Goal: Task Accomplishment & Management: Use online tool/utility

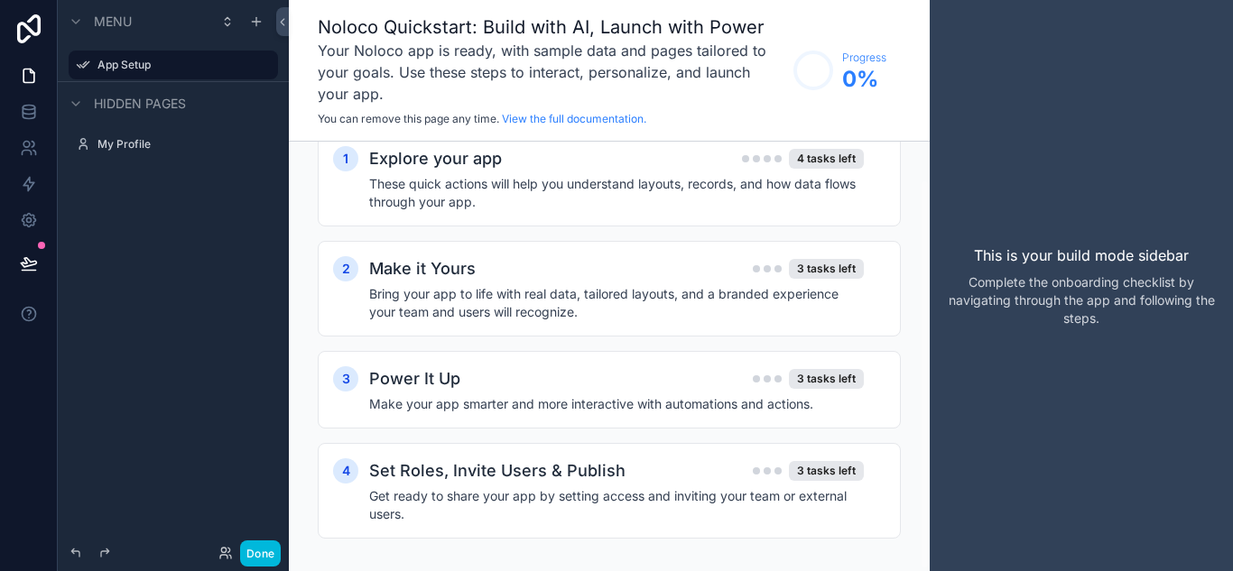
scroll to position [43, 0]
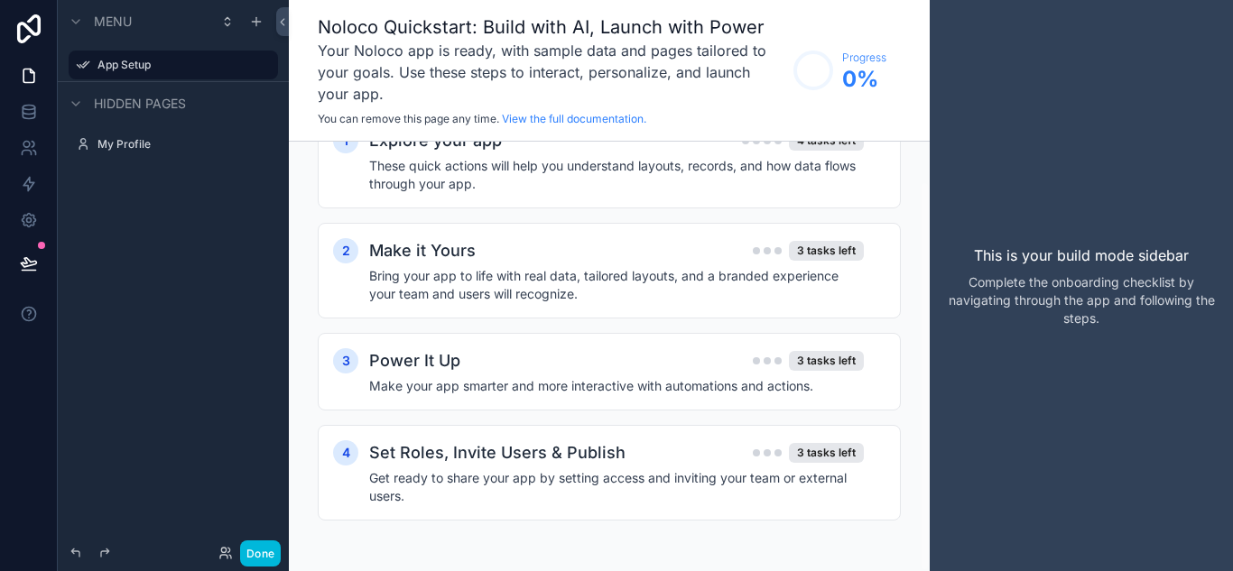
click at [639, 243] on div "Make it Yours 3 tasks left" at bounding box center [616, 250] width 494 height 25
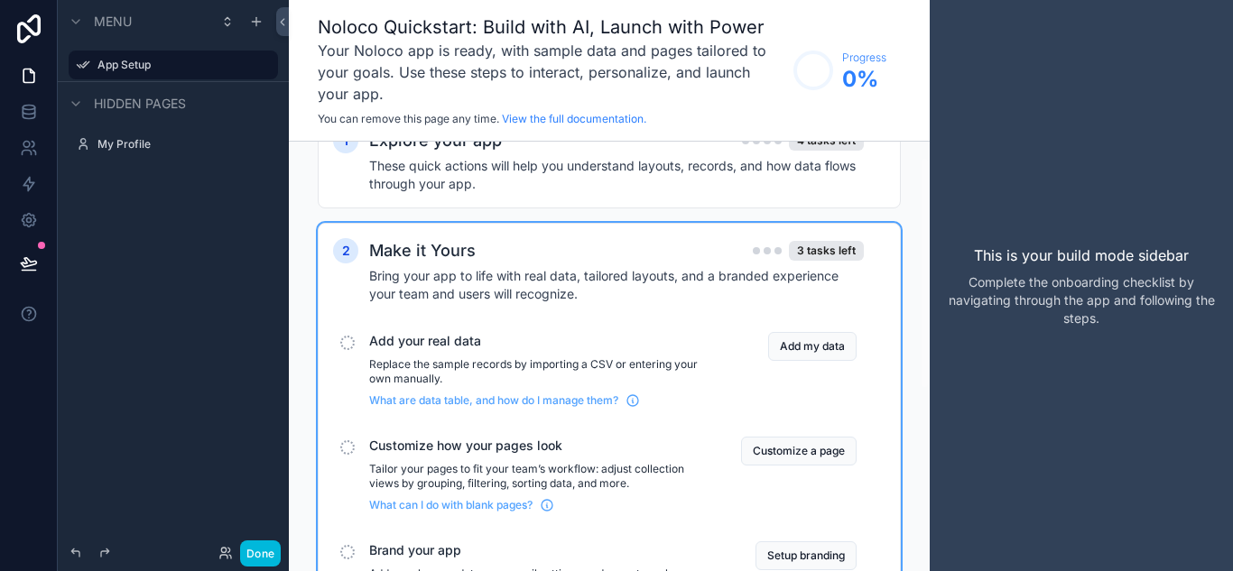
scroll to position [0, 0]
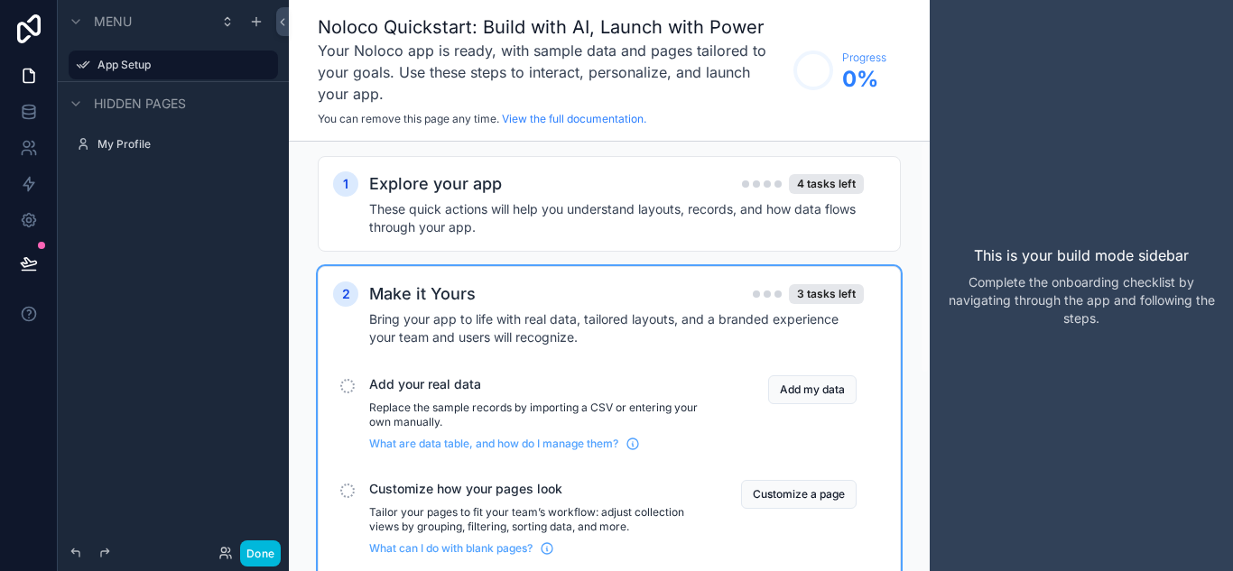
click at [604, 220] on h4 "These quick actions will help you understand layouts, records, and how data flo…" at bounding box center [616, 218] width 494 height 36
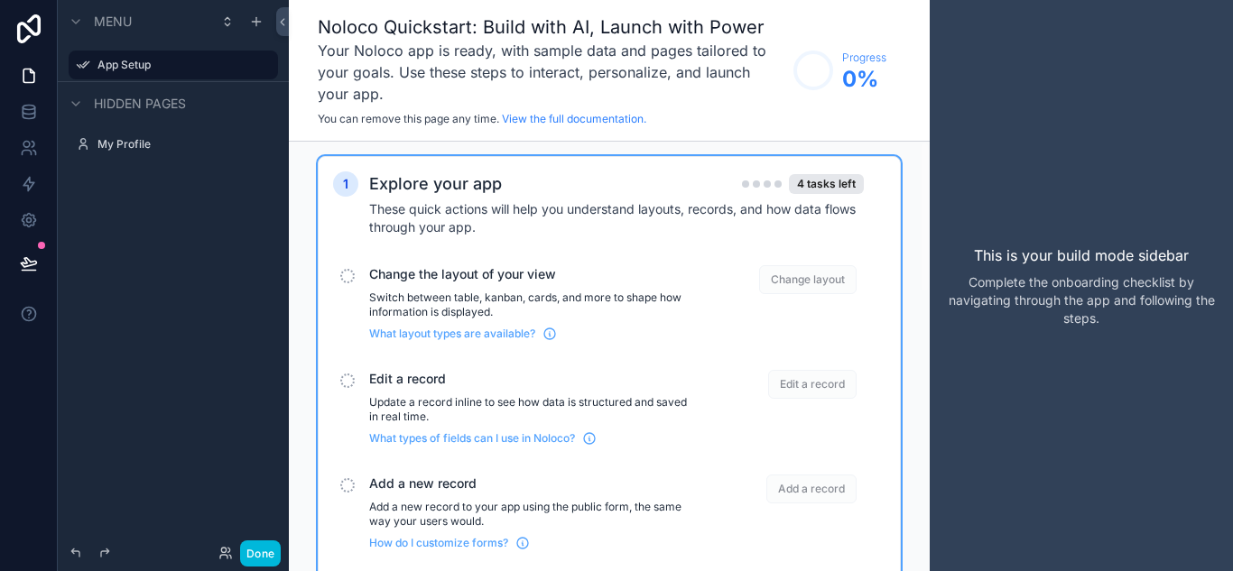
click at [837, 279] on span "Change layout" at bounding box center [807, 279] width 97 height 29
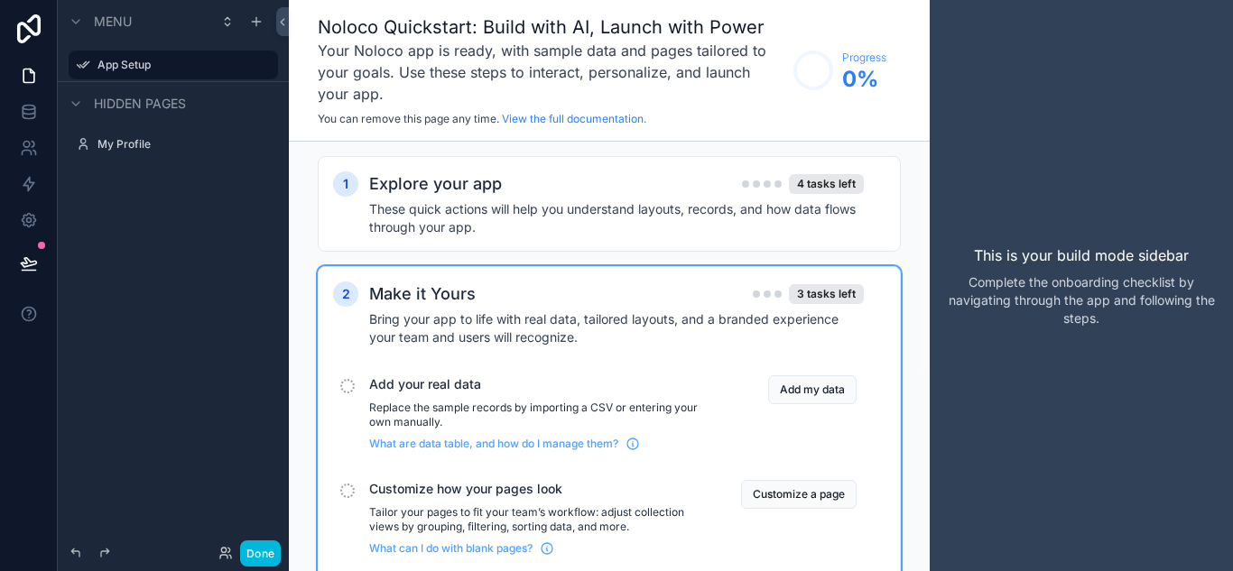
click at [797, 218] on h4 "These quick actions will help you understand layouts, records, and how data flo…" at bounding box center [616, 218] width 494 height 36
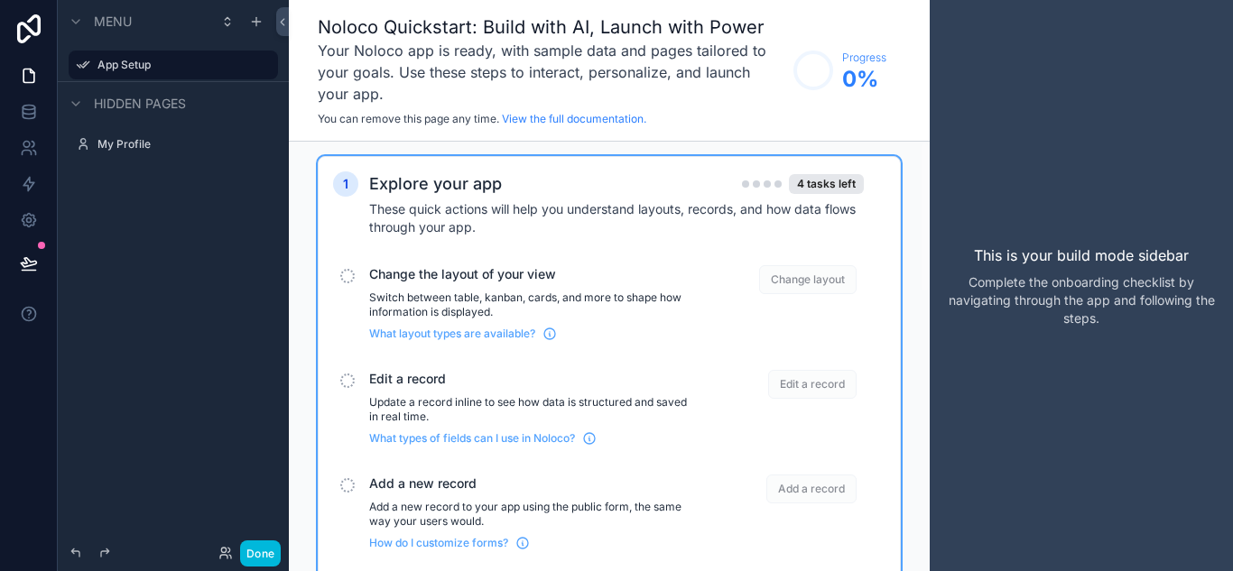
click at [349, 279] on div "scrollable content" at bounding box center [347, 276] width 14 height 14
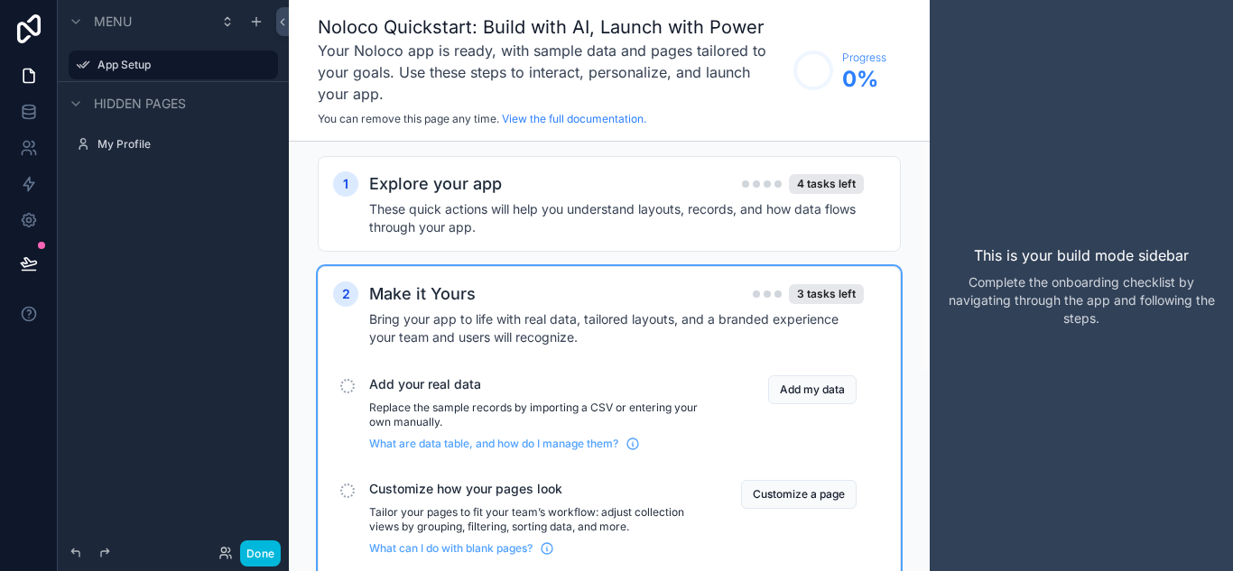
click at [429, 187] on h2 "Explore your app" at bounding box center [435, 183] width 133 height 25
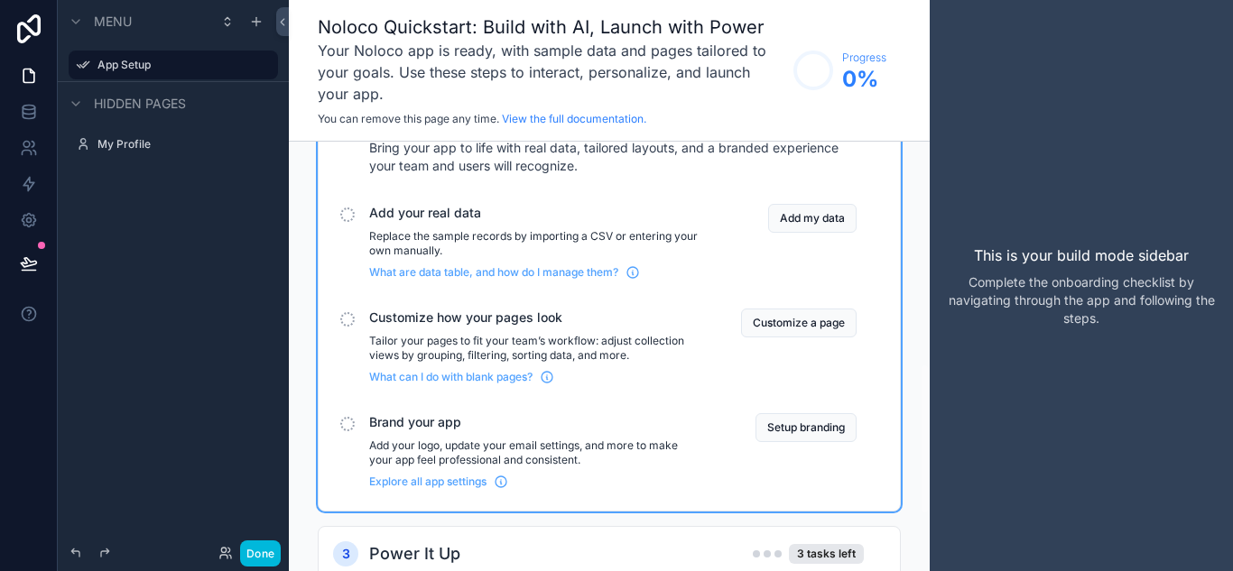
scroll to position [632, 0]
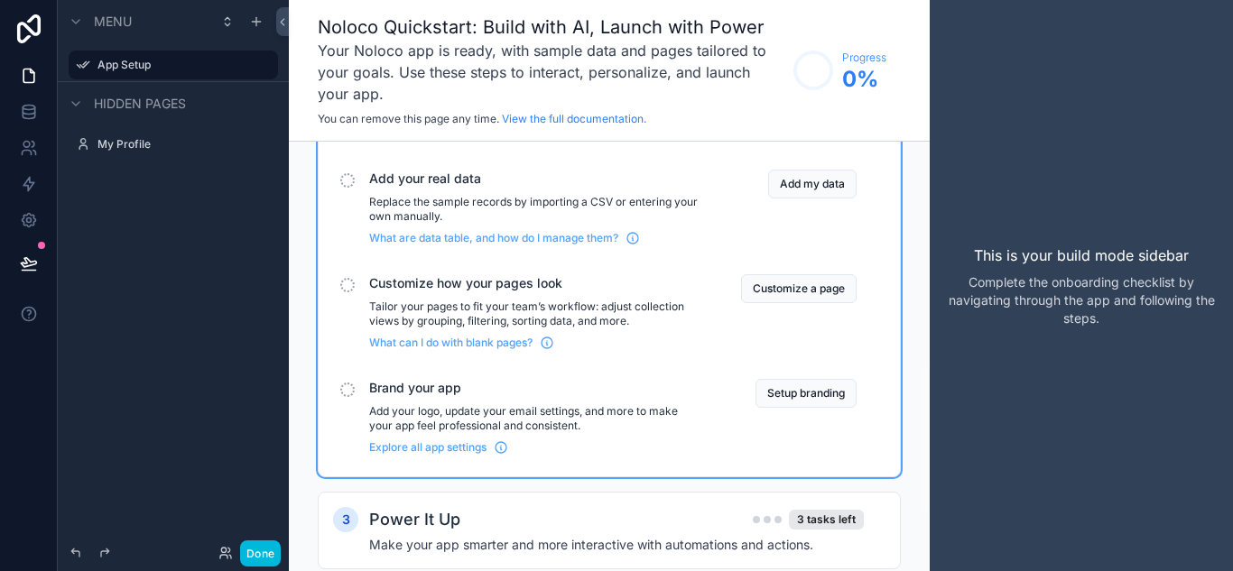
click at [818, 185] on button "Add my data" at bounding box center [812, 184] width 88 height 29
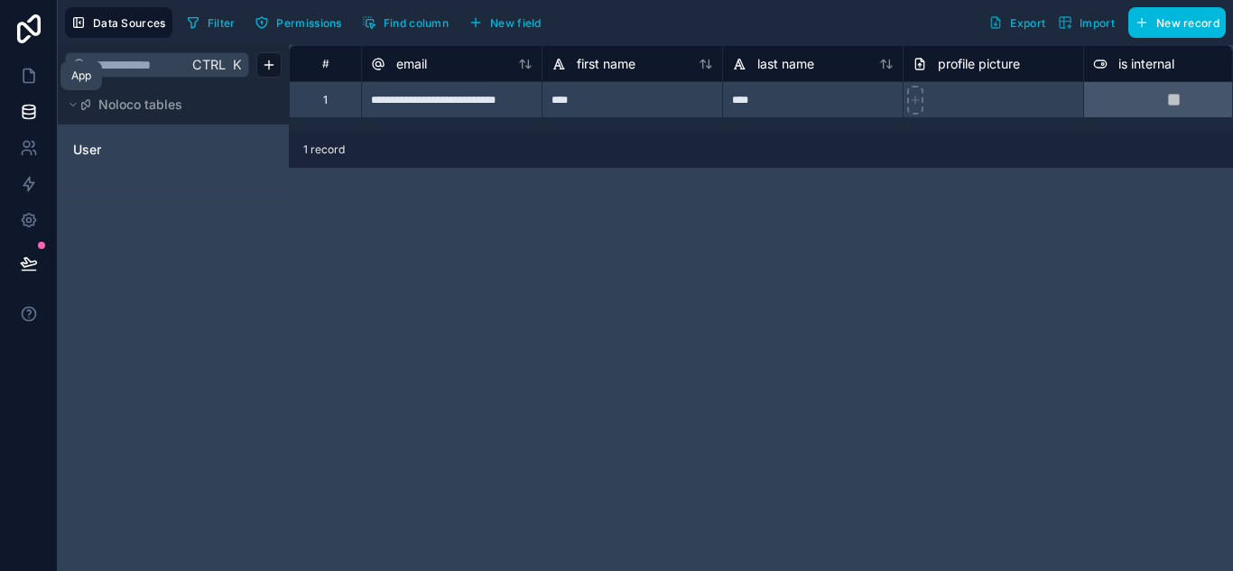
click at [31, 74] on icon at bounding box center [29, 76] width 18 height 18
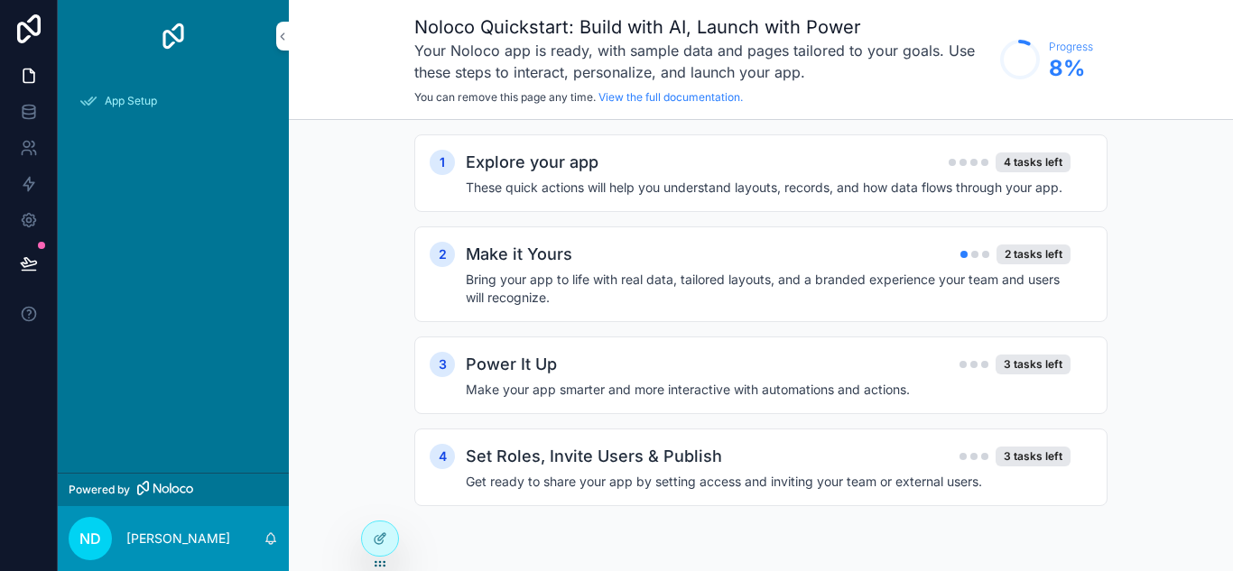
drag, startPoint x: 1206, startPoint y: 137, endPoint x: 1030, endPoint y: 209, distance: 190.2
click at [1206, 138] on div "1 Explore your app 4 tasks left These quick actions will help you understand la…" at bounding box center [761, 338] width 944 height 437
click at [546, 157] on h2 "Explore your app" at bounding box center [532, 162] width 133 height 25
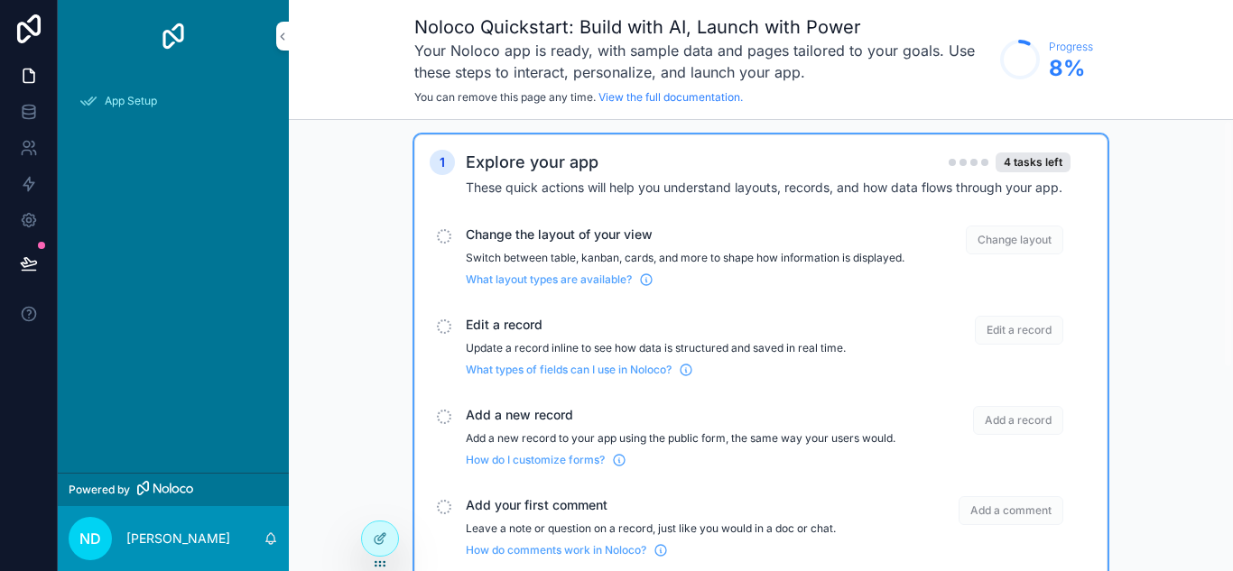
click at [518, 182] on h4 "These quick actions will help you understand layouts, records, and how data flo…" at bounding box center [768, 188] width 605 height 18
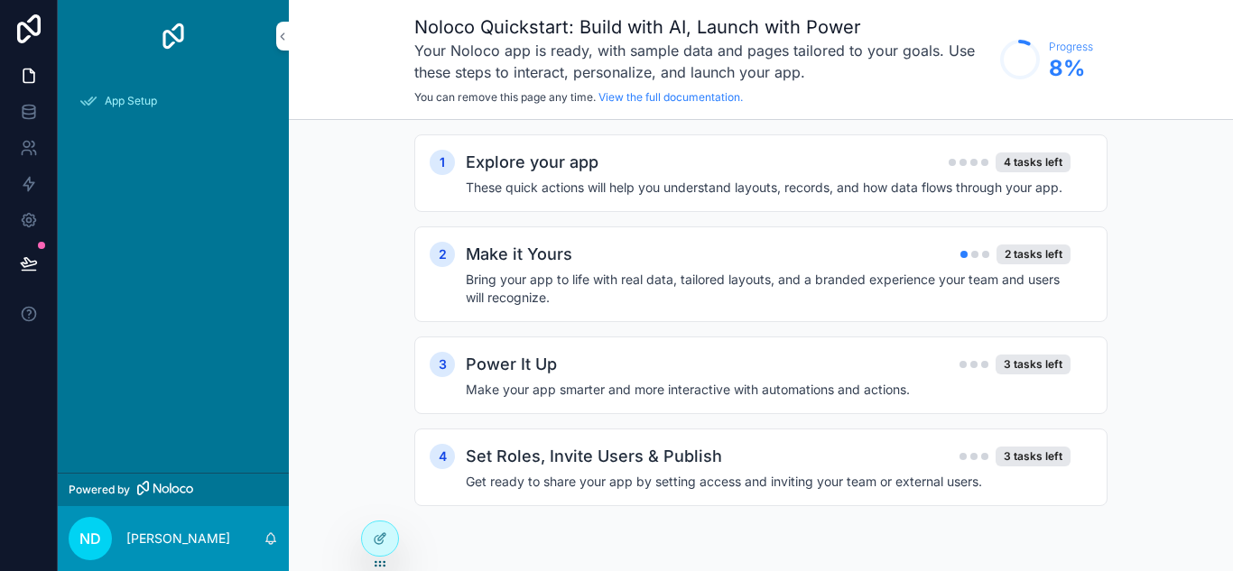
click at [147, 92] on div "App Setup" at bounding box center [173, 101] width 188 height 29
click at [275, 37] on link "scrollable content" at bounding box center [173, 36] width 209 height 29
click at [281, 36] on icon "scrollable content" at bounding box center [282, 37] width 13 height 14
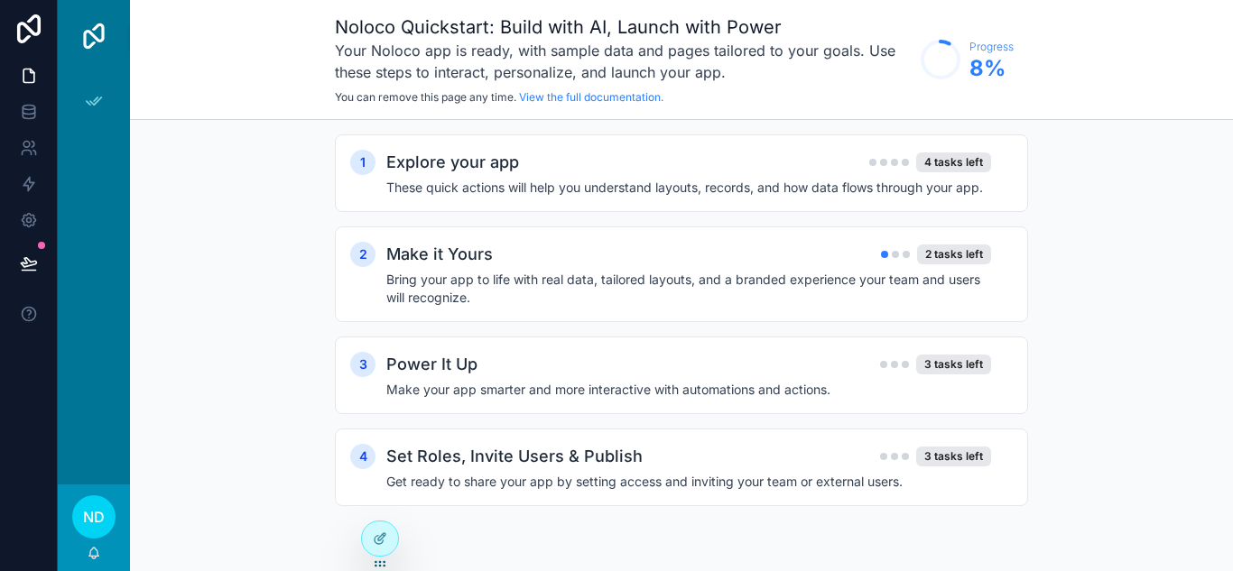
click at [125, 233] on div "App Setup" at bounding box center [94, 278] width 72 height 412
drag, startPoint x: 92, startPoint y: 115, endPoint x: 96, endPoint y: 106, distance: 9.7
click at [92, 113] on div "App Setup" at bounding box center [93, 101] width 29 height 29
click at [120, 48] on div "scrollable content" at bounding box center [94, 36] width 72 height 72
click at [101, 45] on img "scrollable content" at bounding box center [93, 36] width 29 height 29
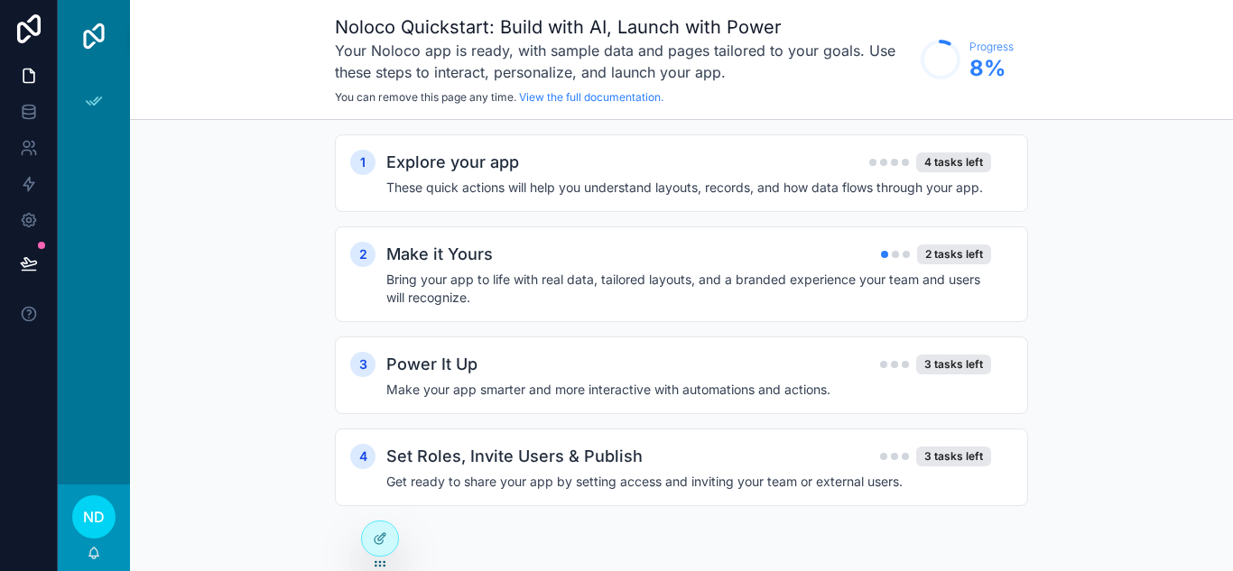
click at [128, 41] on div "scrollable content" at bounding box center [94, 36] width 72 height 72
drag, startPoint x: 126, startPoint y: 39, endPoint x: 112, endPoint y: 42, distance: 14.7
click at [124, 42] on div "scrollable content" at bounding box center [94, 36] width 72 height 72
click at [100, 41] on img "scrollable content" at bounding box center [93, 36] width 29 height 29
click at [104, 32] on img "scrollable content" at bounding box center [93, 36] width 29 height 29
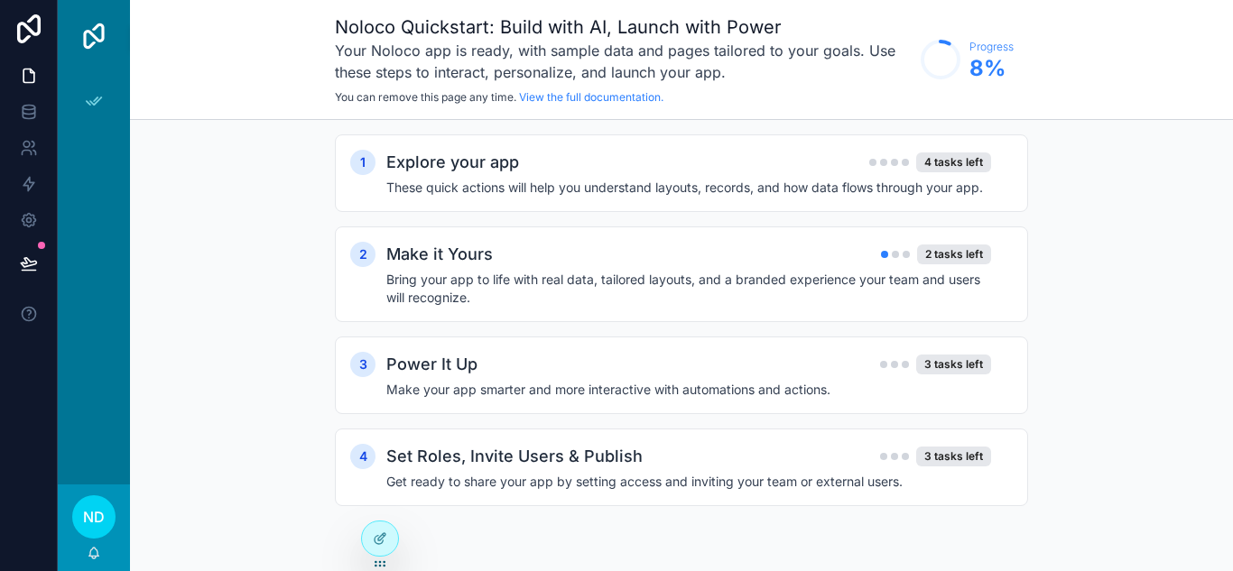
click at [132, 32] on div "Noloco Quickstart: Build with AI, Launch with Power Your Noloco app is ready, w…" at bounding box center [681, 60] width 1103 height 120
click at [136, 32] on div "Noloco Quickstart: Build with AI, Launch with Power Your Noloco app is ready, w…" at bounding box center [681, 60] width 1103 height 120
click at [130, 32] on div "Noloco Quickstart: Build with AI, Launch with Power Your Noloco app is ready, w…" at bounding box center [681, 60] width 1103 height 120
click at [95, 522] on span "ND" at bounding box center [94, 517] width 22 height 22
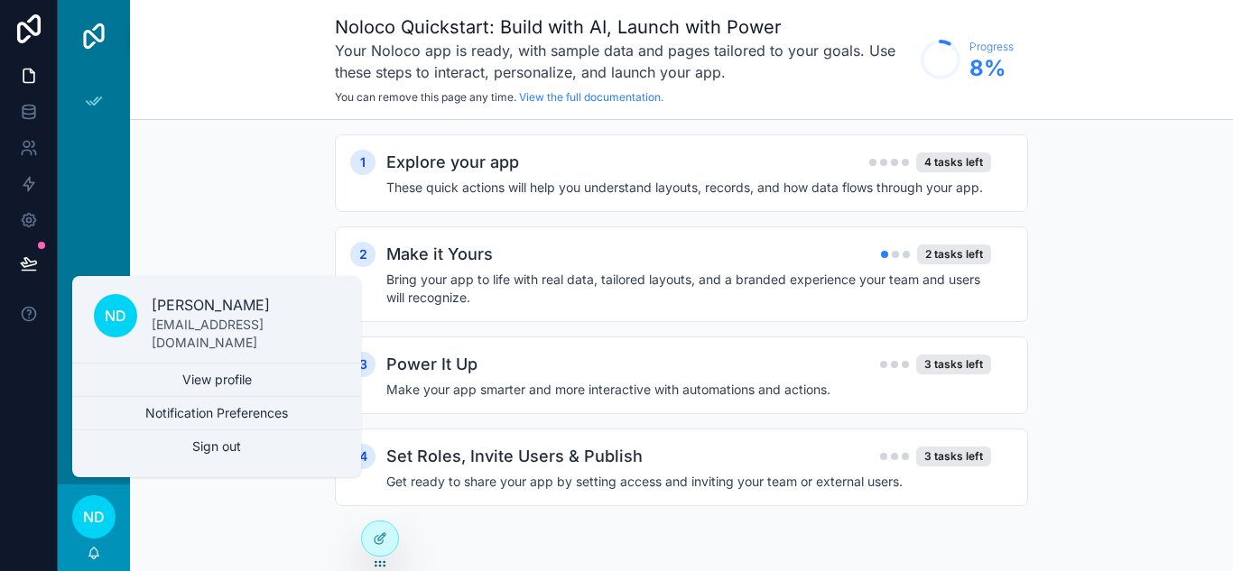
click at [230, 379] on link "View profile" at bounding box center [216, 380] width 289 height 32
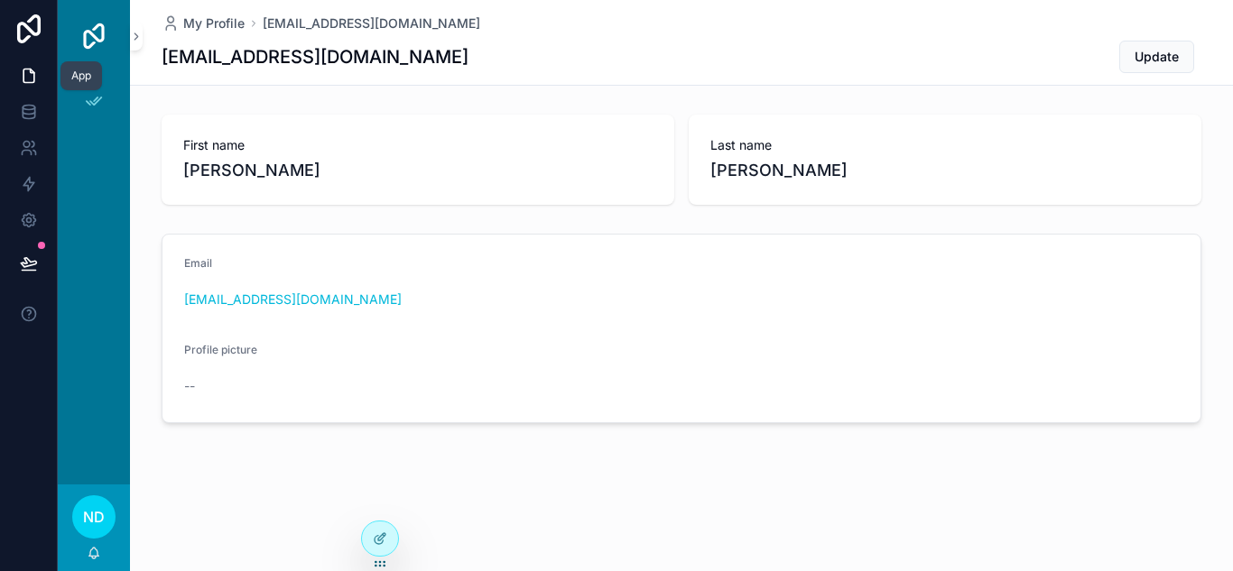
click at [35, 83] on icon at bounding box center [29, 76] width 18 height 18
click at [25, 68] on icon at bounding box center [29, 76] width 18 height 18
click at [109, 34] on link "scrollable content" at bounding box center [94, 36] width 51 height 29
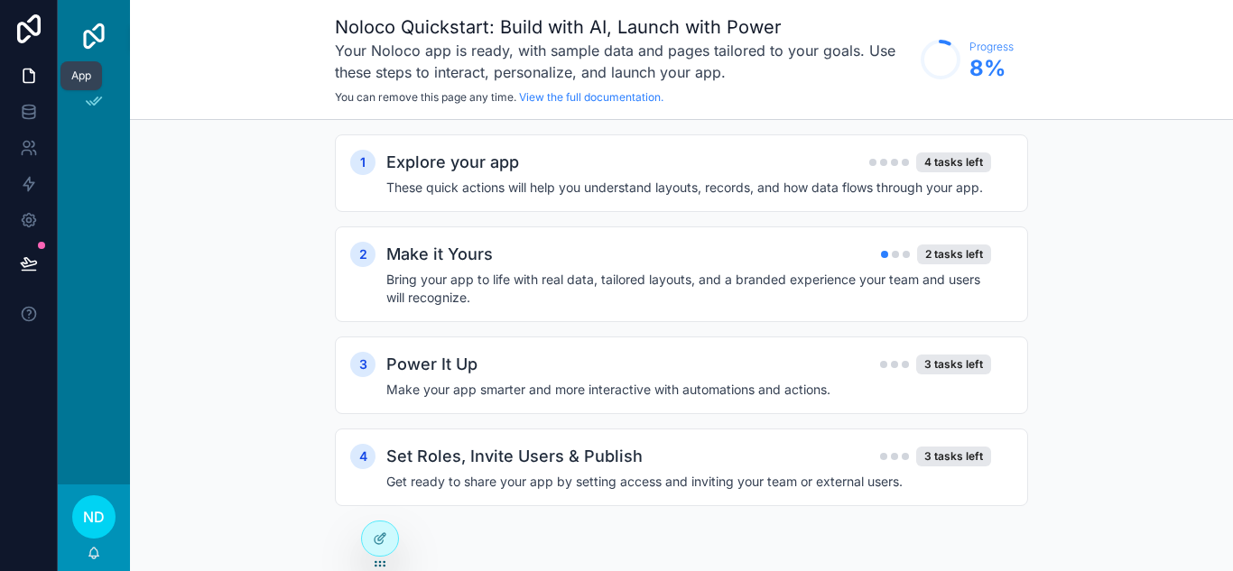
click at [33, 77] on icon at bounding box center [28, 76] width 11 height 14
click at [189, 36] on div "Noloco Quickstart: Build with AI, Launch with Power Your Noloco app is ready, w…" at bounding box center [681, 60] width 1103 height 120
click at [855, 256] on div "Make it Yours 2 tasks left" at bounding box center [688, 254] width 605 height 25
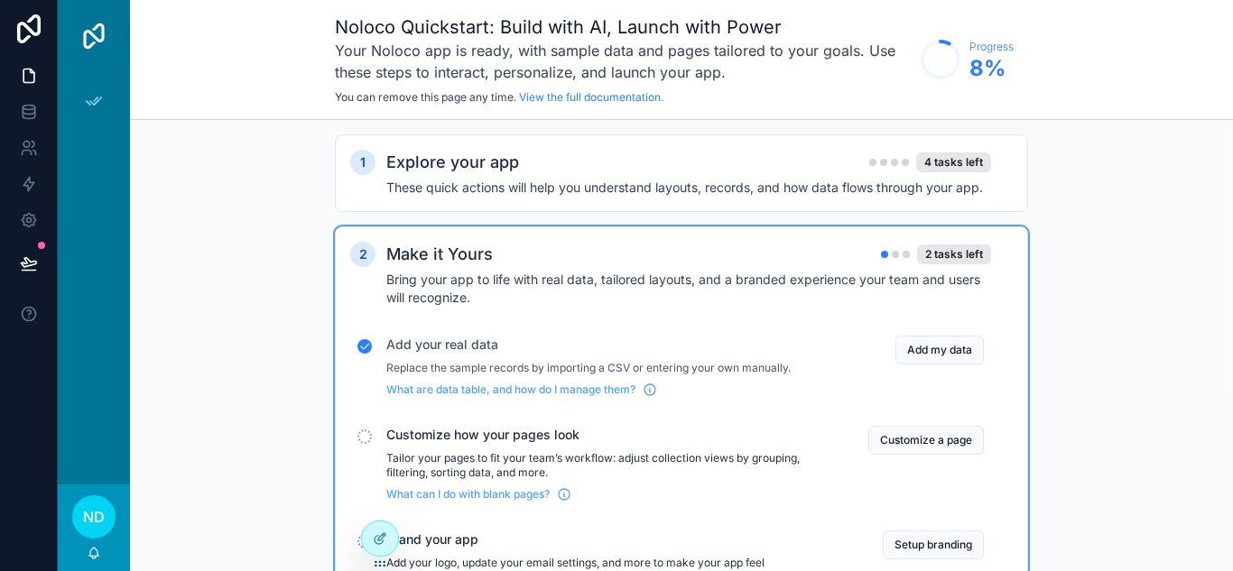
click at [668, 180] on h4 "These quick actions will help you understand layouts, records, and how data flo…" at bounding box center [688, 188] width 605 height 18
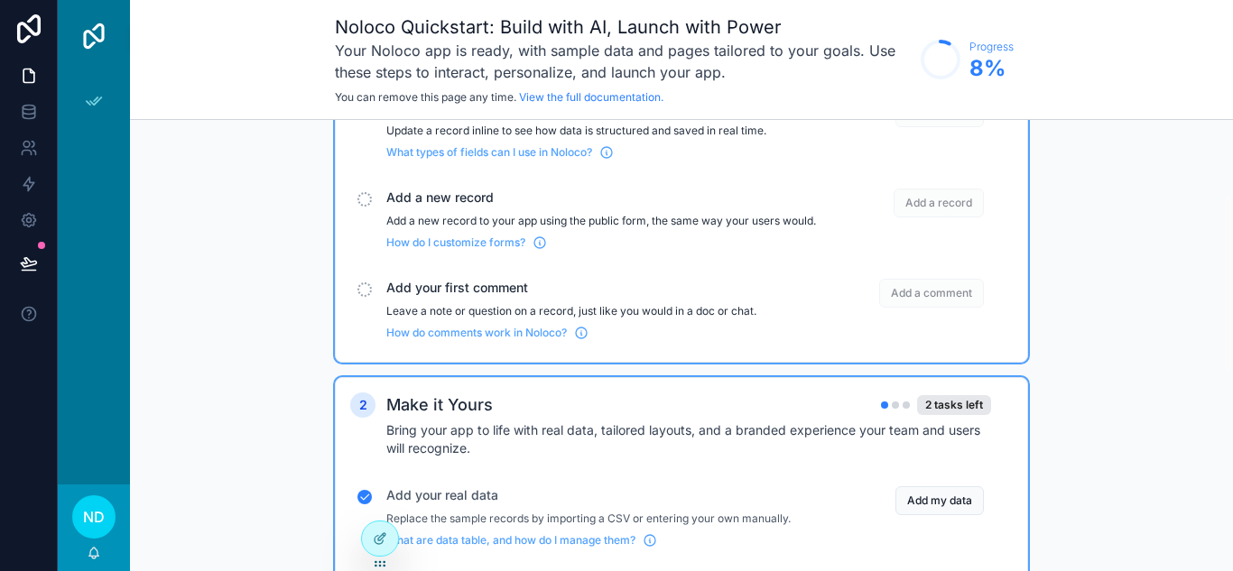
scroll to position [180, 0]
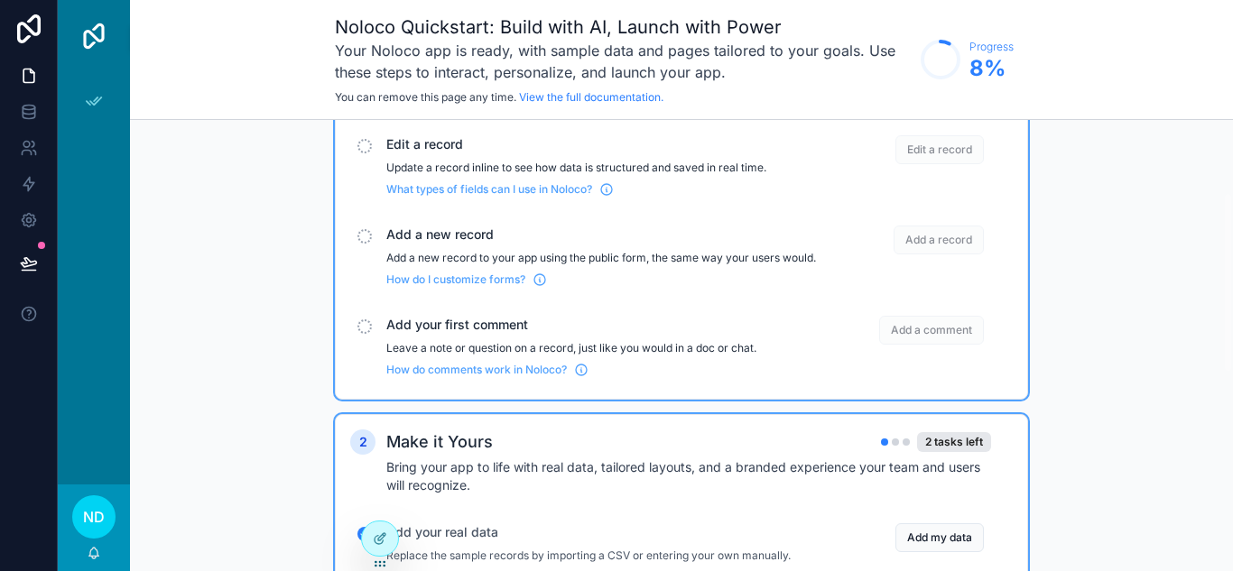
click at [397, 334] on span "Add your first comment" at bounding box center [605, 325] width 439 height 18
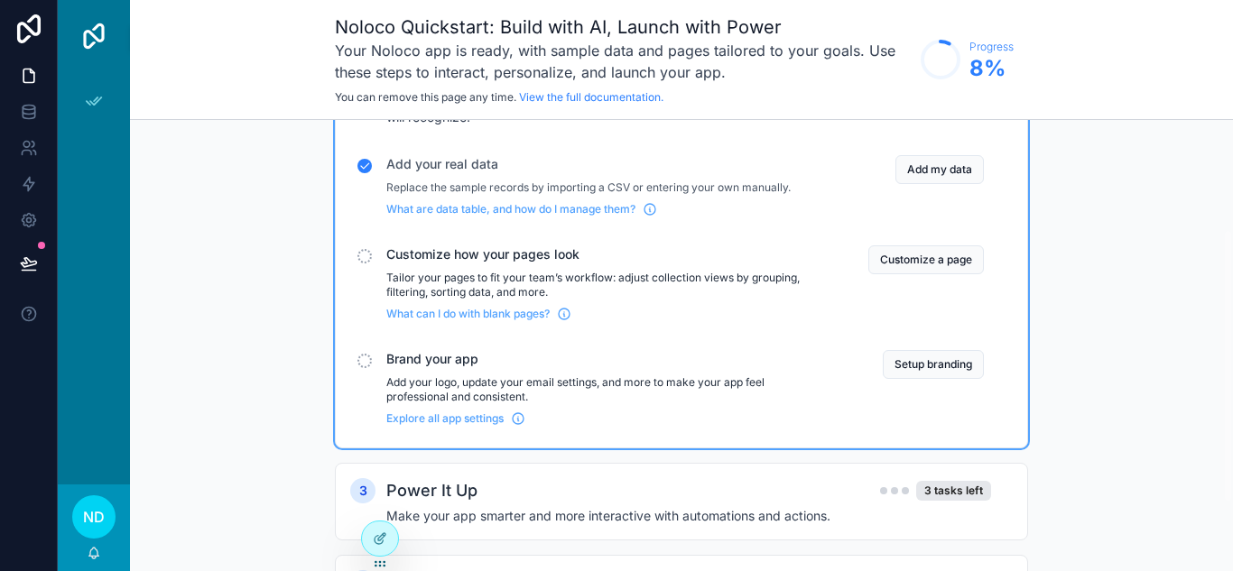
click at [295, 300] on div "1 Explore your app 4 tasks left These quick actions will help you understand la…" at bounding box center [681, 312] width 1103 height 744
click at [278, 372] on div "1 Explore your app 4 tasks left These quick actions will help you understand la…" at bounding box center [681, 312] width 1103 height 744
click at [310, 344] on div "1 Explore your app 4 tasks left These quick actions will help you understand la…" at bounding box center [681, 312] width 1103 height 744
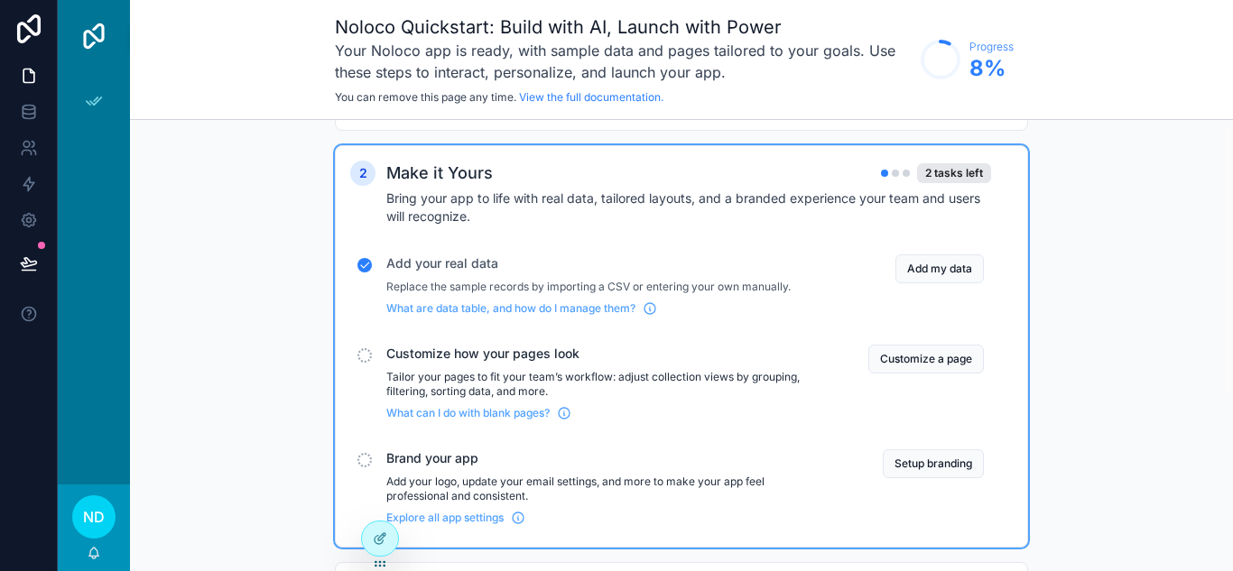
scroll to position [0, 0]
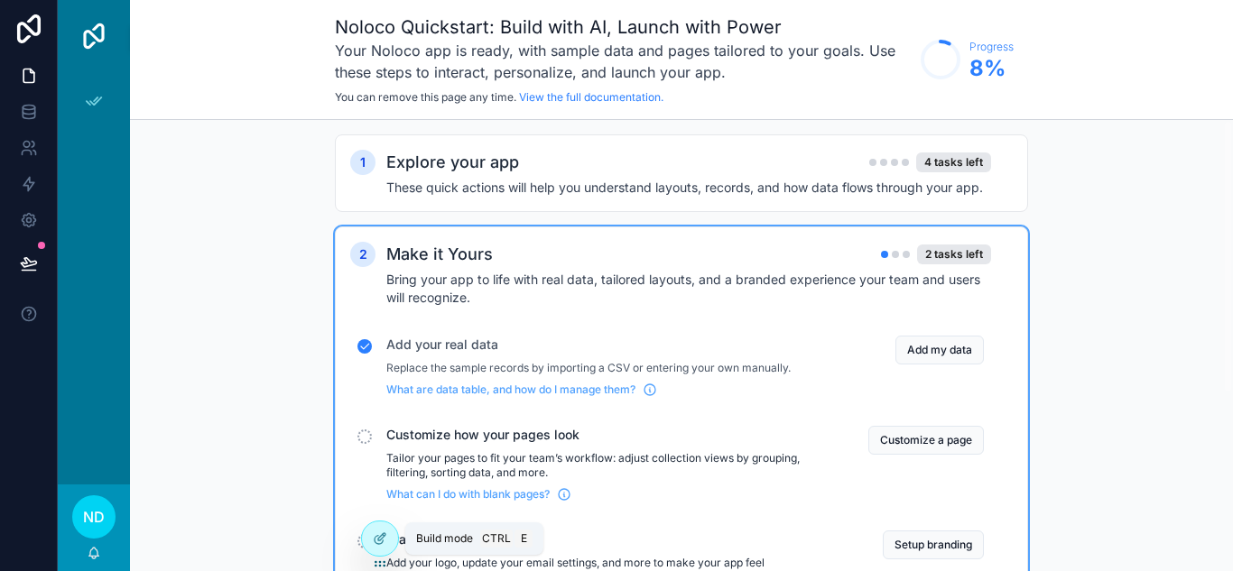
click at [377, 541] on icon at bounding box center [380, 538] width 14 height 14
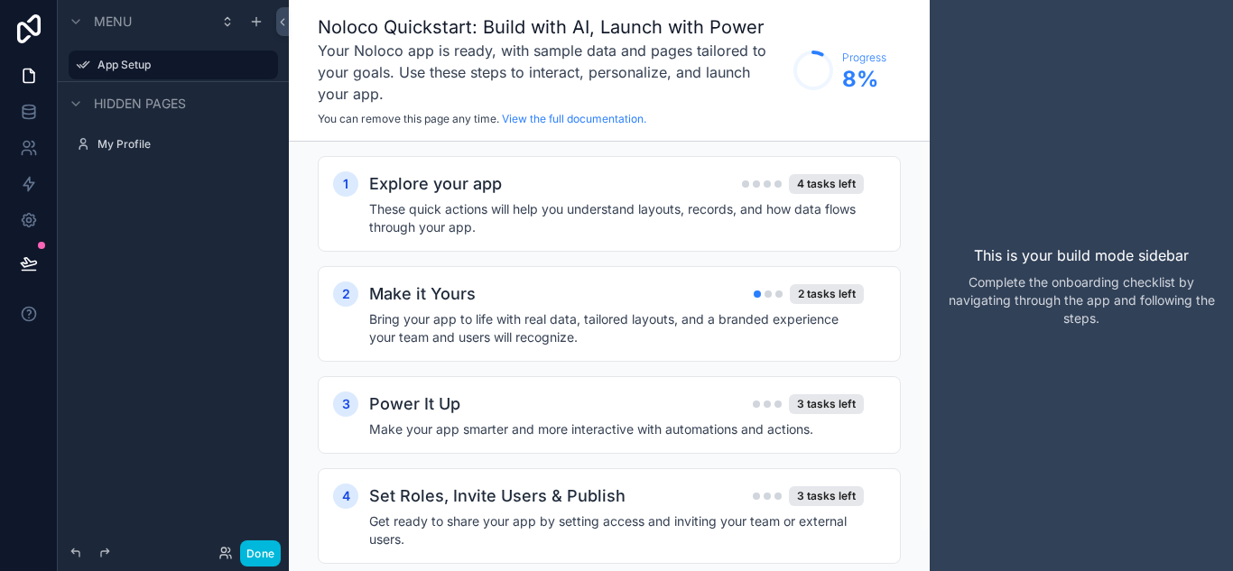
click at [1120, 208] on div "This is your build mode sidebar Complete the onboarding checklist by navigating…" at bounding box center [1080, 285] width 303 height 571
click at [1112, 325] on div "This is your build mode sidebar Complete the onboarding checklist by navigating…" at bounding box center [1080, 285] width 303 height 571
drag, startPoint x: 1125, startPoint y: 268, endPoint x: 1058, endPoint y: 269, distance: 66.8
click at [1122, 269] on div "This is your build mode sidebar Complete the onboarding checklist by navigating…" at bounding box center [1080, 285] width 303 height 571
click at [256, 558] on button "Done" at bounding box center [260, 554] width 41 height 26
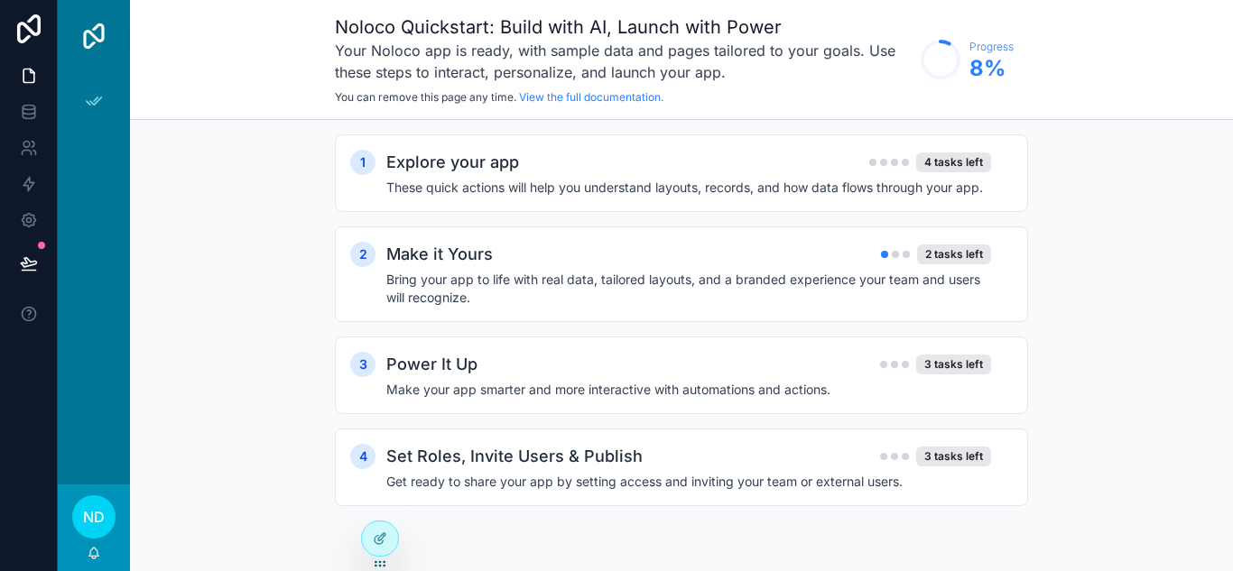
click at [35, 33] on icon at bounding box center [28, 28] width 23 height 29
click at [504, 167] on h2 "Explore your app" at bounding box center [452, 162] width 133 height 25
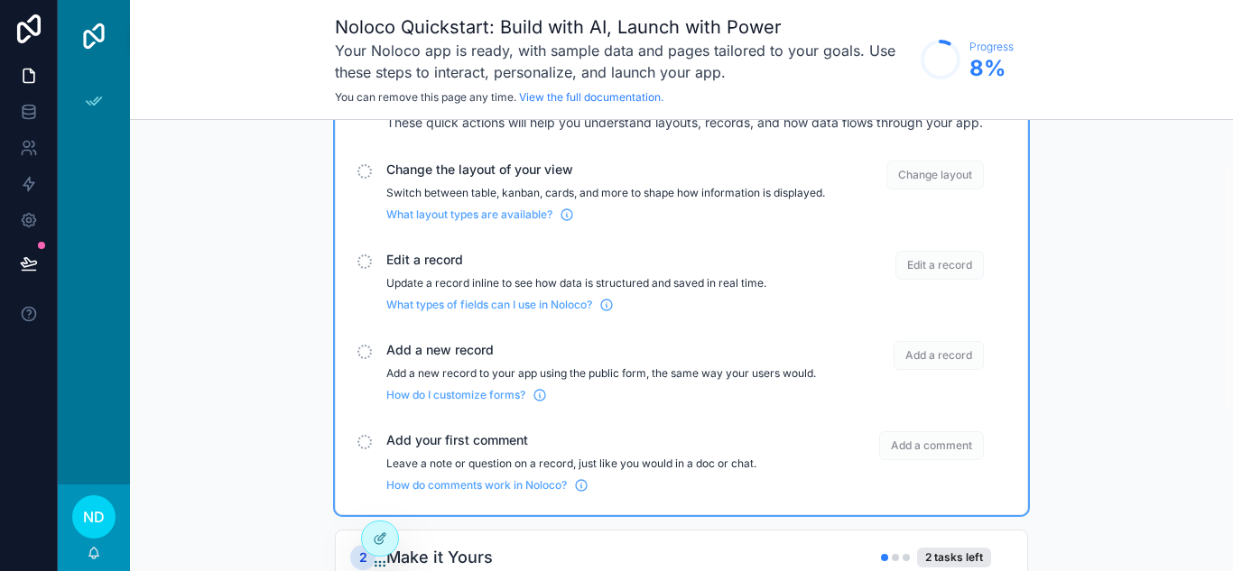
scroll to position [90, 0]
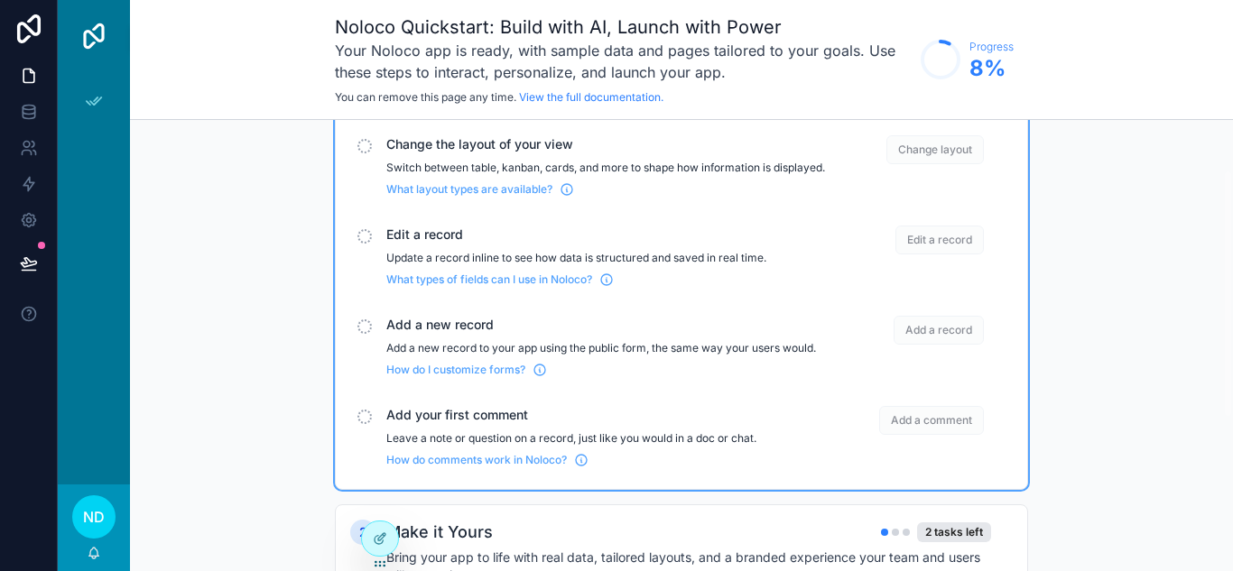
click at [533, 155] on div "Change the layout of your view Switch between table, kanban, cards, and more to…" at bounding box center [605, 165] width 439 height 61
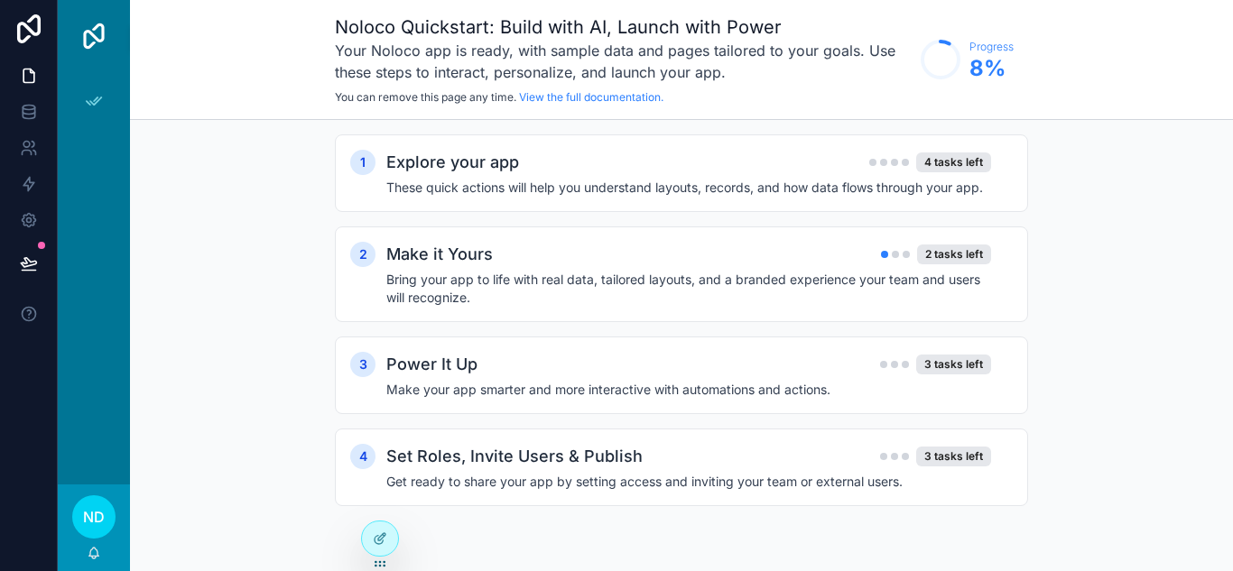
click at [531, 160] on div "Explore your app 4 tasks left" at bounding box center [688, 162] width 605 height 25
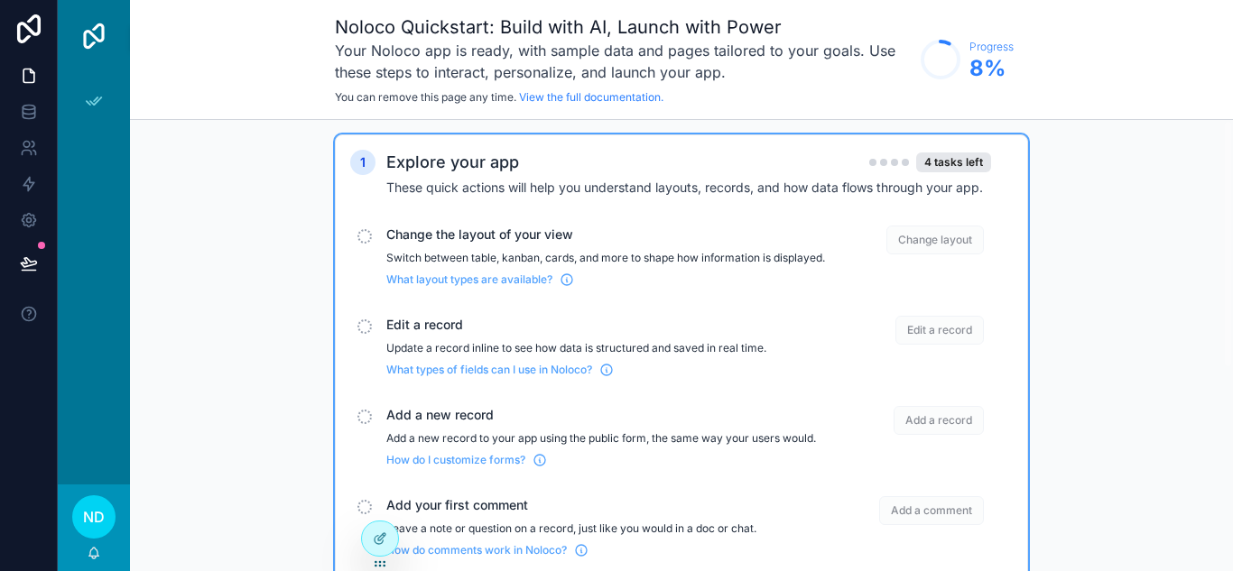
click at [493, 99] on span "You can remove this page any time." at bounding box center [425, 97] width 181 height 14
drag, startPoint x: 772, startPoint y: 99, endPoint x: 966, endPoint y: 69, distance: 196.3
click at [783, 99] on p "You can remove this page any time. View the full documentation." at bounding box center [623, 97] width 577 height 14
click at [975, 61] on span "8 %" at bounding box center [991, 68] width 44 height 29
drag, startPoint x: 347, startPoint y: 78, endPoint x: 227, endPoint y: 186, distance: 161.6
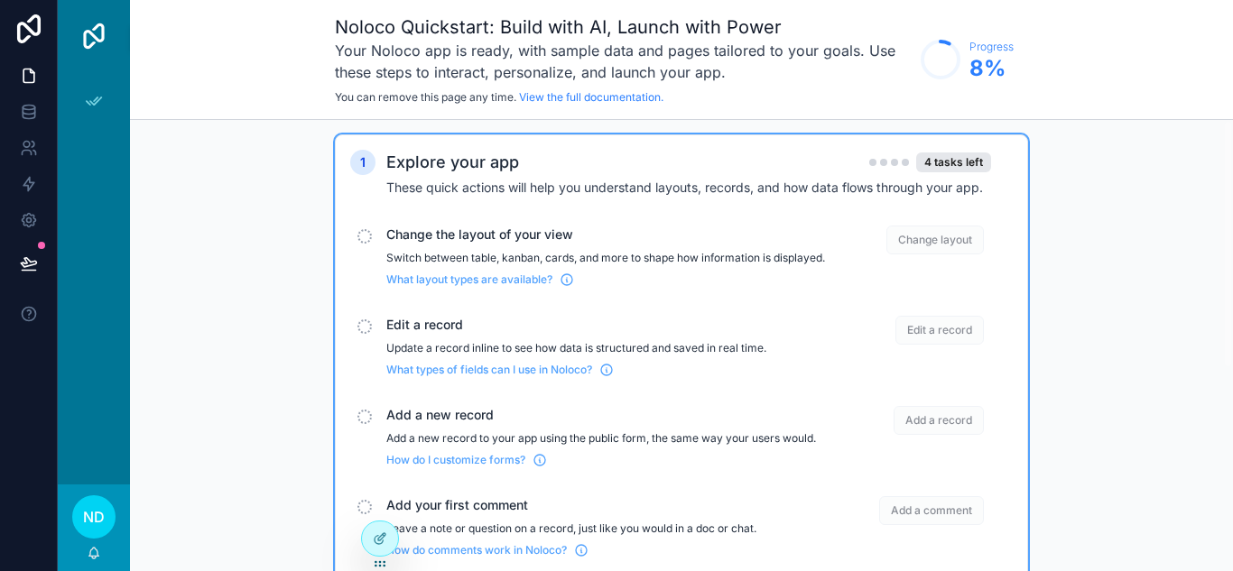
click at [343, 78] on h3 "Your Noloco app is ready, with sample data and pages tailored to your goals. Us…" at bounding box center [623, 61] width 577 height 43
click at [18, 108] on link at bounding box center [28, 112] width 57 height 36
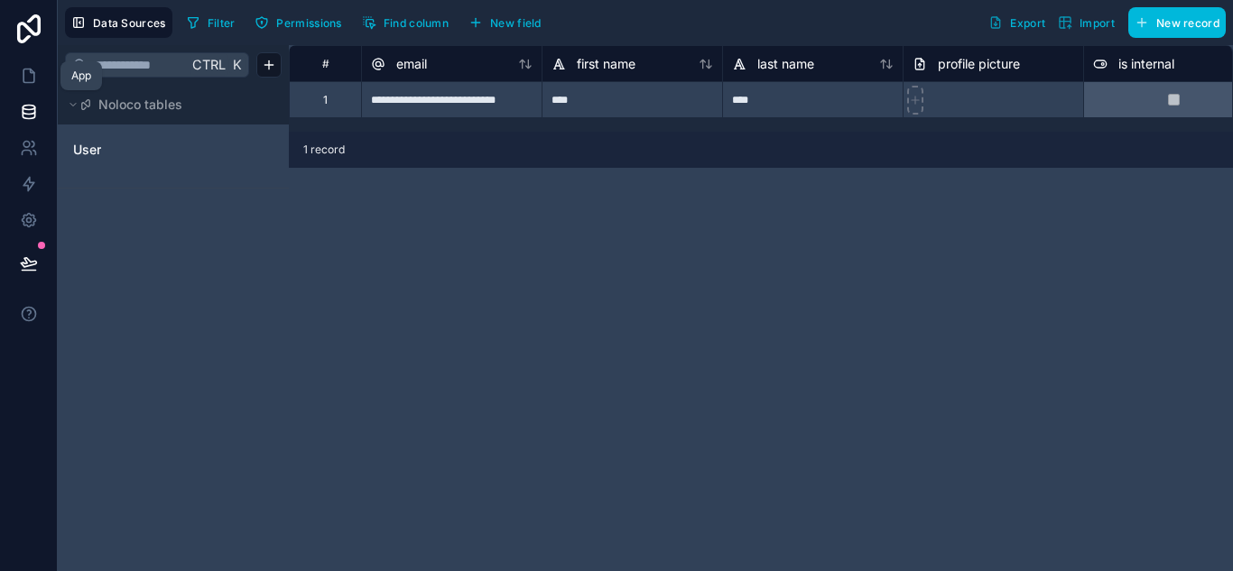
click at [30, 76] on icon at bounding box center [29, 76] width 18 height 18
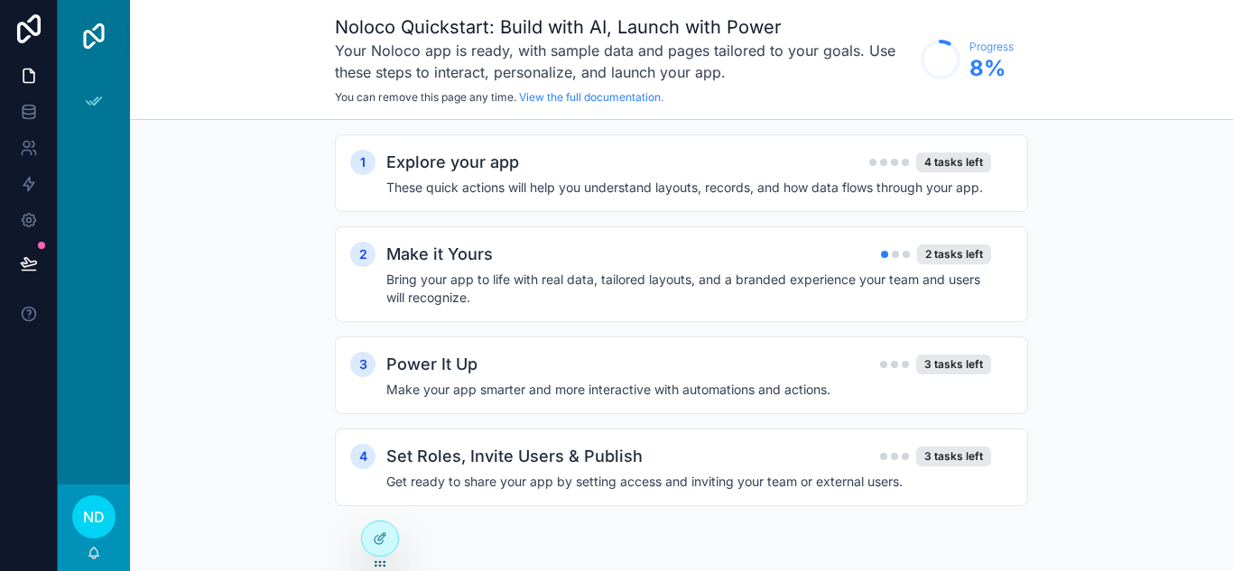
click at [254, 417] on div "1 Explore your app 4 tasks left These quick actions will help you understand la…" at bounding box center [681, 338] width 1103 height 437
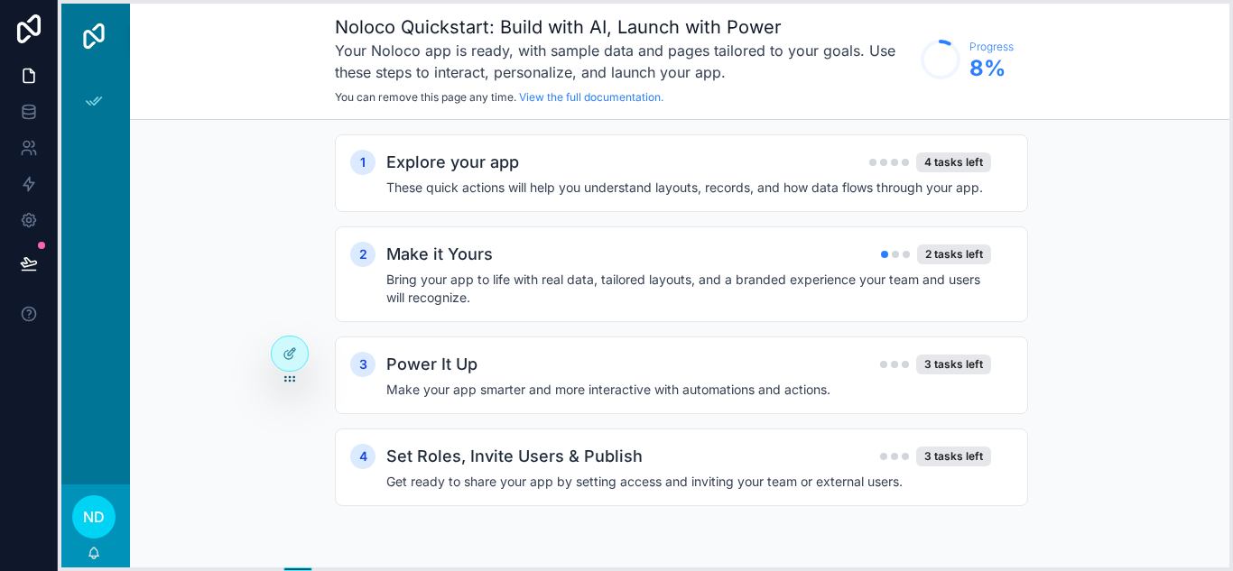
drag, startPoint x: 379, startPoint y: 564, endPoint x: 289, endPoint y: 379, distance: 205.8
click at [289, 379] on icon at bounding box center [289, 379] width 14 height 14
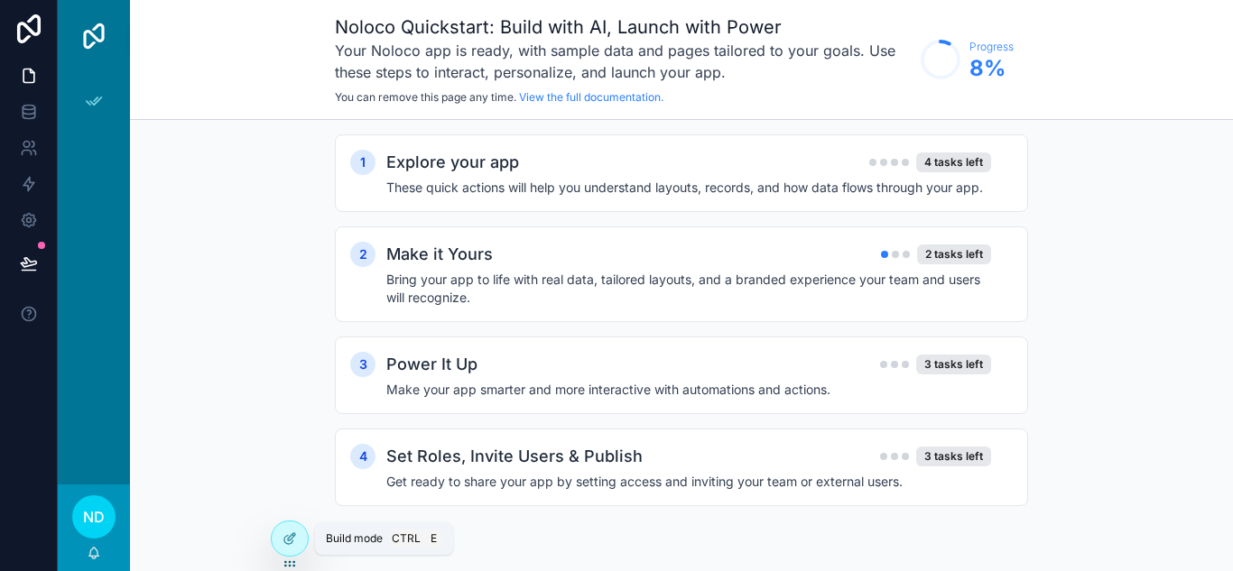
click at [370, 541] on span "Build mode" at bounding box center [354, 538] width 57 height 14
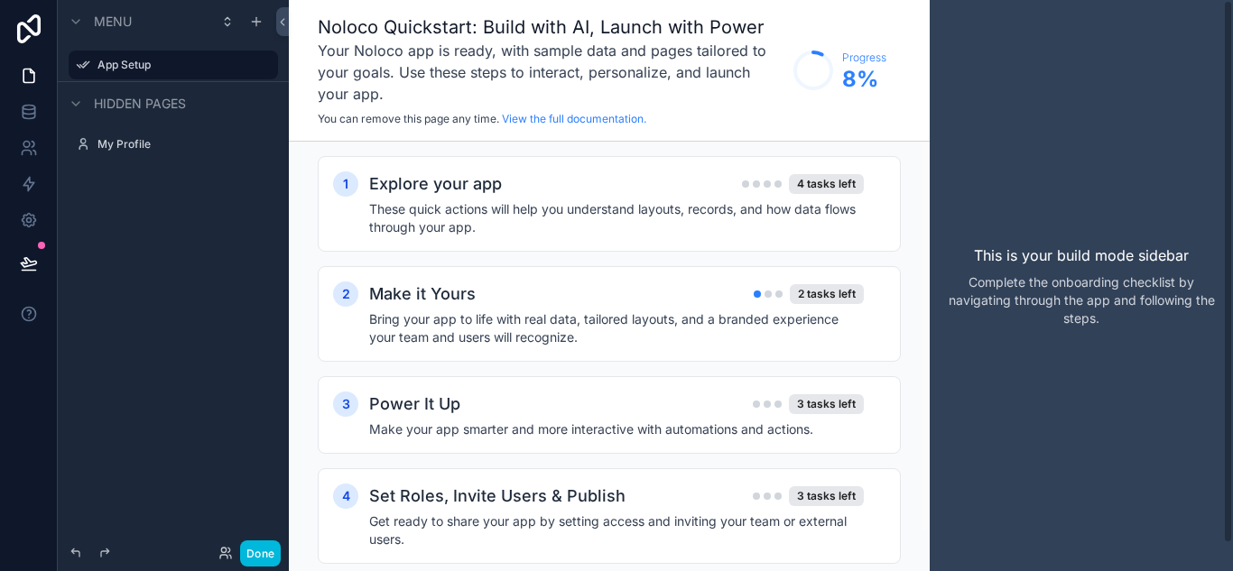
click at [1126, 227] on div "This is your build mode sidebar Complete the onboarding checklist by navigating…" at bounding box center [1080, 285] width 303 height 571
drag, startPoint x: 1067, startPoint y: 277, endPoint x: 1145, endPoint y: 282, distance: 77.7
click at [1070, 277] on p "Complete the onboarding checklist by navigating through the app and following t…" at bounding box center [1081, 300] width 274 height 54
click at [1146, 282] on p "Complete the onboarding checklist by navigating through the app and following t…" at bounding box center [1081, 300] width 274 height 54
drag, startPoint x: 1143, startPoint y: 284, endPoint x: 932, endPoint y: 249, distance: 214.1
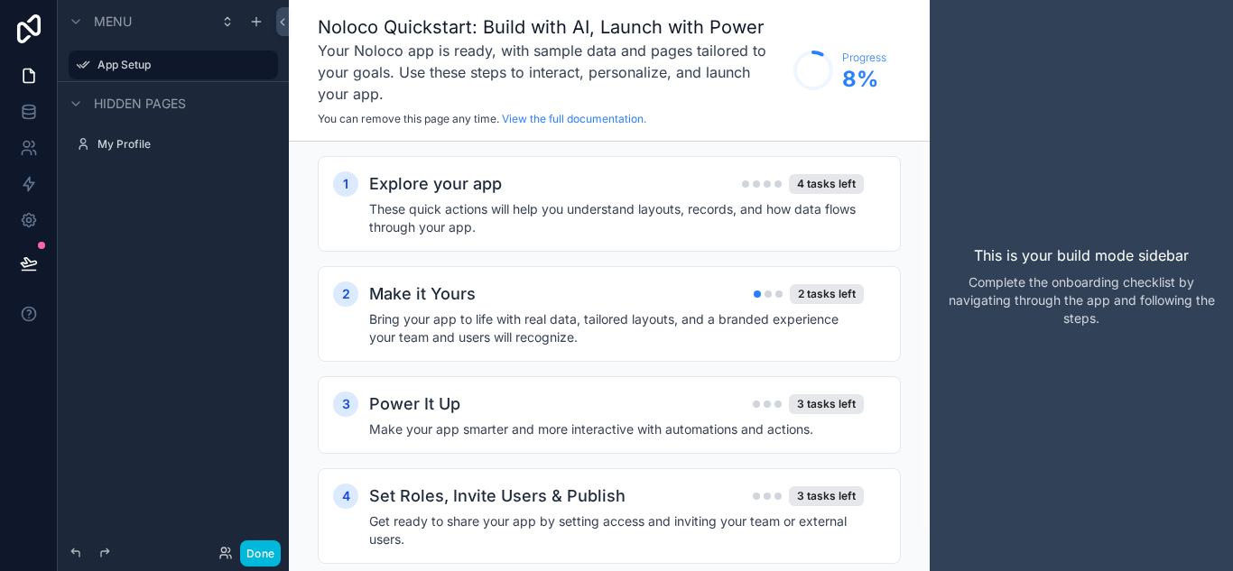
click at [1099, 285] on p "Complete the onboarding checklist by navigating through the app and following t…" at bounding box center [1081, 300] width 274 height 54
click at [149, 143] on label "My Profile" at bounding box center [182, 144] width 170 height 14
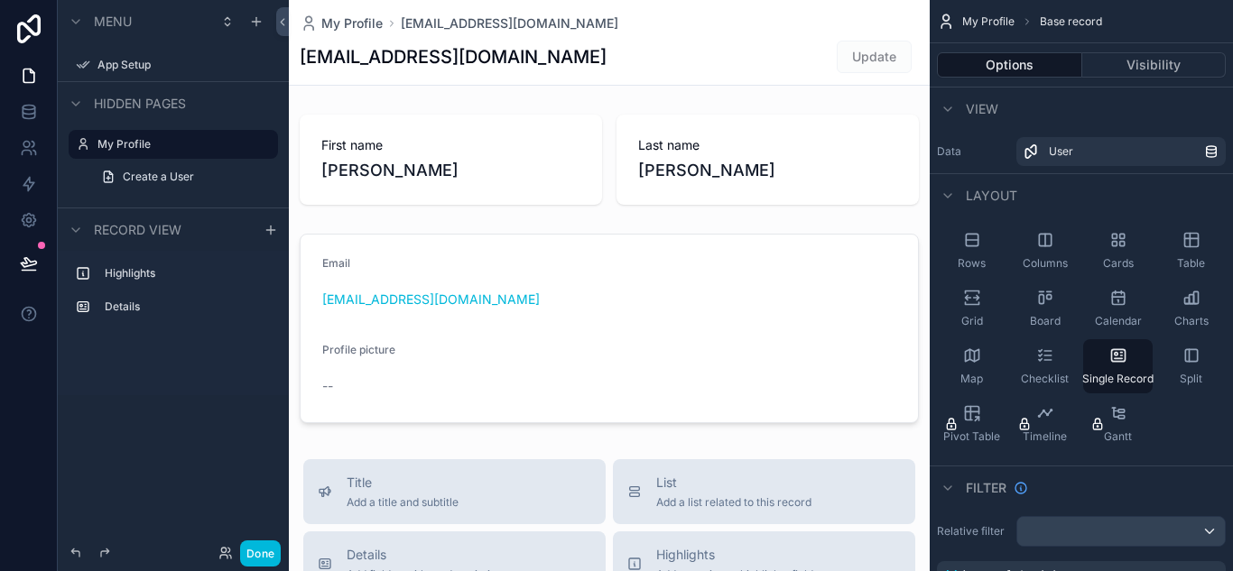
click at [531, 57] on h1 "[EMAIL_ADDRESS][DOMAIN_NAME]" at bounding box center [453, 56] width 307 height 25
click at [646, 45] on div "[EMAIL_ADDRESS][DOMAIN_NAME] Update" at bounding box center [609, 57] width 619 height 34
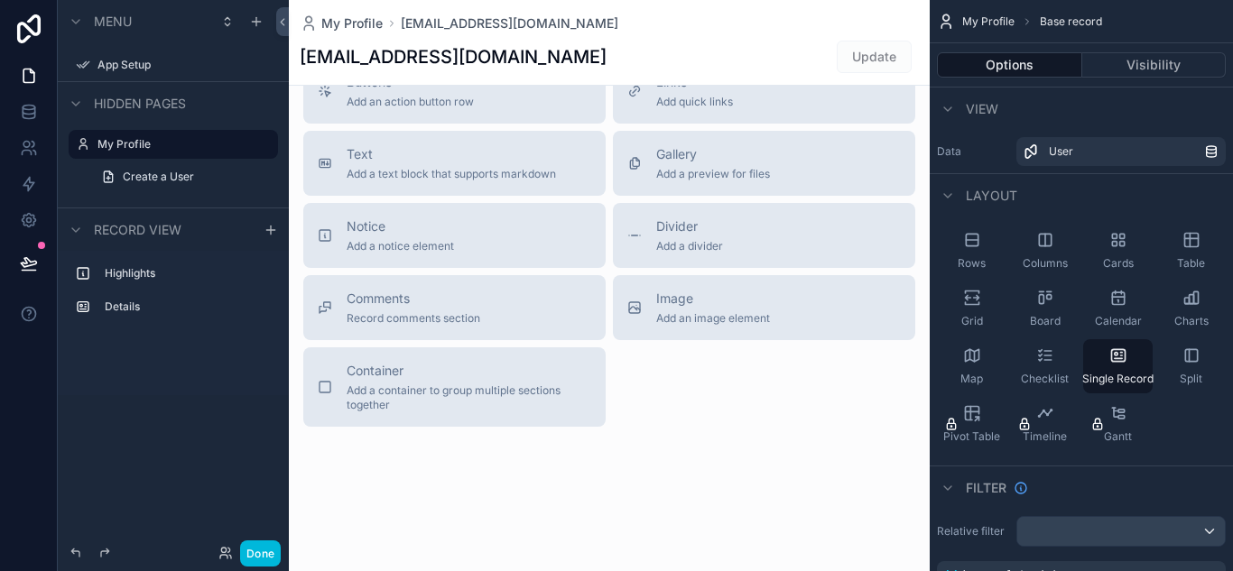
scroll to position [328, 0]
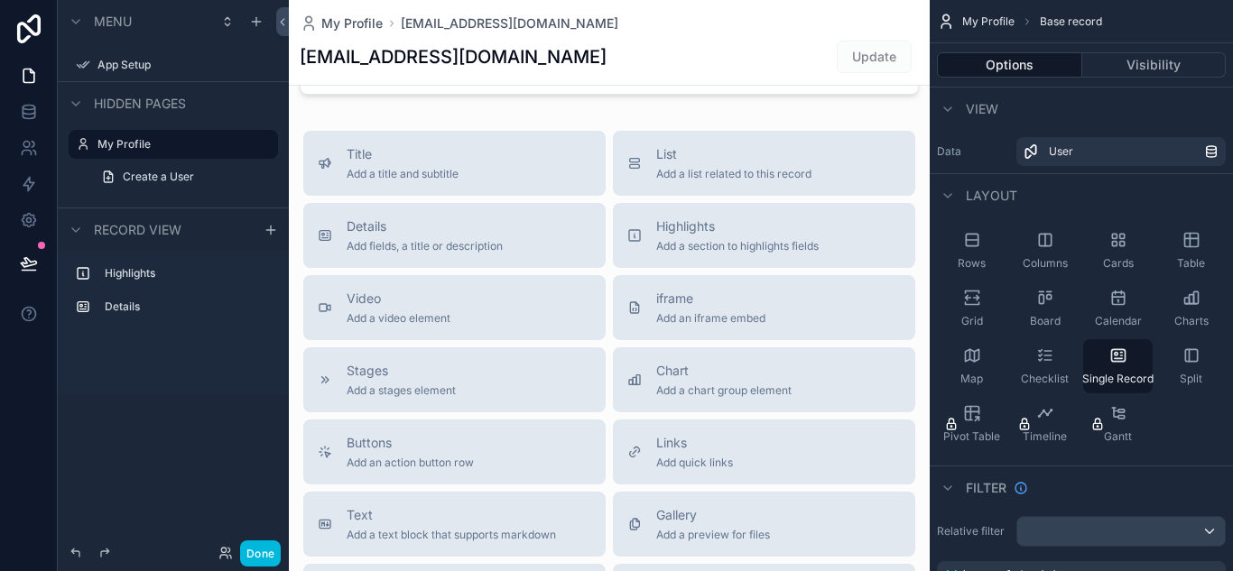
click at [135, 286] on div "Highlights" at bounding box center [173, 273] width 209 height 29
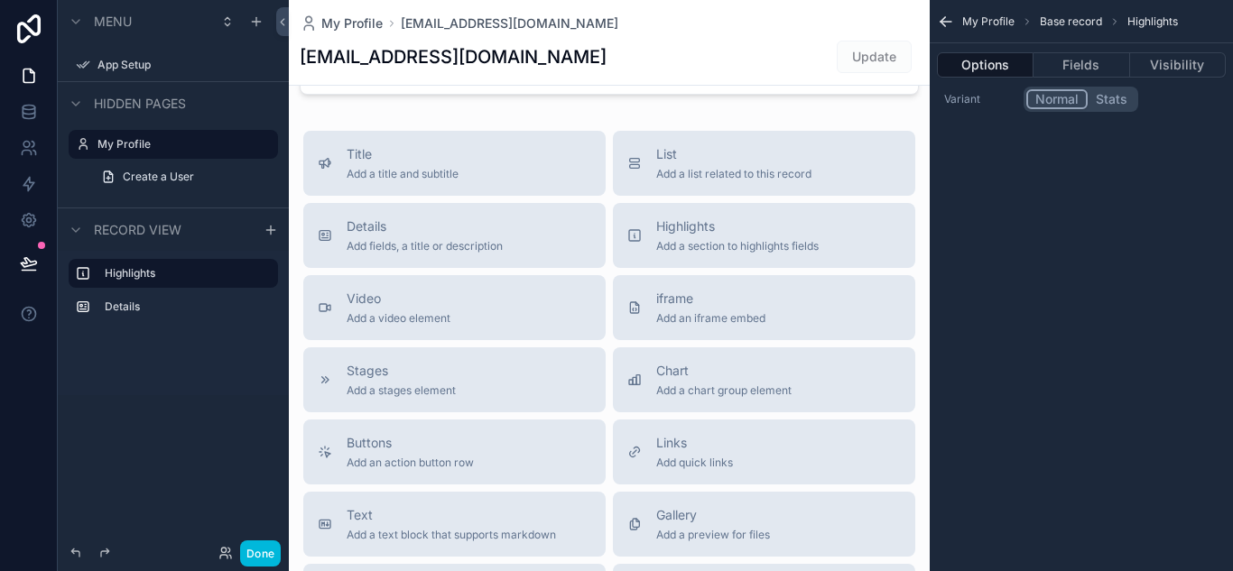
click at [133, 303] on label "Details" at bounding box center [184, 307] width 159 height 14
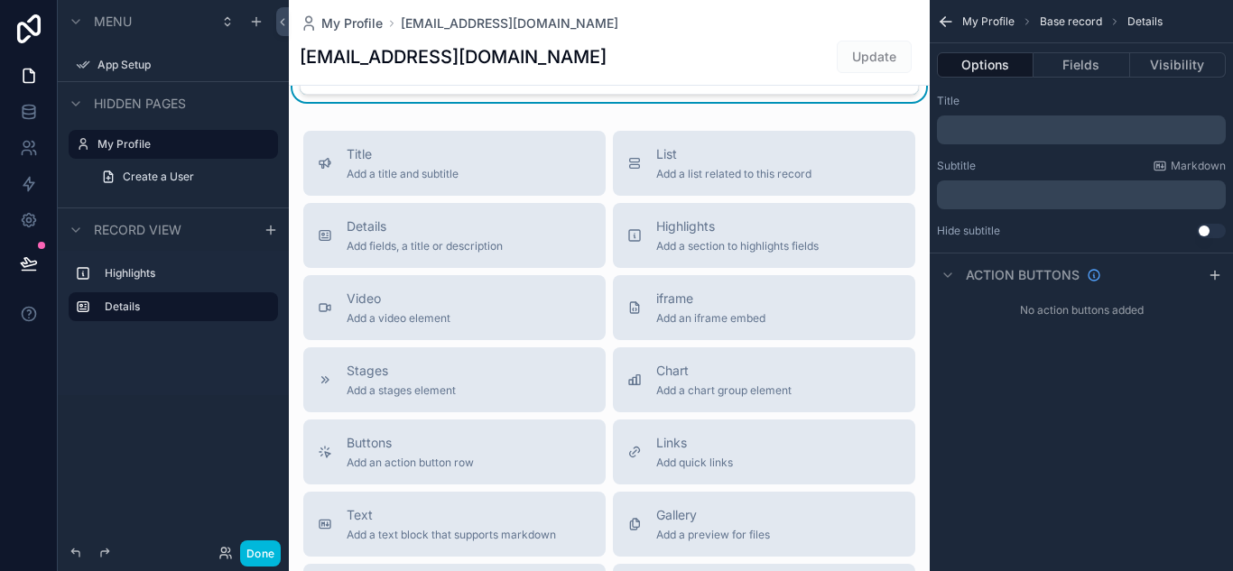
click at [135, 274] on label "Highlights" at bounding box center [184, 273] width 159 height 14
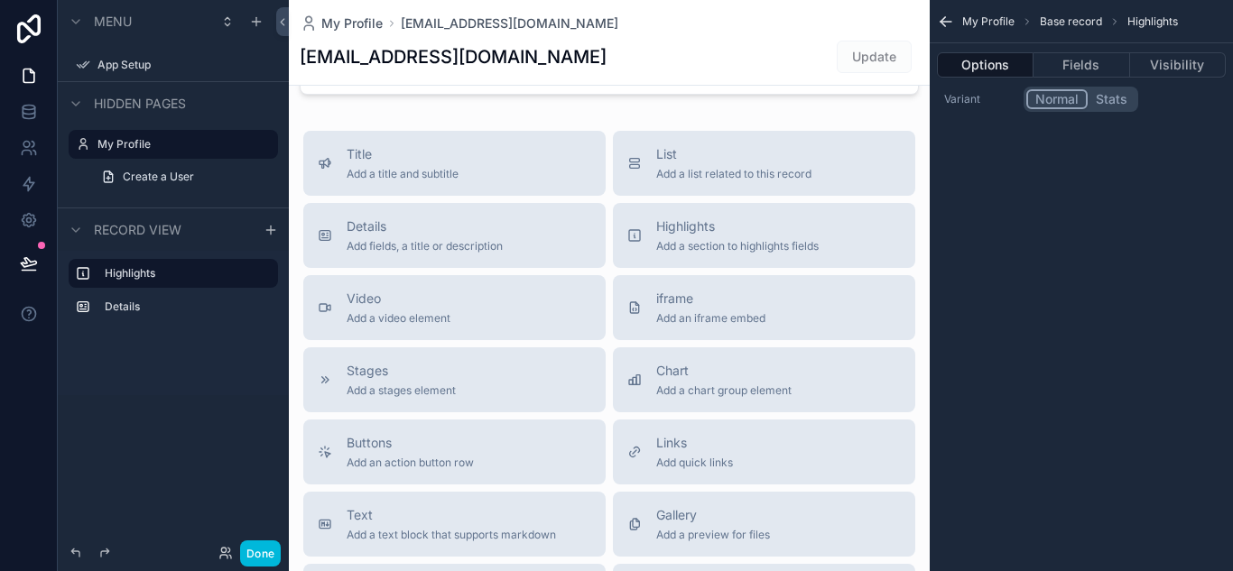
click at [134, 293] on div "Details" at bounding box center [173, 306] width 209 height 29
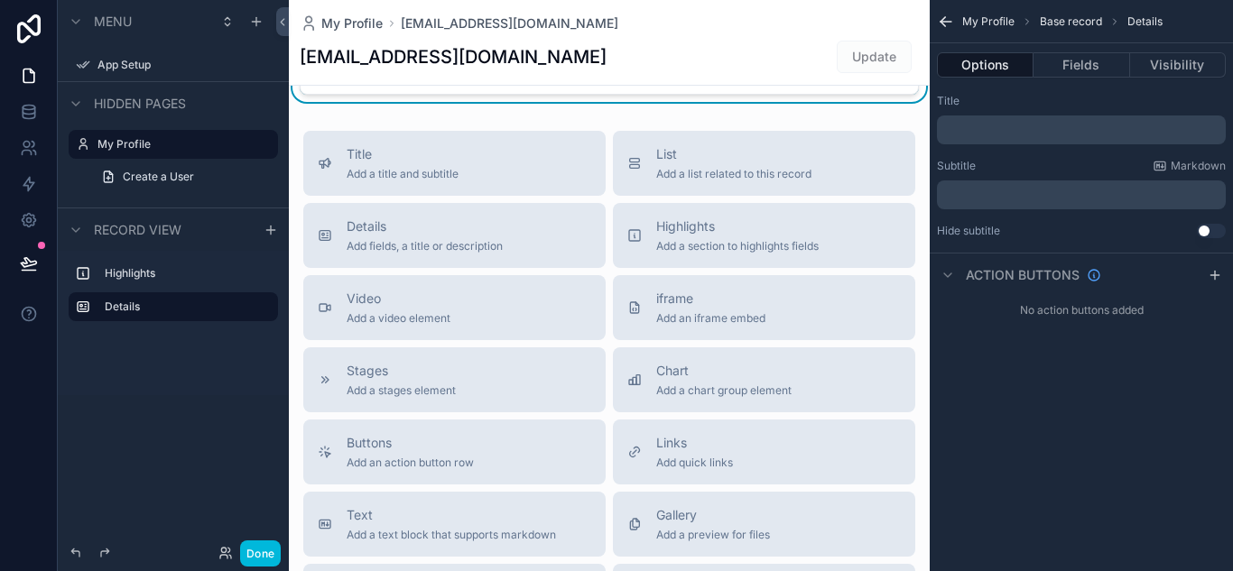
click at [134, 266] on label "Highlights" at bounding box center [184, 273] width 159 height 14
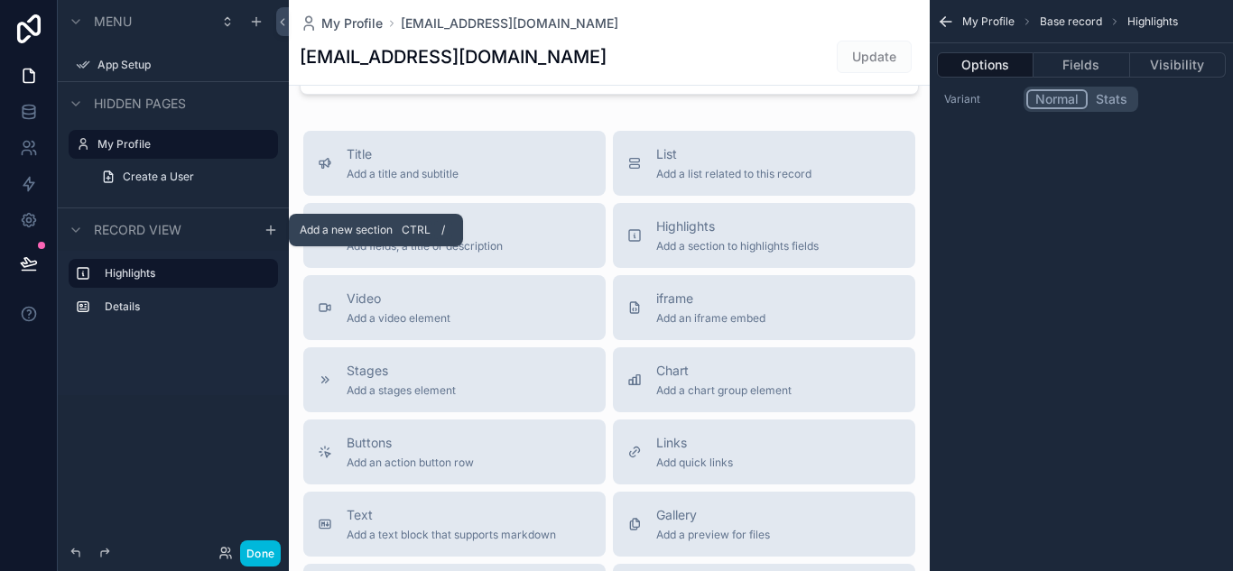
click at [261, 231] on div "scrollable content" at bounding box center [271, 230] width 22 height 22
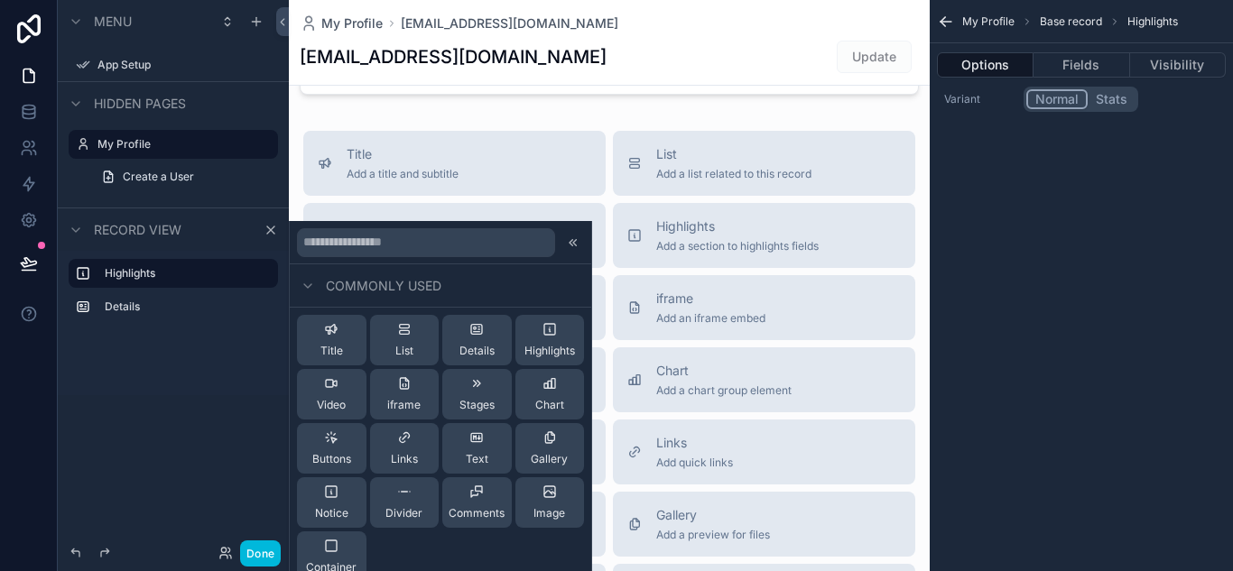
click at [193, 349] on div "Highlights Details" at bounding box center [173, 323] width 231 height 144
click at [0, 0] on icon "scrollable content" at bounding box center [0, 0] width 0 height 0
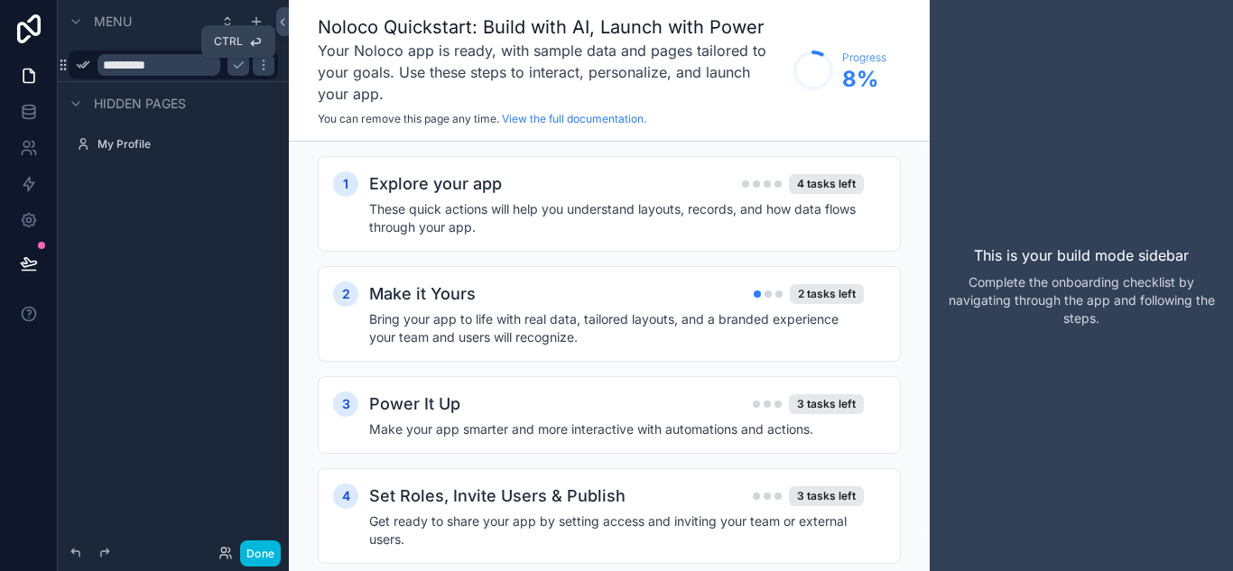
click at [238, 67] on icon "scrollable content" at bounding box center [238, 65] width 9 height 6
click at [0, 0] on icon "scrollable content" at bounding box center [0, 0] width 0 height 0
click at [236, 66] on icon "scrollable content" at bounding box center [238, 65] width 9 height 6
click at [134, 106] on span "Hidden pages" at bounding box center [140, 104] width 92 height 18
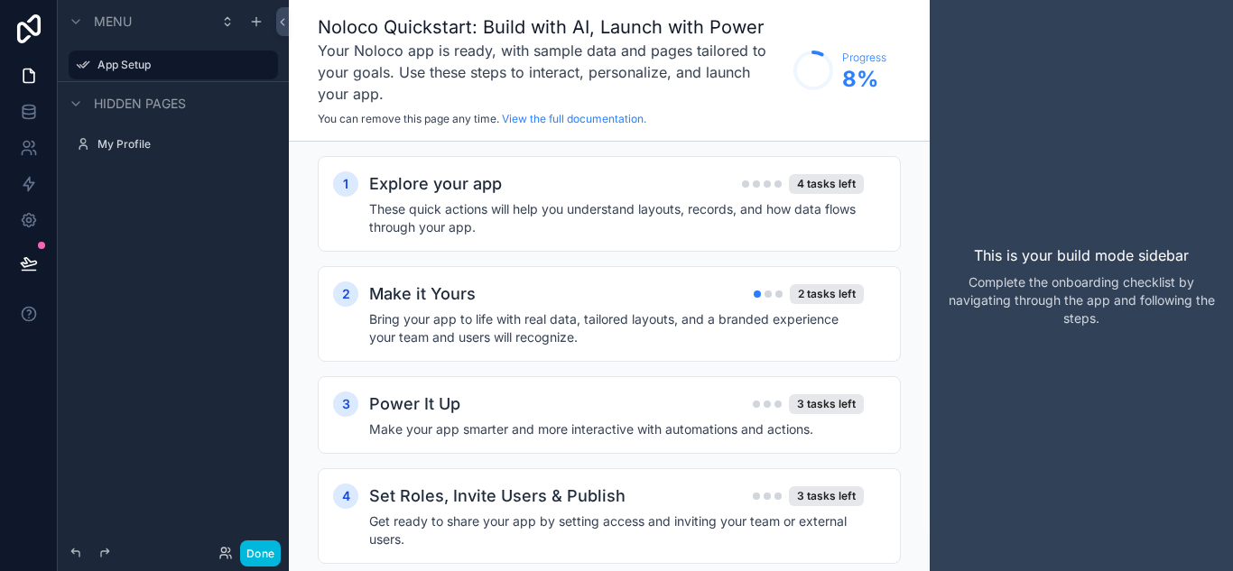
click at [86, 150] on icon "scrollable content" at bounding box center [83, 144] width 14 height 14
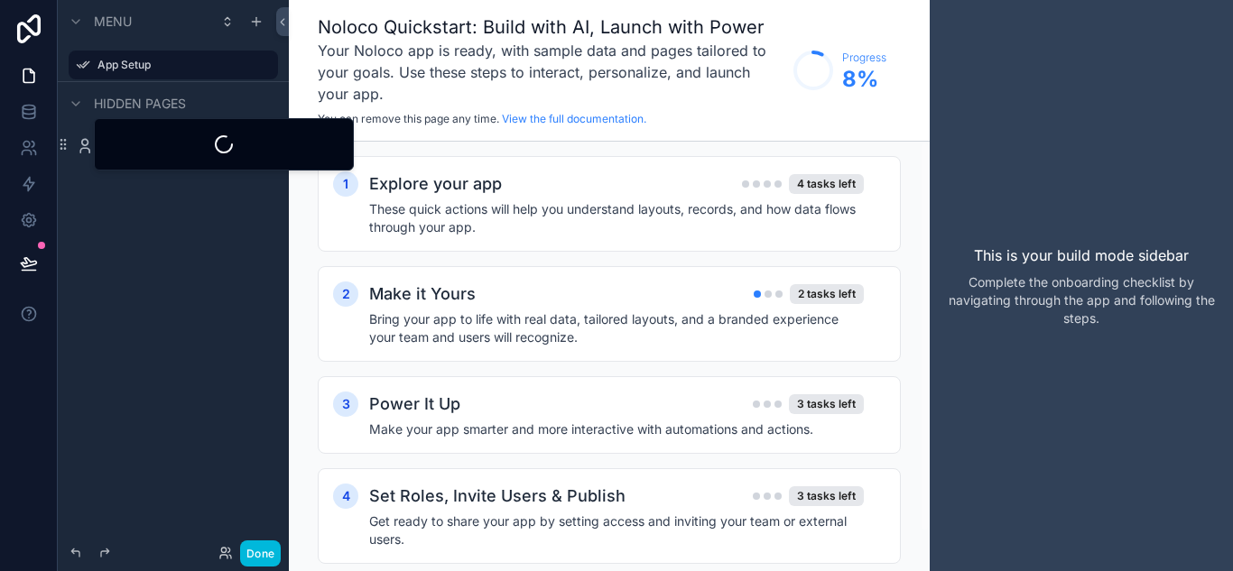
click at [115, 205] on div "**********" at bounding box center [173, 275] width 231 height 550
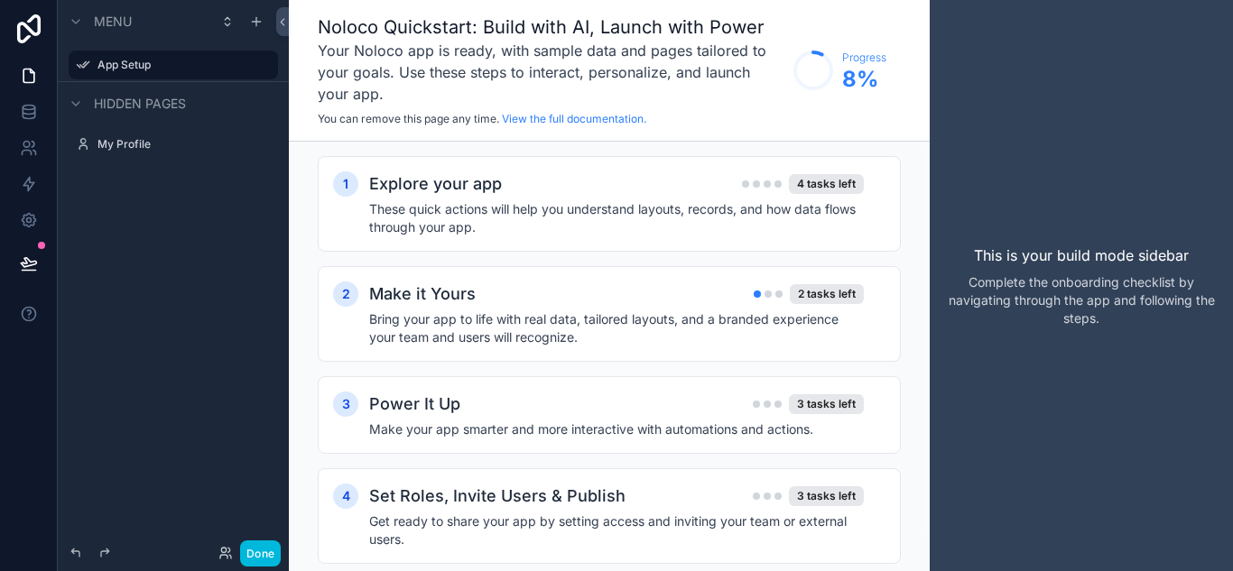
click at [176, 314] on div "Menu App Setup Hidden pages My Profile" at bounding box center [173, 275] width 231 height 550
click at [260, 551] on button "Done" at bounding box center [260, 554] width 41 height 26
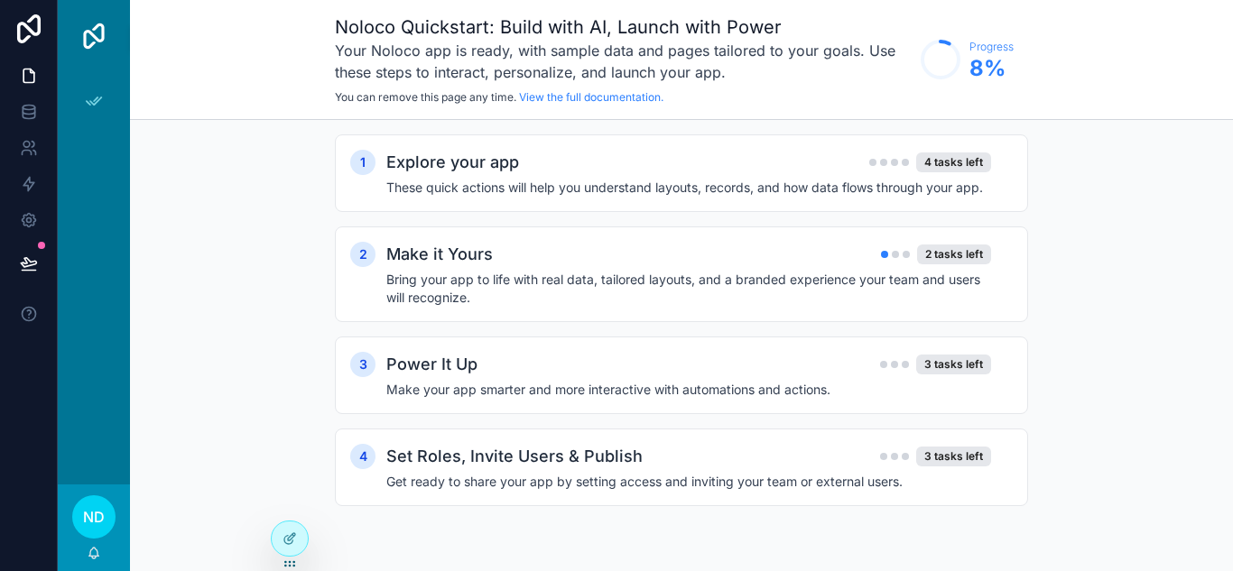
click at [296, 538] on icon at bounding box center [289, 538] width 14 height 14
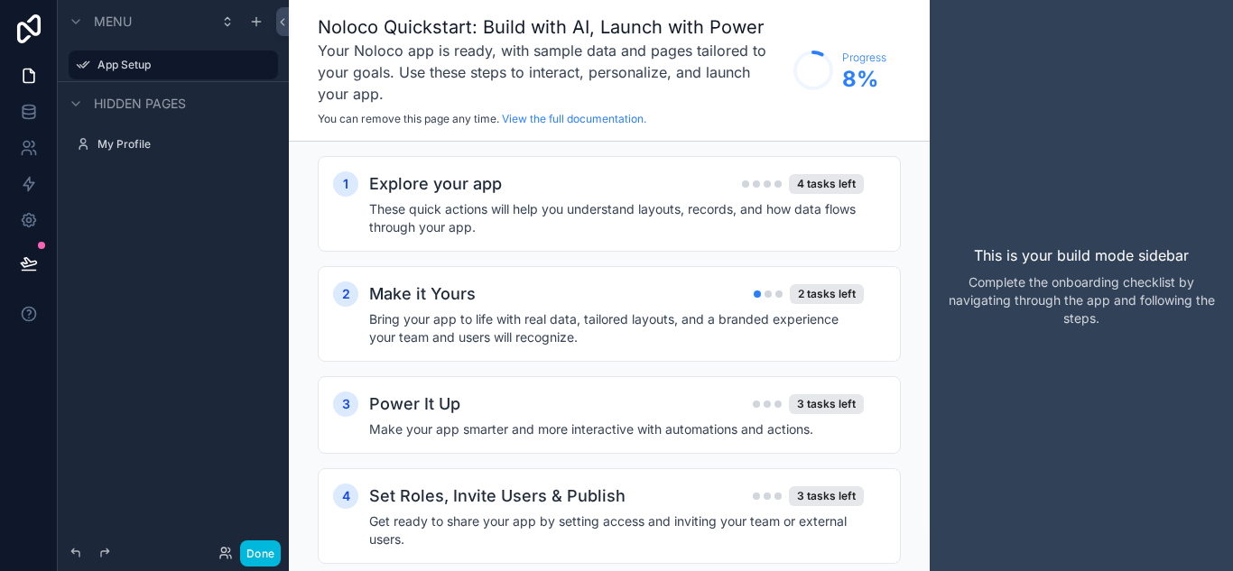
click at [0, 0] on icon "scrollable content" at bounding box center [0, 0] width 0 height 0
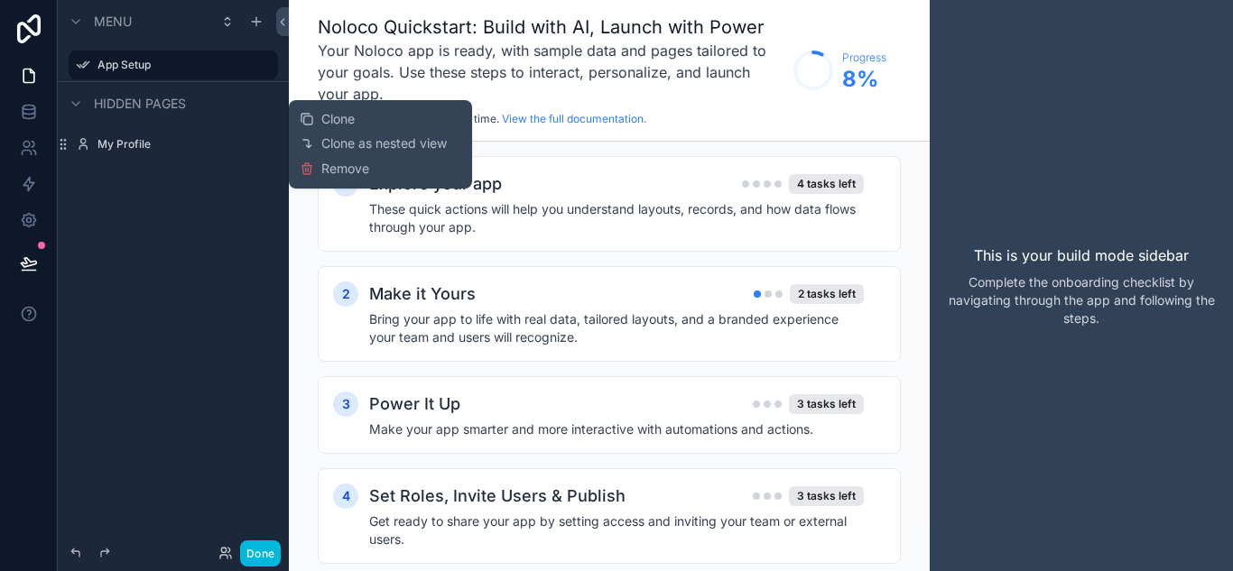
click at [172, 224] on div "Menu App Setup Hidden pages My Profile" at bounding box center [173, 275] width 231 height 550
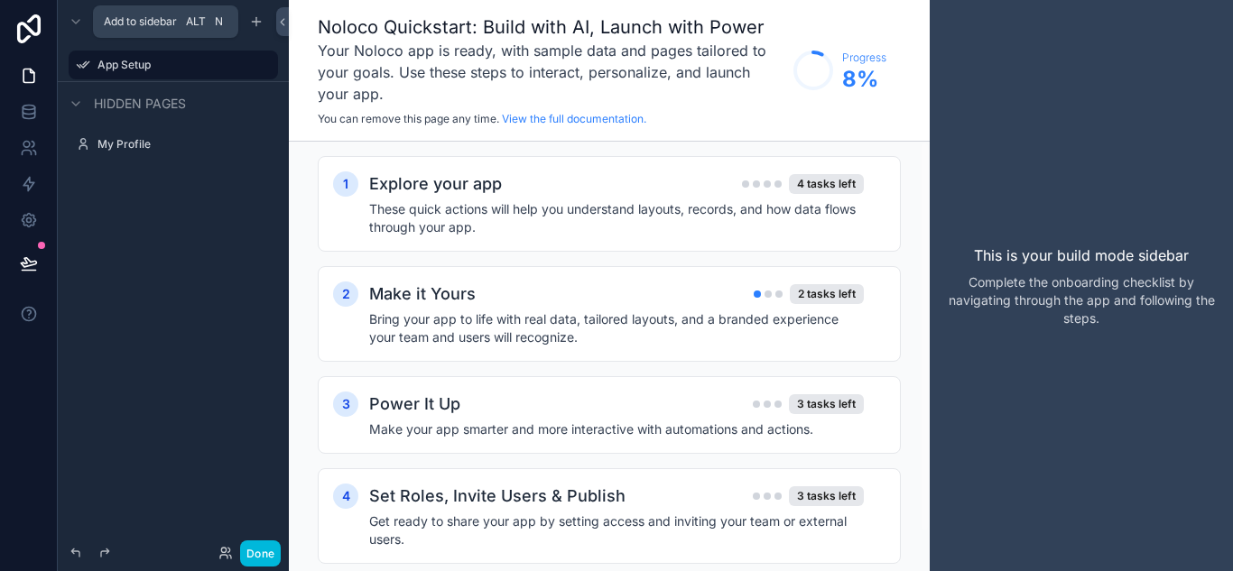
click at [254, 18] on icon "scrollable content" at bounding box center [256, 21] width 14 height 14
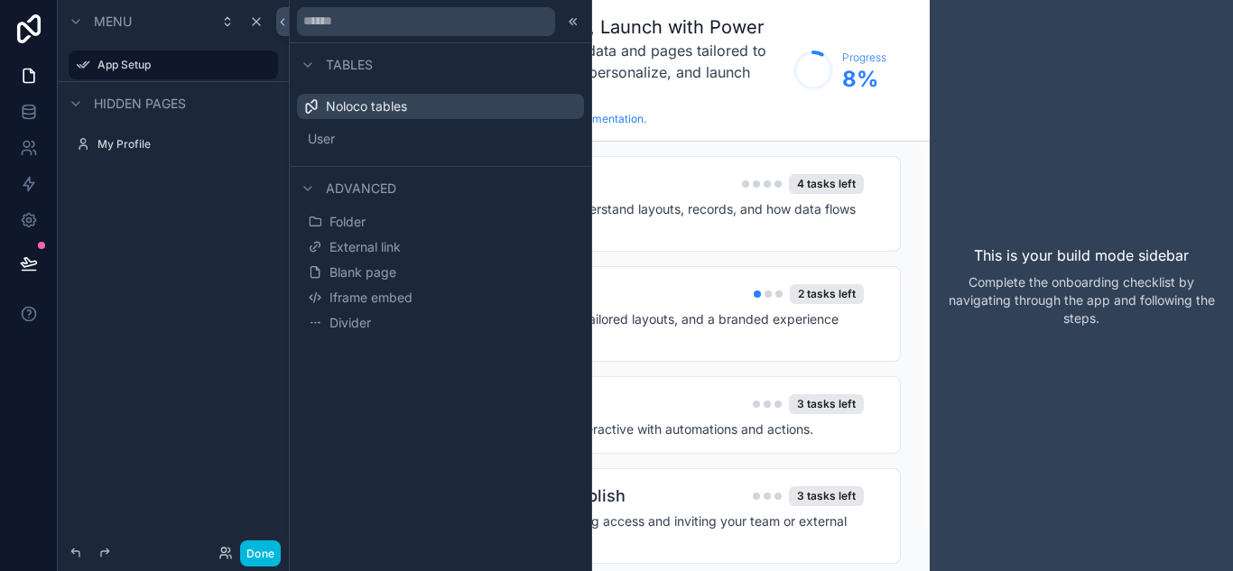
click at [353, 275] on span "Blank page" at bounding box center [362, 272] width 67 height 18
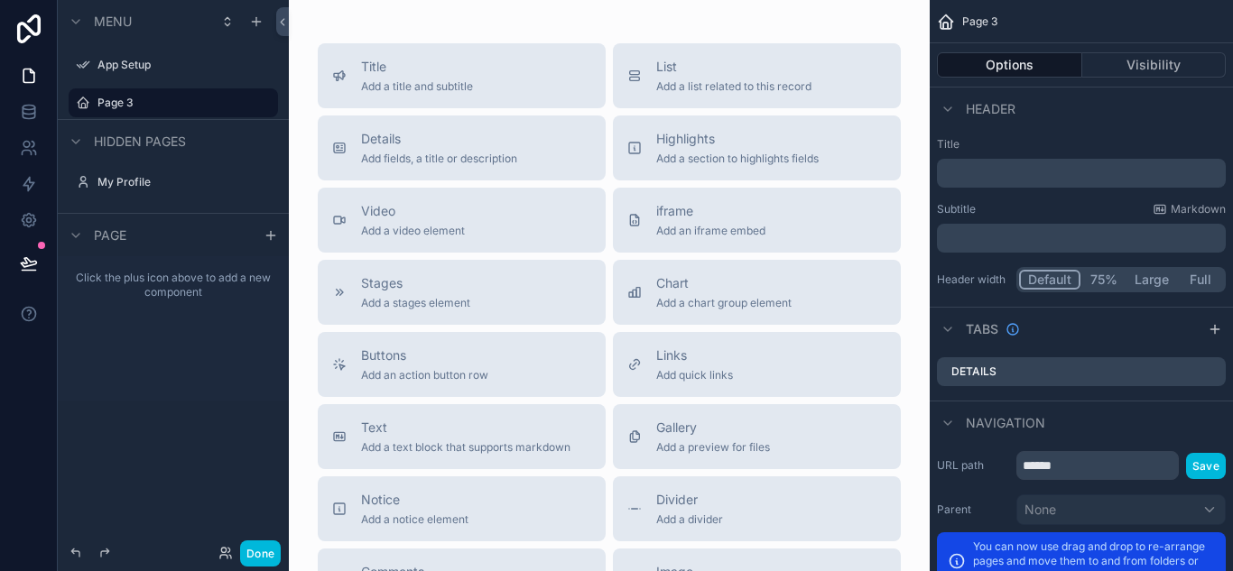
click at [991, 20] on span "Page 3" at bounding box center [979, 21] width 35 height 14
click at [985, 15] on span "Page 3" at bounding box center [979, 21] width 35 height 14
click at [124, 238] on span "Page" at bounding box center [110, 235] width 32 height 18
click at [997, 171] on p "﻿" at bounding box center [1083, 173] width 278 height 18
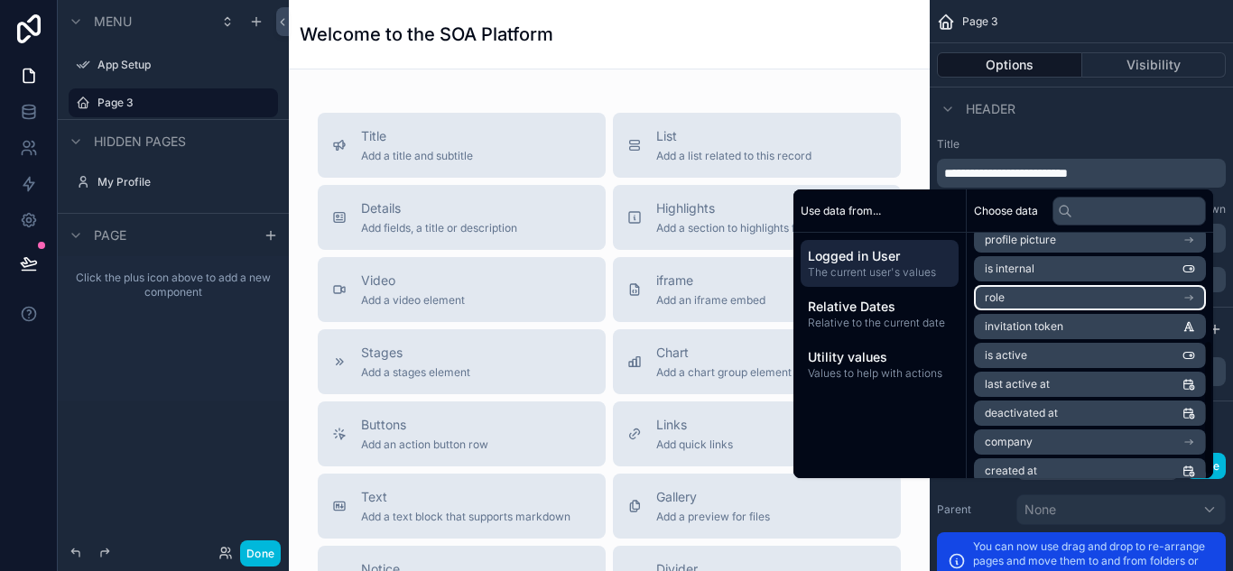
scroll to position [199, 0]
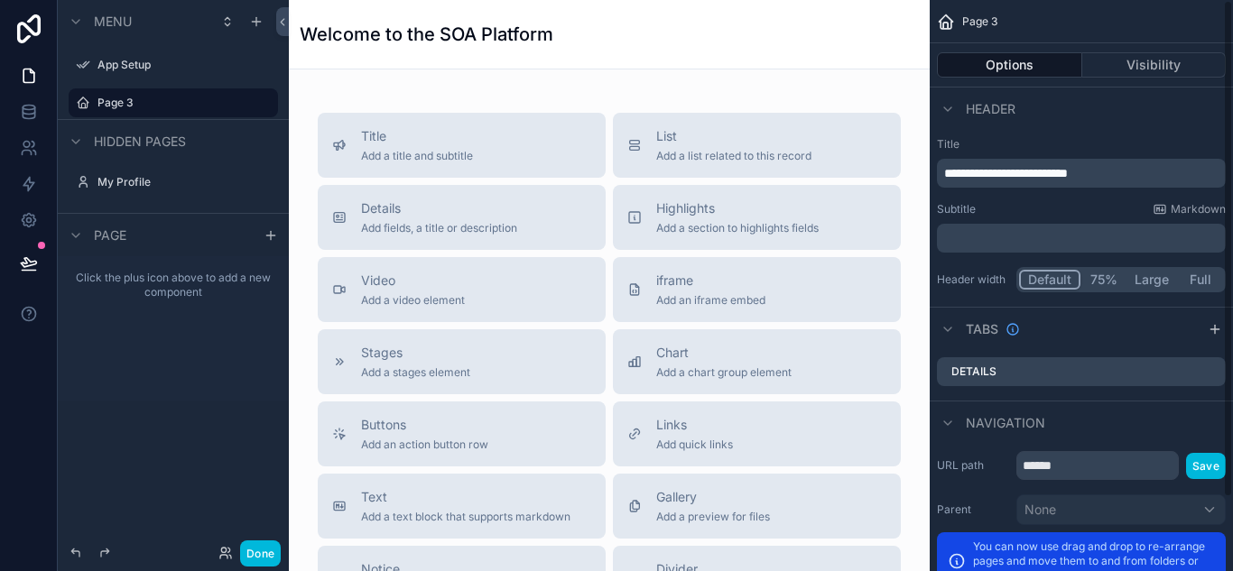
click at [1089, 147] on label "Title" at bounding box center [1081, 144] width 289 height 14
click at [1045, 240] on p "﻿" at bounding box center [1083, 238] width 278 height 18
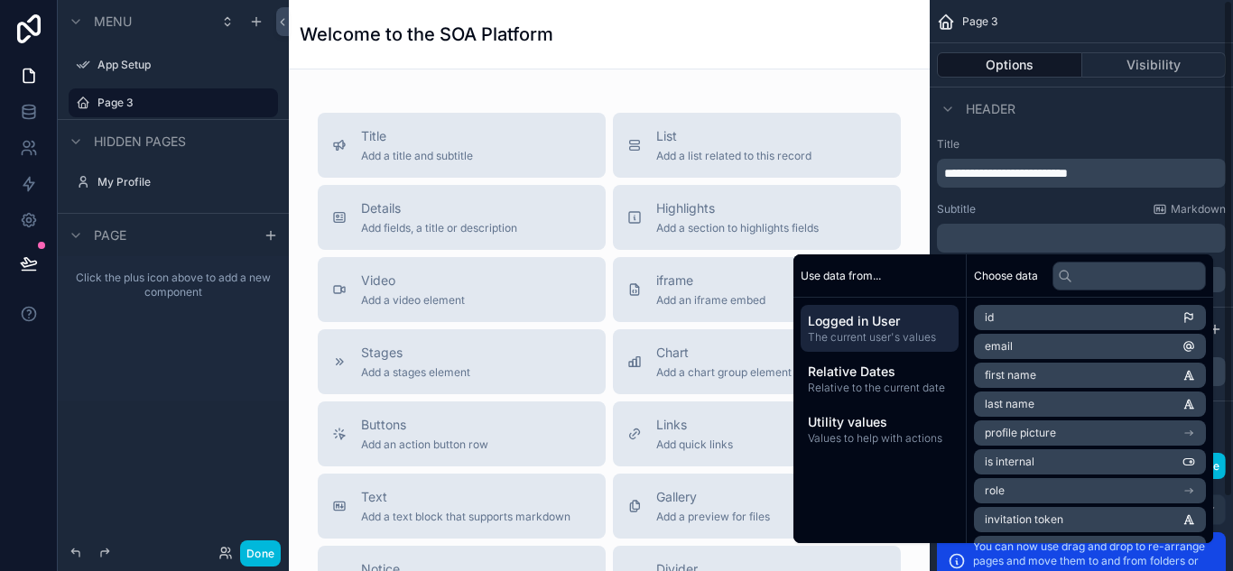
click at [1067, 171] on span "**********" at bounding box center [1006, 173] width 124 height 13
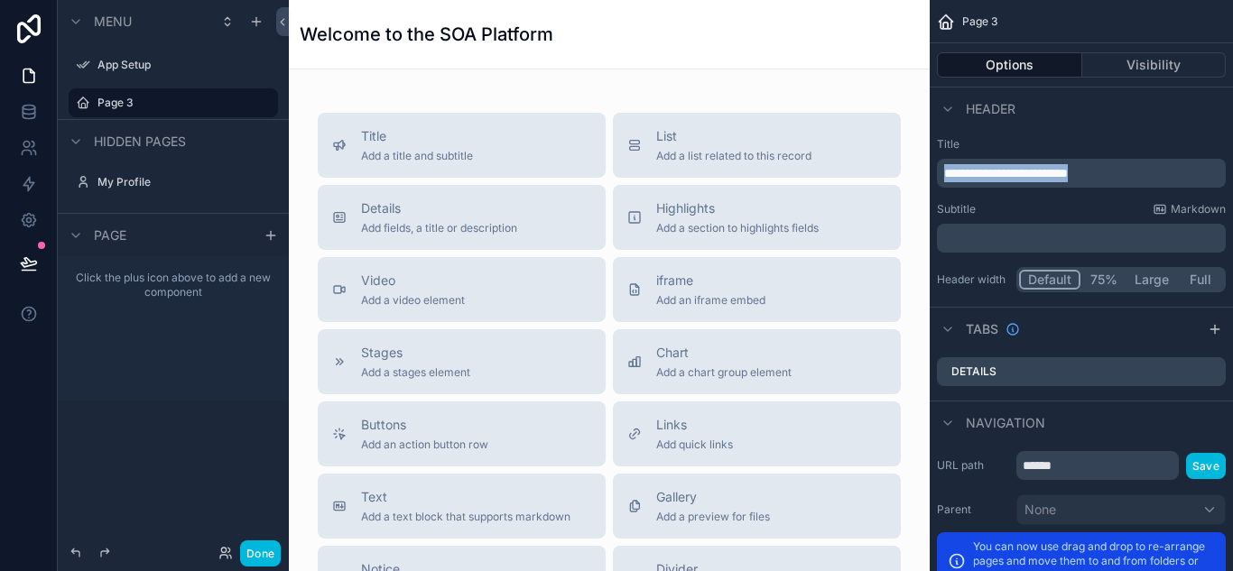
drag, startPoint x: 889, startPoint y: 178, endPoint x: 758, endPoint y: 178, distance: 130.8
click at [758, 178] on div "**********" at bounding box center [761, 285] width 944 height 571
click at [299, 153] on div "Title Add a title and subtitle List Add a list related to this record Details A…" at bounding box center [609, 491] width 641 height 845
click at [1037, 245] on p "﻿" at bounding box center [1083, 238] width 278 height 18
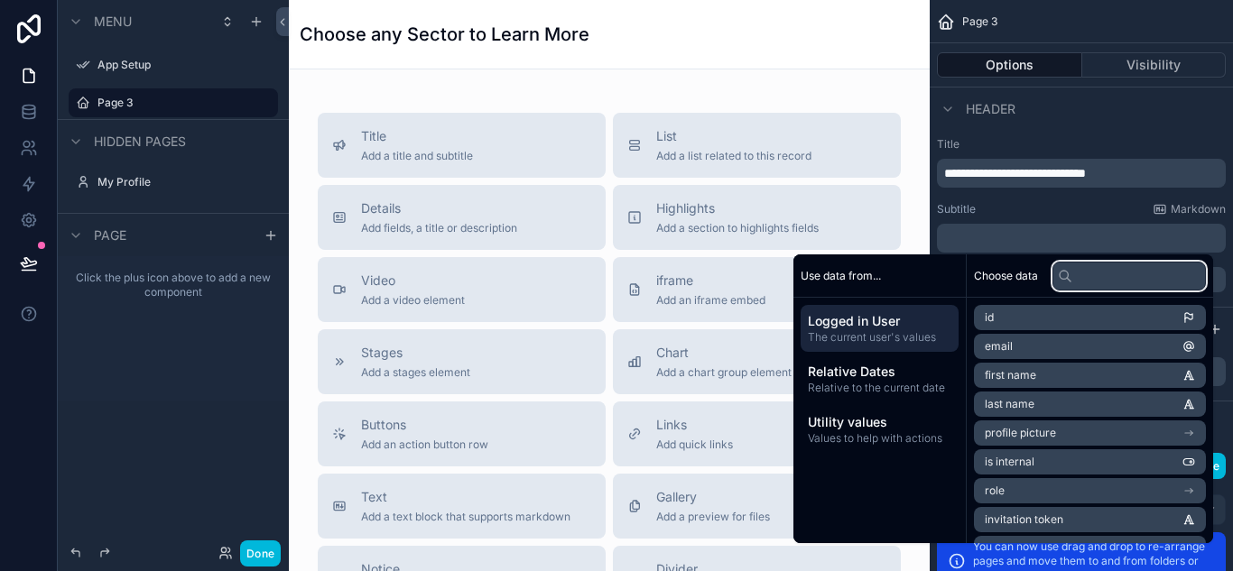
drag, startPoint x: 1065, startPoint y: 271, endPoint x: 1023, endPoint y: 275, distance: 41.8
click at [1058, 273] on div at bounding box center [1128, 276] width 153 height 29
click at [994, 275] on span "Choose data" at bounding box center [1006, 276] width 64 height 14
click at [988, 275] on span "Choose data" at bounding box center [1006, 276] width 64 height 14
click at [996, 273] on span "Choose data" at bounding box center [1006, 276] width 64 height 14
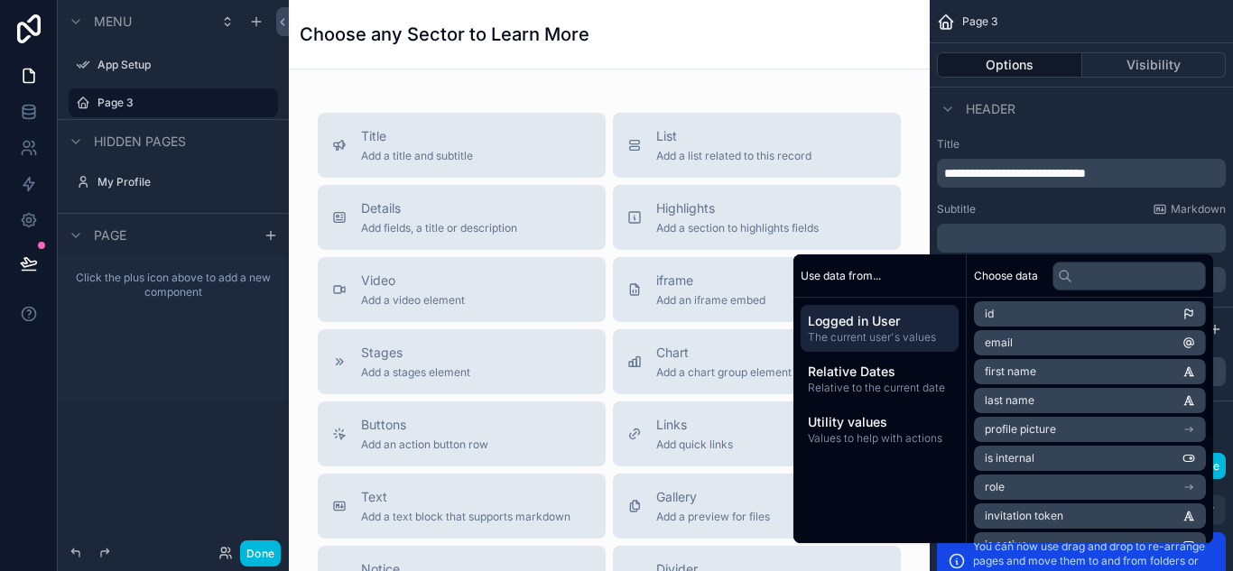
scroll to position [0, 0]
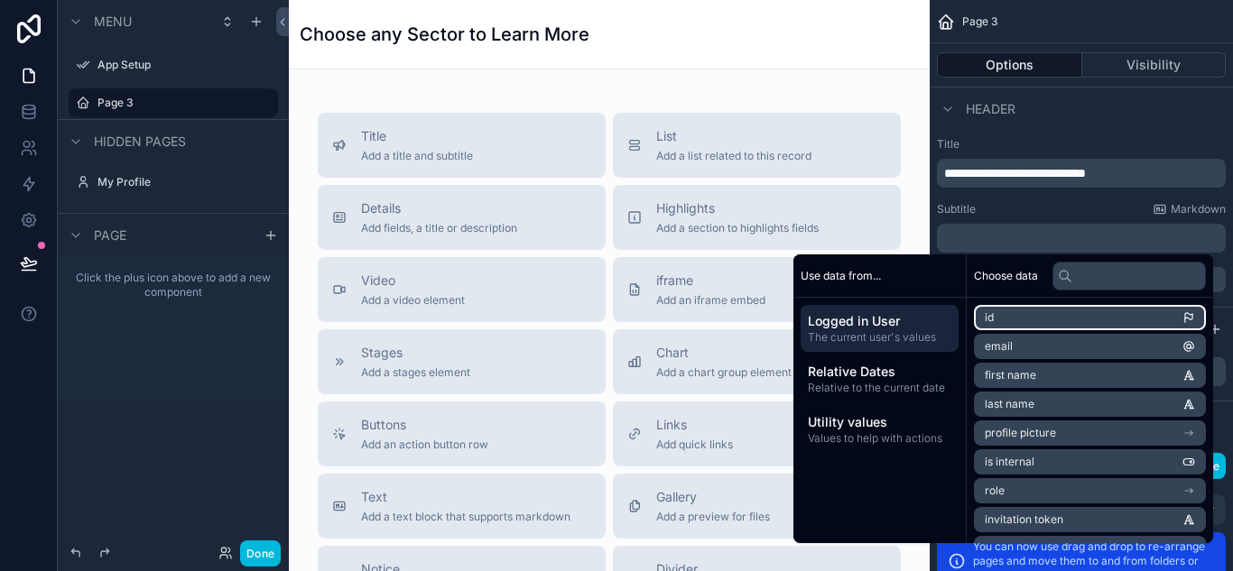
click at [1169, 317] on li "id" at bounding box center [1090, 317] width 232 height 25
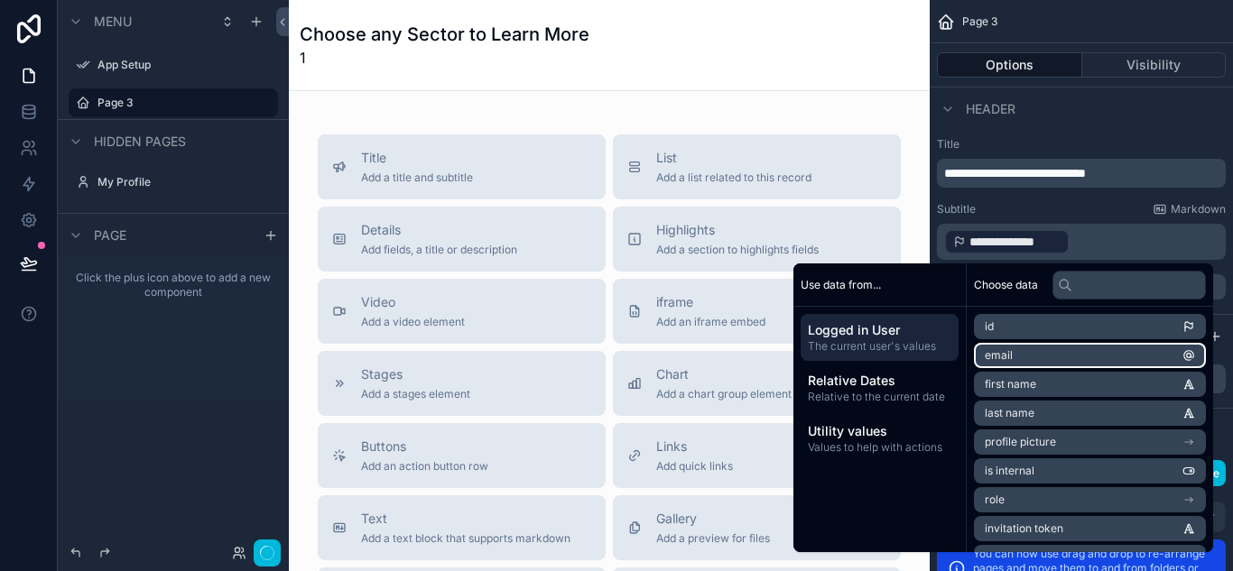
click at [1141, 354] on li "email" at bounding box center [1090, 355] width 232 height 25
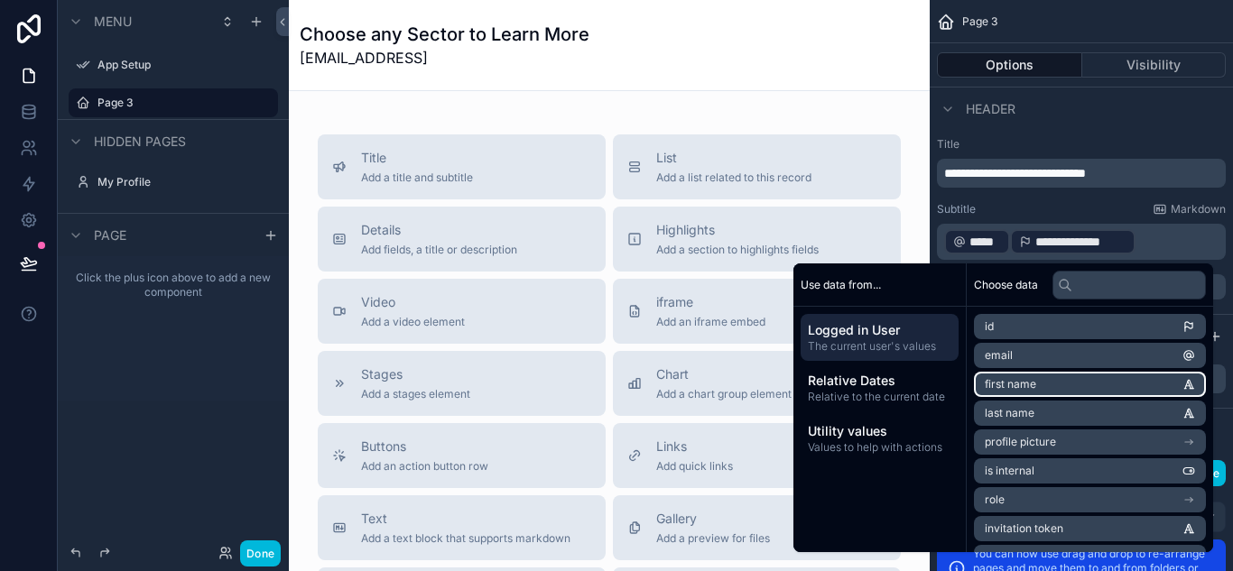
click at [1096, 395] on li "first name" at bounding box center [1090, 384] width 232 height 25
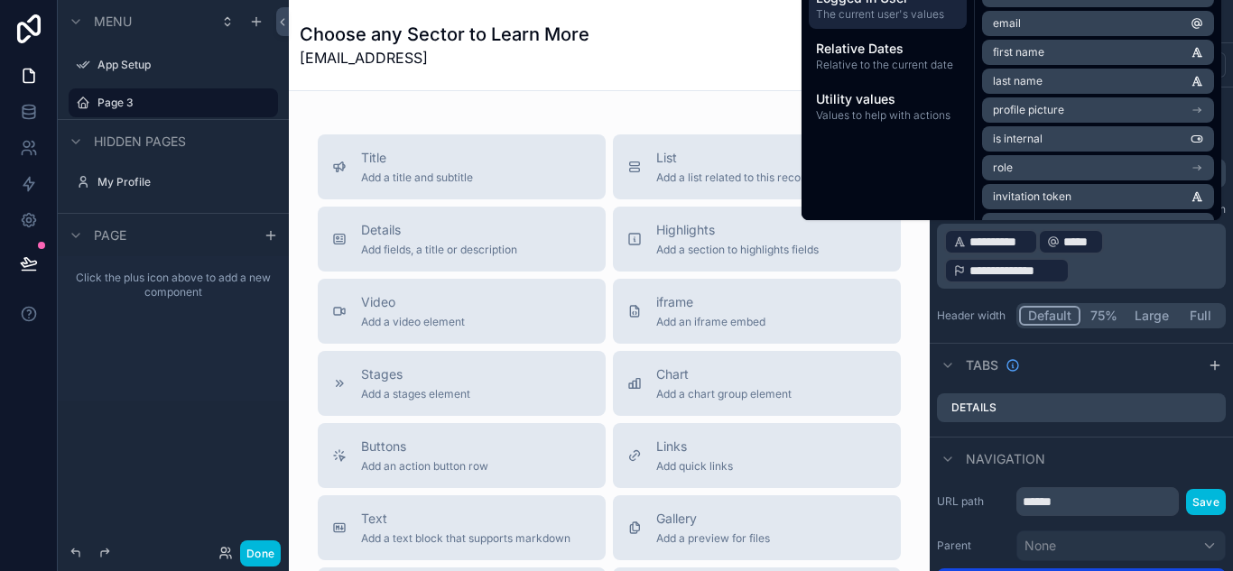
click at [1025, 274] on span "**********" at bounding box center [1014, 271] width 91 height 18
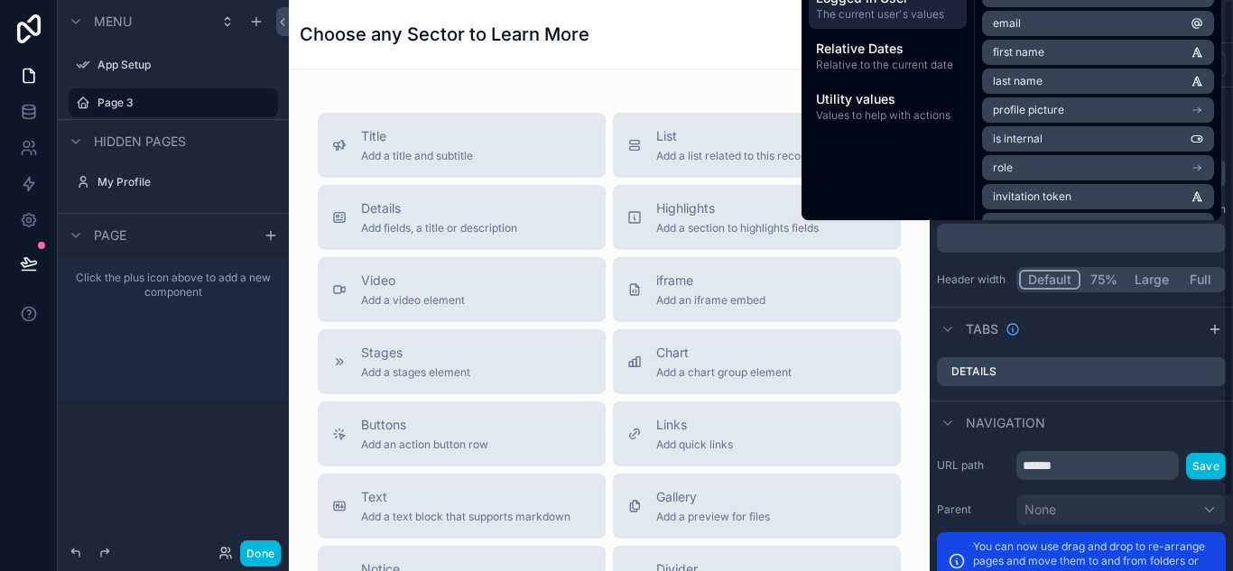
click at [1040, 236] on p "﻿" at bounding box center [1083, 238] width 278 height 18
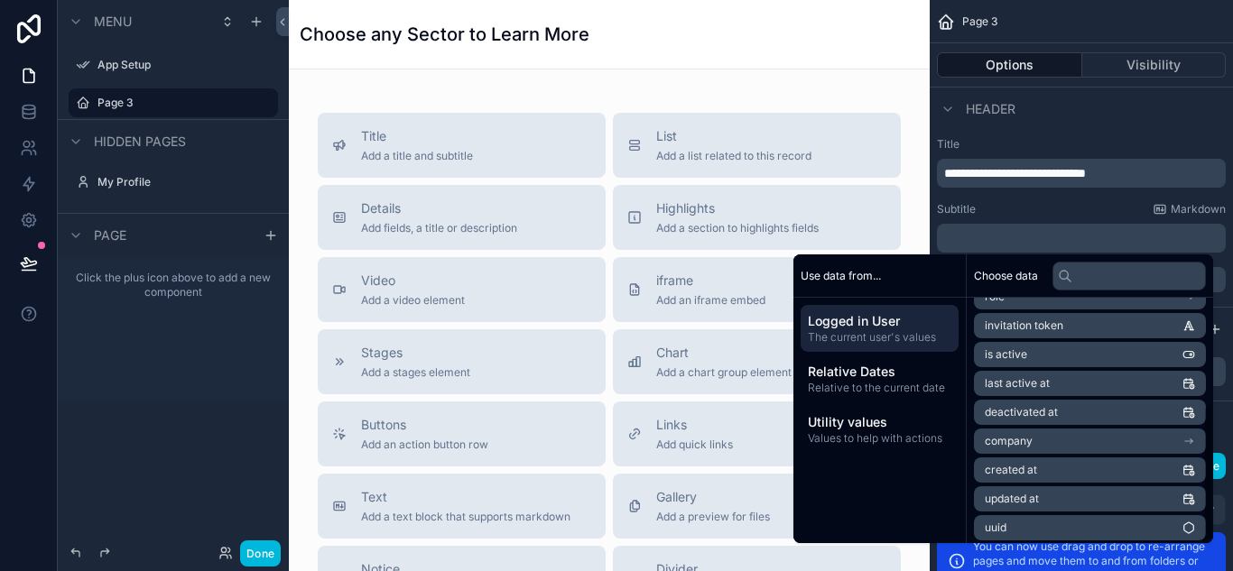
scroll to position [199, 0]
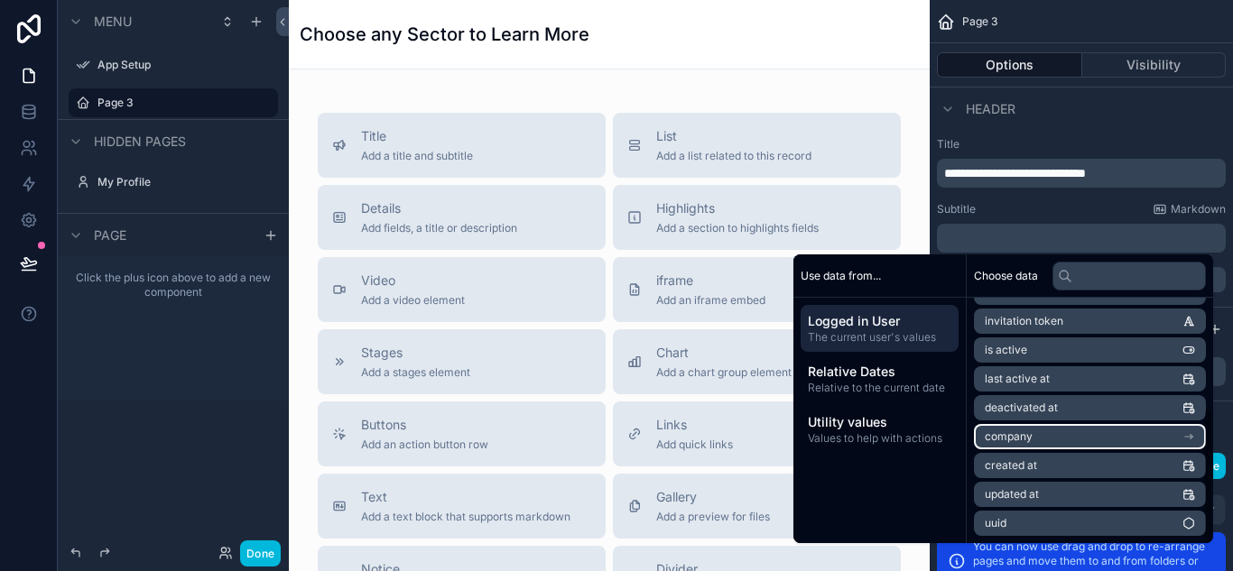
click at [1054, 430] on li "company" at bounding box center [1090, 436] width 232 height 25
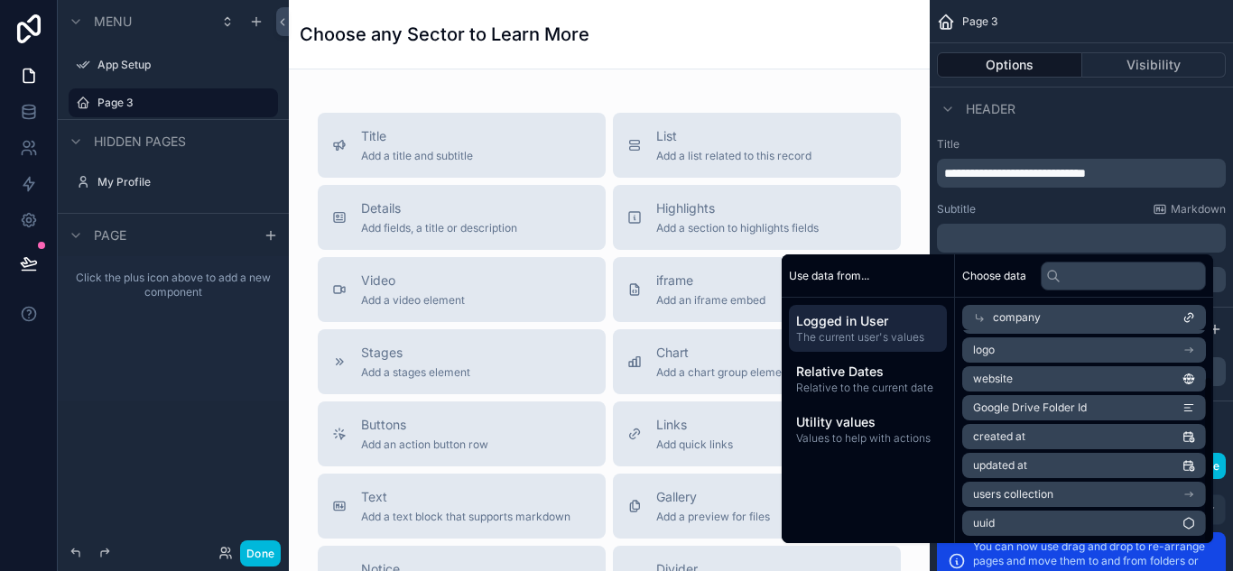
scroll to position [58, 0]
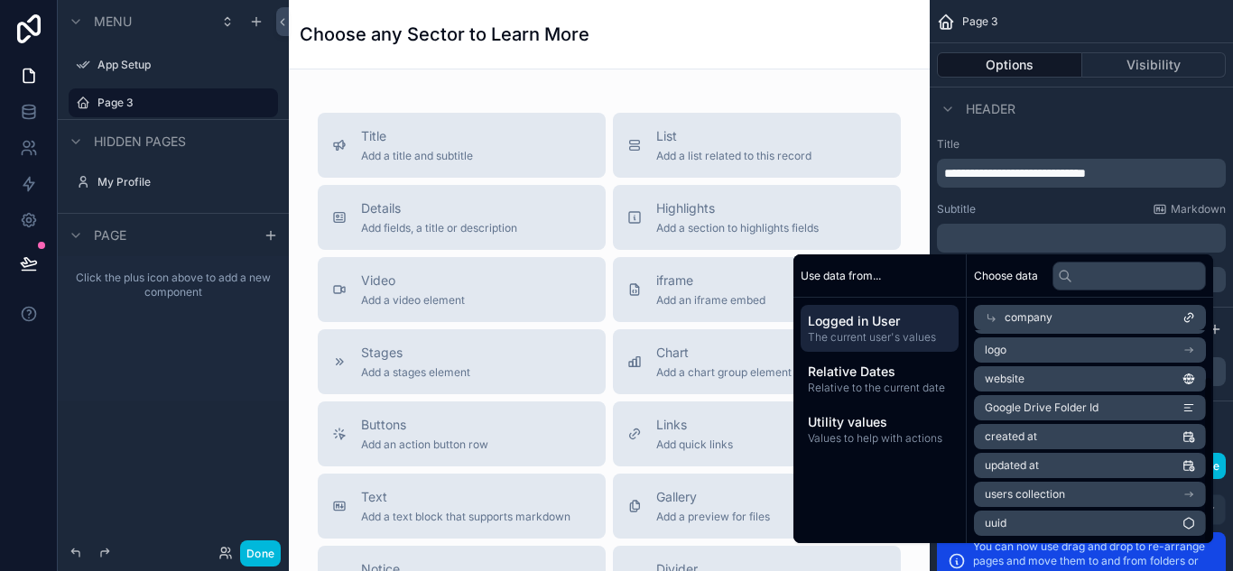
click at [1049, 319] on div "company" at bounding box center [1090, 317] width 232 height 25
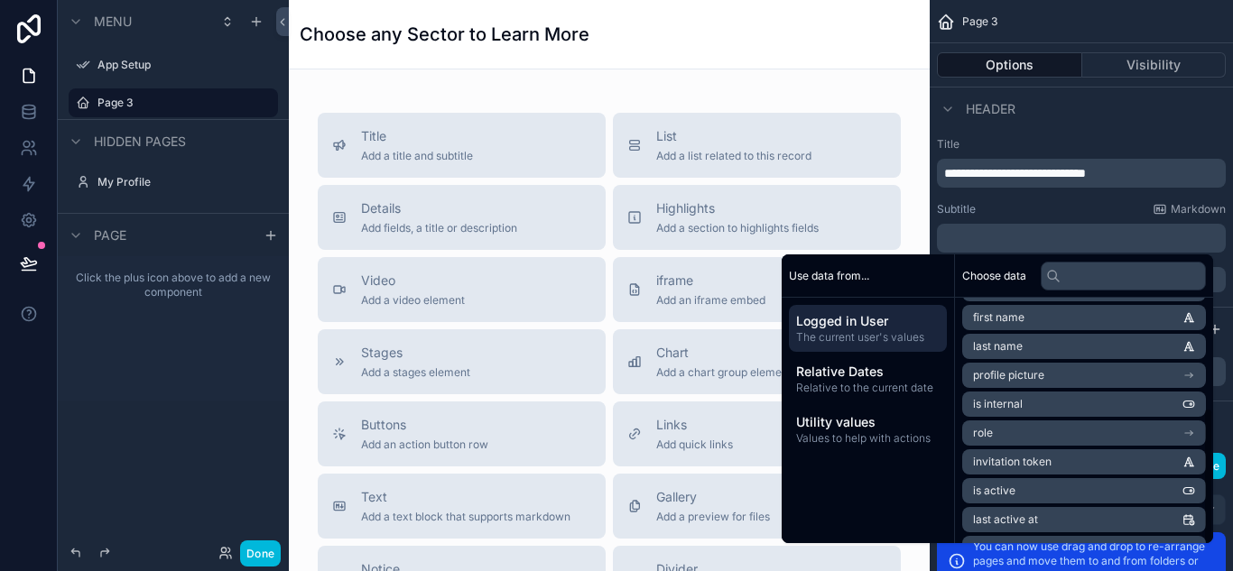
scroll to position [199, 0]
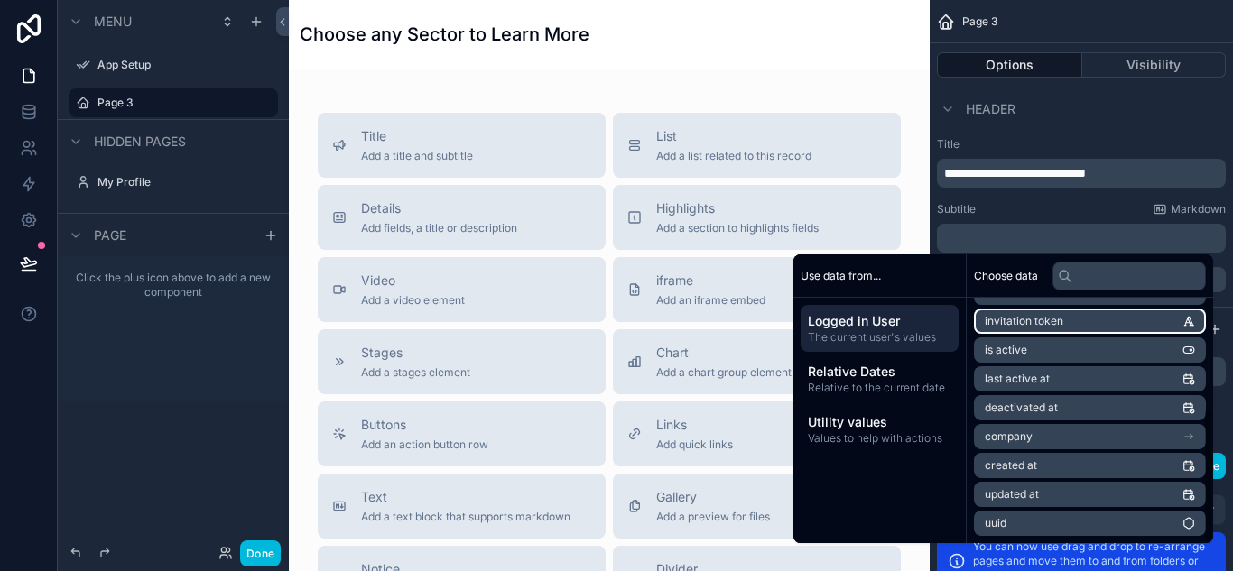
click at [1007, 318] on span "invitation token" at bounding box center [1023, 321] width 79 height 14
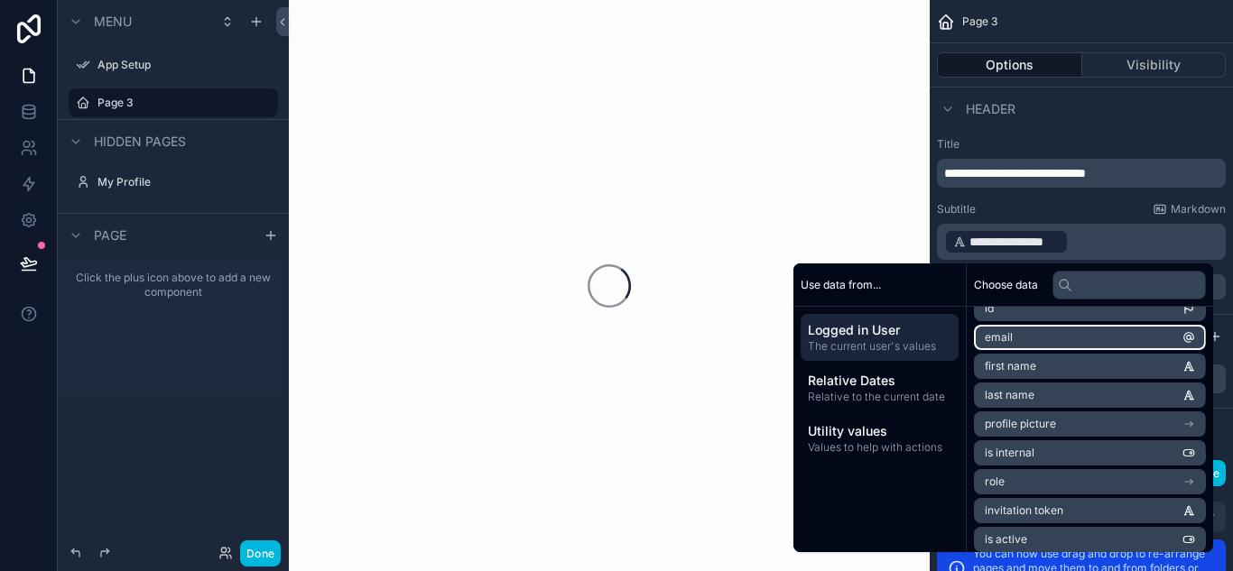
scroll to position [0, 0]
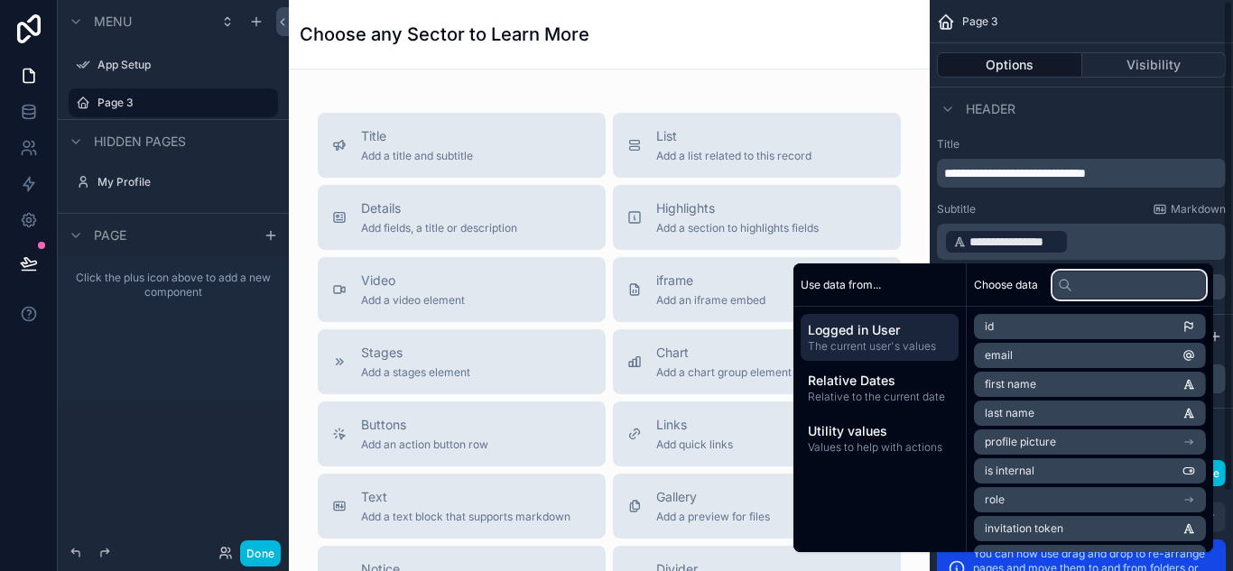
click at [1086, 291] on input "text" at bounding box center [1128, 285] width 153 height 29
click at [1086, 239] on p "**********" at bounding box center [1083, 241] width 278 height 29
click at [1056, 244] on span "**********" at bounding box center [1014, 242] width 90 height 18
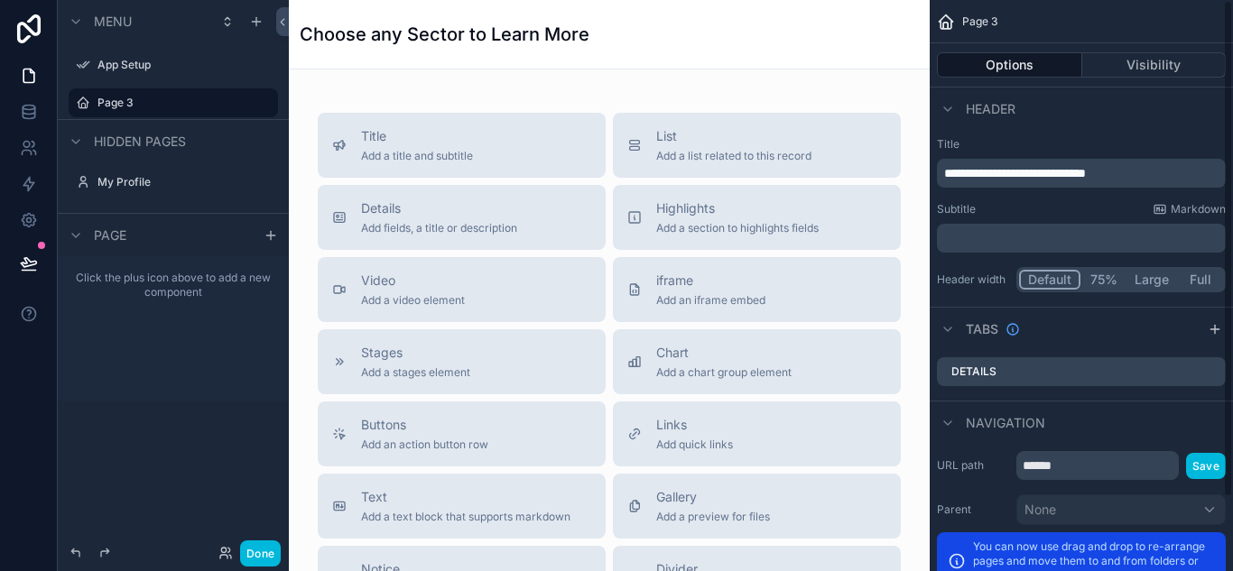
click at [1057, 243] on p "﻿" at bounding box center [1083, 238] width 278 height 18
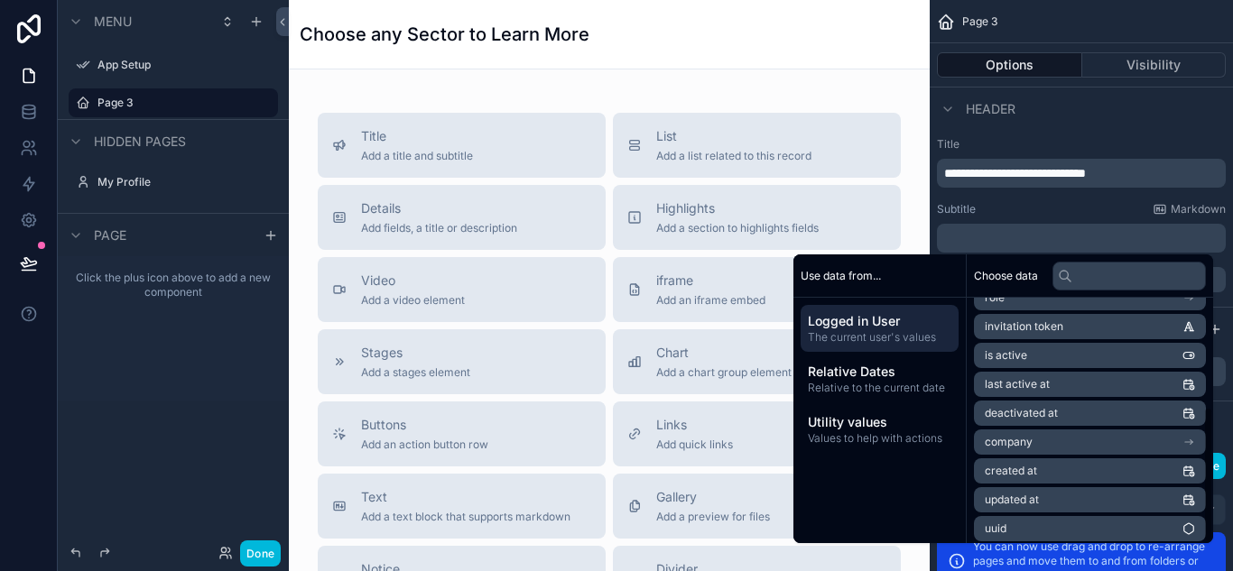
scroll to position [199, 0]
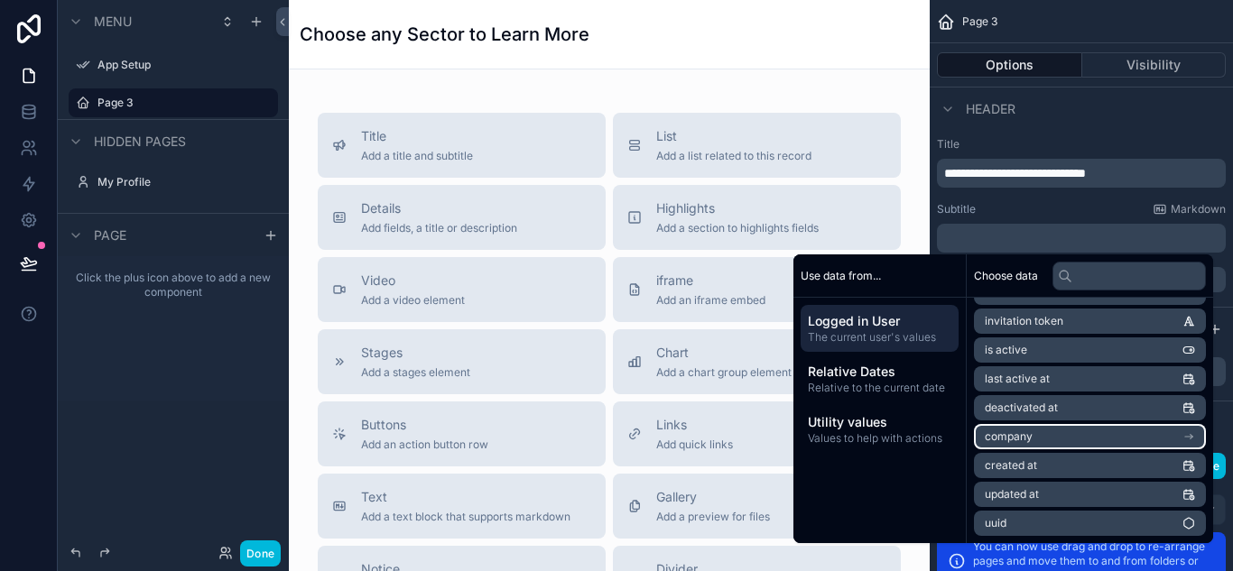
click at [1055, 437] on li "company" at bounding box center [1090, 436] width 232 height 25
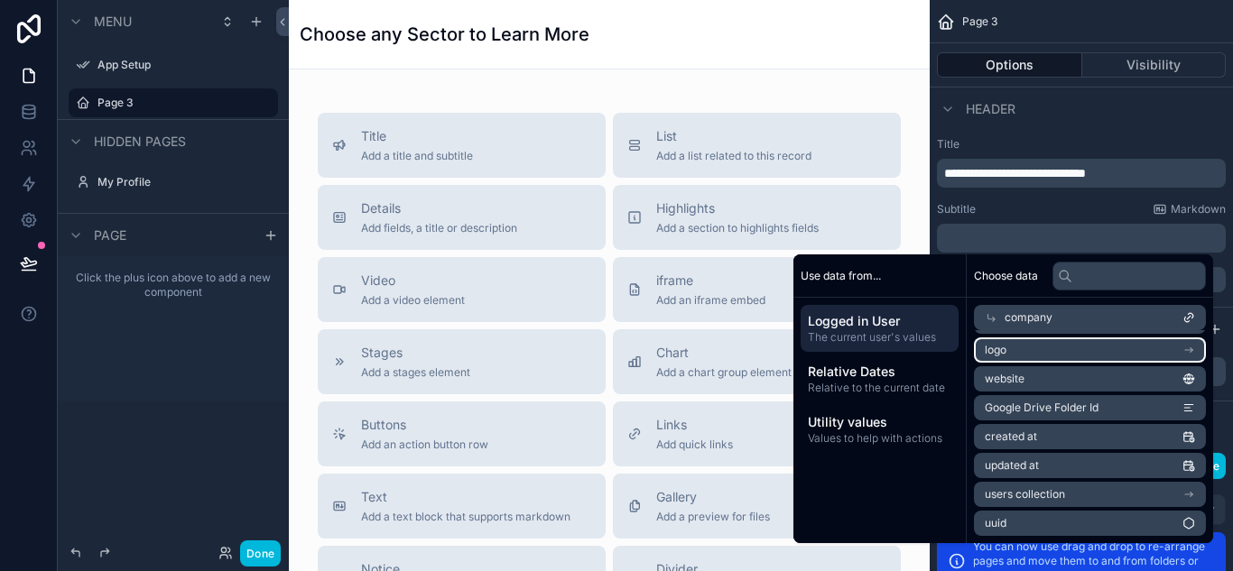
click at [1063, 356] on li "logo" at bounding box center [1090, 349] width 232 height 25
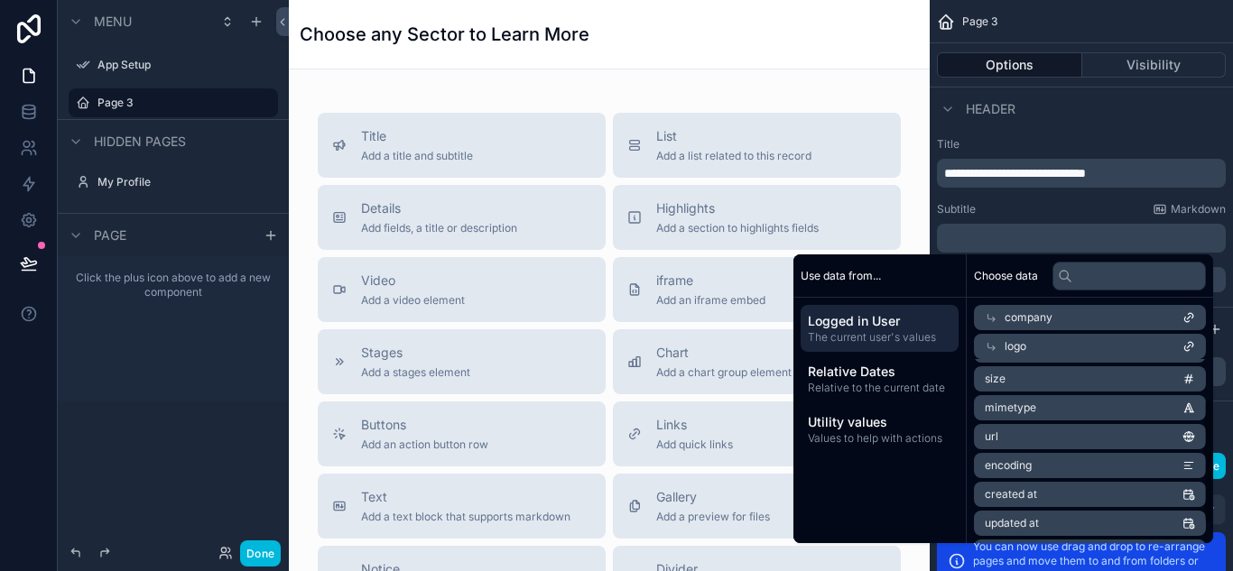
click at [1052, 347] on div "logo" at bounding box center [1090, 346] width 232 height 25
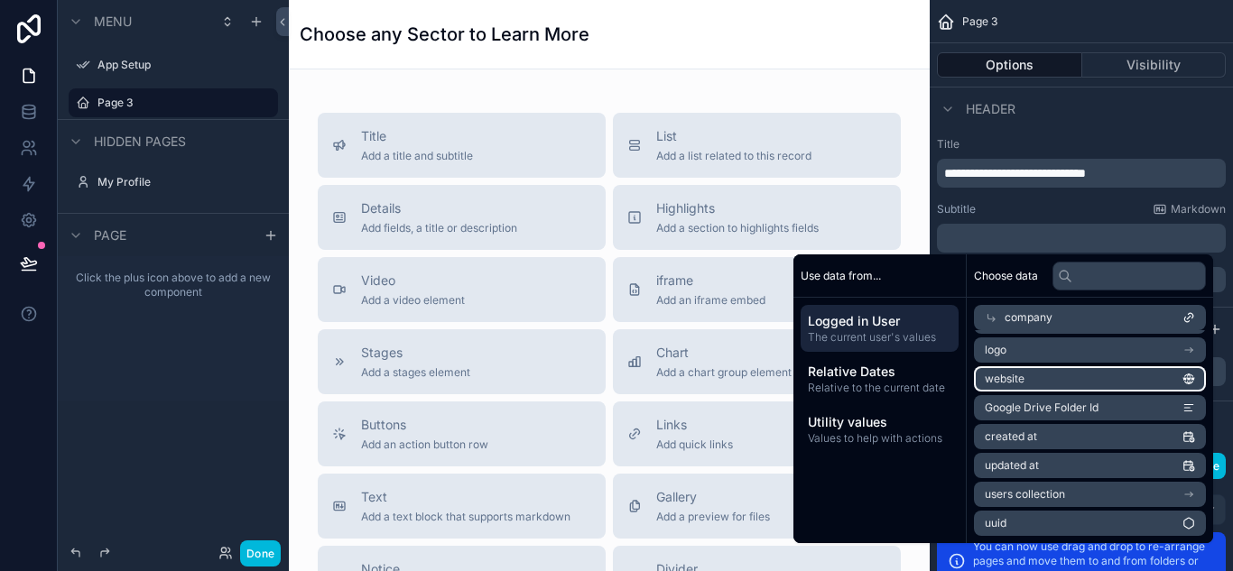
click at [1031, 387] on li "website" at bounding box center [1090, 378] width 232 height 25
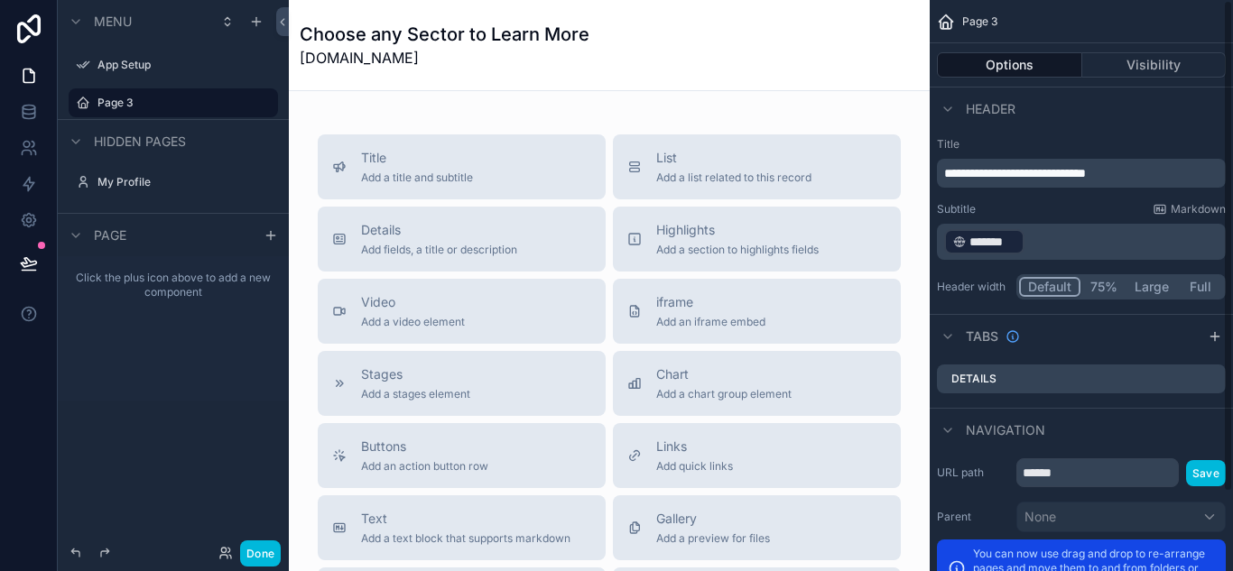
click at [1043, 254] on p "﻿ ******* ﻿ ﻿" at bounding box center [1083, 241] width 278 height 29
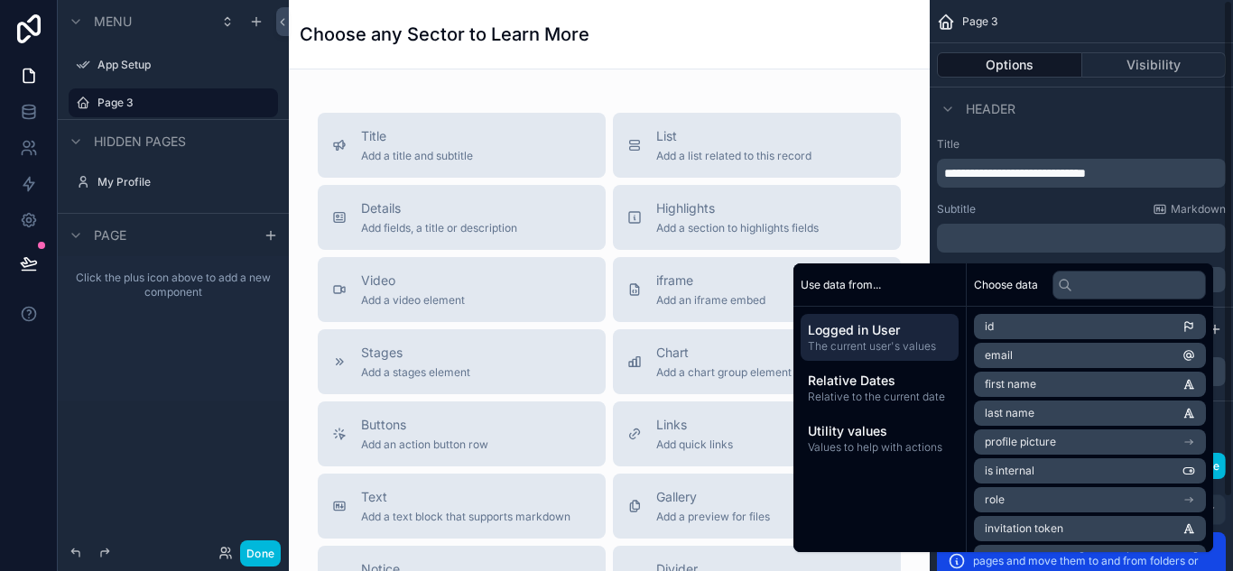
click at [802, 102] on div "Title Add a title and subtitle List Add a list related to this record Details A…" at bounding box center [609, 491] width 641 height 845
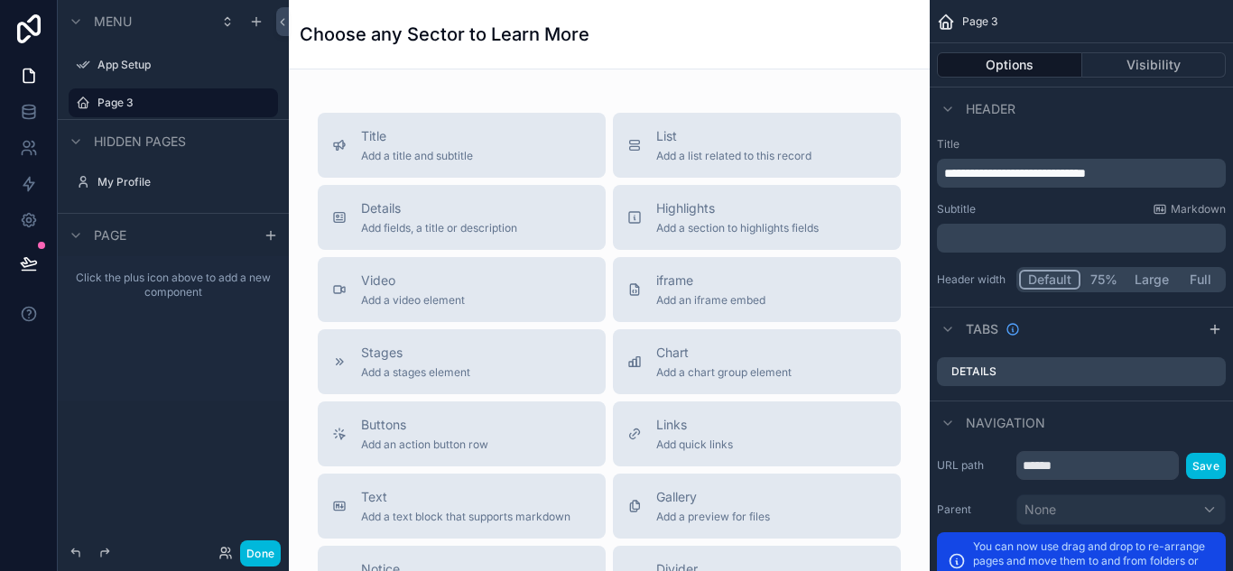
click at [662, 97] on div "Title Add a title and subtitle List Add a list related to this record Details A…" at bounding box center [609, 491] width 641 height 845
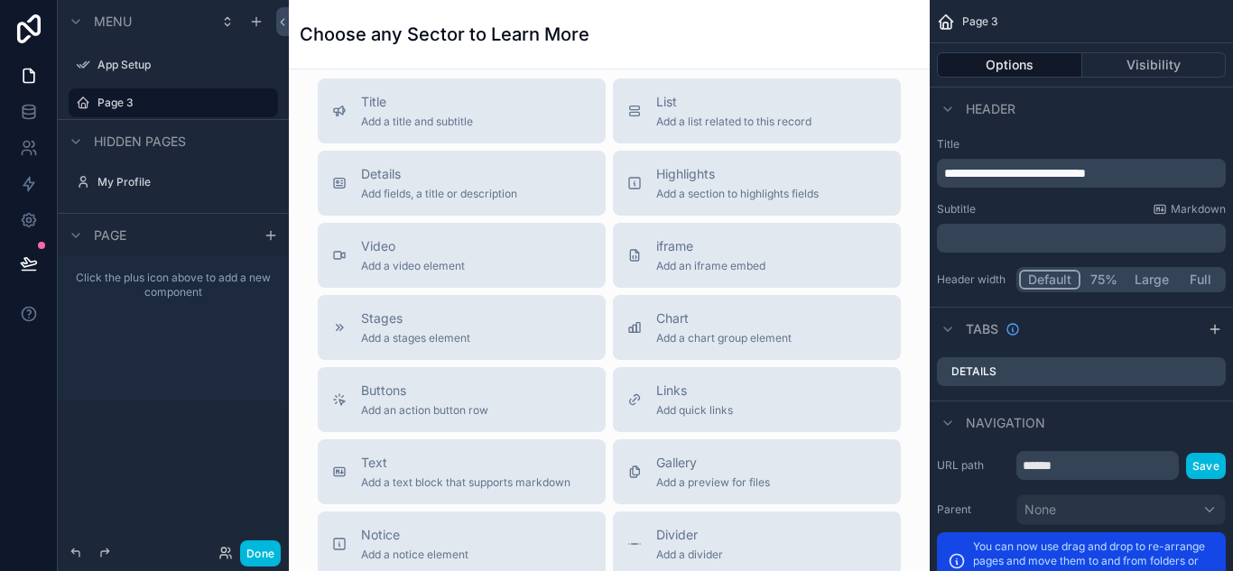
scroll to position [0, 0]
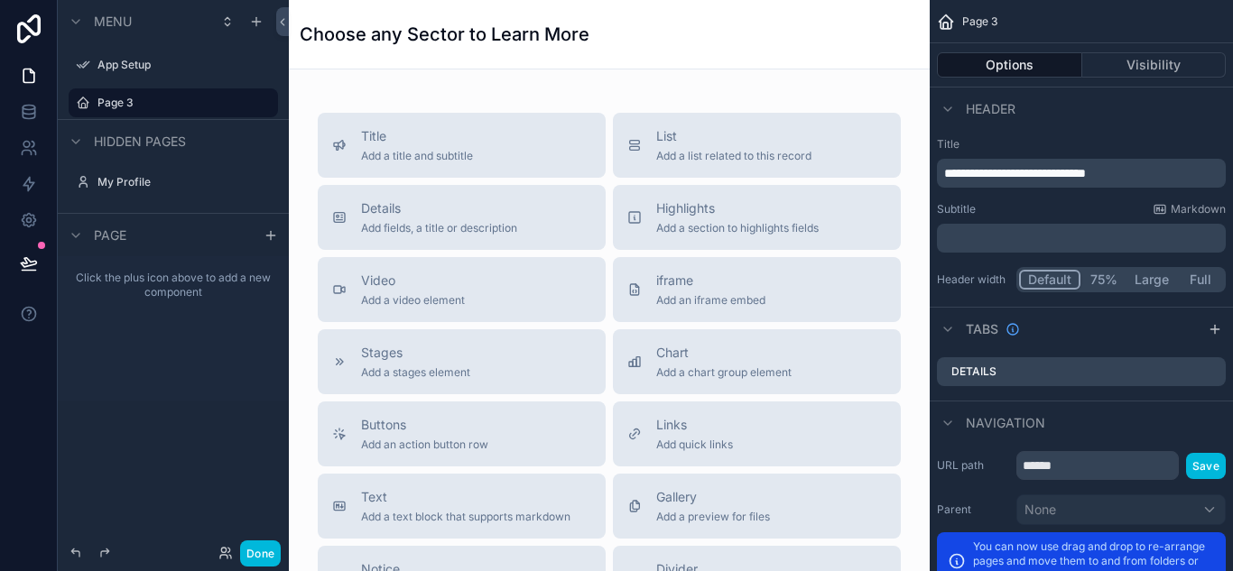
click at [448, 97] on div "Title Add a title and subtitle List Add a list related to this record Details A…" at bounding box center [609, 491] width 641 height 845
click at [23, 113] on icon at bounding box center [29, 110] width 12 height 7
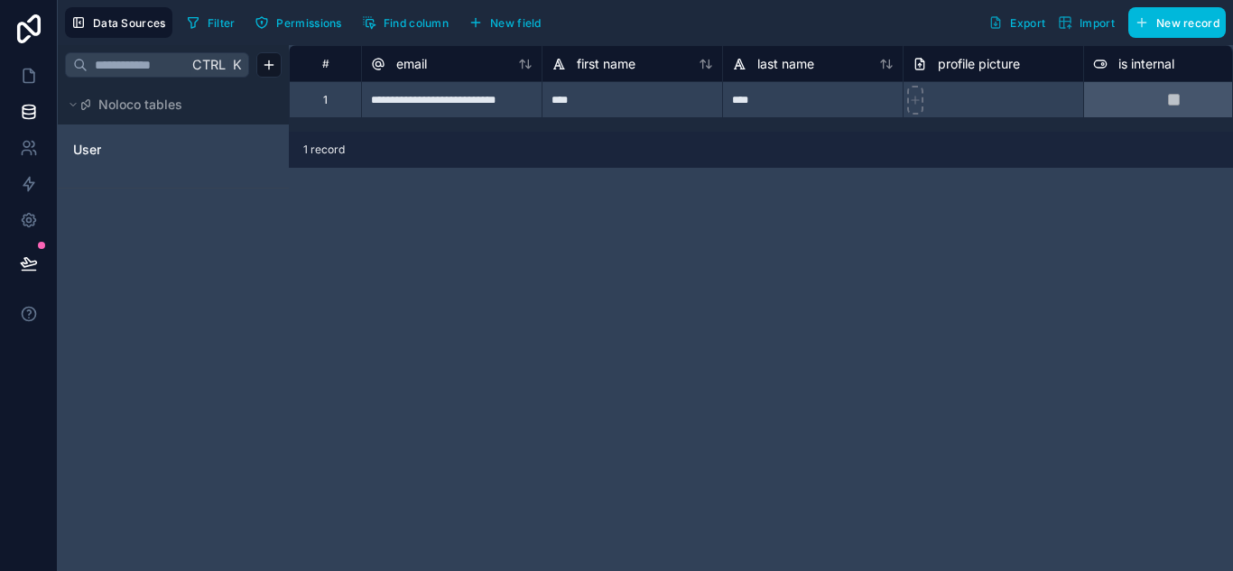
drag, startPoint x: 467, startPoint y: 193, endPoint x: 488, endPoint y: 202, distance: 22.6
click at [480, 199] on div "**********" at bounding box center [761, 308] width 944 height 526
drag, startPoint x: 672, startPoint y: 252, endPoint x: 704, endPoint y: 252, distance: 31.6
click at [689, 252] on div "**********" at bounding box center [761, 308] width 944 height 526
drag, startPoint x: 849, startPoint y: 277, endPoint x: 661, endPoint y: 277, distance: 188.6
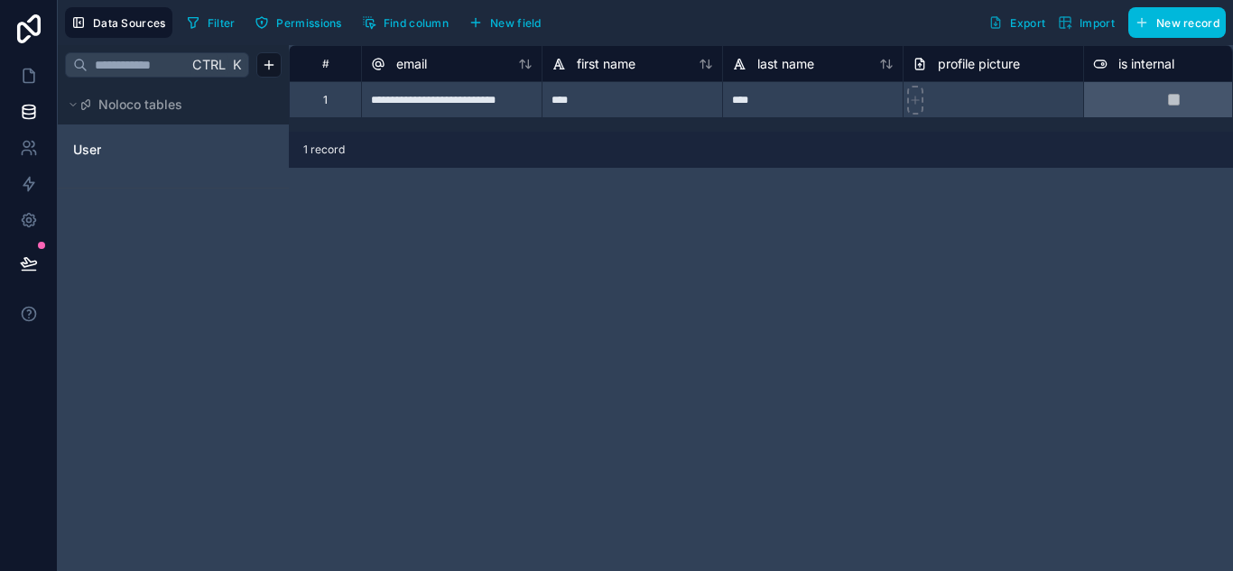
click at [848, 277] on div "**********" at bounding box center [761, 308] width 944 height 526
drag, startPoint x: 502, startPoint y: 251, endPoint x: 614, endPoint y: 265, distance: 112.8
click at [516, 252] on div "**********" at bounding box center [761, 308] width 944 height 526
click at [731, 279] on div "**********" at bounding box center [761, 308] width 944 height 526
drag, startPoint x: 606, startPoint y: 273, endPoint x: 645, endPoint y: 269, distance: 39.0
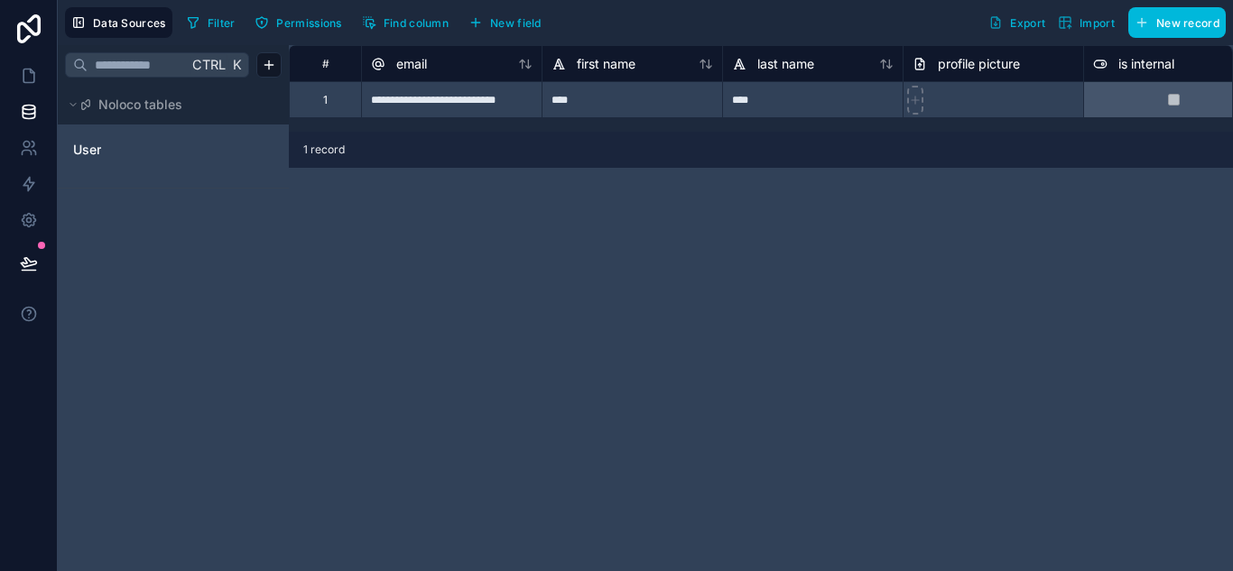
click at [608, 272] on div "**********" at bounding box center [761, 308] width 944 height 526
drag, startPoint x: 998, startPoint y: 293, endPoint x: 1010, endPoint y: 276, distance: 20.8
click at [1000, 292] on div "**********" at bounding box center [761, 308] width 944 height 526
click at [1065, 219] on div "**********" at bounding box center [761, 308] width 944 height 526
drag, startPoint x: 1121, startPoint y: 215, endPoint x: 1080, endPoint y: 39, distance: 180.6
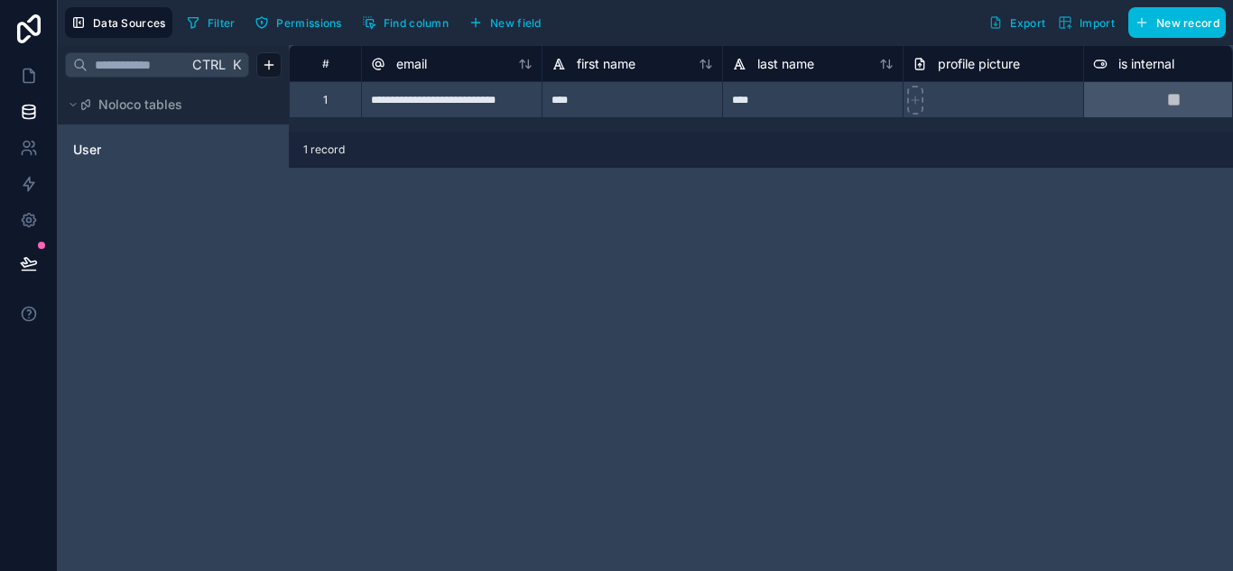
click at [1119, 195] on div "**********" at bounding box center [761, 308] width 944 height 526
click at [166, 106] on span "Noloco tables" at bounding box center [140, 105] width 84 height 18
click at [185, 106] on button "Noloco tables" at bounding box center [168, 104] width 206 height 25
click at [193, 112] on button "Noloco tables" at bounding box center [168, 104] width 206 height 25
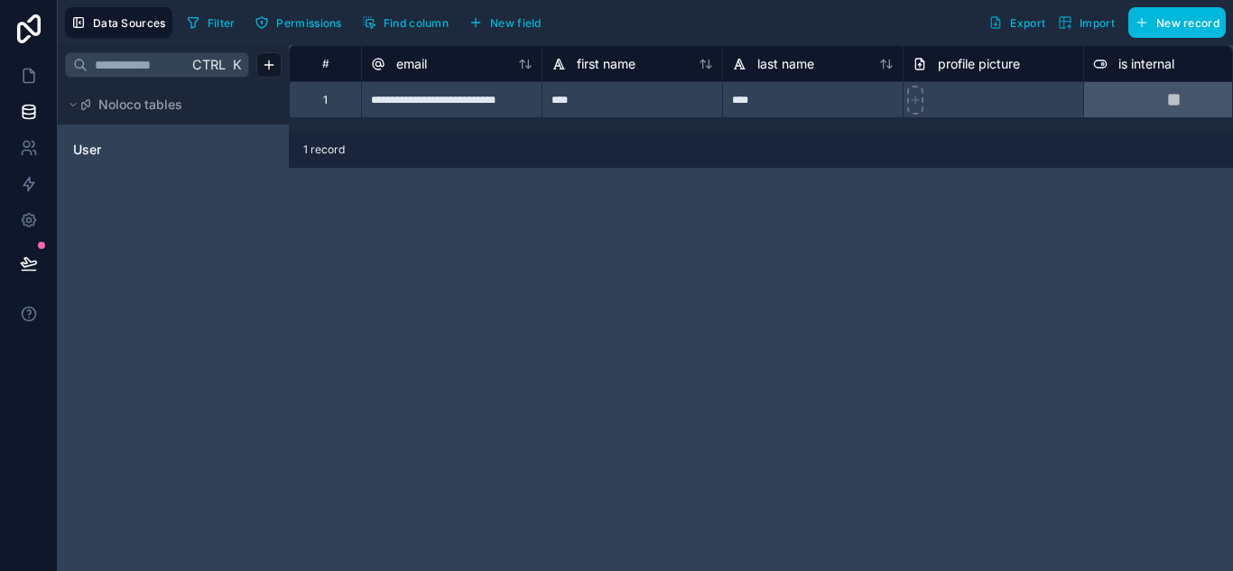
click at [88, 148] on span "User" at bounding box center [87, 150] width 28 height 18
click at [93, 148] on span "User" at bounding box center [87, 150] width 28 height 18
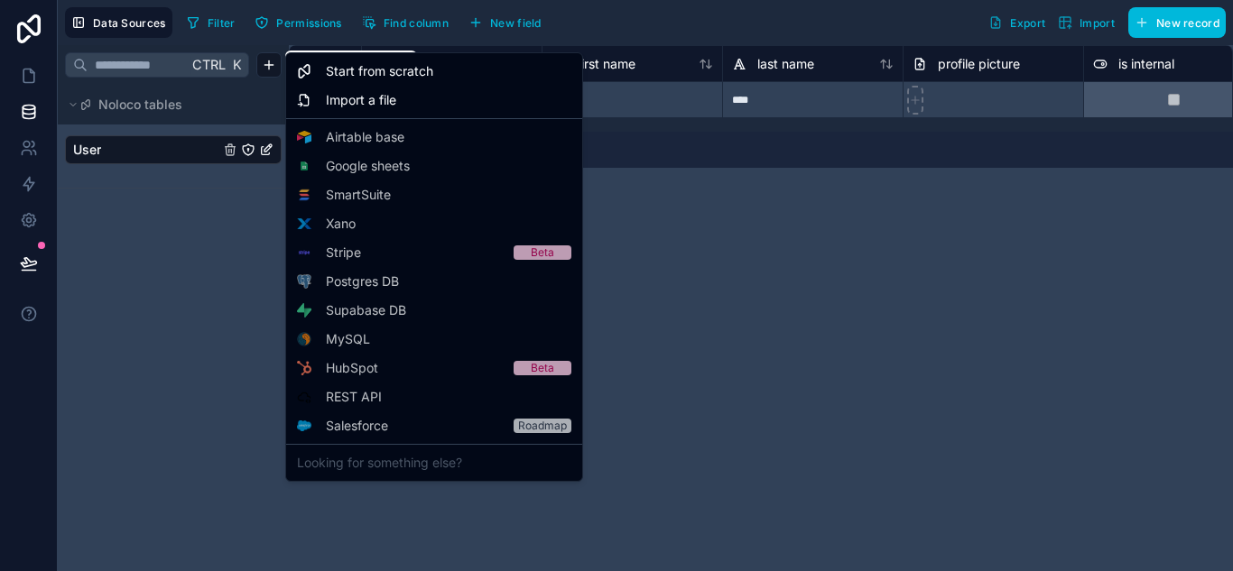
click at [263, 63] on html "**********" at bounding box center [616, 285] width 1233 height 571
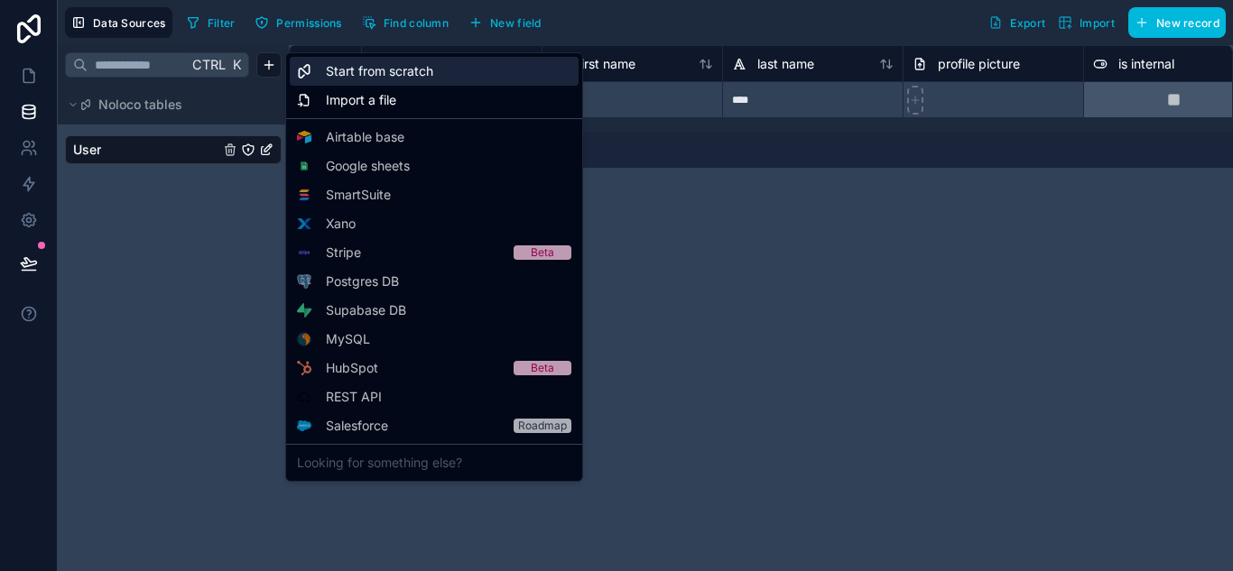
click at [396, 66] on span "Start from scratch" at bounding box center [379, 71] width 107 height 18
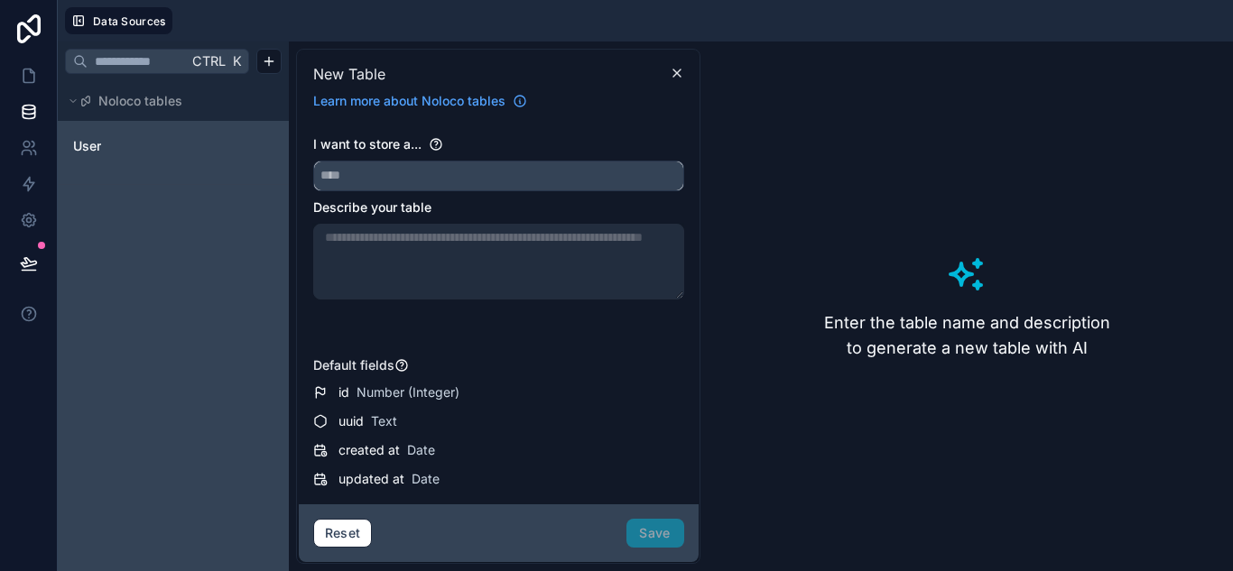
click at [418, 172] on input "text" at bounding box center [498, 176] width 369 height 29
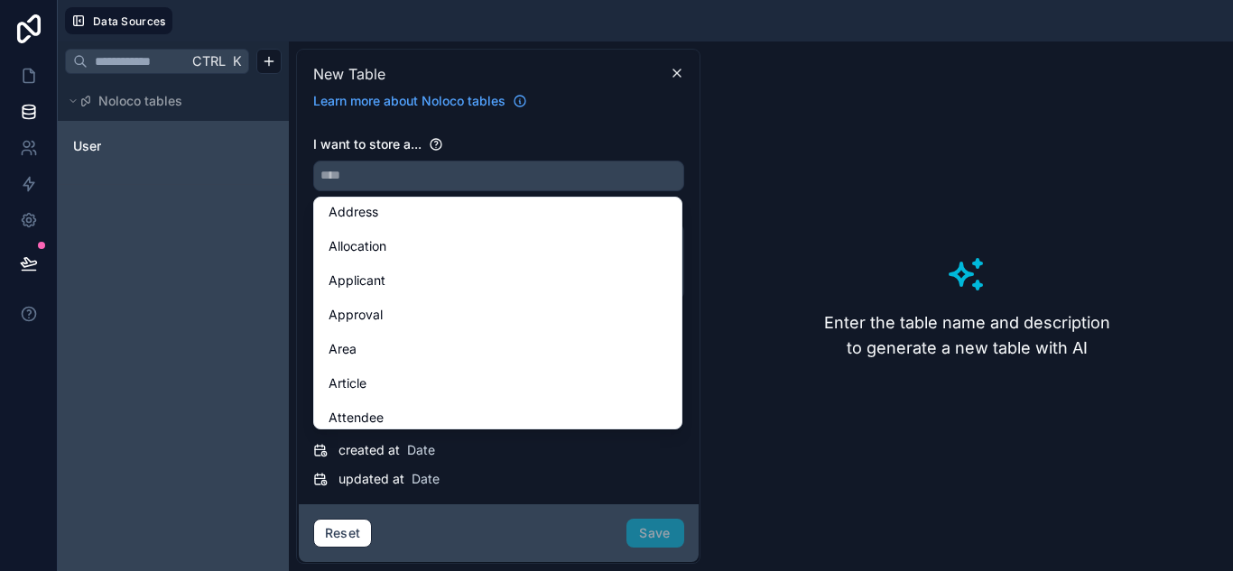
scroll to position [361, 0]
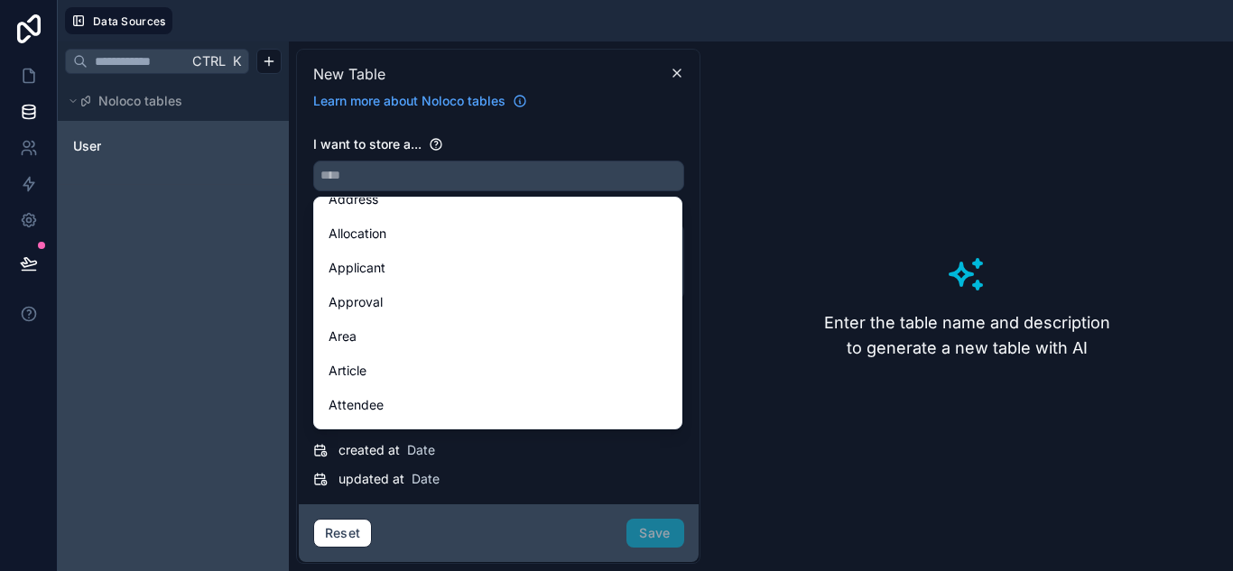
click at [224, 334] on div "Ctrl K Noloco tables User" at bounding box center [173, 307] width 231 height 530
click at [540, 135] on div "I want to store a..." at bounding box center [498, 144] width 371 height 18
click at [633, 173] on input "text" at bounding box center [498, 176] width 369 height 29
click at [676, 78] on icon at bounding box center [677, 73] width 14 height 14
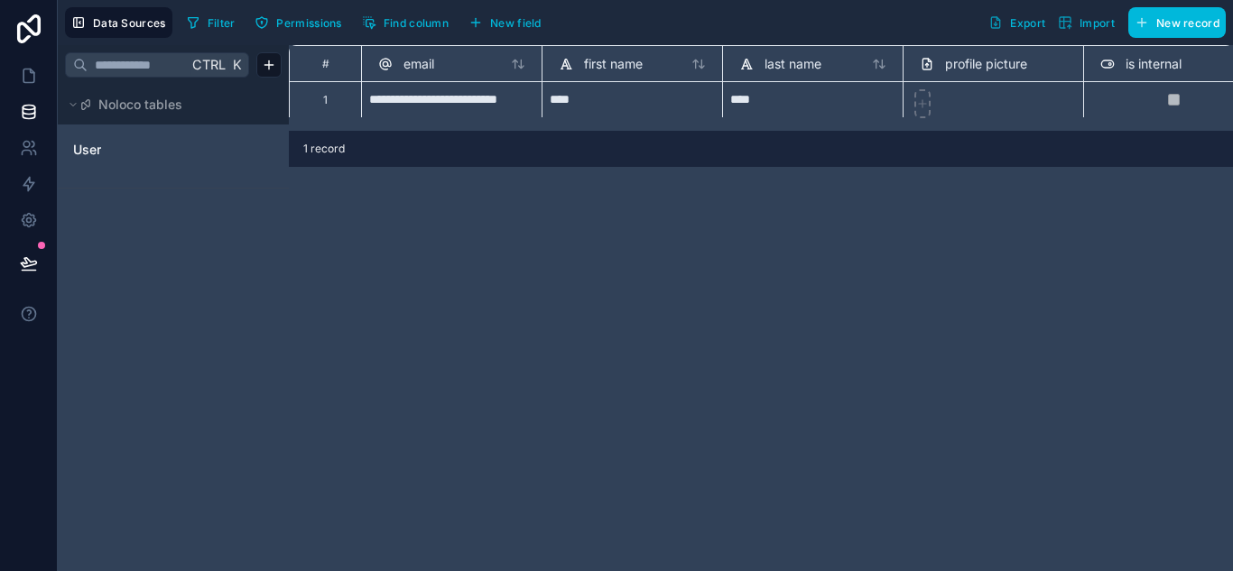
click at [181, 160] on div "User" at bounding box center [173, 149] width 217 height 29
click at [214, 68] on span "Ctrl" at bounding box center [208, 64] width 37 height 23
click at [148, 68] on input "text" at bounding box center [138, 65] width 100 height 32
click at [647, 277] on div "**********" at bounding box center [761, 308] width 944 height 526
click at [495, 12] on button "New field" at bounding box center [505, 22] width 86 height 27
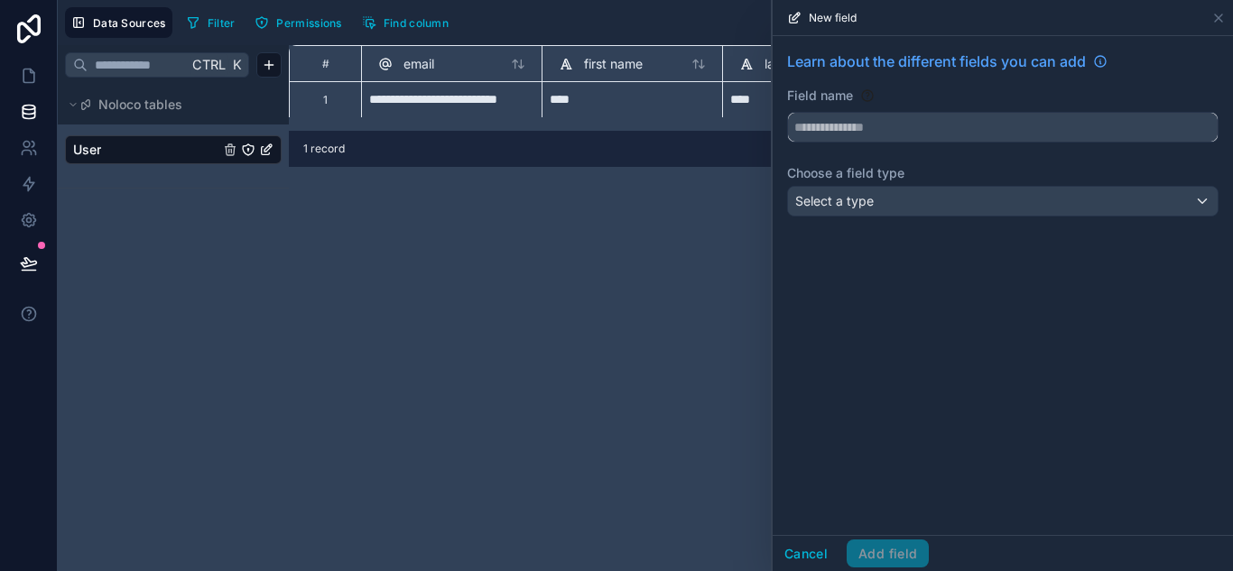
click at [934, 131] on input "text" at bounding box center [1003, 127] width 430 height 29
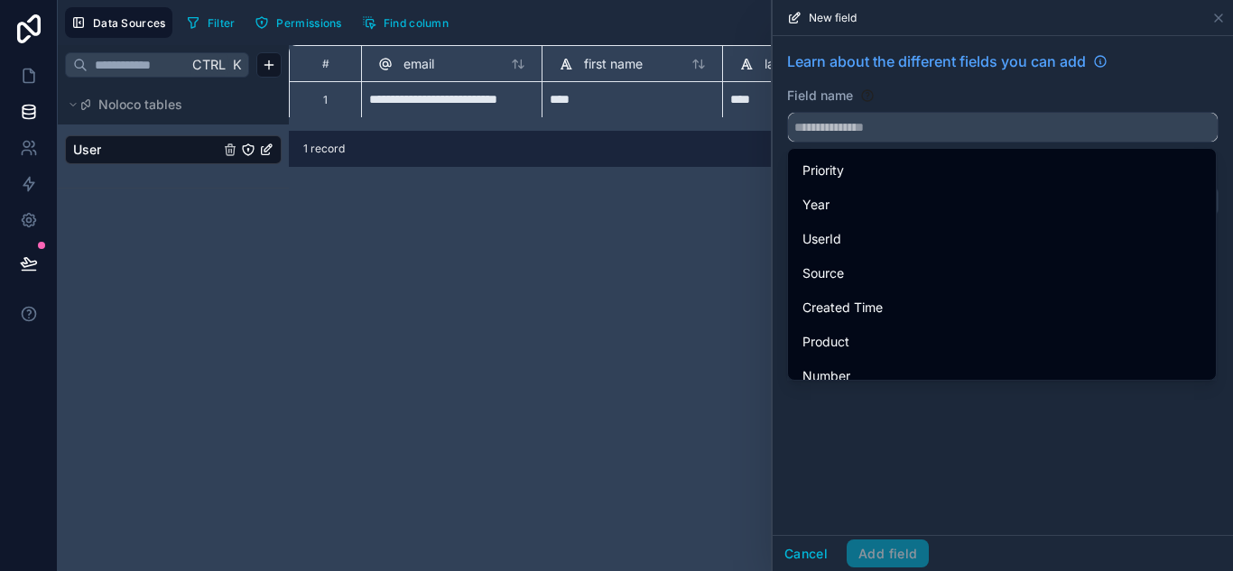
scroll to position [1714, 0]
click at [964, 394] on div "Learn about the different fields you can add Field name Choose a field type Sel…" at bounding box center [1002, 285] width 460 height 499
click at [1217, 17] on icon at bounding box center [1218, 17] width 7 height 7
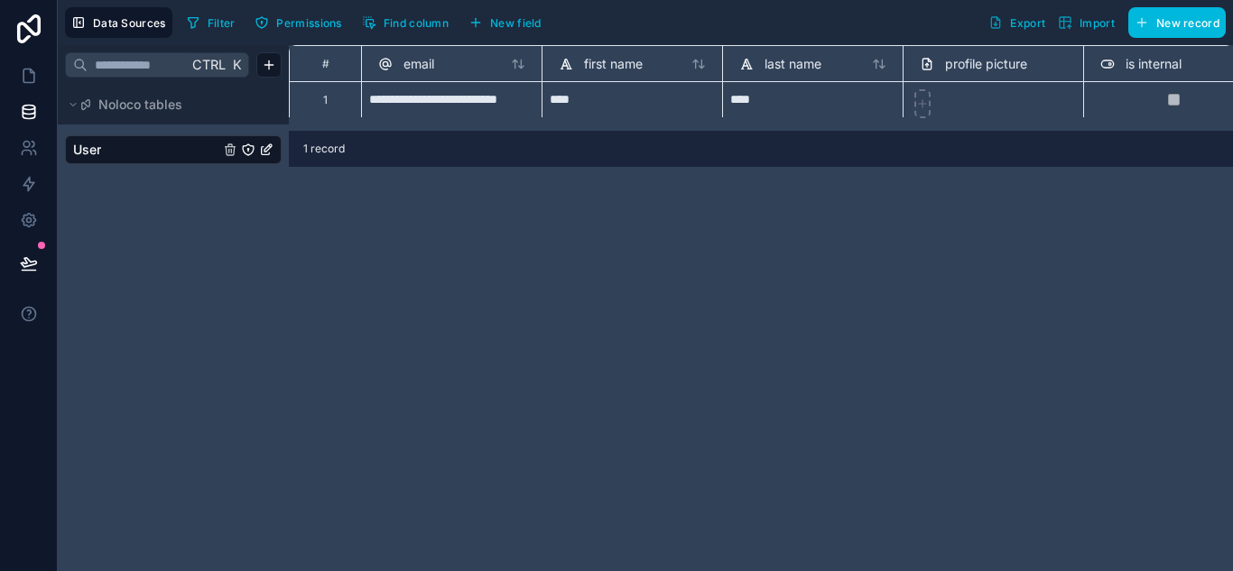
click at [886, 205] on div "**********" at bounding box center [761, 308] width 944 height 526
click at [1188, 16] on span "New record" at bounding box center [1187, 23] width 63 height 14
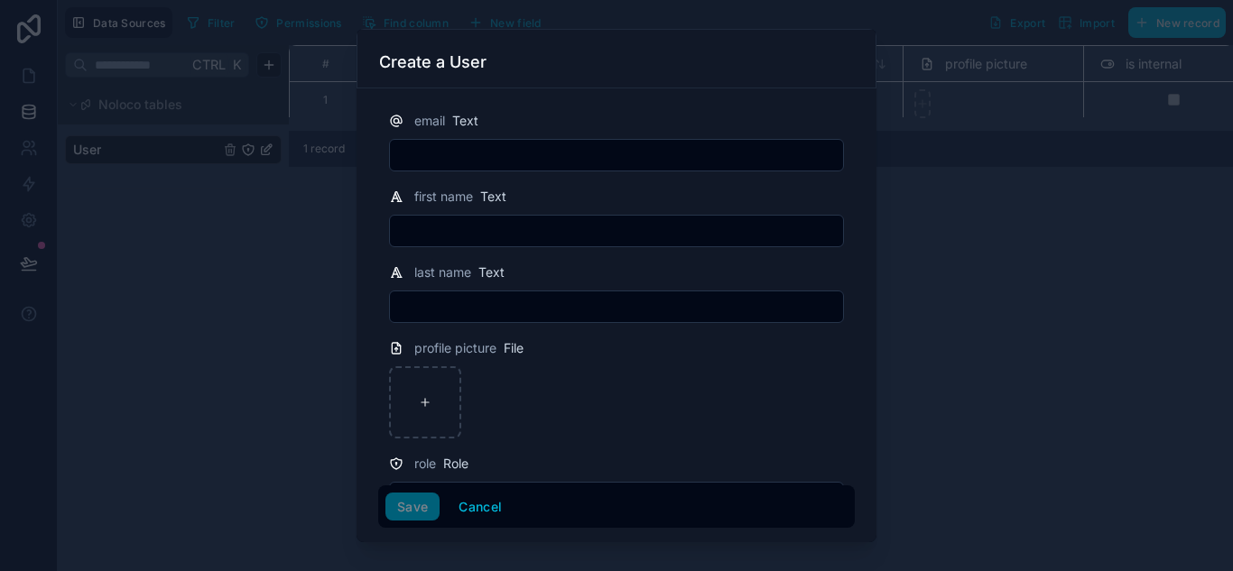
click at [1067, 193] on div at bounding box center [616, 285] width 1233 height 571
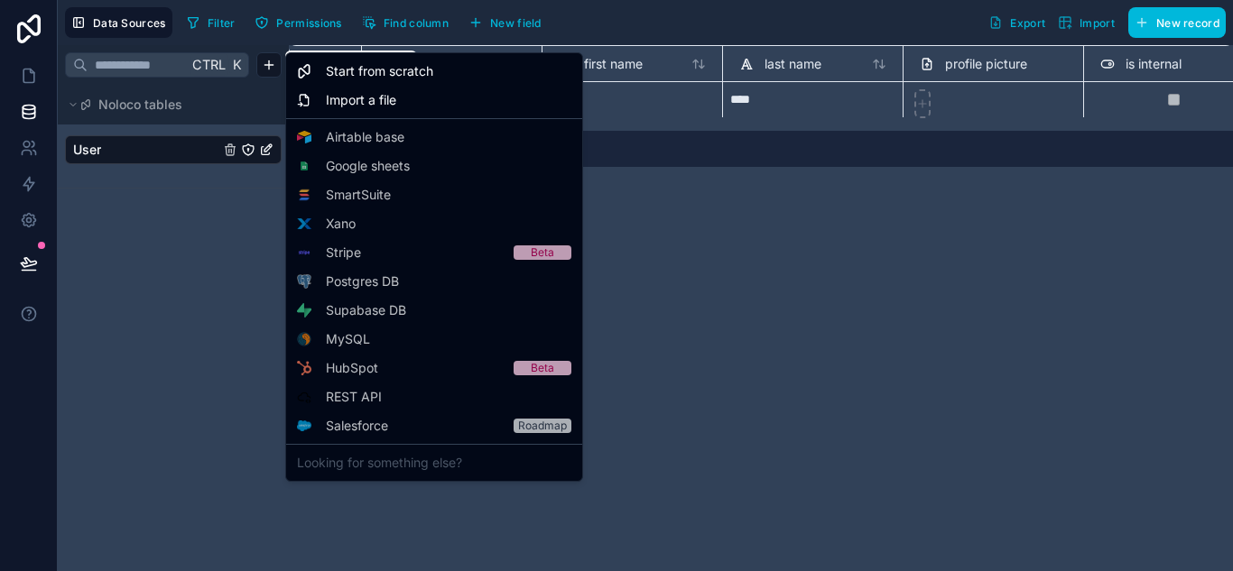
click at [266, 65] on html "**********" at bounding box center [616, 285] width 1233 height 571
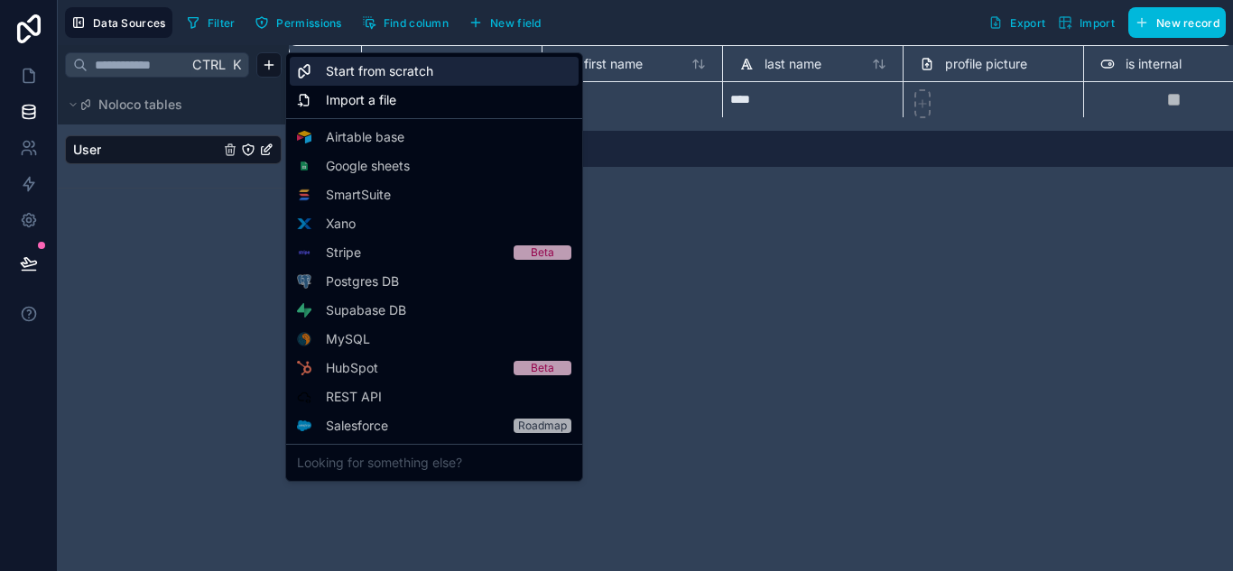
click at [384, 71] on span "Start from scratch" at bounding box center [379, 71] width 107 height 18
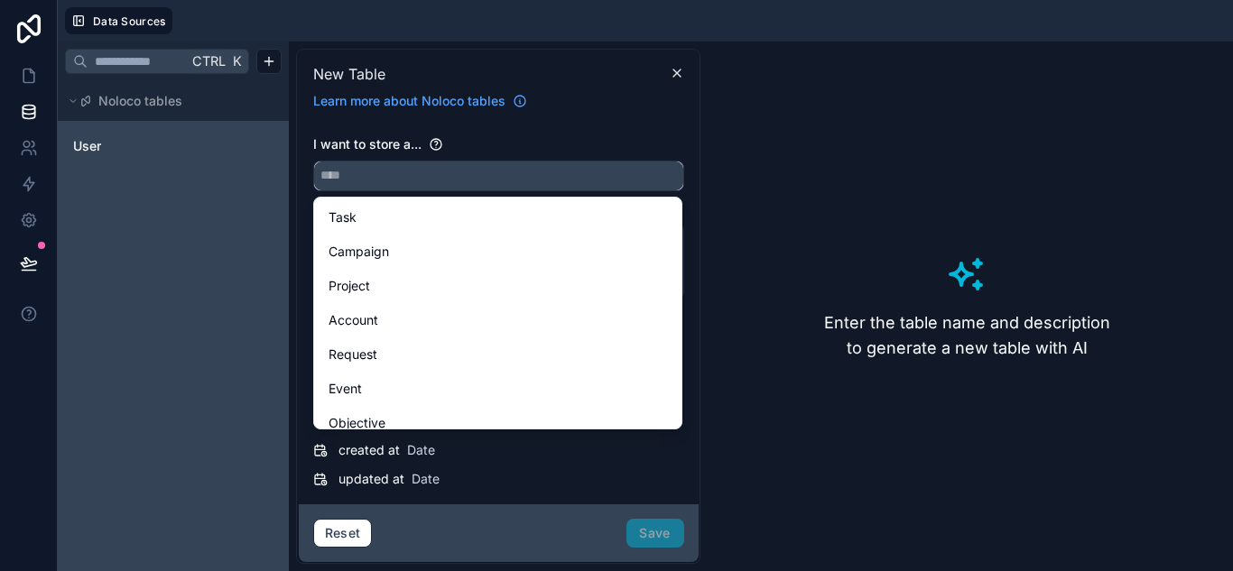
click at [510, 184] on input "text" at bounding box center [498, 176] width 369 height 29
click at [504, 183] on input "text" at bounding box center [498, 176] width 369 height 29
click at [522, 128] on div "I want to store a... Describe your table Default fields id Number (Integer) uui…" at bounding box center [499, 313] width 400 height 384
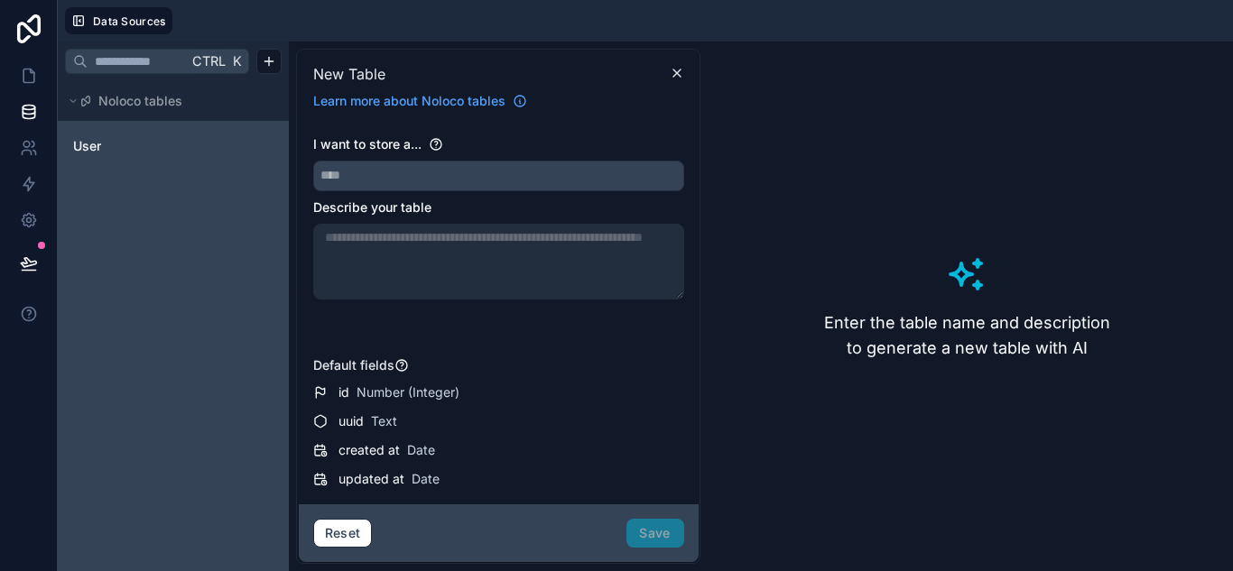
click at [396, 471] on span "updated at" at bounding box center [371, 479] width 66 height 18
click at [412, 459] on div "created at Date" at bounding box center [498, 450] width 371 height 22
click at [434, 420] on div "uuid Text" at bounding box center [511, 421] width 346 height 18
click at [485, 428] on div "uuid Text" at bounding box center [511, 421] width 346 height 18
click at [525, 462] on div "id Number (Integer) uuid Text created at Date updated at Date" at bounding box center [498, 436] width 371 height 108
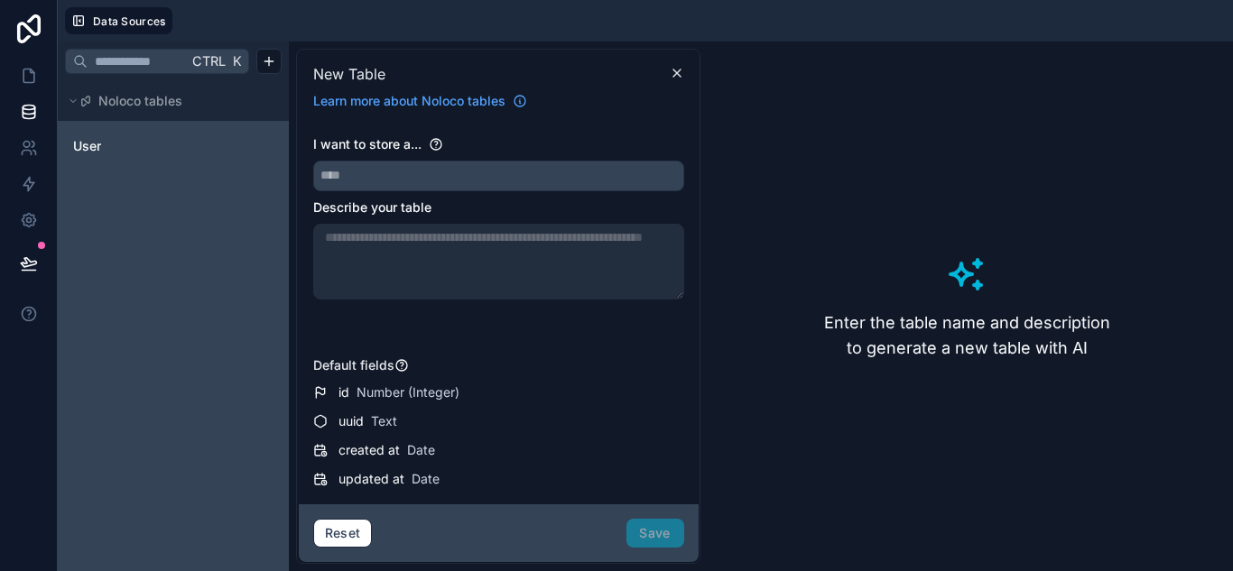
click at [551, 457] on div "created at Date" at bounding box center [511, 450] width 346 height 18
click at [552, 453] on div "created at Date" at bounding box center [511, 450] width 346 height 18
click at [542, 450] on div "created at Date" at bounding box center [511, 450] width 346 height 18
click at [545, 438] on div "id Number (Integer) uuid Text created at Date updated at Date" at bounding box center [498, 436] width 371 height 108
drag, startPoint x: 523, startPoint y: 421, endPoint x: 504, endPoint y: 415, distance: 20.0
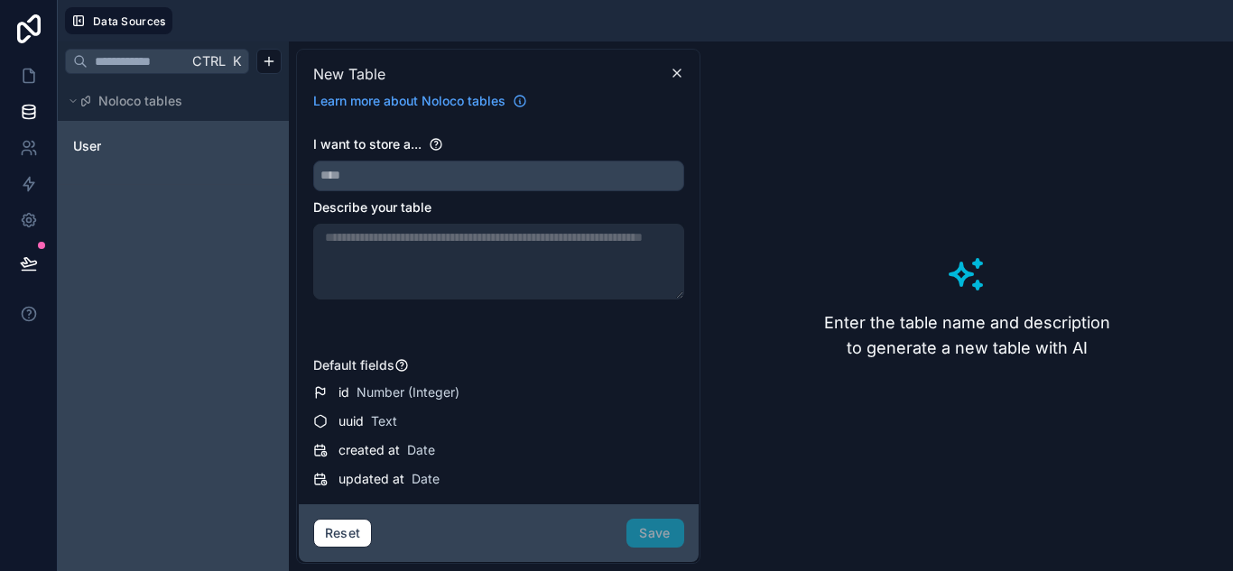
click at [522, 421] on div "uuid Text" at bounding box center [511, 421] width 346 height 18
click at [400, 385] on span "Number (Integer)" at bounding box center [407, 393] width 103 height 18
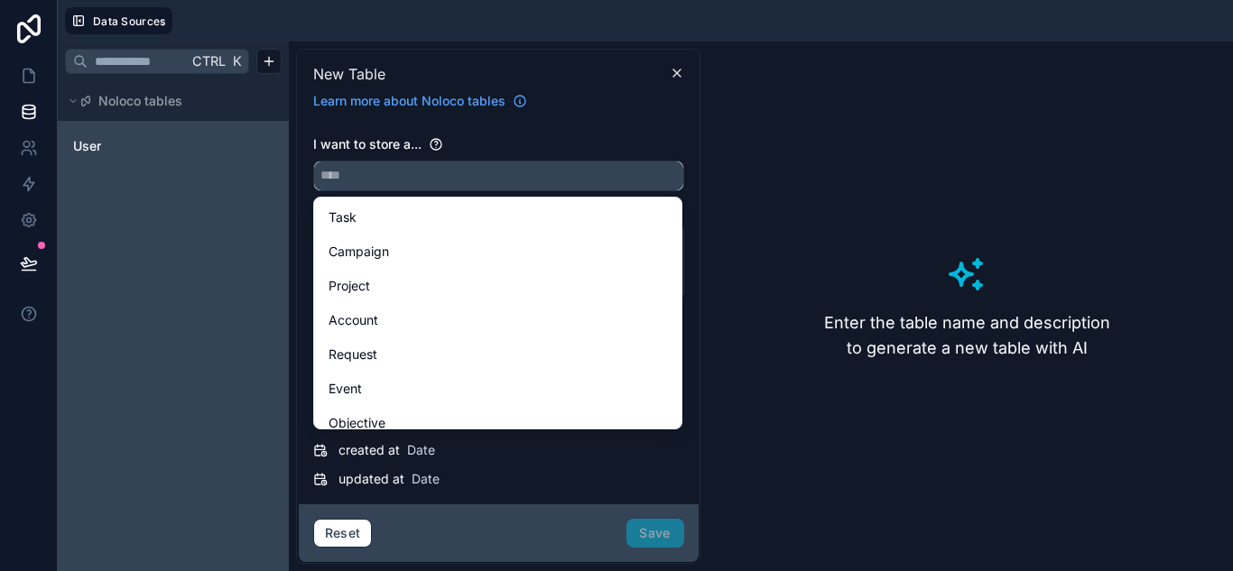
click at [411, 182] on input "text" at bounding box center [498, 176] width 369 height 29
click at [393, 316] on div "Account" at bounding box center [497, 321] width 338 height 22
type input "*******"
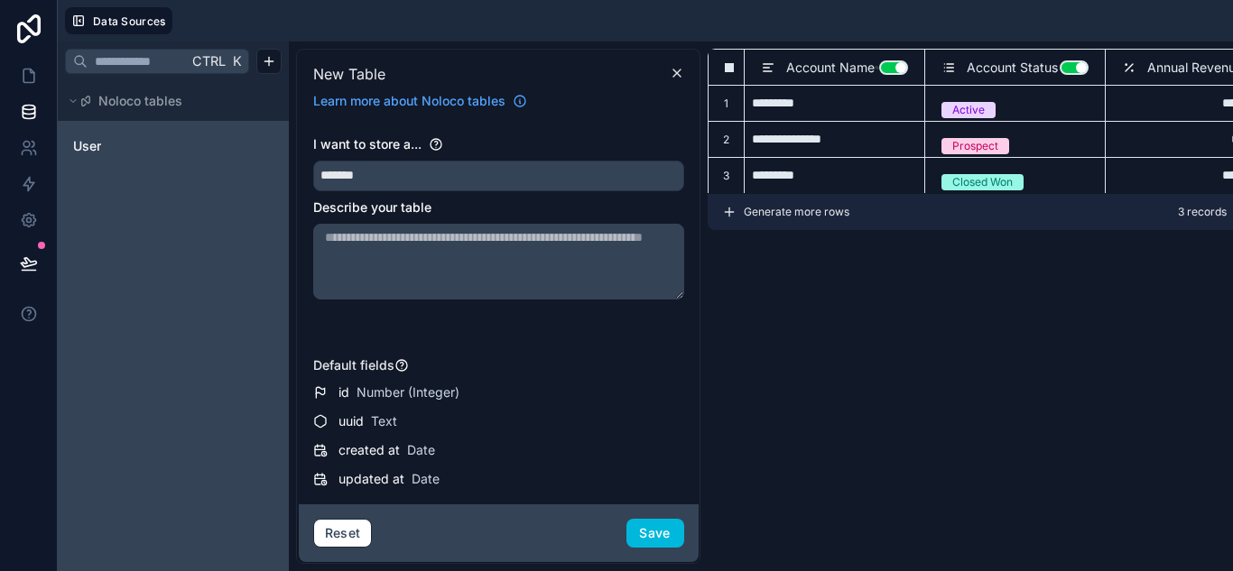
click at [433, 239] on textarea at bounding box center [498, 262] width 371 height 76
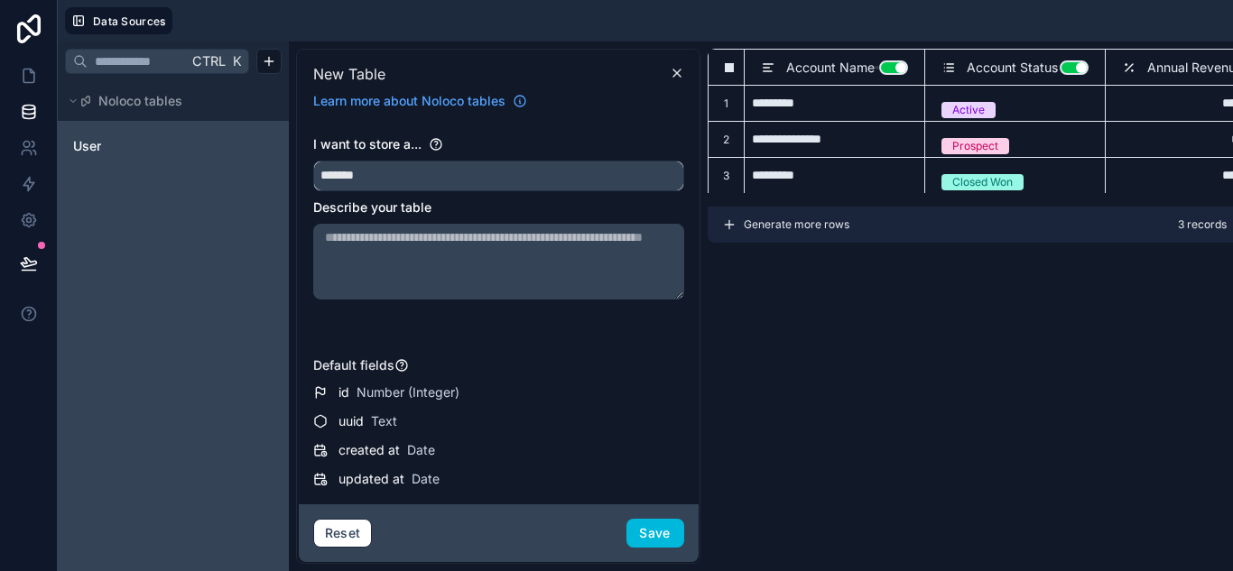
click at [441, 178] on input "*******" at bounding box center [498, 176] width 369 height 29
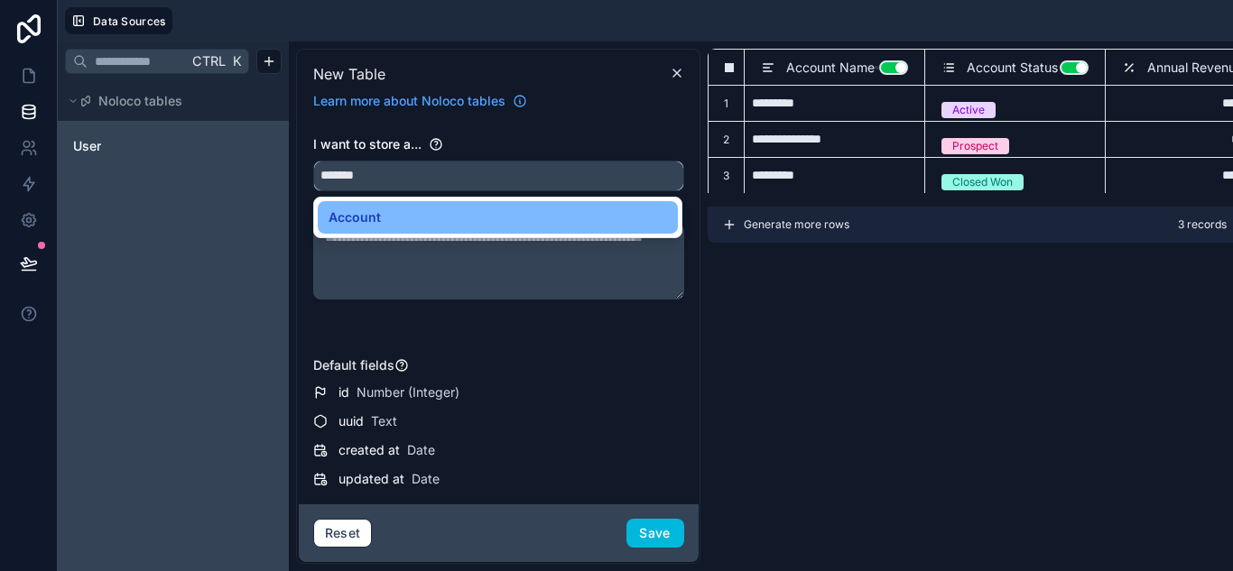
drag, startPoint x: 451, startPoint y: 177, endPoint x: 290, endPoint y: 176, distance: 161.5
click at [290, 177] on div "**********" at bounding box center [768, 307] width 959 height 530
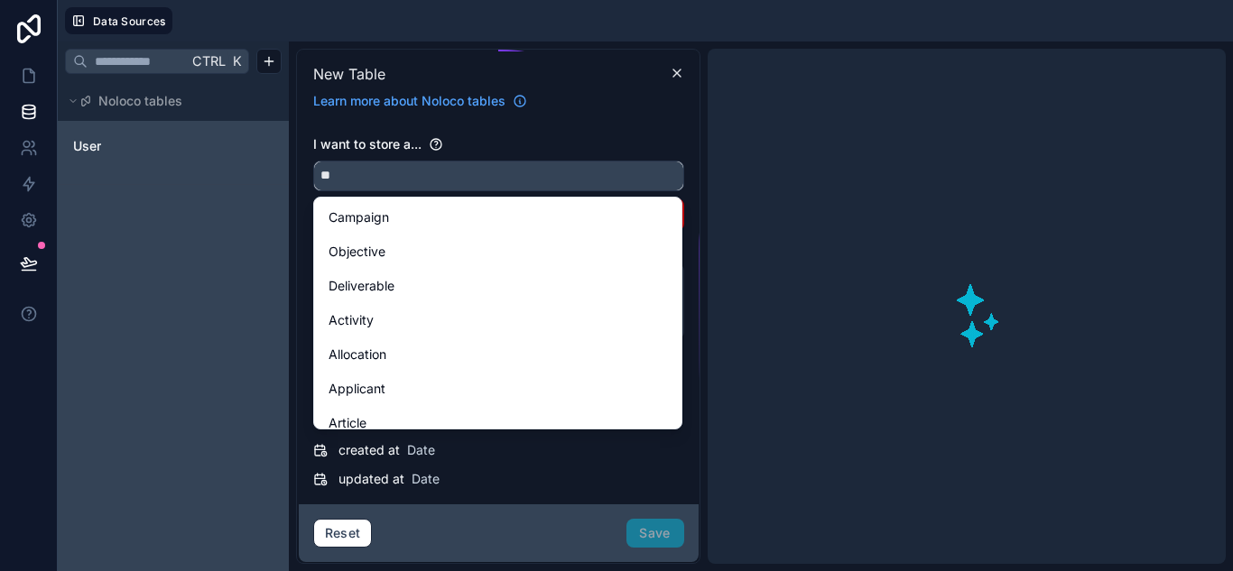
type input "*"
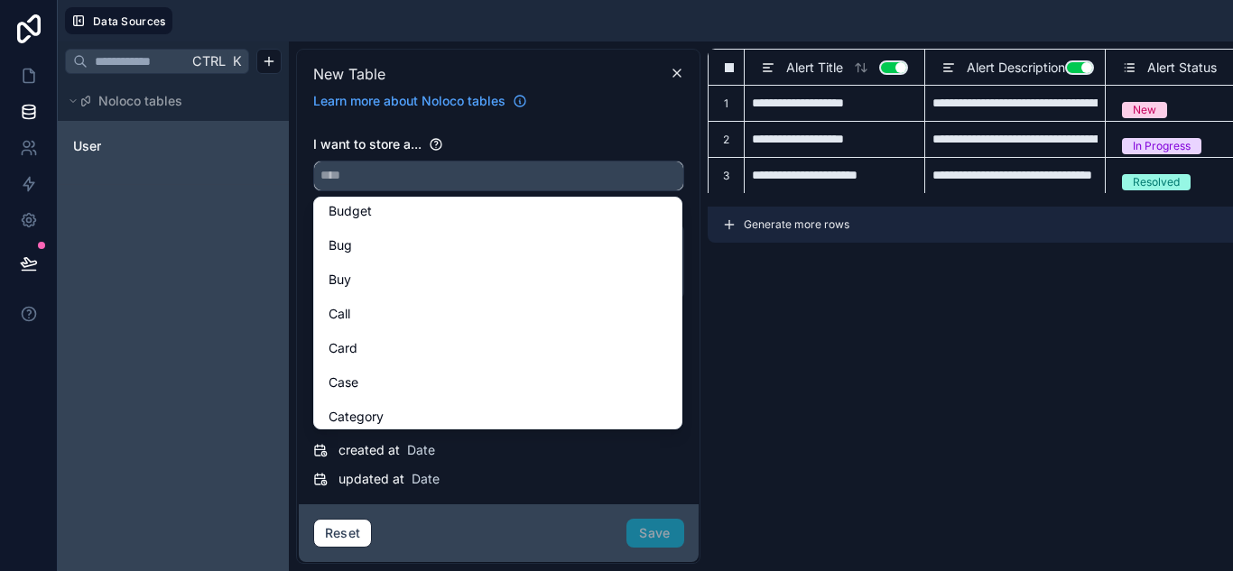
scroll to position [722, 0]
click at [392, 313] on div "Card" at bounding box center [497, 319] width 338 height 22
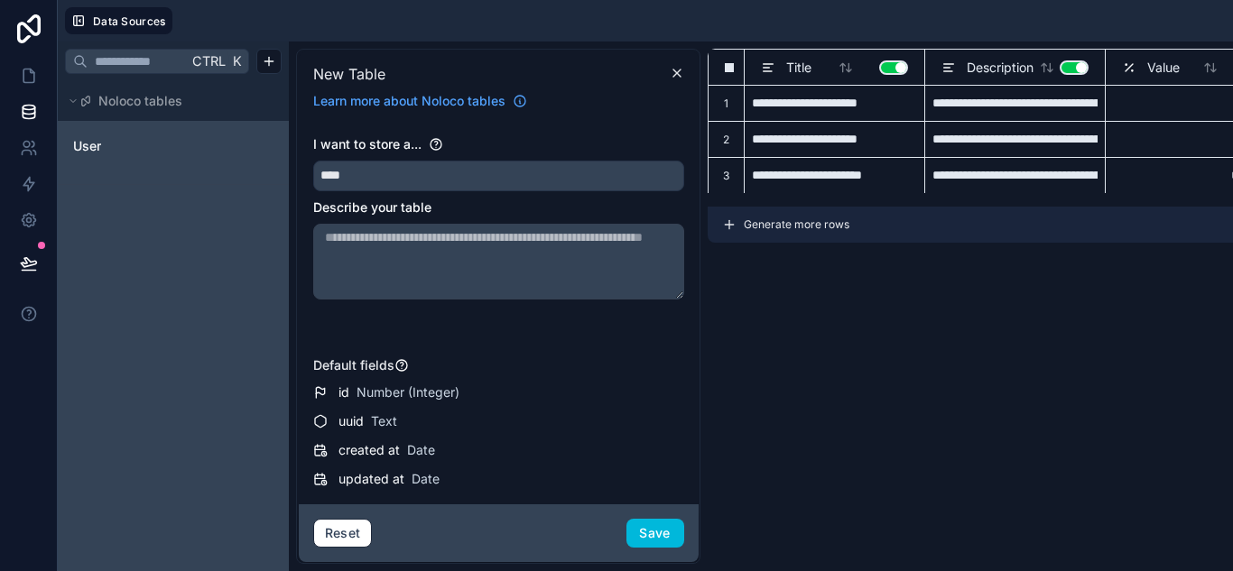
scroll to position [0, 384]
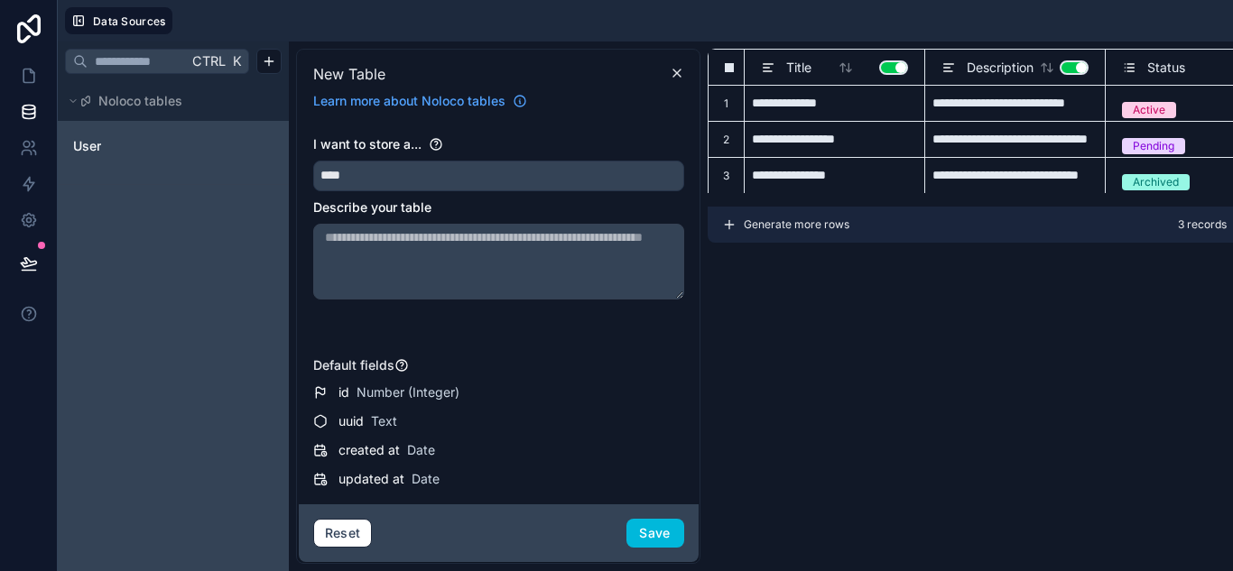
drag, startPoint x: 798, startPoint y: 197, endPoint x: 1001, endPoint y: 196, distance: 203.0
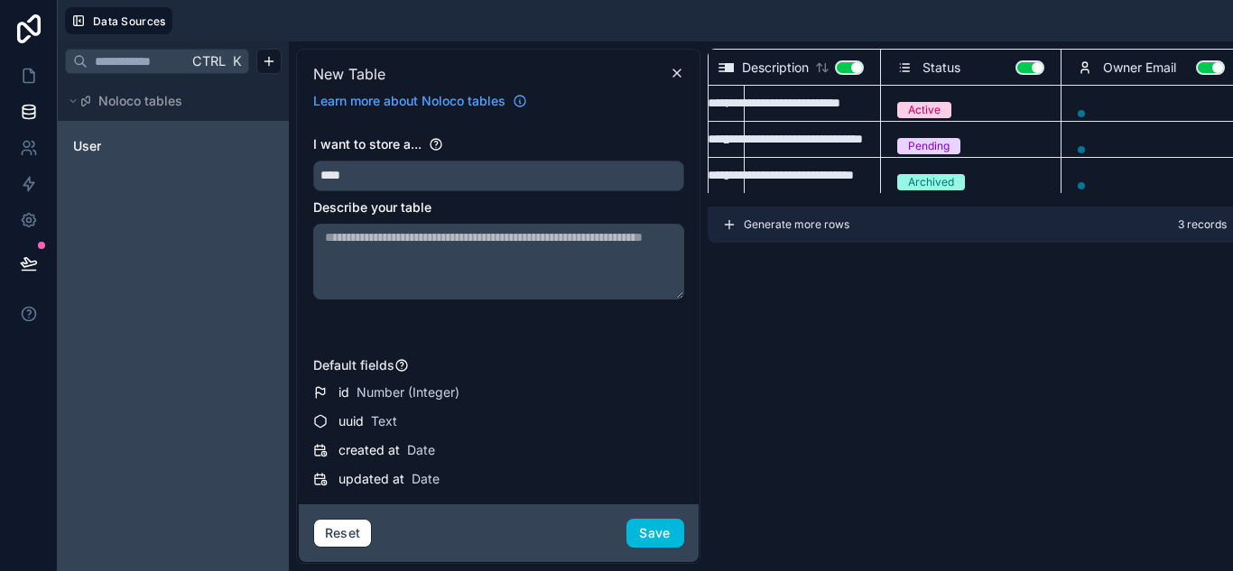
scroll to position [0, 0]
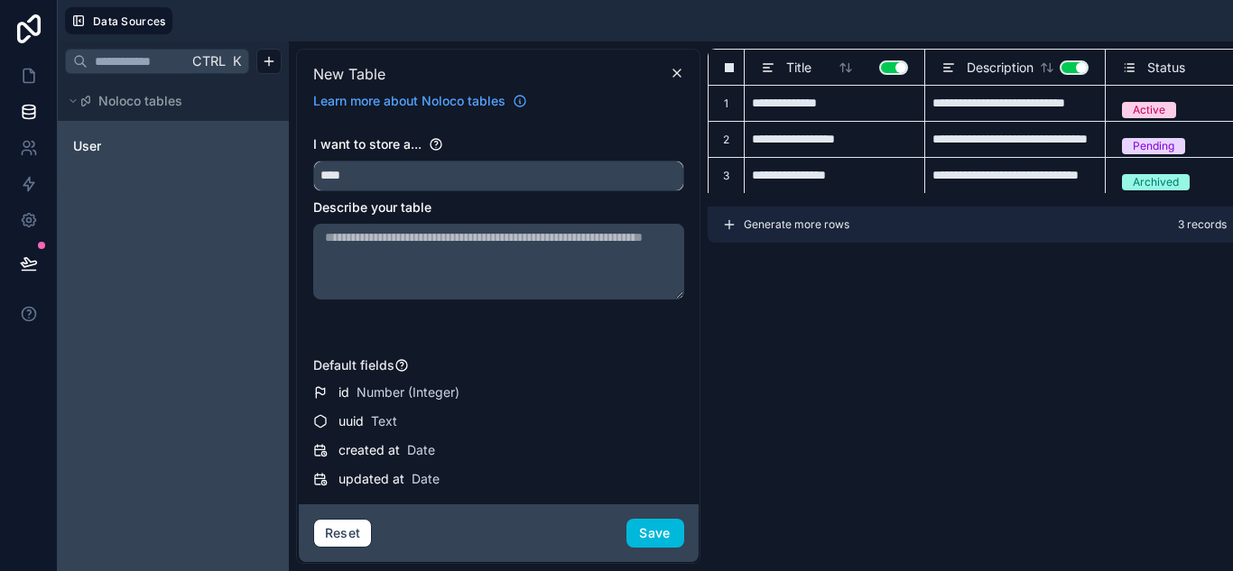
click at [391, 176] on input "****" at bounding box center [498, 176] width 369 height 29
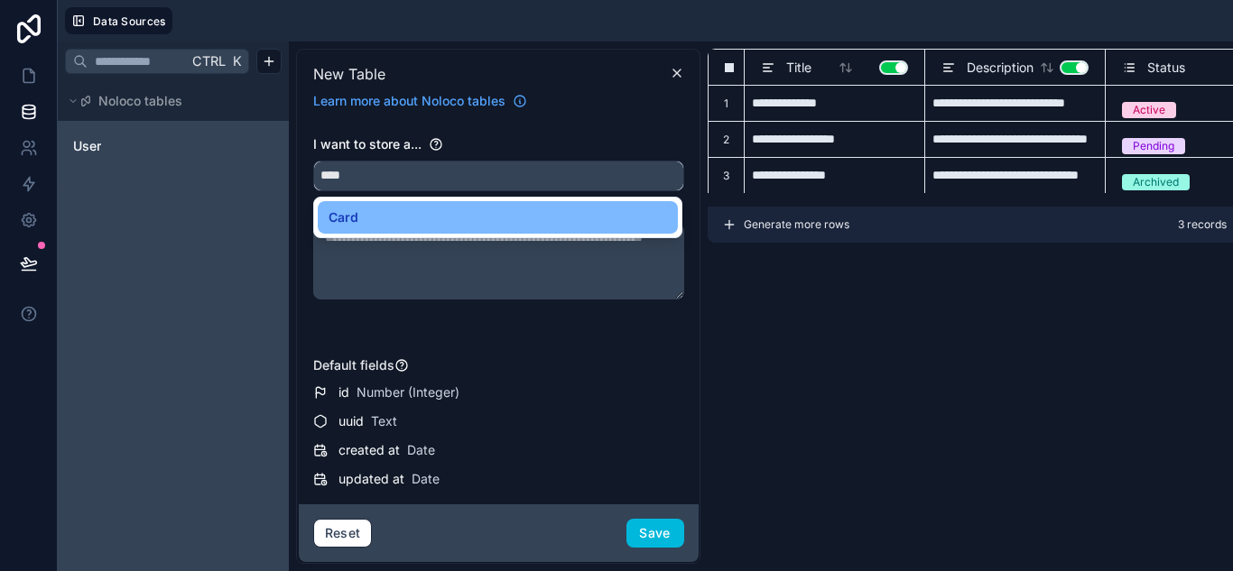
click at [402, 180] on input "****" at bounding box center [498, 176] width 369 height 29
click at [540, 109] on div "Learn more about Noloco tables" at bounding box center [498, 97] width 385 height 25
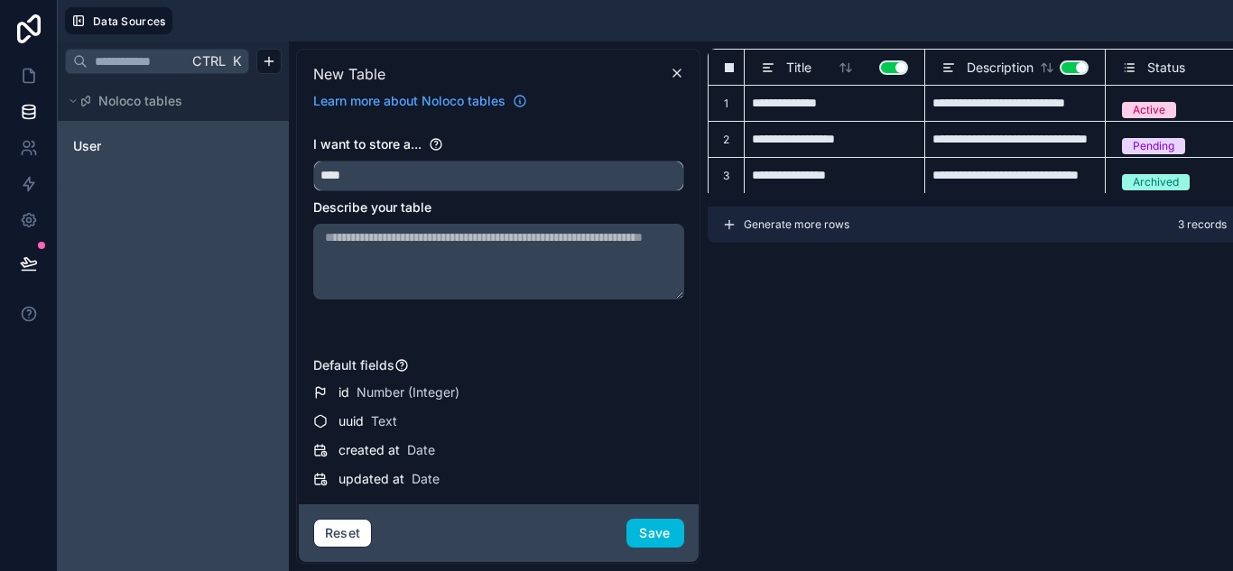
click at [432, 168] on input "****" at bounding box center [498, 176] width 369 height 29
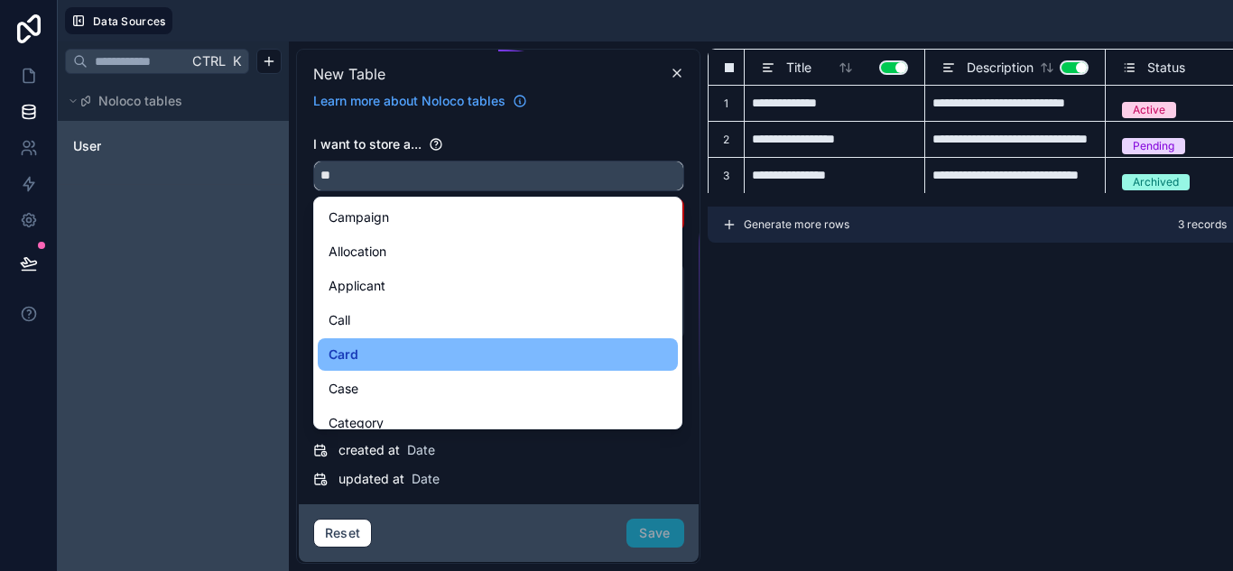
type input "*"
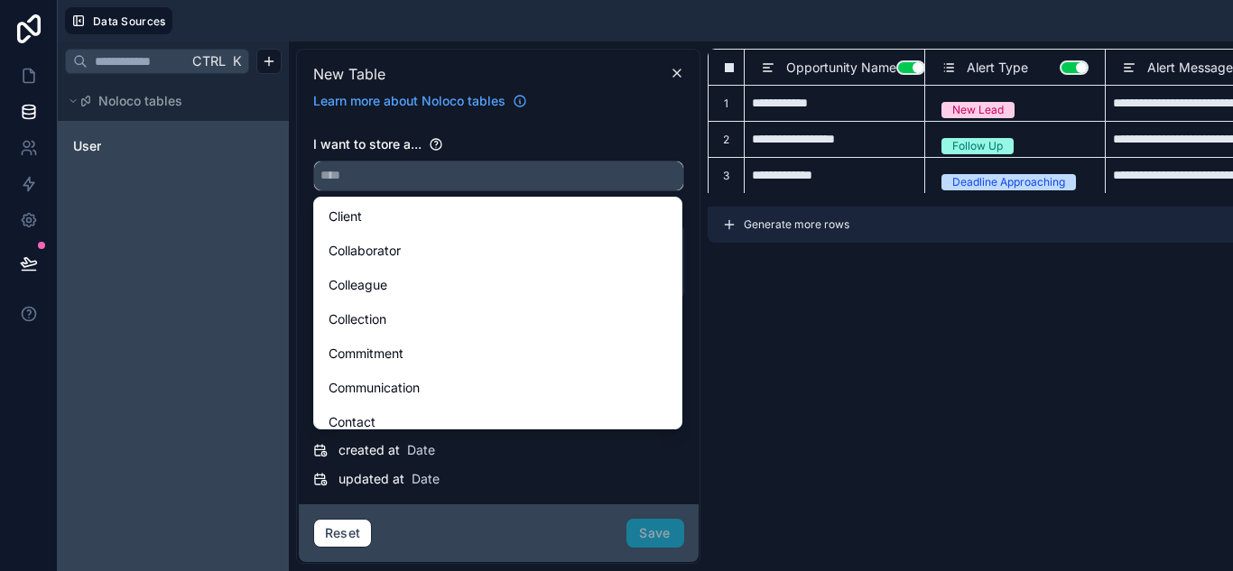
scroll to position [993, 0]
click at [411, 310] on div "Collection" at bounding box center [498, 322] width 360 height 32
type input "**********"
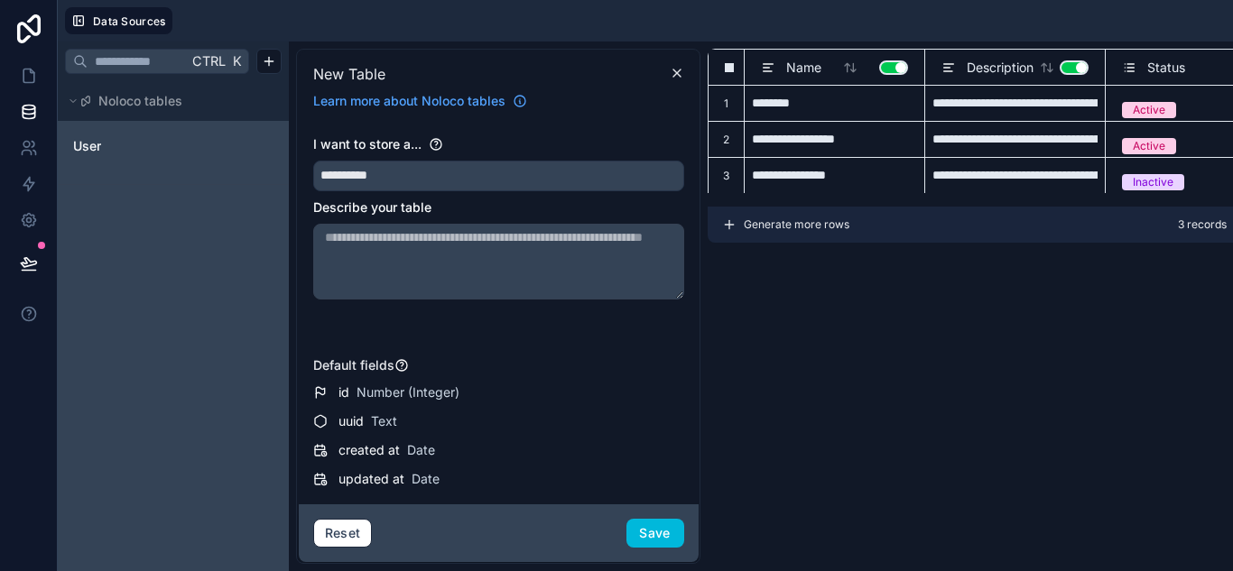
click at [603, 253] on textarea at bounding box center [498, 262] width 371 height 76
type textarea "**********"
click at [510, 321] on div "**********" at bounding box center [498, 242] width 371 height 215
click at [640, 530] on button "Save" at bounding box center [655, 533] width 58 height 29
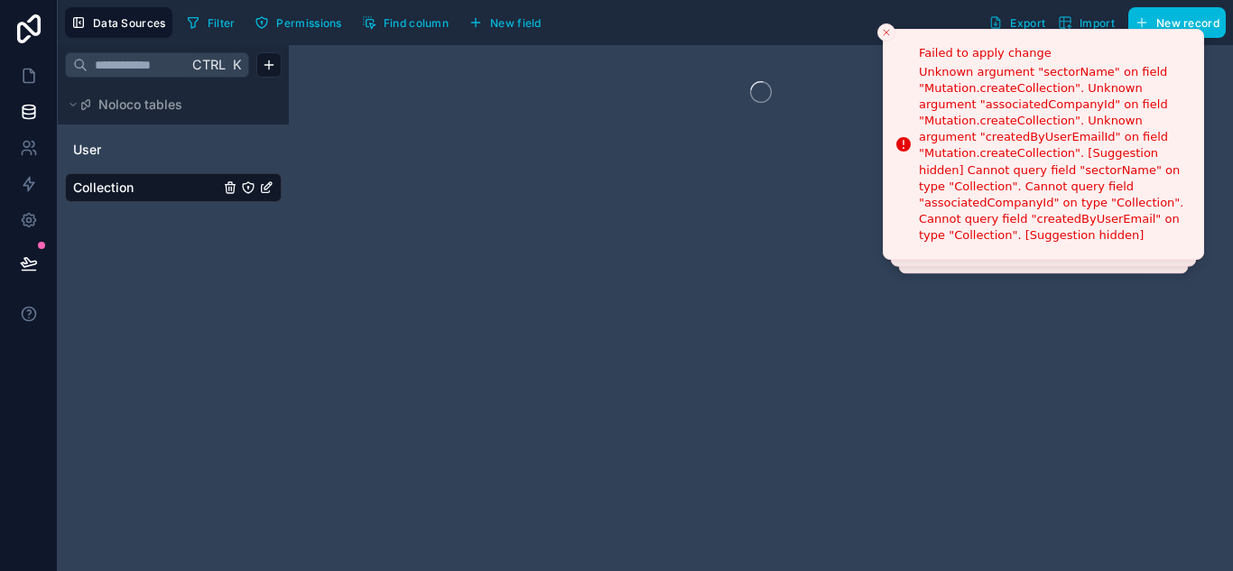
click at [265, 182] on icon "Collection" at bounding box center [266, 187] width 14 height 14
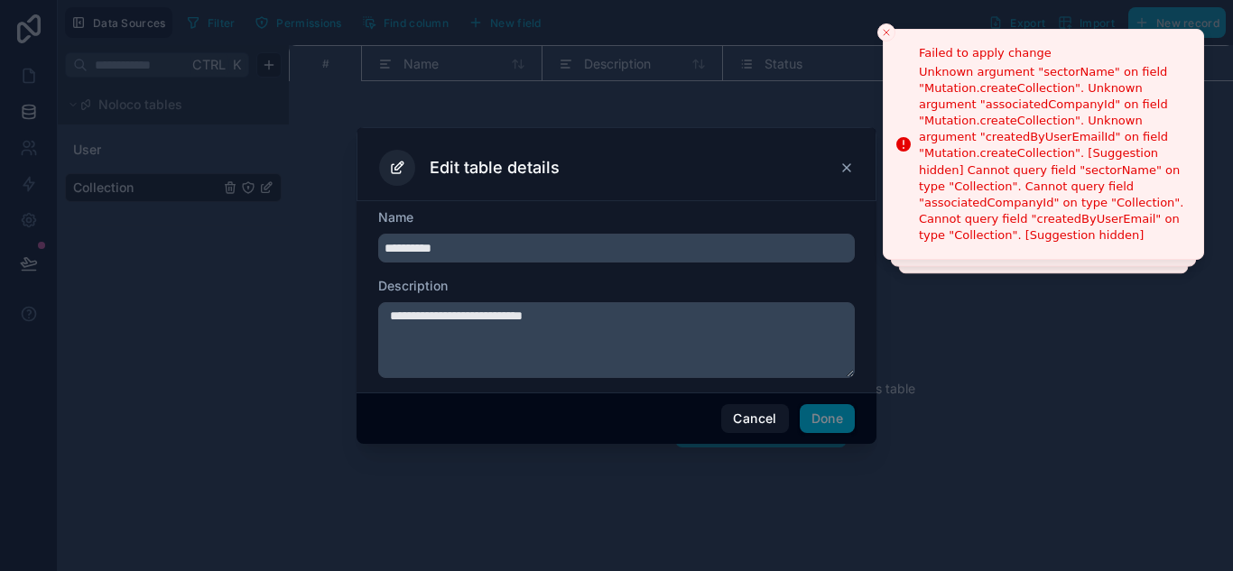
click at [475, 246] on input "**********" at bounding box center [616, 248] width 476 height 29
drag, startPoint x: 507, startPoint y: 248, endPoint x: 92, endPoint y: 235, distance: 415.3
click at [92, 235] on div "**********" at bounding box center [616, 285] width 1233 height 571
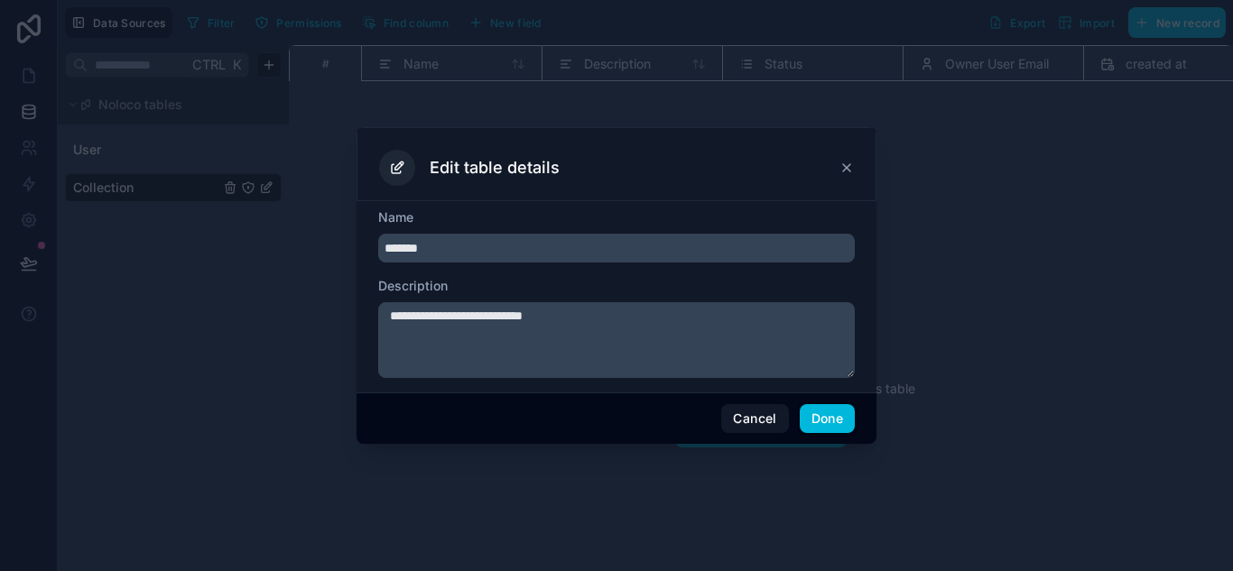
click at [180, 250] on div "**********" at bounding box center [616, 285] width 1233 height 571
type input "*******"
click at [809, 417] on button "Done" at bounding box center [826, 418] width 55 height 29
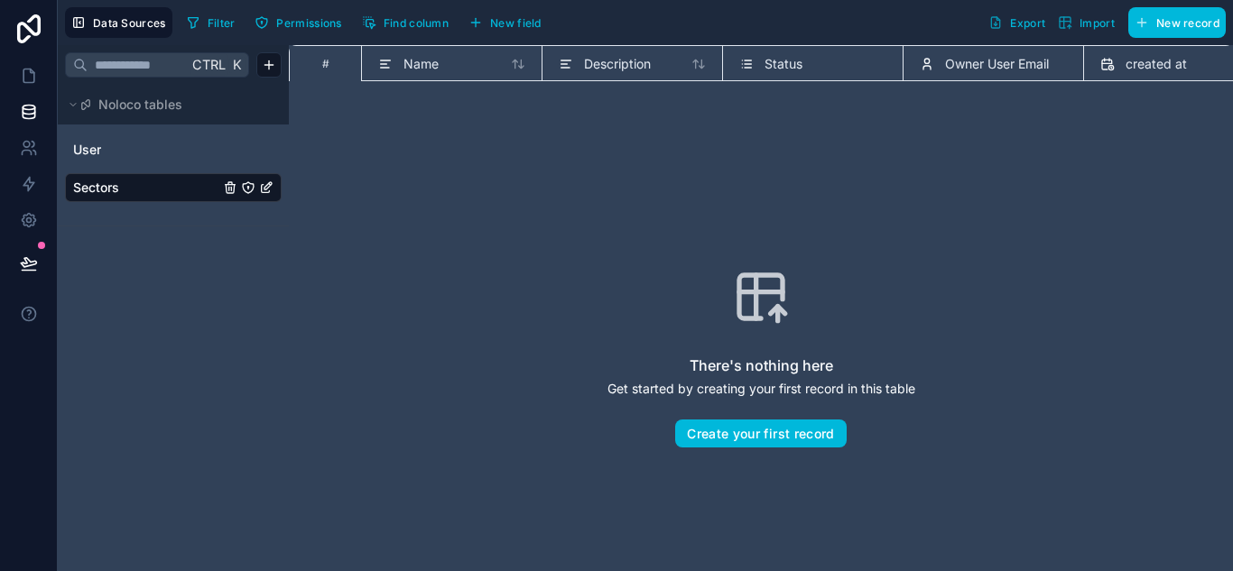
click at [411, 60] on span "Name" at bounding box center [420, 64] width 35 height 18
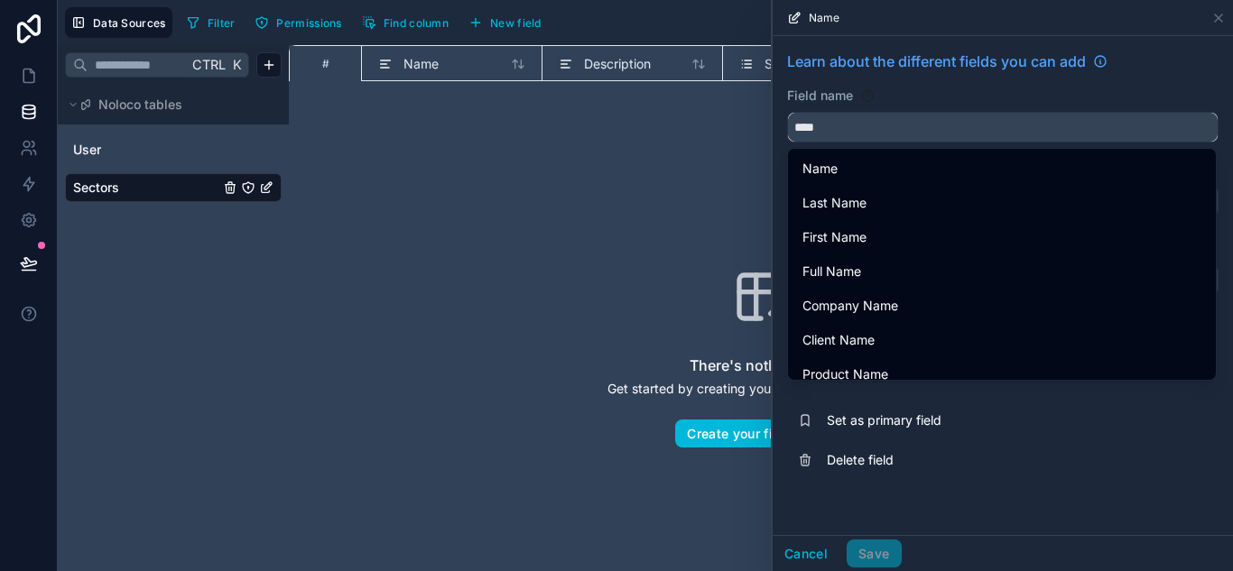
drag, startPoint x: 864, startPoint y: 125, endPoint x: 539, endPoint y: 128, distance: 324.9
click at [539, 128] on div "Data Sources Filter Permissions Find column New field Export Import New record …" at bounding box center [645, 285] width 1175 height 571
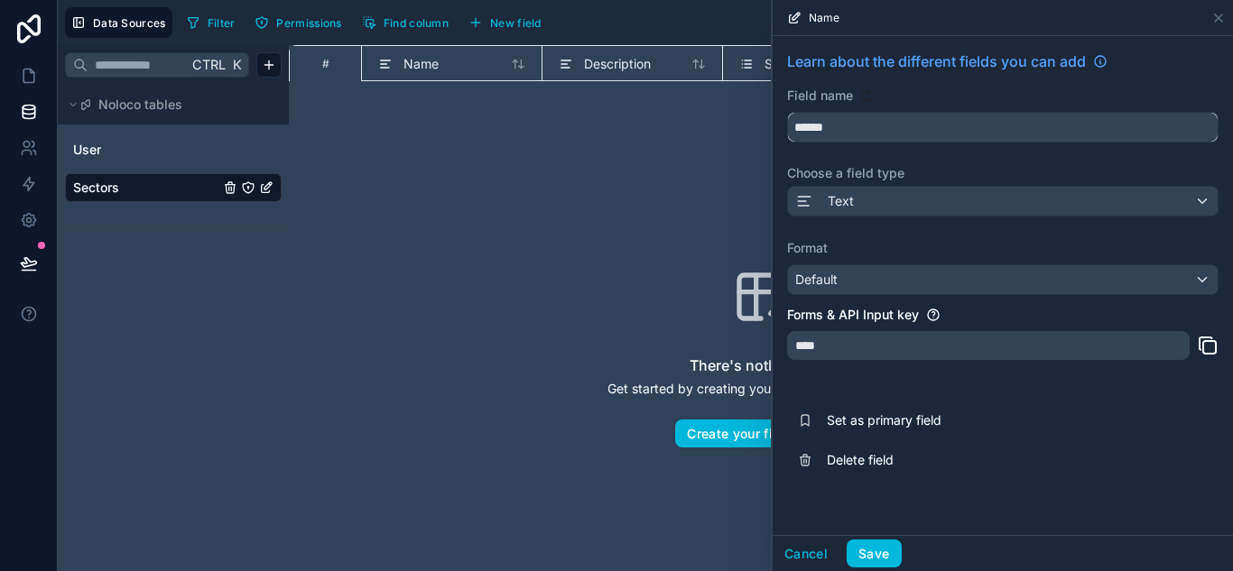
click at [945, 125] on input "******" at bounding box center [1003, 127] width 430 height 29
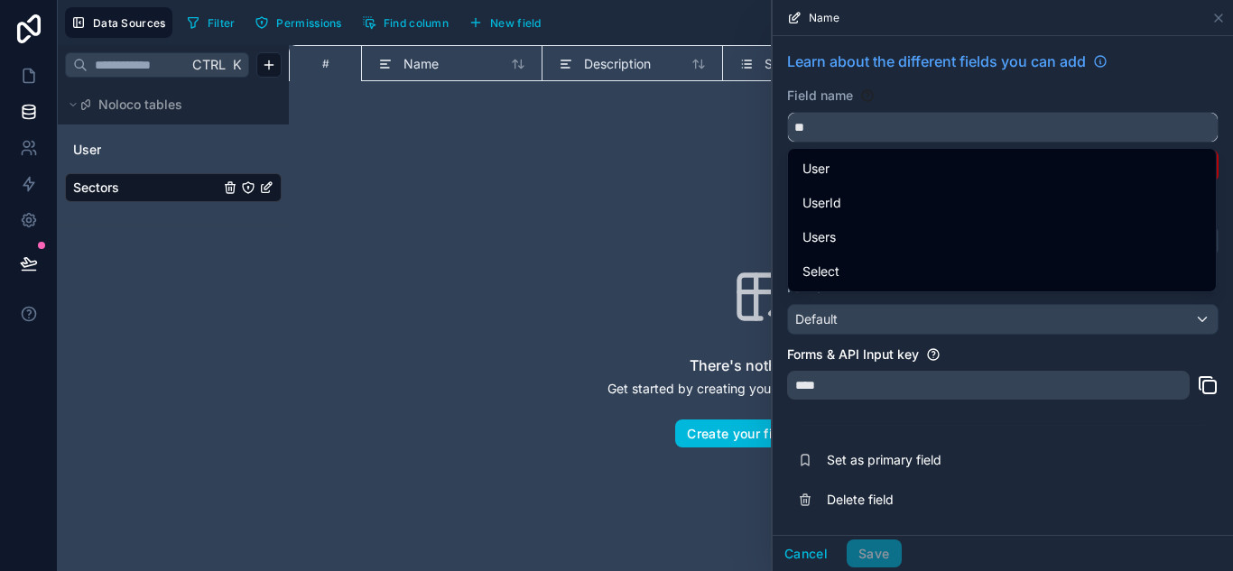
type input "*"
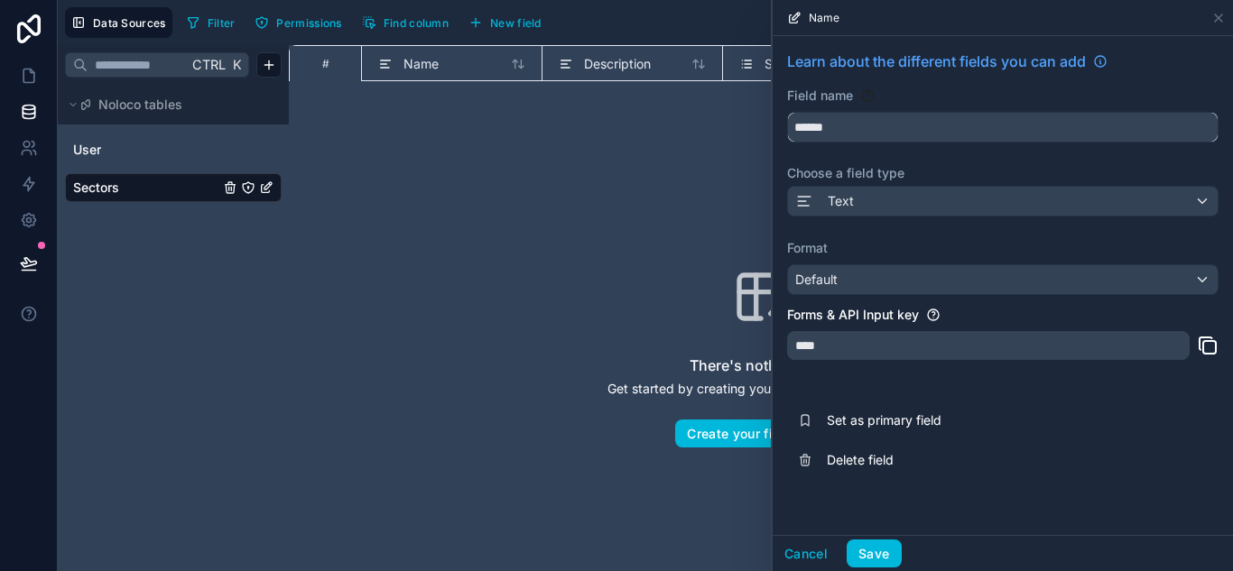
type input "******"
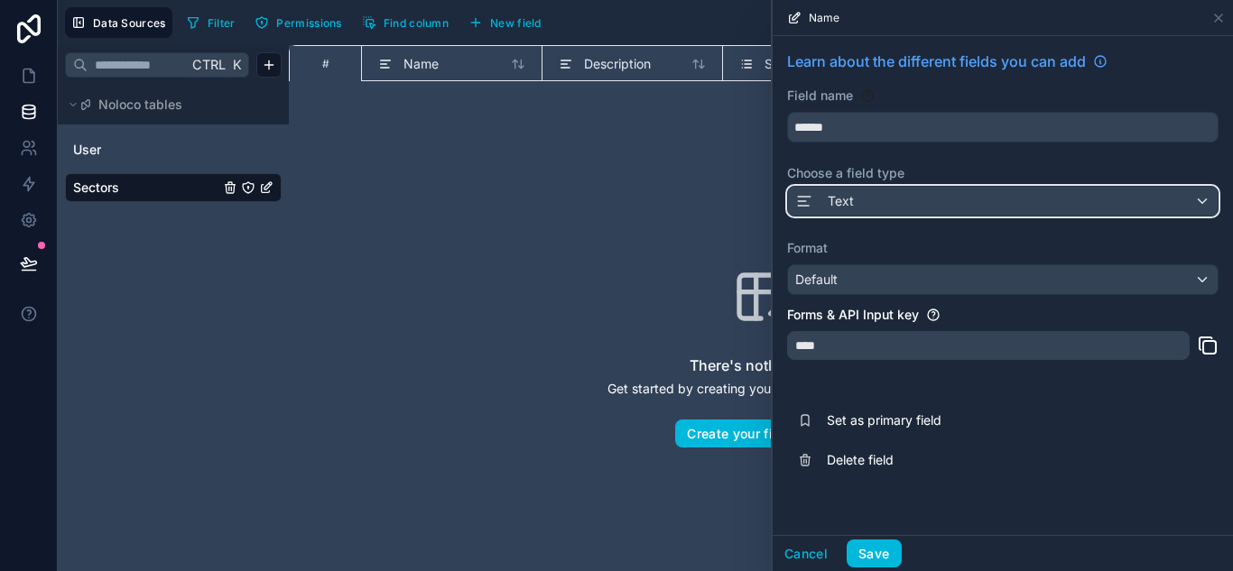
click at [907, 199] on div "Text" at bounding box center [1003, 201] width 430 height 29
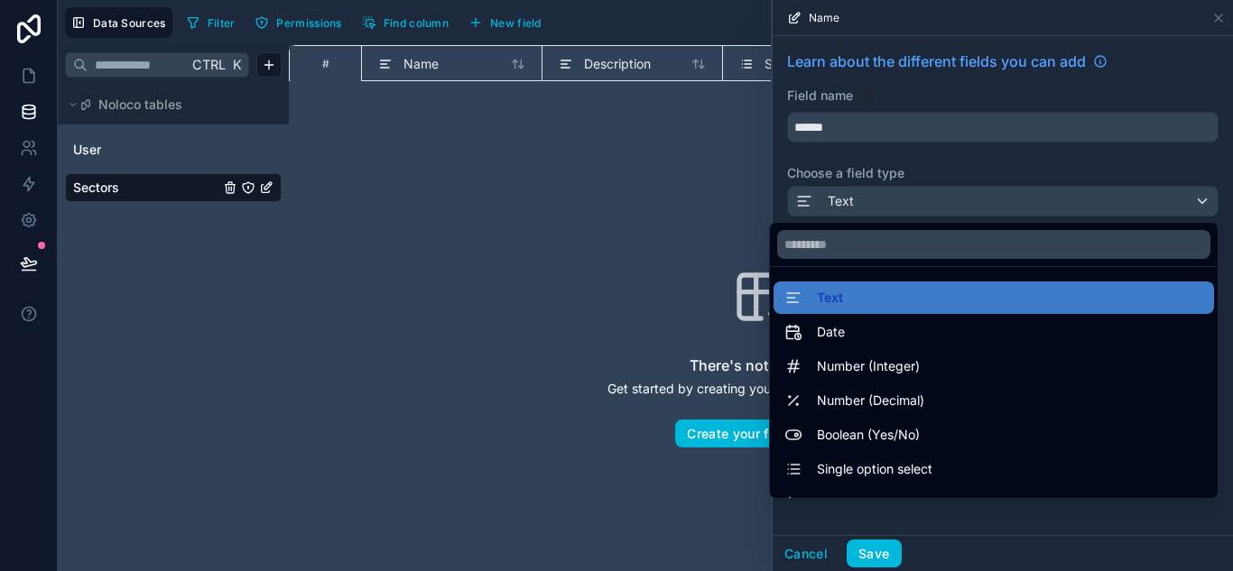
click at [903, 304] on div "Text" at bounding box center [993, 298] width 419 height 22
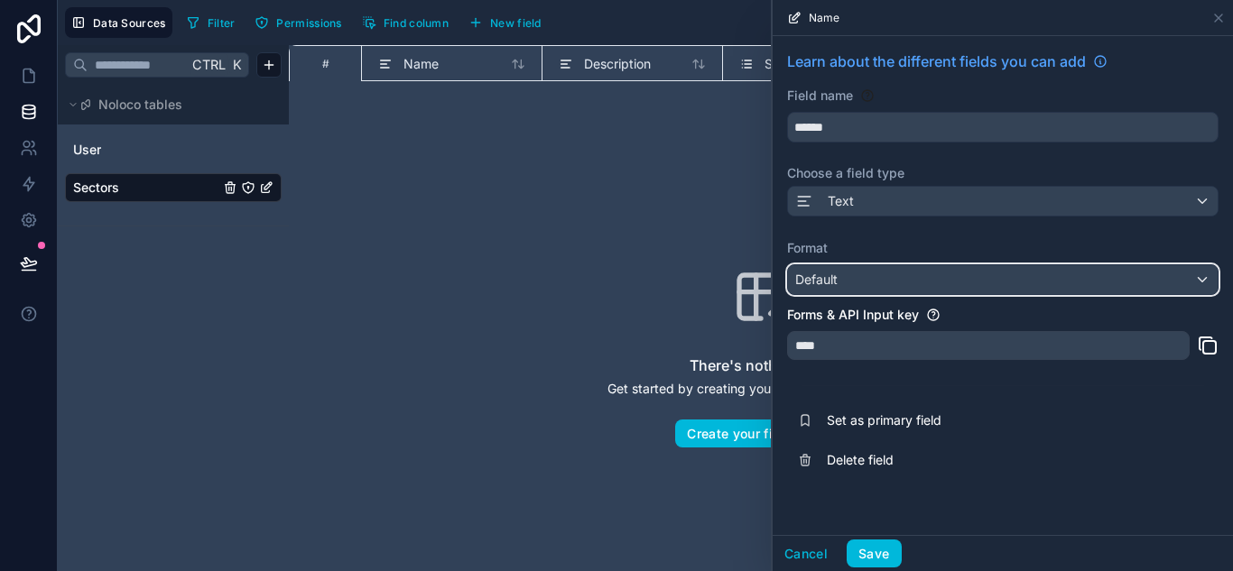
click at [927, 287] on div "Default" at bounding box center [1003, 279] width 430 height 29
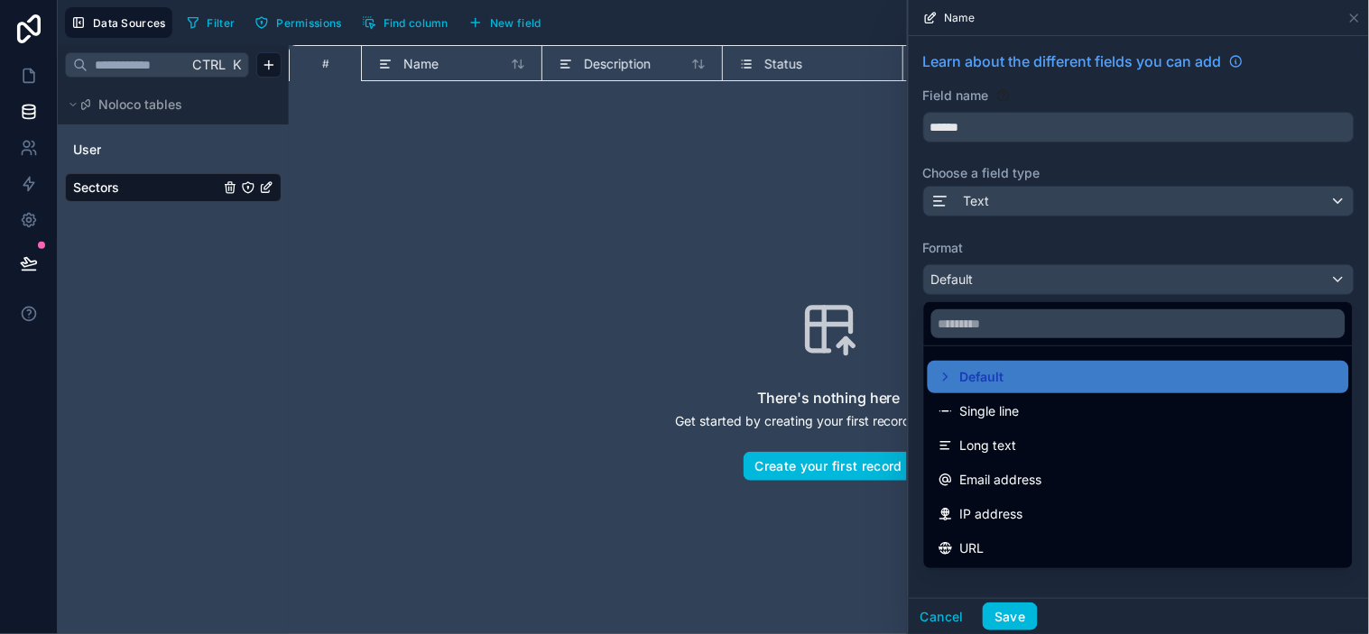
click at [1061, 416] on div "Single line" at bounding box center [1138, 412] width 400 height 22
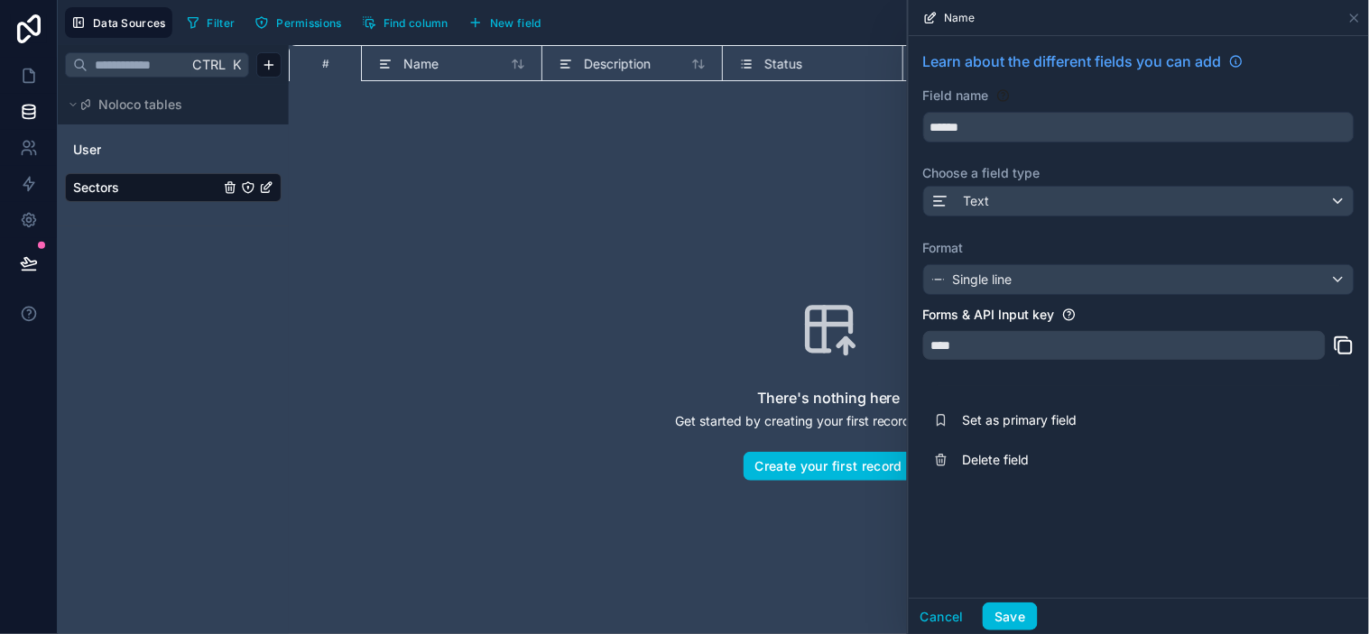
click at [1033, 343] on div "****" at bounding box center [1124, 345] width 402 height 29
drag, startPoint x: 1047, startPoint y: 347, endPoint x: 1067, endPoint y: 346, distance: 19.9
click at [1047, 347] on div "****" at bounding box center [1124, 345] width 402 height 29
drag, startPoint x: 1150, startPoint y: 348, endPoint x: 1274, endPoint y: 345, distance: 124.6
click at [1162, 348] on div "****" at bounding box center [1124, 345] width 402 height 29
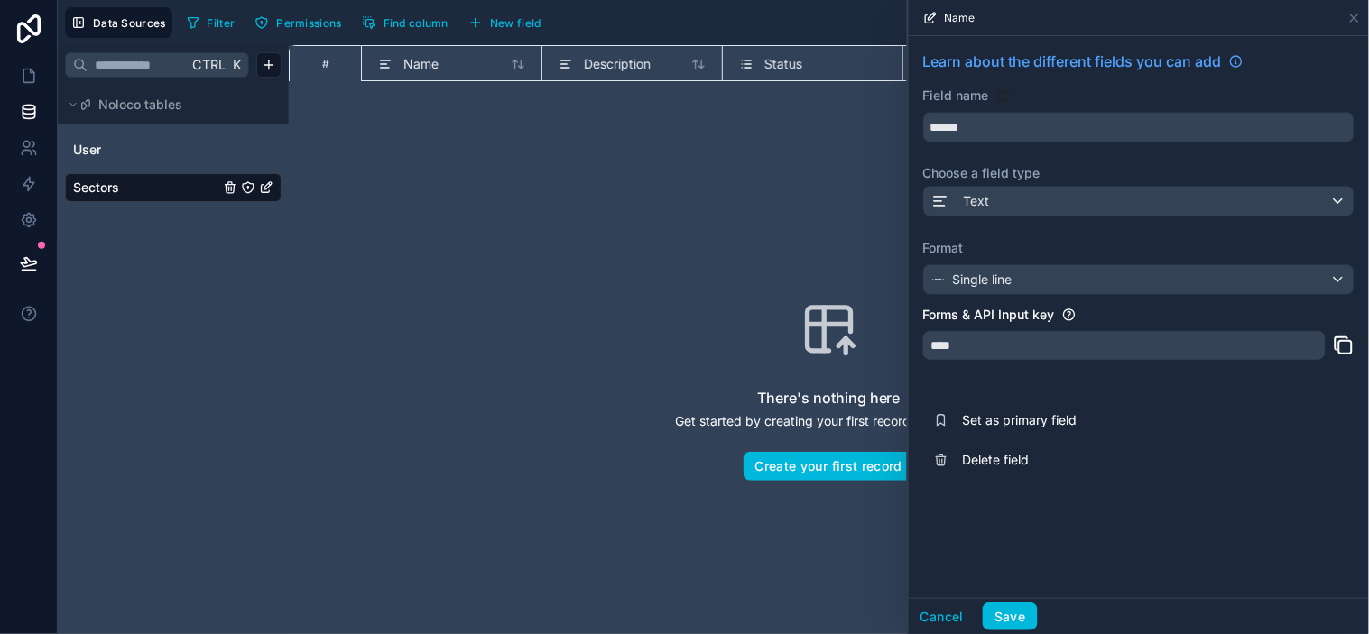
drag, startPoint x: 1275, startPoint y: 345, endPoint x: 1287, endPoint y: 340, distance: 12.6
click at [1232, 345] on div "****" at bounding box center [1124, 345] width 402 height 29
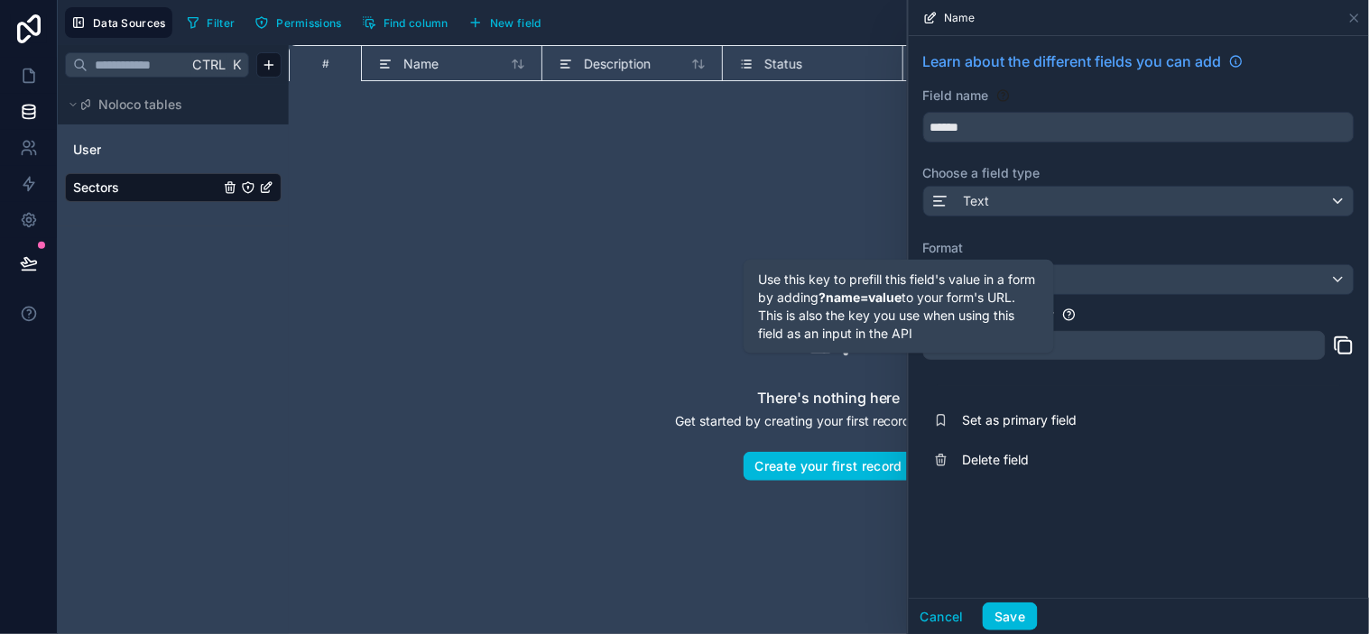
click at [1068, 319] on icon at bounding box center [1069, 315] width 14 height 14
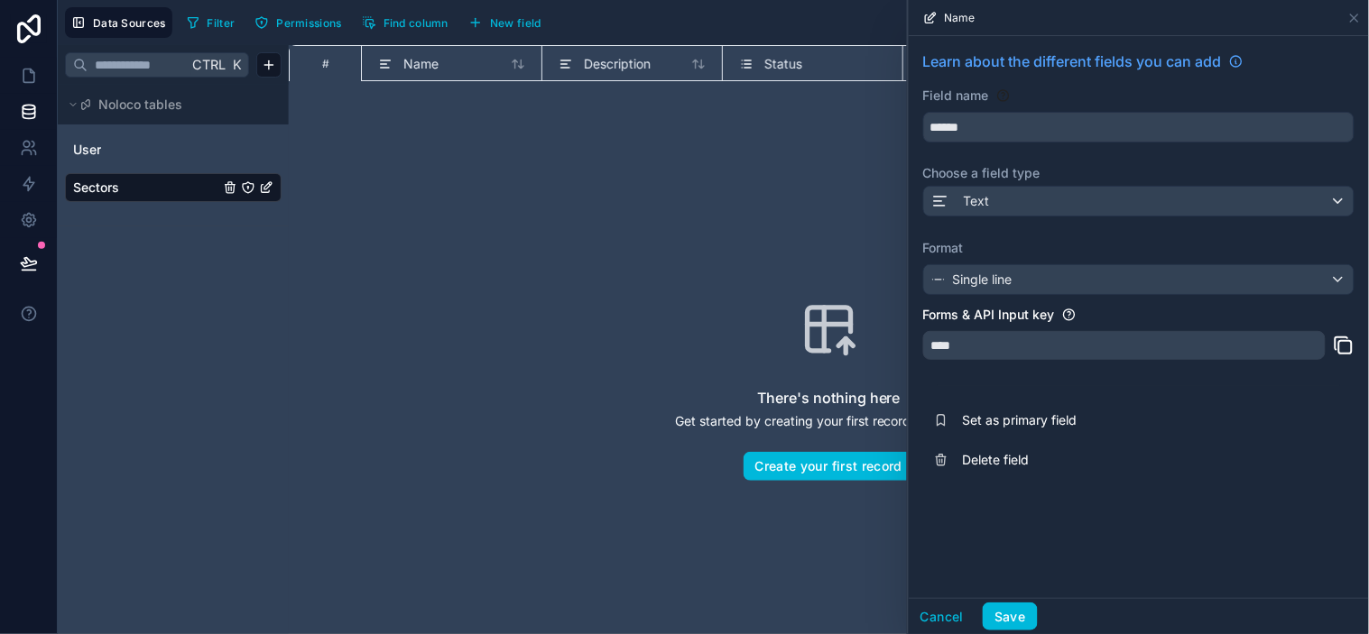
click at [1115, 384] on div "Learn about the different fields you can add Field name ****** Choose a field t…" at bounding box center [1139, 265] width 460 height 458
drag, startPoint x: 1021, startPoint y: 345, endPoint x: 1368, endPoint y: 365, distance: 347.1
click at [1022, 346] on div "****" at bounding box center [1124, 345] width 402 height 29
click at [1003, 347] on div "****" at bounding box center [1124, 345] width 402 height 29
click at [980, 348] on div "****" at bounding box center [1124, 345] width 402 height 29
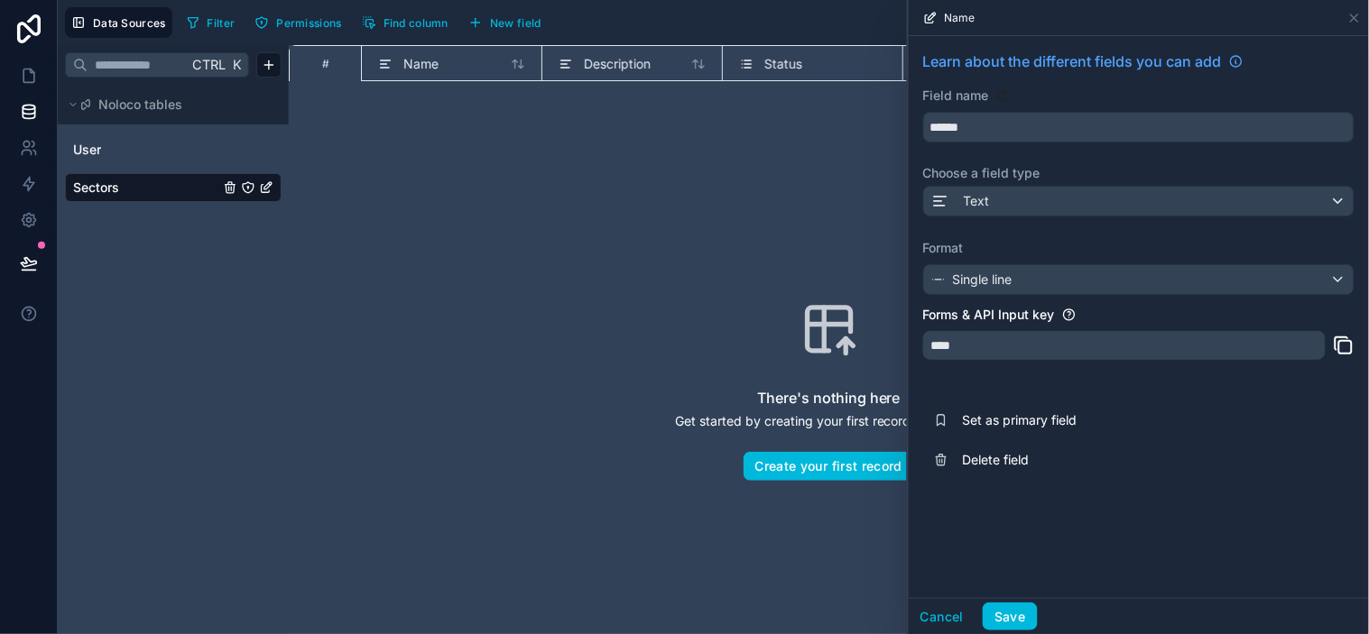
drag, startPoint x: 966, startPoint y: 347, endPoint x: 950, endPoint y: 347, distance: 15.3
click at [952, 347] on div "****" at bounding box center [1124, 345] width 402 height 29
drag, startPoint x: 948, startPoint y: 347, endPoint x: 961, endPoint y: 349, distance: 12.8
click at [947, 347] on div "****" at bounding box center [1124, 345] width 402 height 29
drag, startPoint x: 966, startPoint y: 352, endPoint x: 988, endPoint y: 355, distance: 22.7
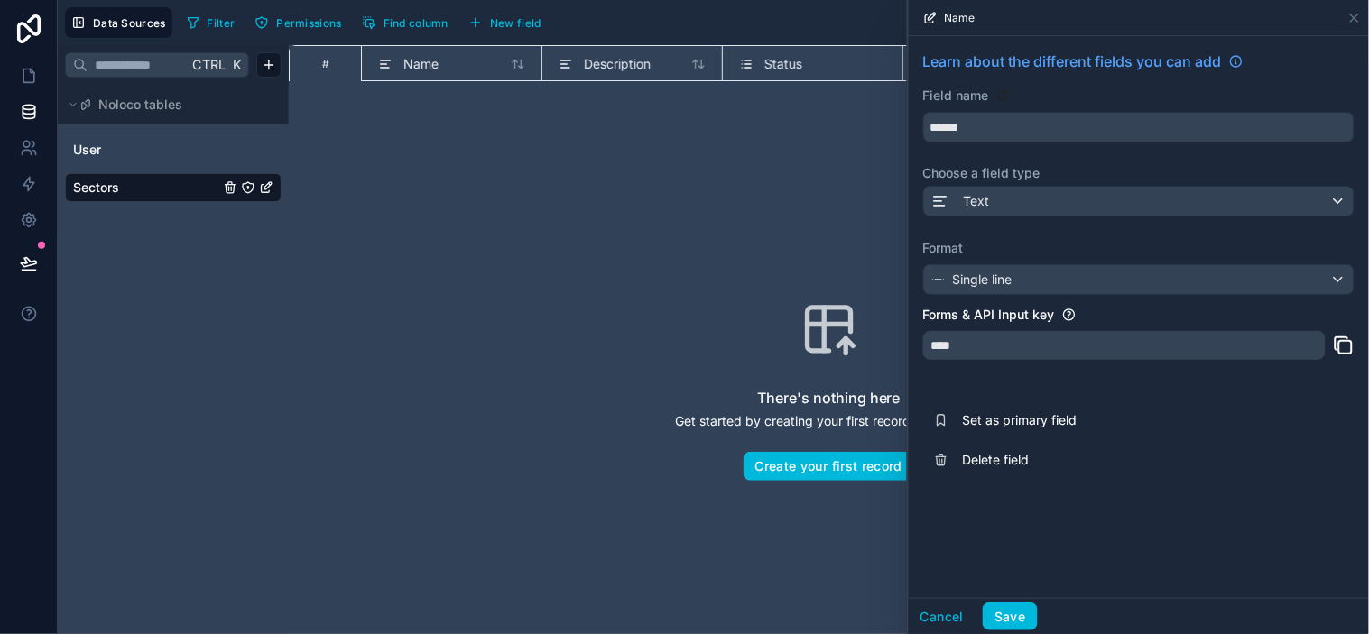
click at [976, 356] on div "****" at bounding box center [1124, 345] width 402 height 29
click at [1007, 354] on div "****" at bounding box center [1124, 345] width 402 height 29
click at [1016, 354] on div "****" at bounding box center [1124, 345] width 402 height 29
click at [1018, 354] on div "****" at bounding box center [1124, 345] width 402 height 29
click at [1040, 354] on div "****" at bounding box center [1124, 345] width 402 height 29
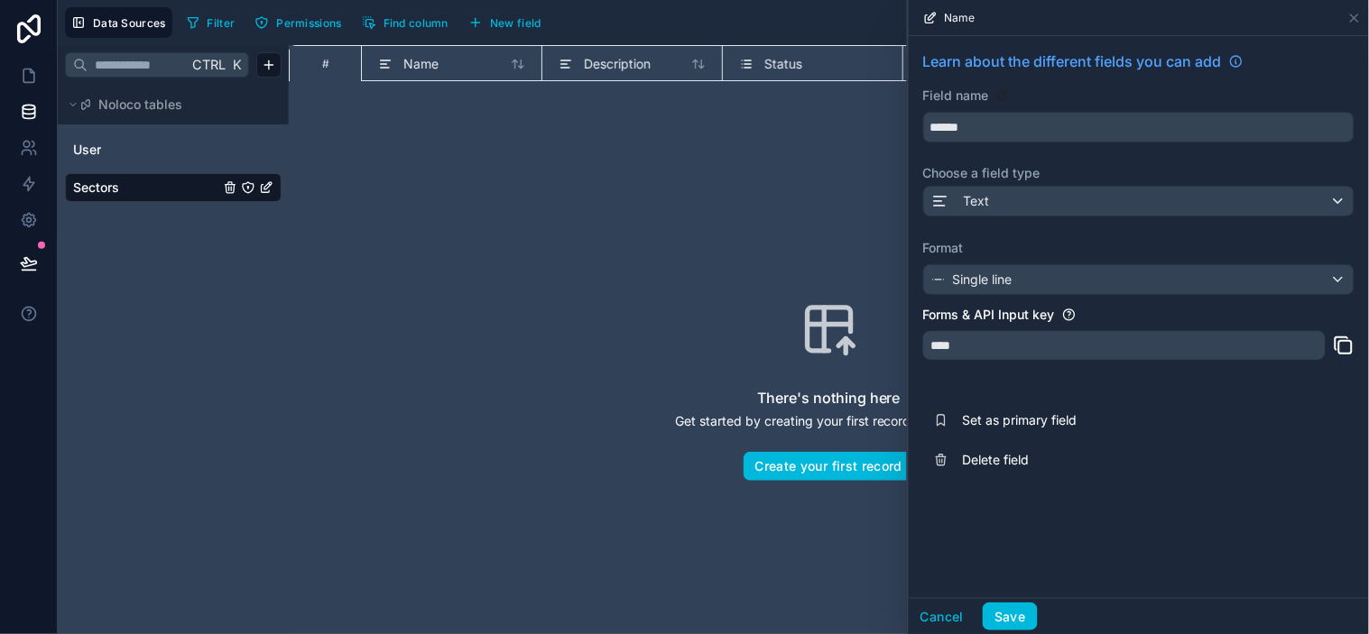
click at [1050, 352] on div "****" at bounding box center [1124, 345] width 402 height 29
click at [1021, 415] on span "Set as primary field" at bounding box center [1093, 420] width 260 height 18
click at [1025, 570] on button "Save" at bounding box center [1010, 617] width 54 height 29
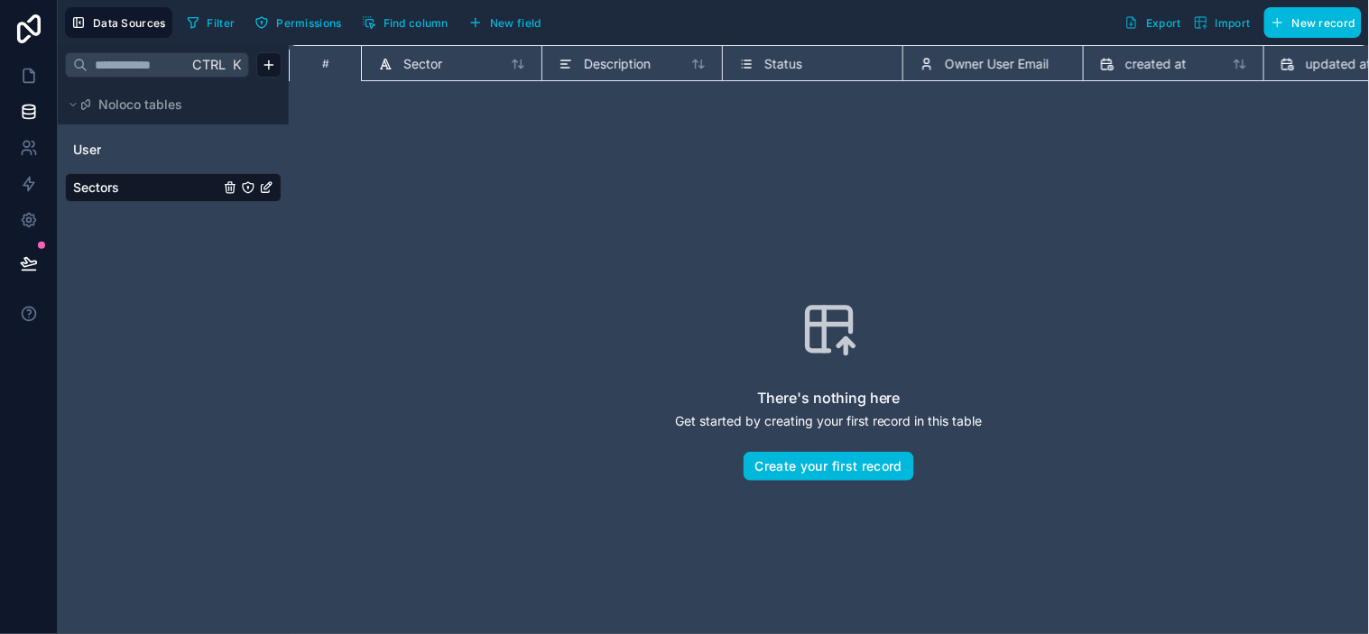
click at [614, 69] on span "Description" at bounding box center [617, 64] width 67 height 18
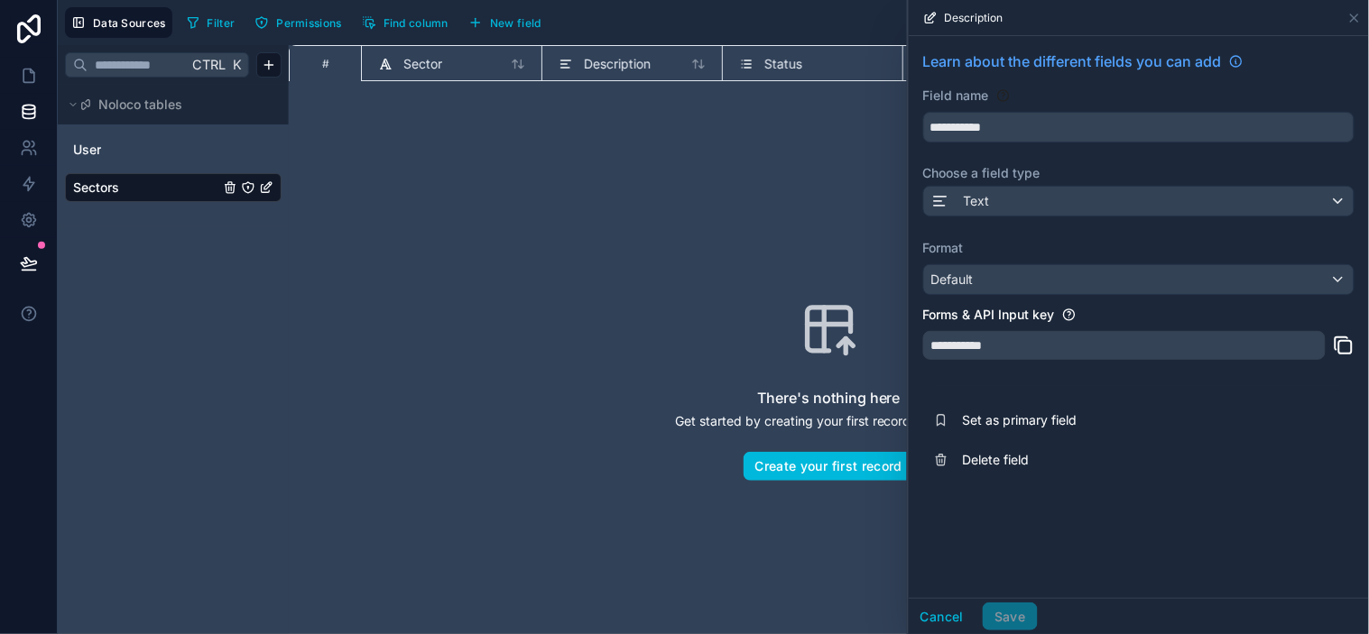
click at [568, 322] on div "There's nothing here Get started by creating your first record in this table Cr…" at bounding box center [829, 391] width 965 height 474
click at [1232, 18] on div "Description" at bounding box center [1139, 18] width 460 height 36
click at [1232, 19] on icon at bounding box center [1354, 17] width 7 height 7
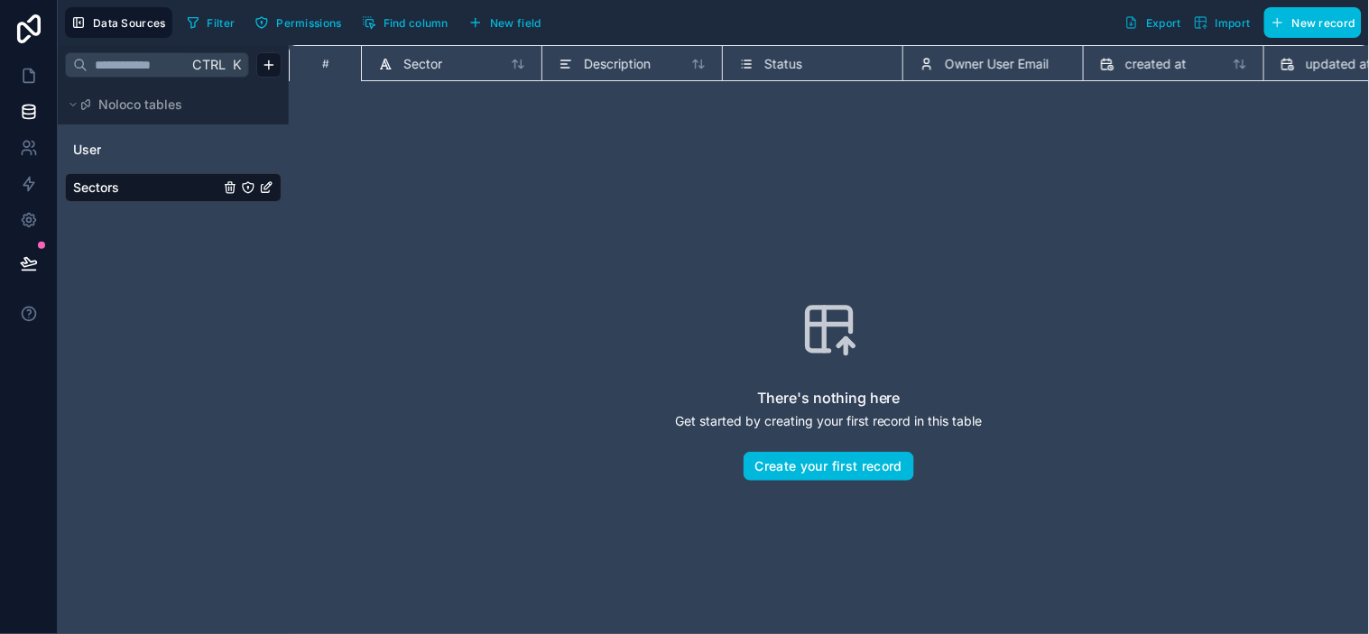
click at [624, 224] on div "There's nothing here Get started by creating your first record in this table Cr…" at bounding box center [829, 391] width 965 height 474
click at [572, 211] on div "There's nothing here Get started by creating your first record in this table Cr…" at bounding box center [829, 391] width 965 height 474
click at [641, 212] on div "There's nothing here Get started by creating your first record in this table Cr…" at bounding box center [829, 391] width 965 height 474
click at [734, 210] on div "There's nothing here Get started by creating your first record in this table Cr…" at bounding box center [829, 391] width 965 height 474
click at [837, 213] on div "There's nothing here Get started by creating your first record in this table Cr…" at bounding box center [829, 391] width 965 height 474
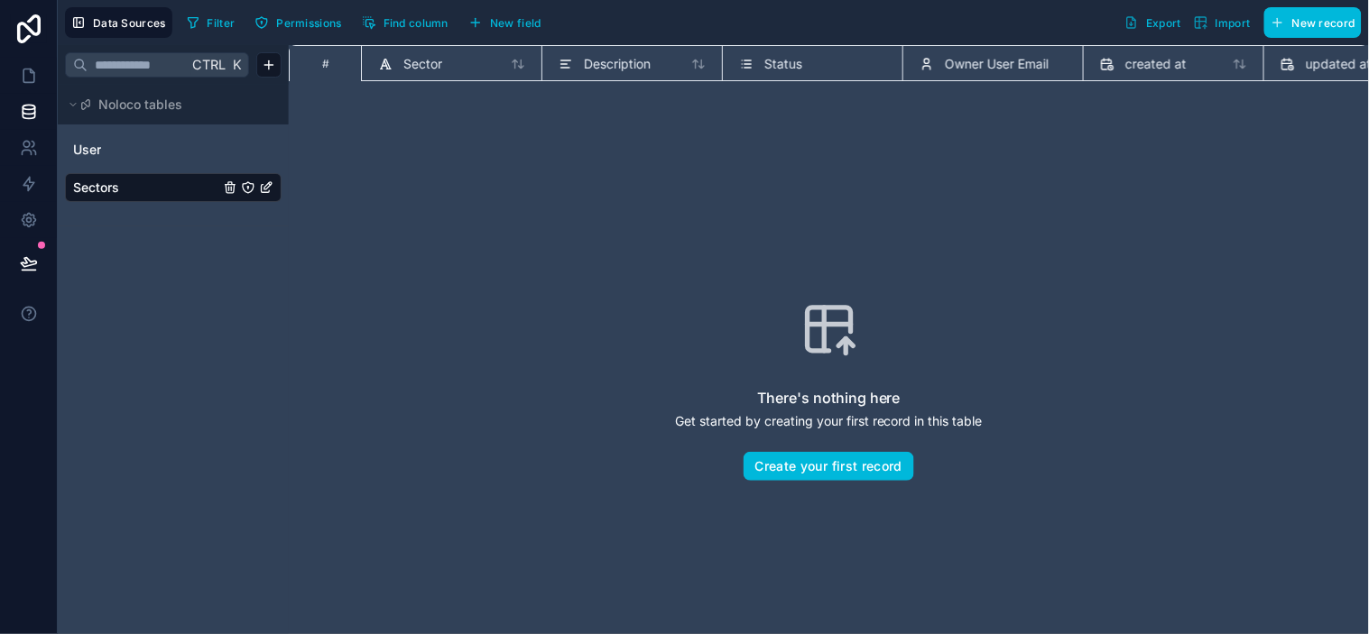
drag, startPoint x: 894, startPoint y: 210, endPoint x: 941, endPoint y: 214, distance: 47.1
click at [899, 210] on div "There's nothing here Get started by creating your first record in this table Cr…" at bounding box center [829, 391] width 965 height 474
click at [961, 221] on div "There's nothing here Get started by creating your first record in this table Cr…" at bounding box center [829, 391] width 965 height 474
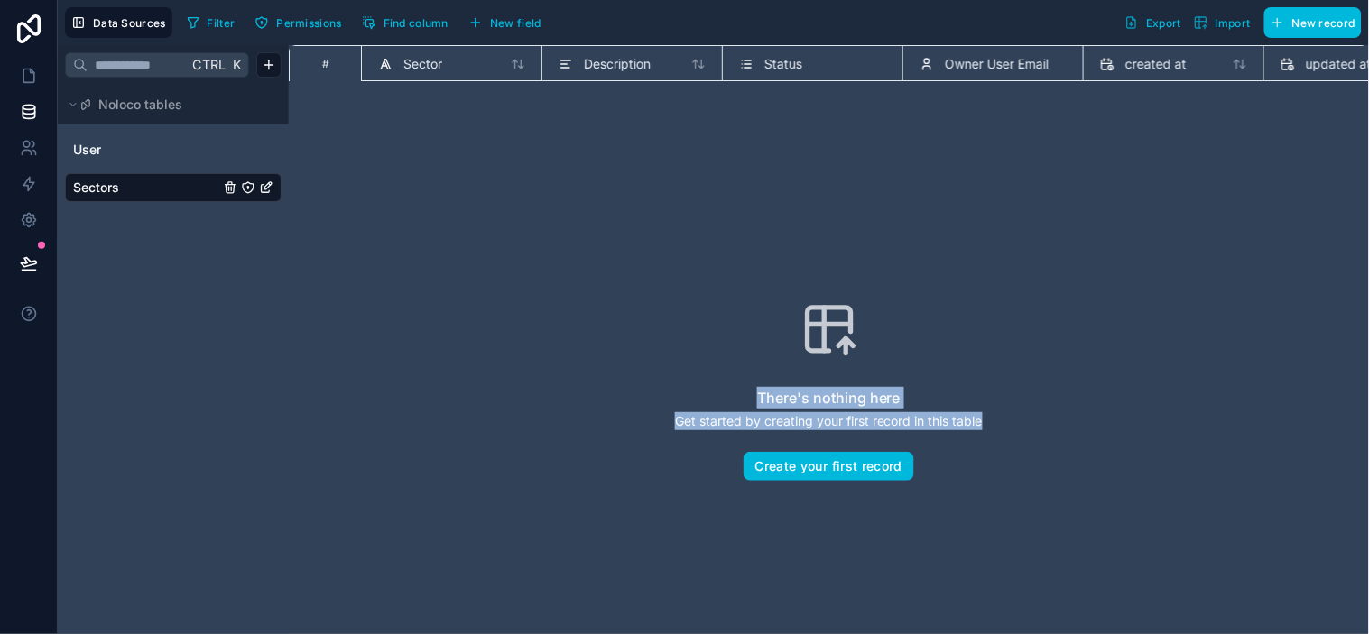
drag, startPoint x: 1002, startPoint y: 256, endPoint x: 1067, endPoint y: 296, distance: 76.1
click at [1012, 266] on div "There's nothing here Get started by creating your first record in this table Cr…" at bounding box center [829, 391] width 965 height 474
drag, startPoint x: 1114, startPoint y: 295, endPoint x: 1128, endPoint y: 293, distance: 13.7
click at [1115, 295] on div "There's nothing here Get started by creating your first record in this table Cr…" at bounding box center [829, 391] width 965 height 474
click at [1220, 291] on div "There's nothing here Get started by creating your first record in this table Cr…" at bounding box center [829, 391] width 965 height 474
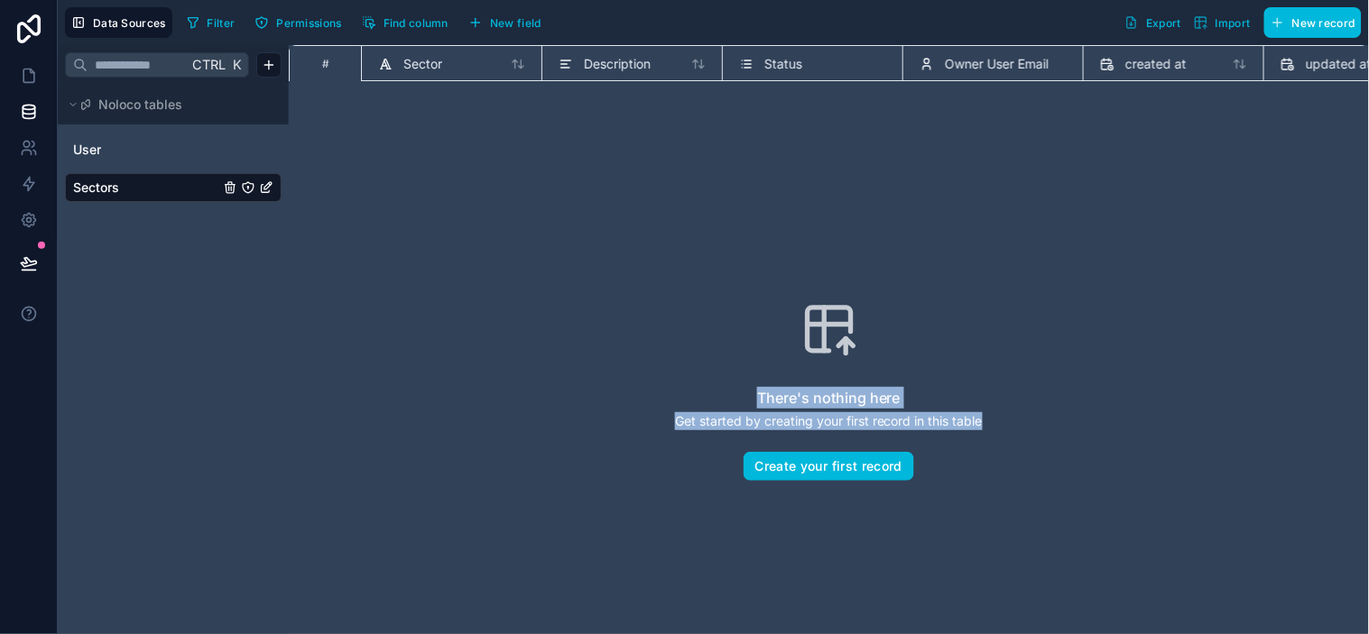
click at [1122, 265] on div "There's nothing here Get started by creating your first record in this table Cr…" at bounding box center [829, 391] width 965 height 474
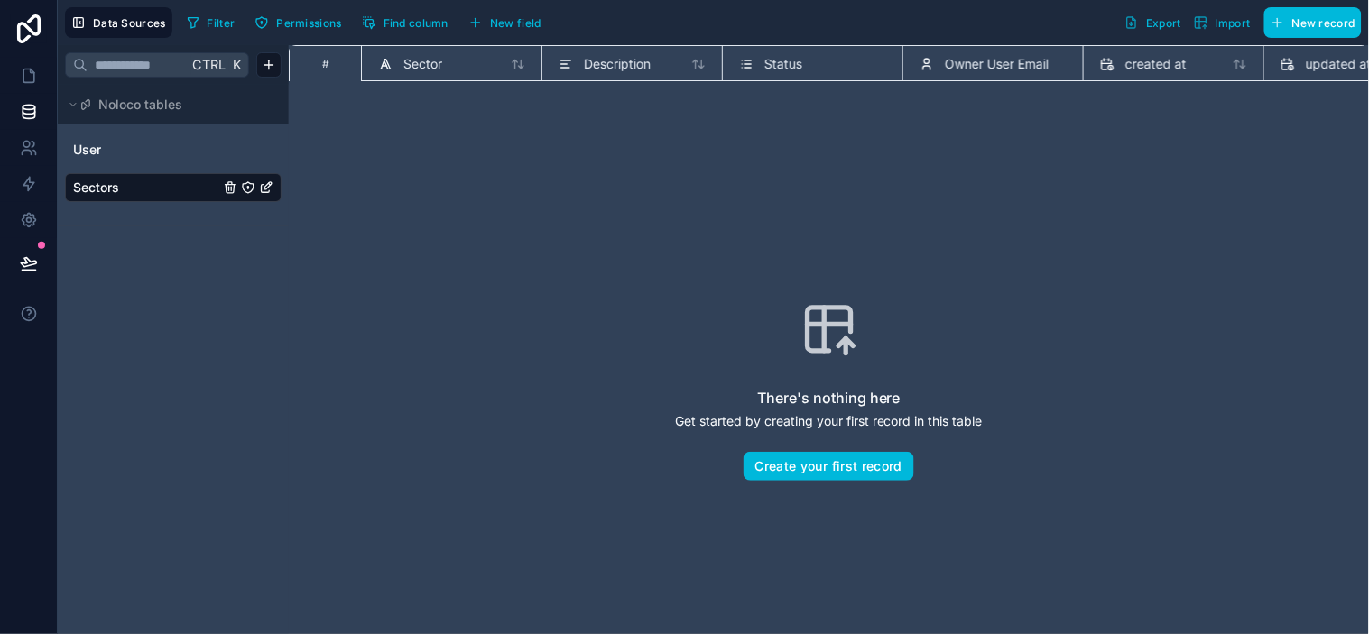
drag, startPoint x: 1121, startPoint y: 265, endPoint x: 894, endPoint y: 180, distance: 241.9
click at [836, 112] on div "There's nothing here Get started by creating your first record in this table Cr…" at bounding box center [829, 391] width 1080 height 589
drag, startPoint x: 1008, startPoint y: 317, endPoint x: 1039, endPoint y: 320, distance: 30.9
click at [1009, 317] on div "There's nothing here Get started by creating your first record in this table Cr…" at bounding box center [829, 391] width 965 height 474
click at [1049, 323] on div "There's nothing here Get started by creating your first record in this table Cr…" at bounding box center [829, 391] width 965 height 474
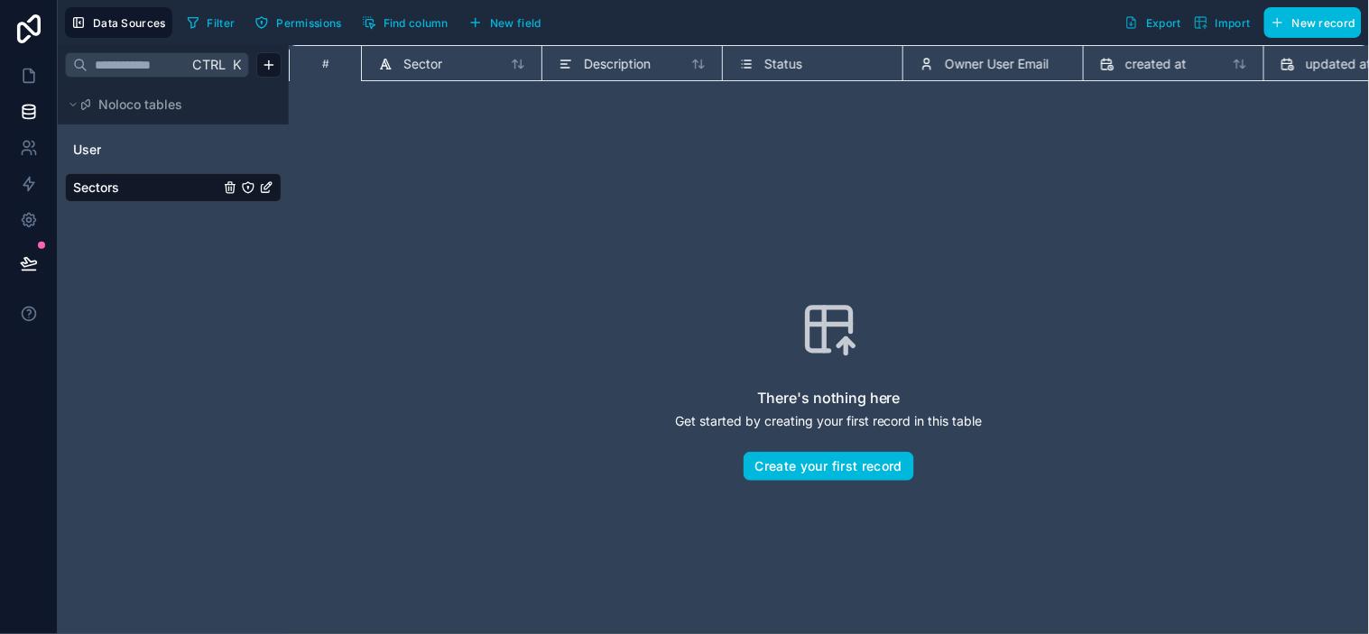
click at [1087, 330] on div "There's nothing here Get started by creating your first record in this table Cr…" at bounding box center [829, 391] width 965 height 474
drag, startPoint x: 1067, startPoint y: 310, endPoint x: 1087, endPoint y: 308, distance: 19.9
click at [1068, 310] on div "There's nothing here Get started by creating your first record in this table Cr…" at bounding box center [829, 391] width 965 height 474
click at [1087, 308] on div "There's nothing here Get started by creating your first record in this table Cr…" at bounding box center [829, 391] width 965 height 474
click at [1093, 304] on div "There's nothing here Get started by creating your first record in this table Cr…" at bounding box center [829, 391] width 965 height 474
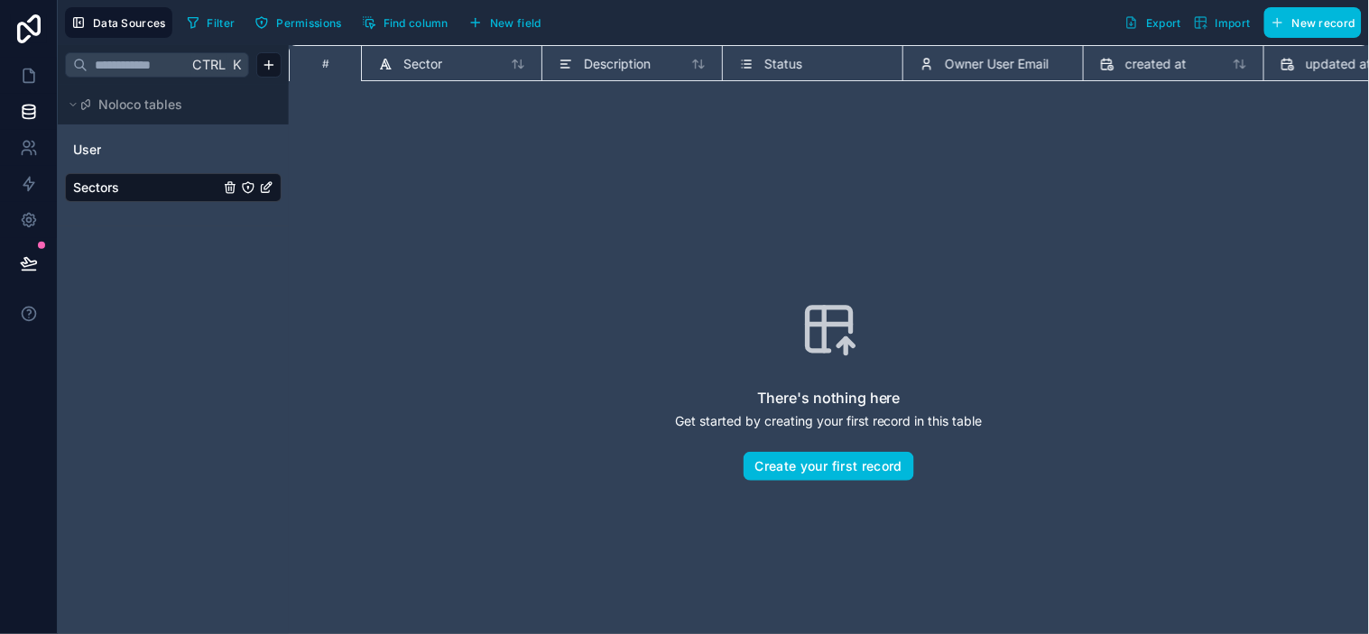
drag, startPoint x: 1097, startPoint y: 296, endPoint x: 1080, endPoint y: 286, distance: 19.8
click at [1096, 291] on div "There's nothing here Get started by creating your first record in this table Cr…" at bounding box center [829, 391] width 965 height 474
click at [636, 66] on span "Description" at bounding box center [617, 64] width 67 height 18
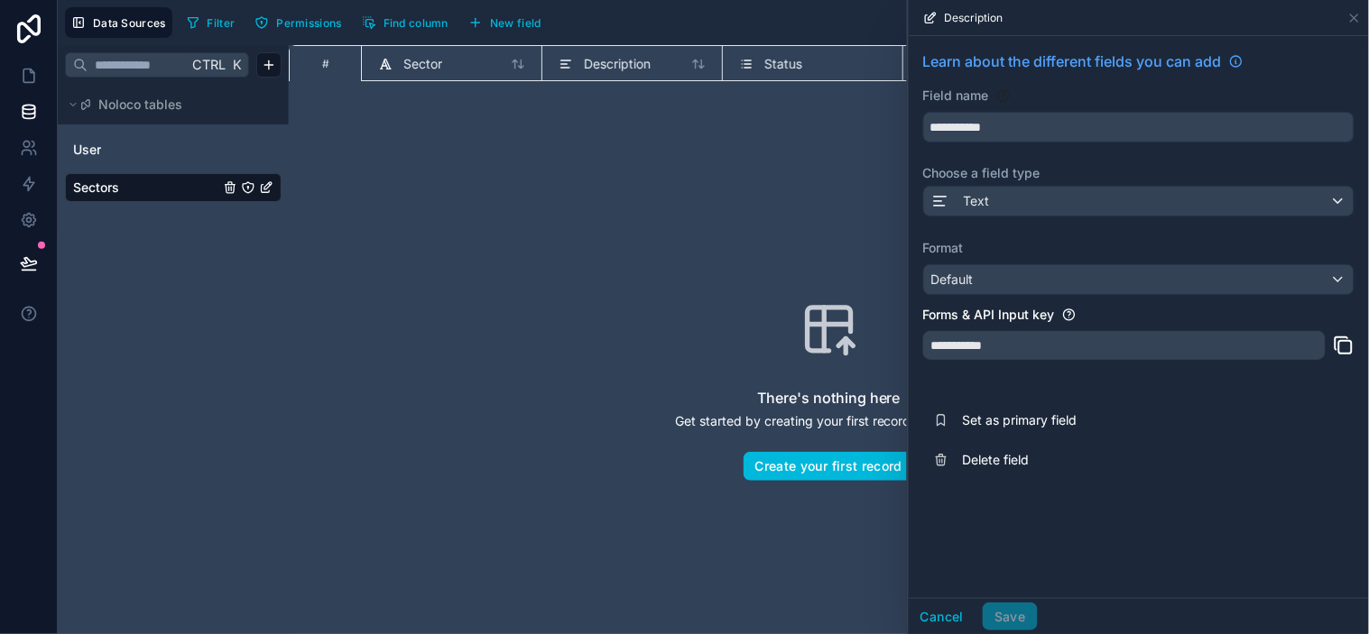
click at [563, 203] on div "There's nothing here Get started by creating your first record in this table Cr…" at bounding box center [829, 391] width 965 height 474
drag, startPoint x: 809, startPoint y: 174, endPoint x: 1368, endPoint y: 38, distance: 574.9
click at [830, 174] on div "There's nothing here Get started by creating your first record in this table Cr…" at bounding box center [829, 391] width 965 height 474
drag, startPoint x: 1351, startPoint y: 14, endPoint x: 1326, endPoint y: 34, distance: 31.4
click at [1232, 15] on icon at bounding box center [1354, 18] width 14 height 14
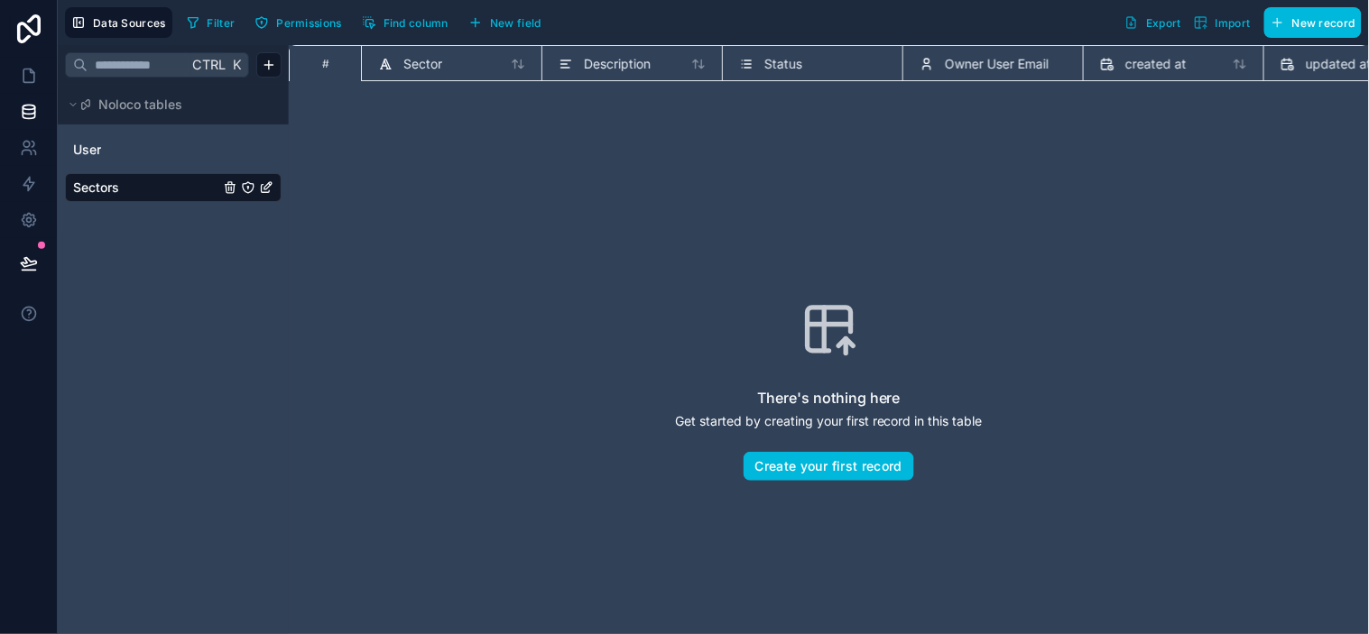
click at [1232, 163] on div "There's nothing here Get started by creating your first record in this table Cr…" at bounding box center [829, 391] width 965 height 474
drag, startPoint x: 1086, startPoint y: 168, endPoint x: 1315, endPoint y: 171, distance: 229.2
drag, startPoint x: 1348, startPoint y: 59, endPoint x: 1016, endPoint y: 79, distance: 332.7
click at [1044, 81] on div "# Sector Description Status Owner User Email created at updated at uuid" at bounding box center [829, 70] width 1080 height 51
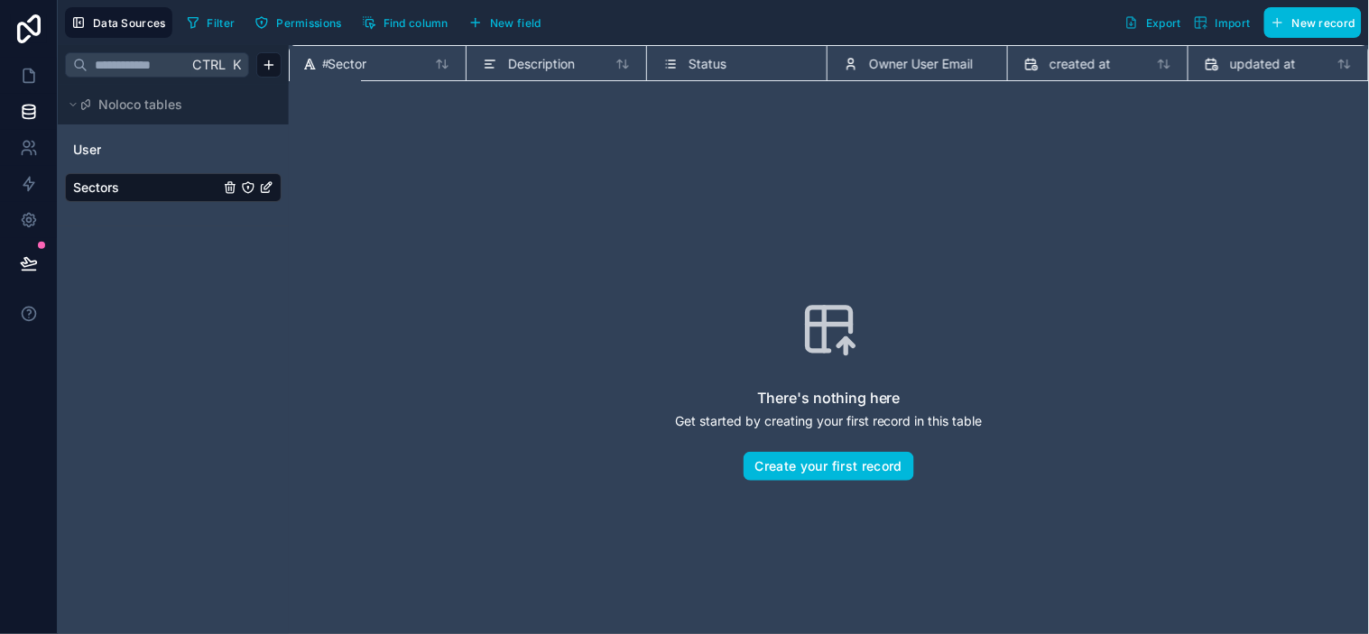
scroll to position [0, 0]
drag, startPoint x: 394, startPoint y: 64, endPoint x: 596, endPoint y: 64, distance: 201.2
click at [596, 64] on div "# Sector Description Status Owner User Email created at updated at uuid" at bounding box center [956, 63] width 1335 height 36
click at [683, 64] on div "Description" at bounding box center [632, 64] width 147 height 22
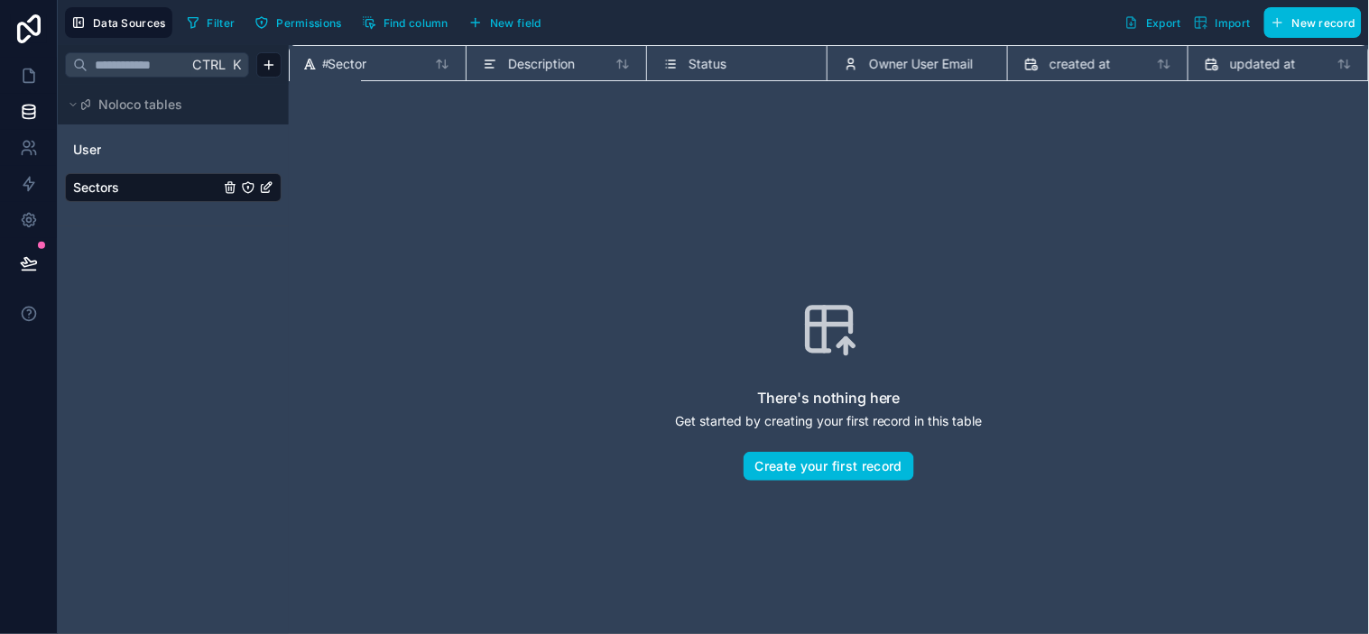
click at [1232, 69] on div "updated at" at bounding box center [1278, 64] width 147 height 22
click at [651, 66] on span "Description" at bounding box center [617, 64] width 67 height 18
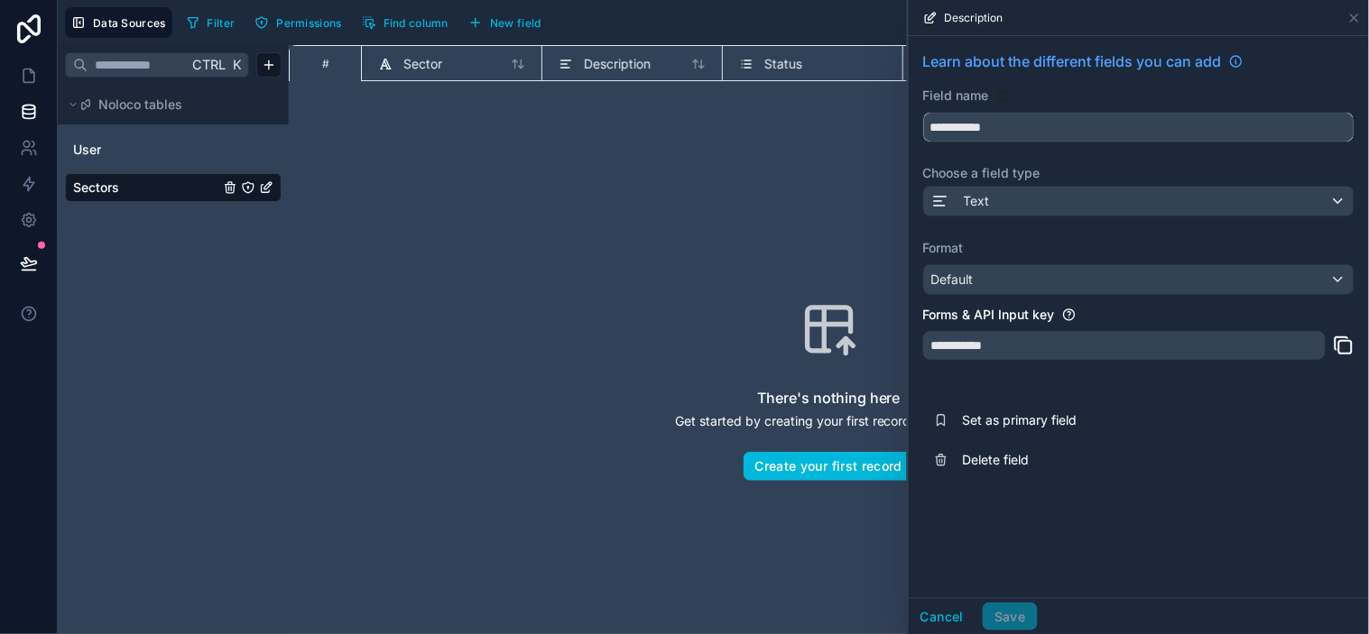
drag, startPoint x: 346, startPoint y: 129, endPoint x: 268, endPoint y: 122, distance: 77.9
click at [268, 122] on div "**********" at bounding box center [713, 317] width 1311 height 634
type input "********"
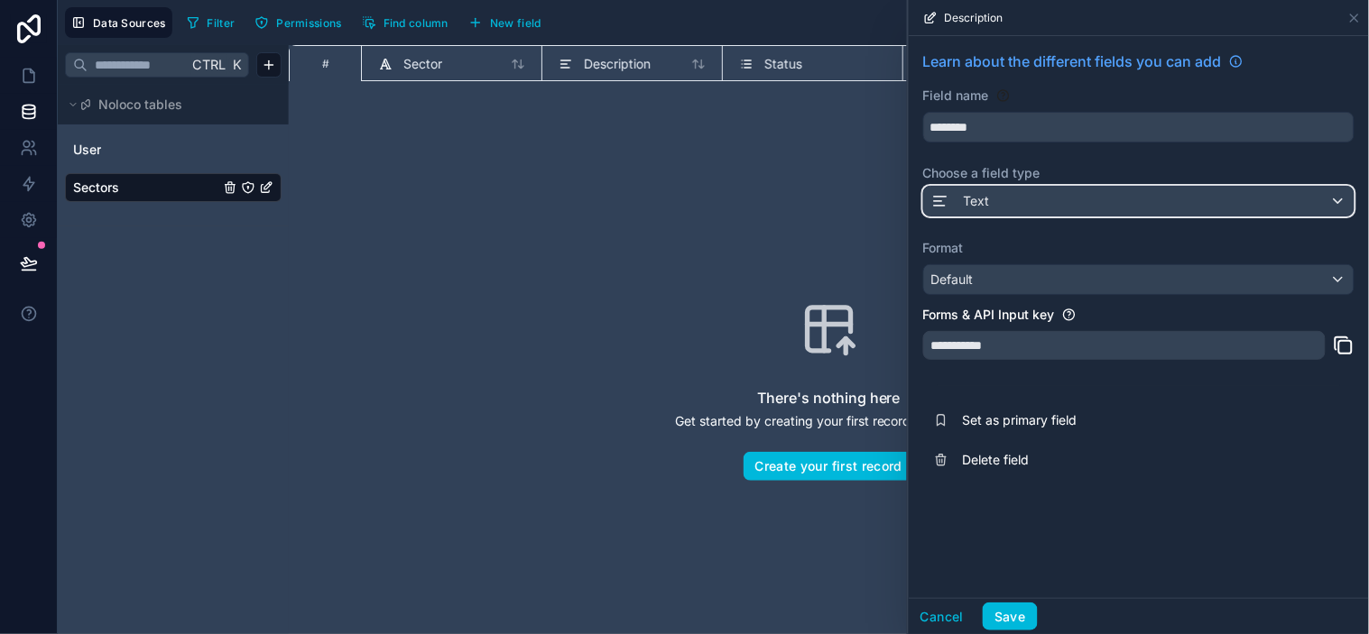
click at [1042, 200] on div "Text" at bounding box center [1139, 201] width 430 height 29
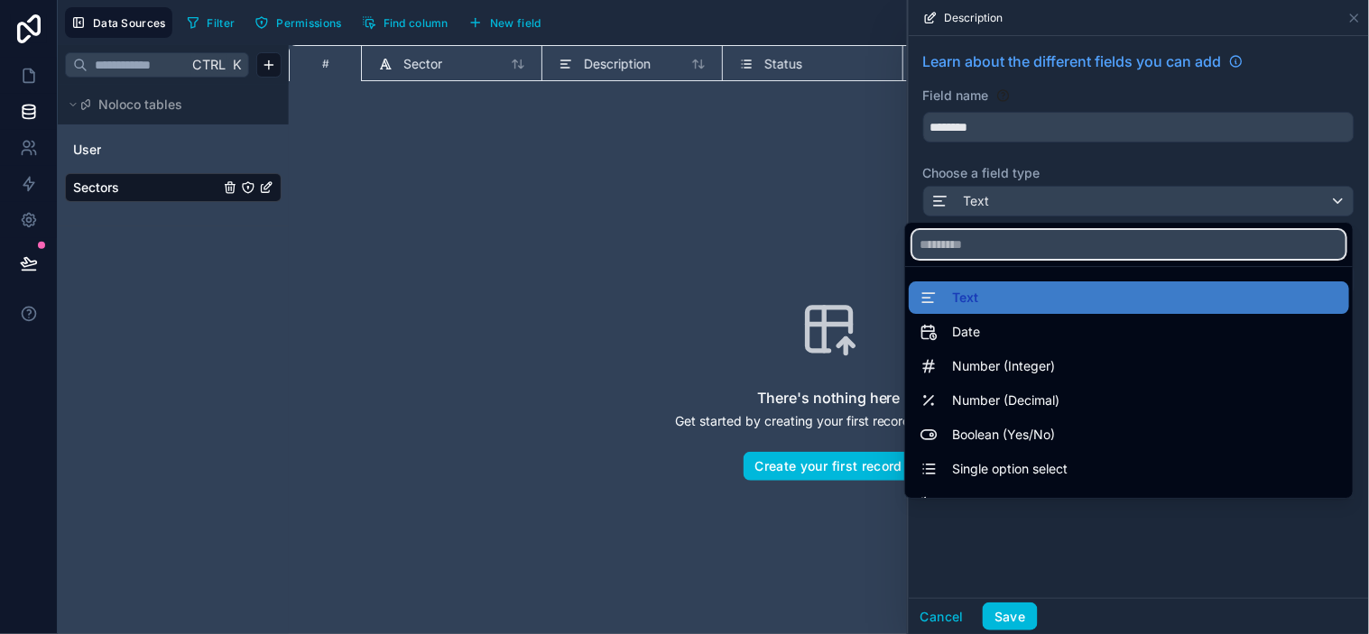
click at [966, 249] on input "text" at bounding box center [1128, 244] width 433 height 29
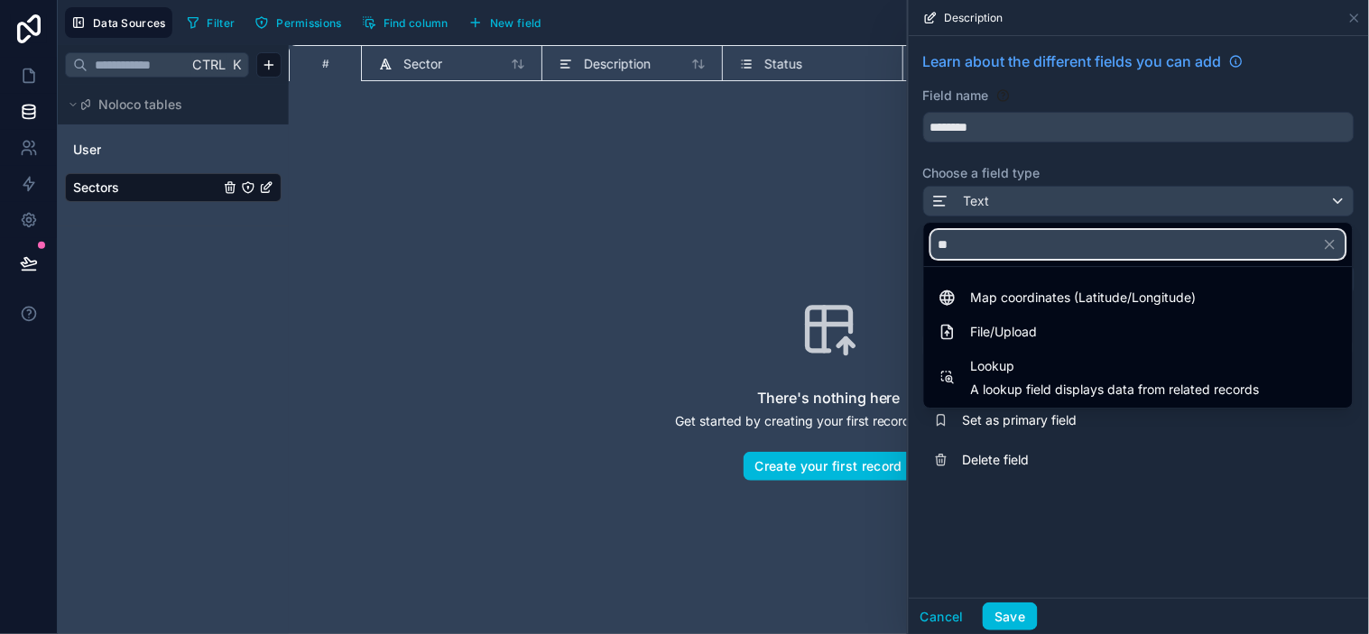
type input "*"
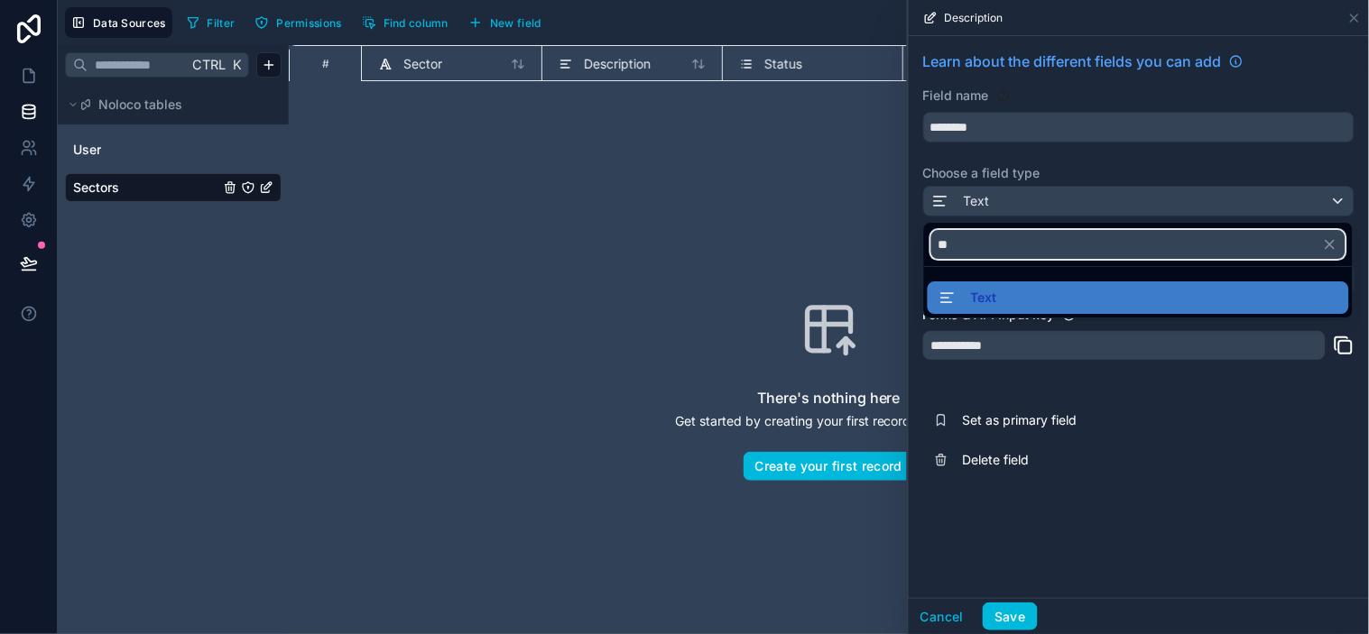
type input "*"
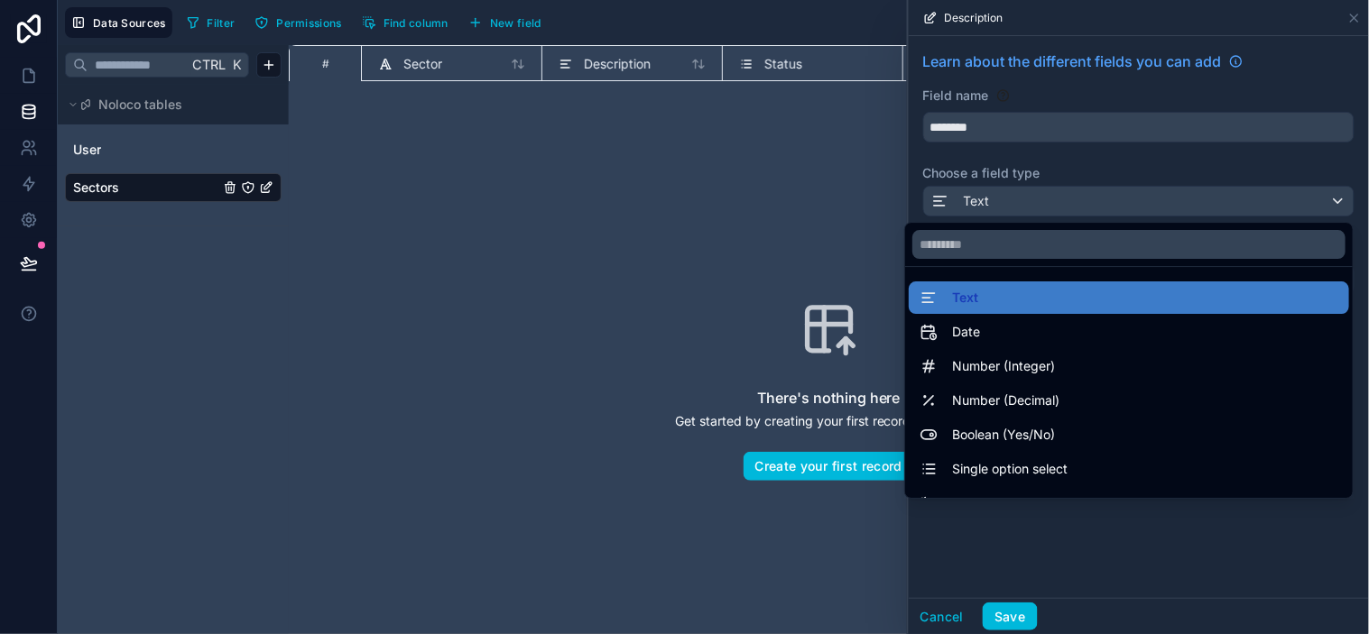
click at [1066, 307] on div "Text" at bounding box center [1129, 298] width 419 height 22
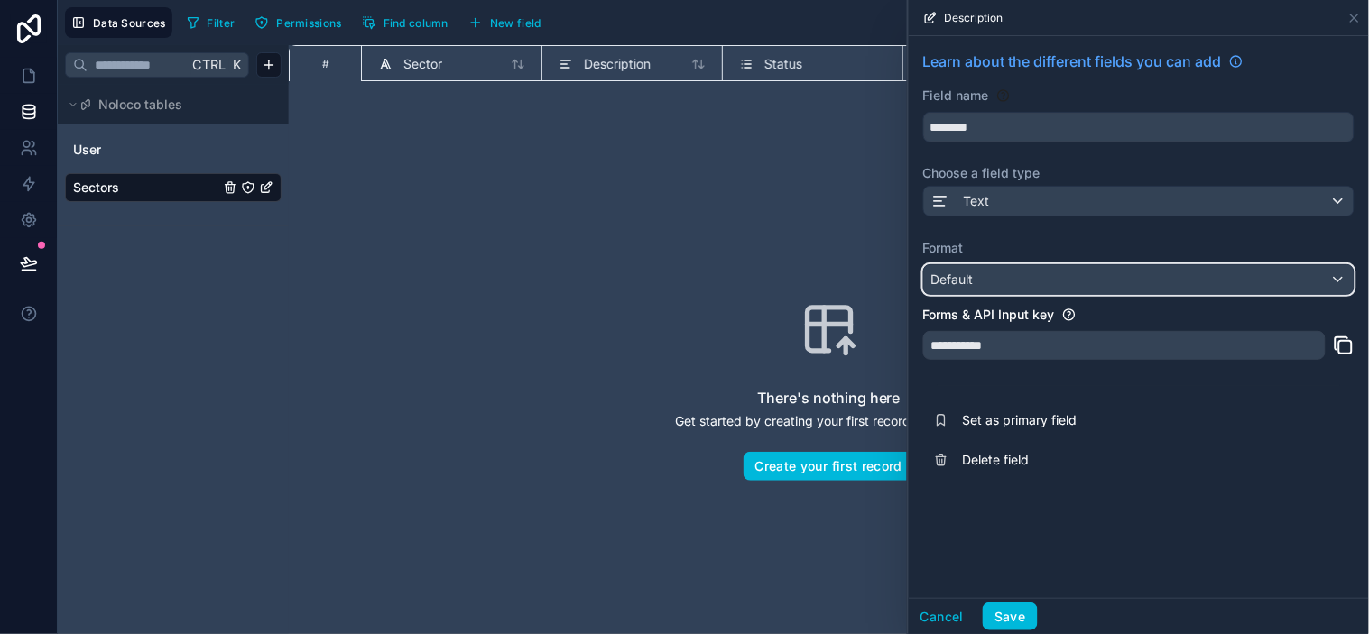
click at [1036, 284] on div "Default" at bounding box center [1139, 279] width 430 height 29
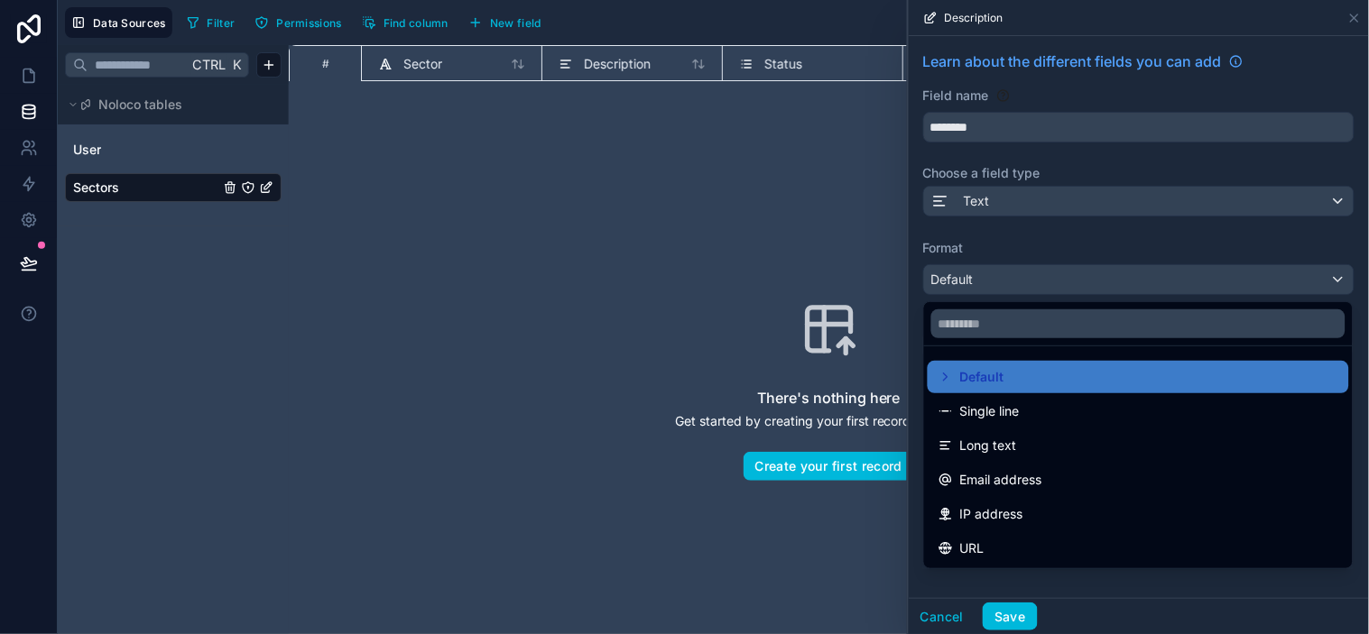
click at [1012, 442] on span "Long text" at bounding box center [988, 446] width 57 height 22
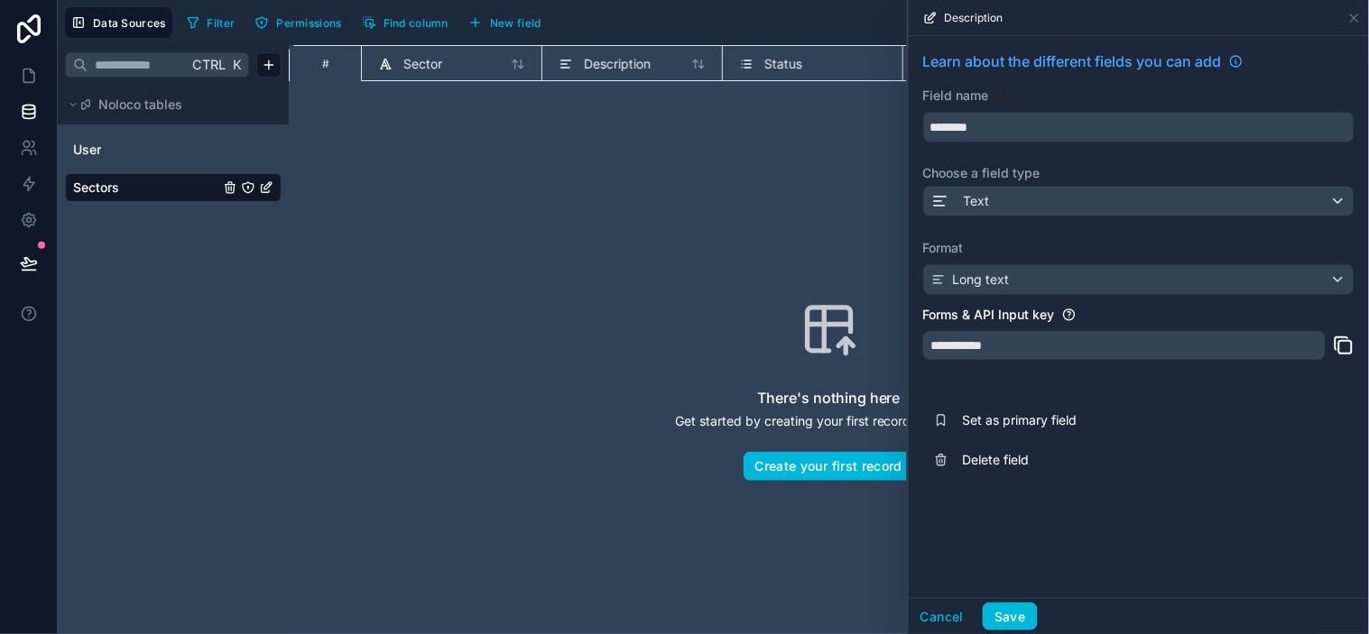
click at [1030, 353] on div "**********" at bounding box center [1124, 345] width 402 height 29
click at [1101, 347] on div "**********" at bounding box center [1124, 345] width 402 height 29
click at [1164, 346] on div "**********" at bounding box center [1124, 345] width 402 height 29
click at [1221, 386] on div "**********" at bounding box center [1139, 265] width 460 height 458
click at [1215, 384] on div "**********" at bounding box center [1139, 265] width 460 height 458
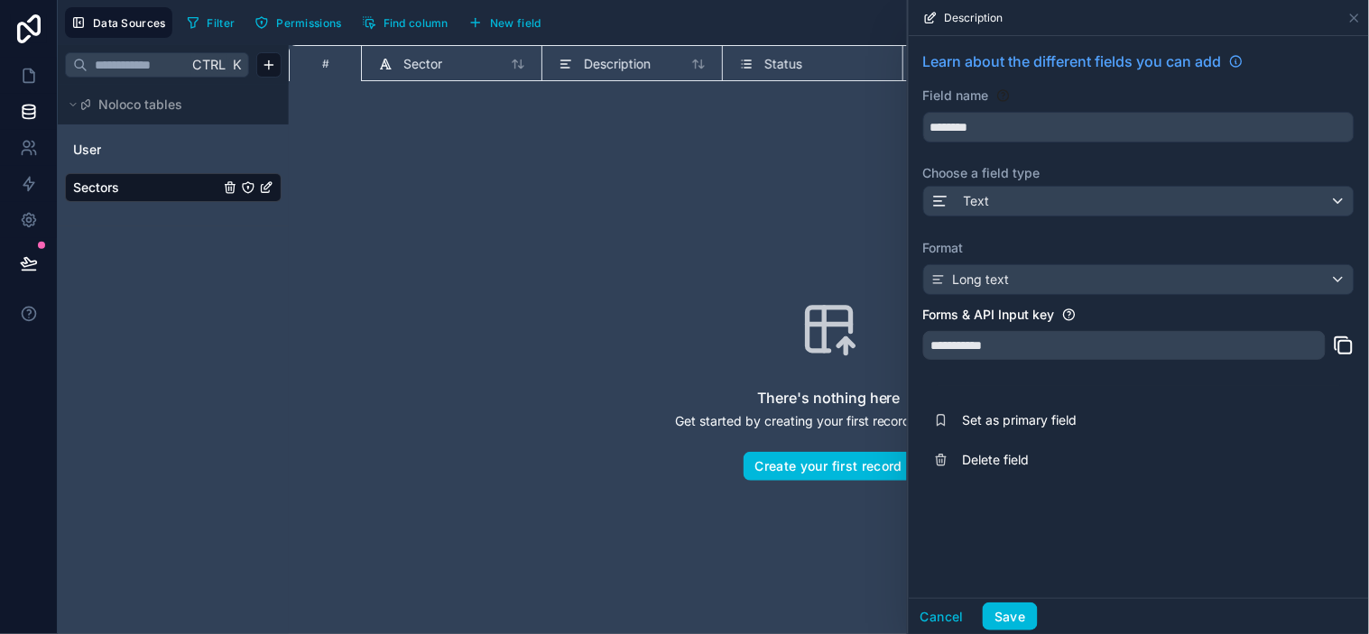
click at [1206, 383] on div "**********" at bounding box center [1139, 265] width 460 height 458
click at [1009, 570] on button "Save" at bounding box center [1010, 617] width 54 height 29
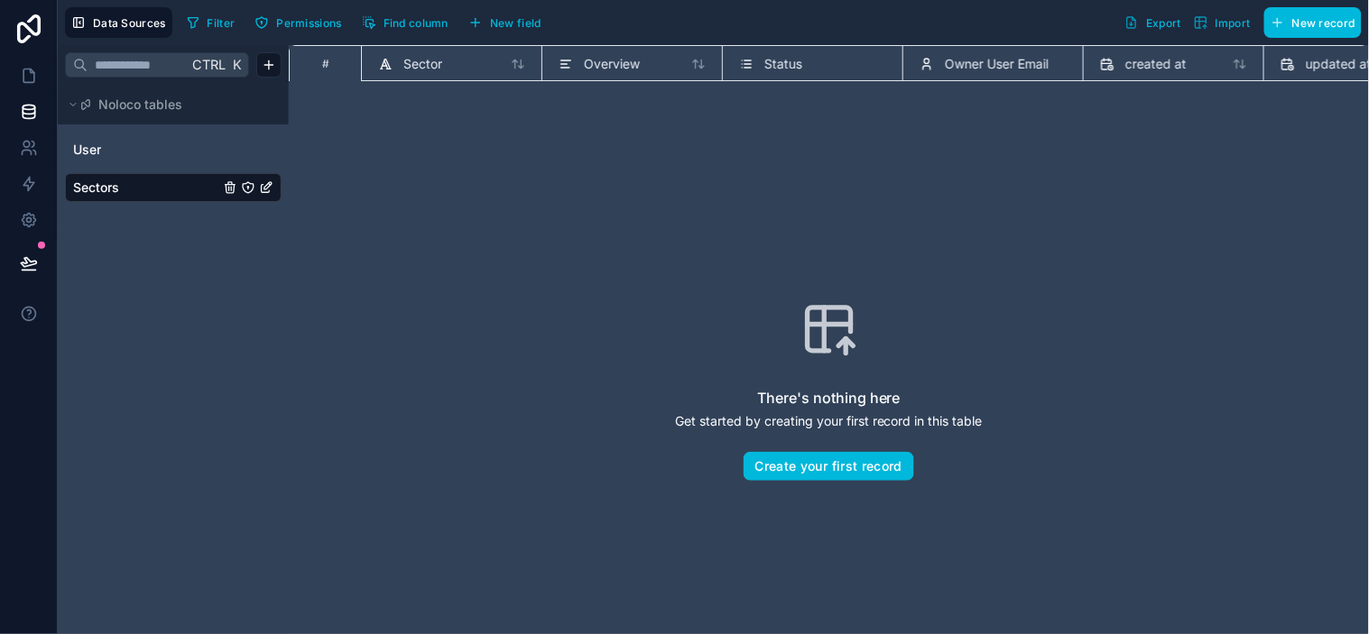
click at [821, 61] on div "Status" at bounding box center [812, 64] width 147 height 22
click at [790, 61] on span "Status" at bounding box center [783, 64] width 38 height 18
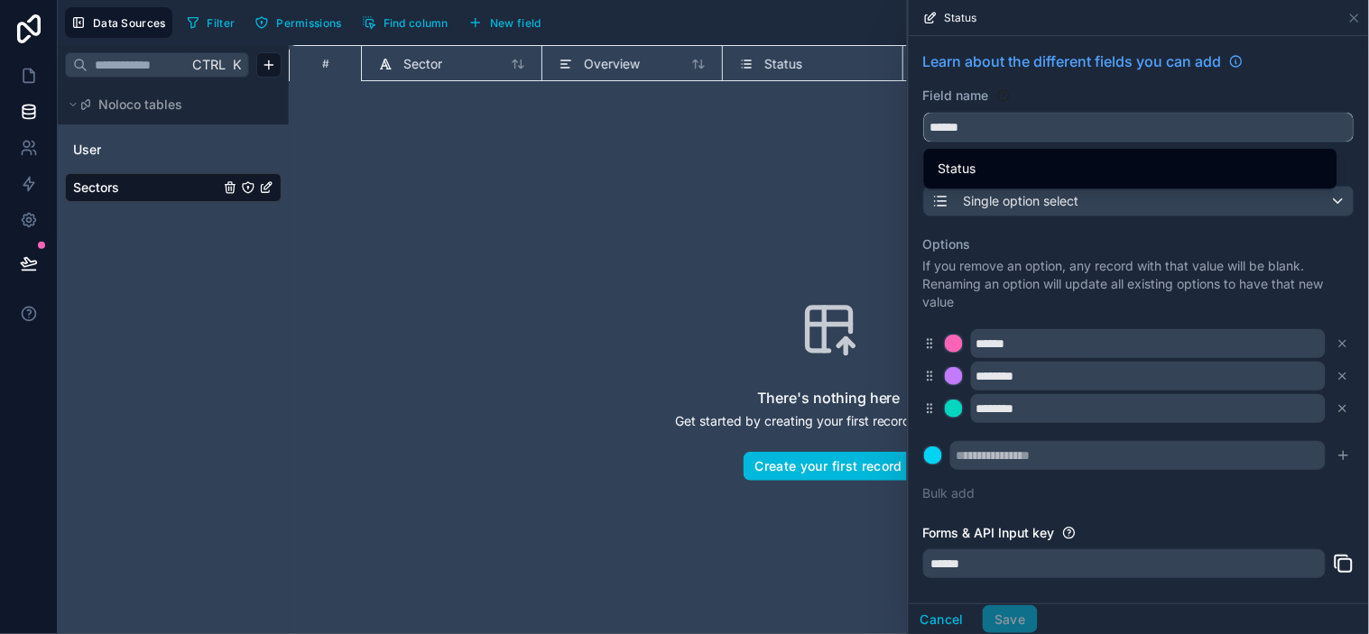
drag, startPoint x: 1096, startPoint y: 117, endPoint x: 582, endPoint y: 117, distance: 514.3
click at [582, 117] on div "Data Sources Filter Permissions Find column New field Export Import New record …" at bounding box center [713, 317] width 1311 height 634
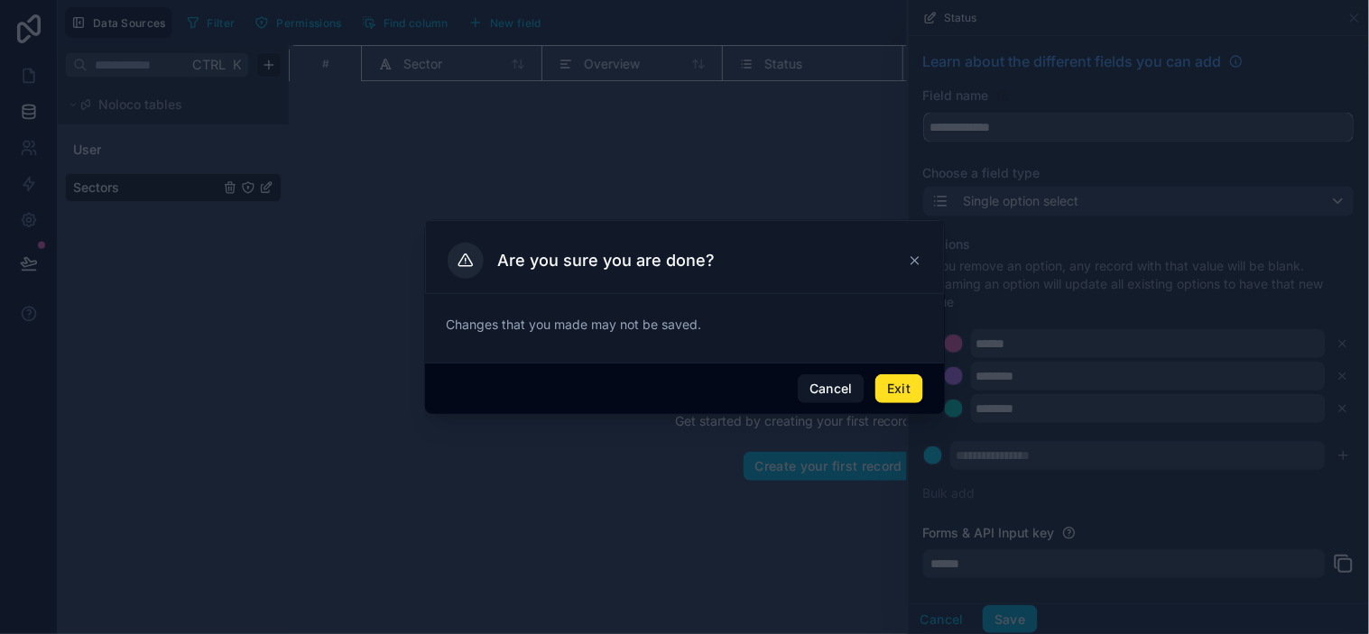
type input "**********"
click at [842, 386] on button "Cancel" at bounding box center [831, 388] width 67 height 29
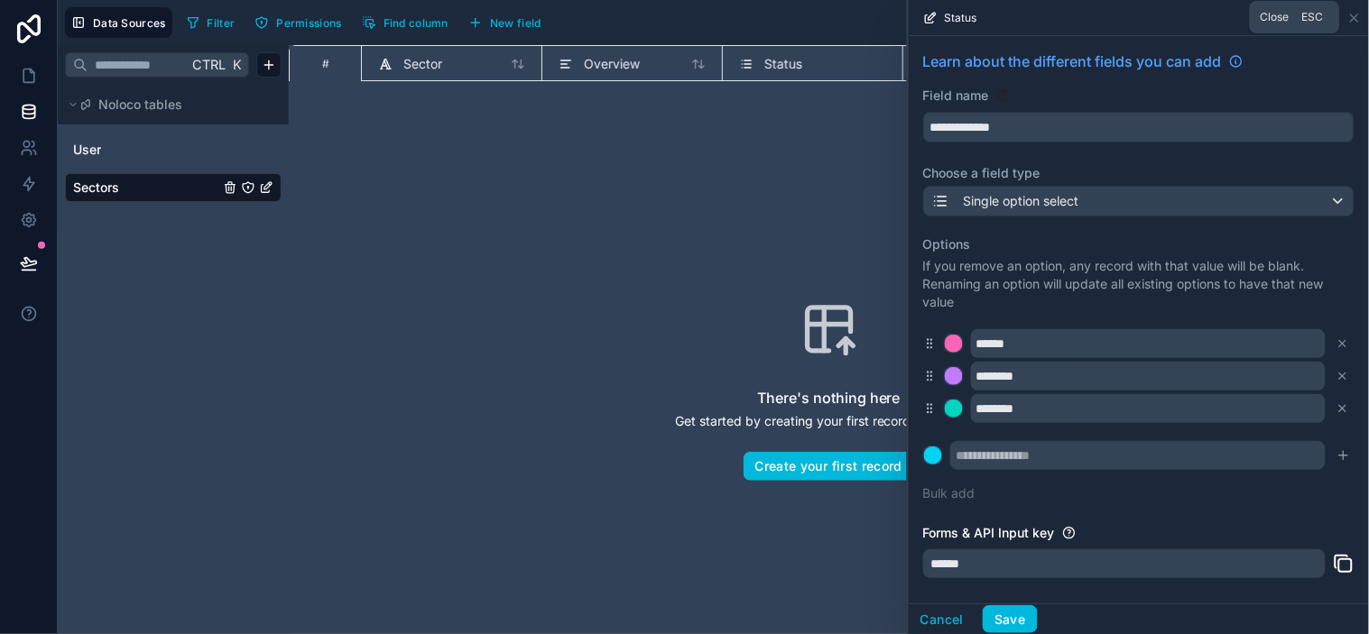
click at [1232, 15] on icon at bounding box center [1354, 17] width 7 height 7
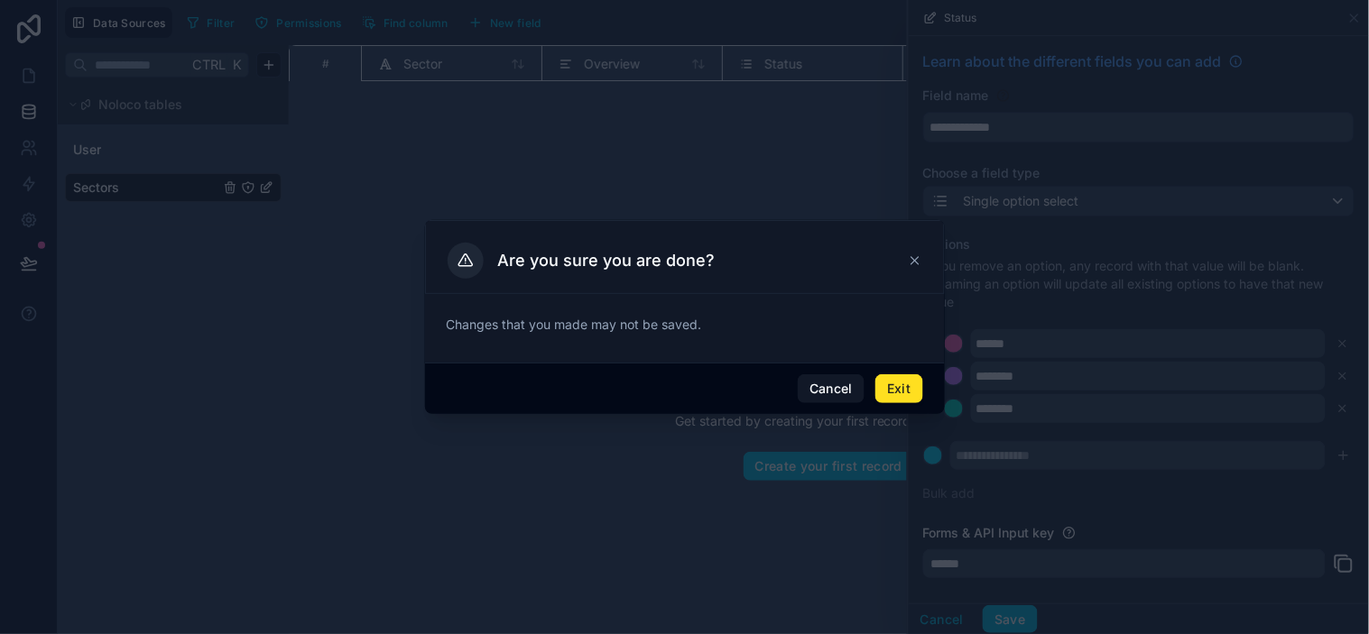
click at [900, 385] on button "Exit" at bounding box center [898, 388] width 47 height 29
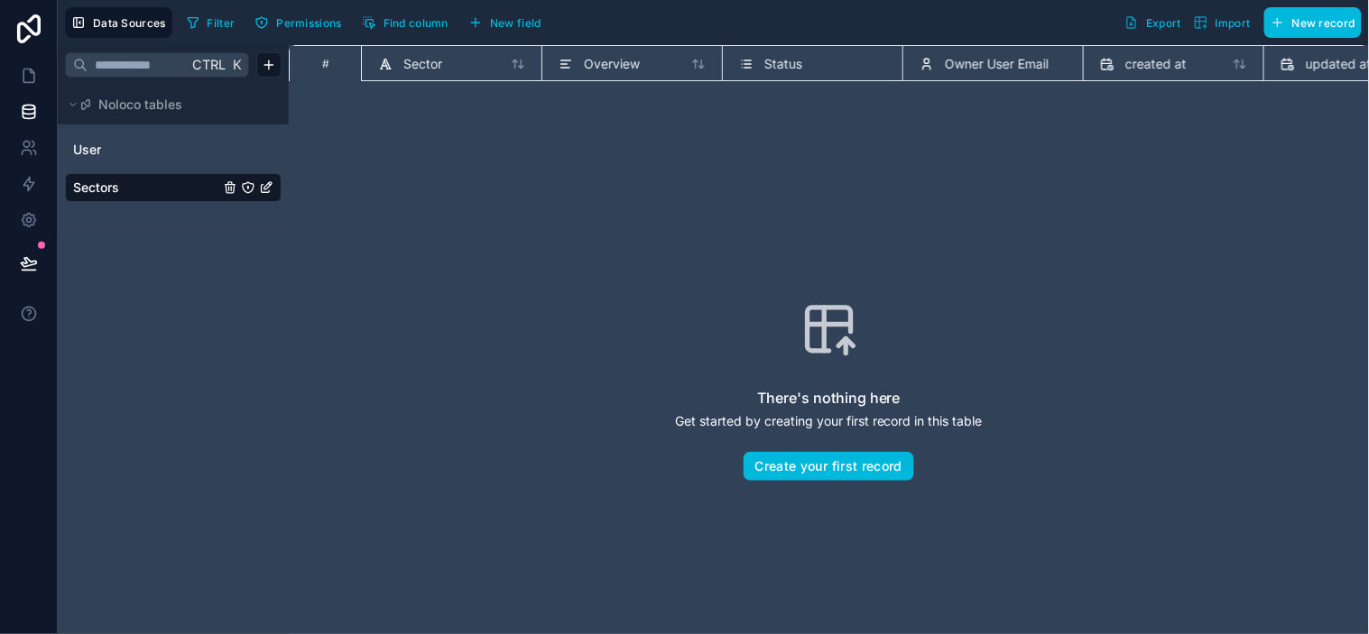
click at [810, 61] on div "Status" at bounding box center [812, 64] width 147 height 22
click at [777, 61] on span "Status" at bounding box center [783, 64] width 38 height 18
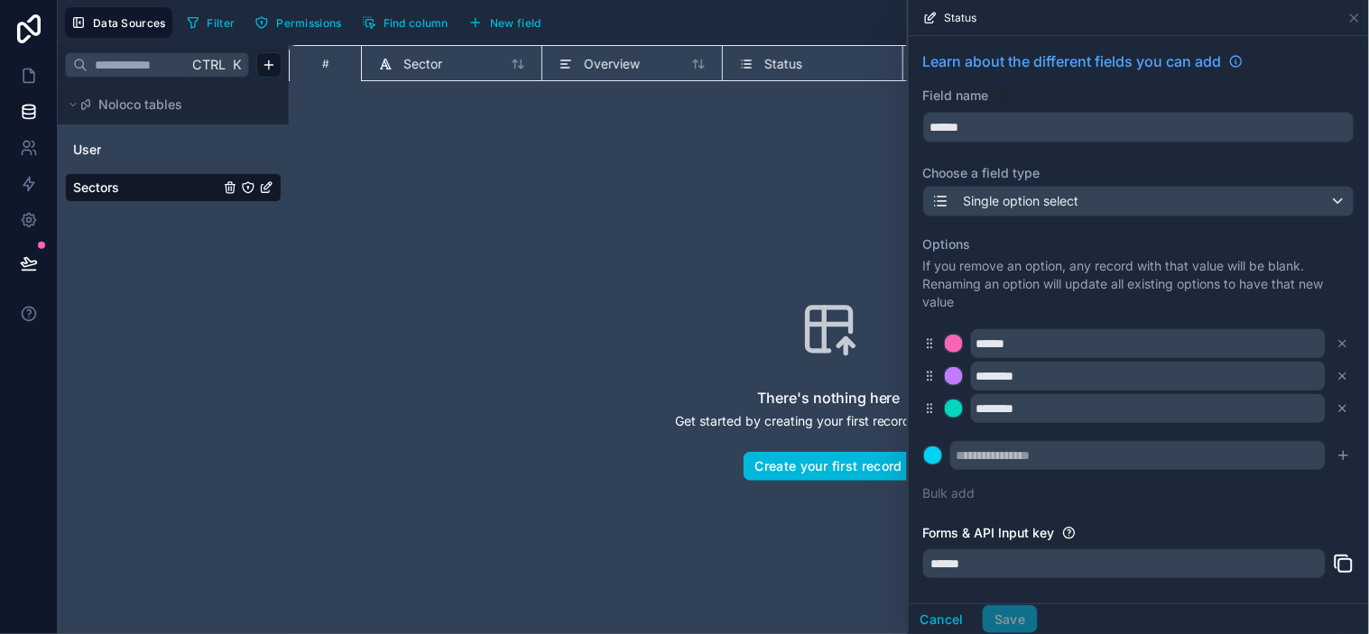
click at [713, 193] on div "There's nothing here Get started by creating your first record in this table Cr…" at bounding box center [829, 391] width 965 height 474
click at [1232, 23] on icon at bounding box center [1354, 18] width 14 height 14
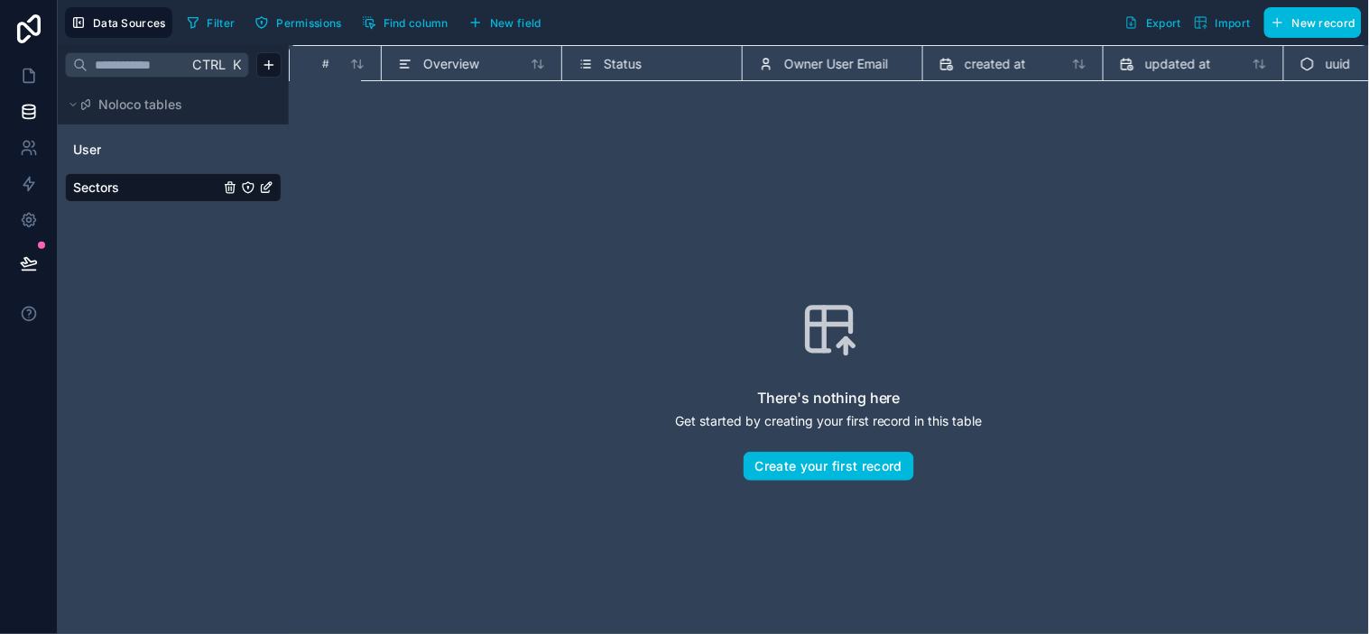
scroll to position [0, 255]
click at [1231, 49] on div "uuid" at bounding box center [1278, 63] width 180 height 36
click at [1231, 56] on span "uuid" at bounding box center [1243, 64] width 25 height 18
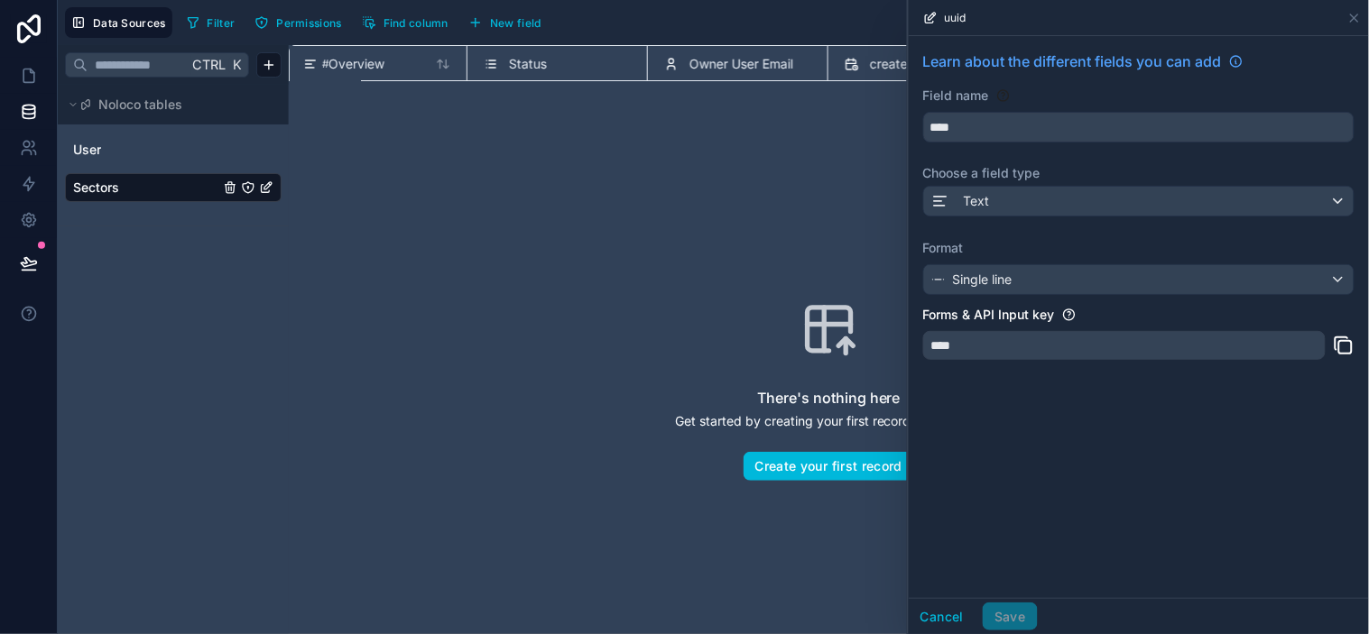
click at [1024, 350] on div "****" at bounding box center [1124, 345] width 402 height 29
drag, startPoint x: 1316, startPoint y: 51, endPoint x: 1335, endPoint y: 36, distance: 25.1
click at [1232, 48] on div "Learn about the different fields you can add Field name **** Choose a field typ…" at bounding box center [1139, 210] width 460 height 349
click at [1232, 36] on div "Learn about the different fields you can add Field name **** Choose a field typ…" at bounding box center [1139, 210] width 460 height 349
click at [1232, 16] on icon at bounding box center [1354, 18] width 14 height 14
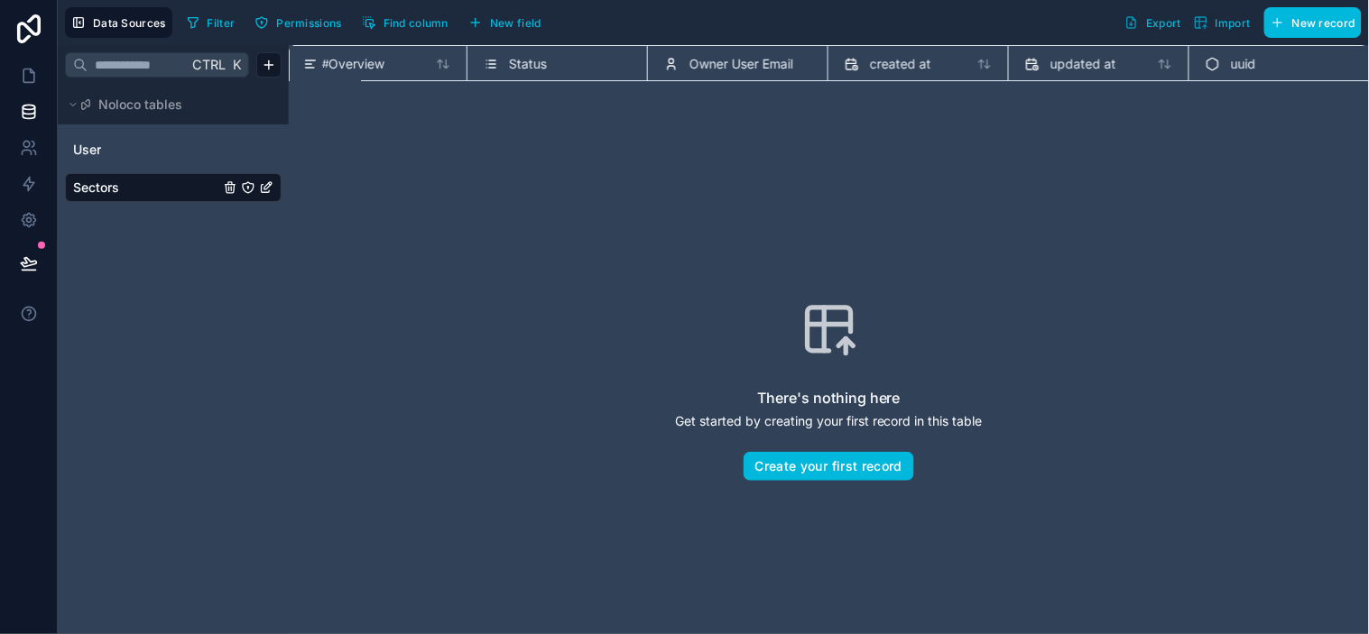
click at [724, 204] on div "There's nothing here Get started by creating your first record in this table Cr…" at bounding box center [829, 391] width 965 height 474
drag, startPoint x: 778, startPoint y: 144, endPoint x: 812, endPoint y: 136, distance: 35.2
click at [782, 144] on div "There's nothing here Get started by creating your first record in this table Cr…" at bounding box center [829, 391] width 1080 height 589
click at [815, 134] on div "There's nothing here Get started by creating your first record in this table Cr…" at bounding box center [829, 391] width 1080 height 589
drag, startPoint x: 821, startPoint y: 118, endPoint x: 751, endPoint y: 134, distance: 72.0
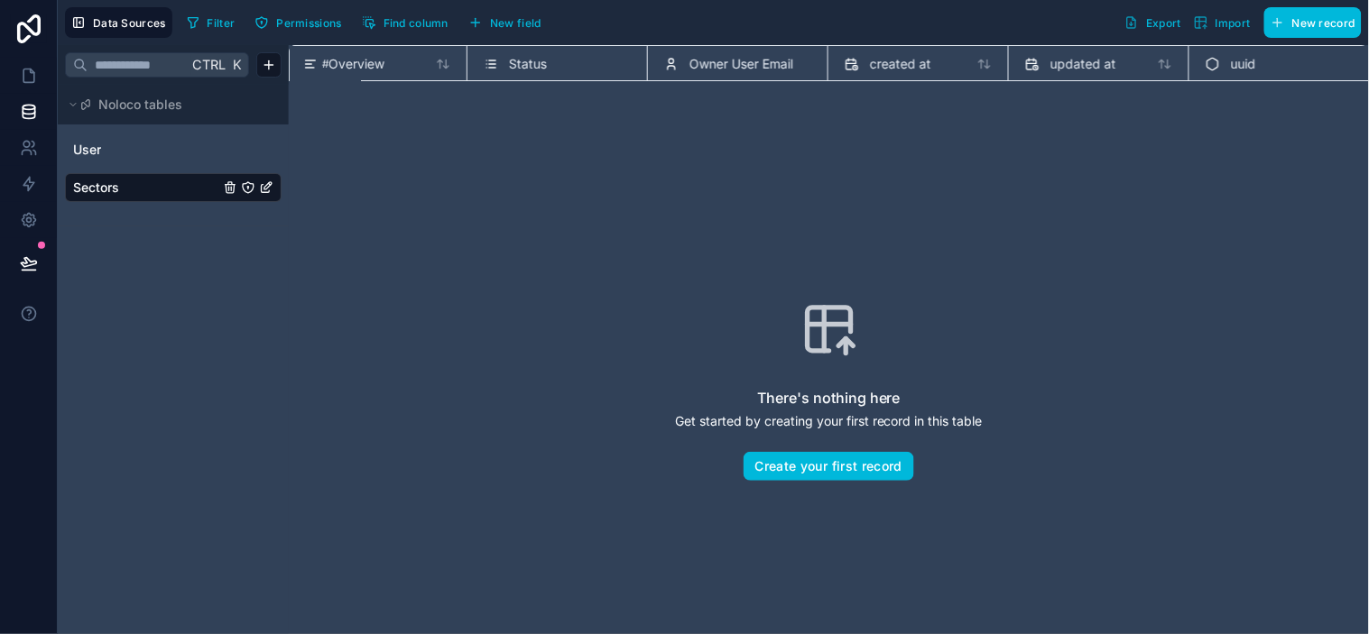
click at [815, 118] on div "There's nothing here Get started by creating your first record in this table Cr…" at bounding box center [829, 391] width 1080 height 589
drag, startPoint x: 750, startPoint y: 134, endPoint x: 741, endPoint y: 137, distance: 9.7
click at [745, 135] on div "There's nothing here Get started by creating your first record in this table Cr…" at bounding box center [829, 391] width 1080 height 589
drag, startPoint x: 740, startPoint y: 137, endPoint x: 707, endPoint y: 146, distance: 34.6
click at [696, 146] on div "There's nothing here Get started by creating your first record in this table Cr…" at bounding box center [829, 391] width 1080 height 589
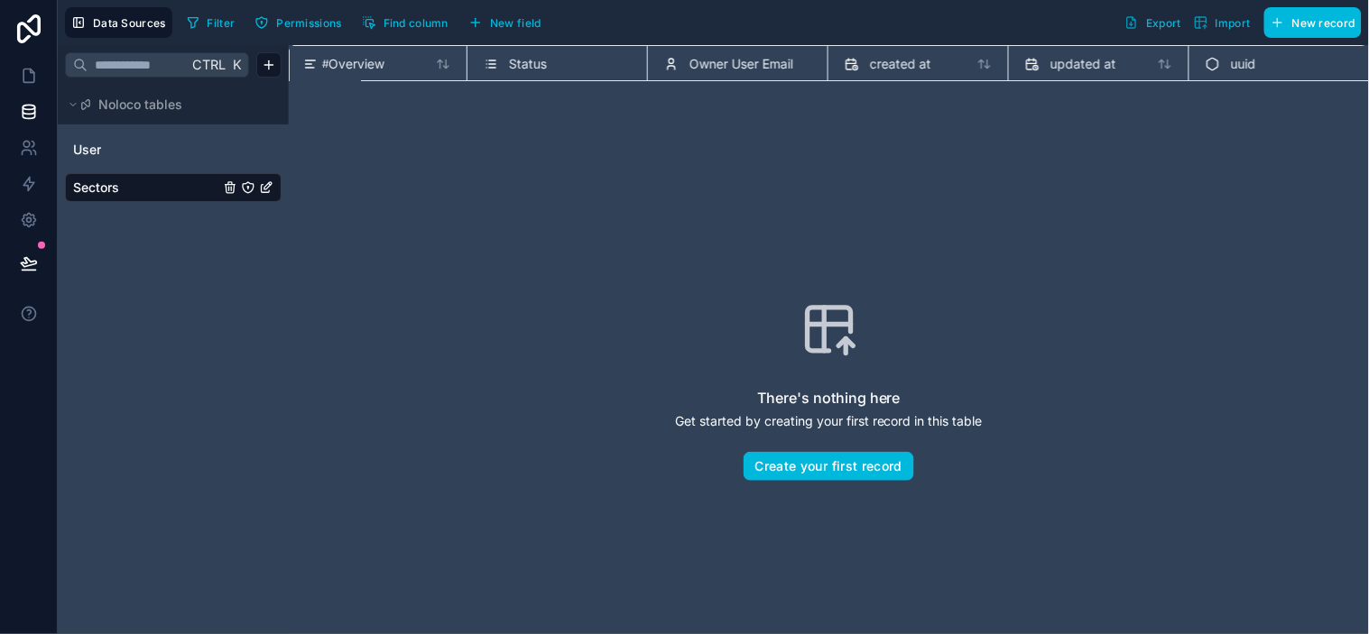
click at [720, 146] on div "There's nothing here Get started by creating your first record in this table Cr…" at bounding box center [829, 391] width 1080 height 589
click at [747, 146] on div "There's nothing here Get started by creating your first record in this table Cr…" at bounding box center [829, 391] width 1080 height 589
click at [764, 141] on div "There's nothing here Get started by creating your first record in this table Cr…" at bounding box center [829, 391] width 1080 height 589
click at [776, 138] on div "There's nothing here Get started by creating your first record in this table Cr…" at bounding box center [829, 391] width 1080 height 589
click at [782, 136] on div "There's nothing here Get started by creating your first record in this table Cr…" at bounding box center [829, 391] width 1080 height 589
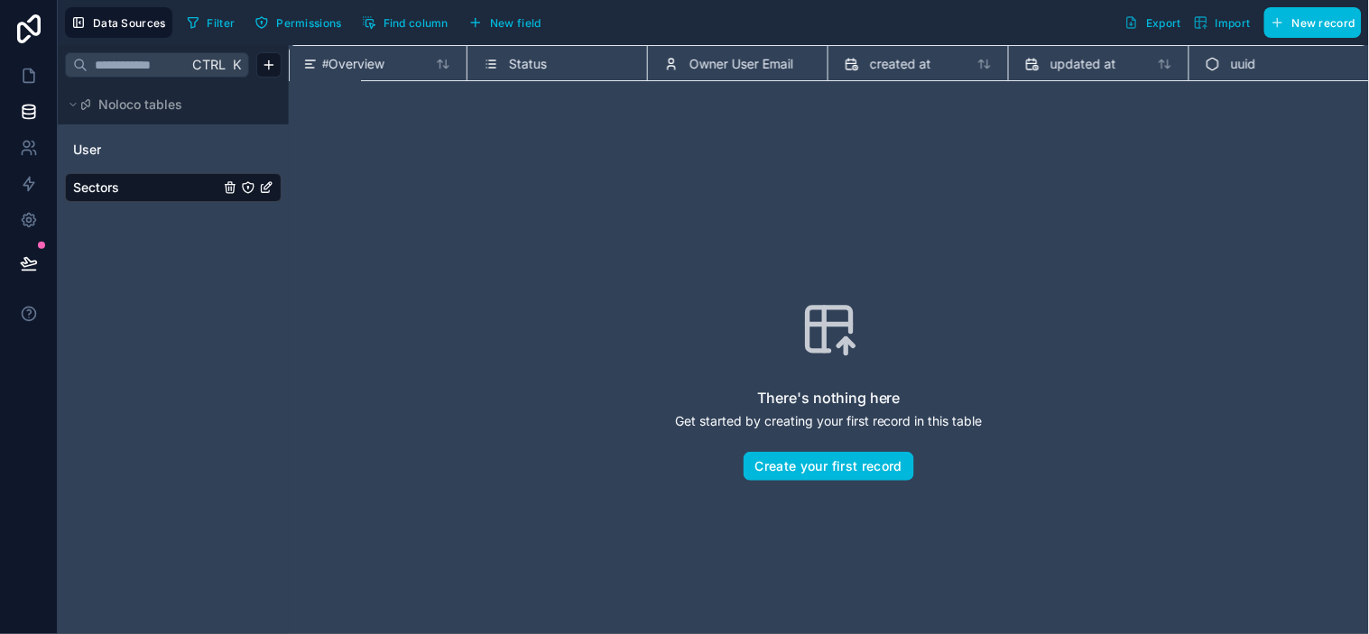
click at [785, 135] on div "There's nothing here Get started by creating your first record in this table Cr…" at bounding box center [829, 391] width 1080 height 589
drag, startPoint x: 661, startPoint y: 173, endPoint x: 697, endPoint y: 174, distance: 35.2
click at [664, 174] on div "There's nothing here Get started by creating your first record in this table Cr…" at bounding box center [829, 391] width 965 height 474
click at [702, 174] on div "There's nothing here Get started by creating your first record in this table Cr…" at bounding box center [829, 391] width 965 height 474
click at [781, 174] on div "There's nothing here Get started by creating your first record in this table Cr…" at bounding box center [829, 391] width 965 height 474
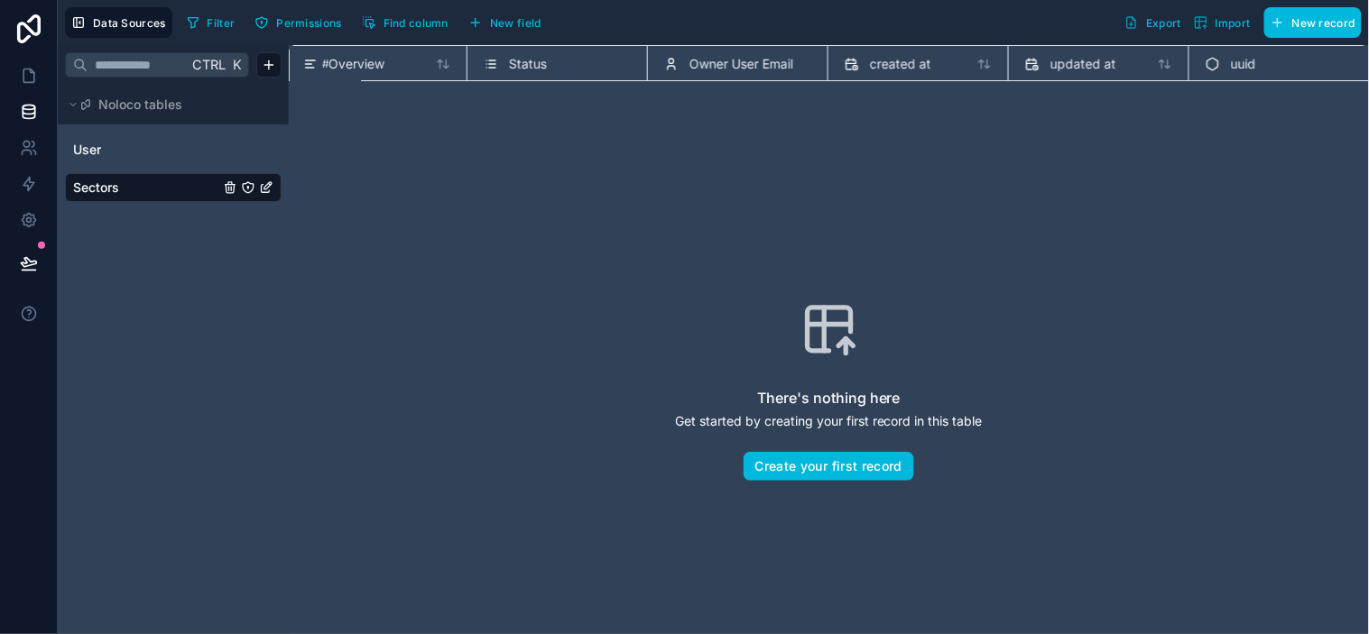
click at [516, 66] on span "Status" at bounding box center [528, 64] width 38 height 18
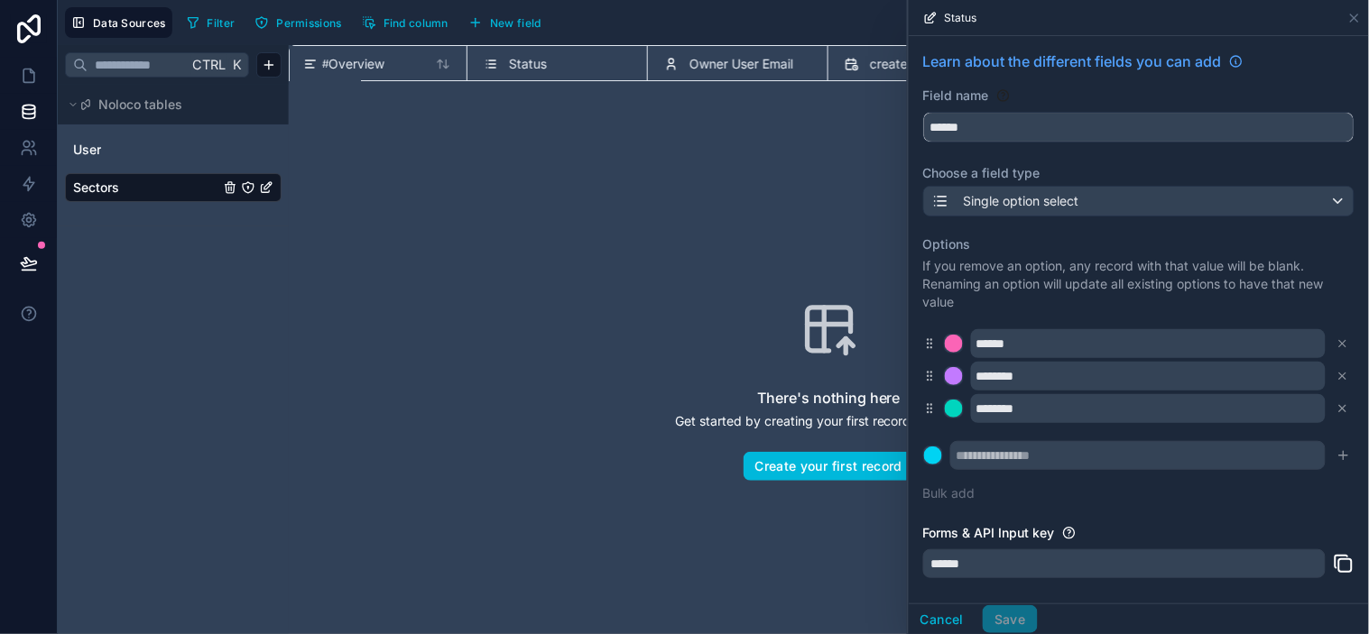
drag, startPoint x: 1134, startPoint y: 130, endPoint x: 325, endPoint y: 143, distance: 809.5
click at [325, 143] on div "Data Sources Filter Permissions Find column New field Export Import New record …" at bounding box center [713, 317] width 1311 height 634
type input "**********"
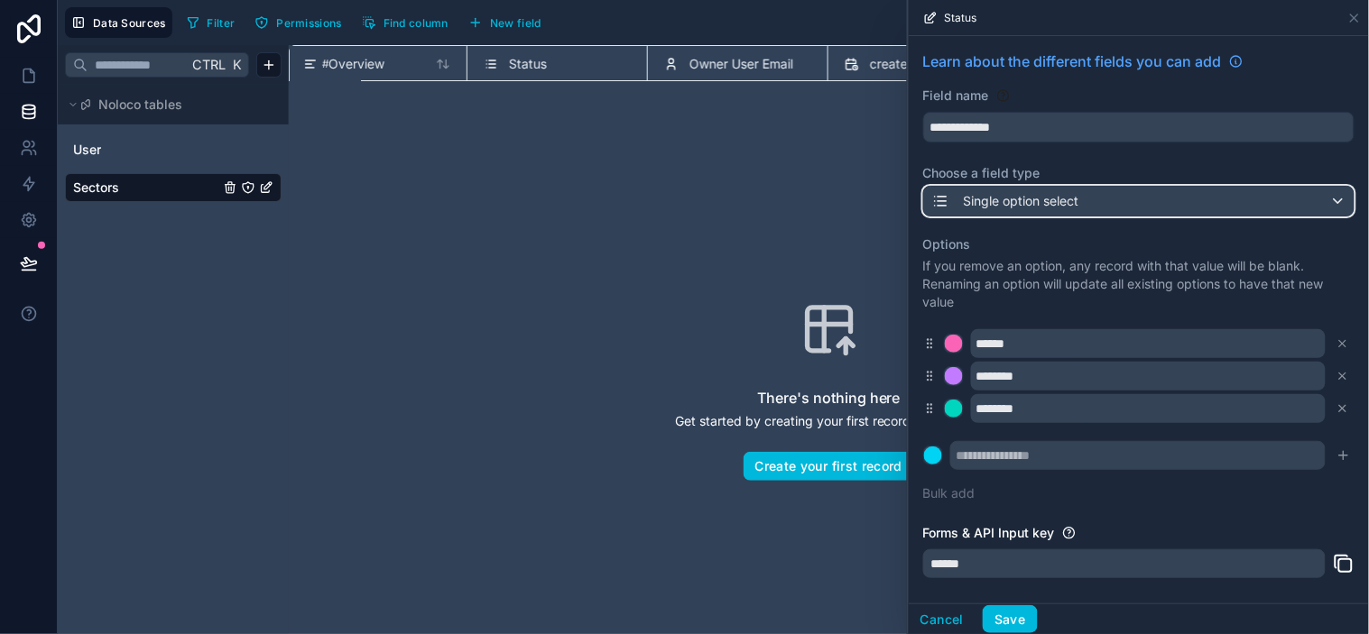
click at [1031, 209] on span "Single option select" at bounding box center [1022, 201] width 116 height 18
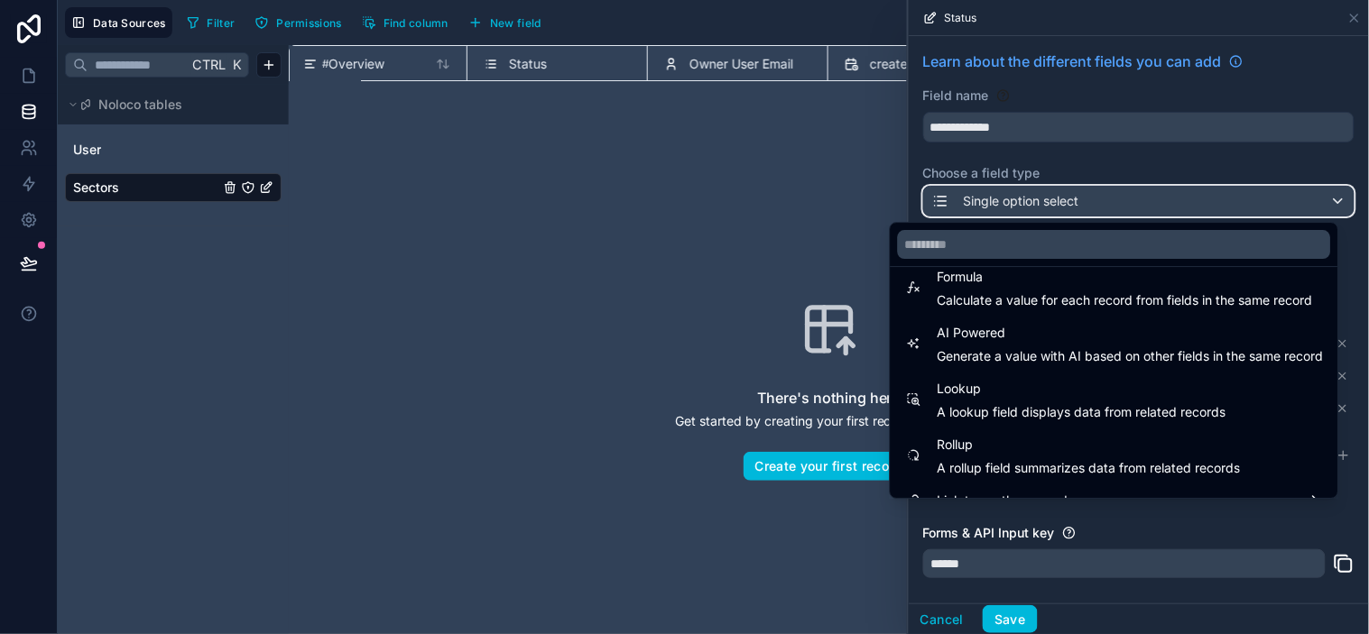
scroll to position [523, 0]
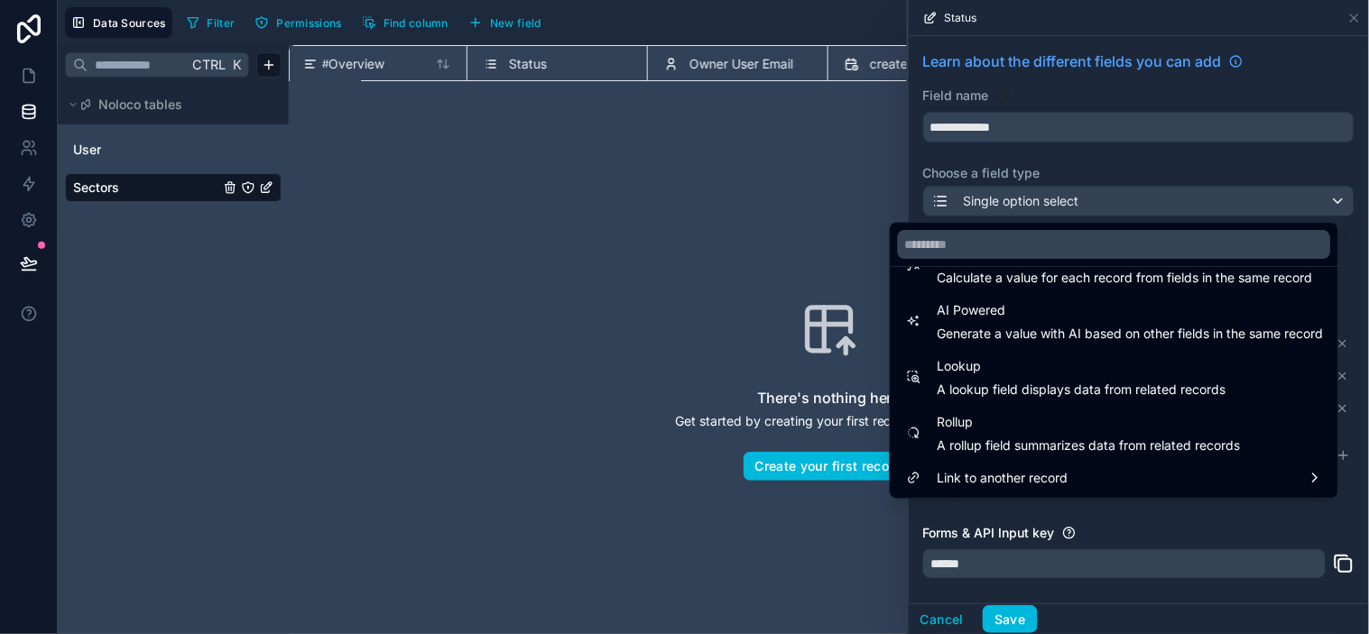
click at [1017, 470] on span "Link to another record" at bounding box center [1003, 478] width 131 height 22
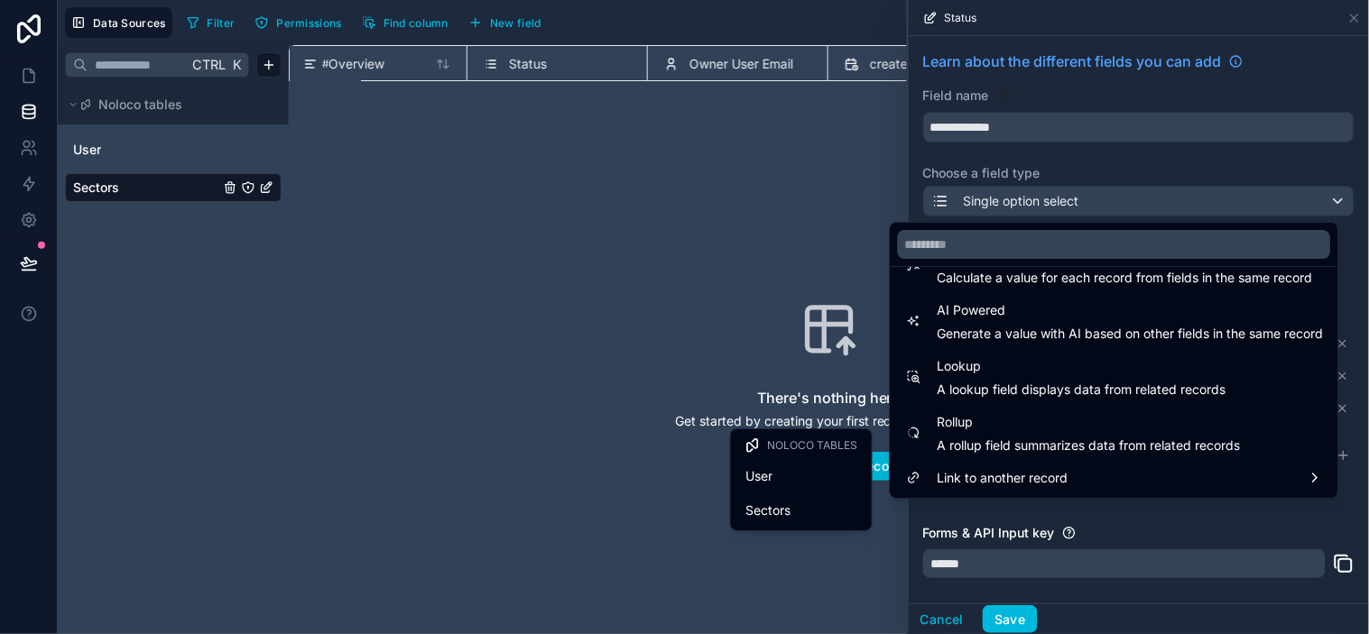
click at [1049, 481] on span "Link to another record" at bounding box center [1003, 478] width 131 height 22
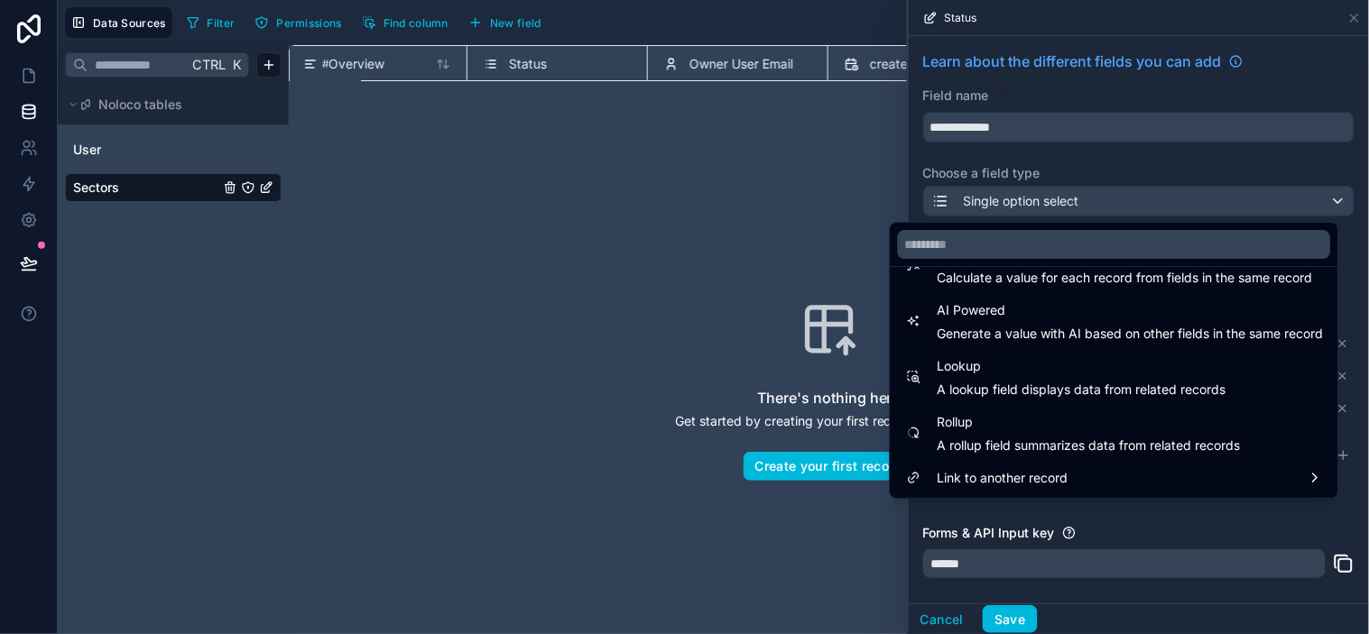
click at [1104, 164] on div at bounding box center [1139, 317] width 460 height 634
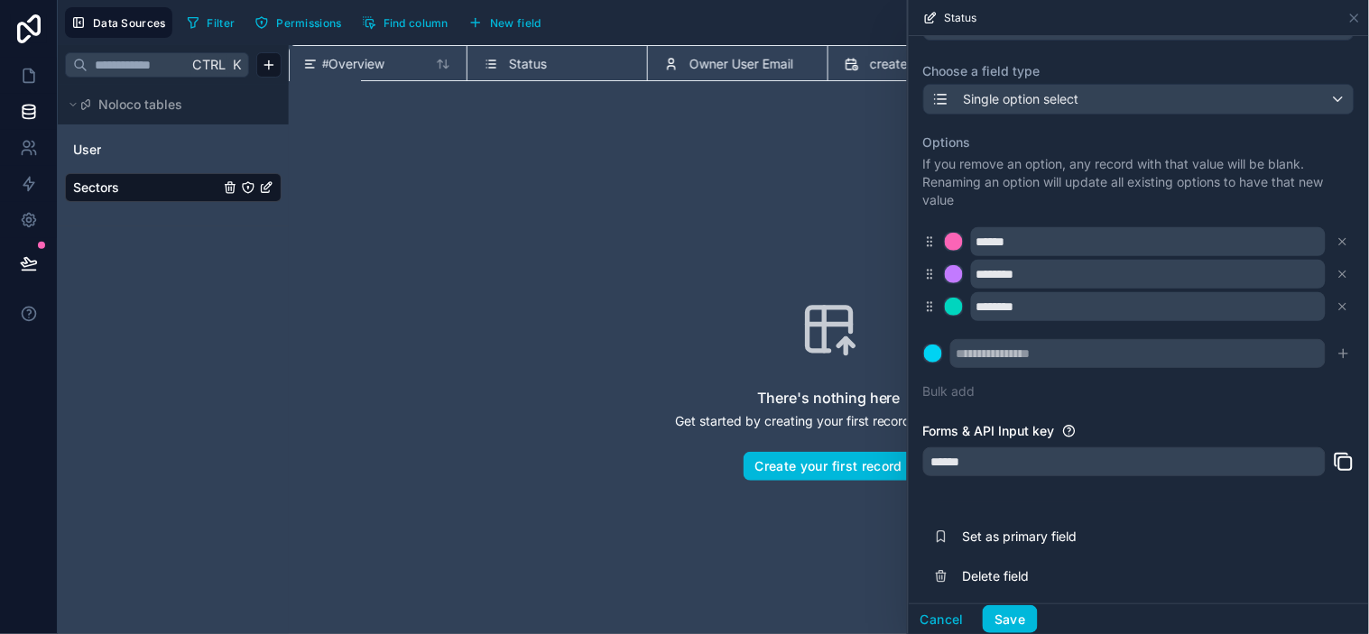
scroll to position [108, 0]
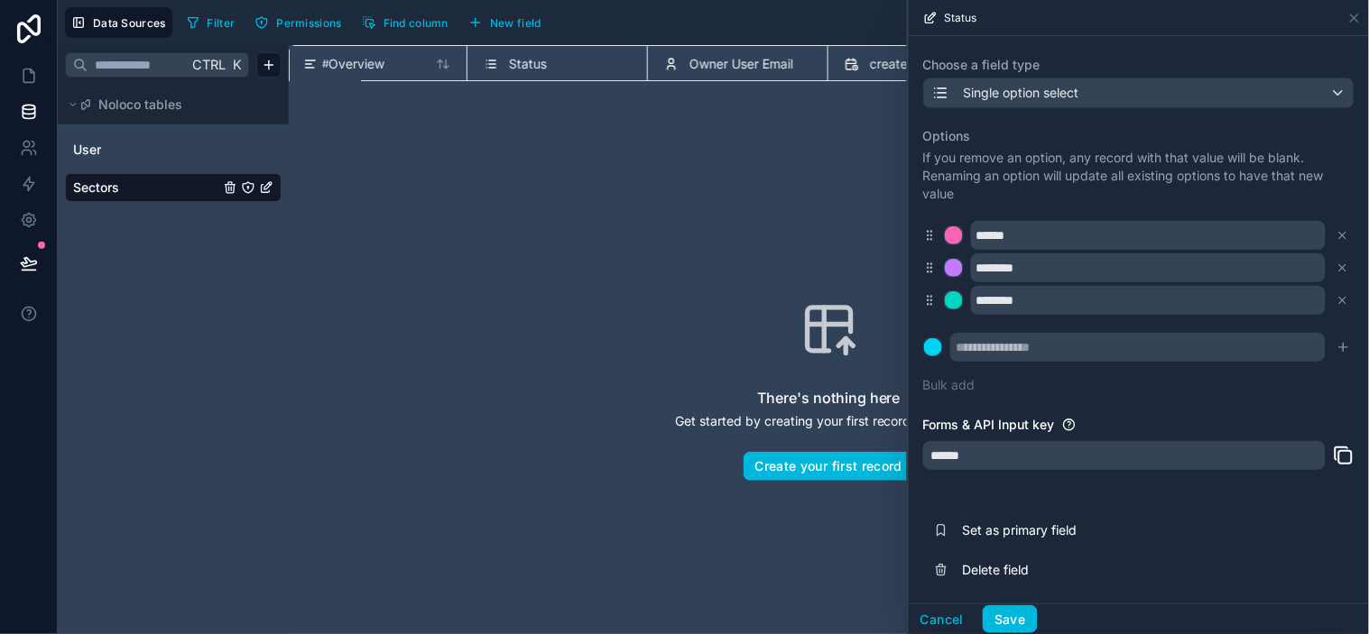
click at [1012, 570] on button "Save" at bounding box center [1010, 619] width 54 height 29
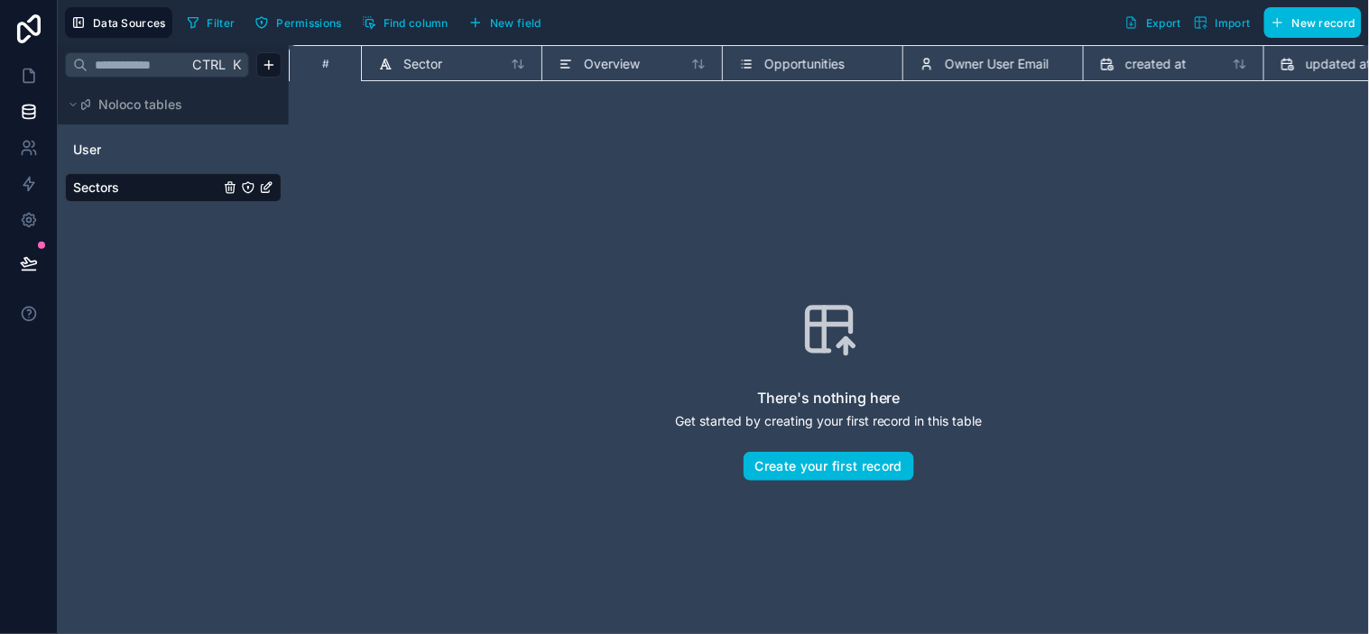
click at [915, 188] on div "There's nothing here Get started by creating your first record in this table Cr…" at bounding box center [829, 391] width 965 height 474
click at [262, 64] on html "Data Sources Filter Permissions Find column New field Export Import New record …" at bounding box center [684, 317] width 1369 height 634
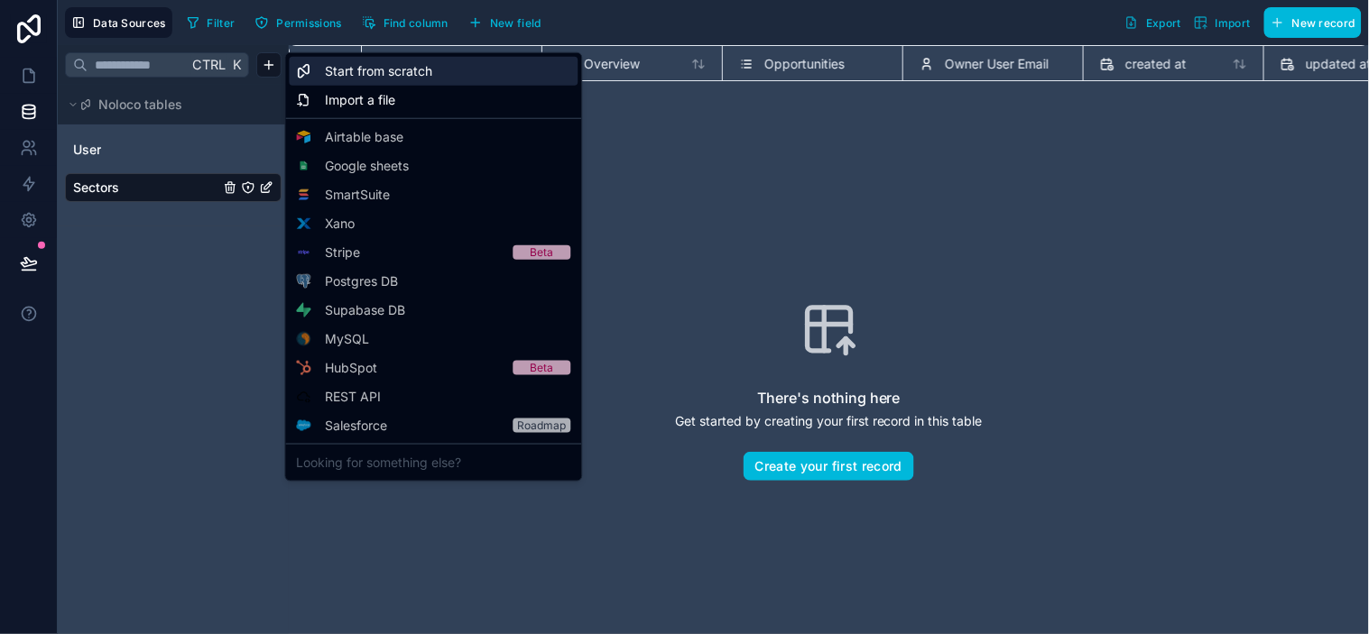
click at [372, 72] on span "Start from scratch" at bounding box center [379, 71] width 107 height 18
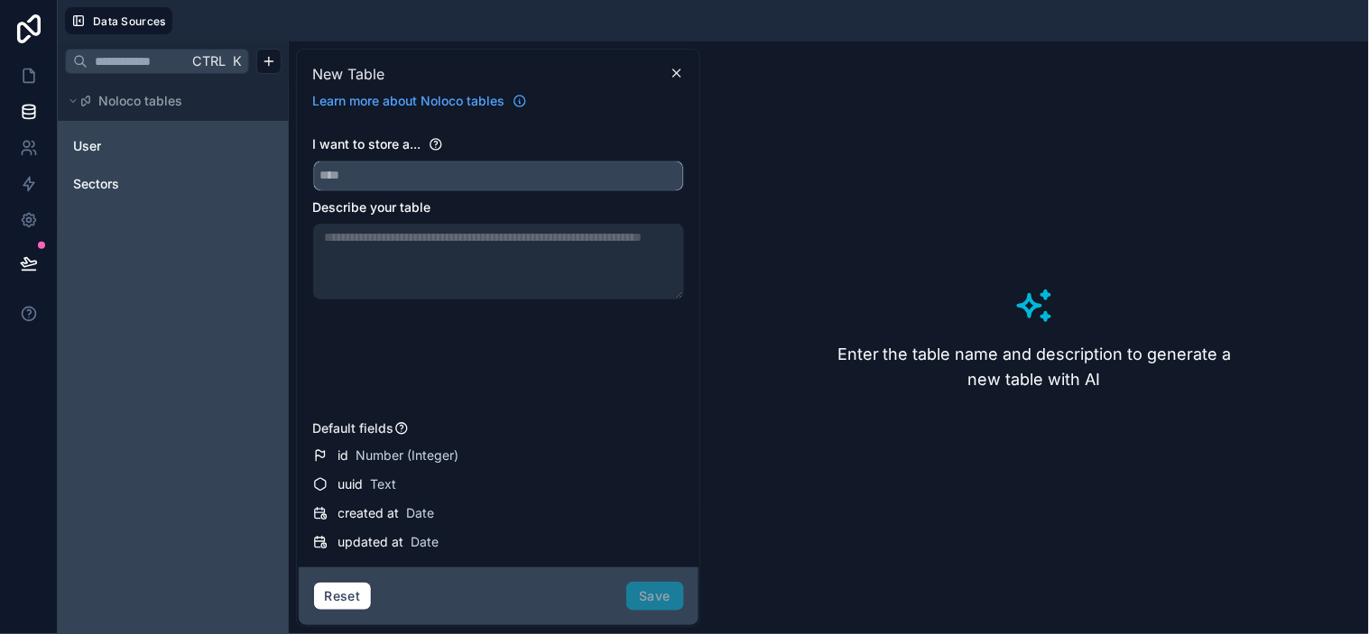
click at [458, 176] on input "text" at bounding box center [498, 176] width 369 height 29
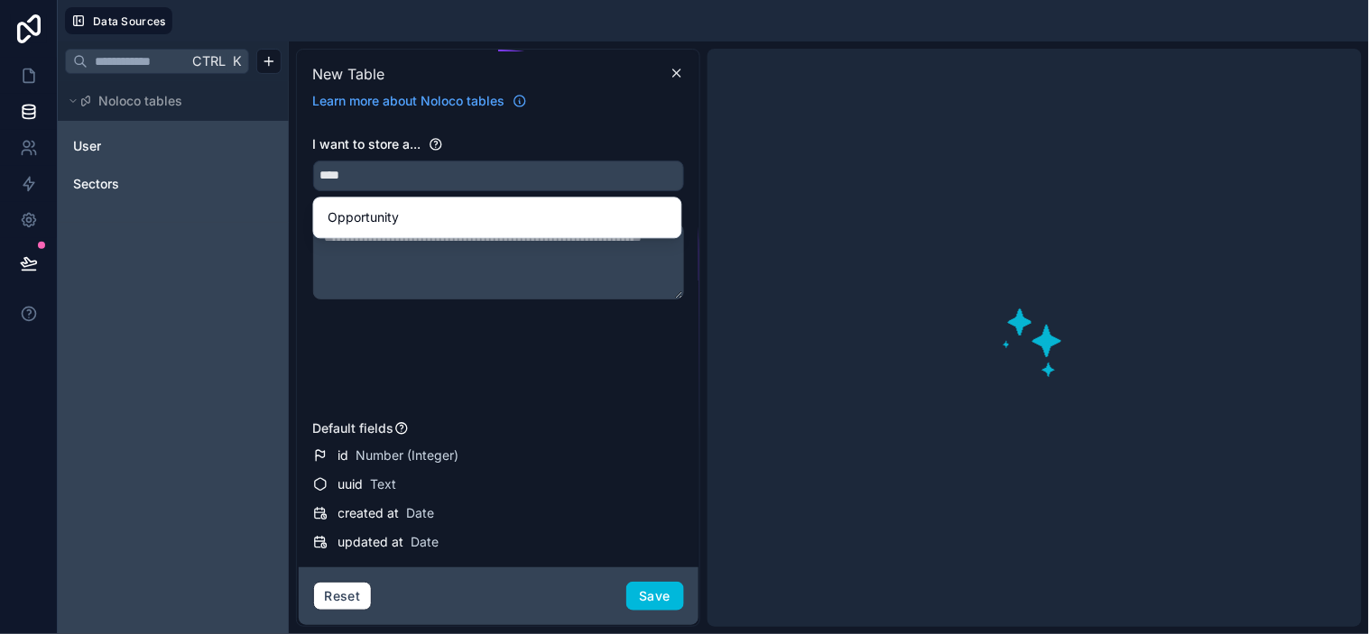
click at [439, 211] on div "Opportunity" at bounding box center [497, 218] width 338 height 22
type input "**********"
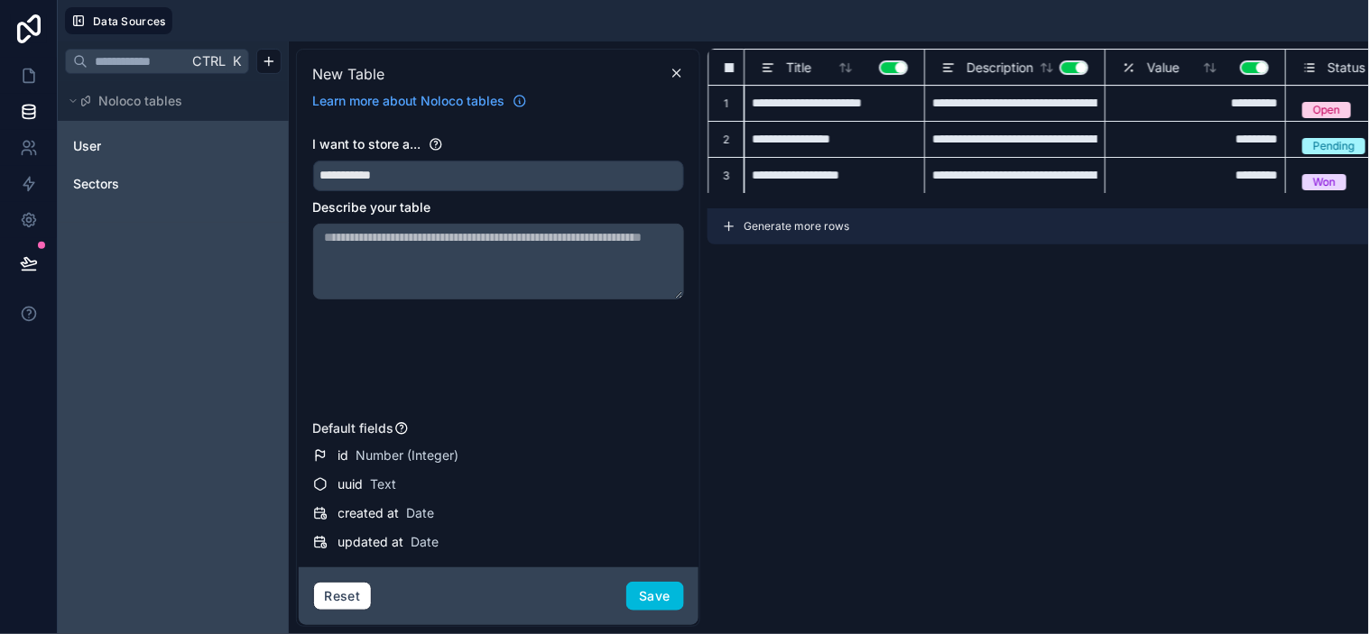
click at [385, 254] on textarea at bounding box center [498, 262] width 371 height 76
type textarea "**********"
click at [428, 449] on span "Number (Integer)" at bounding box center [407, 456] width 103 height 18
drag, startPoint x: 384, startPoint y: 480, endPoint x: 385, endPoint y: 515, distance: 35.2
click at [384, 485] on span "Text" at bounding box center [384, 485] width 26 height 18
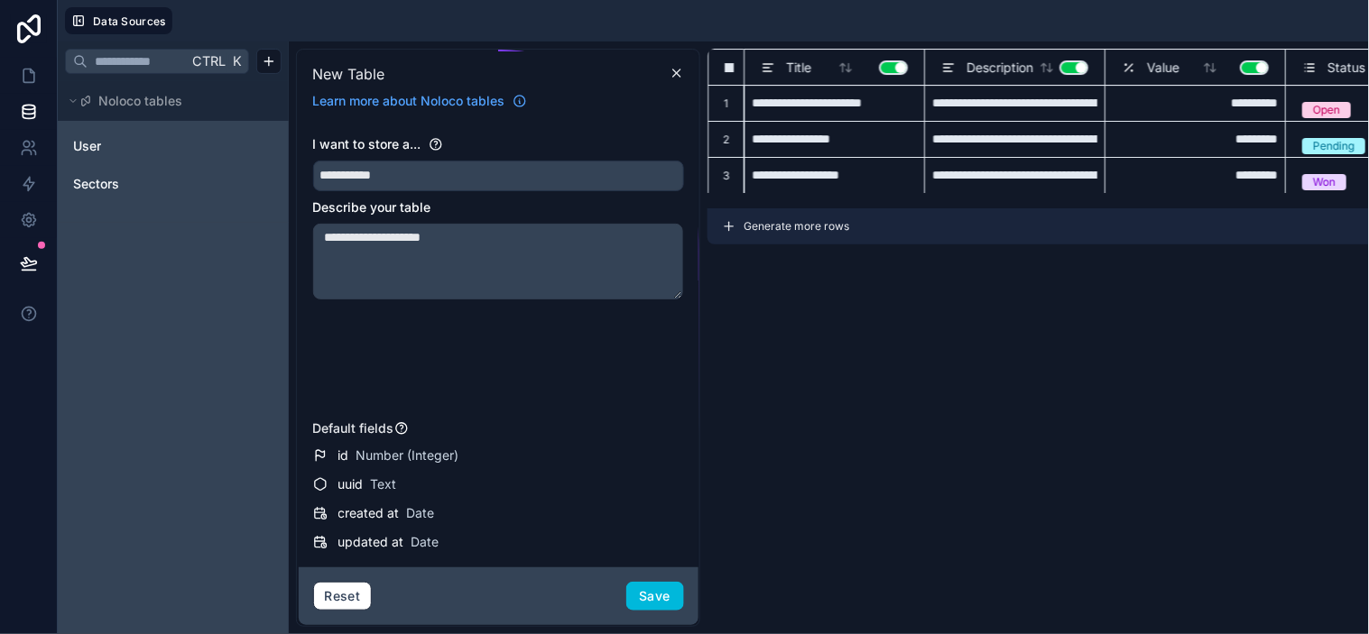
drag, startPoint x: 392, startPoint y: 518, endPoint x: 403, endPoint y: 523, distance: 12.9
click at [400, 521] on div "created at Date" at bounding box center [511, 513] width 346 height 18
drag, startPoint x: 434, startPoint y: 549, endPoint x: 502, endPoint y: 581, distance: 75.1
click at [438, 551] on div "updated at Date" at bounding box center [498, 542] width 371 height 22
drag, startPoint x: 464, startPoint y: 504, endPoint x: 496, endPoint y: 536, distance: 45.9
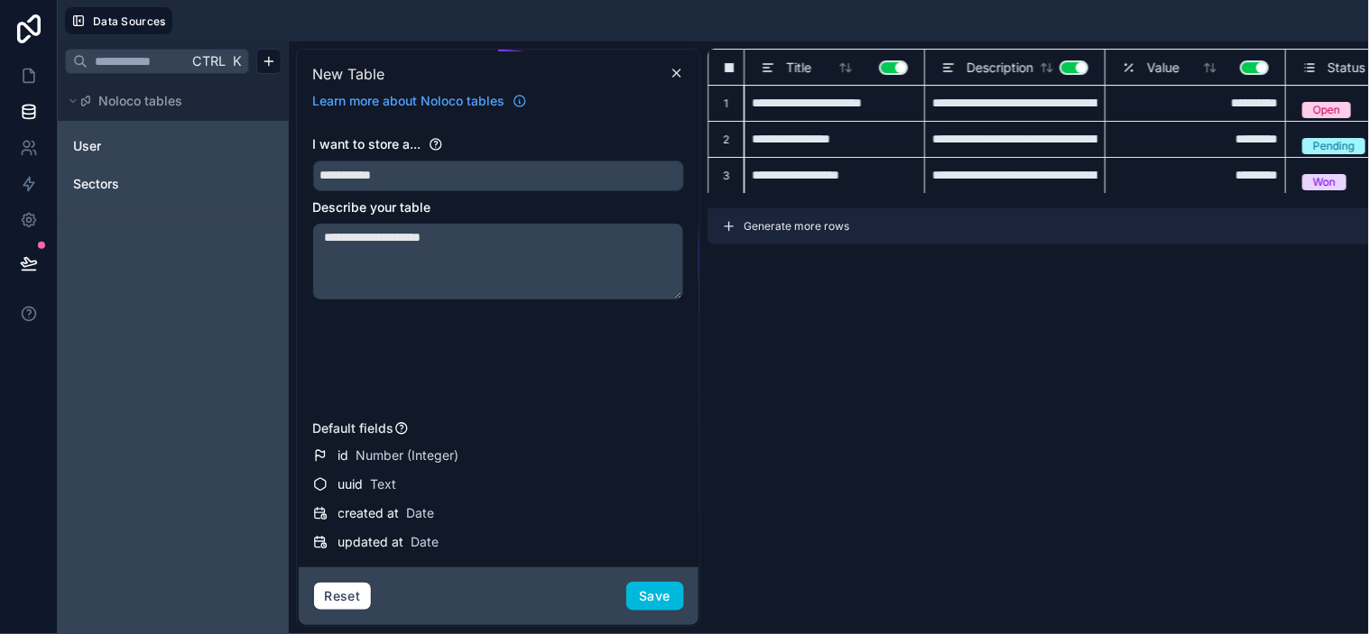
click at [475, 515] on div "created at Date" at bounding box center [511, 513] width 346 height 18
click at [636, 570] on button "Save" at bounding box center [655, 596] width 58 height 29
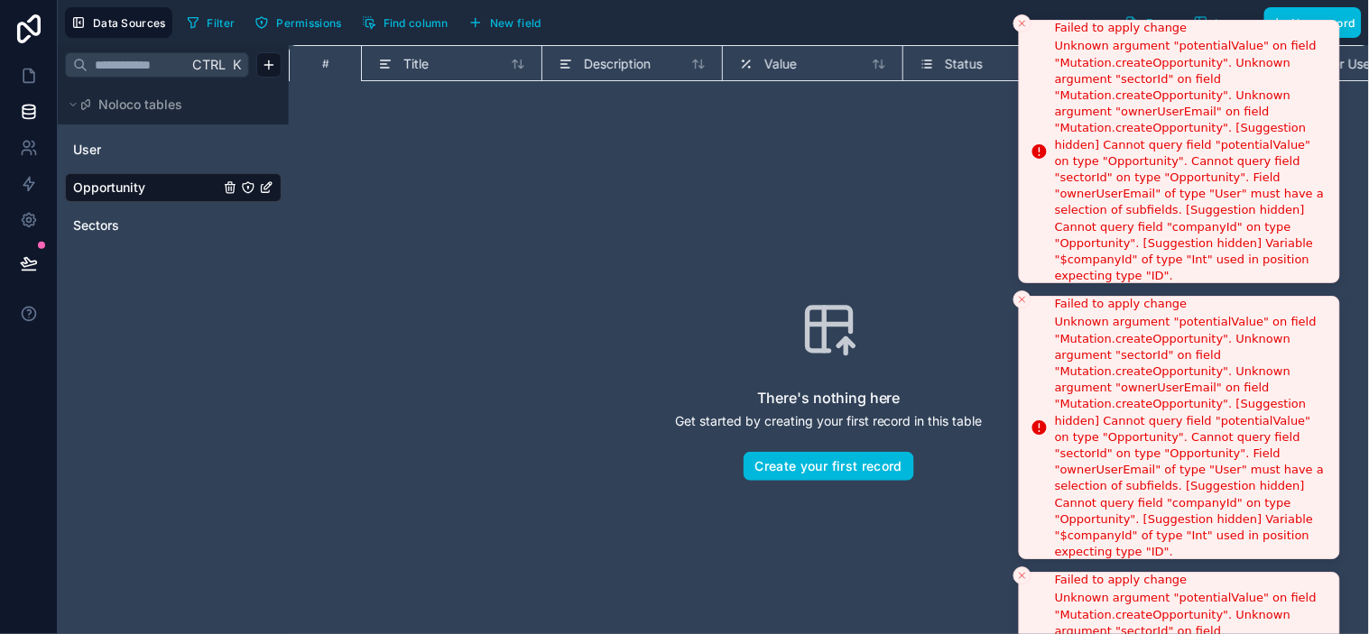
click at [1022, 16] on button "Close toast" at bounding box center [1022, 23] width 18 height 18
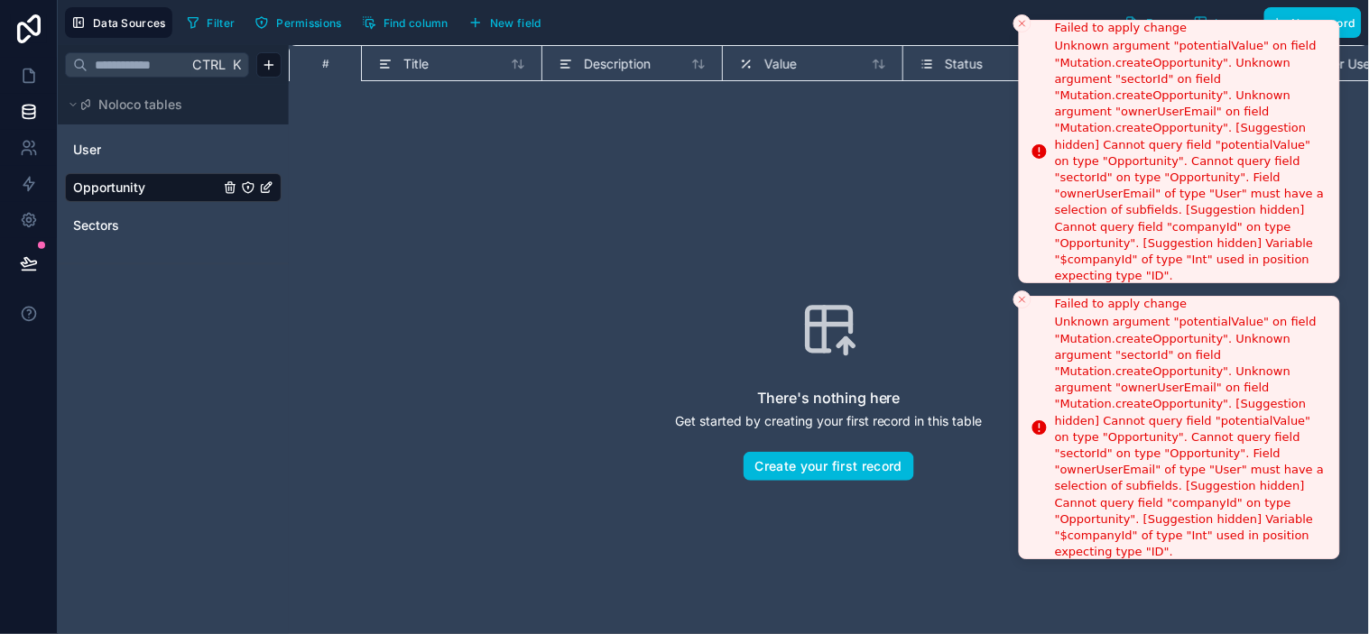
click at [1021, 21] on line "Close toast" at bounding box center [1022, 23] width 5 height 5
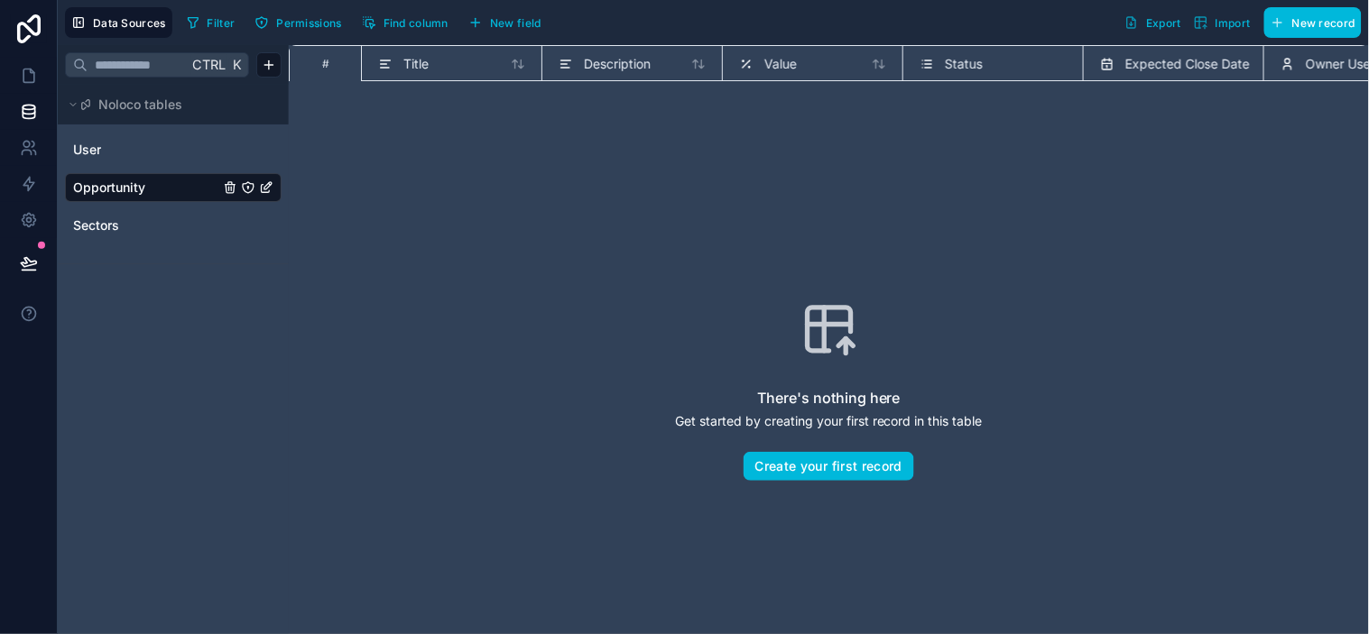
click at [542, 328] on div "There's nothing here Get started by creating your first record in this table Cr…" at bounding box center [829, 391] width 965 height 474
click at [597, 63] on span "Description" at bounding box center [617, 64] width 67 height 18
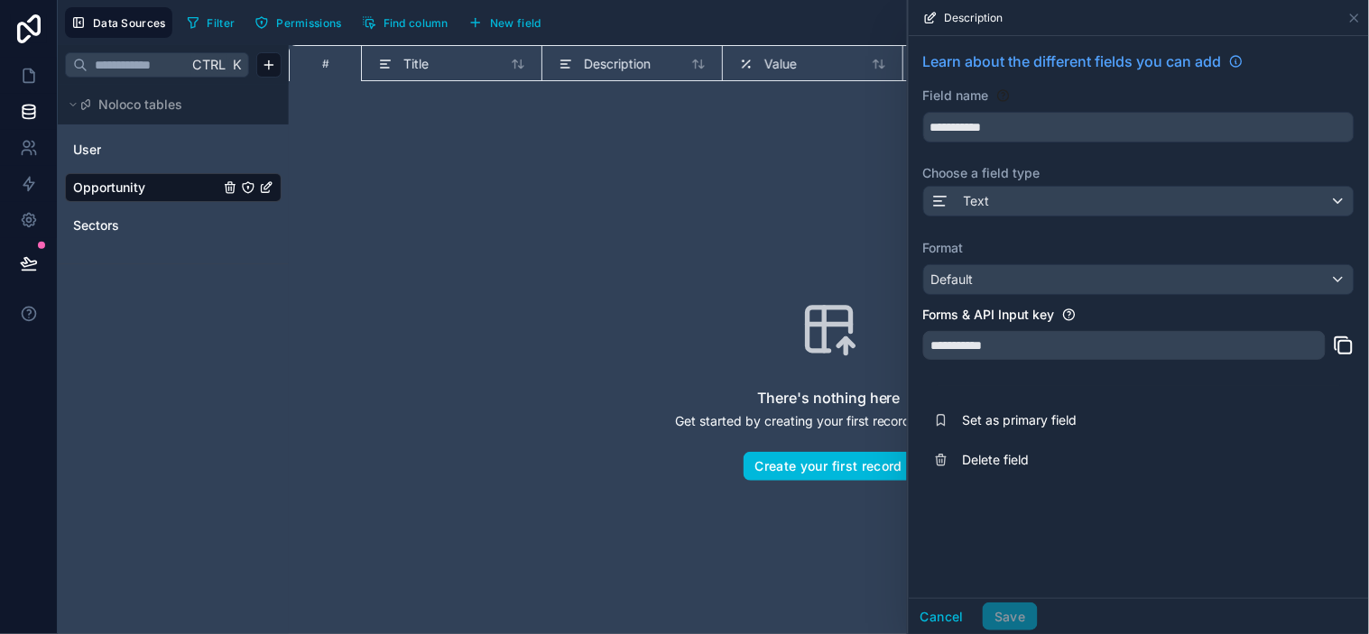
click at [809, 181] on div "There's nothing here Get started by creating your first record in this table Cr…" at bounding box center [829, 391] width 965 height 474
click at [1232, 16] on icon at bounding box center [1354, 18] width 14 height 14
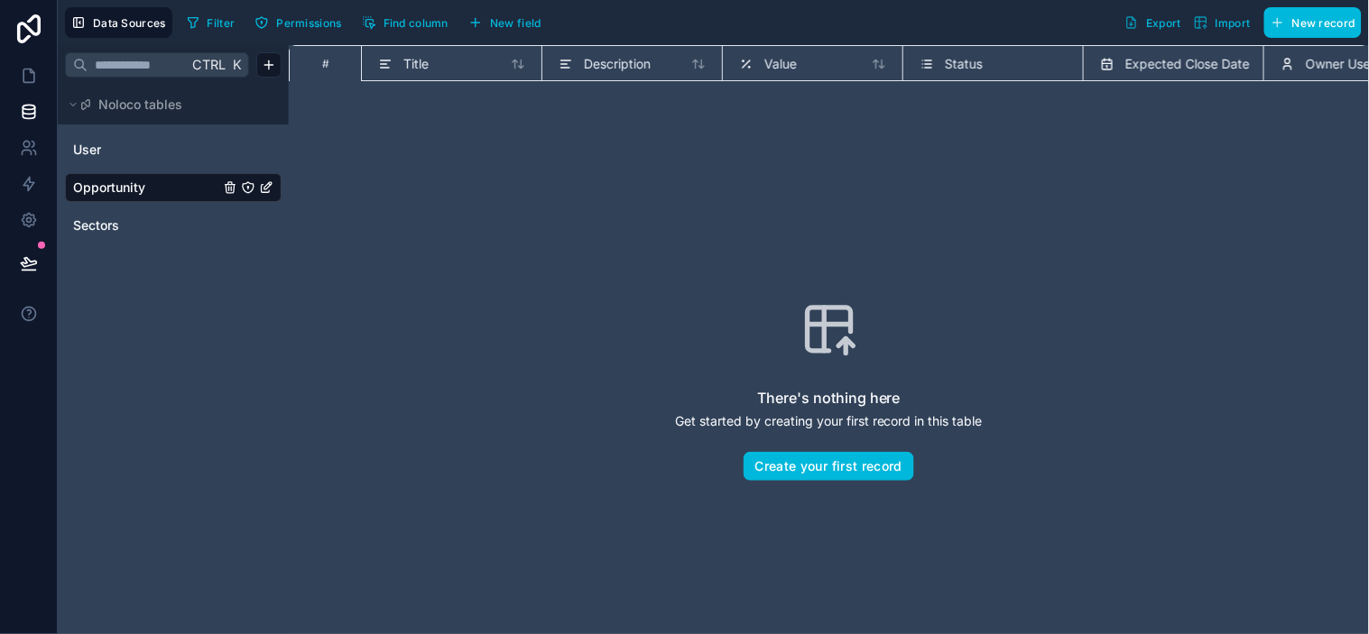
click at [844, 186] on div "There's nothing here Get started by creating your first record in this table Cr…" at bounding box center [829, 391] width 965 height 474
click at [504, 24] on span "New field" at bounding box center [515, 23] width 51 height 14
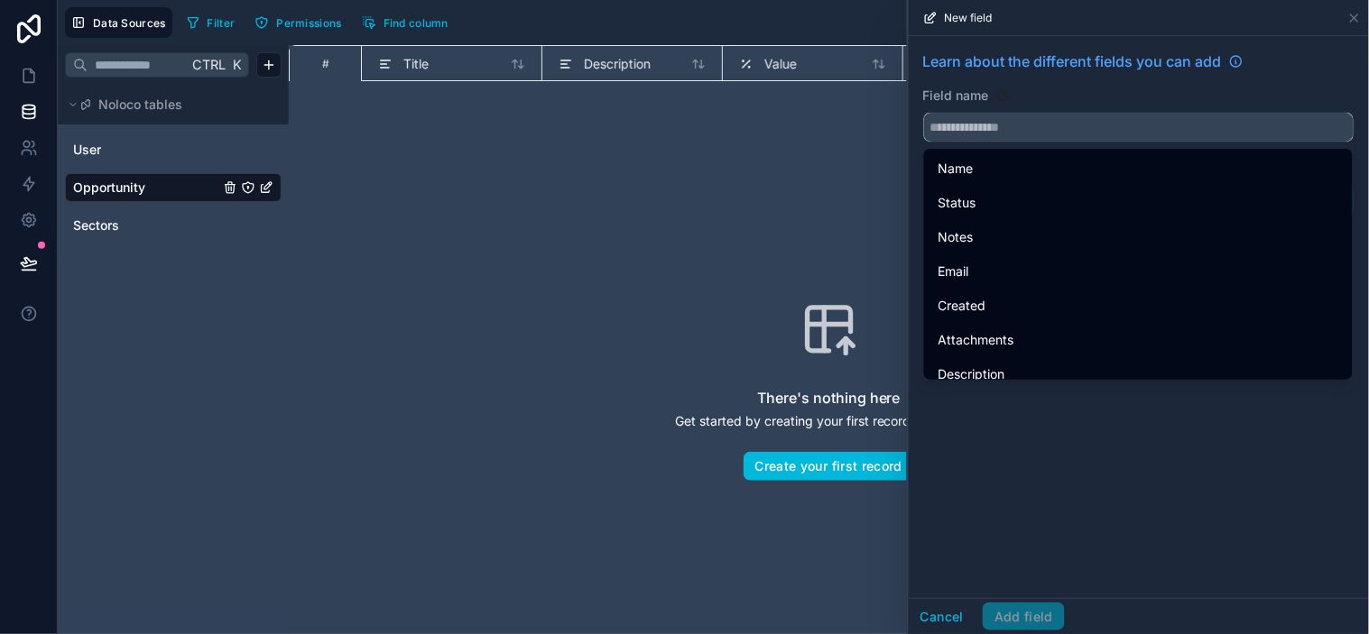
click at [985, 130] on input "text" at bounding box center [1139, 127] width 430 height 29
click at [982, 135] on input "text" at bounding box center [1139, 127] width 430 height 29
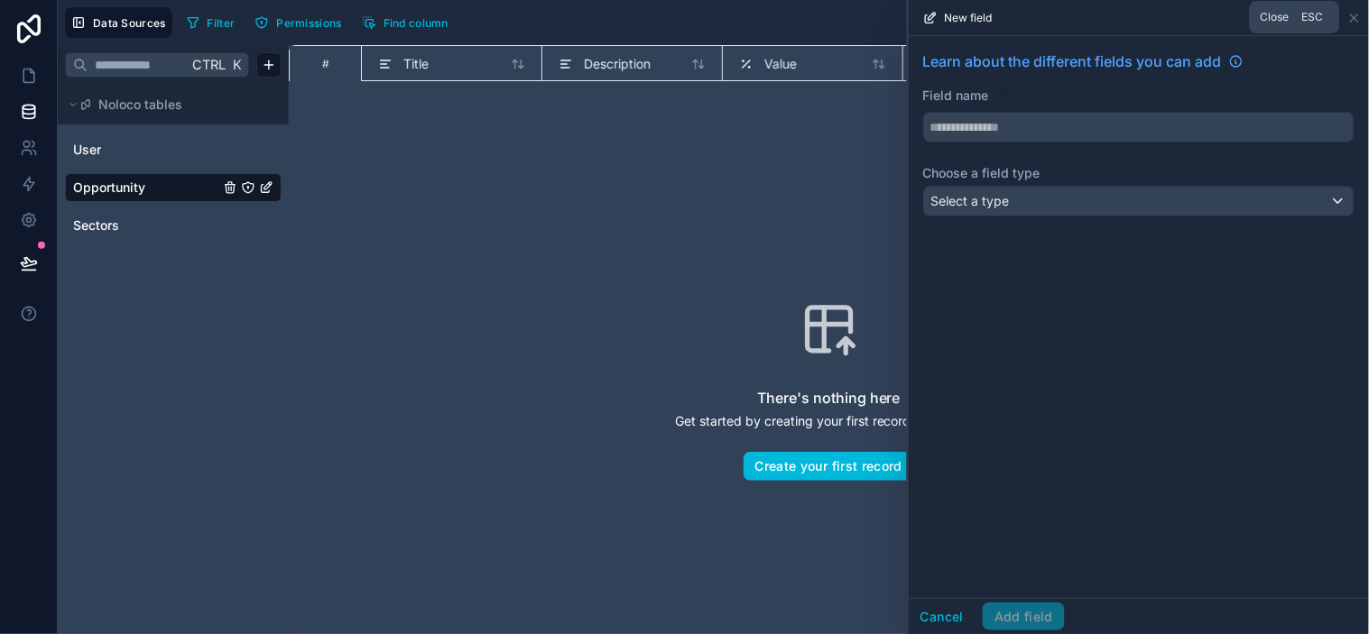
click at [1232, 15] on icon at bounding box center [1354, 18] width 14 height 14
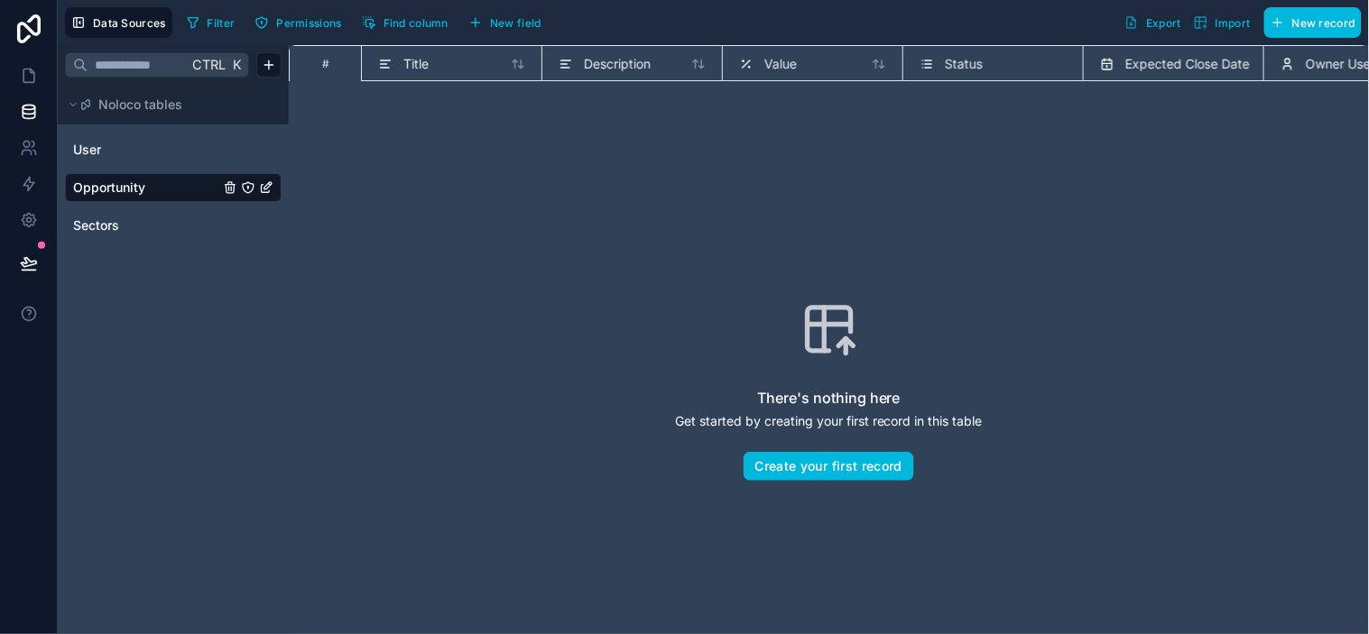
click at [1232, 23] on span "New record" at bounding box center [1323, 23] width 63 height 14
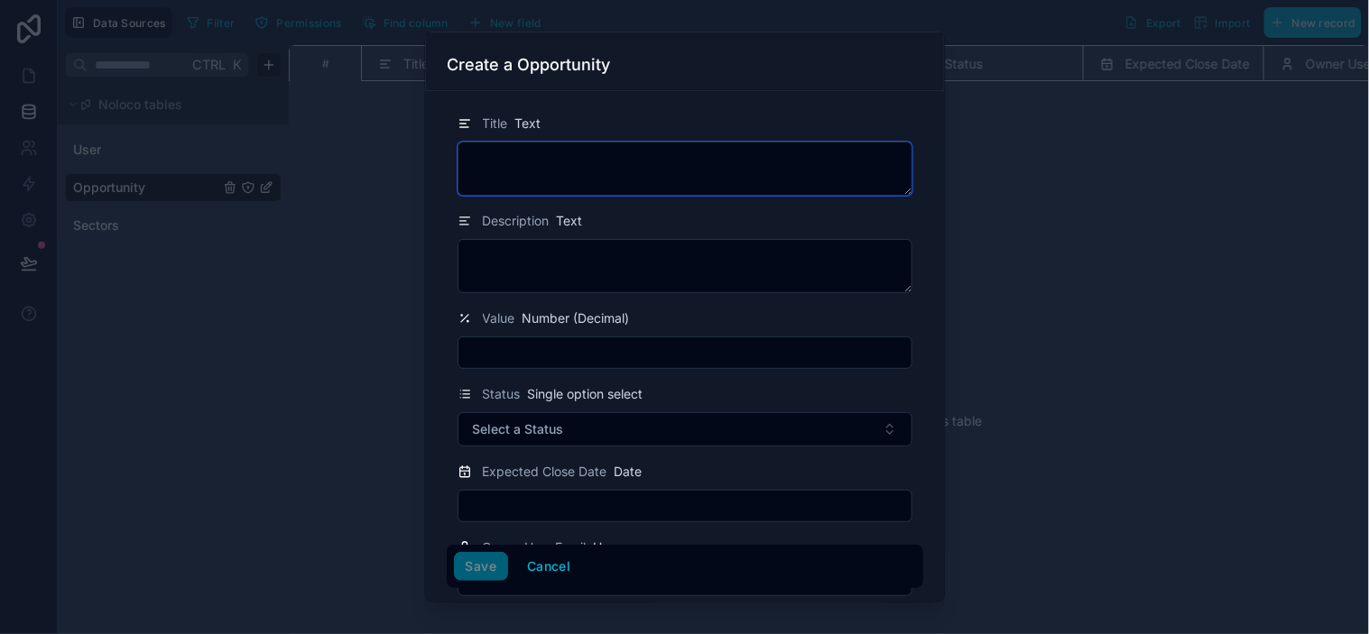
click at [623, 159] on textarea at bounding box center [684, 169] width 455 height 54
click at [1052, 248] on div at bounding box center [684, 317] width 1369 height 634
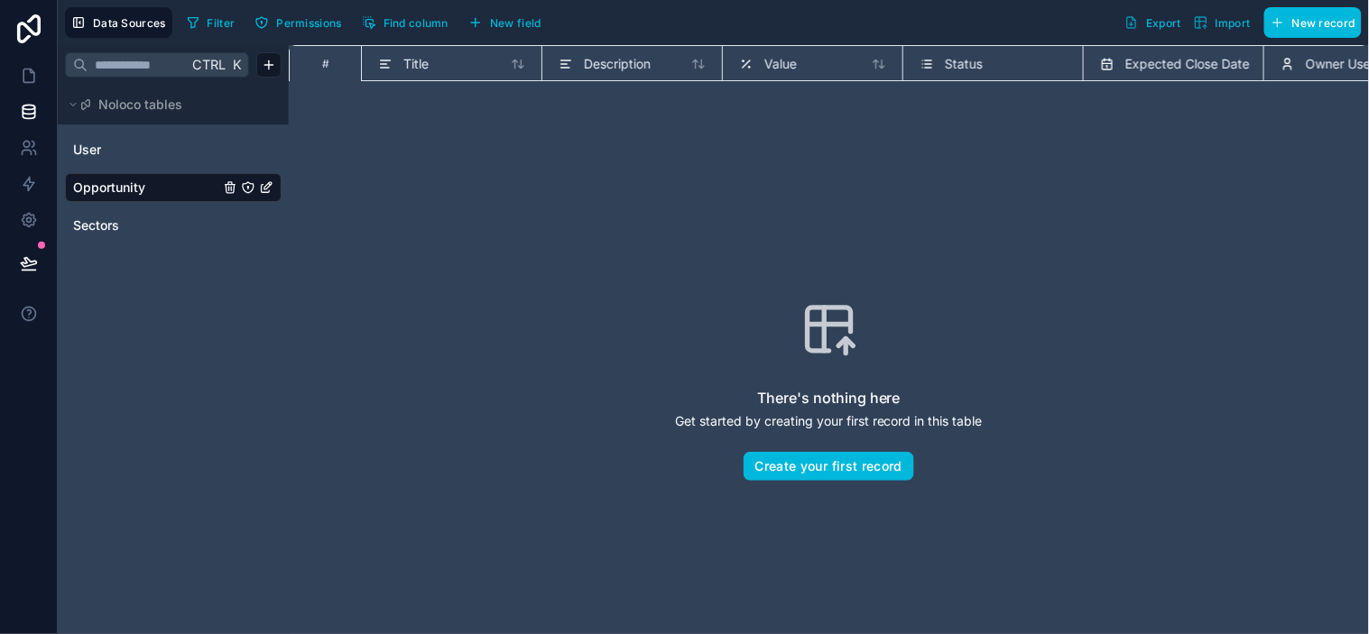
click at [1232, 25] on span "New record" at bounding box center [1323, 23] width 63 height 14
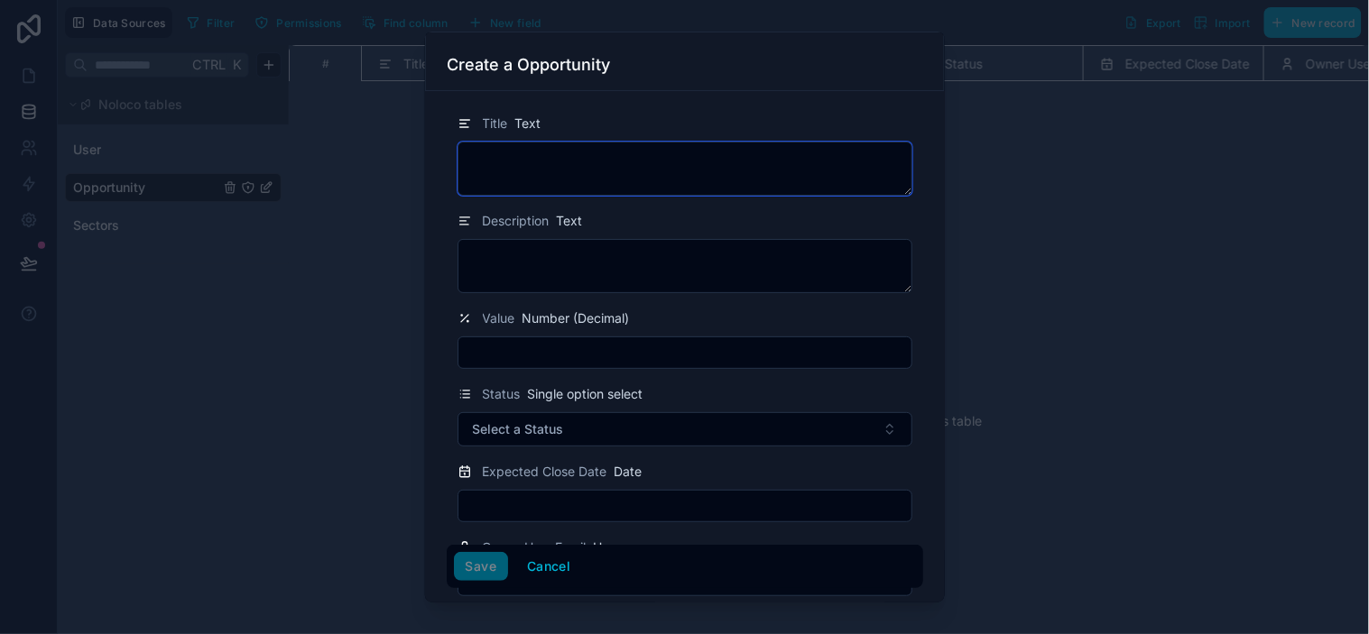
click at [655, 162] on textarea at bounding box center [684, 169] width 455 height 54
click at [1106, 175] on div at bounding box center [684, 317] width 1369 height 634
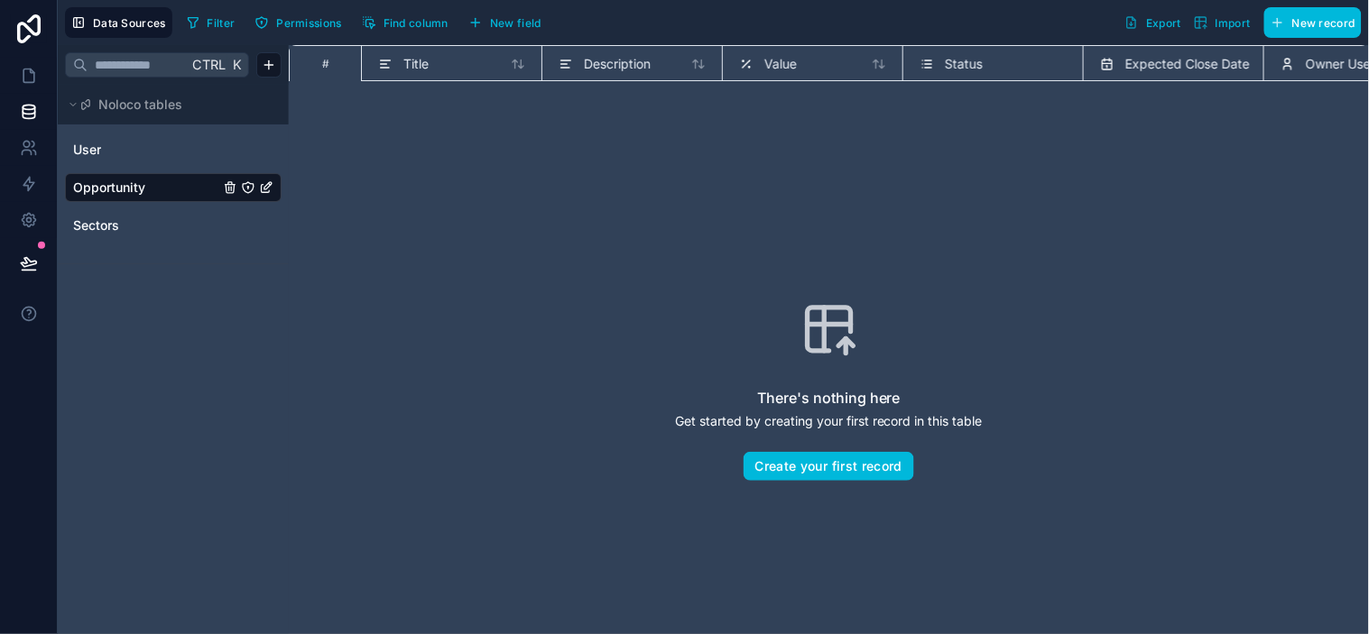
click at [1232, 22] on button "New record" at bounding box center [1312, 22] width 97 height 31
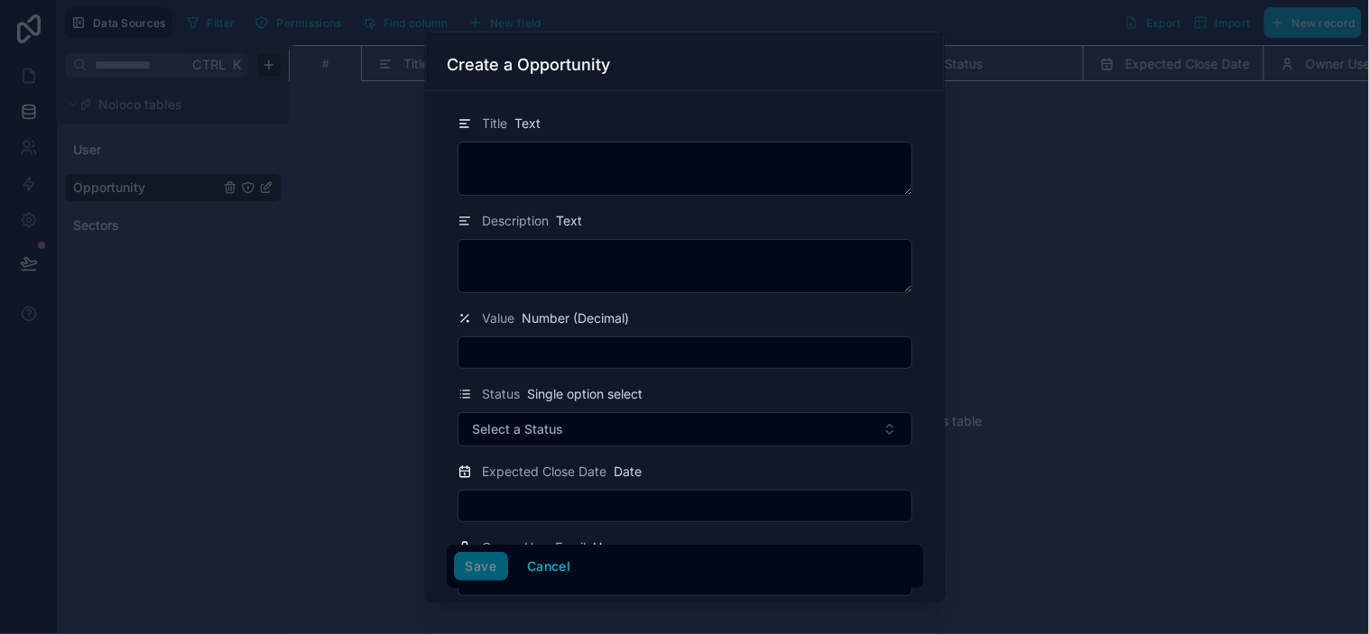
click at [1142, 208] on div at bounding box center [684, 317] width 1369 height 634
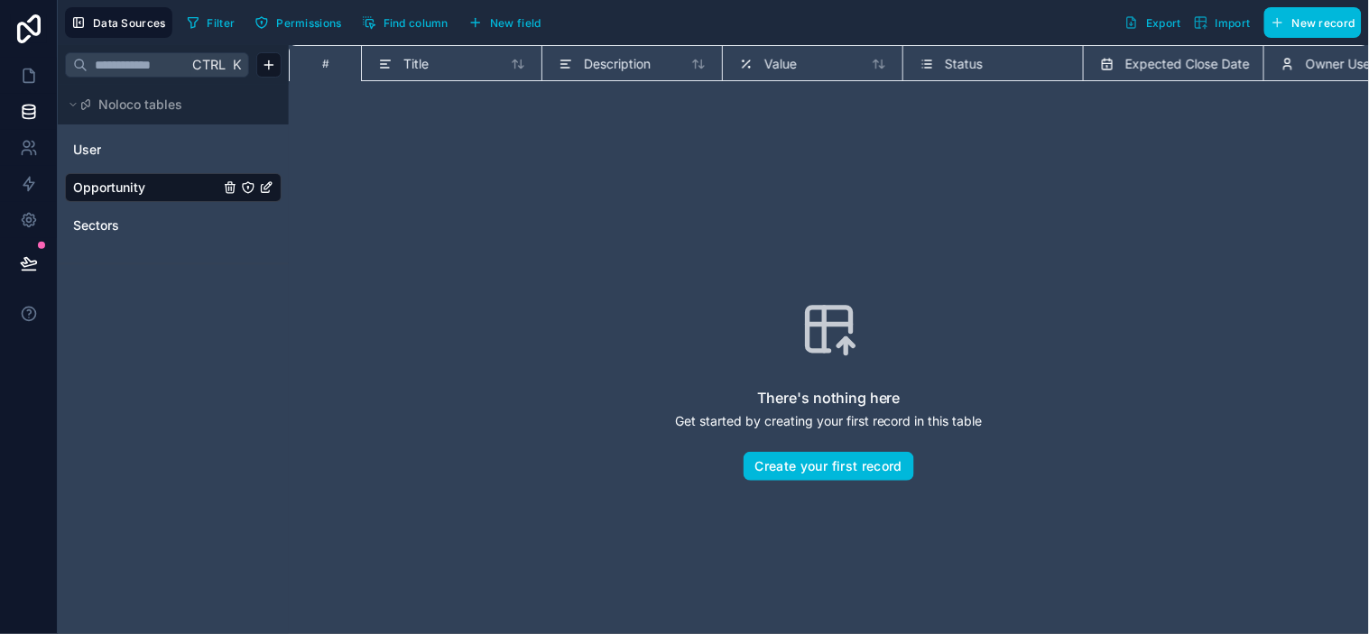
click at [496, 23] on span "New field" at bounding box center [515, 23] width 51 height 14
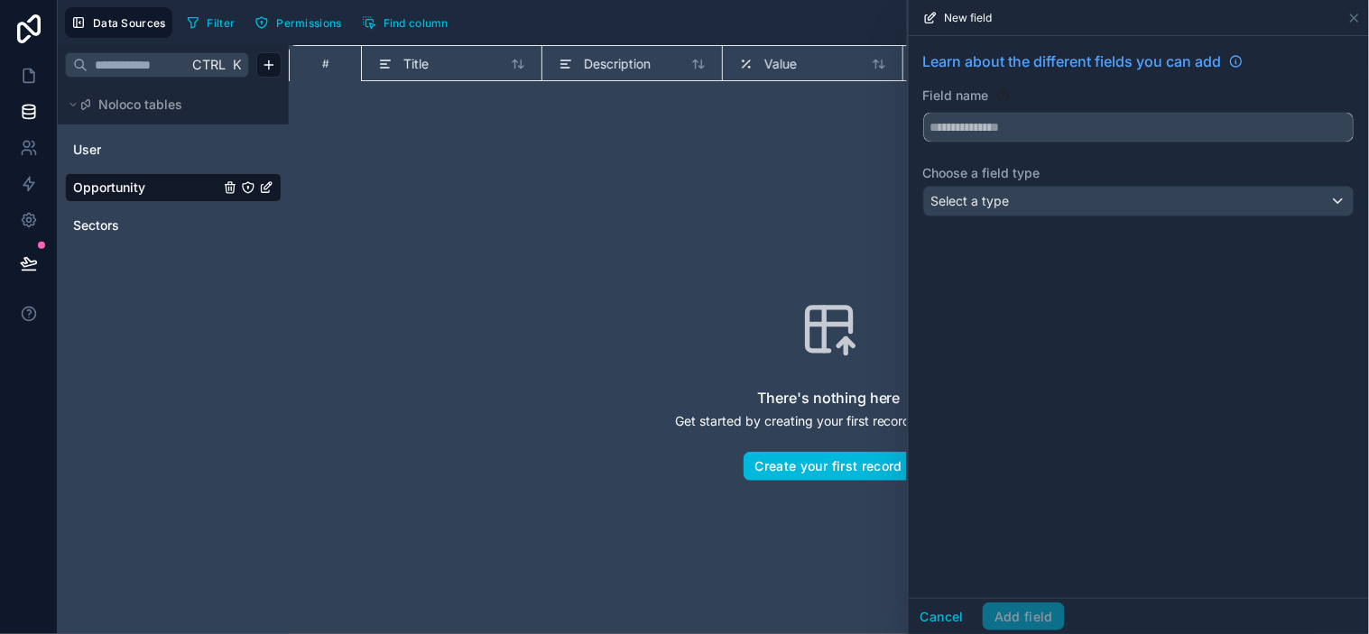
click at [1003, 129] on input "text" at bounding box center [1139, 127] width 430 height 29
type input "**********"
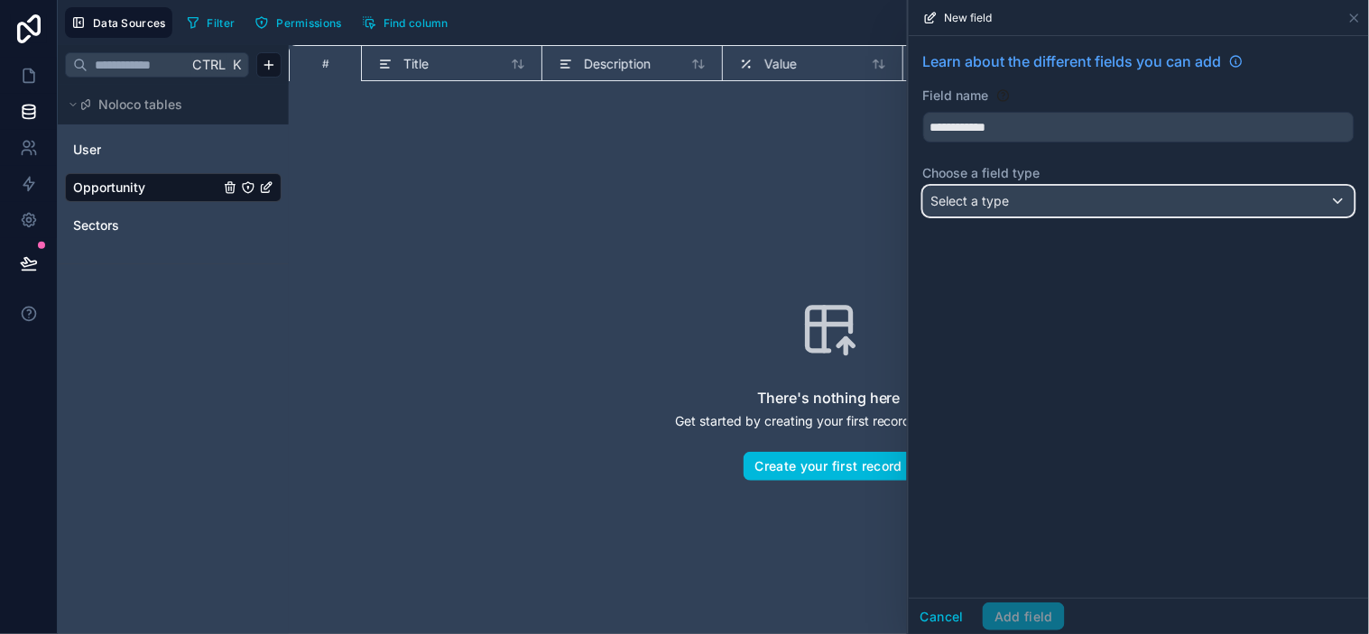
click at [1008, 201] on span "Select a type" at bounding box center [970, 200] width 79 height 15
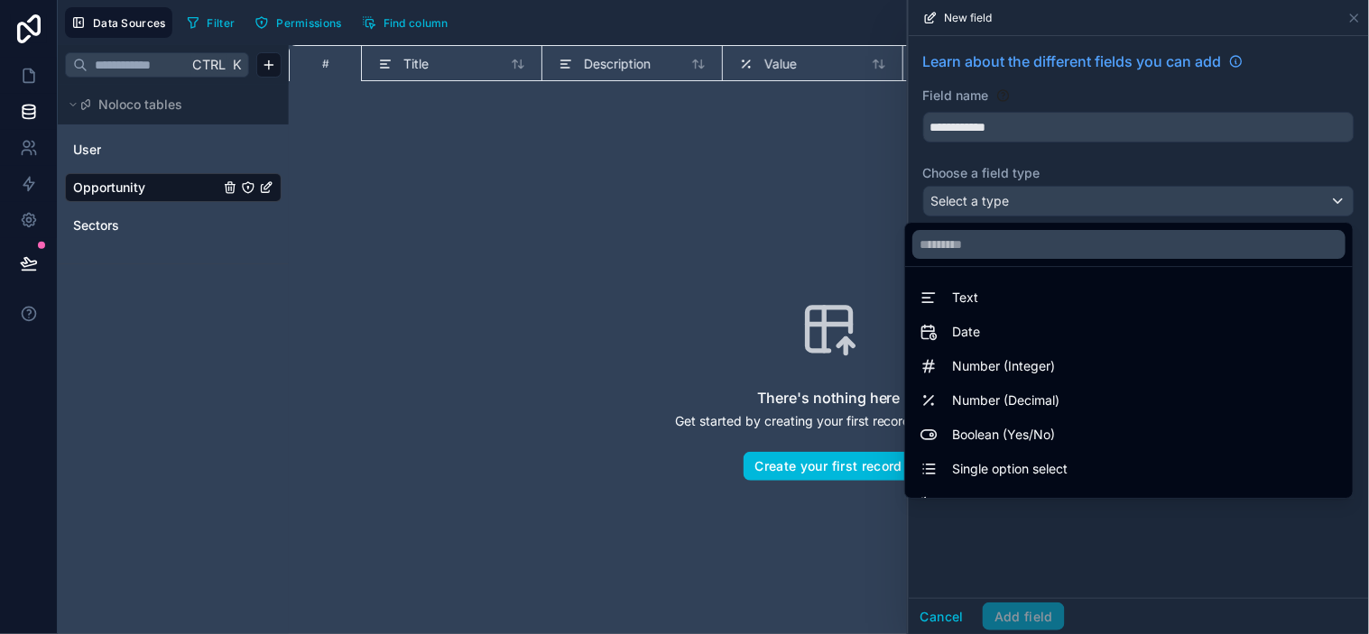
click at [1220, 528] on div at bounding box center [1139, 317] width 460 height 634
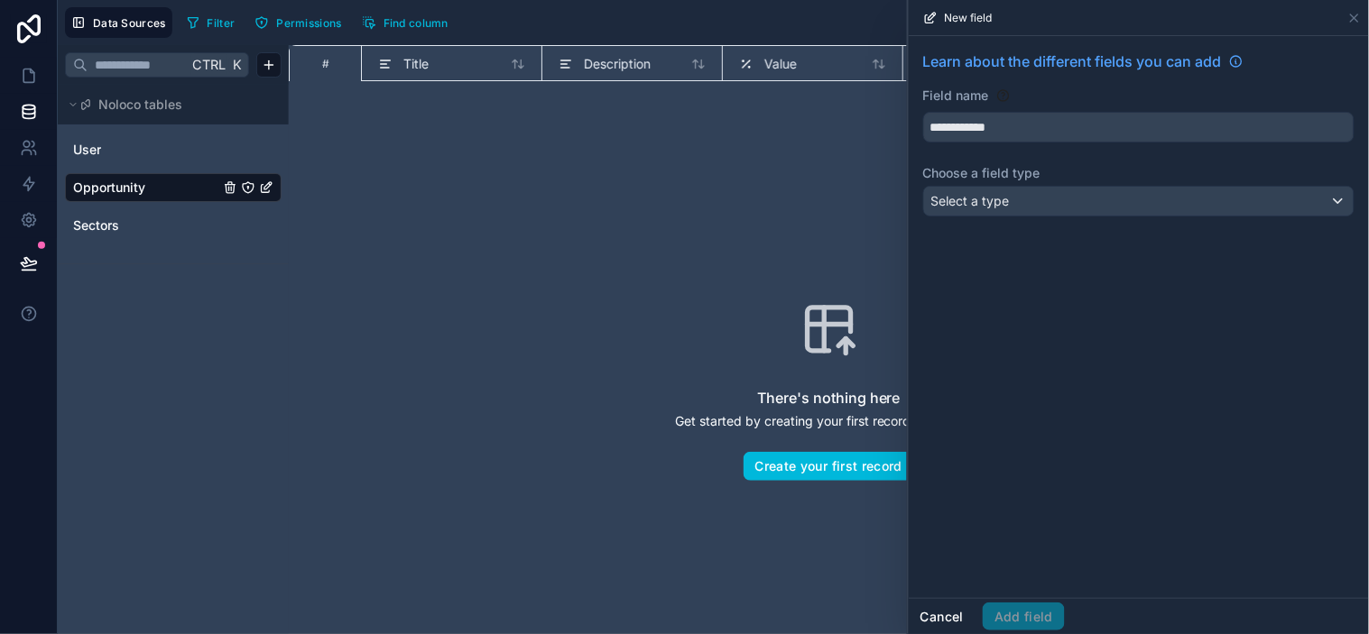
click at [952, 570] on button "Cancel" at bounding box center [942, 617] width 67 height 29
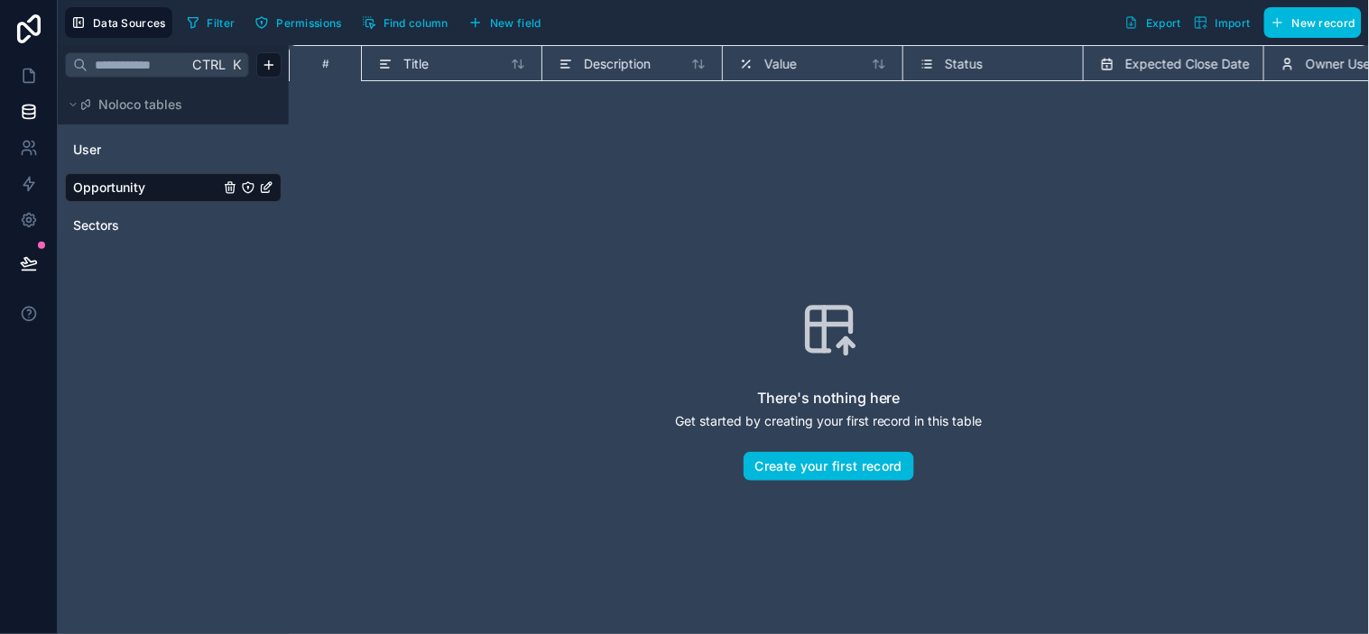
click at [645, 68] on span "Description" at bounding box center [617, 64] width 67 height 18
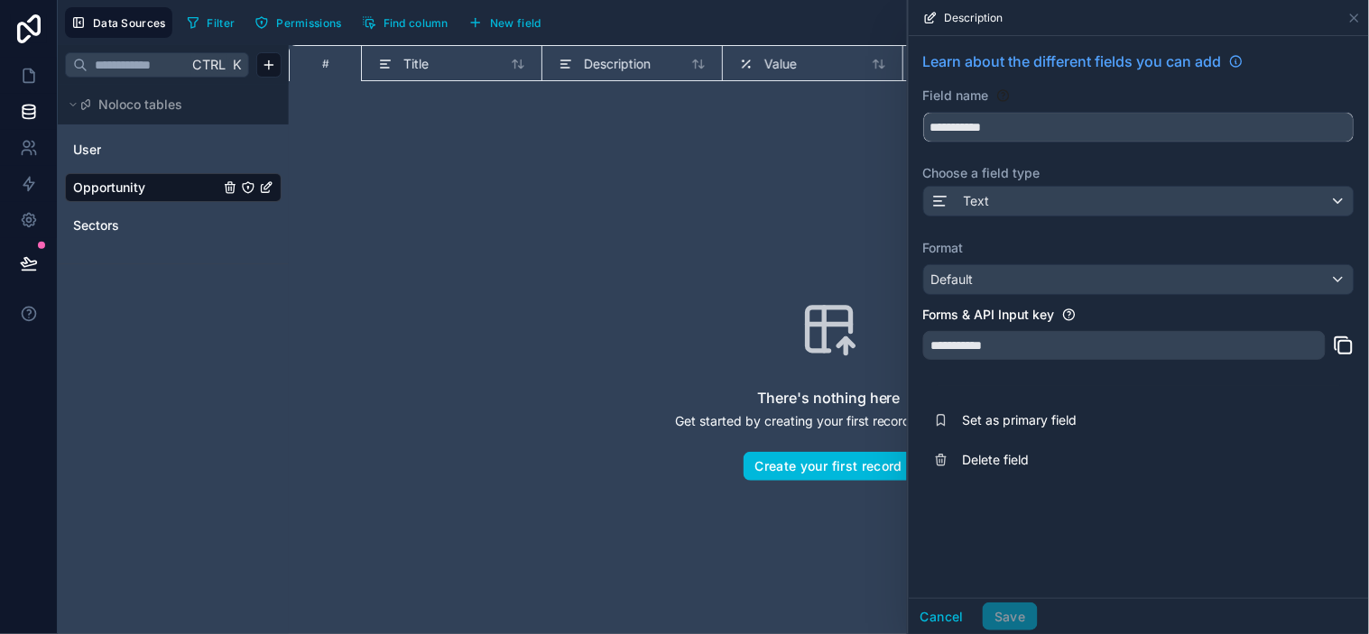
click at [393, 109] on div "**********" at bounding box center [713, 317] width 1311 height 634
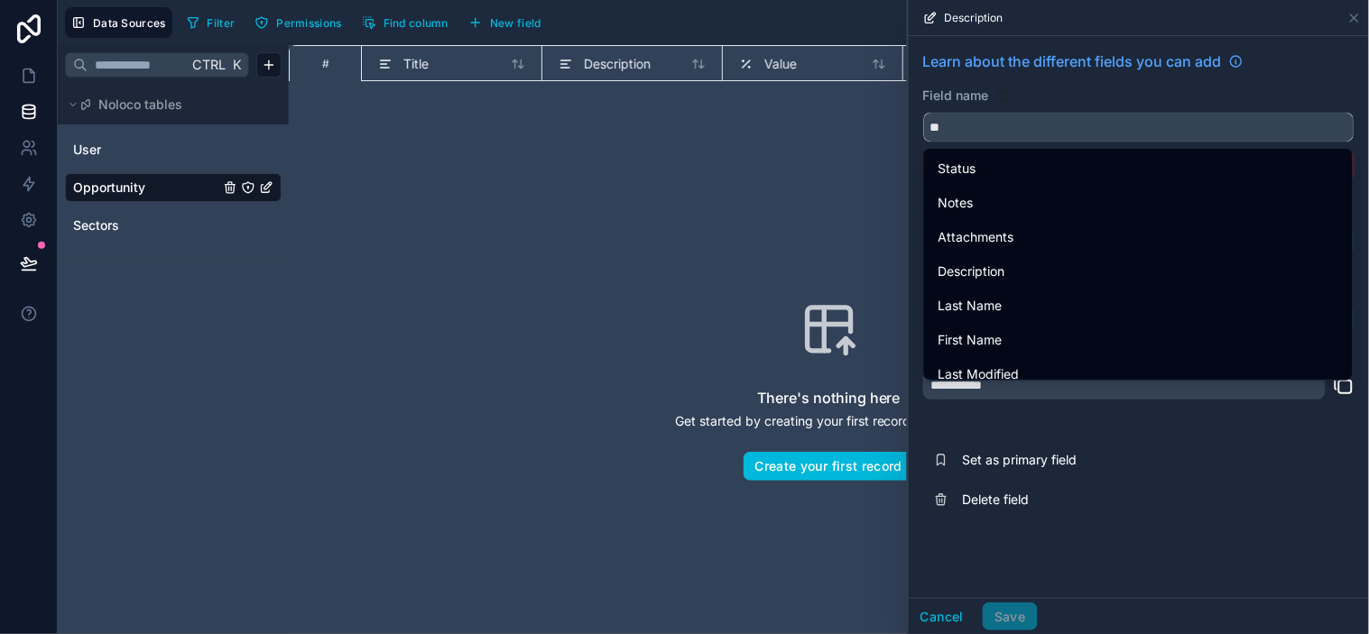
type input "*"
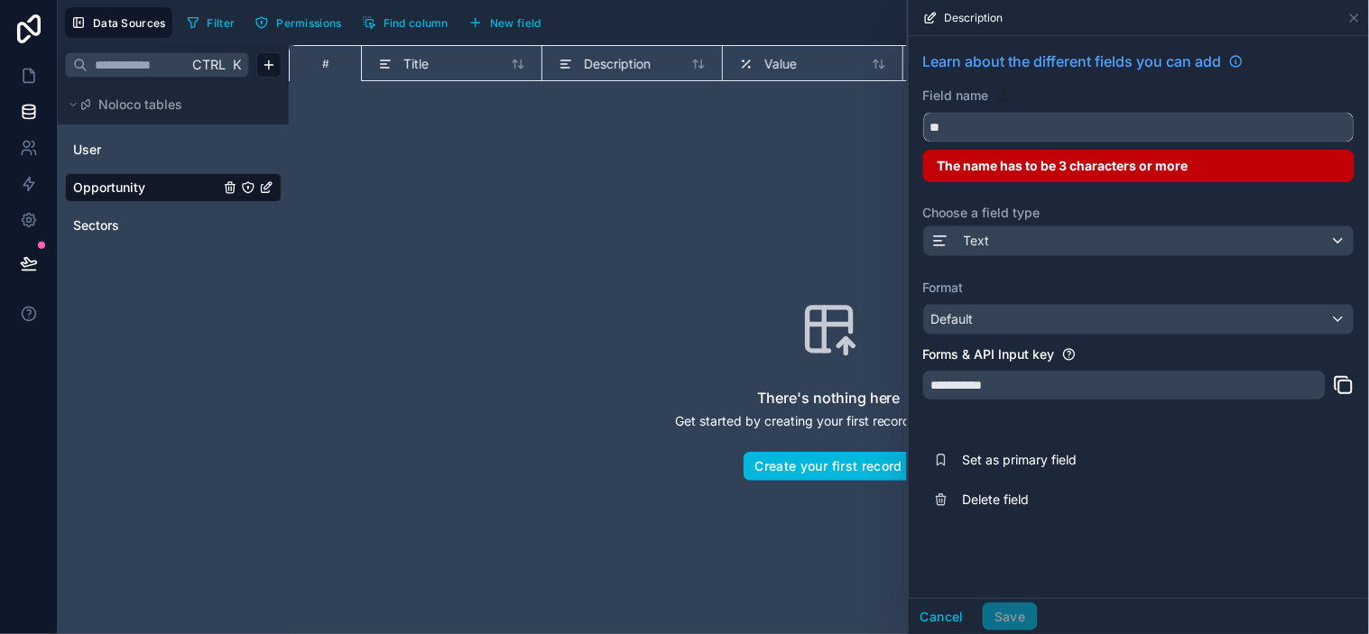
type input "*"
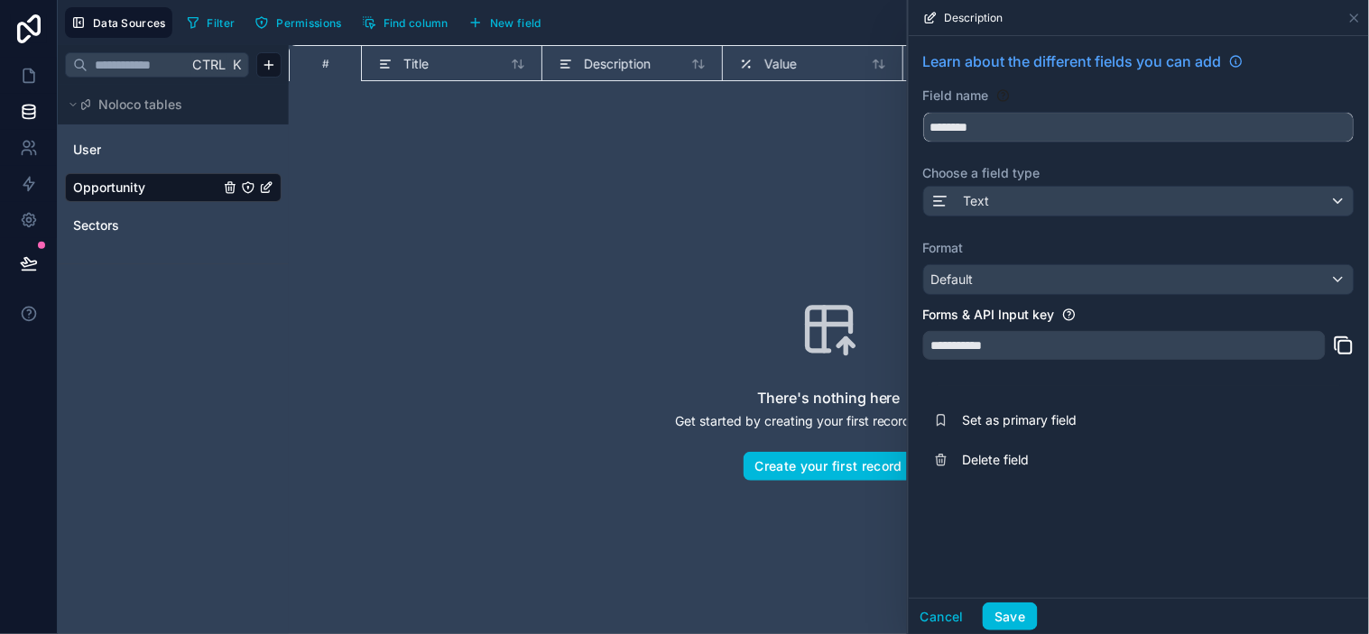
type input "********"
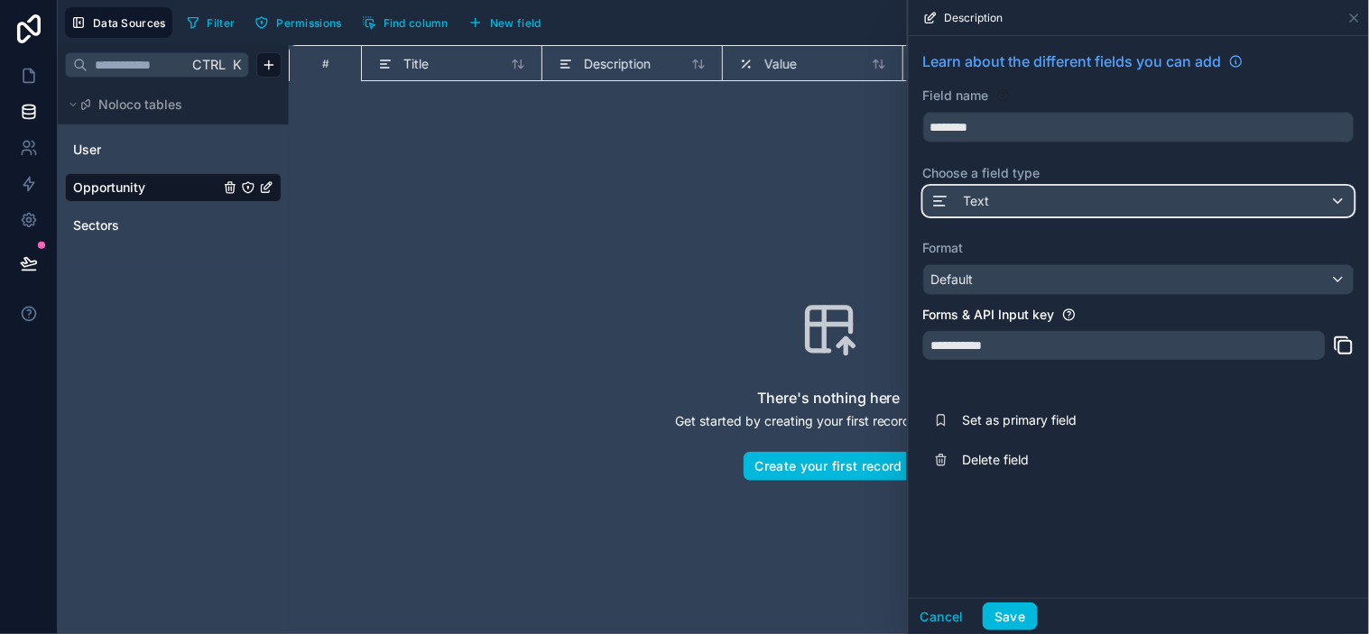
click at [1041, 203] on div "Text" at bounding box center [1139, 201] width 430 height 29
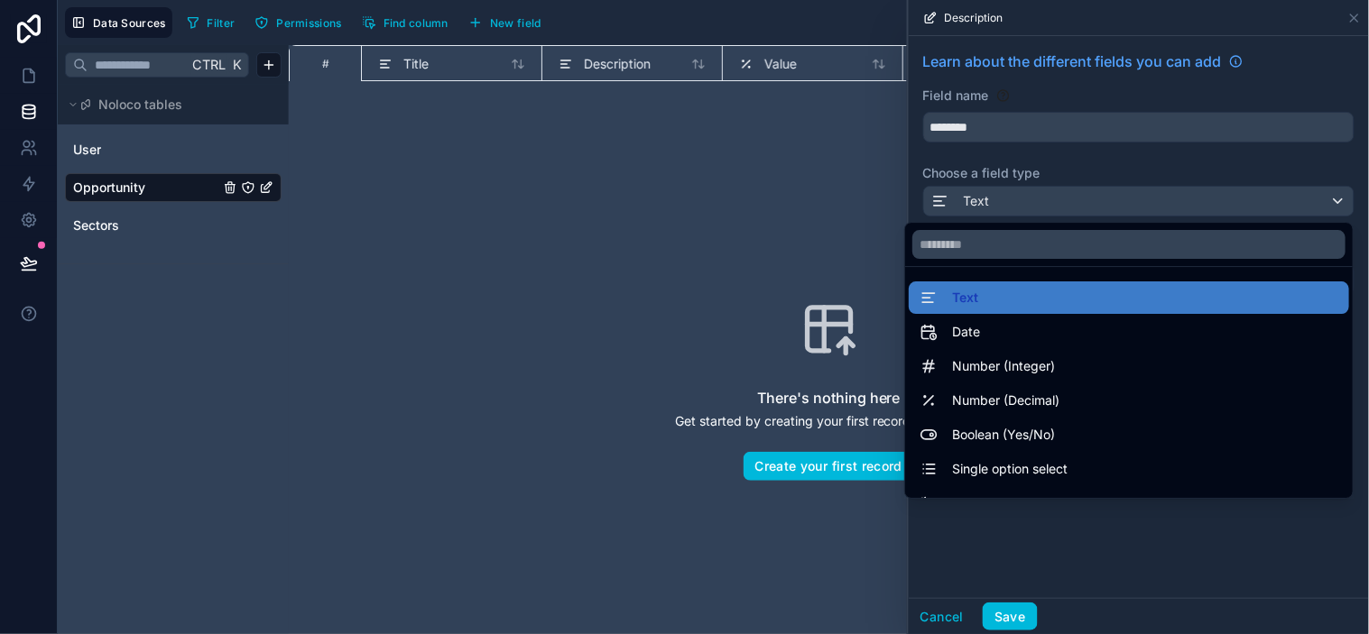
click at [1005, 303] on div "Text" at bounding box center [1129, 298] width 419 height 22
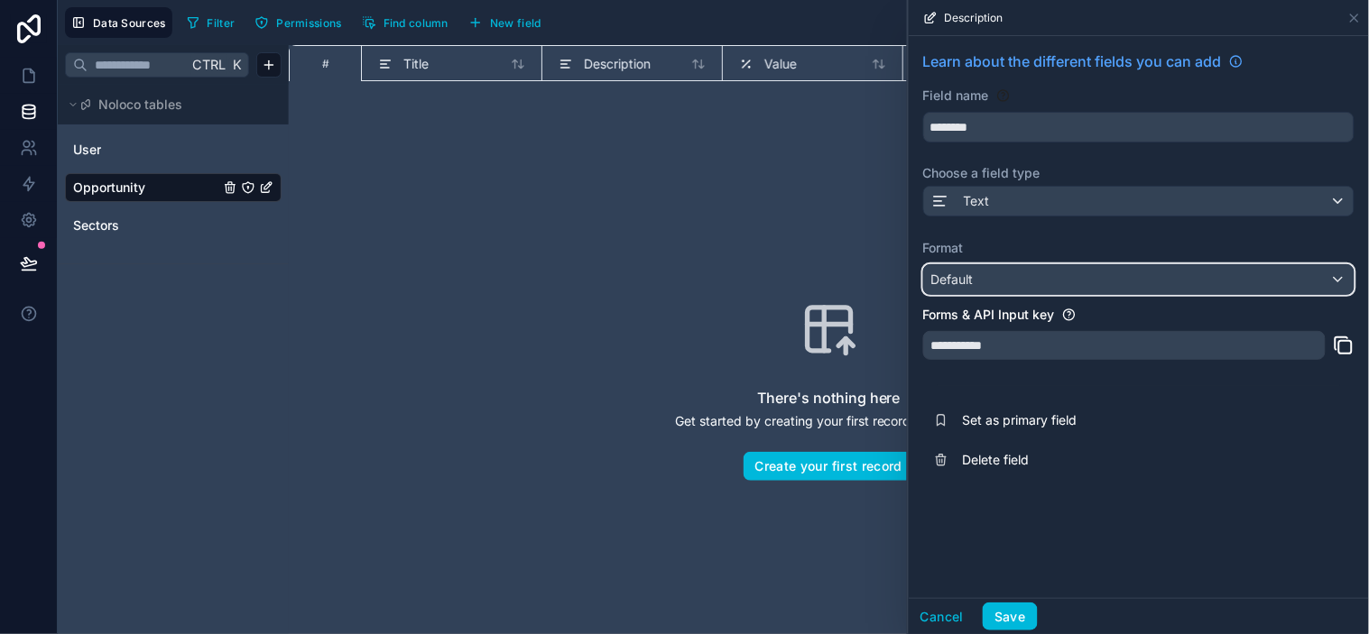
click at [1031, 281] on div "Default" at bounding box center [1139, 279] width 430 height 29
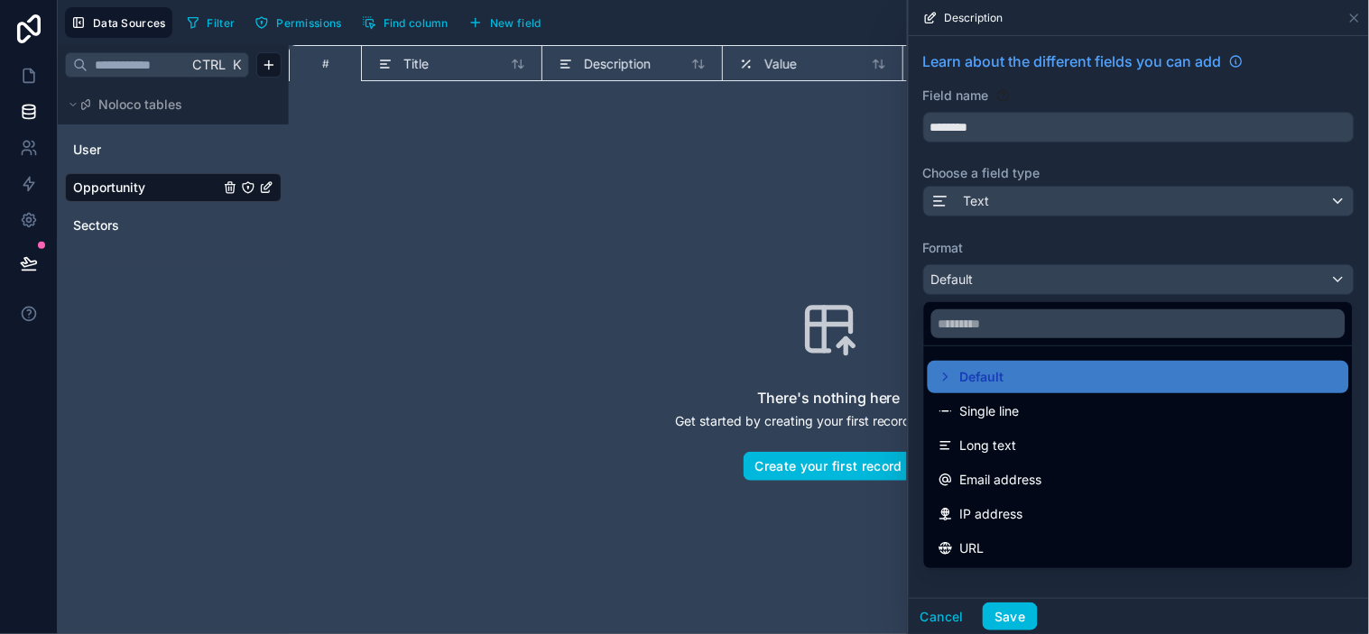
click at [1030, 445] on div "Long text" at bounding box center [1138, 446] width 400 height 22
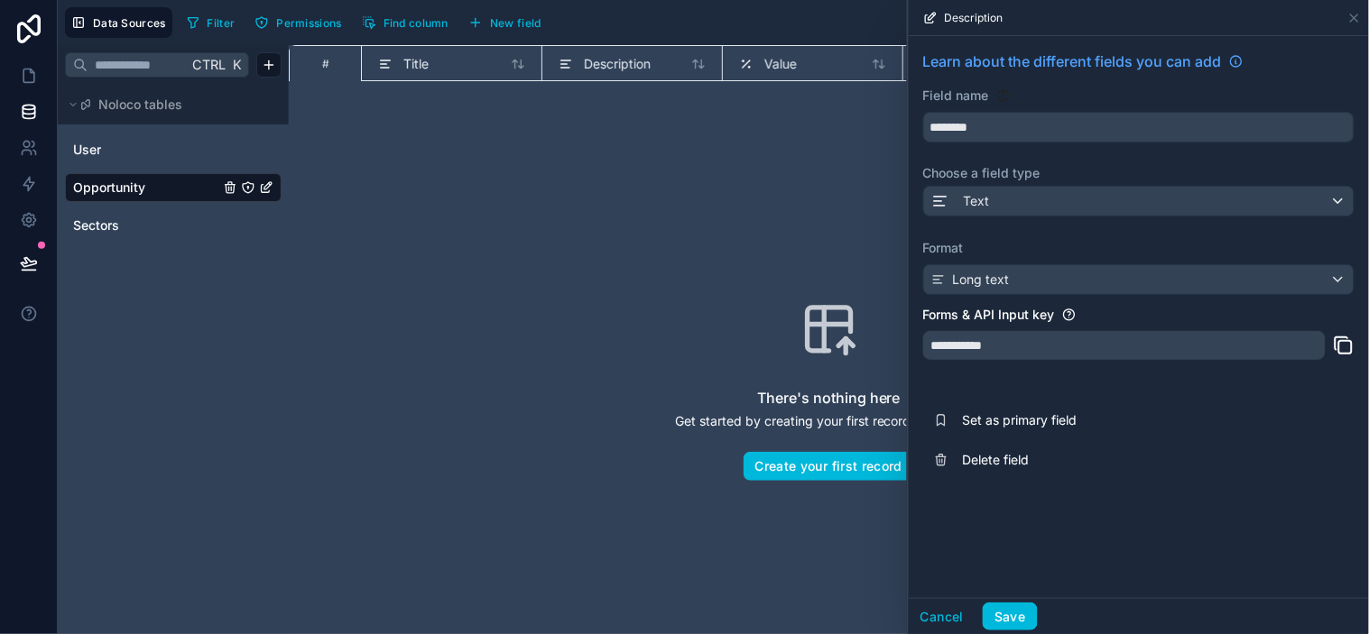
click at [1151, 381] on div "**********" at bounding box center [1139, 265] width 460 height 458
click at [1021, 570] on button "Save" at bounding box center [1010, 617] width 54 height 29
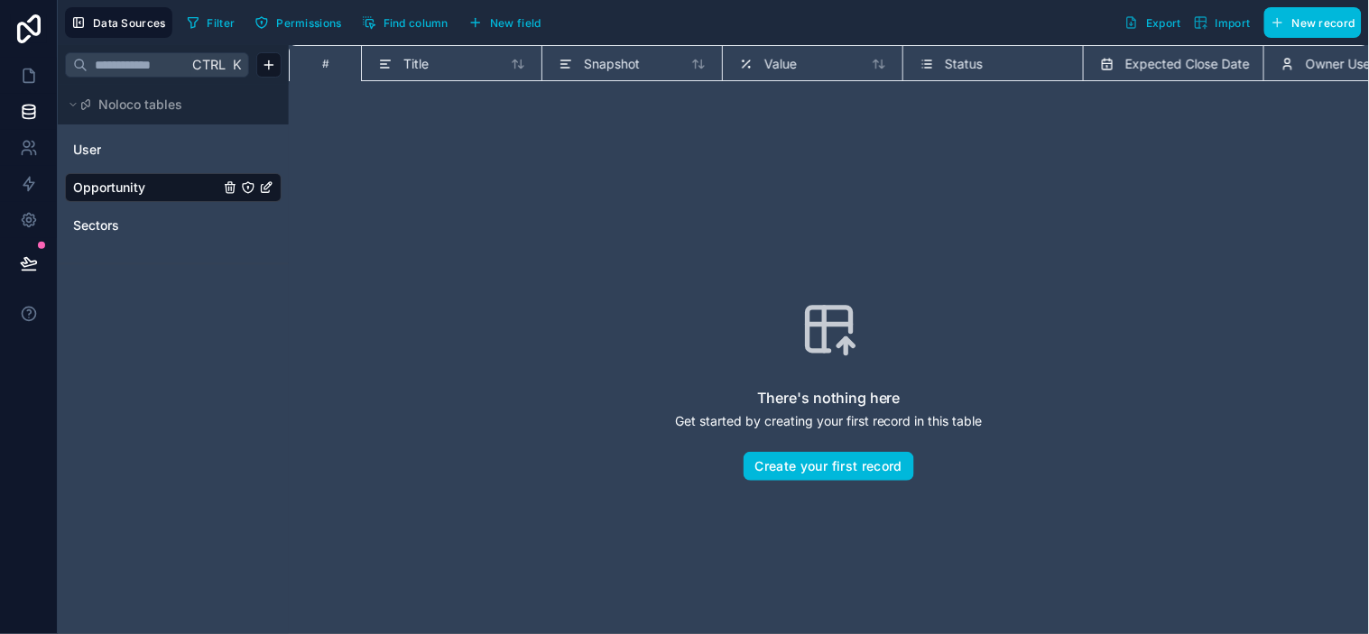
click at [439, 64] on div "Title" at bounding box center [451, 64] width 147 height 22
click at [472, 63] on div "Title" at bounding box center [451, 64] width 147 height 22
click at [439, 69] on div "Title" at bounding box center [451, 64] width 147 height 22
click at [402, 69] on div "Title" at bounding box center [403, 64] width 51 height 22
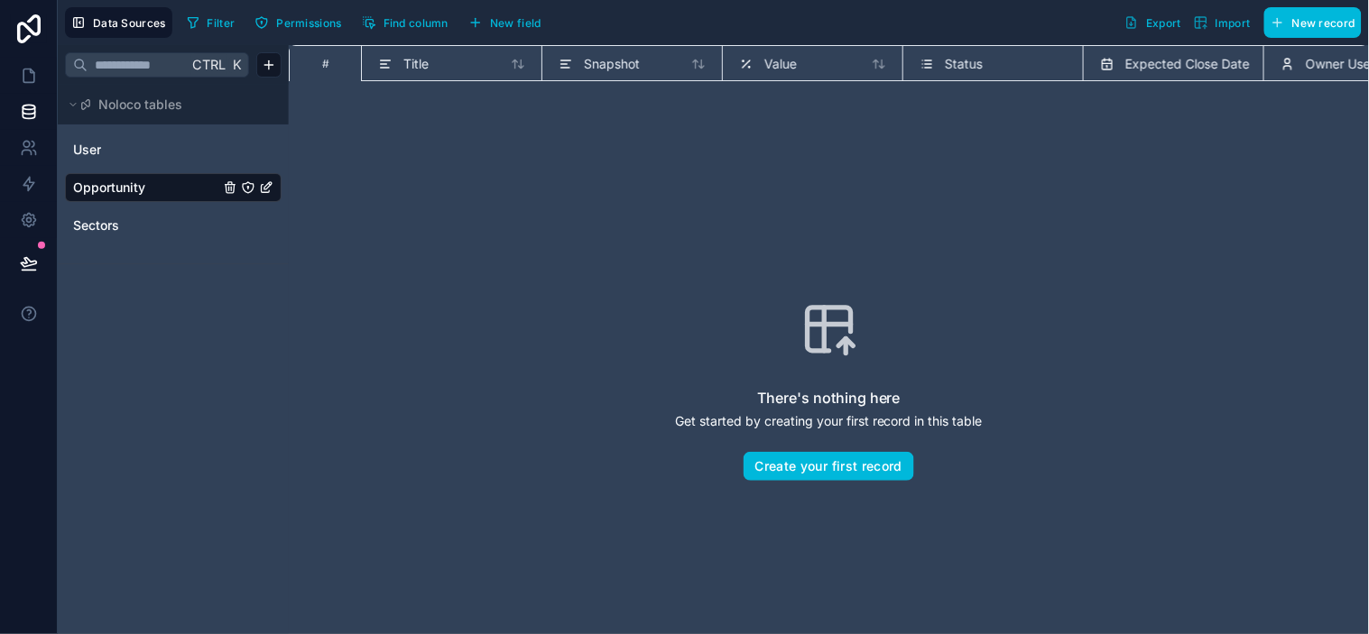
click at [402, 69] on div "Title" at bounding box center [403, 64] width 51 height 22
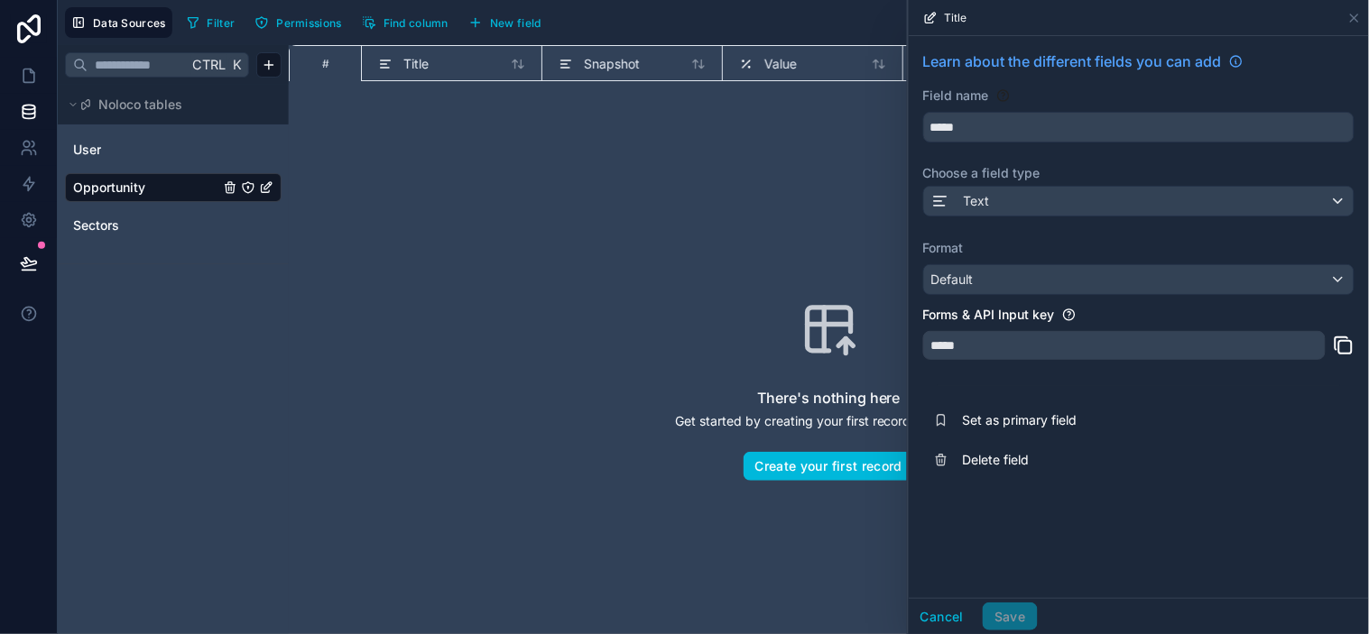
click at [980, 409] on button "Set as primary field" at bounding box center [1138, 421] width 431 height 40
click at [668, 267] on div "There's nothing here Get started by creating your first record in this table Cr…" at bounding box center [829, 391] width 965 height 474
click at [451, 65] on div "Title" at bounding box center [451, 64] width 147 height 22
click at [409, 60] on span "Title" at bounding box center [415, 64] width 25 height 18
click at [407, 60] on span "Title" at bounding box center [415, 64] width 25 height 18
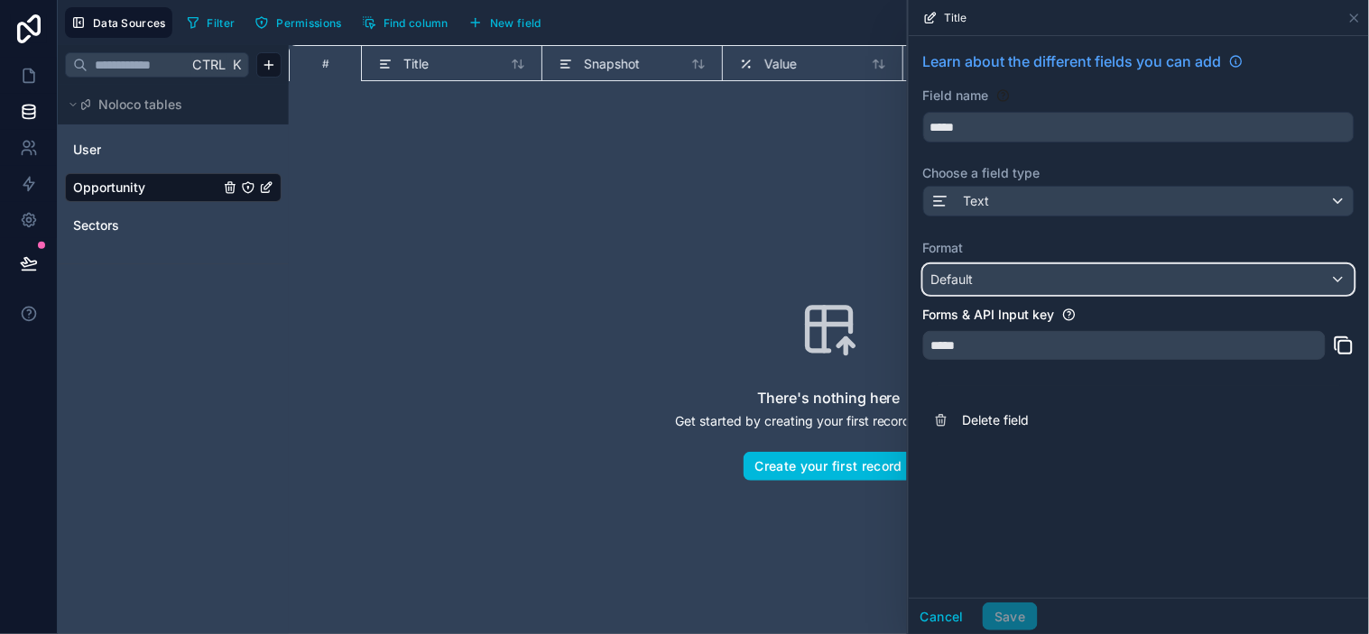
click at [1021, 282] on div "Default" at bounding box center [1139, 279] width 430 height 29
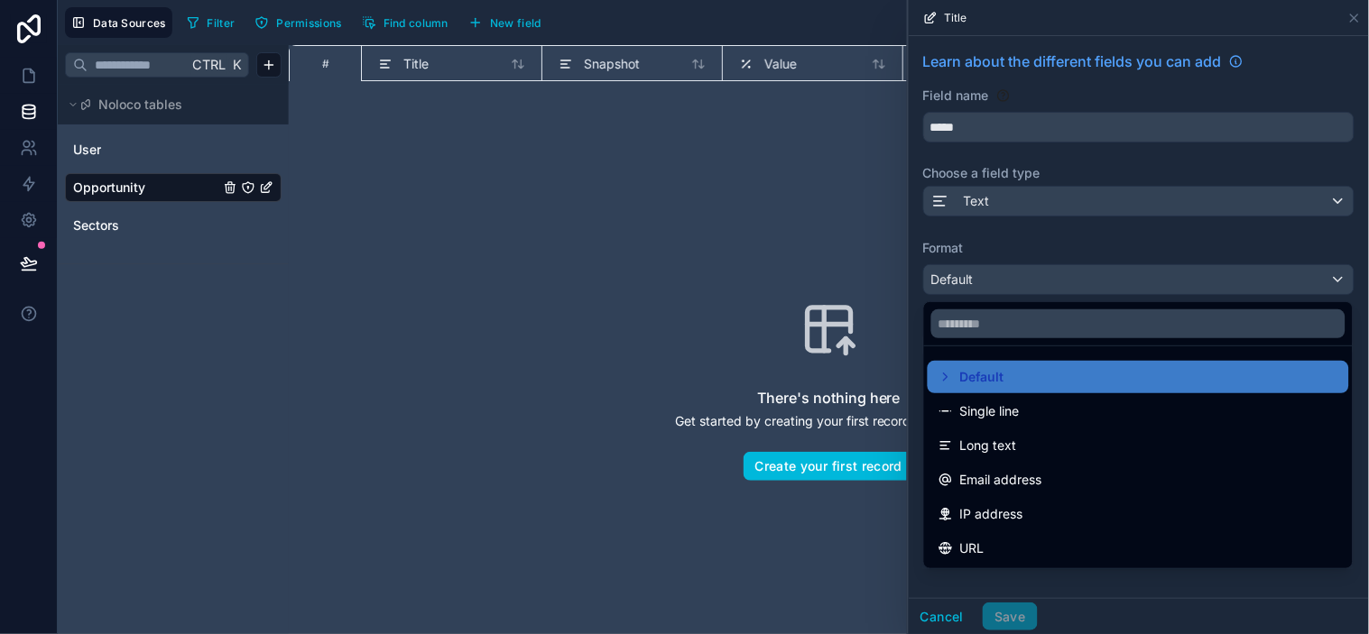
click at [1022, 420] on div "Single line" at bounding box center [1138, 412] width 400 height 22
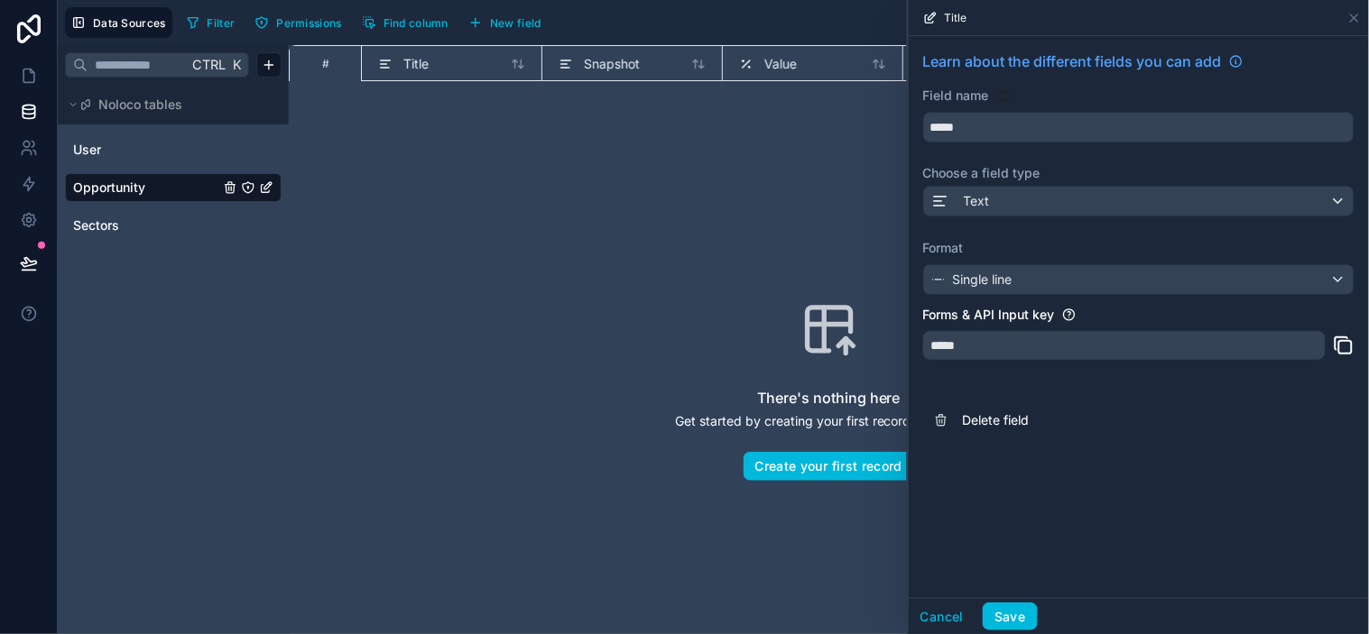
click at [1133, 517] on div "Learn about the different fields you can add Field name ***** Choose a field ty…" at bounding box center [1139, 317] width 460 height 562
click at [1024, 570] on button "Save" at bounding box center [1010, 617] width 54 height 29
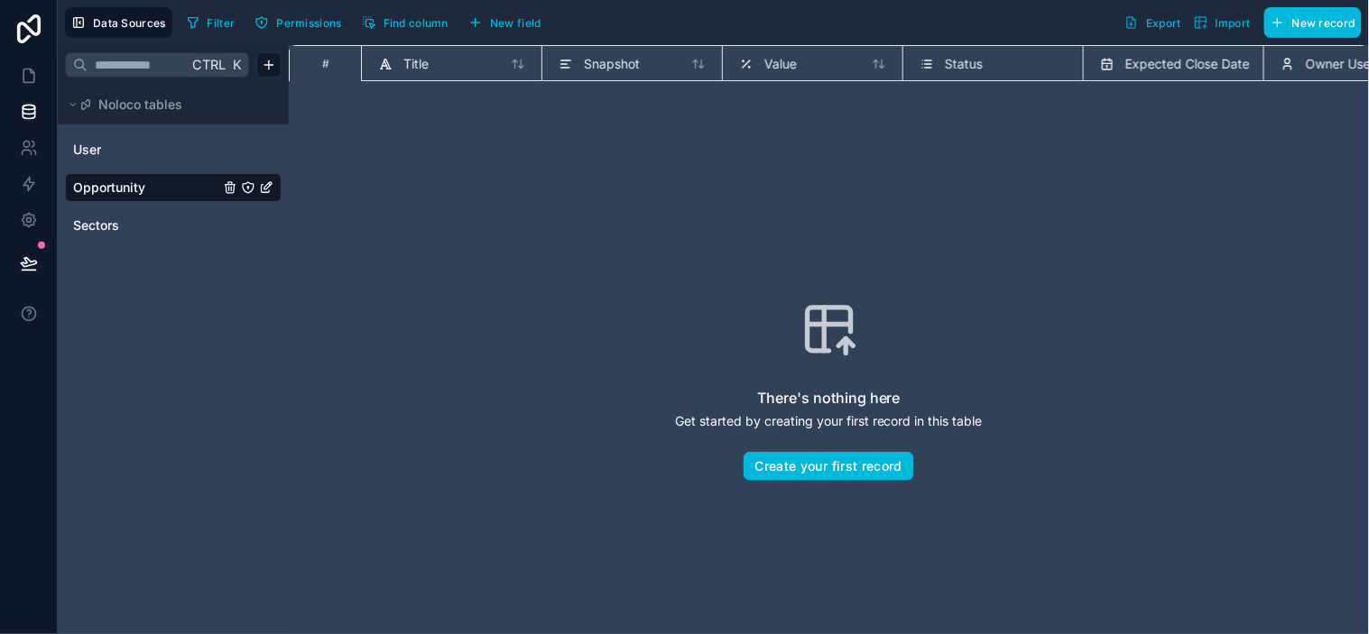
click at [419, 65] on span "Title" at bounding box center [415, 64] width 25 height 18
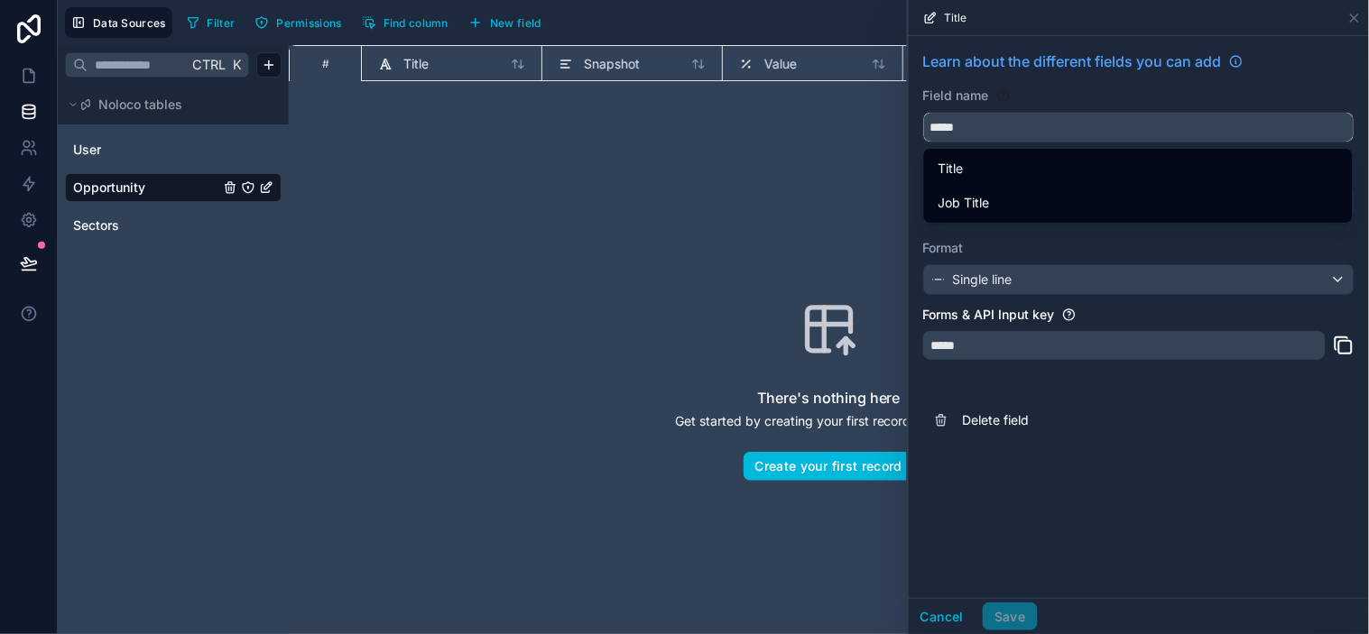
drag, startPoint x: 616, startPoint y: 152, endPoint x: 815, endPoint y: 144, distance: 198.7
click at [624, 149] on div "Data Sources Filter Permissions Find column New field Export Import New record …" at bounding box center [713, 317] width 1311 height 634
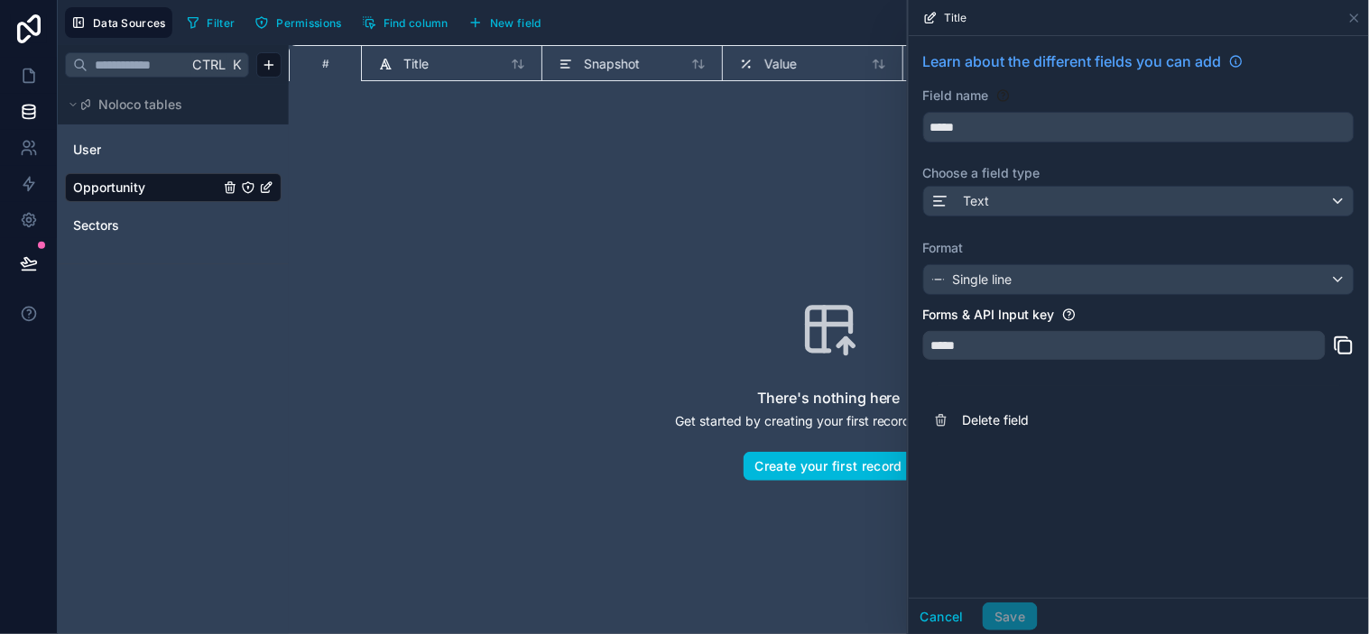
click at [1169, 484] on div "Learn about the different fields you can add Field name ***** Choose a field ty…" at bounding box center [1139, 317] width 460 height 562
click at [941, 570] on button "Cancel" at bounding box center [942, 617] width 67 height 29
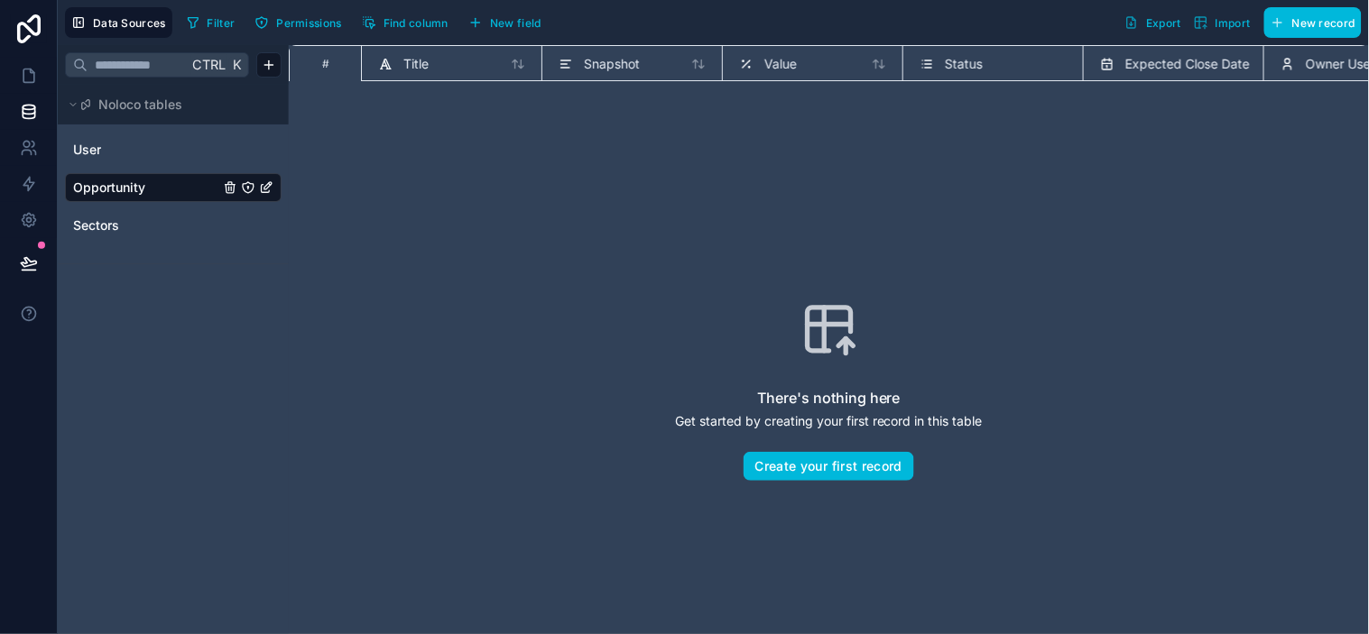
click at [90, 227] on span "Sectors" at bounding box center [96, 226] width 46 height 18
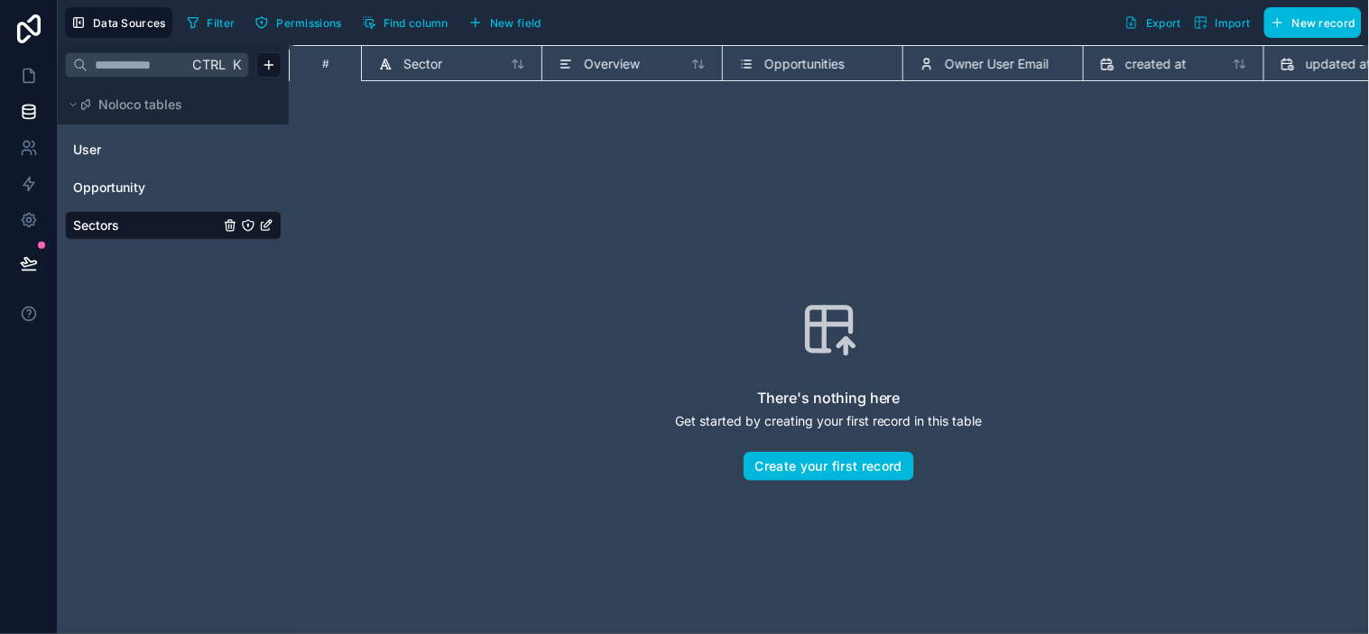
click at [1232, 23] on icon "button" at bounding box center [1277, 23] width 8 height 0
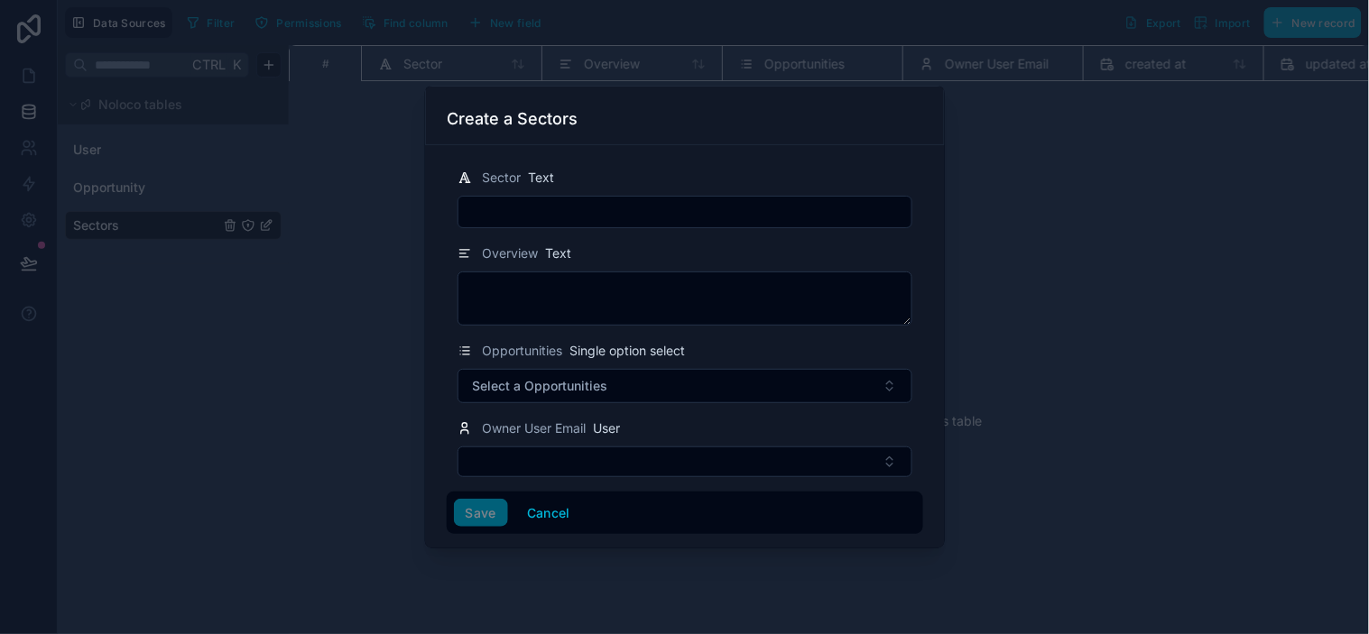
click at [597, 212] on input "text" at bounding box center [684, 211] width 453 height 25
type input "**********"
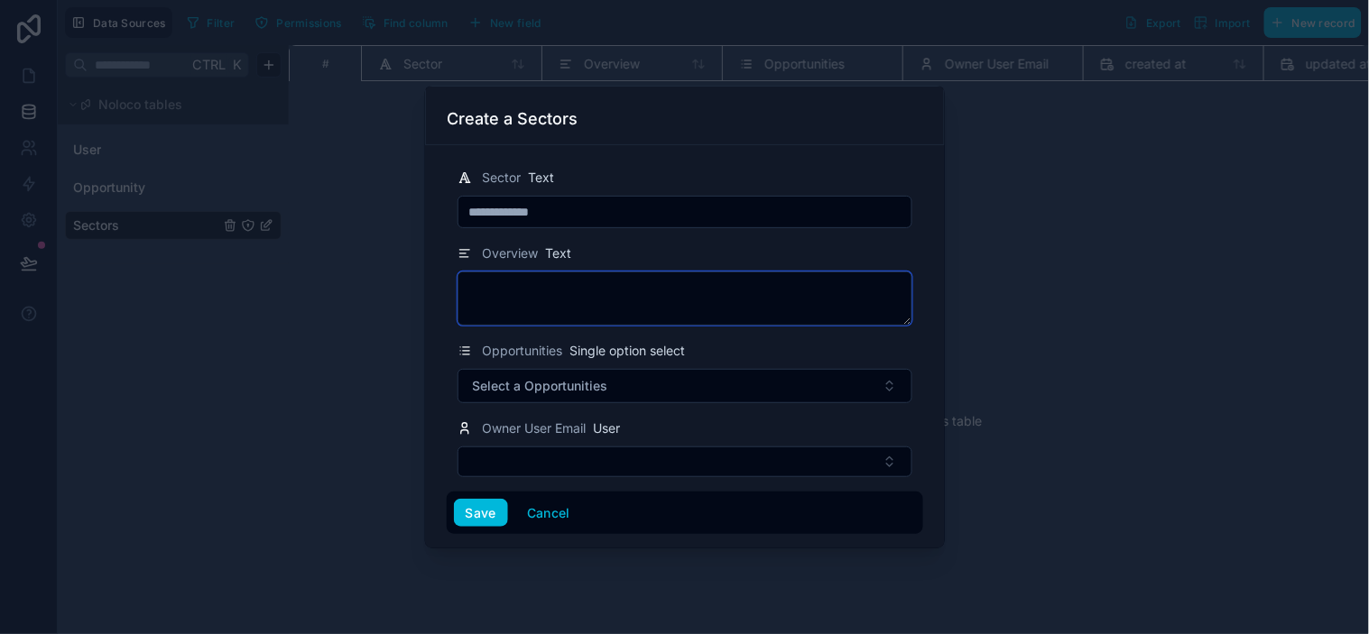
click at [583, 282] on textarea at bounding box center [684, 299] width 455 height 54
click at [602, 294] on textarea at bounding box center [684, 299] width 455 height 54
paste textarea "**********"
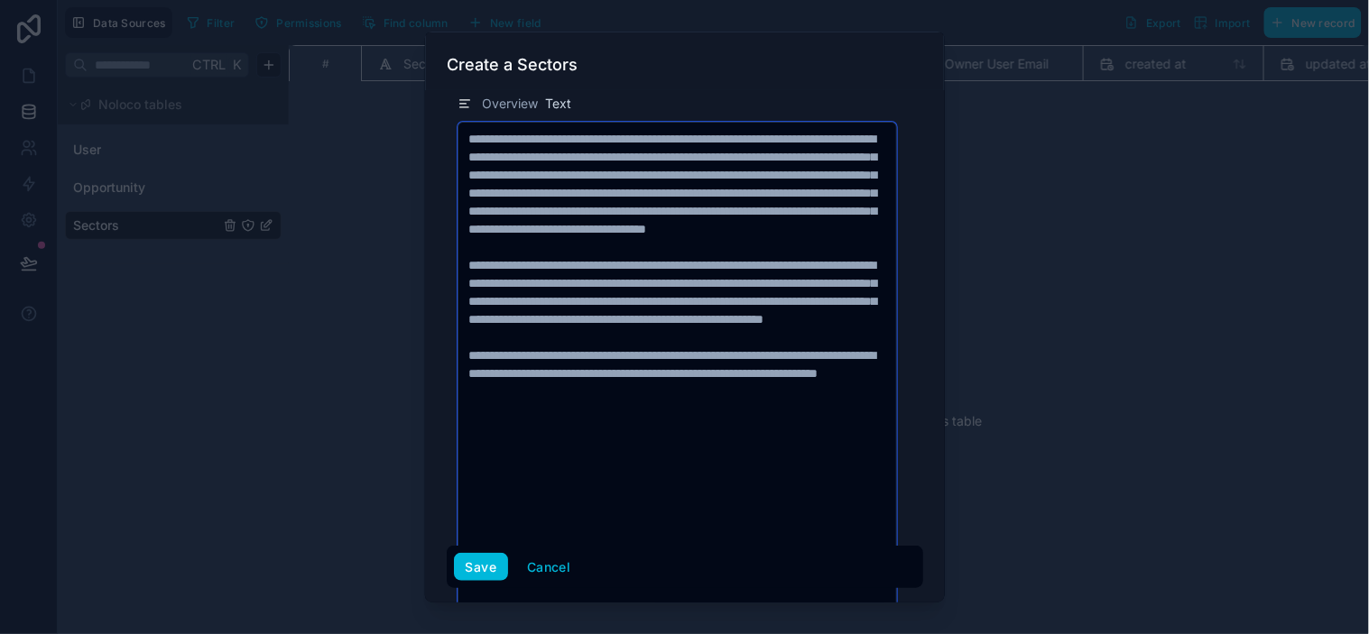
scroll to position [95, 0]
click at [806, 447] on textarea "**********" at bounding box center [676, 402] width 439 height 558
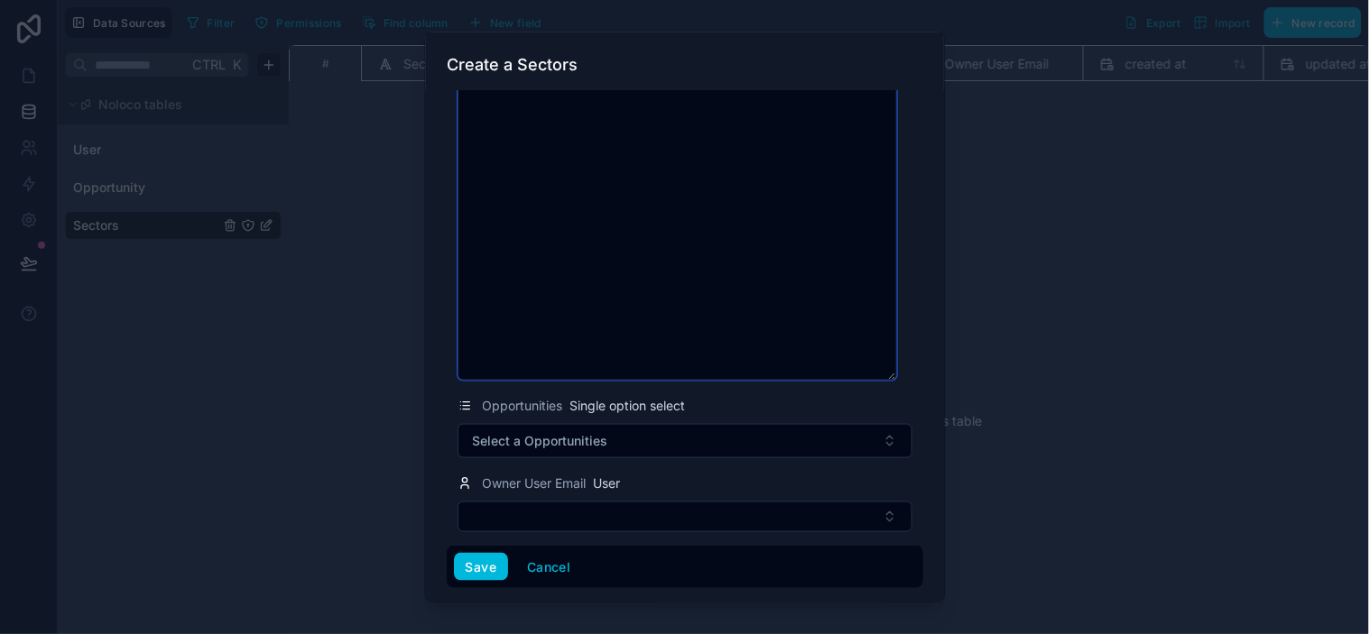
scroll to position [395, 0]
drag, startPoint x: 785, startPoint y: 178, endPoint x: 861, endPoint y: 372, distance: 208.3
click at [861, 372] on textarea "**********" at bounding box center [676, 101] width 439 height 558
type textarea "**********"
click at [813, 411] on div "Opportunities Single option select" at bounding box center [684, 405] width 455 height 22
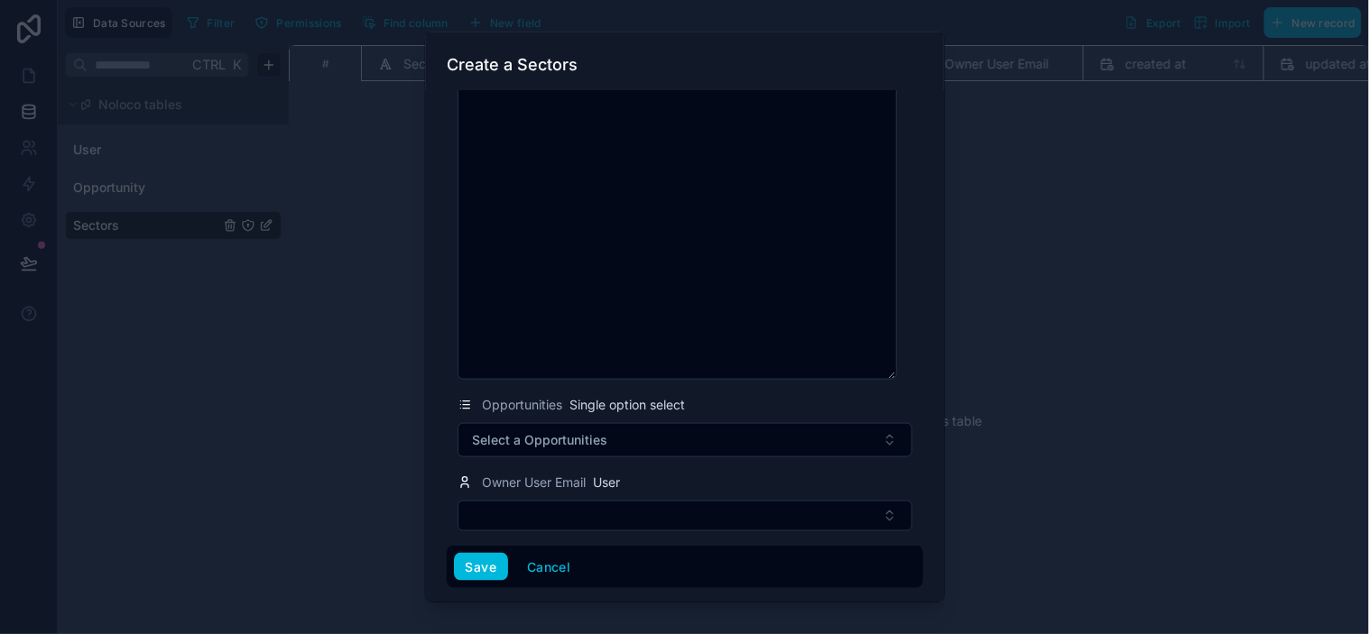
click at [779, 433] on button "Select a Opportunities" at bounding box center [684, 440] width 455 height 34
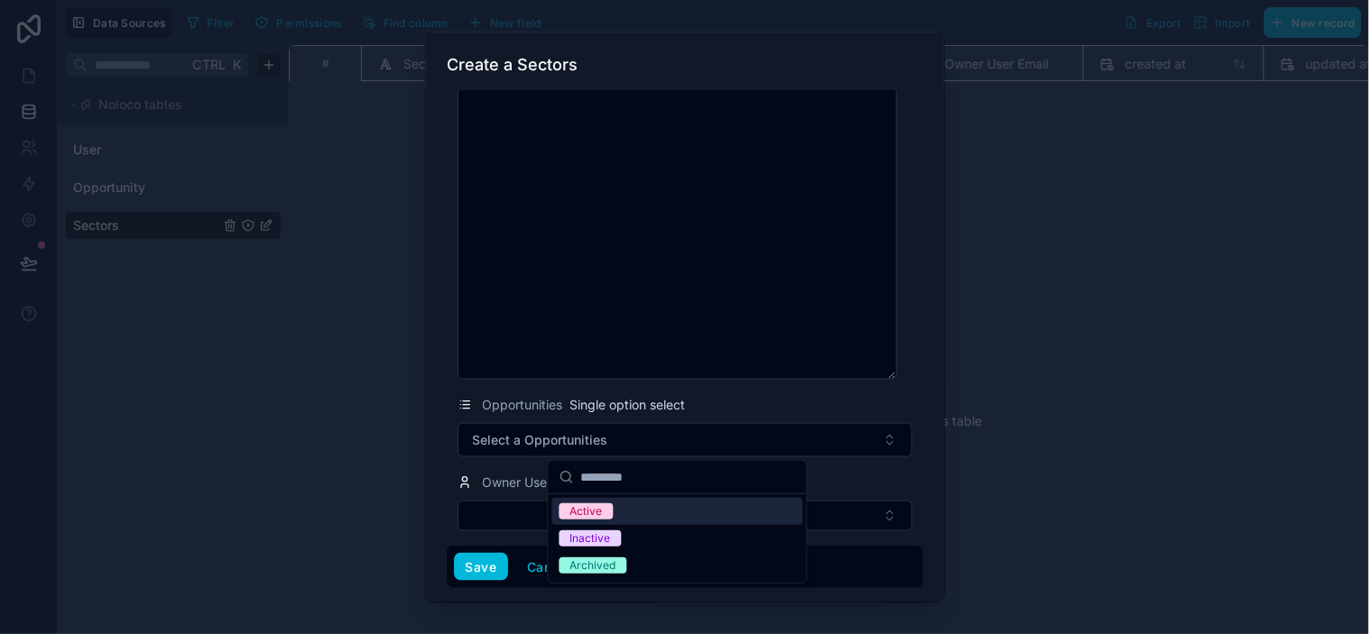
click at [779, 433] on button "Select a Opportunities" at bounding box center [684, 440] width 455 height 34
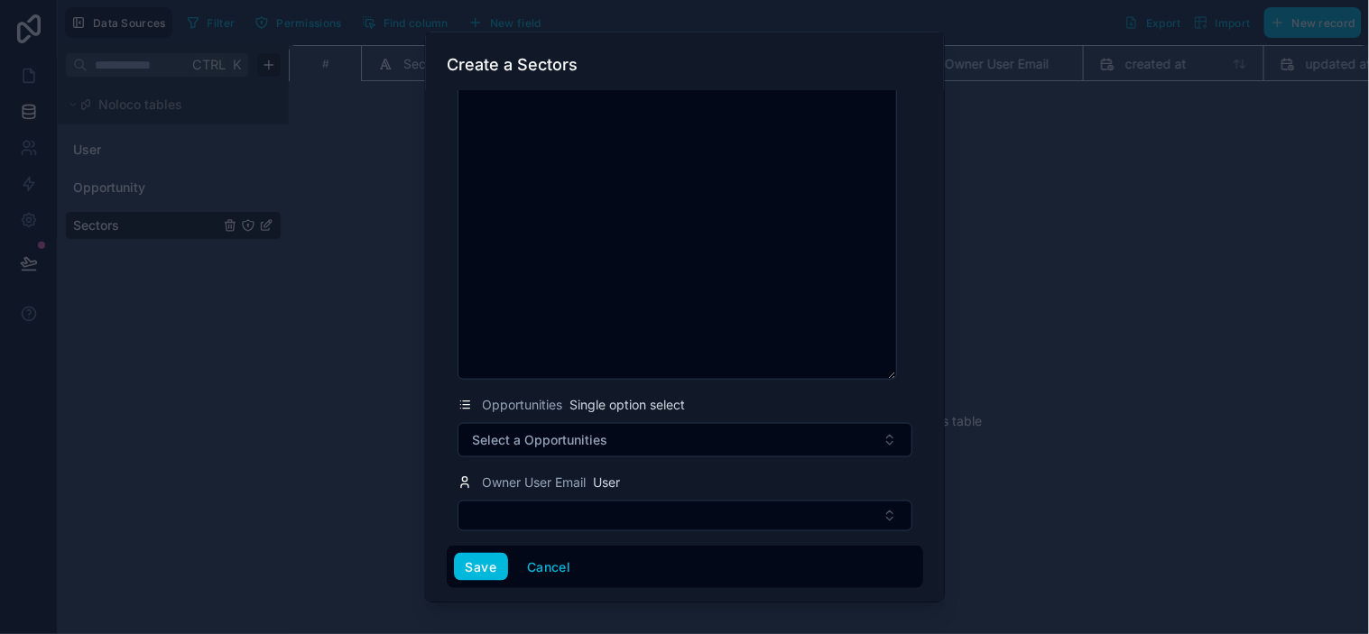
click at [785, 395] on div "Opportunities Single option select" at bounding box center [684, 405] width 455 height 22
click at [494, 570] on button "Save" at bounding box center [481, 566] width 54 height 29
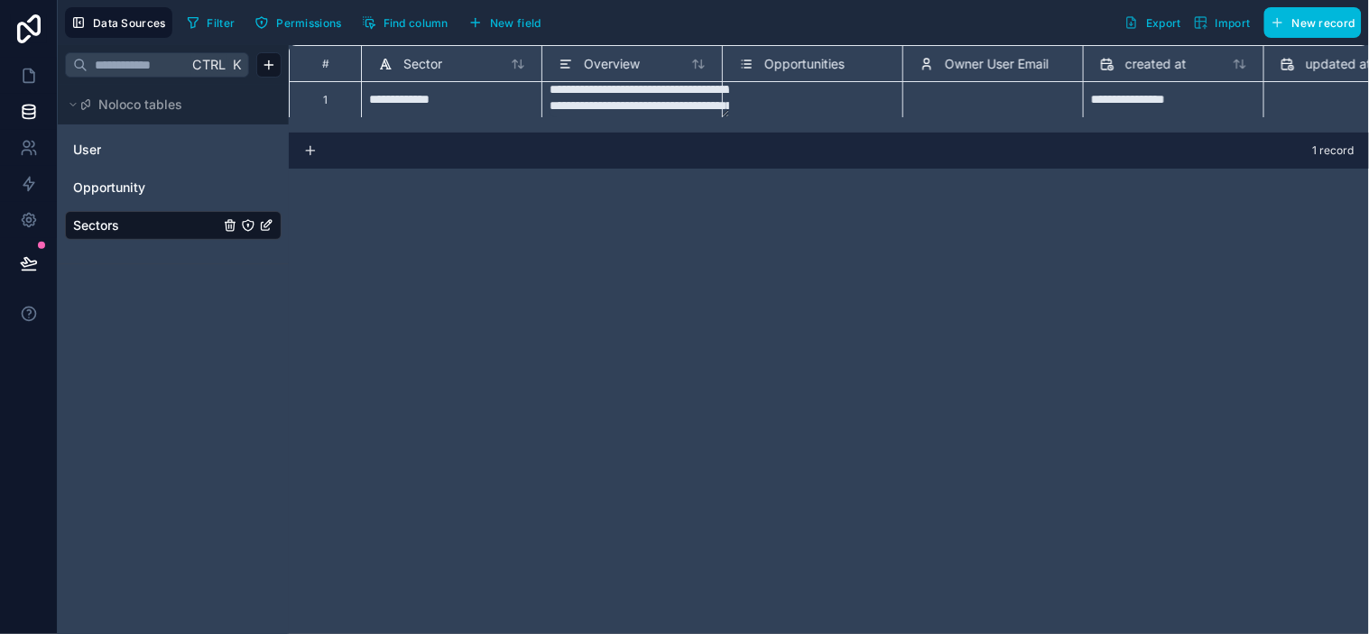
click at [592, 275] on div "**********" at bounding box center [829, 339] width 1080 height 589
drag, startPoint x: 971, startPoint y: 88, endPoint x: 785, endPoint y: 94, distance: 186.0
click at [961, 89] on div "Select a Owner User Email" at bounding box center [992, 106] width 165 height 34
click at [738, 96] on div "Select a Opportunities" at bounding box center [812, 106] width 165 height 34
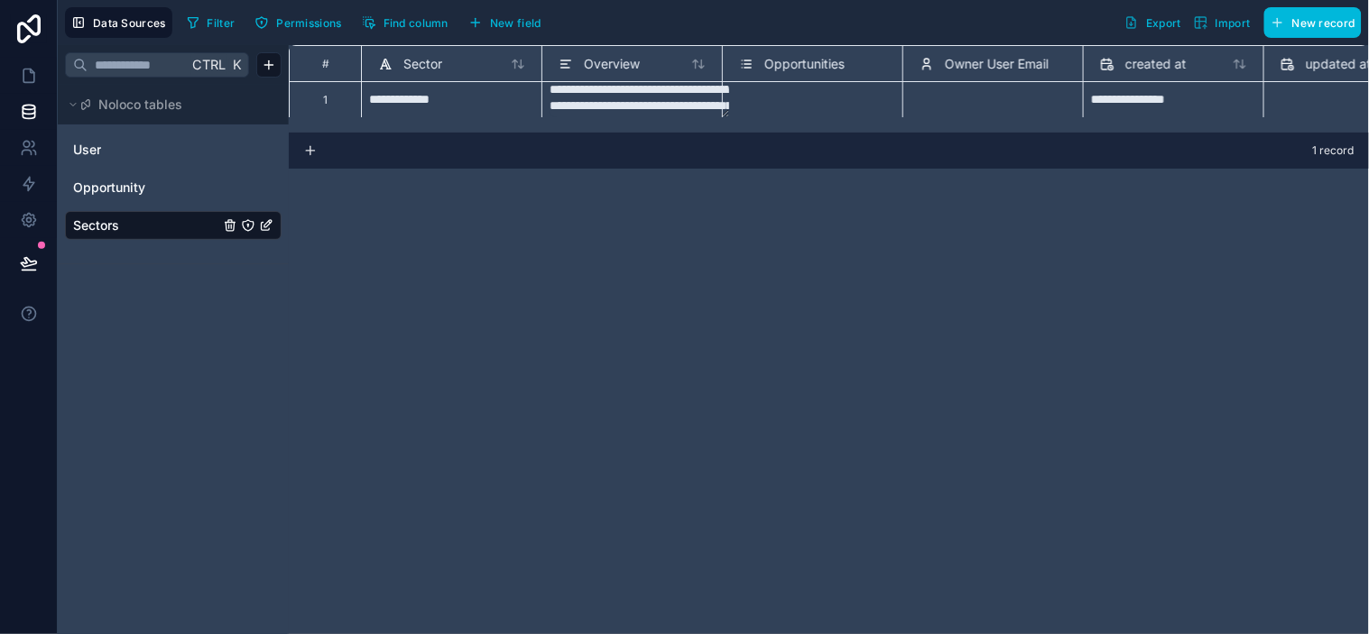
click at [736, 218] on div "**********" at bounding box center [829, 339] width 1080 height 589
click at [1232, 24] on span "New record" at bounding box center [1323, 23] width 63 height 14
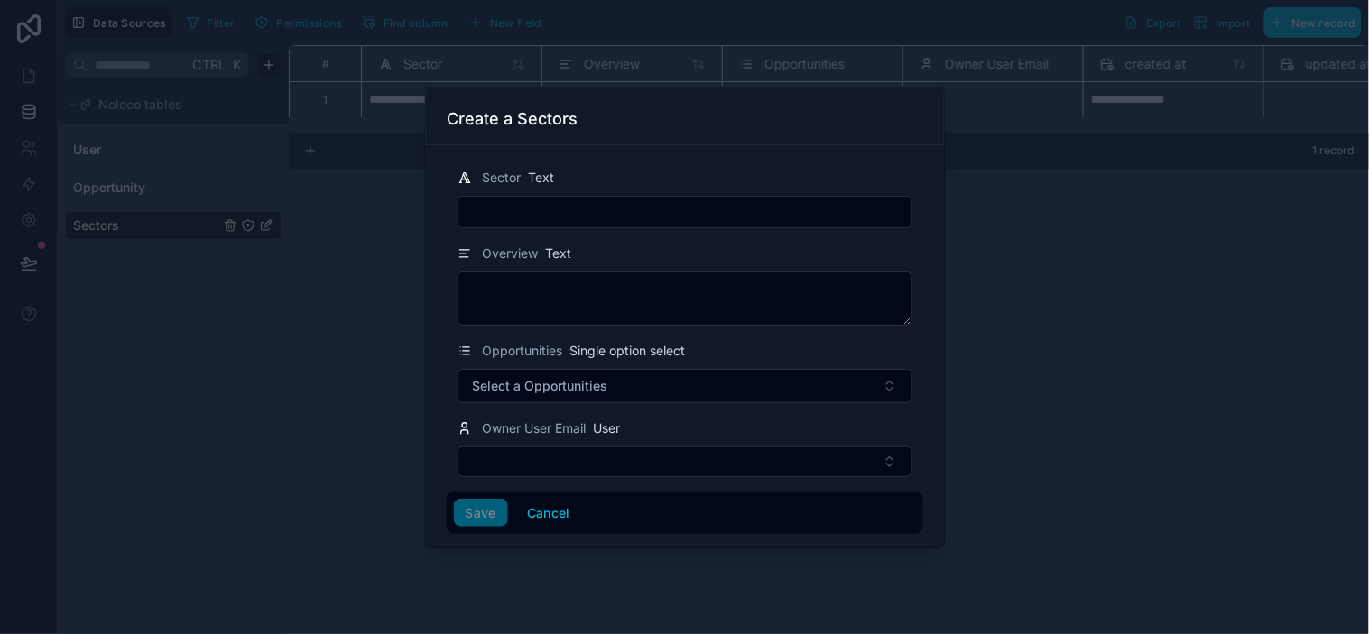
click at [508, 221] on input "text" at bounding box center [684, 211] width 453 height 25
type input "******"
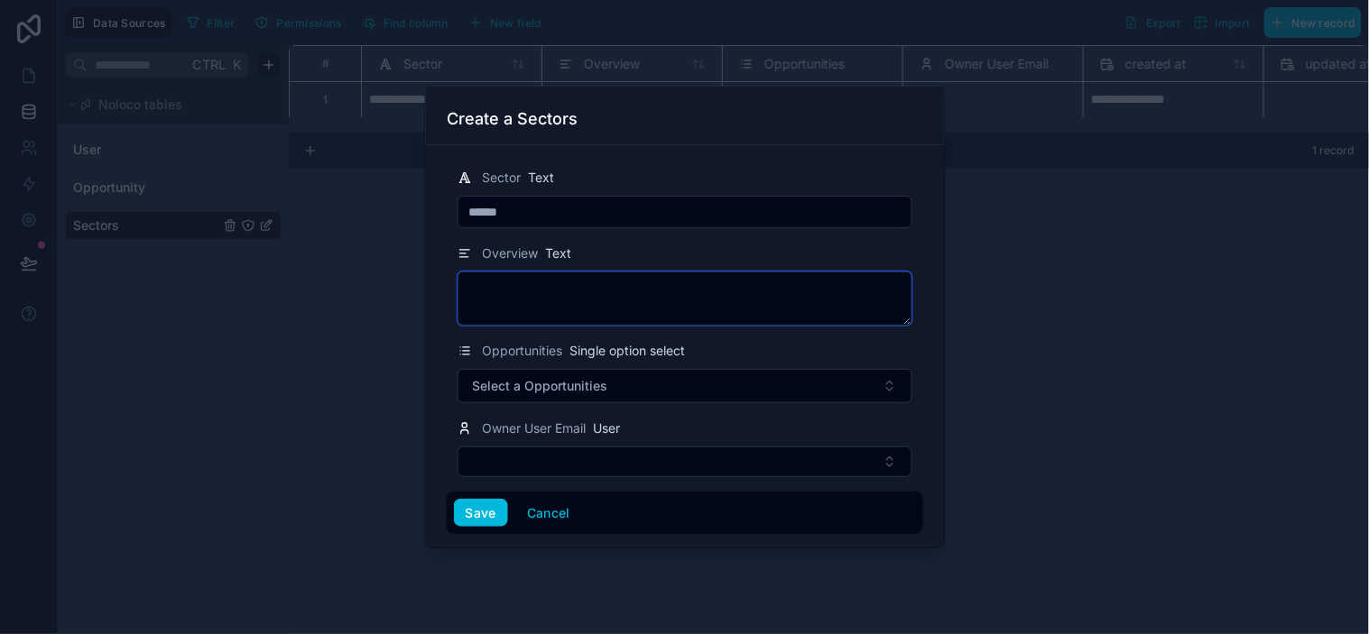
click at [575, 311] on textarea at bounding box center [684, 299] width 455 height 54
paste textarea "**********"
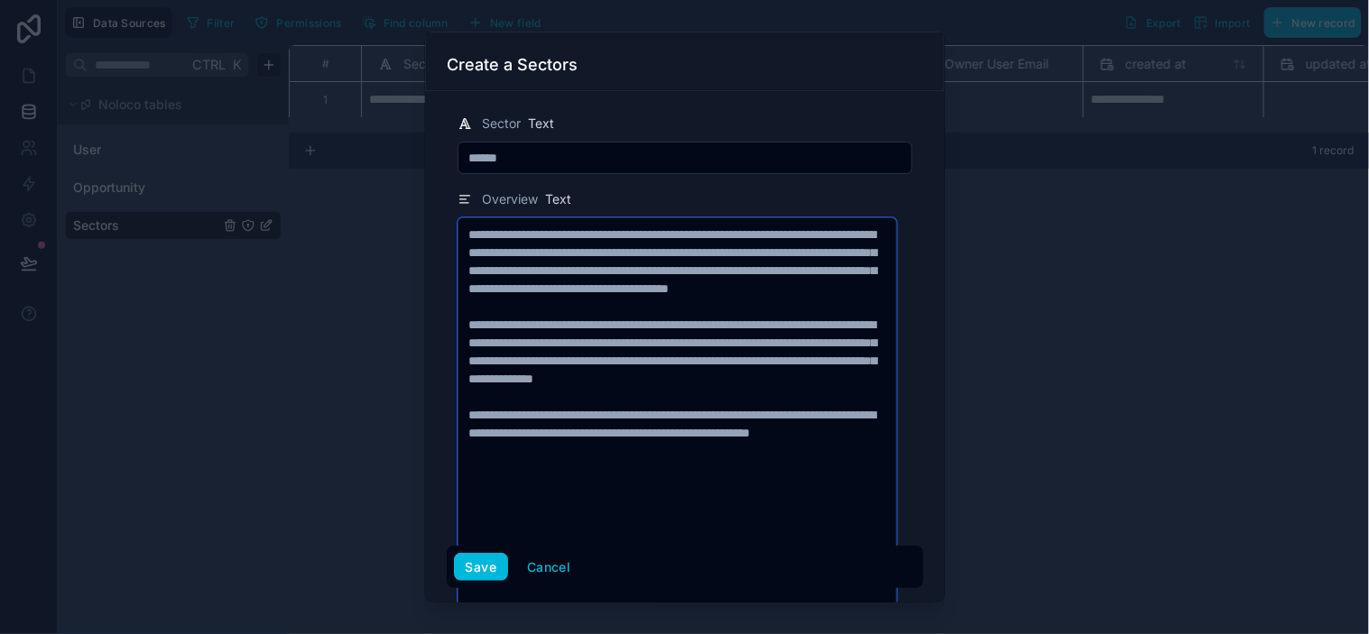
type textarea "**********"
click at [704, 208] on div "Overview Text" at bounding box center [684, 200] width 455 height 22
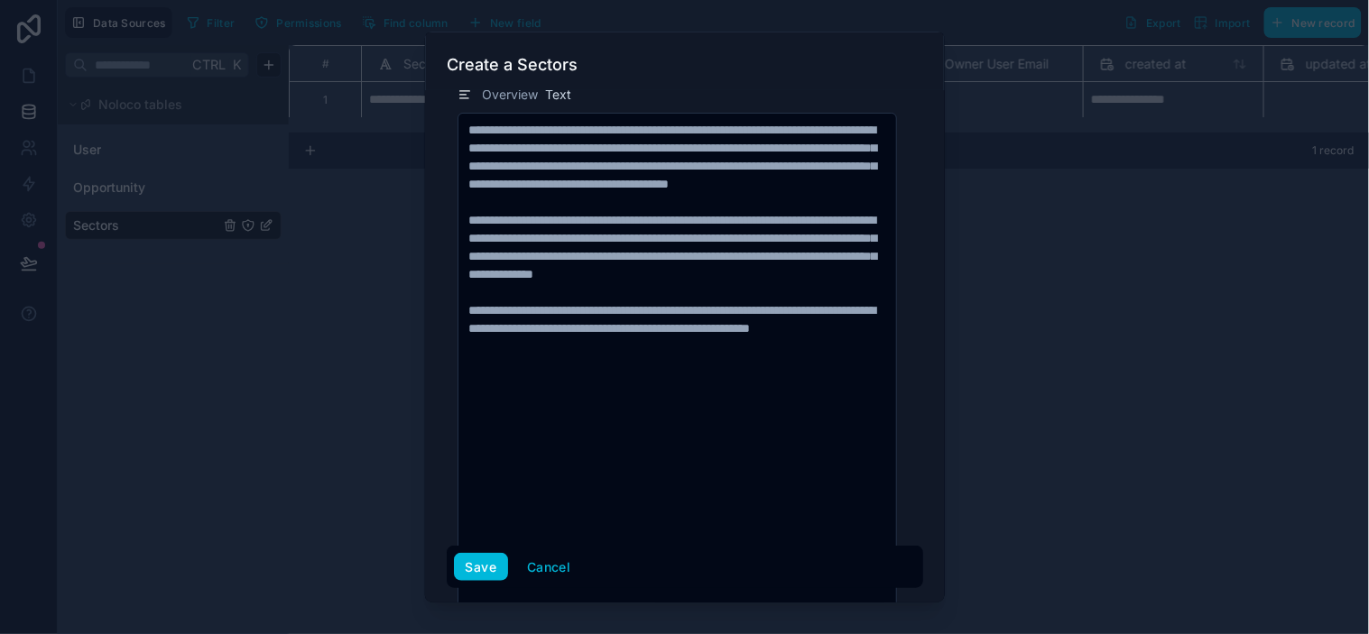
scroll to position [395, 0]
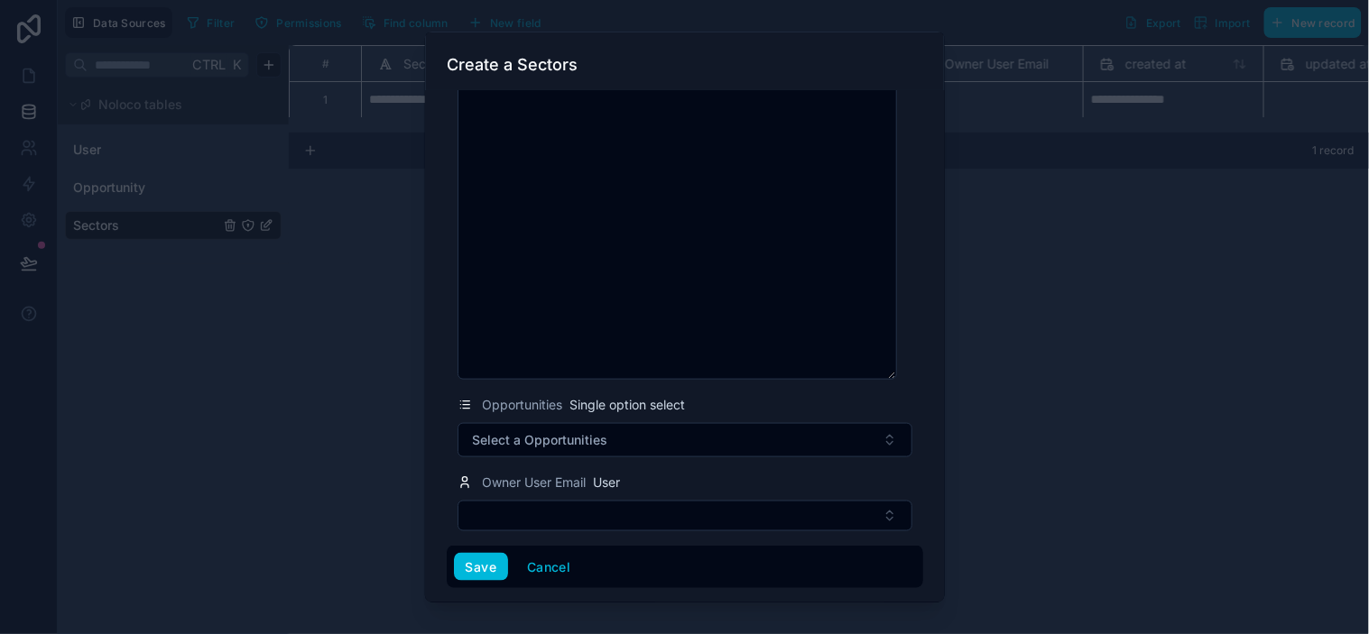
click at [536, 448] on button "Select a Opportunities" at bounding box center [684, 440] width 455 height 34
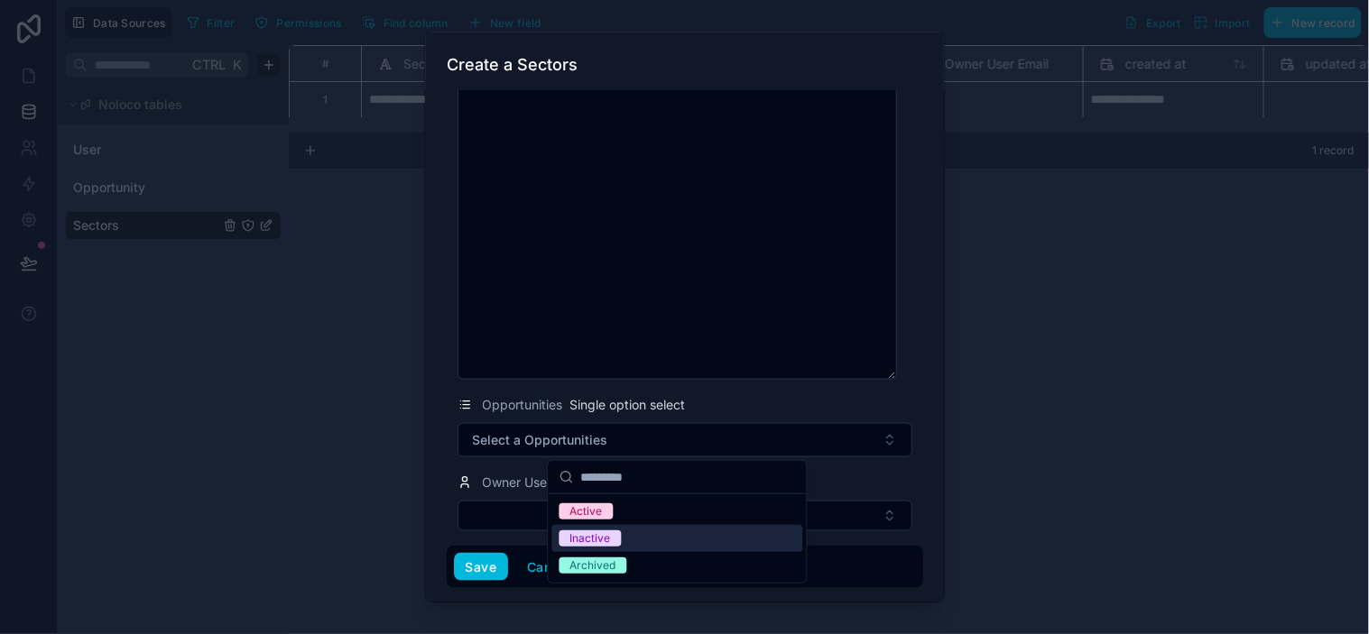
click at [596, 540] on div "Inactive" at bounding box center [590, 539] width 41 height 16
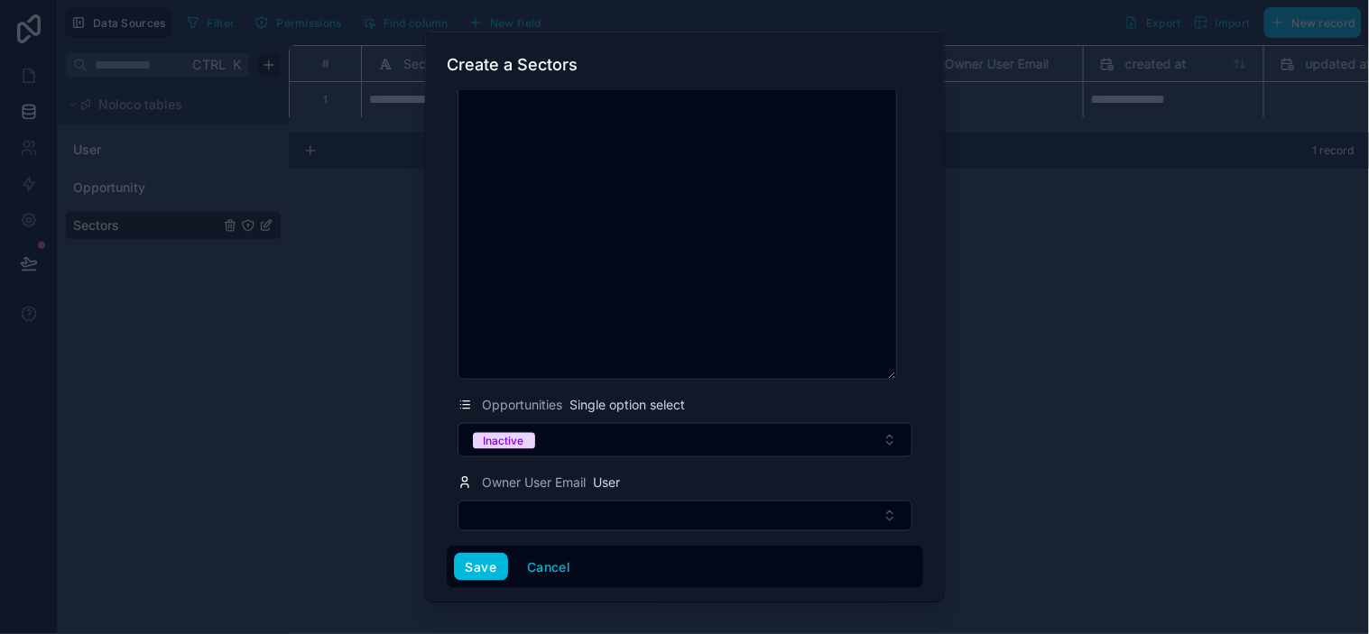
click at [600, 445] on button "Inactive" at bounding box center [684, 440] width 455 height 34
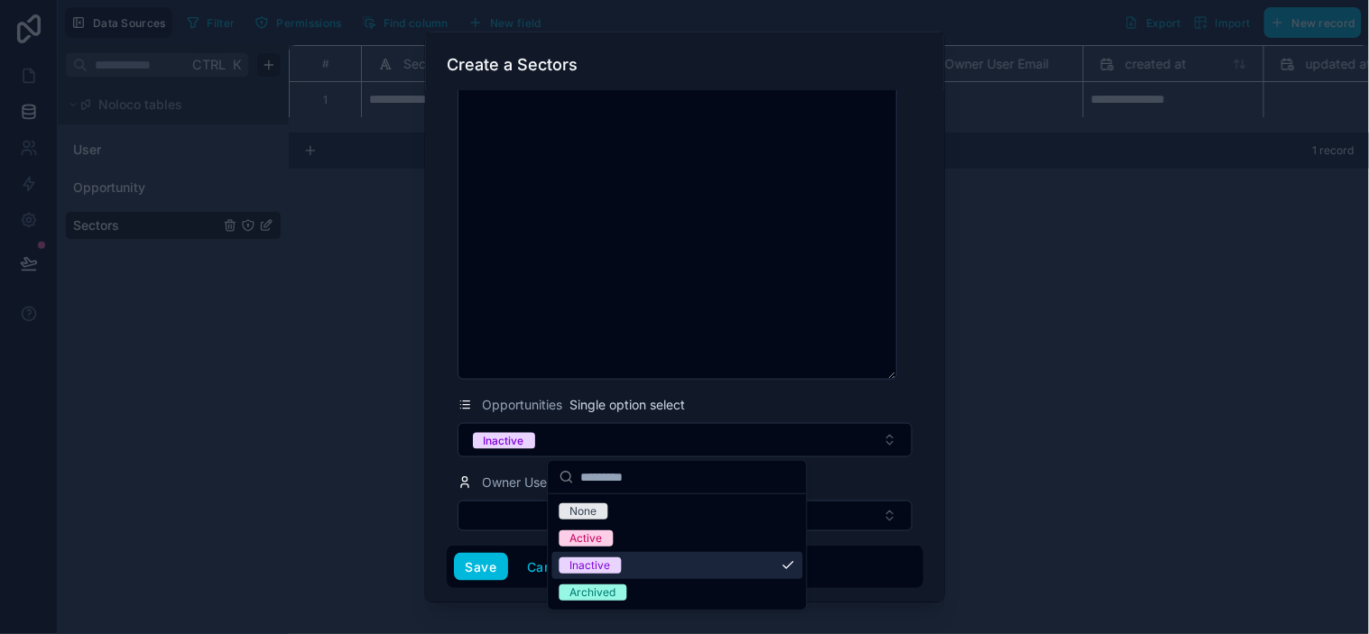
click at [791, 561] on div "Inactive" at bounding box center [677, 565] width 251 height 27
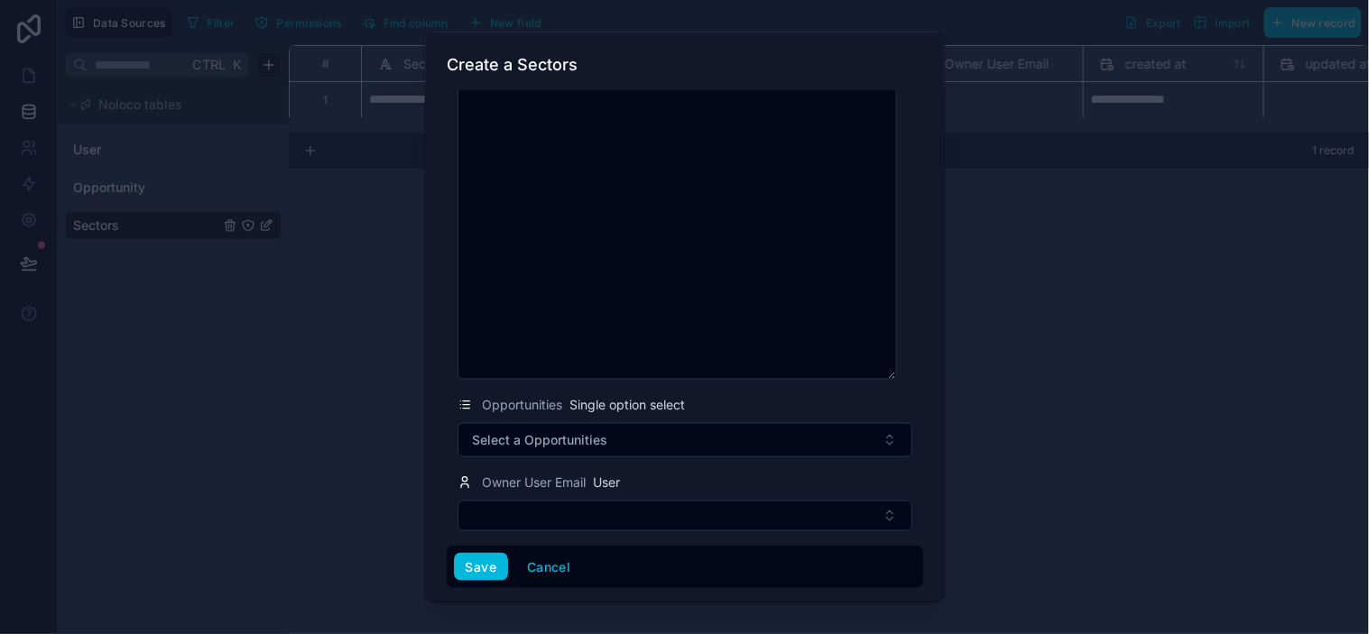
click at [502, 566] on button "Save" at bounding box center [481, 566] width 54 height 29
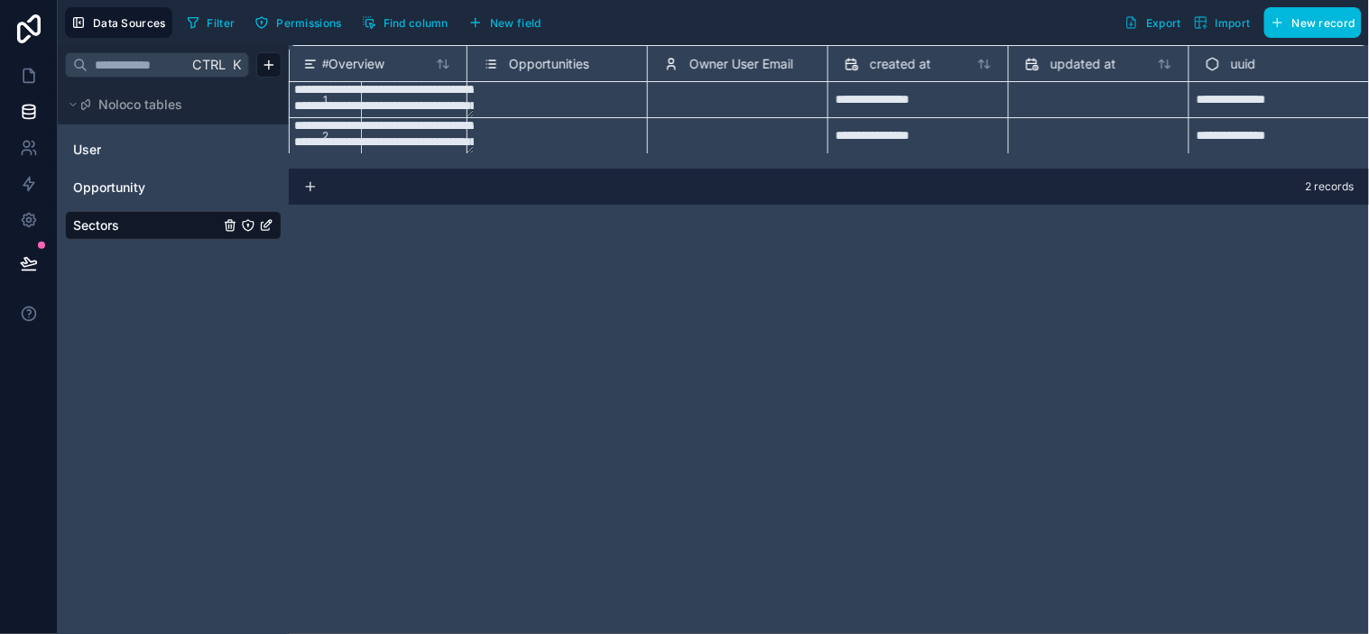
scroll to position [1, 0]
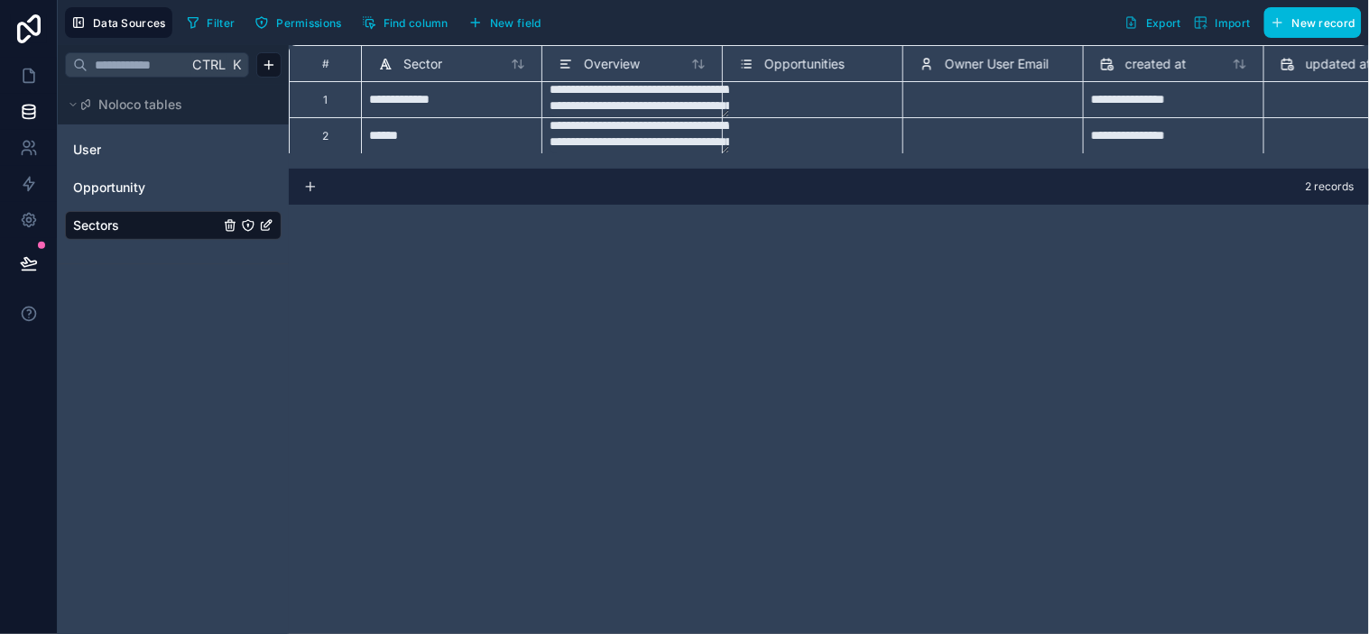
click at [524, 241] on div "**********" at bounding box center [829, 339] width 1080 height 589
drag, startPoint x: 603, startPoint y: 246, endPoint x: 625, endPoint y: 246, distance: 22.6
click at [605, 246] on div "**********" at bounding box center [829, 339] width 1080 height 589
click at [633, 245] on div "**********" at bounding box center [829, 339] width 1080 height 589
click at [310, 192] on icon at bounding box center [310, 187] width 14 height 14
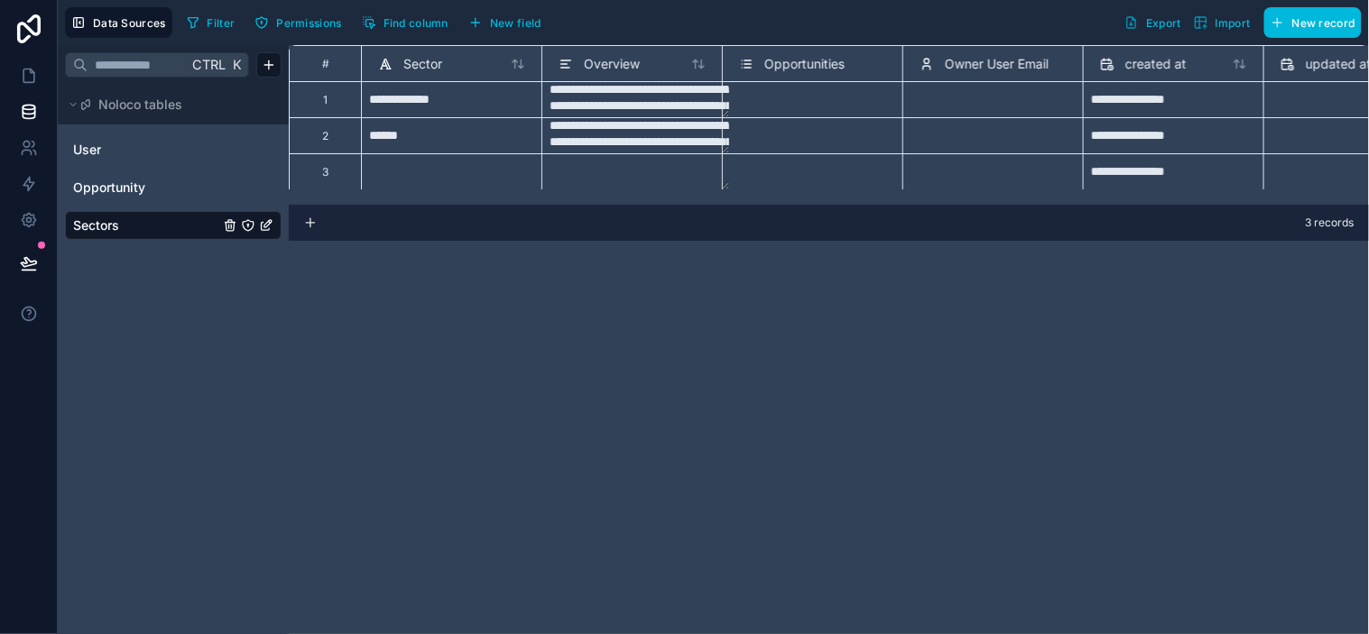
click at [430, 179] on div at bounding box center [451, 171] width 180 height 36
type input "**********"
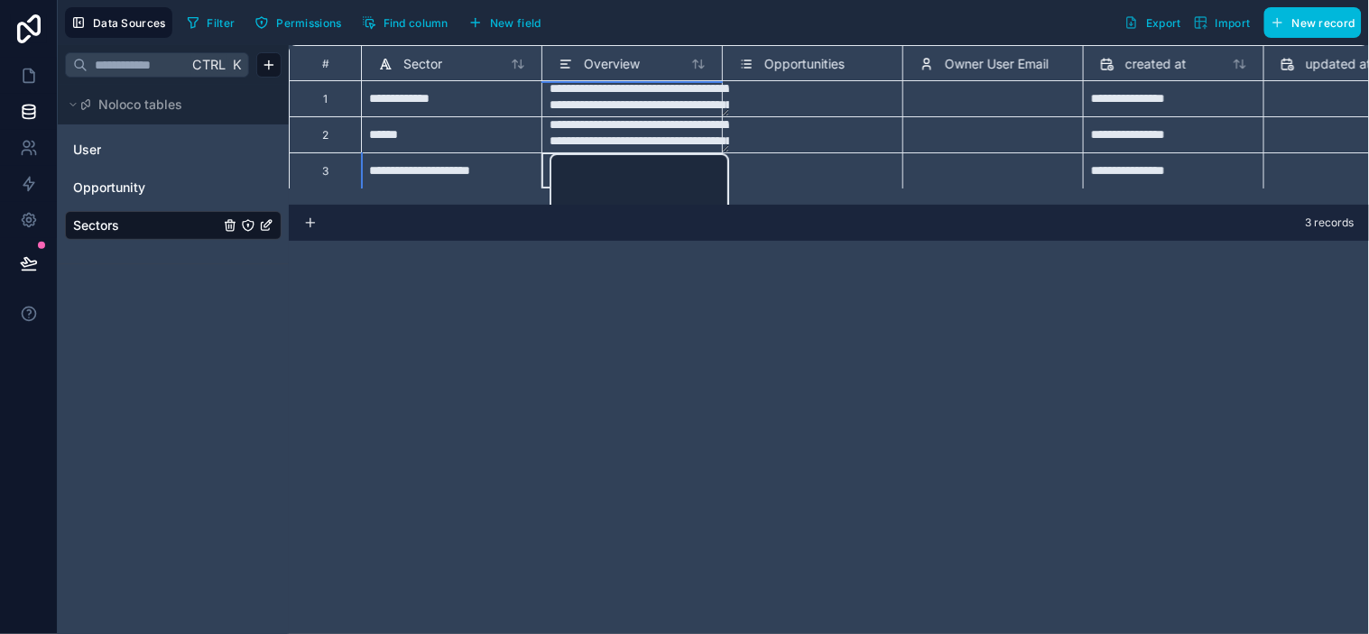
click at [624, 172] on textarea at bounding box center [640, 225] width 180 height 144
paste textarea "**********"
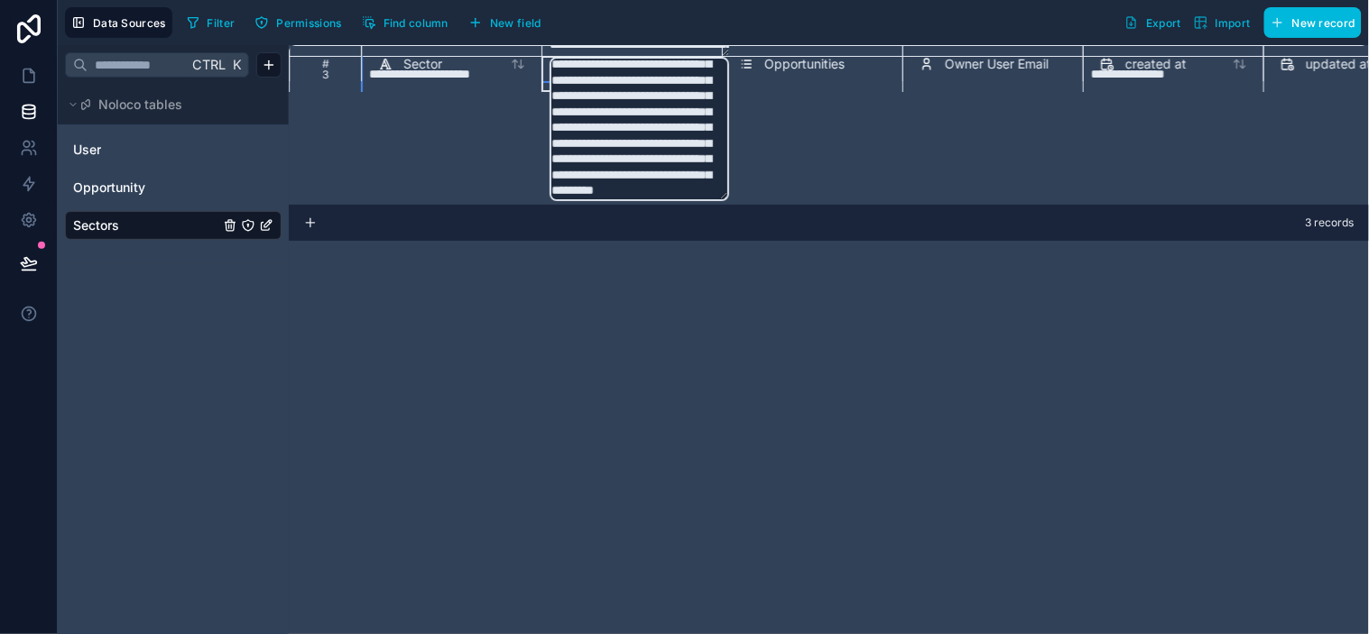
click at [790, 444] on div "**********" at bounding box center [829, 339] width 1080 height 589
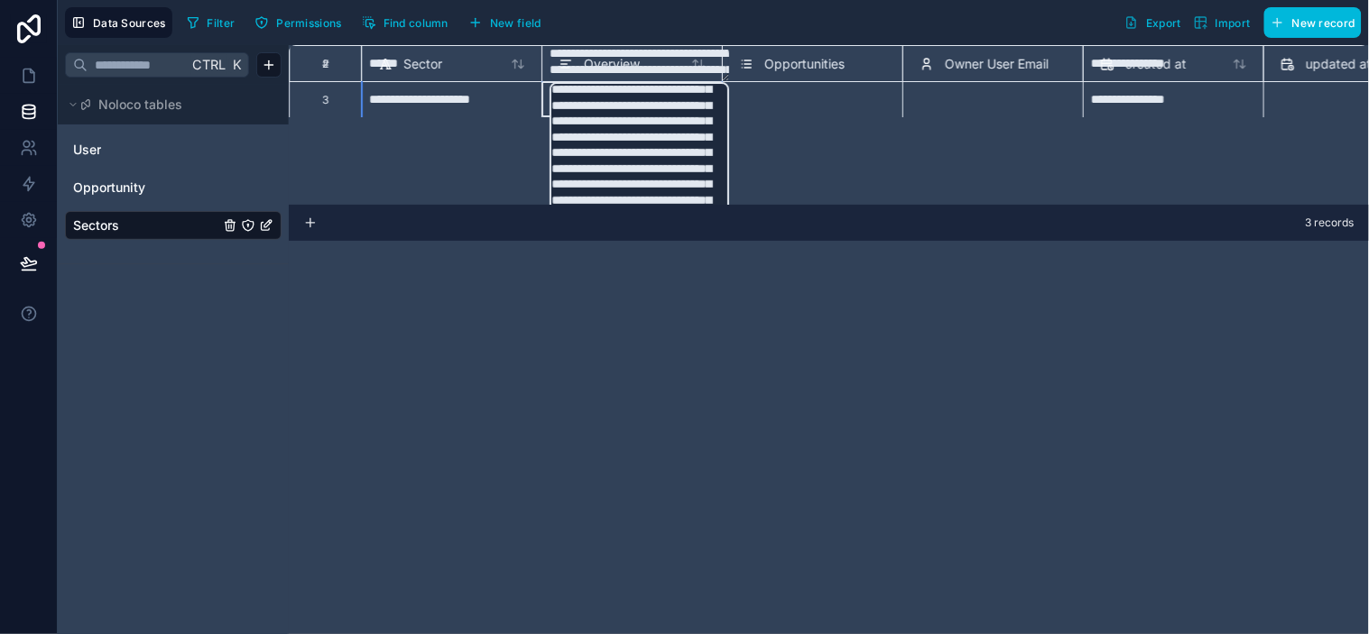
click at [866, 157] on div "**********" at bounding box center [829, 125] width 1080 height 160
drag, startPoint x: 993, startPoint y: 453, endPoint x: 881, endPoint y: 379, distance: 134.9
click at [993, 451] on div "**********" at bounding box center [829, 339] width 1080 height 589
click at [506, 121] on div "**********" at bounding box center [829, 125] width 1080 height 160
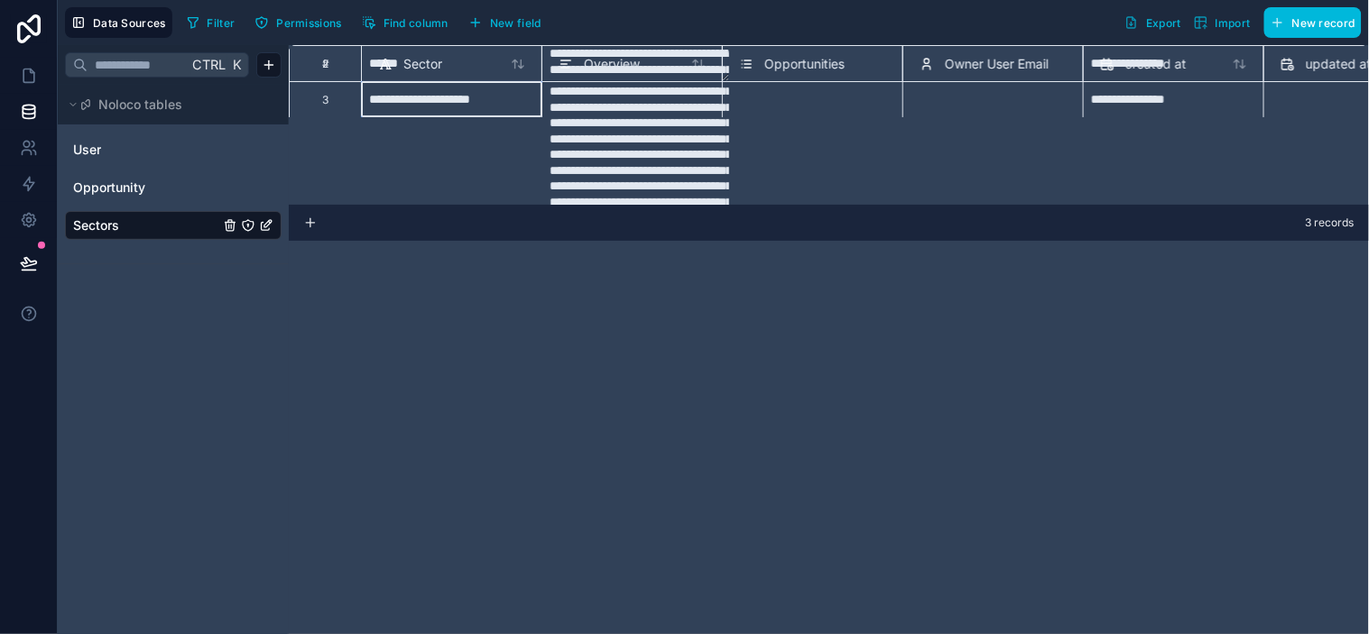
scroll to position [5, 0]
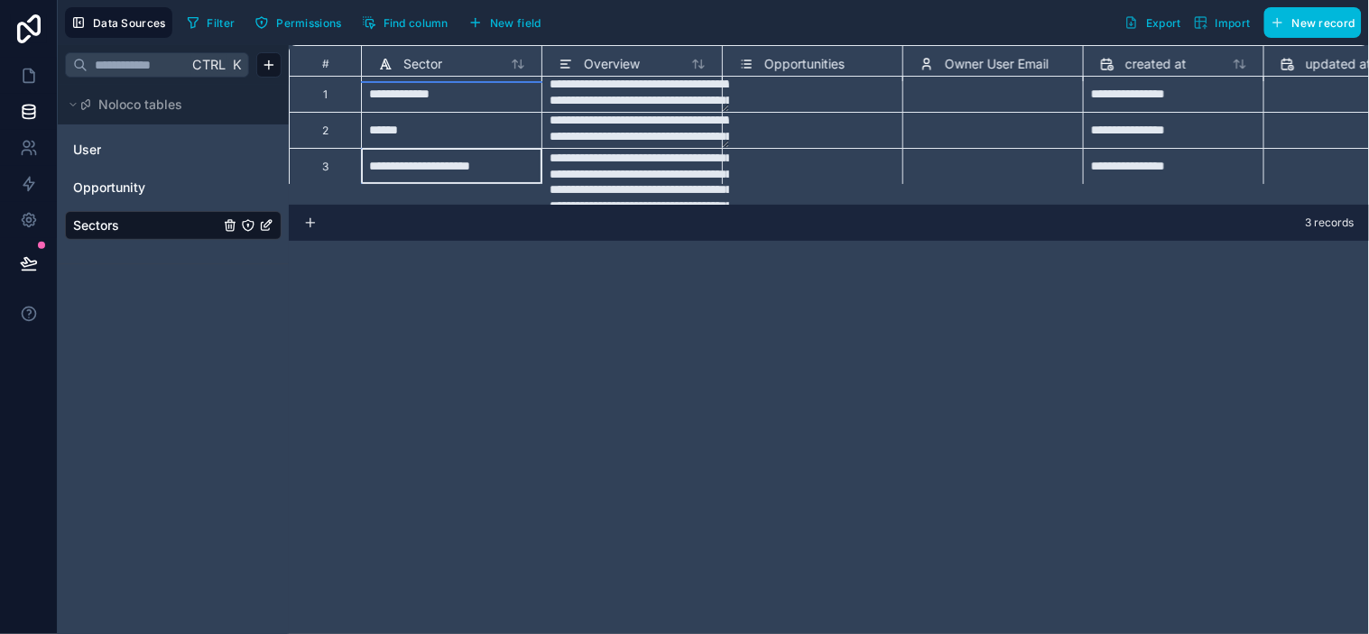
click at [483, 99] on div "**********" at bounding box center [956, 112] width 1335 height 144
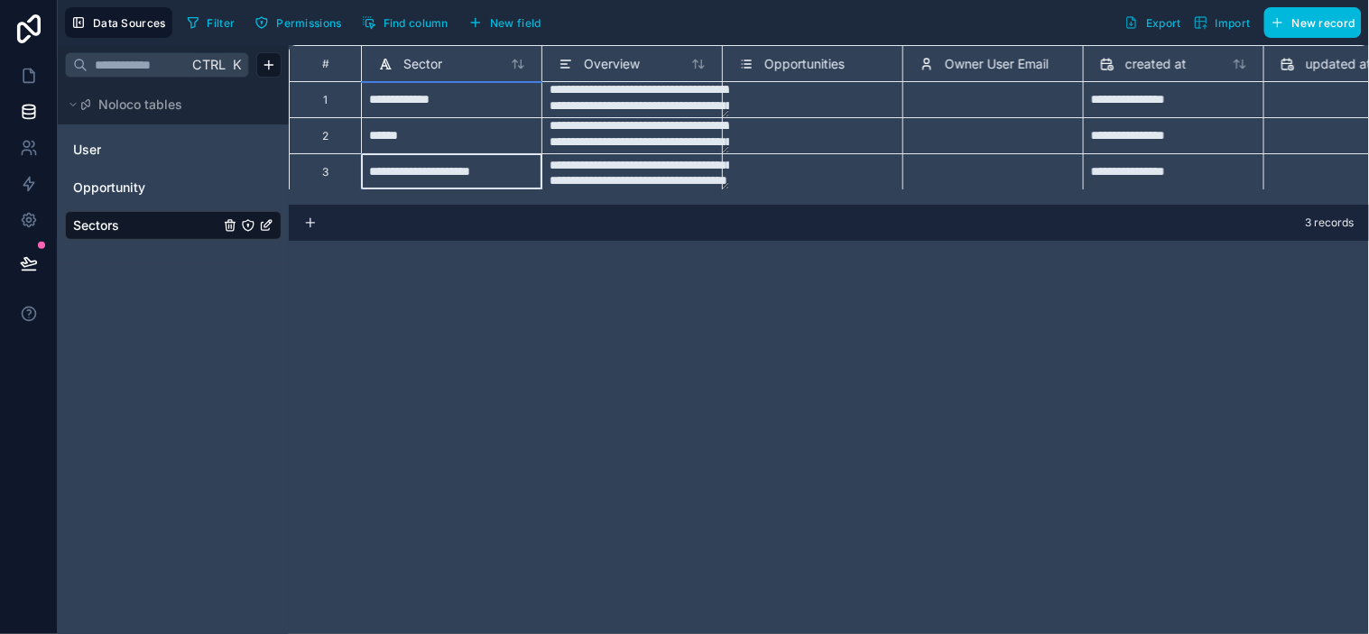
click at [641, 158] on textarea "**********" at bounding box center [640, 171] width 180 height 35
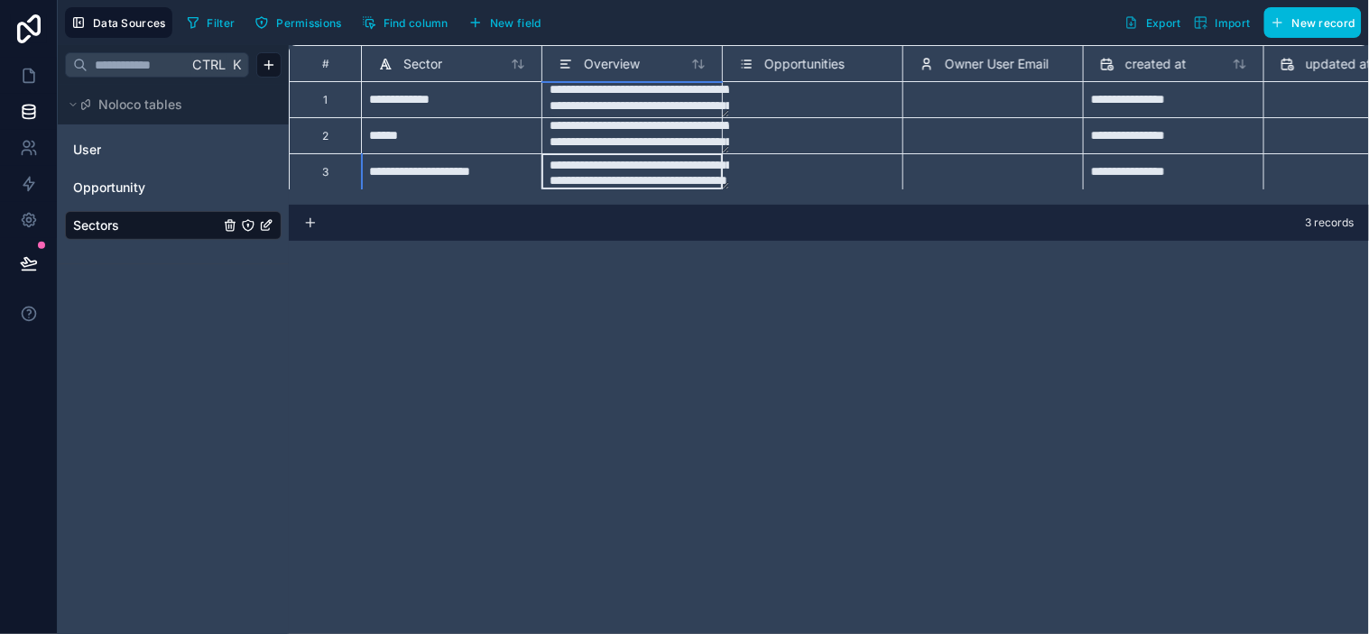
click at [646, 336] on div "**********" at bounding box center [829, 339] width 1080 height 589
click at [646, 163] on textarea "**********" at bounding box center [640, 171] width 180 height 35
click at [646, 166] on textarea "**********" at bounding box center [640, 171] width 180 height 35
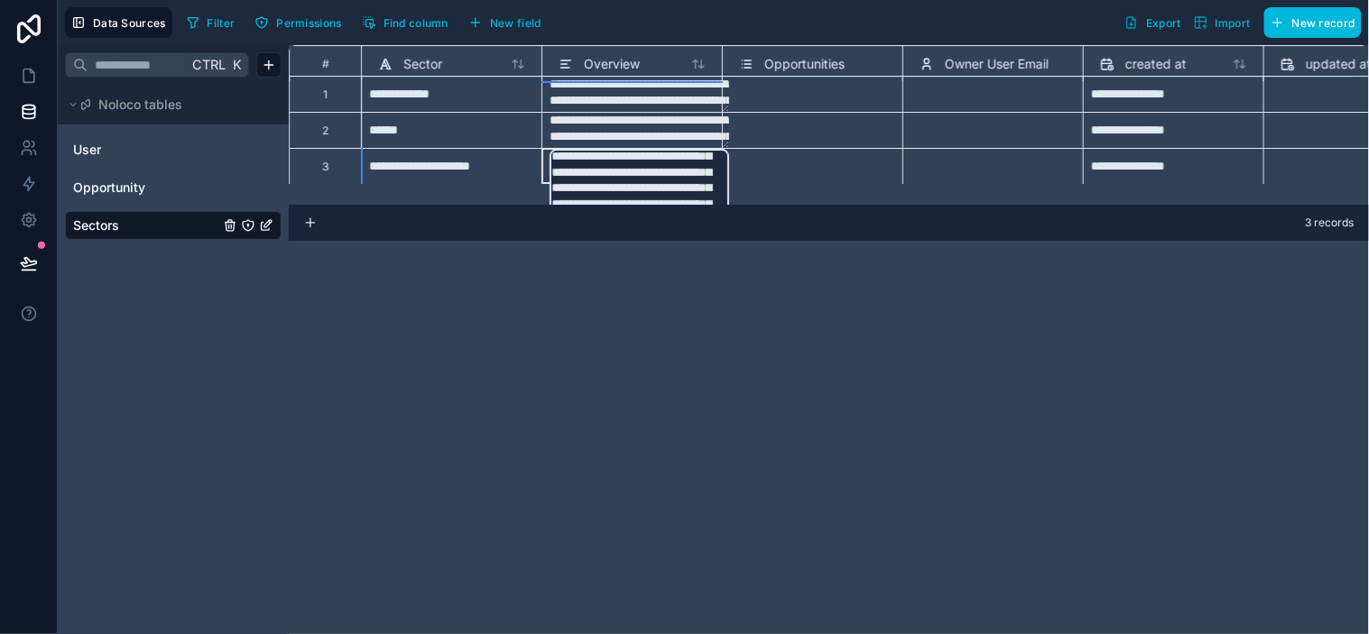
scroll to position [72, 0]
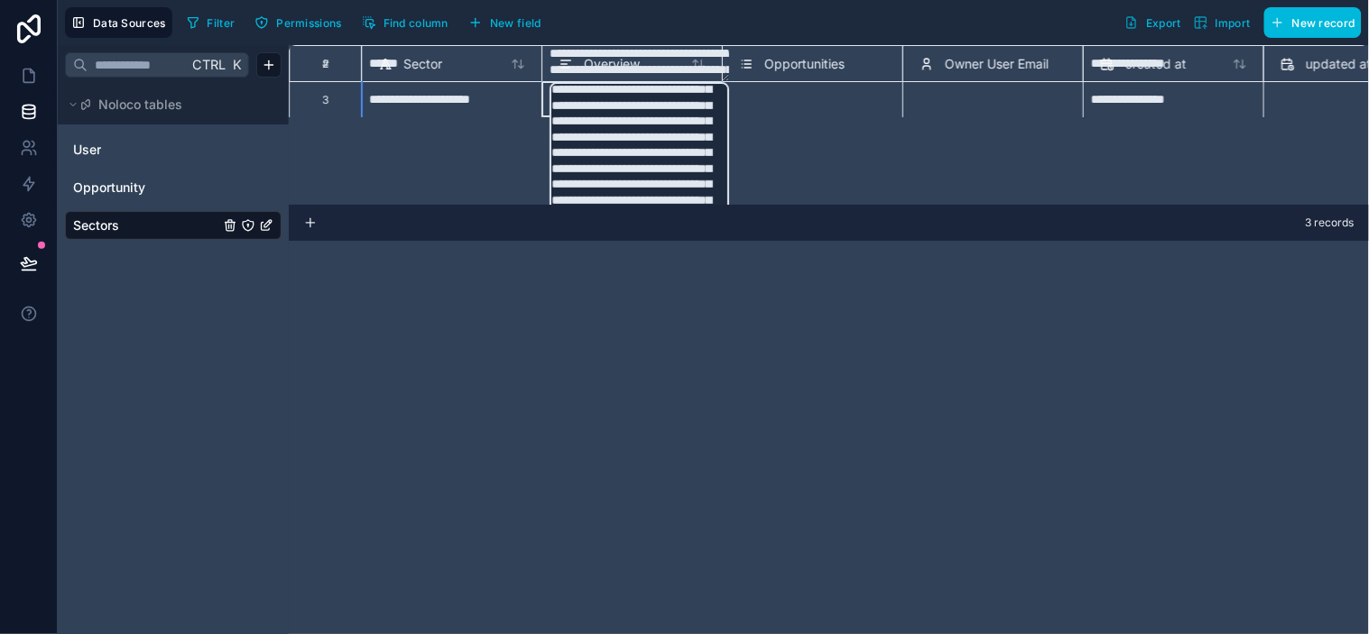
click at [652, 179] on textarea "**********" at bounding box center [640, 154] width 180 height 144
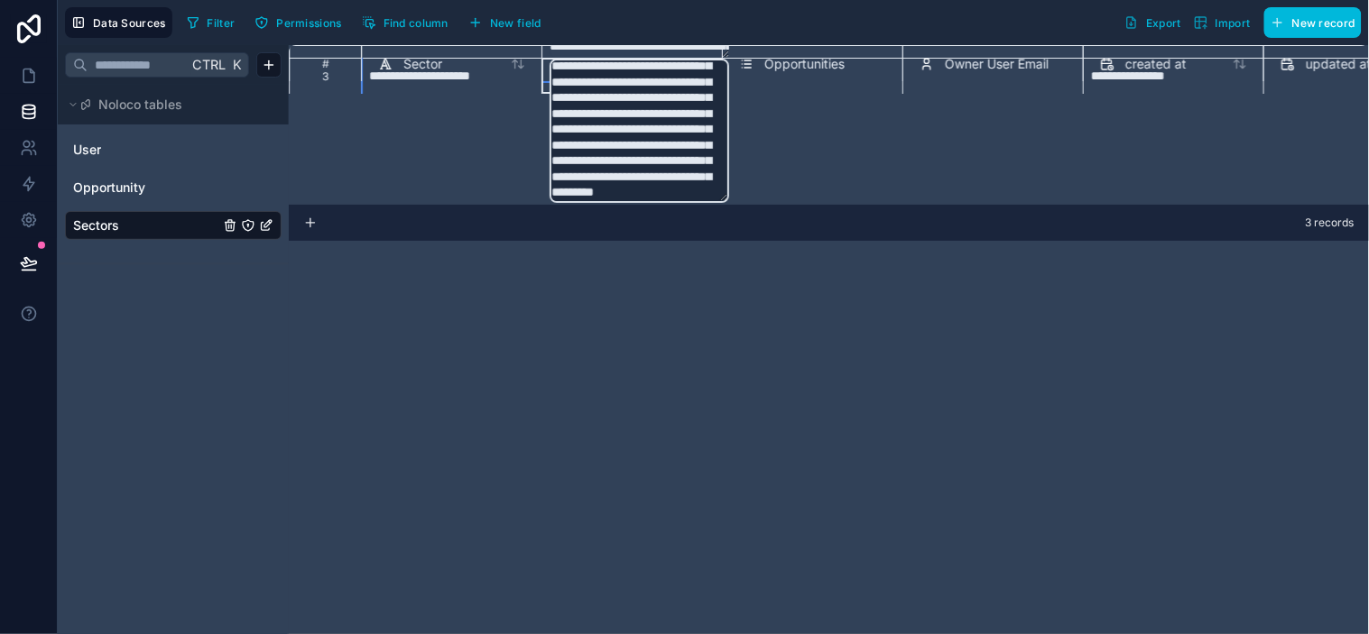
scroll to position [113, 0]
click at [697, 173] on textarea "**********" at bounding box center [640, 129] width 180 height 144
click at [725, 177] on textarea "**********" at bounding box center [640, 129] width 180 height 144
click at [668, 176] on textarea "**********" at bounding box center [640, 129] width 180 height 144
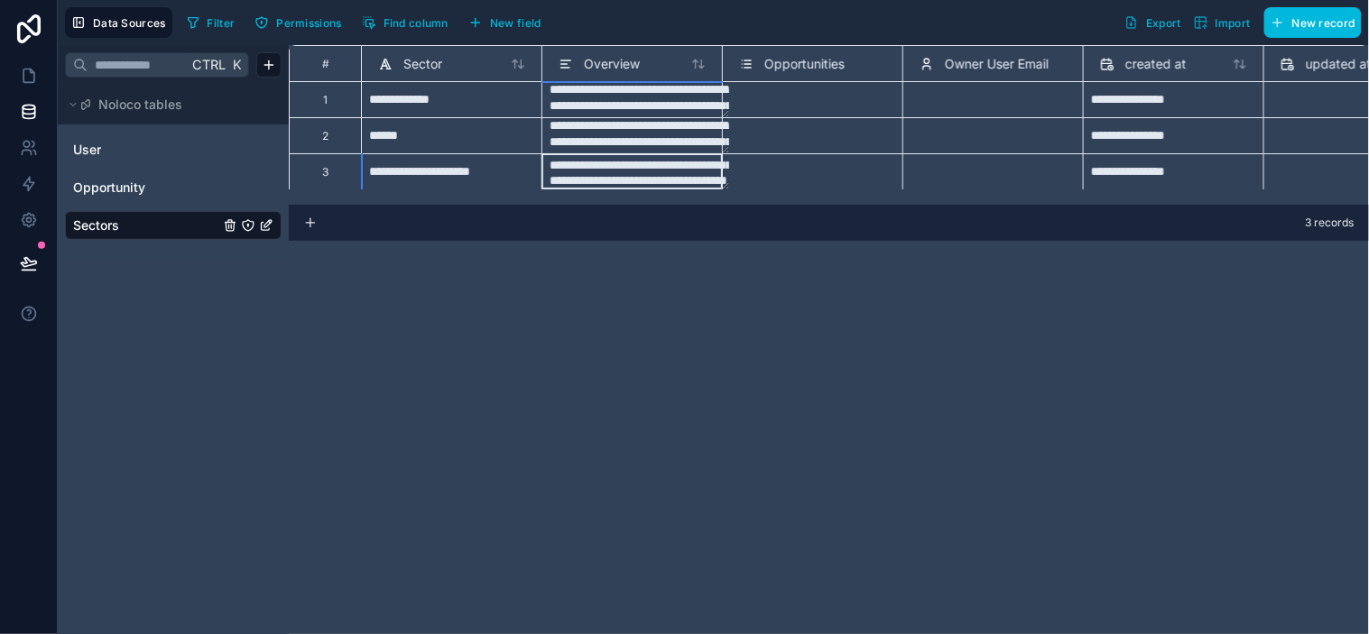
click at [845, 328] on div "**********" at bounding box center [829, 339] width 1080 height 589
click at [504, 97] on div "**********" at bounding box center [451, 99] width 180 height 36
click at [691, 127] on textarea "**********" at bounding box center [640, 135] width 180 height 35
click at [818, 136] on div "Select a Opportunities" at bounding box center [795, 142] width 113 height 14
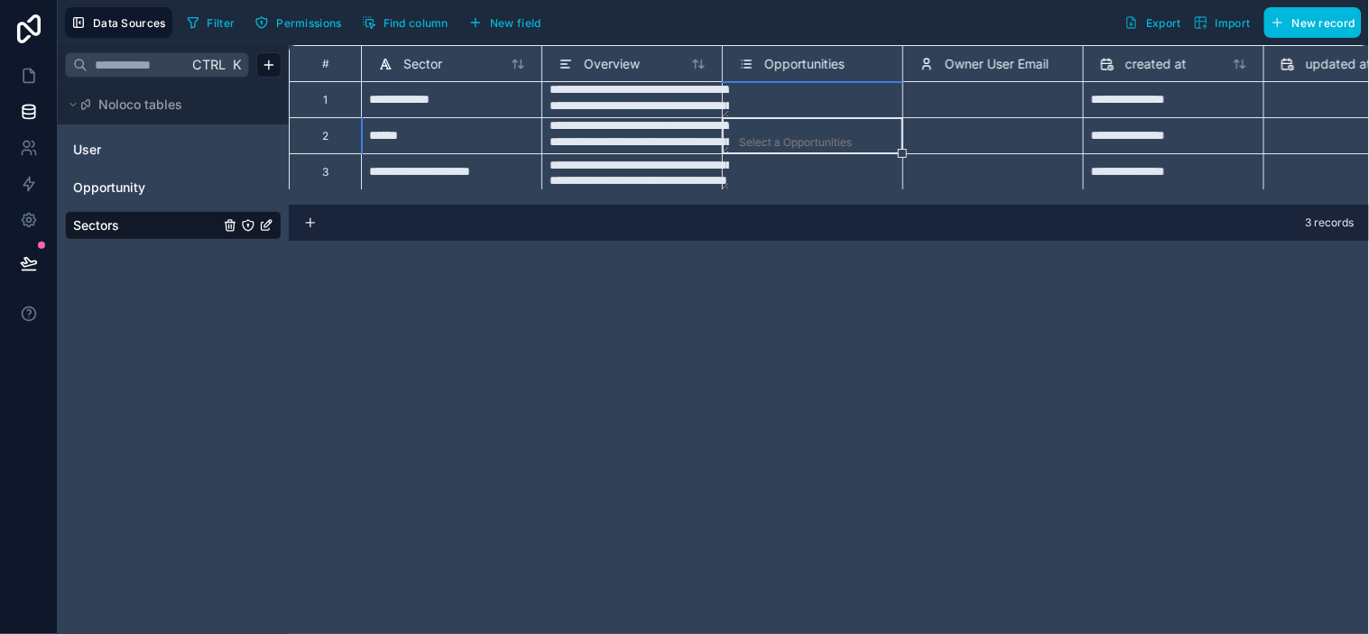
click at [994, 142] on div "Select a Owner User Email" at bounding box center [988, 142] width 136 height 14
click at [969, 175] on div "Select a Owner User Email" at bounding box center [988, 178] width 136 height 14
click at [987, 140] on div "Select a Owner User Email" at bounding box center [988, 142] width 136 height 14
click at [628, 274] on div "**********" at bounding box center [829, 339] width 1080 height 589
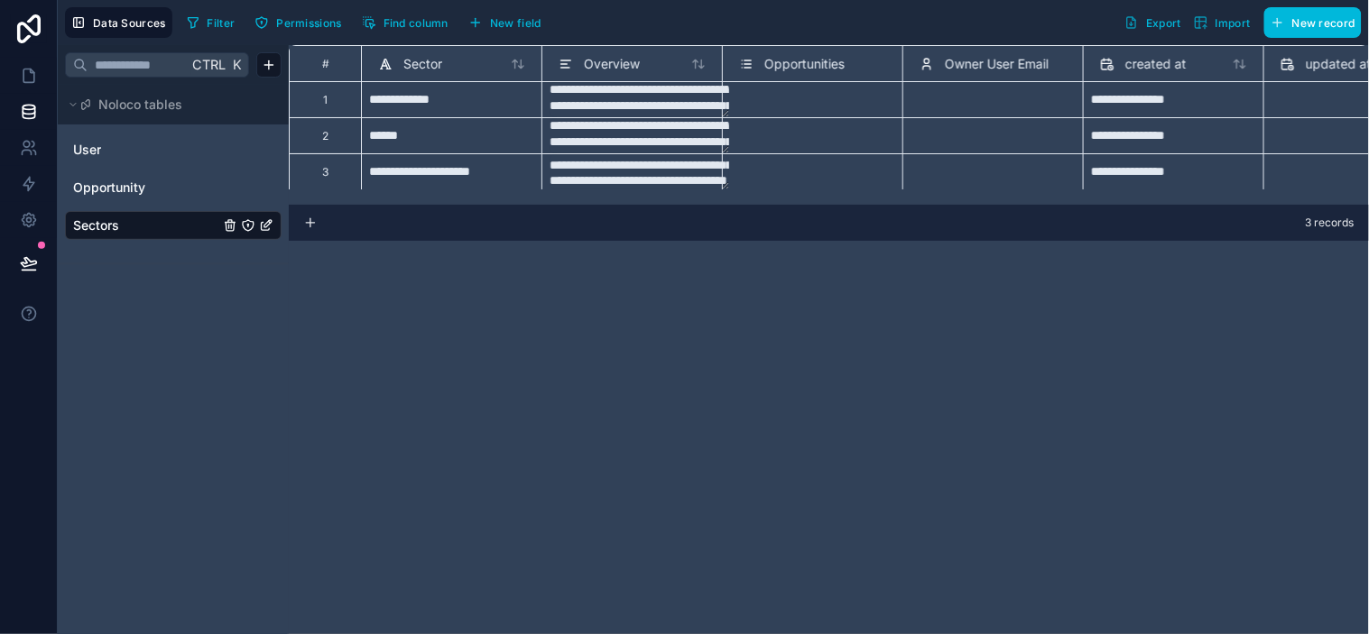
type textarea "**********"
drag, startPoint x: 630, startPoint y: 172, endPoint x: 612, endPoint y: 172, distance: 18.0
click at [624, 172] on textarea "**********" at bounding box center [640, 171] width 180 height 35
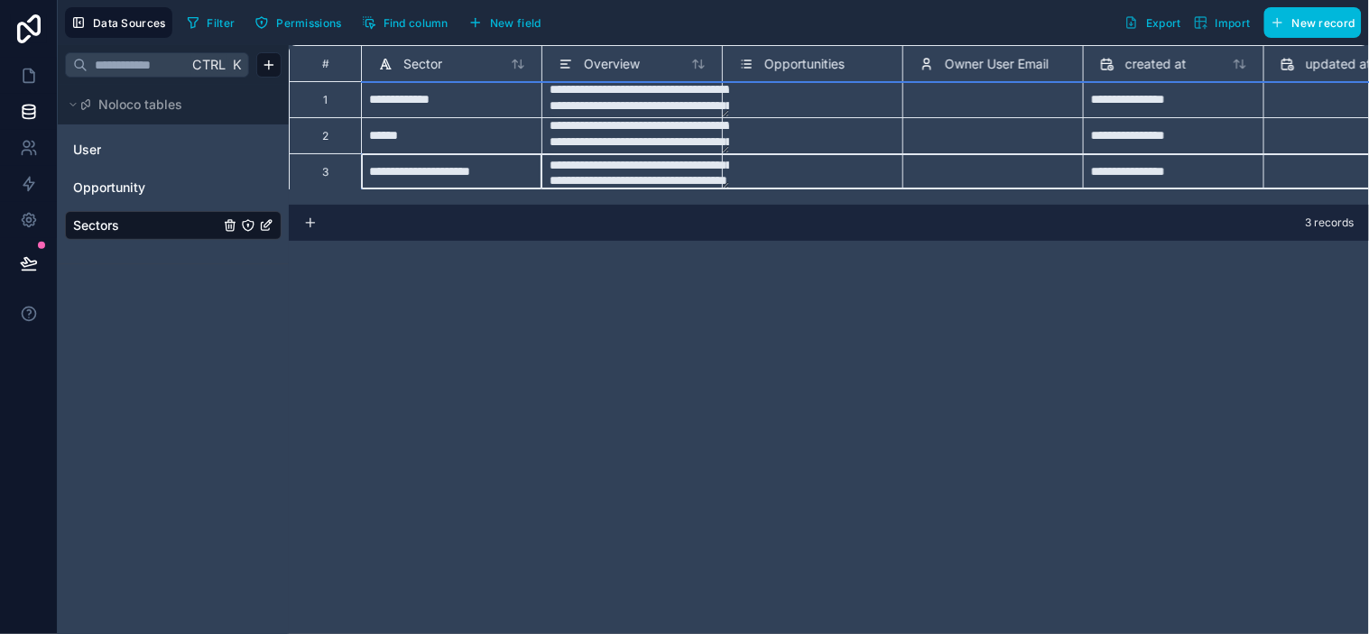
click at [350, 180] on div "3" at bounding box center [325, 171] width 72 height 36
click at [1232, 121] on div at bounding box center [1353, 135] width 180 height 36
click at [1232, 179] on div at bounding box center [1353, 172] width 165 height 29
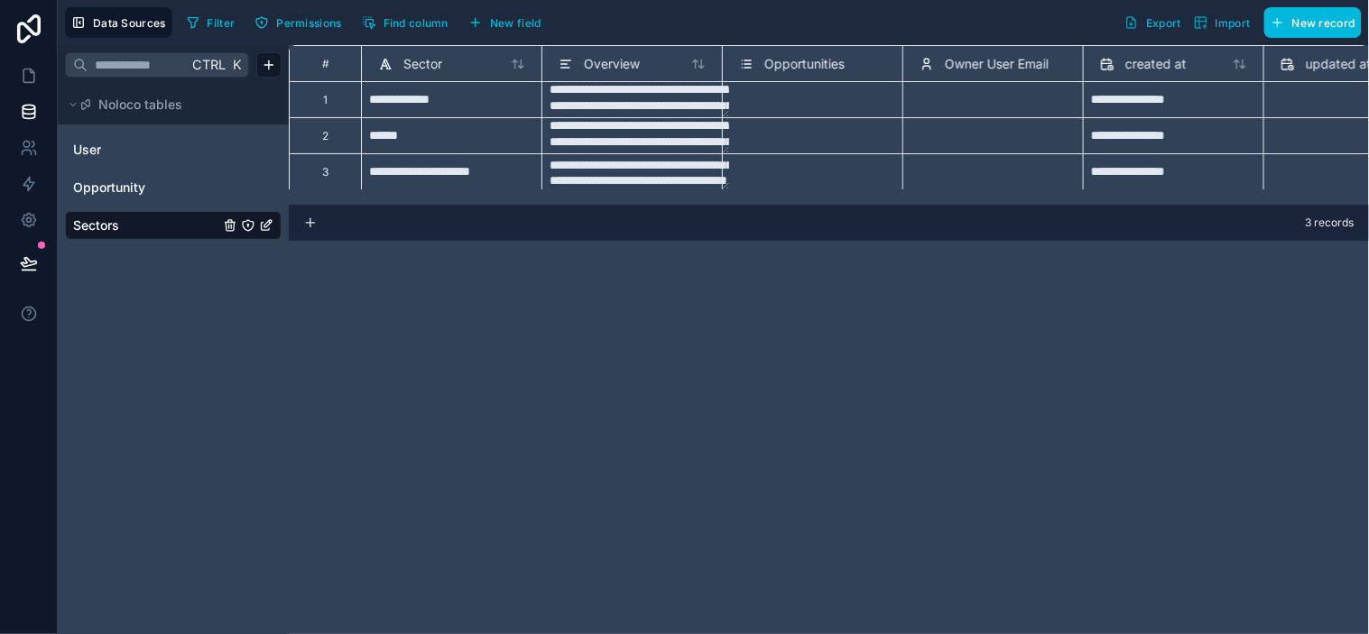
click at [400, 178] on div "**********" at bounding box center [451, 171] width 180 height 36
click at [419, 177] on div at bounding box center [451, 171] width 180 height 36
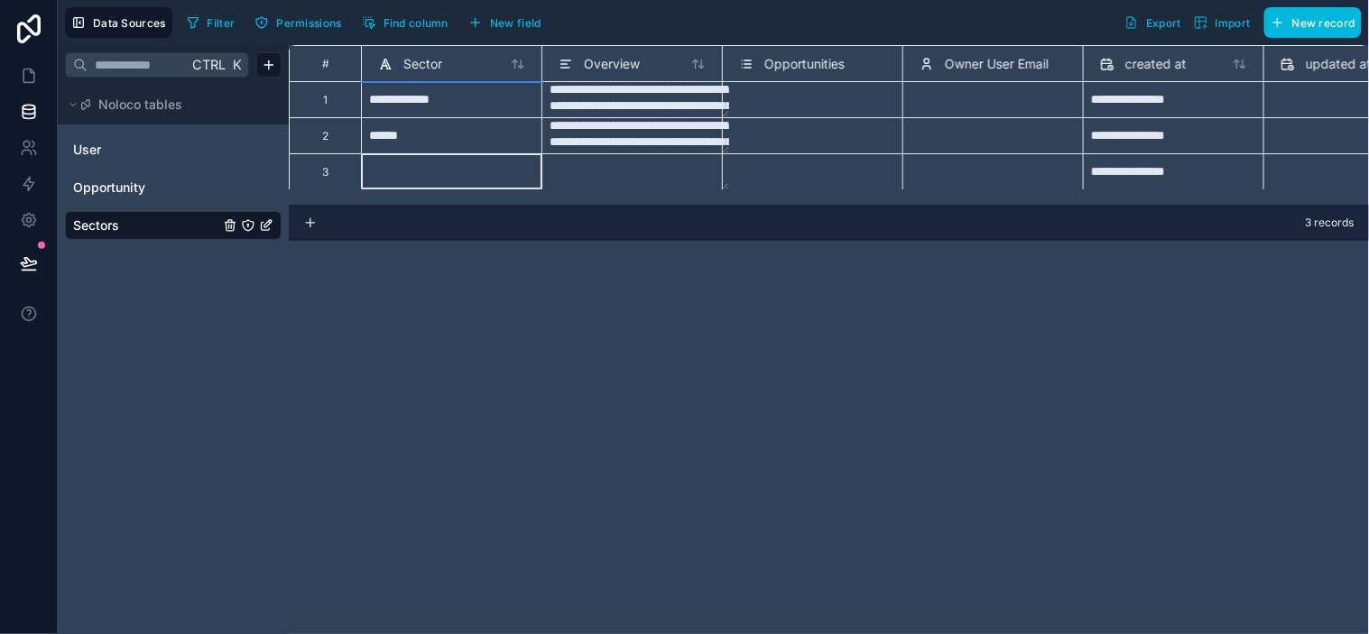
click at [330, 161] on div "3" at bounding box center [325, 171] width 72 height 36
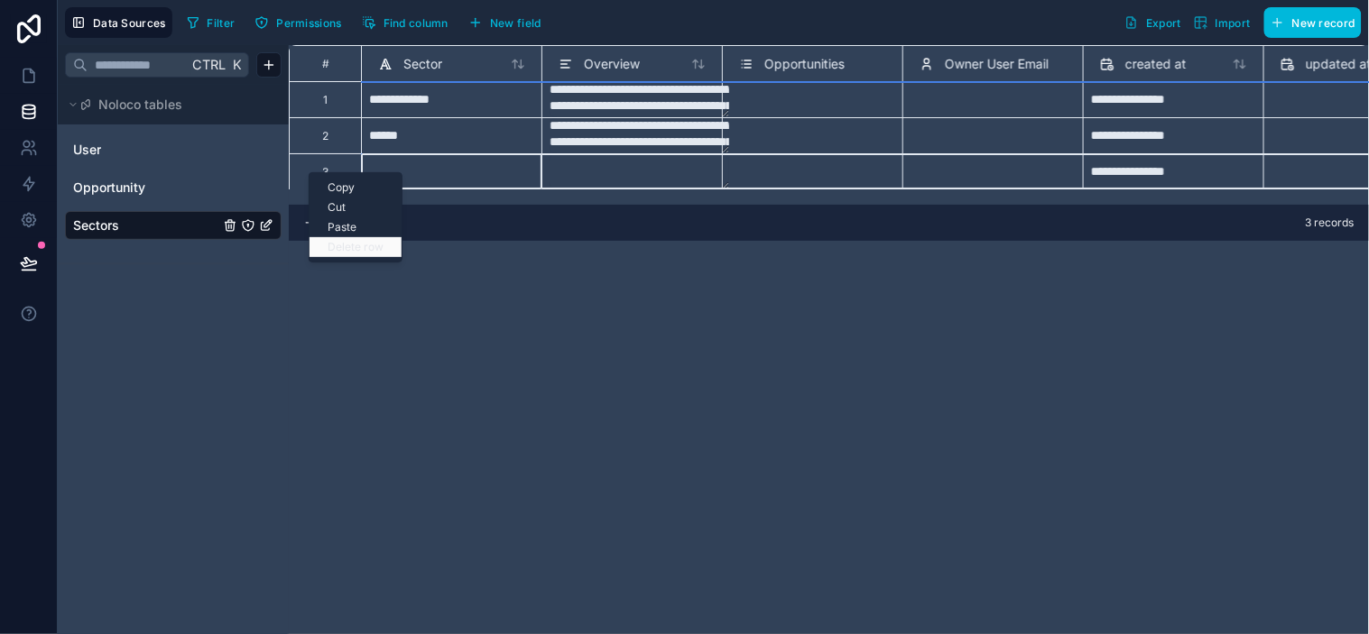
click at [359, 244] on div "Delete row" at bounding box center [356, 247] width 92 height 20
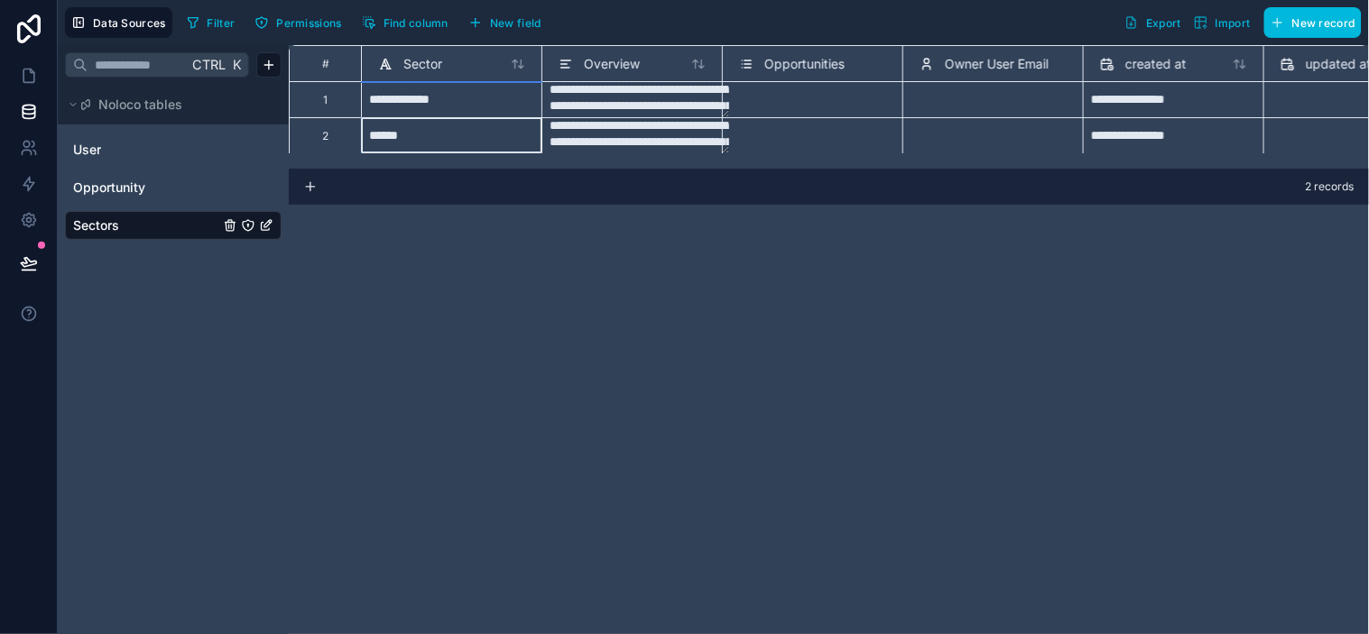
click at [515, 23] on span "New field" at bounding box center [515, 23] width 51 height 14
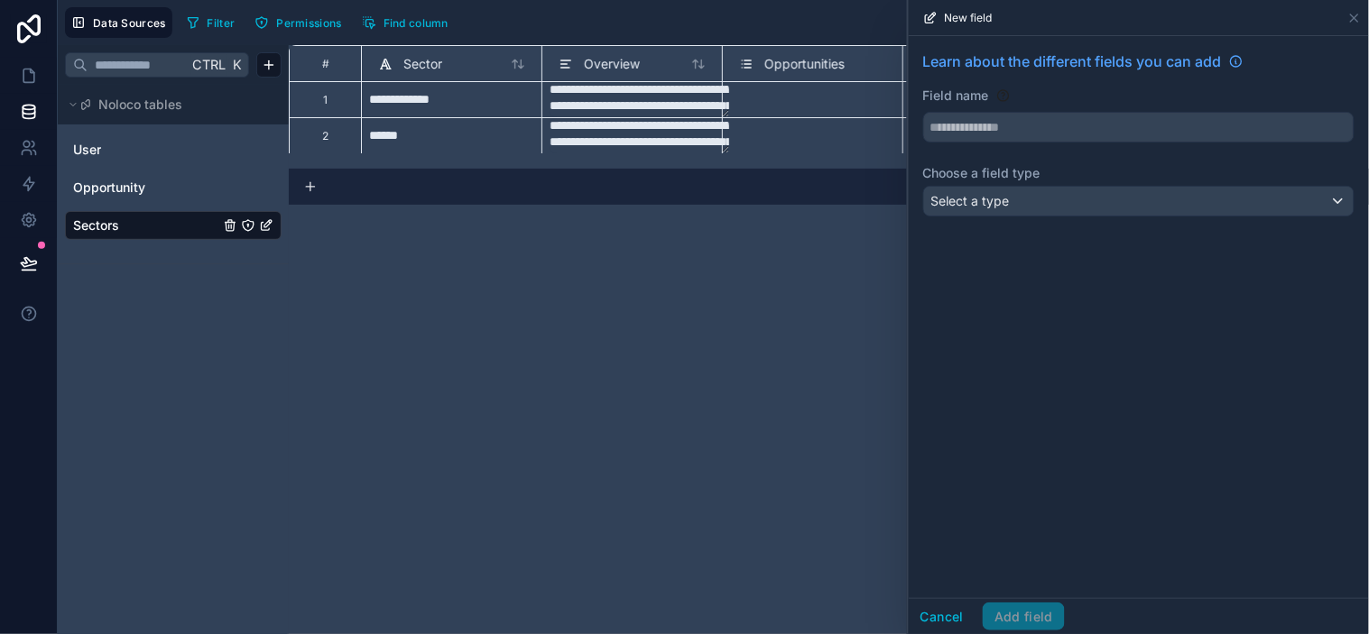
click at [792, 323] on div "**********" at bounding box center [829, 339] width 1080 height 589
click at [1232, 15] on icon at bounding box center [1354, 17] width 7 height 7
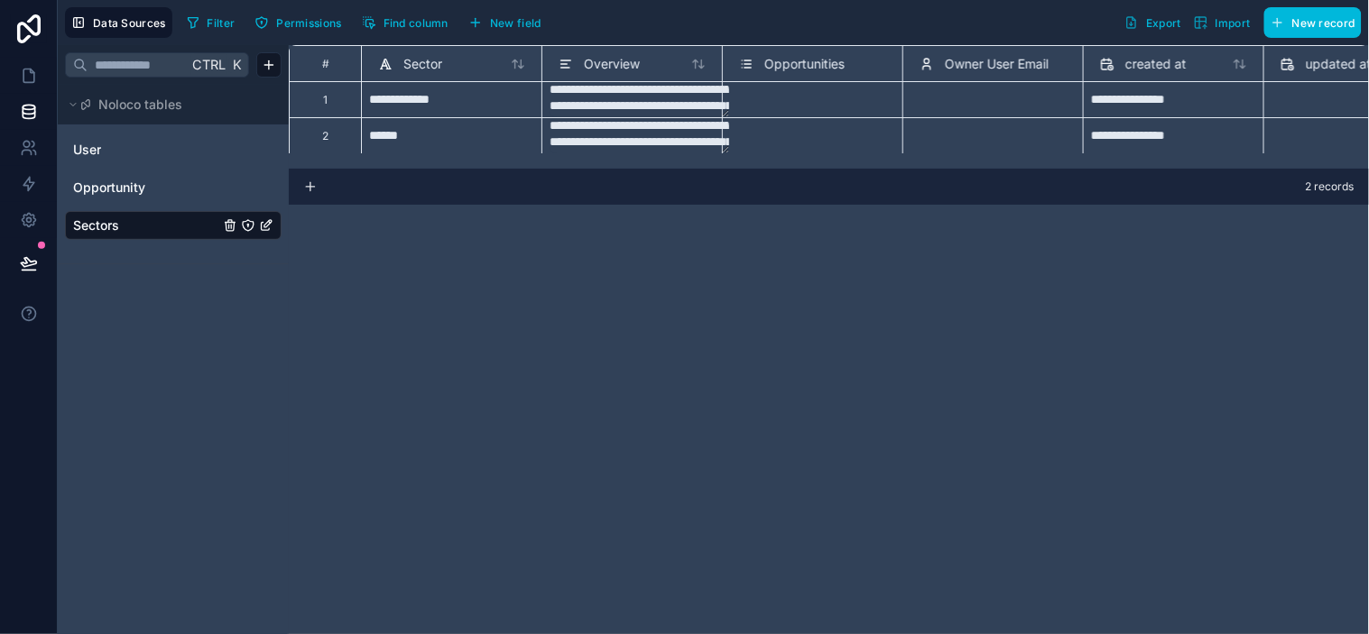
click at [1232, 29] on span "New record" at bounding box center [1323, 23] width 63 height 14
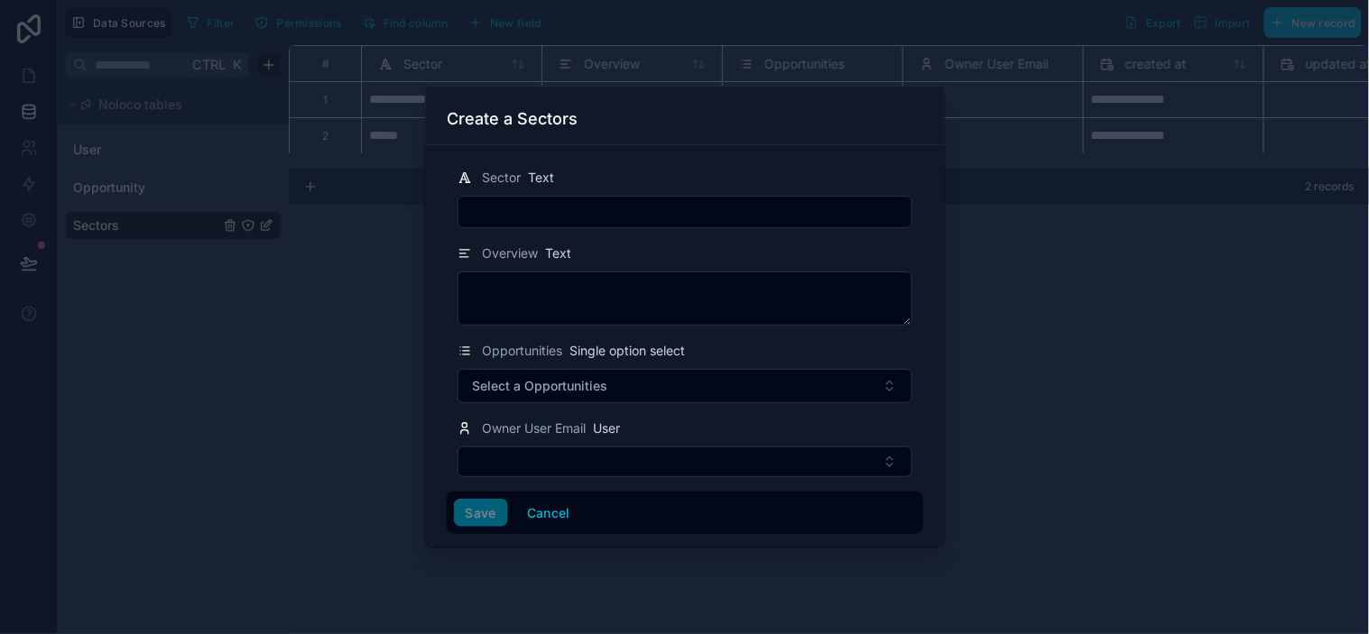
click at [785, 211] on input "text" at bounding box center [684, 211] width 453 height 25
type input "**********"
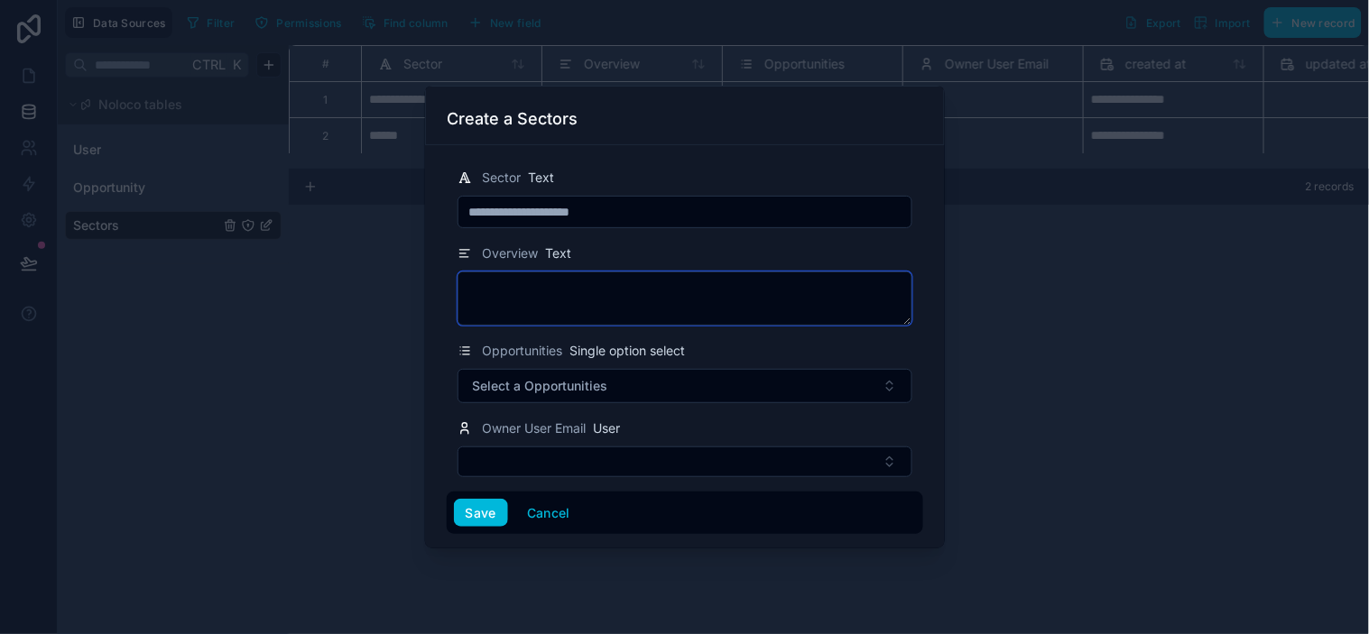
click at [725, 287] on textarea at bounding box center [684, 299] width 455 height 54
paste textarea "**********"
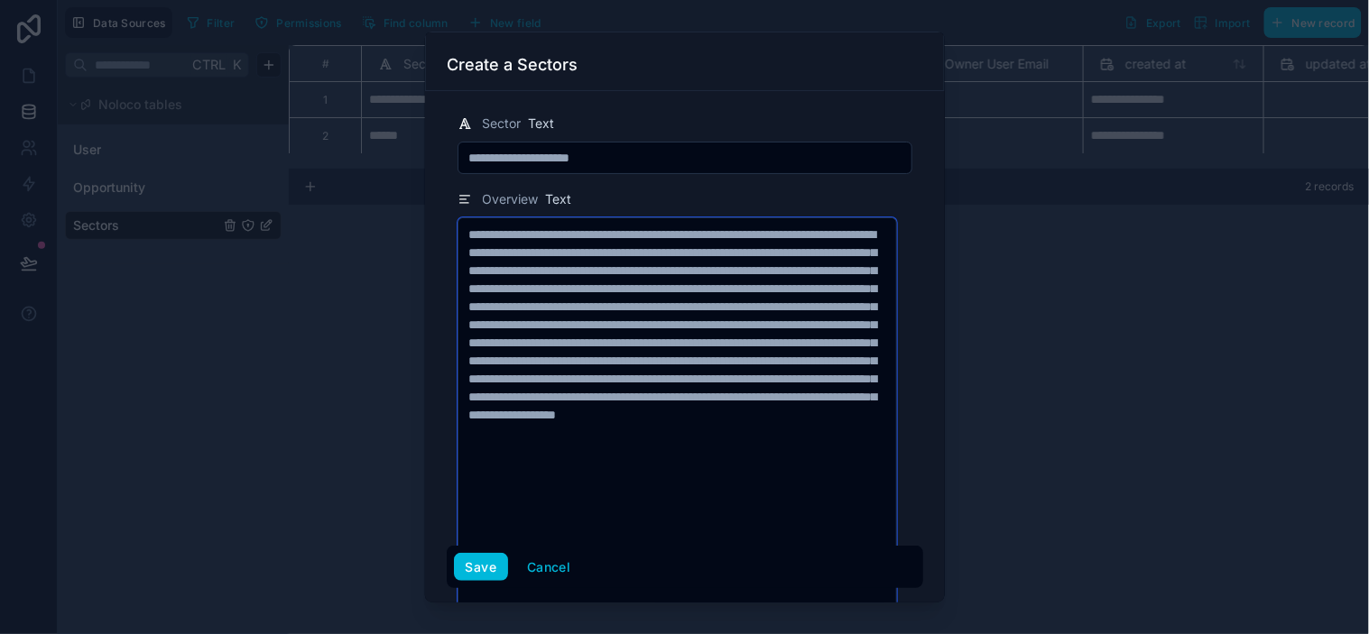
type textarea "**********"
click at [905, 370] on div "**********" at bounding box center [685, 482] width 476 height 587
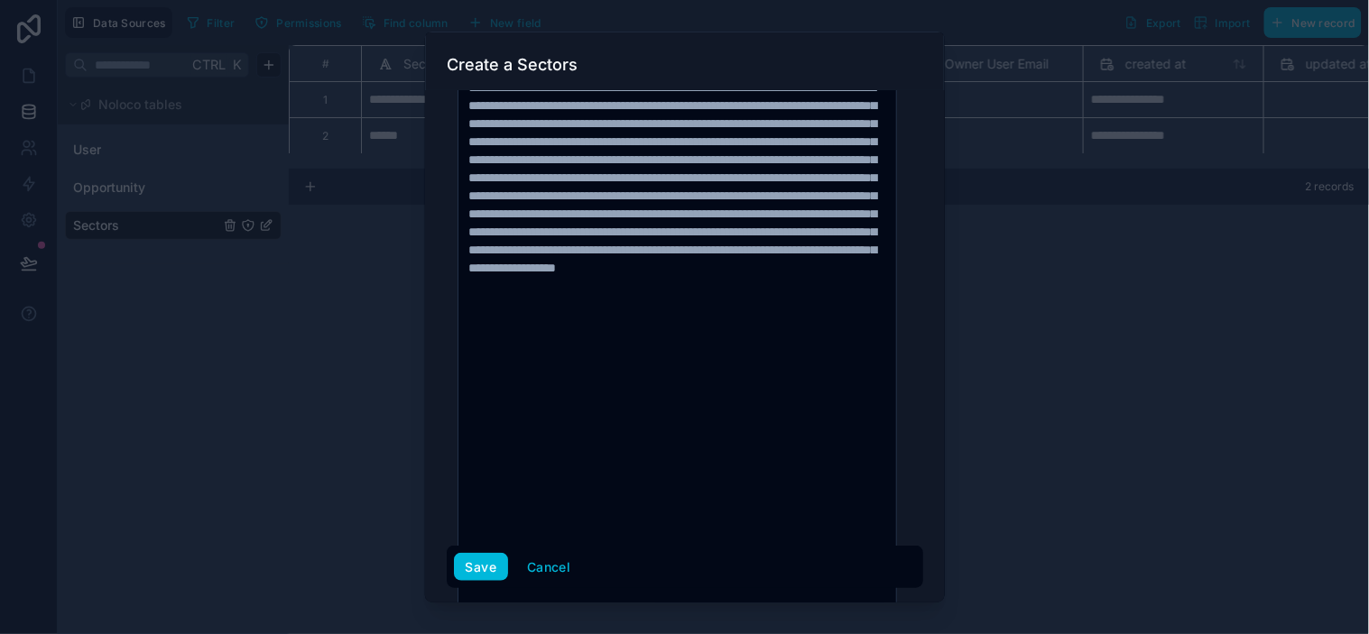
scroll to position [395, 0]
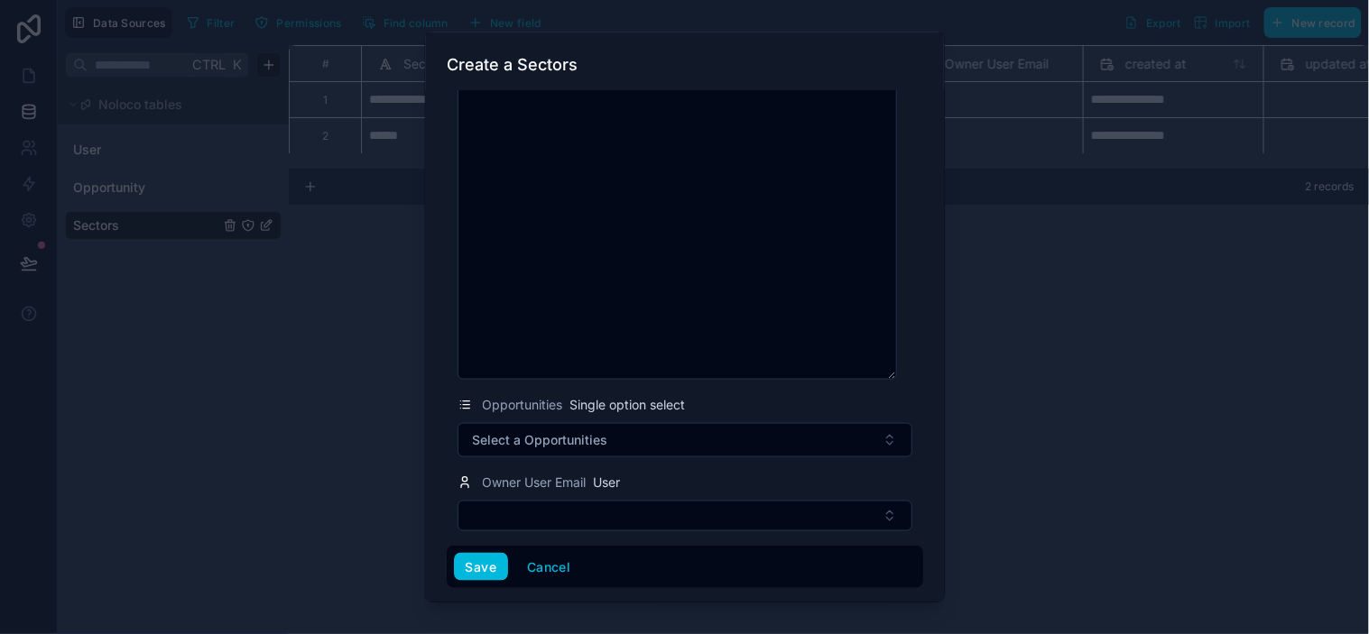
click at [494, 568] on button "Save" at bounding box center [481, 566] width 54 height 29
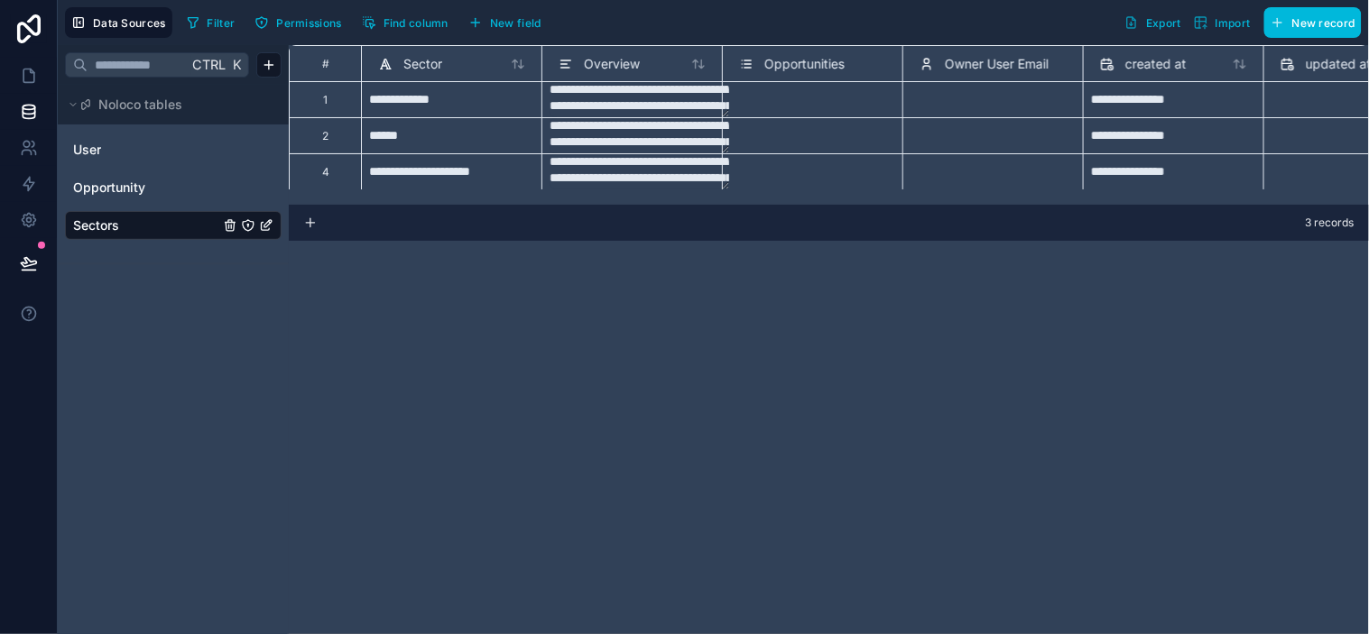
click at [808, 374] on div "**********" at bounding box center [829, 339] width 1080 height 589
click at [689, 170] on textarea "**********" at bounding box center [640, 171] width 180 height 35
click at [814, 173] on div "Select a Opportunities" at bounding box center [795, 178] width 113 height 14
click at [682, 168] on textarea "**********" at bounding box center [640, 171] width 180 height 35
click at [514, 171] on div "**********" at bounding box center [451, 171] width 180 height 36
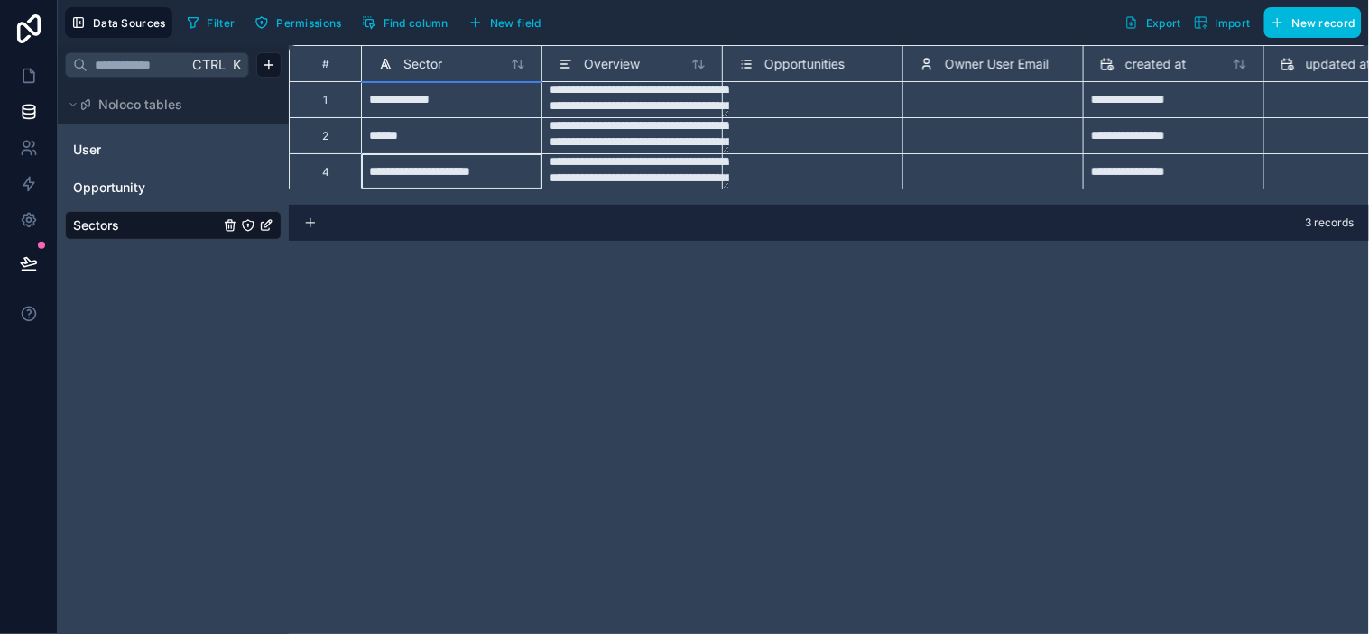
click at [834, 170] on div "Select a Opportunities" at bounding box center [812, 179] width 165 height 18
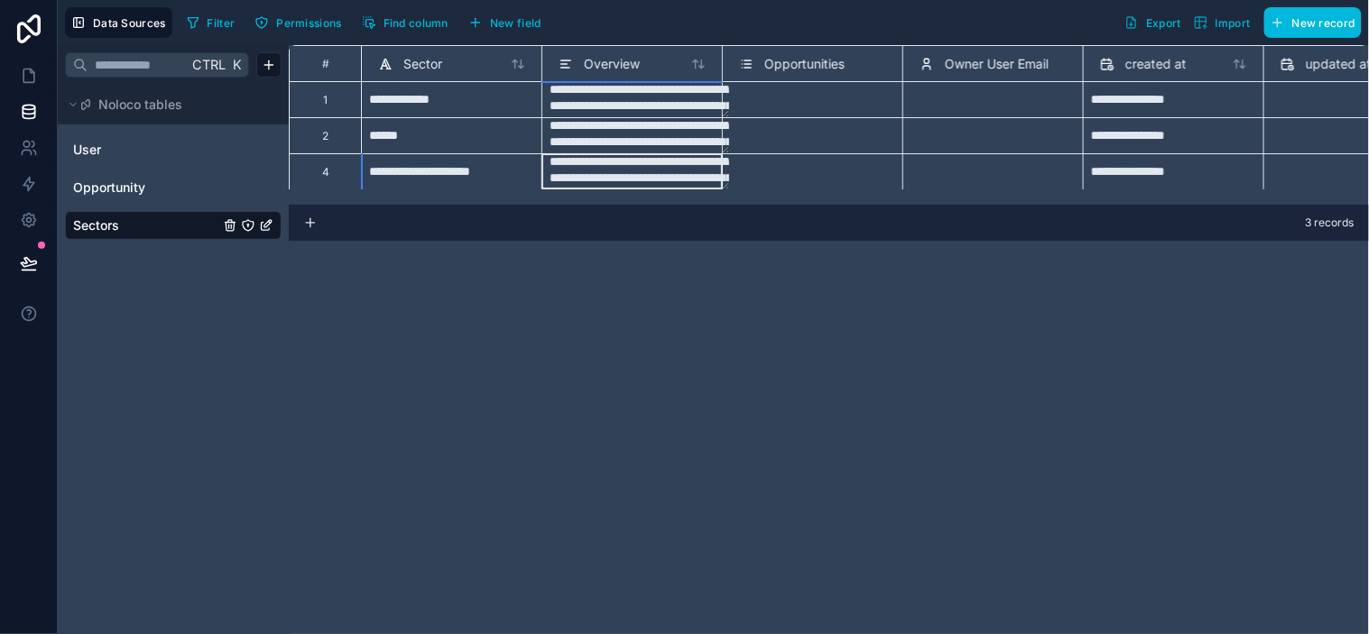
click at [683, 167] on textarea "**********" at bounding box center [640, 171] width 180 height 35
click at [698, 140] on textarea "**********" at bounding box center [640, 135] width 180 height 35
click at [520, 138] on div "******" at bounding box center [451, 135] width 180 height 36
click at [756, 136] on div "Select a Opportunities" at bounding box center [795, 142] width 113 height 14
drag, startPoint x: 789, startPoint y: 169, endPoint x: 889, endPoint y: 168, distance: 100.2
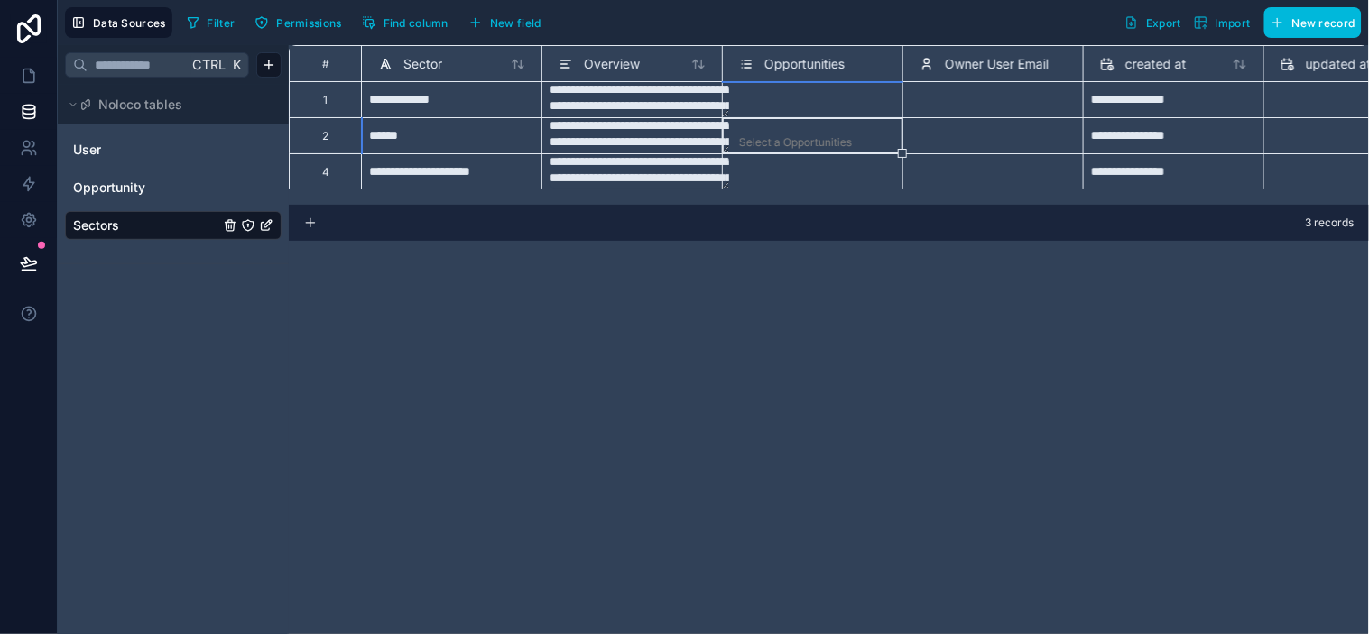
click at [790, 170] on div "Select a Opportunities" at bounding box center [812, 179] width 165 height 18
click at [962, 159] on div "Select a Owner User Email" at bounding box center [992, 171] width 180 height 36
click at [987, 140] on div "Select a Owner User Email" at bounding box center [988, 142] width 136 height 14
click at [993, 166] on div "Select a Owner User Email" at bounding box center [992, 178] width 165 height 25
click at [1228, 161] on div "**********" at bounding box center [1173, 172] width 165 height 29
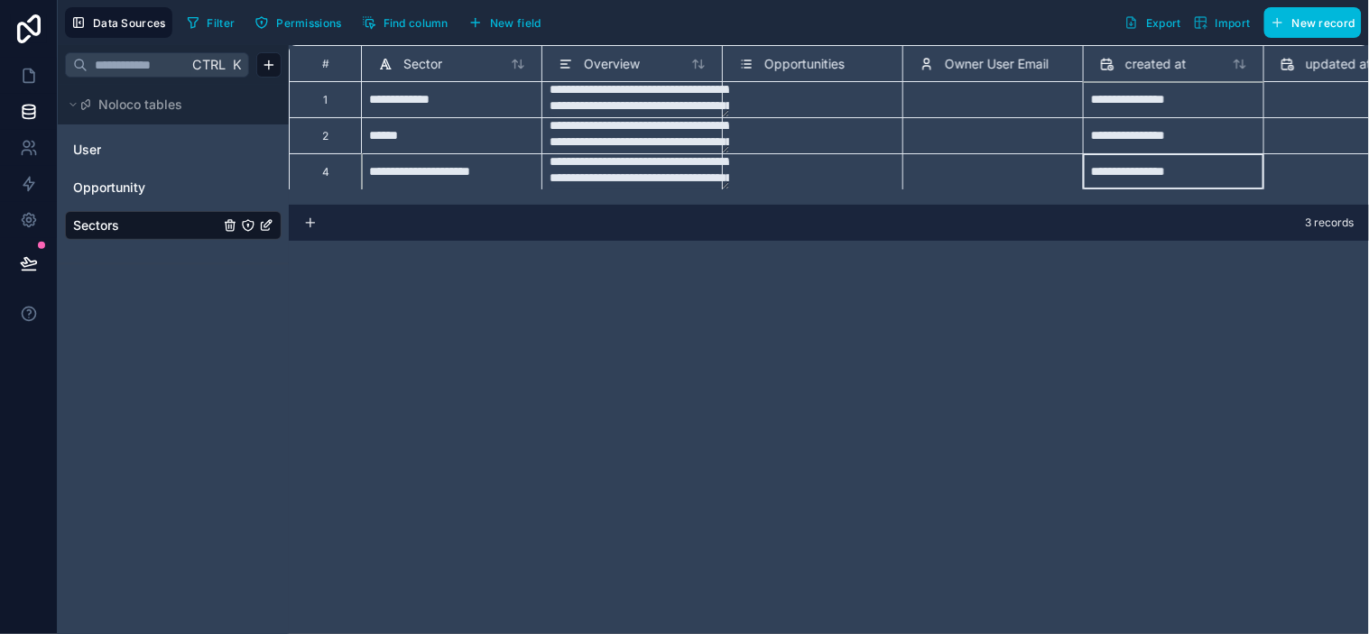
click at [1232, 165] on div at bounding box center [1353, 172] width 165 height 29
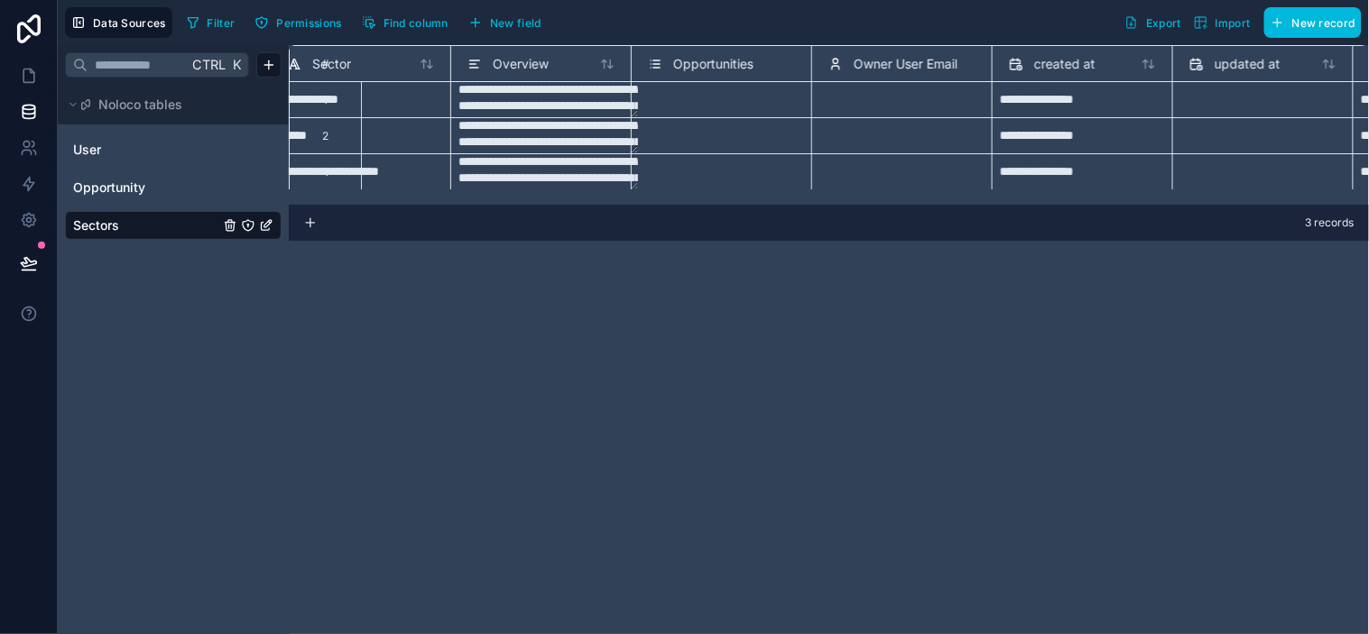
click at [1051, 356] on div "**********" at bounding box center [829, 339] width 1080 height 589
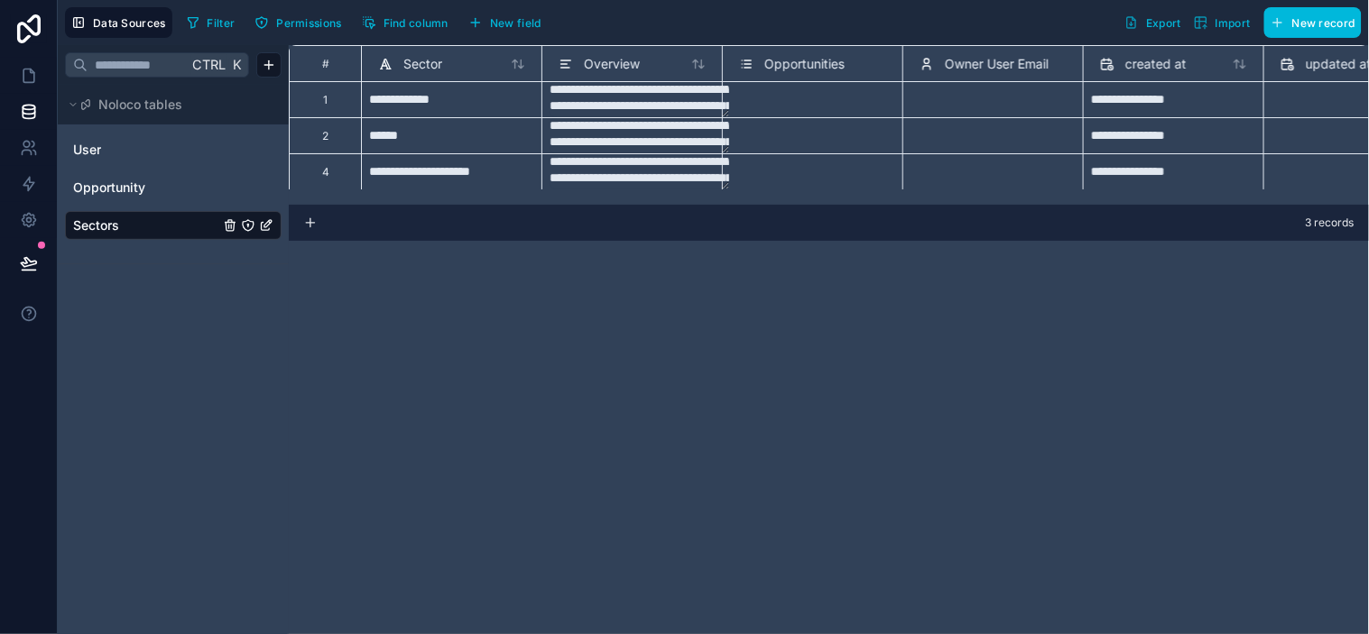
click at [633, 307] on div "**********" at bounding box center [829, 339] width 1080 height 589
click at [158, 196] on link "Opportunity" at bounding box center [146, 188] width 146 height 18
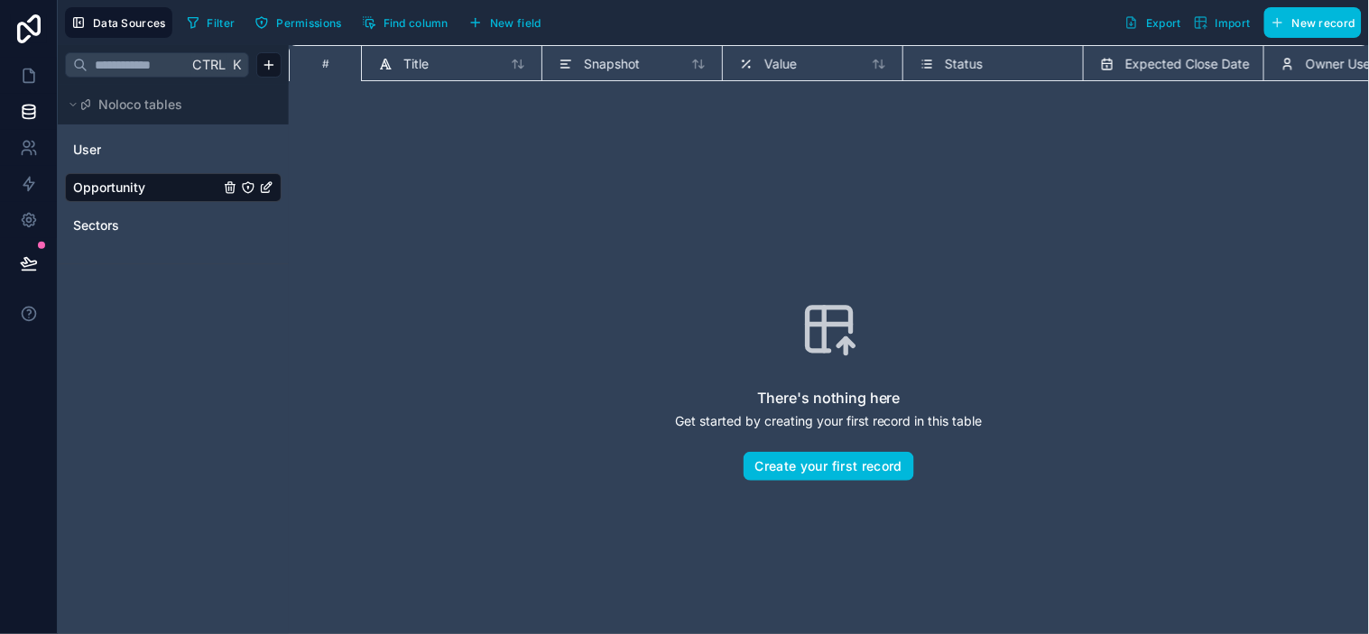
click at [272, 188] on icon "Opportunity" at bounding box center [266, 187] width 14 height 14
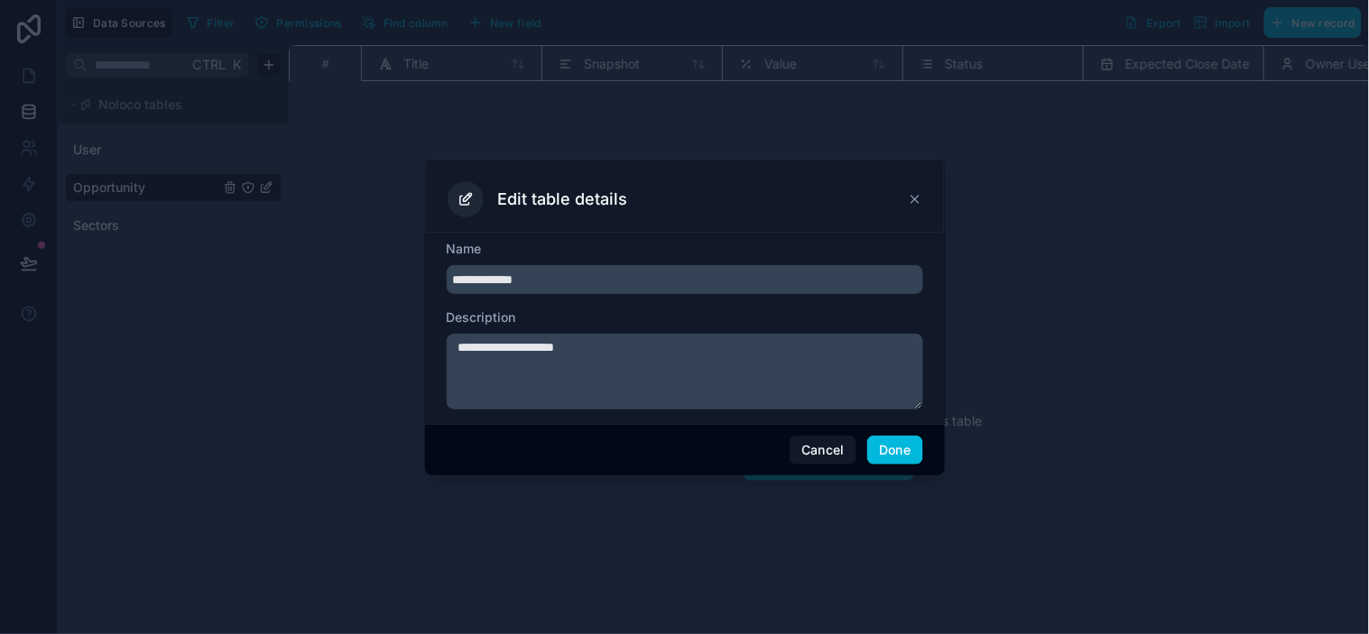
type input "**********"
click at [902, 453] on button "Done" at bounding box center [894, 450] width 55 height 29
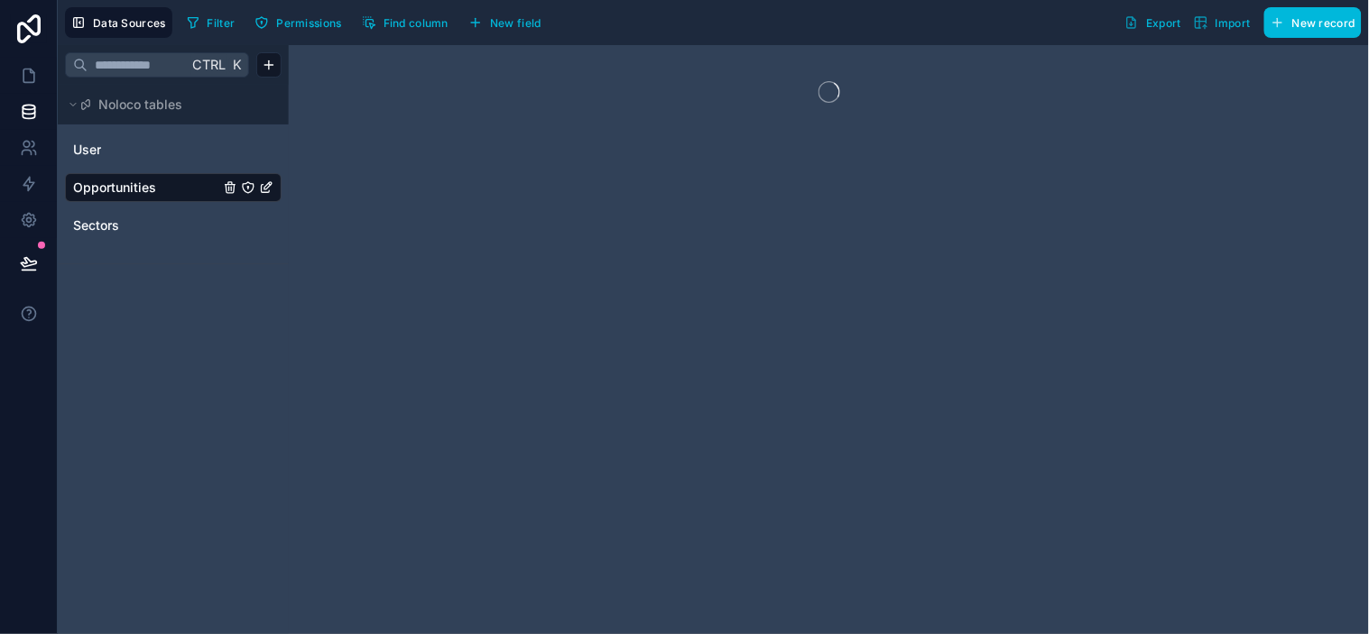
click at [474, 214] on div at bounding box center [829, 339] width 1080 height 589
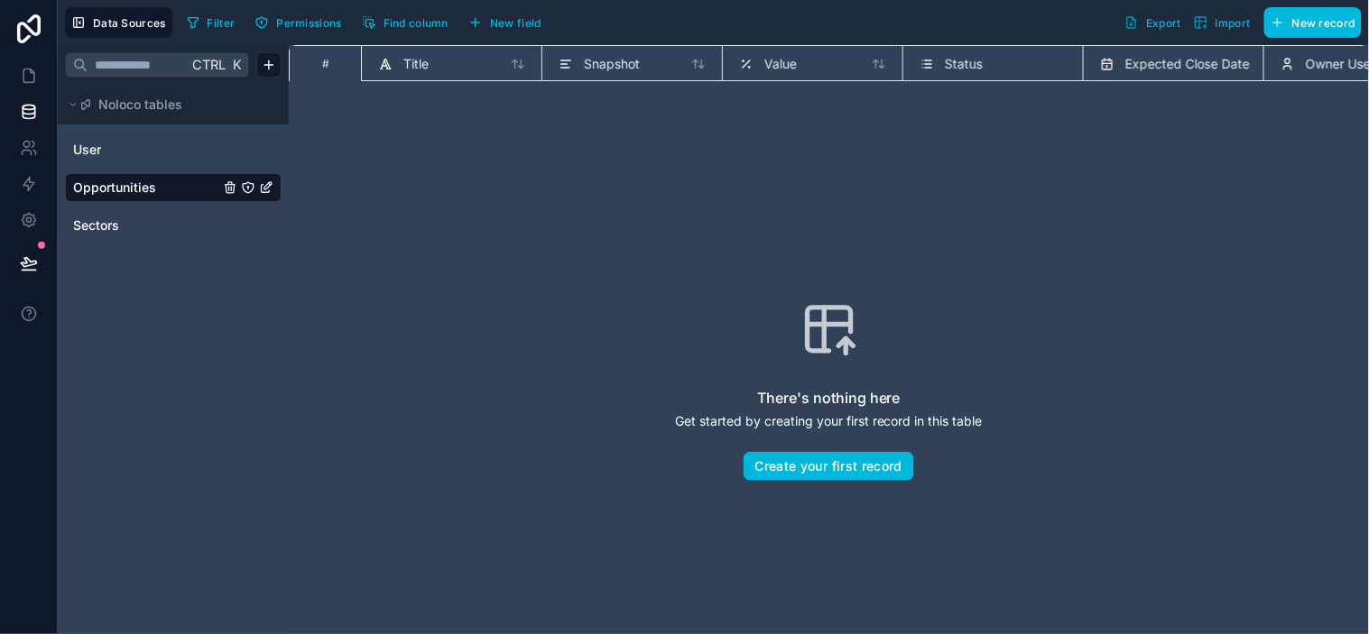
click at [153, 185] on span "Opportunities" at bounding box center [114, 188] width 83 height 18
click at [87, 226] on span "Sectors" at bounding box center [96, 226] width 46 height 18
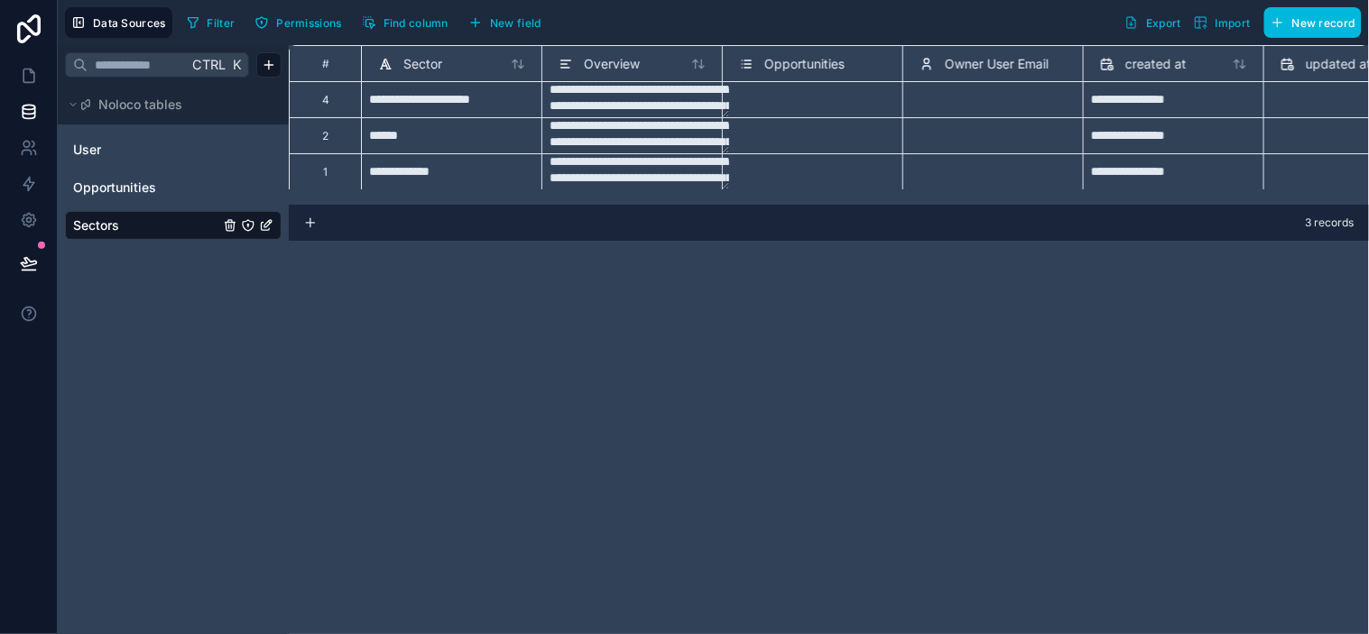
click at [121, 191] on span "Opportunities" at bounding box center [114, 188] width 83 height 18
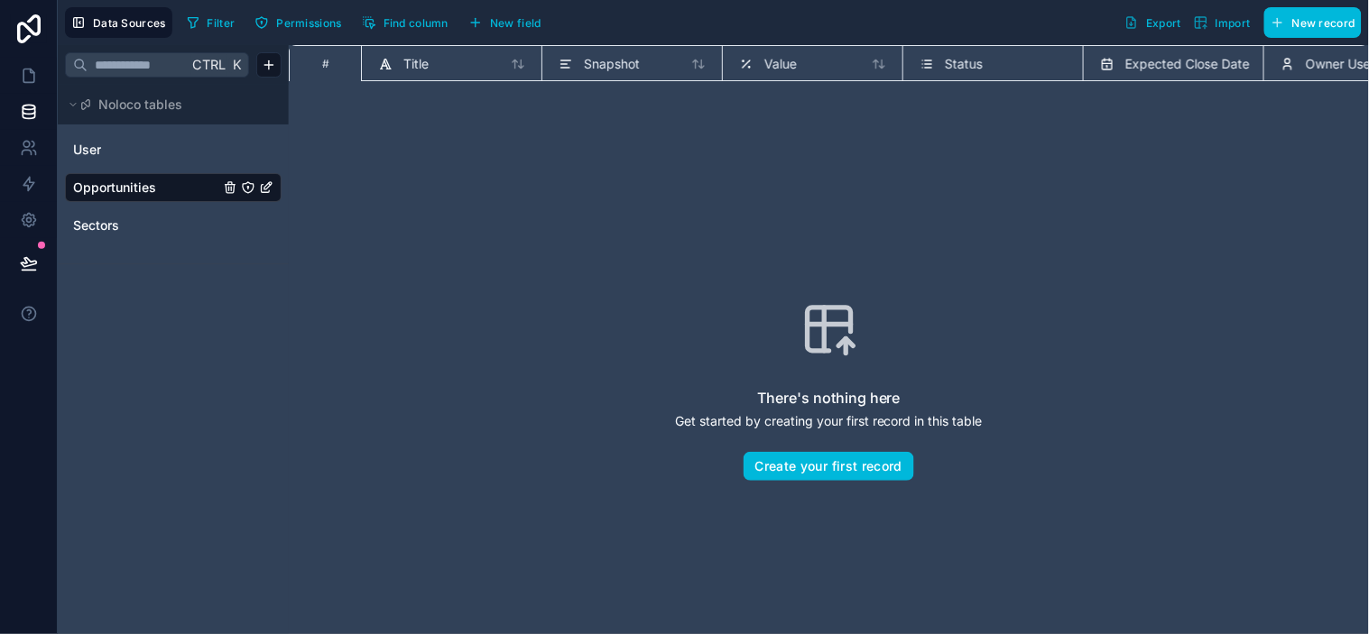
click at [1232, 25] on span "New record" at bounding box center [1323, 23] width 63 height 14
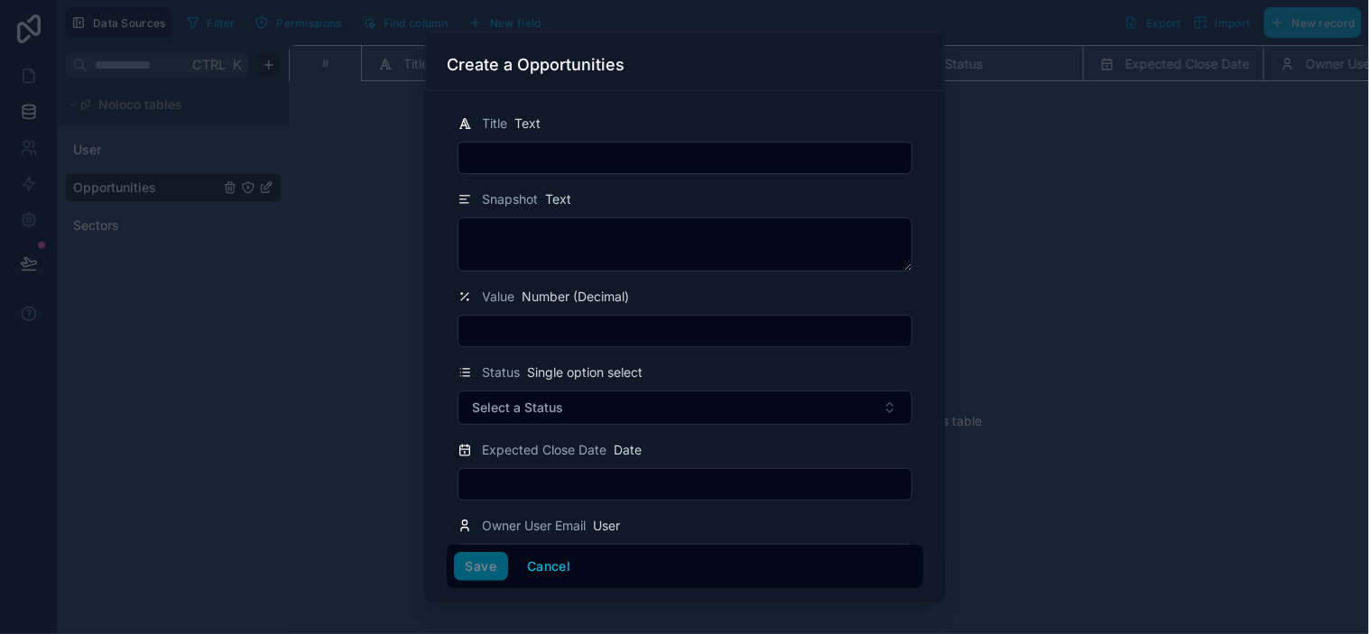
click at [537, 158] on input "text" at bounding box center [684, 157] width 453 height 25
paste input "**********"
type input "**********"
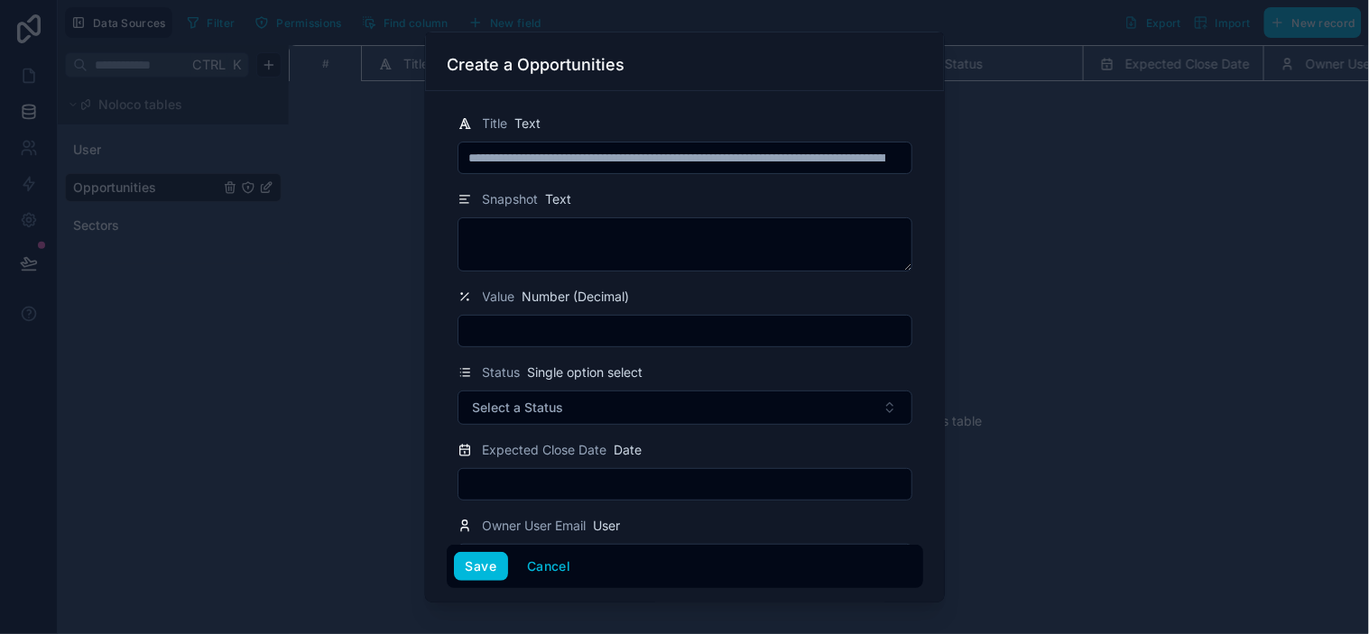
drag, startPoint x: 558, startPoint y: 164, endPoint x: 0, endPoint y: 164, distance: 557.7
click at [0, 164] on div "Create a Opportunities Title Text Snapshot Text Value Number (Decimal) Status S…" at bounding box center [684, 317] width 1369 height 634
click at [601, 148] on input "text" at bounding box center [677, 157] width 438 height 25
paste input "**********"
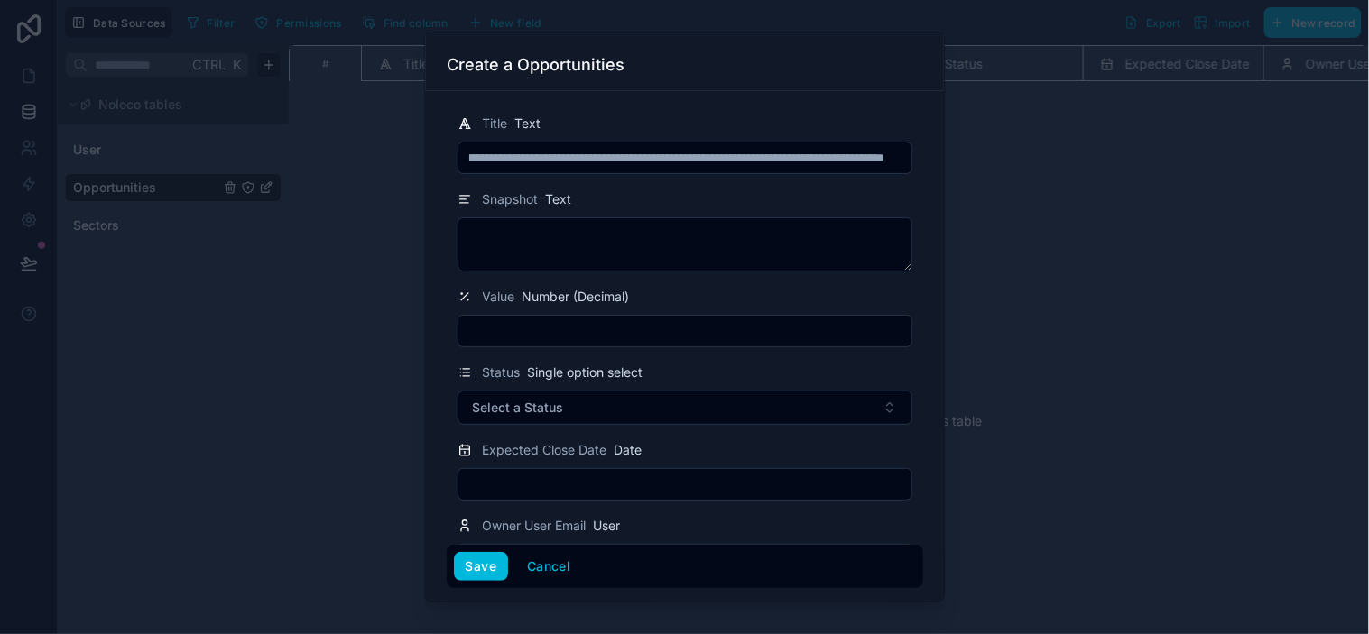
type input "**********"
click at [759, 208] on div "Snapshot Text" at bounding box center [684, 200] width 455 height 22
click at [669, 242] on textarea at bounding box center [684, 244] width 455 height 54
click at [655, 197] on div "Snapshot Text" at bounding box center [684, 200] width 455 height 22
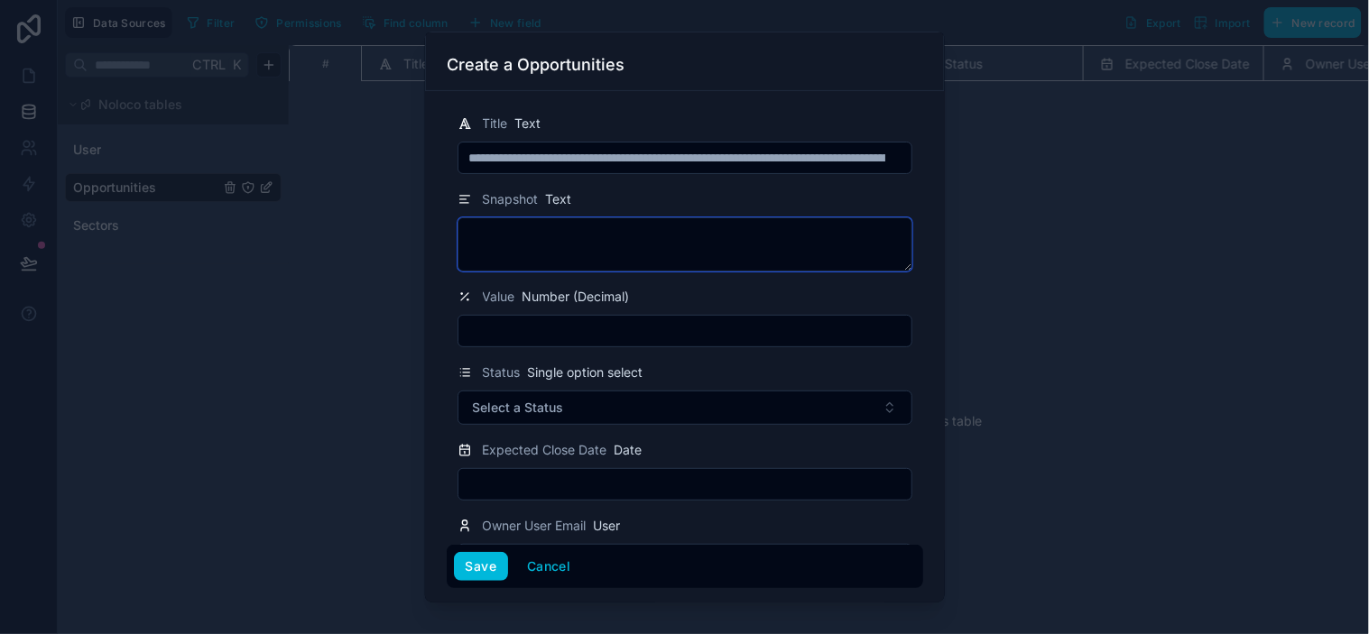
click at [661, 258] on textarea at bounding box center [684, 244] width 455 height 54
click at [592, 255] on textarea at bounding box center [684, 244] width 455 height 54
paste textarea "**********"
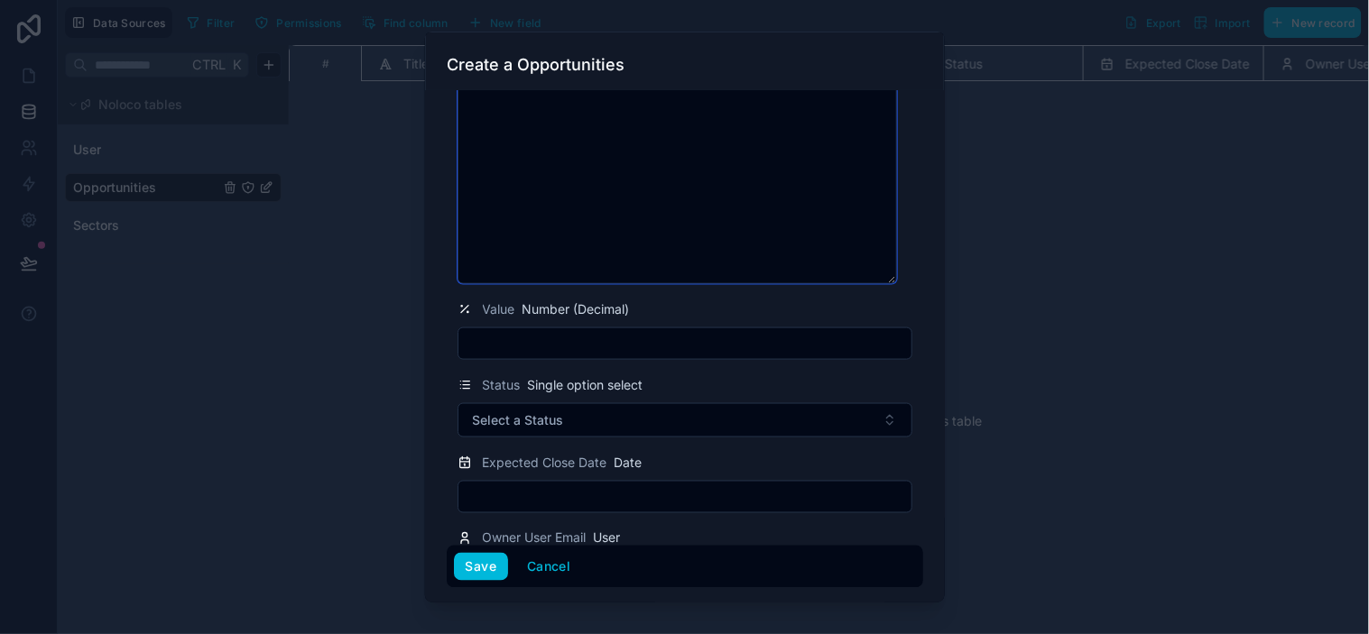
scroll to position [547, 0]
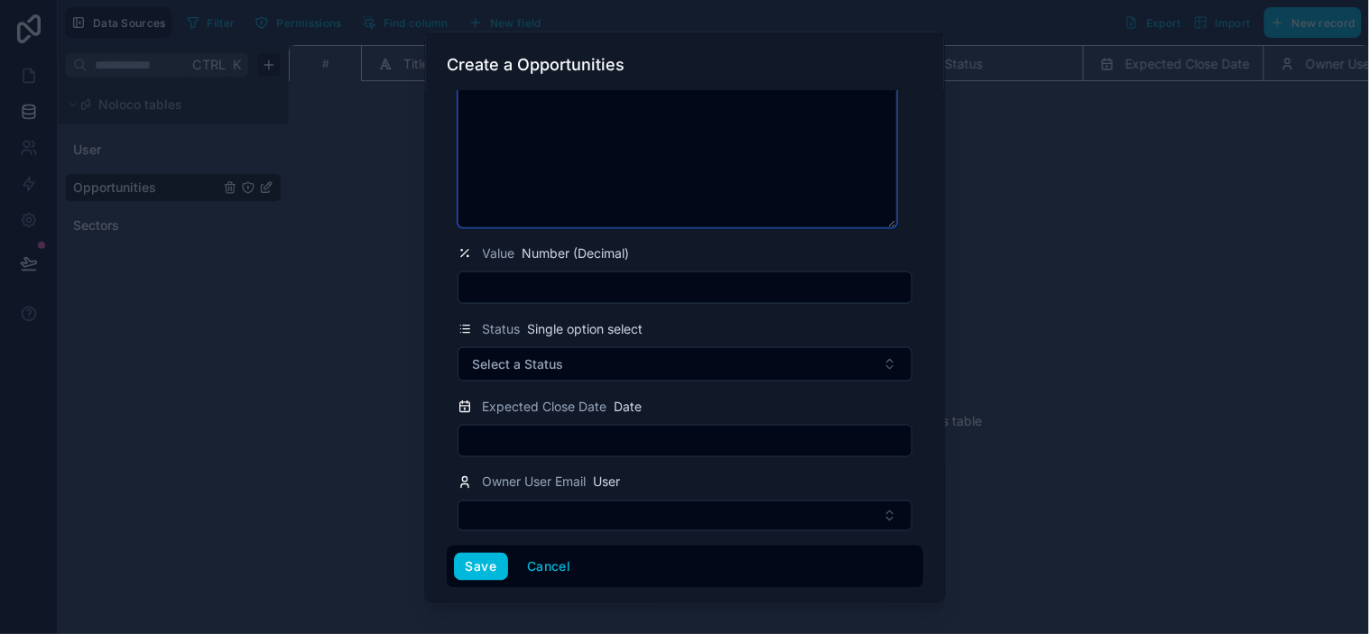
type textarea "**********"
click at [902, 247] on div "Value Number (Decimal)" at bounding box center [685, 273] width 476 height 61
click at [590, 353] on button "Select a Status" at bounding box center [684, 364] width 455 height 34
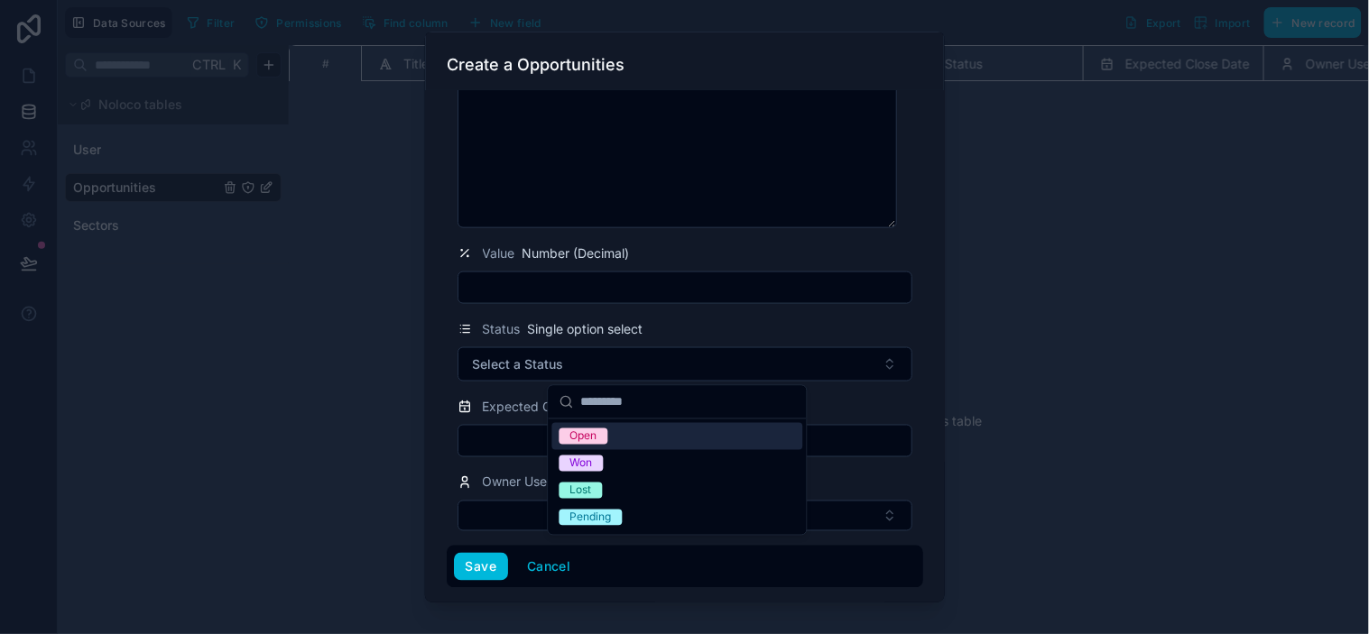
click at [590, 353] on button "Select a Status" at bounding box center [684, 364] width 455 height 34
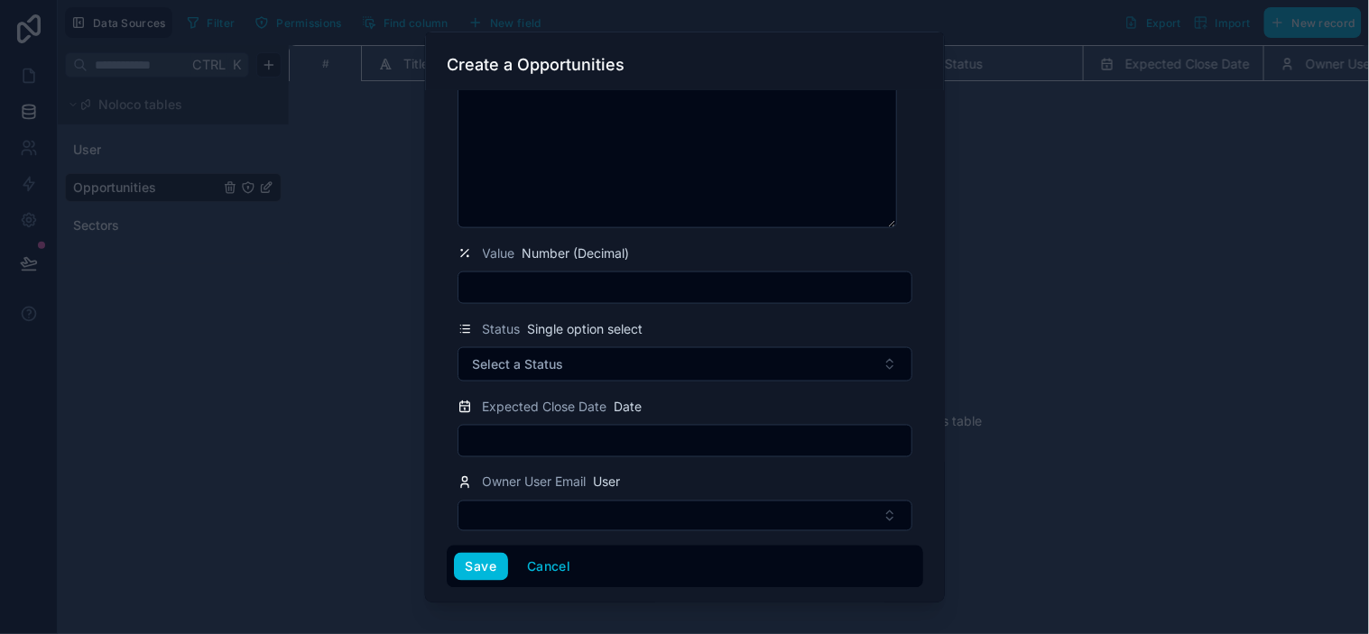
click at [597, 359] on button "Select a Status" at bounding box center [684, 364] width 455 height 34
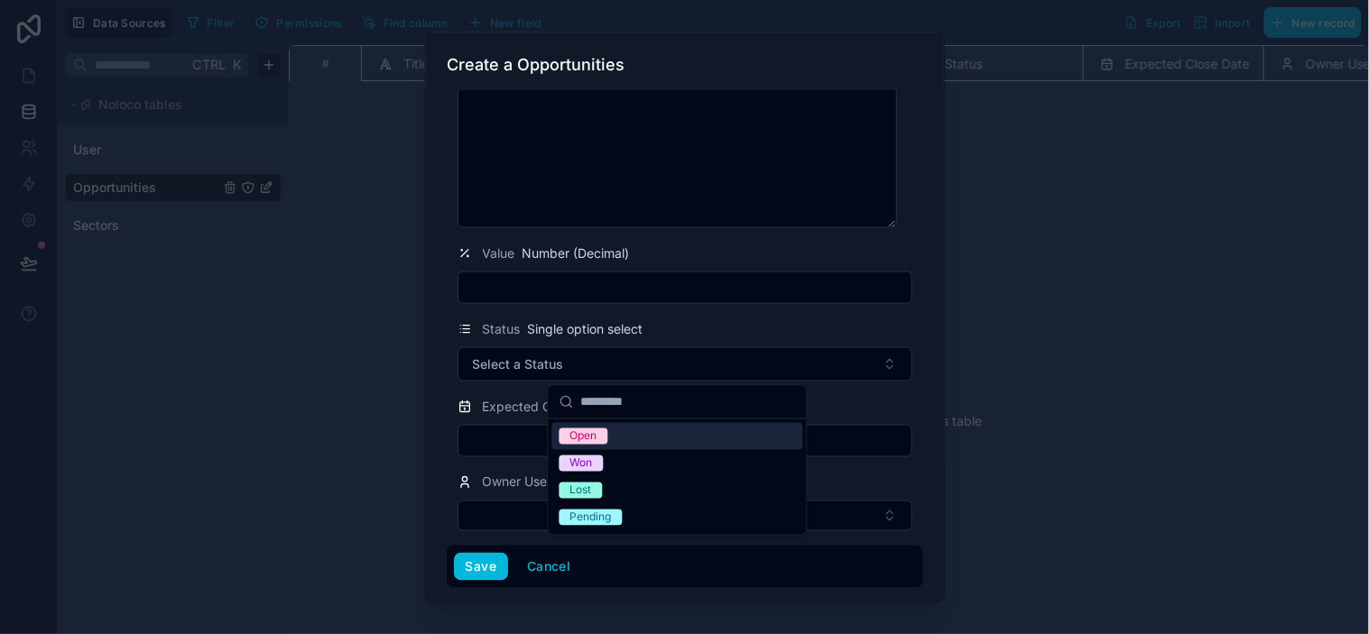
click at [629, 439] on div "Open" at bounding box center [677, 436] width 251 height 27
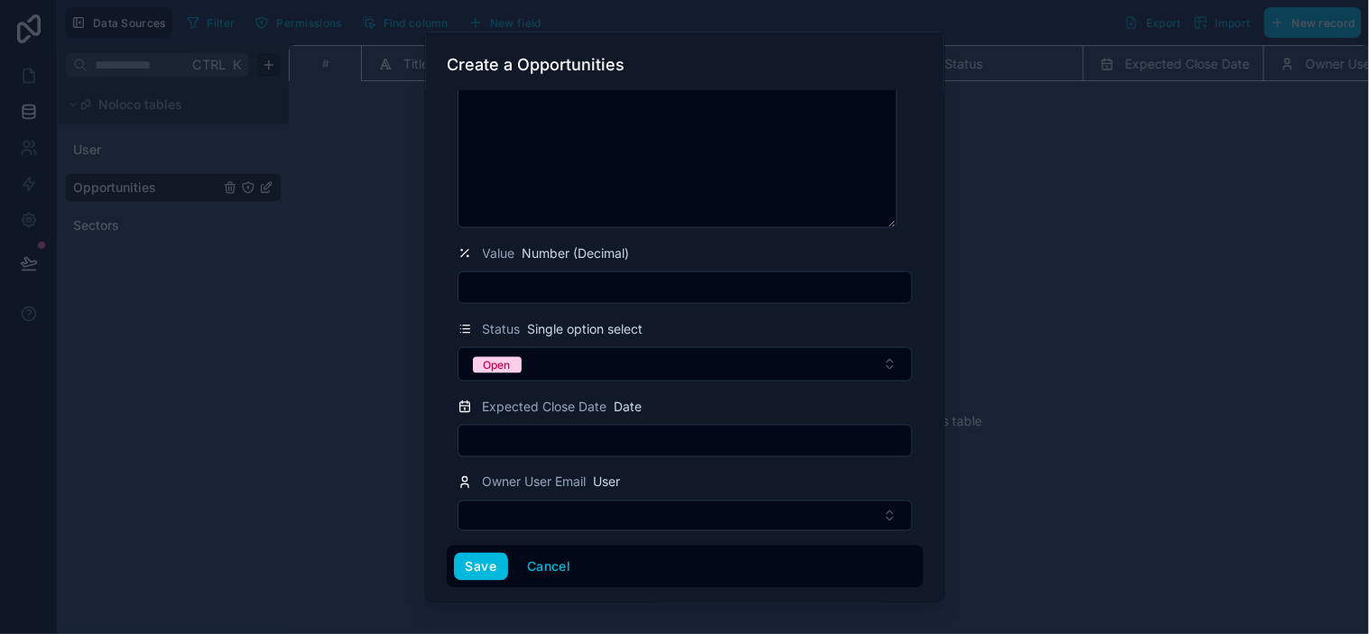
click at [853, 319] on div "Status Single option select" at bounding box center [684, 330] width 455 height 22
click at [480, 570] on button "Save" at bounding box center [481, 566] width 54 height 29
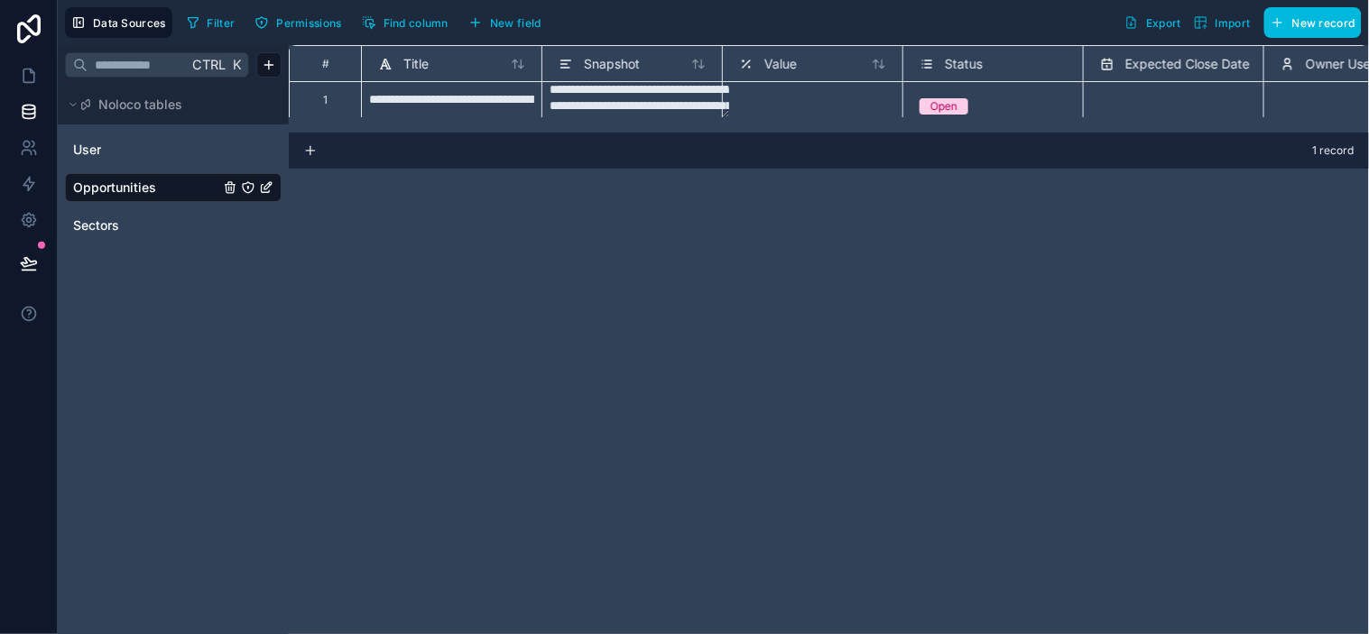
click at [682, 208] on div "**********" at bounding box center [829, 339] width 1080 height 589
click at [825, 66] on div "Value" at bounding box center [812, 64] width 147 height 22
click at [798, 66] on div "Value" at bounding box center [812, 64] width 147 height 22
click at [754, 68] on div "Value" at bounding box center [768, 64] width 58 height 22
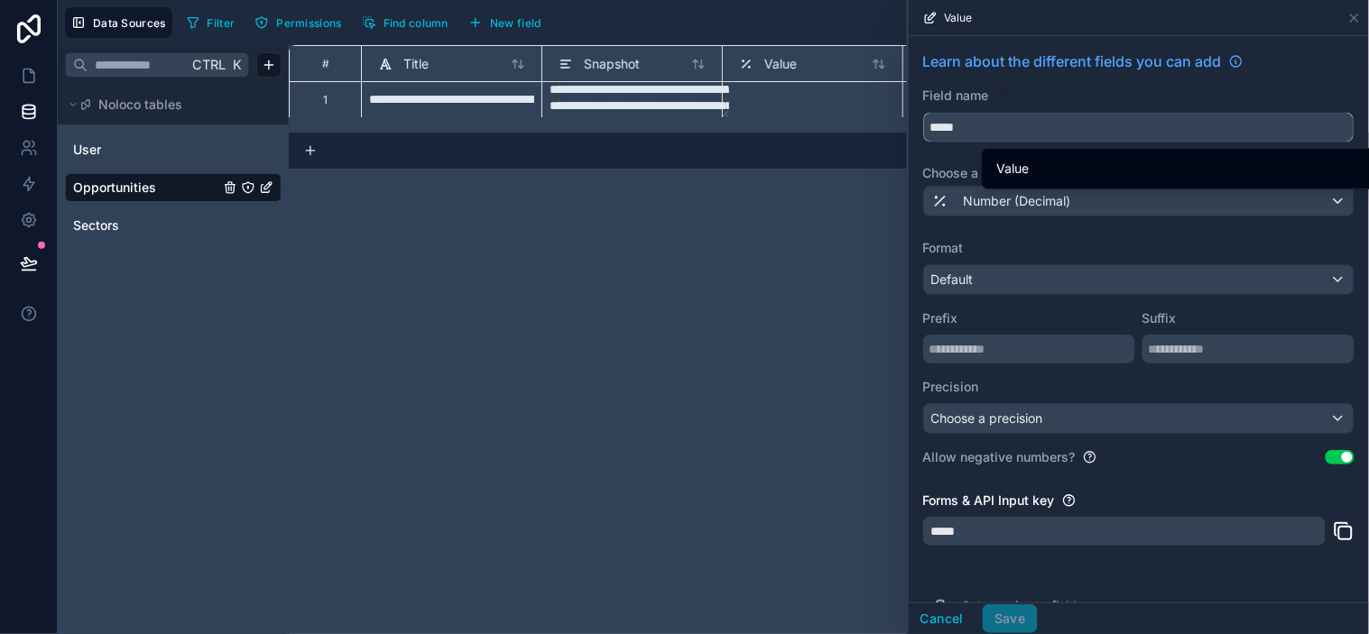
scroll to position [5, 0]
drag, startPoint x: 1086, startPoint y: 125, endPoint x: 69, endPoint y: 127, distance: 1017.0
click at [69, 127] on div "**********" at bounding box center [713, 317] width 1311 height 634
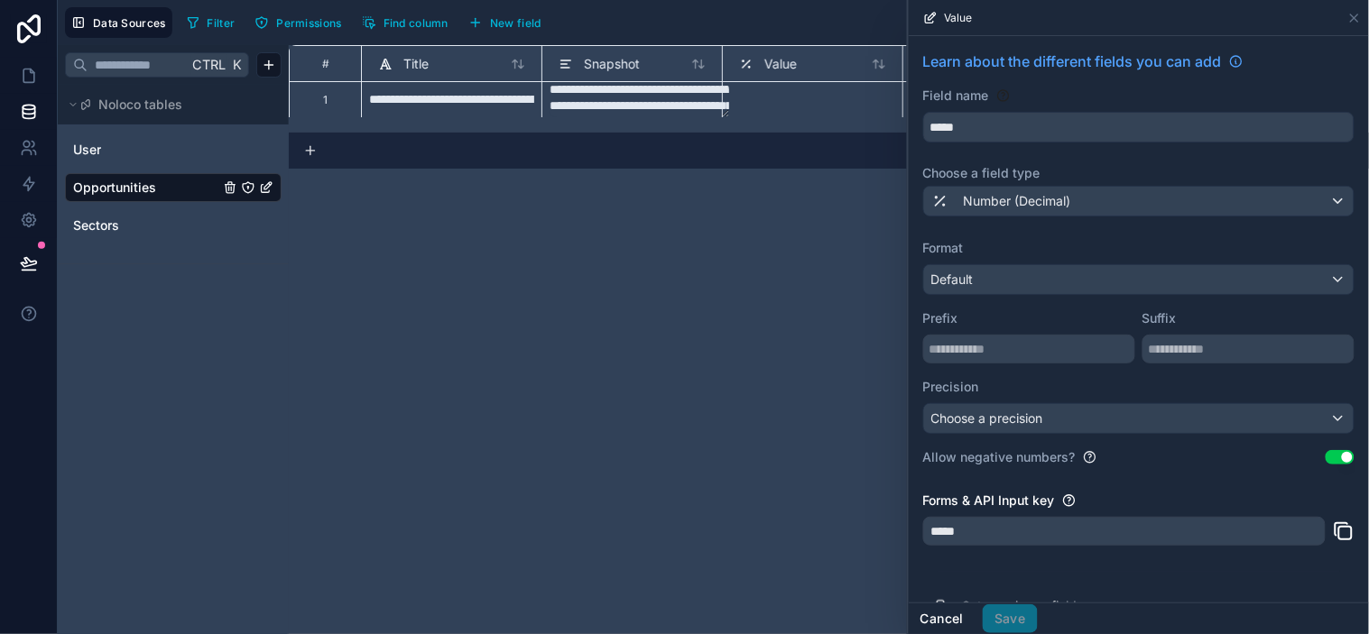
click at [949, 570] on button "Cancel" at bounding box center [942, 619] width 67 height 29
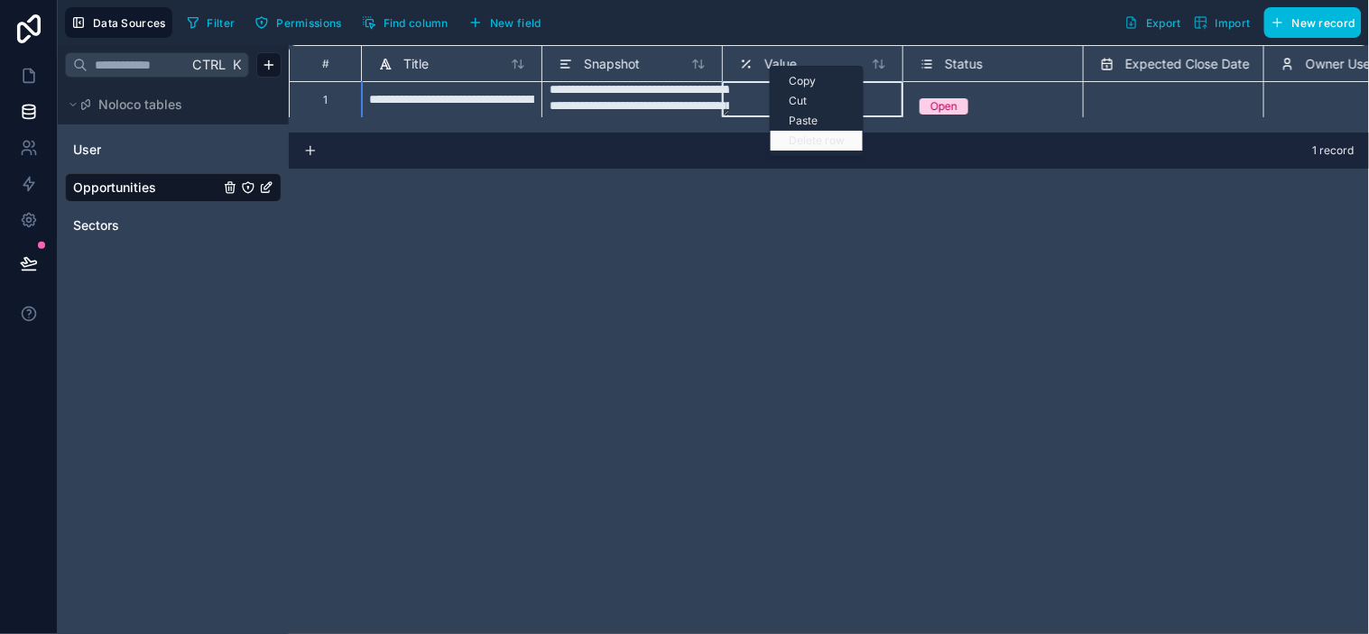
click at [809, 140] on div "Delete row" at bounding box center [817, 141] width 92 height 20
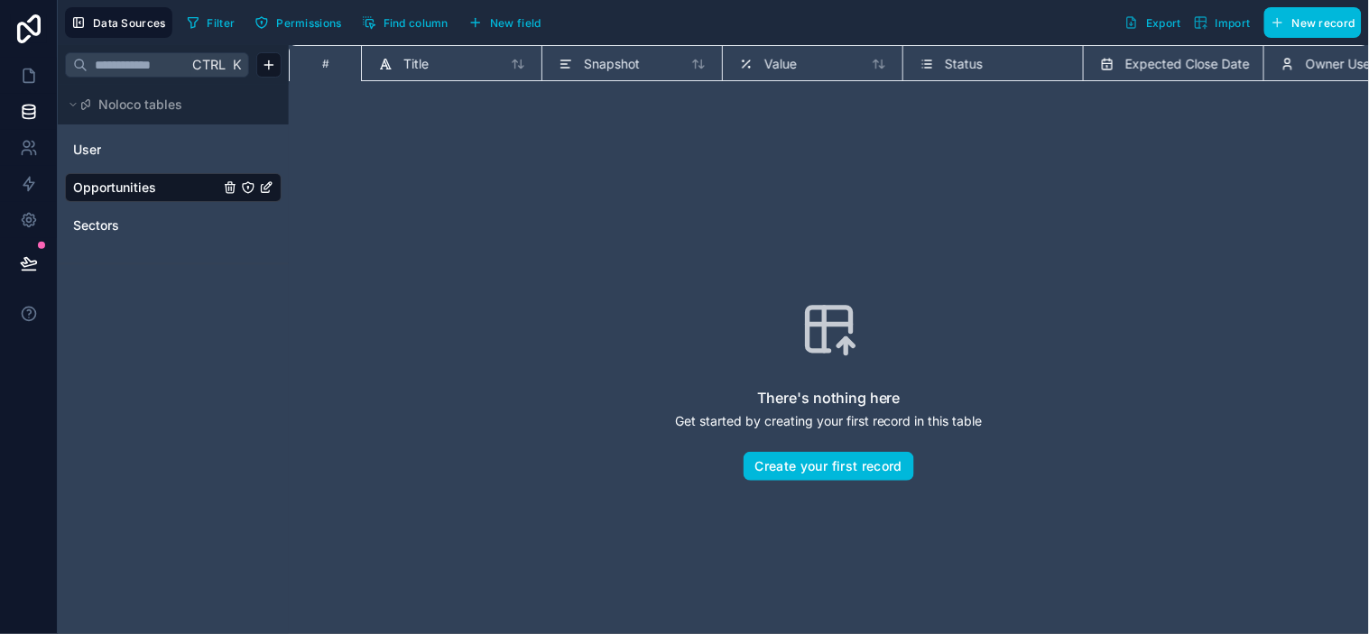
click at [440, 70] on div "Title" at bounding box center [451, 64] width 147 height 22
click at [420, 66] on span "Title" at bounding box center [415, 64] width 25 height 18
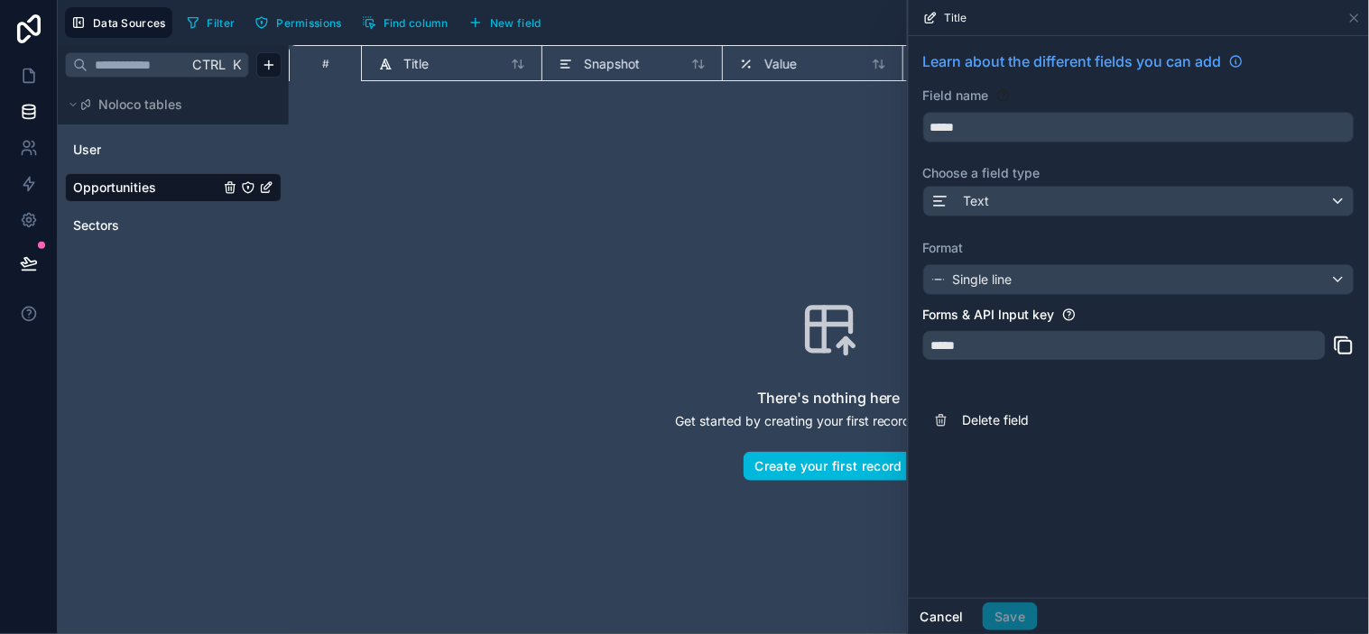
drag, startPoint x: 951, startPoint y: 614, endPoint x: 929, endPoint y: 600, distance: 25.5
click at [951, 570] on button "Cancel" at bounding box center [942, 617] width 67 height 29
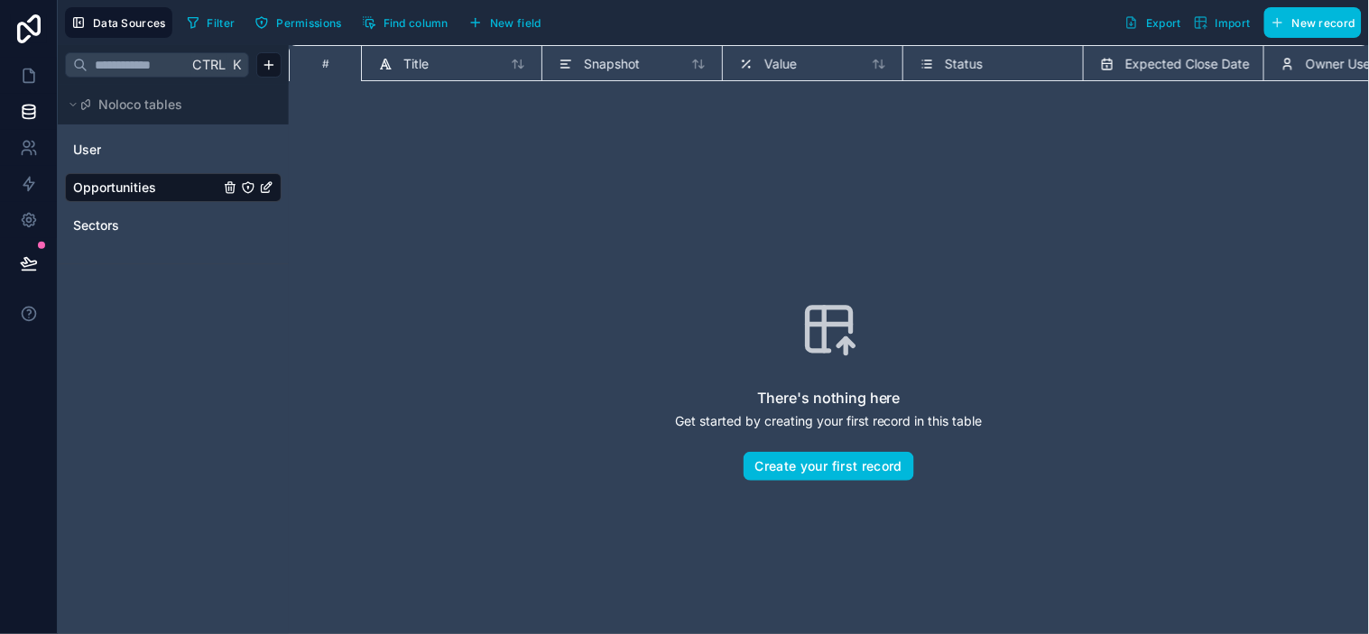
click at [1232, 16] on span "New record" at bounding box center [1323, 23] width 63 height 14
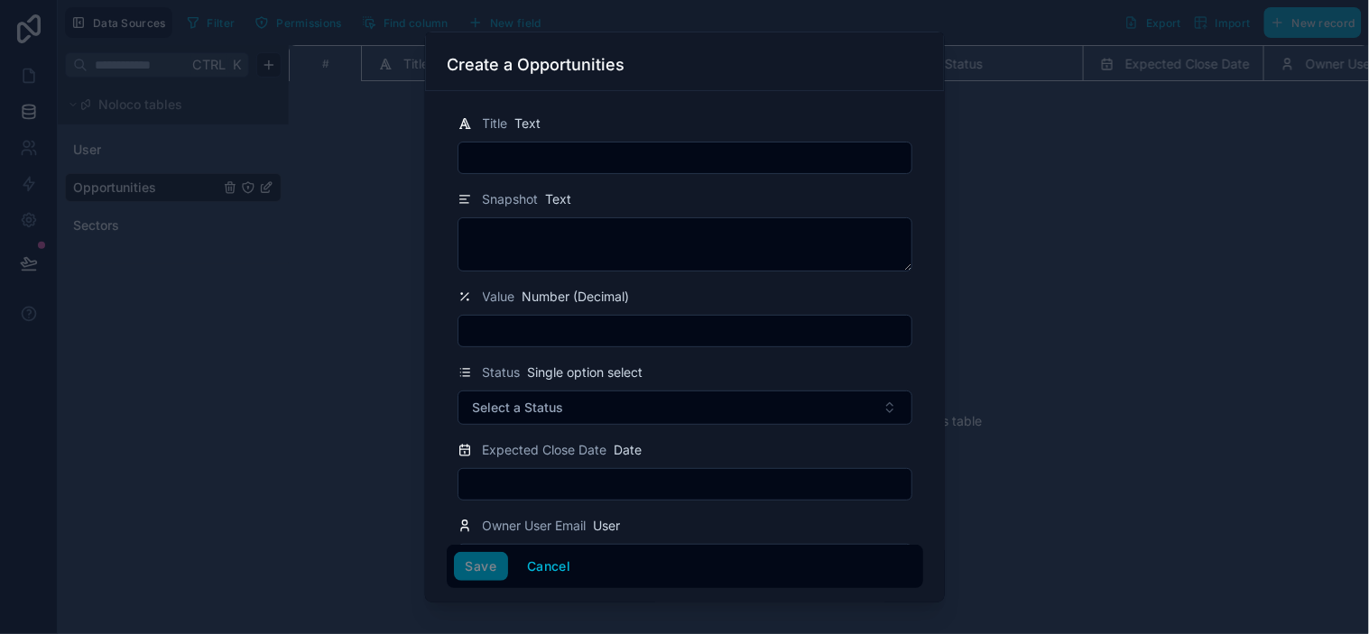
click at [605, 154] on input "text" at bounding box center [684, 157] width 453 height 25
type input "**********"
type textarea "**********"
click at [910, 277] on div "**********" at bounding box center [685, 347] width 520 height 512
click at [669, 162] on input "**********" at bounding box center [684, 157] width 453 height 25
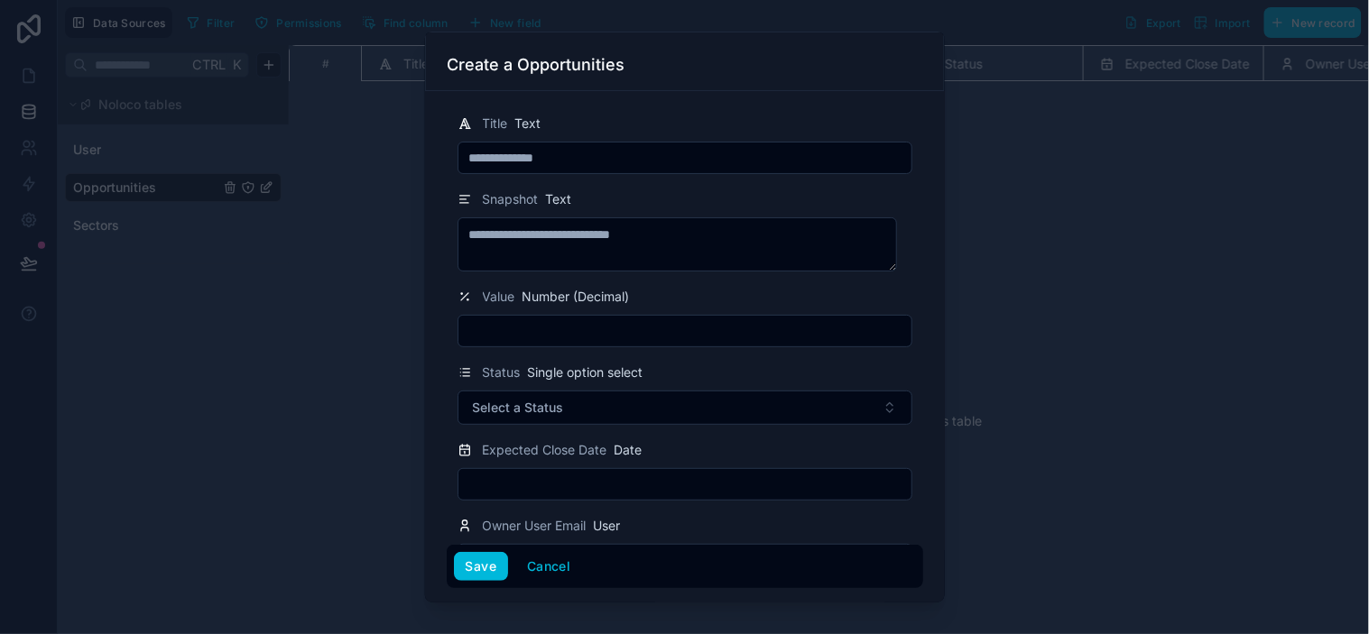
type input "**********"
click at [916, 250] on div "**********" at bounding box center [685, 347] width 520 height 512
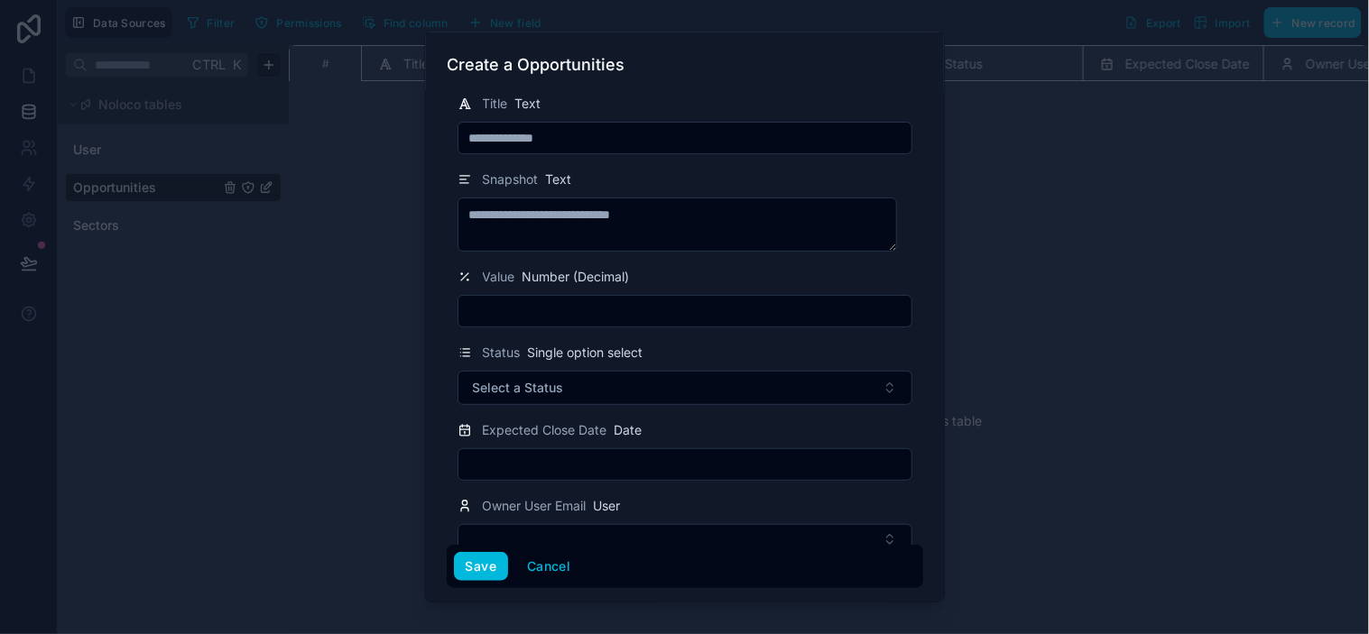
scroll to position [43, 0]
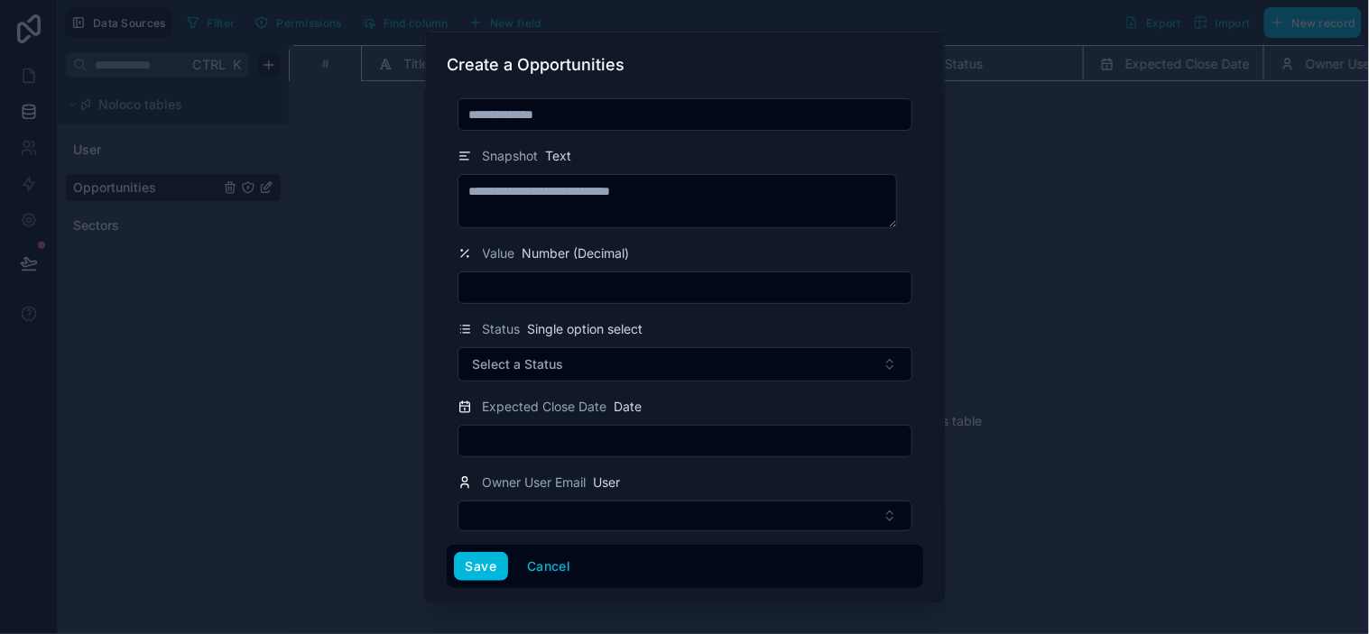
click at [493, 570] on button "Save" at bounding box center [481, 566] width 54 height 29
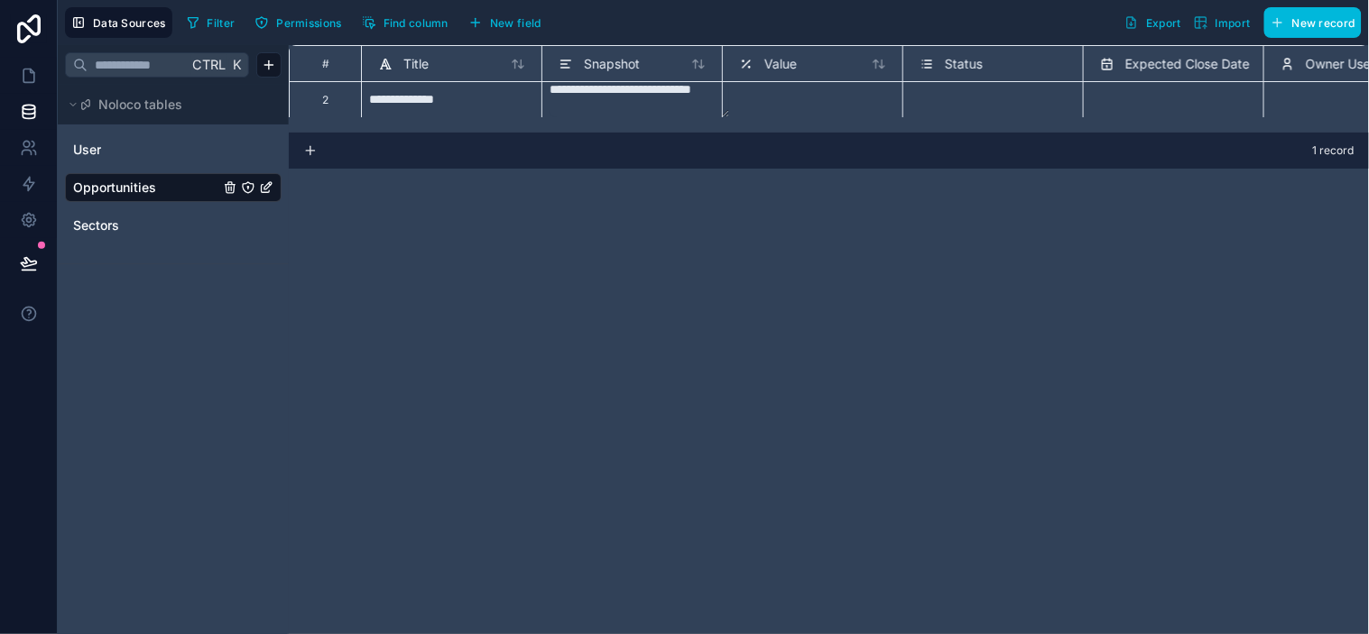
click at [817, 241] on div "**********" at bounding box center [829, 339] width 1080 height 589
click at [855, 96] on div at bounding box center [812, 99] width 180 height 36
drag, startPoint x: 814, startPoint y: 61, endPoint x: 776, endPoint y: 68, distance: 38.4
click at [776, 68] on span "Value" at bounding box center [780, 64] width 32 height 18
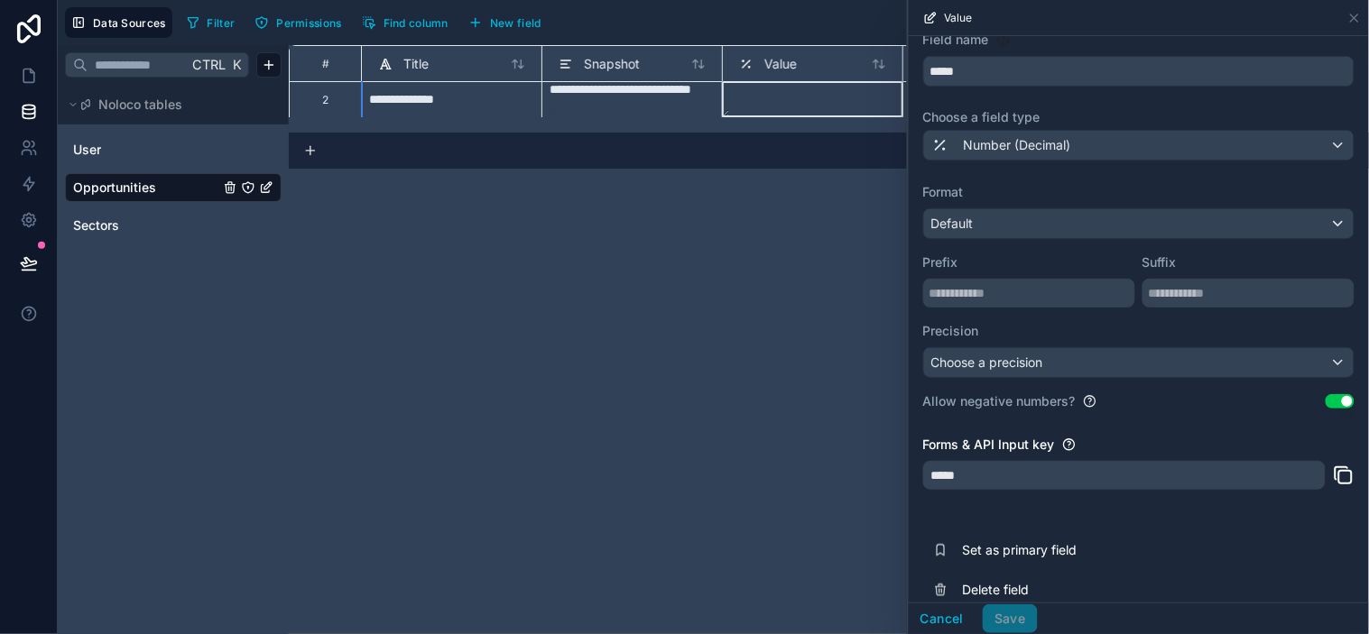
scroll to position [78, 0]
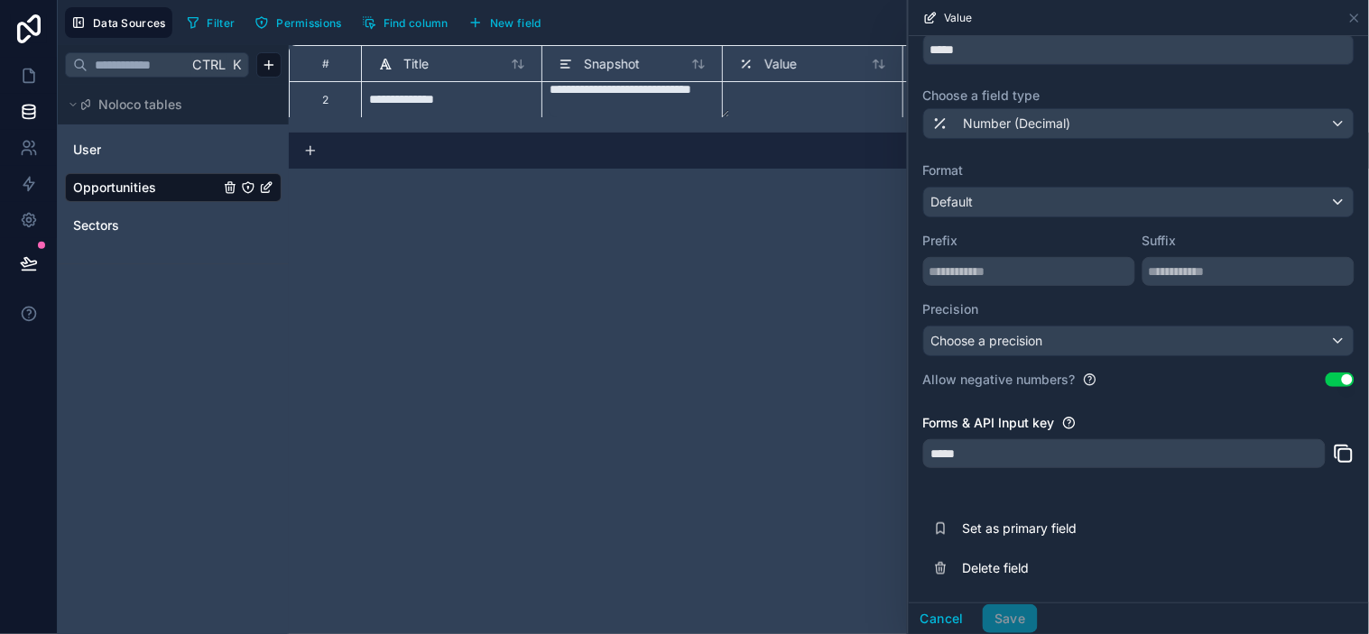
click at [988, 566] on span "Delete field" at bounding box center [1093, 568] width 260 height 18
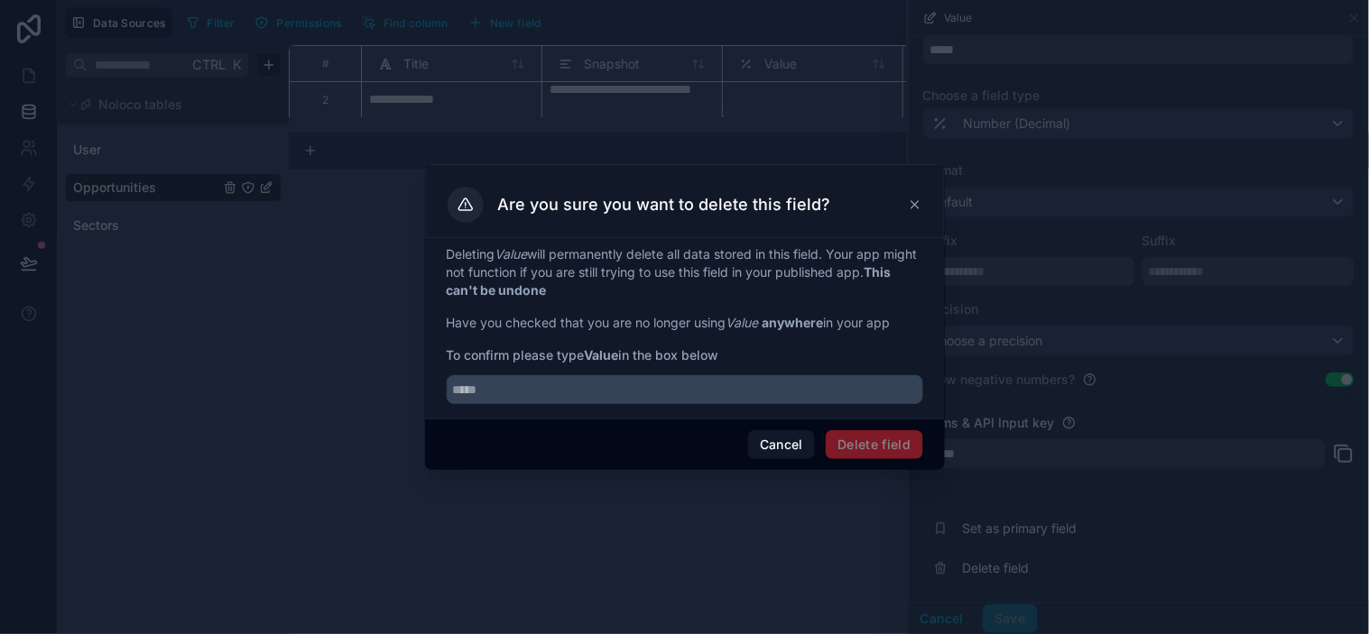
click at [869, 440] on span "Delete field" at bounding box center [874, 444] width 97 height 29
click at [869, 444] on span "Delete field" at bounding box center [874, 444] width 97 height 29
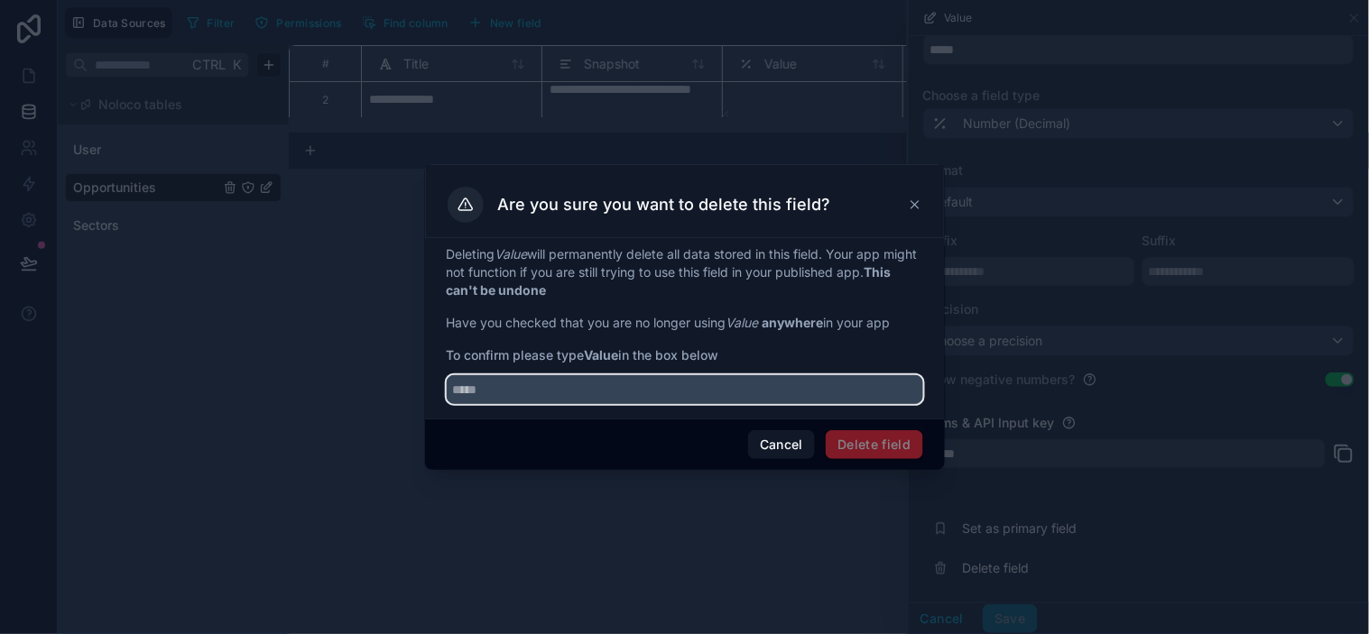
click at [716, 388] on input "text" at bounding box center [685, 389] width 476 height 29
click at [557, 386] on input "text" at bounding box center [685, 389] width 476 height 29
click at [551, 386] on input "text" at bounding box center [685, 389] width 476 height 29
type input "*****"
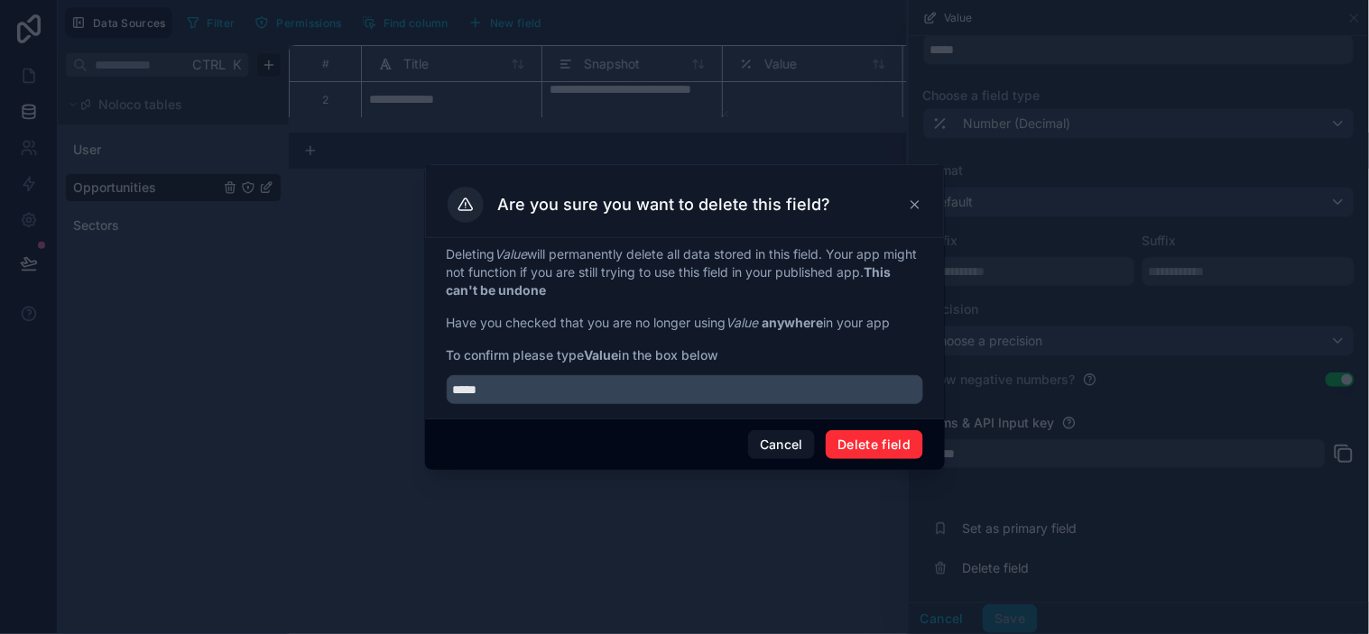
click at [842, 434] on button "Delete field" at bounding box center [874, 444] width 97 height 29
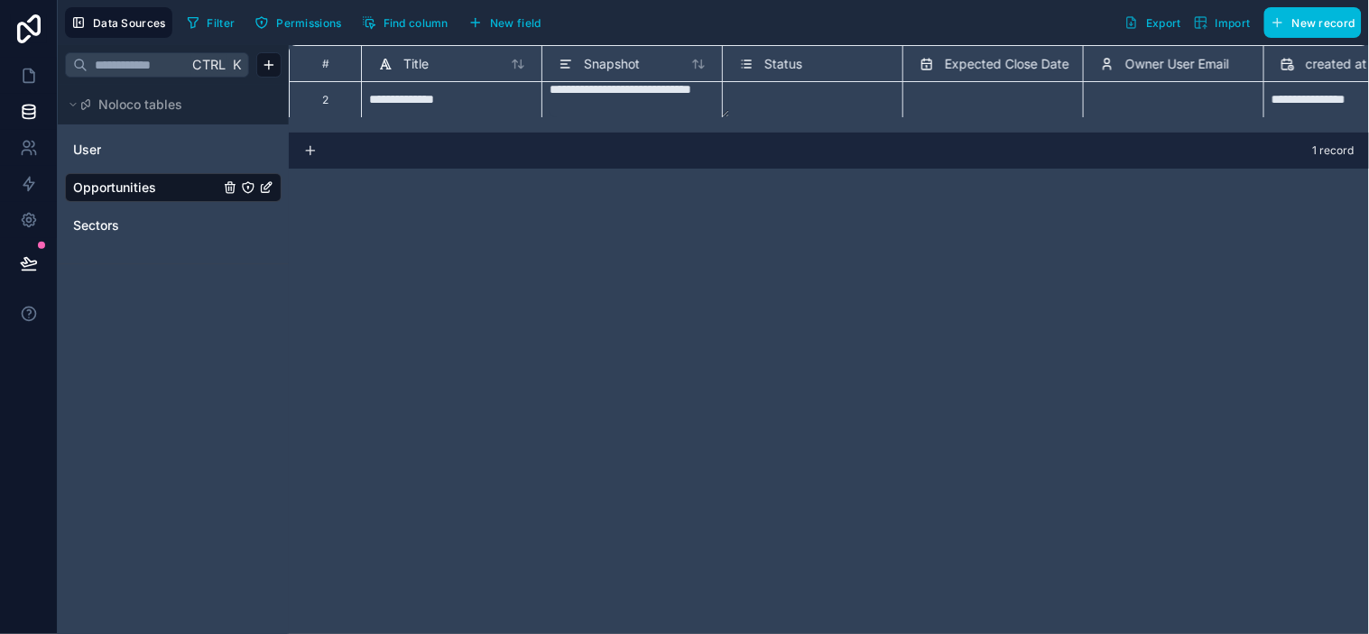
click at [517, 30] on button "New field" at bounding box center [505, 22] width 86 height 27
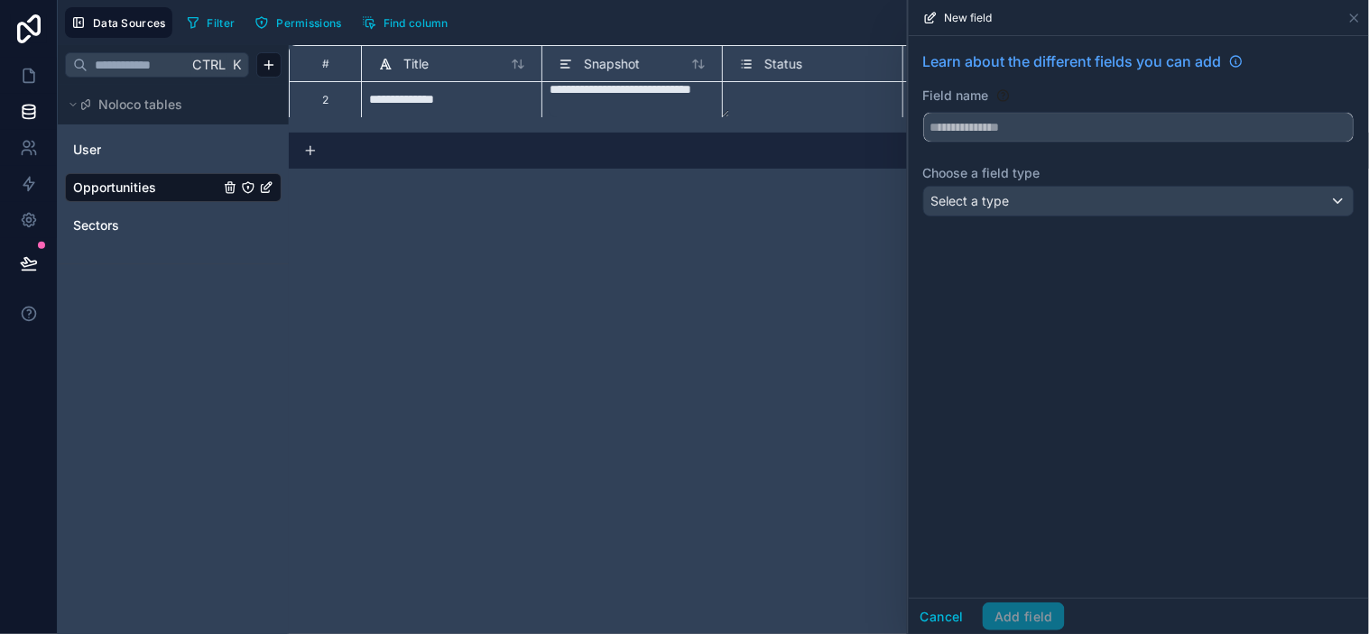
click at [1003, 141] on input "text" at bounding box center [1139, 127] width 430 height 29
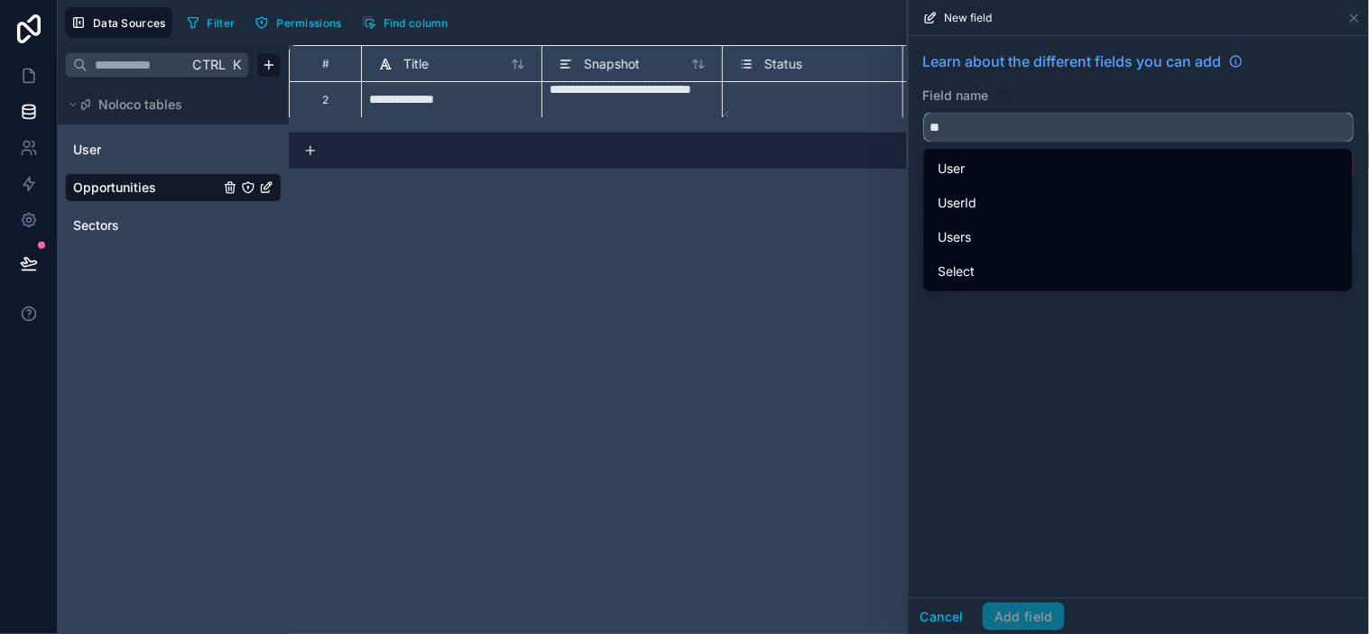
type input "*"
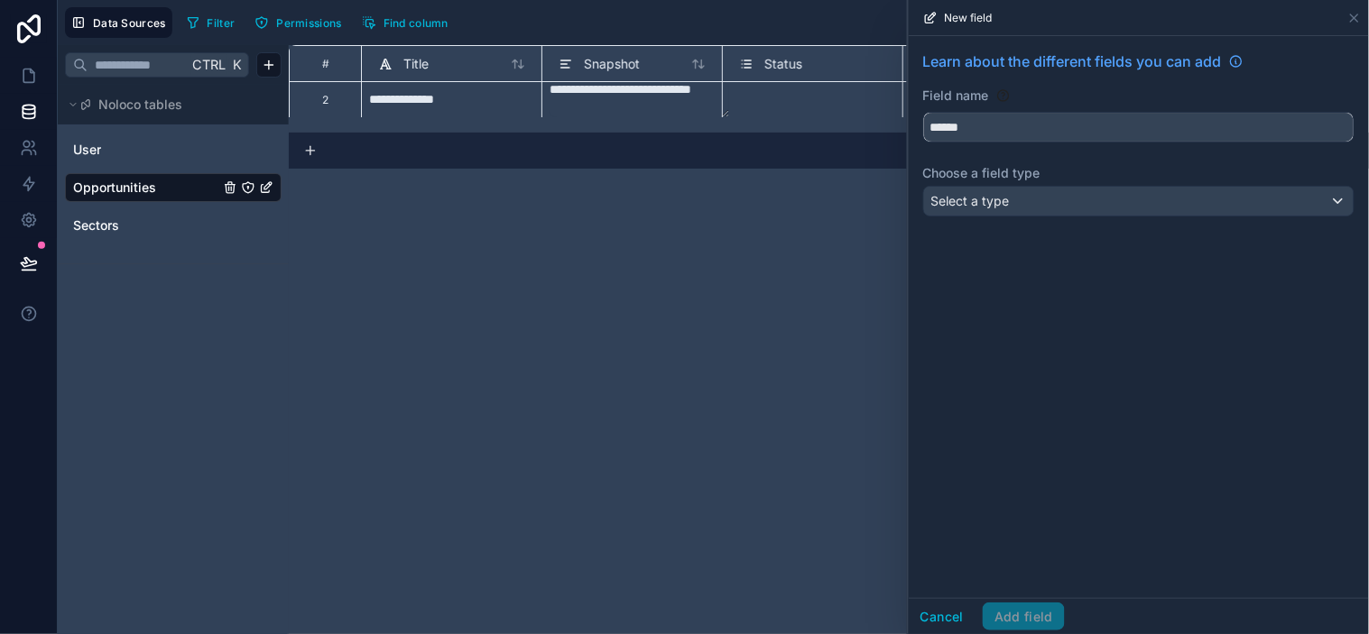
type input "******"
drag, startPoint x: 1112, startPoint y: 323, endPoint x: 1112, endPoint y: 303, distance: 19.9
click at [1112, 317] on div "Learn about the different fields you can add Field name ****** Choose a field t…" at bounding box center [1139, 317] width 460 height 562
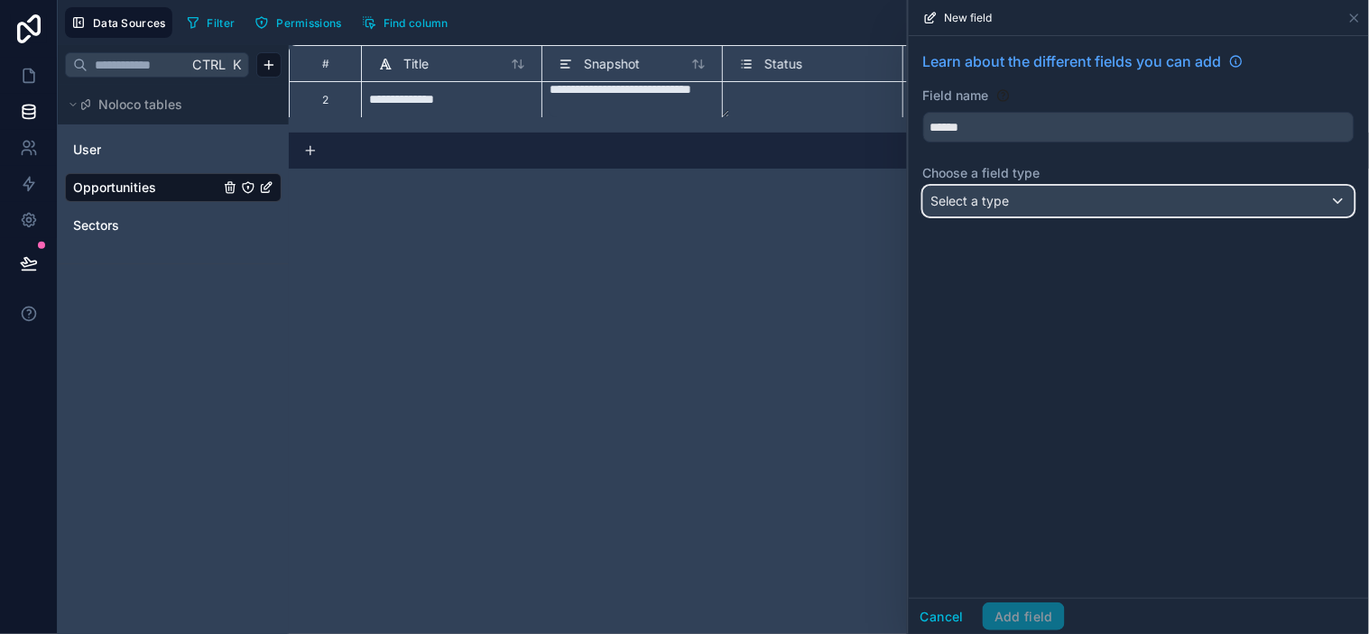
click at [1083, 204] on div "Select a type" at bounding box center [1139, 201] width 430 height 29
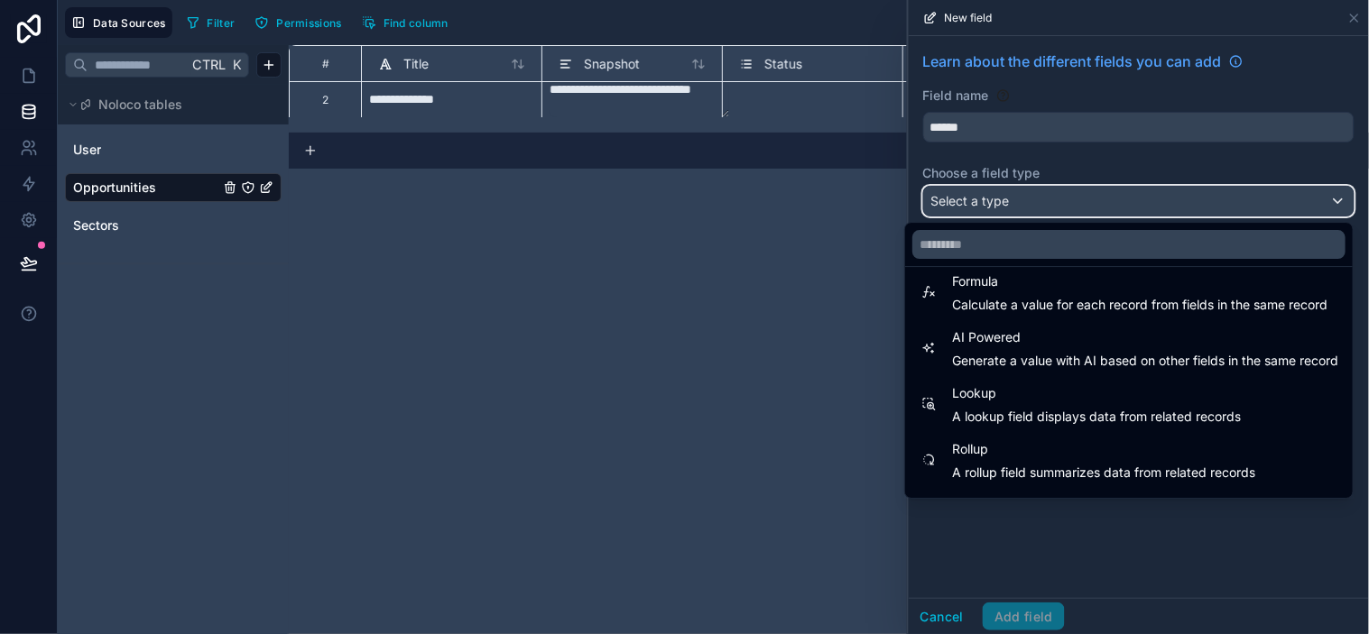
scroll to position [523, 0]
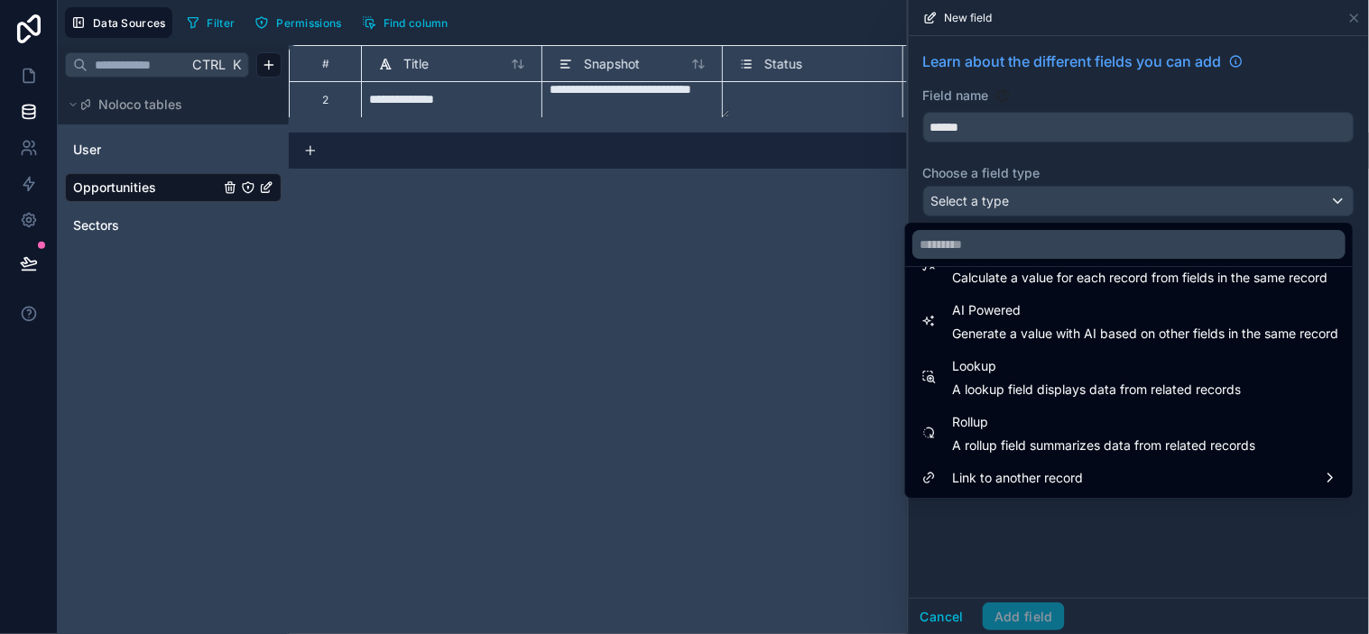
click at [1043, 471] on span "Link to another record" at bounding box center [1017, 478] width 131 height 22
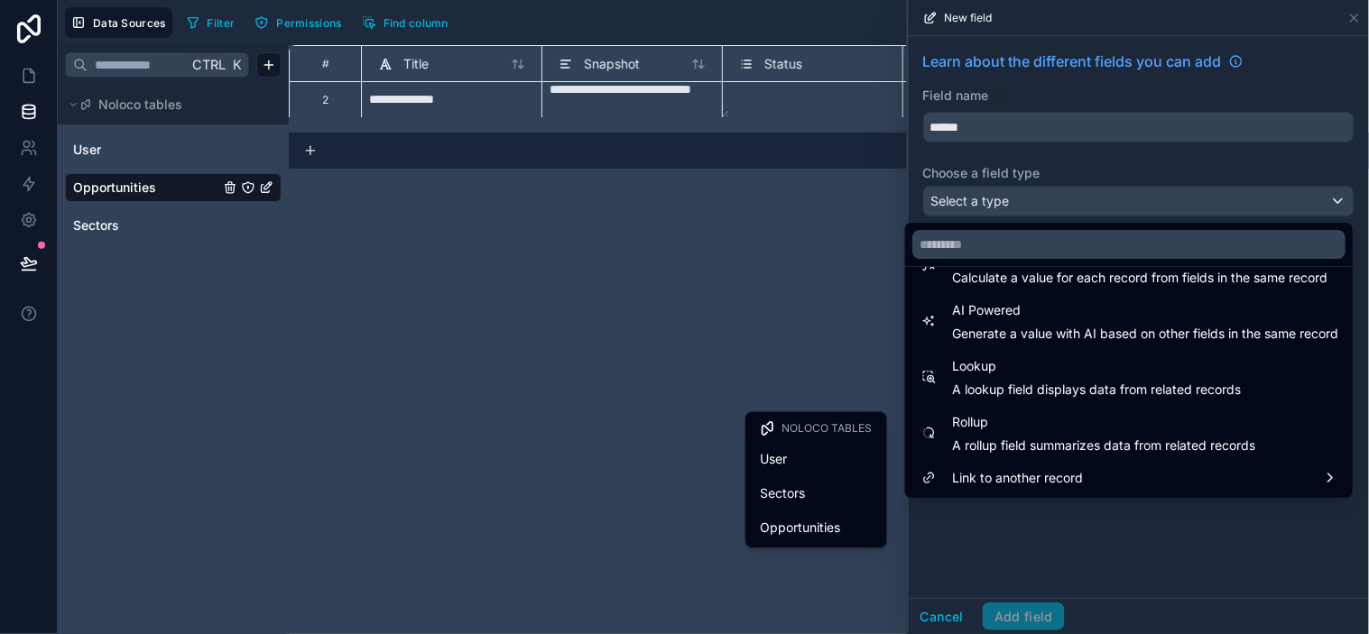
click at [823, 502] on div "Sectors" at bounding box center [817, 494] width 112 height 22
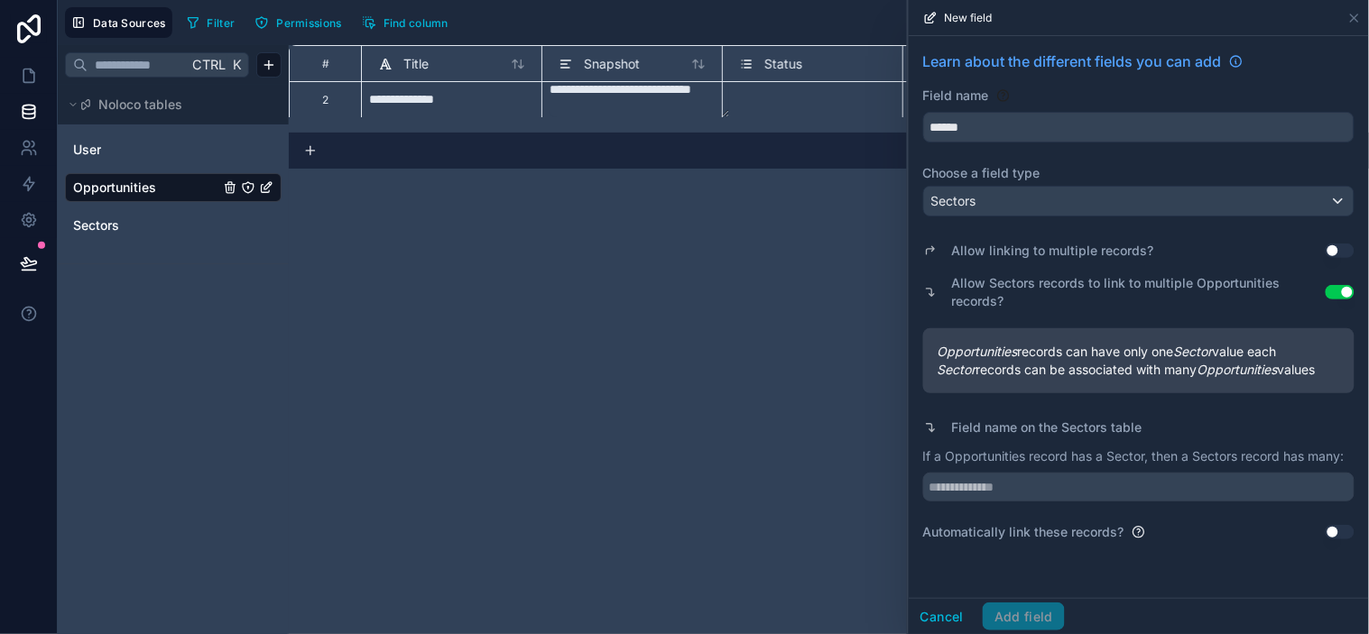
click at [1232, 246] on button "Use setting" at bounding box center [1340, 251] width 29 height 14
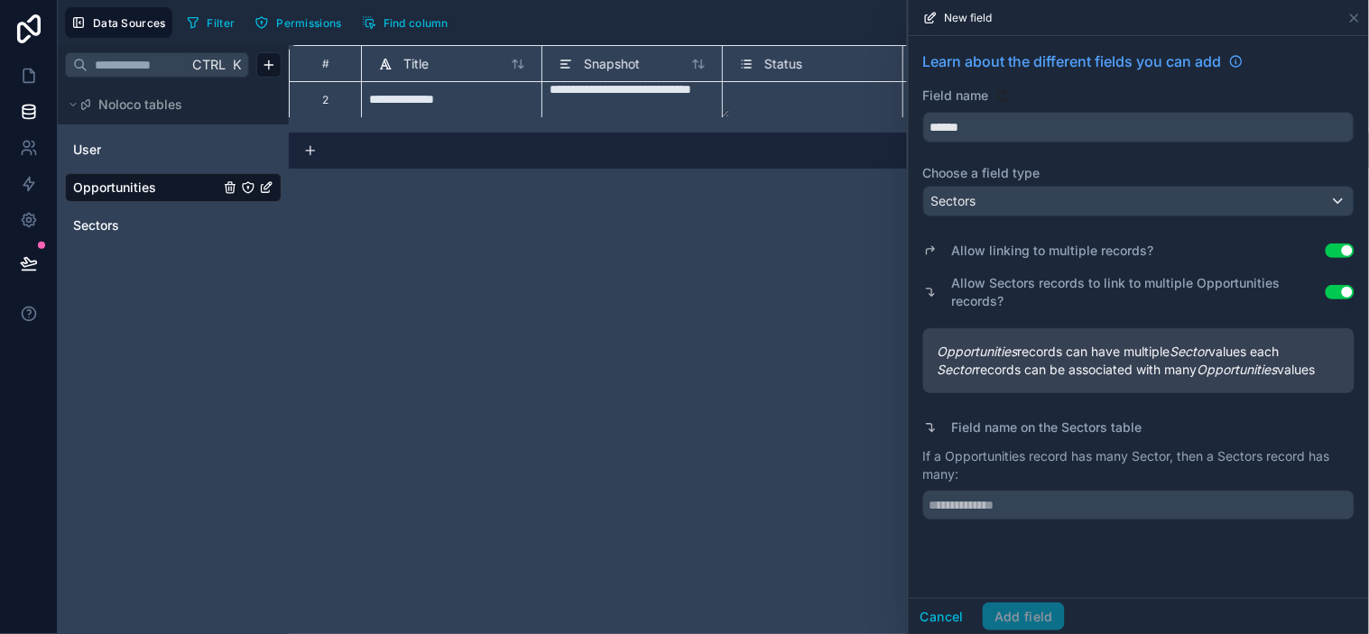
click at [1232, 253] on button "Use setting" at bounding box center [1340, 251] width 29 height 14
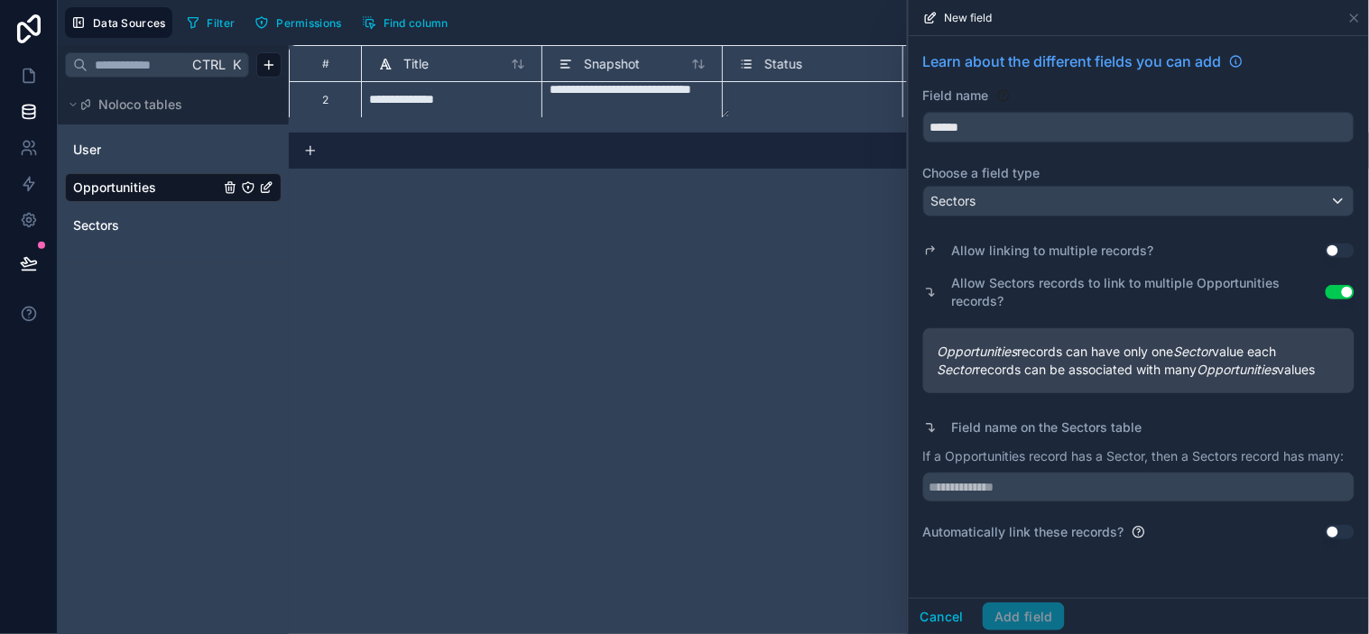
click at [1232, 253] on button "Use setting" at bounding box center [1340, 251] width 29 height 14
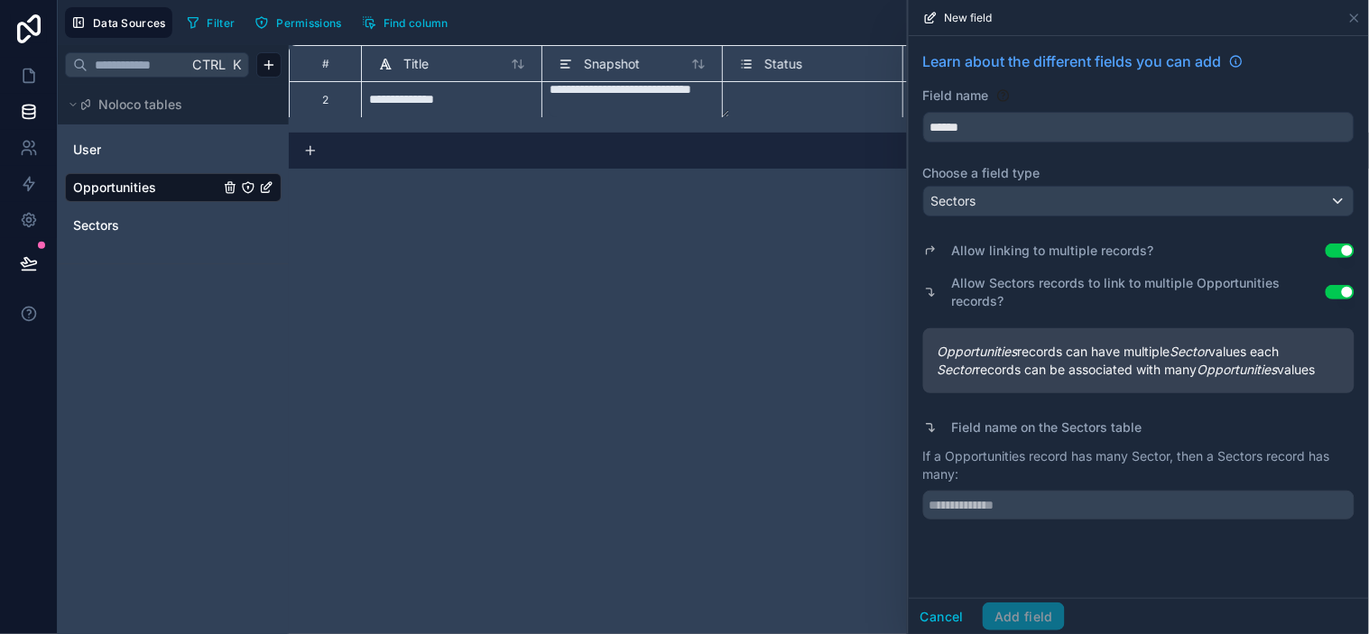
click at [1232, 253] on button "Use setting" at bounding box center [1340, 251] width 29 height 14
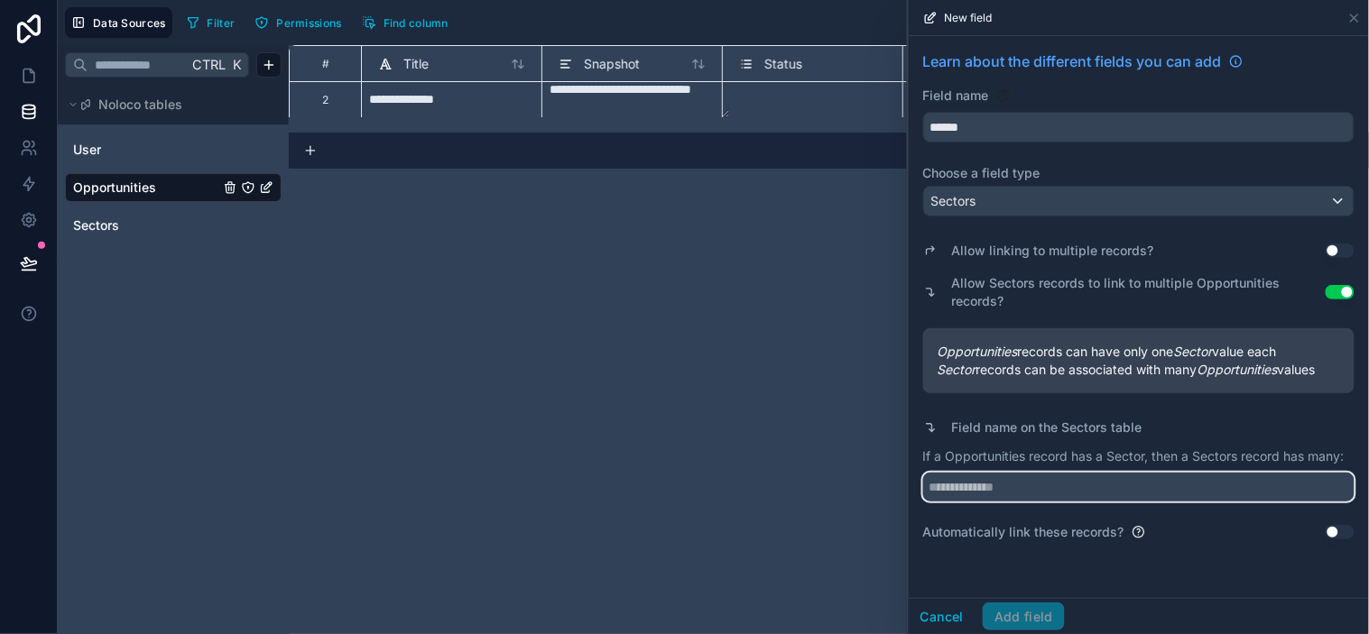
click at [1030, 492] on input "text" at bounding box center [1138, 487] width 431 height 29
click at [1030, 488] on input "text" at bounding box center [1138, 487] width 431 height 29
click at [1069, 488] on input "text" at bounding box center [1138, 487] width 431 height 29
click at [1080, 485] on input "text" at bounding box center [1138, 487] width 431 height 29
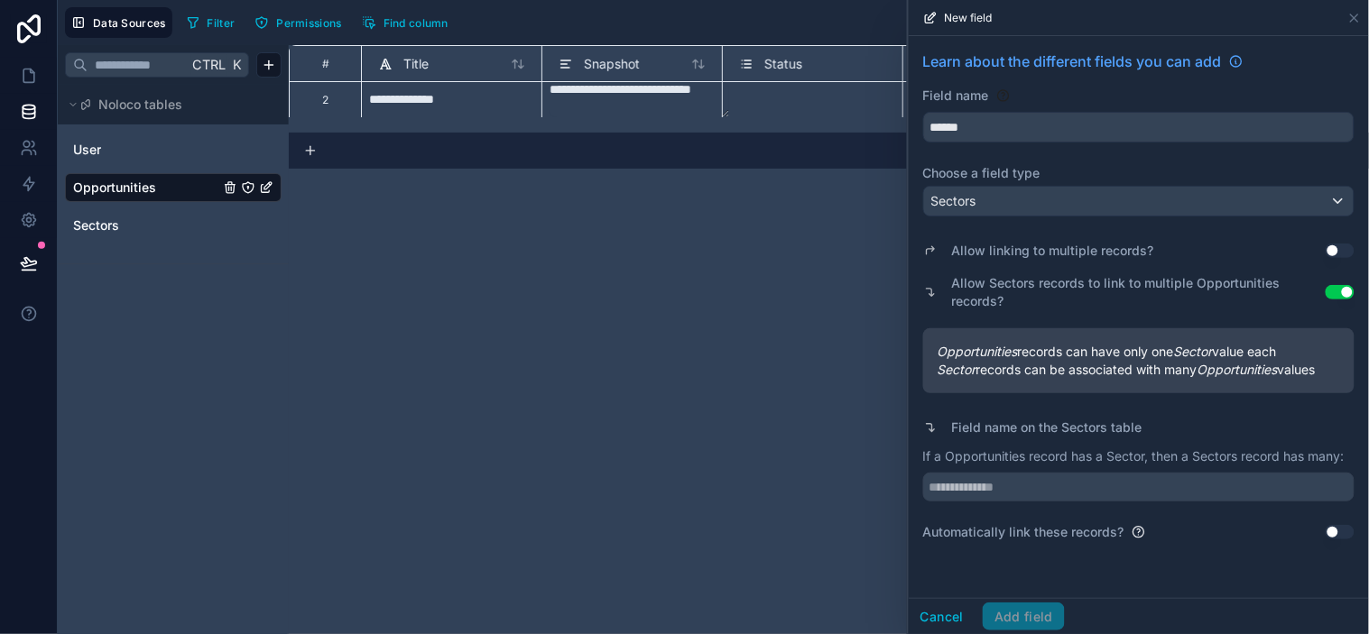
click at [1232, 251] on button "Use setting" at bounding box center [1340, 251] width 29 height 14
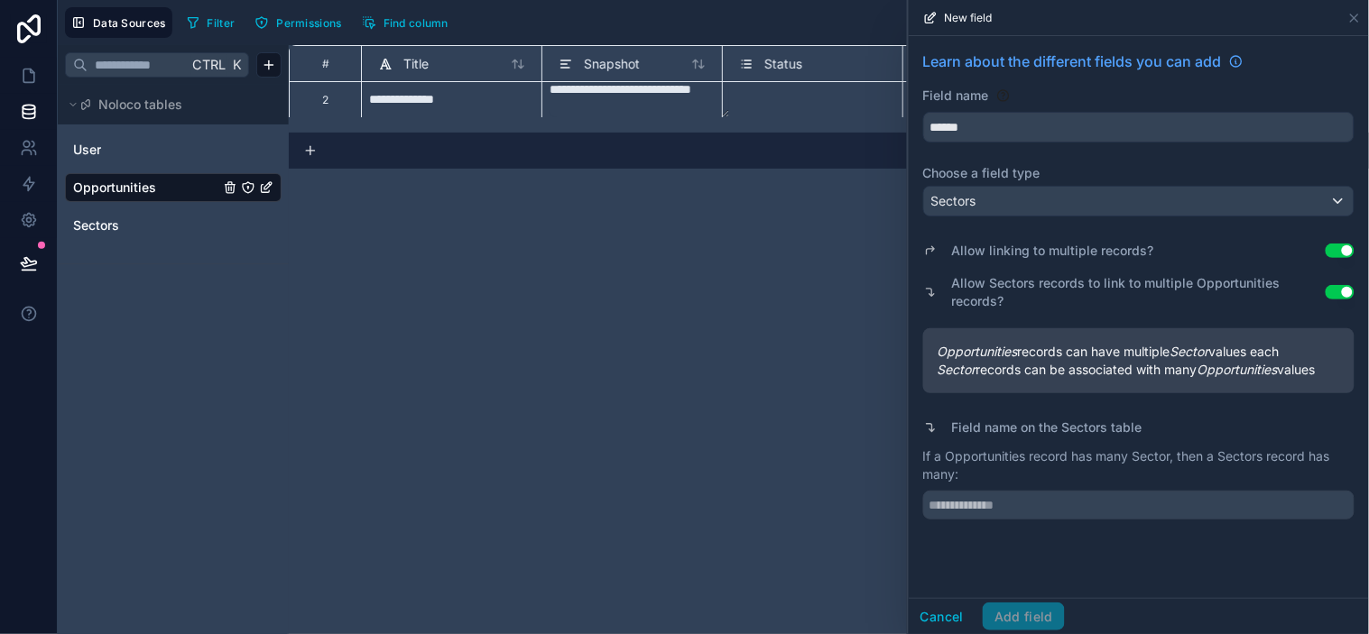
click at [1232, 251] on button "Use setting" at bounding box center [1340, 251] width 29 height 14
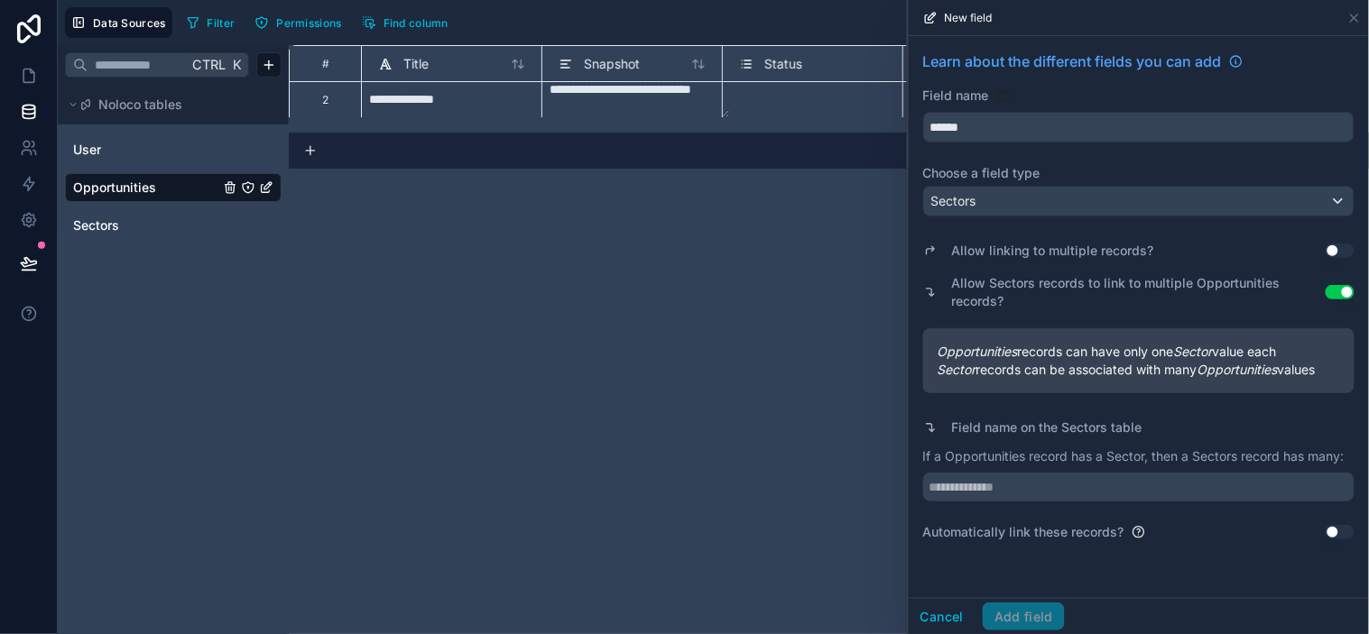
click at [1232, 251] on button "Use setting" at bounding box center [1340, 251] width 29 height 14
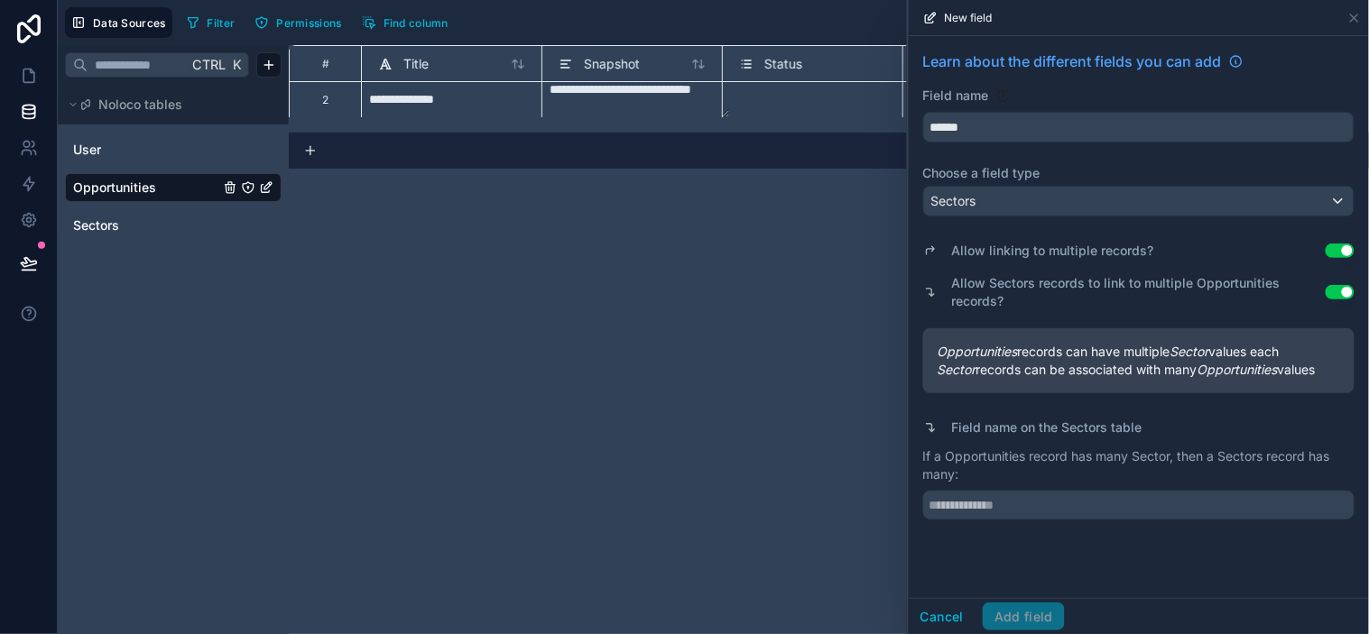
click at [940, 431] on div "Field name on the Sectors table" at bounding box center [1138, 427] width 431 height 25
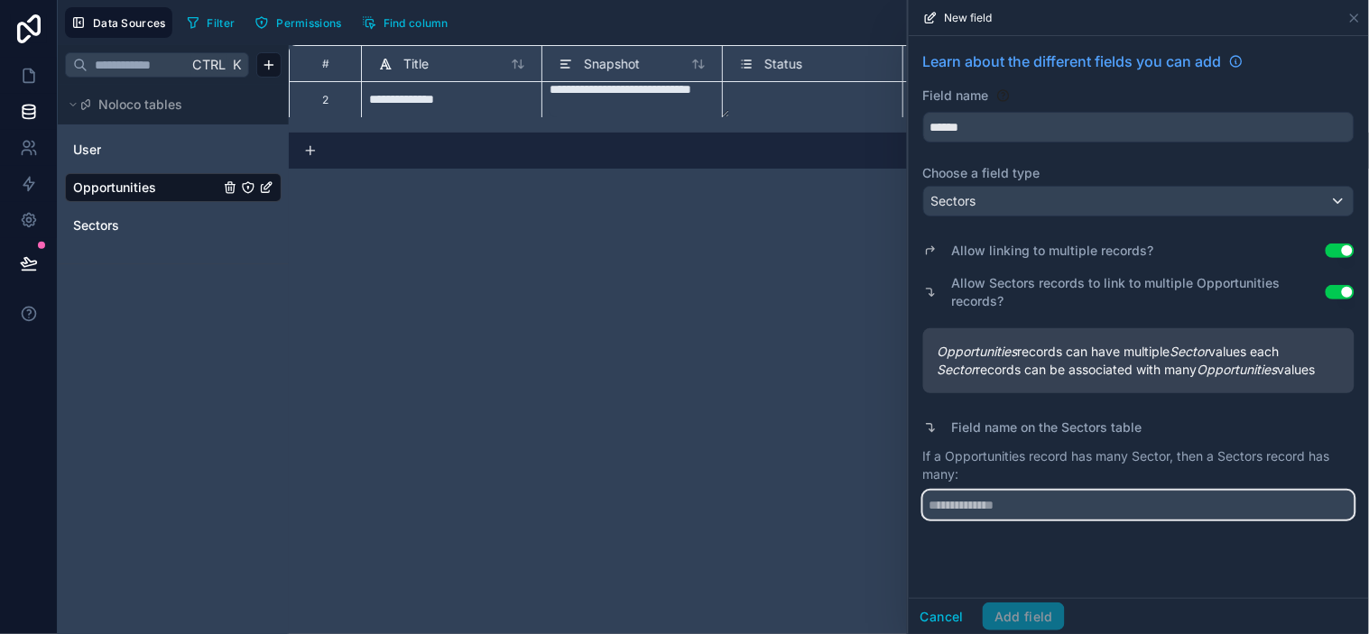
click at [1015, 492] on input "text" at bounding box center [1138, 505] width 431 height 29
click at [1029, 498] on input "text" at bounding box center [1138, 505] width 431 height 29
click at [1033, 498] on input "text" at bounding box center [1138, 505] width 431 height 29
click at [1036, 499] on input "text" at bounding box center [1138, 505] width 431 height 29
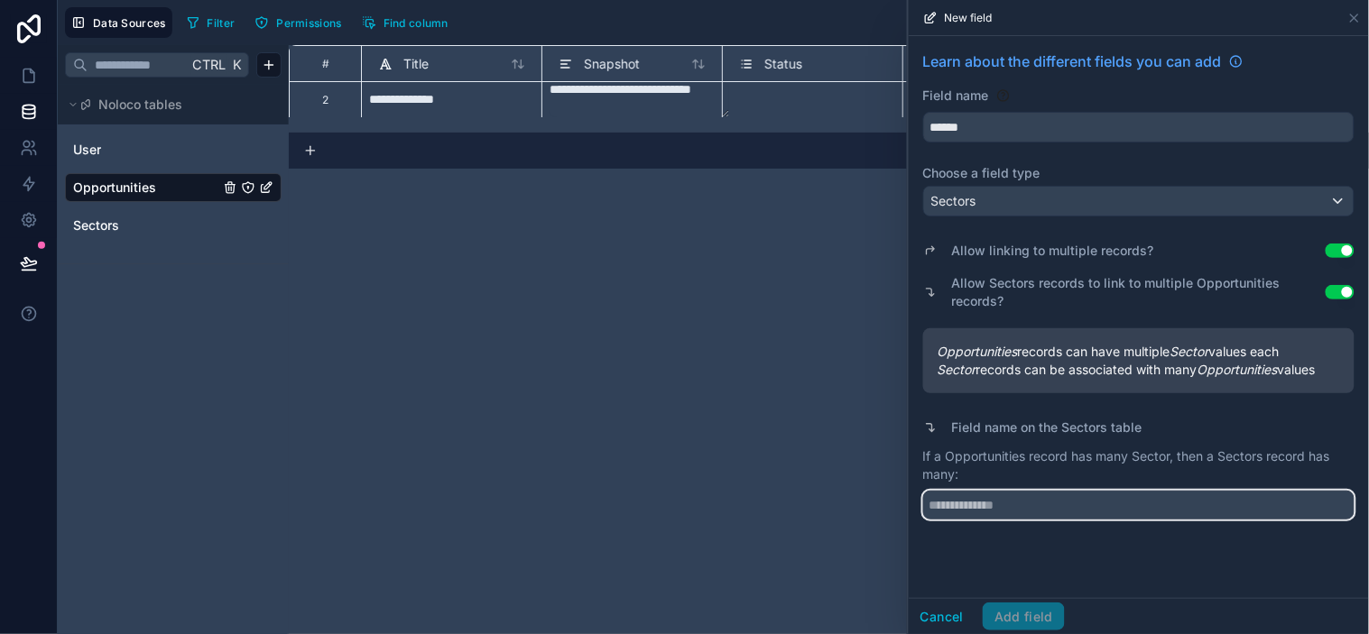
click at [1040, 500] on input "text" at bounding box center [1138, 505] width 431 height 29
click at [1041, 500] on input "text" at bounding box center [1138, 505] width 431 height 29
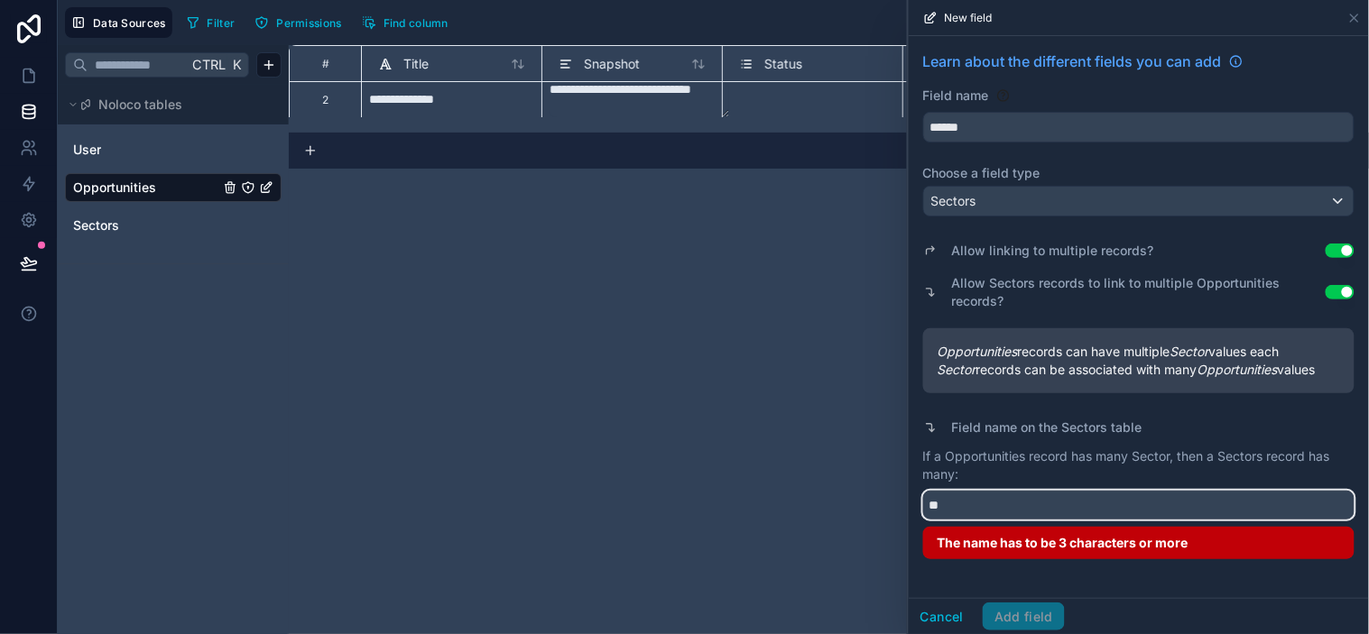
type input "*"
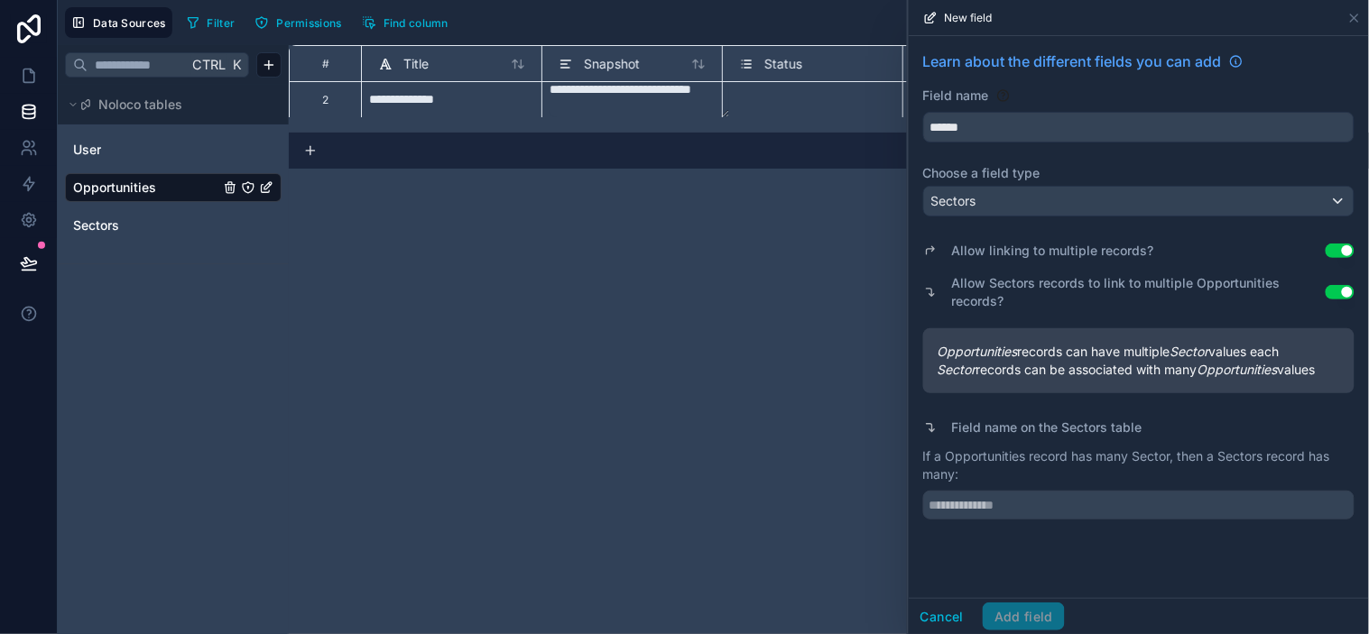
click at [1232, 250] on button "Use setting" at bounding box center [1340, 251] width 29 height 14
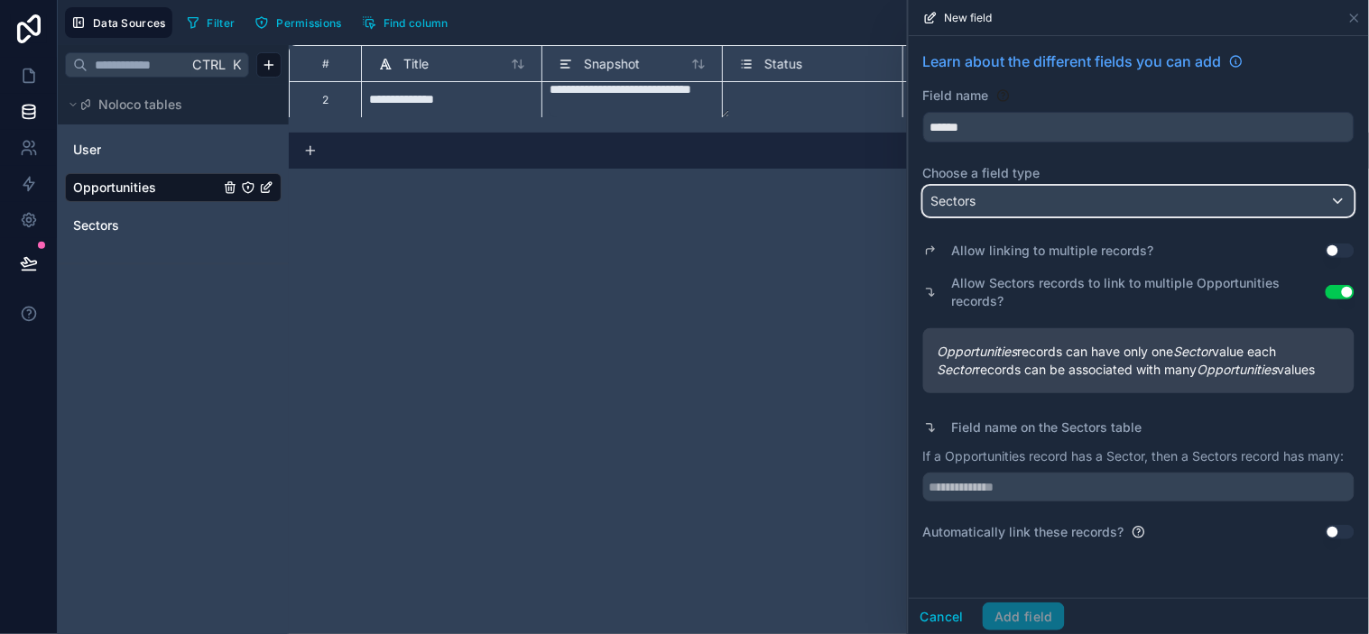
click at [990, 199] on div "Sectors" at bounding box center [1139, 201] width 430 height 29
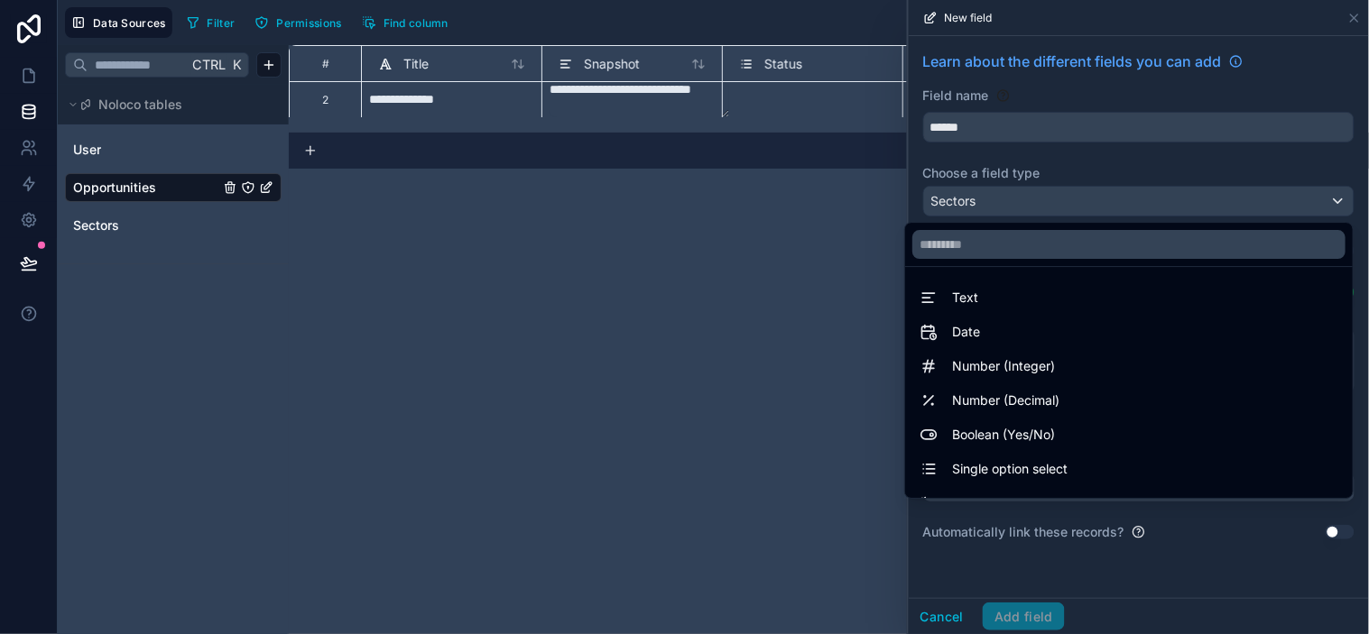
click at [990, 199] on div at bounding box center [1139, 317] width 460 height 634
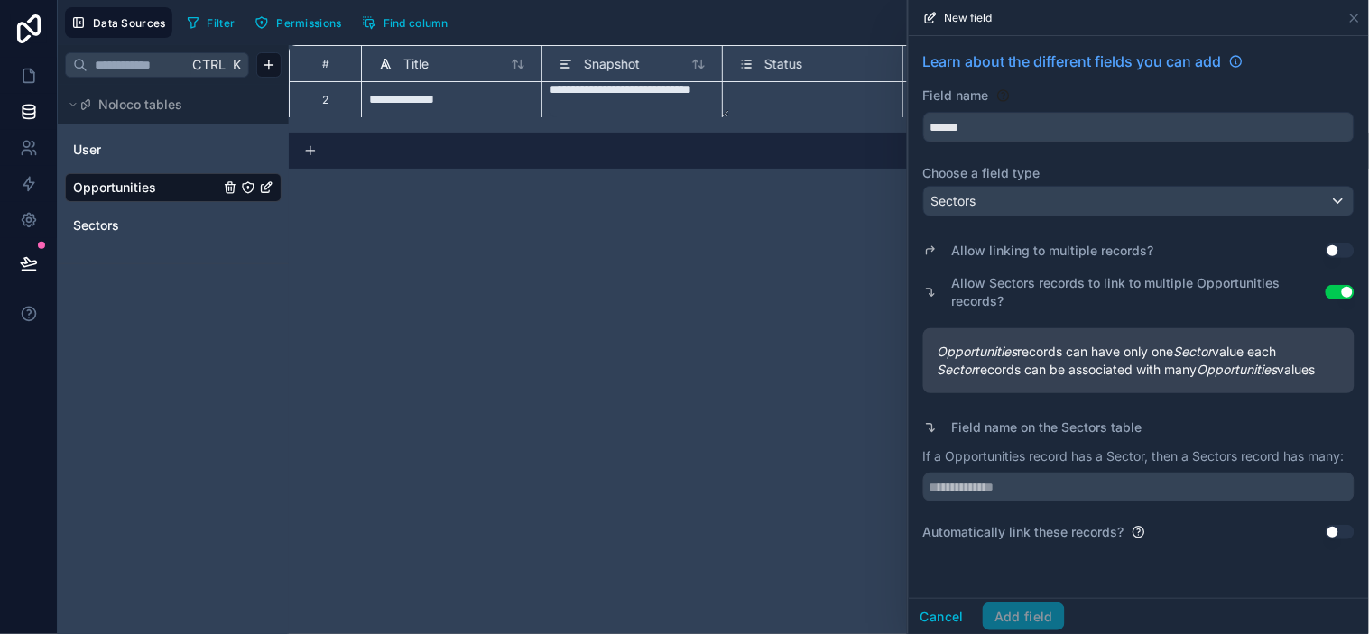
click at [1043, 570] on div "Learn about the different fields you can add Field name ****** Choose a field t…" at bounding box center [1139, 317] width 460 height 562
click at [1021, 300] on label "Allow Sectors records to link to multiple Opportunities records?" at bounding box center [1139, 292] width 374 height 36
click at [1016, 550] on div "Learn about the different fields you can add Field name ****** Choose a field t…" at bounding box center [1139, 296] width 460 height 520
click at [1018, 546] on div "Learn about the different fields you can add Field name ****** Choose a field t…" at bounding box center [1139, 296] width 460 height 520
click at [1232, 253] on button "Use setting" at bounding box center [1340, 251] width 29 height 14
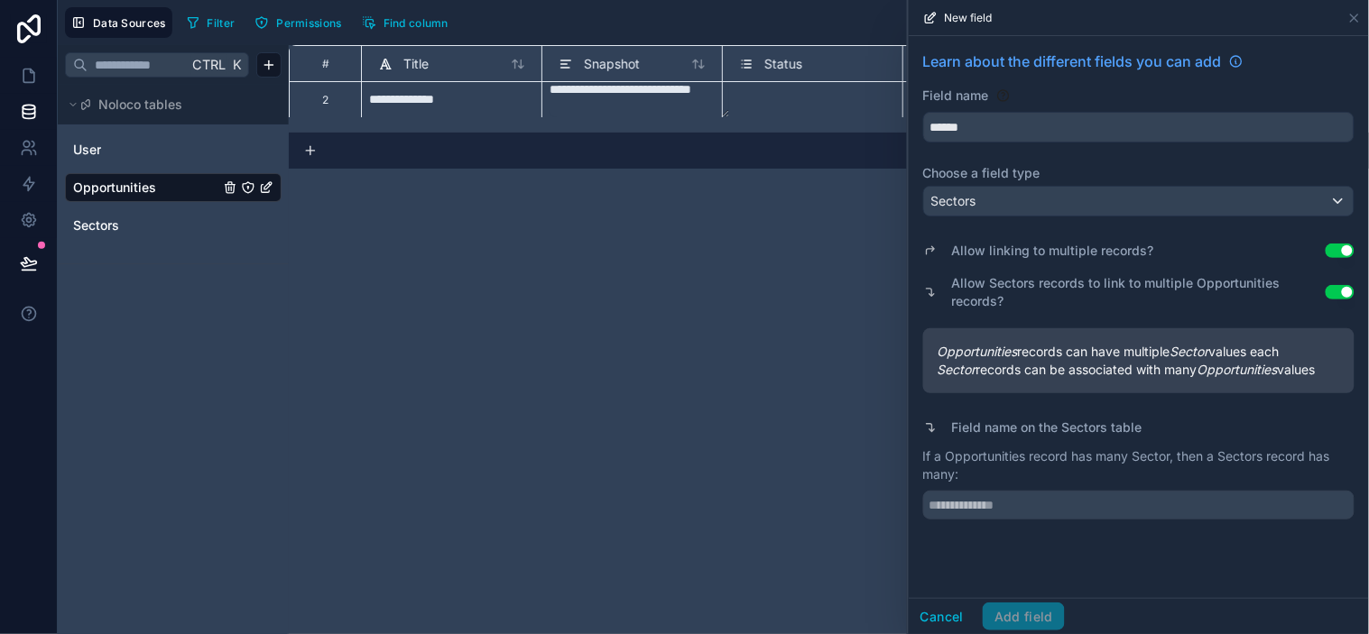
click at [1232, 249] on button "Use setting" at bounding box center [1340, 251] width 29 height 14
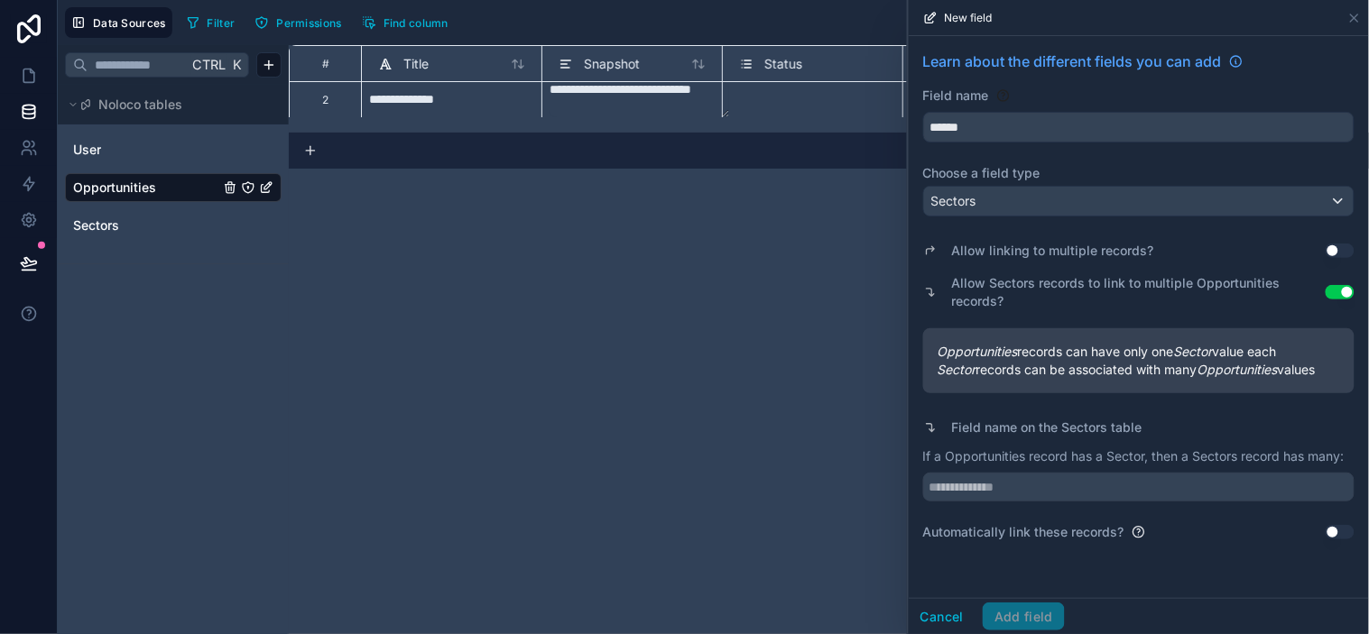
click at [1078, 286] on label "Allow Sectors records to link to multiple Opportunities records?" at bounding box center [1139, 292] width 374 height 36
click at [1232, 533] on button "Use setting" at bounding box center [1340, 532] width 29 height 14
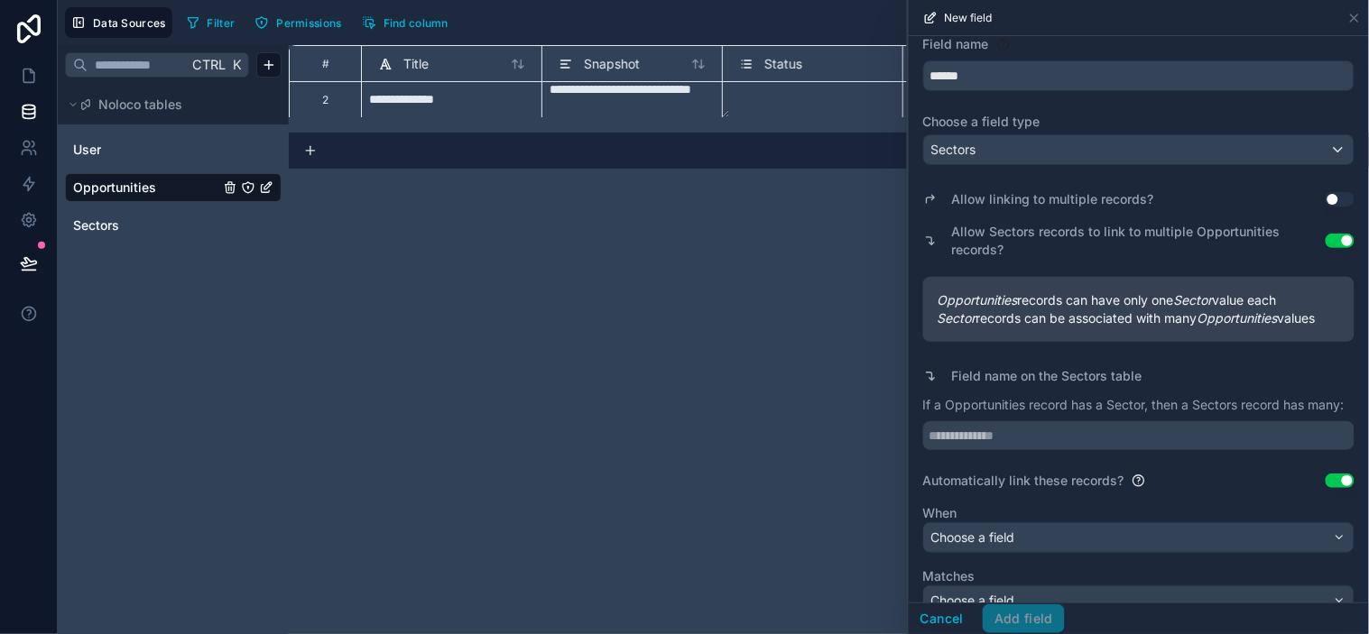
scroll to position [114, 0]
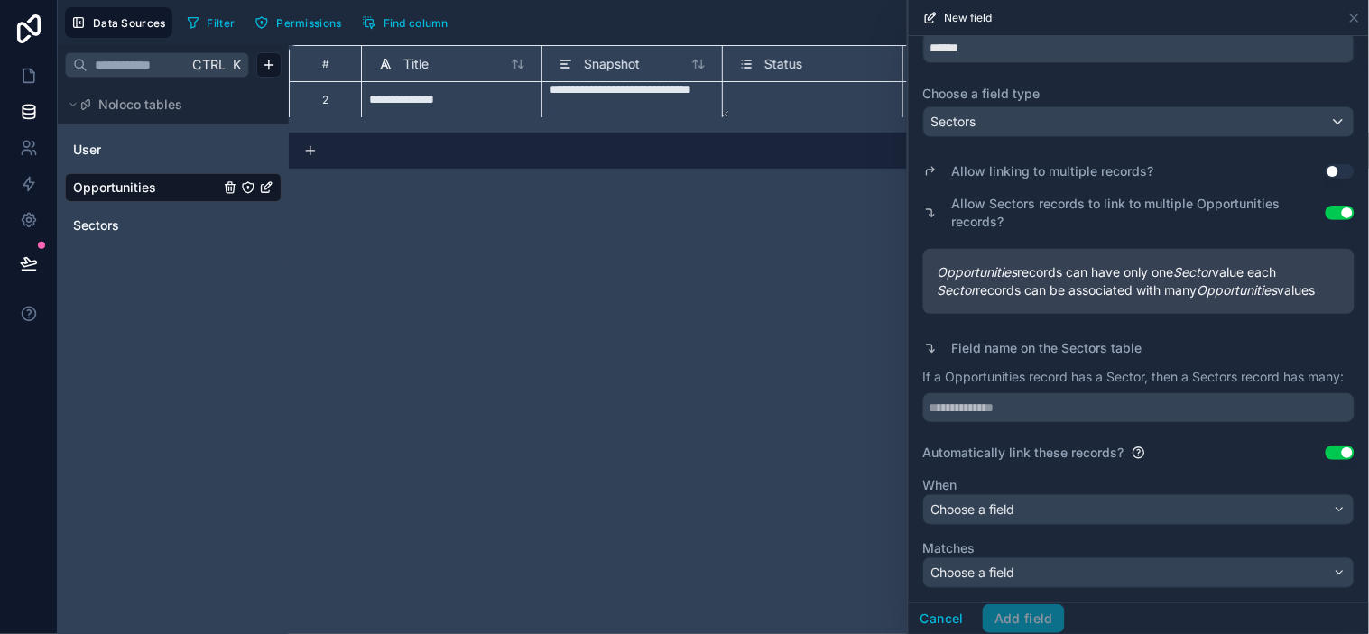
click at [1232, 462] on div "Automatically link these records? Use setting" at bounding box center [1138, 453] width 431 height 18
click at [1232, 457] on button "Use setting" at bounding box center [1340, 453] width 29 height 14
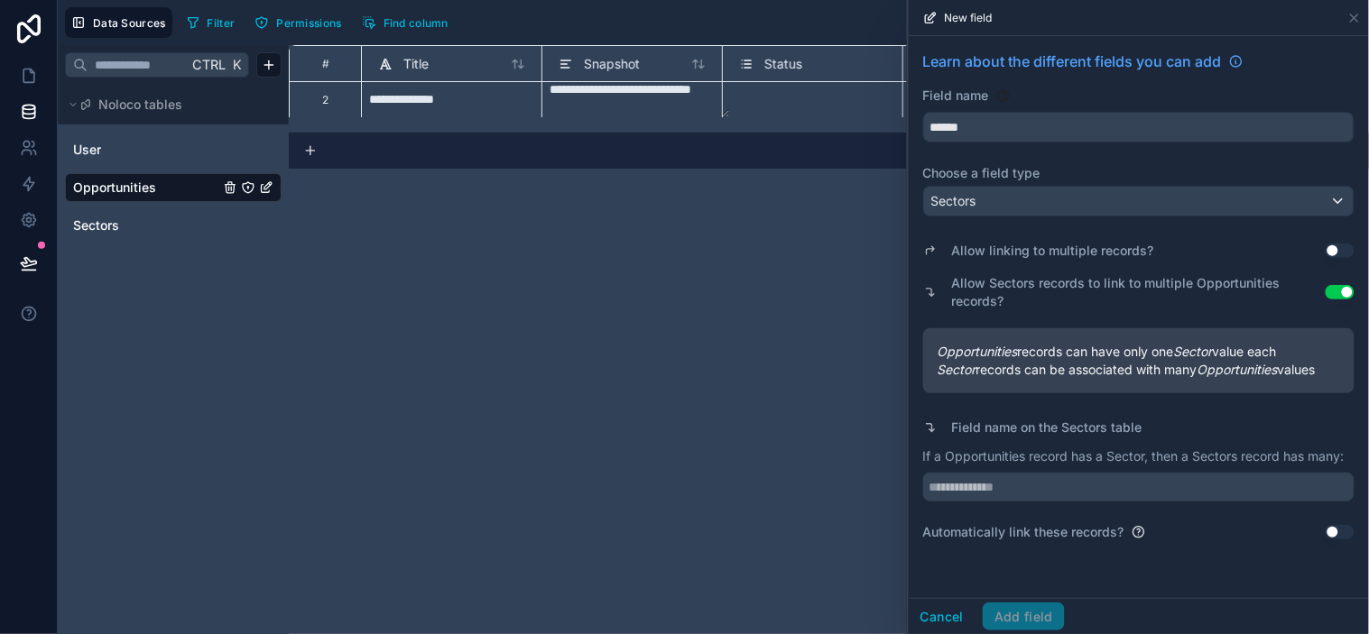
scroll to position [0, 0]
click at [1232, 535] on button "Use setting" at bounding box center [1340, 532] width 29 height 14
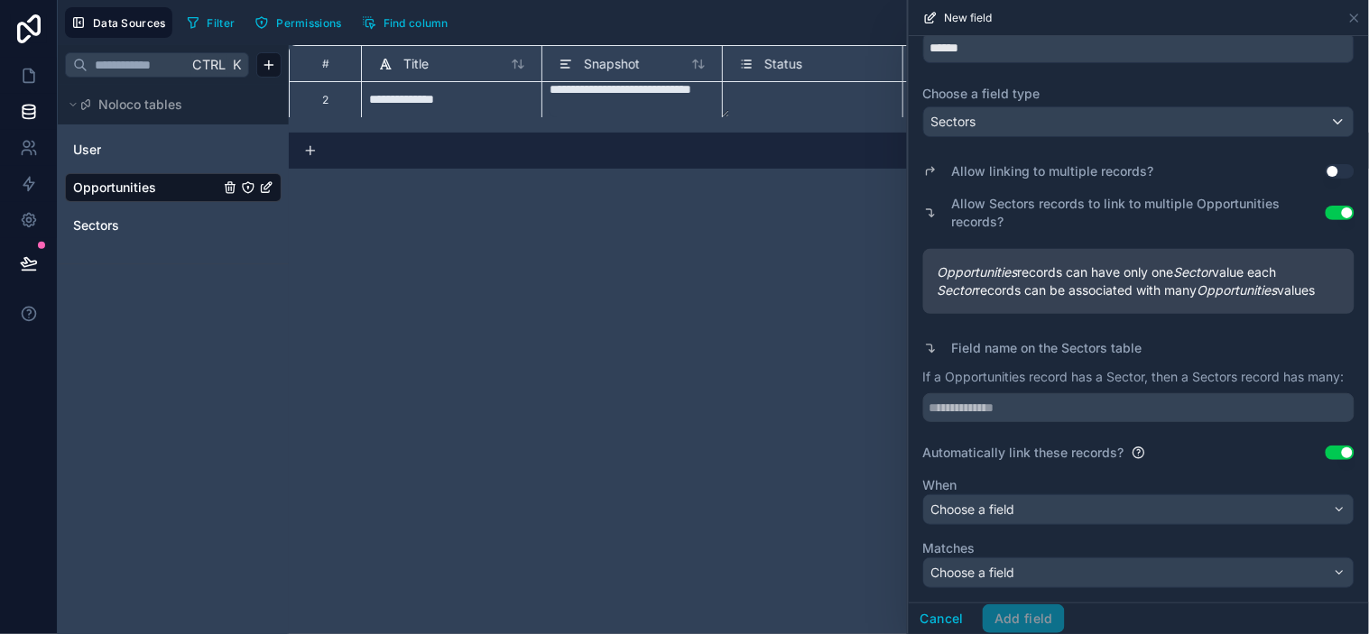
scroll to position [114, 0]
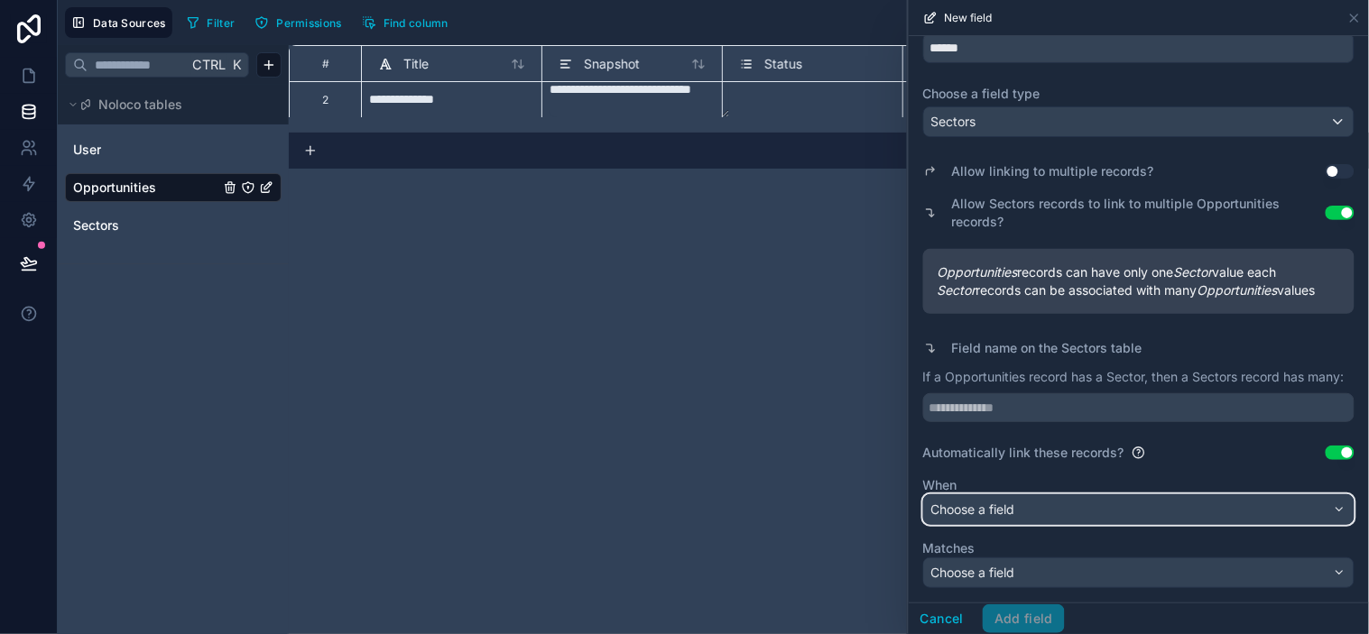
click at [1106, 522] on div "Choose a field" at bounding box center [1139, 509] width 430 height 29
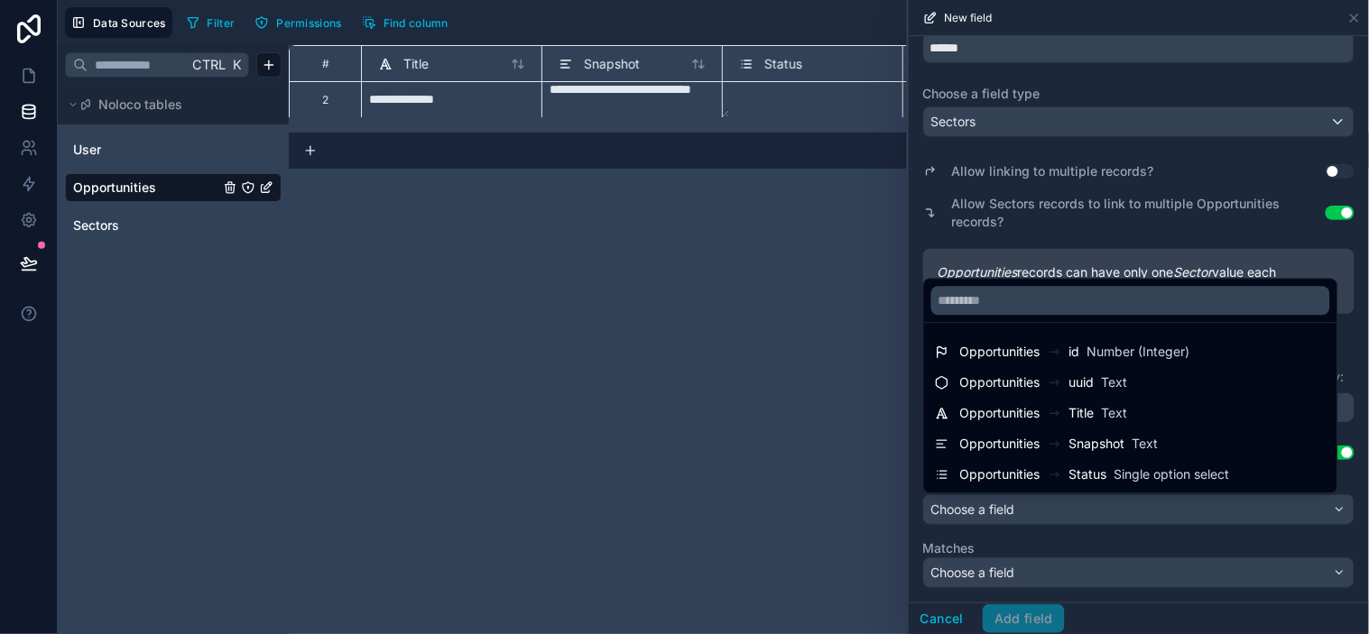
click at [1138, 259] on div at bounding box center [1139, 317] width 460 height 634
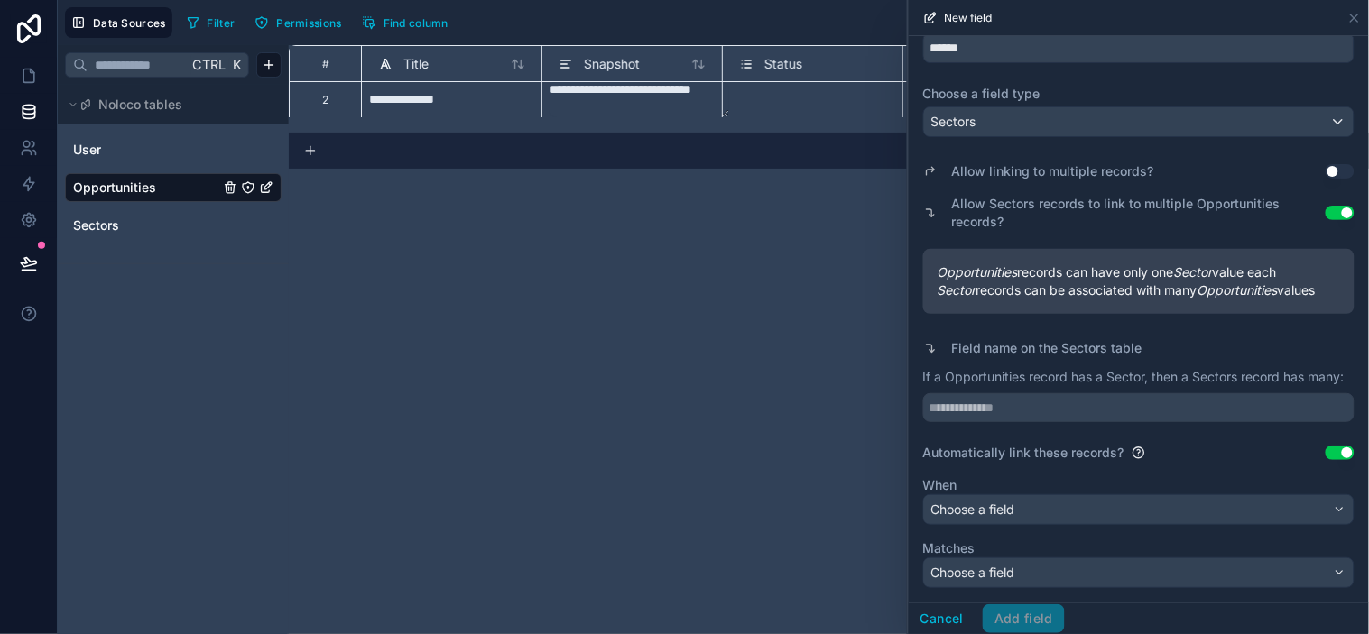
click at [1232, 457] on button "Use setting" at bounding box center [1340, 453] width 29 height 14
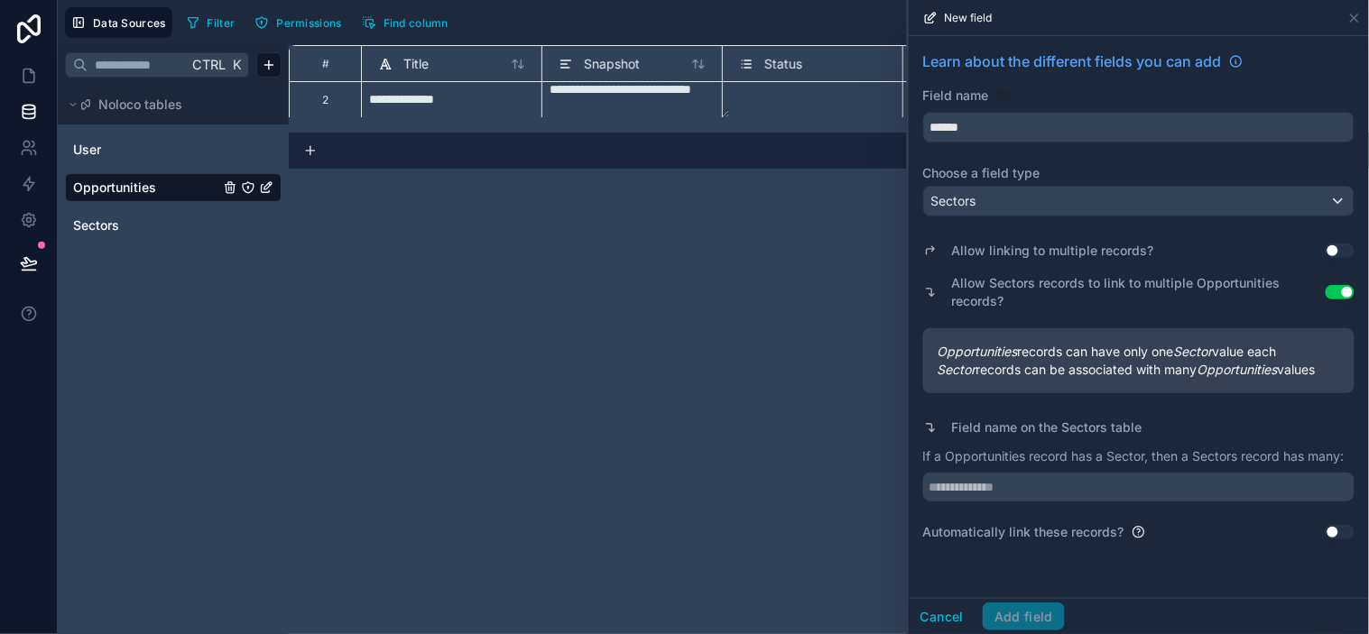
click at [1232, 533] on button "Use setting" at bounding box center [1340, 532] width 29 height 14
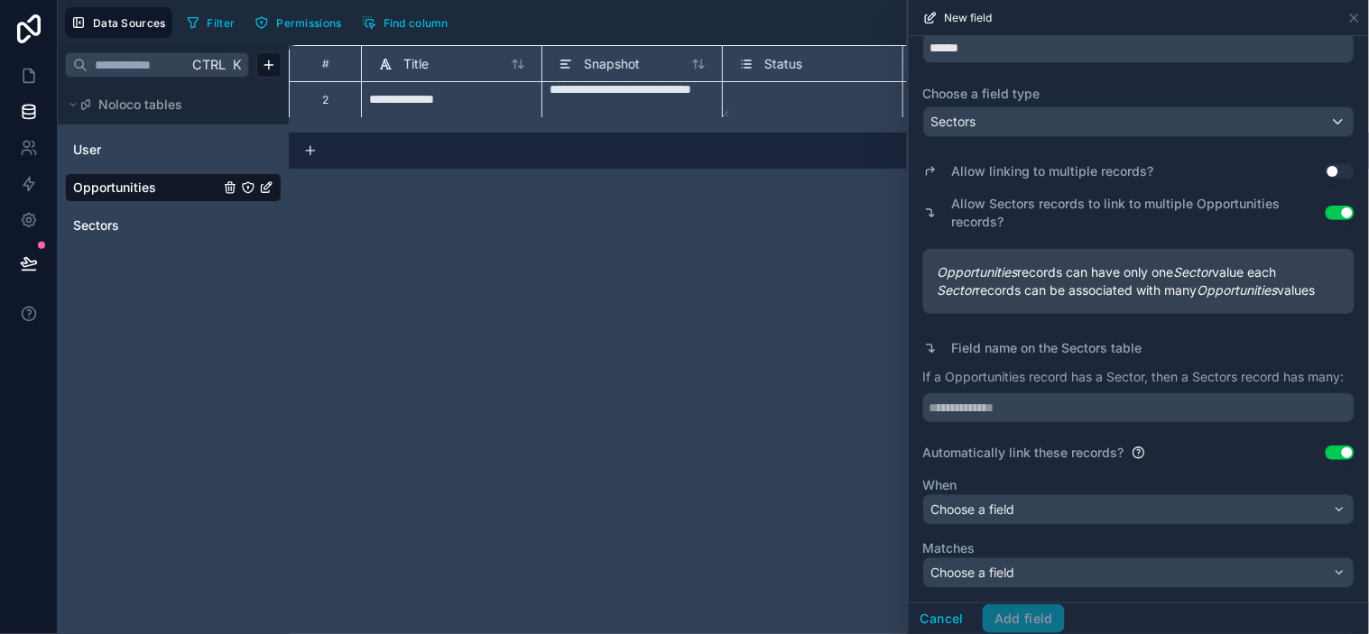
scroll to position [114, 0]
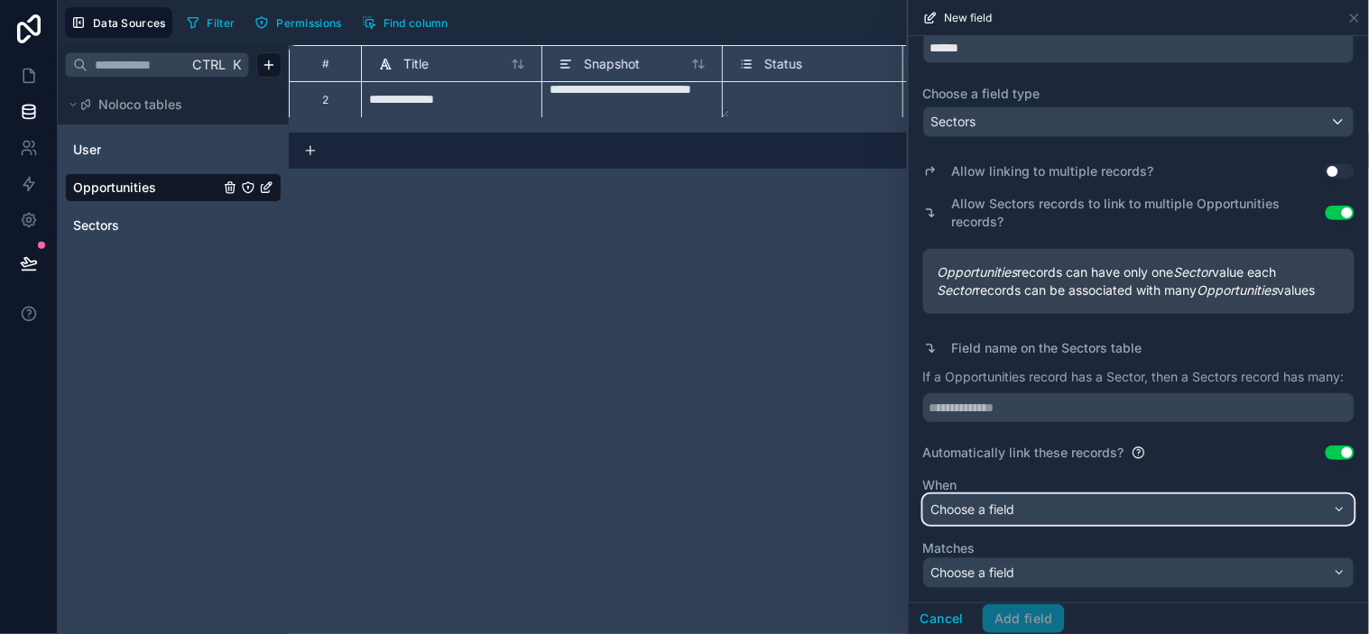
click at [1086, 506] on div "Choose a field" at bounding box center [1139, 509] width 430 height 29
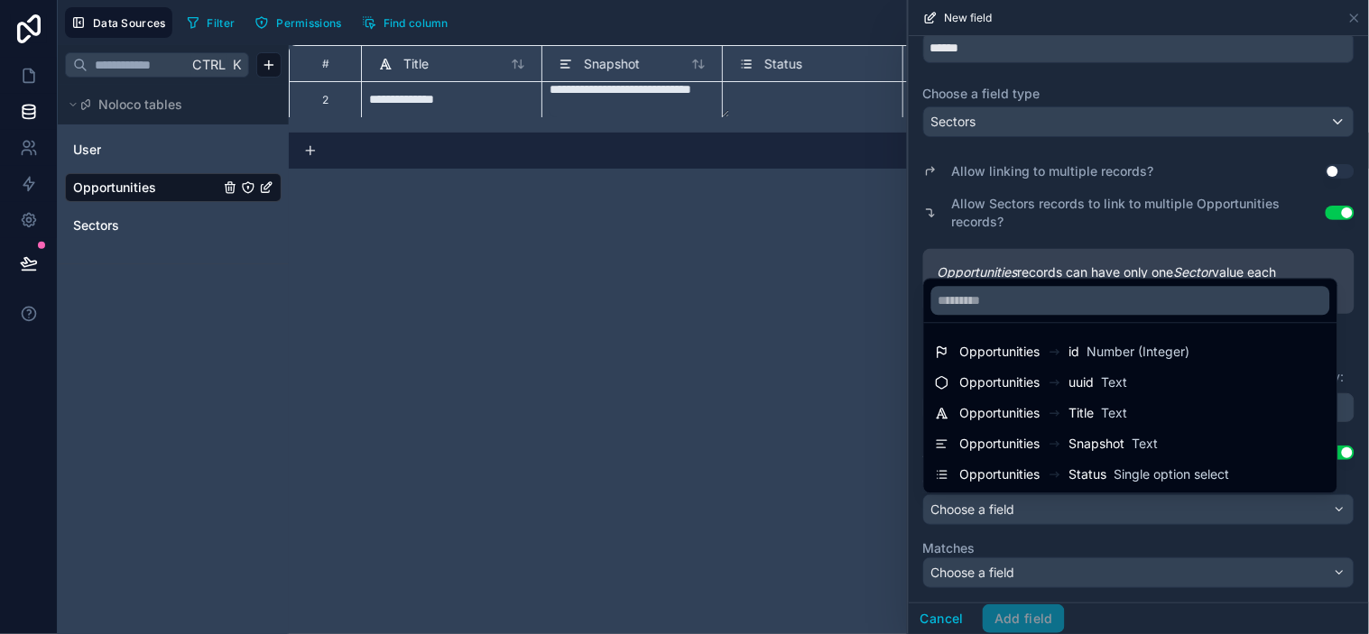
drag, startPoint x: 1059, startPoint y: 426, endPoint x: 1059, endPoint y: 439, distance: 12.6
click at [1059, 425] on div "Opportunities Title Text" at bounding box center [1131, 413] width 406 height 29
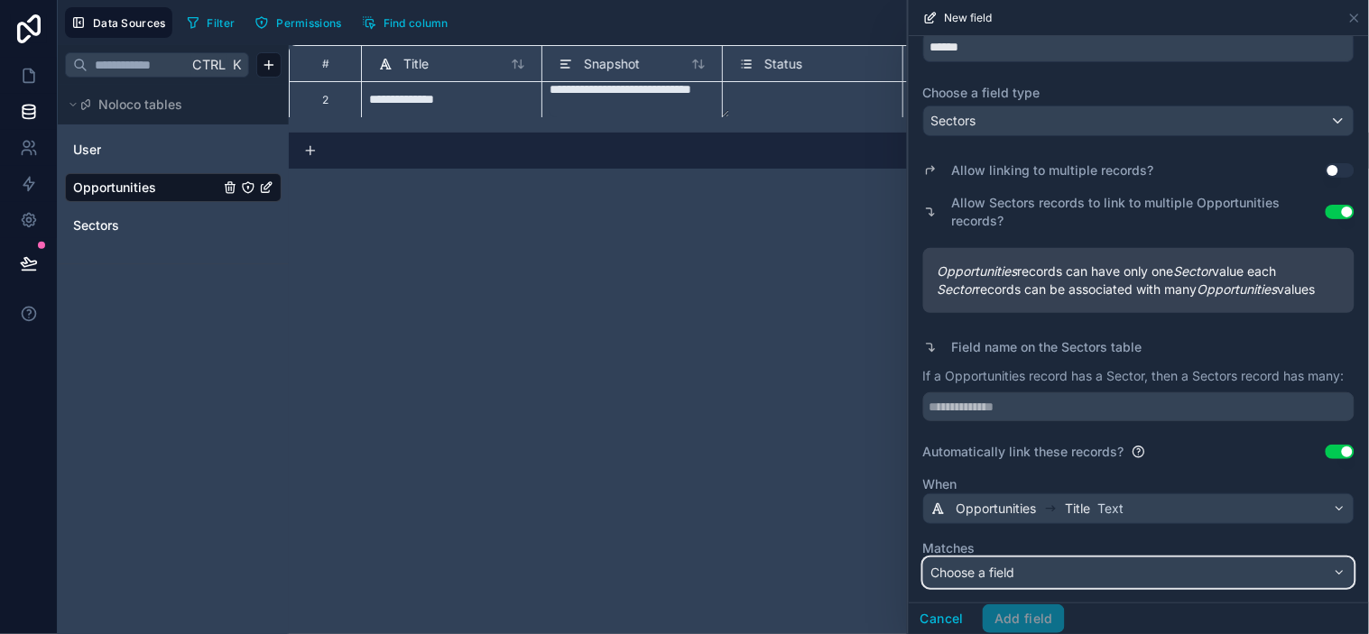
click at [1086, 570] on div "Choose a field" at bounding box center [1139, 573] width 430 height 29
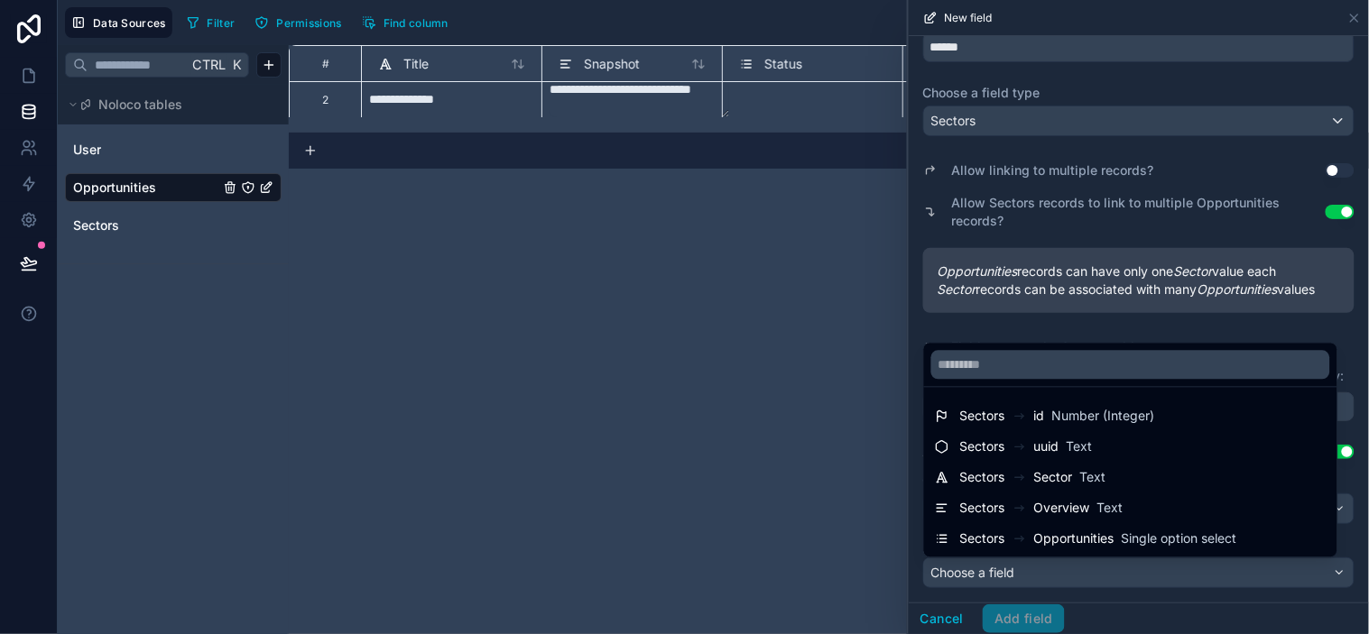
click at [1094, 444] on div "Sectors uuid Text" at bounding box center [1131, 448] width 392 height 22
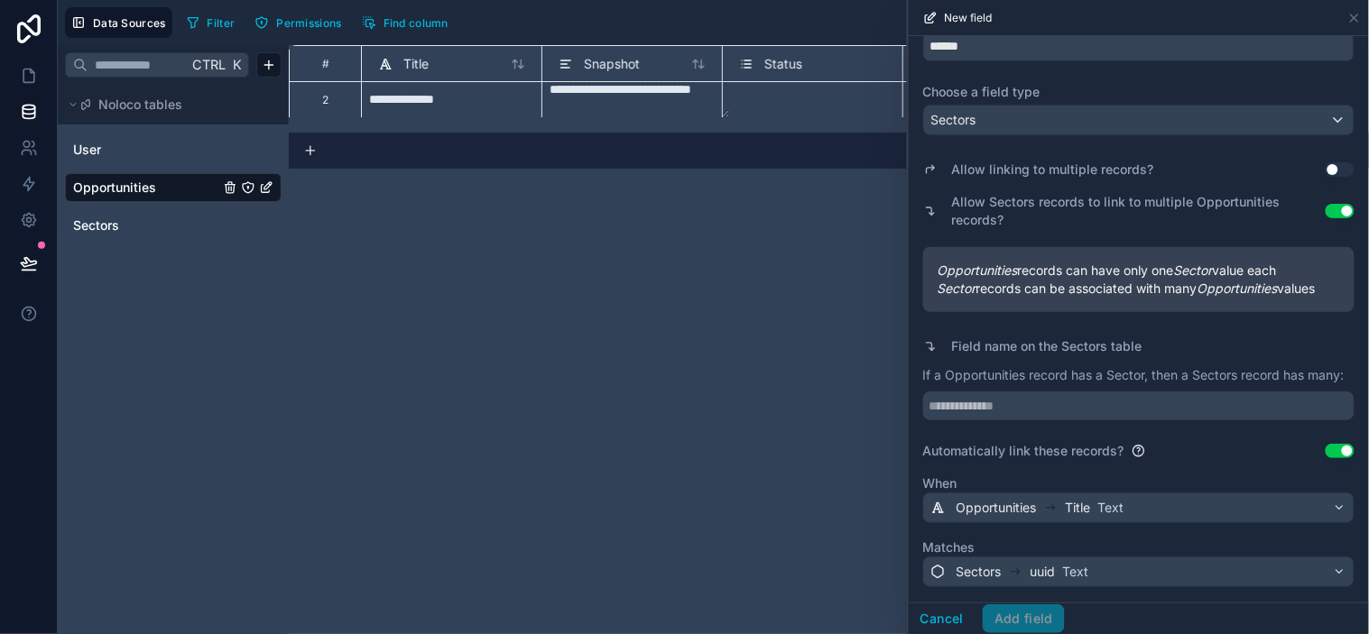
scroll to position [116, 0]
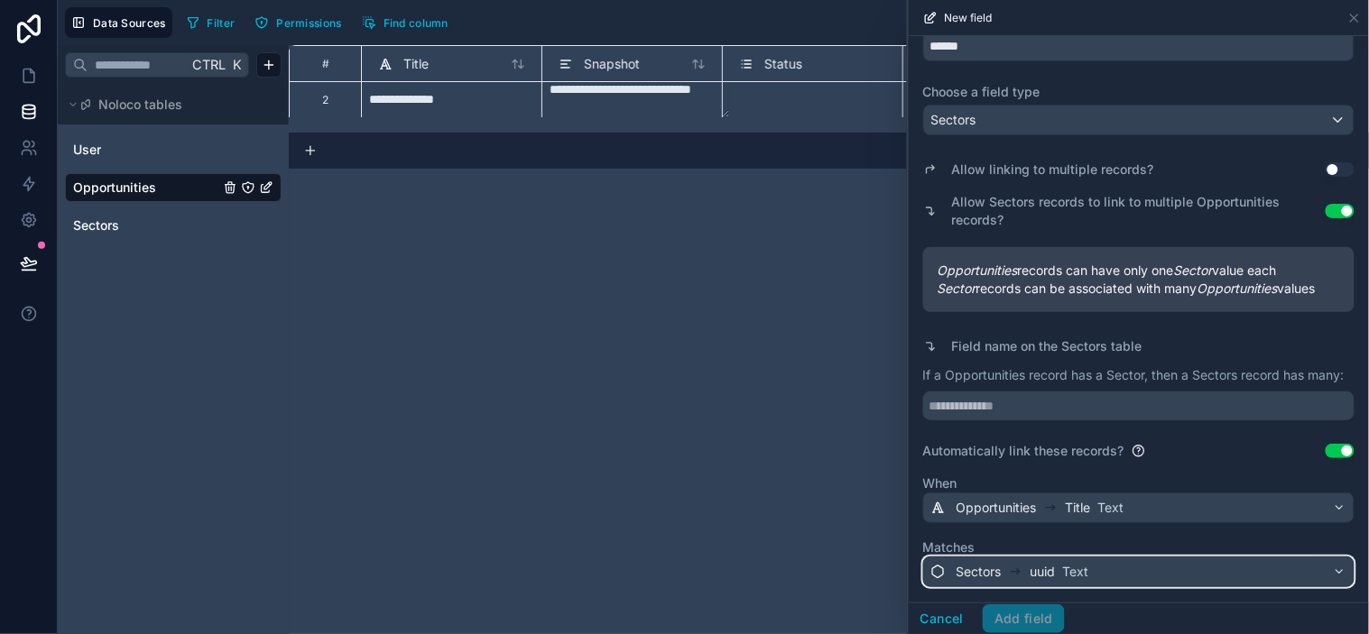
click at [1184, 570] on div "Sectors uuid Text" at bounding box center [1139, 572] width 430 height 29
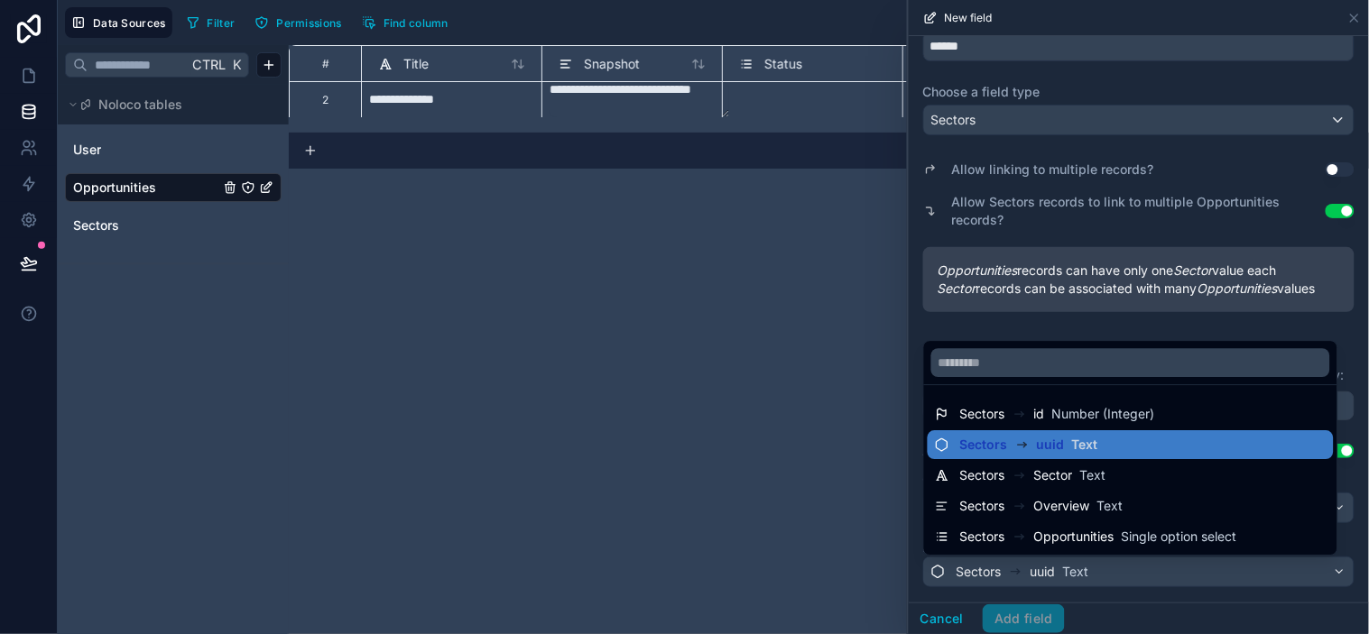
click at [1104, 542] on span "Opportunities" at bounding box center [1074, 537] width 80 height 18
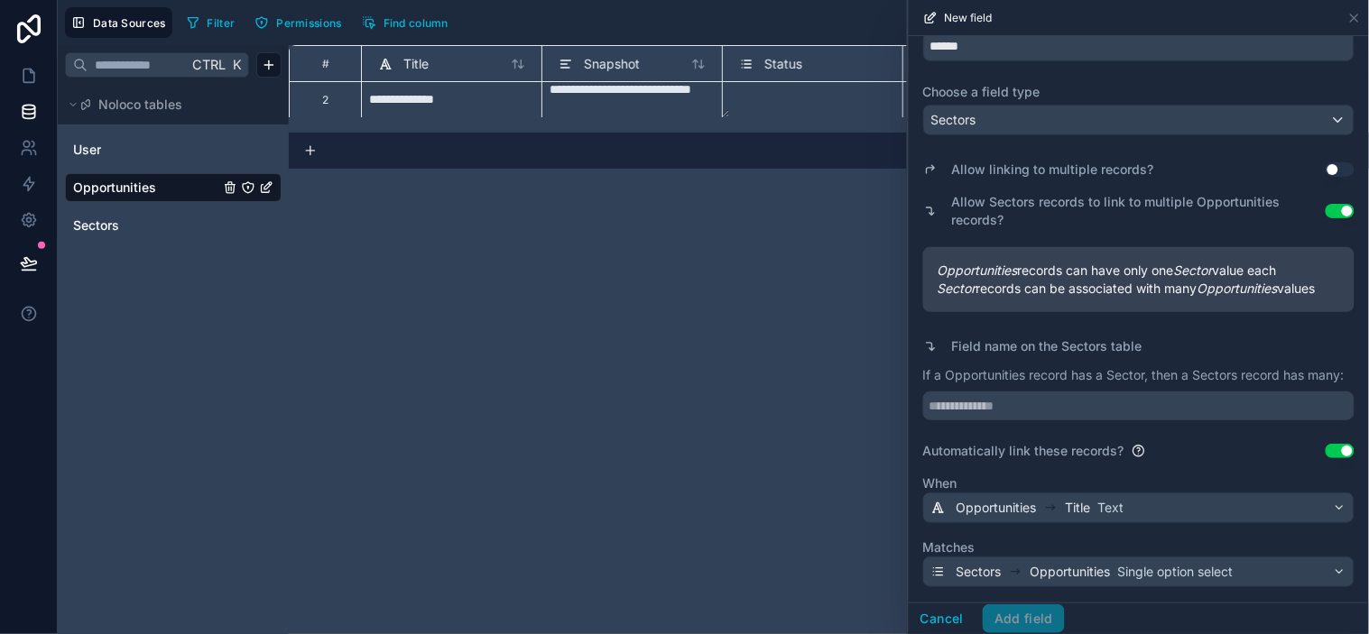
click at [1232, 455] on button "Use setting" at bounding box center [1340, 451] width 29 height 14
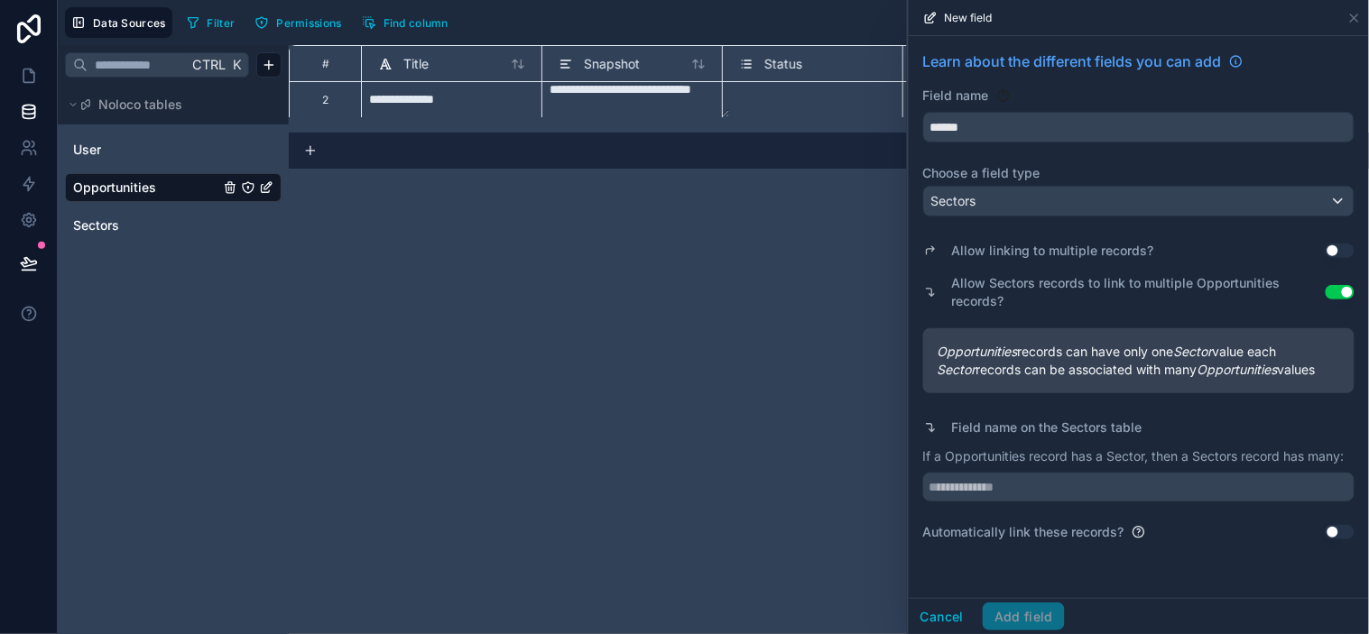
scroll to position [0, 0]
click at [1211, 527] on div "Automatically link these records? Use setting" at bounding box center [1138, 532] width 431 height 18
click at [1232, 537] on button "Use setting" at bounding box center [1340, 532] width 29 height 14
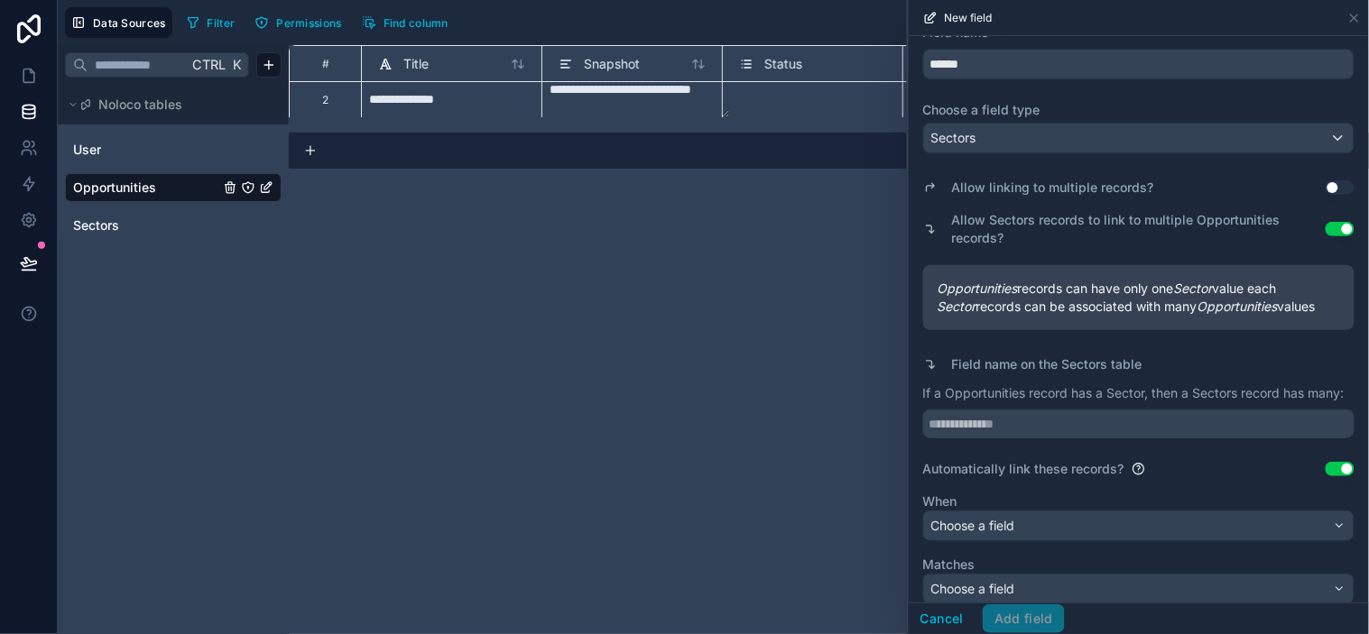
scroll to position [114, 0]
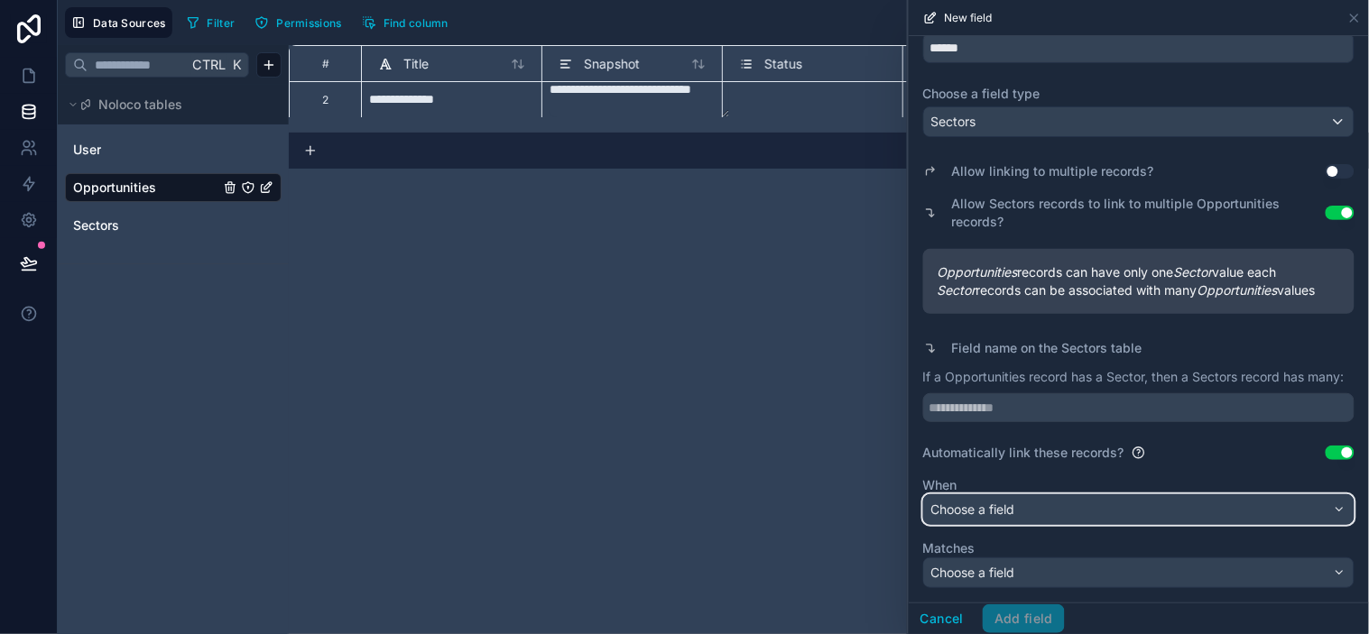
click at [1021, 511] on div "Choose a field" at bounding box center [1139, 509] width 430 height 29
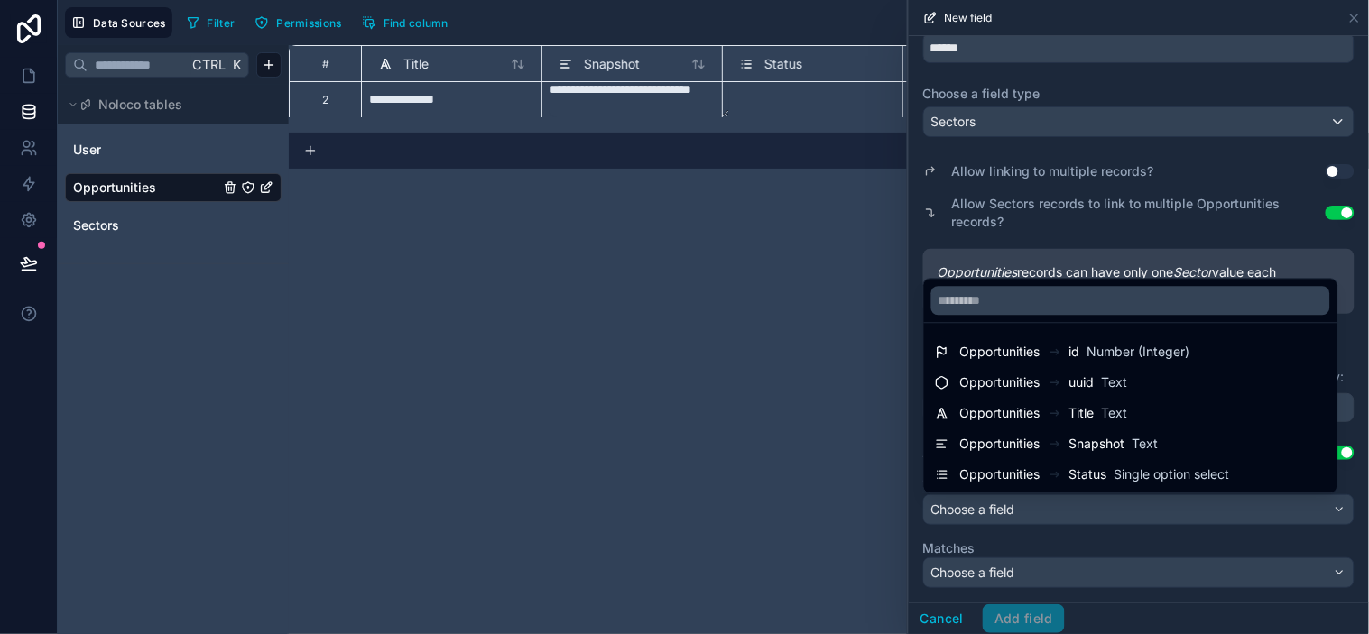
click at [1084, 411] on span "Title" at bounding box center [1081, 413] width 25 height 18
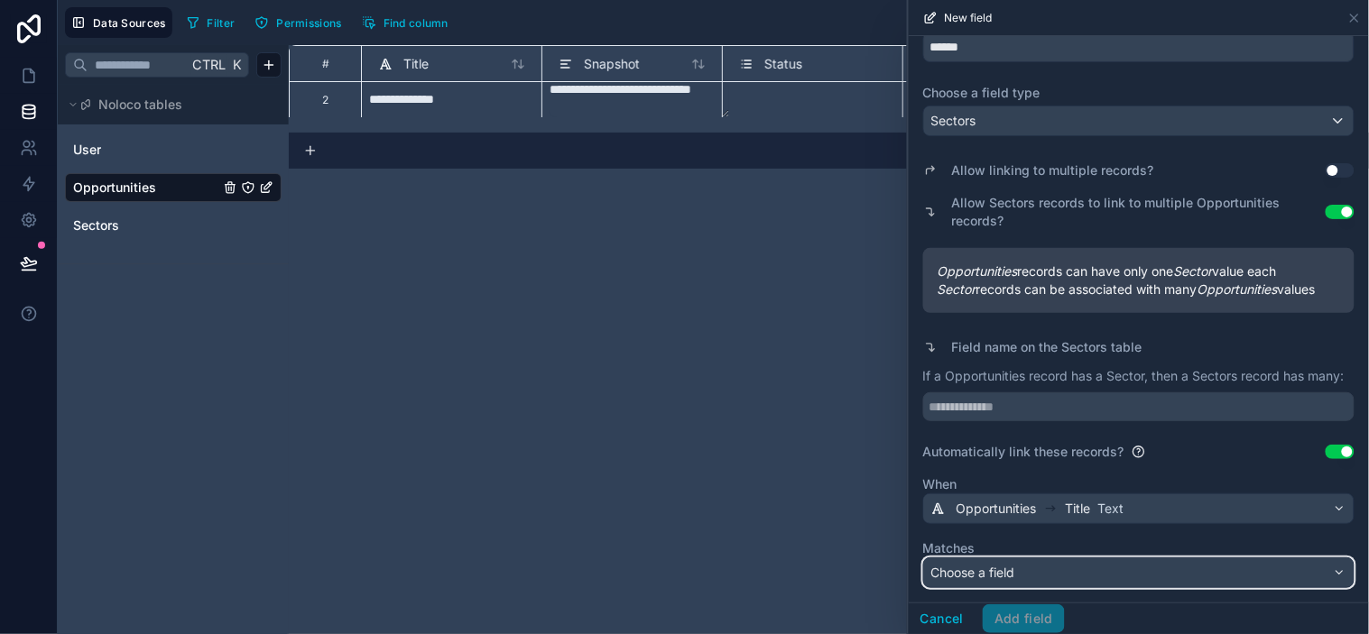
click at [1099, 566] on div "Choose a field" at bounding box center [1139, 573] width 430 height 29
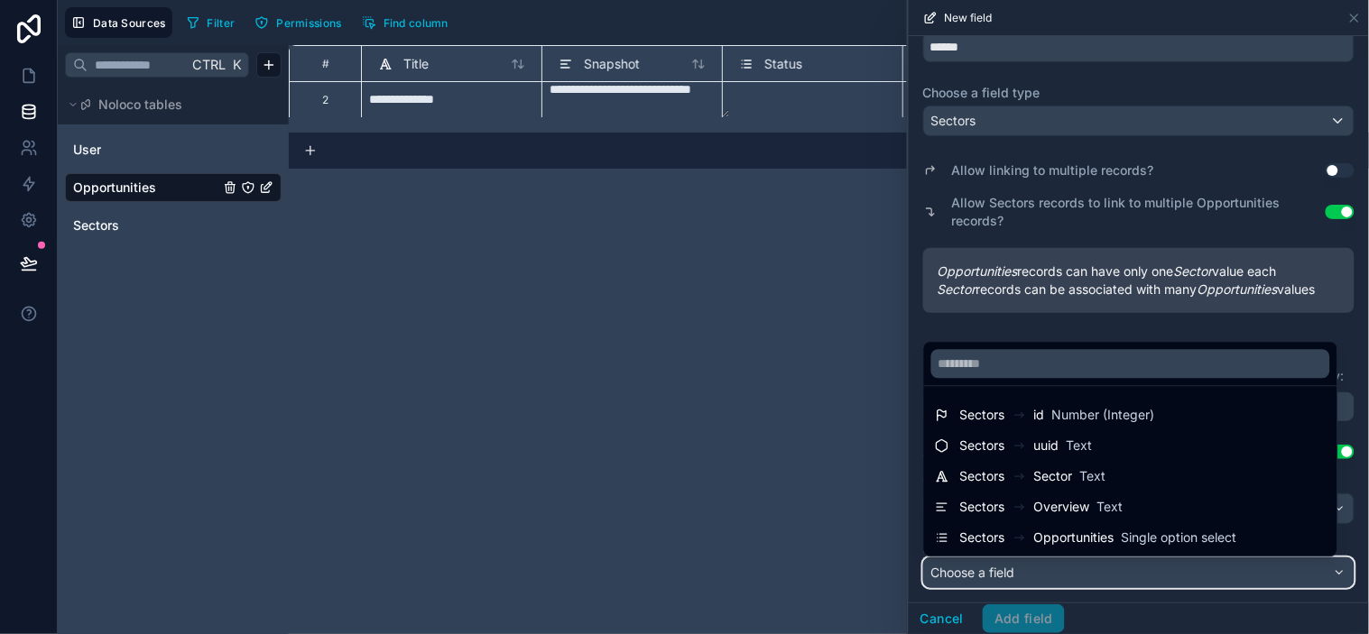
scroll to position [115, 0]
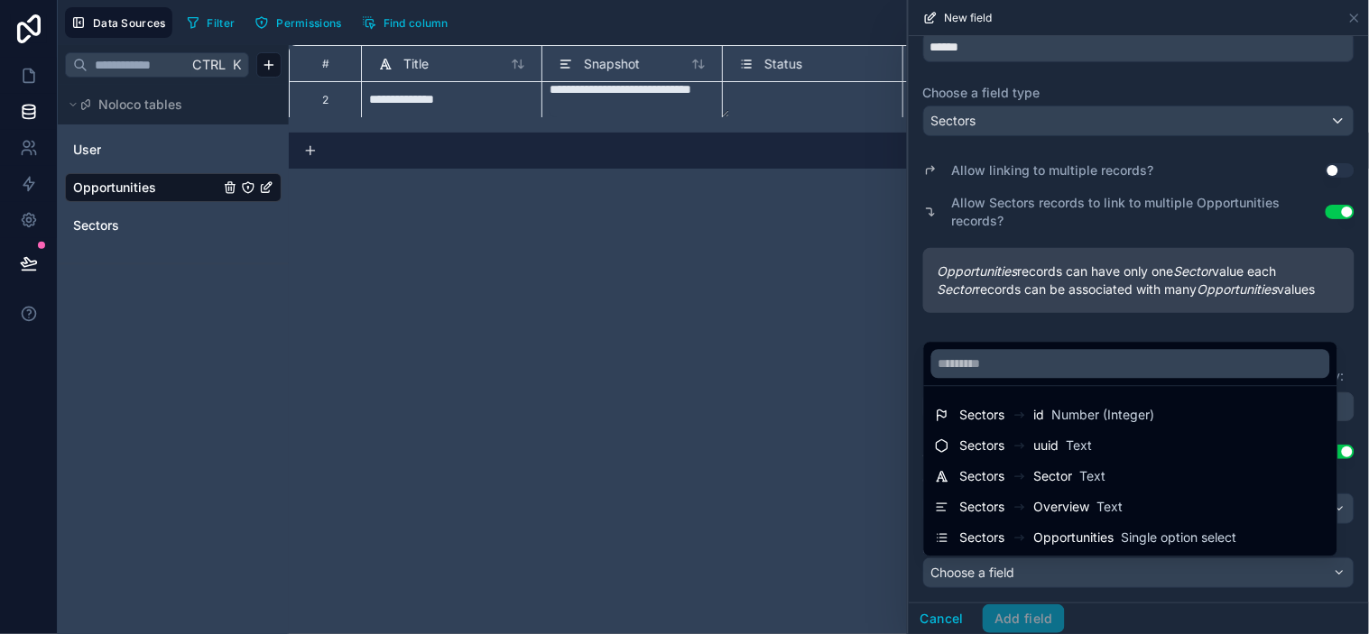
click at [1101, 545] on span "Opportunities" at bounding box center [1074, 538] width 80 height 18
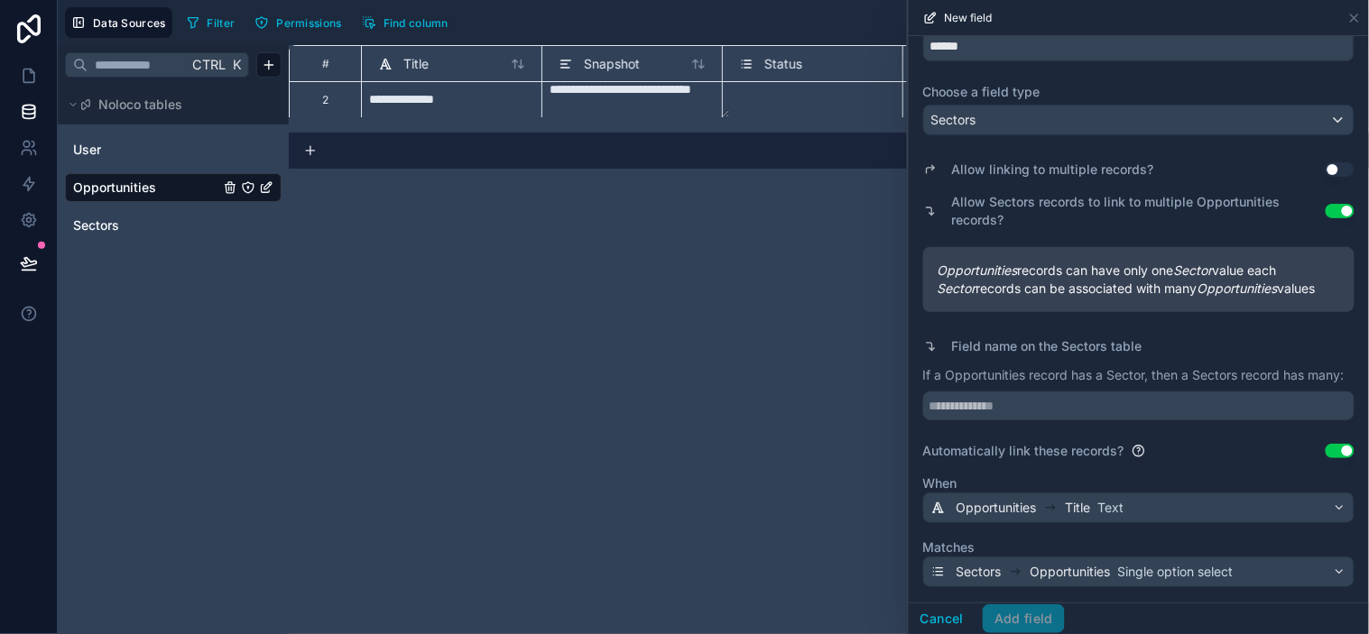
click at [1114, 542] on label "Matches" at bounding box center [1138, 548] width 431 height 18
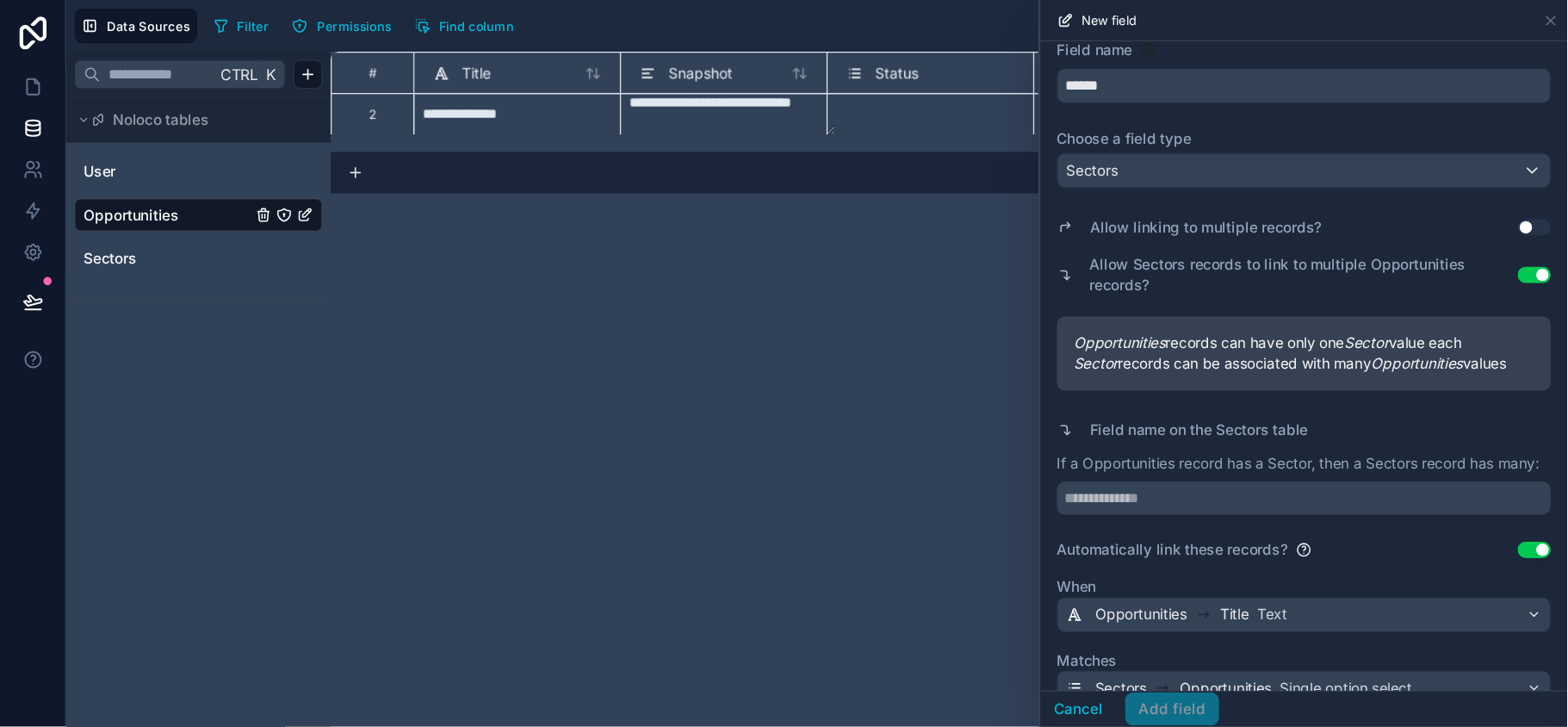
scroll to position [111, 0]
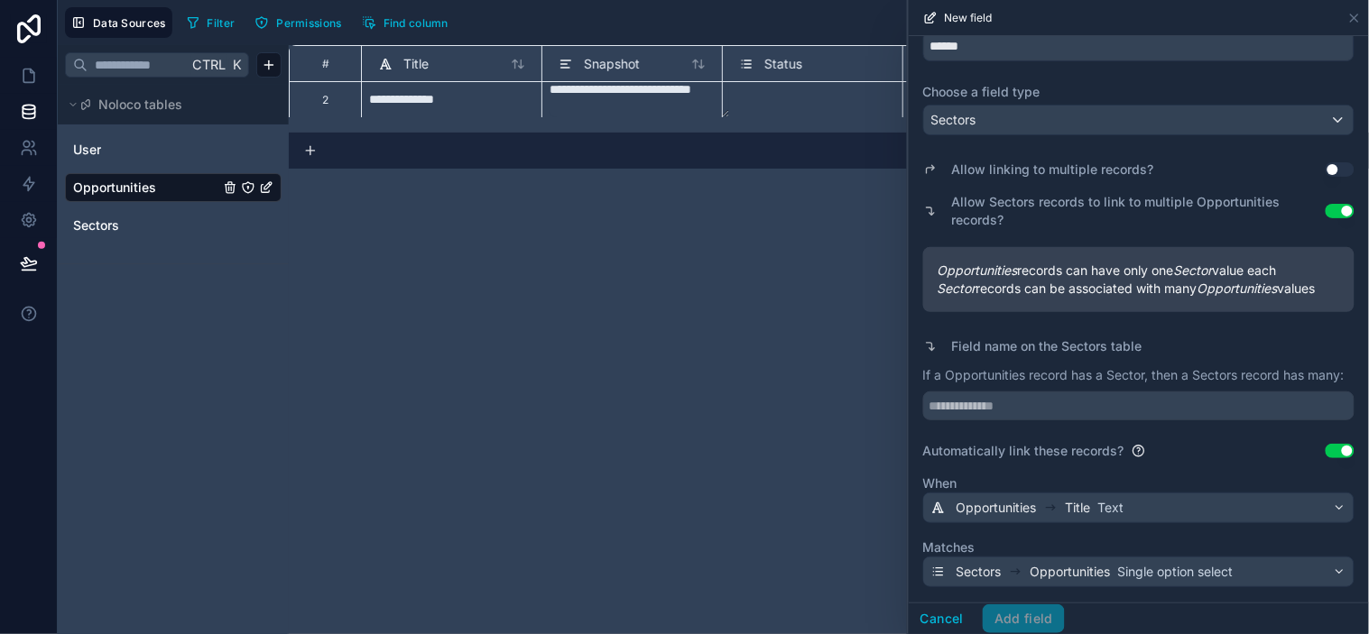
click at [1016, 570] on div "Cancel Add field" at bounding box center [987, 619] width 156 height 29
click at [1018, 570] on div "Cancel Add field" at bounding box center [987, 619] width 156 height 29
click at [1038, 570] on div "Cancel Add field" at bounding box center [987, 619] width 156 height 29
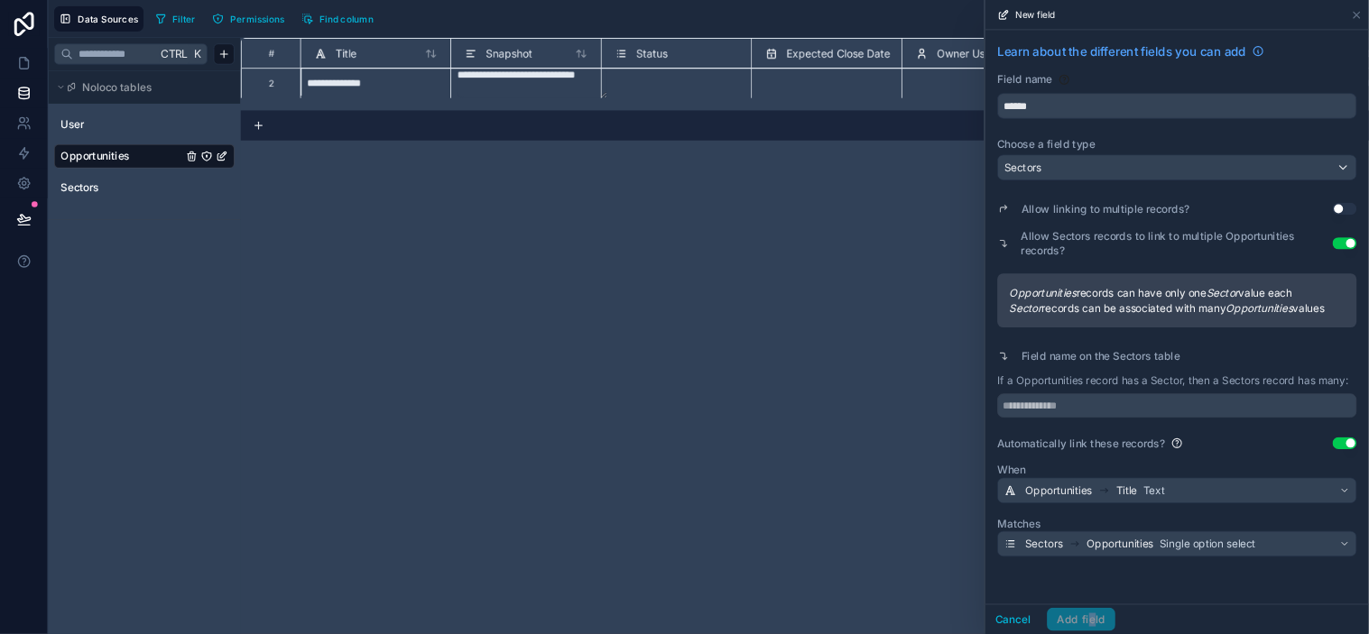
scroll to position [0, 0]
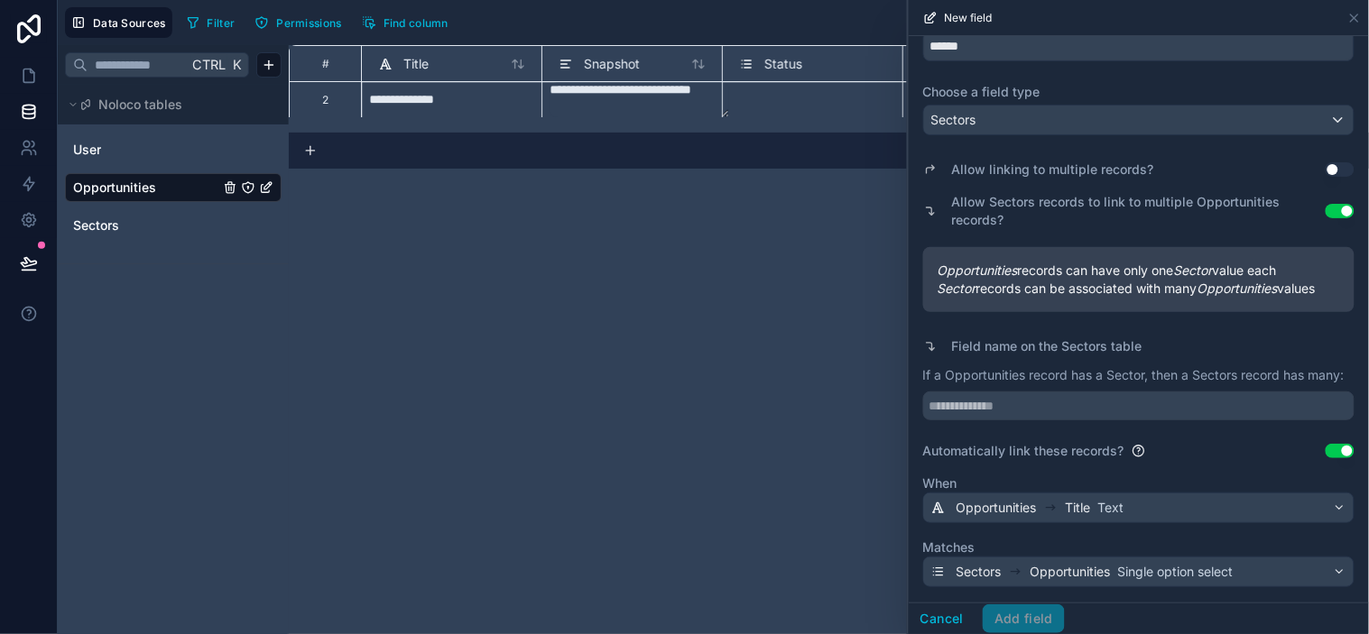
scroll to position [116, 0]
click at [1149, 492] on div at bounding box center [1151, 491] width 18 height 18
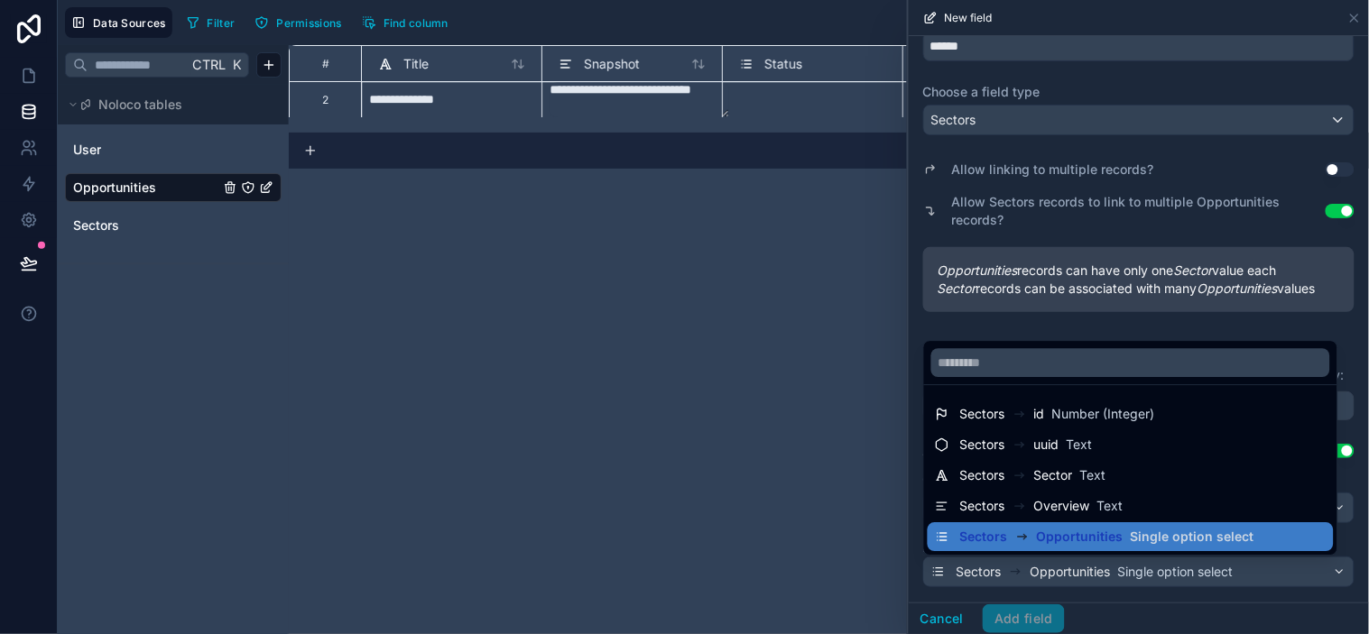
click at [1183, 312] on div at bounding box center [1139, 317] width 460 height 634
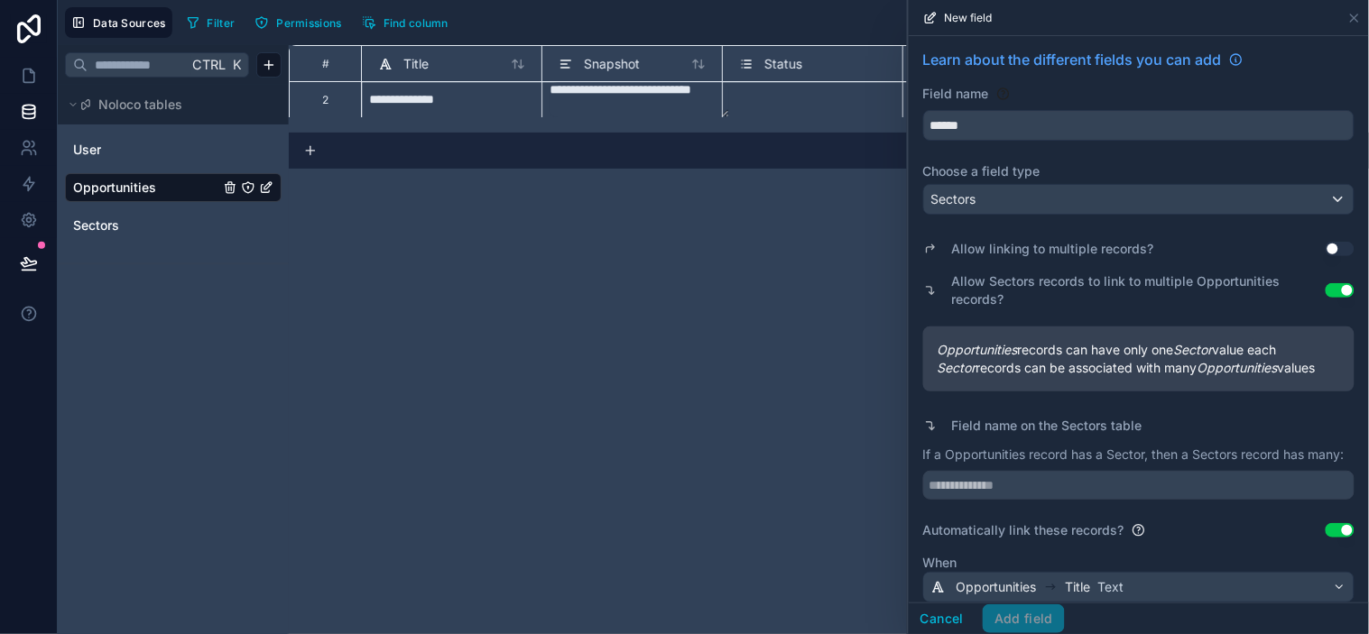
scroll to position [0, 0]
click at [1232, 254] on button "Use setting" at bounding box center [1340, 251] width 29 height 14
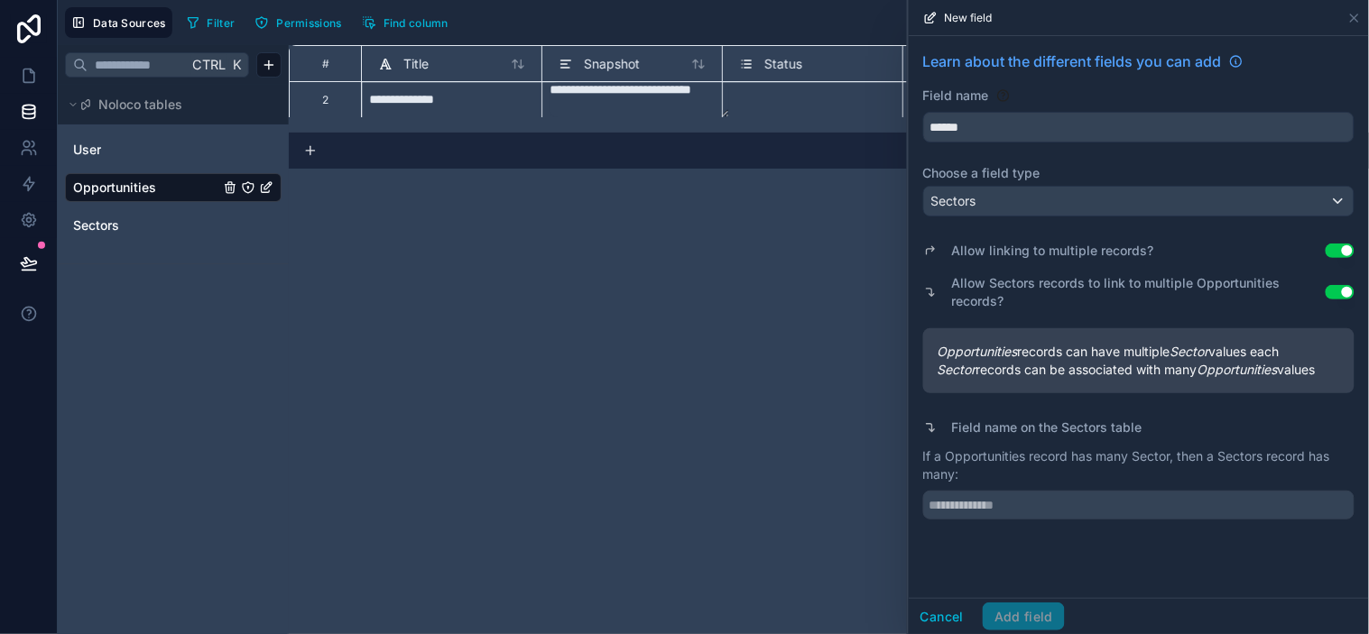
click at [1032, 570] on div "Cancel Add field" at bounding box center [987, 617] width 156 height 29
click at [1232, 251] on button "Use setting" at bounding box center [1340, 251] width 29 height 14
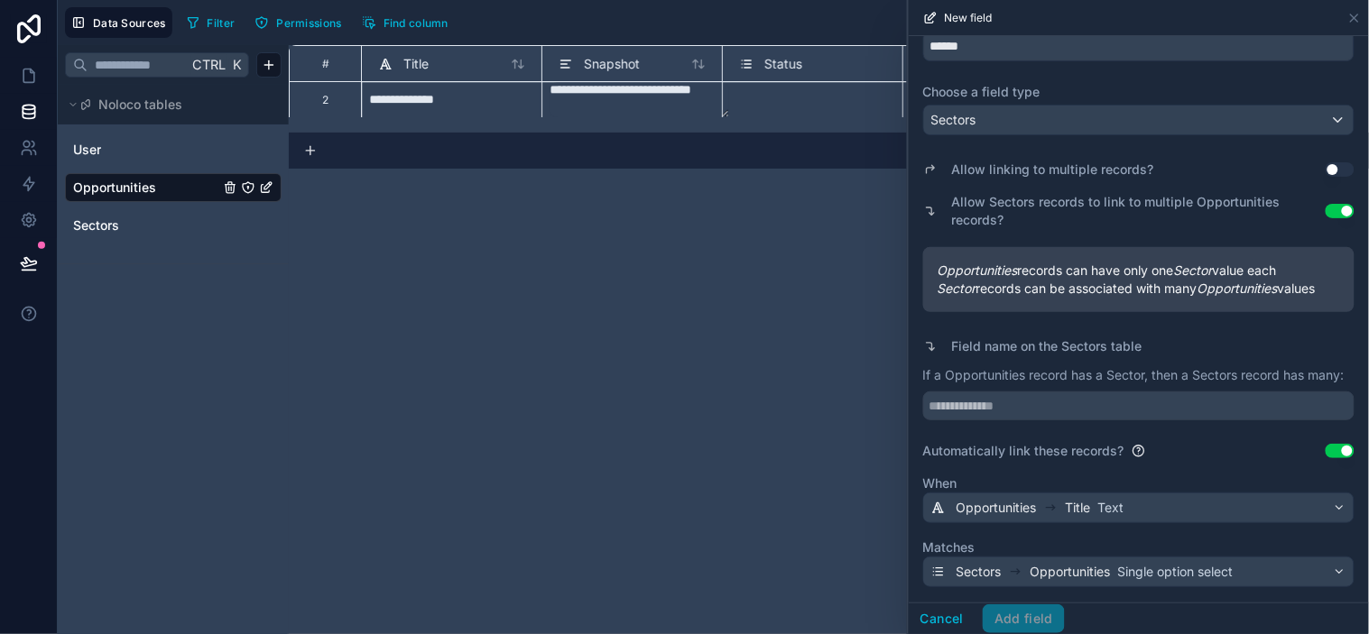
scroll to position [116, 0]
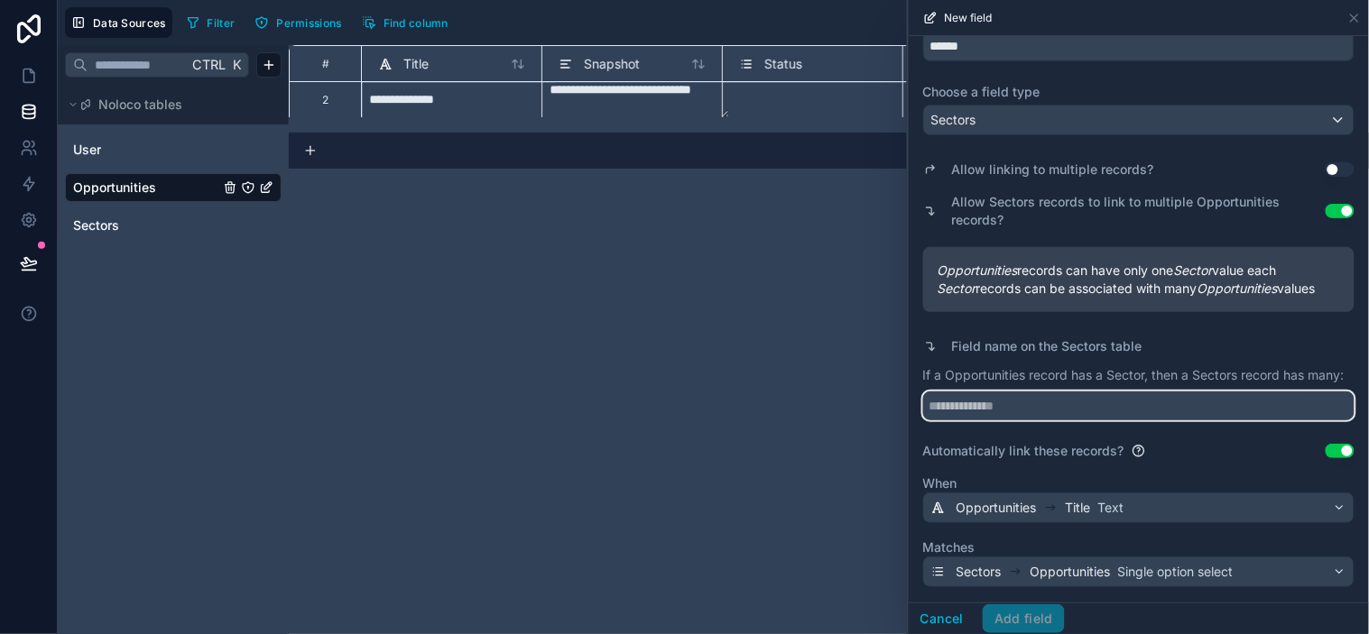
click at [1048, 411] on input "text" at bounding box center [1138, 406] width 431 height 29
click at [1061, 408] on input "text" at bounding box center [1138, 406] width 431 height 29
type input "**********"
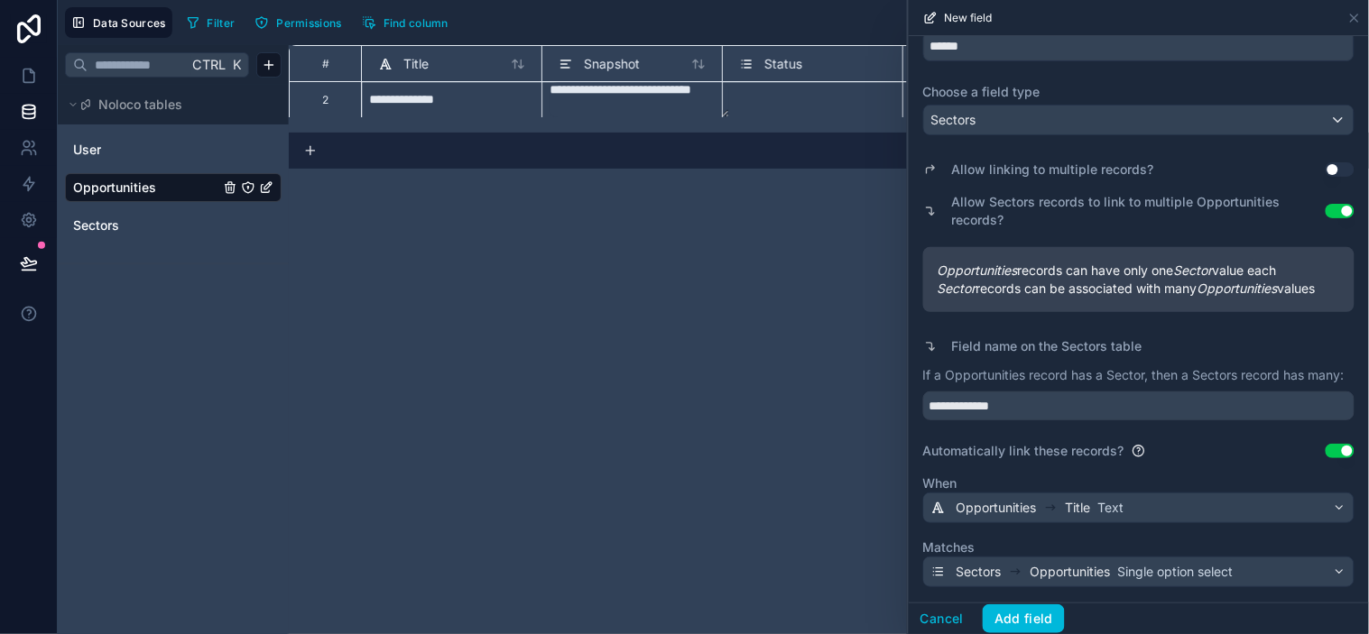
click at [1138, 366] on p "If a Opportunities record has a Sector, then a Sectors record has many:" at bounding box center [1138, 375] width 431 height 18
click at [1050, 570] on button "Add field" at bounding box center [1024, 619] width 82 height 29
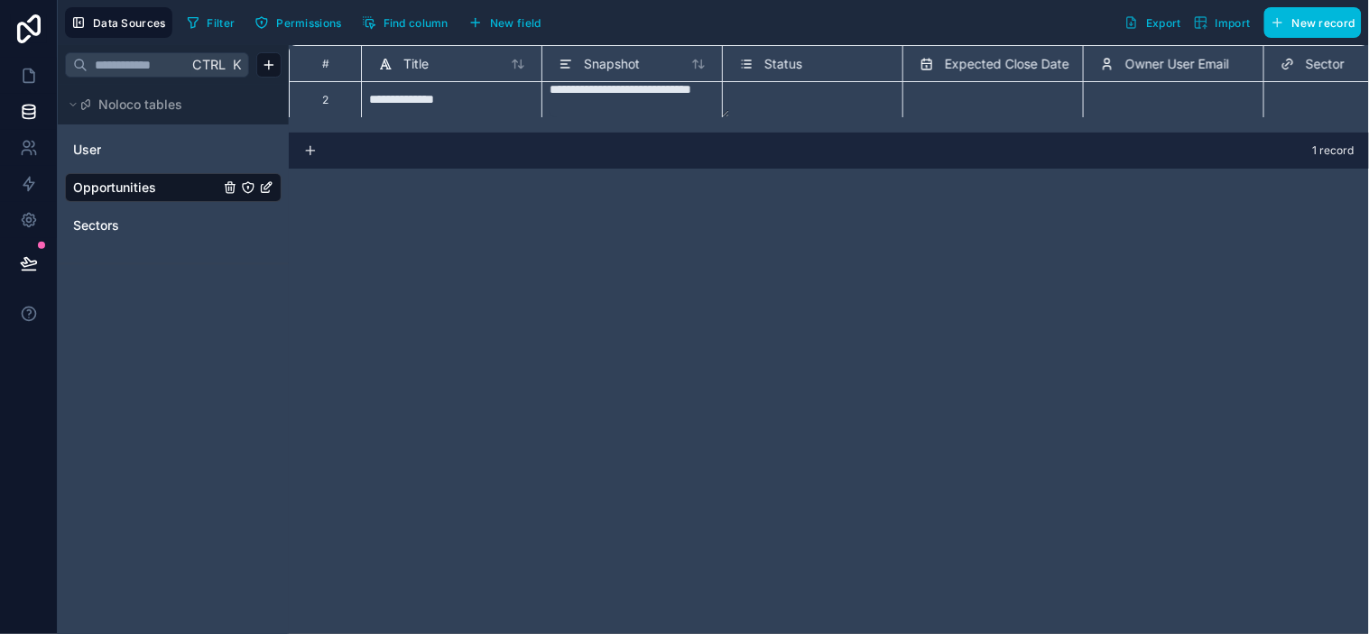
scroll to position [1, 0]
click at [660, 101] on textarea "**********" at bounding box center [640, 99] width 180 height 35
click at [817, 105] on div "Select a Status" at bounding box center [812, 106] width 165 height 18
click at [1115, 106] on div "Select a Owner User Email" at bounding box center [1168, 106] width 136 height 14
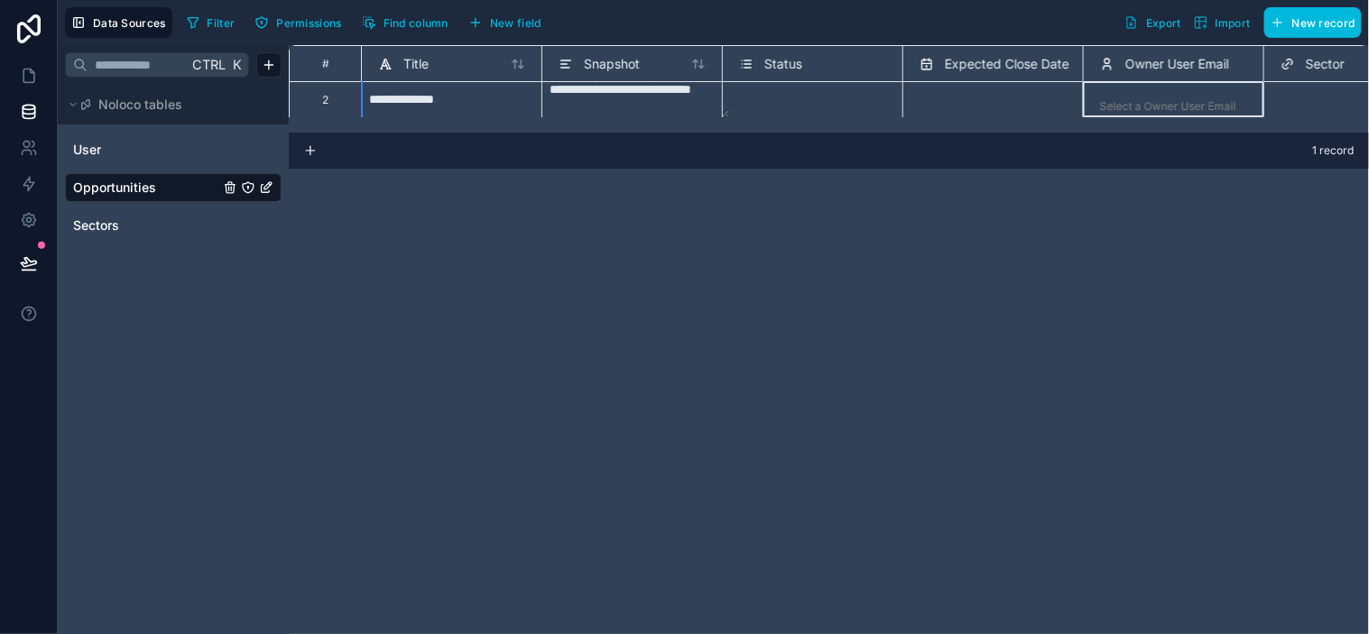
scroll to position [1, 0]
click at [842, 105] on div "Select a Status" at bounding box center [812, 106] width 165 height 18
click at [684, 106] on textarea "**********" at bounding box center [640, 99] width 180 height 35
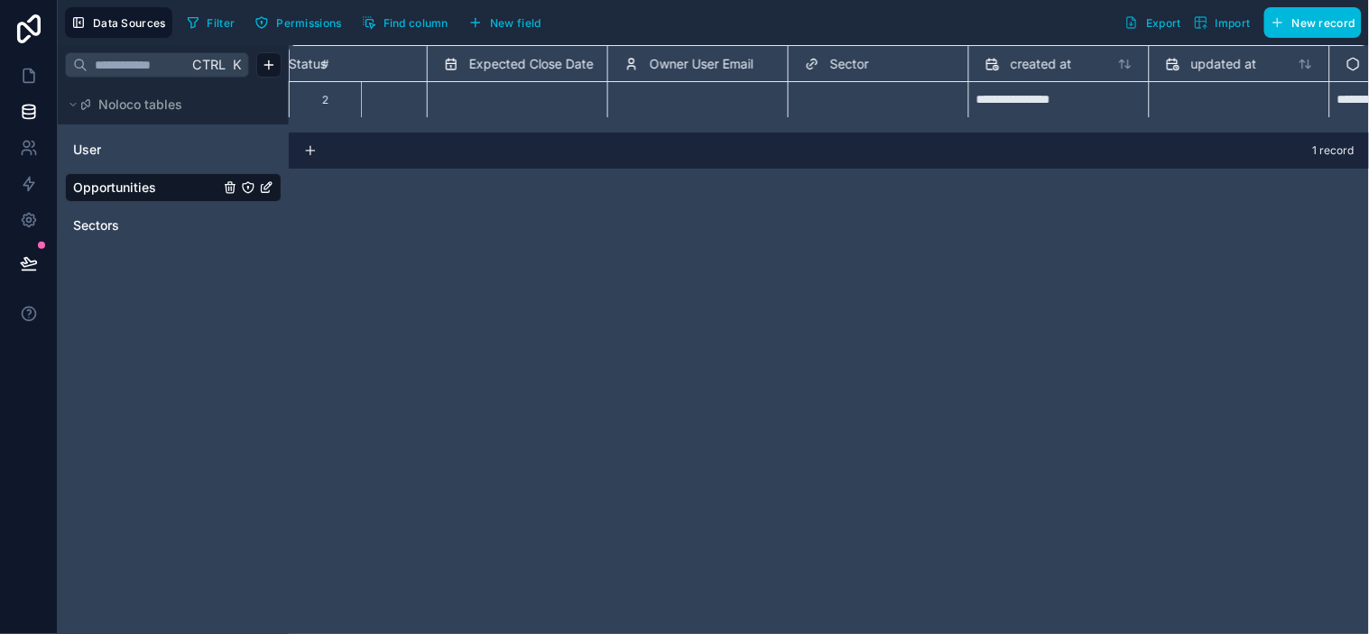
scroll to position [0, 476]
click at [842, 99] on div "Select a Sector" at bounding box center [844, 106] width 79 height 14
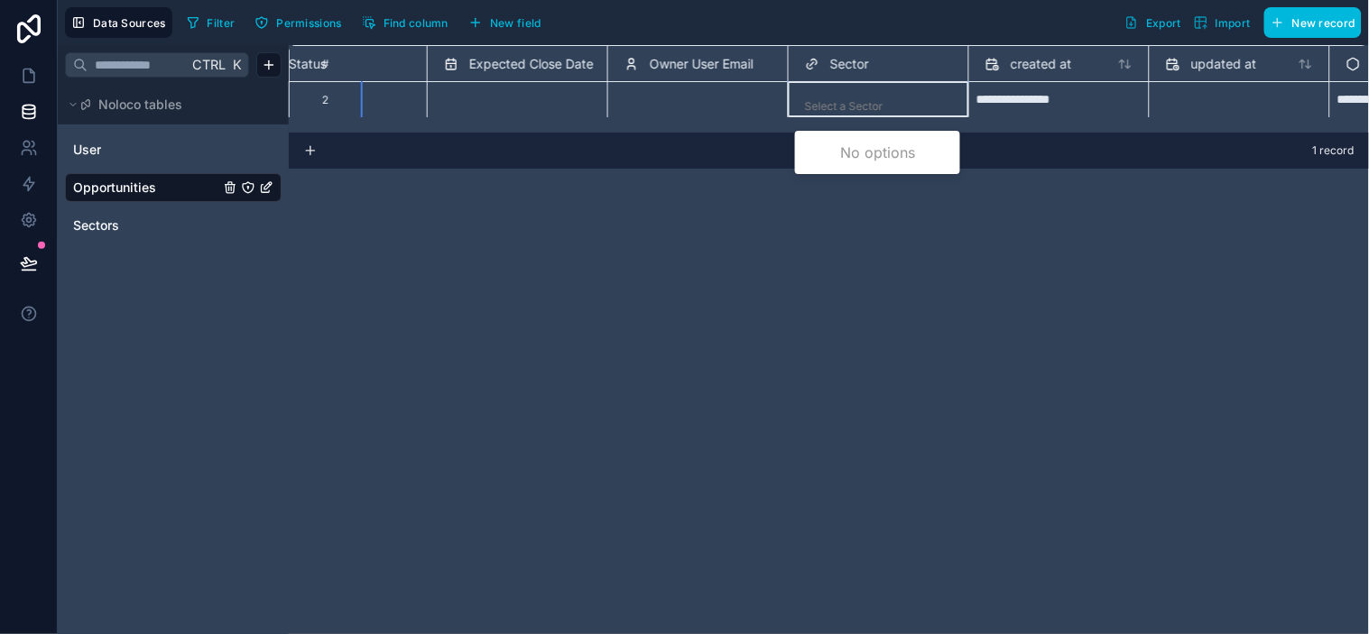
click at [842, 99] on div "Select a Sector" at bounding box center [844, 106] width 79 height 14
drag, startPoint x: 599, startPoint y: 273, endPoint x: 662, endPoint y: 193, distance: 101.5
click at [598, 273] on div "**********" at bounding box center [829, 339] width 1080 height 589
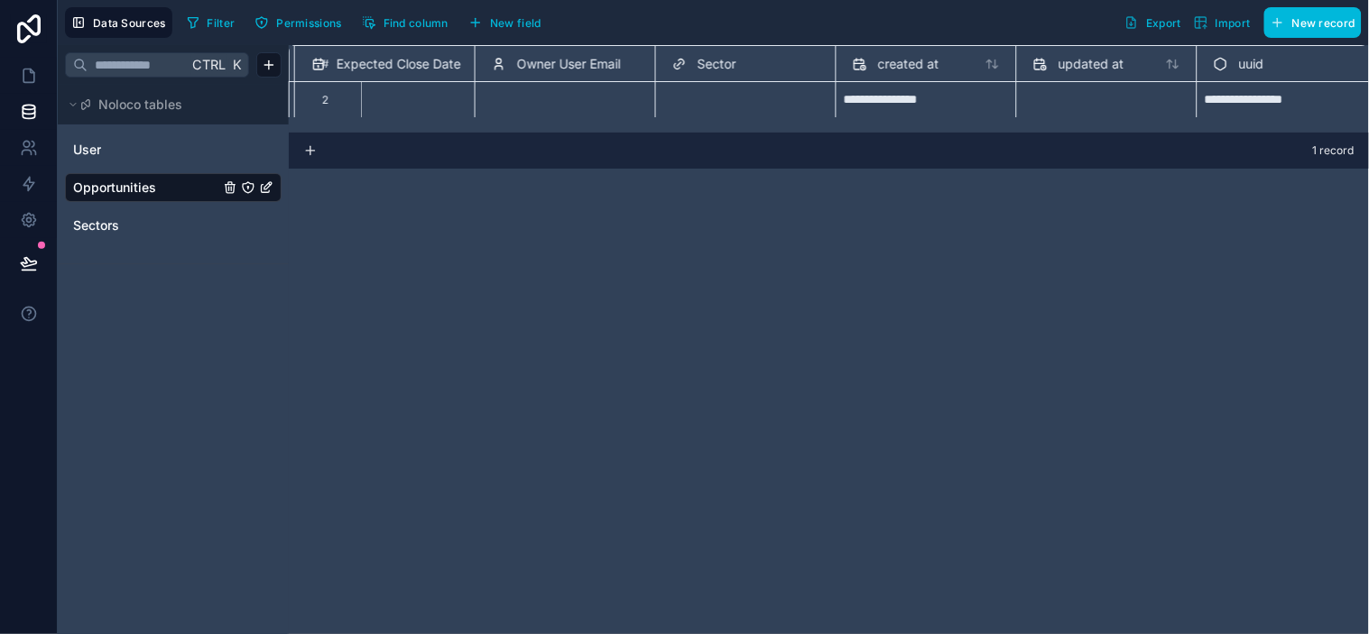
scroll to position [0, 632]
click at [737, 86] on div "Select a Sector" at bounding box center [737, 99] width 180 height 36
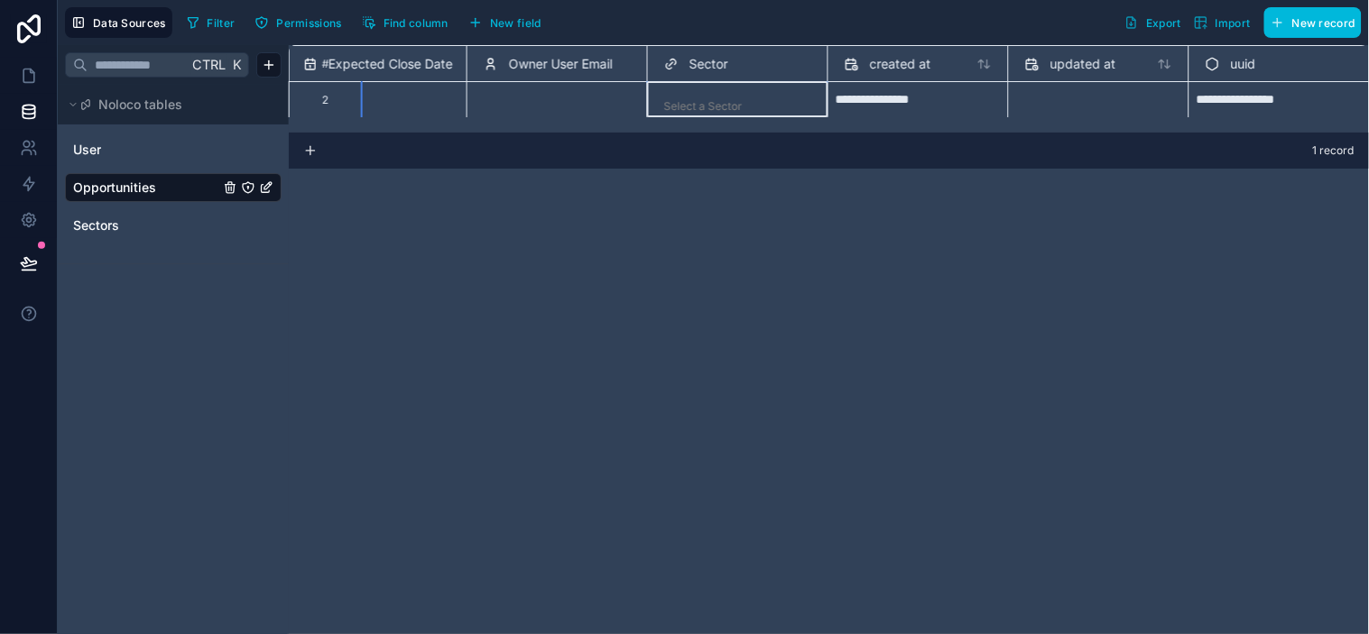
click at [743, 94] on div "Select a Sector" at bounding box center [737, 106] width 165 height 25
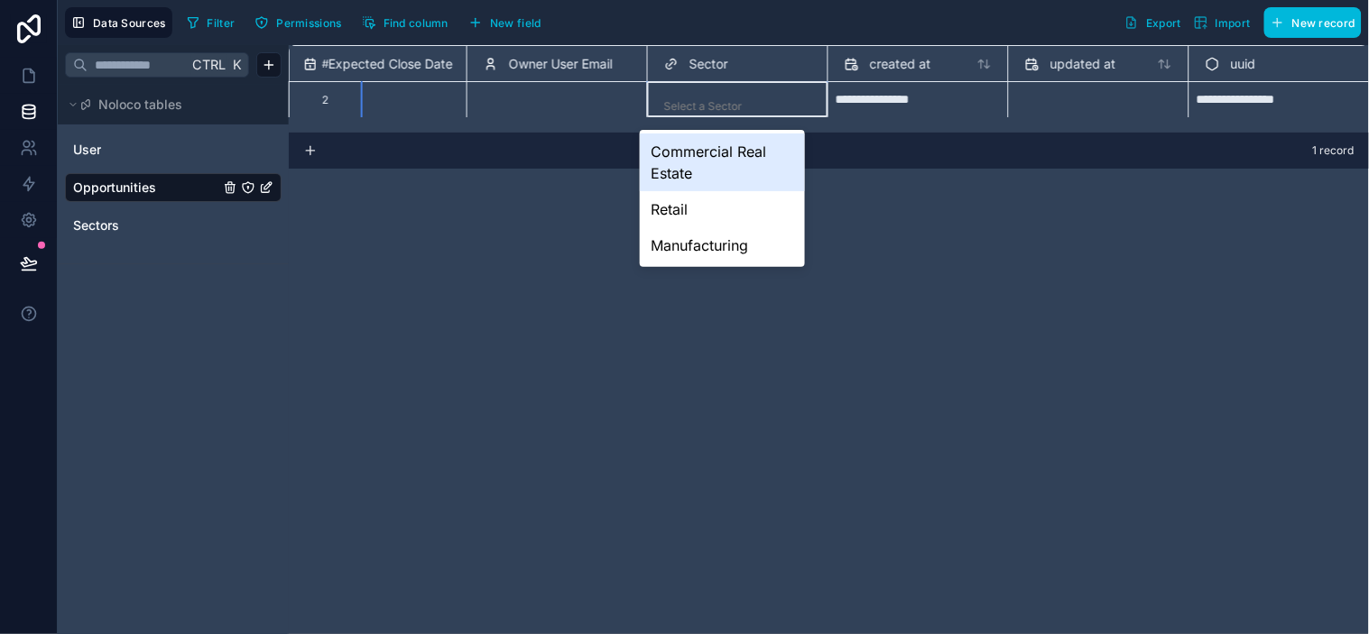
click at [743, 94] on div "Select a Sector" at bounding box center [737, 106] width 165 height 25
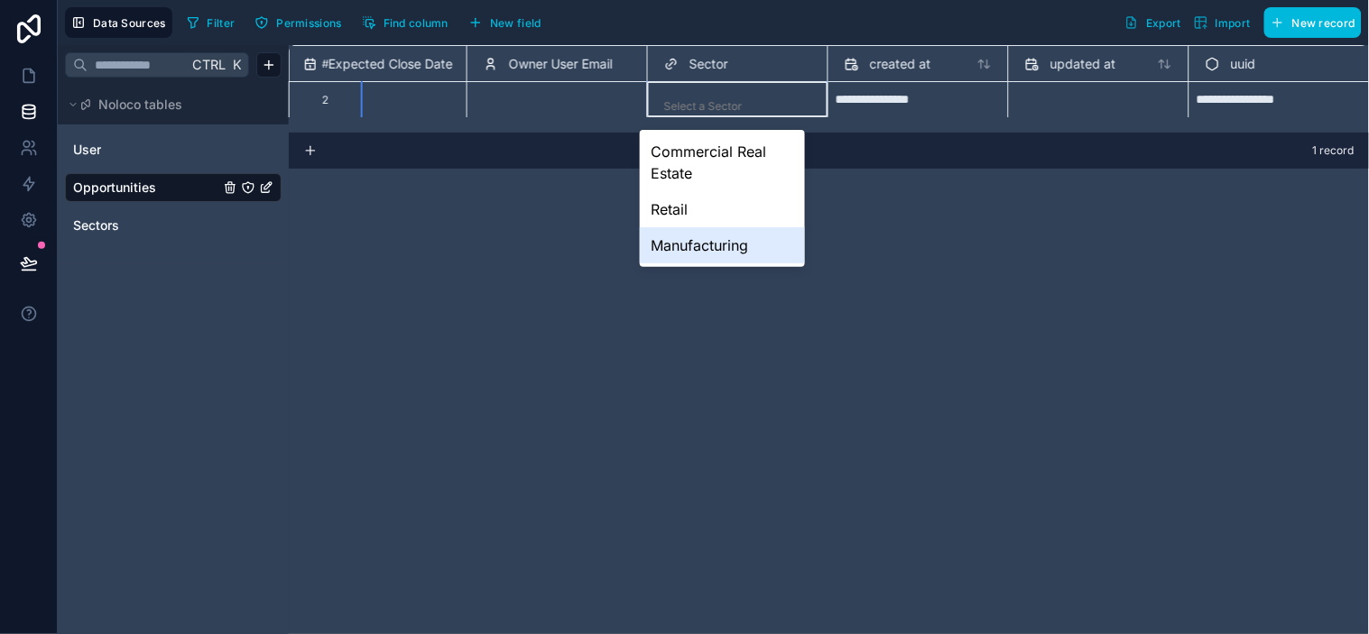
click at [716, 245] on div "Manufacturing" at bounding box center [722, 245] width 165 height 36
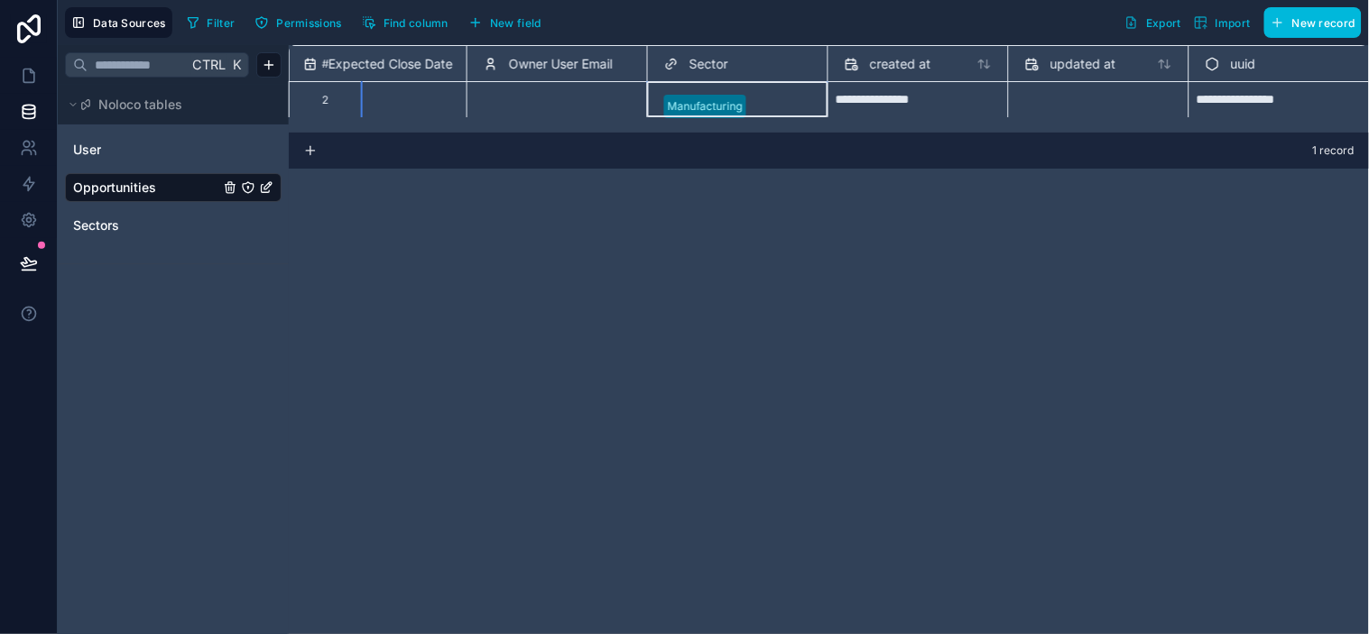
scroll to position [0, 632]
click at [893, 210] on div "**********" at bounding box center [829, 339] width 1080 height 589
click at [894, 210] on div "**********" at bounding box center [829, 339] width 1080 height 589
click at [768, 93] on div "Manufacturing" at bounding box center [737, 106] width 165 height 27
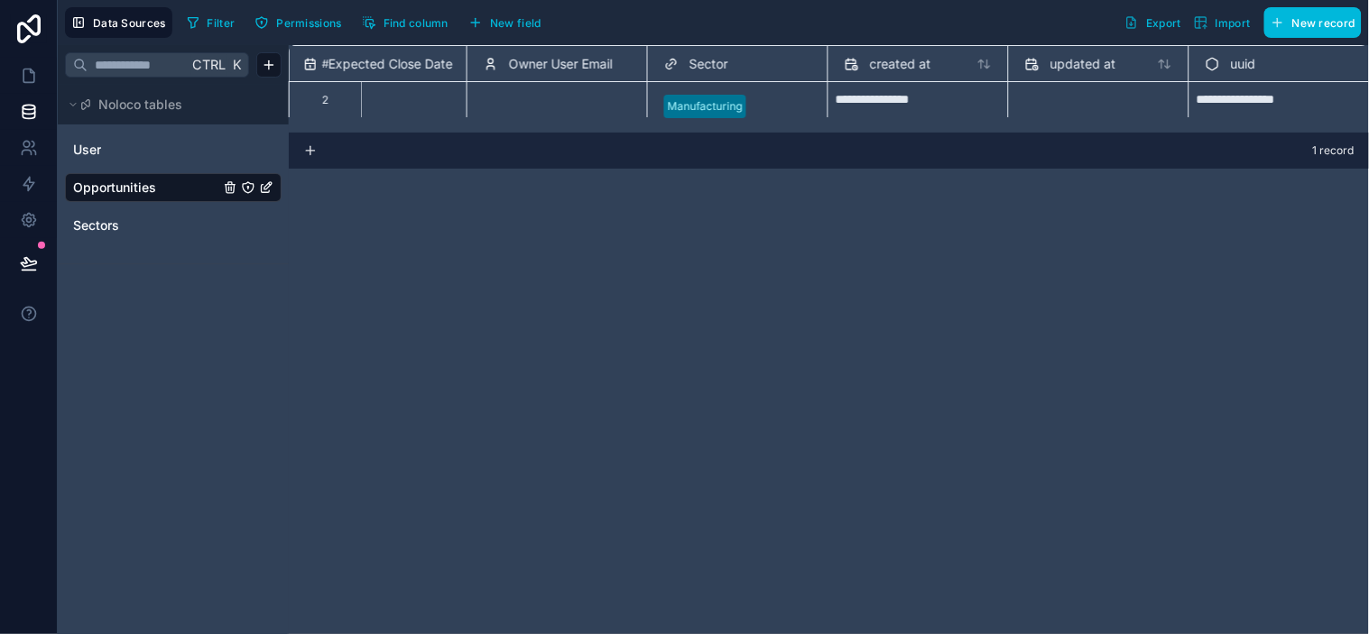
click at [827, 236] on div "**********" at bounding box center [829, 339] width 1080 height 589
click at [106, 220] on span "Sectors" at bounding box center [96, 226] width 46 height 18
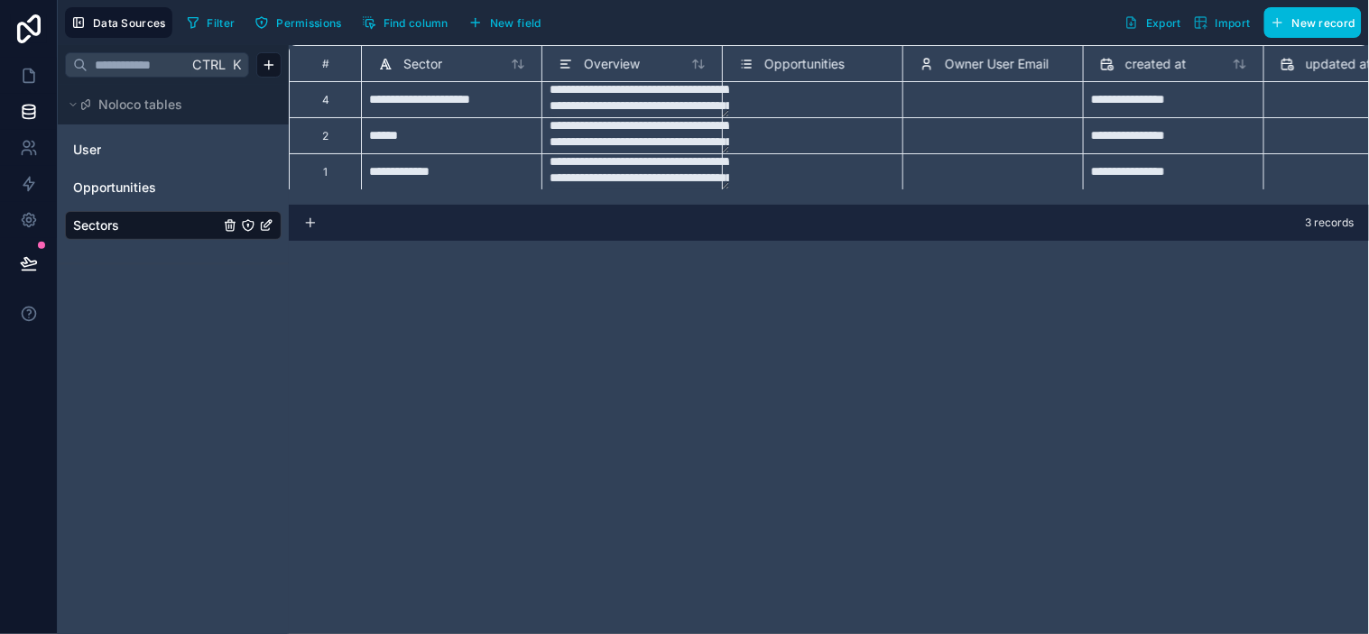
click at [772, 141] on div "Select a Opportunities" at bounding box center [795, 142] width 113 height 14
click at [781, 184] on div "Select a Opportunities" at bounding box center [795, 178] width 113 height 14
click at [818, 177] on div "Select a Opportunities" at bounding box center [795, 178] width 113 height 14
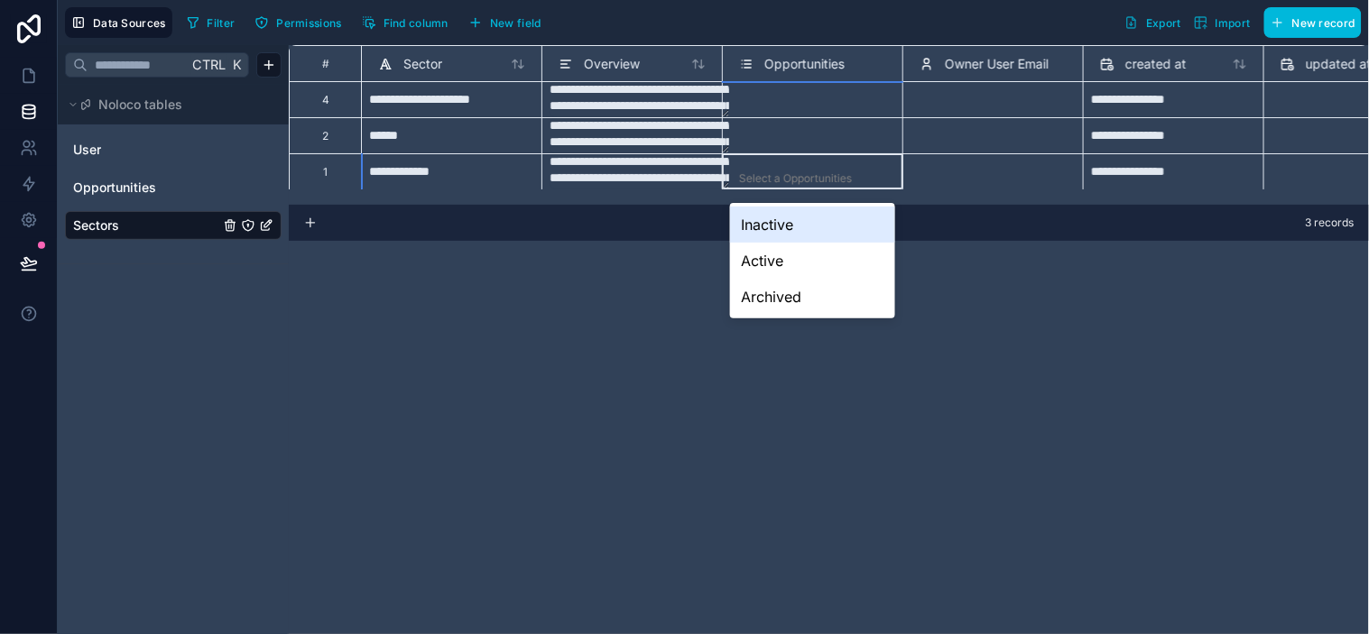
click at [818, 177] on div "Select a Opportunities" at bounding box center [795, 178] width 113 height 14
click at [815, 170] on div "Select a Opportunities" at bounding box center [812, 179] width 165 height 18
click at [1122, 312] on div "**********" at bounding box center [829, 339] width 1080 height 589
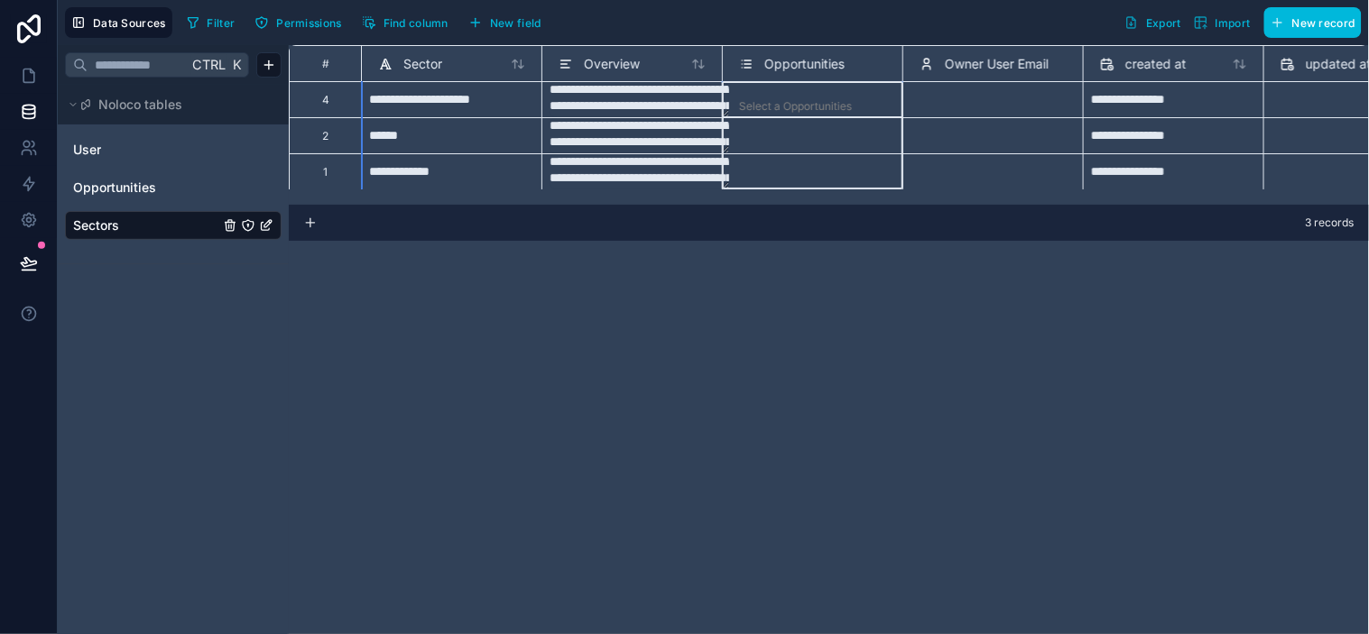
click at [844, 63] on span "Opportunities" at bounding box center [804, 64] width 80 height 18
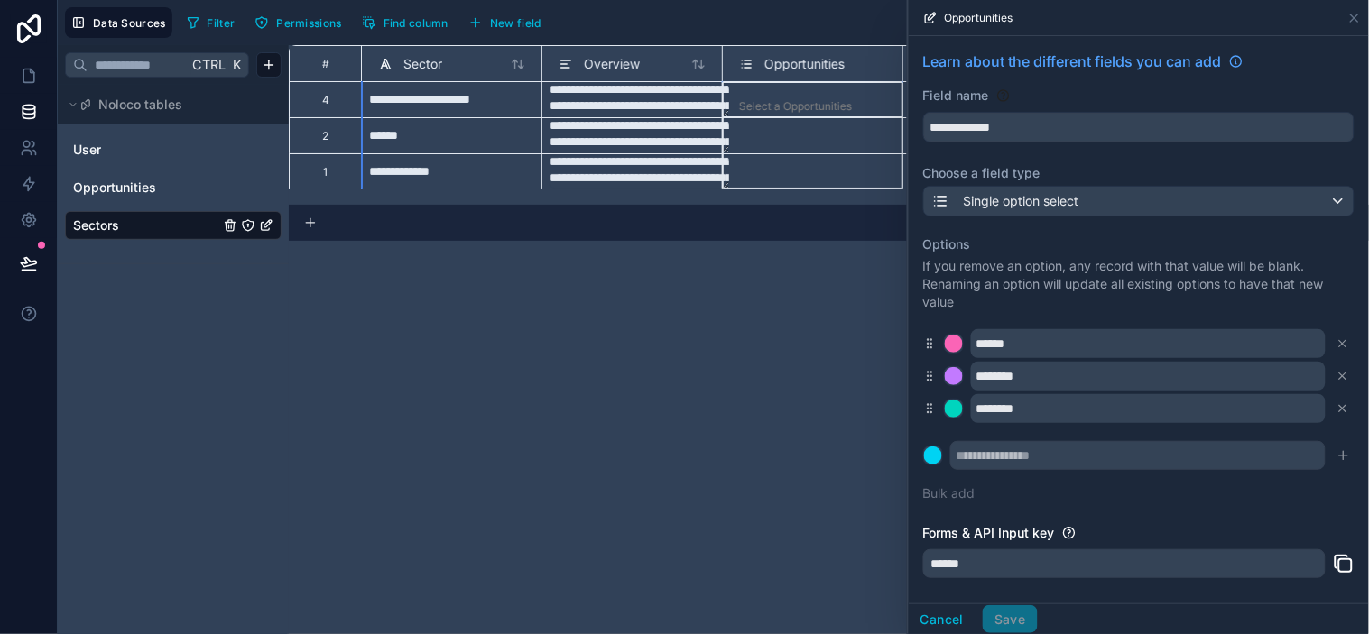
click at [914, 323] on div "**********" at bounding box center [1139, 374] width 460 height 677
drag, startPoint x: 825, startPoint y: 301, endPoint x: 1148, endPoint y: 200, distance: 338.5
click at [826, 301] on div "**********" at bounding box center [829, 339] width 1080 height 589
click at [1232, 14] on icon at bounding box center [1354, 18] width 14 height 14
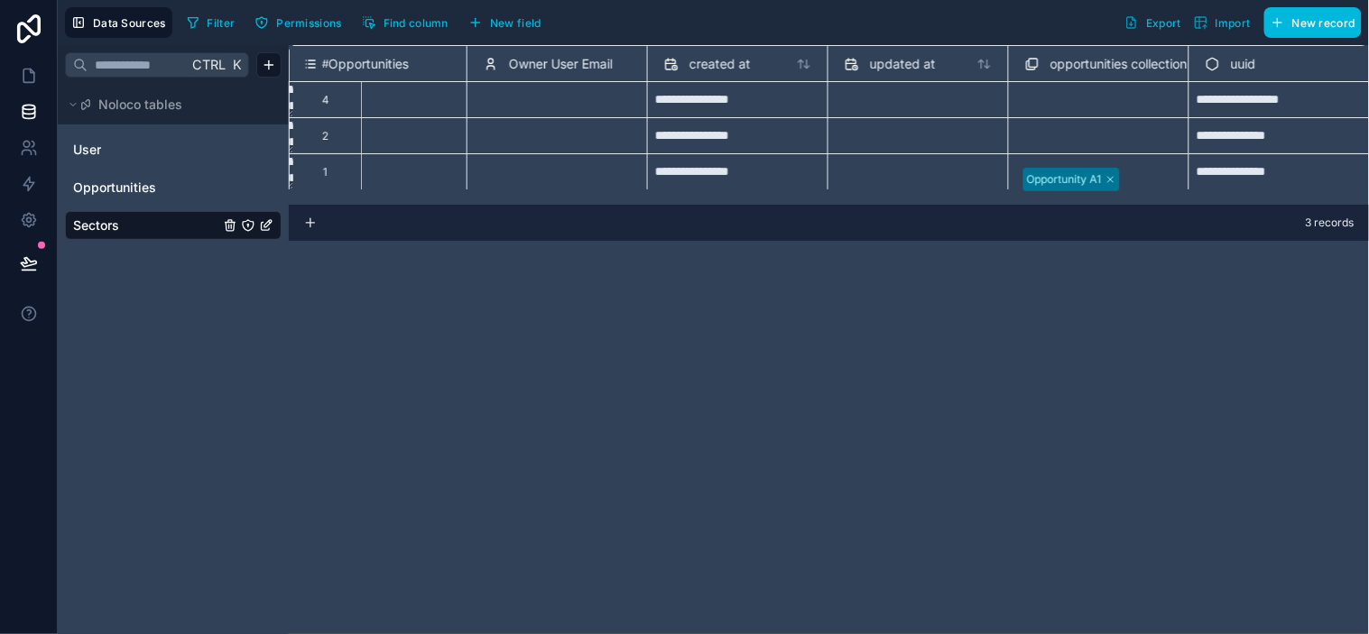
scroll to position [1, 451]
click at [1137, 169] on div "Opportunity A1" at bounding box center [1098, 178] width 165 height 29
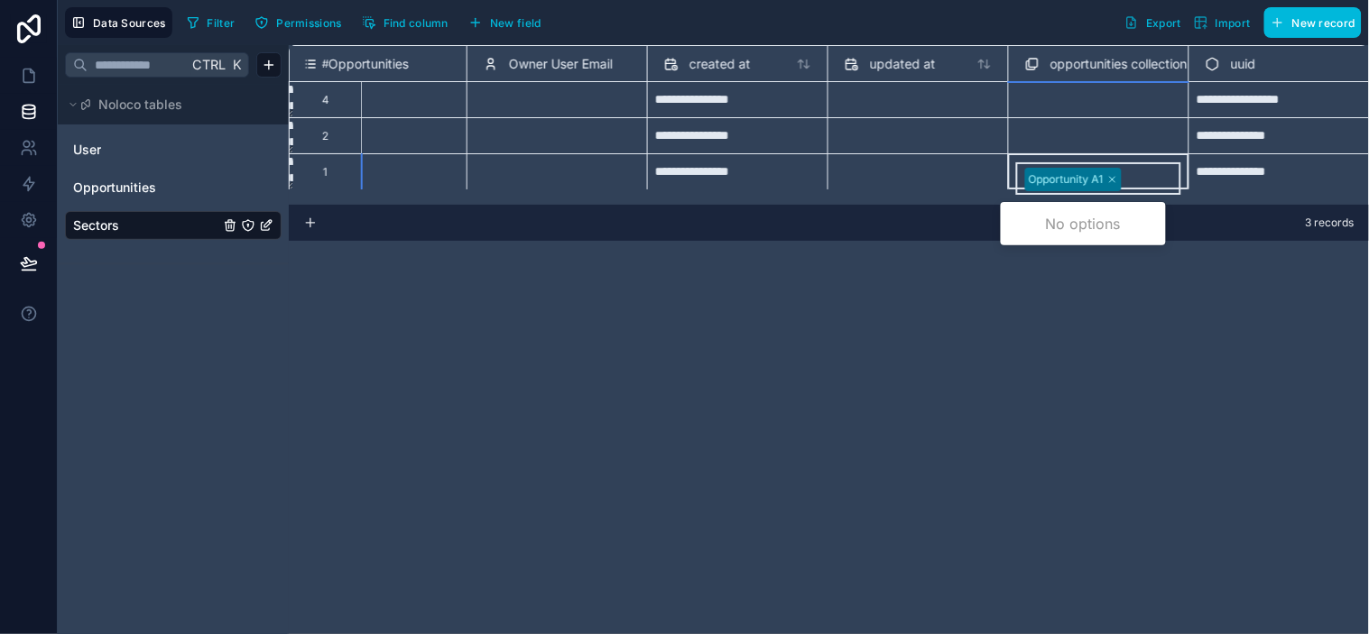
click at [1137, 171] on div at bounding box center [1148, 180] width 43 height 18
click at [1116, 136] on div "Select a opportunities collection" at bounding box center [1098, 143] width 147 height 29
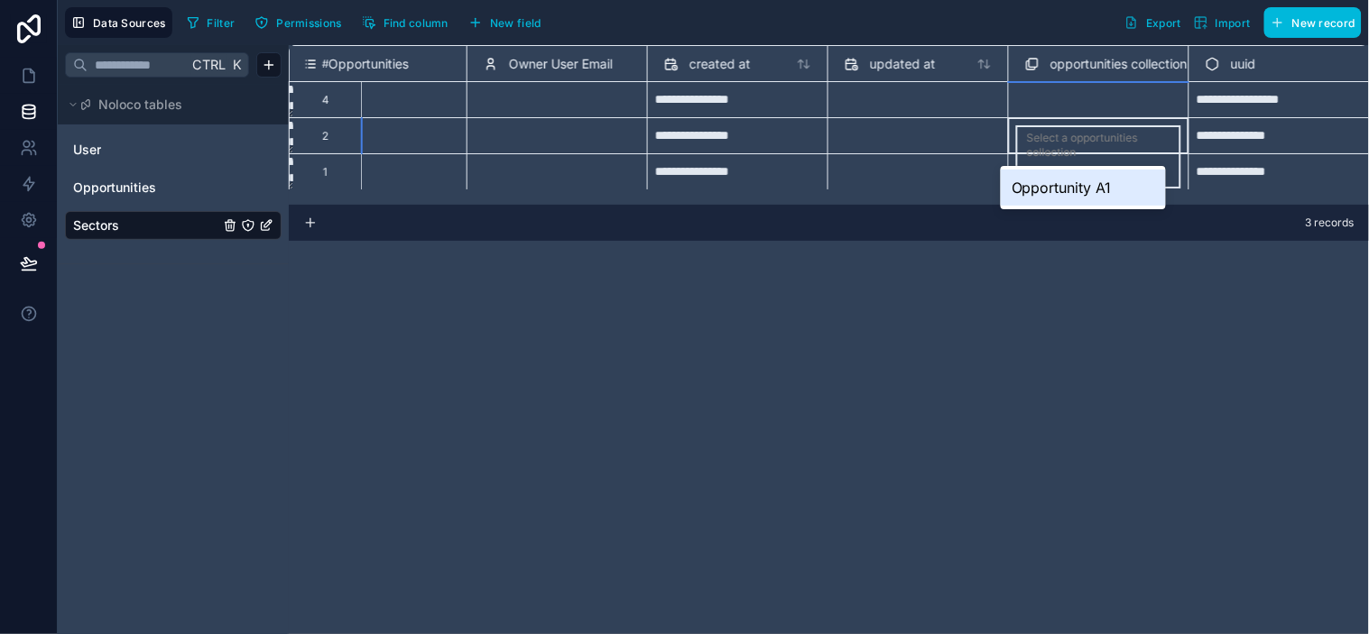
click at [1116, 136] on div "Select a opportunities collection" at bounding box center [1098, 145] width 143 height 29
click at [1095, 181] on div "Opportunity A1" at bounding box center [1083, 188] width 165 height 36
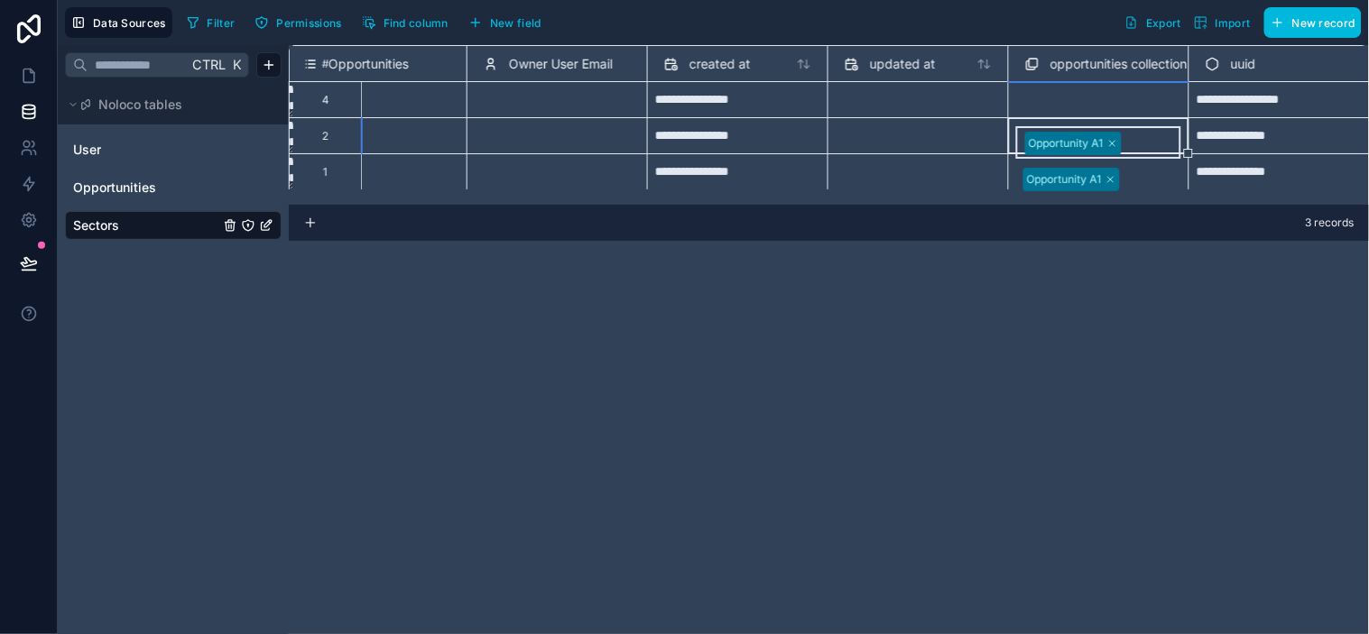
click at [1125, 269] on div "**********" at bounding box center [829, 339] width 1080 height 589
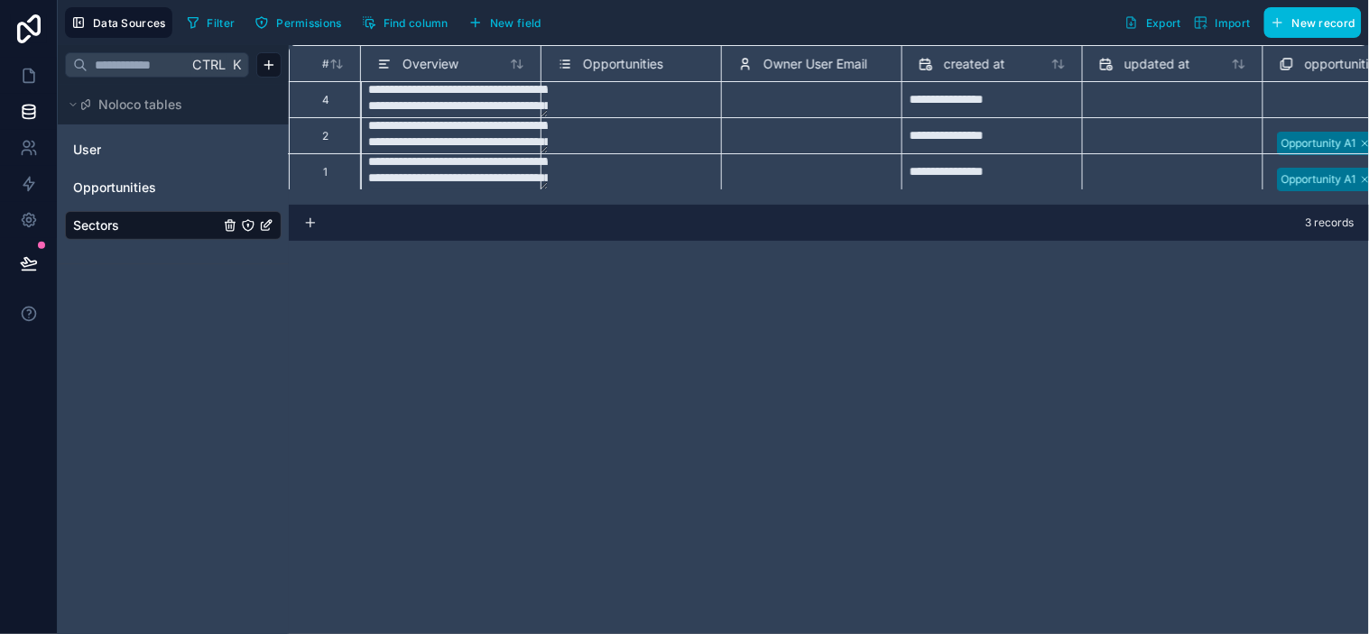
scroll to position [1, 451]
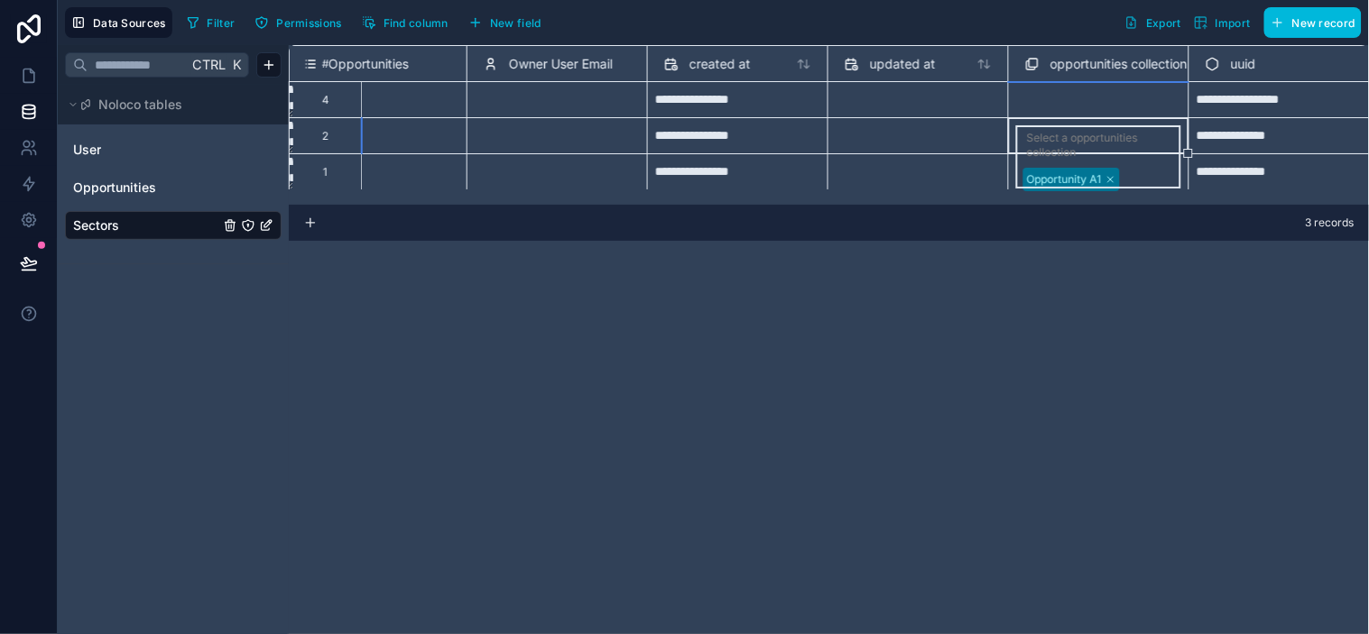
click at [1103, 274] on div "**********" at bounding box center [829, 339] width 1080 height 589
click at [1099, 140] on div "Select a opportunities collection" at bounding box center [1098, 145] width 143 height 29
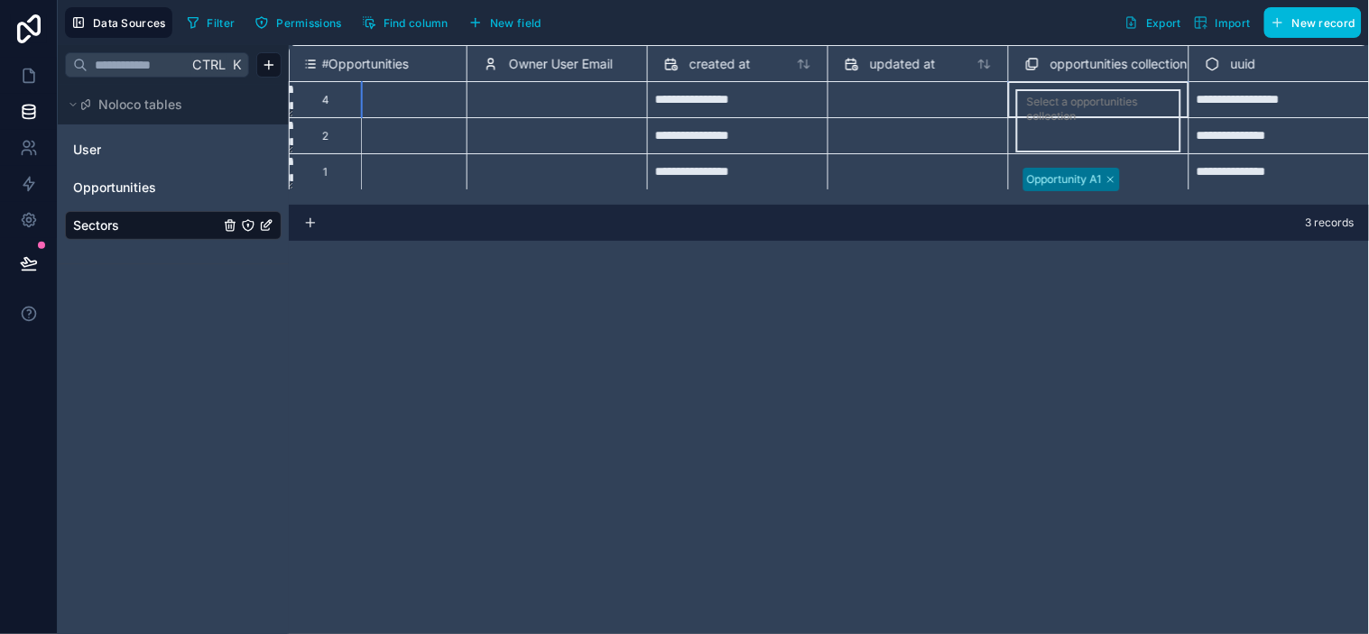
click at [1122, 100] on div "Select a opportunities collection" at bounding box center [1098, 109] width 143 height 29
click at [1119, 136] on div "**********" at bounding box center [611, 117] width 1516 height 144
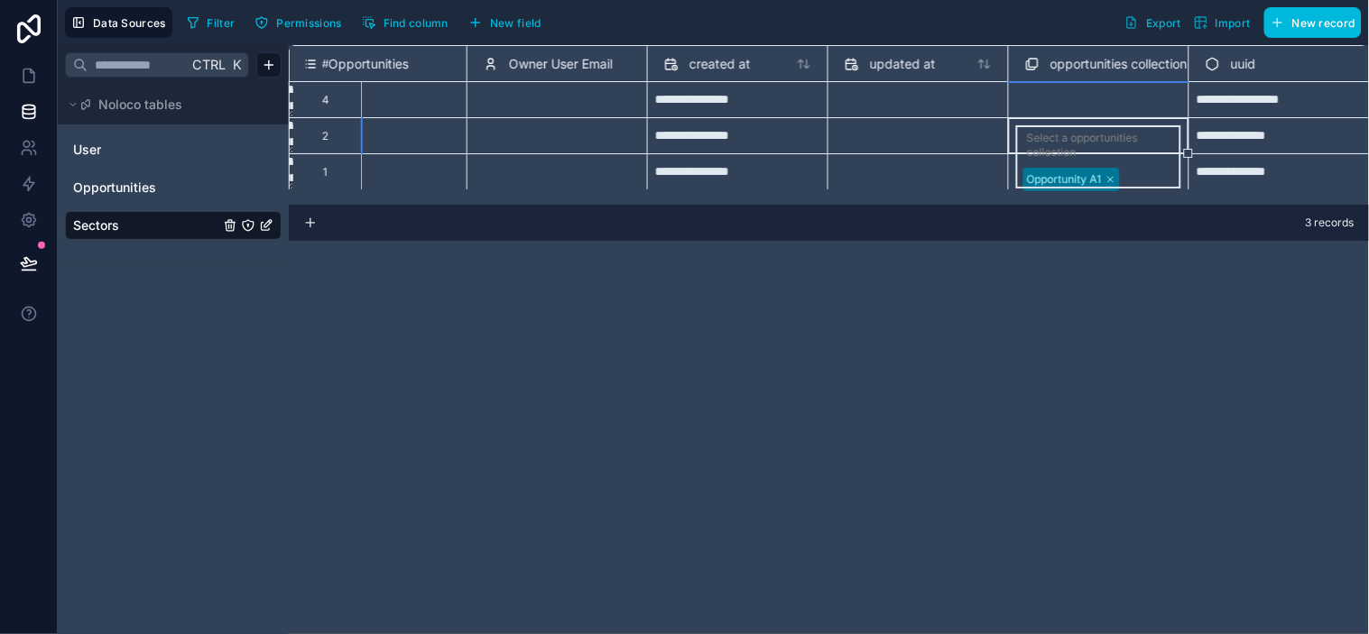
click at [1128, 166] on div "**********" at bounding box center [611, 117] width 1516 height 144
click at [1135, 142] on div "Select a opportunities collection" at bounding box center [1098, 156] width 165 height 63
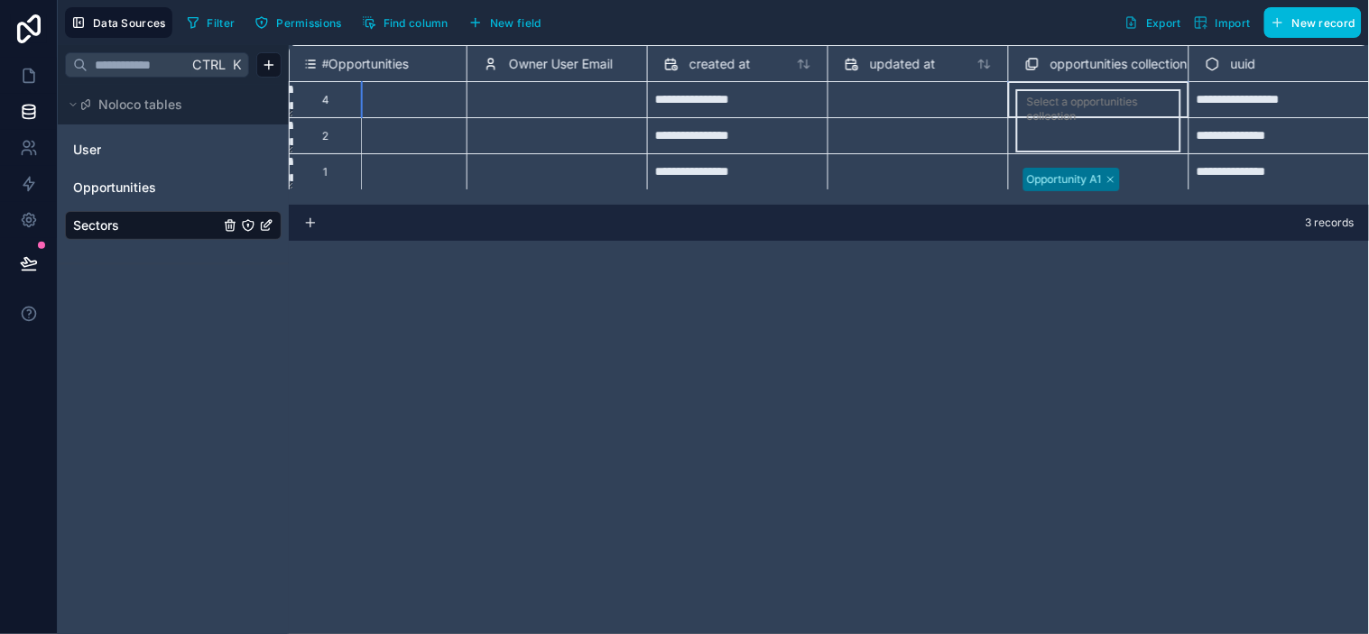
scroll to position [0, 451]
click at [1131, 105] on div "Select a opportunities collection" at bounding box center [1098, 120] width 165 height 63
click at [1140, 142] on div "**********" at bounding box center [611, 117] width 1516 height 144
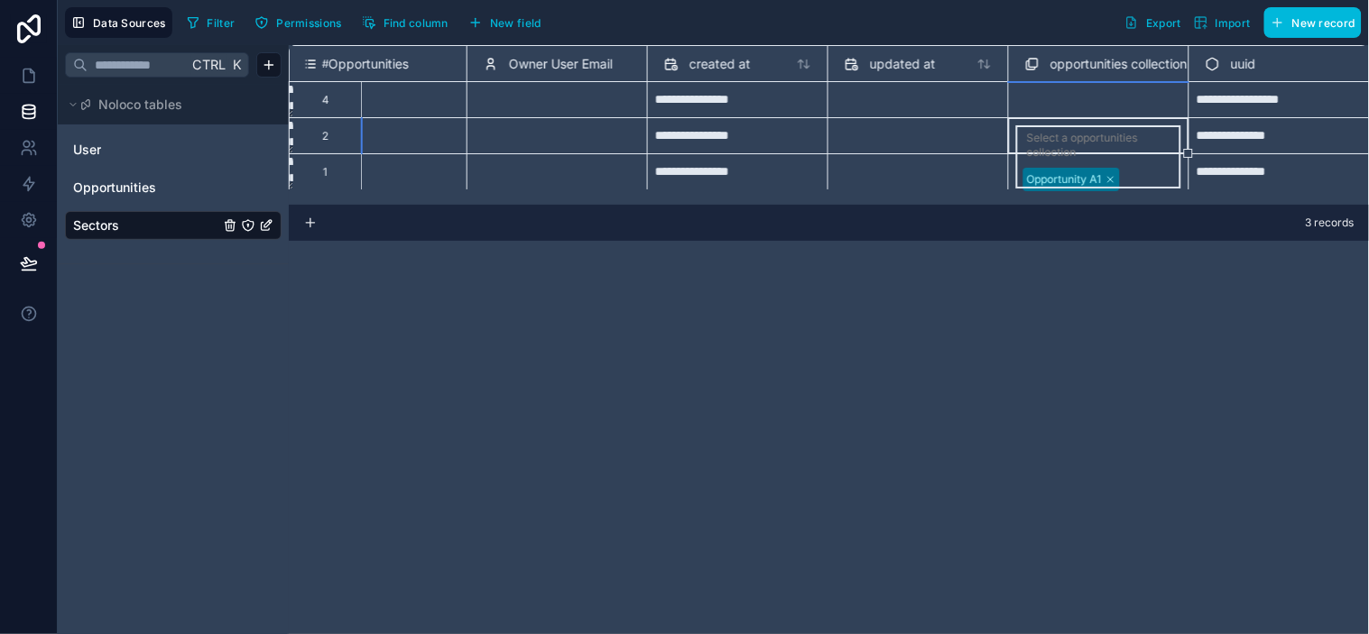
click at [1147, 171] on div "**********" at bounding box center [611, 117] width 1516 height 144
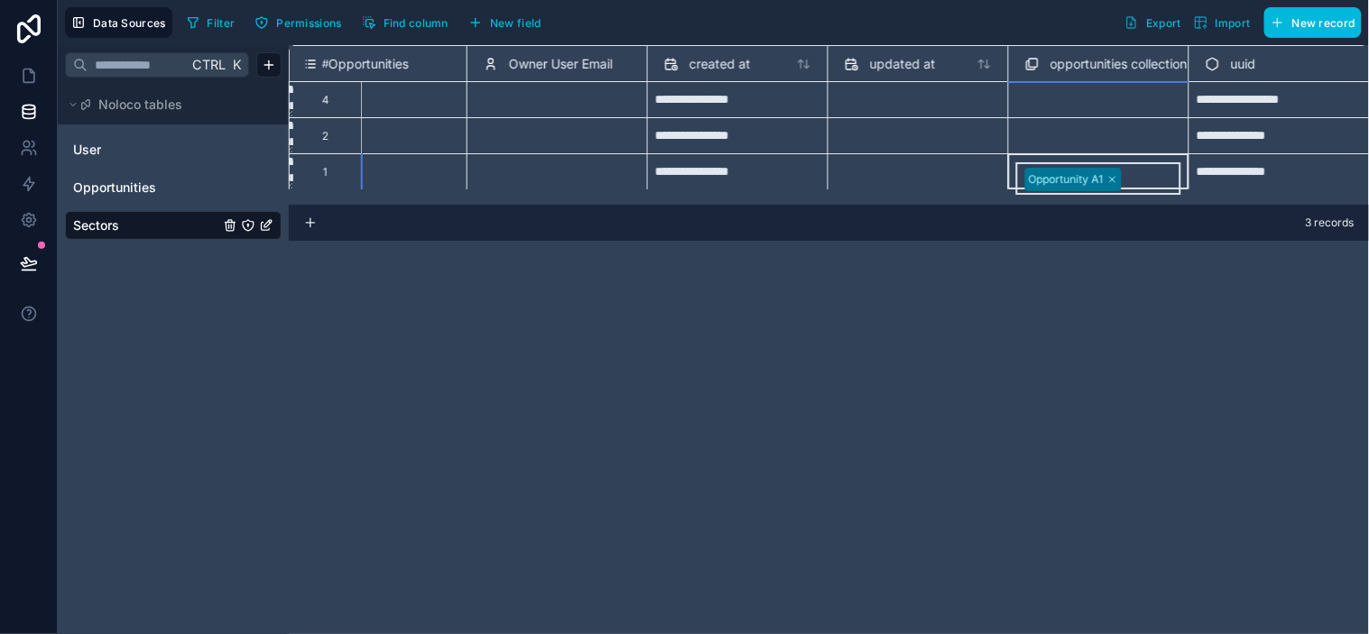
click at [1157, 236] on div "3 records" at bounding box center [829, 223] width 1080 height 36
click at [1068, 134] on div "Select a opportunities collection" at bounding box center [1098, 142] width 165 height 34
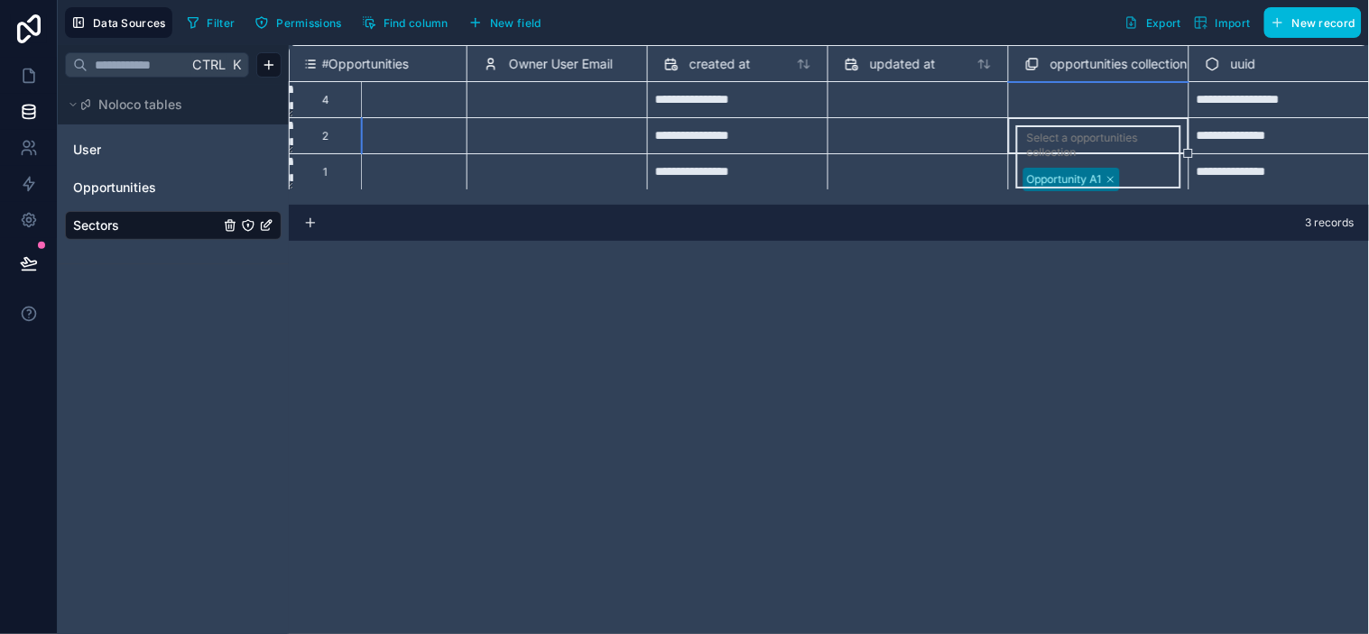
click at [1068, 134] on div "Select a opportunities collection" at bounding box center [1098, 145] width 143 height 29
click at [1115, 308] on div "**********" at bounding box center [829, 339] width 1080 height 589
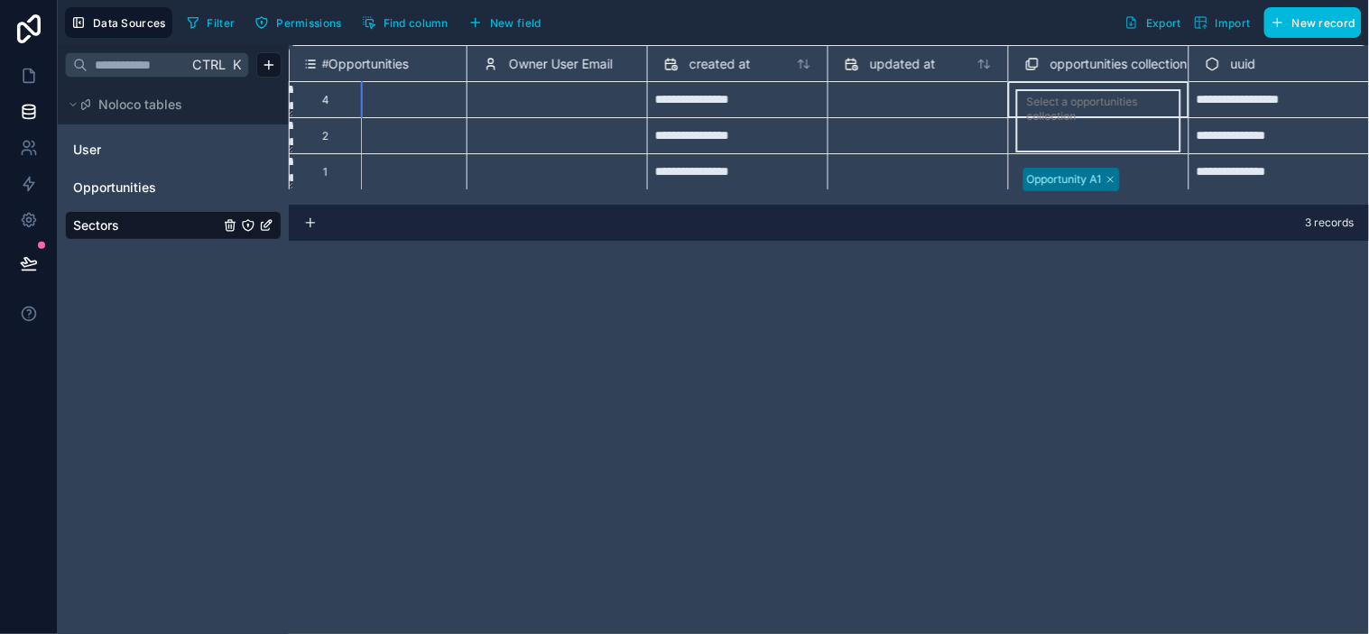
click at [1092, 106] on div "Select a opportunities collection" at bounding box center [1098, 120] width 165 height 63
click at [1092, 106] on div "Select a opportunities collection" at bounding box center [1098, 109] width 143 height 29
click at [1115, 248] on div "**********" at bounding box center [829, 339] width 1080 height 589
click at [917, 106] on div at bounding box center [918, 100] width 165 height 29
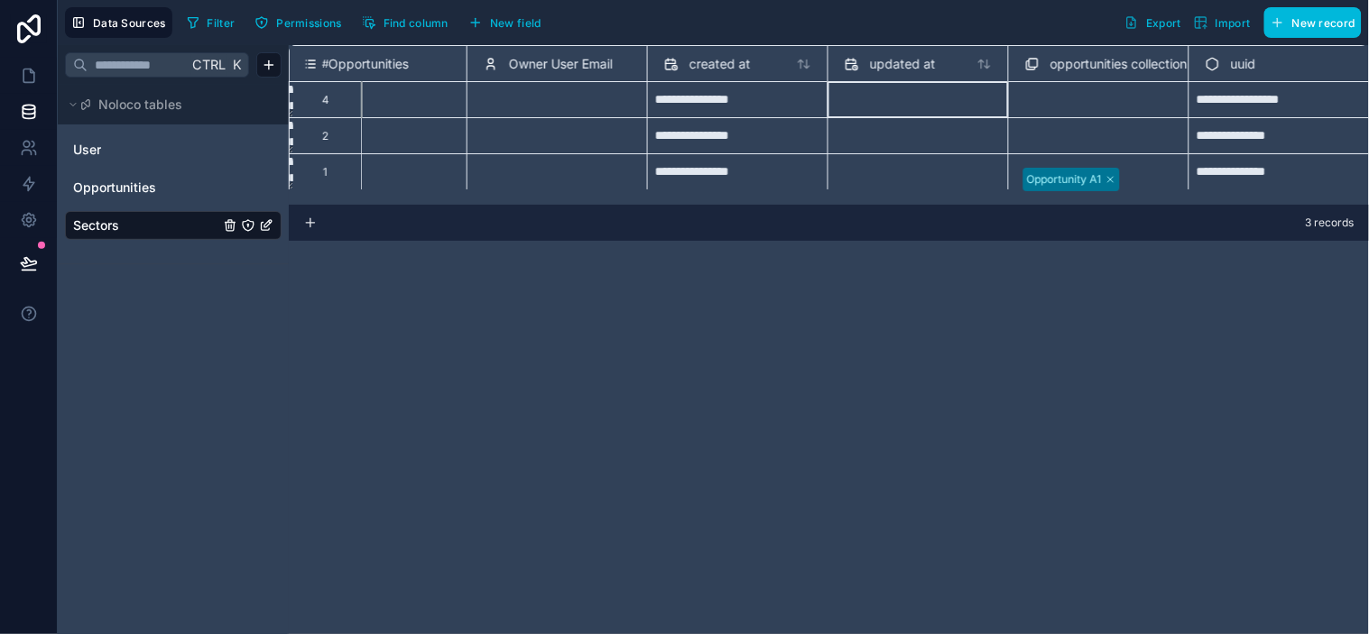
click at [917, 106] on div at bounding box center [918, 100] width 165 height 29
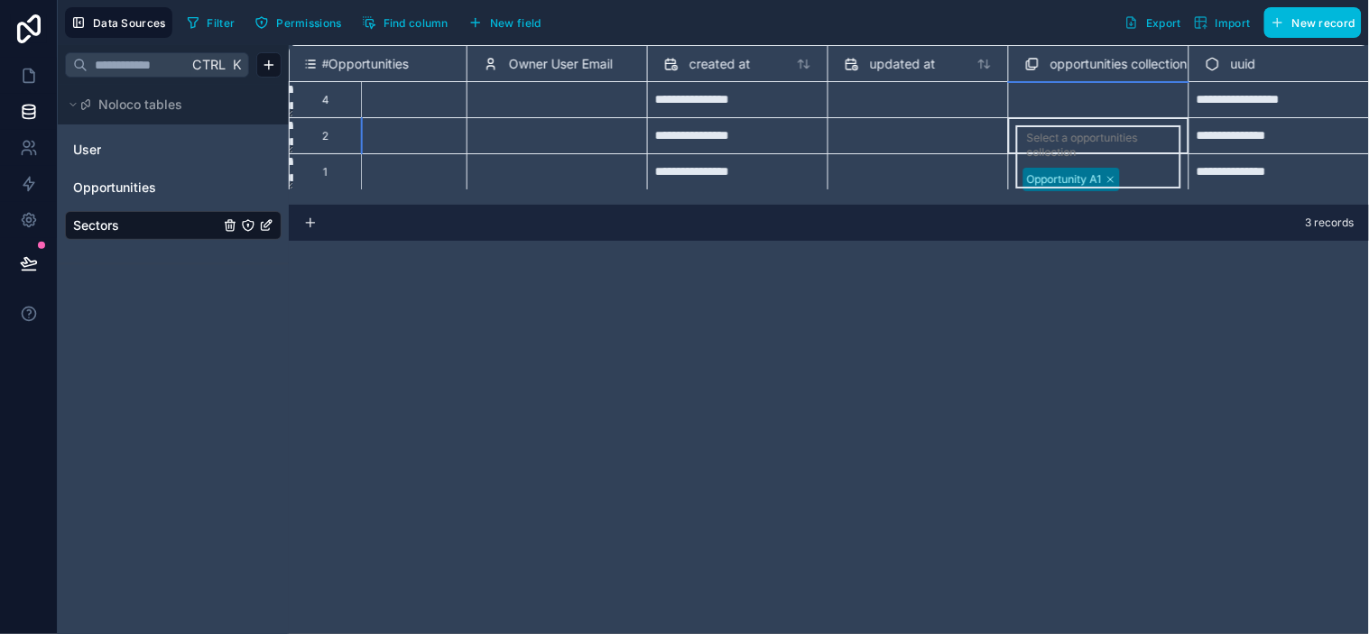
click at [1012, 124] on div "Select a opportunities collection" at bounding box center [1098, 135] width 180 height 36
click at [1152, 331] on div "**********" at bounding box center [829, 339] width 1080 height 589
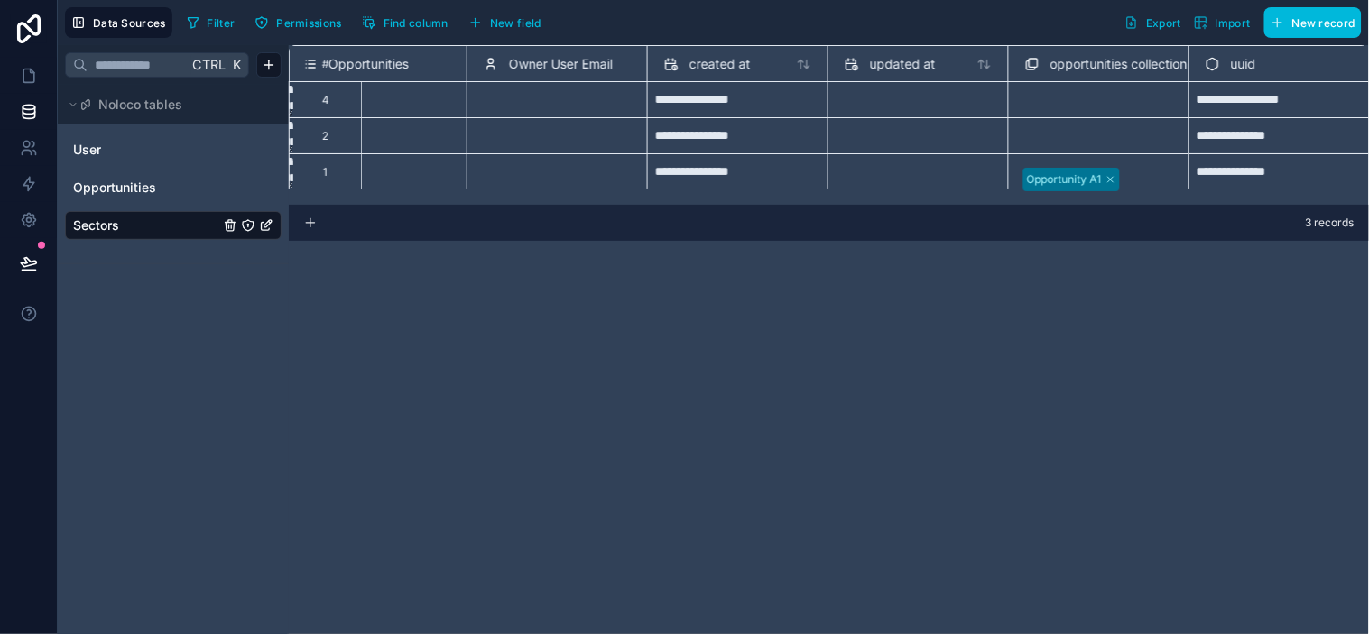
scroll to position [0, 0]
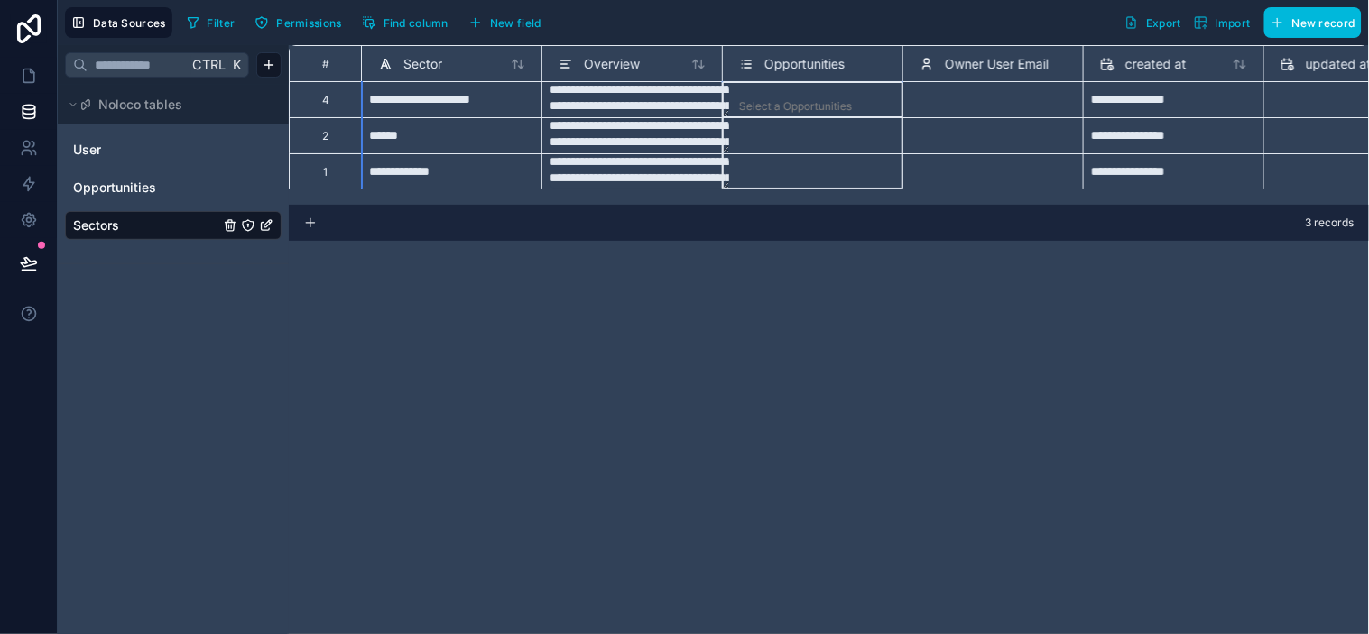
click at [849, 64] on div "Opportunities" at bounding box center [812, 64] width 147 height 22
click at [781, 61] on span "Opportunities" at bounding box center [804, 64] width 80 height 18
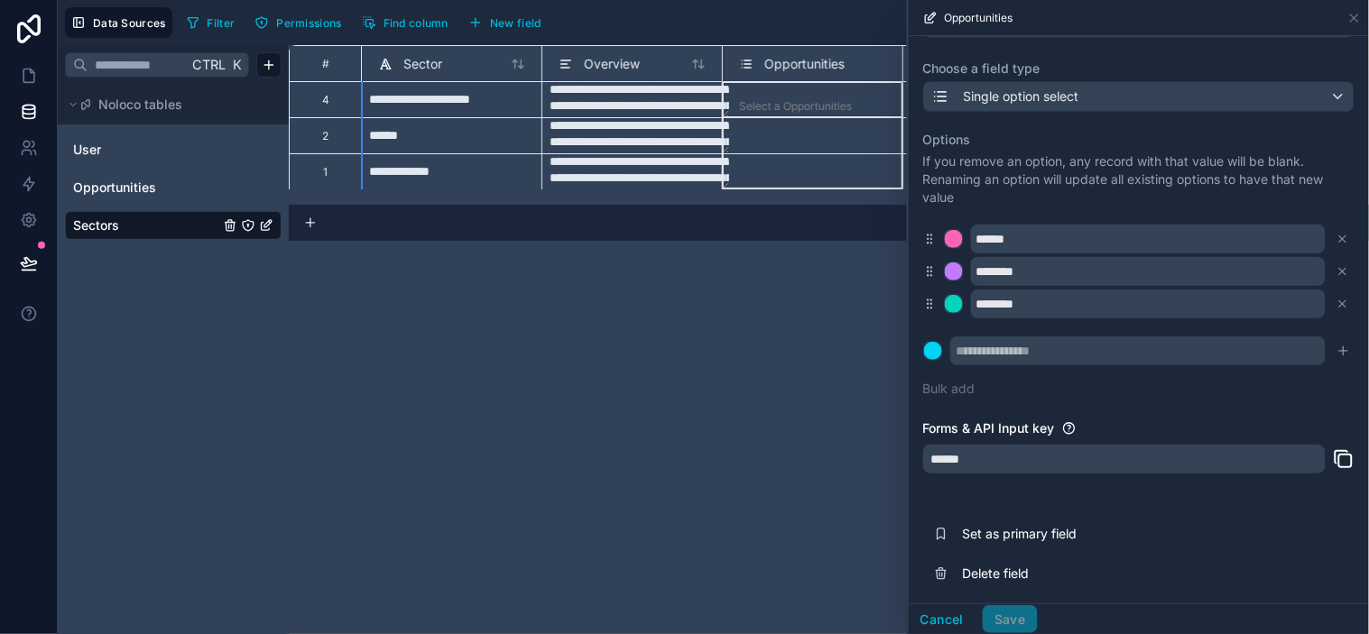
scroll to position [108, 0]
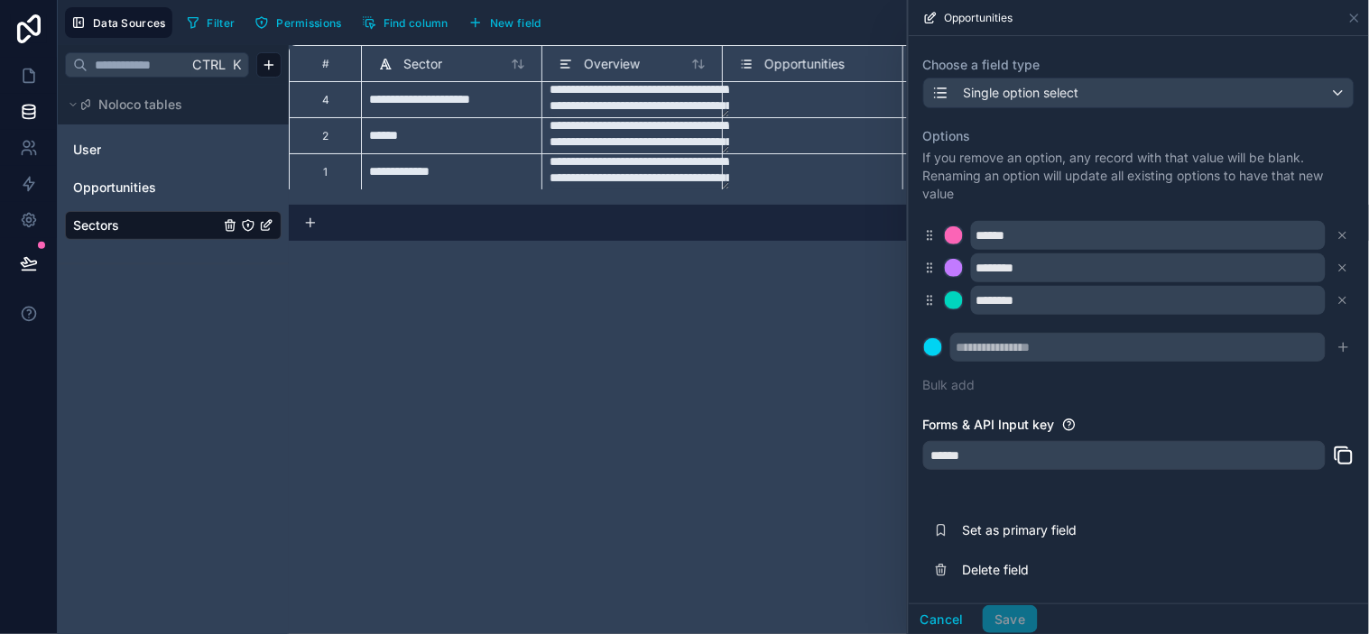
click at [981, 570] on span "Delete field" at bounding box center [1093, 570] width 260 height 18
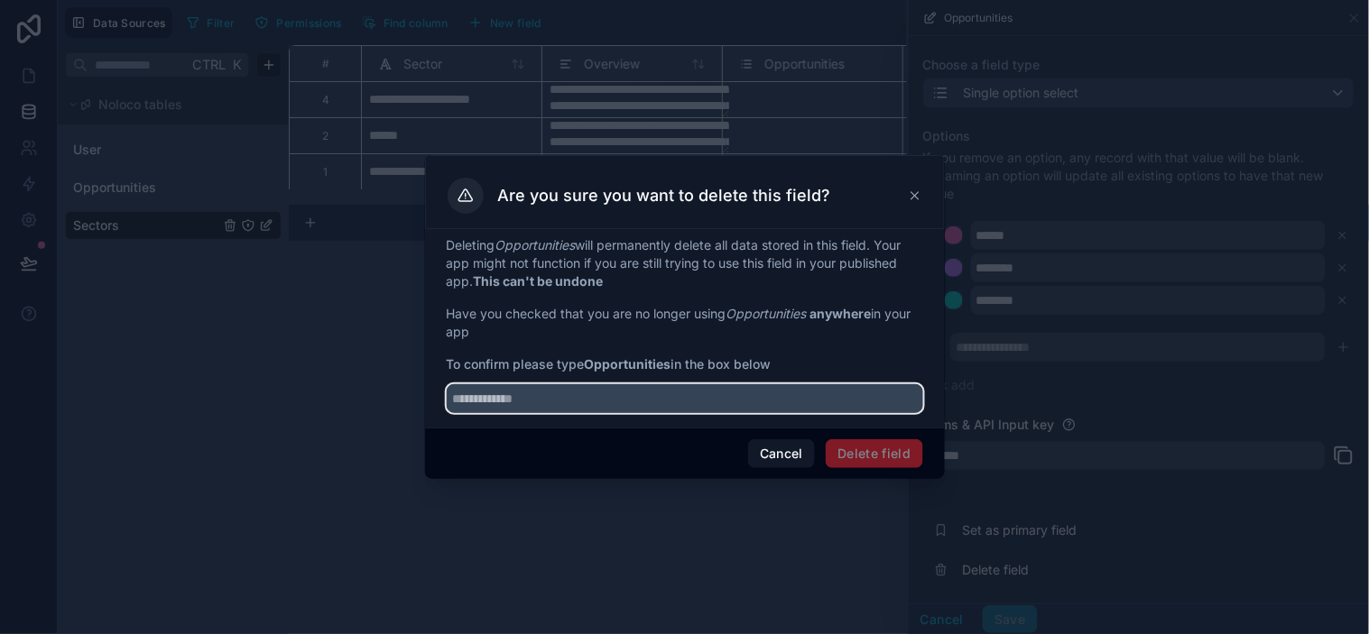
click at [602, 385] on input "text" at bounding box center [685, 398] width 476 height 29
type input "**********"
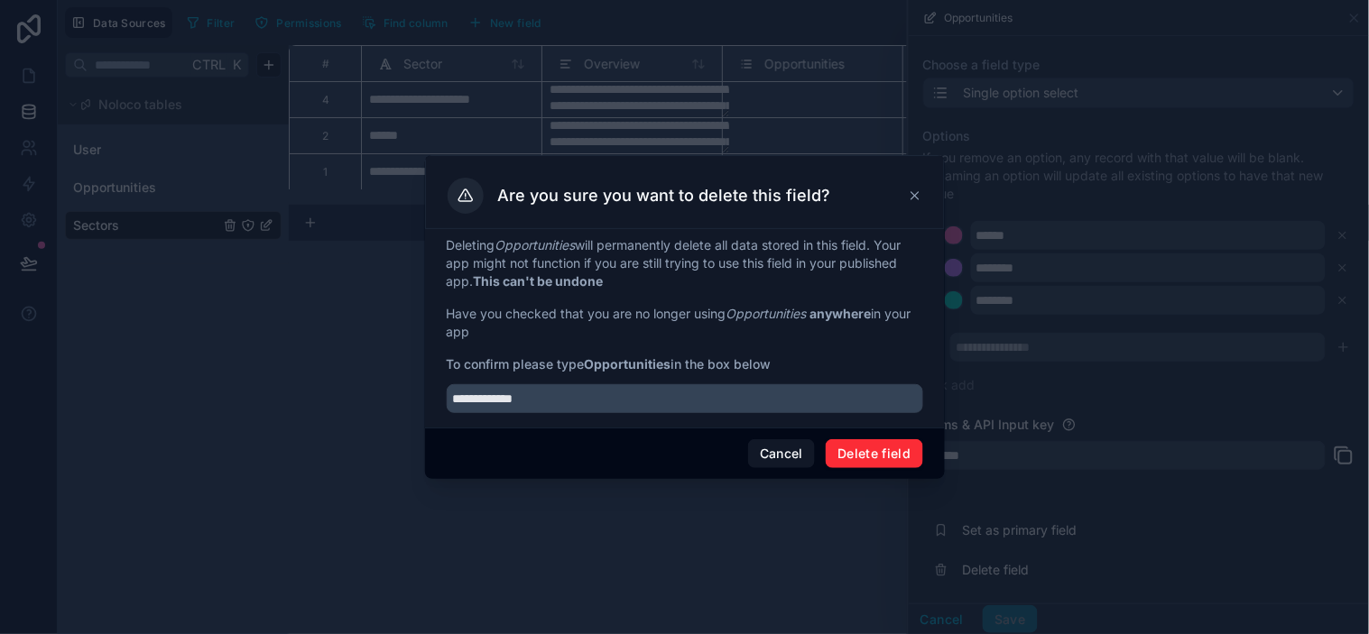
click at [844, 449] on button "Delete field" at bounding box center [874, 453] width 97 height 29
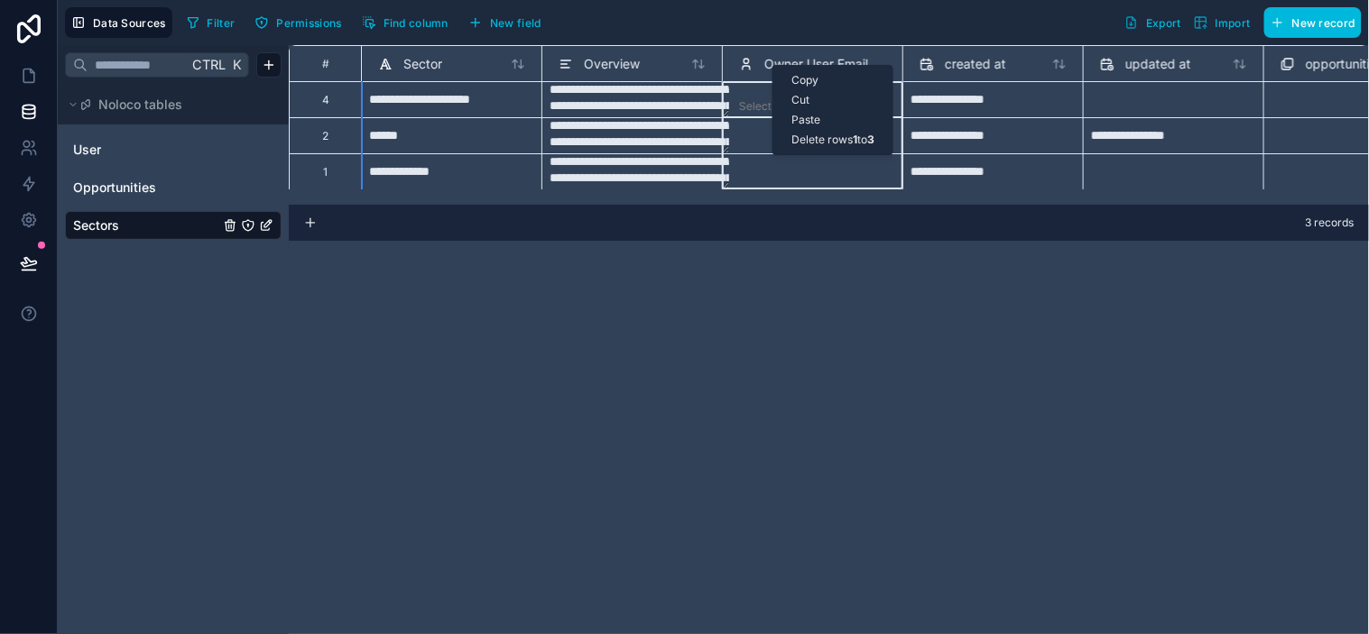
click at [762, 60] on div "Owner User Email" at bounding box center [803, 64] width 129 height 22
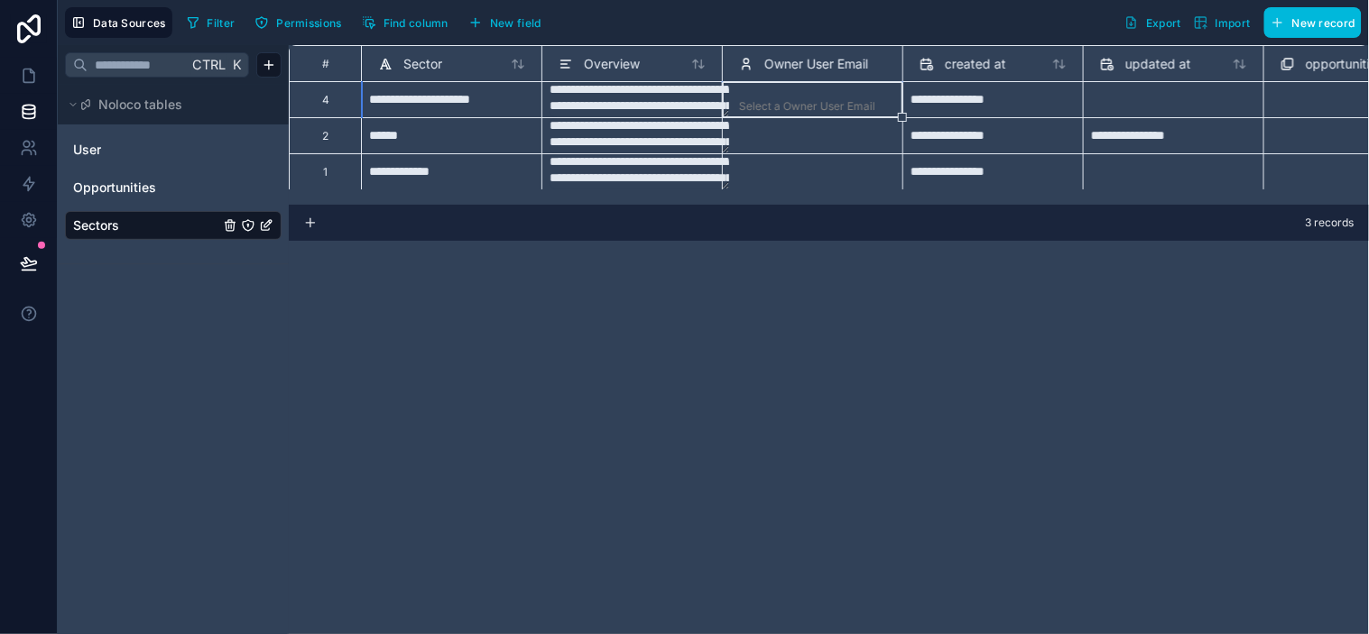
click at [835, 60] on span "Owner User Email" at bounding box center [816, 64] width 104 height 18
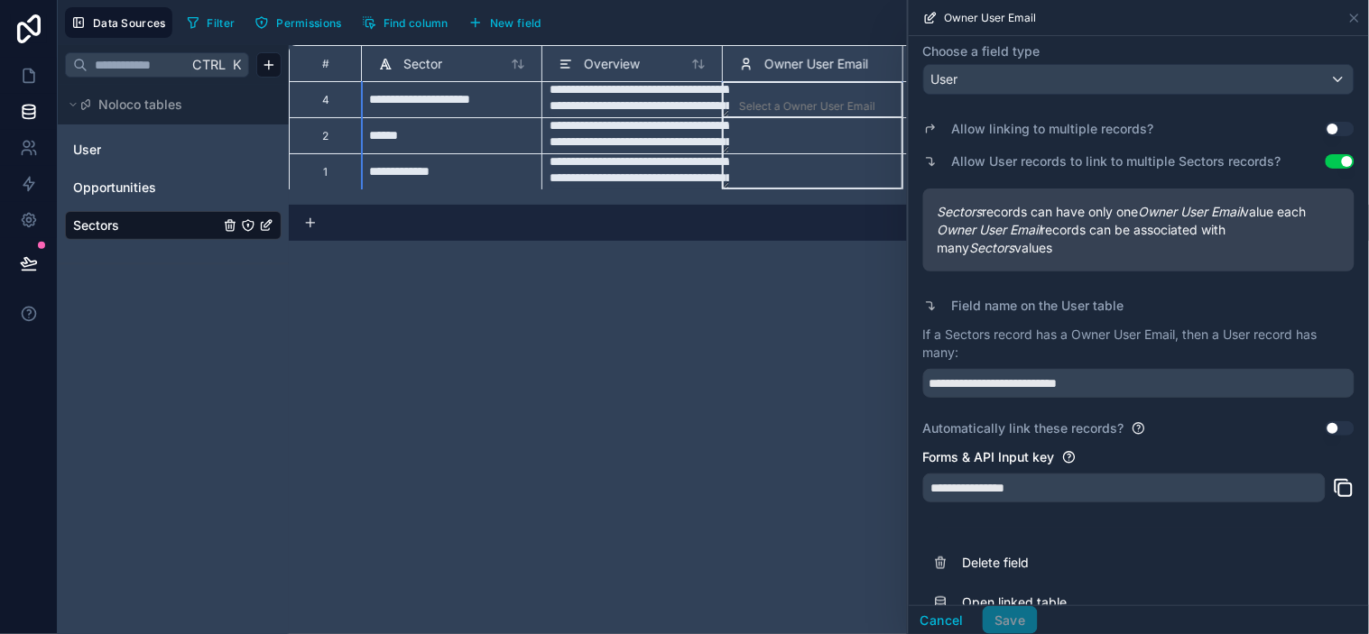
scroll to position [194, 0]
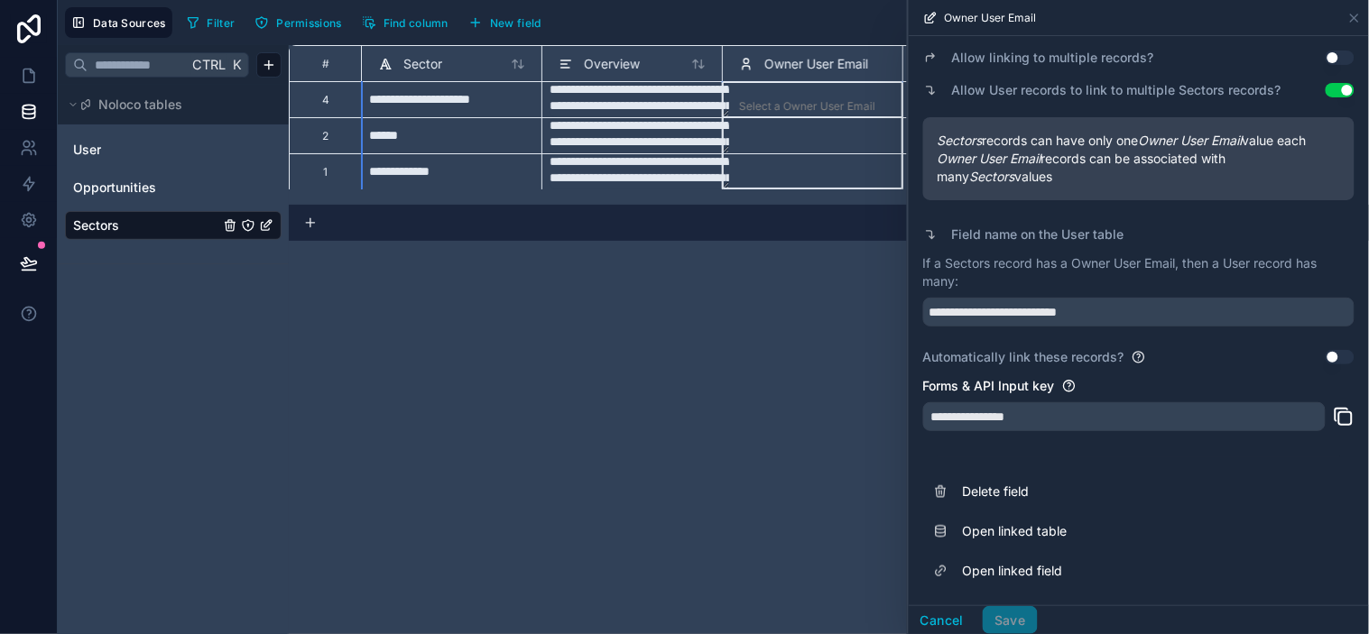
click at [984, 488] on span "Delete field" at bounding box center [1093, 492] width 260 height 18
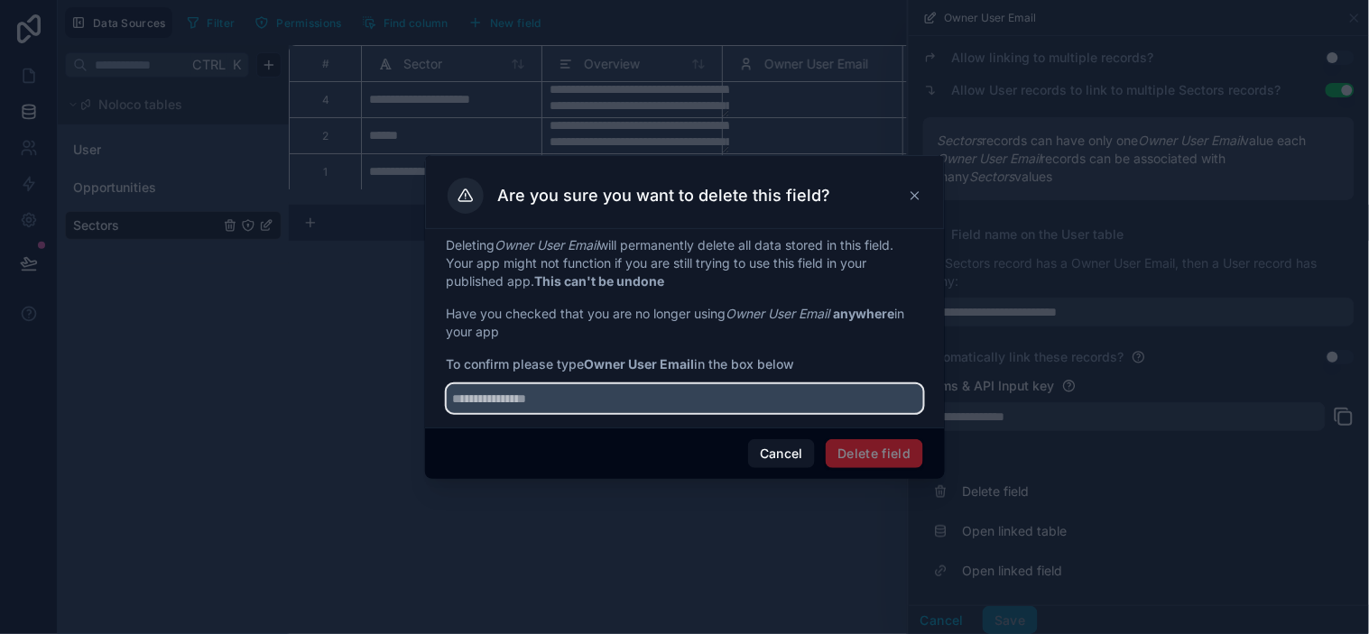
click at [600, 394] on input "text" at bounding box center [685, 398] width 476 height 29
type input "**********"
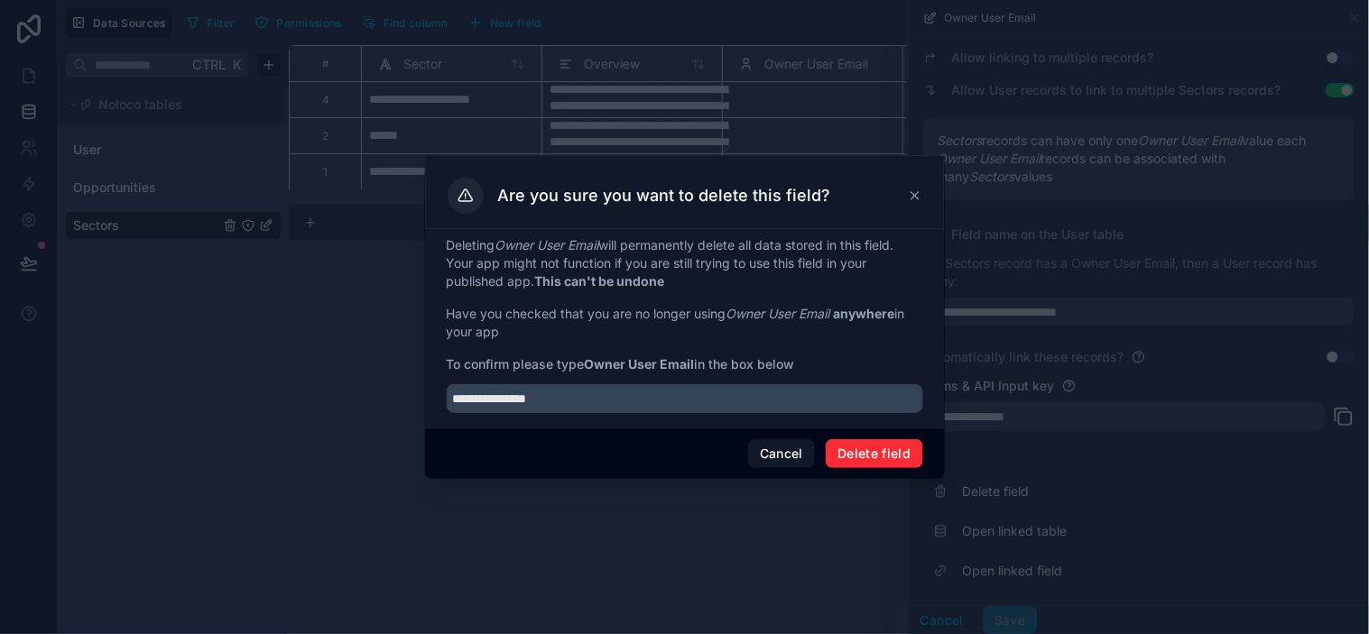
click at [846, 445] on button "Delete field" at bounding box center [874, 453] width 97 height 29
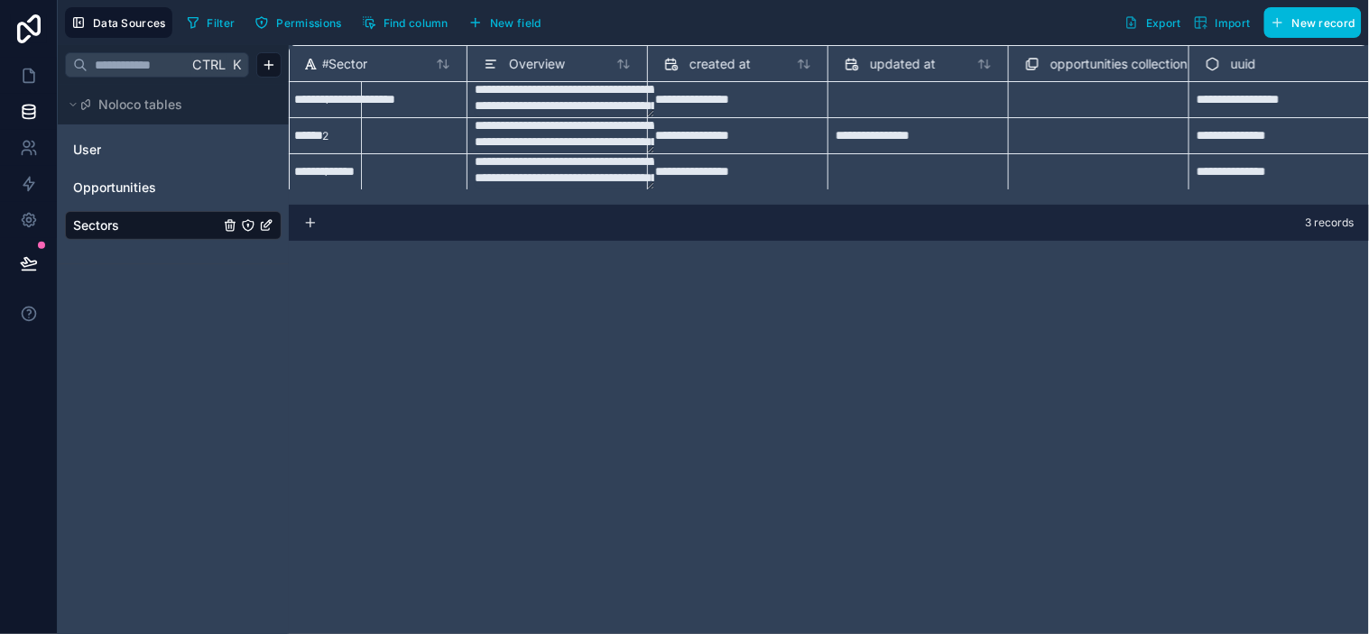
scroll to position [0, 65]
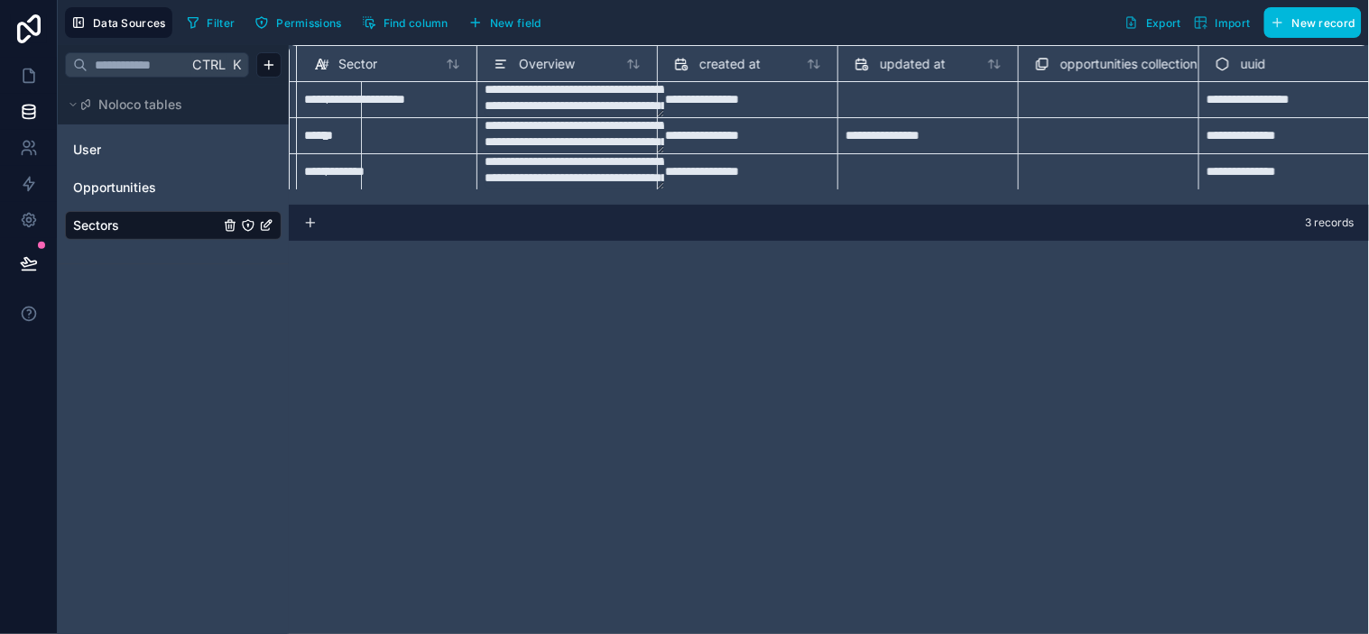
click at [1130, 102] on div "Select a opportunities collection" at bounding box center [1108, 107] width 147 height 29
click at [1104, 343] on div "**********" at bounding box center [829, 339] width 1080 height 589
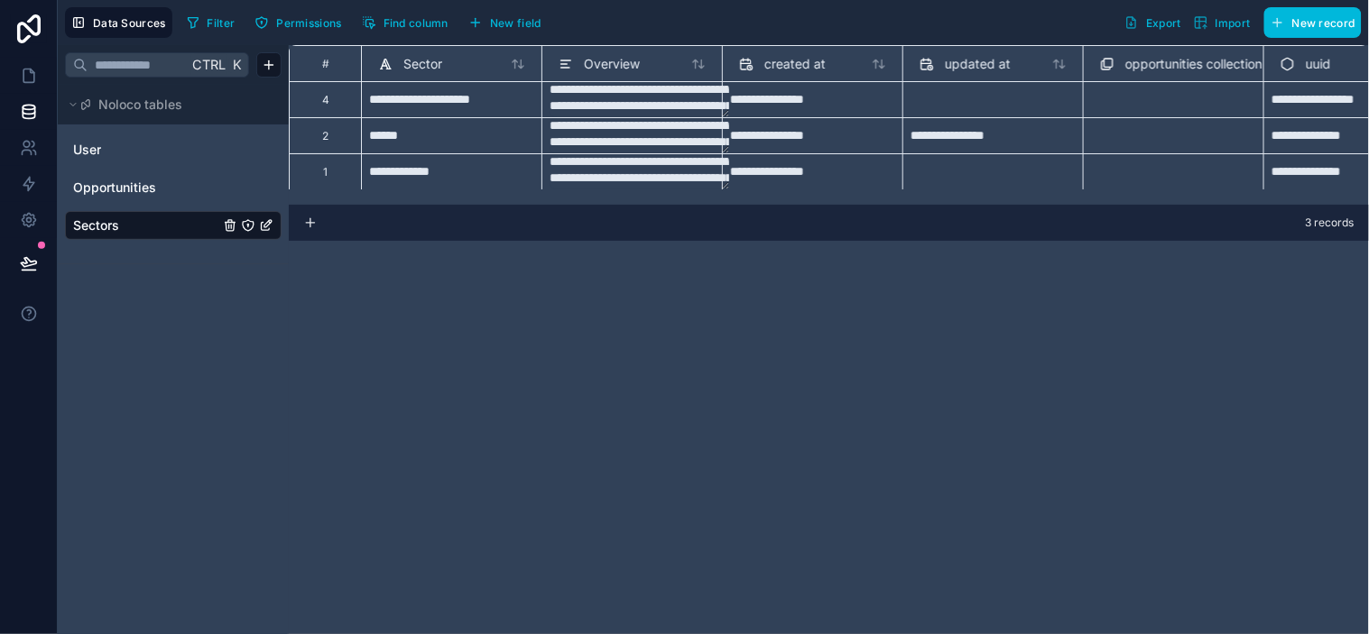
click at [153, 195] on span "Opportunities" at bounding box center [114, 188] width 83 height 18
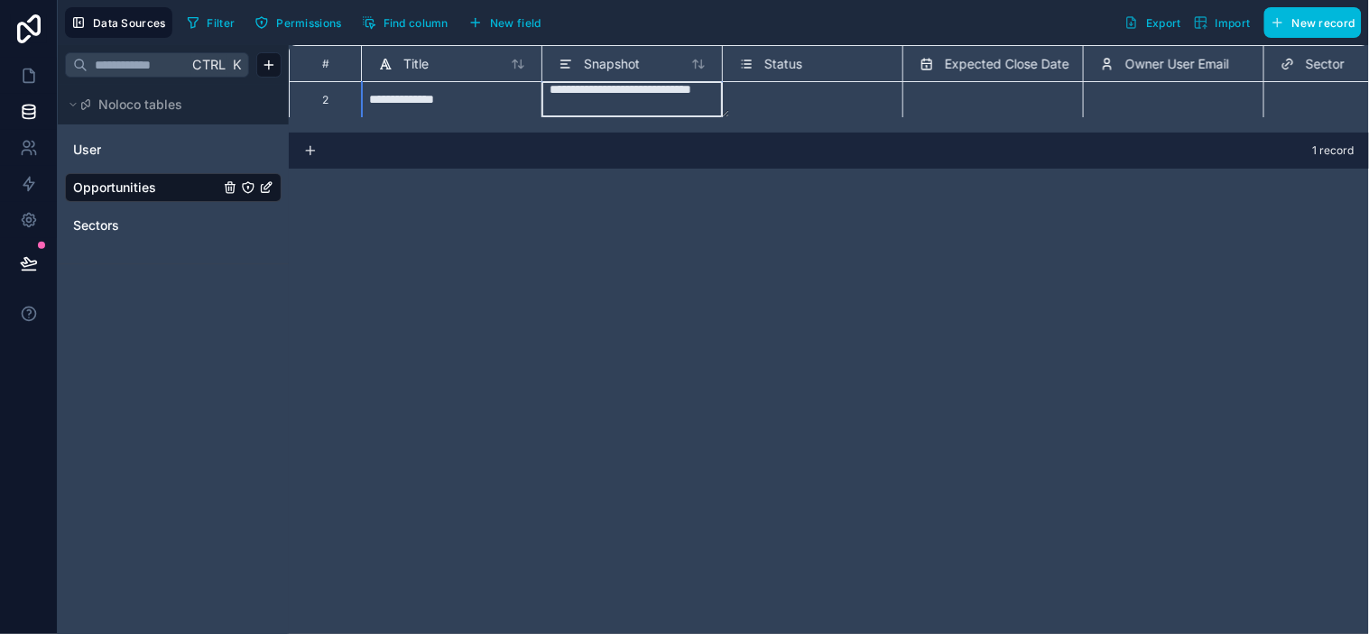
scroll to position [1, 0]
click at [646, 103] on textarea "**********" at bounding box center [640, 99] width 180 height 35
click at [123, 218] on link "Sectors" at bounding box center [146, 226] width 146 height 18
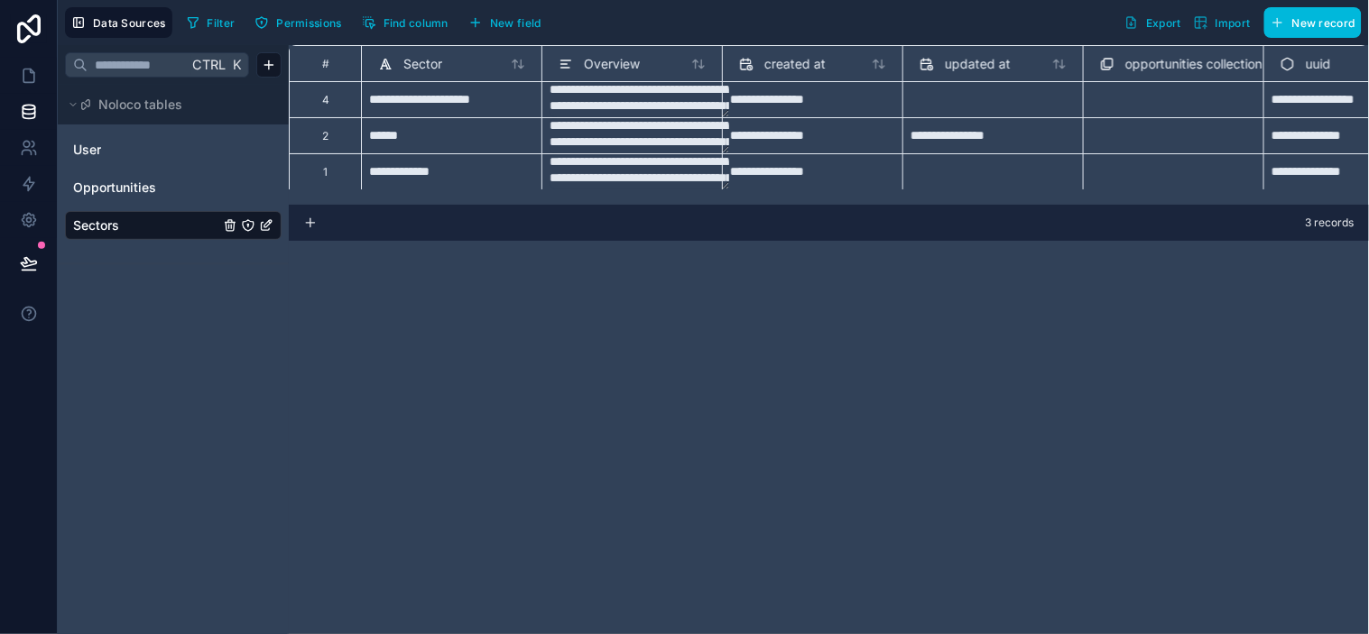
click at [190, 152] on link "User" at bounding box center [146, 150] width 146 height 18
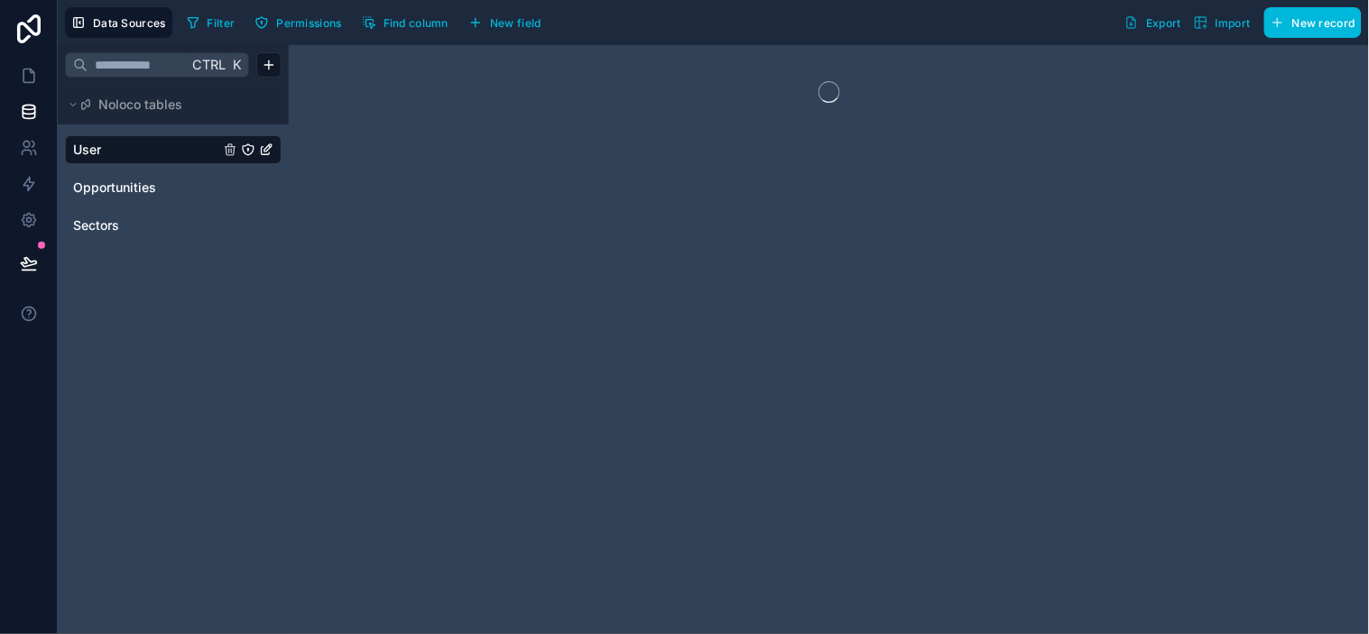
click at [124, 180] on span "Opportunities" at bounding box center [114, 188] width 83 height 18
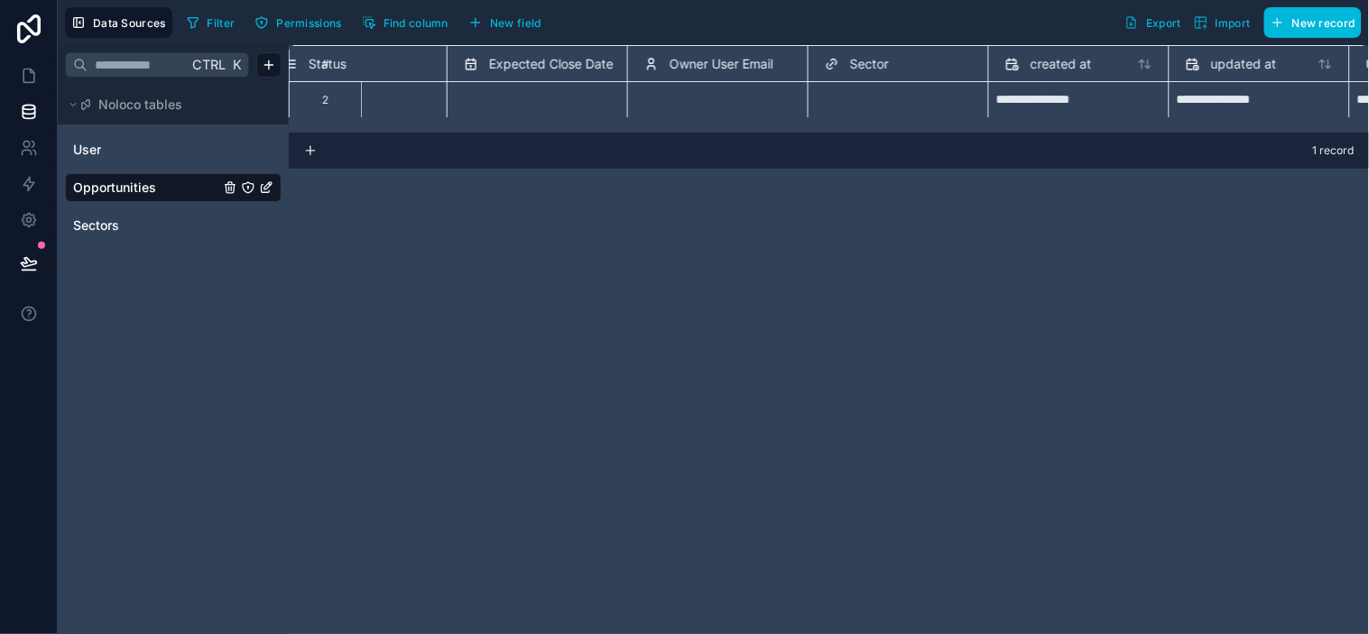
scroll to position [1, 456]
click at [862, 99] on div "Select a Sector" at bounding box center [864, 106] width 79 height 14
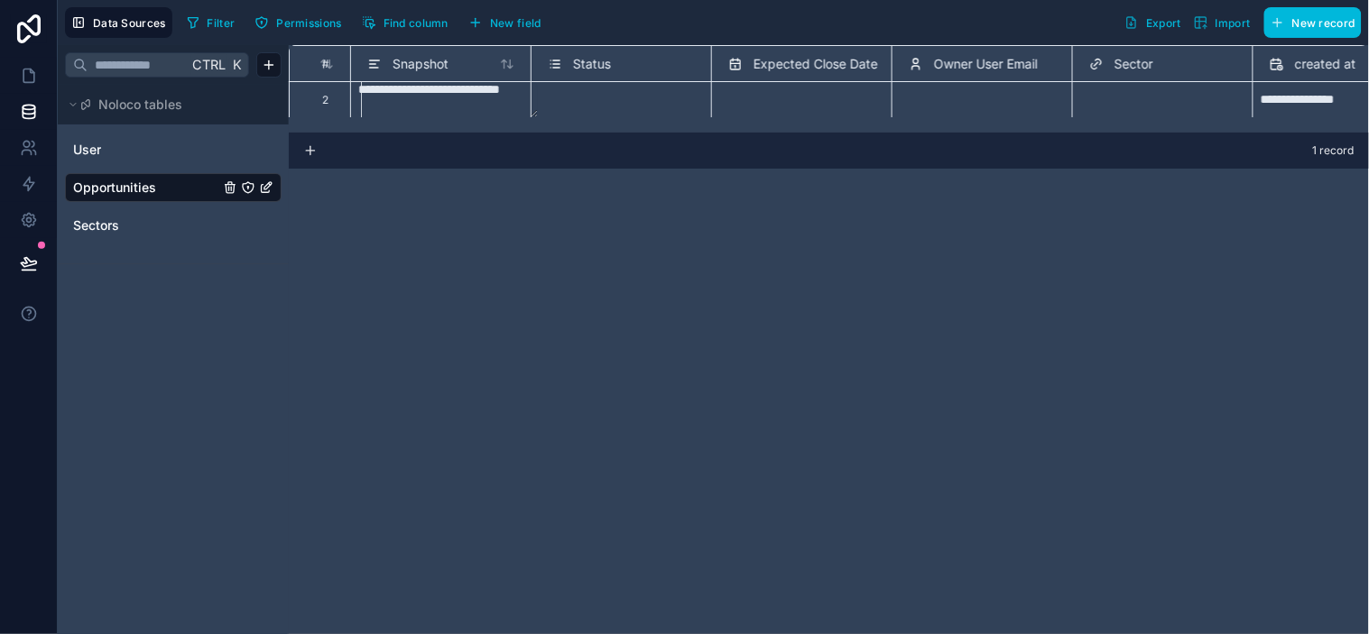
scroll to position [1, 236]
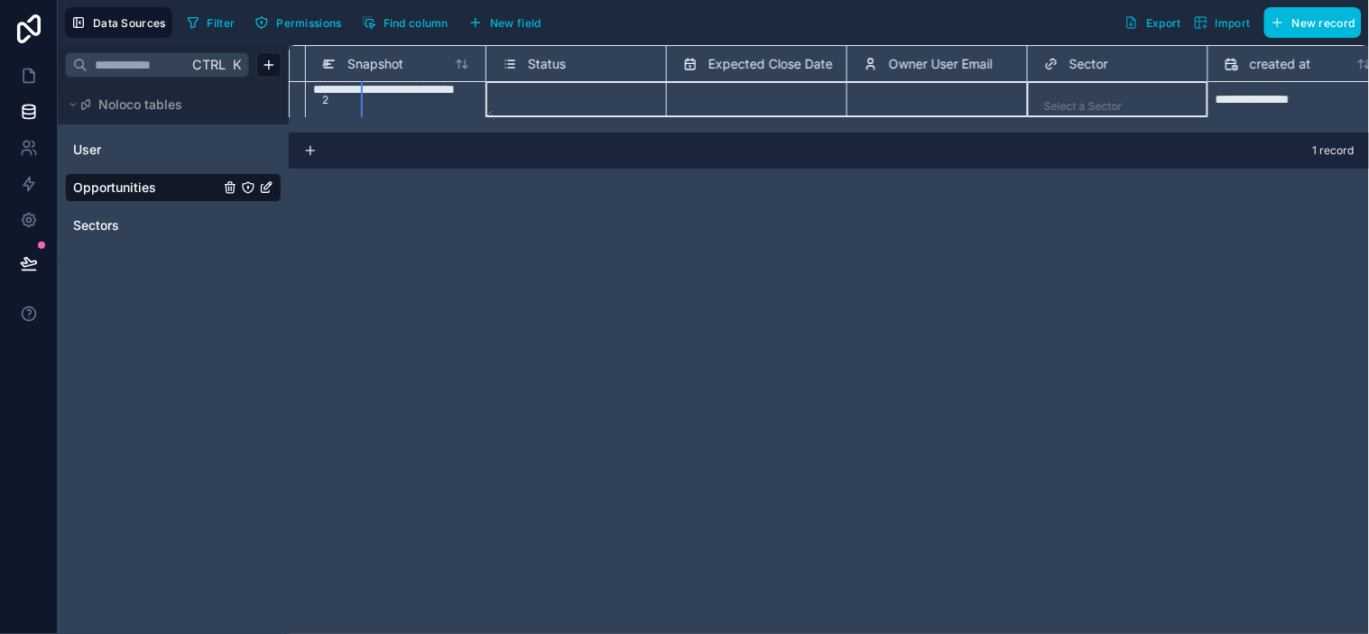
drag, startPoint x: 1071, startPoint y: 60, endPoint x: 523, endPoint y: 51, distance: 547.8
click at [523, 51] on div "# Title Snapshot Status Expected Close Date Owner User Email Sector created at …" at bounding box center [900, 63] width 1696 height 36
click at [1134, 65] on div "Sector" at bounding box center [1117, 64] width 147 height 22
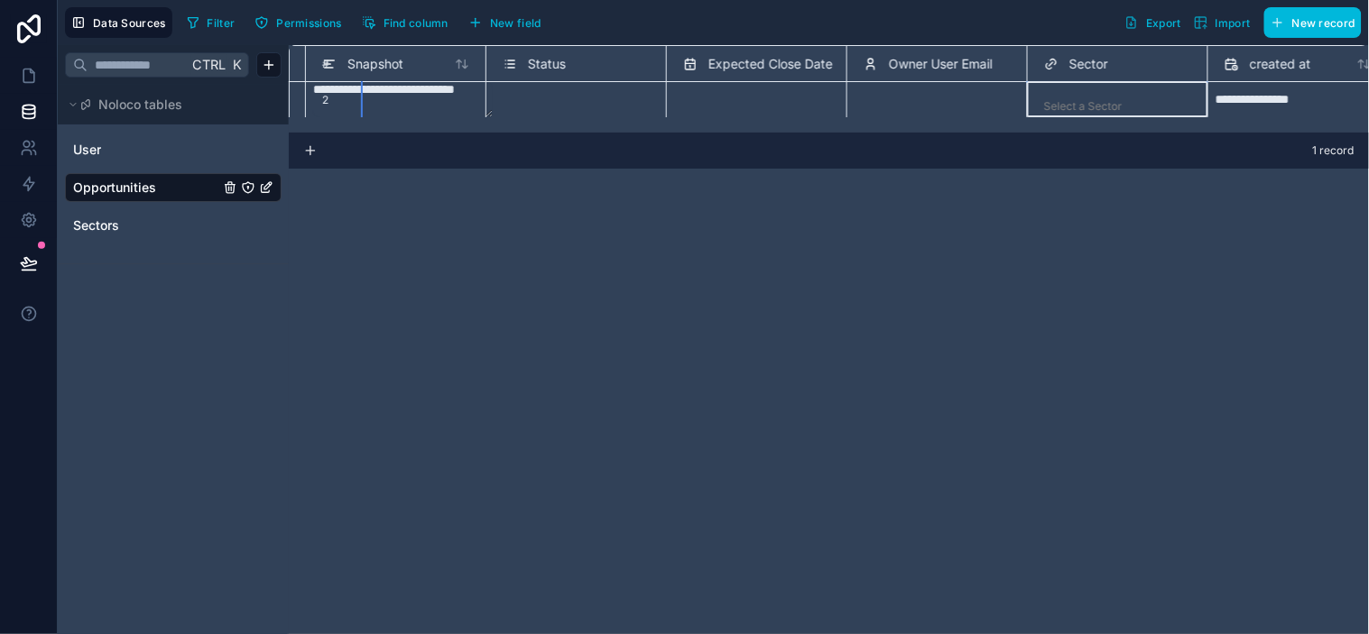
click at [1093, 66] on span "Sector" at bounding box center [1088, 64] width 39 height 18
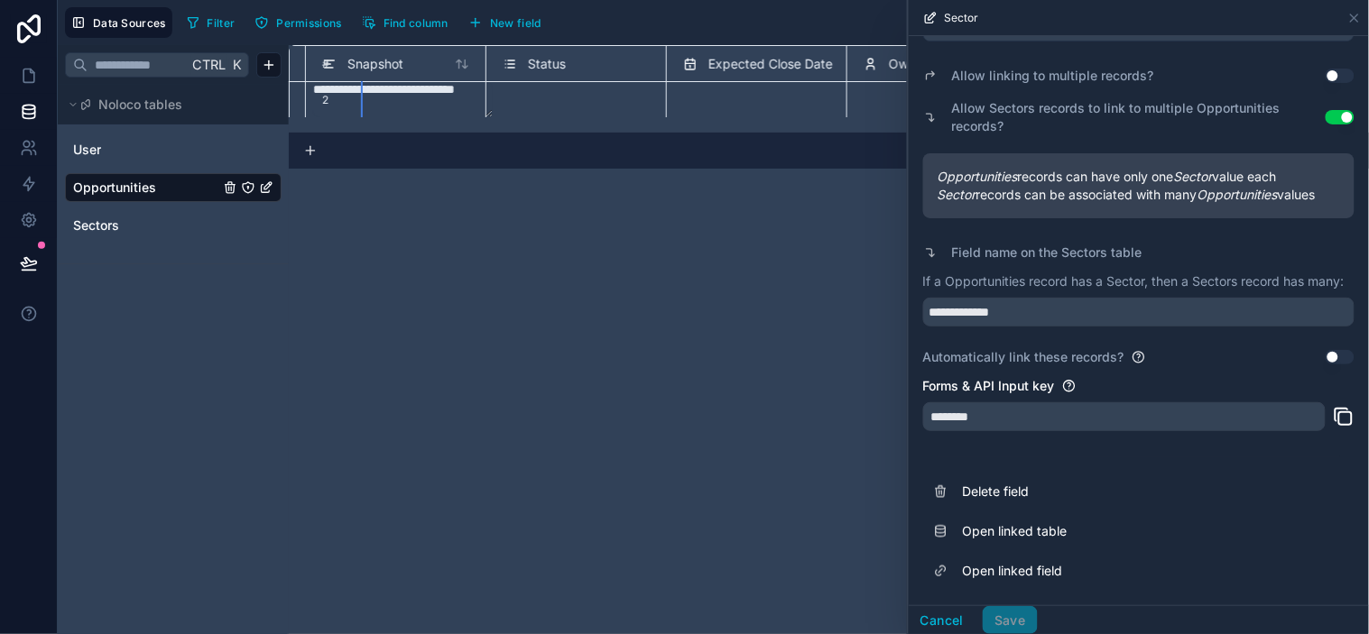
scroll to position [212, 0]
click at [1232, 14] on icon at bounding box center [1354, 18] width 14 height 14
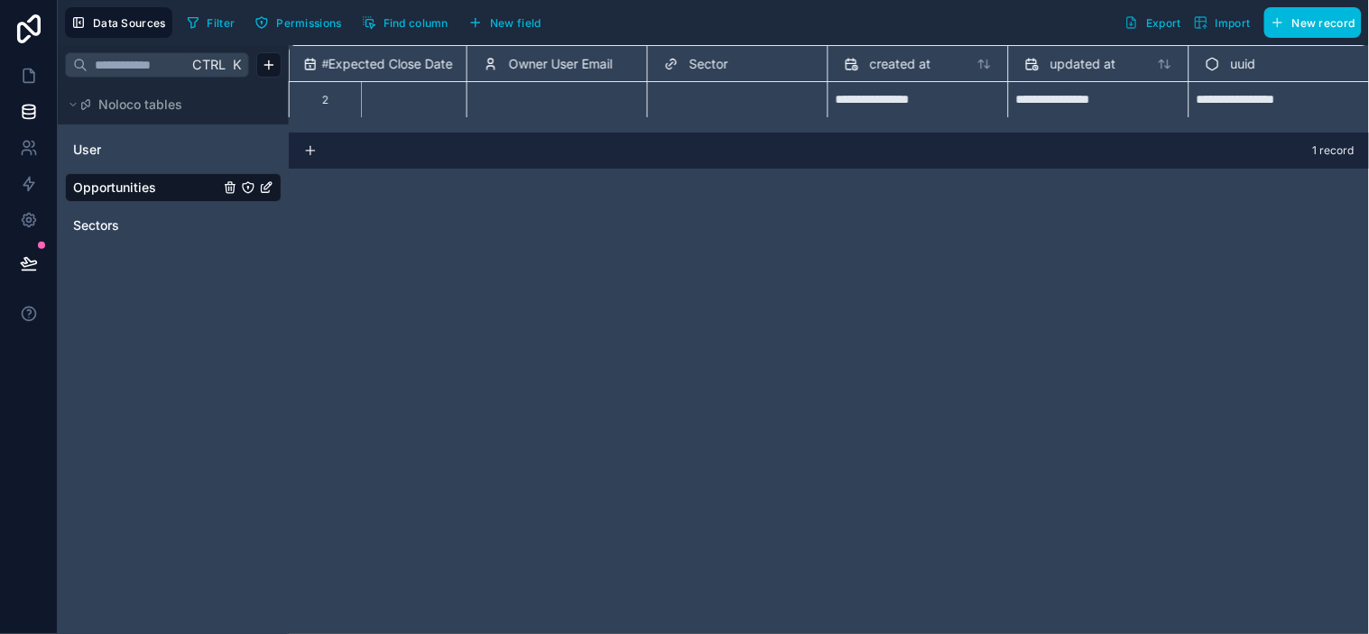
scroll to position [1, 615]
click at [729, 64] on div "Sector" at bounding box center [738, 64] width 147 height 22
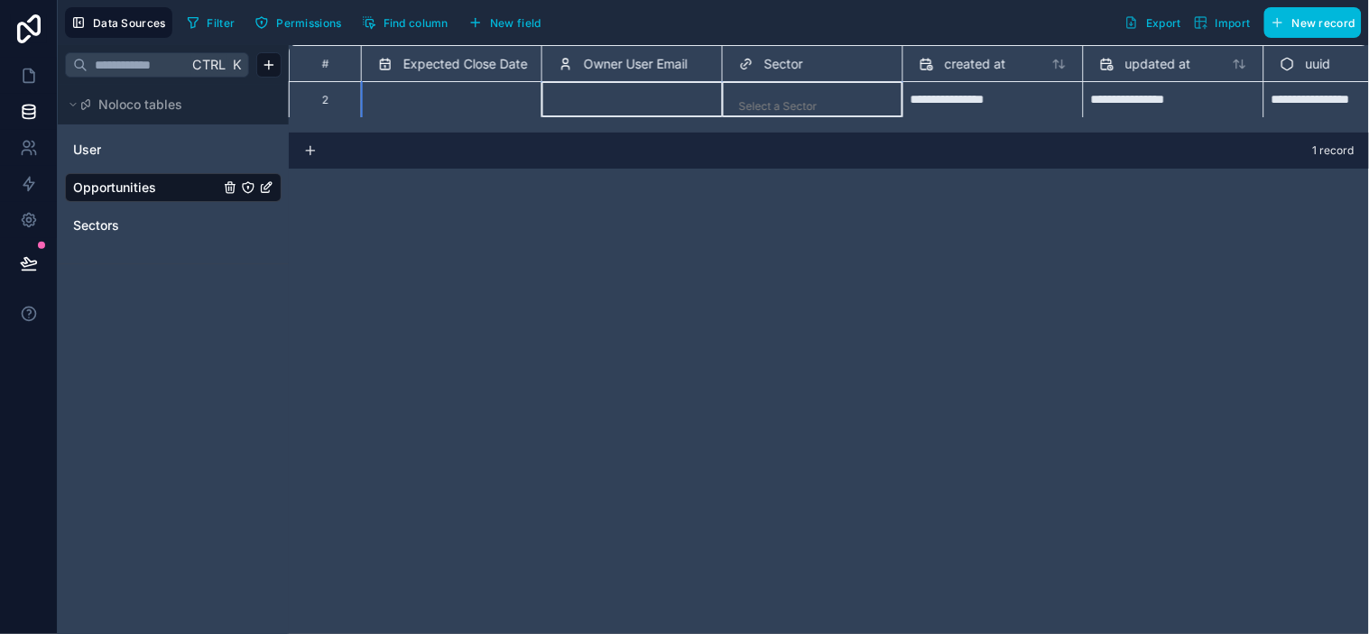
click at [749, 66] on div "Sector" at bounding box center [812, 64] width 147 height 22
click at [768, 70] on span "Sector" at bounding box center [783, 64] width 39 height 18
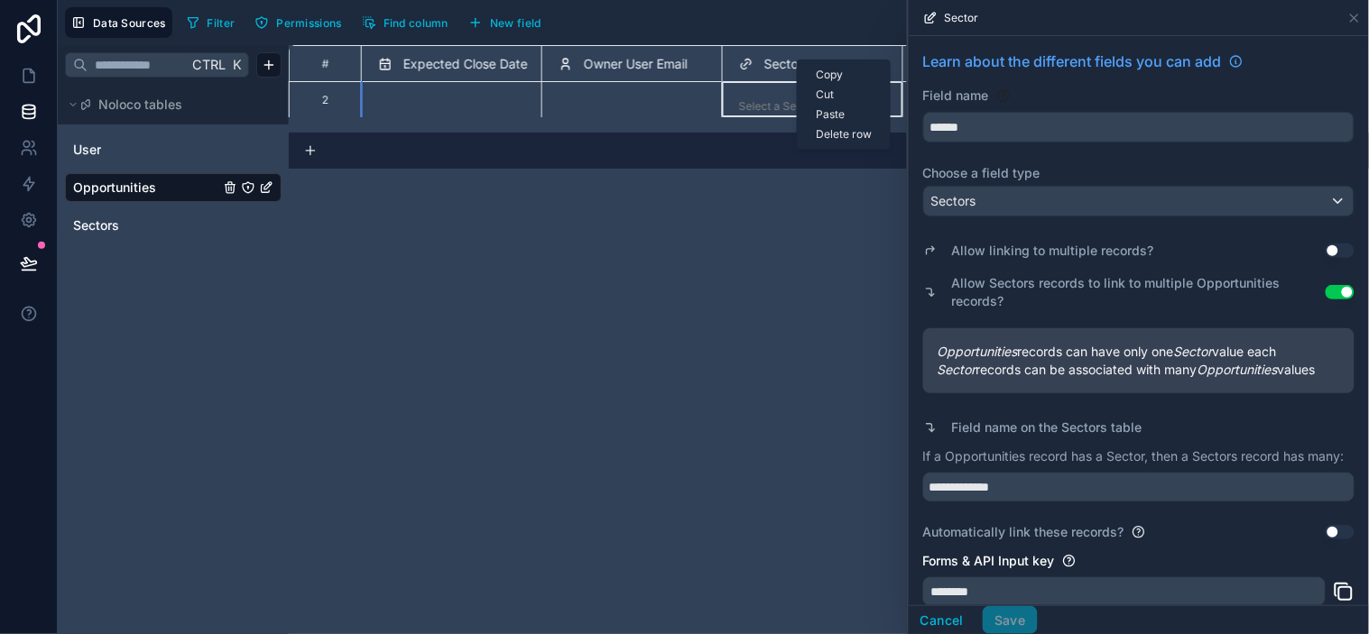
drag, startPoint x: 797, startPoint y: 60, endPoint x: 699, endPoint y: 255, distance: 218.7
click at [699, 255] on div "**********" at bounding box center [829, 339] width 1080 height 589
click at [1099, 224] on div "**********" at bounding box center [1138, 383] width 431 height 318
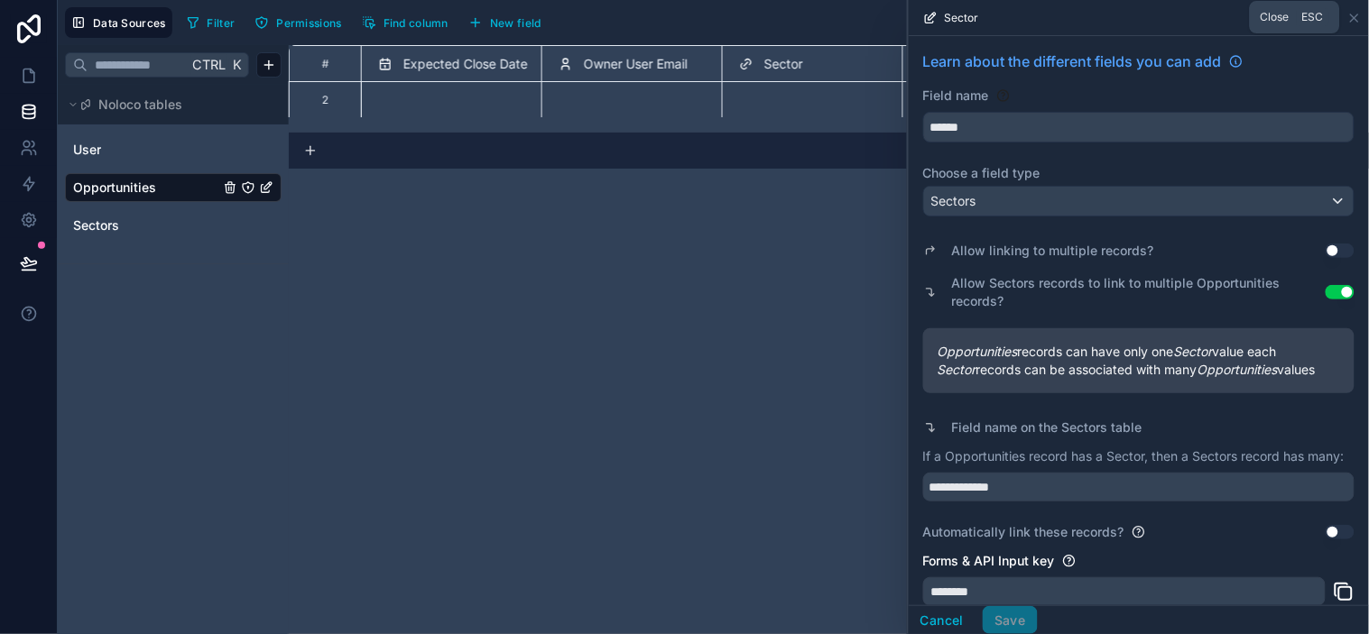
click at [1232, 19] on icon at bounding box center [1354, 18] width 14 height 14
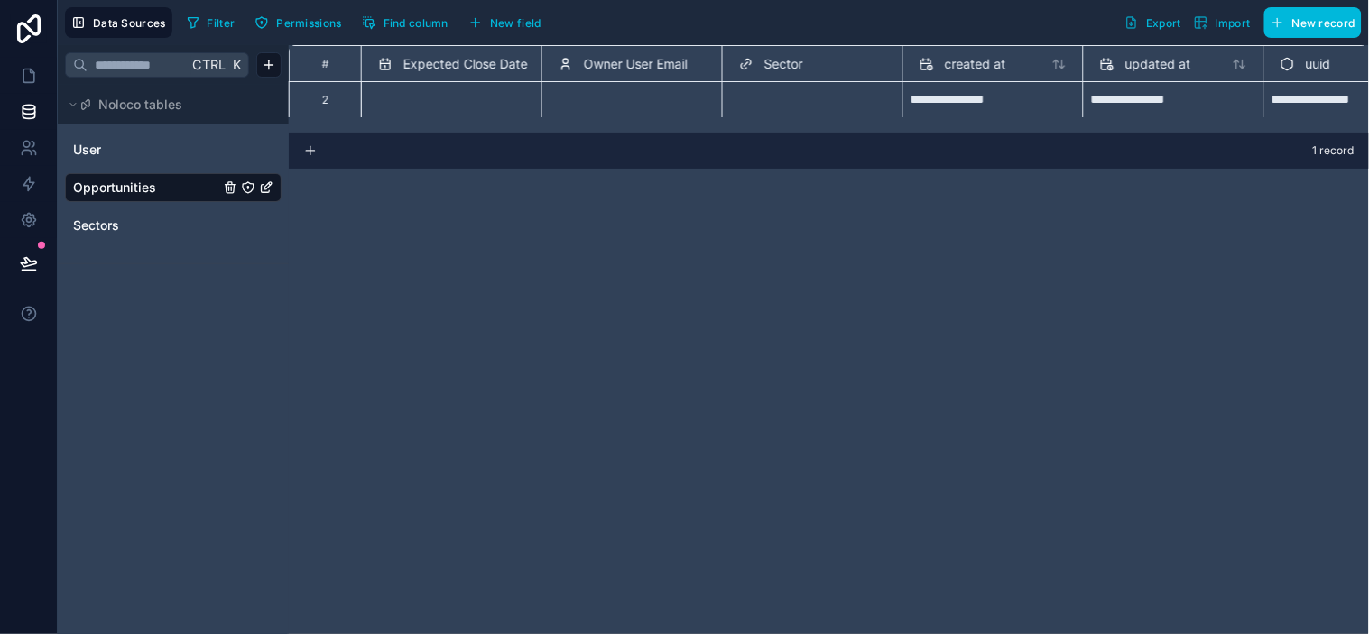
click at [852, 318] on div "**********" at bounding box center [829, 339] width 1080 height 589
click at [172, 214] on div "Sectors" at bounding box center [173, 225] width 217 height 29
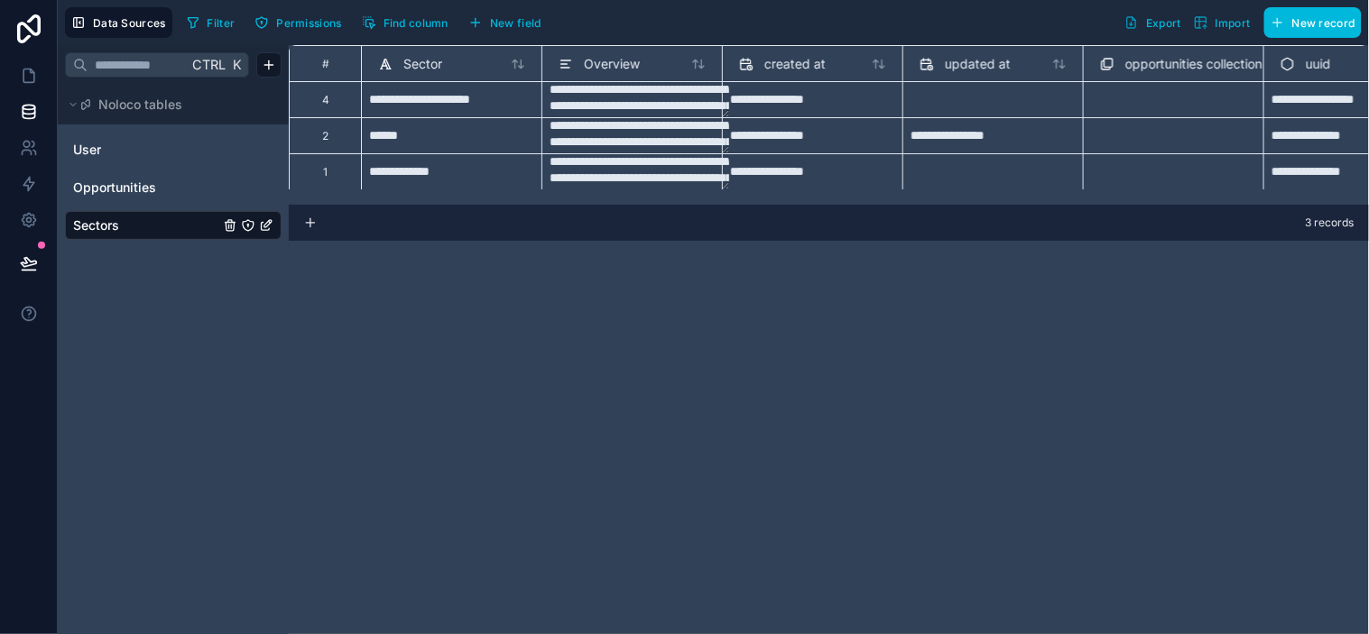
scroll to position [0, 90]
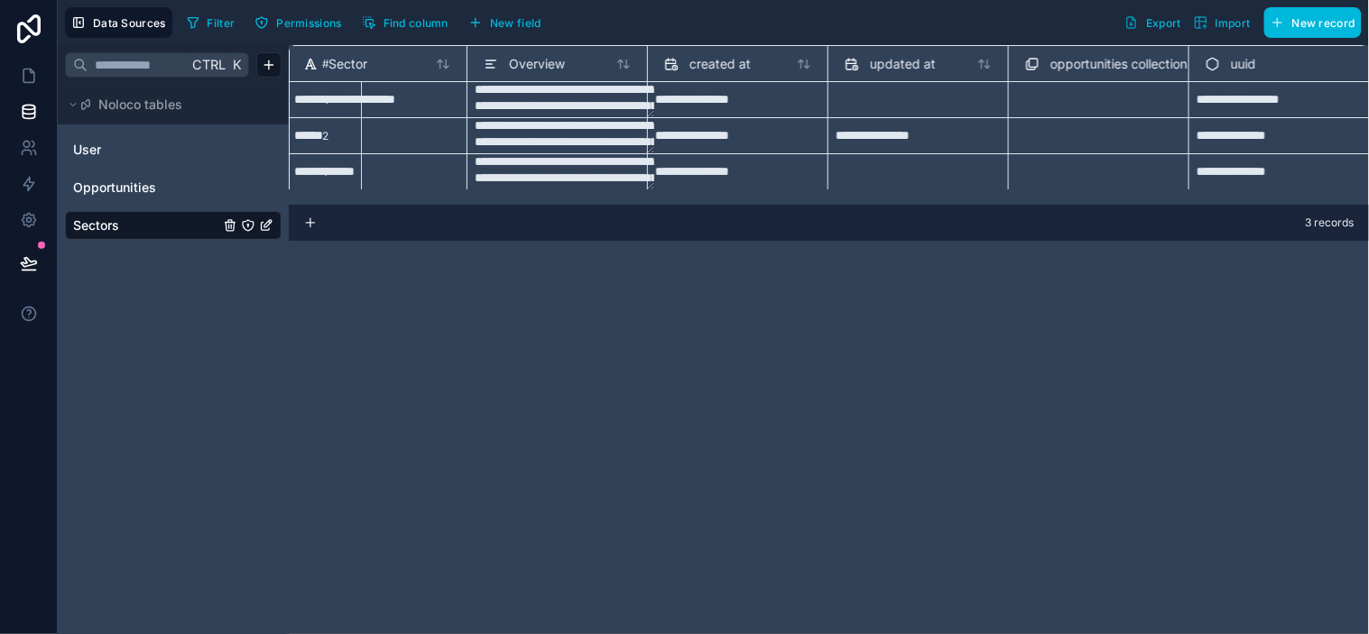
click at [1066, 175] on div "Select a opportunities collection" at bounding box center [1098, 179] width 147 height 29
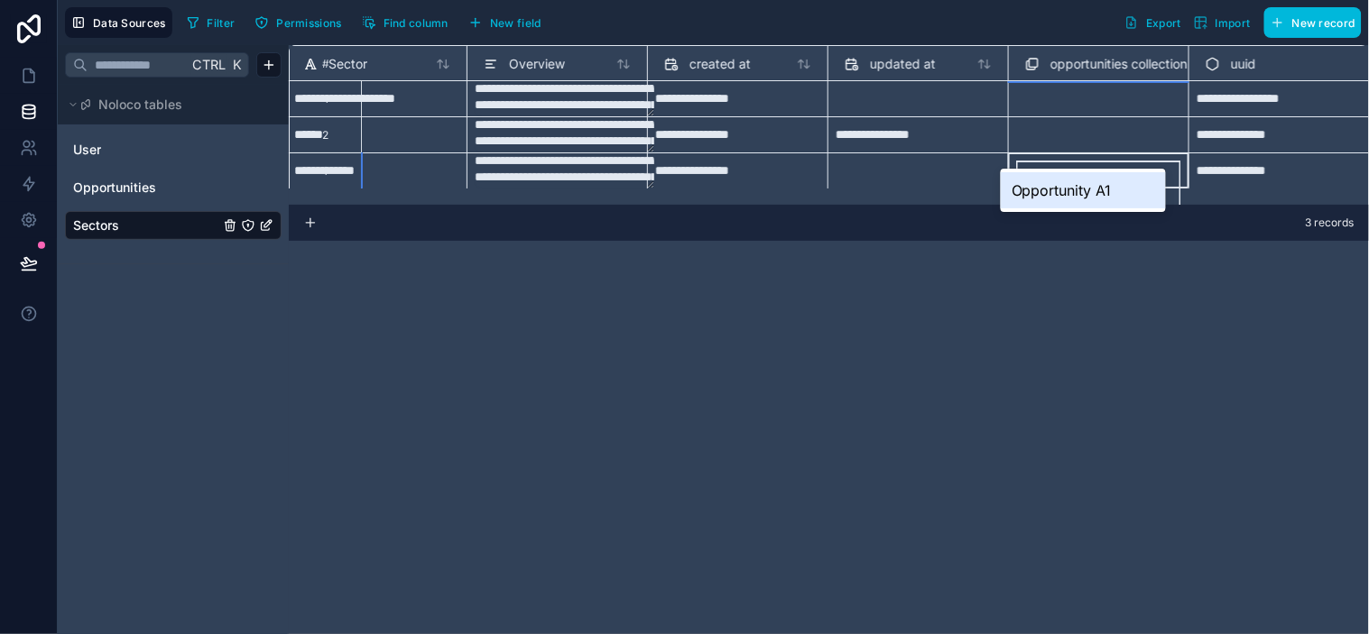
scroll to position [33, 90]
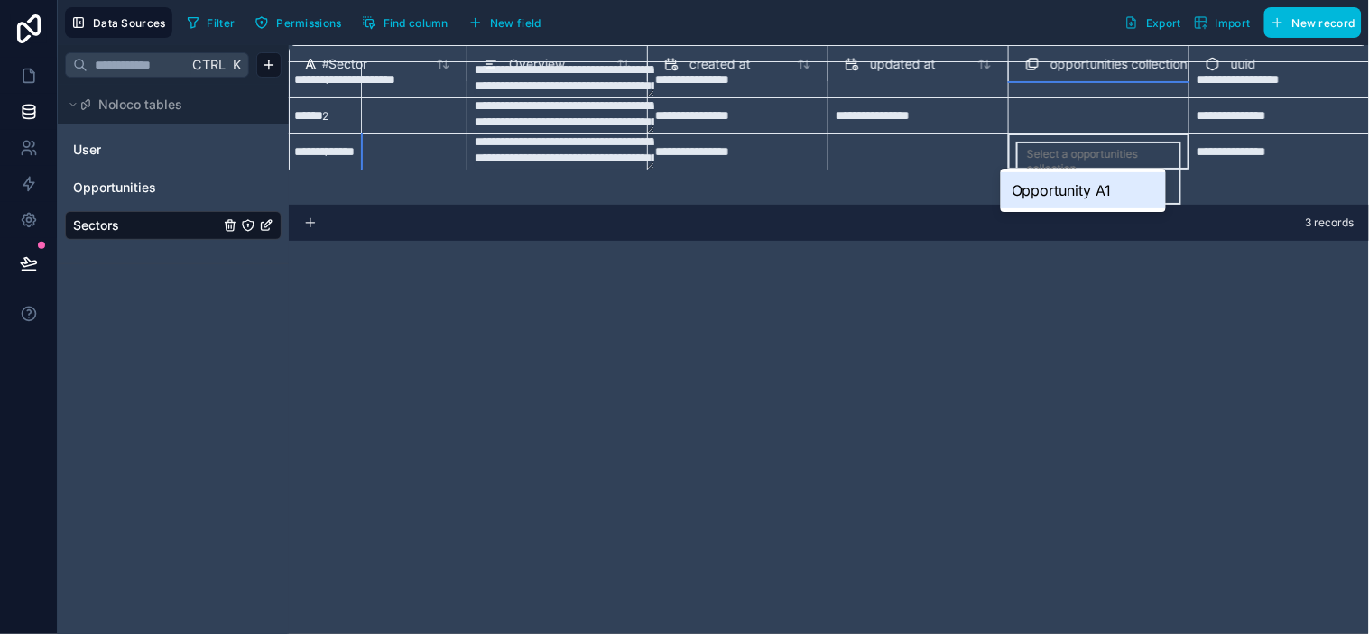
click at [1075, 173] on body "**********" at bounding box center [684, 317] width 1369 height 634
click at [753, 282] on div "**********" at bounding box center [829, 339] width 1080 height 589
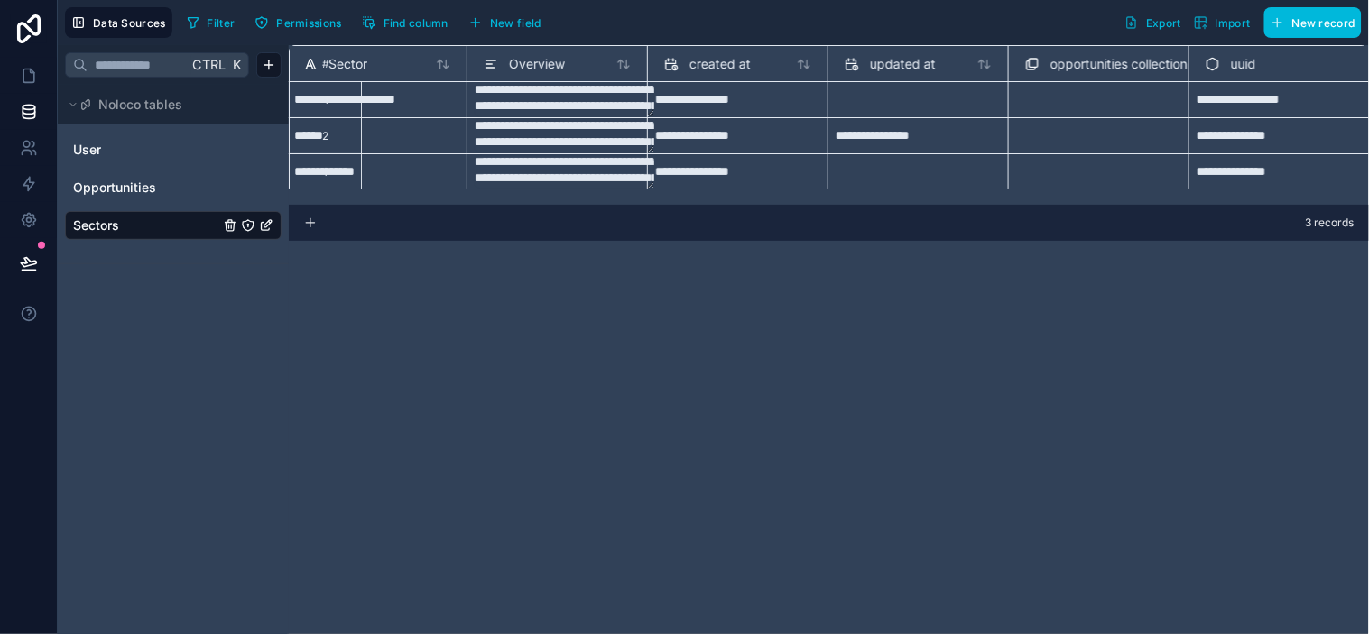
click at [177, 196] on link "Opportunities" at bounding box center [146, 188] width 146 height 18
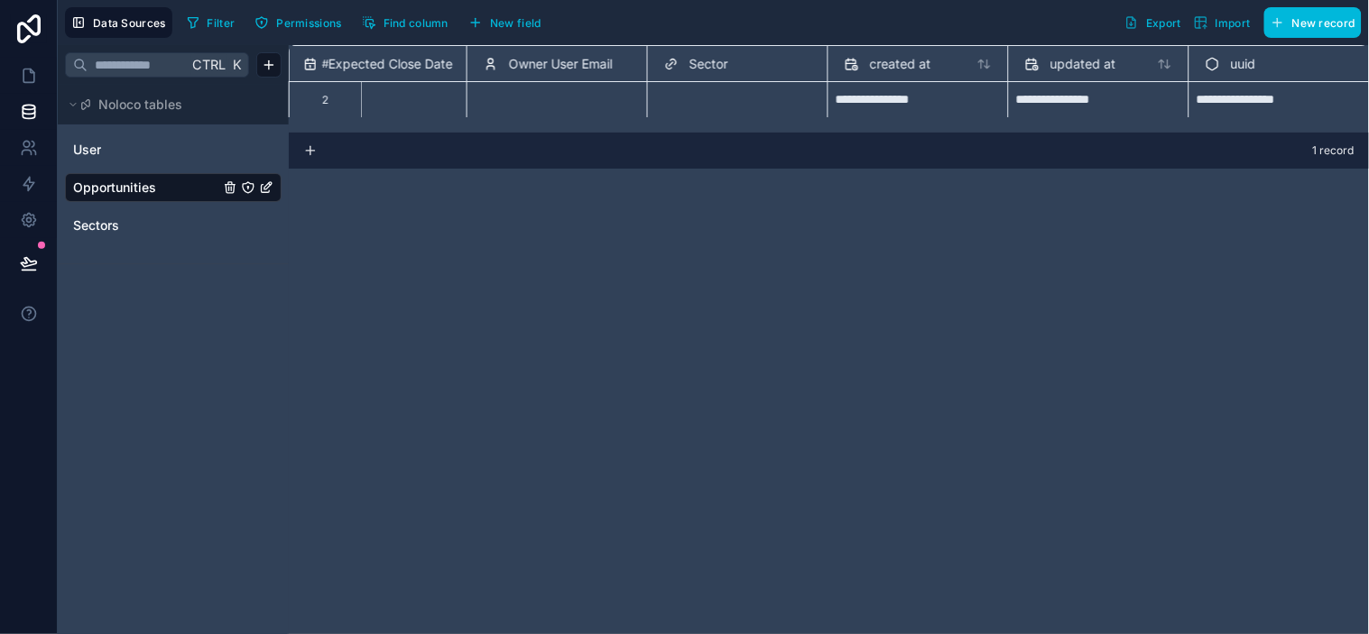
scroll to position [1, 632]
click at [716, 108] on div "Select a Sector" at bounding box center [703, 106] width 79 height 14
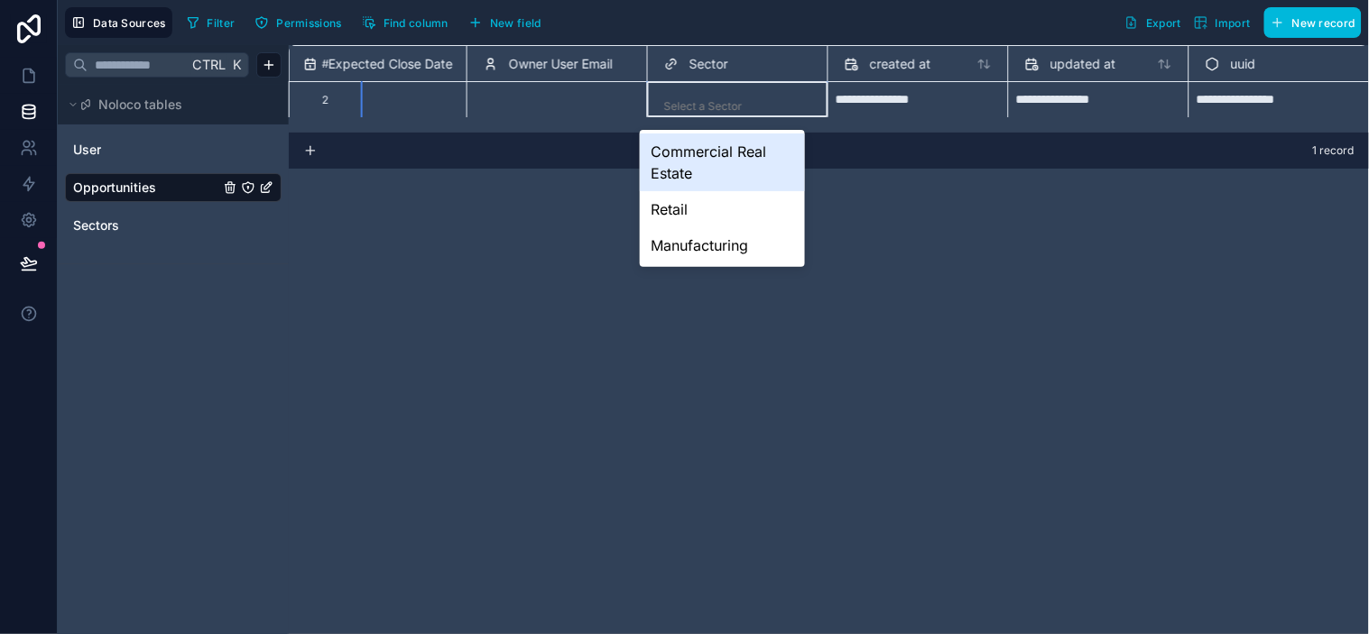
click at [722, 104] on div "Select a Sector" at bounding box center [703, 106] width 79 height 14
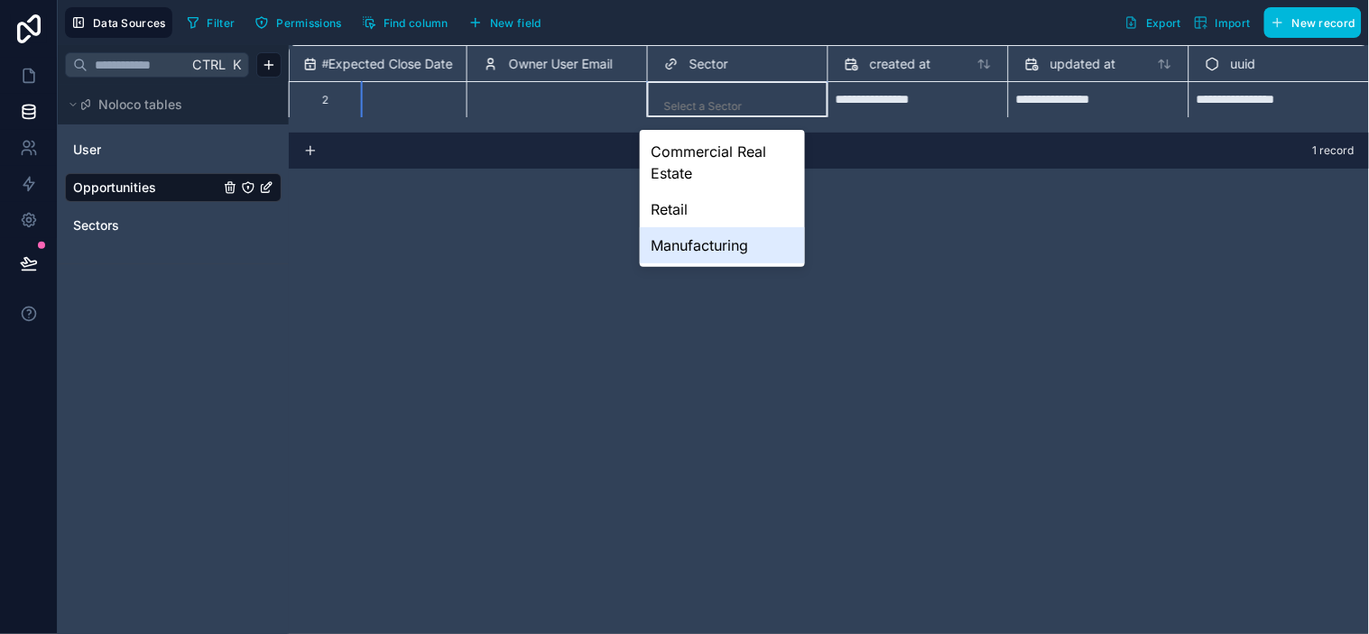
click at [761, 246] on div "Manufacturing" at bounding box center [722, 245] width 165 height 36
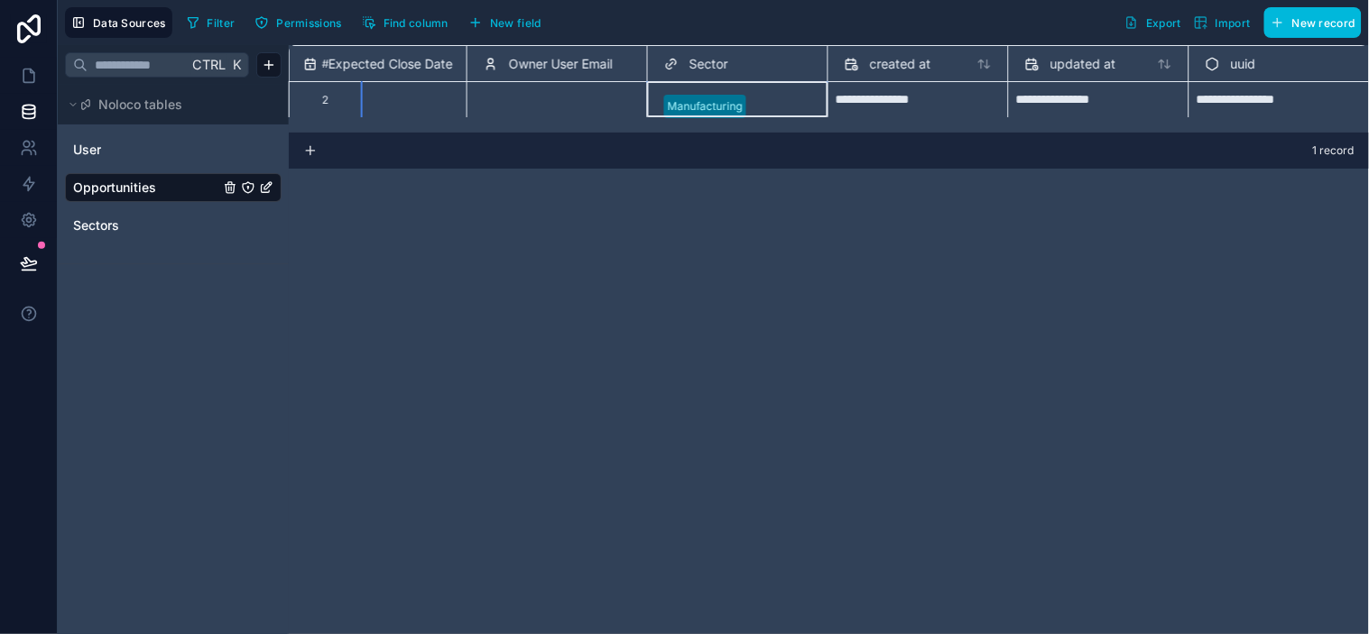
click at [855, 245] on div "**********" at bounding box center [829, 339] width 1080 height 589
click at [129, 224] on link "Sectors" at bounding box center [146, 226] width 146 height 18
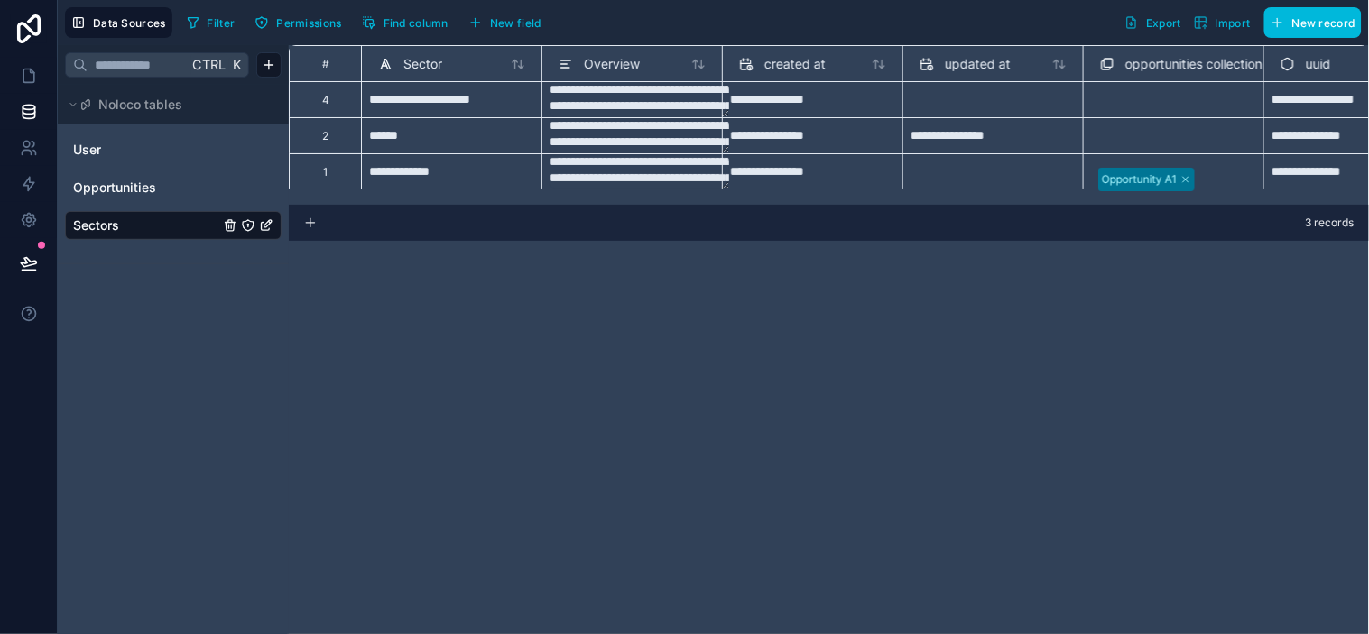
click at [160, 189] on link "Opportunities" at bounding box center [146, 188] width 146 height 18
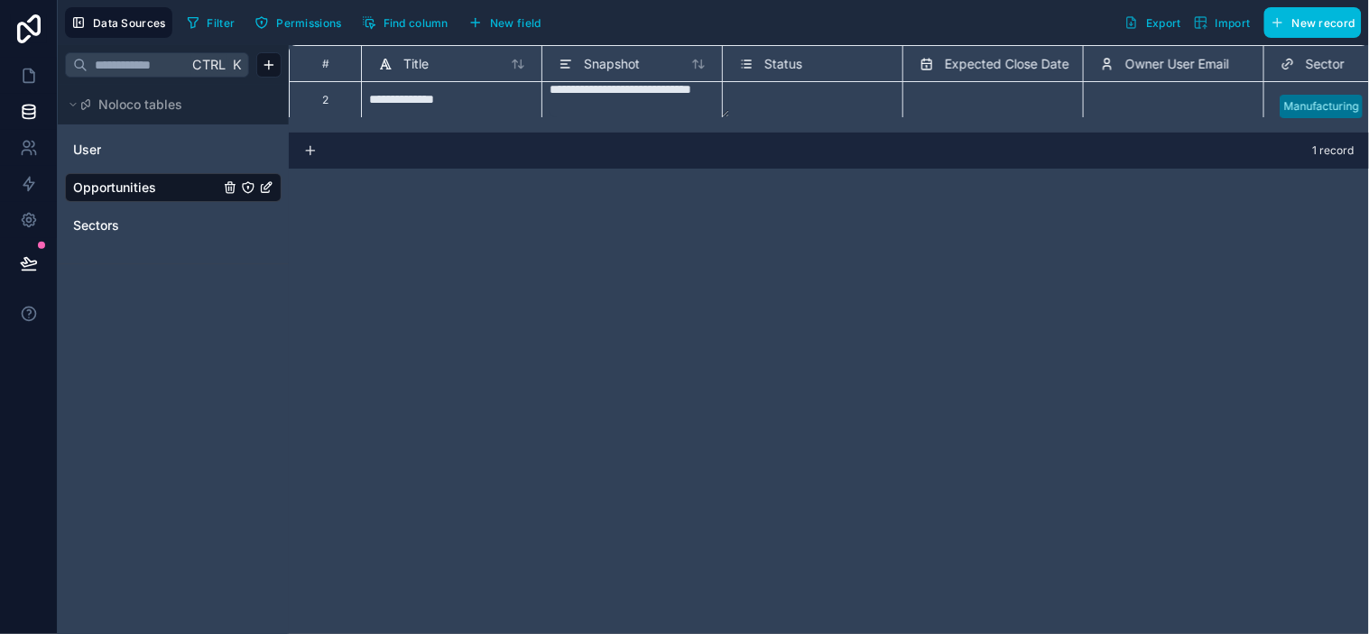
click at [445, 224] on div "**********" at bounding box center [829, 339] width 1080 height 589
click at [269, 185] on icon "Opportunities" at bounding box center [270, 184] width 2 height 2
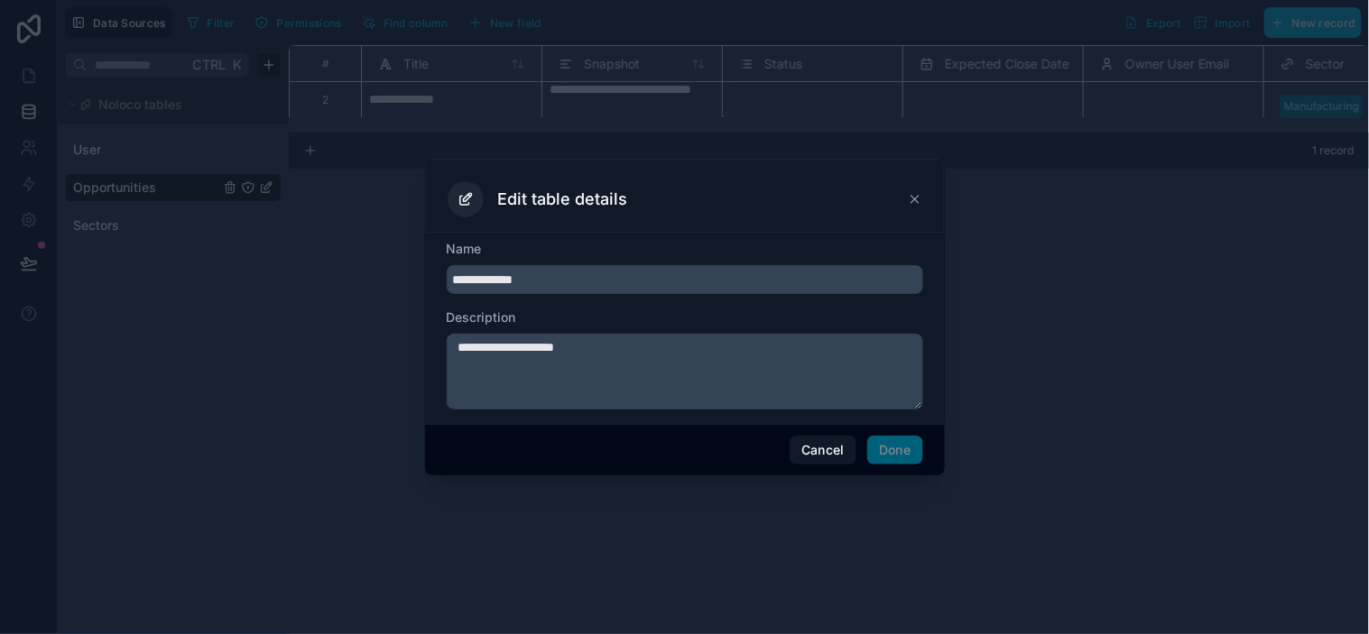
click at [836, 452] on button "Cancel" at bounding box center [823, 450] width 67 height 29
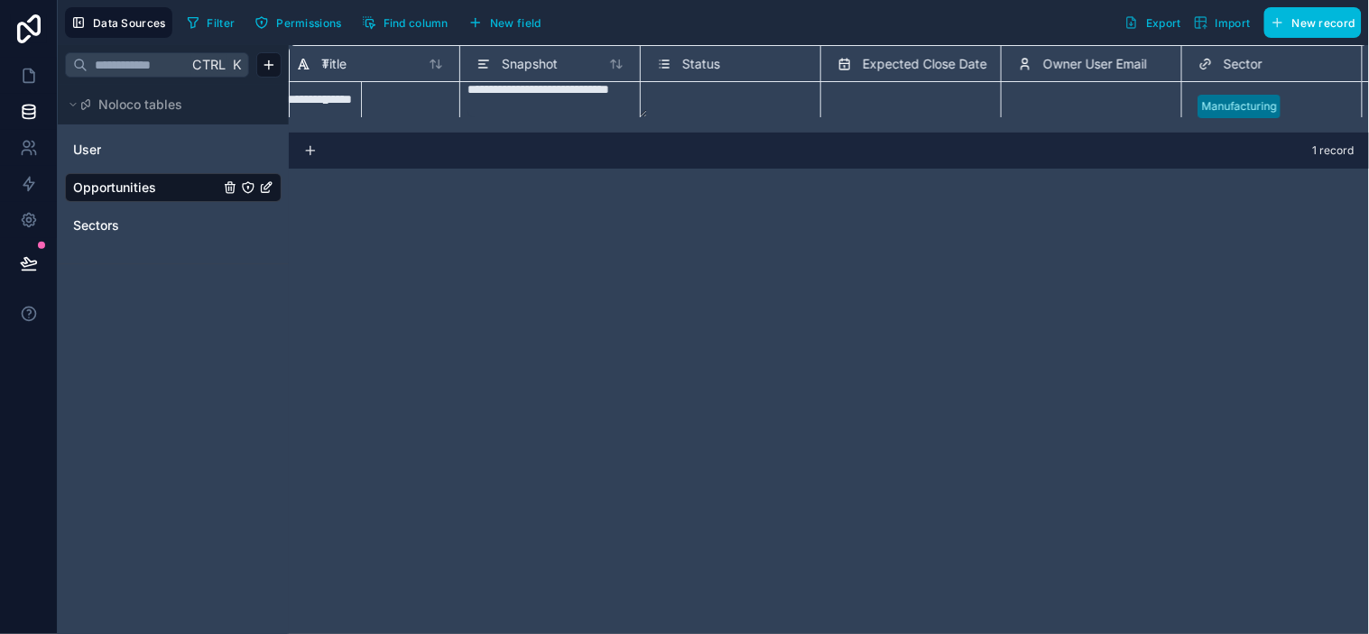
scroll to position [0, 632]
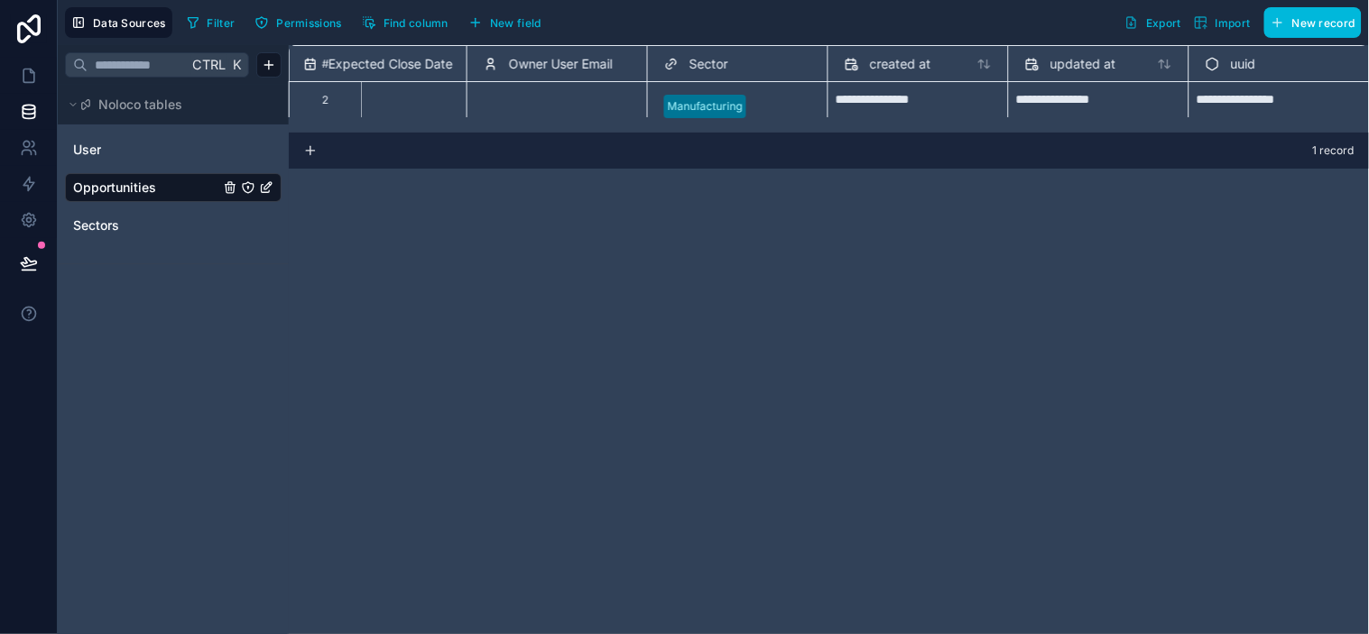
click at [959, 99] on div "**********" at bounding box center [918, 100] width 165 height 29
click at [911, 64] on span "created at" at bounding box center [900, 64] width 61 height 18
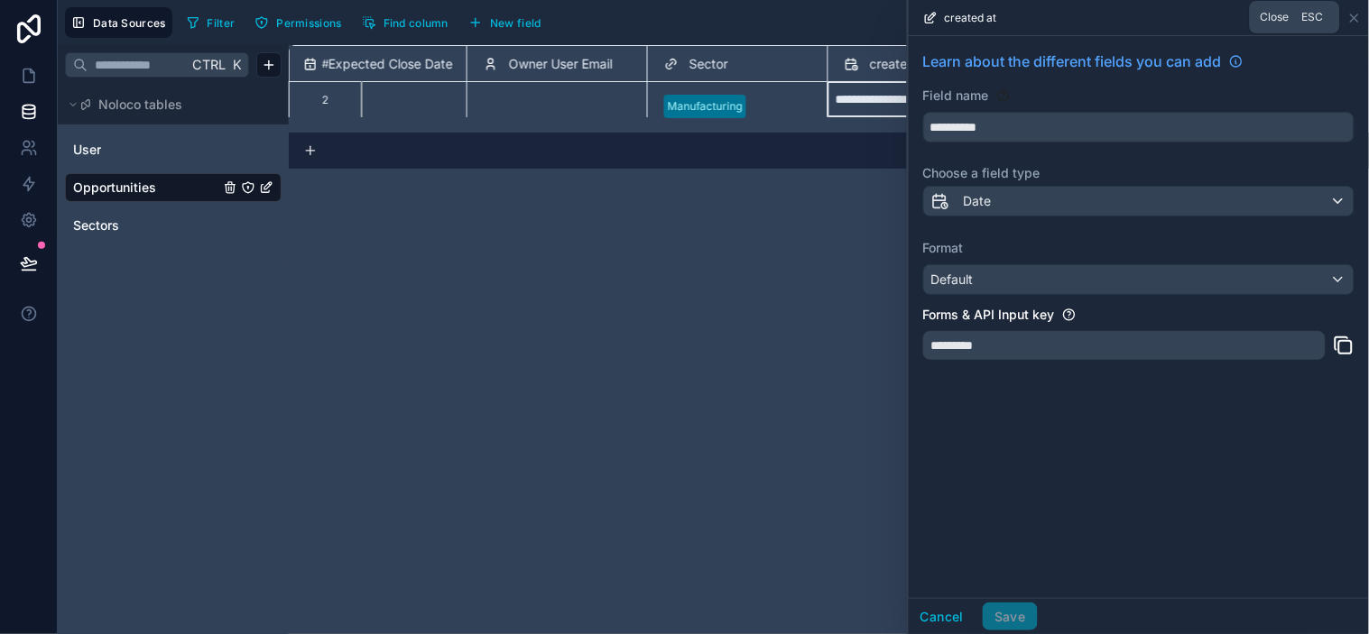
click at [1232, 13] on icon at bounding box center [1354, 18] width 14 height 14
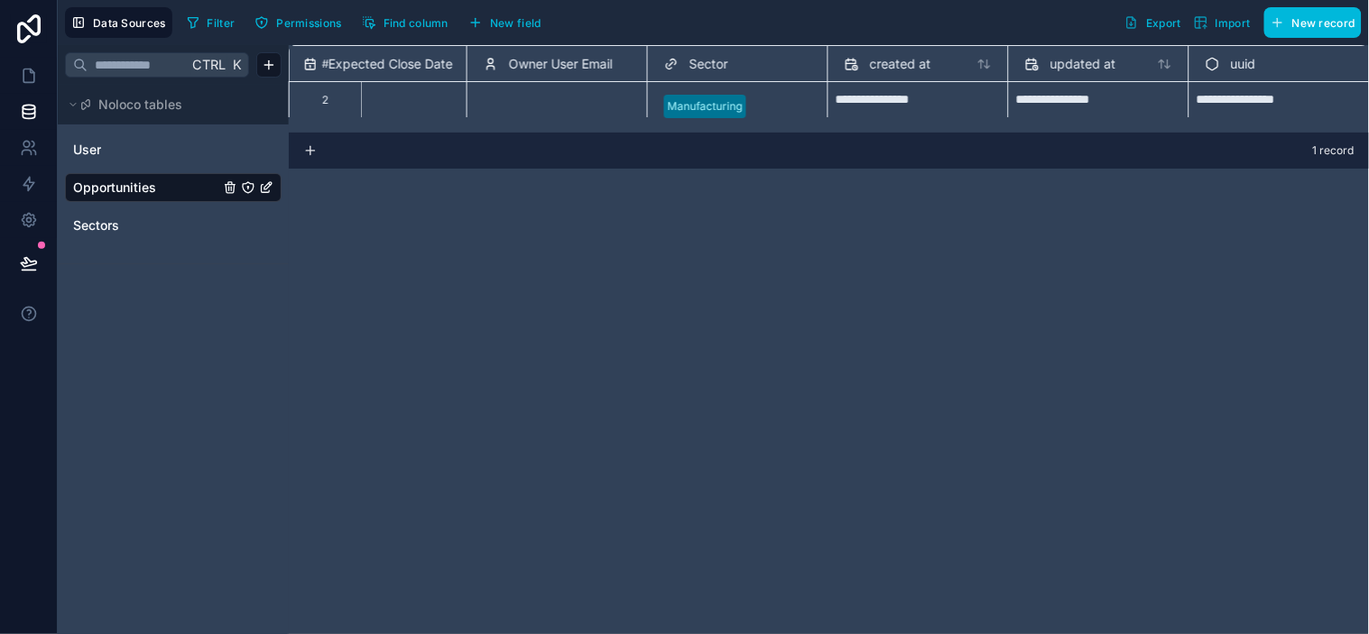
click at [624, 19] on div "Filter Permissions Find column New field Export Import New record" at bounding box center [771, 22] width 1182 height 31
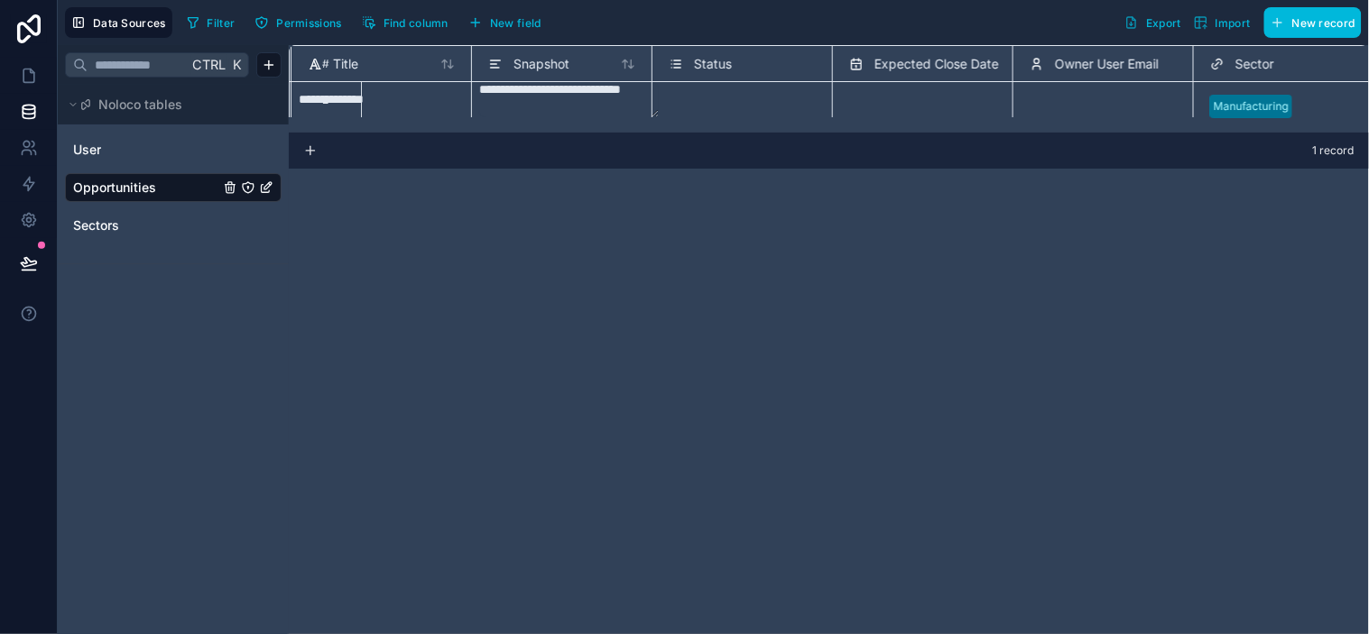
scroll to position [1, 0]
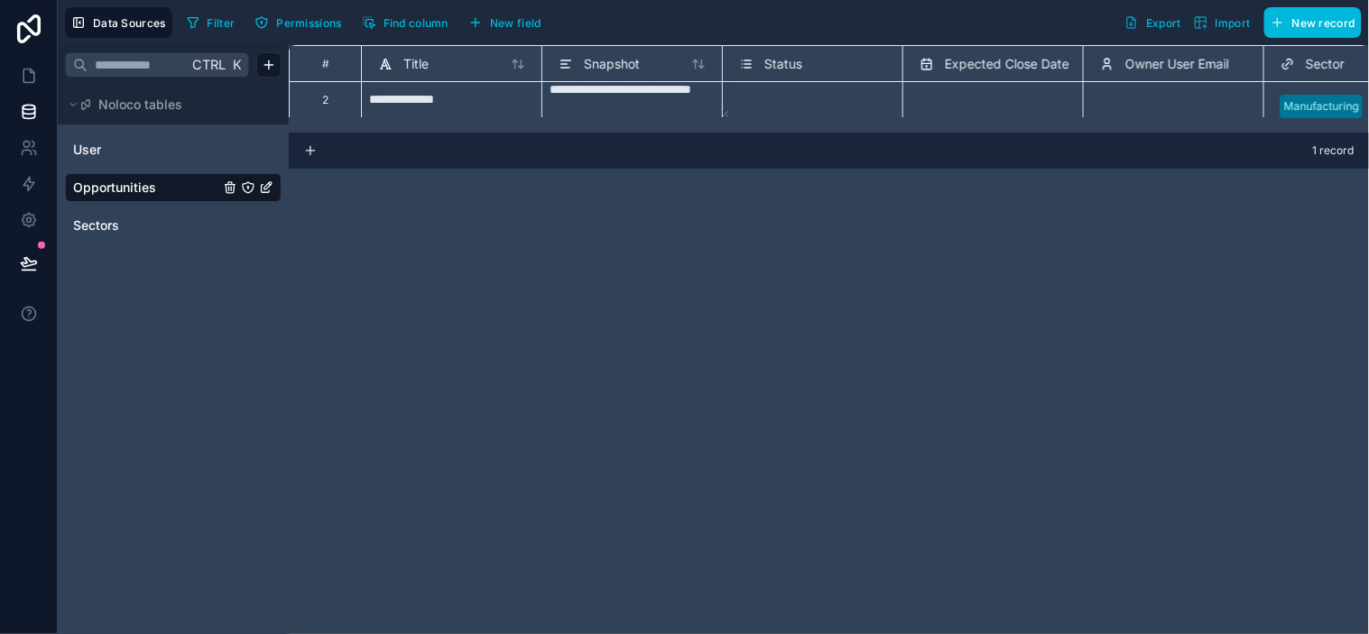
click at [647, 265] on div "**********" at bounding box center [829, 339] width 1080 height 589
click at [131, 226] on link "Sectors" at bounding box center [146, 226] width 146 height 18
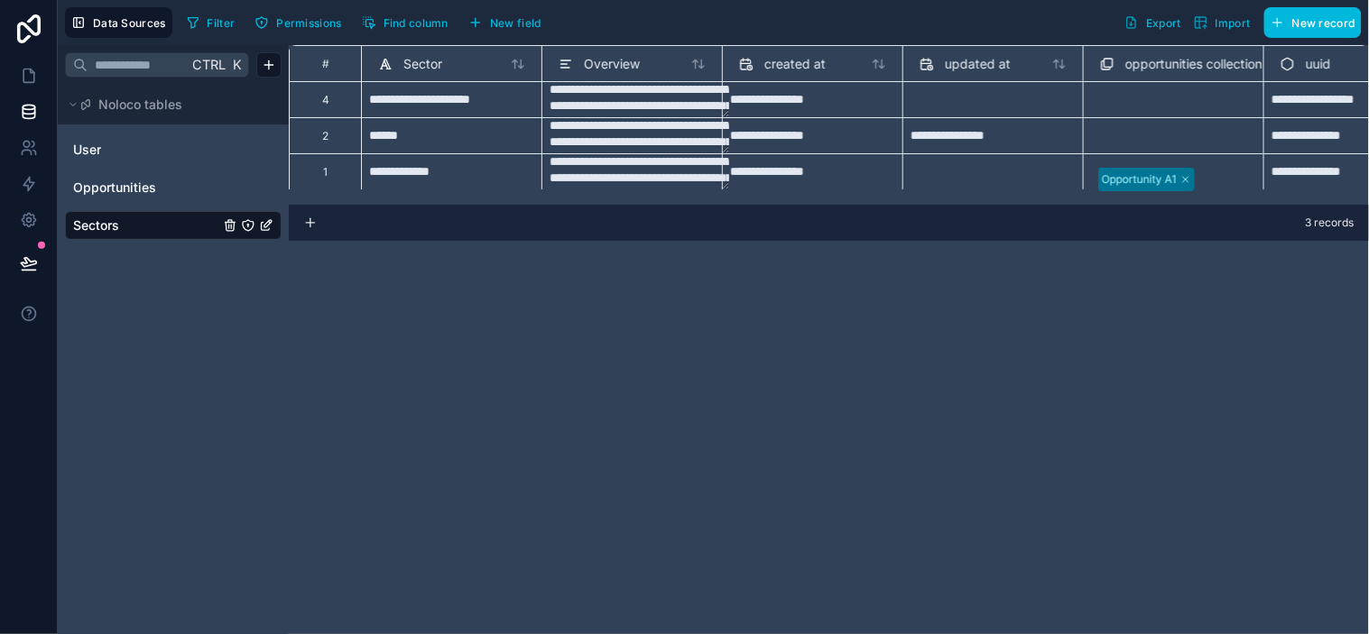
click at [1232, 25] on span "New record" at bounding box center [1323, 23] width 63 height 14
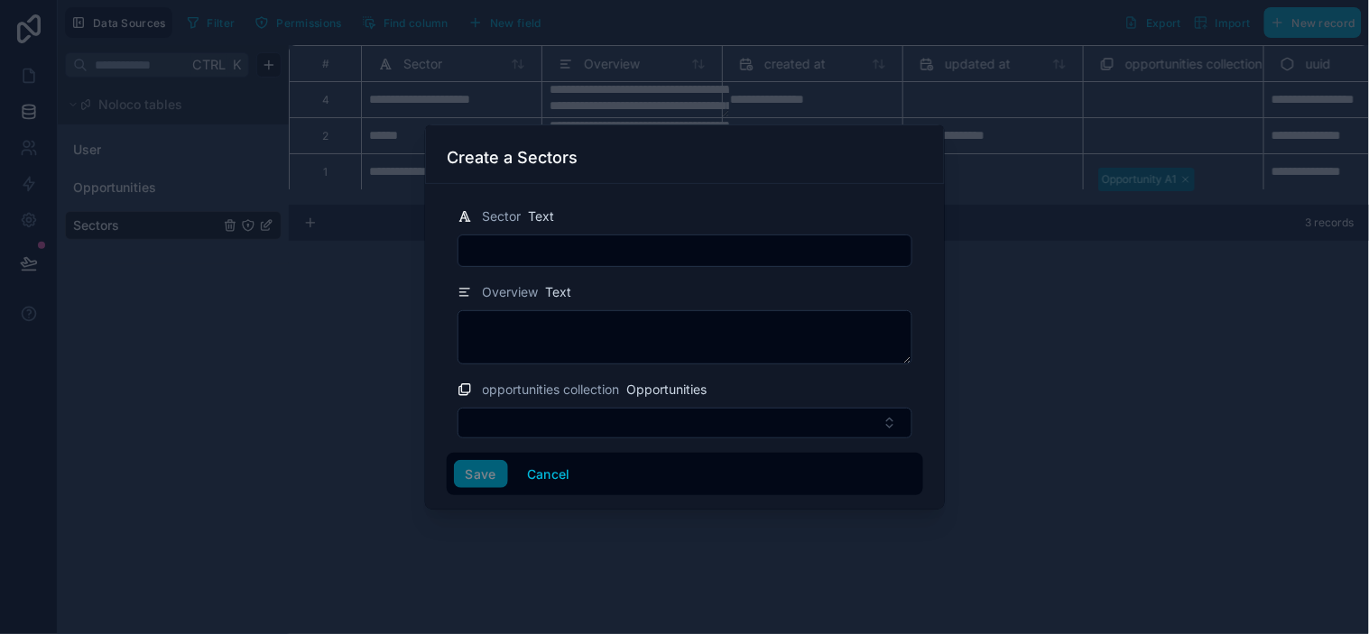
click at [492, 254] on input "text" at bounding box center [684, 250] width 453 height 25
click at [571, 473] on button "Cancel" at bounding box center [548, 474] width 67 height 29
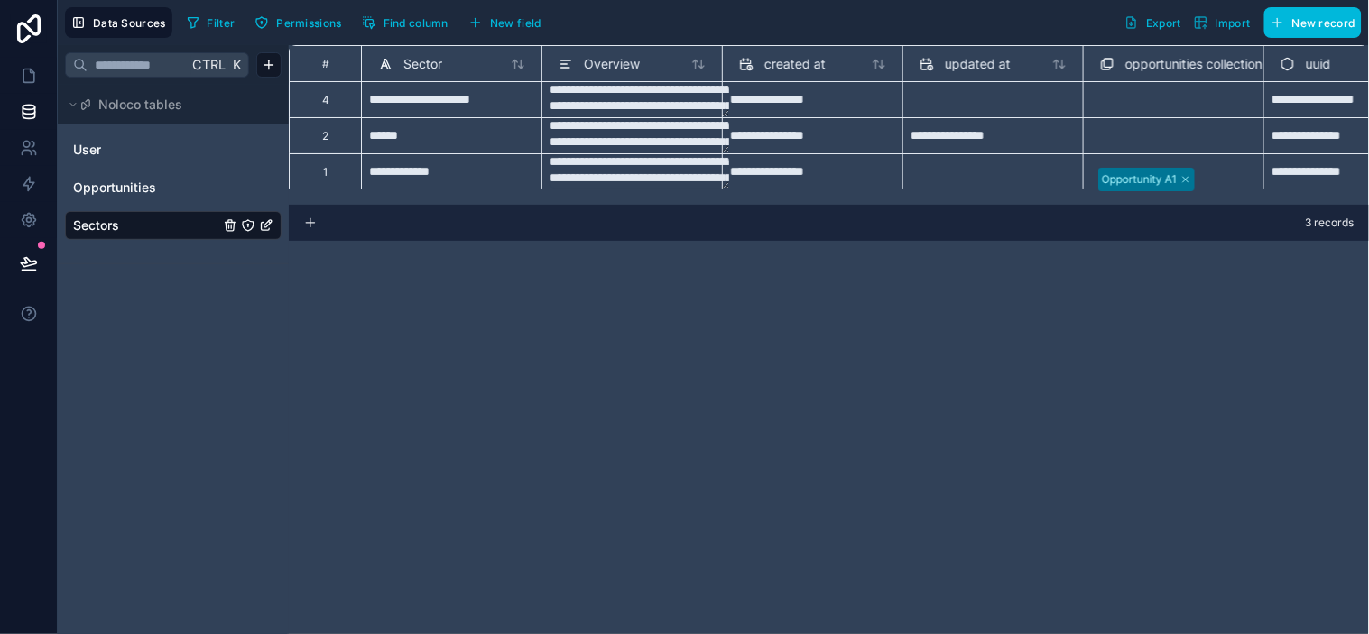
click at [901, 339] on div "**********" at bounding box center [829, 339] width 1080 height 589
click at [535, 21] on span "New field" at bounding box center [515, 23] width 51 height 14
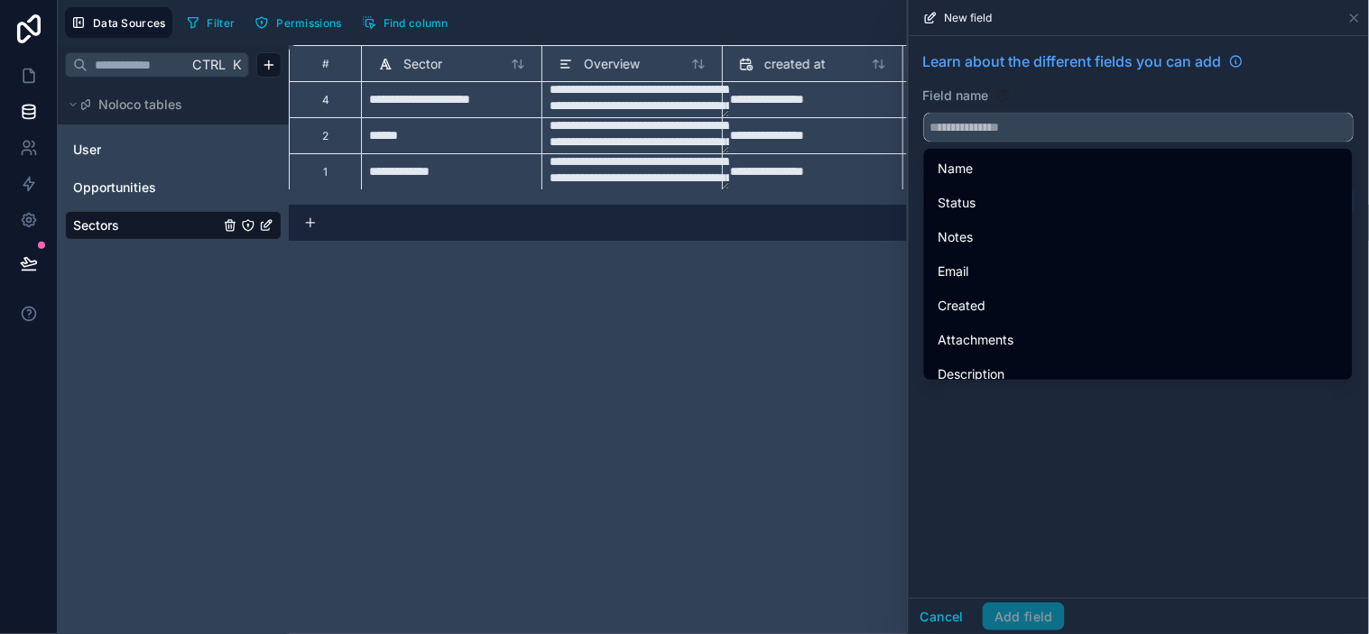
click at [1067, 130] on input "text" at bounding box center [1139, 127] width 430 height 29
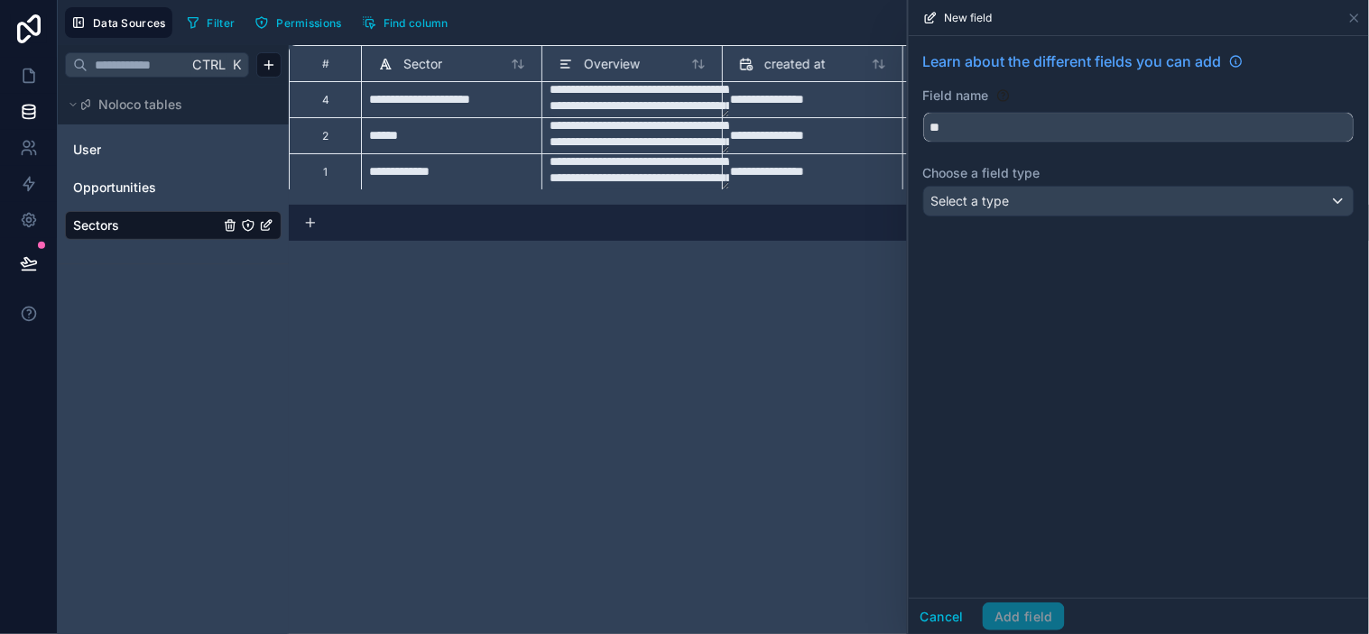
type input "*"
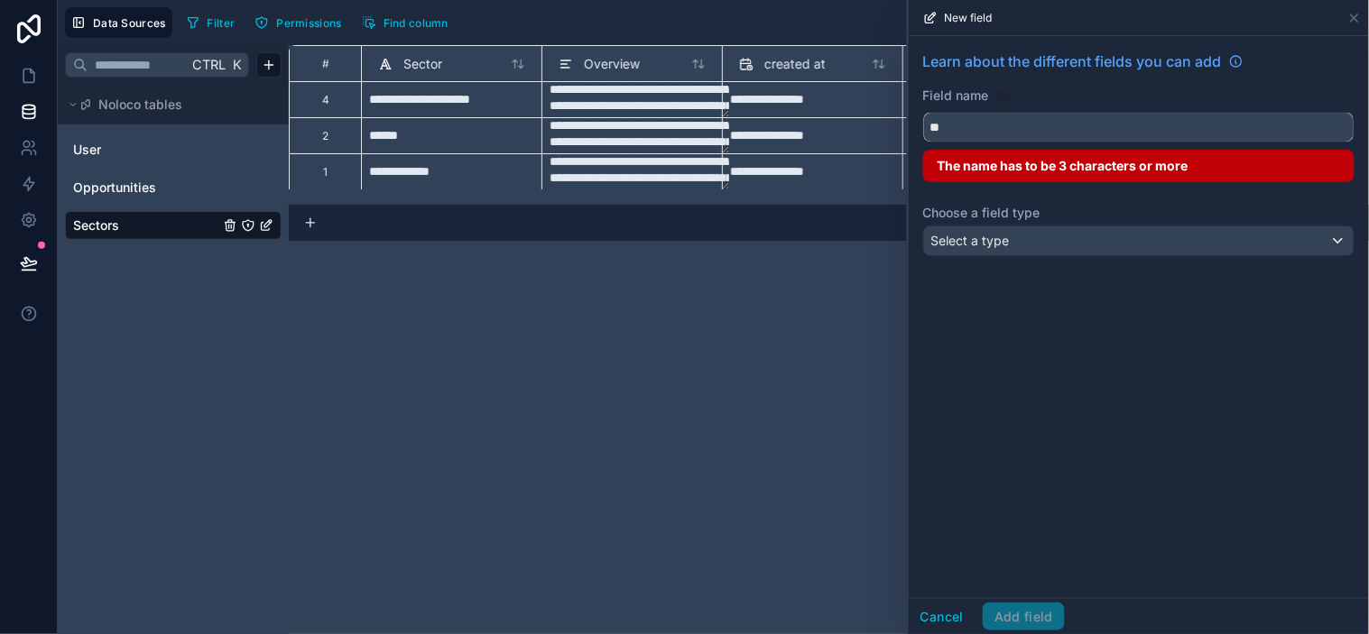
type input "*"
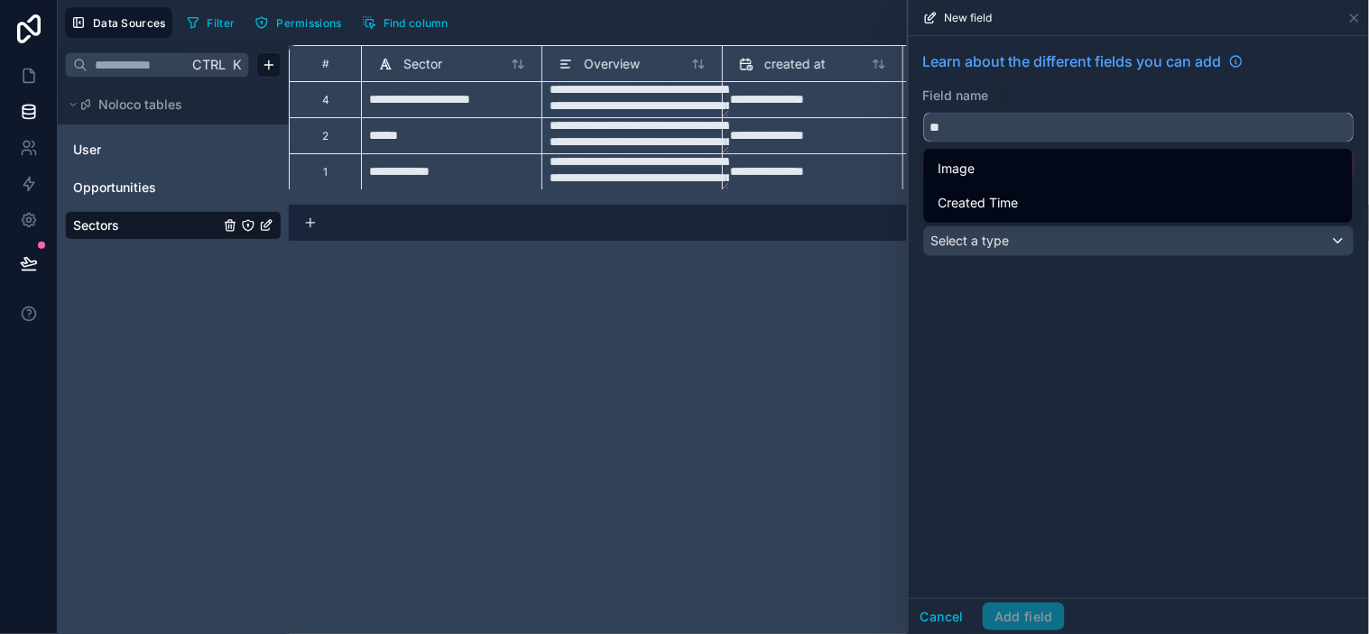
type input "*"
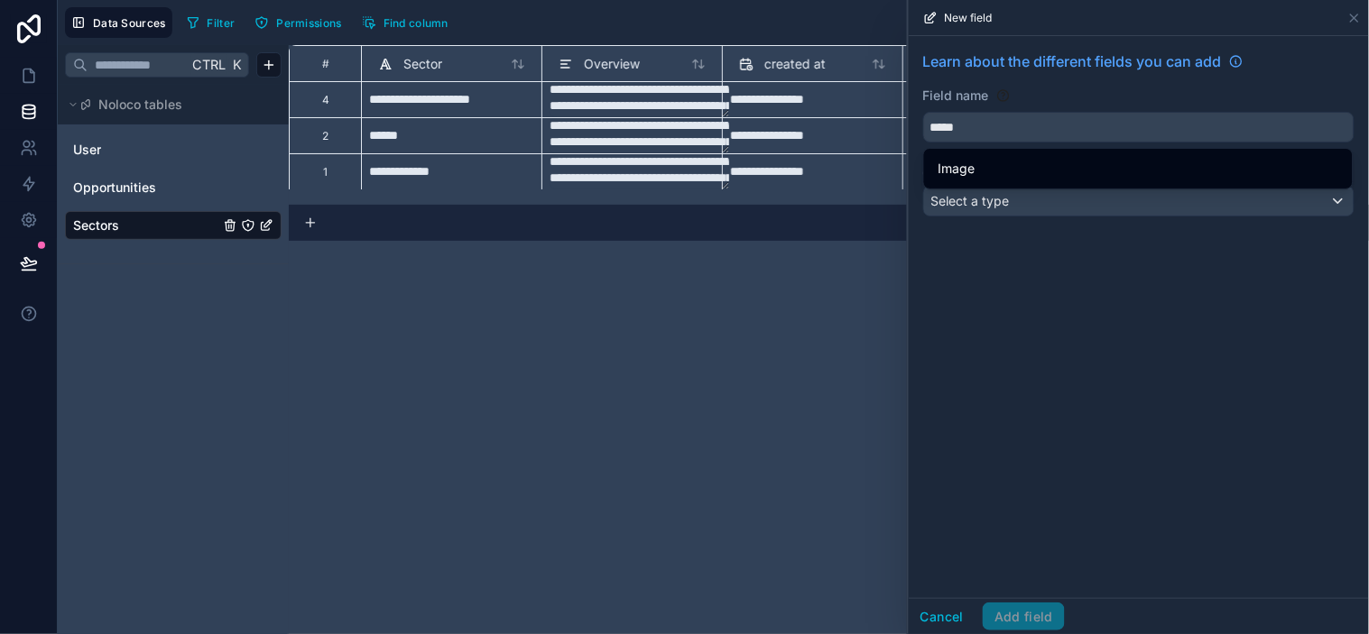
click at [995, 168] on div "Image" at bounding box center [1138, 169] width 400 height 22
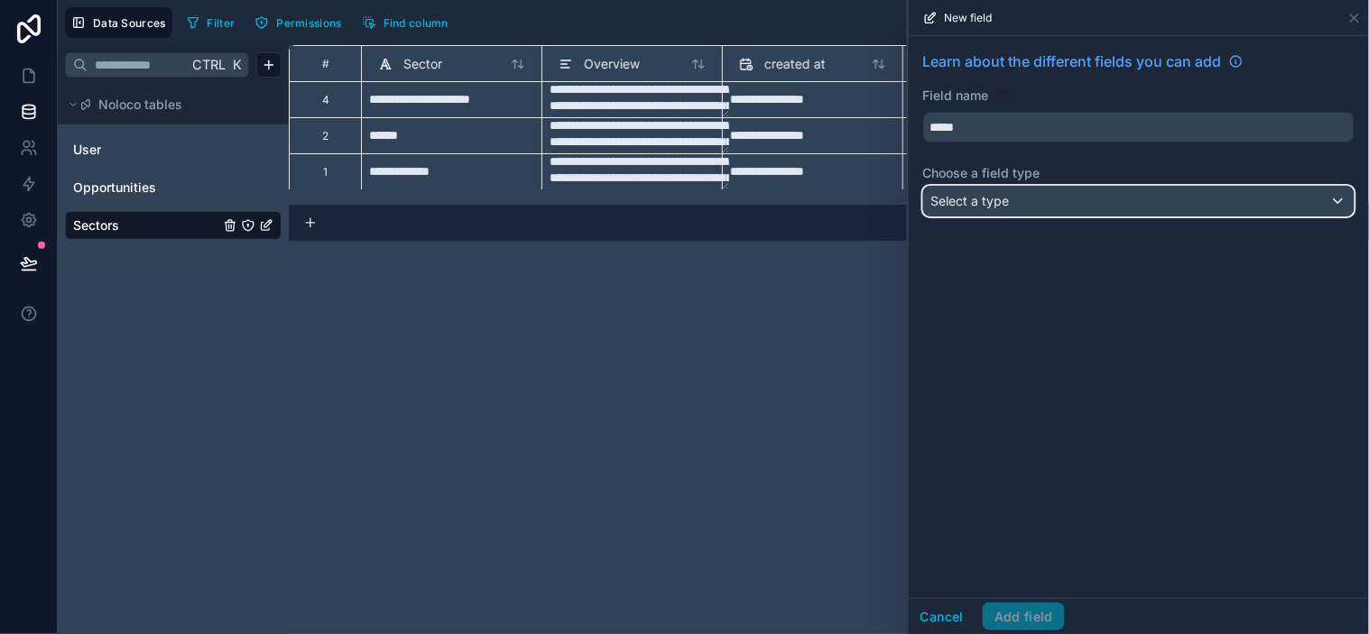
click at [1013, 194] on div "Select a type" at bounding box center [1139, 201] width 430 height 29
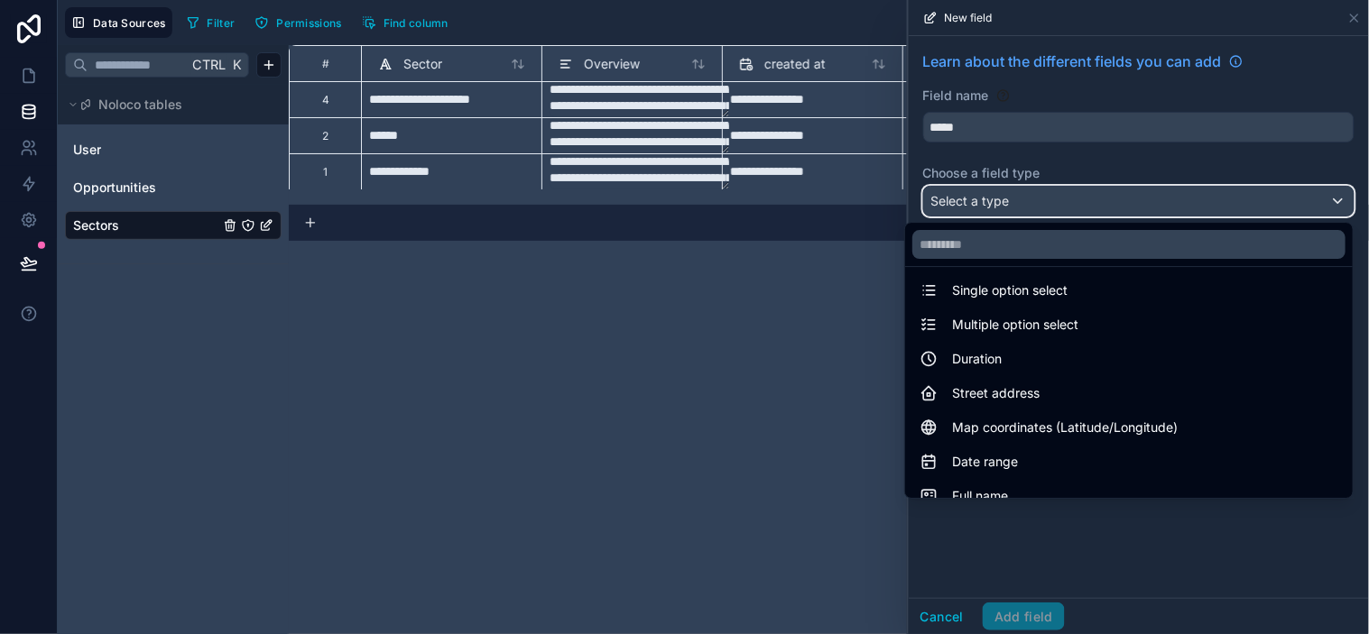
scroll to position [200, 0]
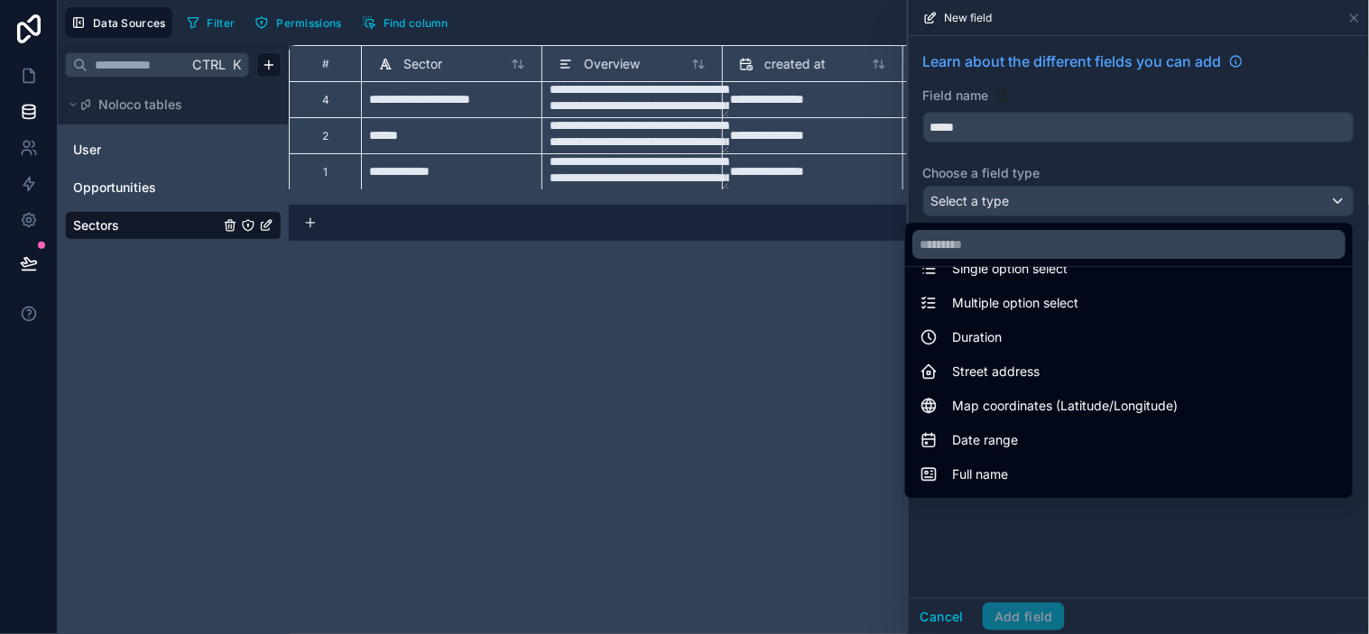
click at [1036, 118] on div at bounding box center [1139, 317] width 460 height 634
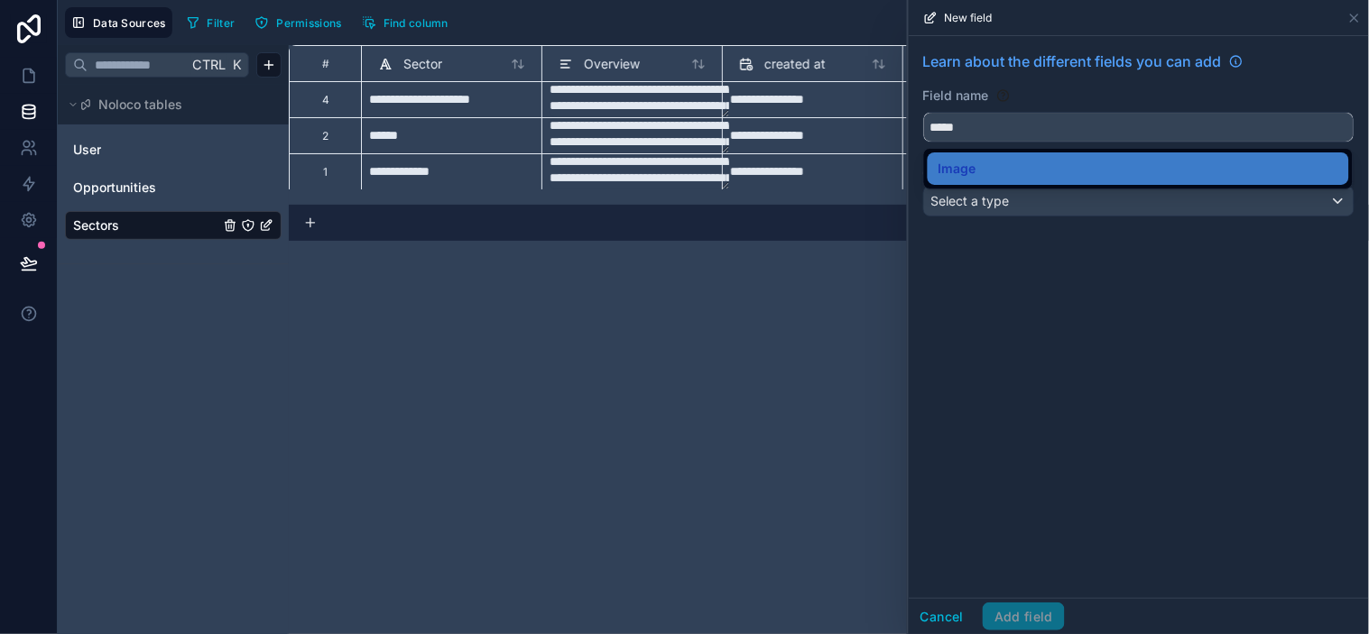
click at [1066, 124] on input "*****" at bounding box center [1139, 127] width 430 height 29
click at [526, 128] on div "**********" at bounding box center [713, 317] width 1311 height 634
type input "*****"
click at [975, 165] on span "Image" at bounding box center [957, 169] width 38 height 22
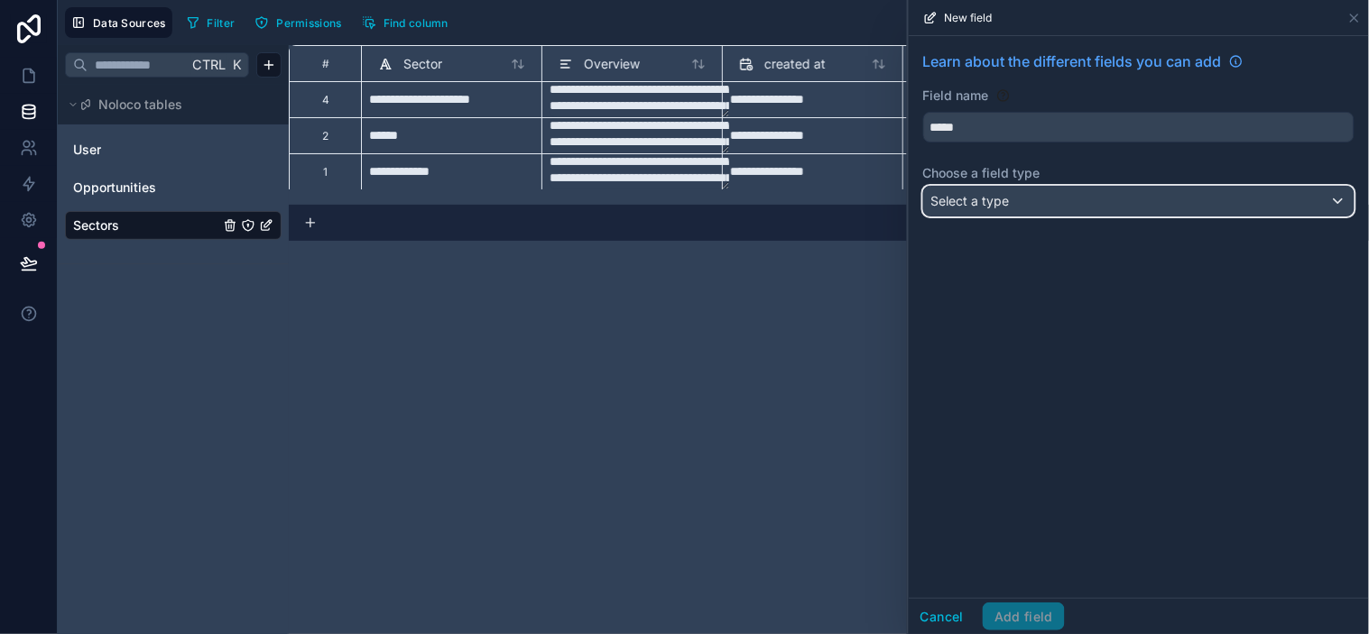
click at [1042, 201] on div "Select a type" at bounding box center [1139, 201] width 430 height 29
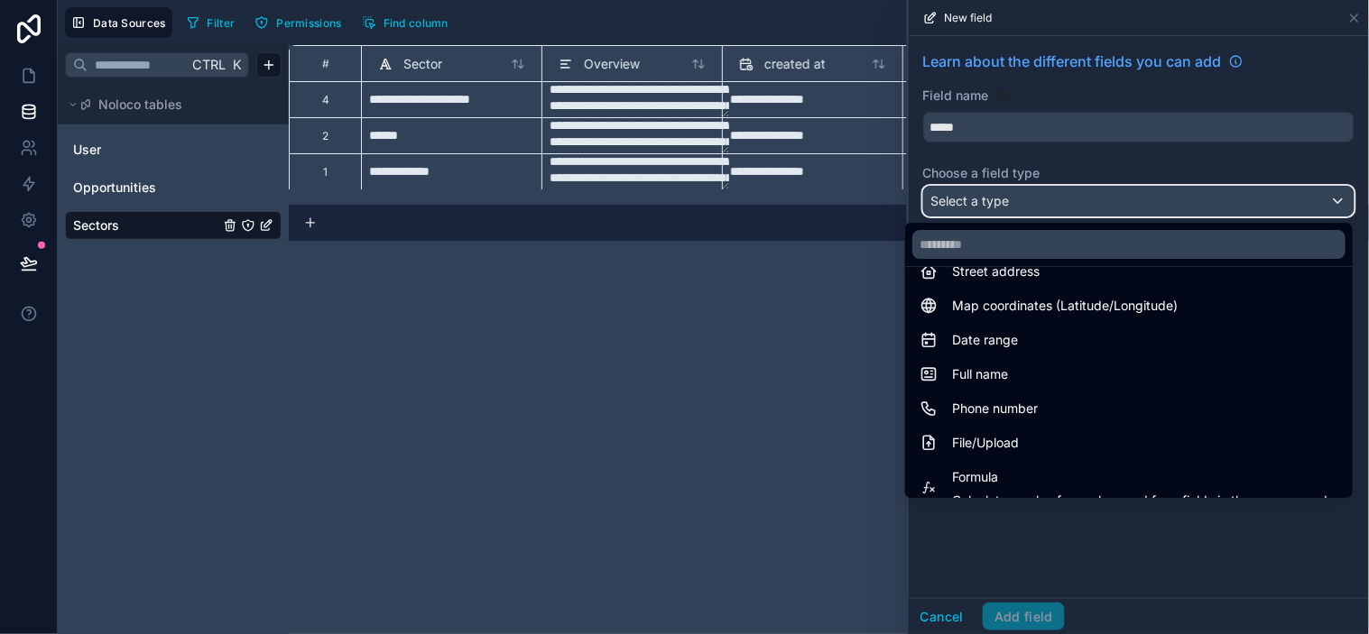
scroll to position [401, 0]
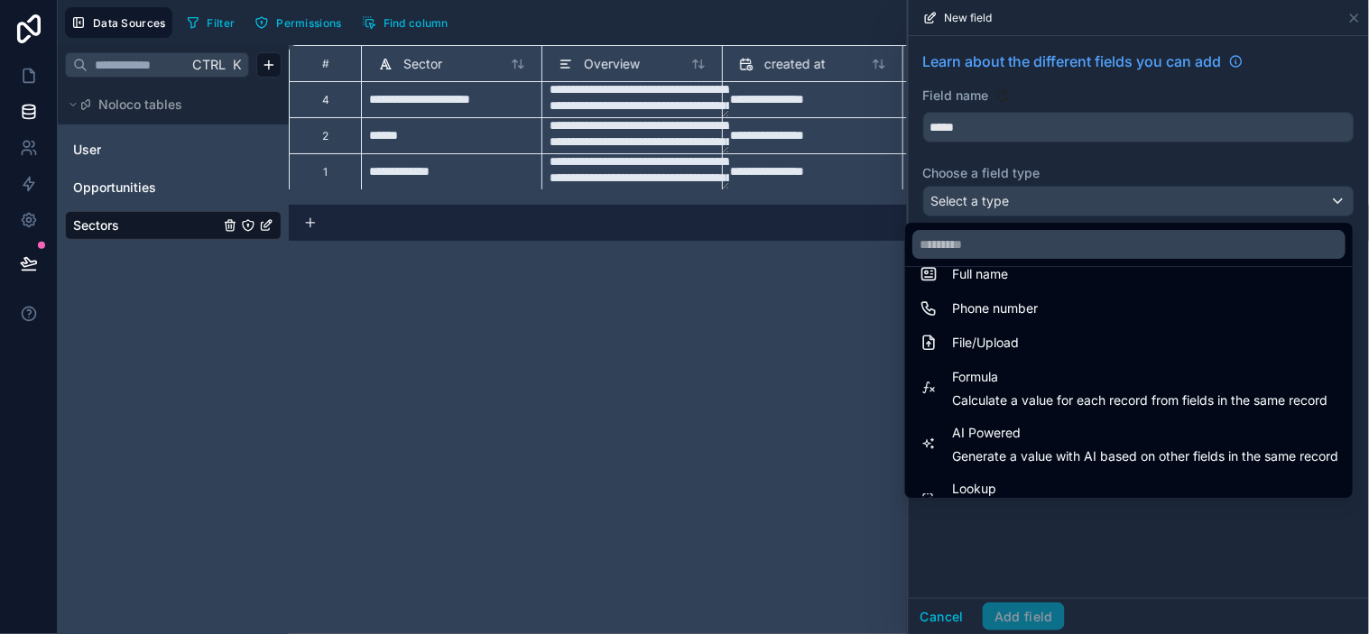
click at [1008, 344] on div "File/Upload" at bounding box center [1129, 343] width 419 height 22
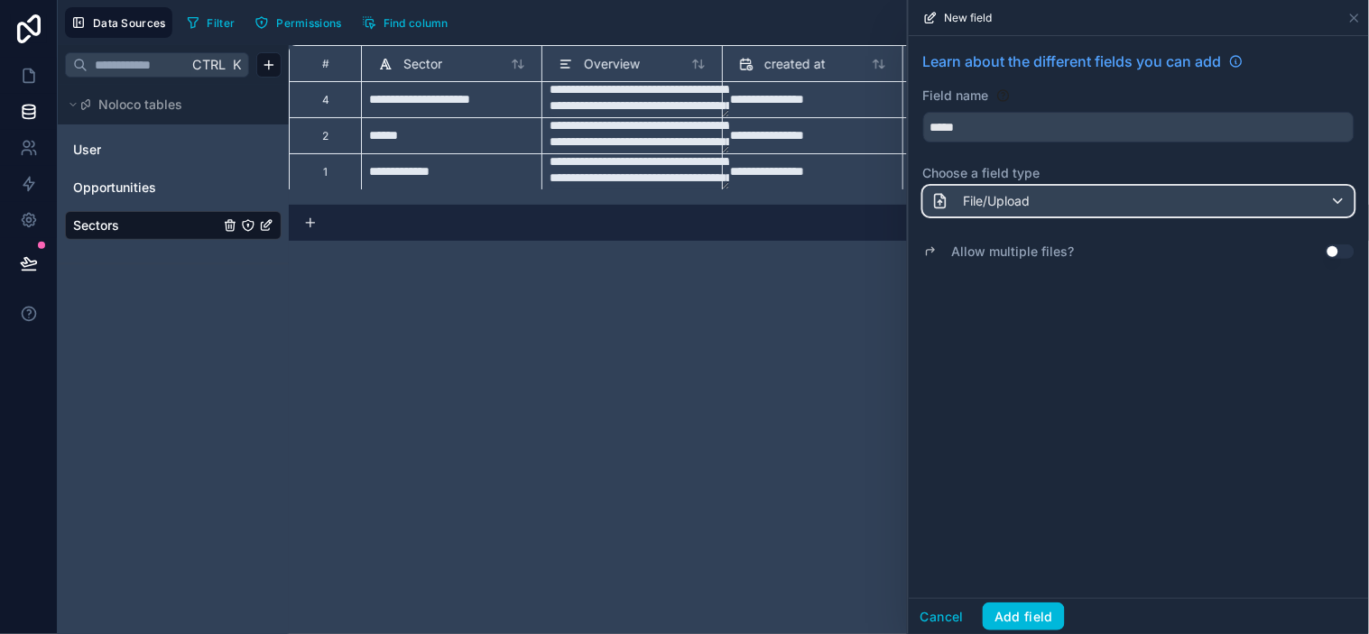
click at [1197, 204] on div "File/Upload" at bounding box center [1139, 201] width 430 height 29
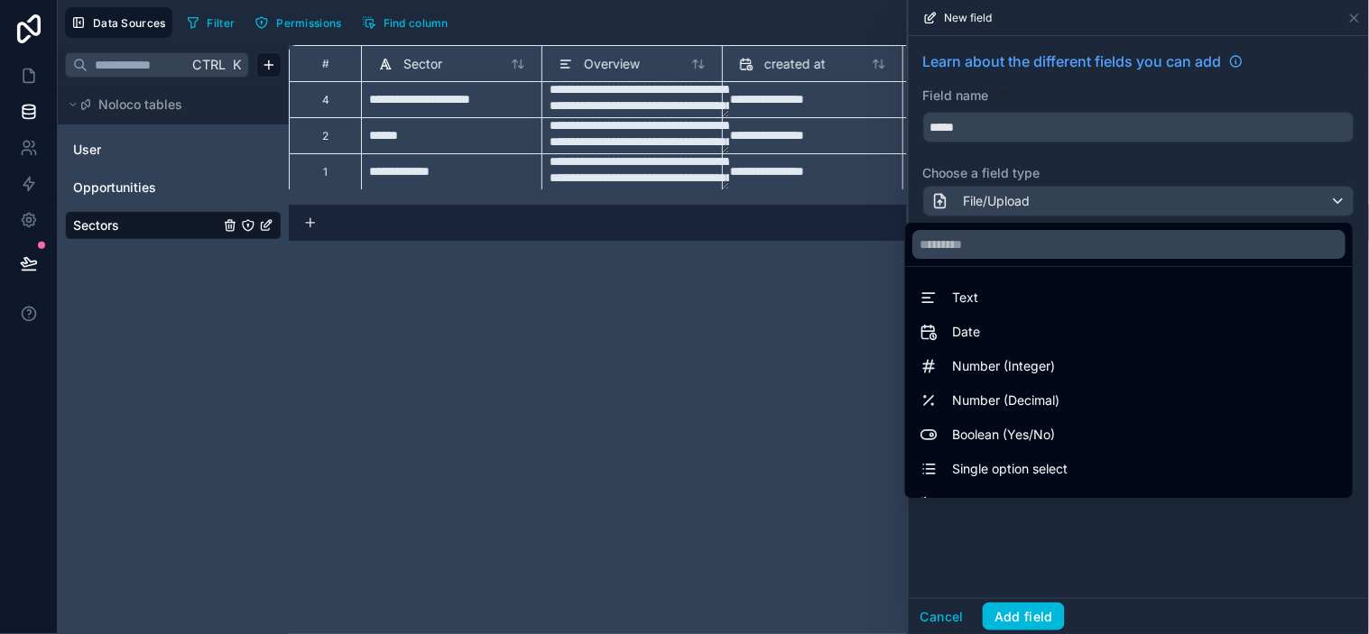
click at [1197, 204] on div at bounding box center [1139, 317] width 460 height 634
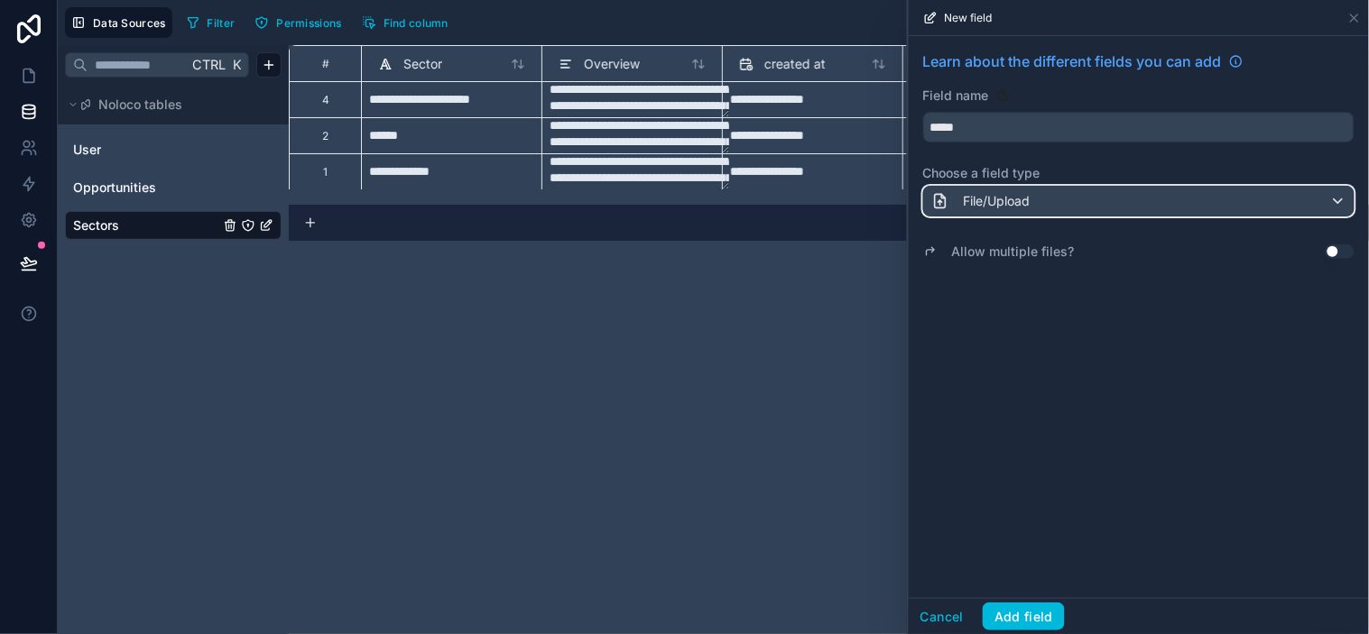
click at [1034, 203] on div "File/Upload" at bounding box center [1139, 201] width 430 height 29
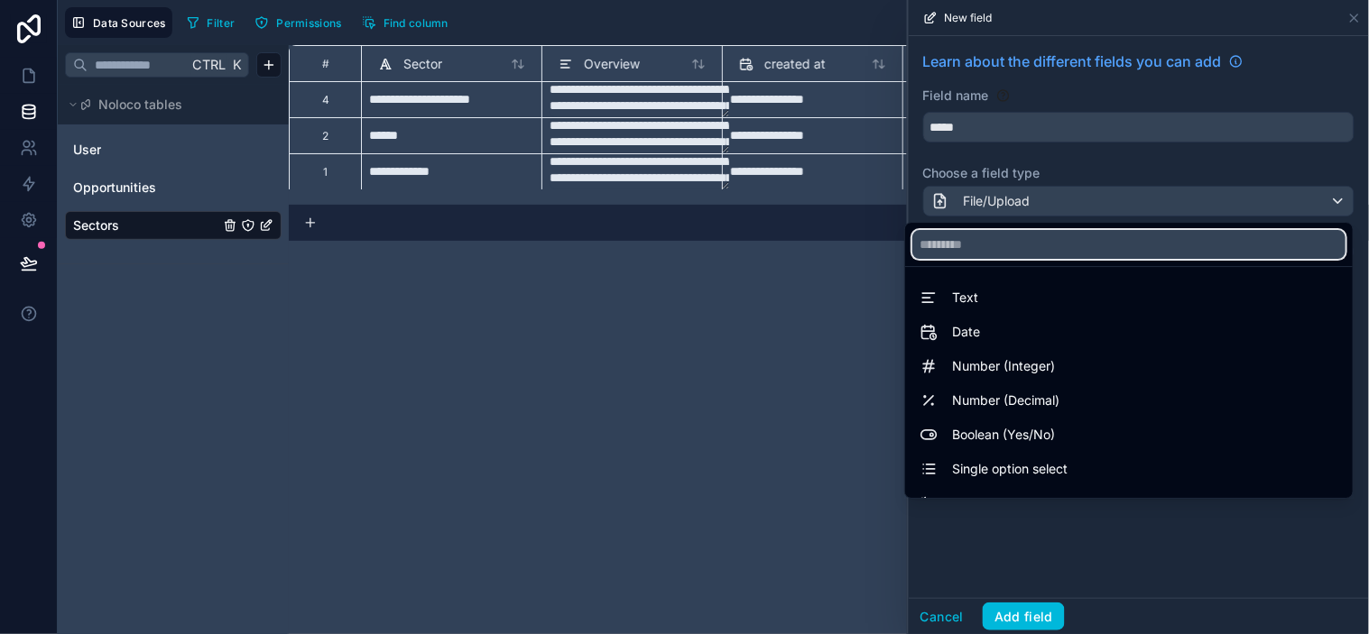
click at [1018, 256] on input "text" at bounding box center [1128, 244] width 433 height 29
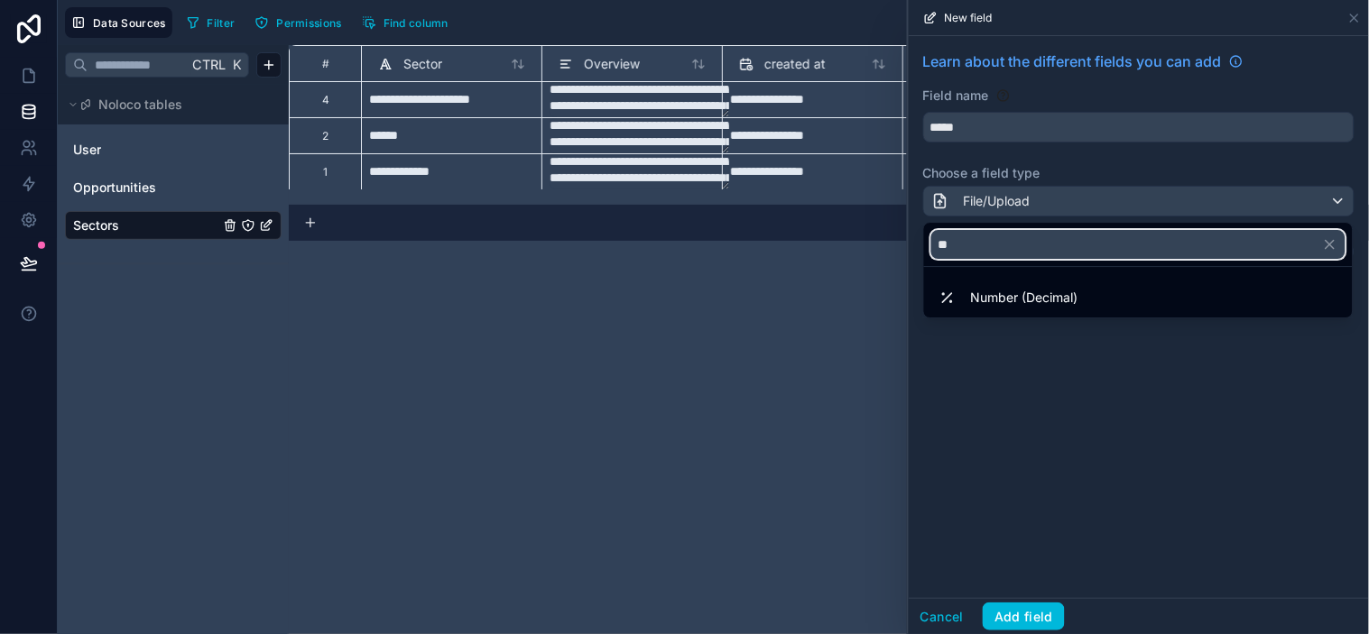
type input "*"
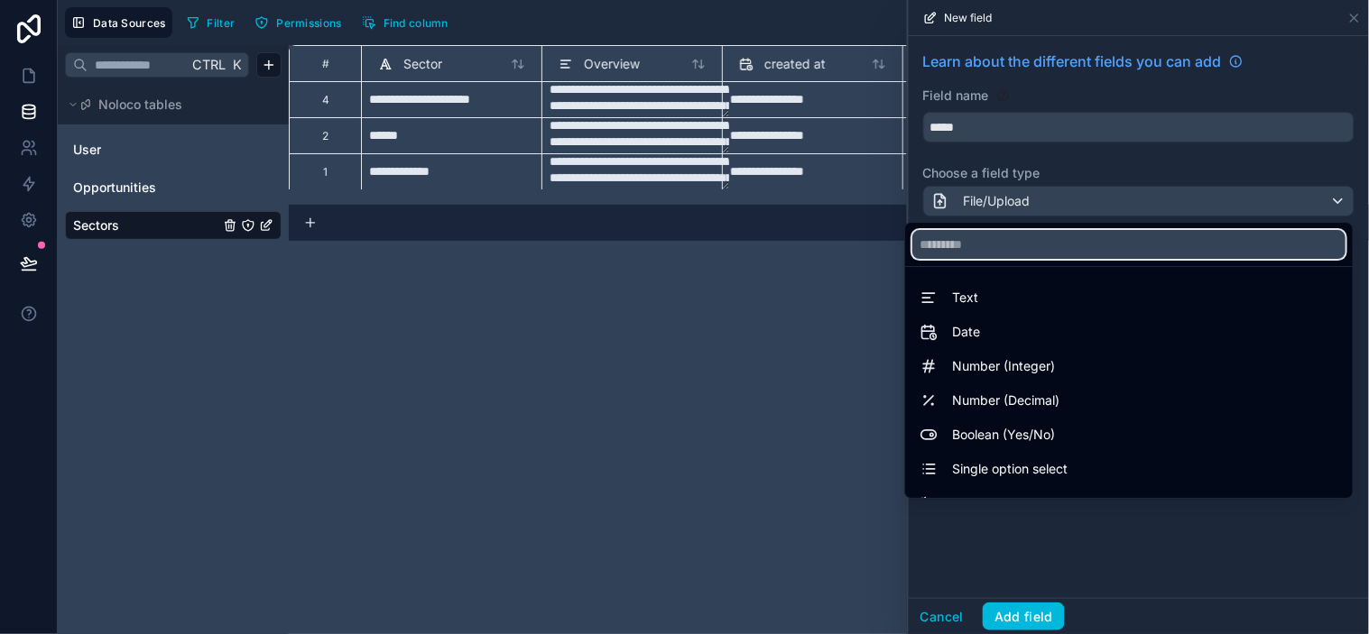
click at [1030, 230] on input "text" at bounding box center [1128, 244] width 433 height 29
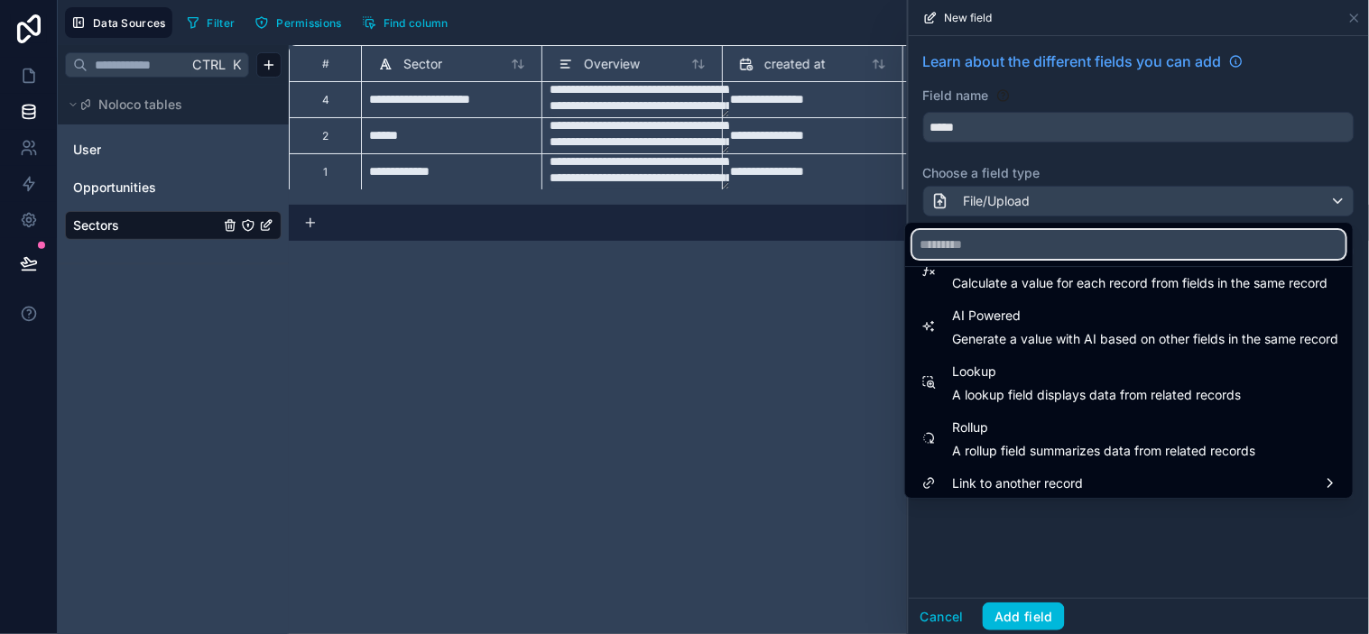
scroll to position [523, 0]
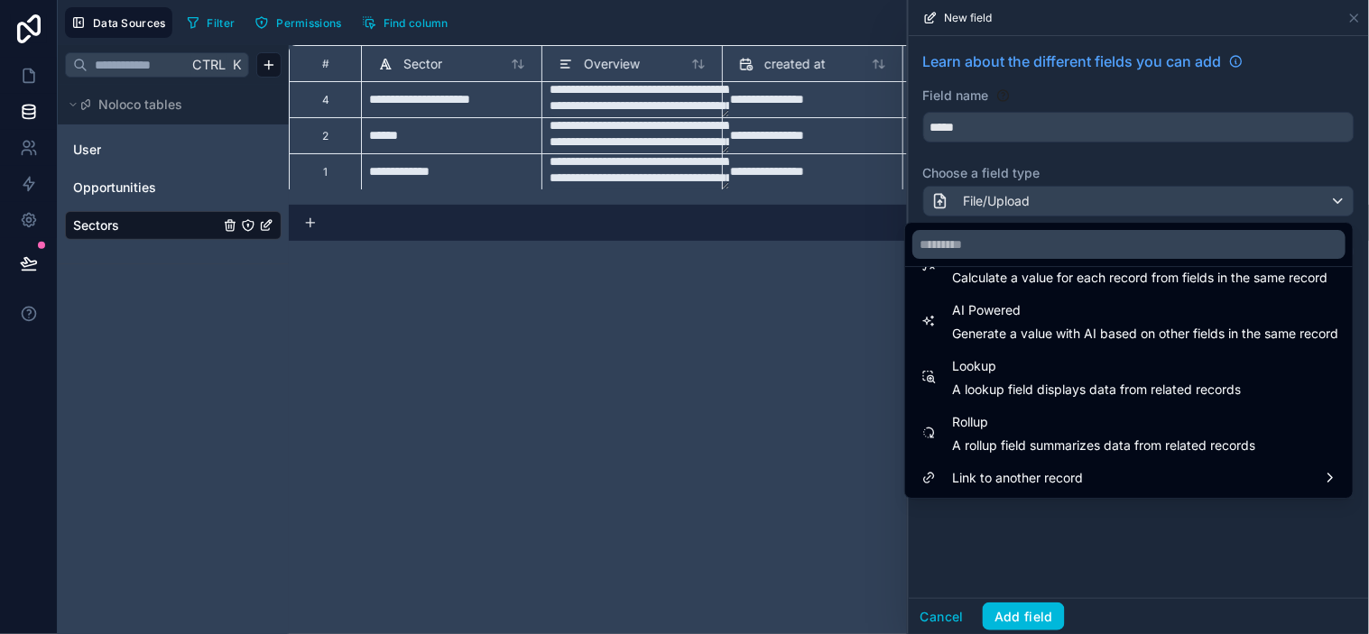
click at [1132, 538] on div at bounding box center [1139, 317] width 460 height 634
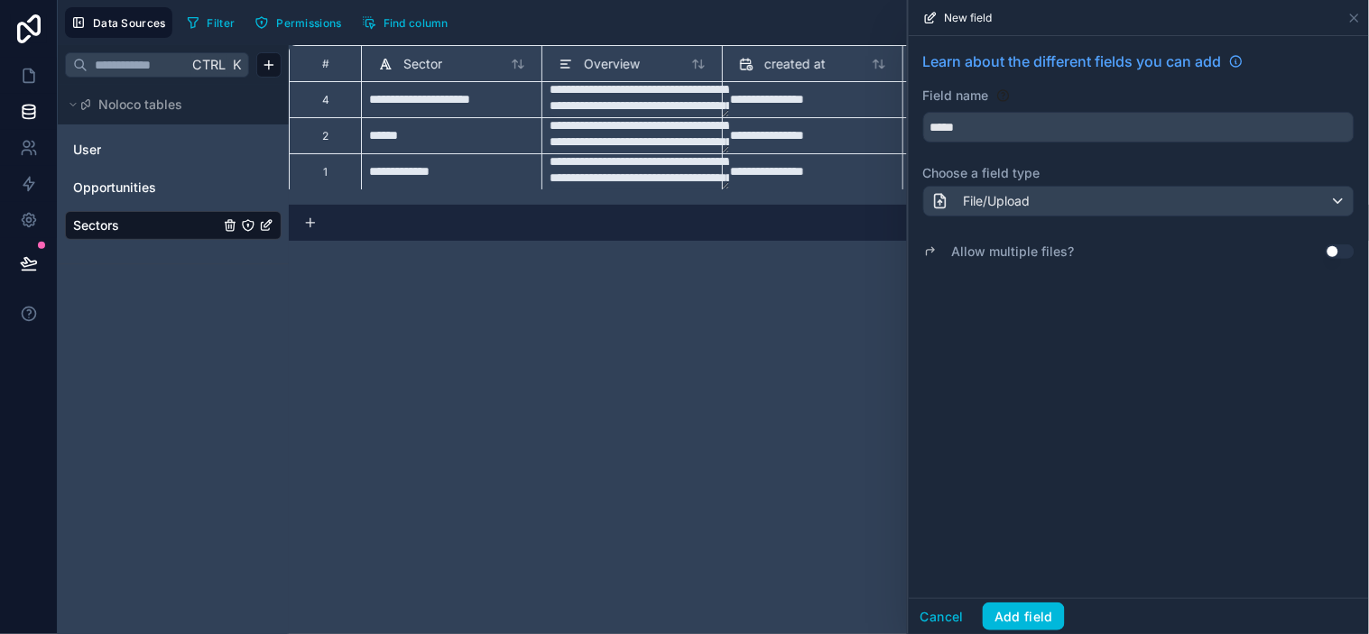
click at [1017, 251] on label "Allow multiple files?" at bounding box center [1013, 252] width 123 height 18
click at [1232, 254] on button "Use setting" at bounding box center [1340, 252] width 29 height 14
click at [1098, 363] on div "Learn about the different fields you can add Field name ***** Choose a field ty…" at bounding box center [1139, 317] width 460 height 562
click at [1044, 570] on button "Add field" at bounding box center [1024, 617] width 82 height 29
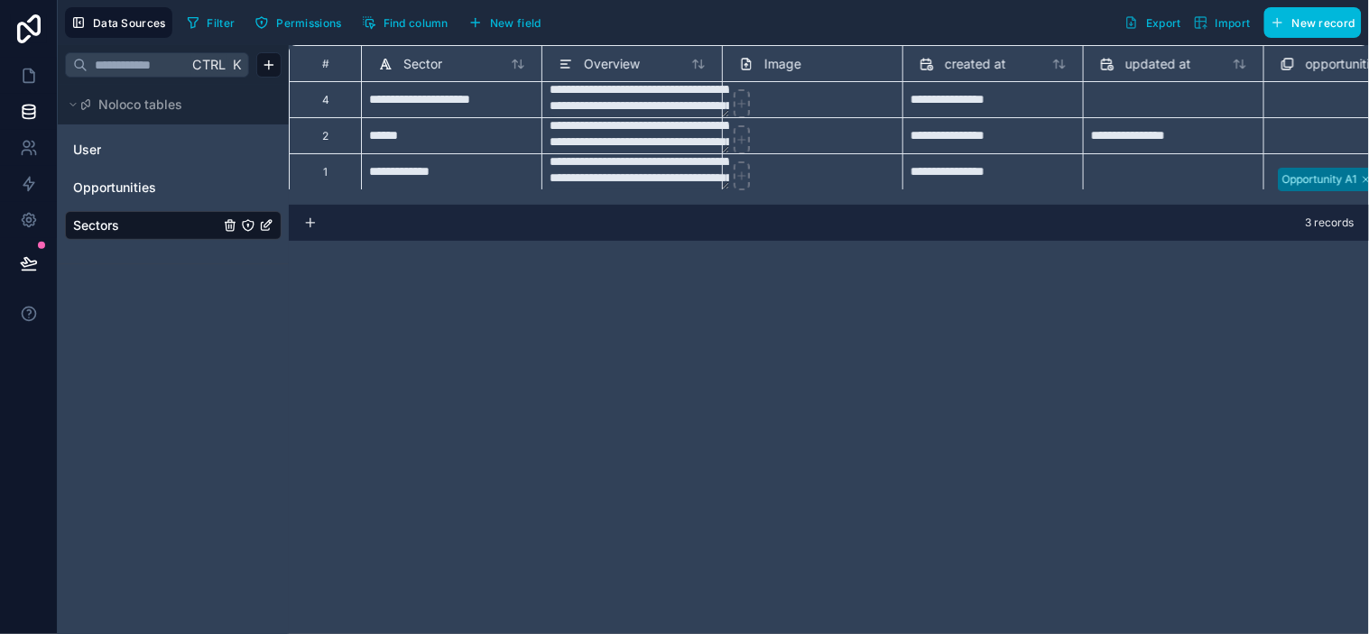
drag, startPoint x: 814, startPoint y: 105, endPoint x: 762, endPoint y: 103, distance: 51.5
click at [812, 105] on div at bounding box center [812, 99] width 180 height 36
click at [740, 101] on icon at bounding box center [741, 103] width 13 height 13
click at [810, 300] on div "**********" at bounding box center [829, 339] width 1080 height 589
click at [755, 105] on div at bounding box center [812, 99] width 180 height 36
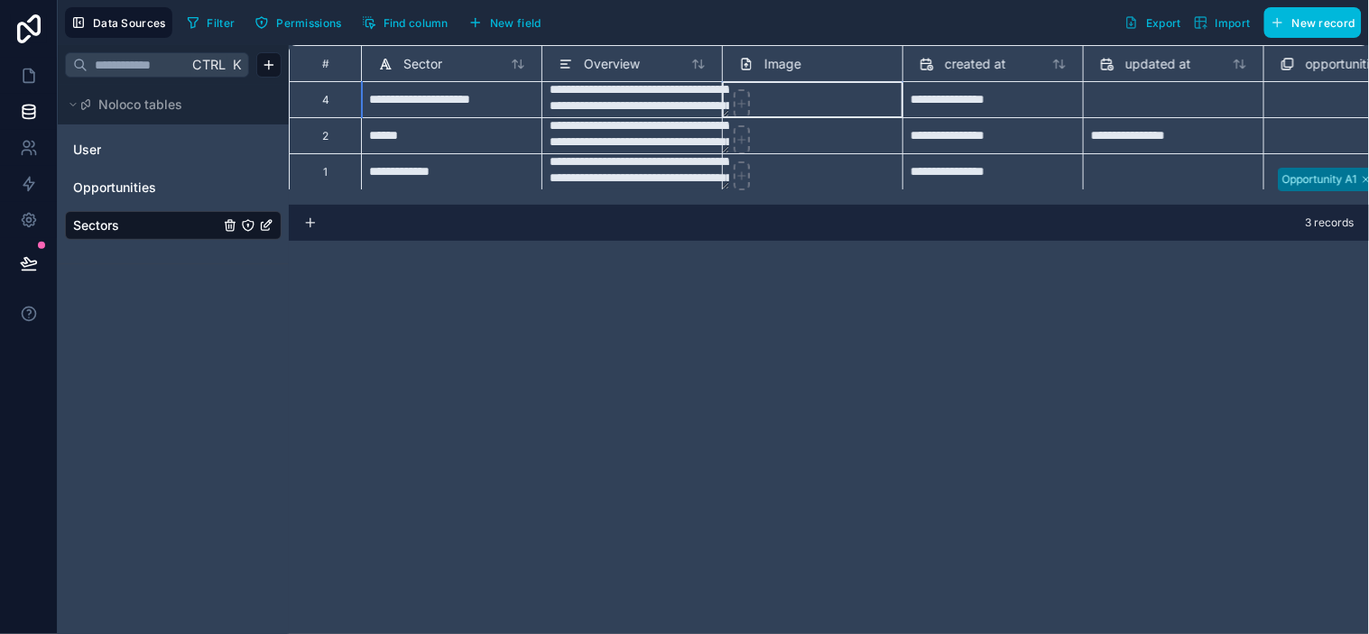
click at [738, 97] on icon at bounding box center [741, 103] width 13 height 13
type input "**********"
click at [301, 169] on div "1" at bounding box center [325, 171] width 72 height 36
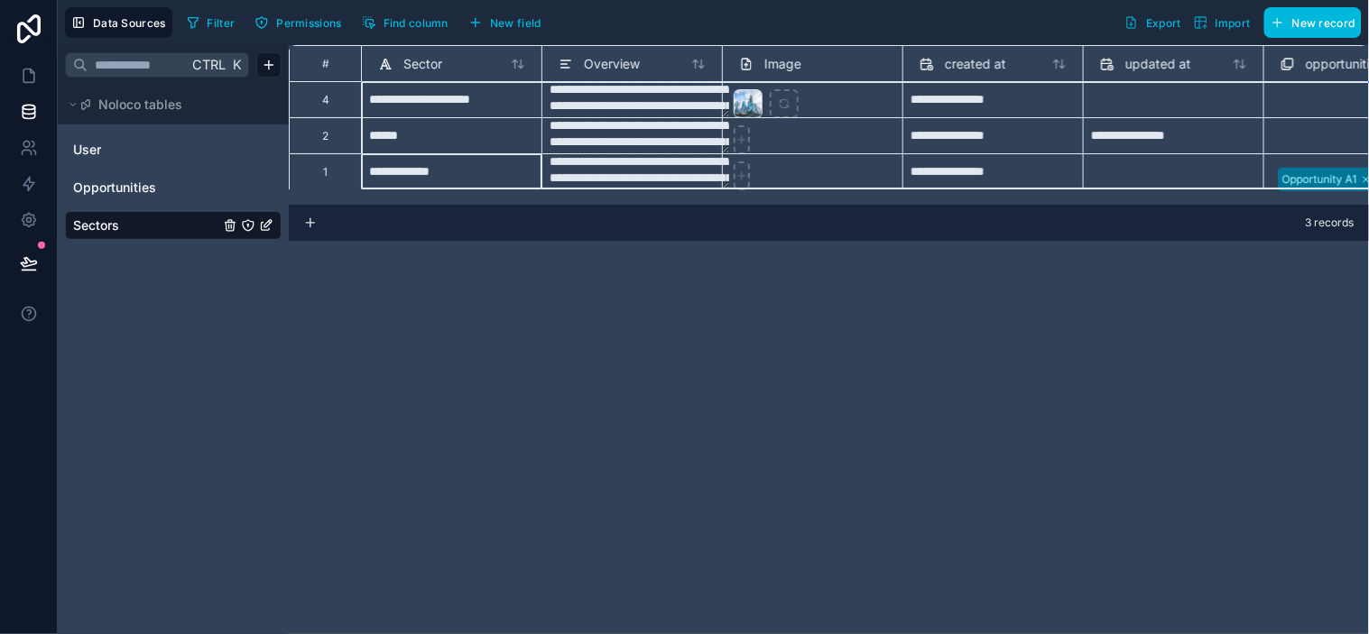
scroll to position [0, 0]
drag, startPoint x: 312, startPoint y: 173, endPoint x: 307, endPoint y: 94, distance: 79.6
click at [307, 94] on div "**********" at bounding box center [956, 117] width 1335 height 144
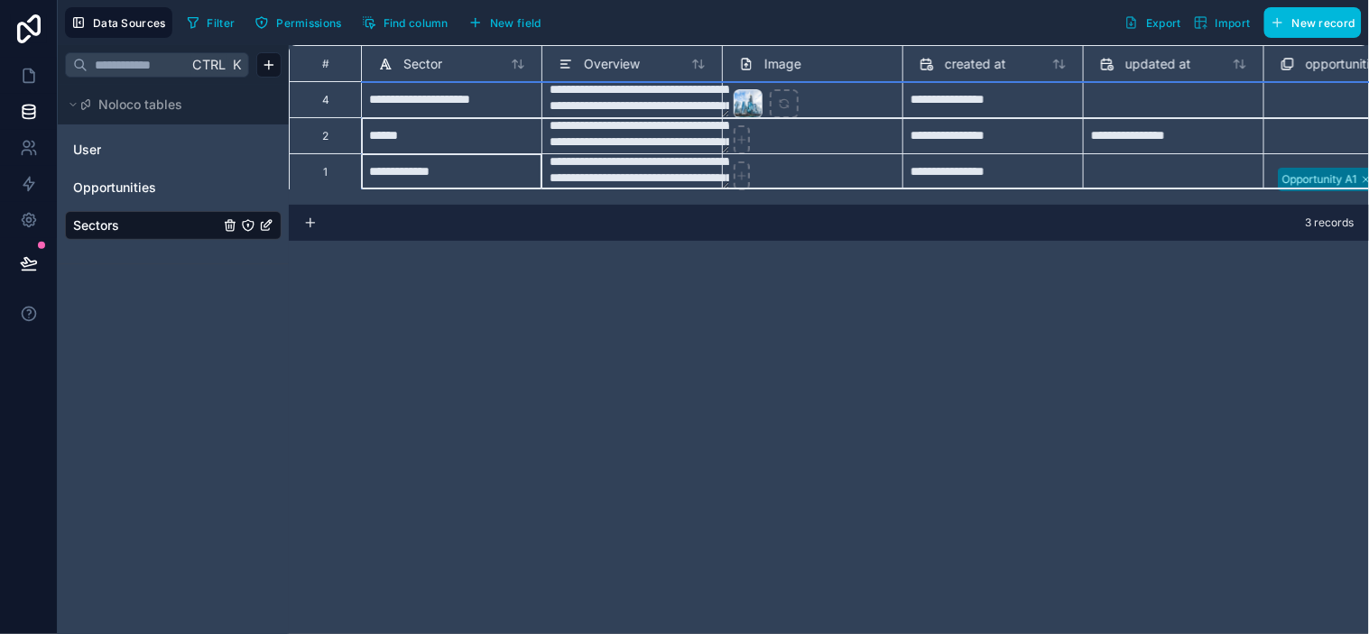
drag, startPoint x: 321, startPoint y: 168, endPoint x: 337, endPoint y: 128, distance: 42.9
click at [337, 128] on div "**********" at bounding box center [956, 117] width 1335 height 144
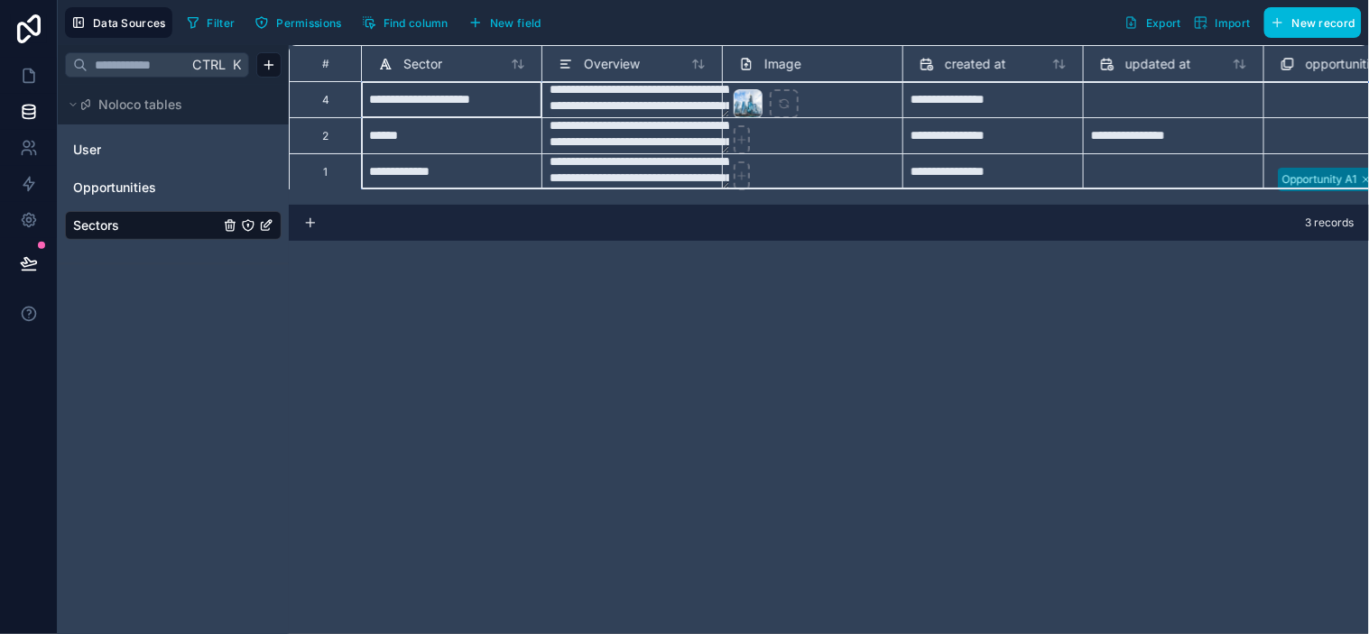
scroll to position [1, 0]
drag, startPoint x: 327, startPoint y: 101, endPoint x: 332, endPoint y: 166, distance: 65.2
click at [332, 166] on div "**********" at bounding box center [956, 117] width 1335 height 144
drag, startPoint x: 822, startPoint y: 214, endPoint x: 772, endPoint y: 194, distance: 54.3
click at [818, 214] on div "3 records" at bounding box center [829, 223] width 1080 height 36
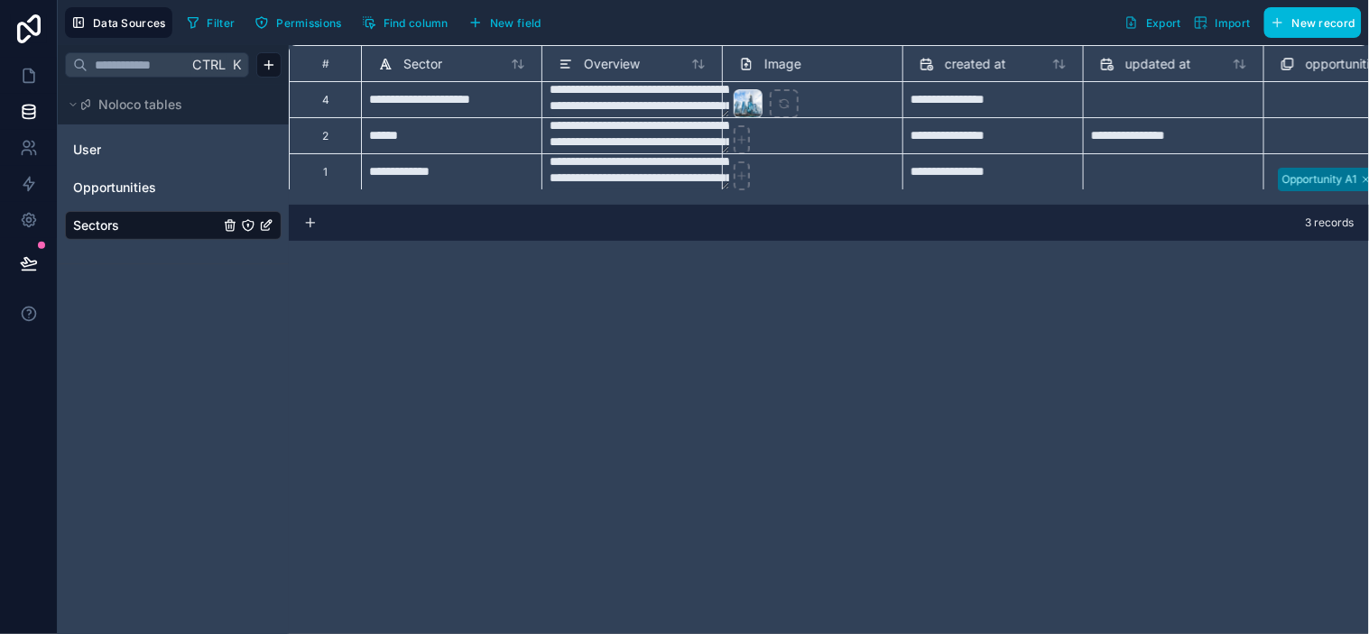
click at [787, 58] on span "Image" at bounding box center [782, 64] width 37 height 18
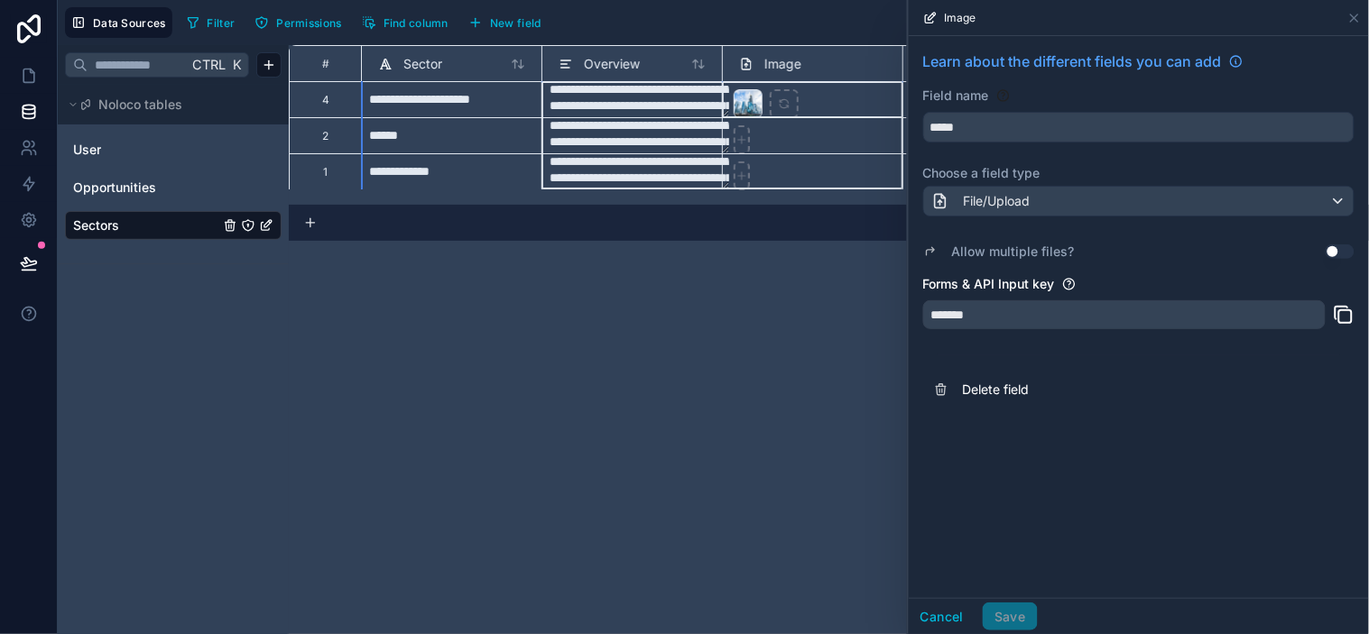
drag, startPoint x: 839, startPoint y: 64, endPoint x: 824, endPoint y: 66, distance: 15.4
click at [710, 66] on div "# Sector Overview Image created at updated at opportunities collection uuid" at bounding box center [956, 63] width 1335 height 36
click at [1232, 23] on icon at bounding box center [1354, 18] width 14 height 14
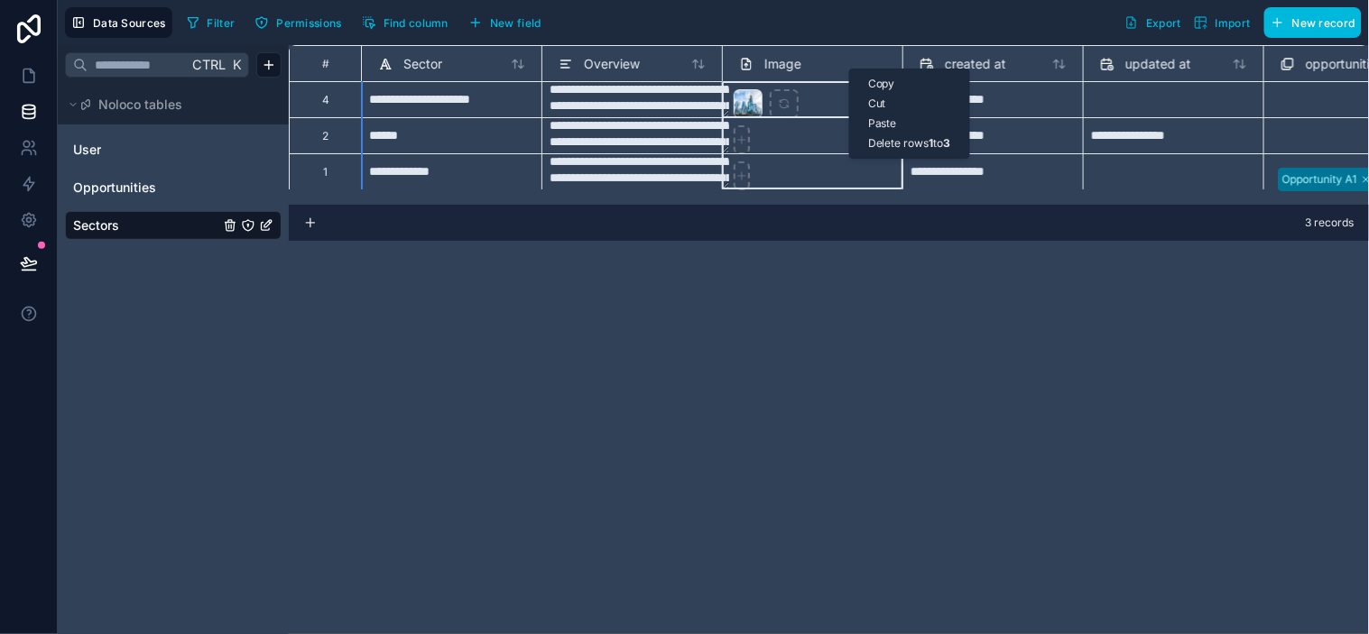
drag, startPoint x: 849, startPoint y: 69, endPoint x: 646, endPoint y: 69, distance: 203.0
click at [1215, 64] on div "updated at" at bounding box center [1173, 64] width 147 height 22
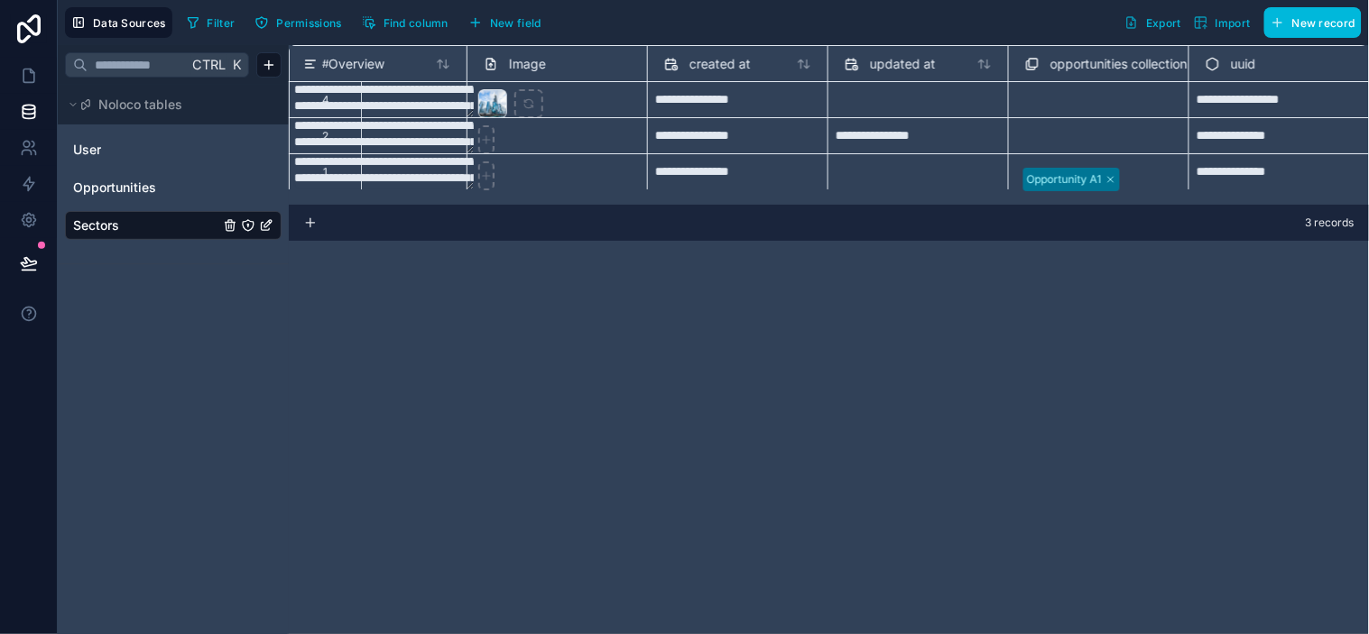
scroll to position [1, 0]
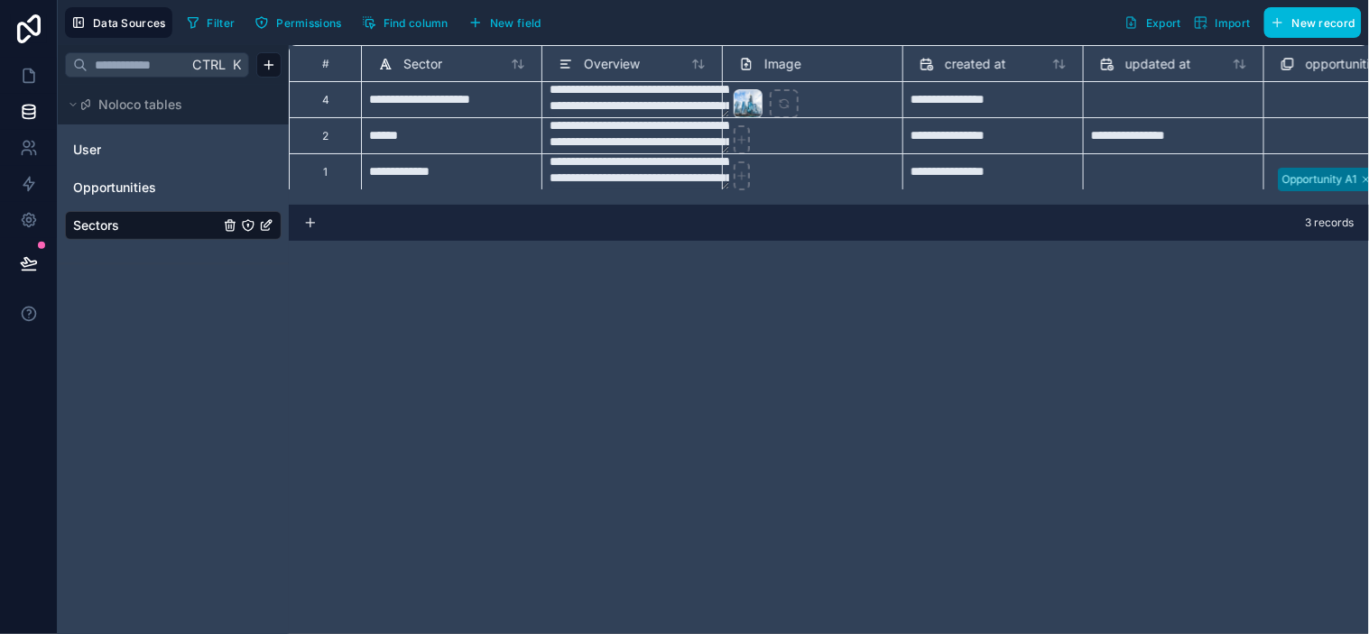
click at [743, 140] on icon at bounding box center [741, 140] width 13 height 13
click at [744, 140] on icon at bounding box center [741, 140] width 7 height 0
type input "**********"
click at [734, 172] on div at bounding box center [742, 176] width 16 height 29
type input "**********"
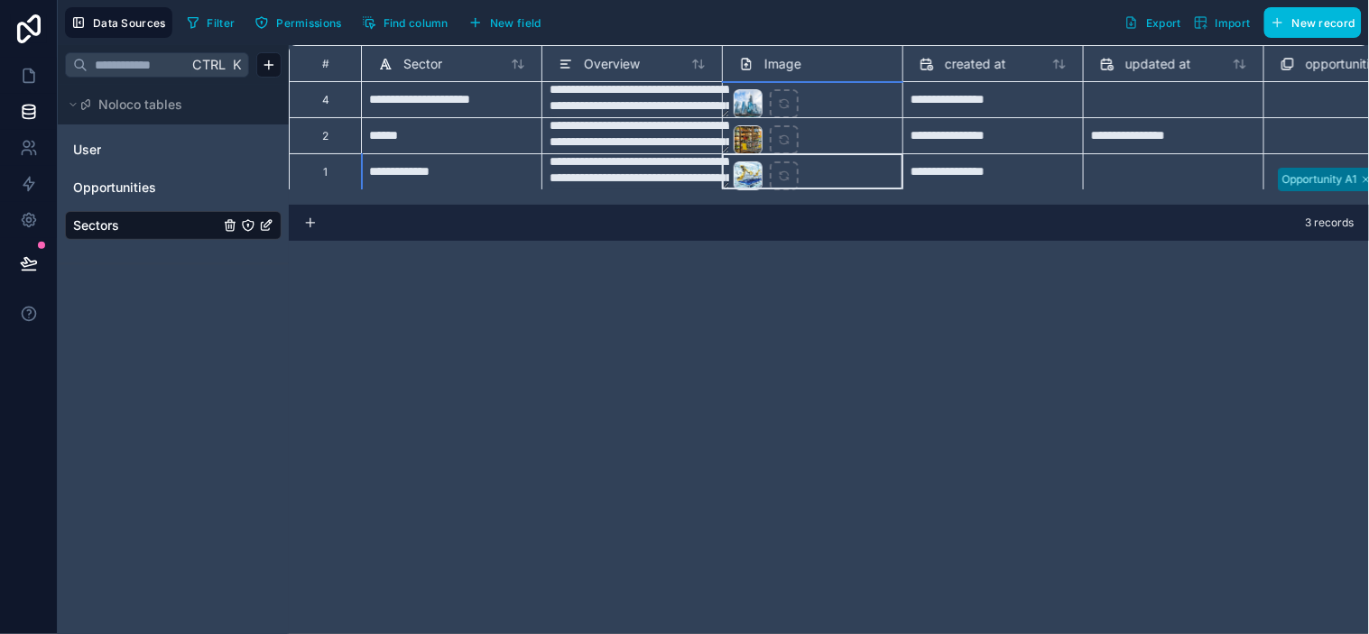
click at [1022, 462] on div "**********" at bounding box center [829, 339] width 1080 height 589
click at [28, 65] on link at bounding box center [28, 76] width 57 height 36
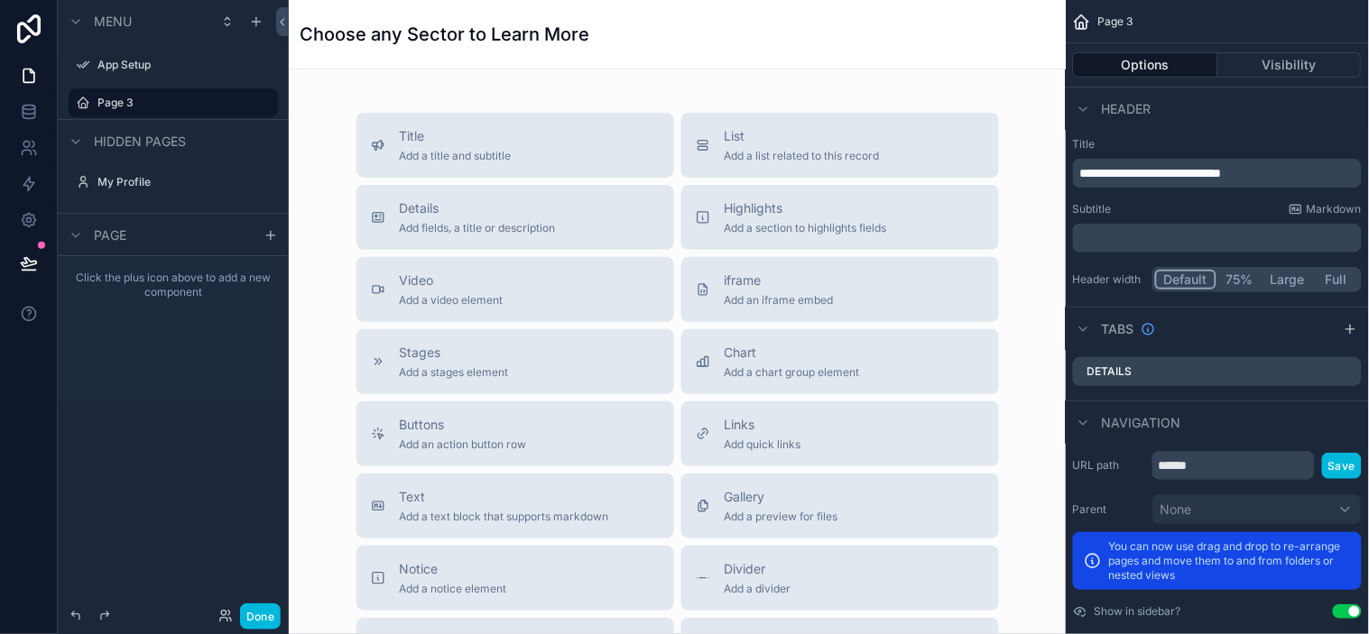
click at [763, 154] on span "Add a list related to this record" at bounding box center [802, 156] width 155 height 14
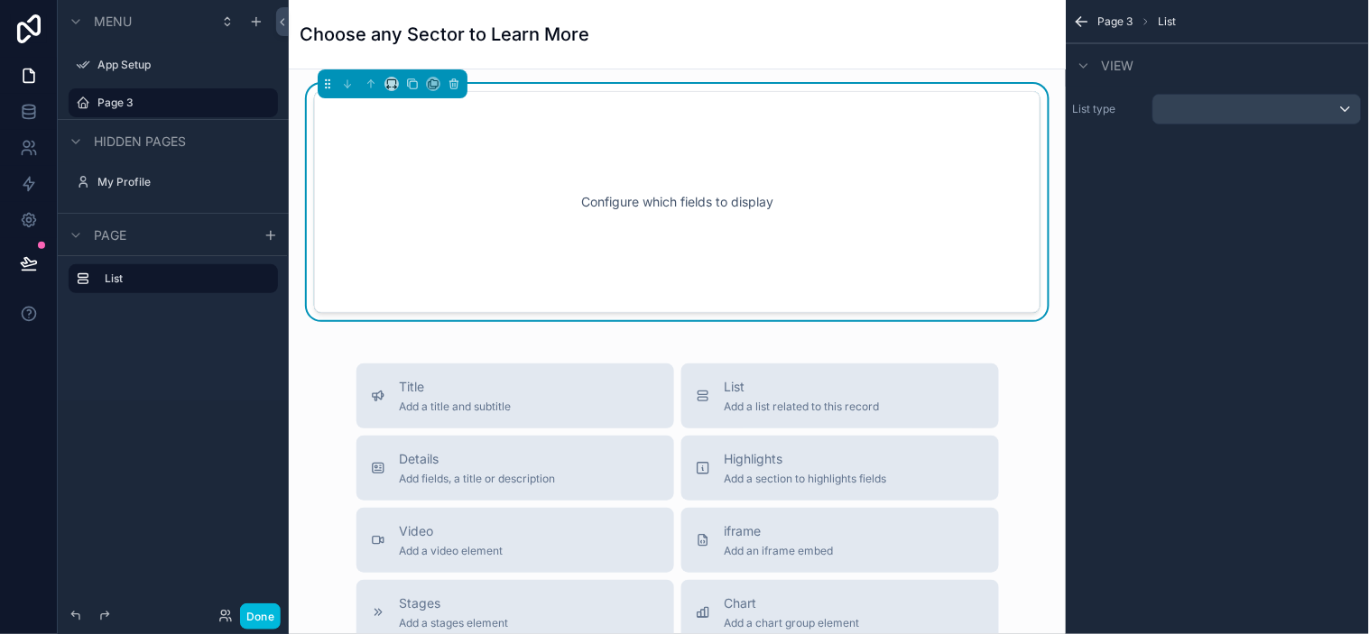
click at [686, 214] on div "Configure which fields to display" at bounding box center [677, 202] width 667 height 162
click at [1232, 104] on div "scrollable content" at bounding box center [1257, 109] width 208 height 29
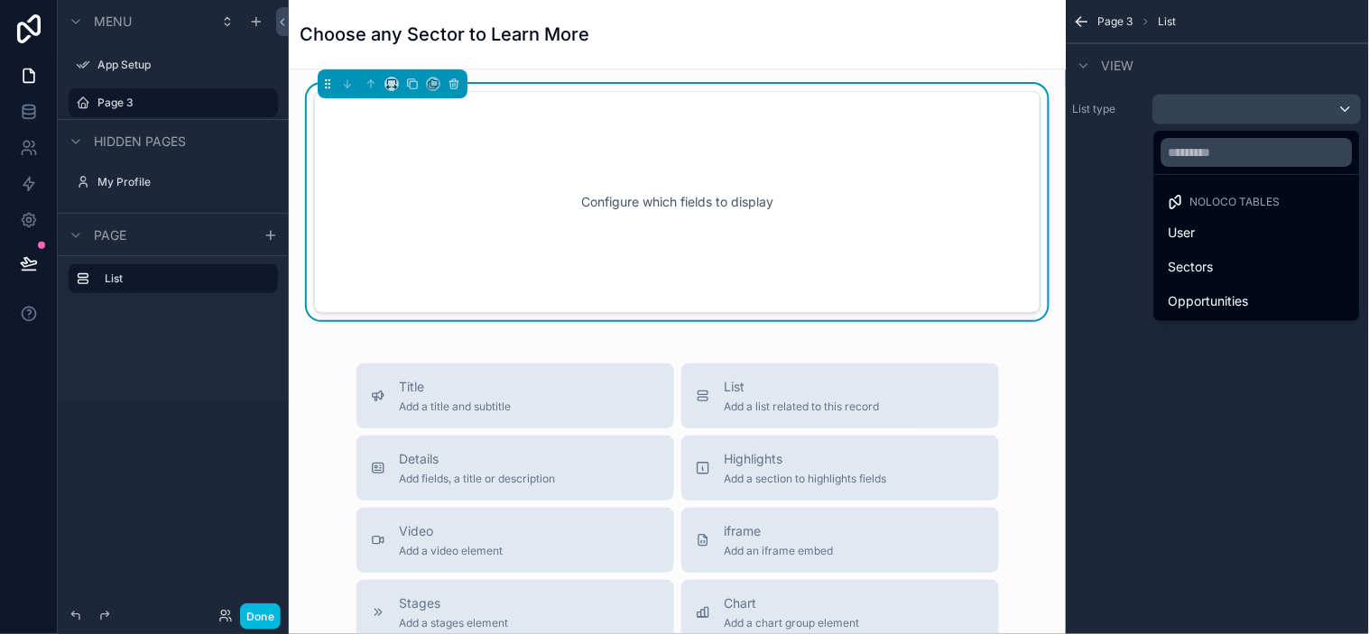
click at [1232, 274] on div "Sectors" at bounding box center [1257, 267] width 177 height 22
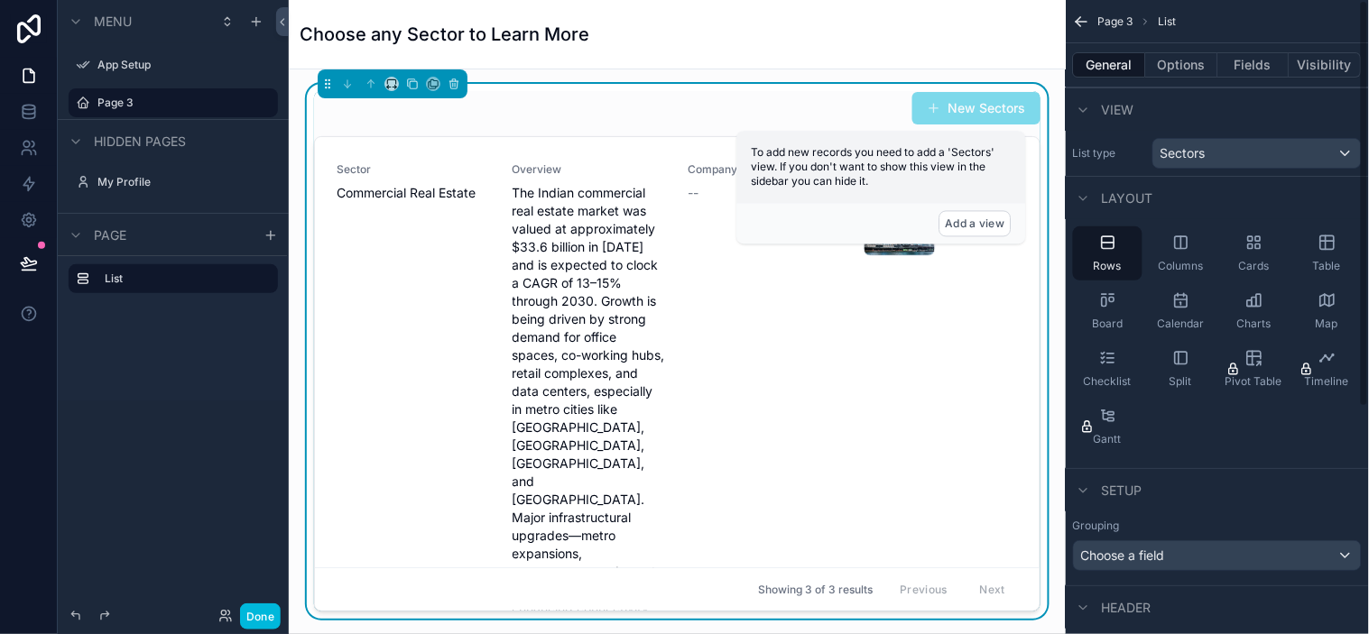
click at [519, 102] on div "New Sectors" at bounding box center [677, 108] width 726 height 34
click at [1232, 464] on div "Page 3 List General Options Fields Visibility View List type Sectors Layout Row…" at bounding box center [1217, 476] width 303 height 952
click at [791, 109] on div "New Sectors" at bounding box center [677, 108] width 726 height 34
click at [869, 155] on span "To add new records you need to add a 'Sectors' view. If you don't want to show …" at bounding box center [874, 167] width 244 height 42
click at [884, 370] on div "Image 7-Things-You-Need-to-Know-About-Commercial-Real-Estate[1] .jpg" at bounding box center [941, 597] width 154 height 870
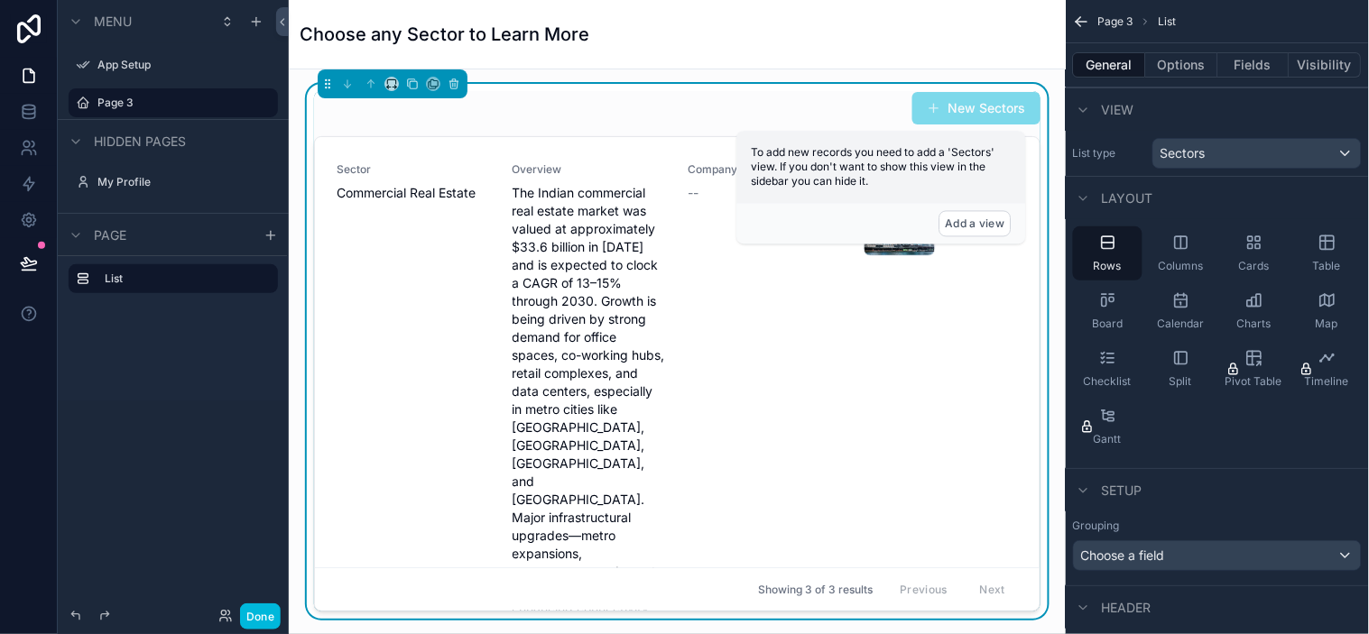
click at [427, 169] on span "Sector" at bounding box center [414, 169] width 154 height 14
click at [1191, 250] on div "Columns" at bounding box center [1180, 253] width 69 height 54
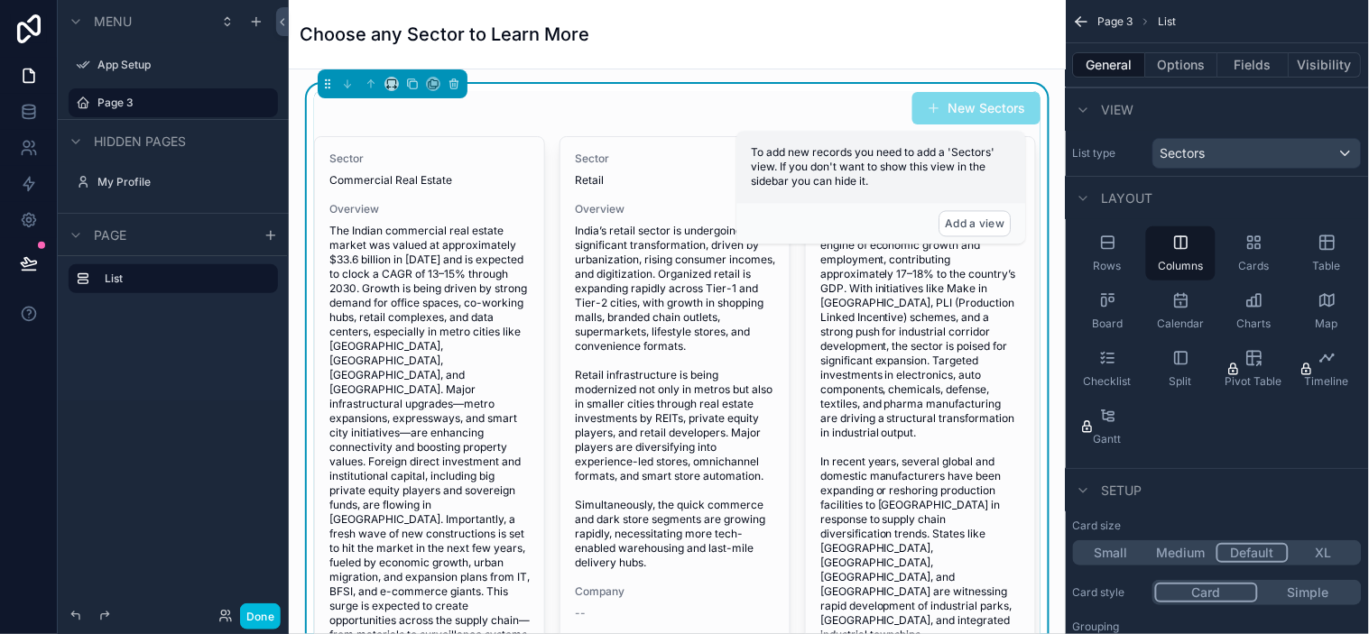
click at [1232, 253] on div "Cards" at bounding box center [1253, 253] width 69 height 54
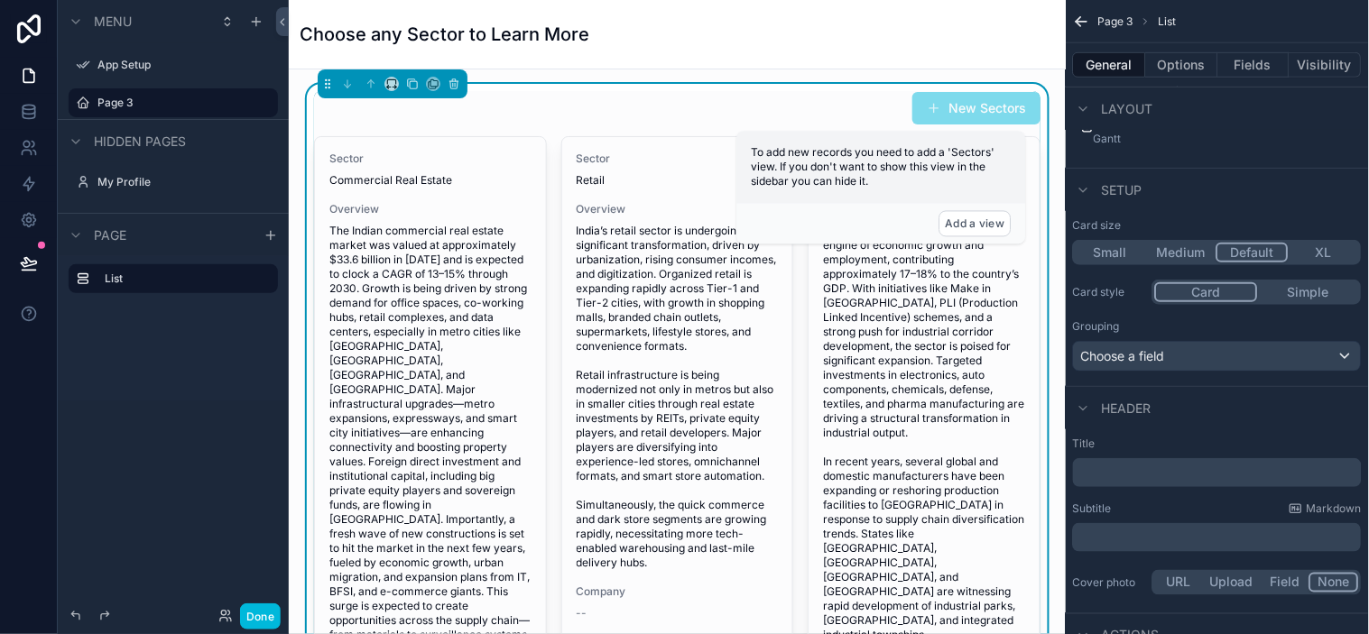
click at [416, 323] on span "The Indian commercial real estate market was valued at approximately $33.6 bill…" at bounding box center [430, 433] width 202 height 419
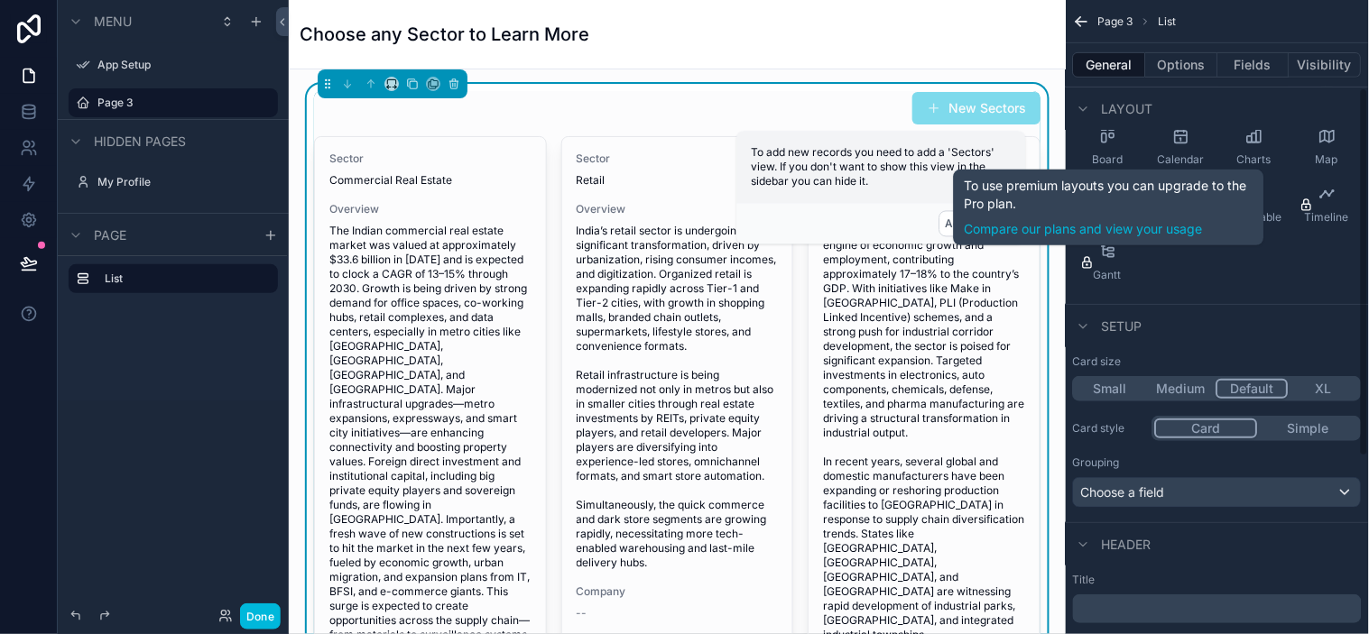
scroll to position [200, 0]
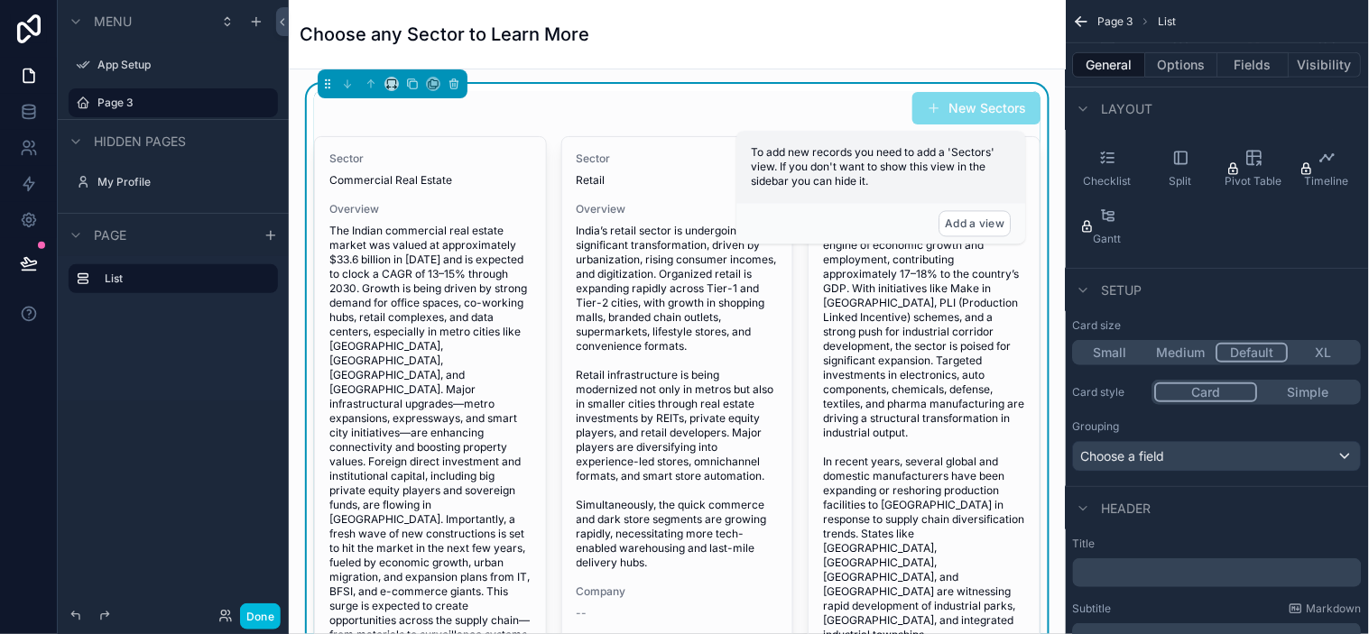
click at [1232, 392] on button "Simple" at bounding box center [1308, 393] width 101 height 20
click at [1232, 395] on button "Card" at bounding box center [1205, 393] width 101 height 20
click at [987, 226] on button "Add a view" at bounding box center [975, 224] width 72 height 26
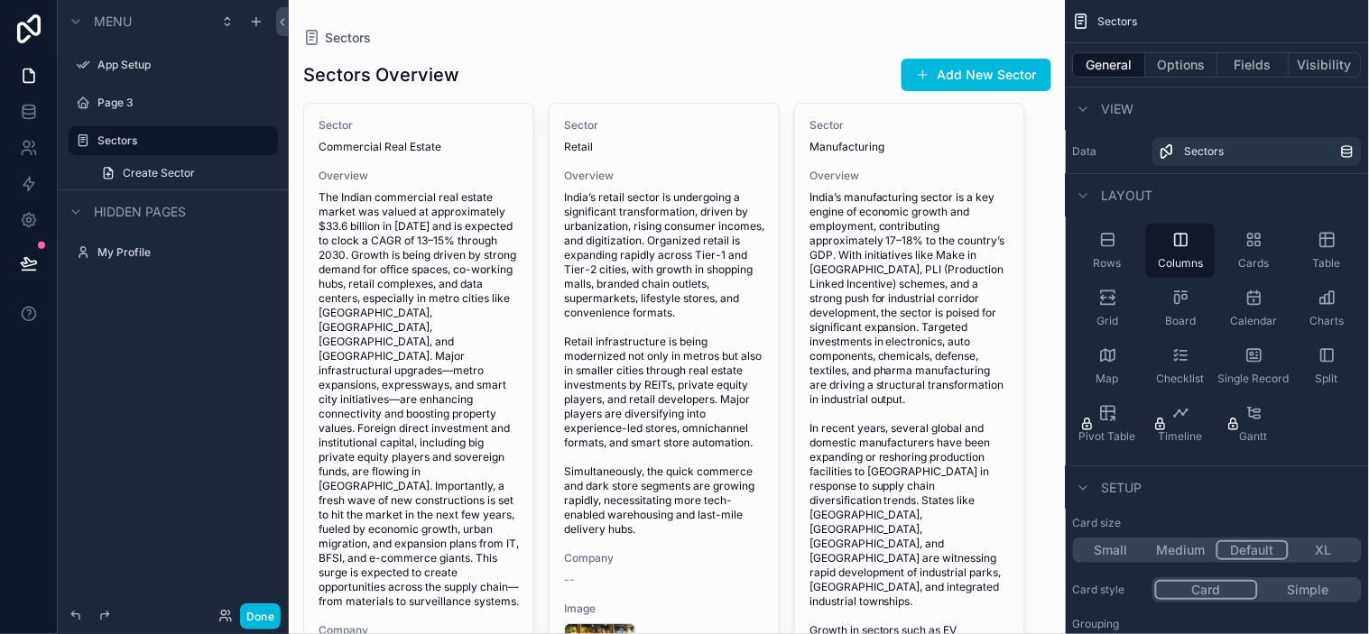
click at [738, 168] on div "scrollable content" at bounding box center [677, 501] width 777 height 1003
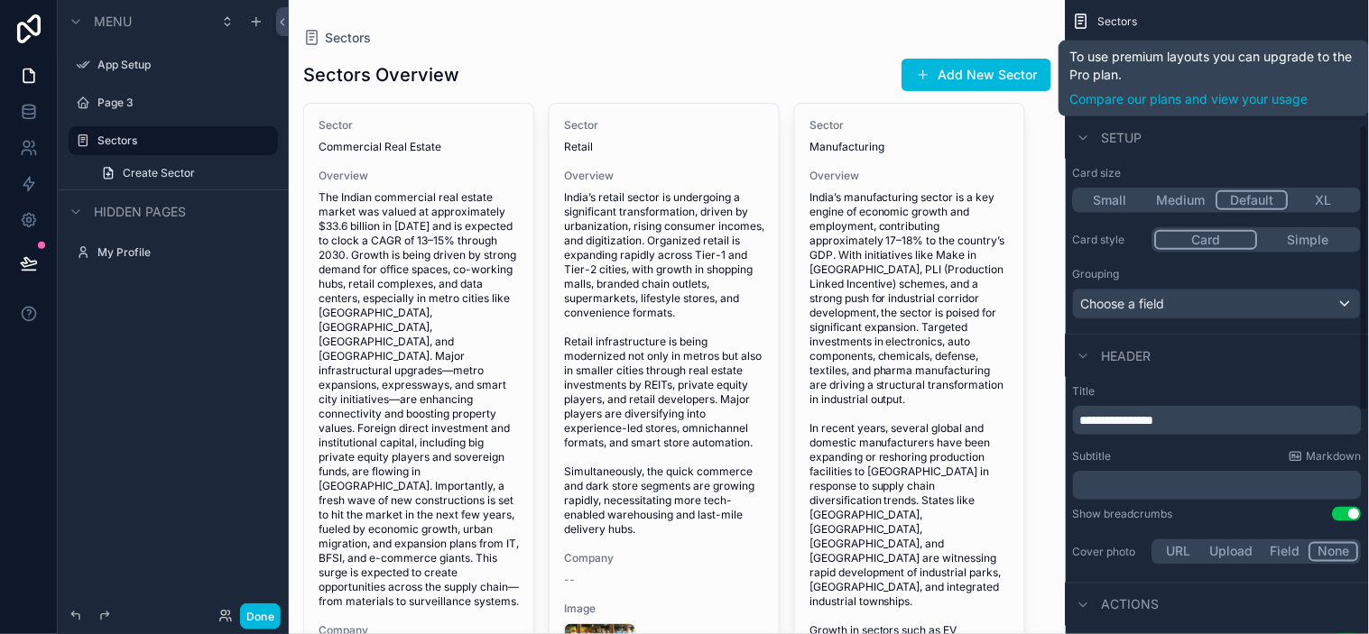
scroll to position [401, 0]
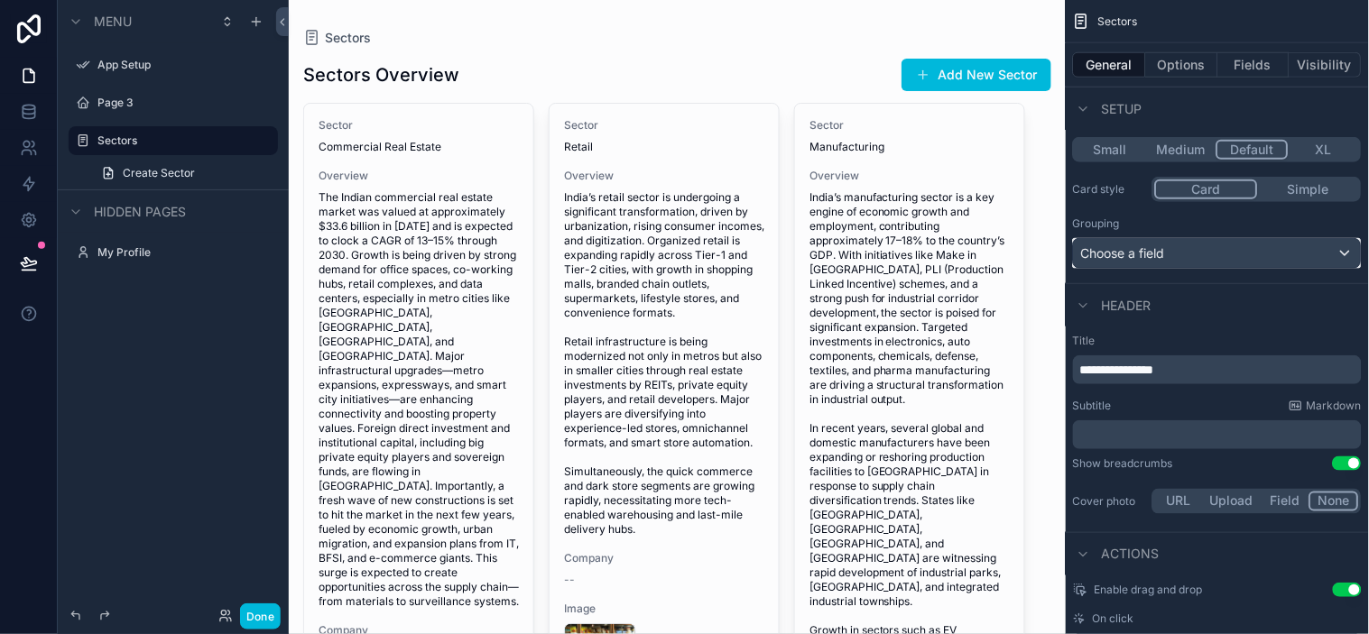
click at [1211, 254] on div "Choose a field" at bounding box center [1217, 253] width 287 height 29
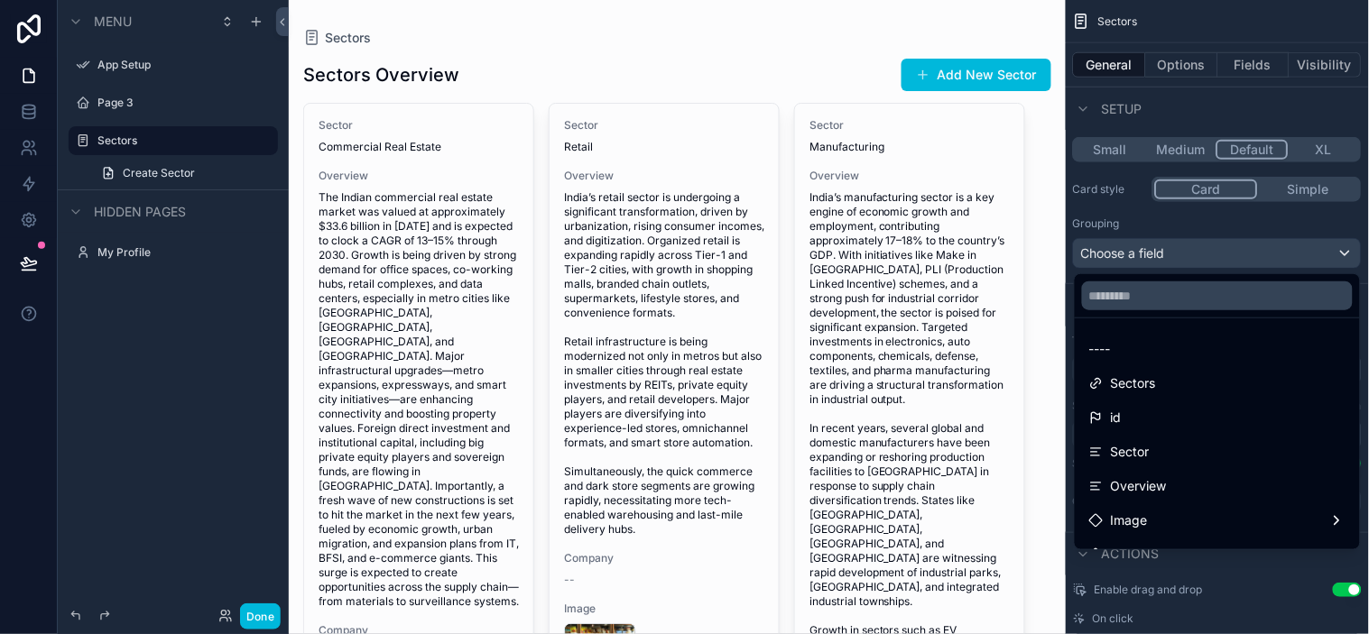
click at [1211, 254] on div "scrollable content" at bounding box center [684, 317] width 1369 height 634
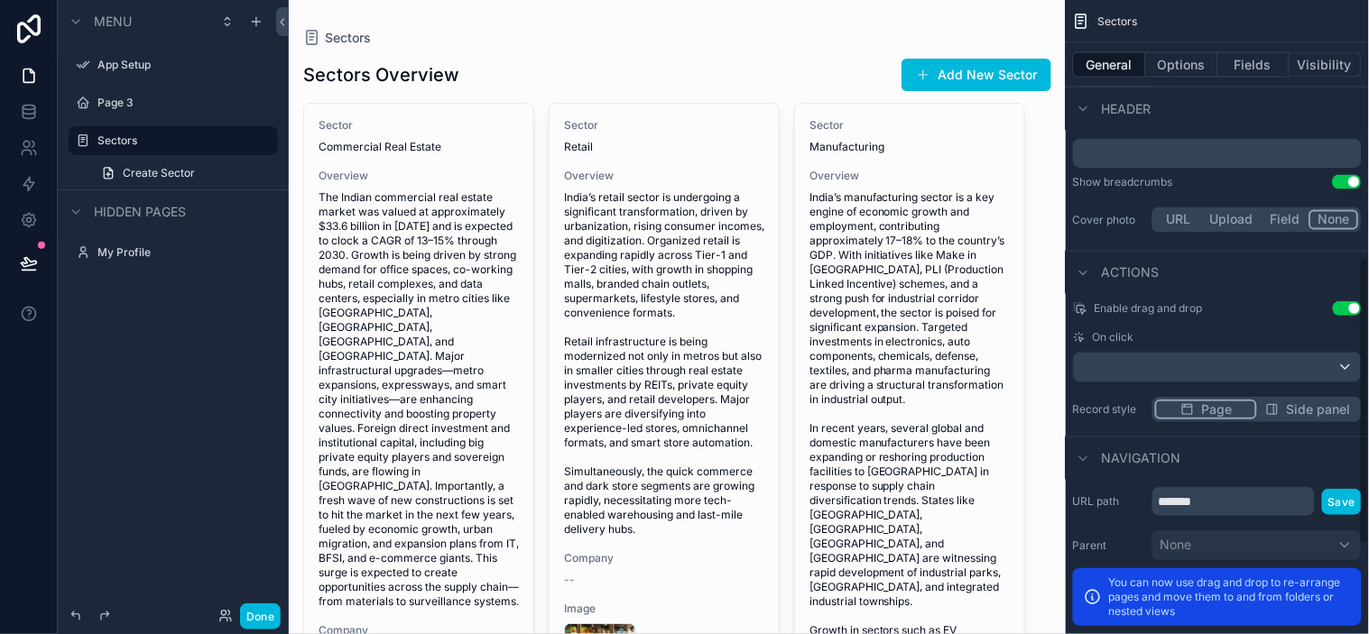
scroll to position [566, 0]
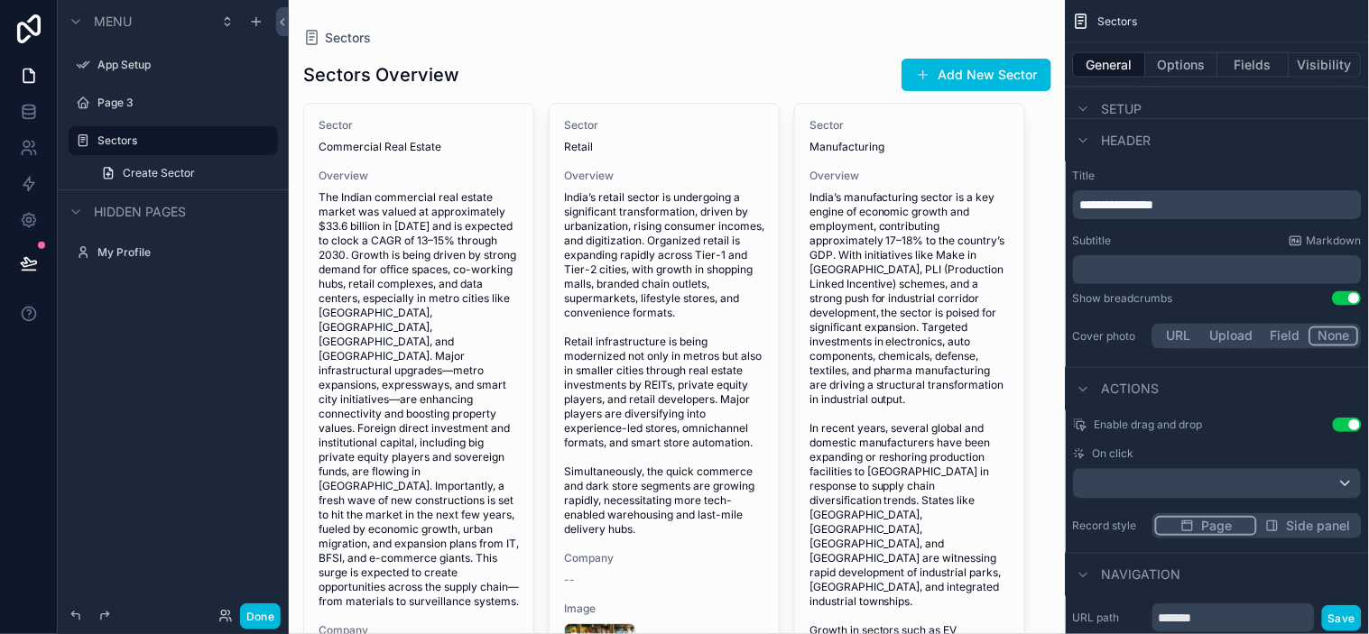
click at [1232, 341] on button "Field" at bounding box center [1286, 337] width 48 height 20
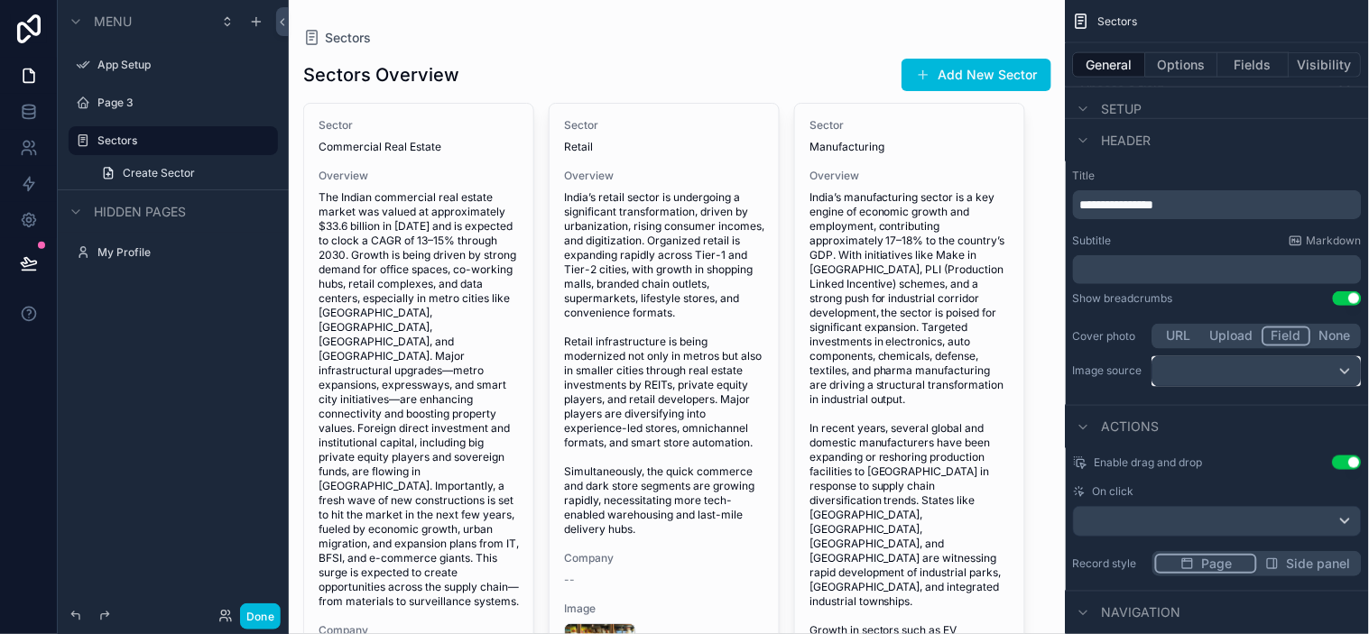
click at [1232, 364] on div "scrollable content" at bounding box center [1257, 371] width 208 height 29
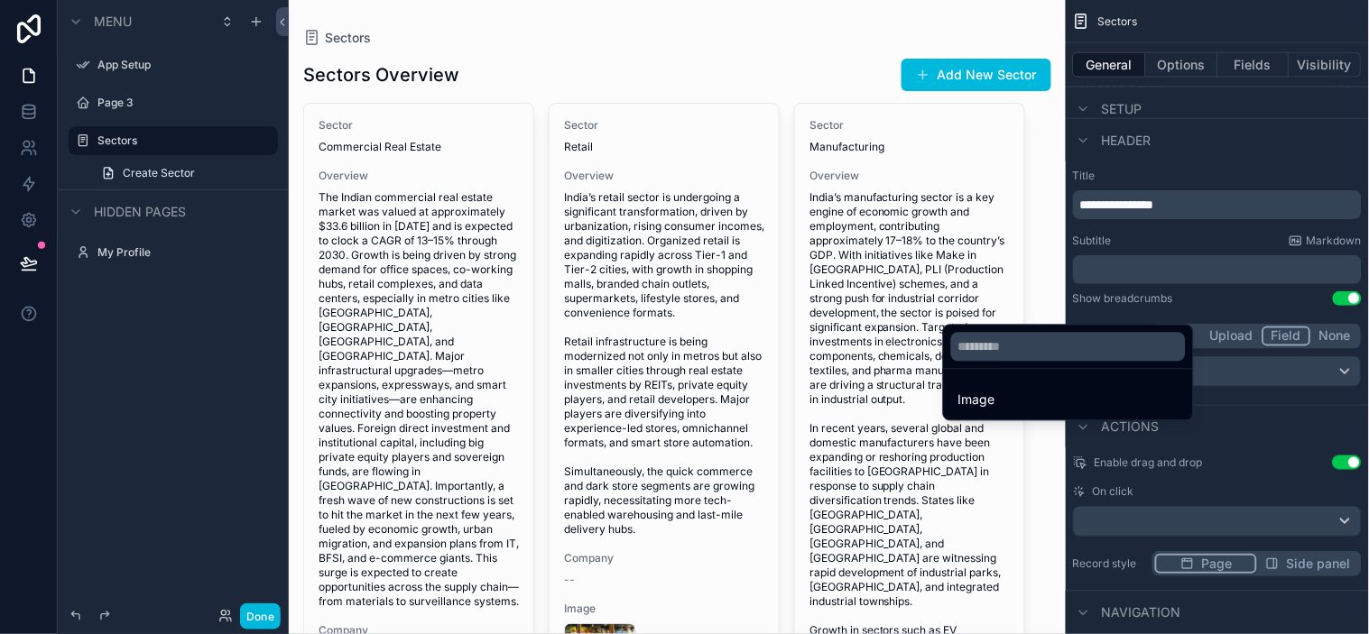
click at [1006, 397] on div "Image" at bounding box center [1068, 401] width 220 height 22
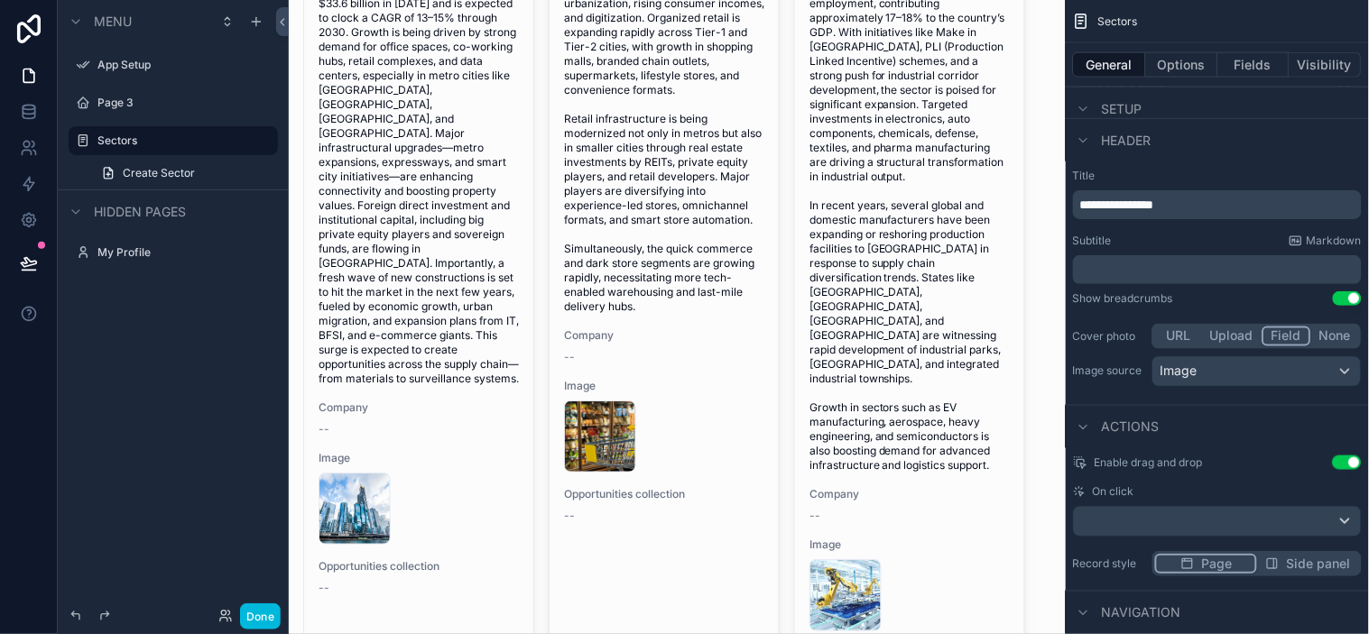
scroll to position [0, 0]
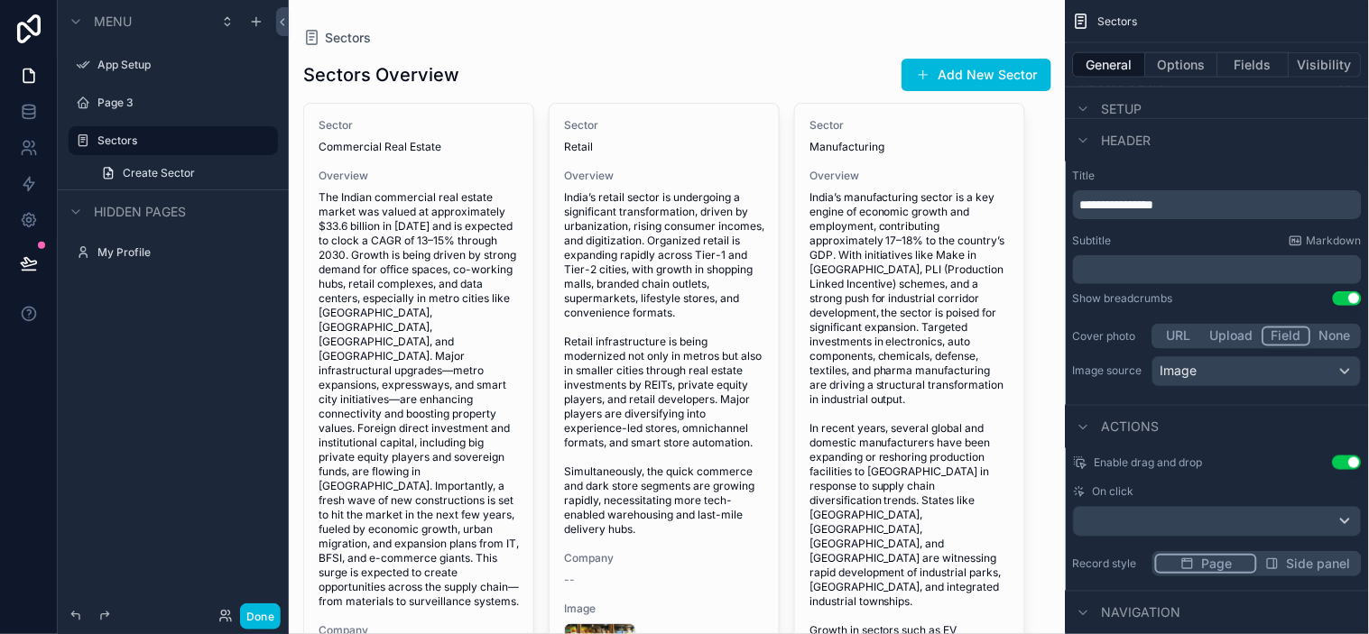
click at [438, 119] on span "Sector" at bounding box center [419, 125] width 200 height 14
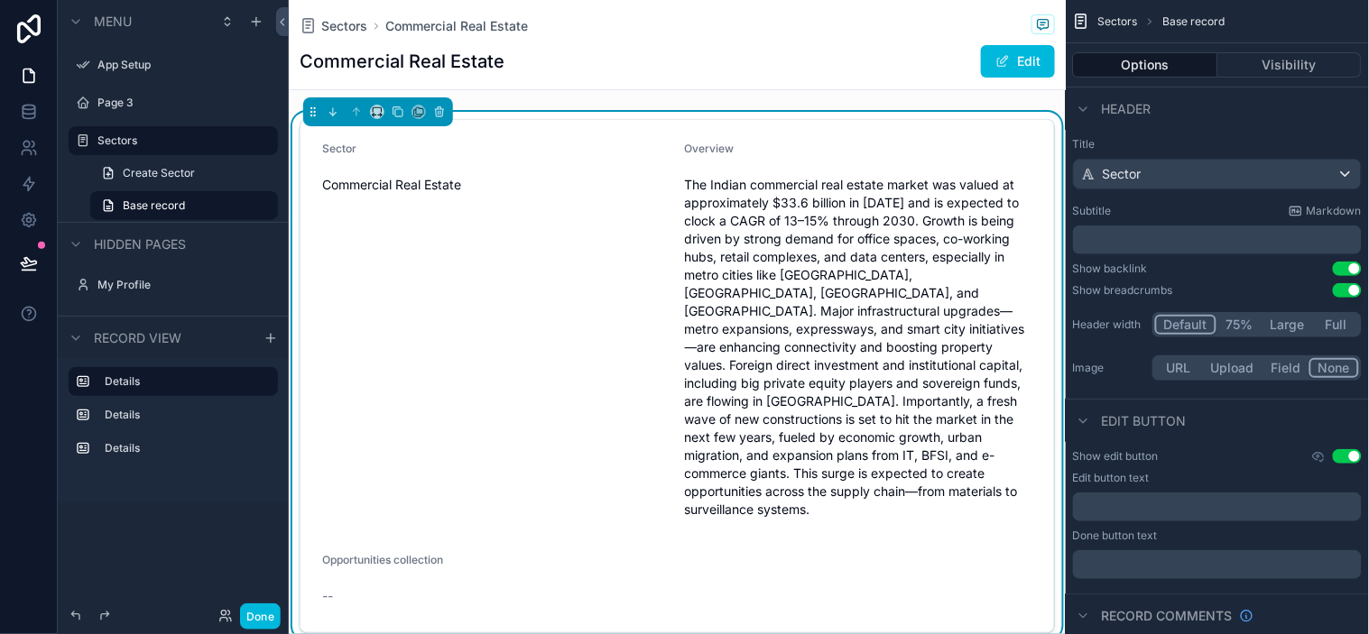
click at [1232, 269] on button "Use setting" at bounding box center [1347, 269] width 29 height 14
click at [1232, 282] on div "Title Sector Subtitle Markdown ﻿ Show backlink Use setting Show breadcrumbs Use…" at bounding box center [1217, 261] width 303 height 262
click at [1232, 286] on button "Use setting" at bounding box center [1347, 290] width 29 height 14
click at [1232, 291] on button "Use setting" at bounding box center [1347, 290] width 29 height 14
click at [1232, 267] on button "Use setting" at bounding box center [1347, 269] width 29 height 14
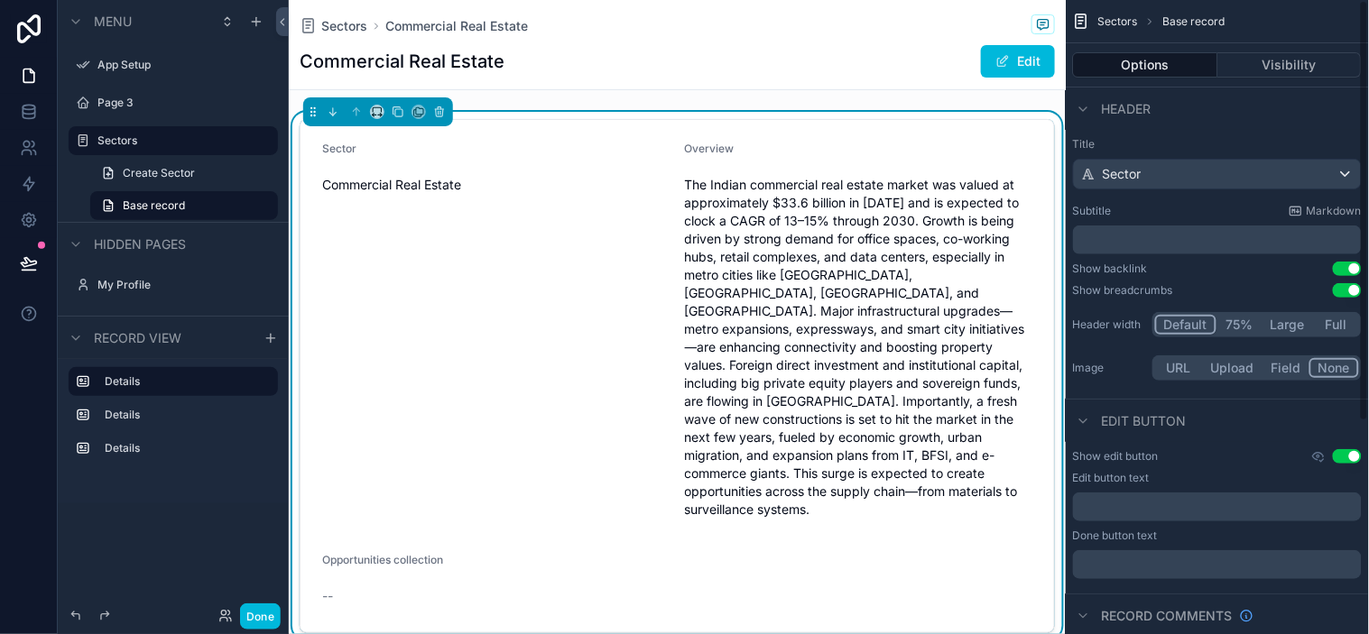
click at [1232, 208] on span "Markdown" at bounding box center [1334, 211] width 55 height 14
click at [1232, 77] on button "Visibility" at bounding box center [1290, 64] width 144 height 25
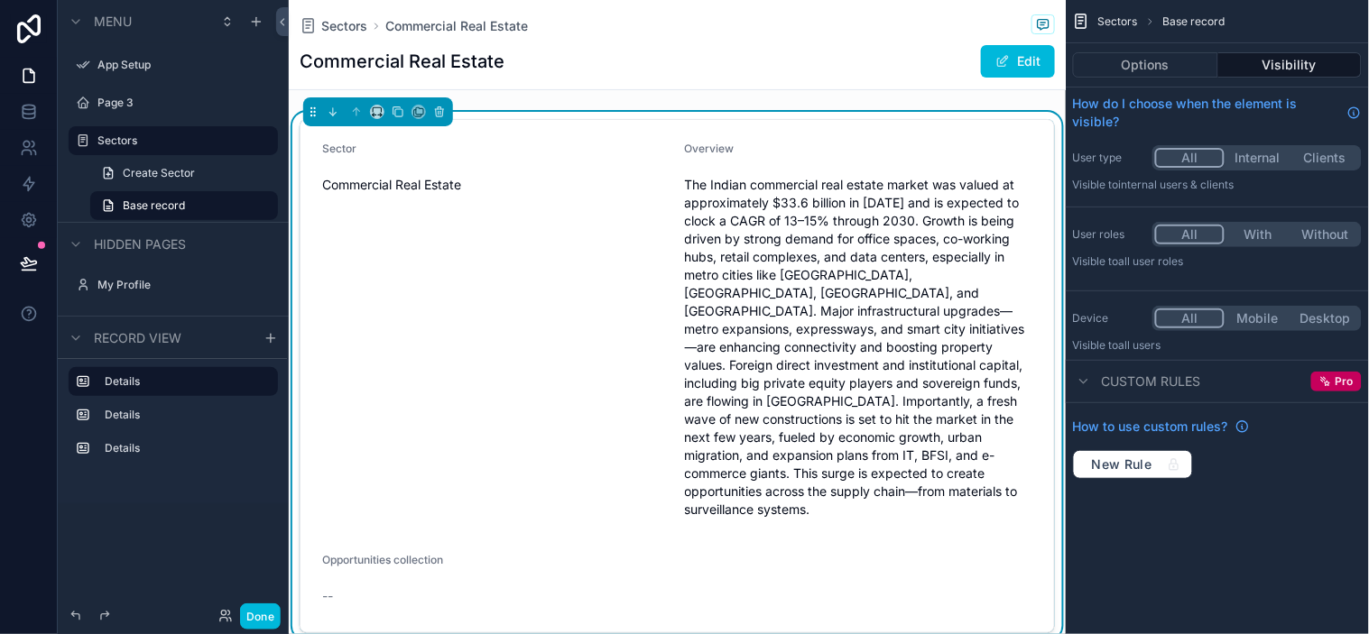
click at [1093, 380] on div "scrollable content" at bounding box center [1084, 382] width 22 height 22
click at [1115, 383] on span "Custom rules" at bounding box center [1151, 382] width 99 height 18
click at [1177, 551] on div "Sectors Base record Options Visibility How do I choose when the element is visi…" at bounding box center [1217, 317] width 303 height 634
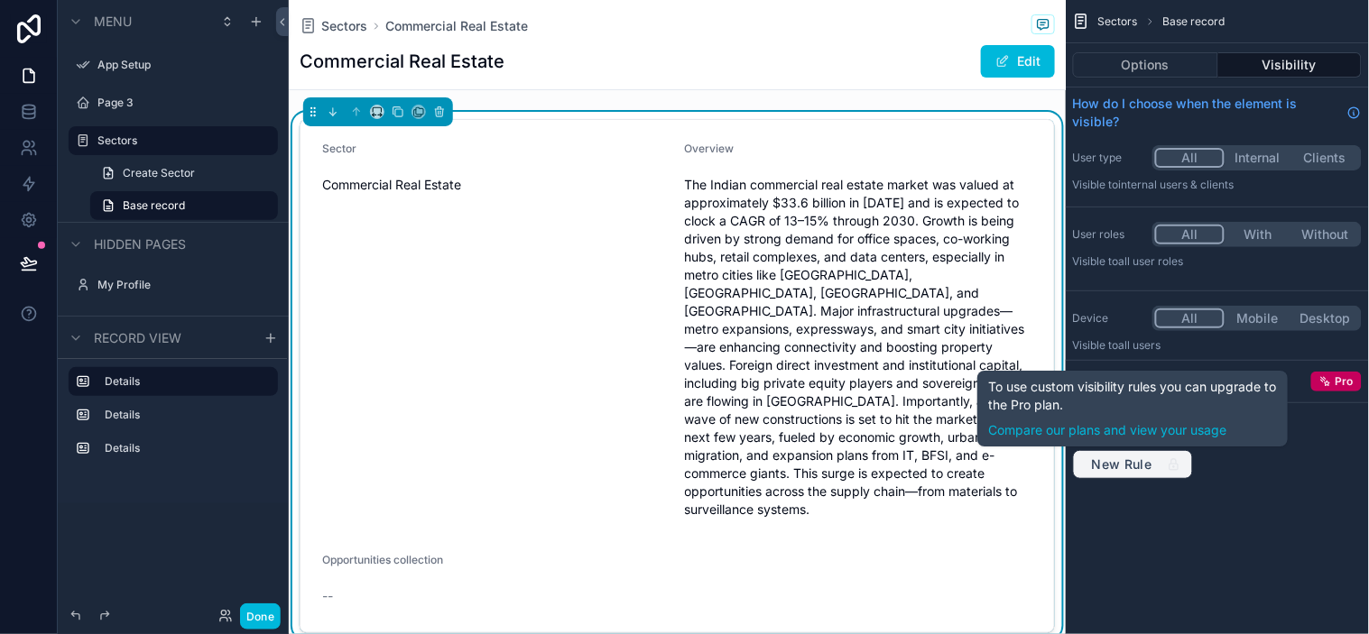
click at [1143, 469] on span "New Rule" at bounding box center [1122, 465] width 75 height 16
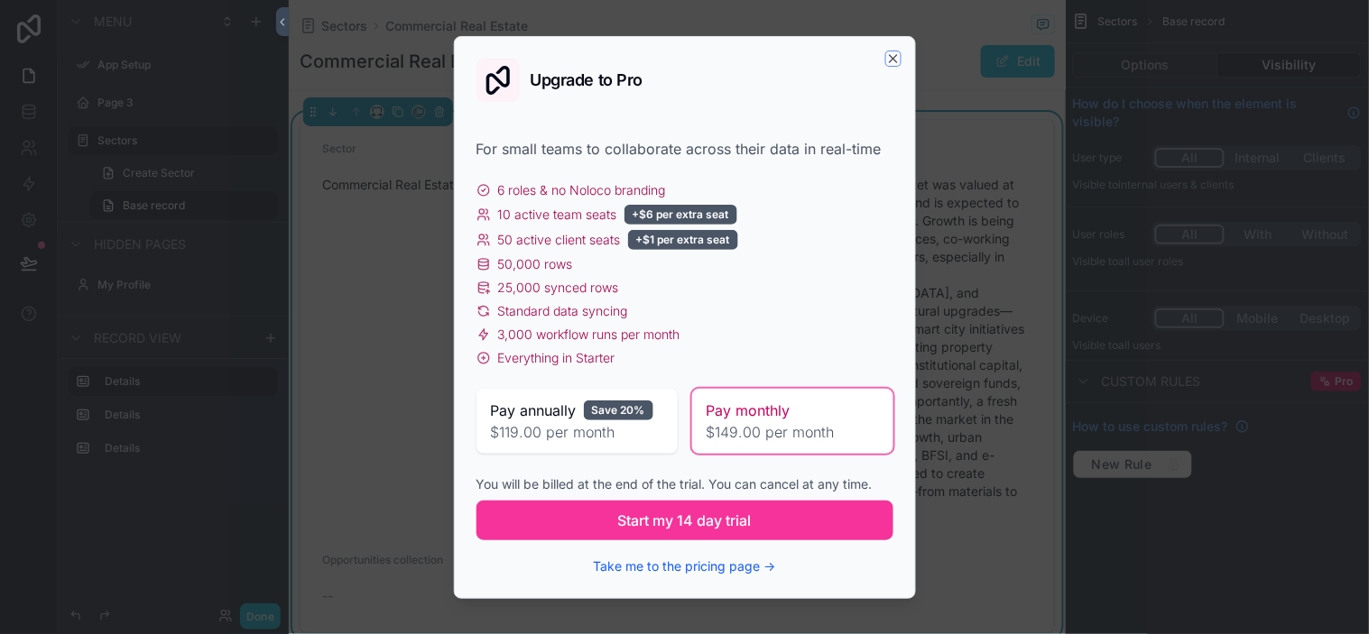
click at [890, 60] on icon "button" at bounding box center [893, 58] width 14 height 14
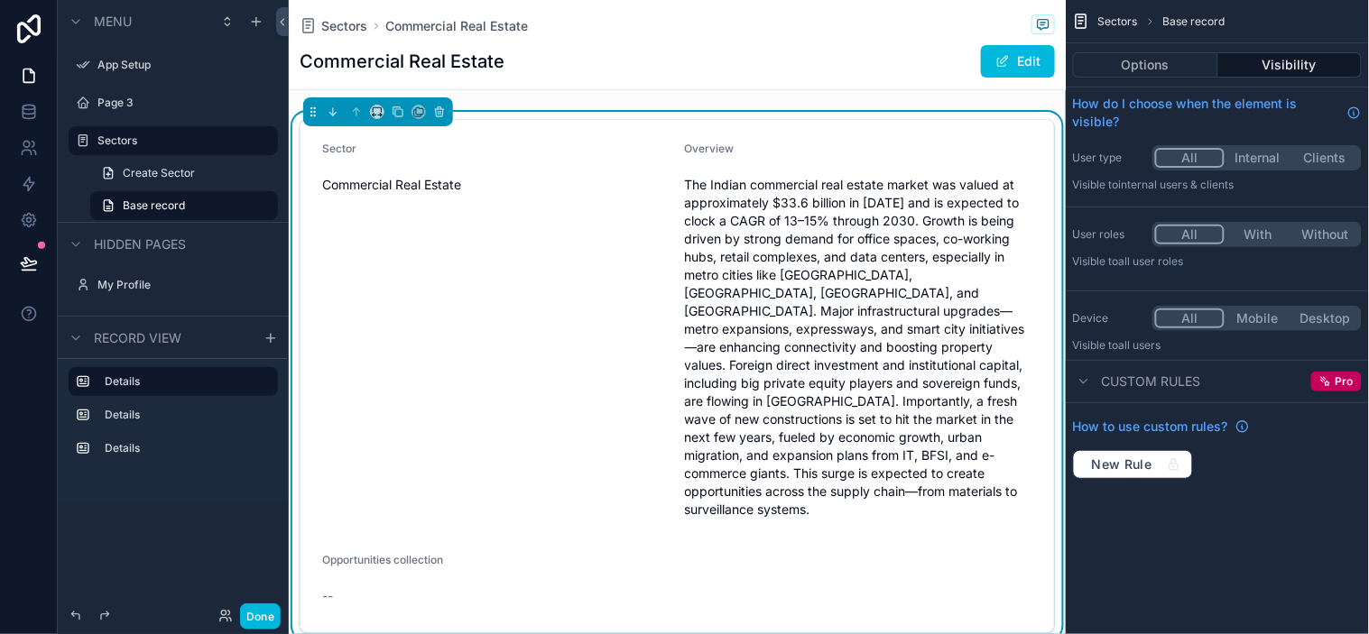
click at [1232, 558] on div "Sectors Base record Options Visibility How do I choose when the element is visi…" at bounding box center [1217, 317] width 303 height 634
click at [1232, 531] on div "Sectors Base record Options Visibility How do I choose when the element is visi…" at bounding box center [1217, 317] width 303 height 634
drag, startPoint x: 1287, startPoint y: 517, endPoint x: 1328, endPoint y: 508, distance: 42.5
click at [1232, 521] on div "Sectors Base record Options Visibility How do I choose when the element is visi…" at bounding box center [1217, 317] width 303 height 634
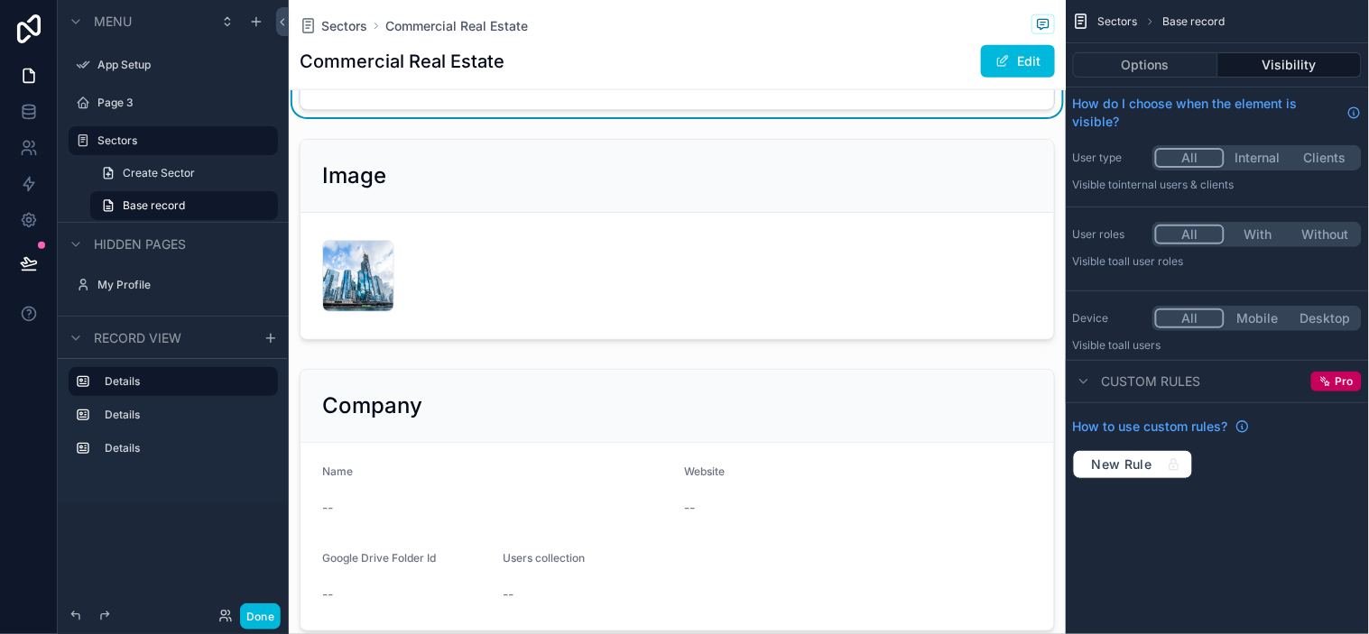
scroll to position [401, 0]
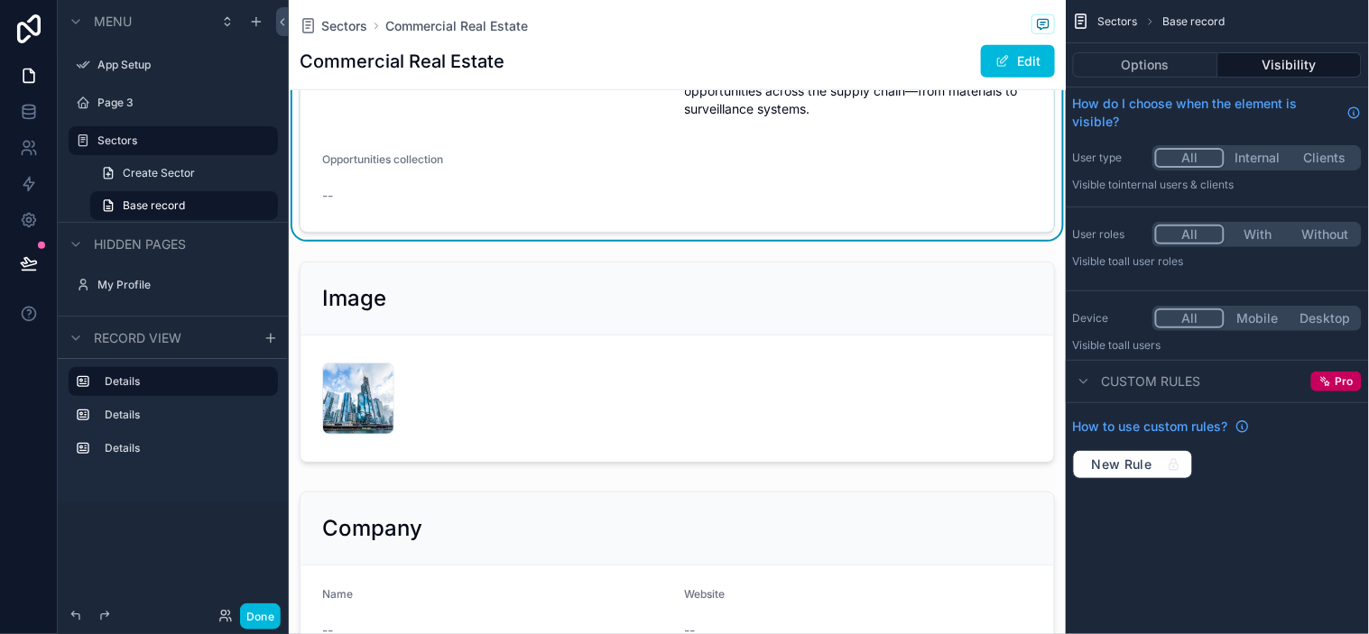
click at [448, 257] on div "scrollable content" at bounding box center [677, 362] width 777 height 216
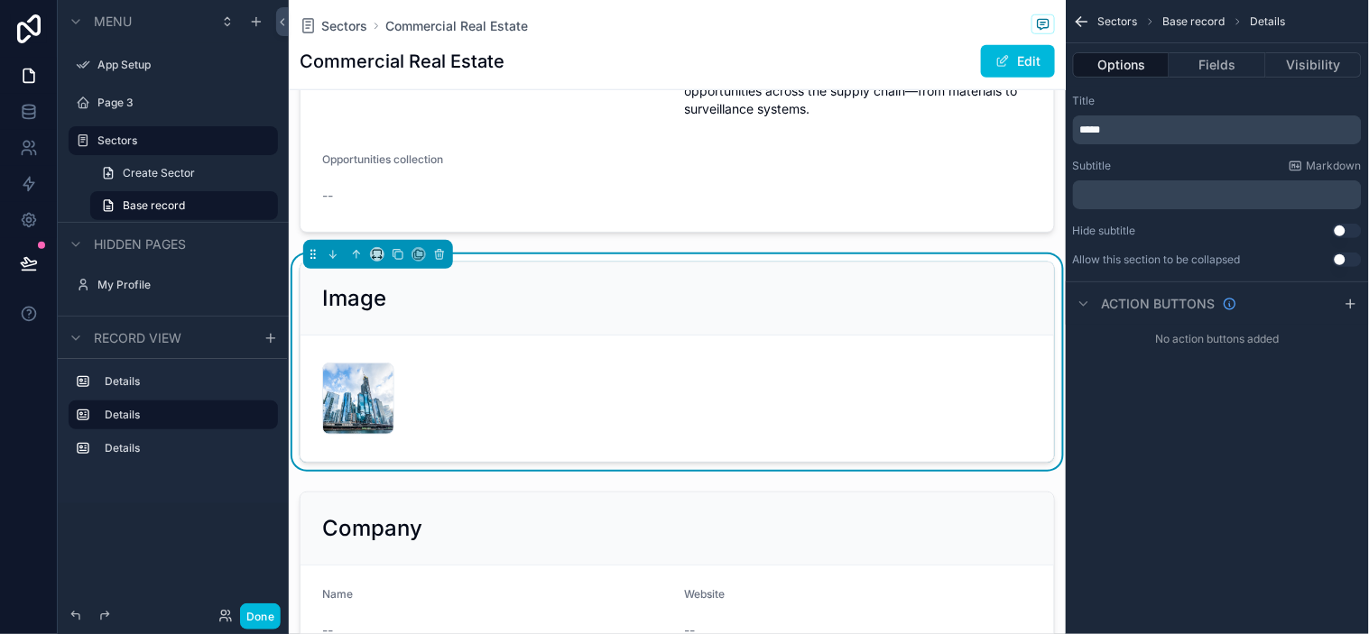
click at [644, 363] on div "7-Things-You-Need-to-Know-About-Commercial-Real-Estate[1] .jpg" at bounding box center [677, 399] width 710 height 72
click at [379, 248] on icon "scrollable content" at bounding box center [377, 254] width 13 height 13
click at [416, 350] on div "50%" at bounding box center [413, 355] width 56 height 22
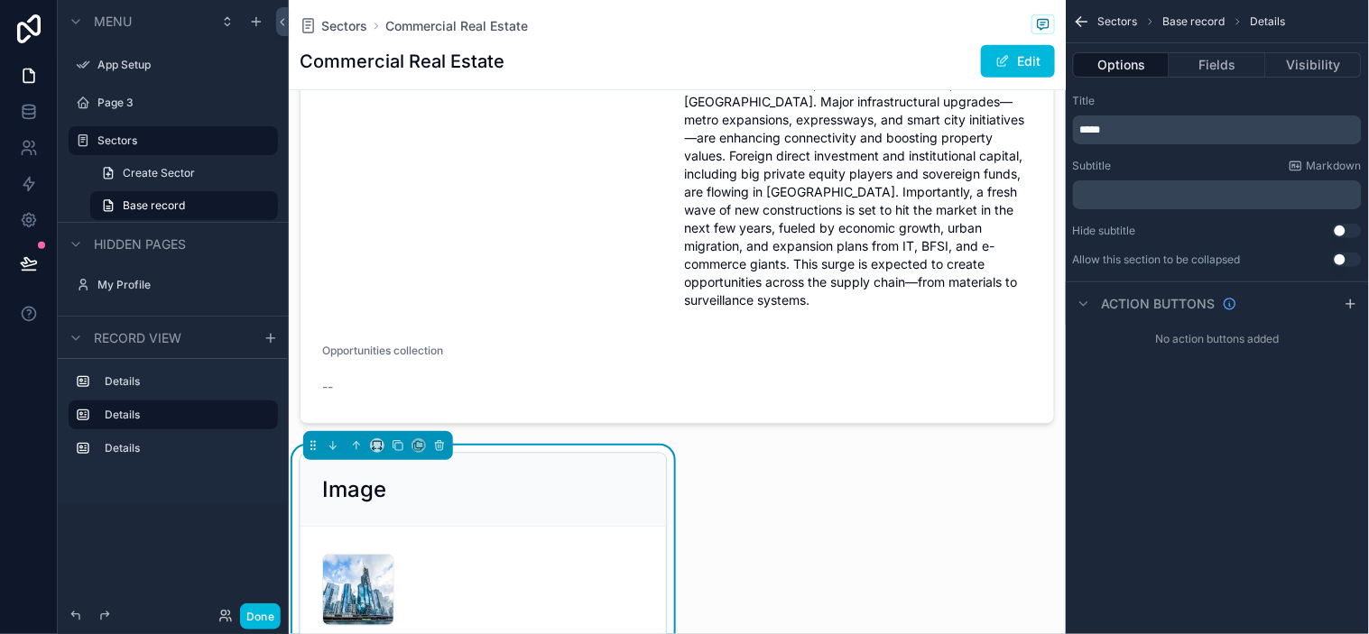
scroll to position [204, 0]
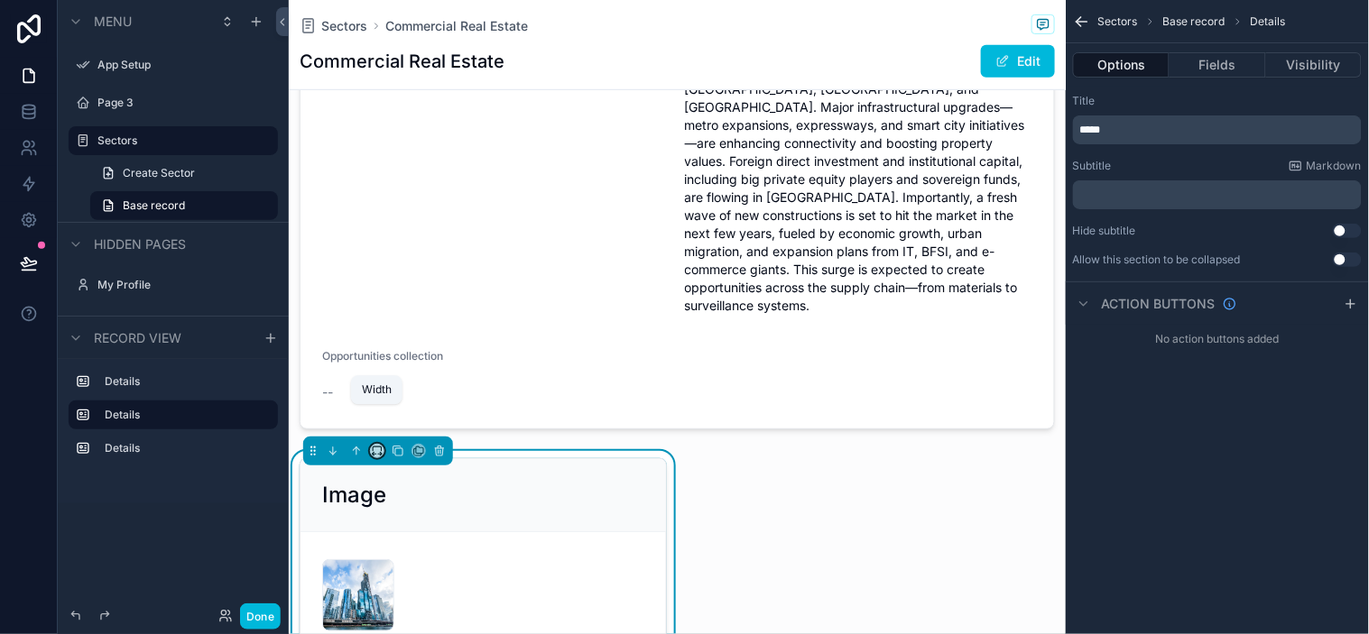
click at [379, 447] on icon "scrollable content" at bounding box center [377, 449] width 8 height 5
click at [419, 202] on span "Default" at bounding box center [406, 194] width 42 height 22
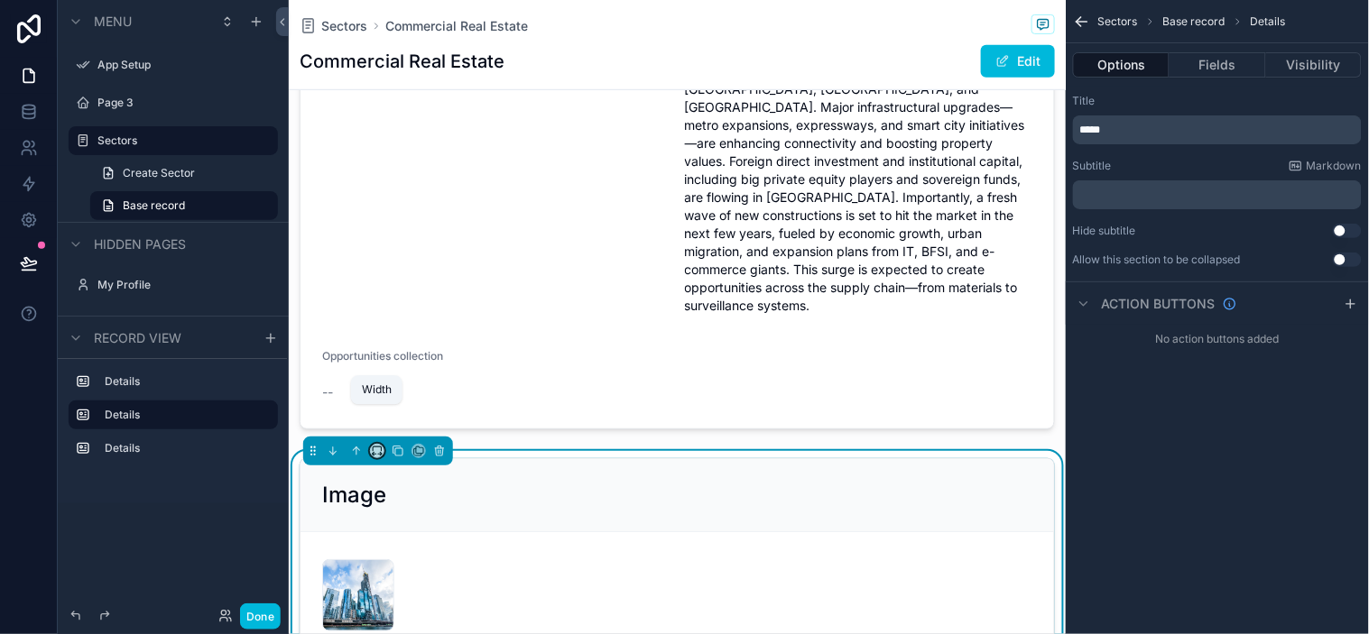
click at [374, 445] on icon "scrollable content" at bounding box center [377, 451] width 13 height 13
click at [429, 384] on div "Large" at bounding box center [413, 386] width 56 height 22
click at [375, 445] on icon "scrollable content" at bounding box center [377, 451] width 13 height 13
click at [406, 199] on span "Default" at bounding box center [406, 194] width 42 height 22
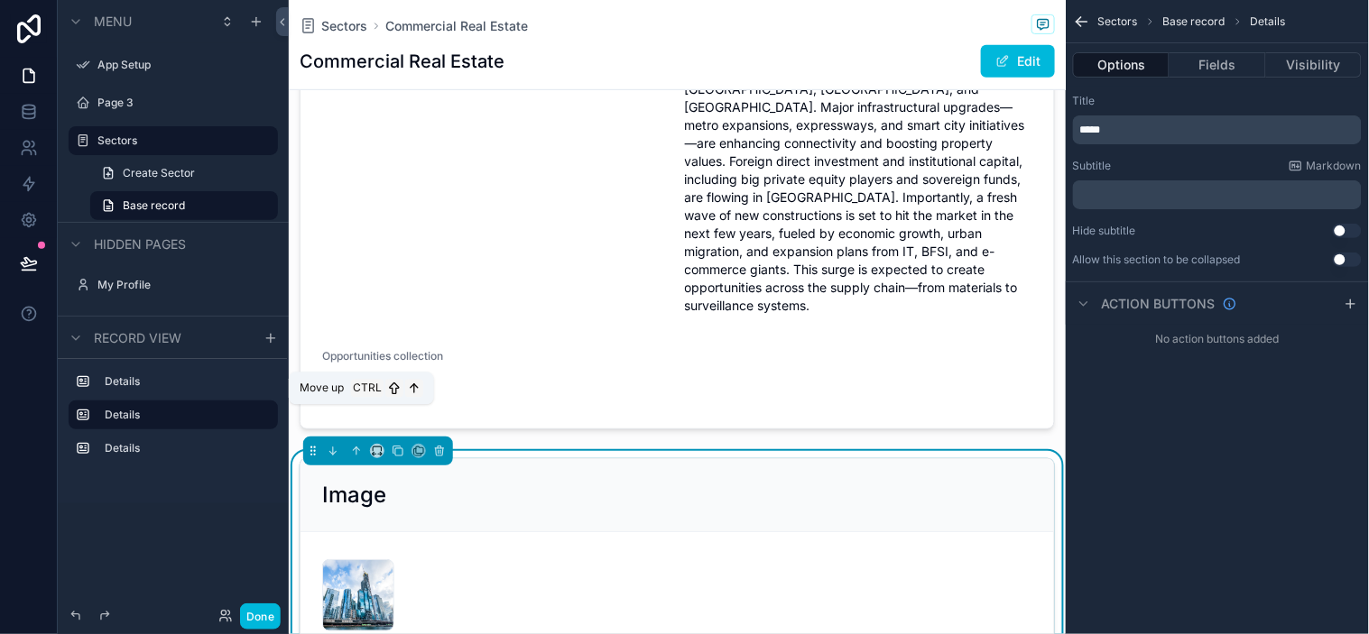
click at [356, 448] on icon "scrollable content" at bounding box center [356, 451] width 0 height 7
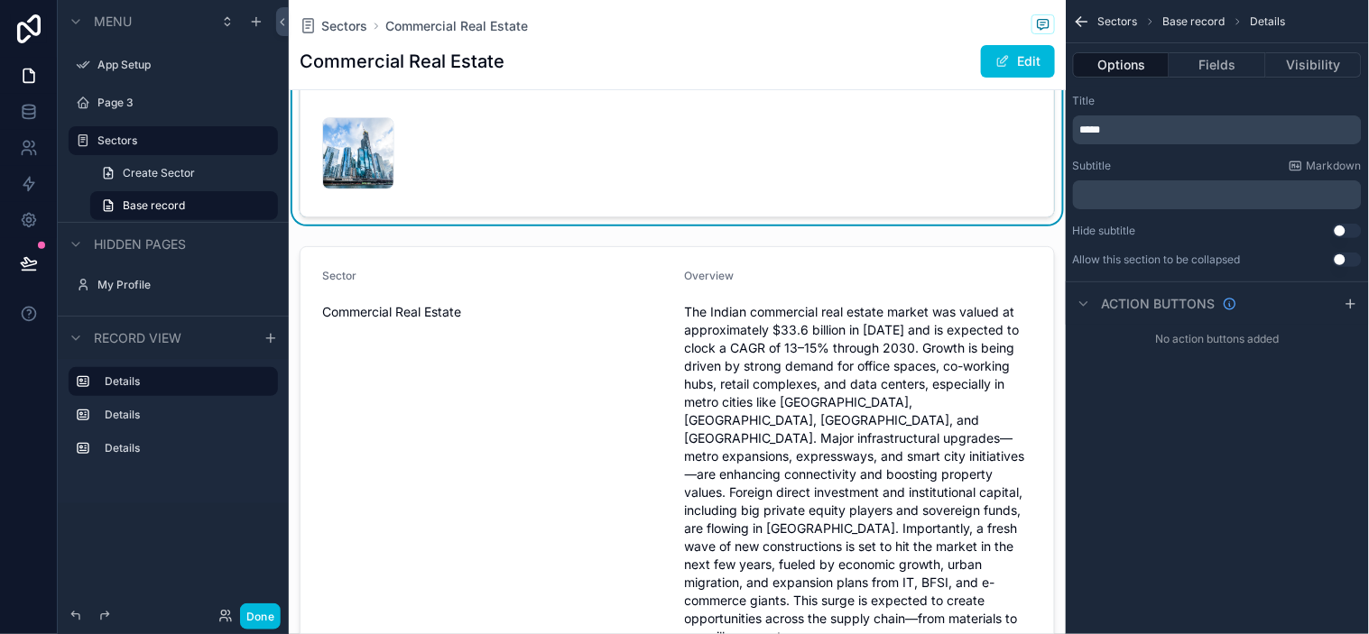
scroll to position [0, 0]
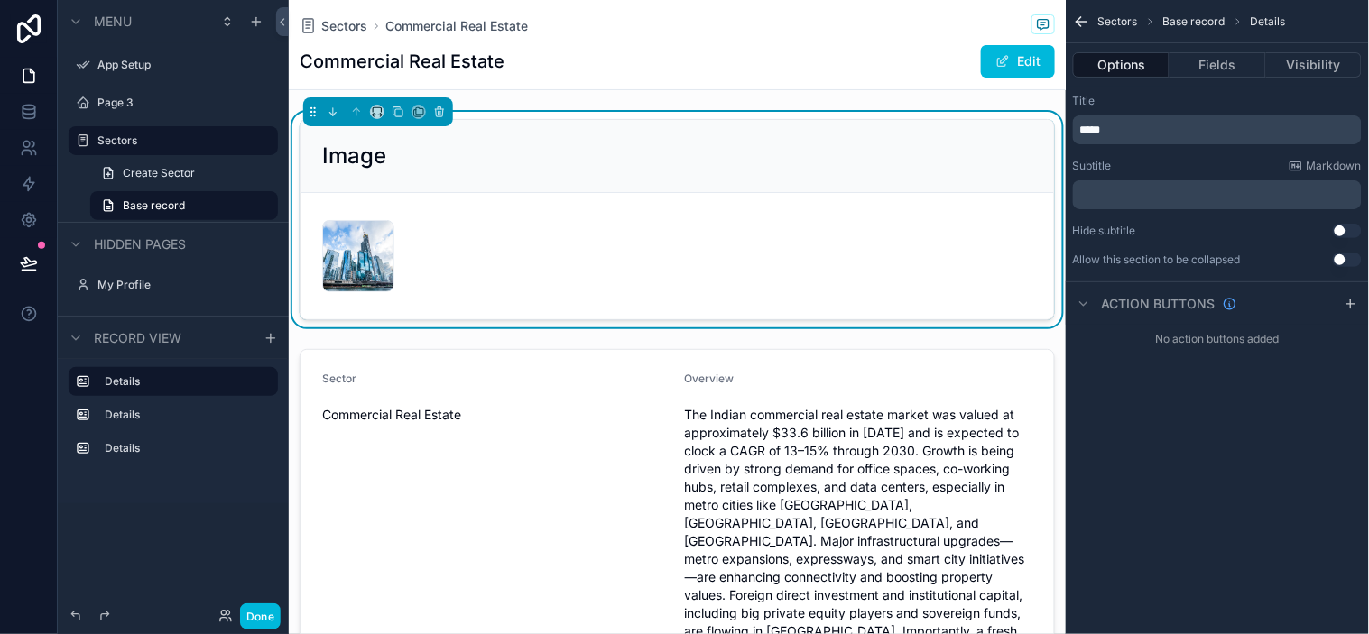
click at [329, 257] on div "7-Things-You-Need-to-Know-About-Commercial-Real-Estate[1] .jpg" at bounding box center [358, 256] width 72 height 72
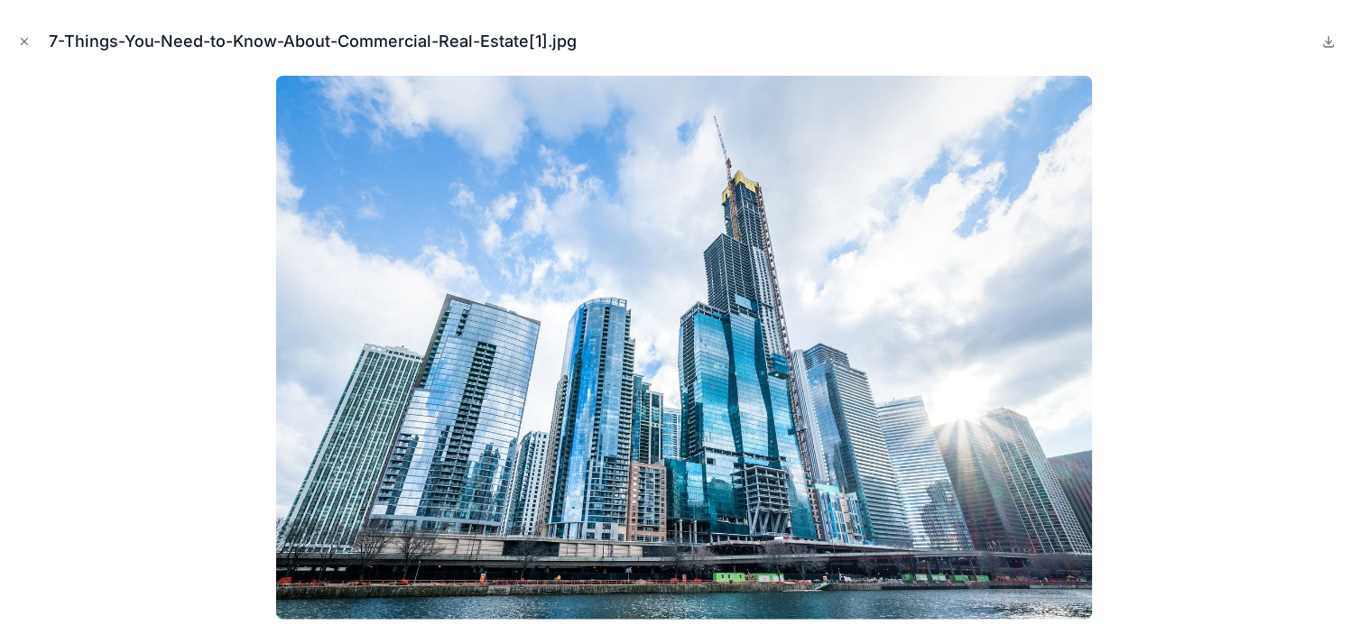
click at [19, 41] on icon "Close modal" at bounding box center [24, 41] width 13 height 13
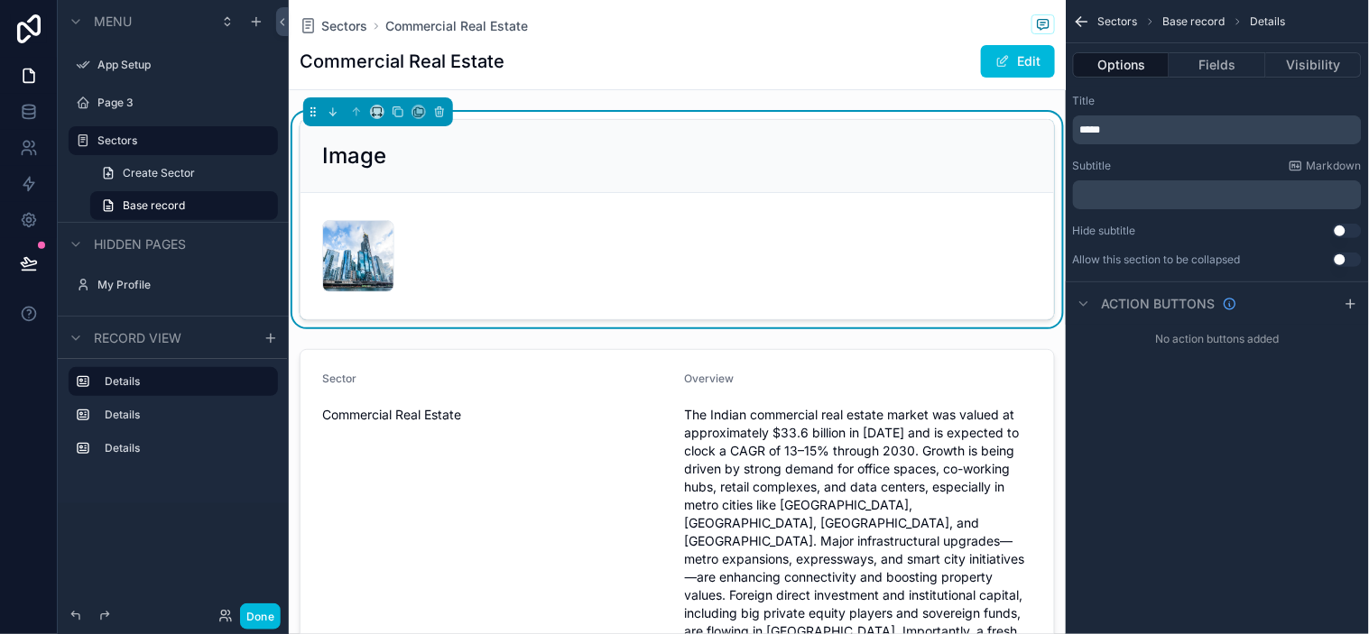
click at [1232, 255] on button "Use setting" at bounding box center [1347, 260] width 29 height 14
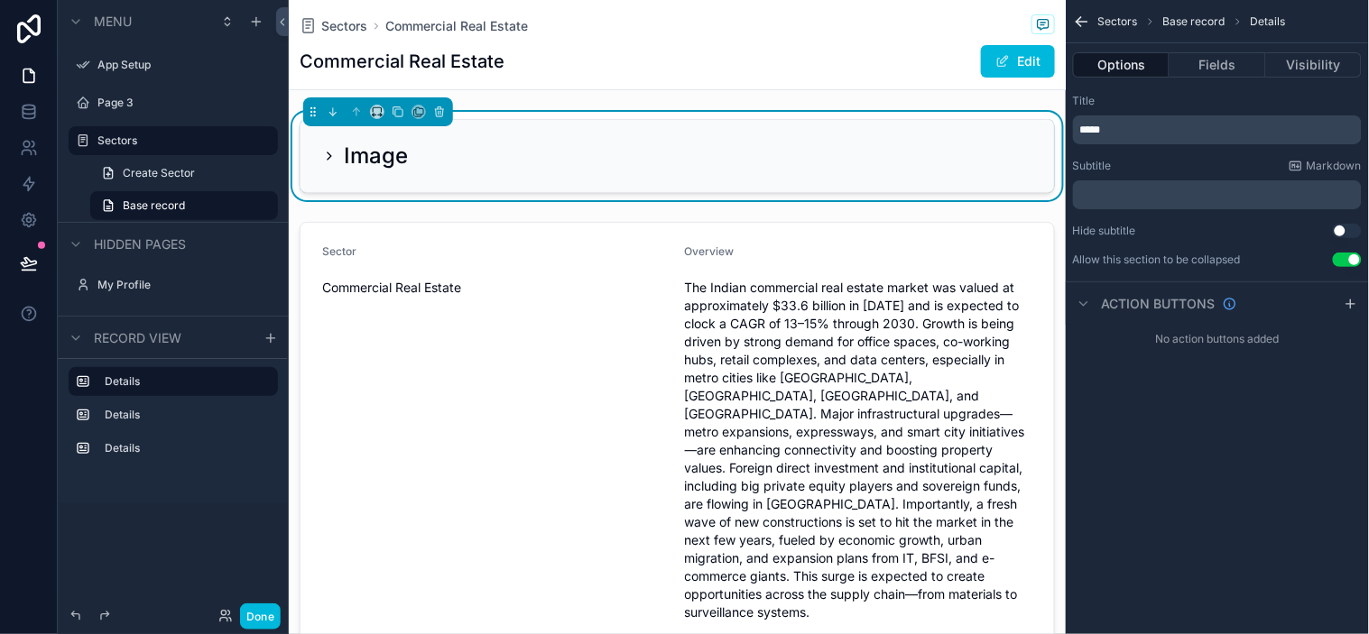
click at [1232, 257] on button "Use setting" at bounding box center [1347, 260] width 29 height 14
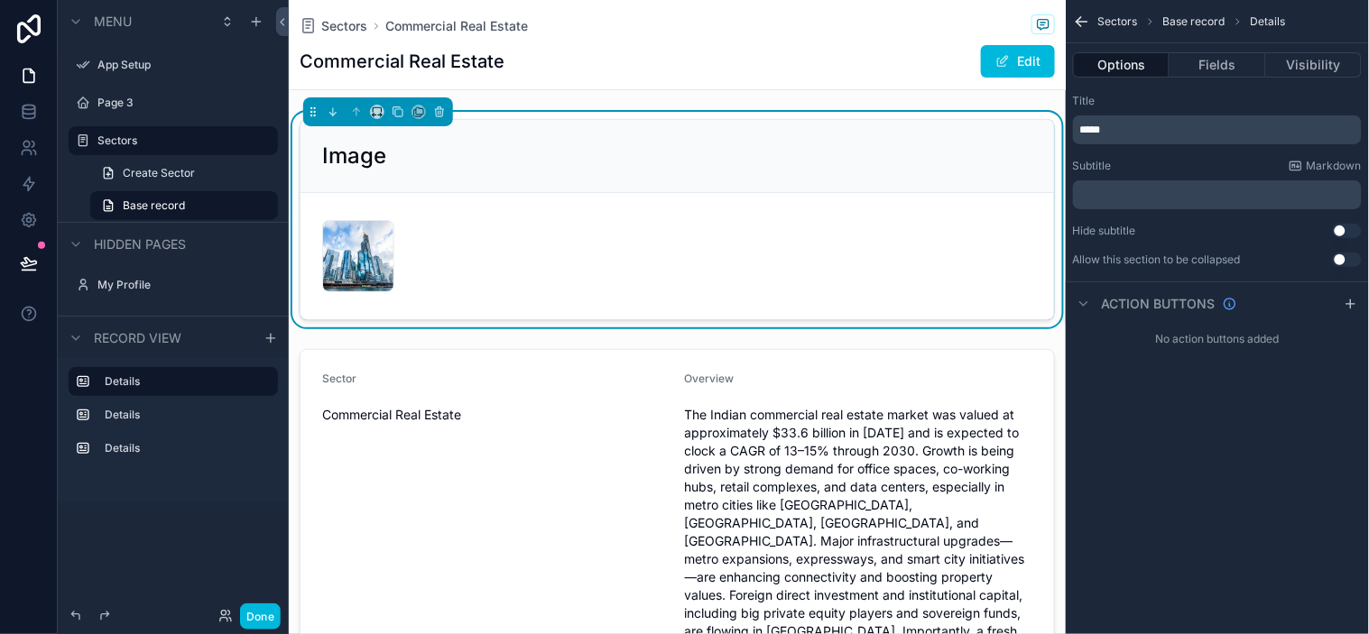
click at [1232, 230] on button "Use setting" at bounding box center [1347, 231] width 29 height 14
click at [1232, 228] on button "Use setting" at bounding box center [1347, 231] width 29 height 14
click at [354, 248] on div "7-Things-You-Need-to-Know-About-Commercial-Real-Estate[1] .jpg" at bounding box center [358, 256] width 72 height 72
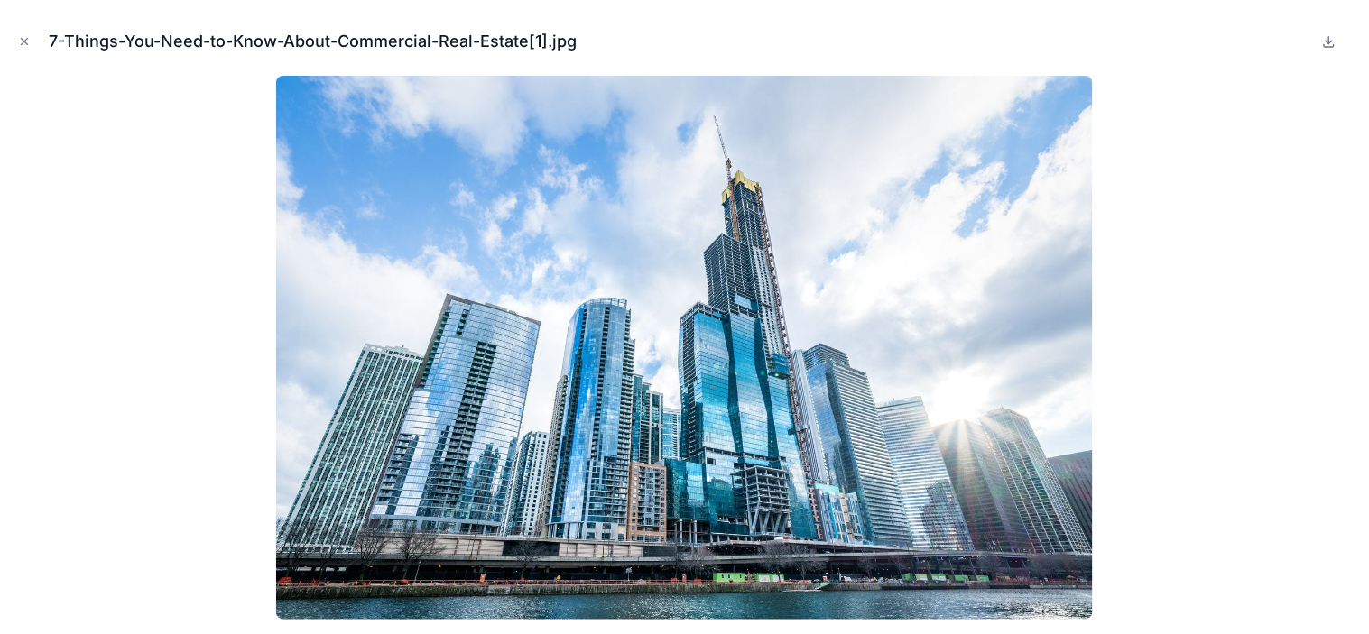
click at [24, 37] on icon "Close modal" at bounding box center [24, 41] width 13 height 13
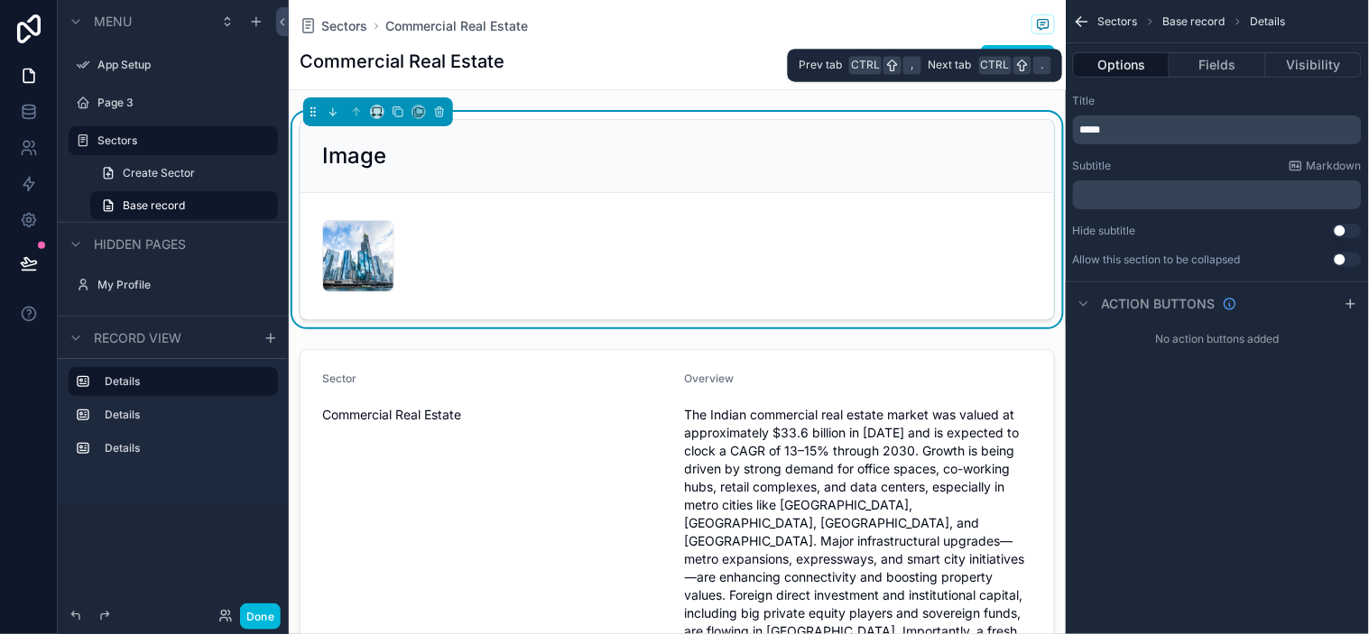
click at [1232, 69] on button "Fields" at bounding box center [1217, 64] width 96 height 25
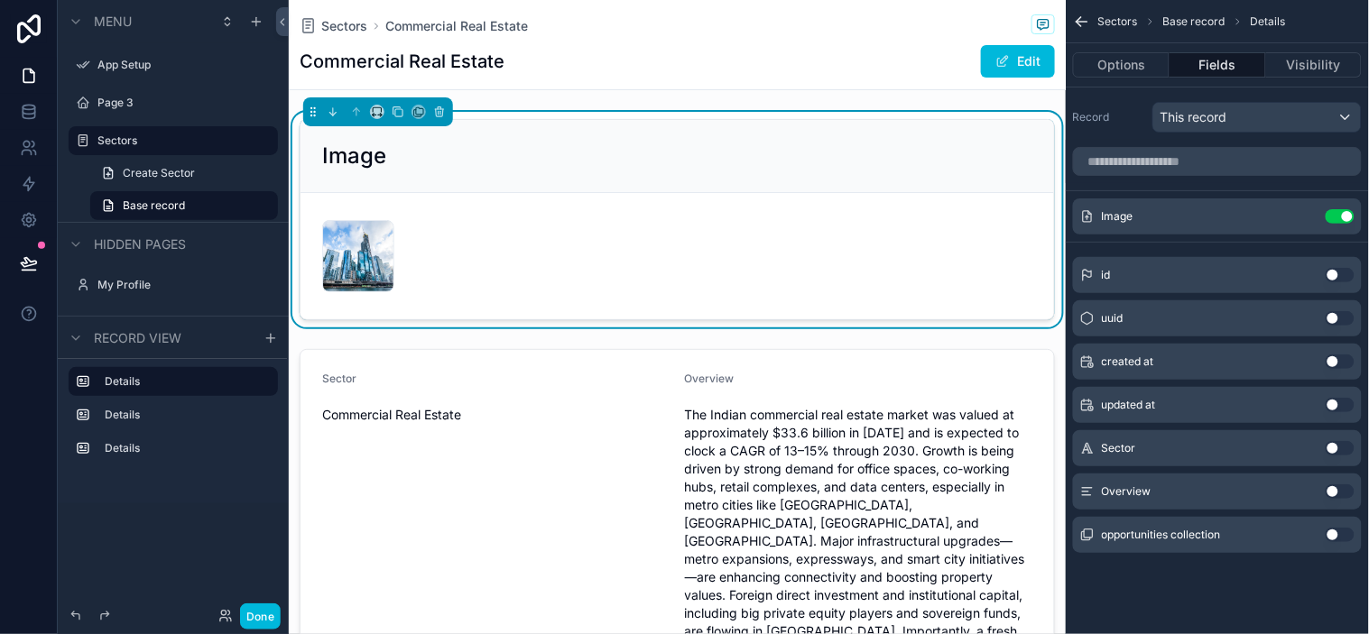
click at [0, 0] on icon "scrollable content" at bounding box center [0, 0] width 0 height 0
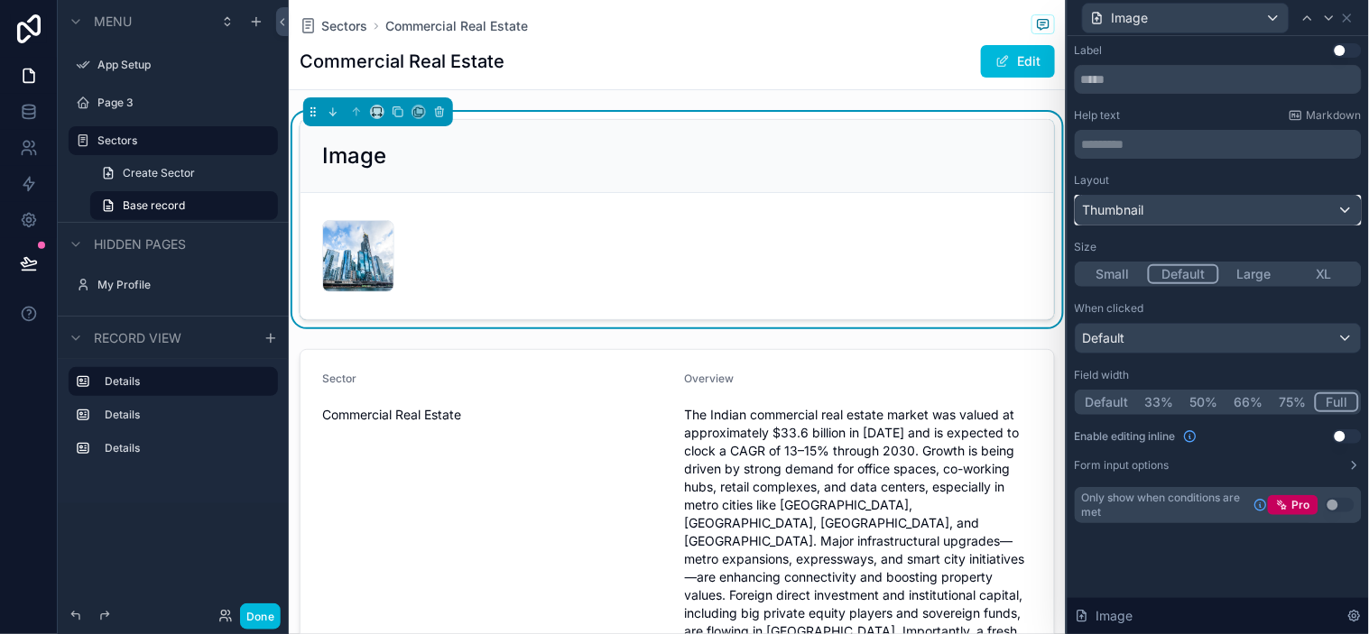
click at [1232, 218] on div "Thumbnail" at bounding box center [1218, 210] width 285 height 29
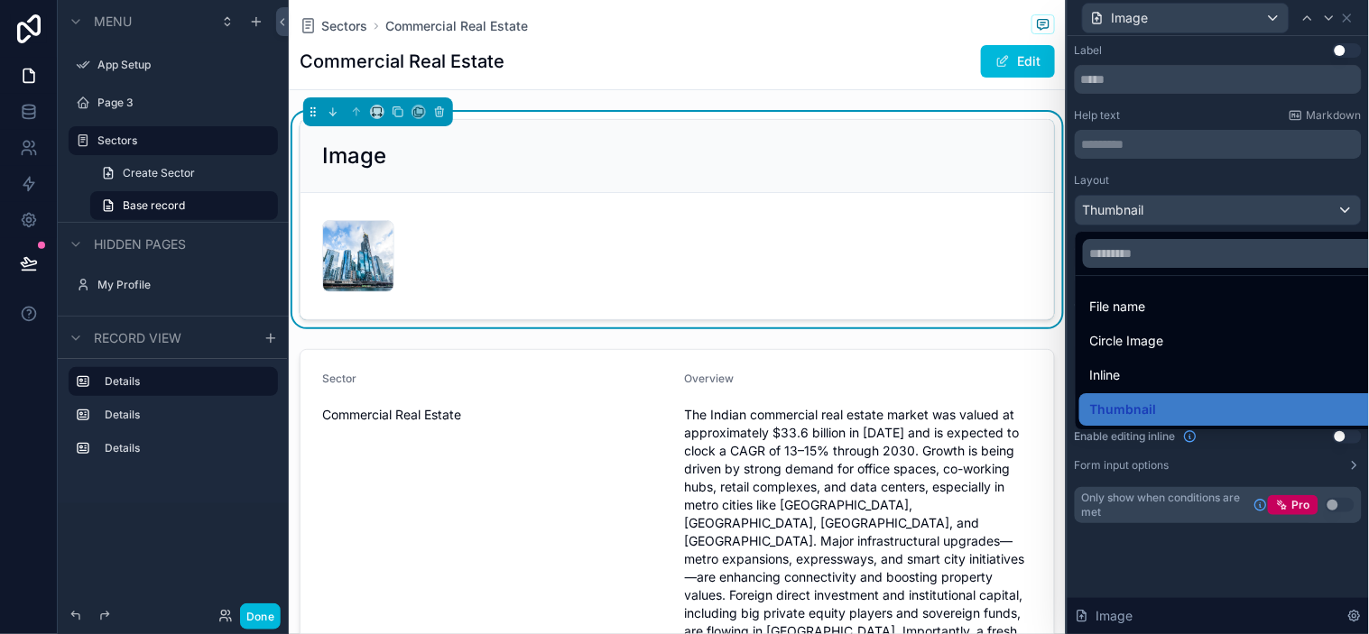
click at [1141, 370] on div "Inline" at bounding box center [1239, 376] width 299 height 22
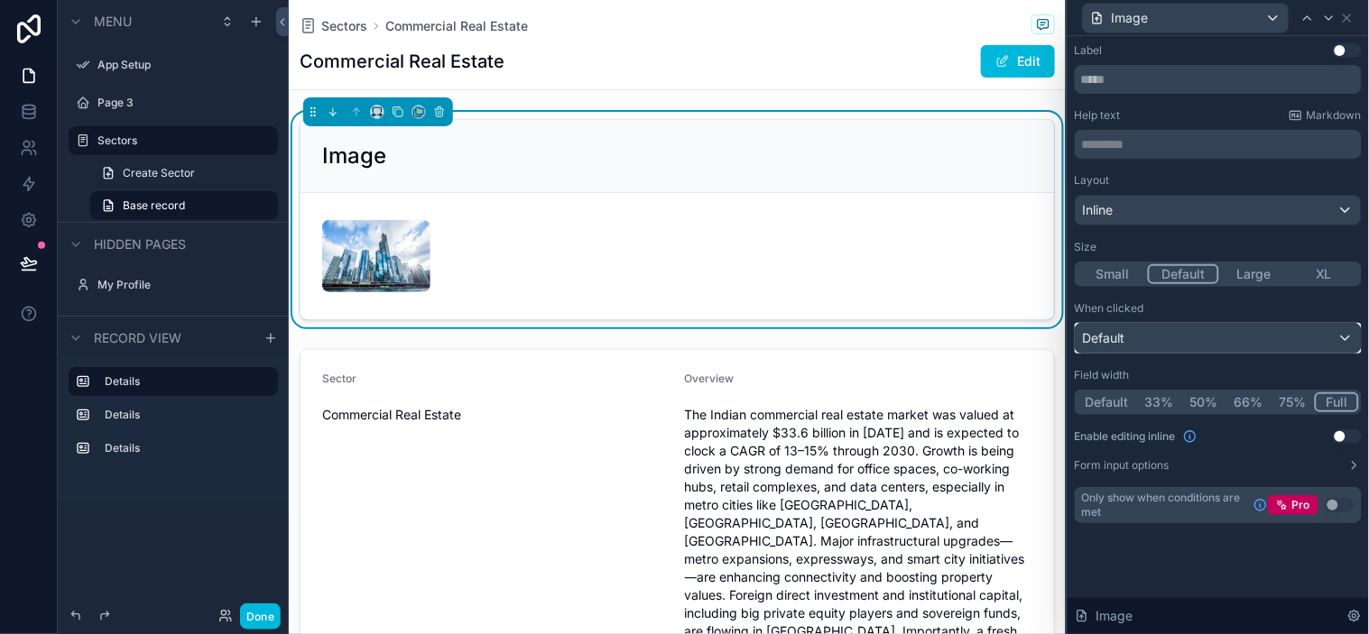
click at [1167, 331] on div "Default" at bounding box center [1218, 338] width 285 height 29
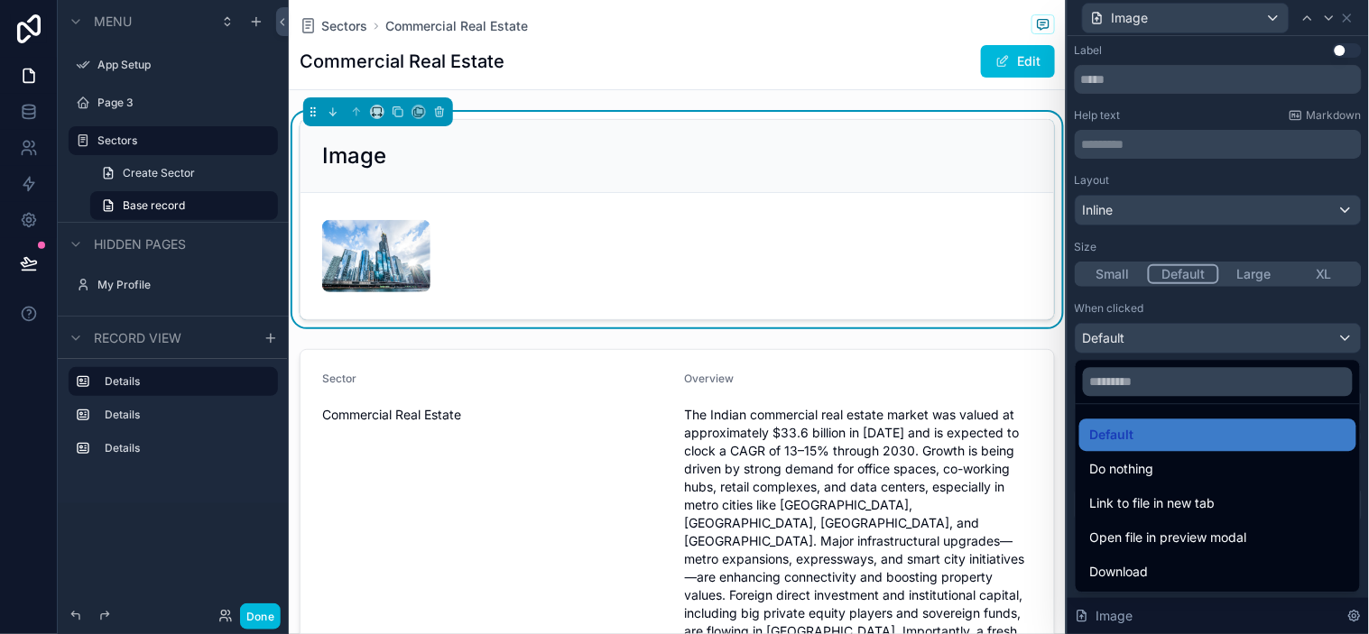
click at [1183, 244] on div at bounding box center [1217, 317] width 301 height 634
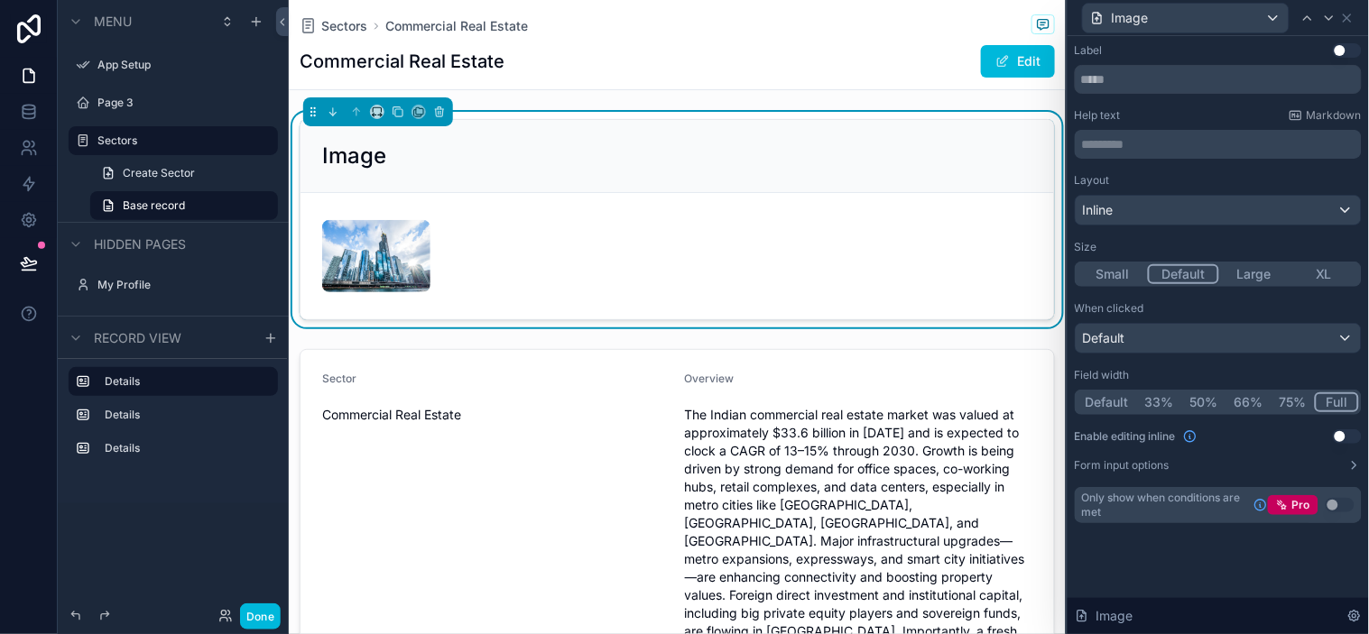
click at [1232, 269] on button "Large" at bounding box center [1254, 274] width 70 height 20
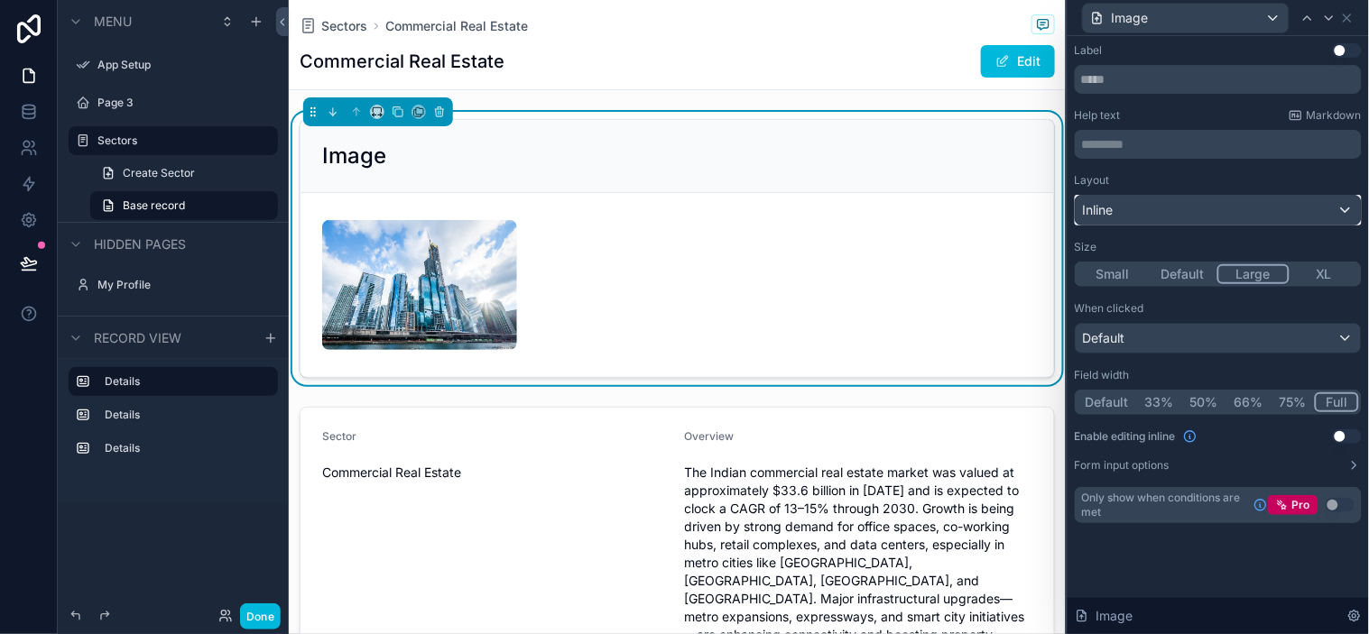
click at [1188, 219] on div "Inline" at bounding box center [1218, 210] width 285 height 29
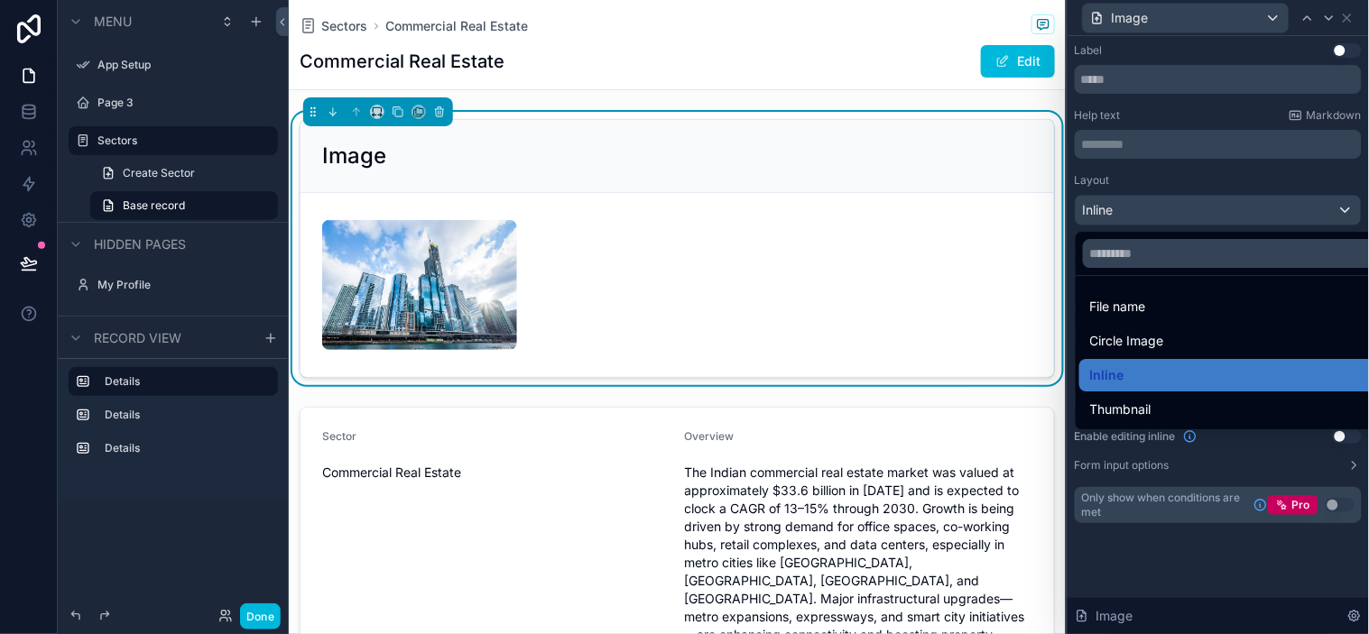
click at [1160, 318] on div "File name" at bounding box center [1239, 307] width 299 height 22
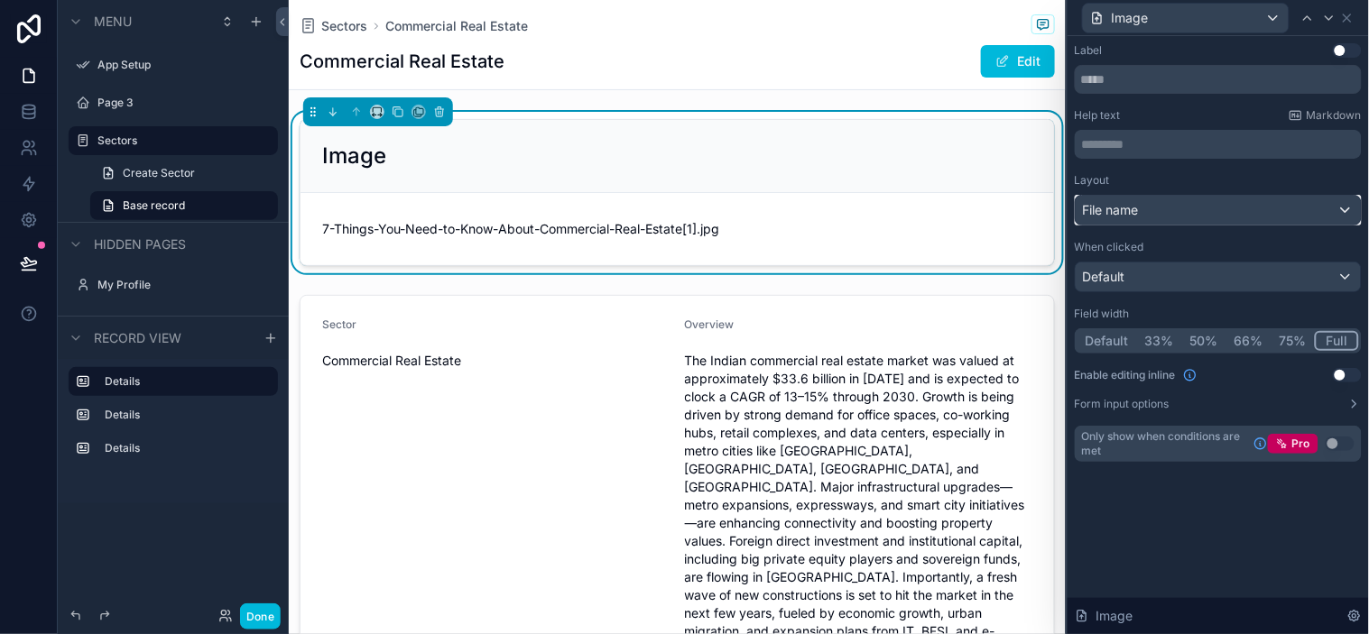
click at [1188, 219] on div "File name" at bounding box center [1218, 210] width 285 height 29
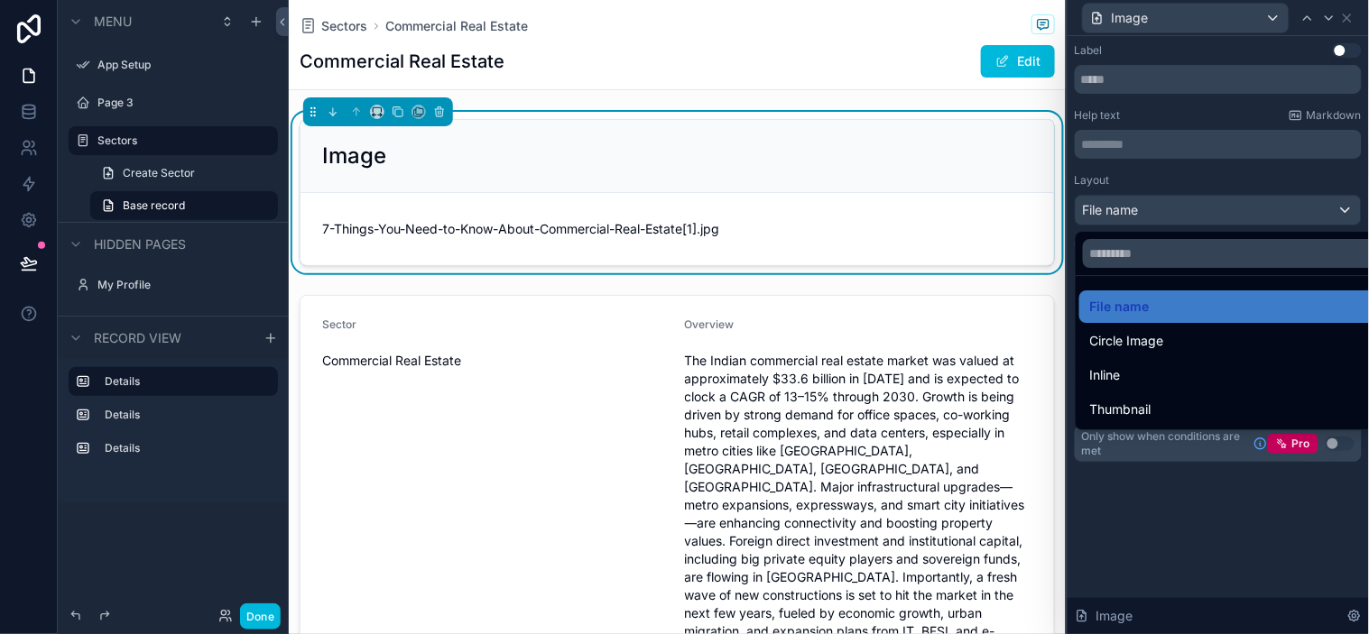
click at [1156, 340] on span "Circle Image" at bounding box center [1127, 341] width 74 height 22
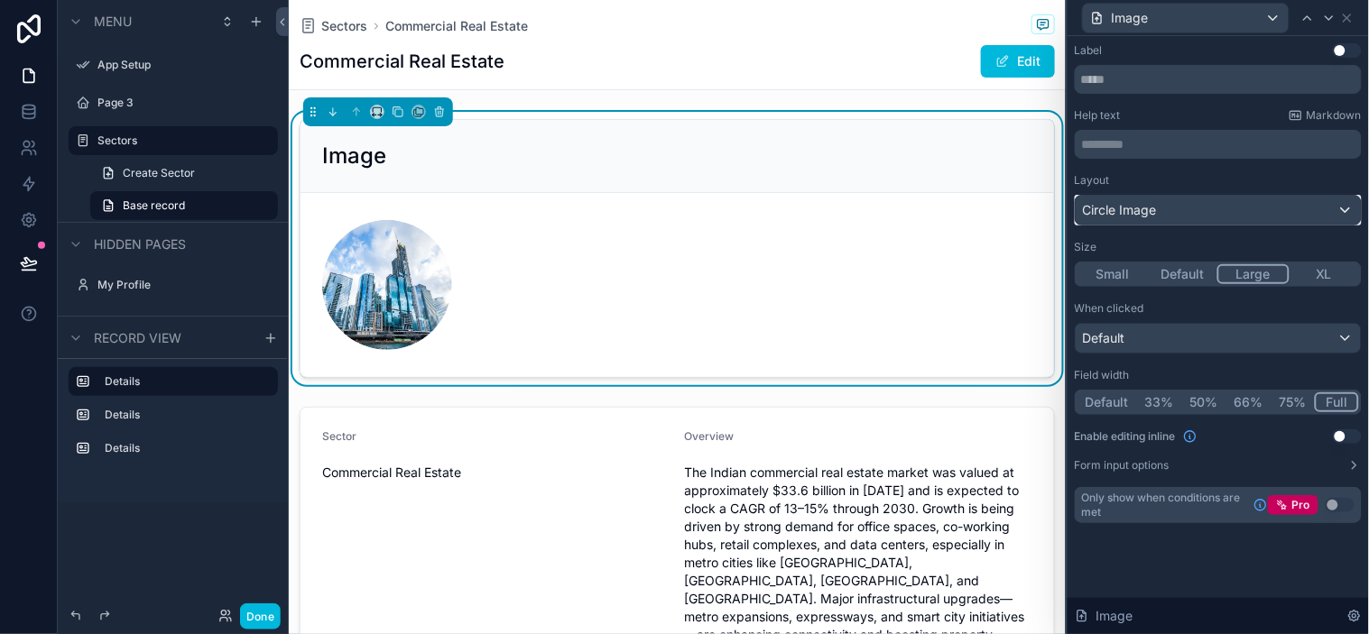
click at [1166, 215] on div "Circle Image" at bounding box center [1218, 210] width 285 height 29
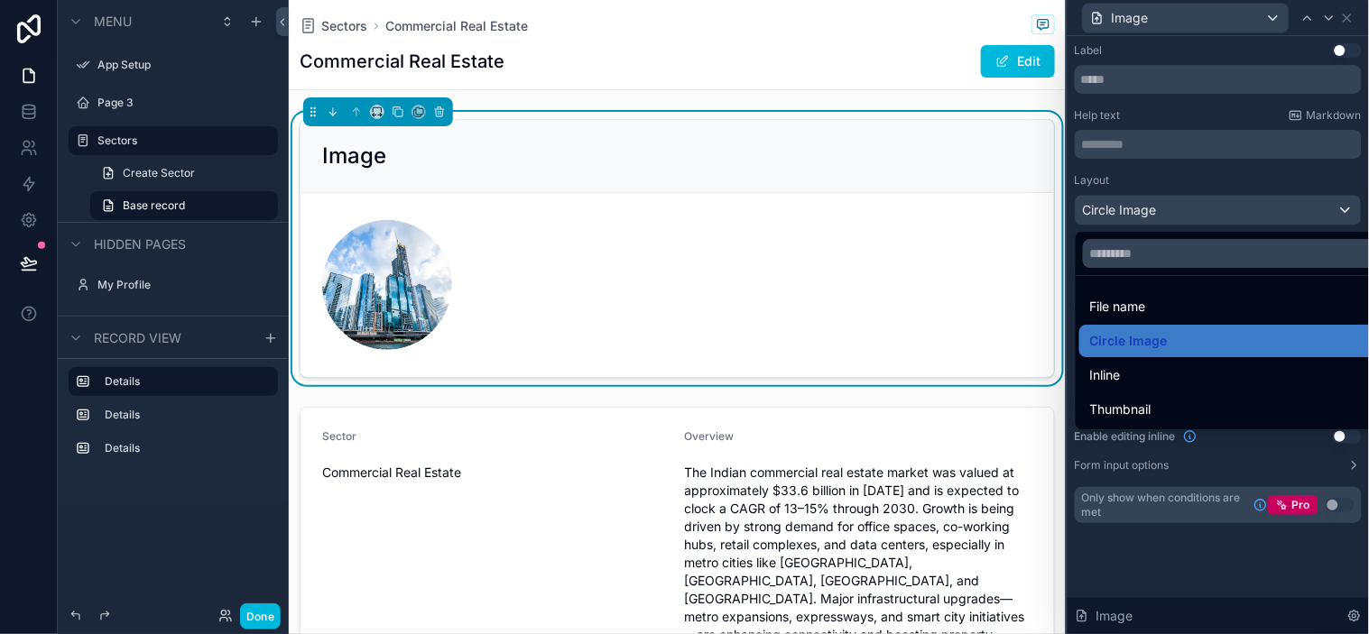
click at [1148, 365] on div "Inline" at bounding box center [1239, 376] width 299 height 22
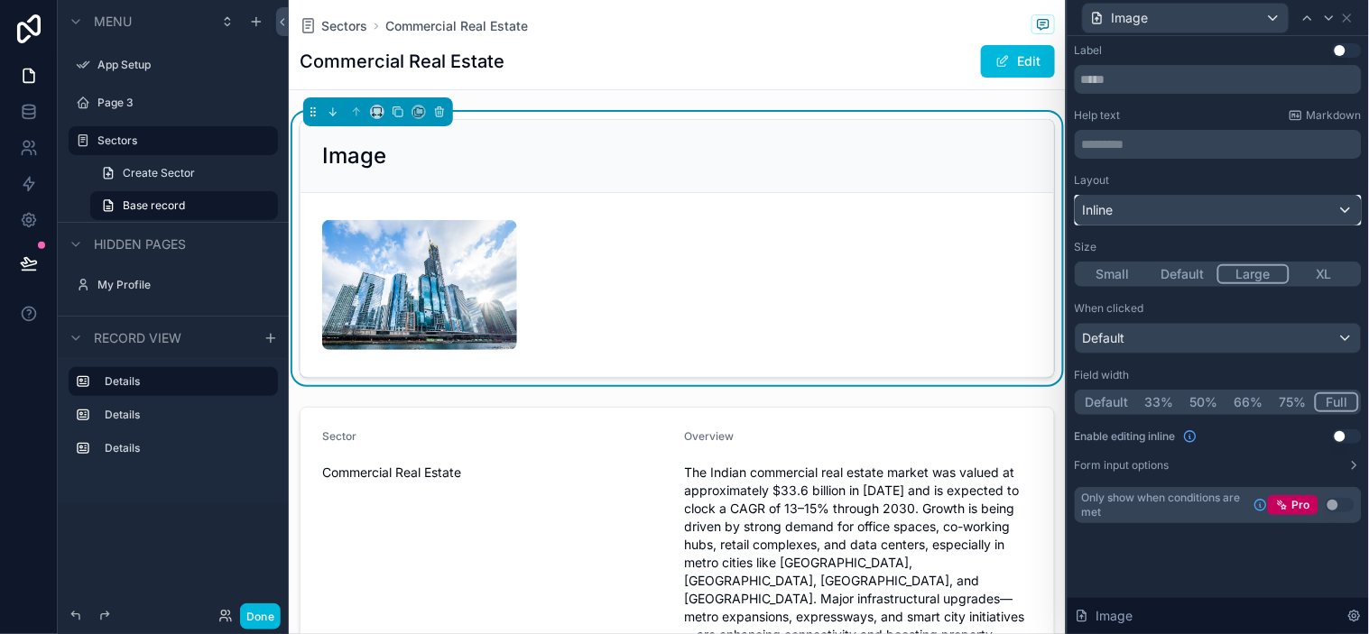
click at [1189, 219] on div "Inline" at bounding box center [1218, 210] width 285 height 29
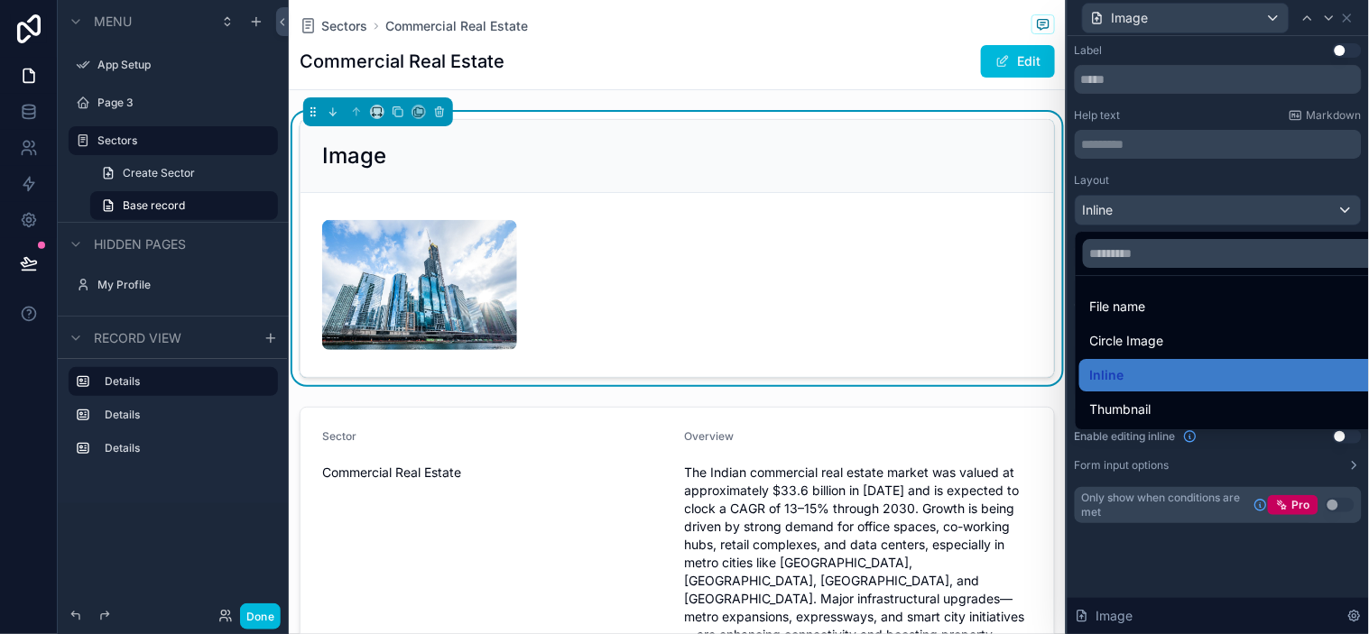
click at [1206, 564] on div at bounding box center [1217, 317] width 301 height 634
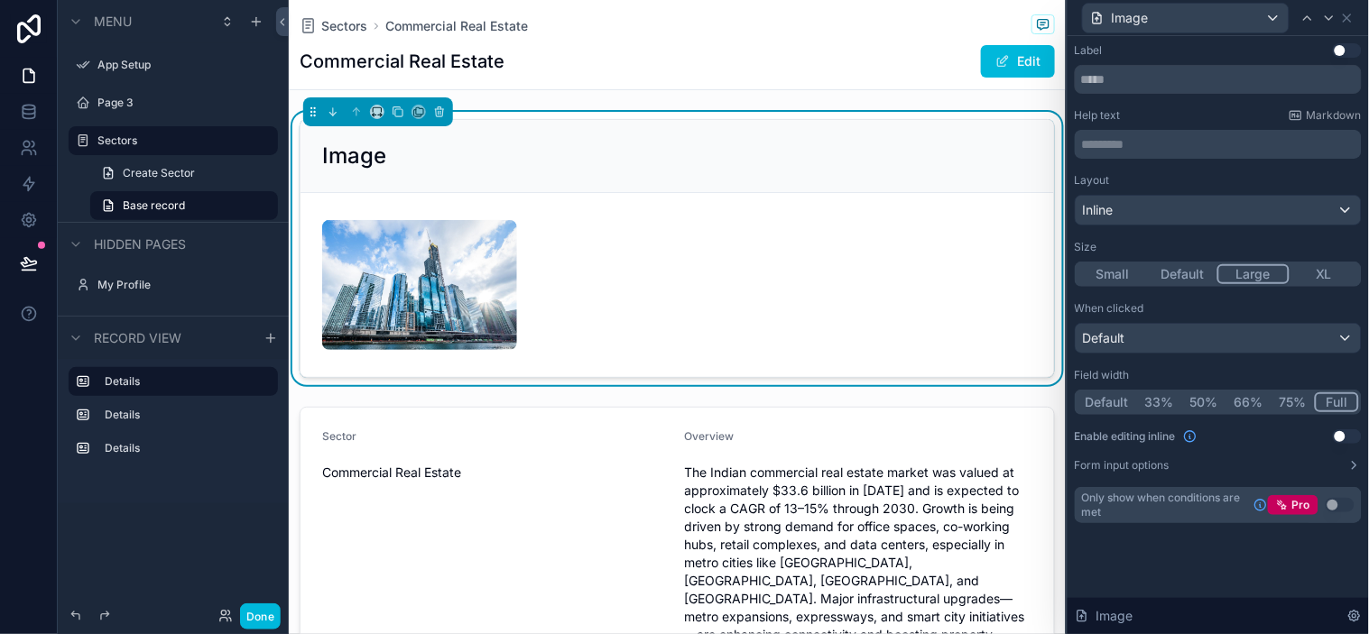
click at [1232, 280] on button "XL" at bounding box center [1324, 274] width 70 height 20
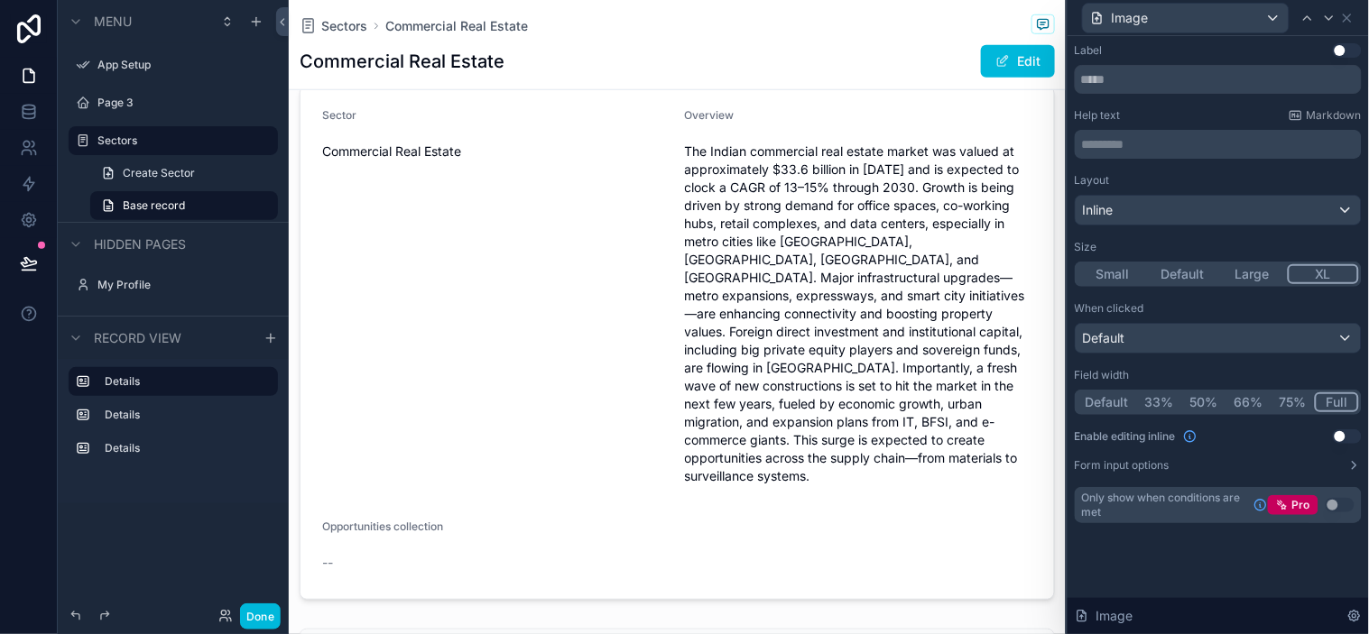
scroll to position [401, 0]
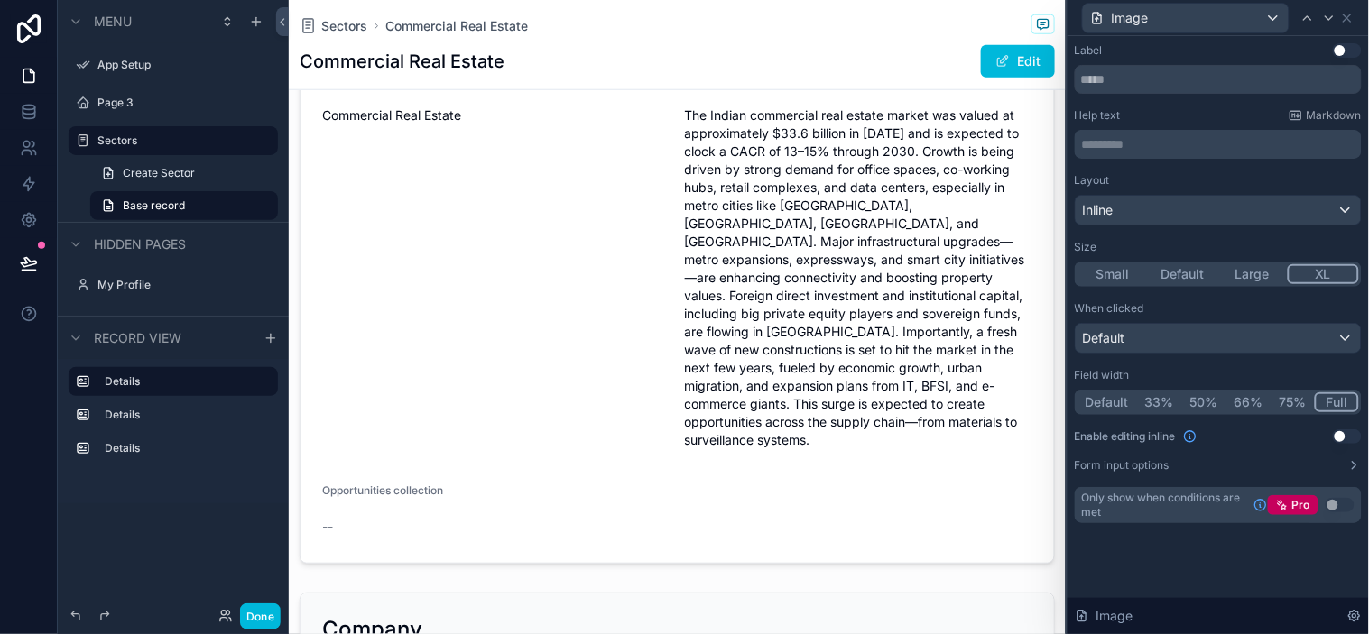
click at [665, 313] on div "scrollable content" at bounding box center [677, 306] width 777 height 529
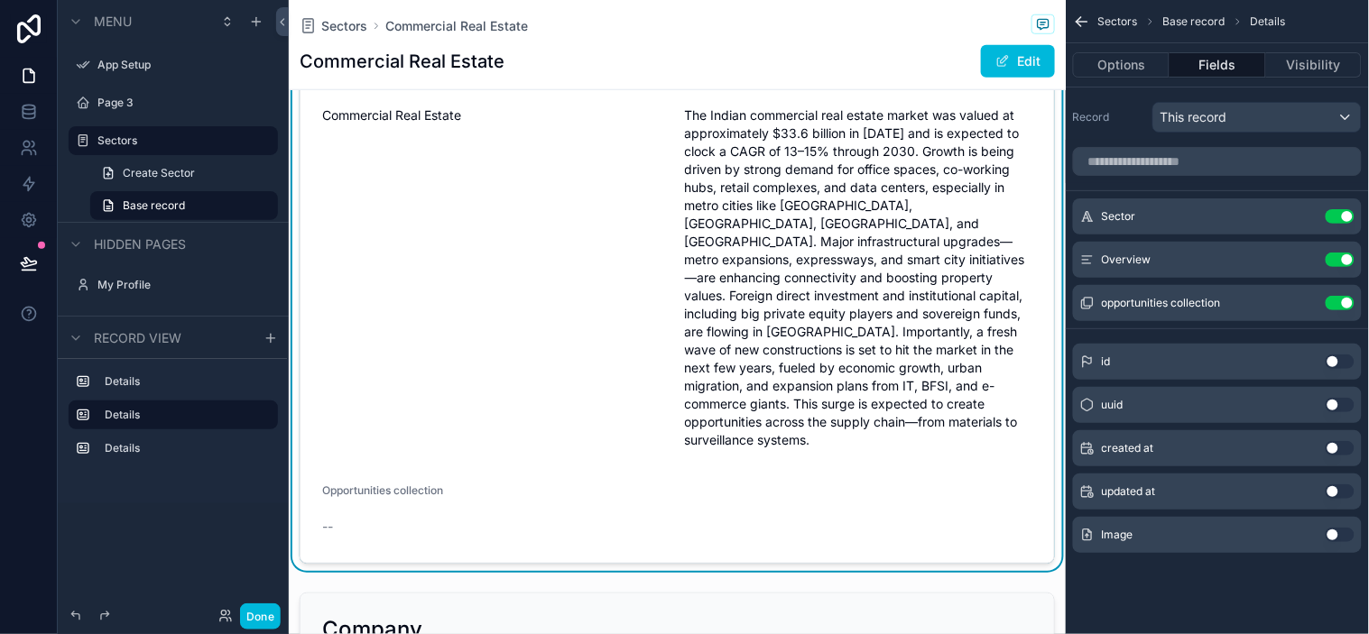
click at [745, 283] on span "The Indian commercial real estate market was valued at approximately $33.6 bill…" at bounding box center [859, 277] width 348 height 343
click at [1232, 110] on div "This record" at bounding box center [1257, 117] width 208 height 29
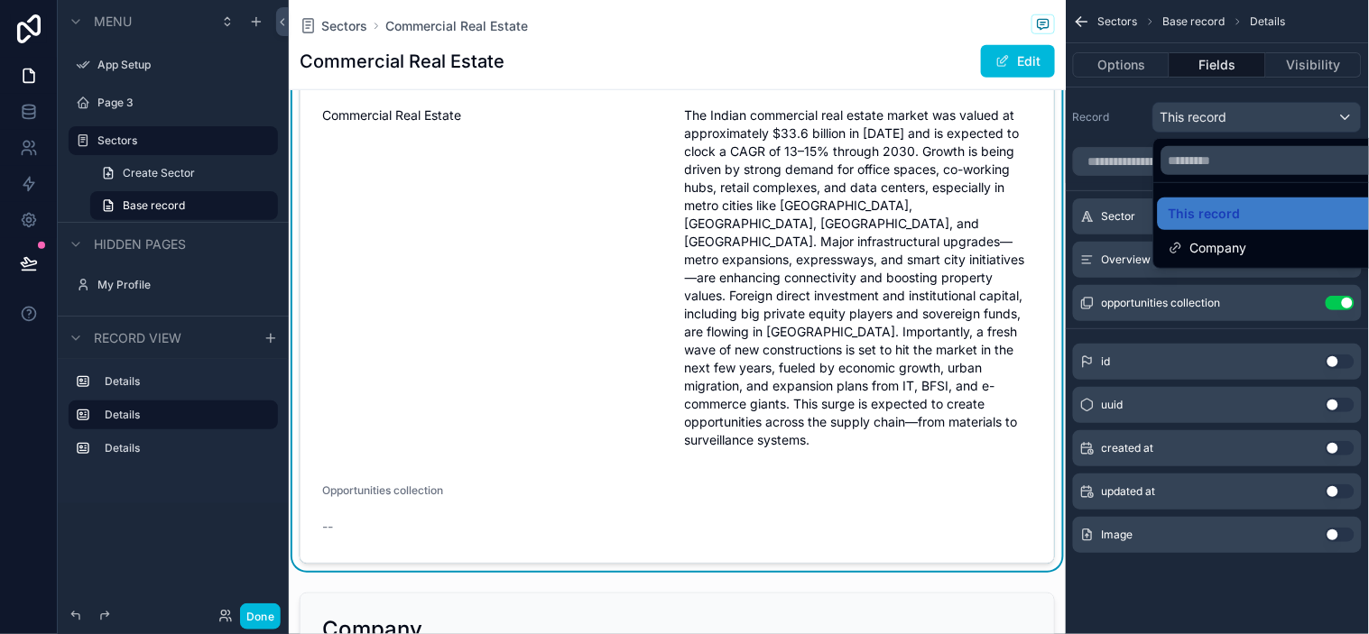
click at [1232, 112] on div "scrollable content" at bounding box center [684, 317] width 1369 height 634
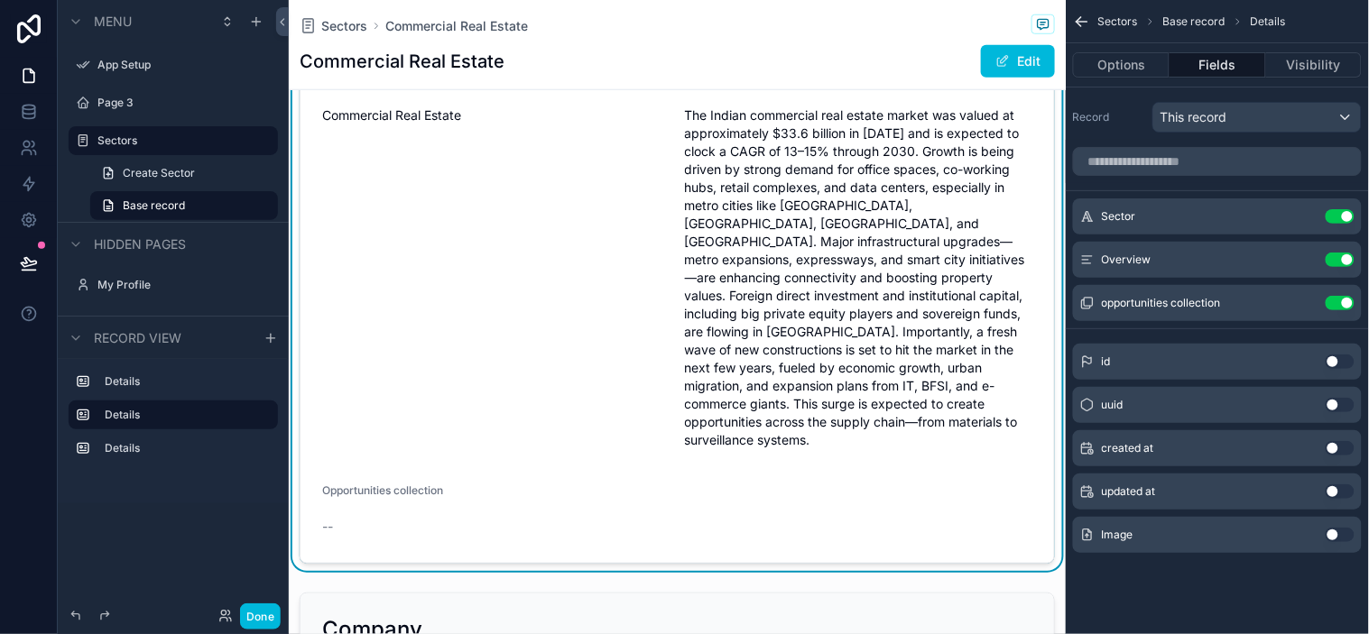
click at [1232, 67] on button "Visibility" at bounding box center [1314, 64] width 96 height 25
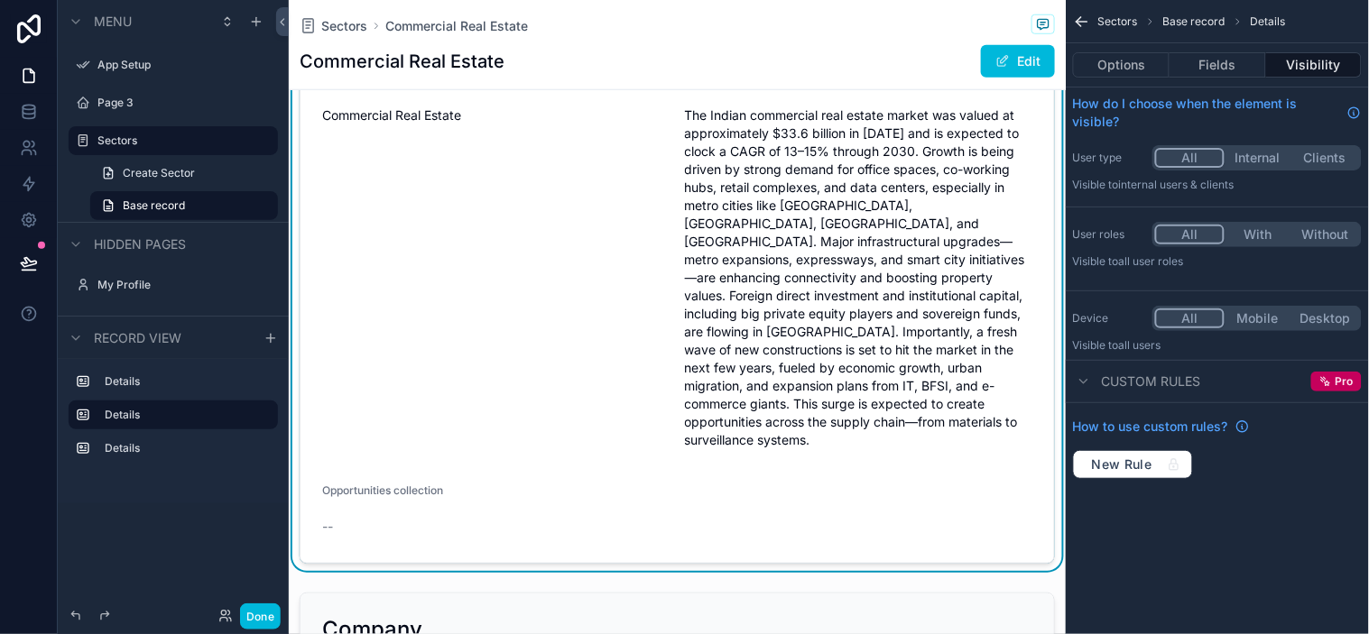
click at [1125, 68] on button "Options" at bounding box center [1121, 64] width 97 height 25
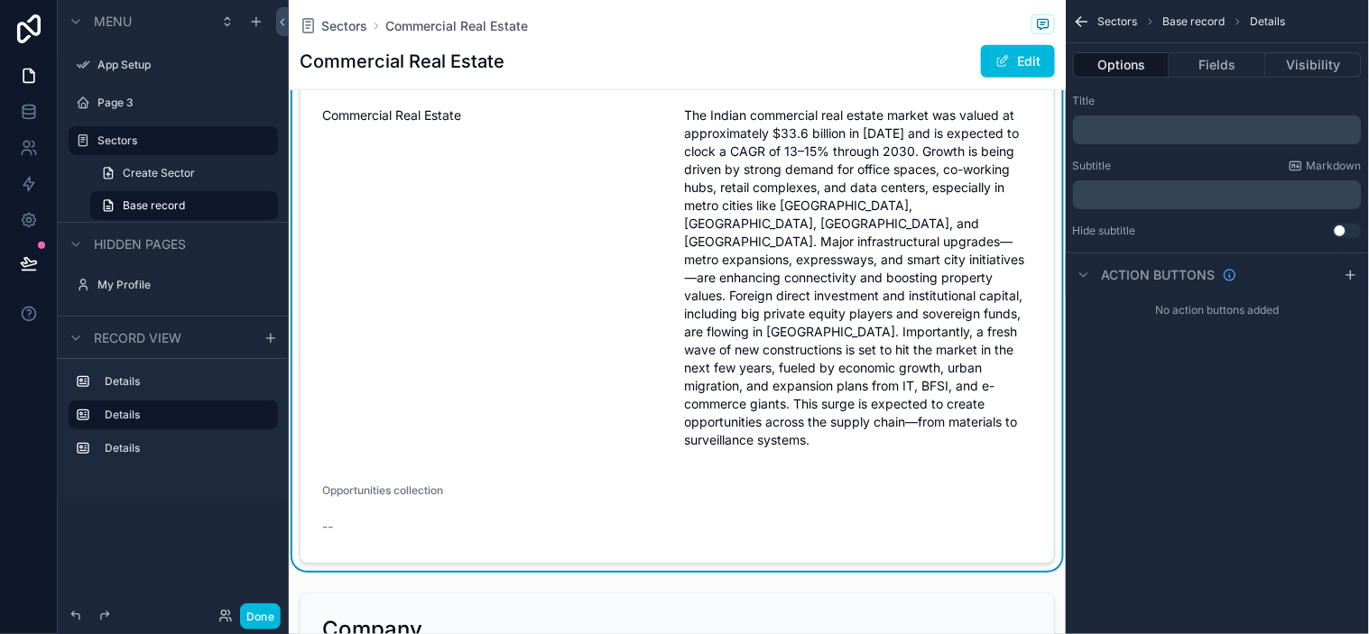
click at [1173, 193] on p "﻿" at bounding box center [1219, 195] width 278 height 14
click at [1187, 563] on div "Sectors Base record Details Options Fields Visibility Title ﻿ Subtitle Markdown…" at bounding box center [1217, 317] width 303 height 634
click at [1086, 275] on icon "scrollable content" at bounding box center [1084, 275] width 14 height 14
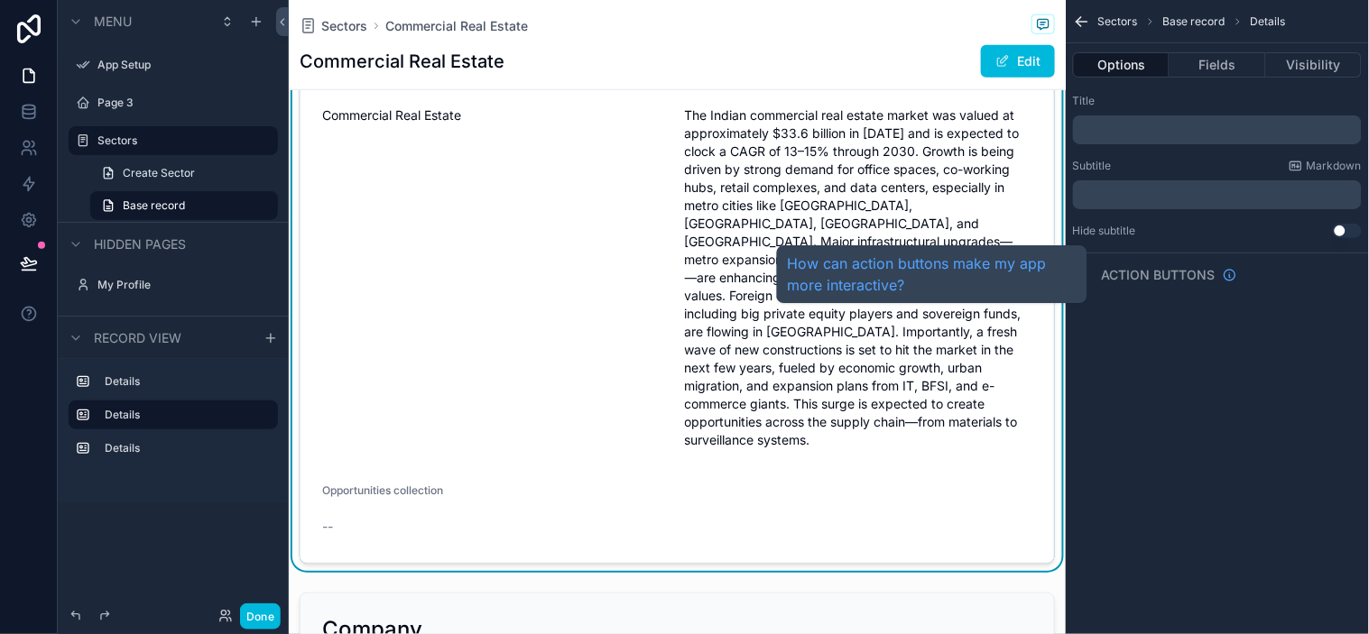
click at [1075, 276] on link "How can action buttons make my app more interactive?" at bounding box center [932, 274] width 289 height 43
click at [1160, 273] on span "Action buttons" at bounding box center [1159, 275] width 114 height 18
click at [1171, 271] on span "Action buttons" at bounding box center [1159, 275] width 114 height 18
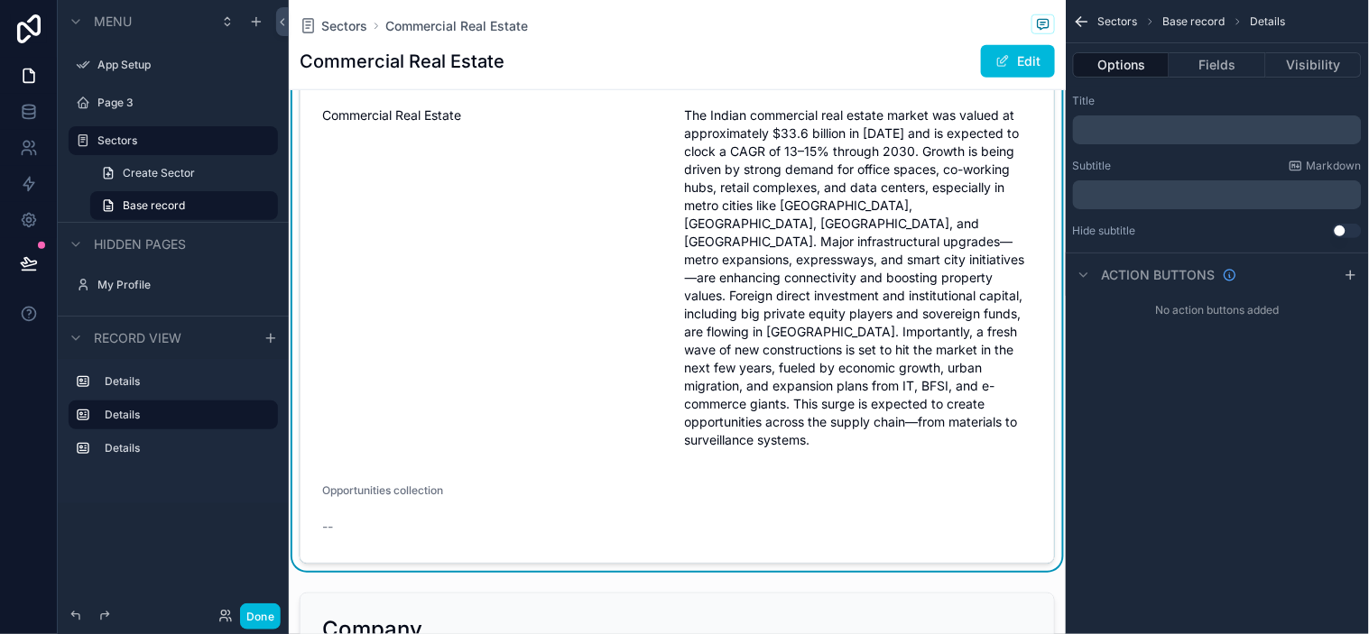
click at [1232, 165] on span "Markdown" at bounding box center [1334, 166] width 55 height 14
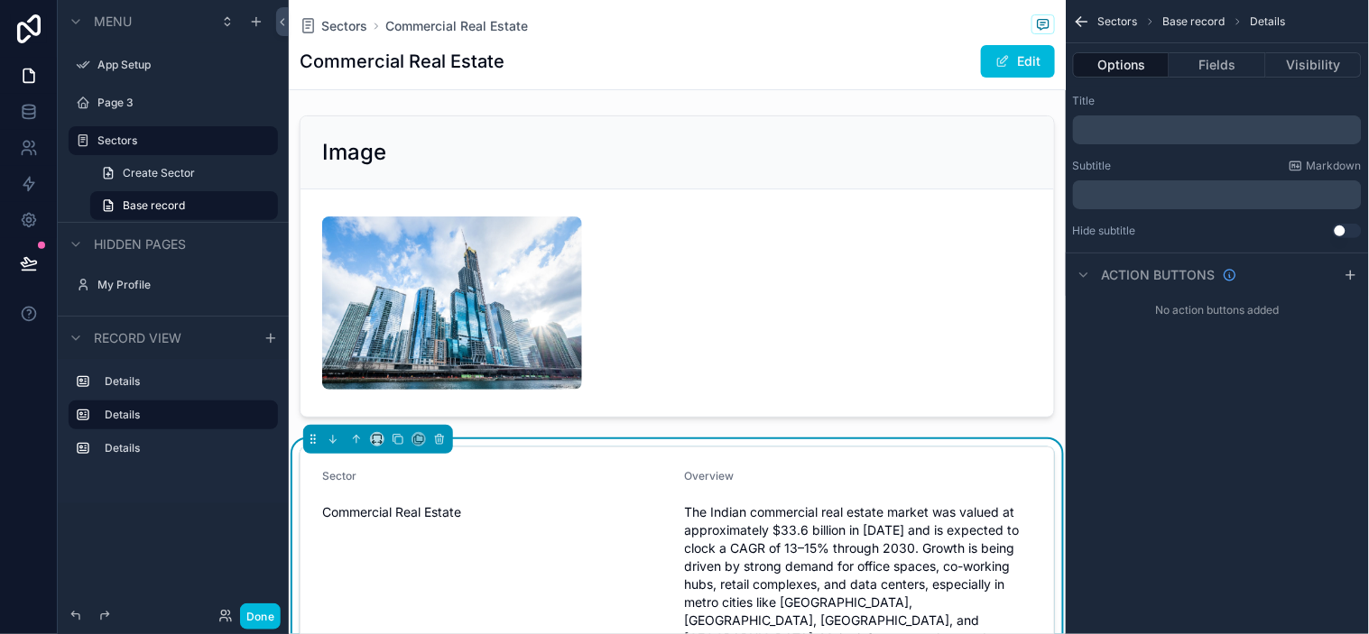
scroll to position [0, 0]
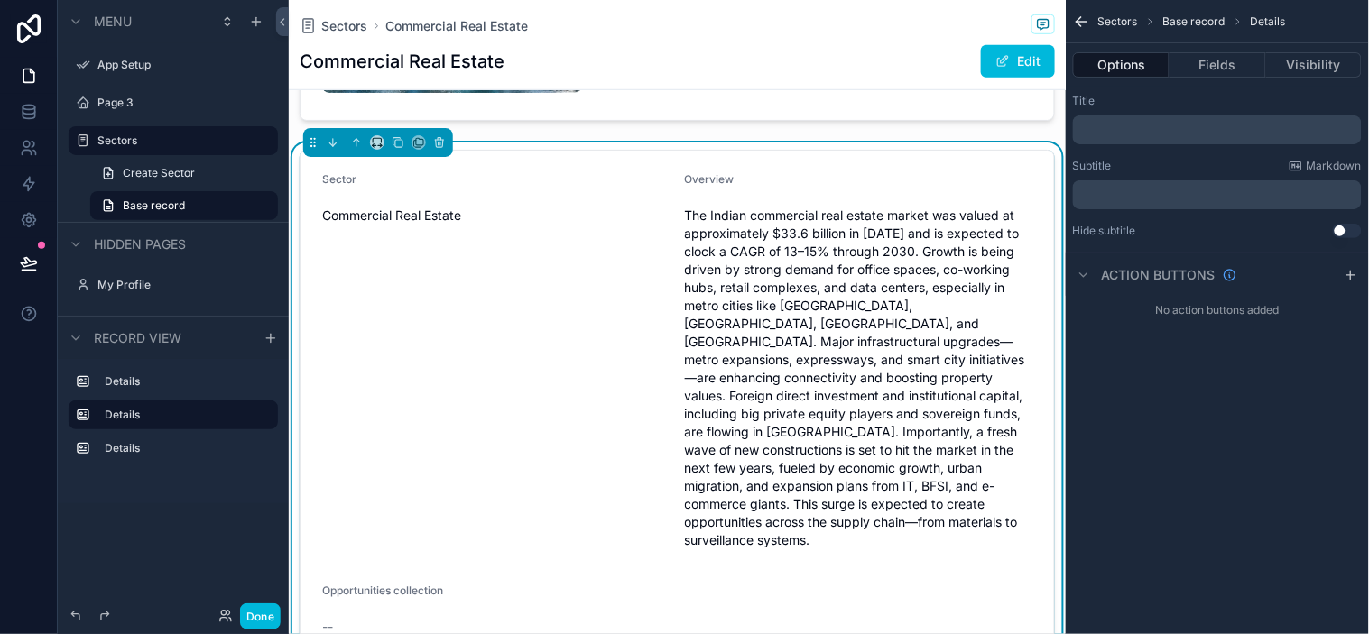
click at [753, 361] on span "The Indian commercial real estate market was valued at approximately $33.6 bill…" at bounding box center [859, 378] width 348 height 343
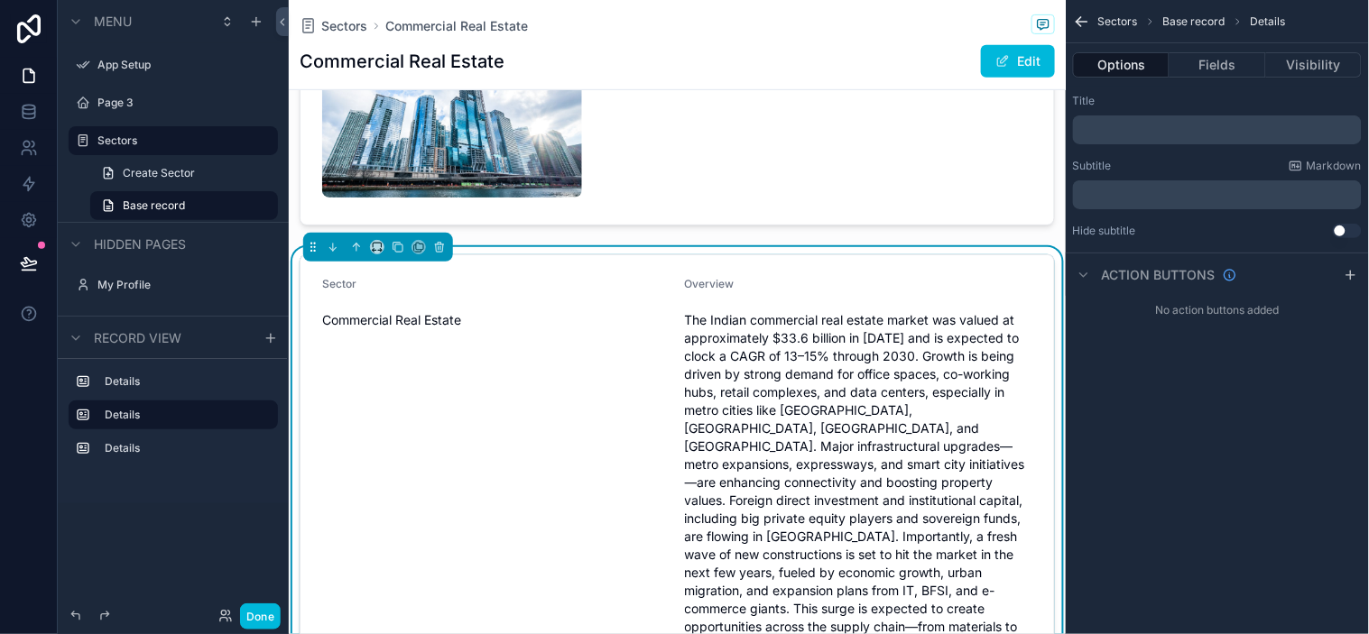
scroll to position [200, 0]
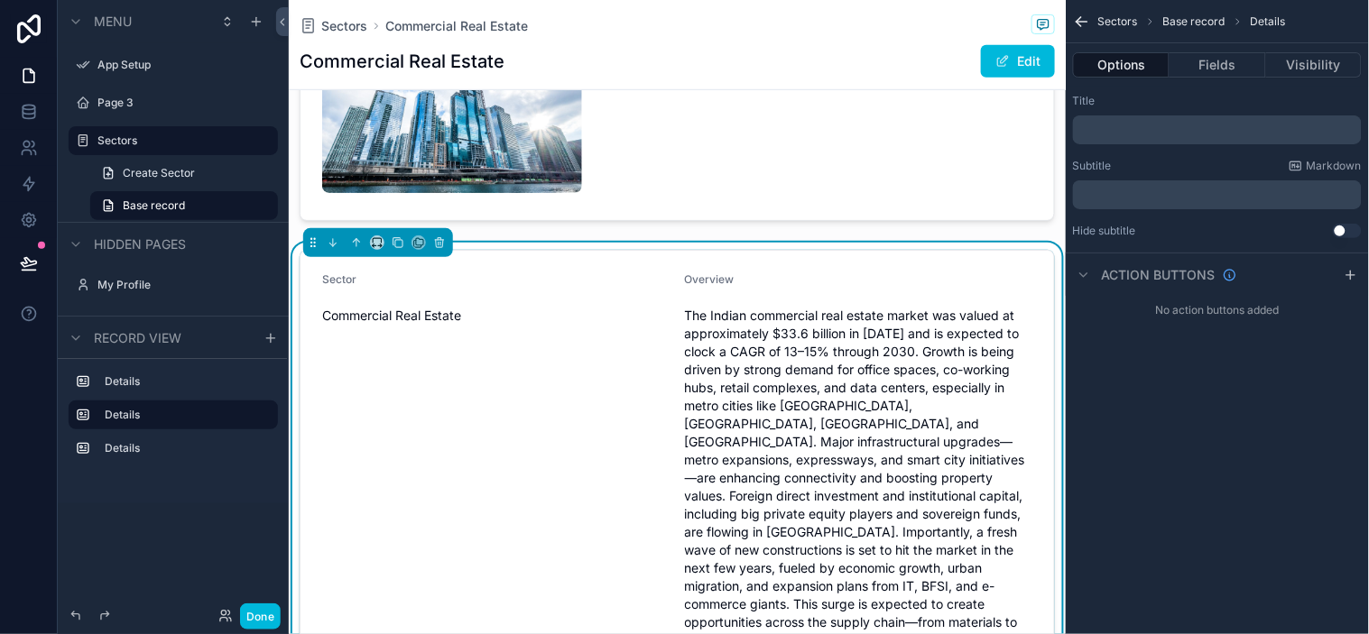
click at [872, 361] on span "The Indian commercial real estate market was valued at approximately $33.6 bill…" at bounding box center [859, 478] width 348 height 343
click at [755, 328] on span "The Indian commercial real estate market was valued at approximately $33.6 bill…" at bounding box center [859, 478] width 348 height 343
click at [397, 309] on span "Commercial Real Estate" at bounding box center [496, 316] width 348 height 18
click at [728, 294] on div "Overview The Indian commercial real estate market was valued at approximately $…" at bounding box center [859, 464] width 348 height 383
click at [410, 220] on span "Change tabs" at bounding box center [419, 219] width 64 height 14
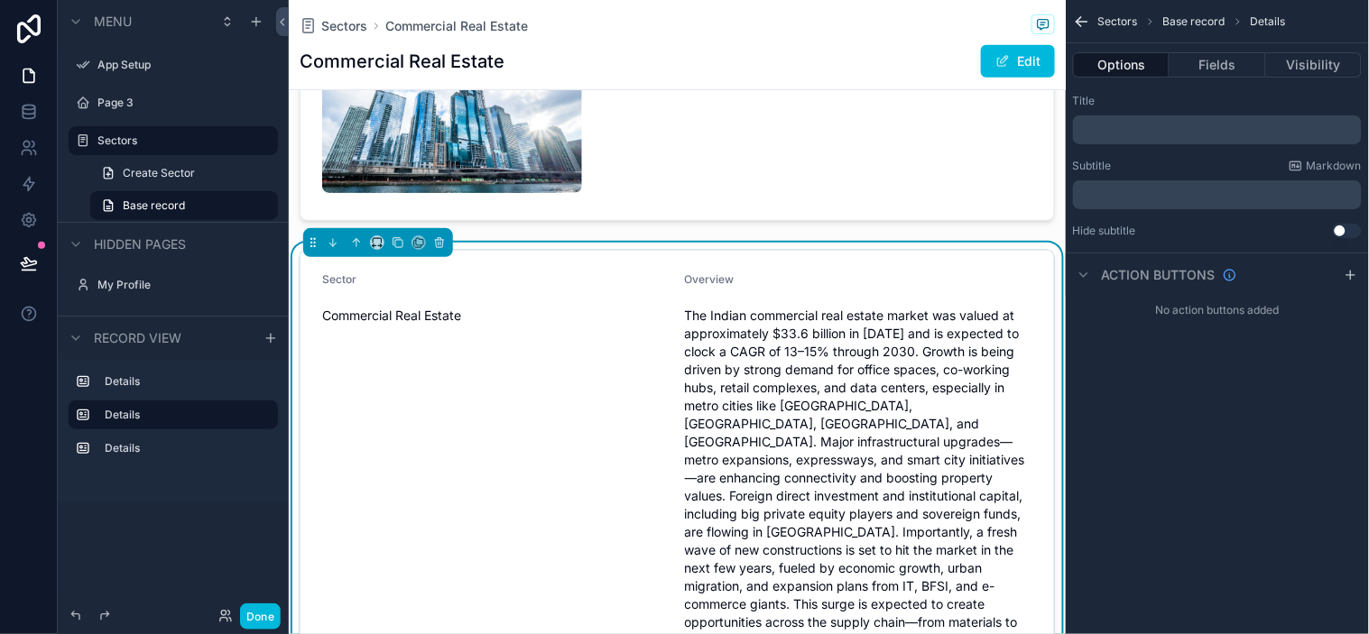
click at [664, 273] on form "Sector Commercial Real Estate Overview The Indian commercial real estate market…" at bounding box center [676, 507] width 753 height 513
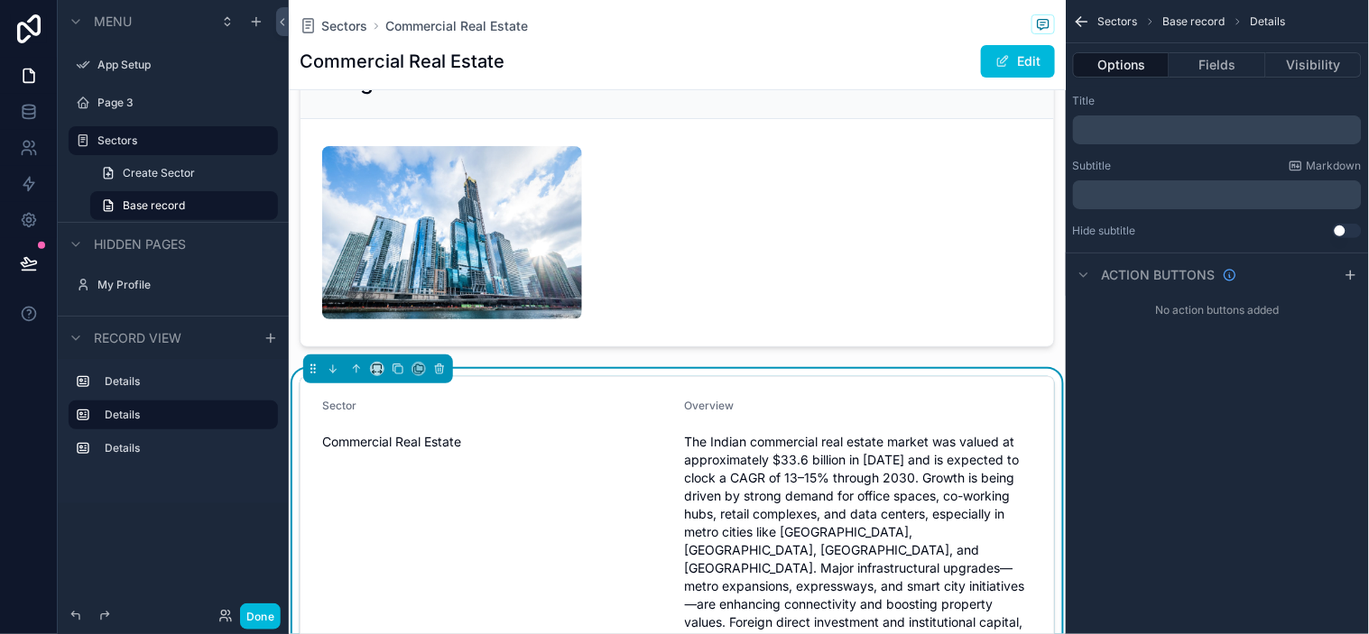
scroll to position [0, 0]
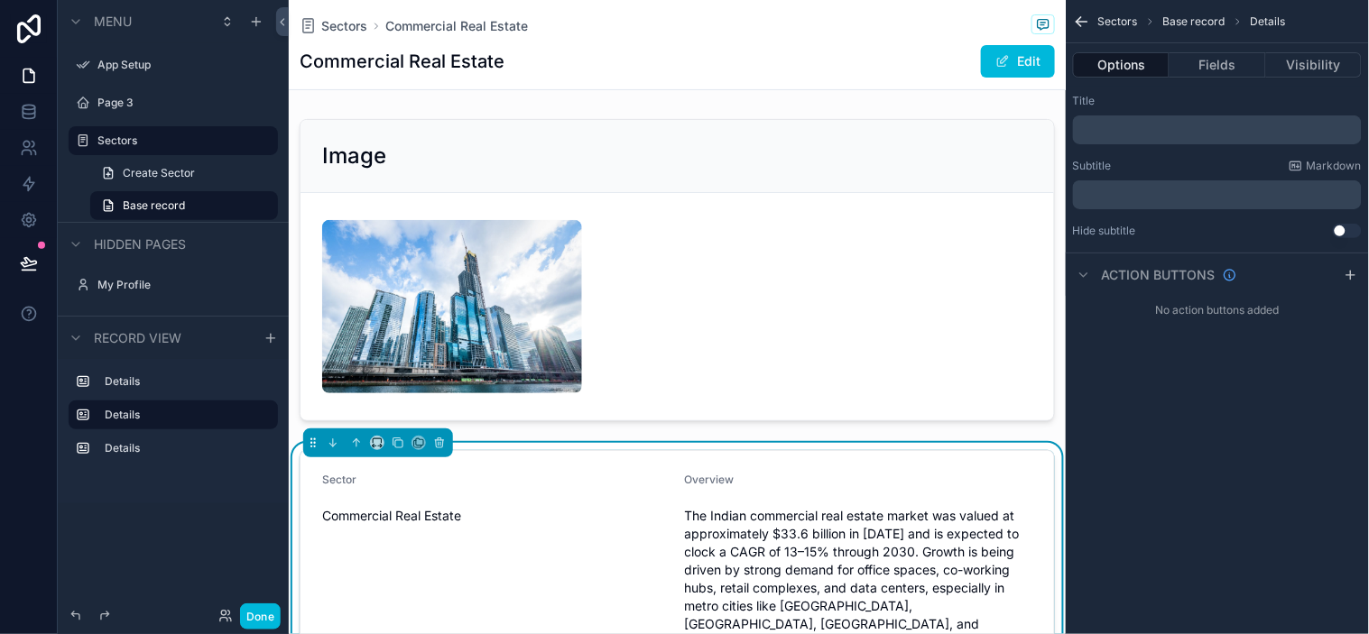
click at [1025, 70] on button "Edit" at bounding box center [1018, 61] width 74 height 32
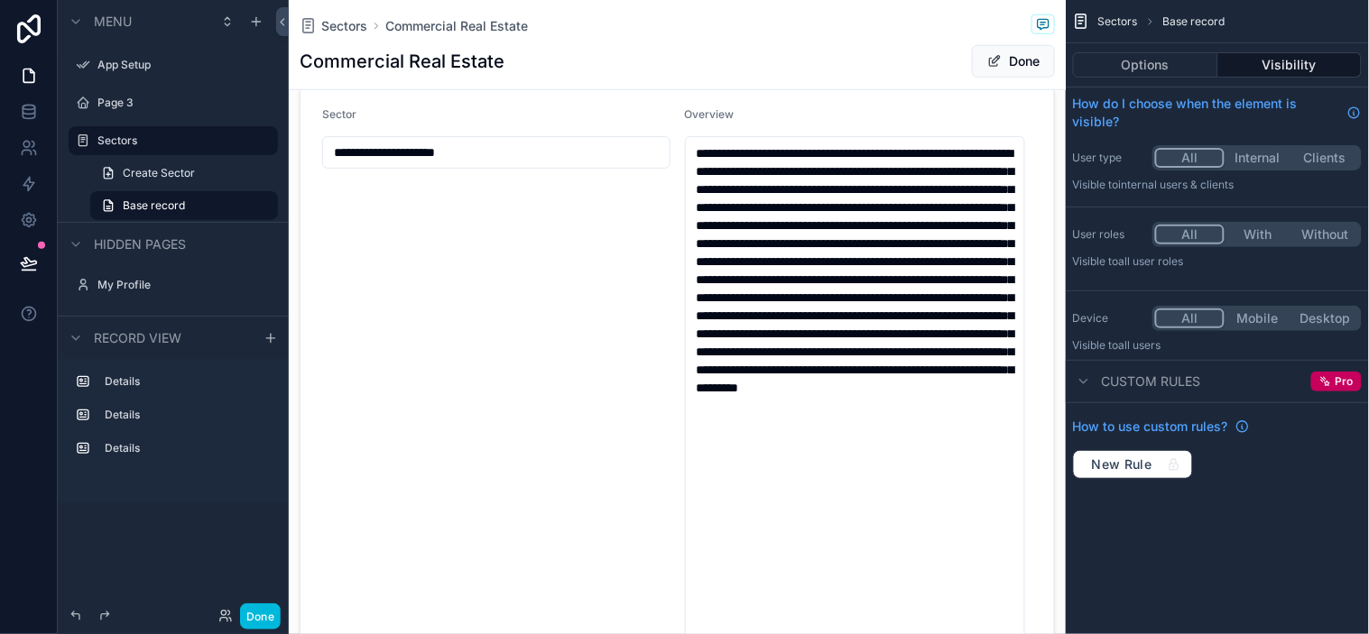
scroll to position [401, 0]
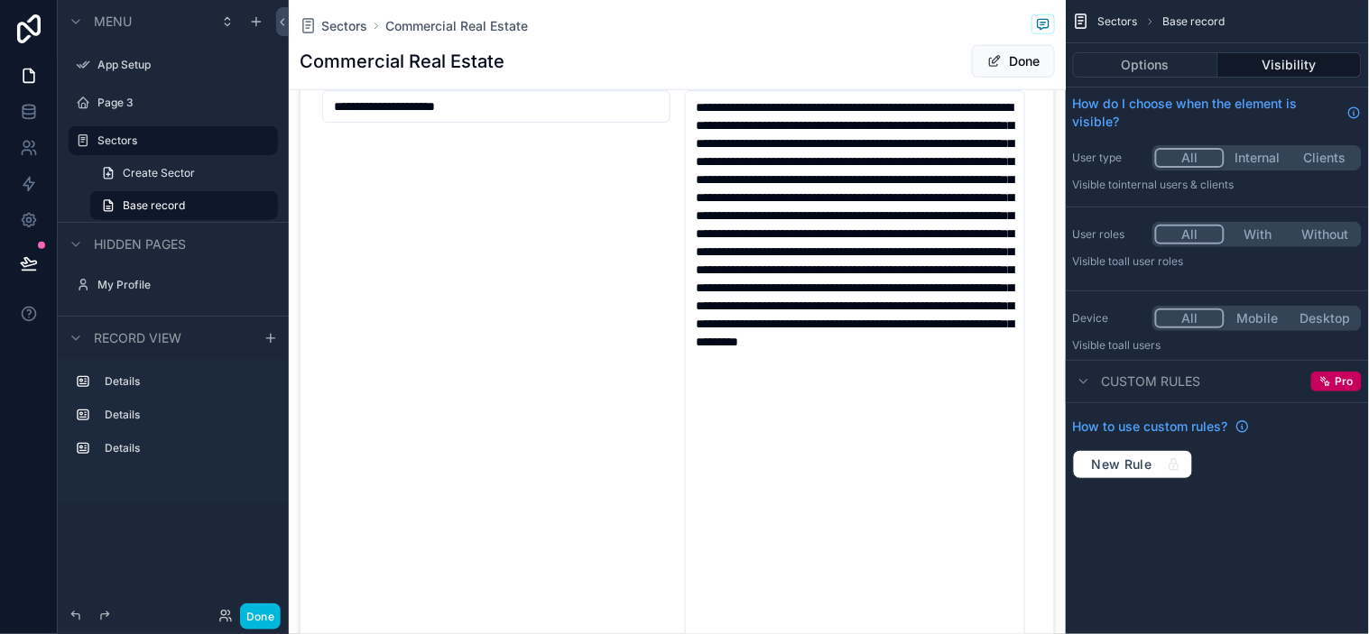
click at [747, 357] on div "scrollable content" at bounding box center [677, 399] width 777 height 735
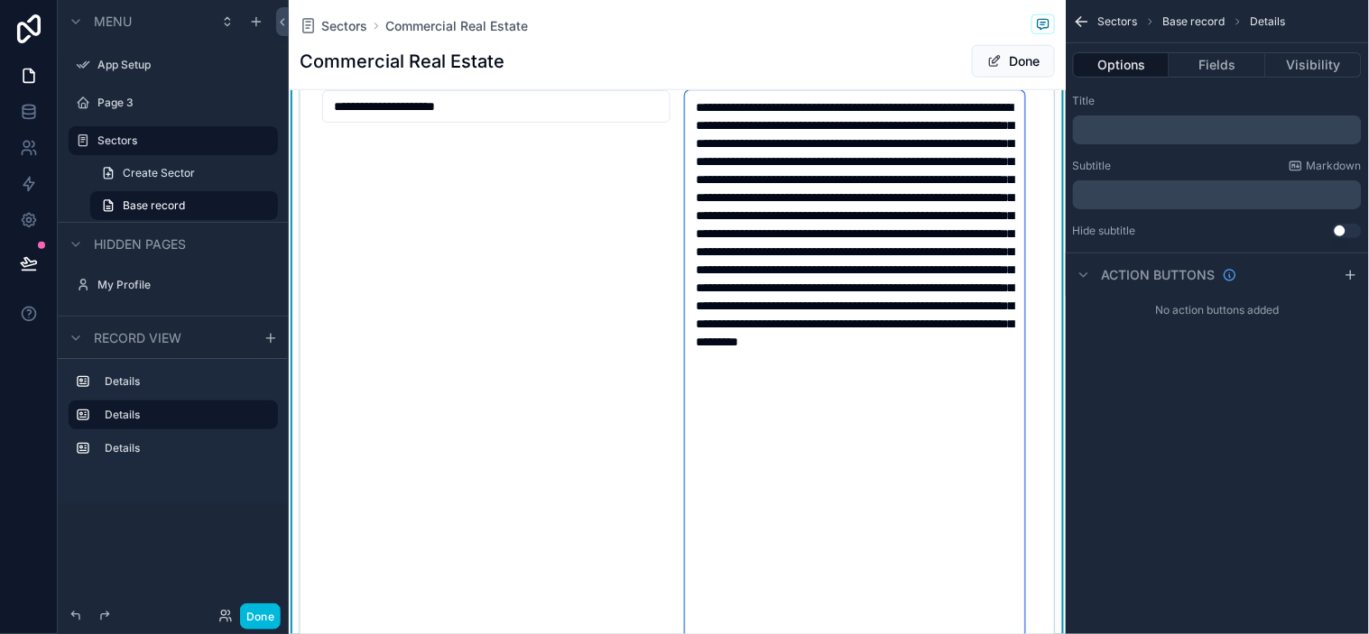
click at [897, 368] on textarea "**********" at bounding box center [855, 369] width 340 height 558
click at [943, 384] on textarea "**********" at bounding box center [855, 369] width 340 height 558
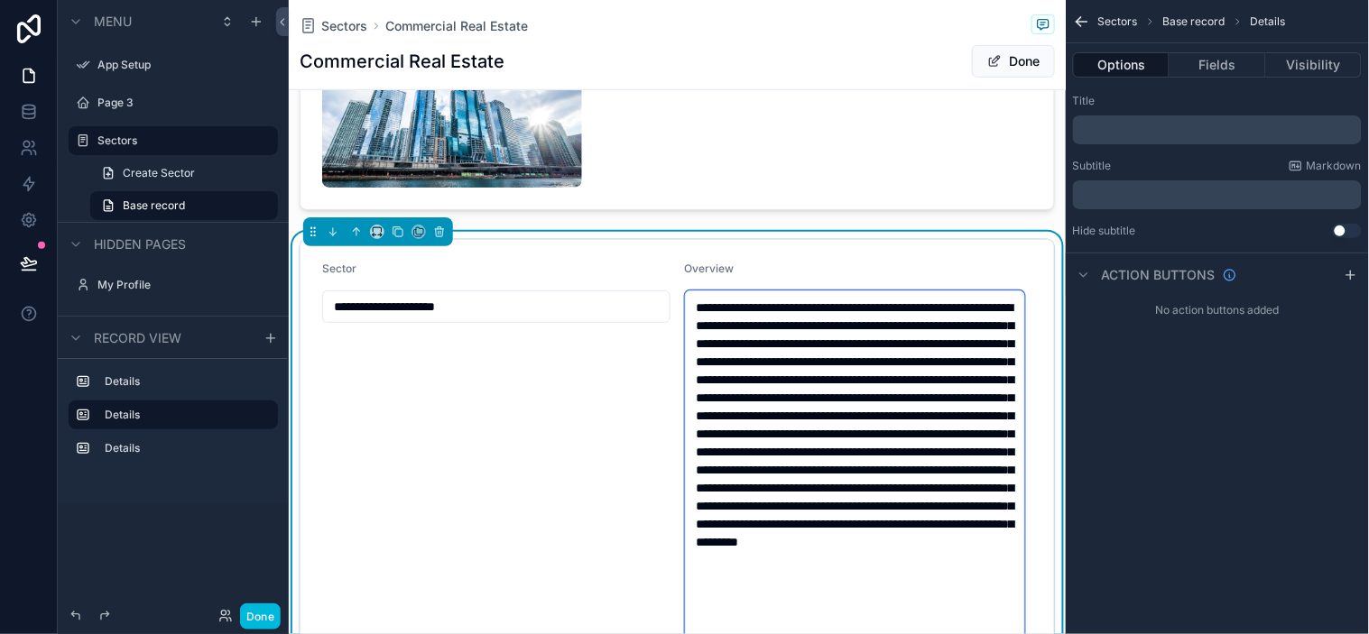
scroll to position [100, 0]
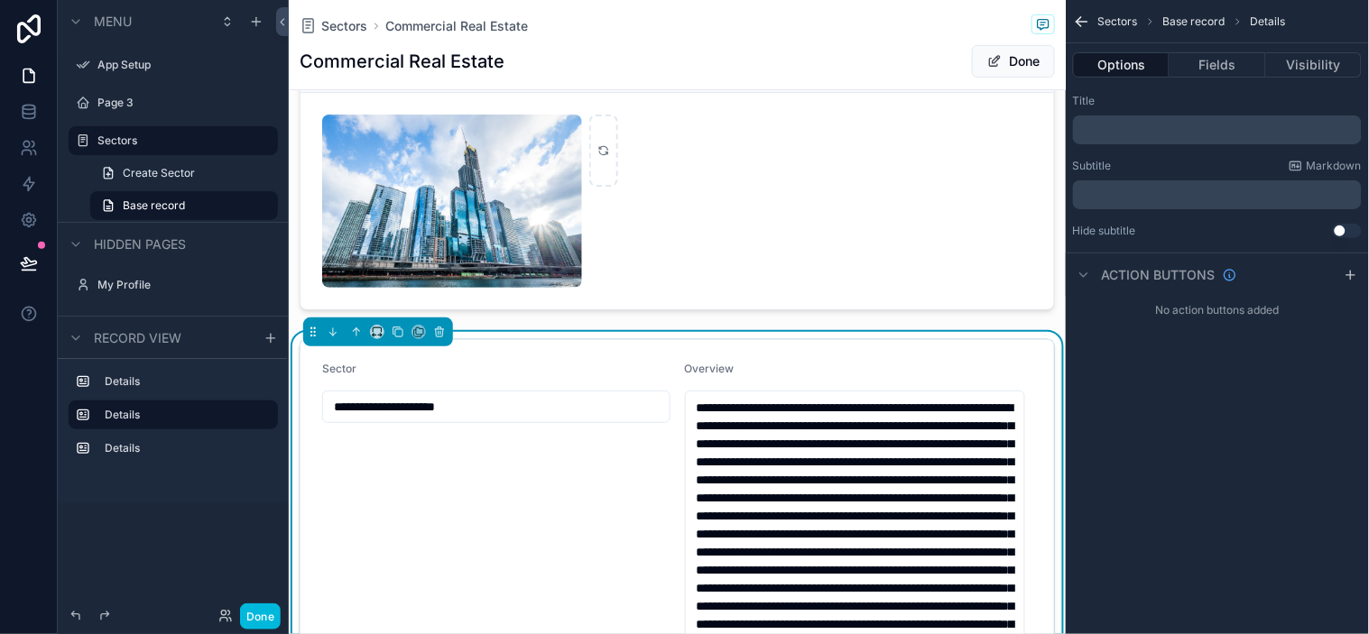
click at [509, 397] on input "**********" at bounding box center [496, 406] width 347 height 25
click at [1164, 190] on p "﻿" at bounding box center [1219, 195] width 278 height 14
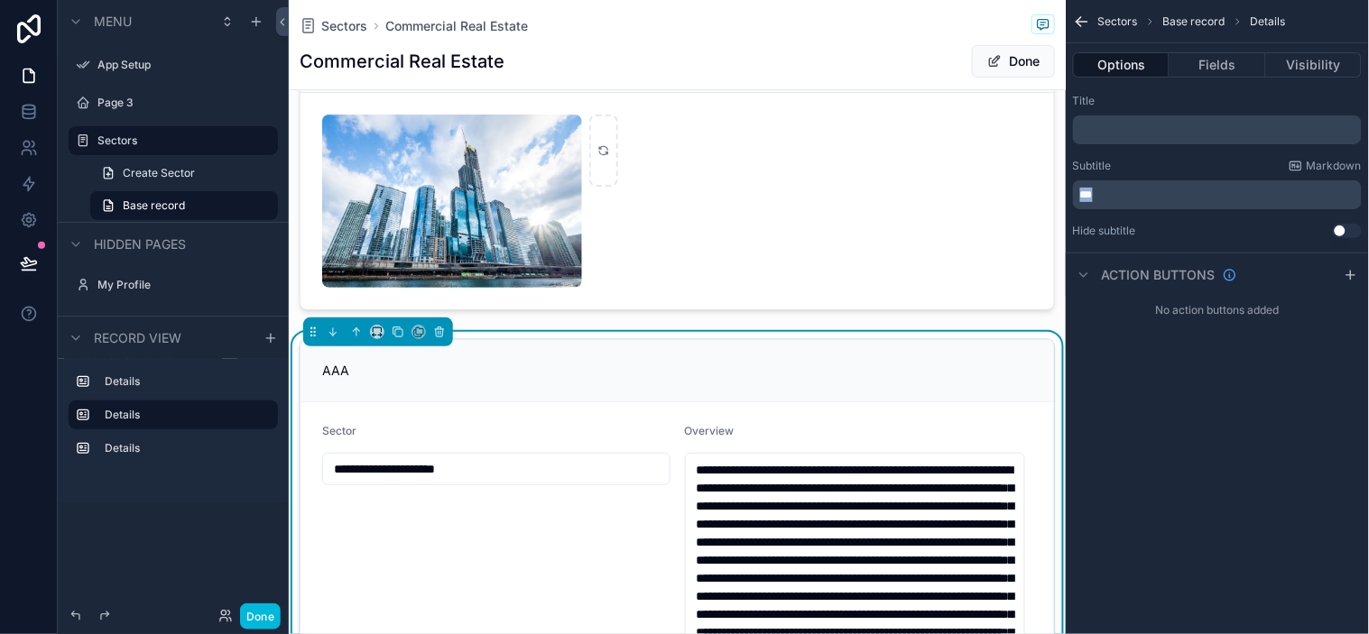
drag, startPoint x: 1165, startPoint y: 189, endPoint x: 986, endPoint y: 201, distance: 179.1
click at [986, 201] on div "**********" at bounding box center [829, 317] width 1080 height 634
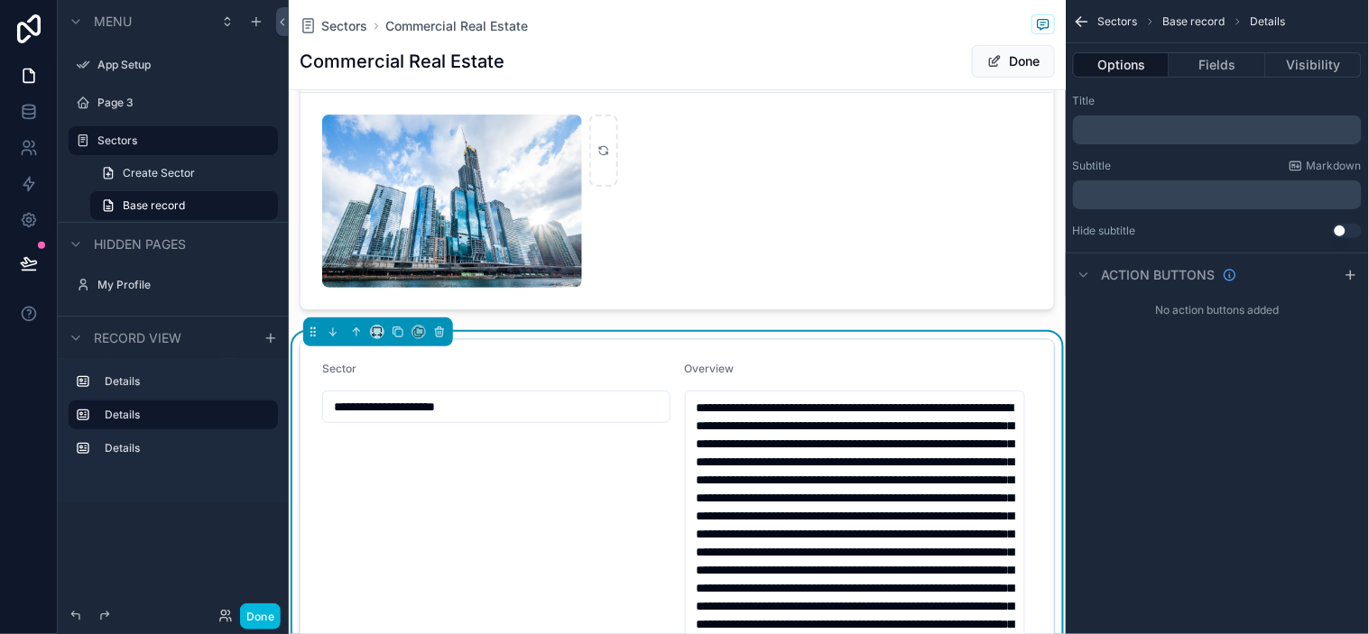
click at [1232, 464] on div "Sectors Base record Details Options Fields Visibility Title ﻿ Subtitle Markdown…" at bounding box center [1217, 317] width 303 height 634
click at [566, 398] on input "**********" at bounding box center [496, 406] width 347 height 25
click at [609, 364] on div "Sector" at bounding box center [496, 373] width 348 height 22
click at [888, 368] on div "Overview" at bounding box center [859, 373] width 348 height 22
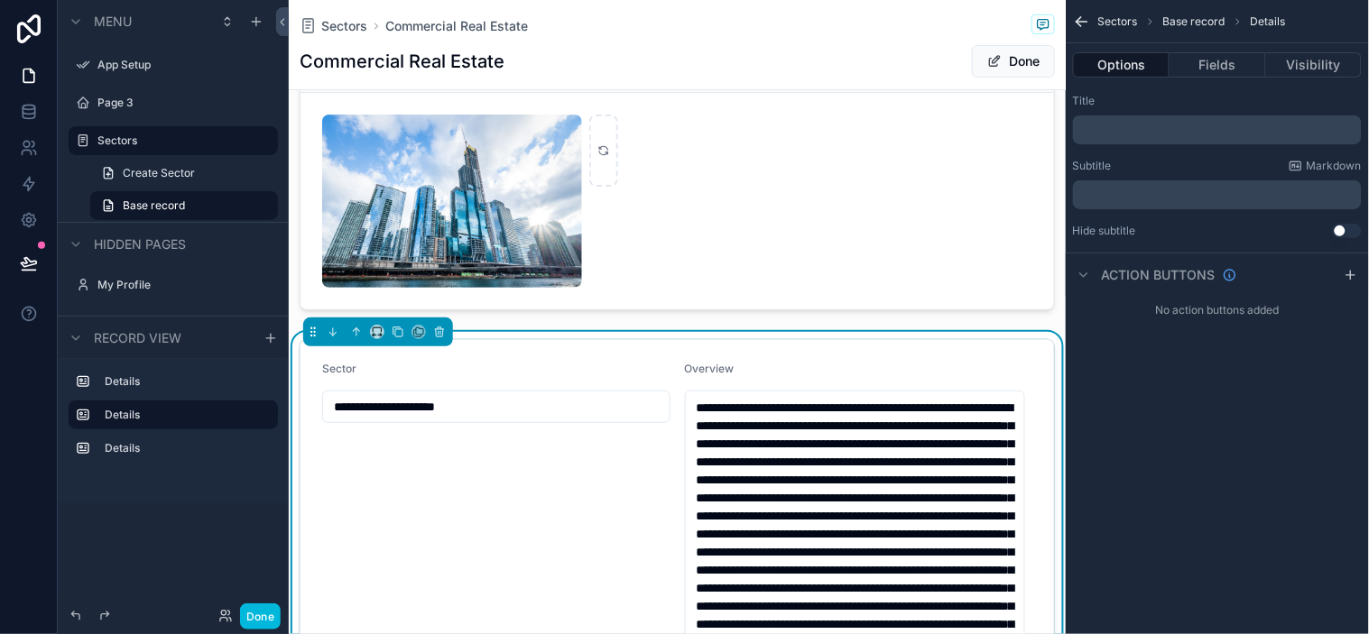
click at [1009, 60] on button "Done" at bounding box center [1013, 61] width 83 height 32
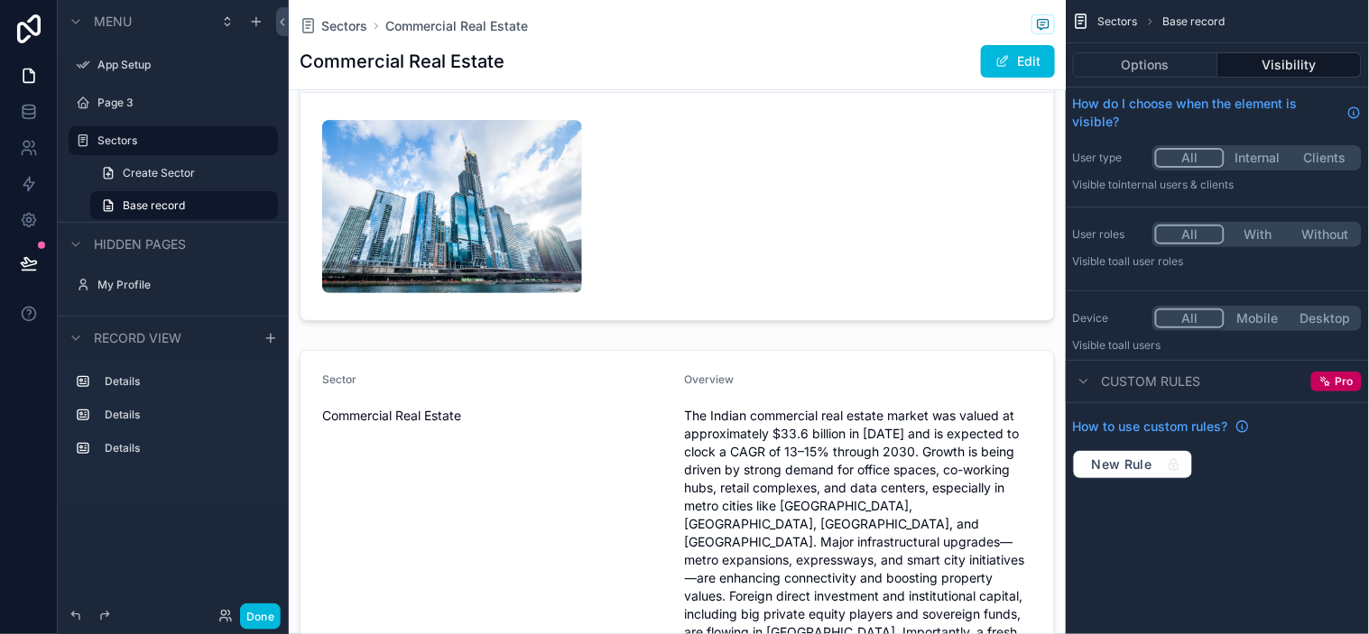
click at [954, 371] on div "scrollable content" at bounding box center [677, 607] width 777 height 529
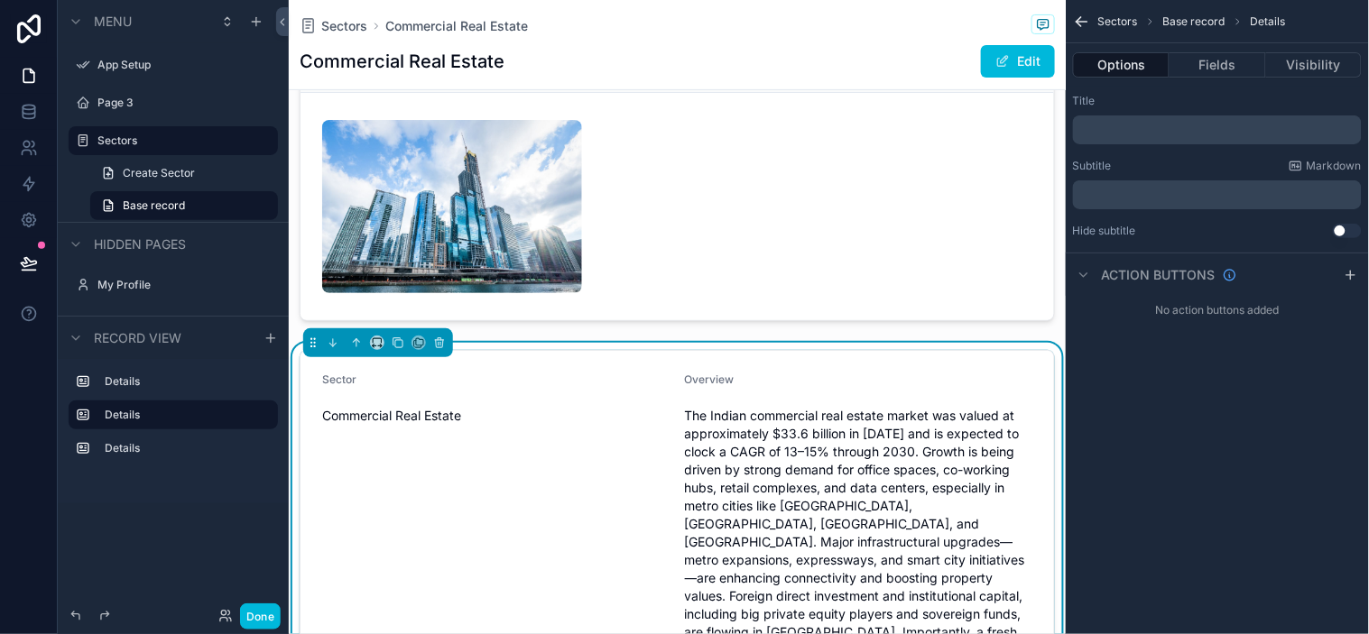
click at [1232, 66] on button "Visibility" at bounding box center [1314, 64] width 96 height 25
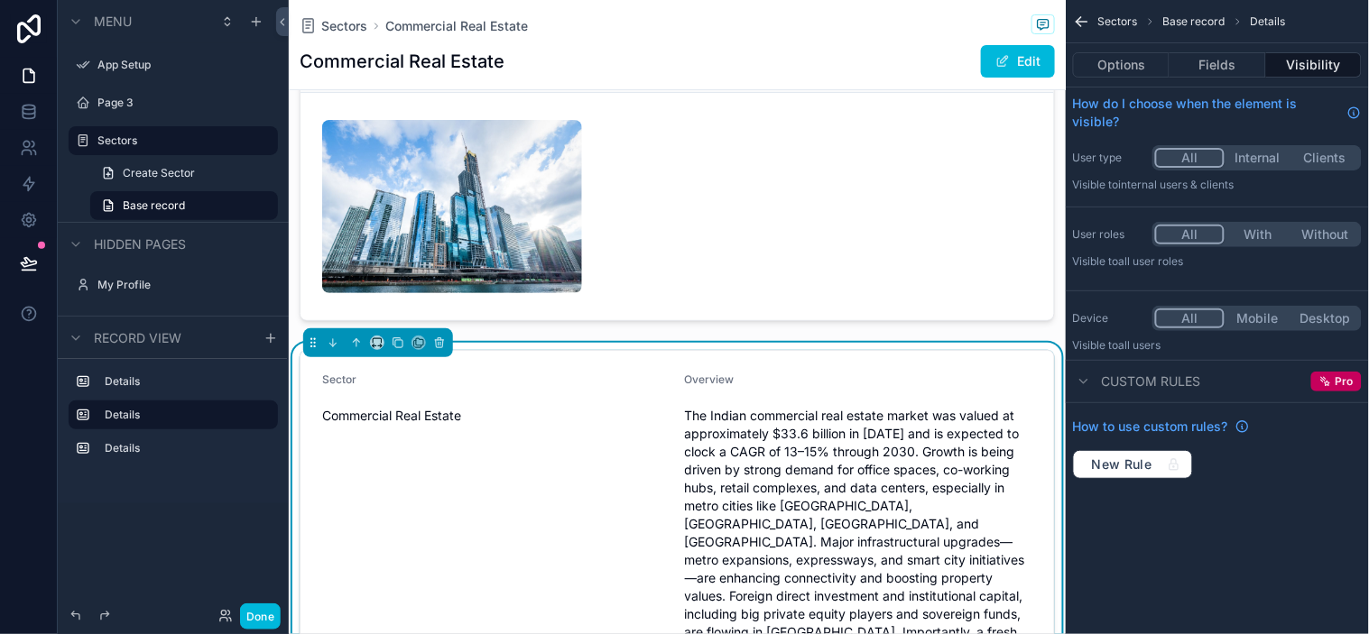
click at [1124, 382] on span "Custom rules" at bounding box center [1151, 382] width 99 height 18
click at [1140, 381] on span "Custom rules" at bounding box center [1151, 382] width 99 height 18
click at [1232, 70] on button "Fields" at bounding box center [1217, 64] width 96 height 25
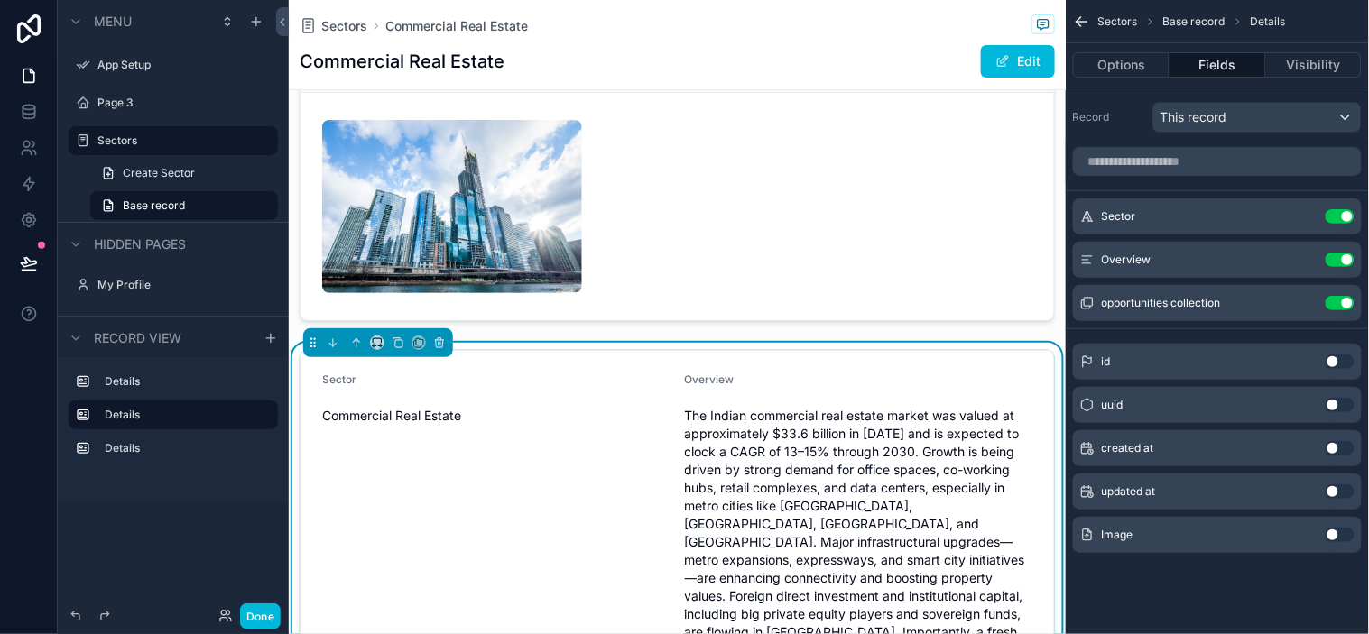
click at [1232, 23] on span "Details" at bounding box center [1268, 21] width 35 height 14
click at [0, 0] on icon "scrollable content" at bounding box center [0, 0] width 0 height 0
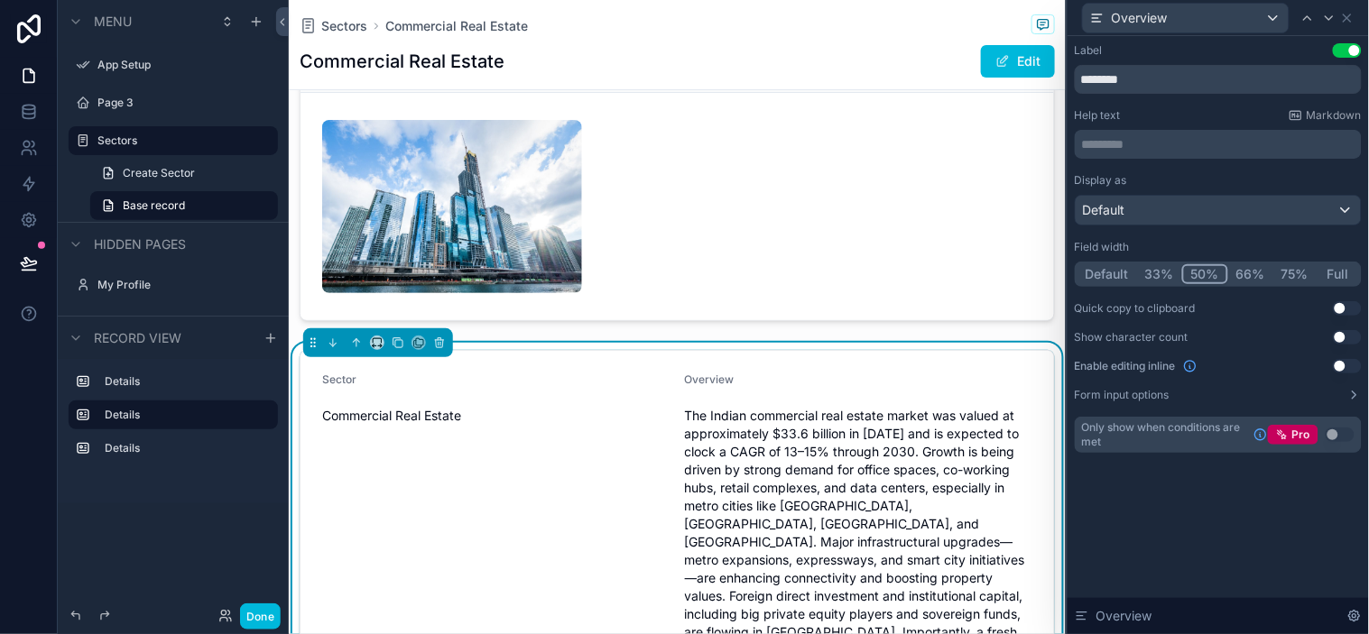
click at [1156, 273] on button "33%" at bounding box center [1159, 274] width 45 height 20
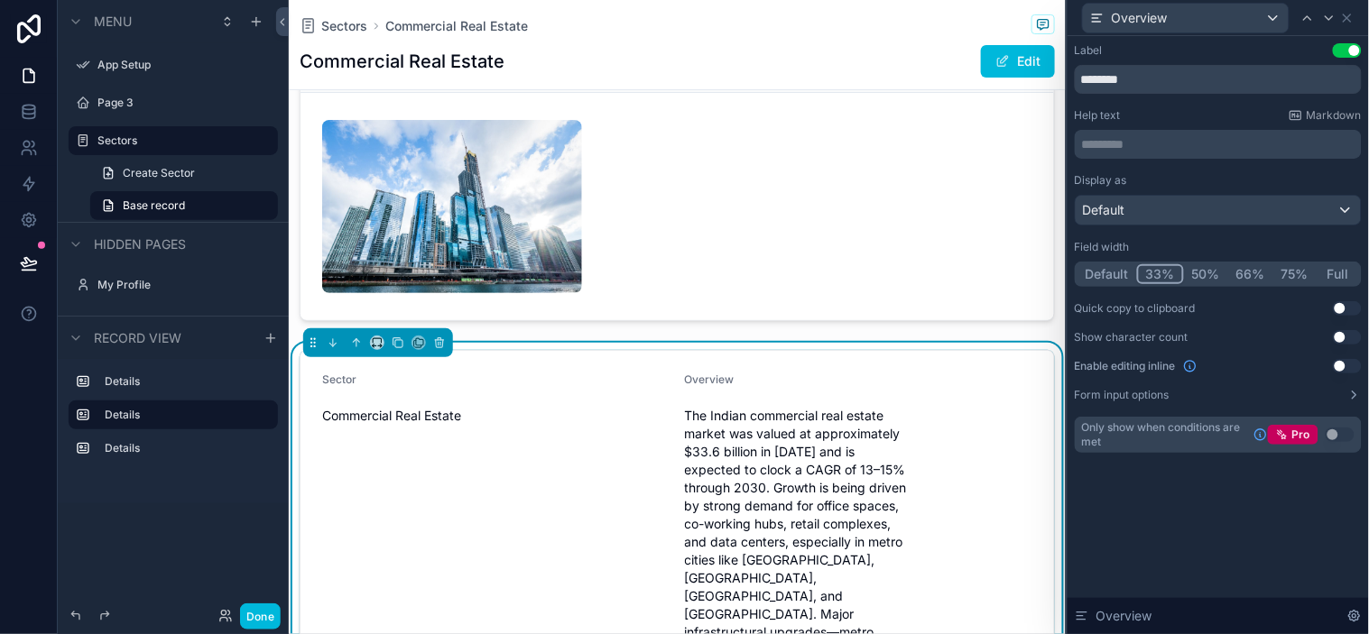
click at [1215, 272] on button "50%" at bounding box center [1206, 274] width 44 height 20
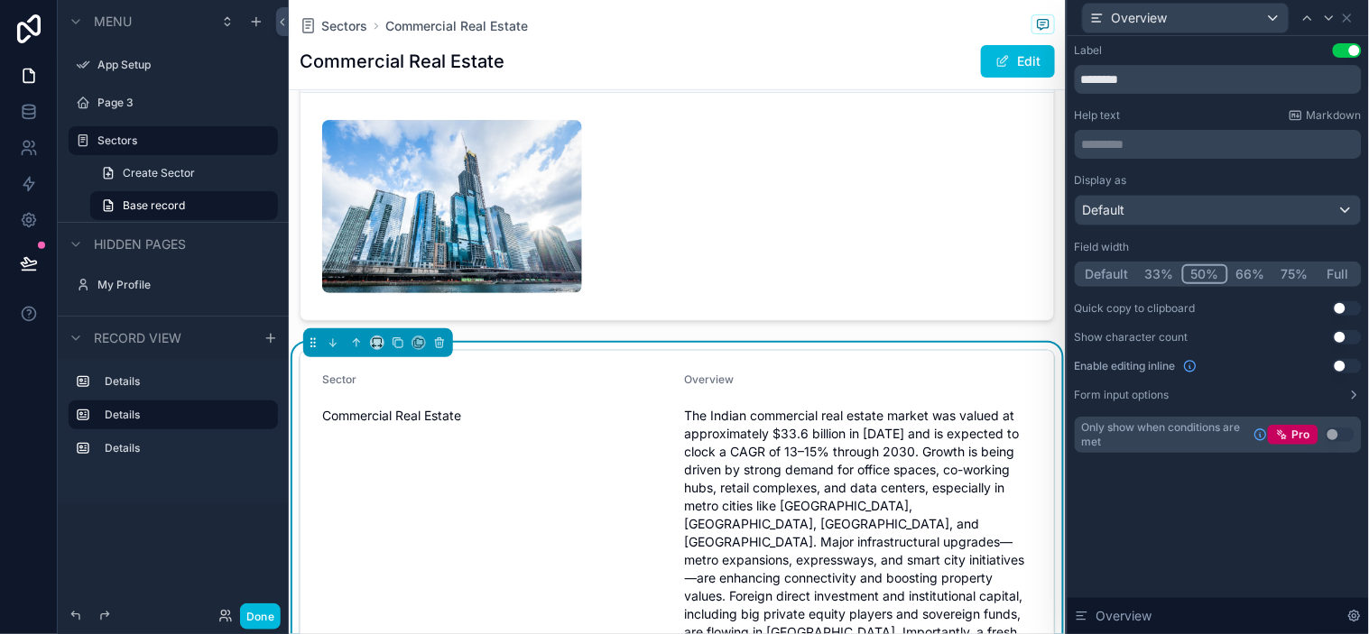
click at [1232, 336] on button "Use setting" at bounding box center [1347, 337] width 29 height 14
click at [1232, 335] on button "Use setting" at bounding box center [1347, 337] width 29 height 14
click at [1232, 391] on button "Form input options" at bounding box center [1218, 395] width 287 height 14
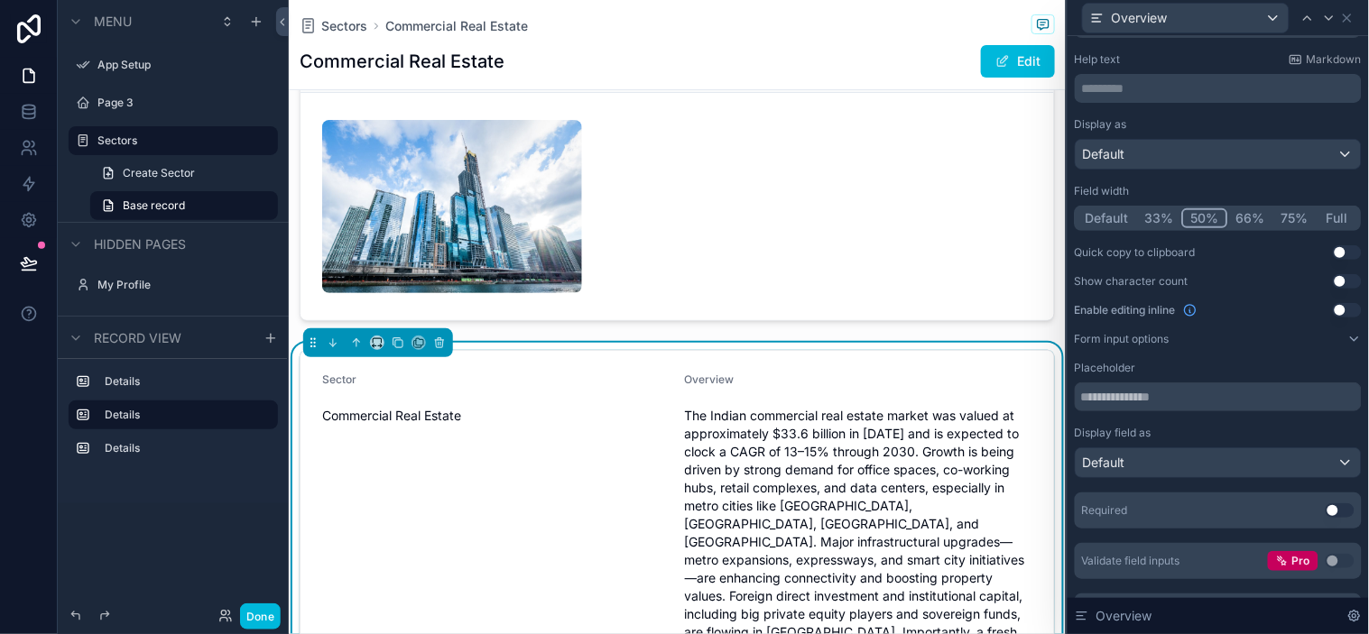
scroll to position [94, 0]
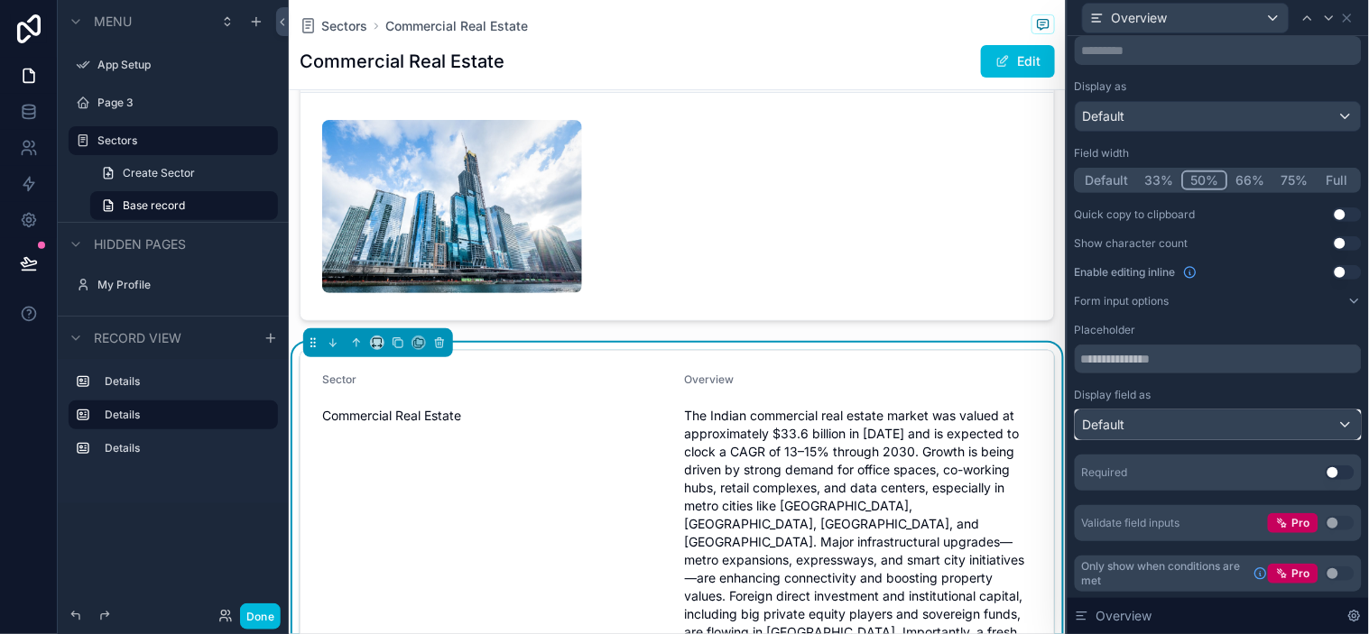
click at [1177, 430] on div "Default" at bounding box center [1218, 425] width 285 height 29
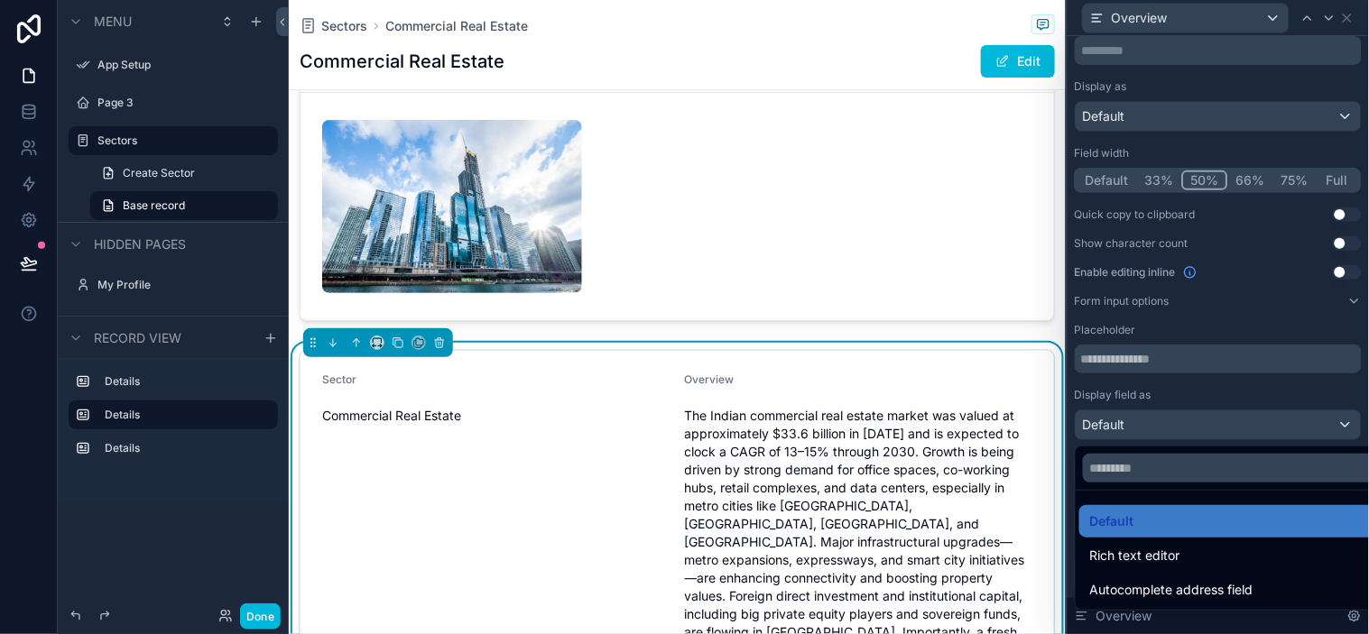
click at [1149, 546] on span "Rich text editor" at bounding box center [1135, 556] width 90 height 22
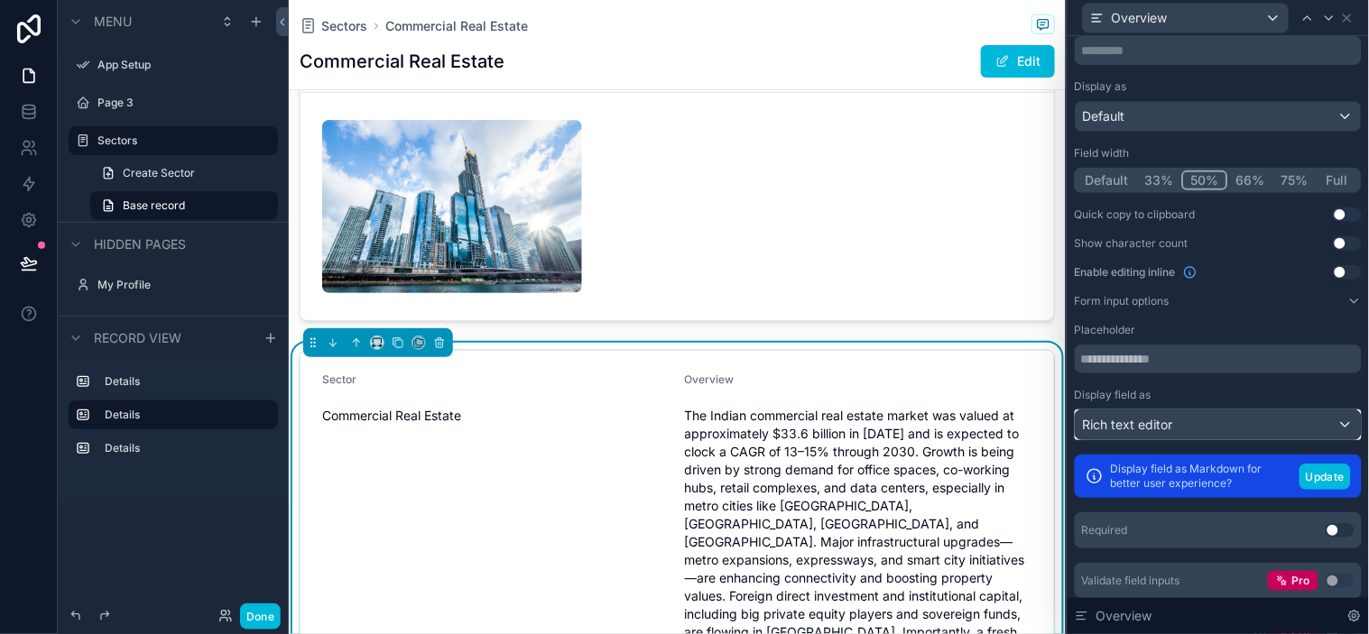
click at [1177, 419] on div "Rich text editor" at bounding box center [1218, 425] width 285 height 29
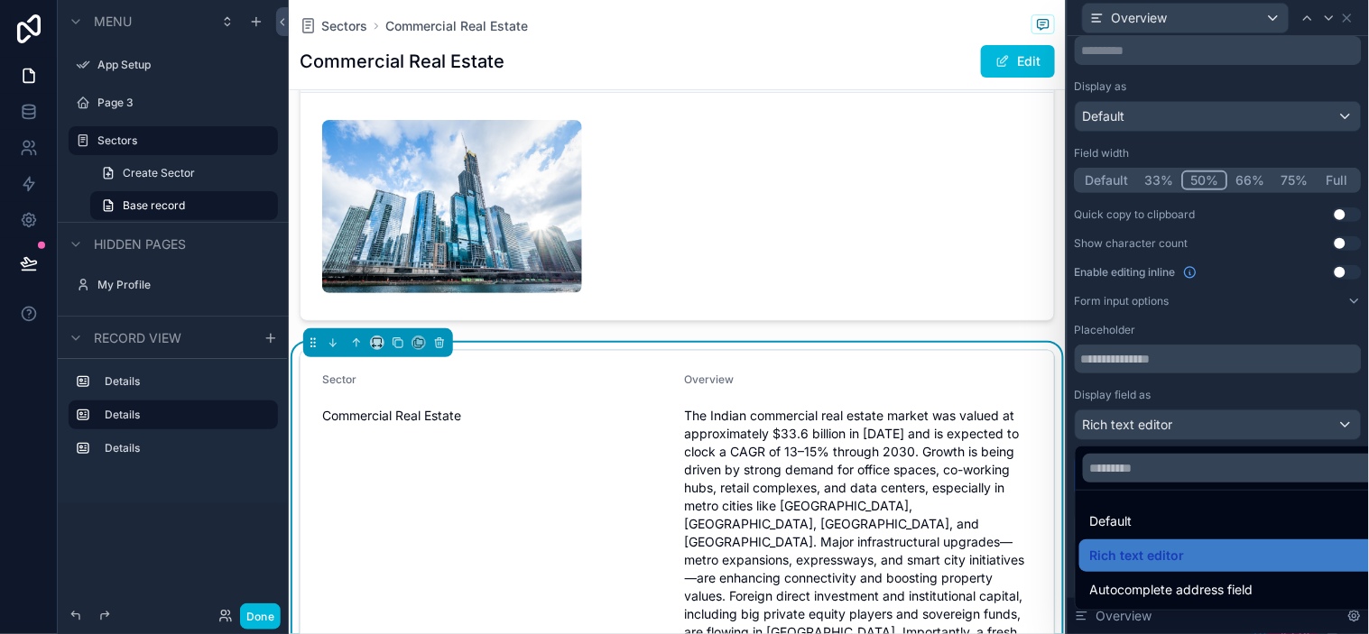
click at [1186, 570] on span "Autocomplete address field" at bounding box center [1171, 590] width 163 height 22
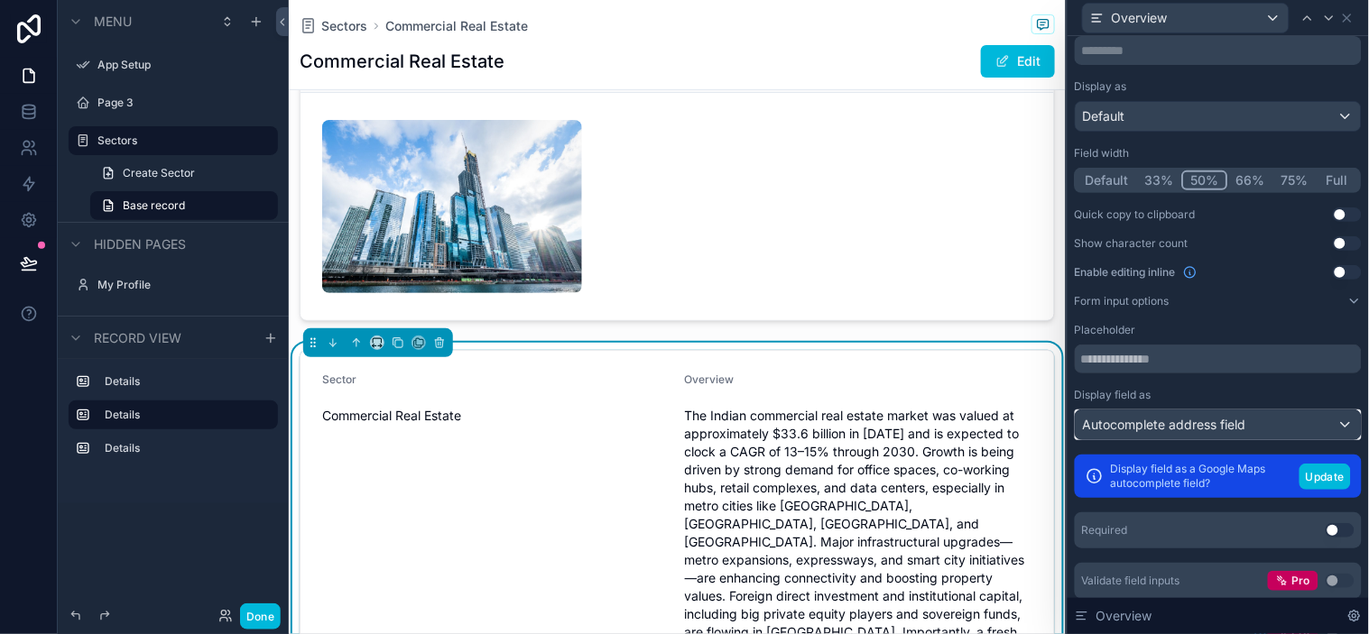
click at [1157, 428] on span "Autocomplete address field" at bounding box center [1164, 425] width 163 height 18
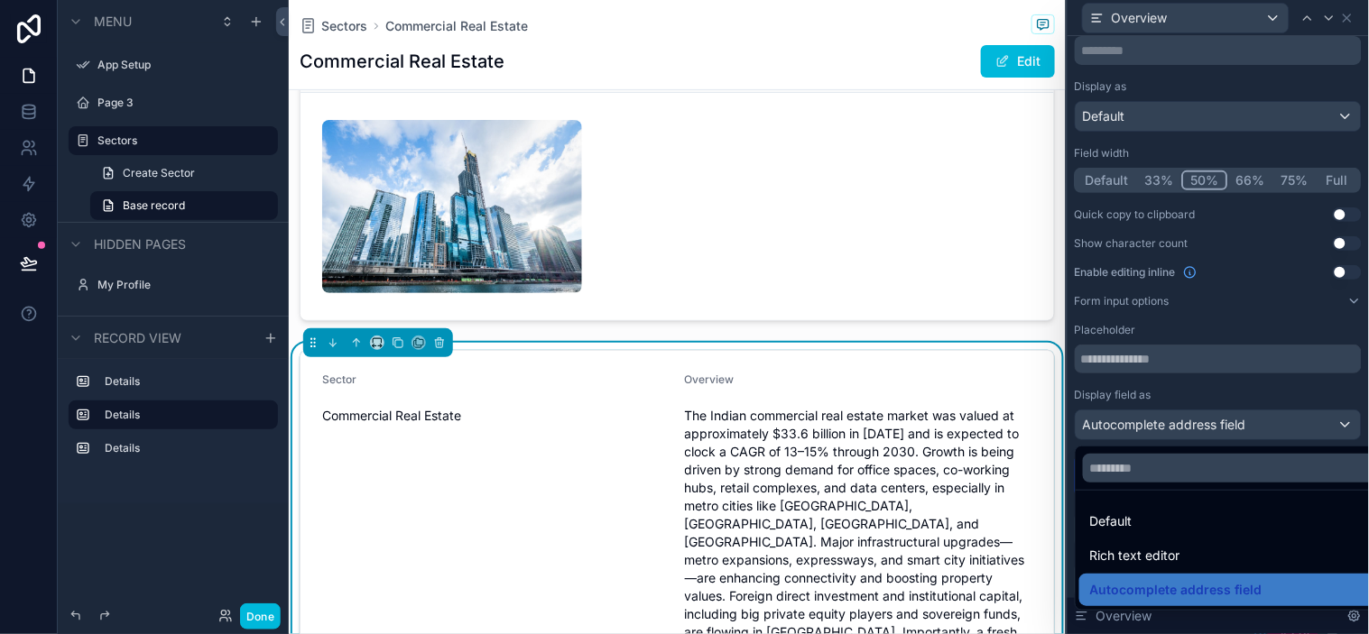
click at [1157, 519] on div "Default" at bounding box center [1231, 522] width 283 height 22
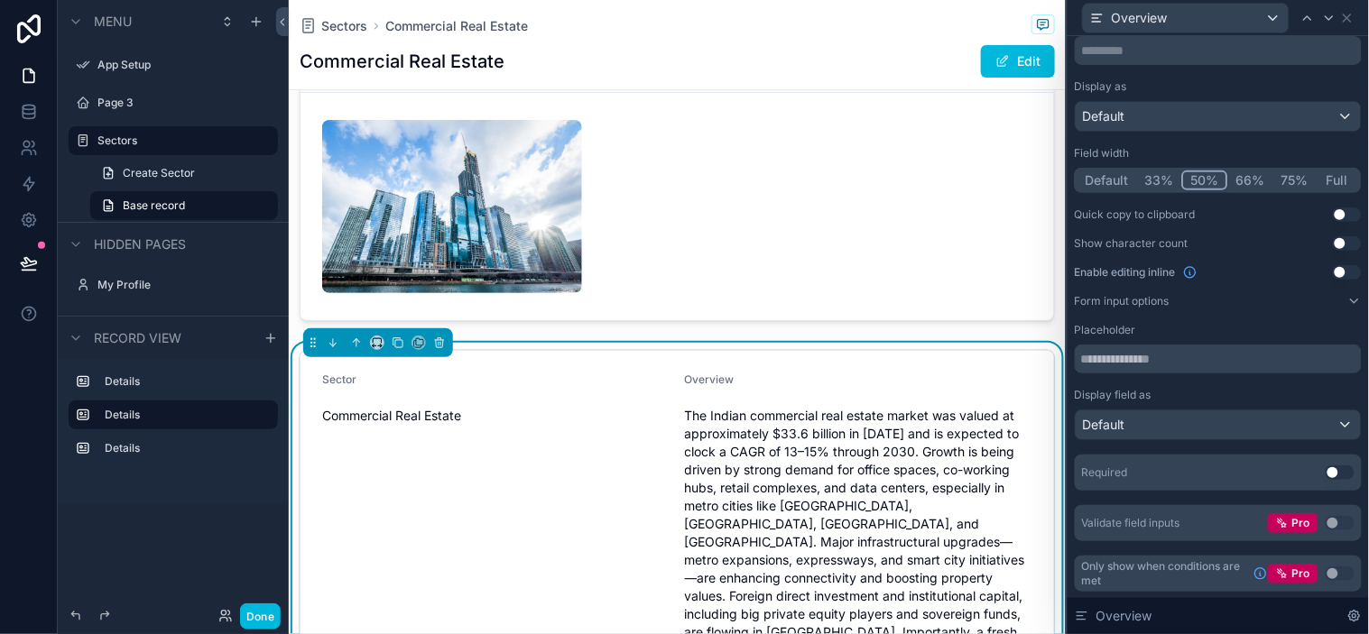
click at [1232, 469] on button "Use setting" at bounding box center [1340, 473] width 29 height 14
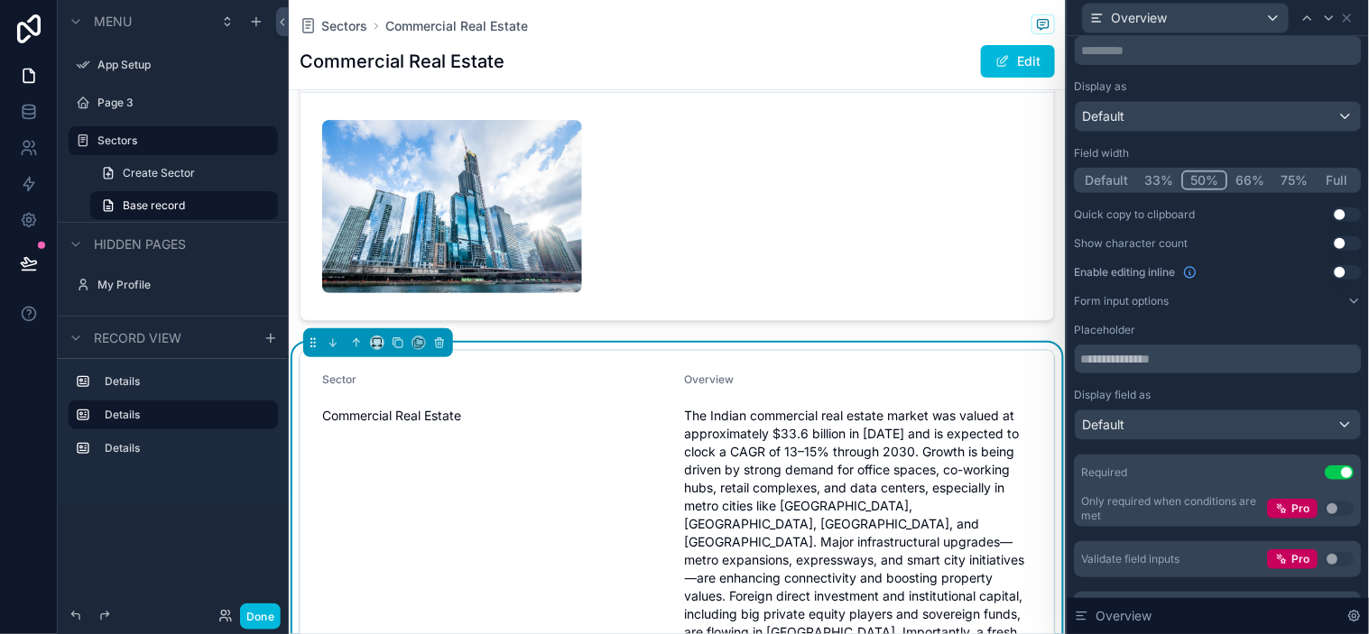
scroll to position [130, 0]
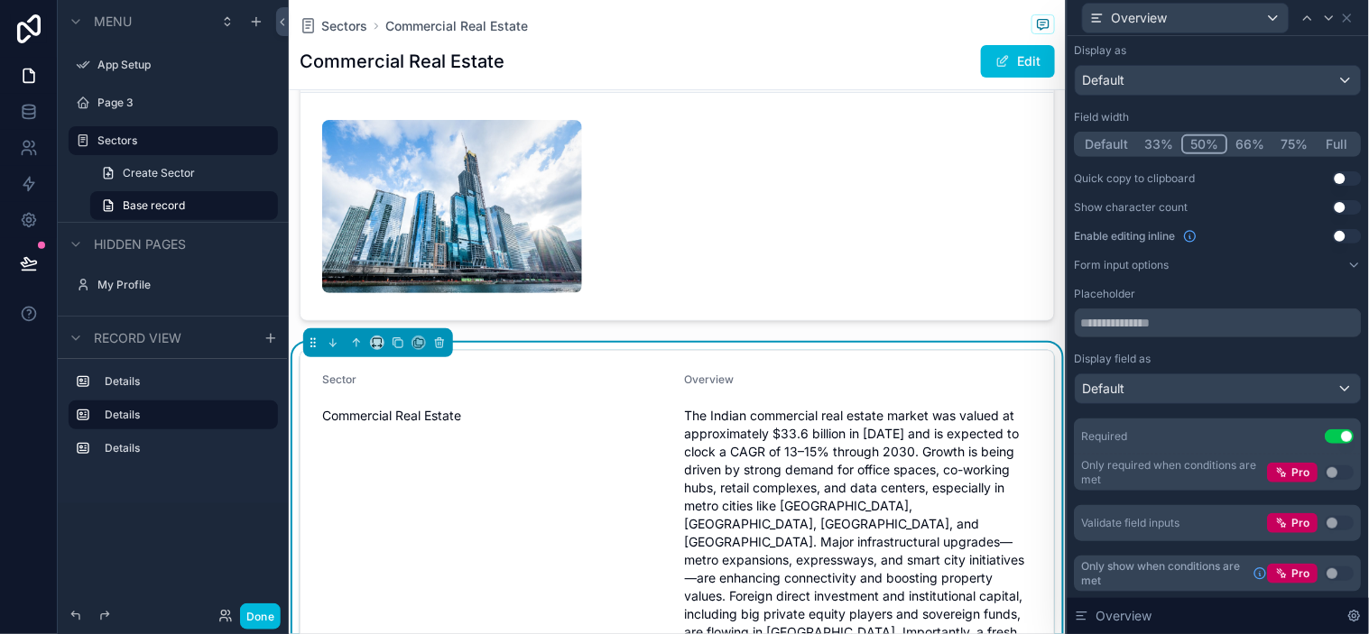
click at [1232, 349] on div "Placeholder Display field as Default" at bounding box center [1218, 345] width 287 height 117
click at [1232, 365] on div "Display field as Default" at bounding box center [1218, 378] width 287 height 52
click at [1232, 437] on button "Use setting" at bounding box center [1340, 437] width 29 height 14
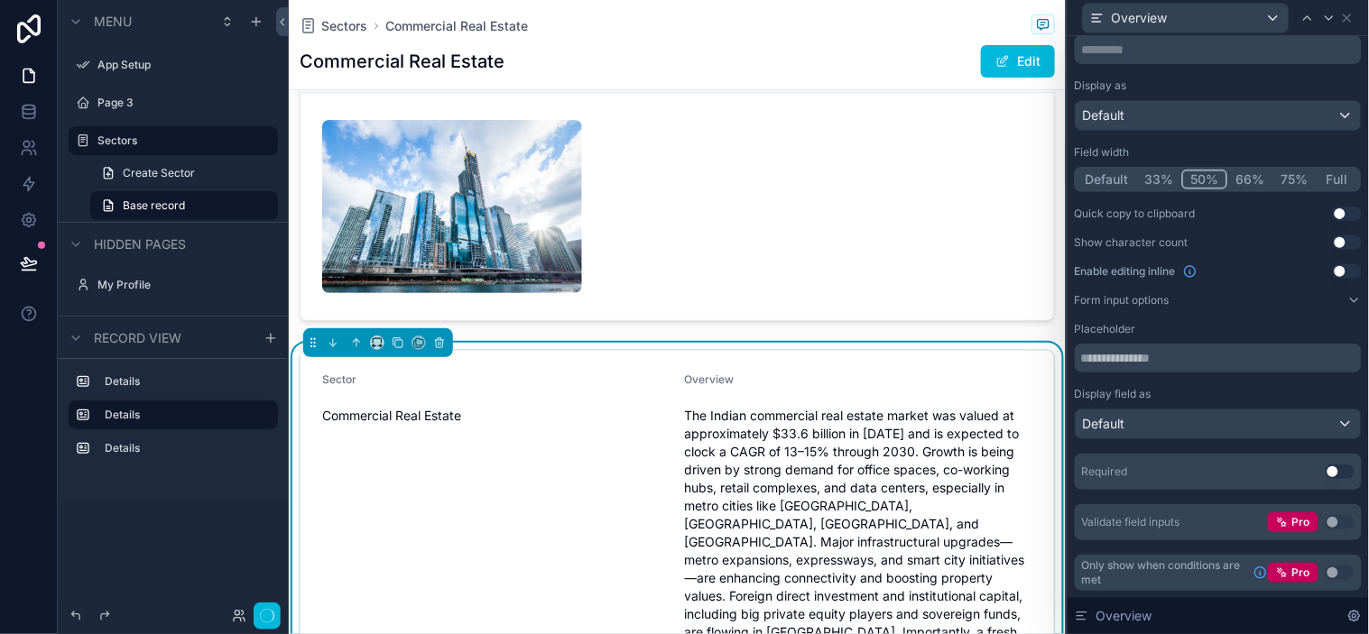
scroll to position [94, 0]
click at [1232, 384] on div "Placeholder Display field as Default" at bounding box center [1218, 381] width 287 height 117
click at [1232, 383] on div "Placeholder Display field as Default" at bounding box center [1218, 381] width 287 height 117
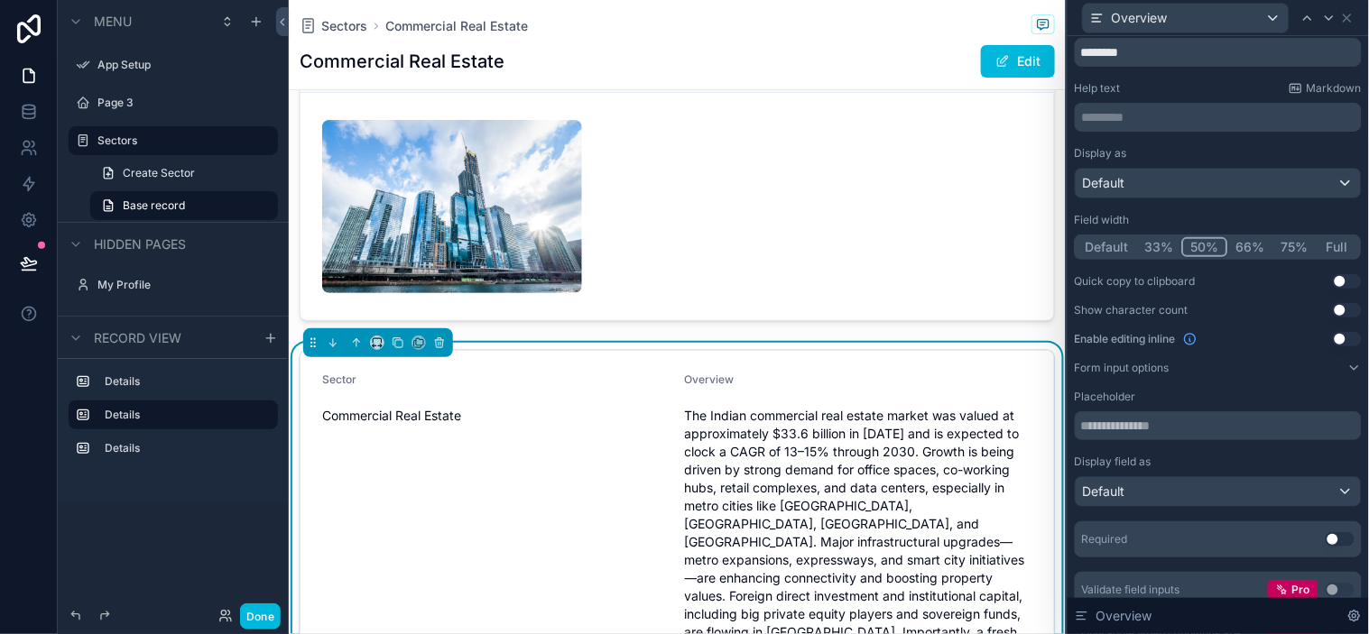
scroll to position [0, 0]
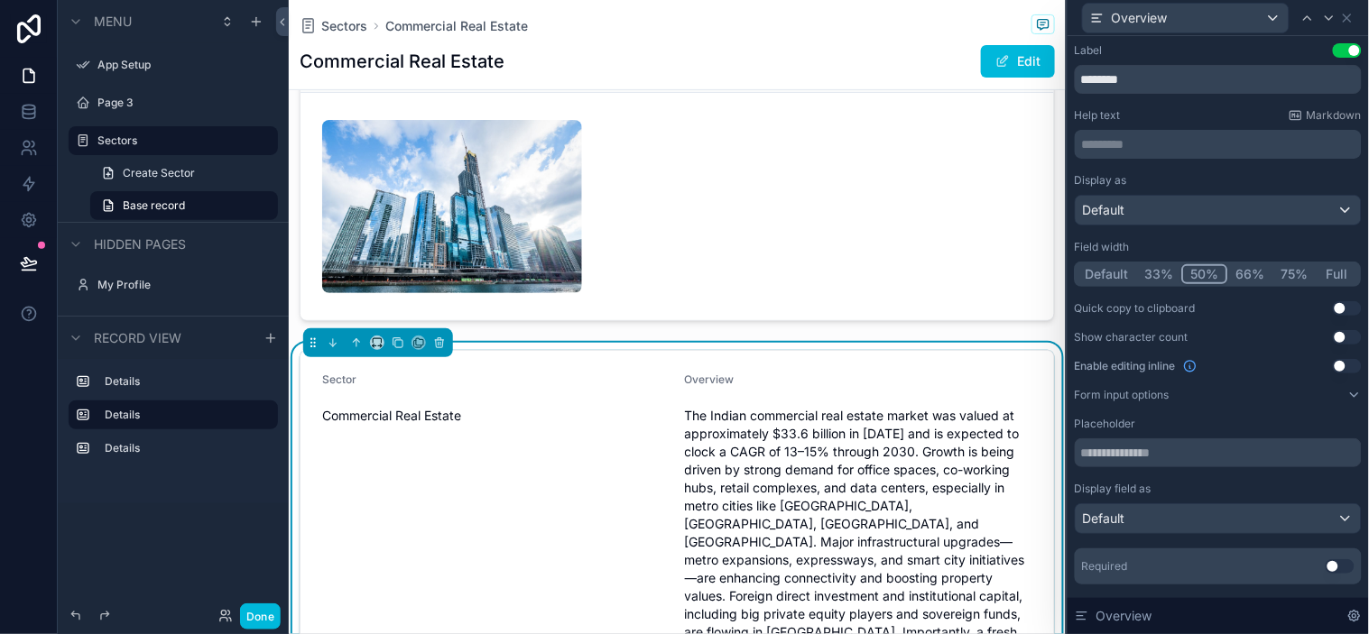
click at [1111, 277] on button "Default" at bounding box center [1107, 274] width 60 height 20
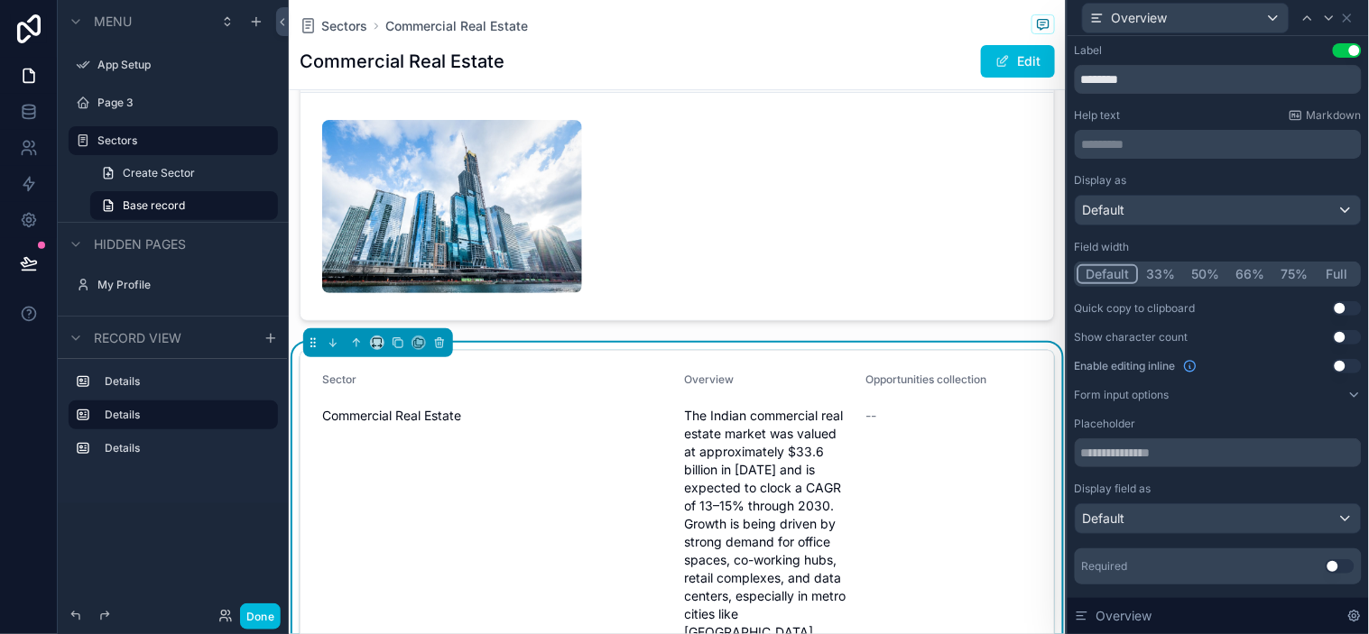
click at [1120, 277] on button "Default" at bounding box center [1107, 274] width 61 height 20
click at [1202, 274] on button "50%" at bounding box center [1206, 274] width 44 height 20
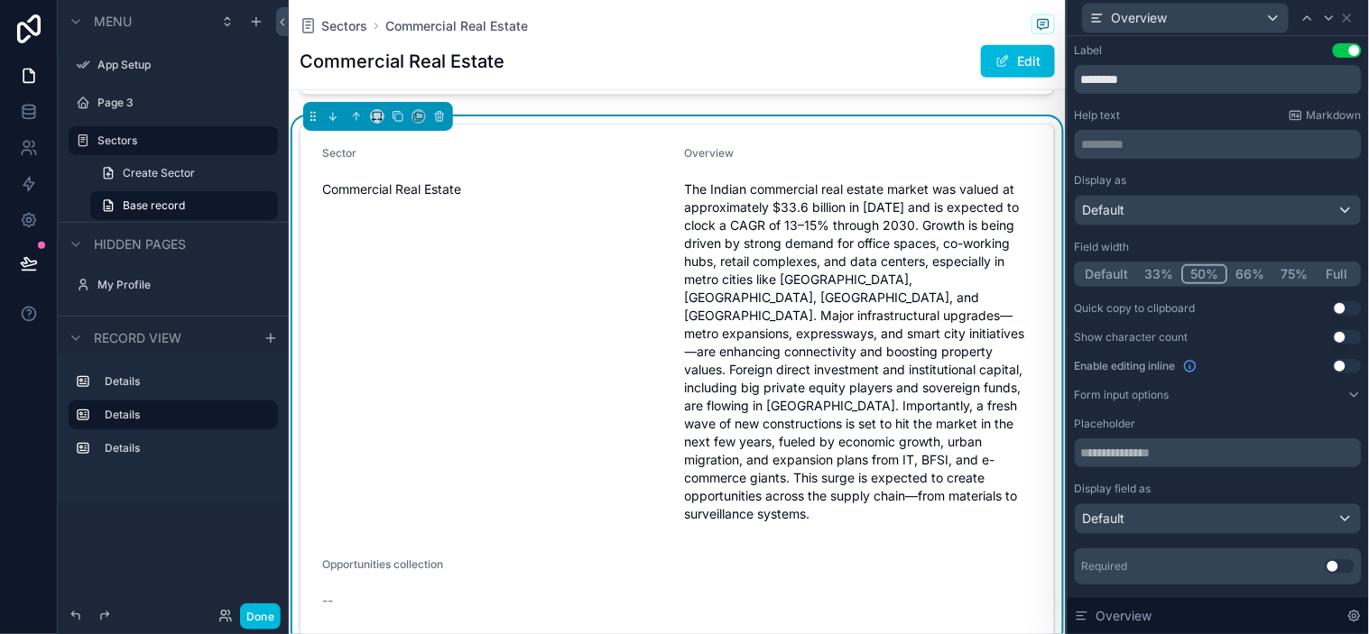
scroll to position [300, 0]
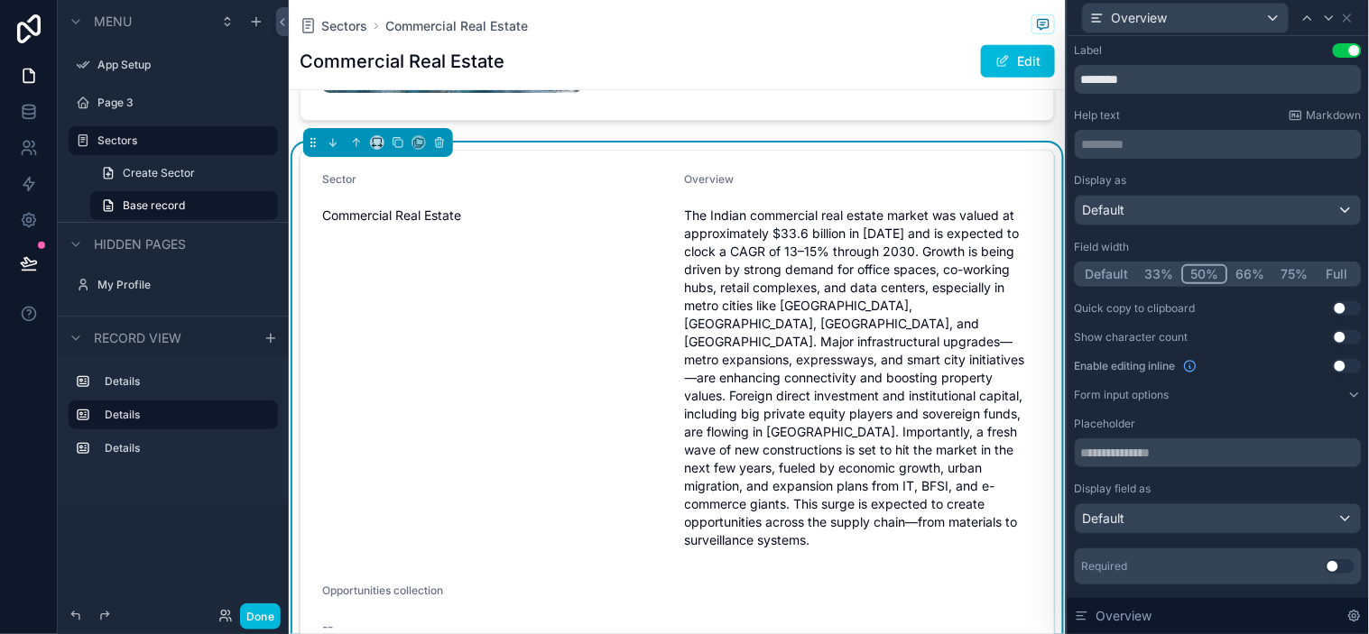
click at [648, 316] on div "Sector Commercial Real Estate" at bounding box center [496, 363] width 348 height 383
click at [701, 316] on span "The Indian commercial real estate market was valued at approximately $33.6 bill…" at bounding box center [859, 378] width 348 height 343
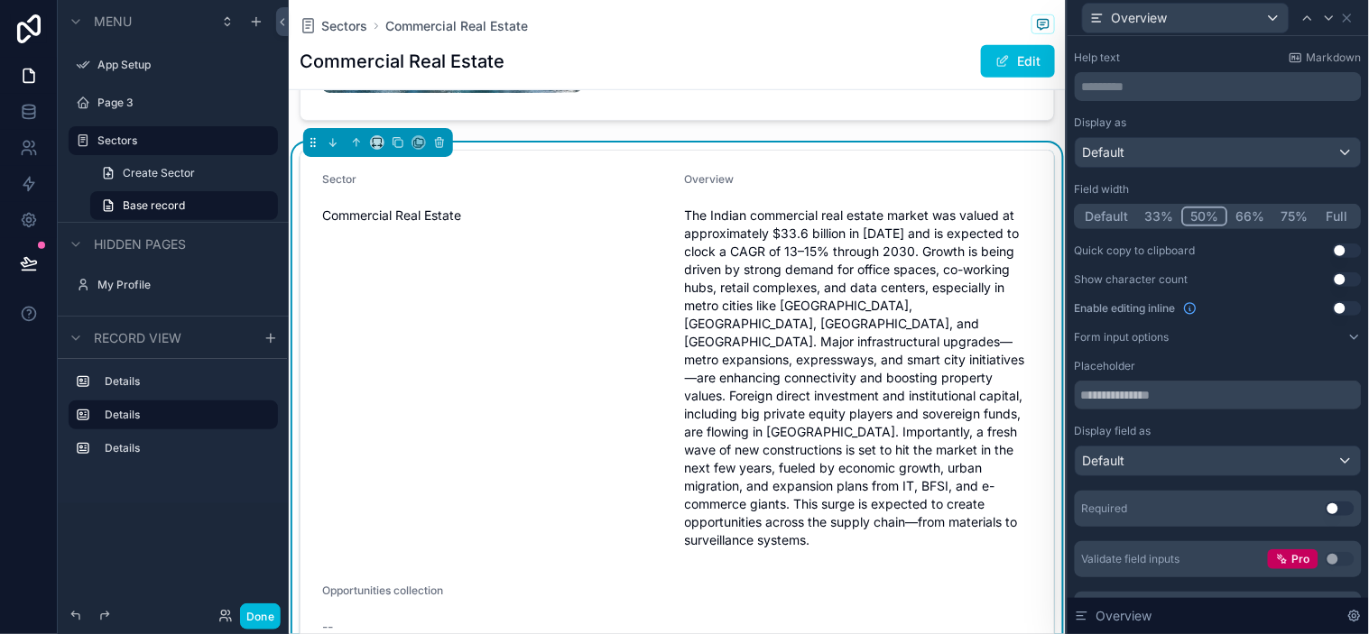
scroll to position [94, 0]
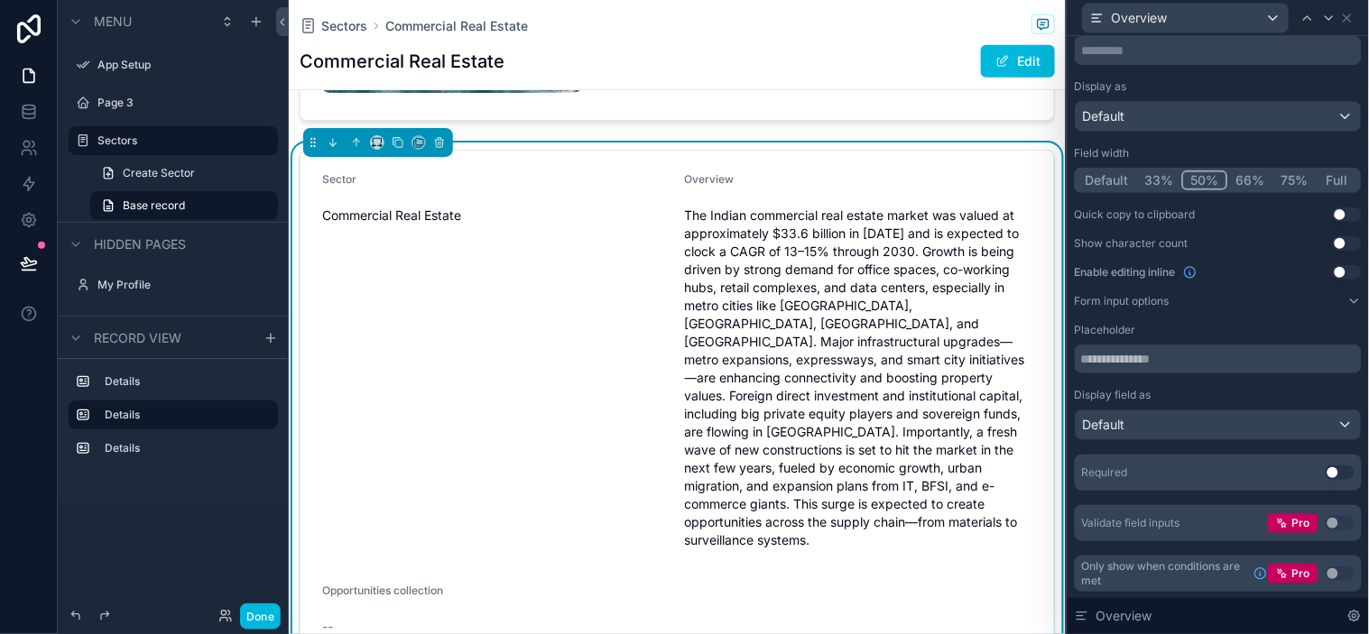
click at [1232, 303] on icon at bounding box center [1354, 301] width 14 height 14
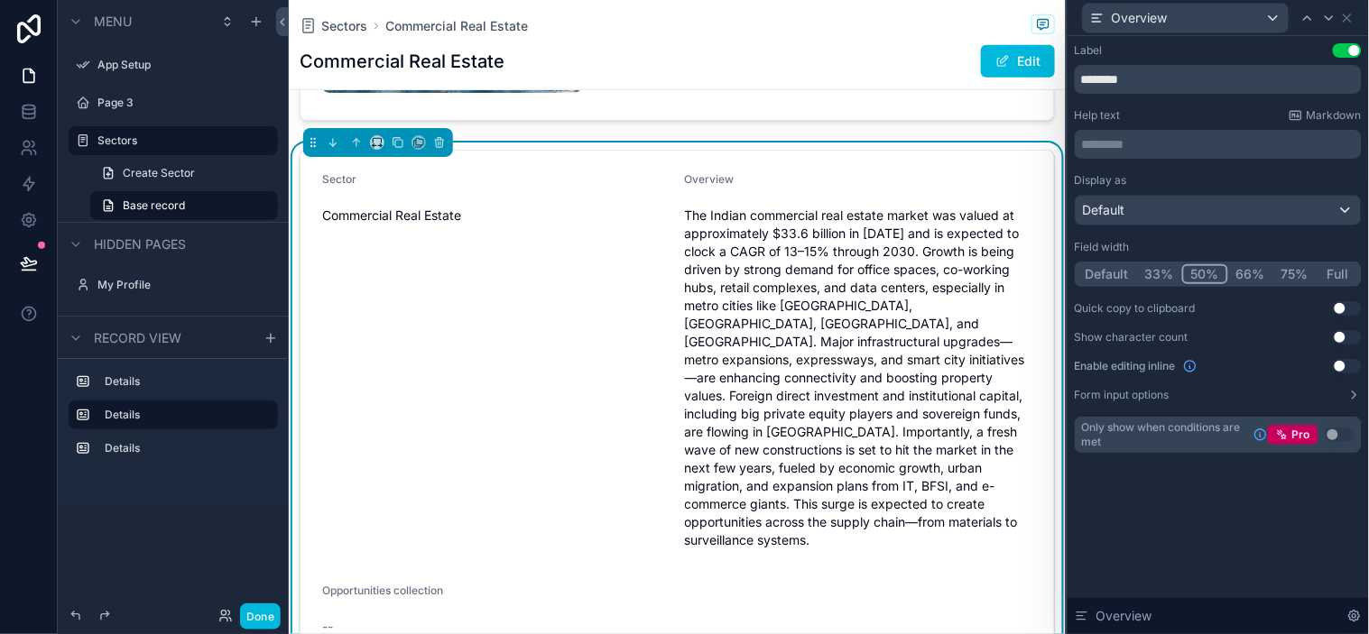
click at [1232, 392] on icon at bounding box center [1354, 395] width 14 height 14
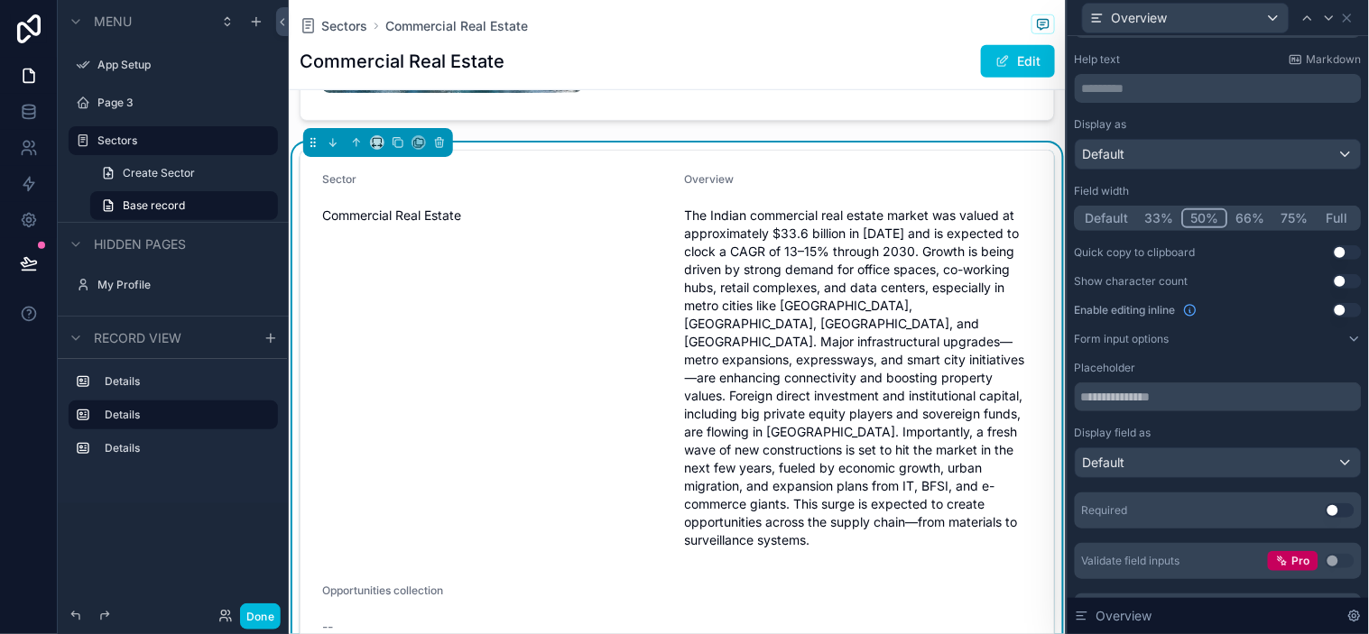
scroll to position [94, 0]
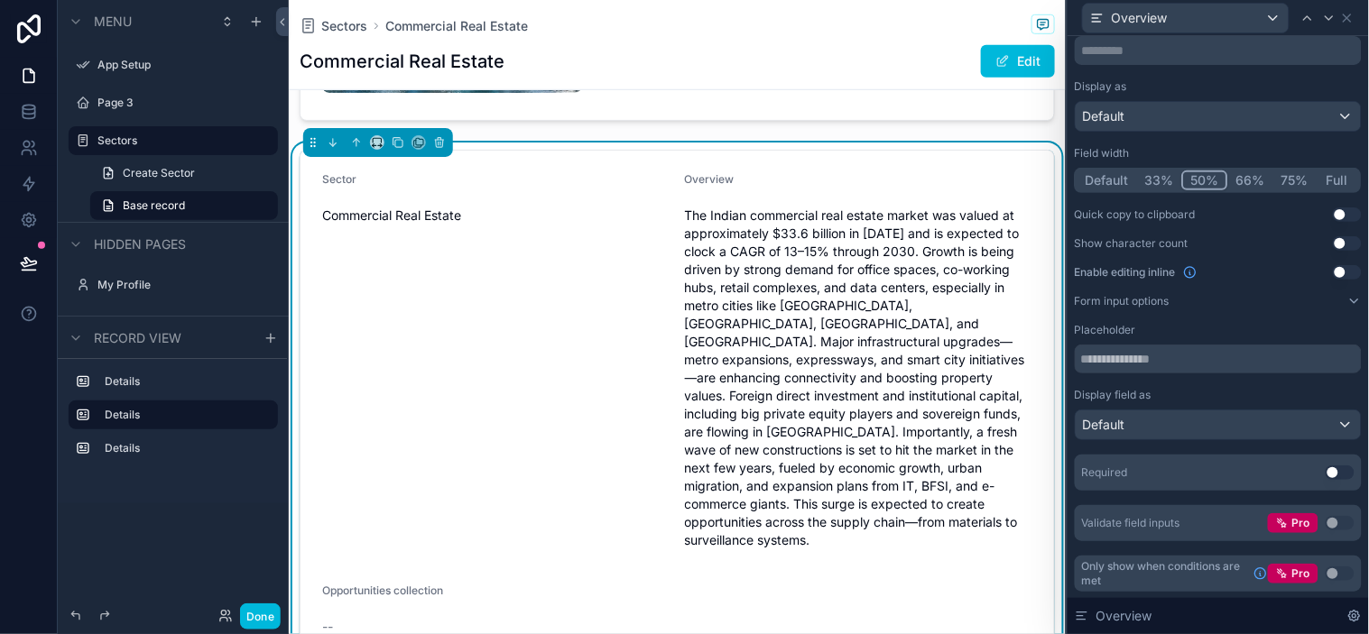
click at [1232, 242] on button "Use setting" at bounding box center [1347, 243] width 29 height 14
click at [1165, 570] on div "Overview" at bounding box center [1217, 616] width 301 height 36
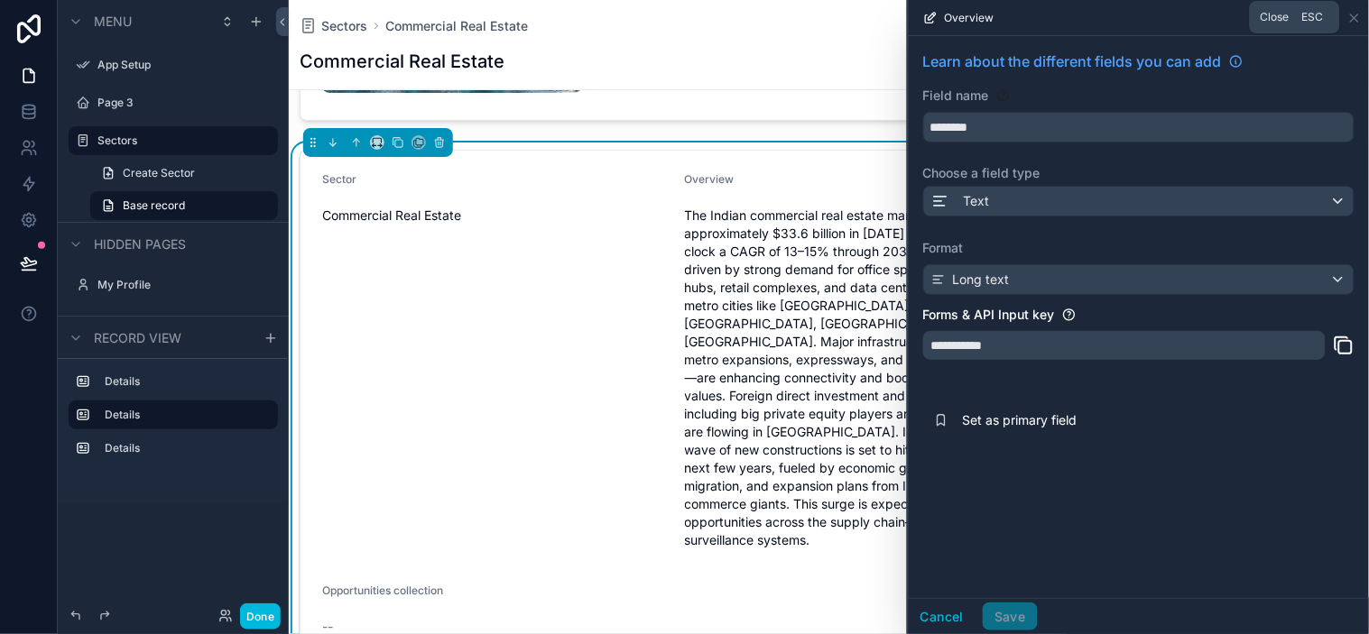
click at [1232, 16] on icon at bounding box center [1354, 18] width 14 height 14
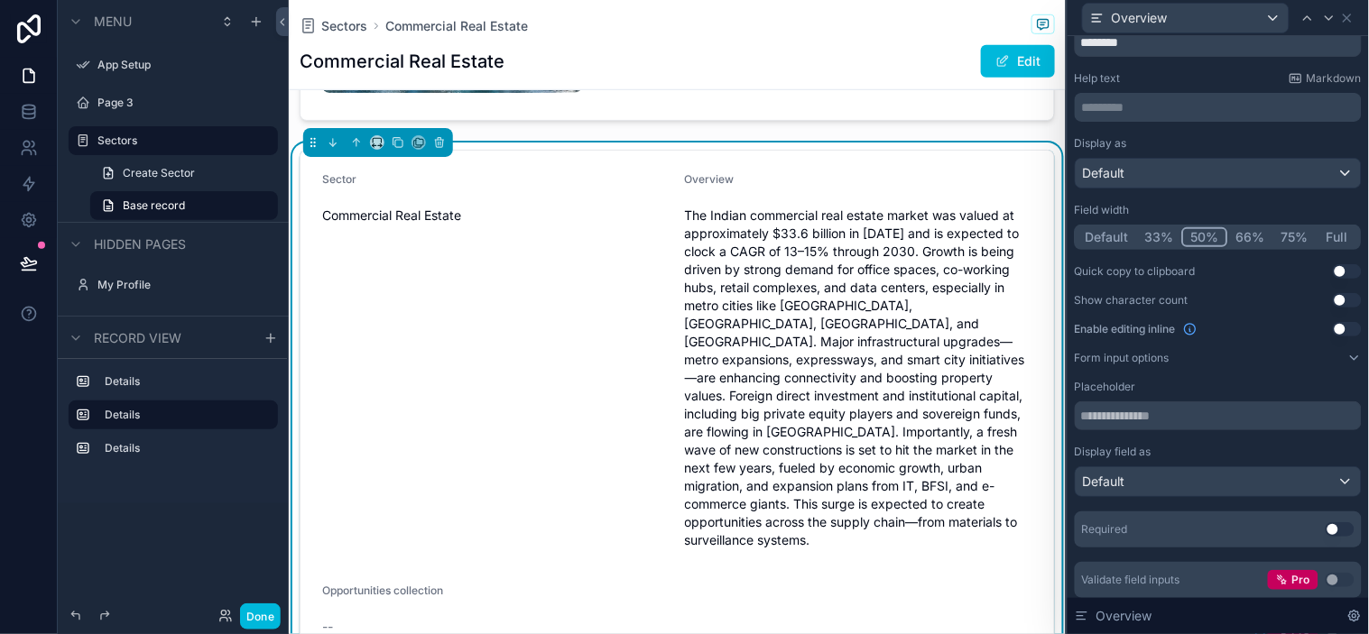
scroll to position [0, 0]
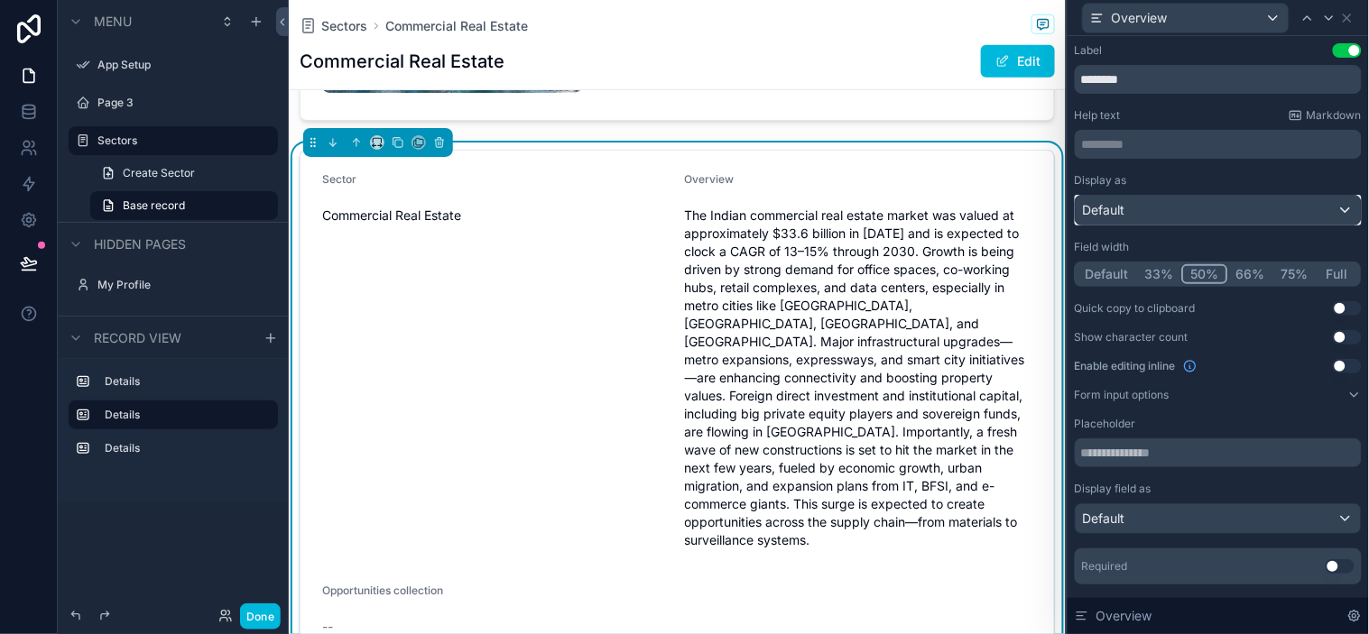
click at [1232, 219] on div "Default" at bounding box center [1218, 210] width 285 height 29
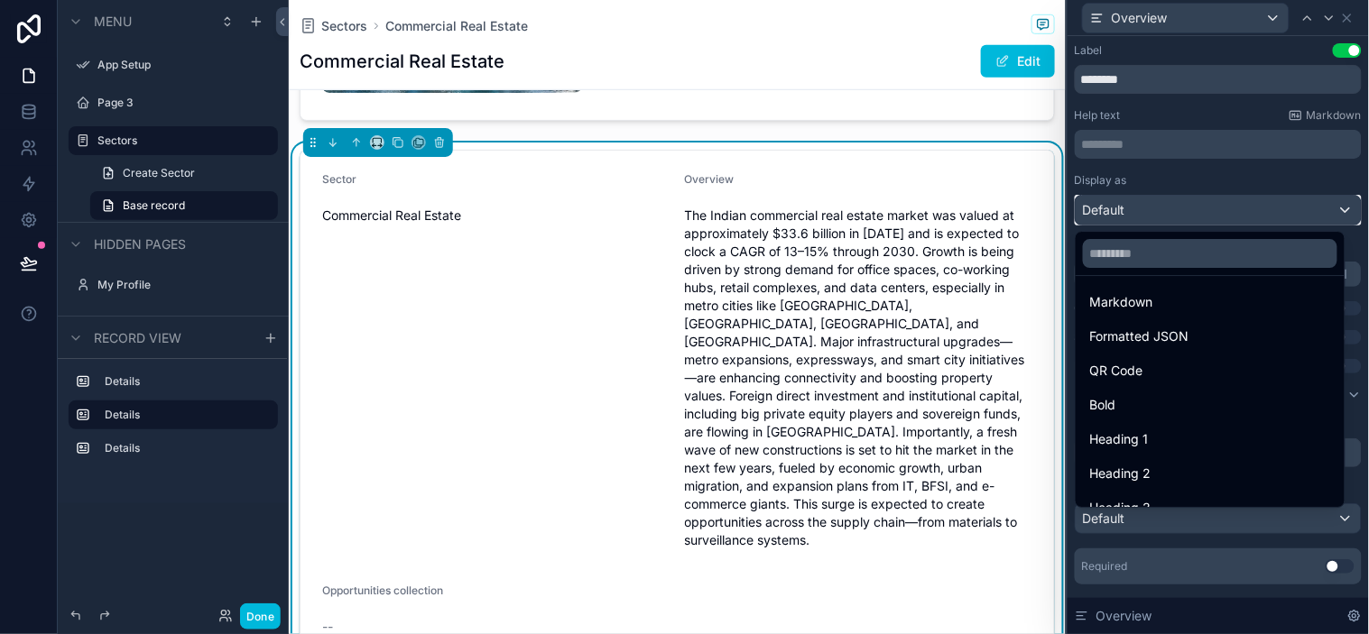
scroll to position [196, 0]
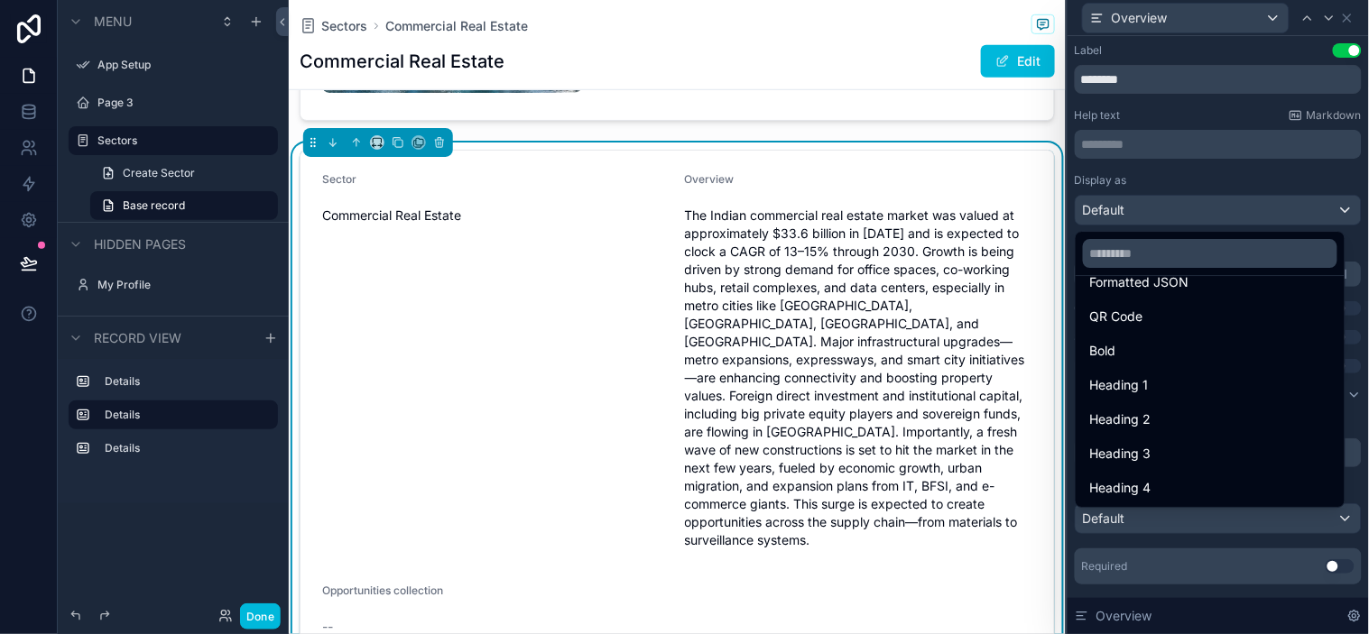
click at [1187, 463] on div "Heading 3" at bounding box center [1210, 454] width 240 height 22
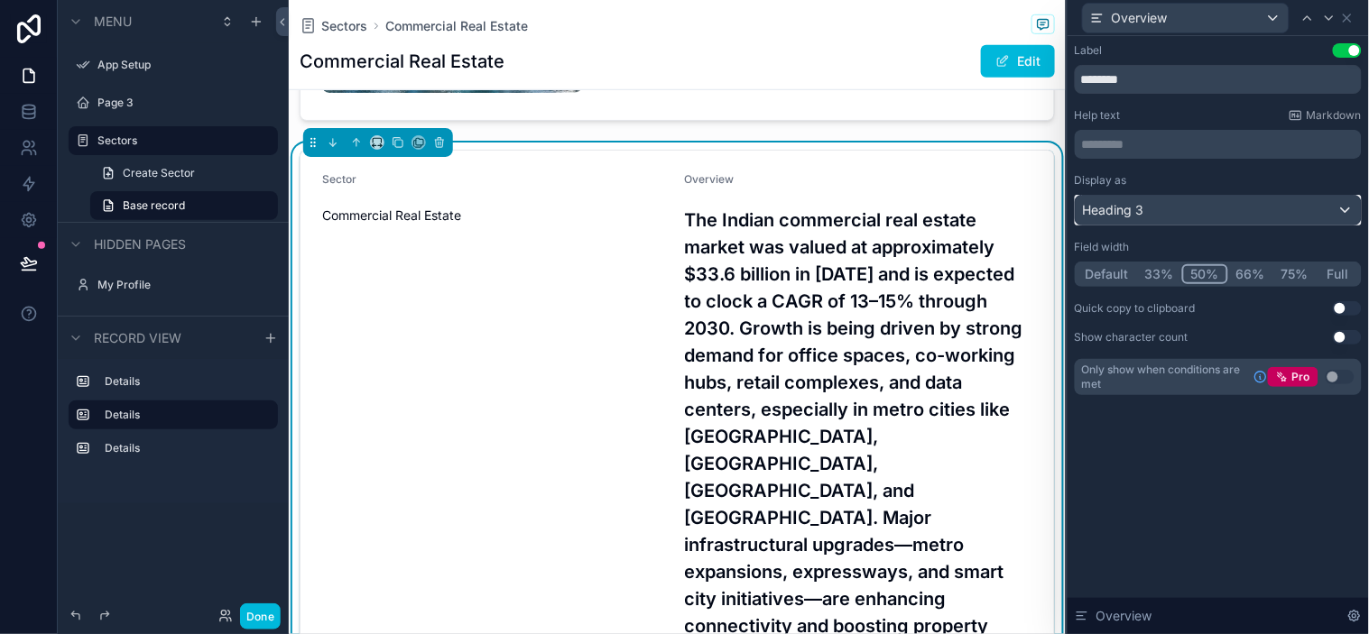
click at [1196, 213] on div "Heading 3" at bounding box center [1218, 210] width 285 height 29
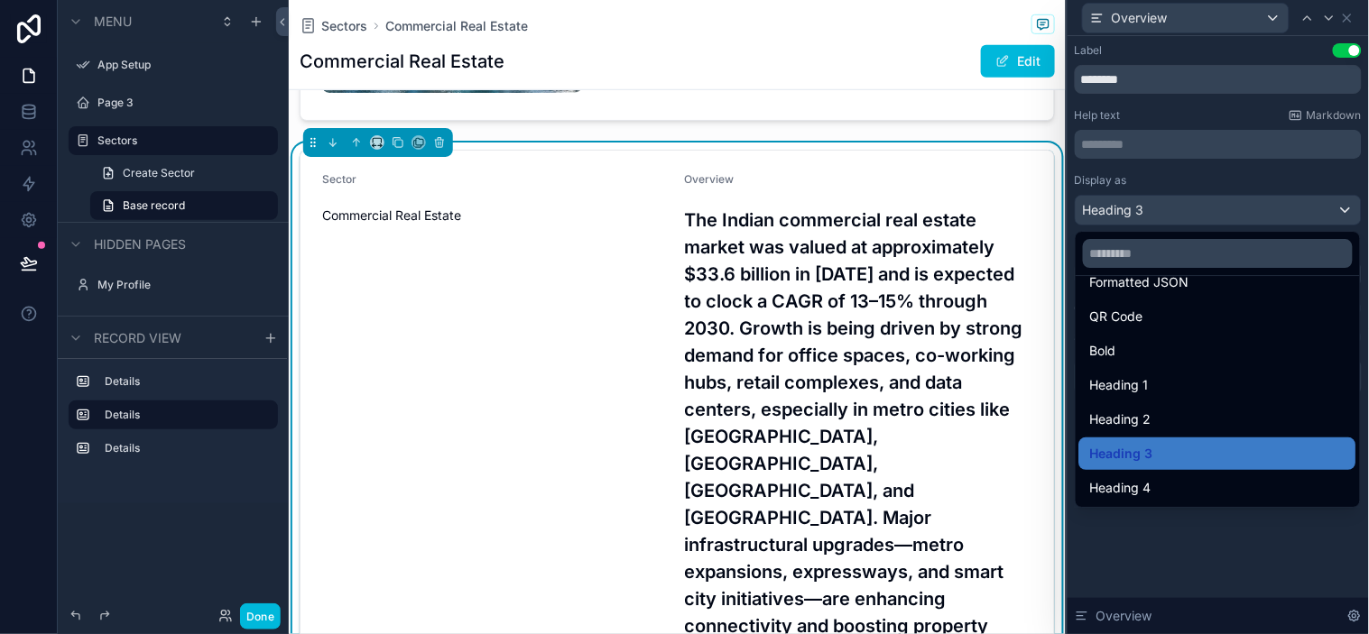
click at [1165, 494] on div "Heading 4" at bounding box center [1217, 488] width 255 height 22
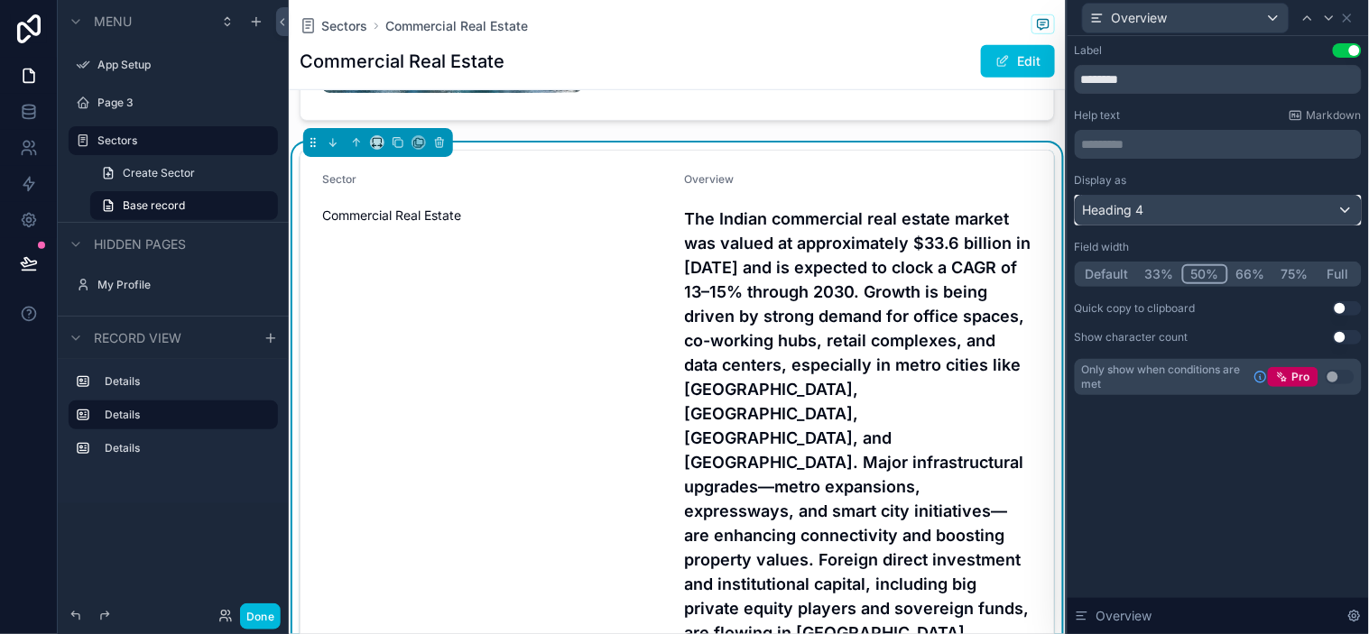
click at [1202, 209] on div "Heading 4" at bounding box center [1218, 210] width 285 height 29
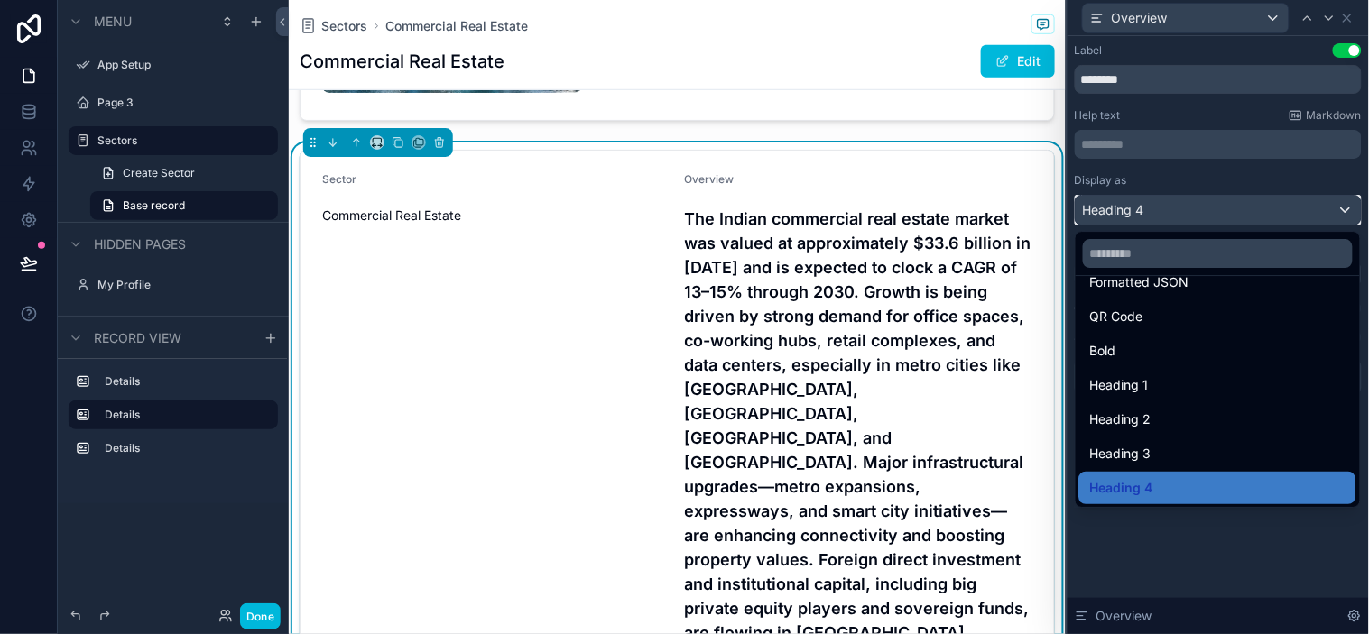
scroll to position [96, 0]
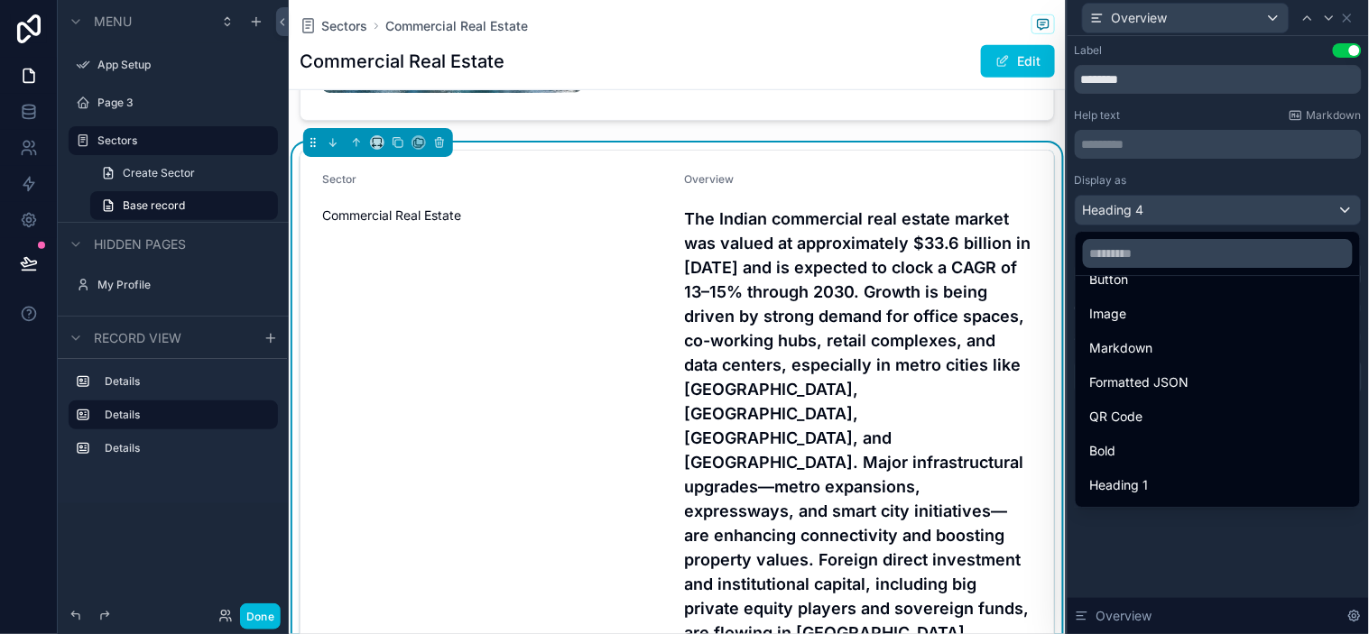
click at [1151, 389] on span "Formatted JSON" at bounding box center [1139, 383] width 99 height 22
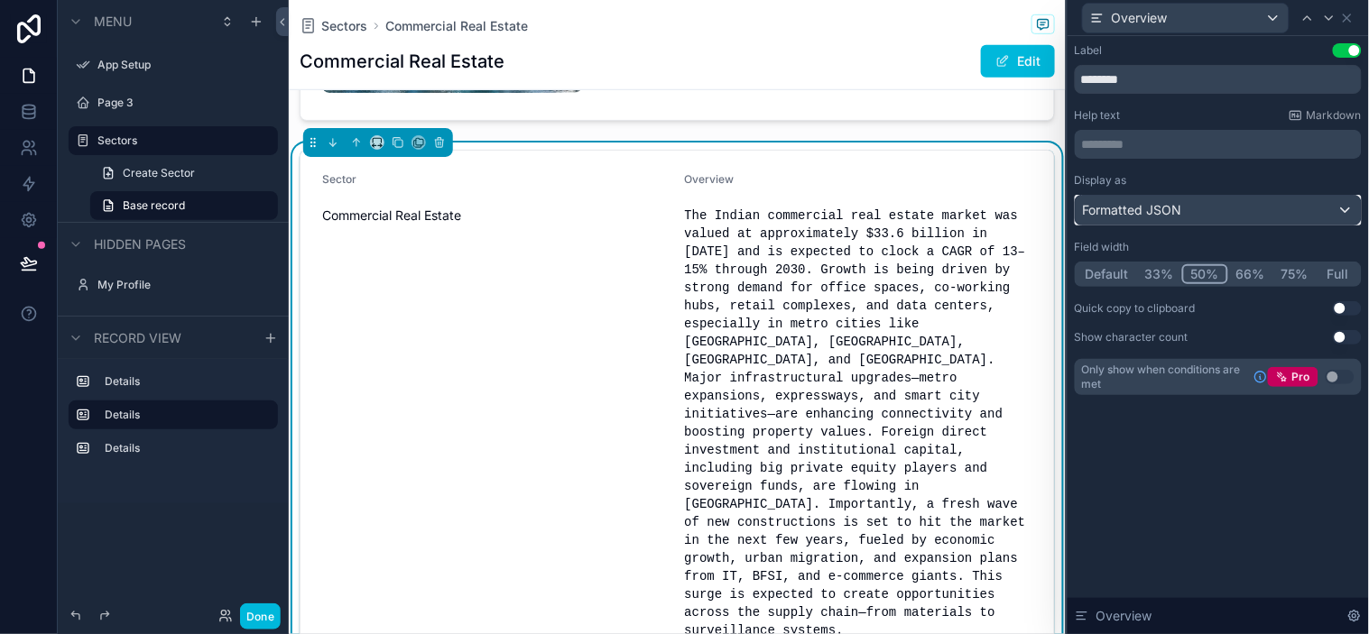
click at [1149, 210] on span "Formatted JSON" at bounding box center [1132, 210] width 99 height 18
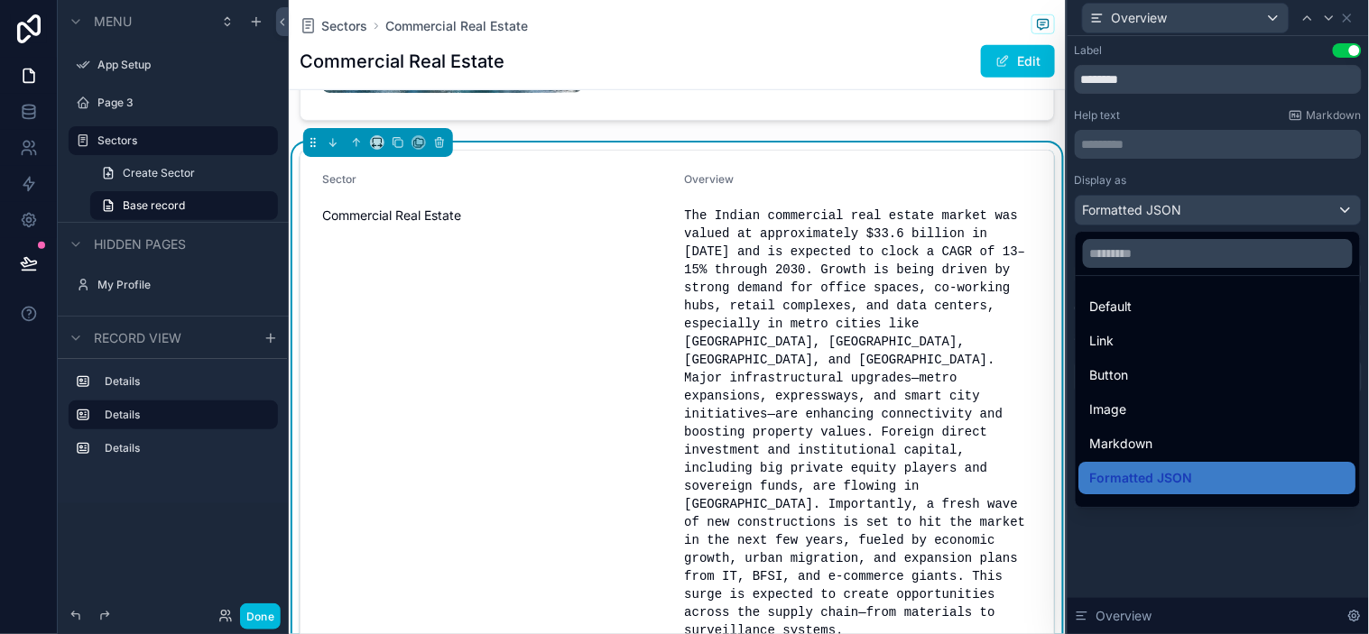
click at [1121, 472] on span "Formatted JSON" at bounding box center [1141, 478] width 103 height 22
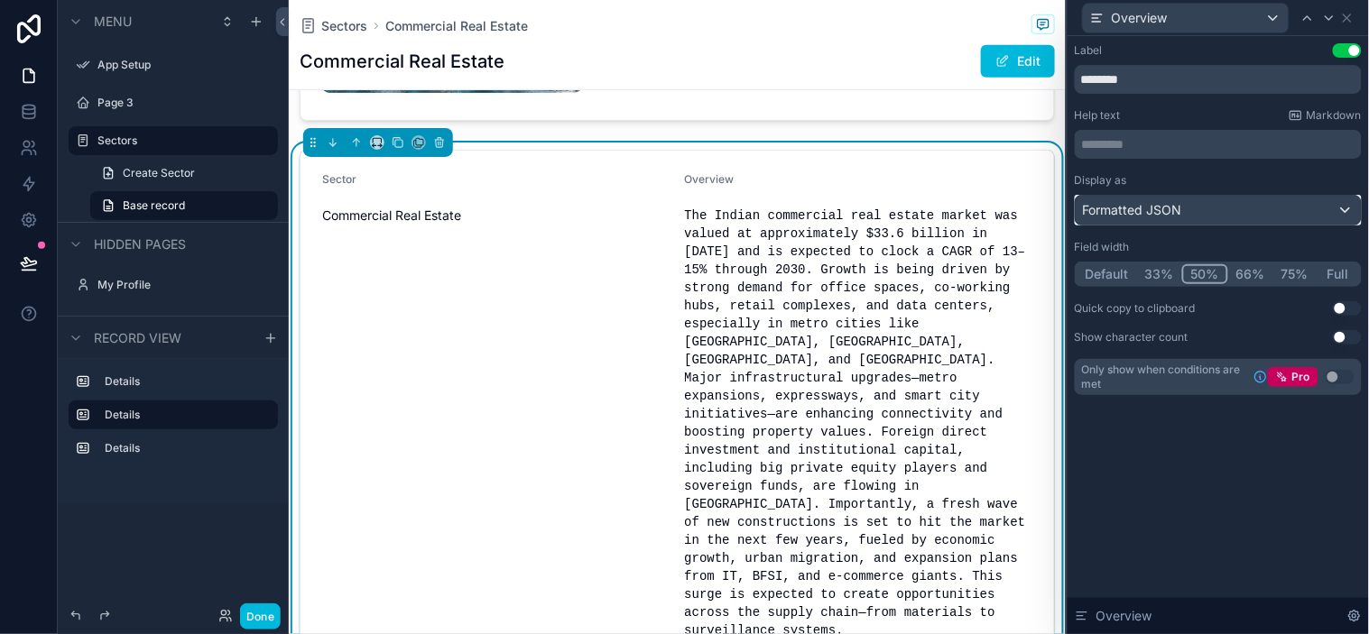
click at [1176, 203] on span "Formatted JSON" at bounding box center [1132, 210] width 99 height 18
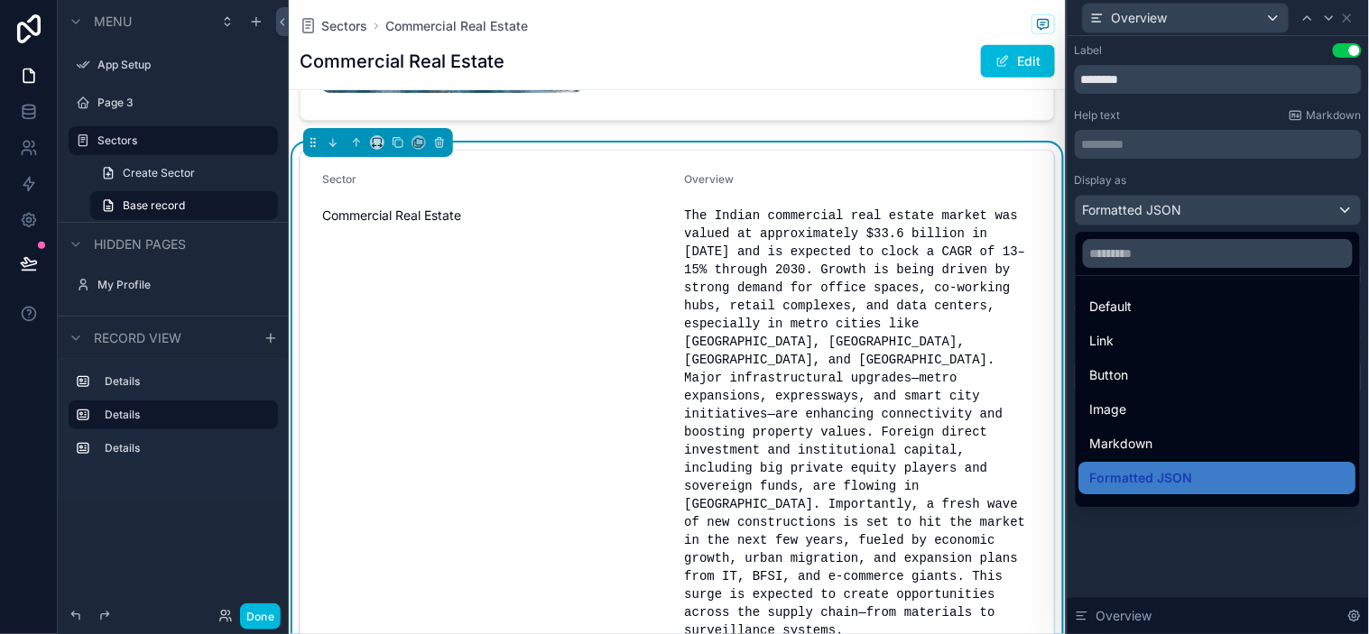
click at [1126, 476] on span "Formatted JSON" at bounding box center [1141, 478] width 103 height 22
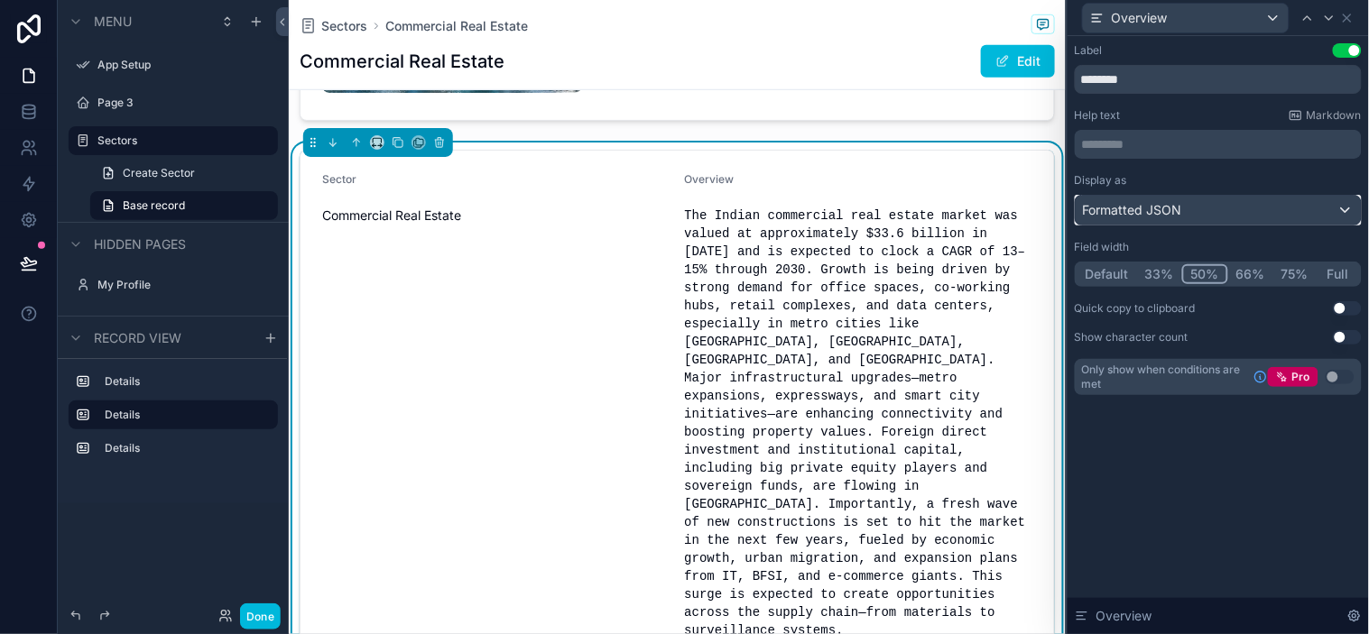
click at [1185, 217] on div "Formatted JSON" at bounding box center [1218, 210] width 285 height 29
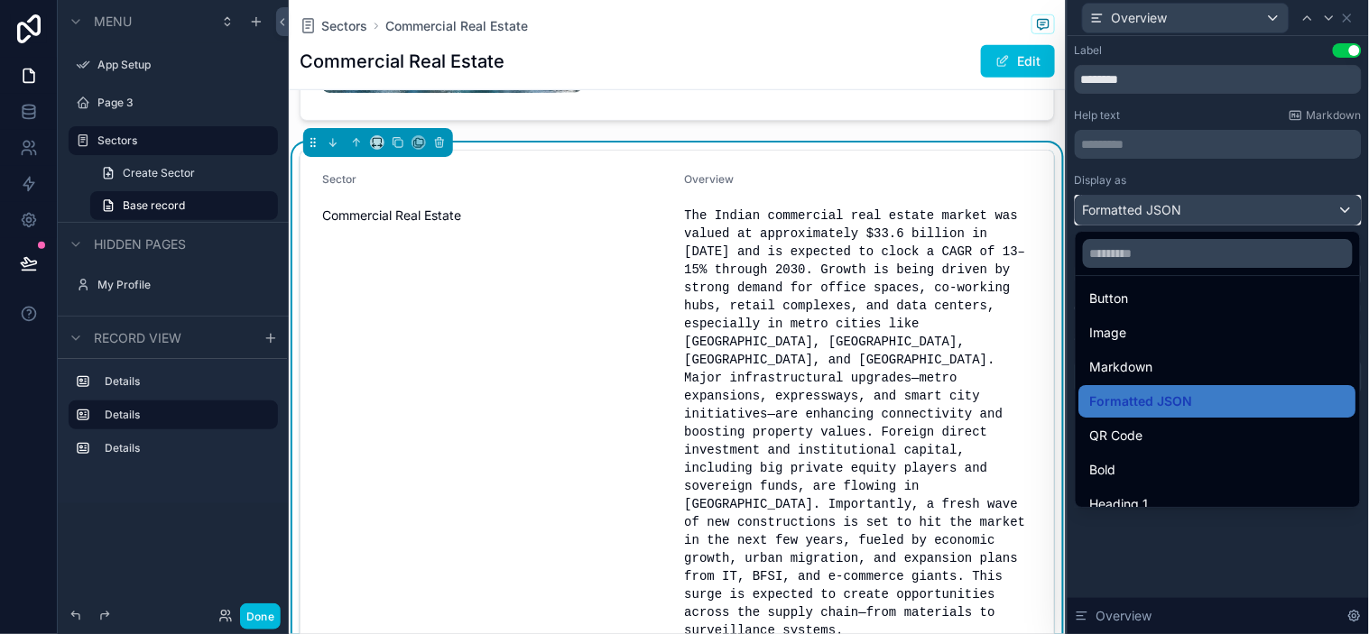
scroll to position [196, 0]
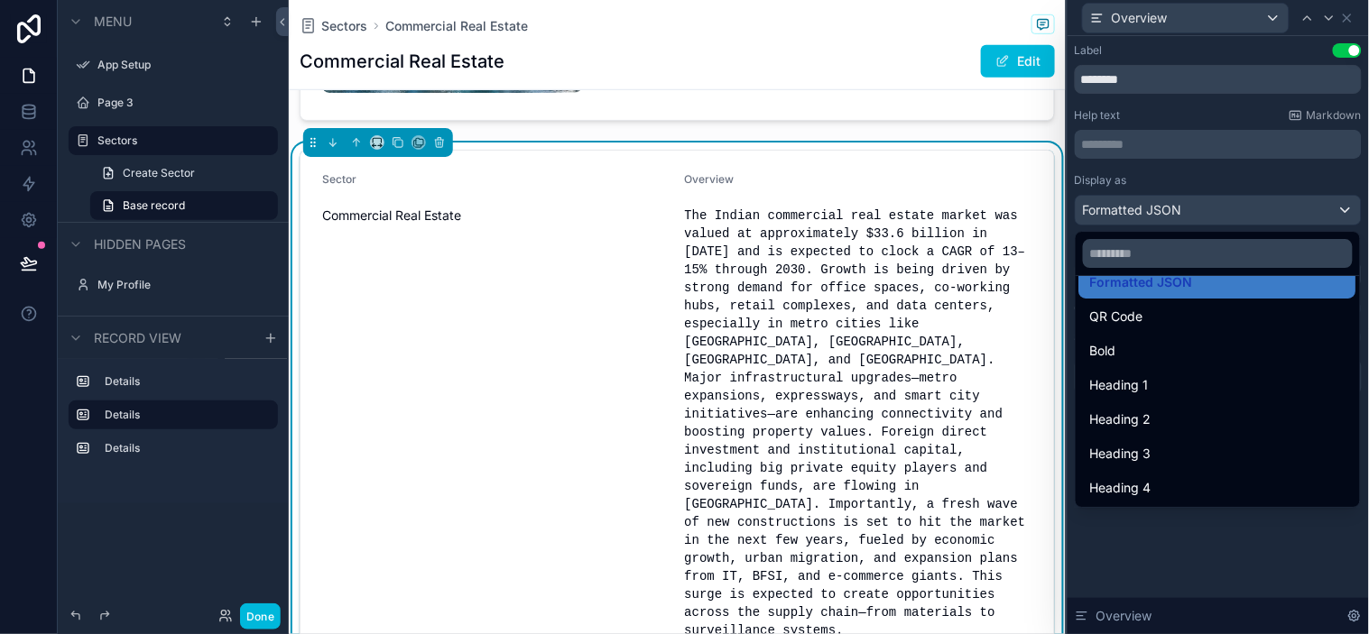
click at [1156, 312] on div "QR Code" at bounding box center [1217, 317] width 255 height 22
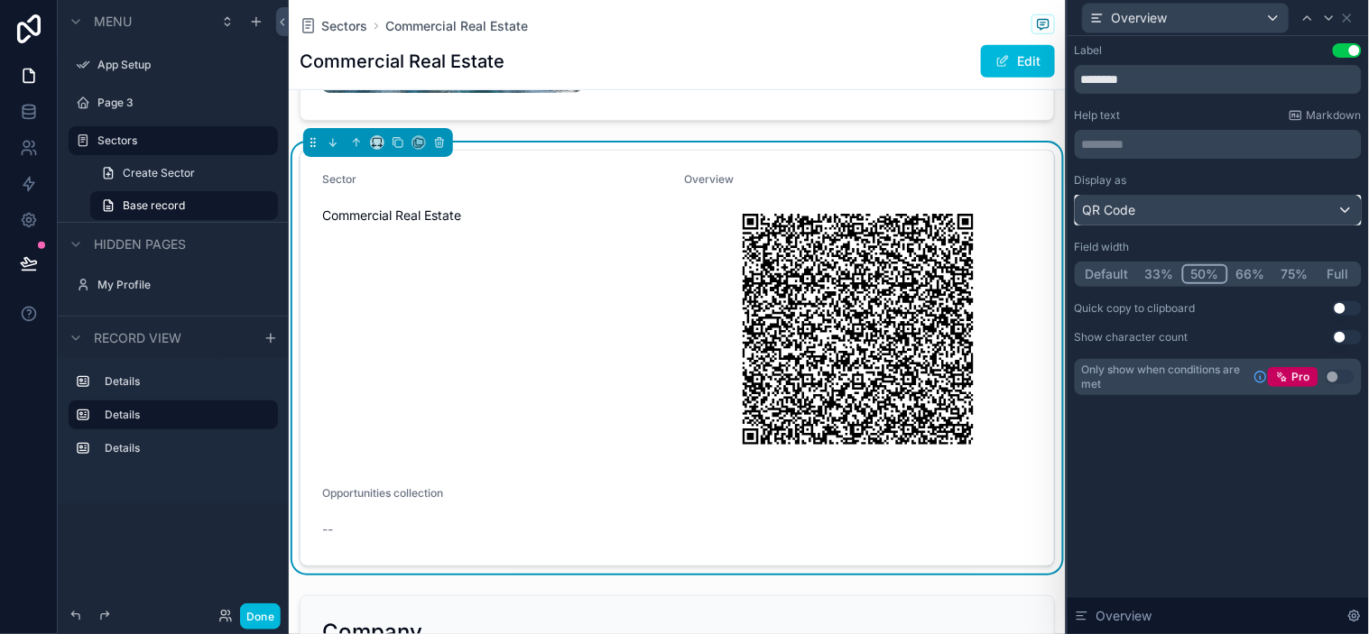
click at [1192, 210] on div "QR Code" at bounding box center [1218, 210] width 285 height 29
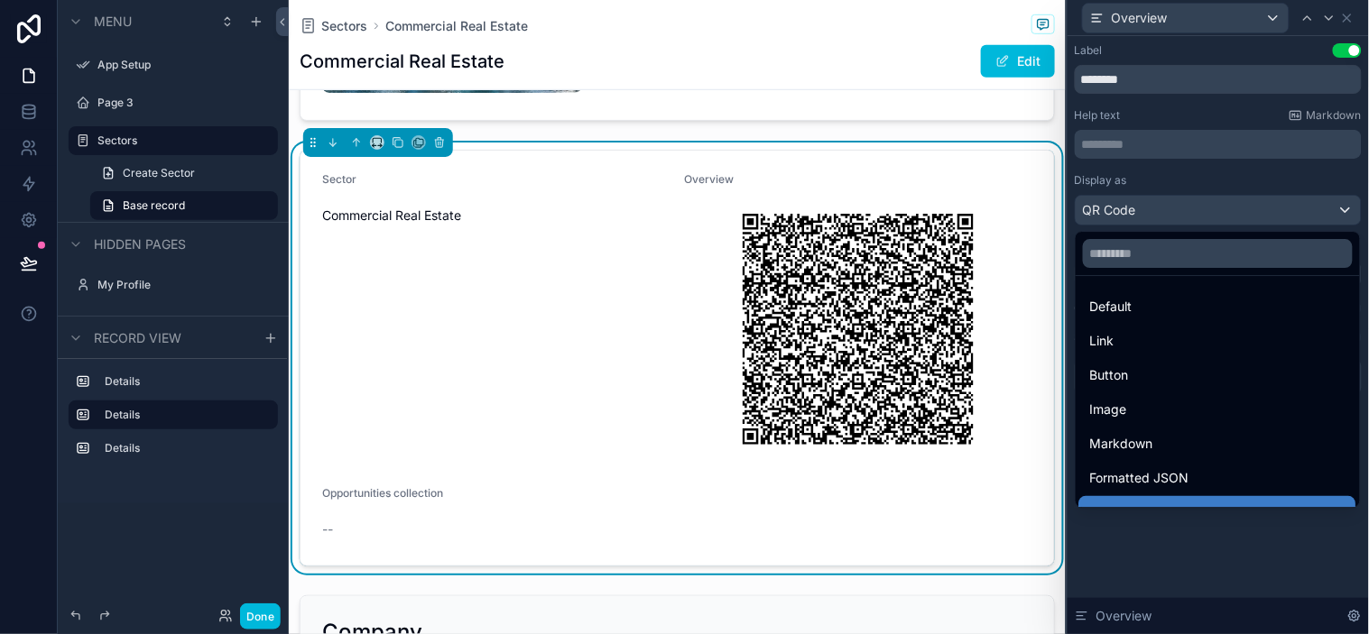
click at [1132, 310] on span "Default" at bounding box center [1111, 307] width 42 height 22
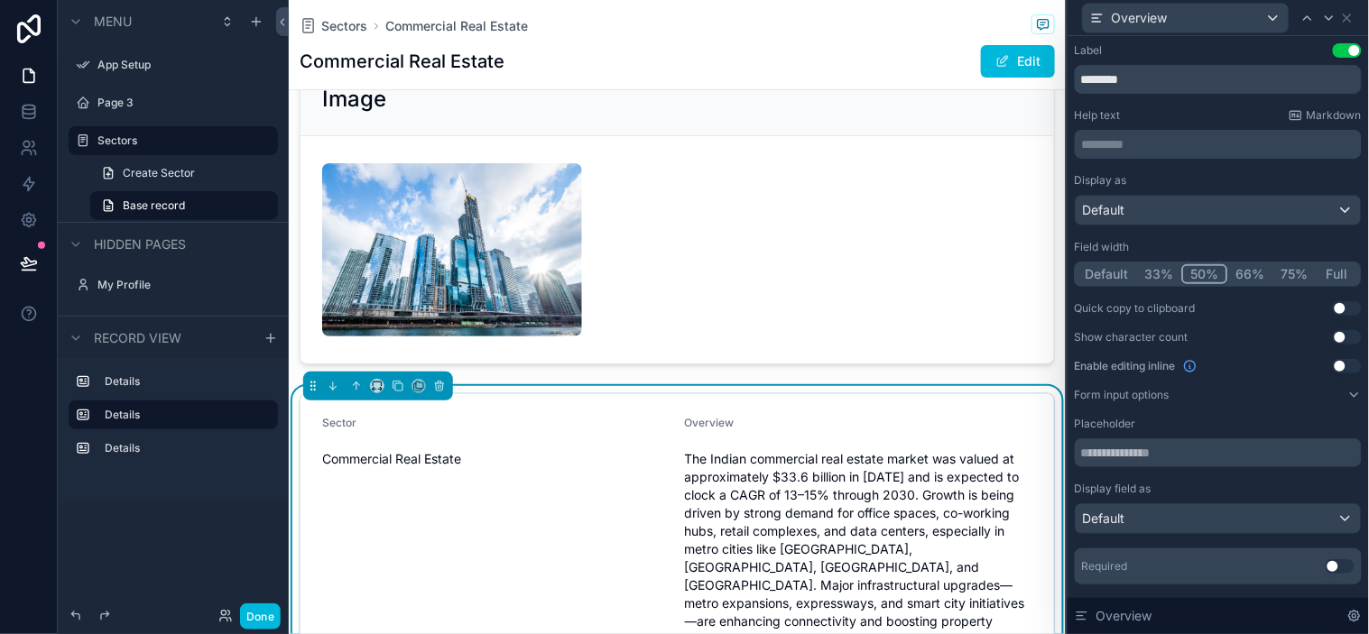
scroll to position [0, 0]
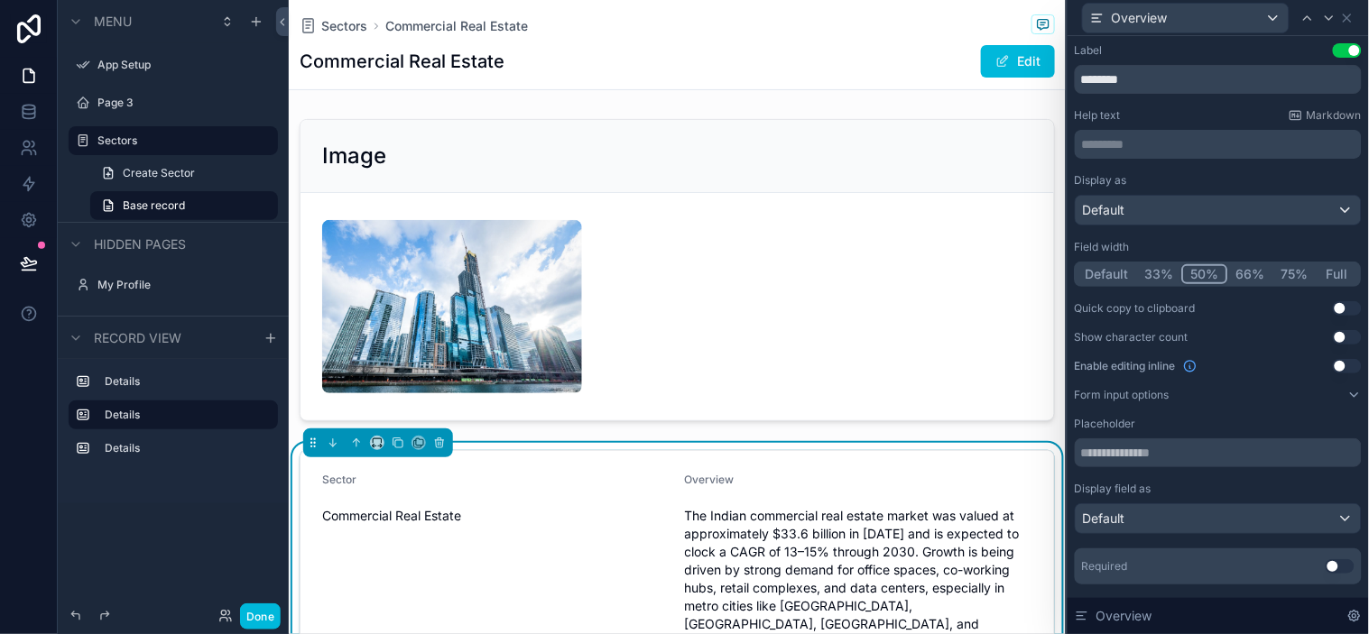
click at [803, 73] on div "Commercial Real Estate Edit" at bounding box center [677, 61] width 755 height 34
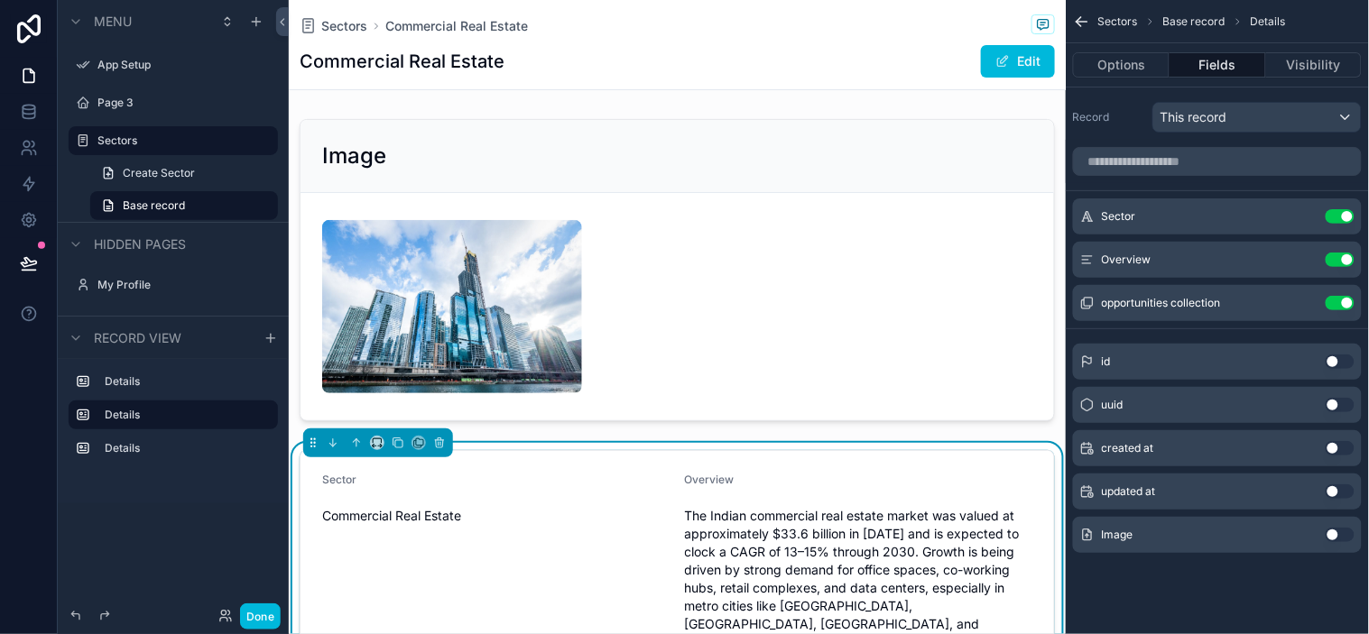
click at [1232, 256] on button "Use setting" at bounding box center [1340, 260] width 29 height 14
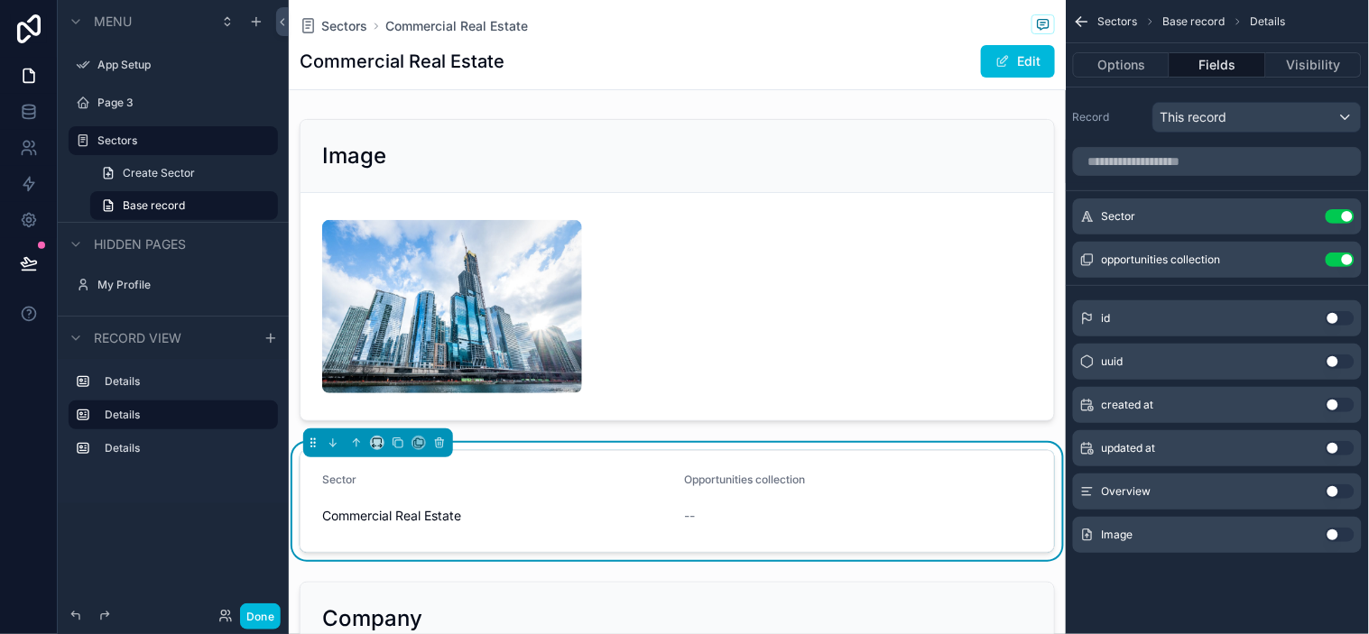
click at [1232, 259] on button "Use setting" at bounding box center [1340, 260] width 29 height 14
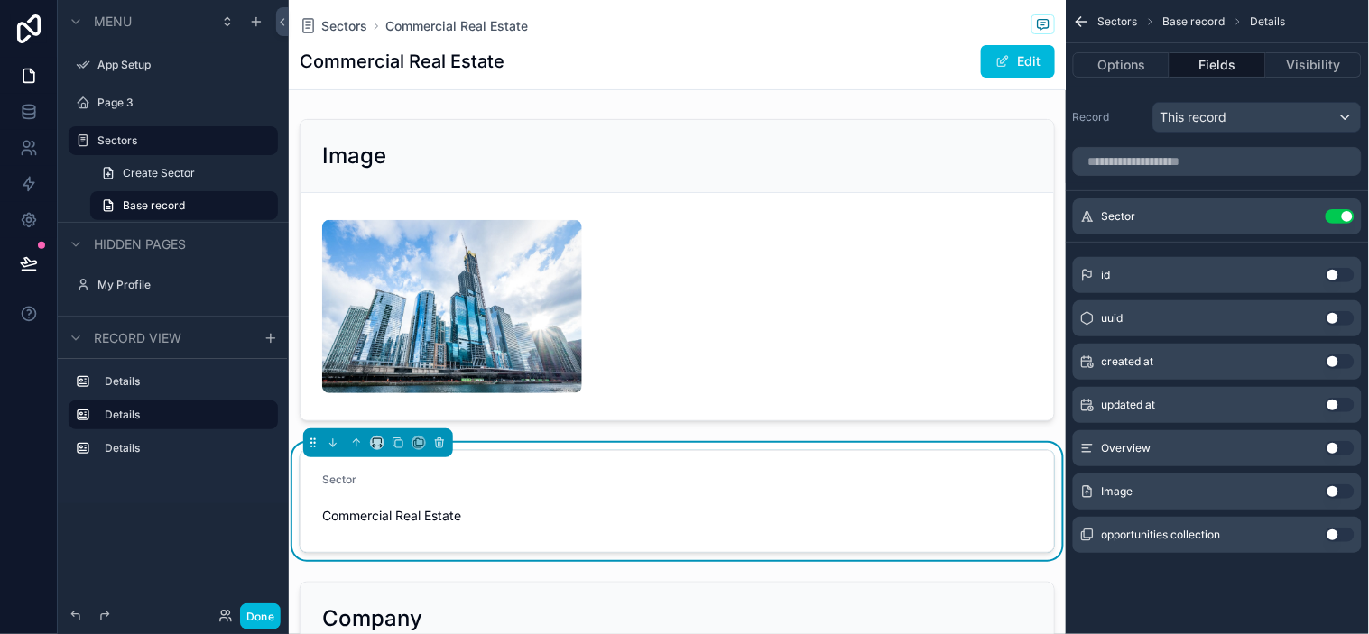
click at [1212, 14] on span "Base record" at bounding box center [1194, 21] width 62 height 14
click at [1112, 23] on span "Sectors" at bounding box center [1118, 21] width 40 height 14
click at [1084, 18] on icon "scrollable content" at bounding box center [1082, 22] width 18 height 18
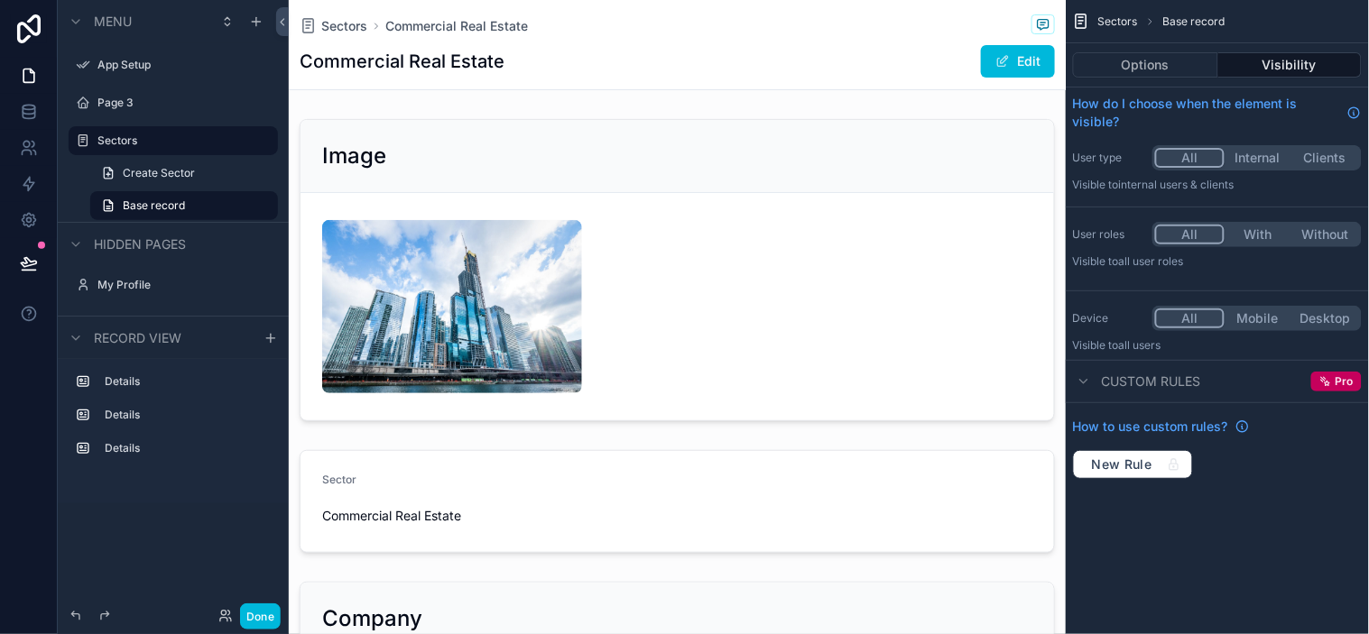
click at [1081, 20] on icon "scrollable content" at bounding box center [1081, 22] width 17 height 18
drag, startPoint x: 1121, startPoint y: 27, endPoint x: 1159, endPoint y: 14, distance: 39.9
click at [1121, 27] on span "Sectors" at bounding box center [1118, 21] width 40 height 14
click at [1165, 14] on span "Base record" at bounding box center [1194, 21] width 62 height 14
click at [1232, 566] on div "Sectors Base record Options Visibility How do I choose when the element is visi…" at bounding box center [1217, 317] width 303 height 634
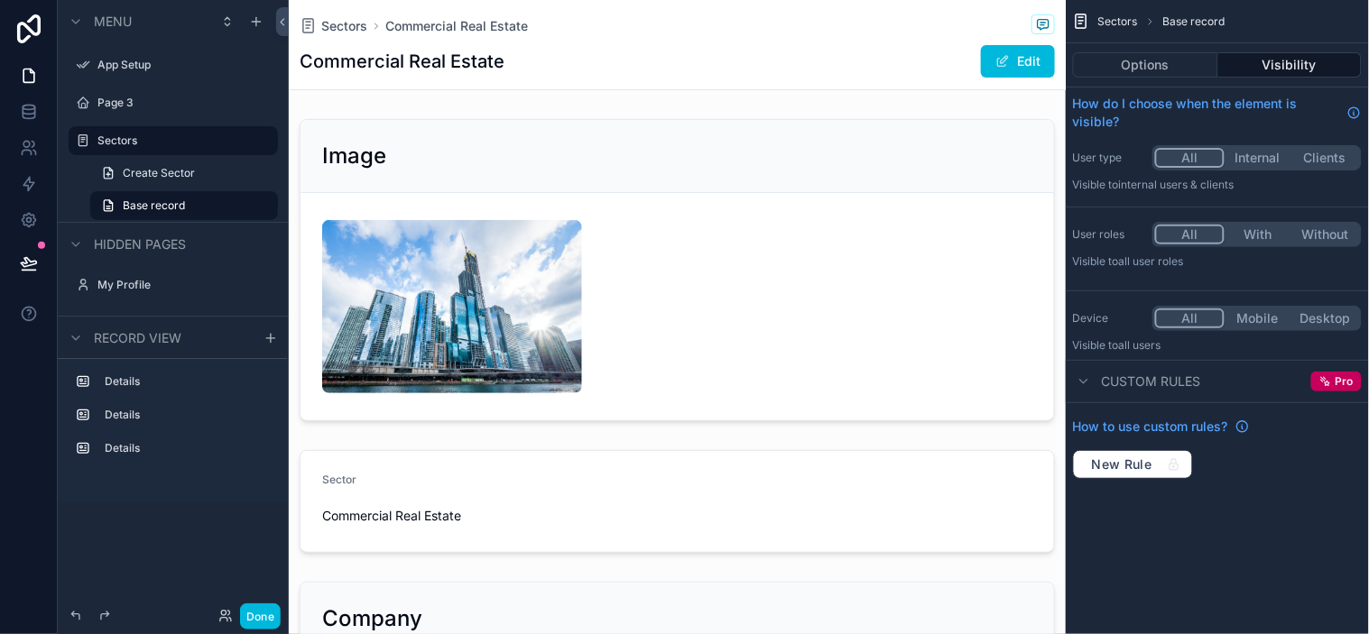
click at [344, 23] on span "Sectors" at bounding box center [344, 26] width 46 height 18
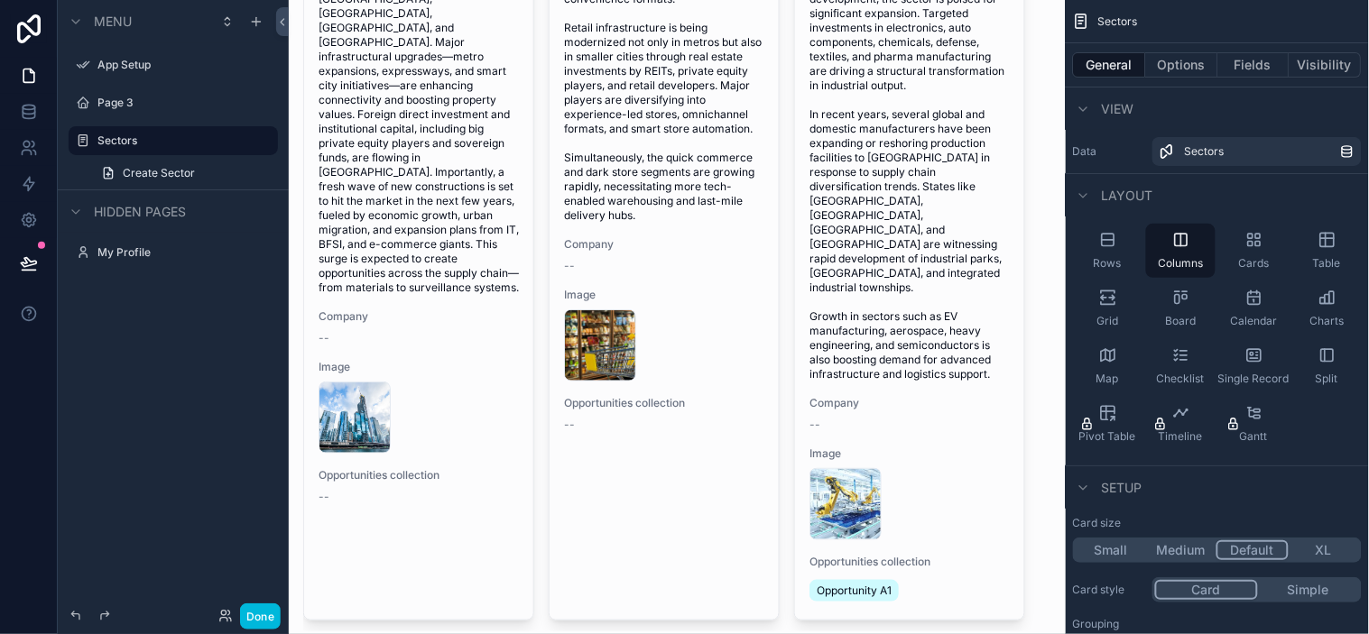
scroll to position [326, 0]
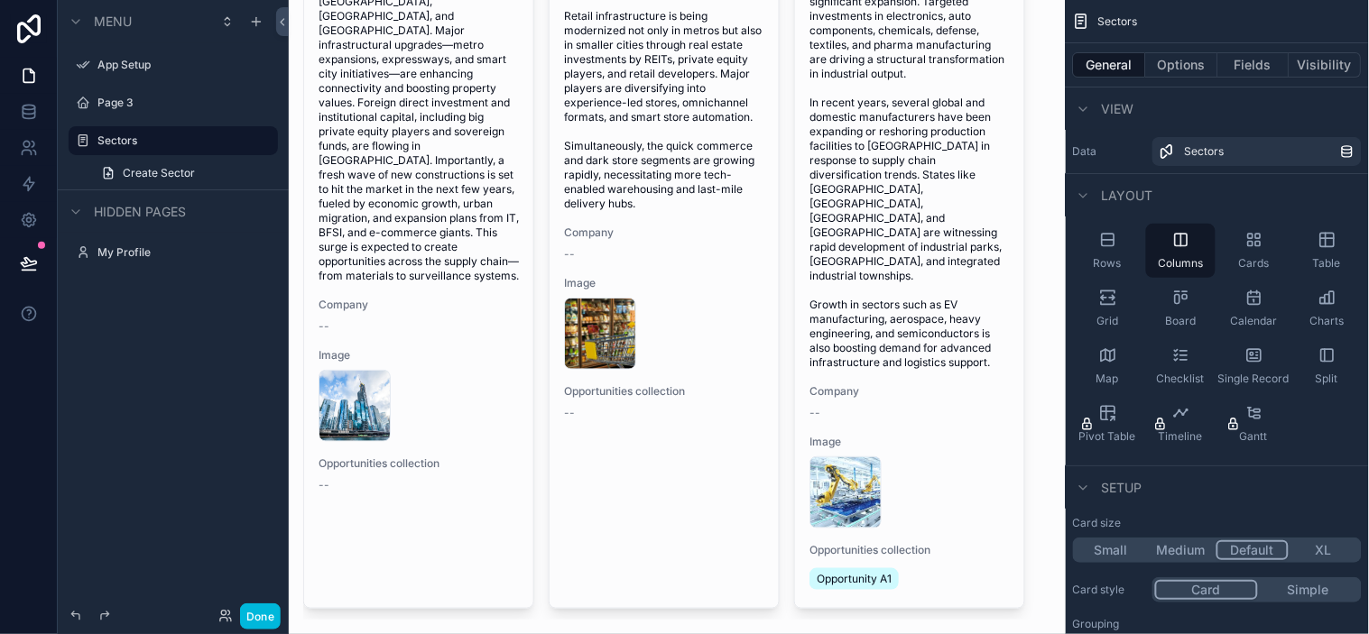
click at [741, 292] on div "Image images[1]" at bounding box center [664, 323] width 200 height 94
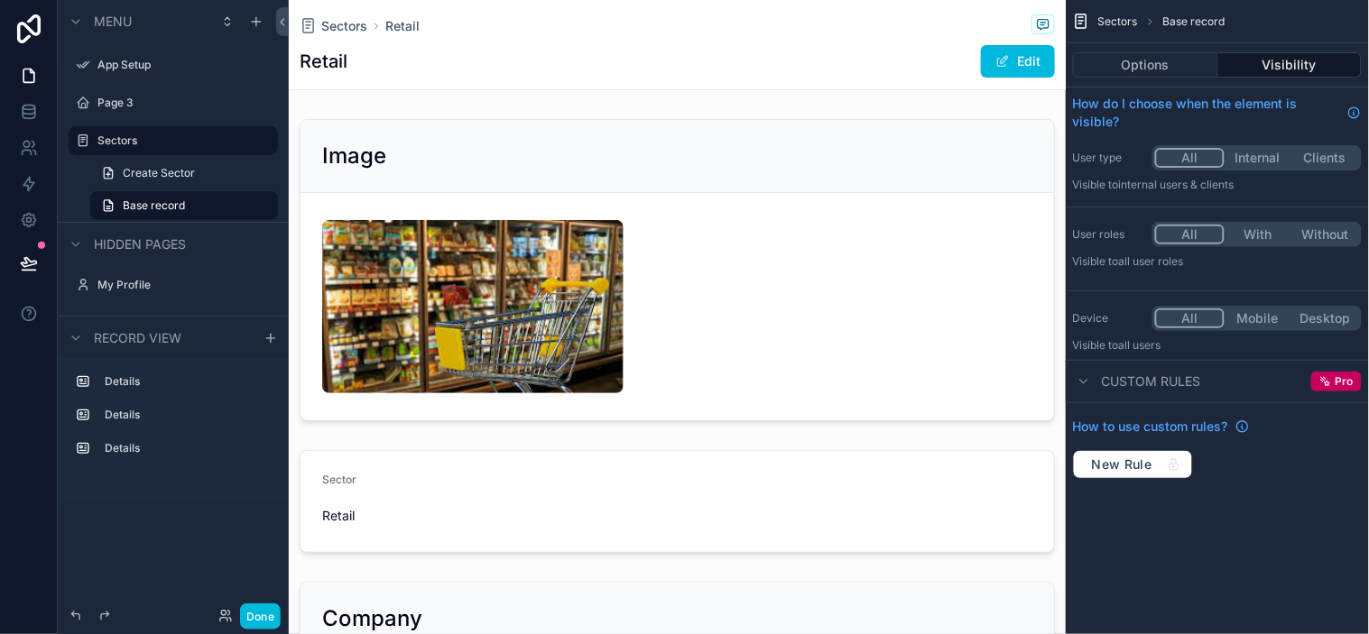
click at [347, 18] on span "Sectors" at bounding box center [344, 26] width 46 height 18
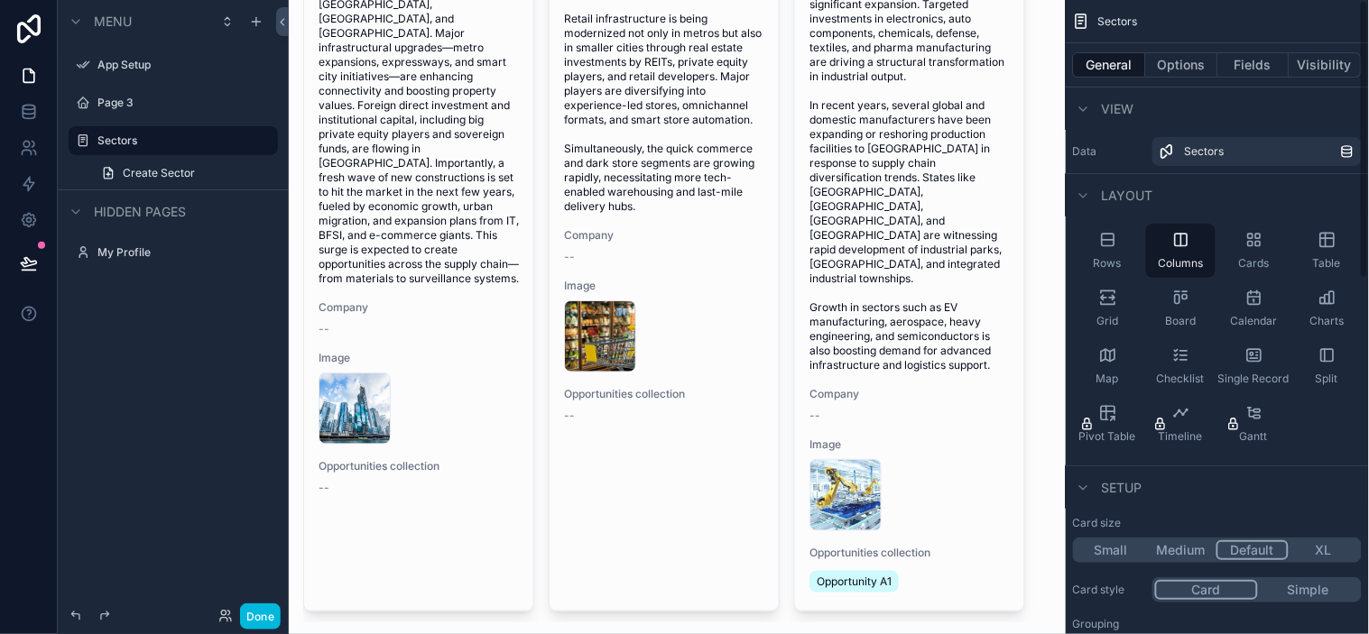
scroll to position [326, 0]
click at [785, 555] on div "Sector Commercial Real Estate Overview The Indian commercial real estate market…" at bounding box center [677, 198] width 748 height 843
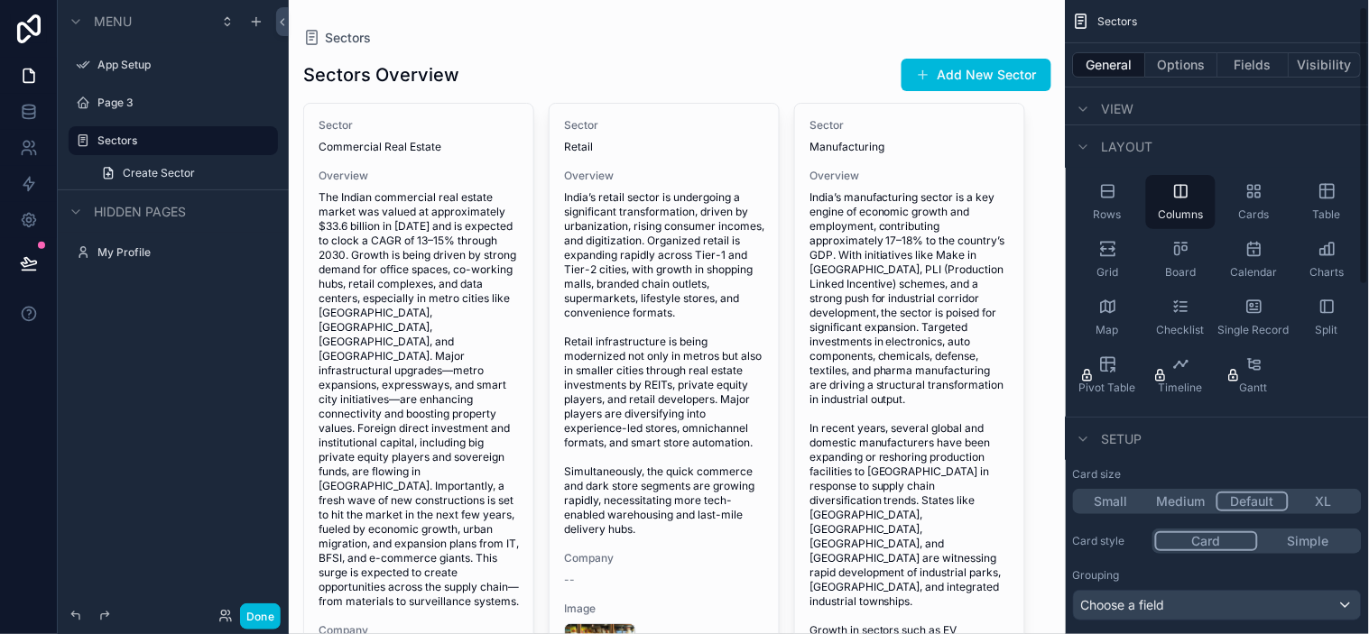
scroll to position [0, 0]
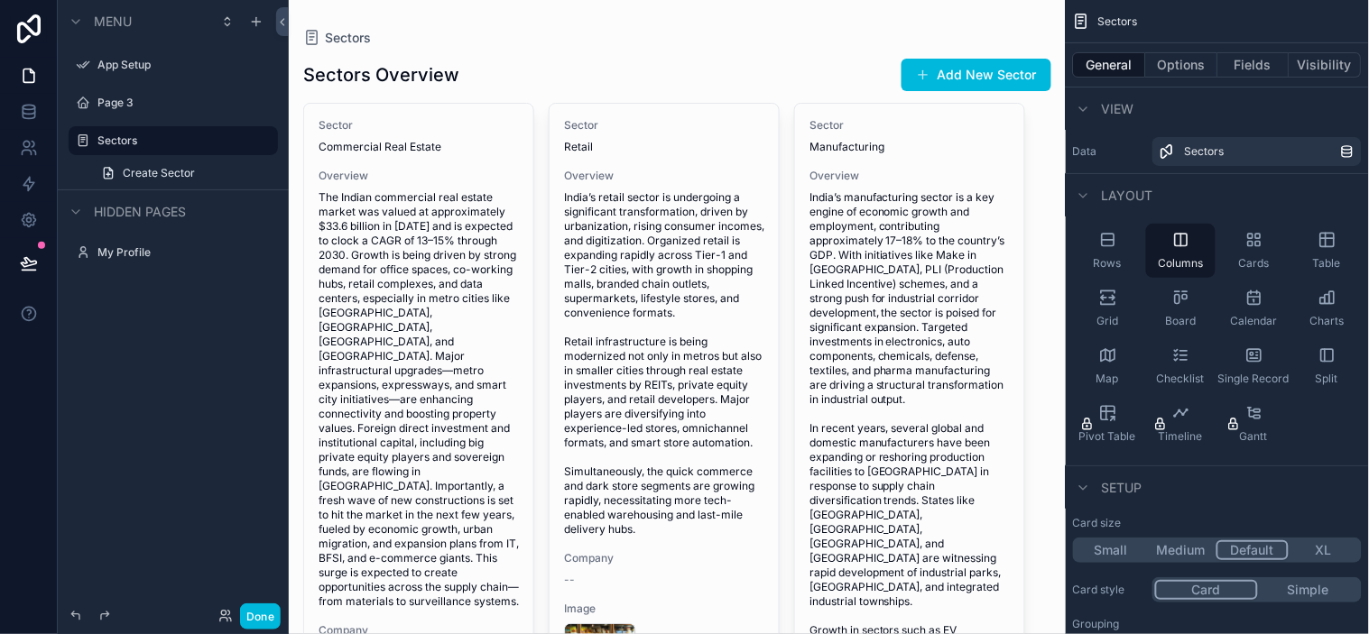
click at [1232, 544] on button "XL" at bounding box center [1324, 551] width 70 height 20
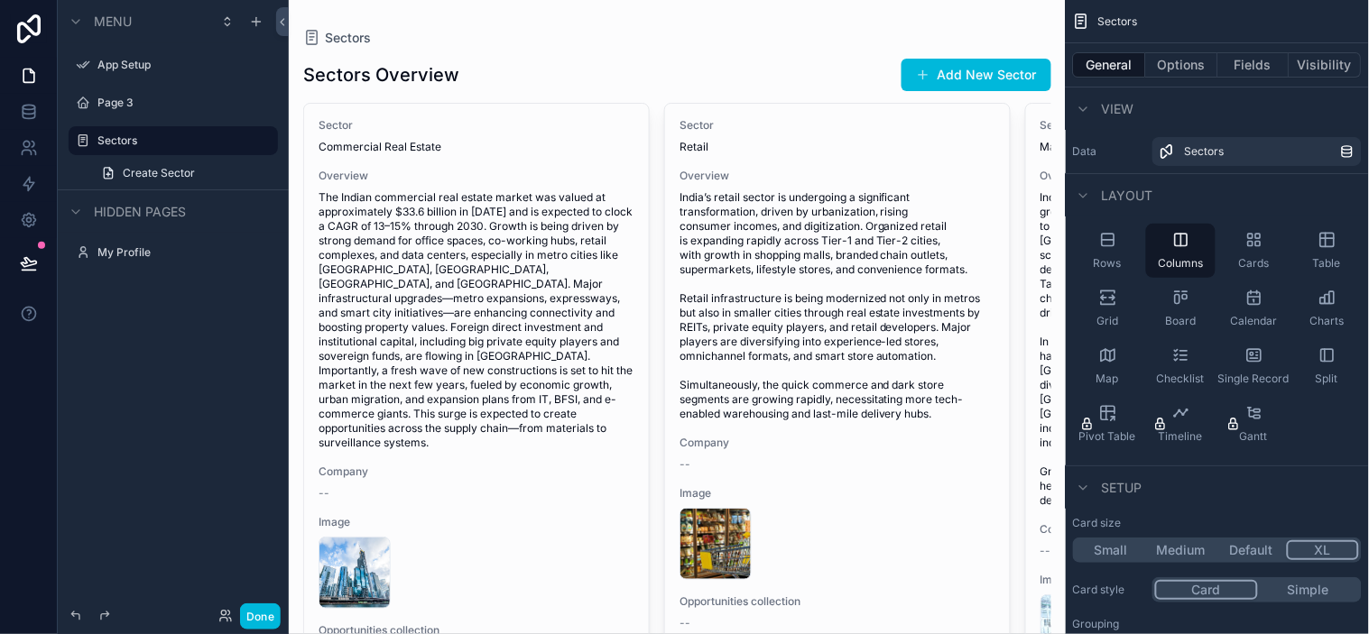
click at [1232, 548] on button "Default" at bounding box center [1251, 551] width 70 height 20
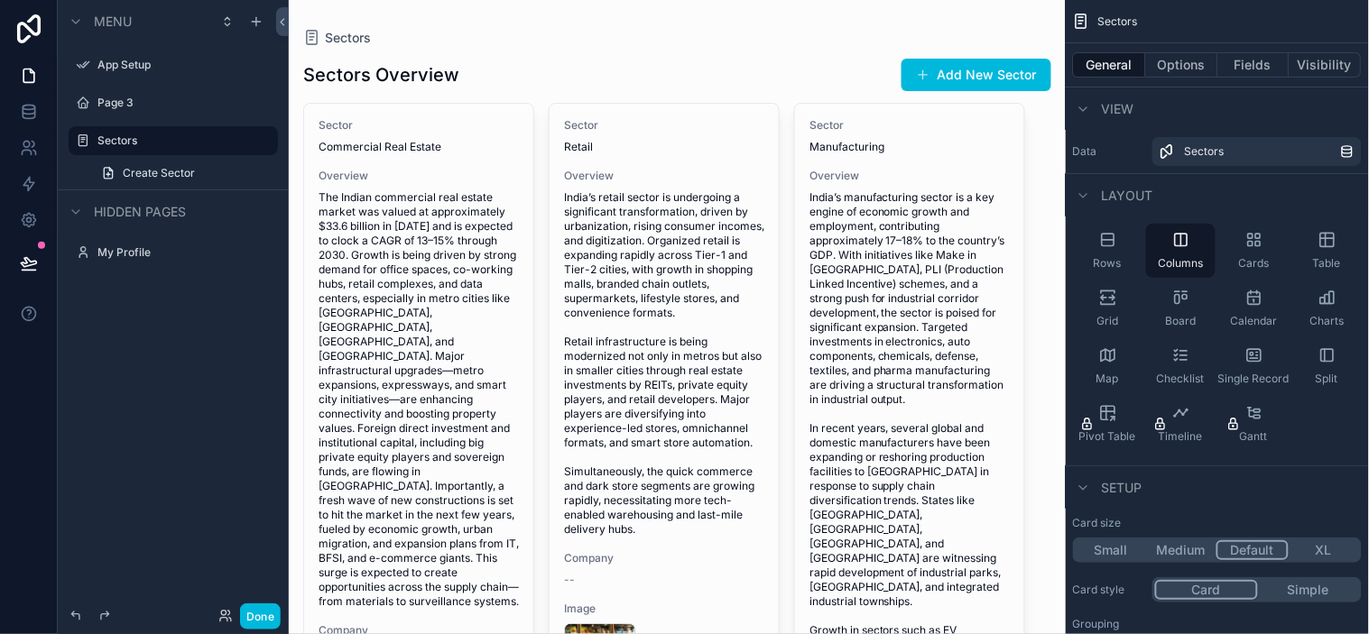
click at [1188, 544] on button "Medium" at bounding box center [1181, 551] width 70 height 20
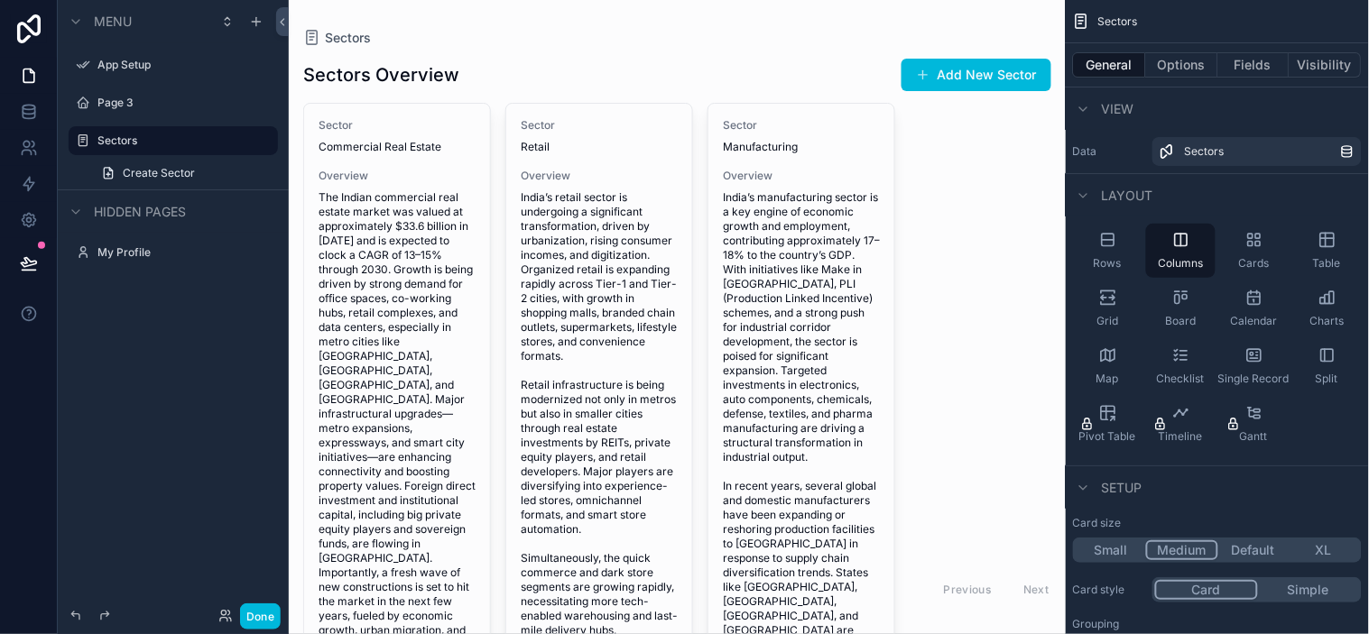
click at [1232, 547] on button "Default" at bounding box center [1253, 551] width 70 height 20
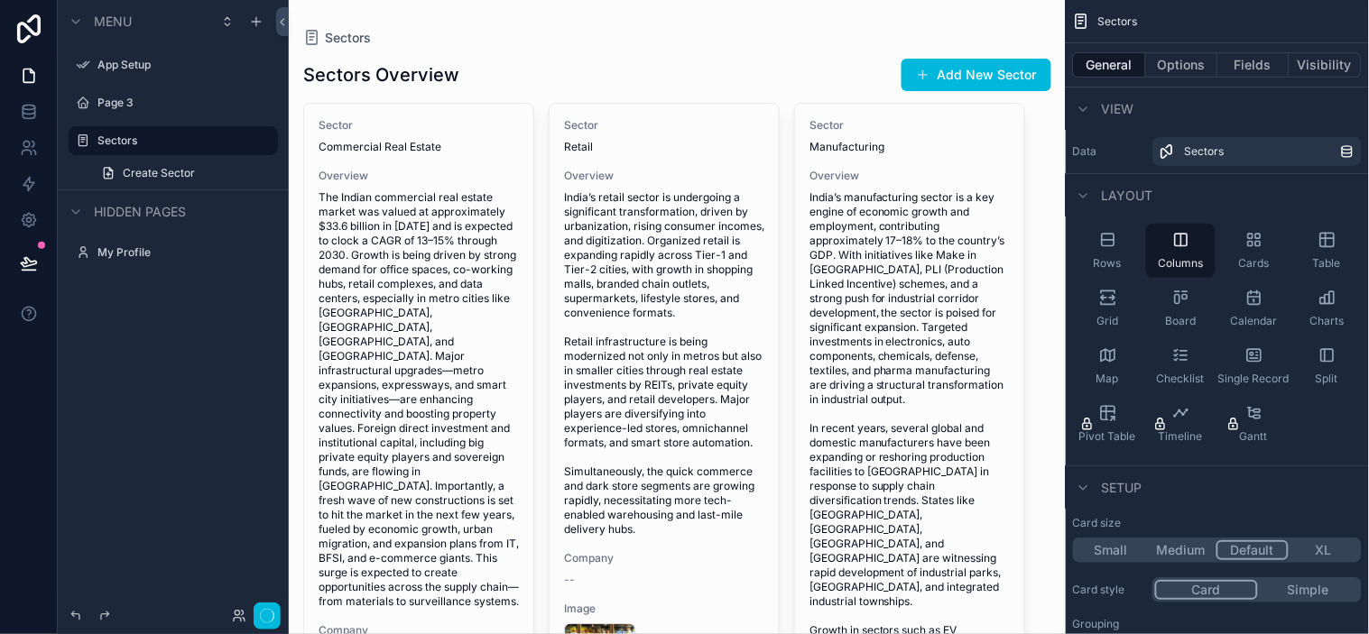
scroll to position [100, 0]
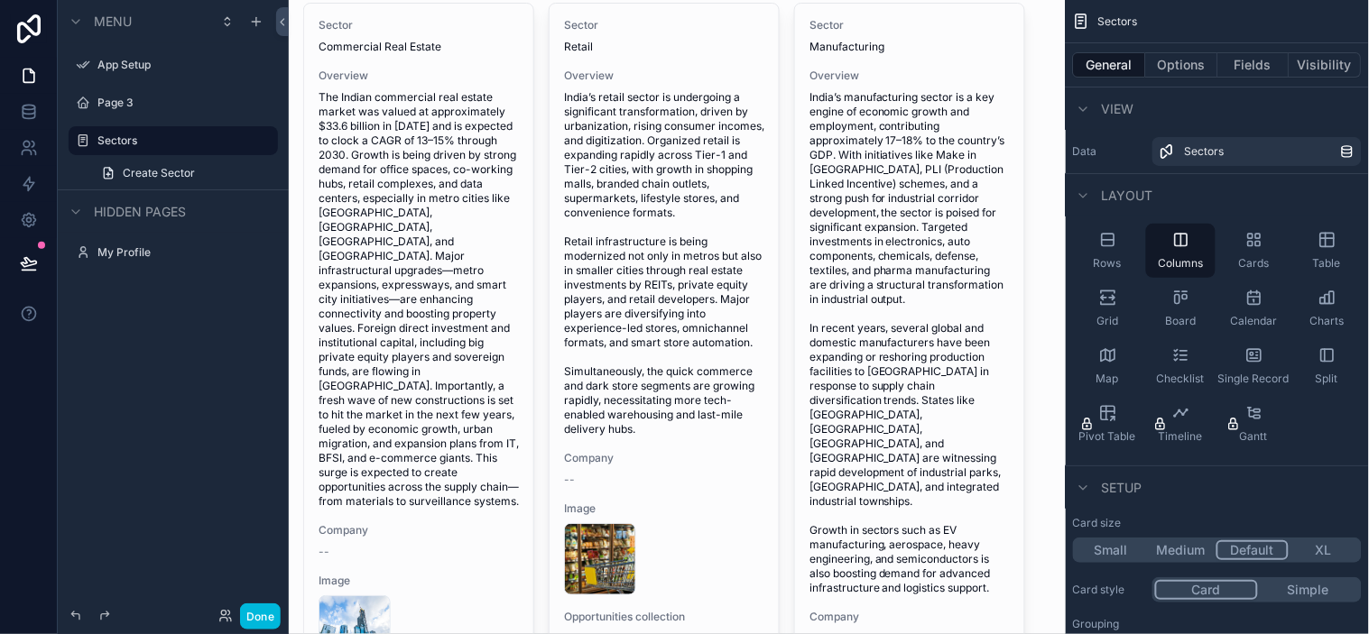
click at [934, 336] on span "India’s manufacturing sector is a key engine of economic growth and employment,…" at bounding box center [909, 342] width 200 height 505
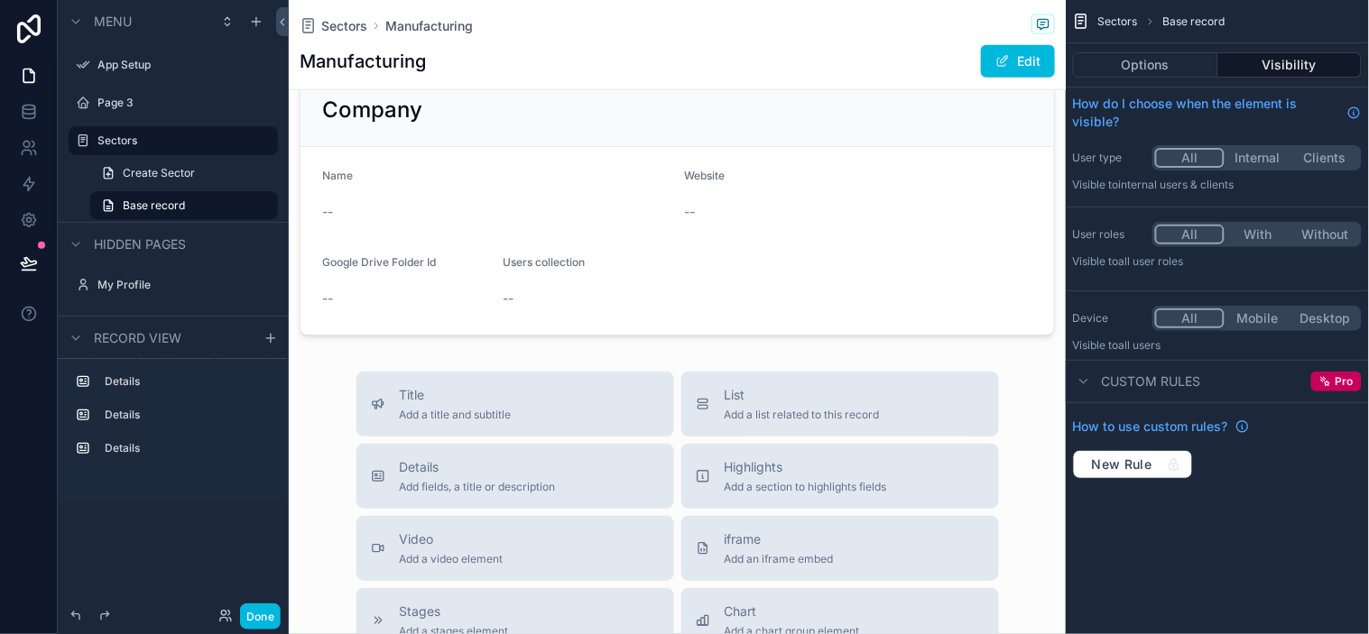
scroll to position [601, 0]
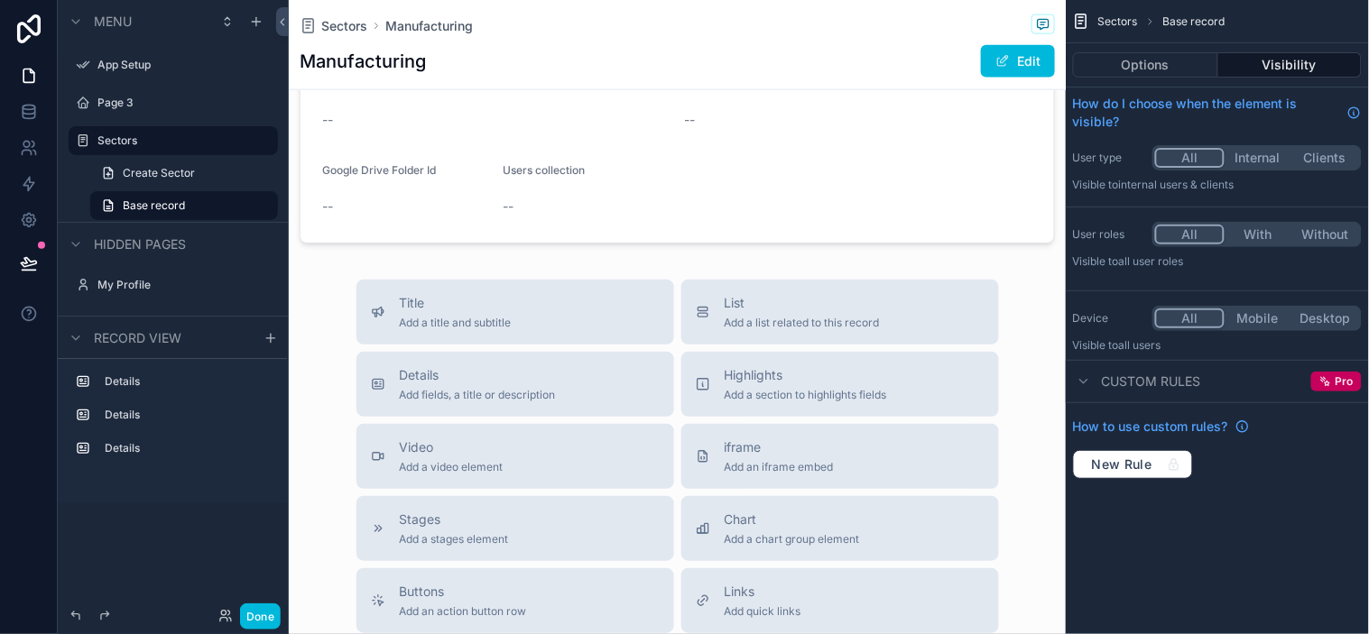
click at [1151, 64] on button "Options" at bounding box center [1145, 64] width 145 height 25
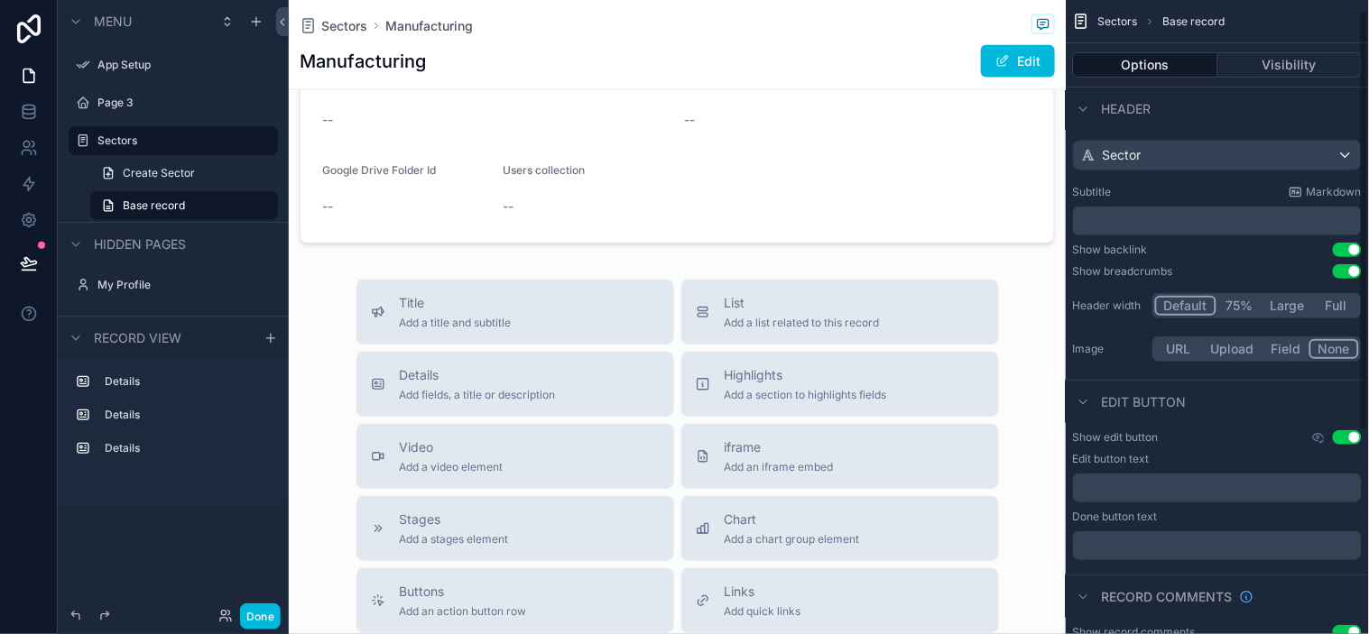
scroll to position [0, 0]
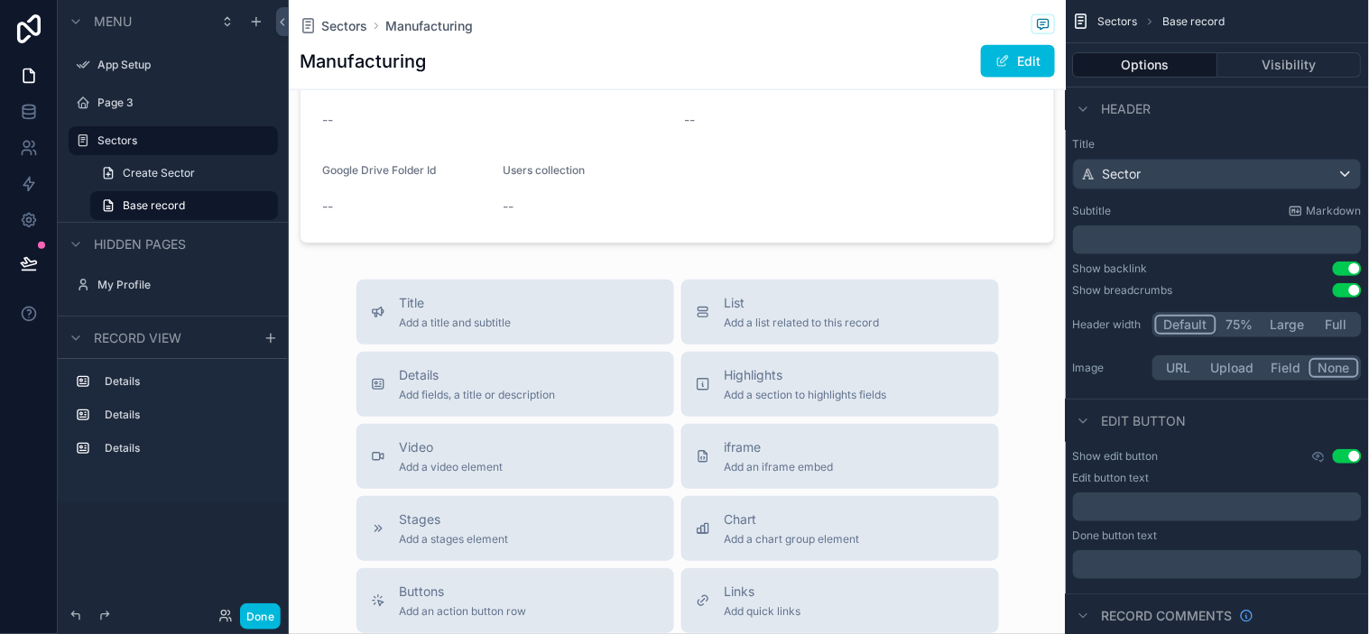
click at [1232, 72] on button "Visibility" at bounding box center [1290, 64] width 144 height 25
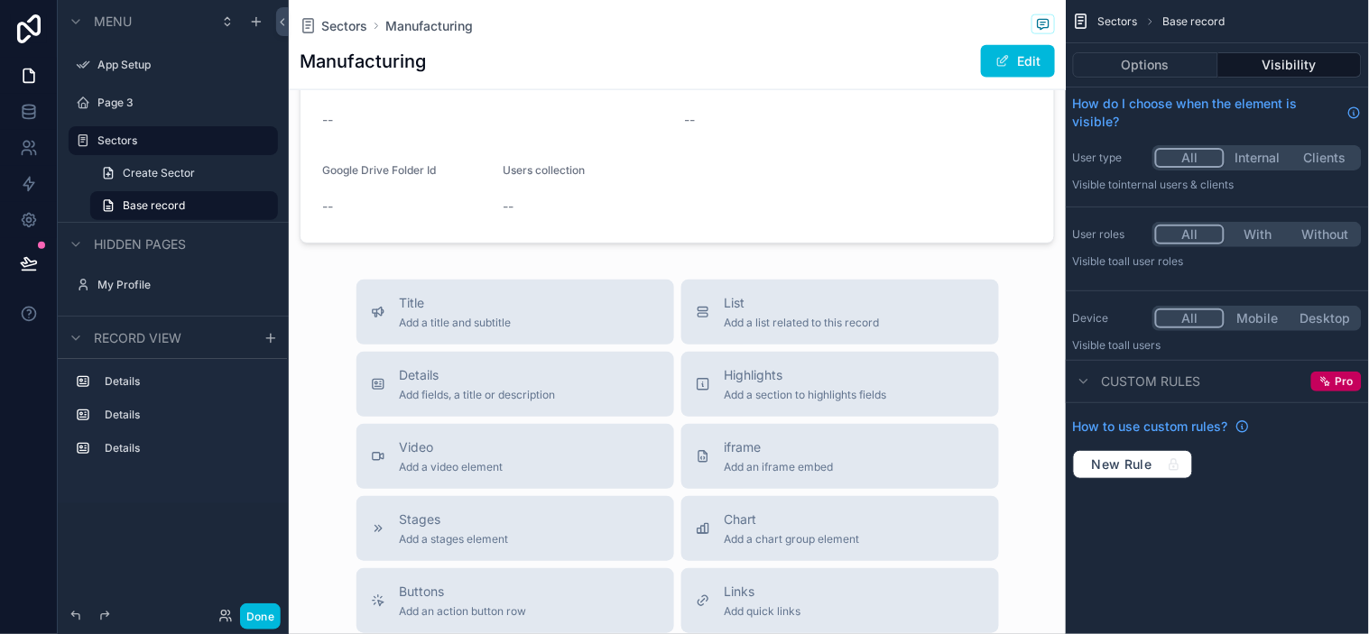
click at [1120, 384] on span "Custom rules" at bounding box center [1151, 382] width 99 height 18
click at [1133, 384] on span "Custom rules" at bounding box center [1151, 382] width 99 height 18
click at [1179, 55] on button "Options" at bounding box center [1145, 64] width 145 height 25
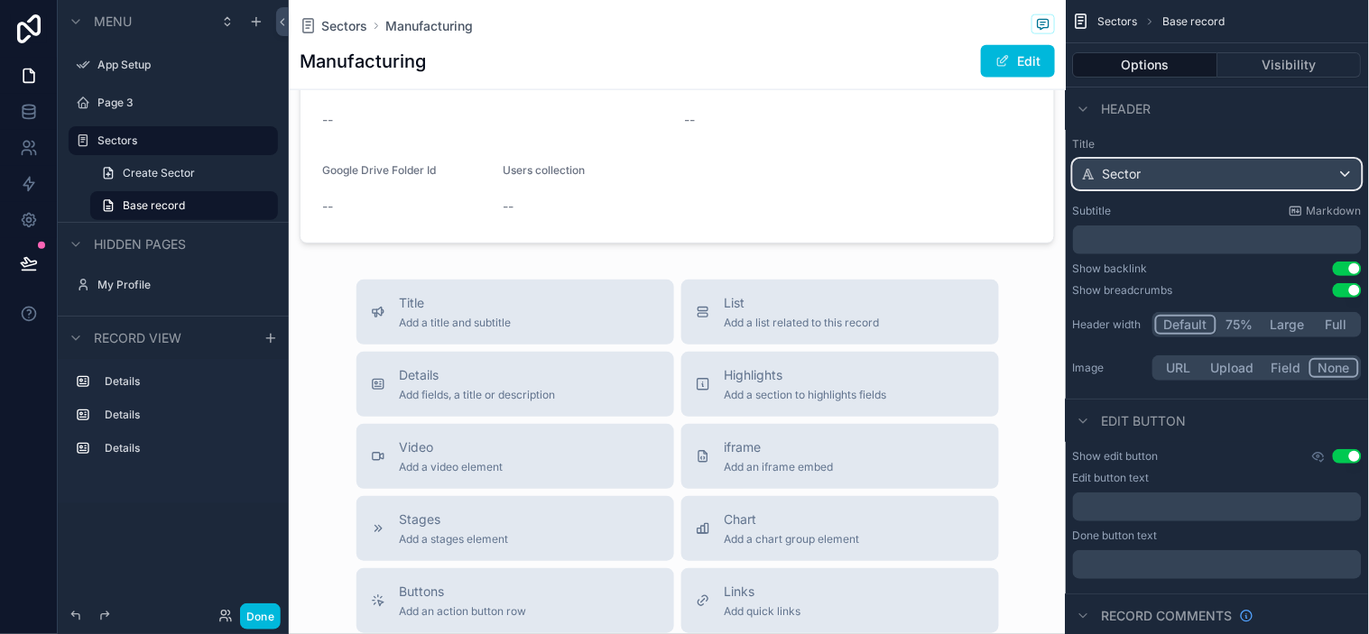
click at [1156, 167] on div "Sector" at bounding box center [1217, 174] width 287 height 29
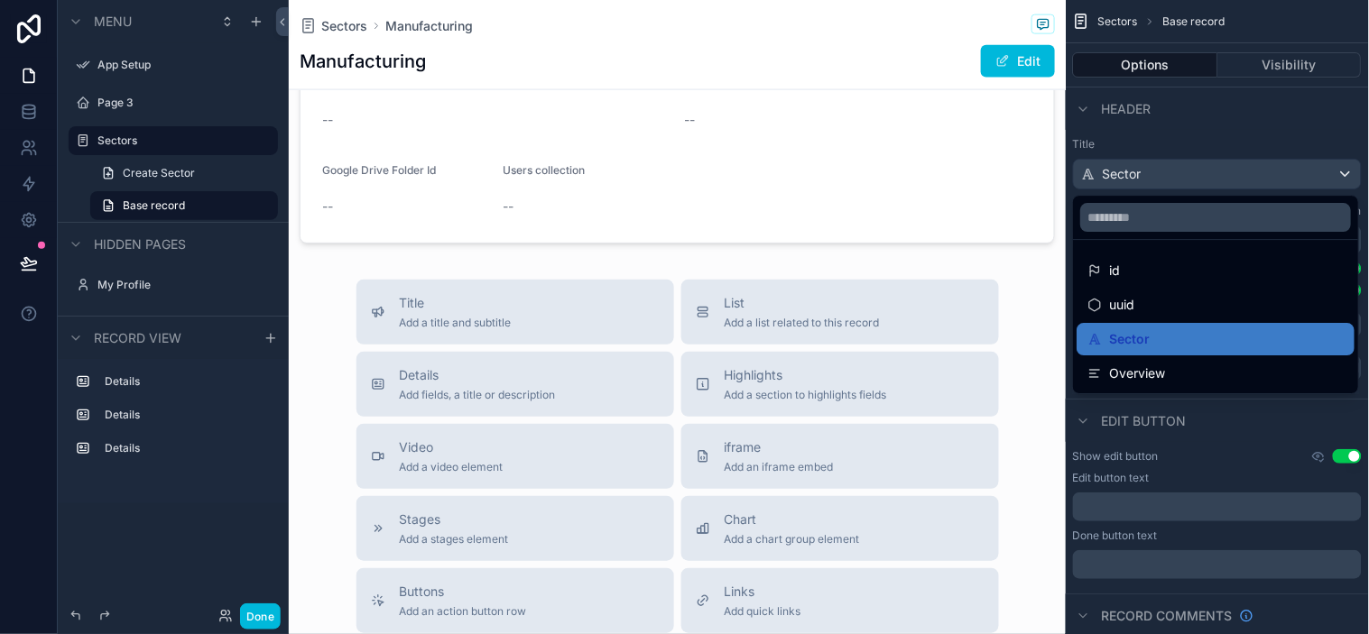
click at [1169, 167] on div "scrollable content" at bounding box center [684, 317] width 1369 height 634
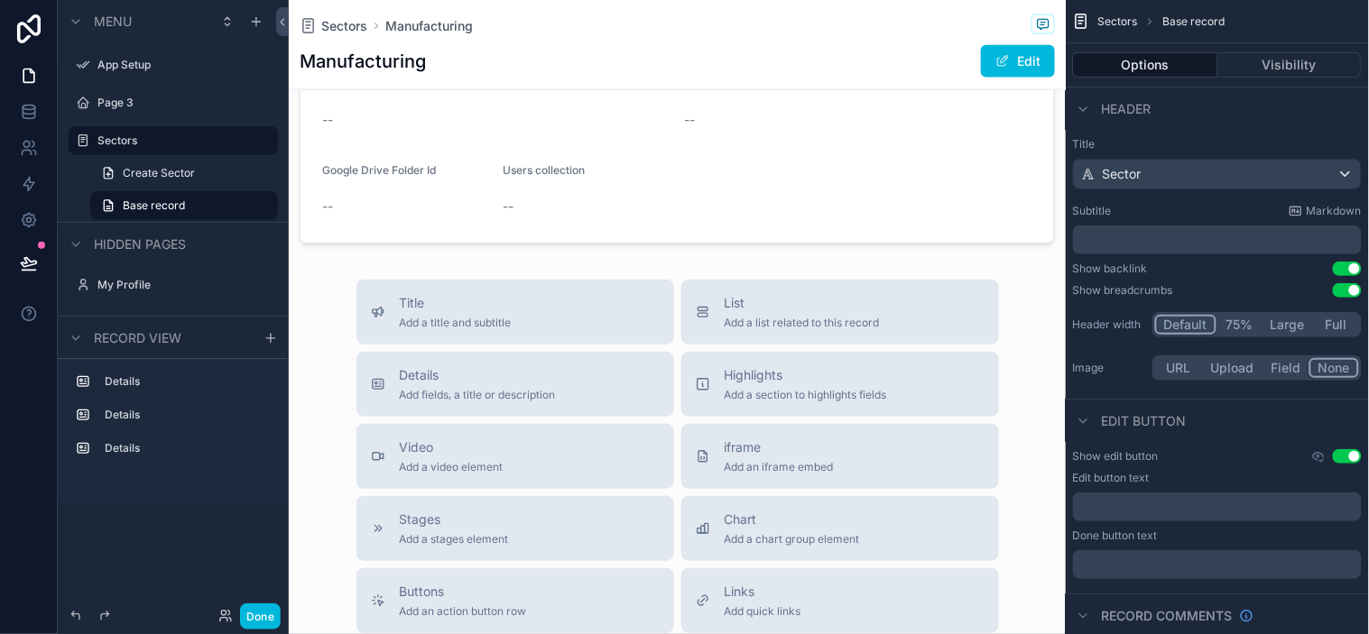
click at [1134, 283] on div "Show breadcrumbs" at bounding box center [1123, 290] width 100 height 14
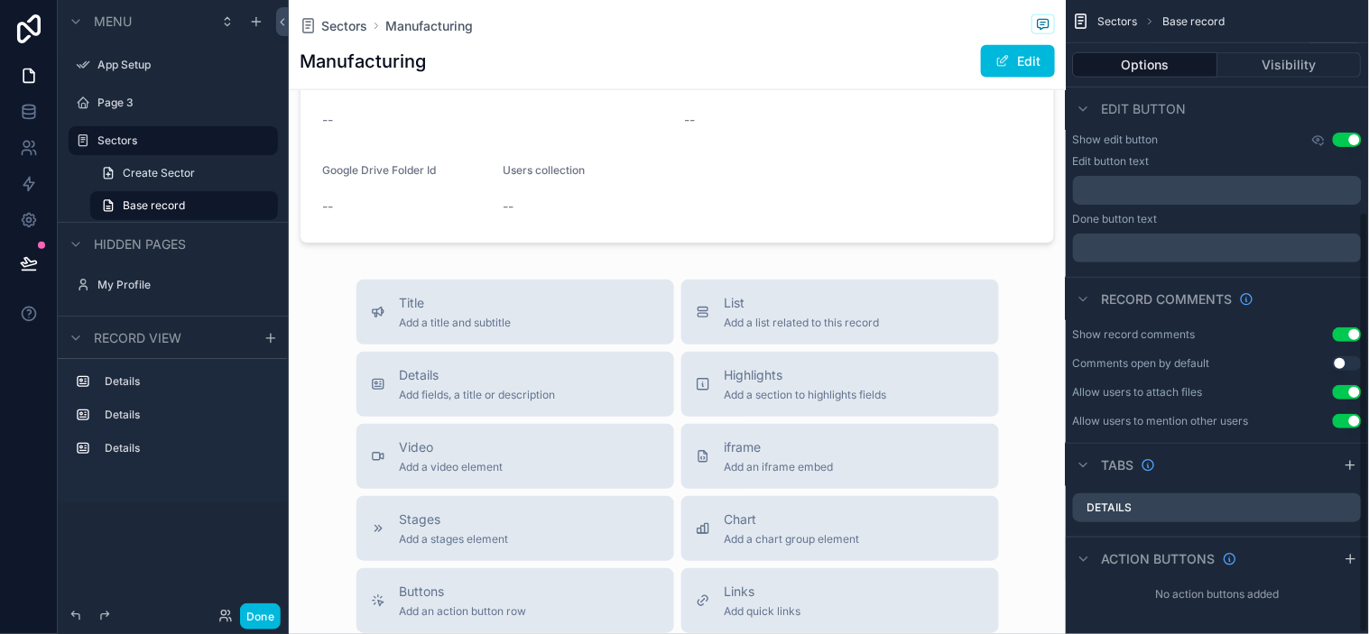
scroll to position [319, 0]
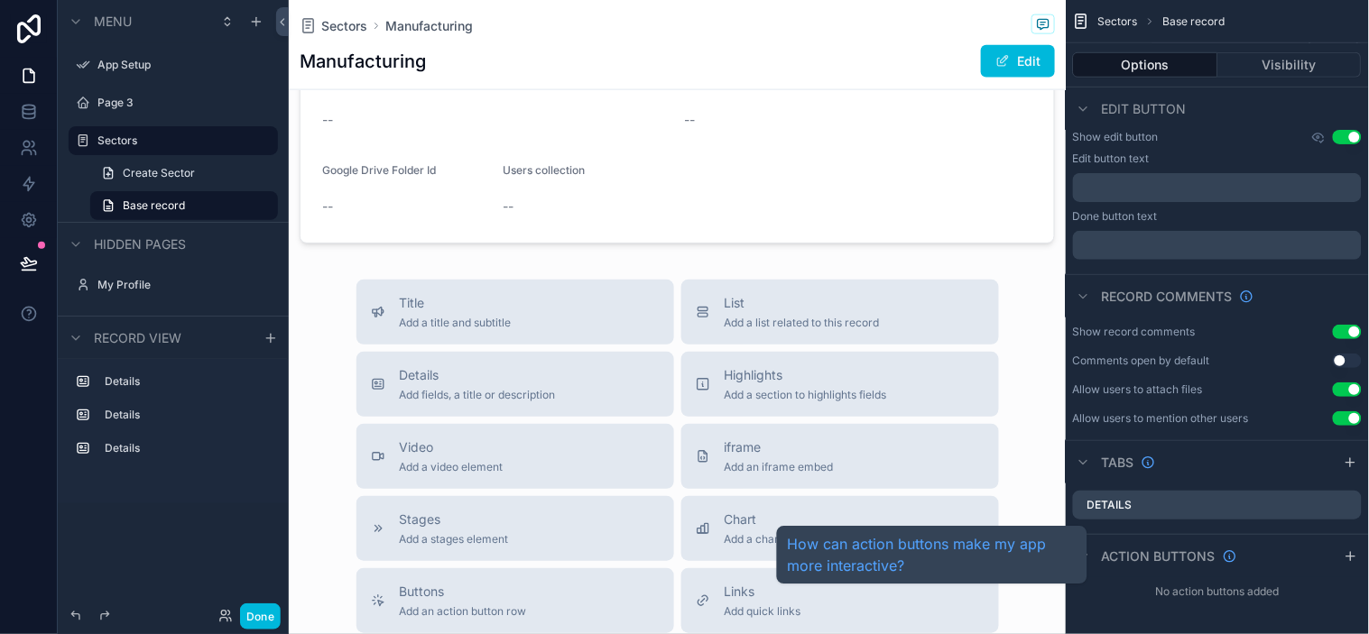
click at [1160, 562] on span "Action buttons" at bounding box center [1159, 557] width 114 height 18
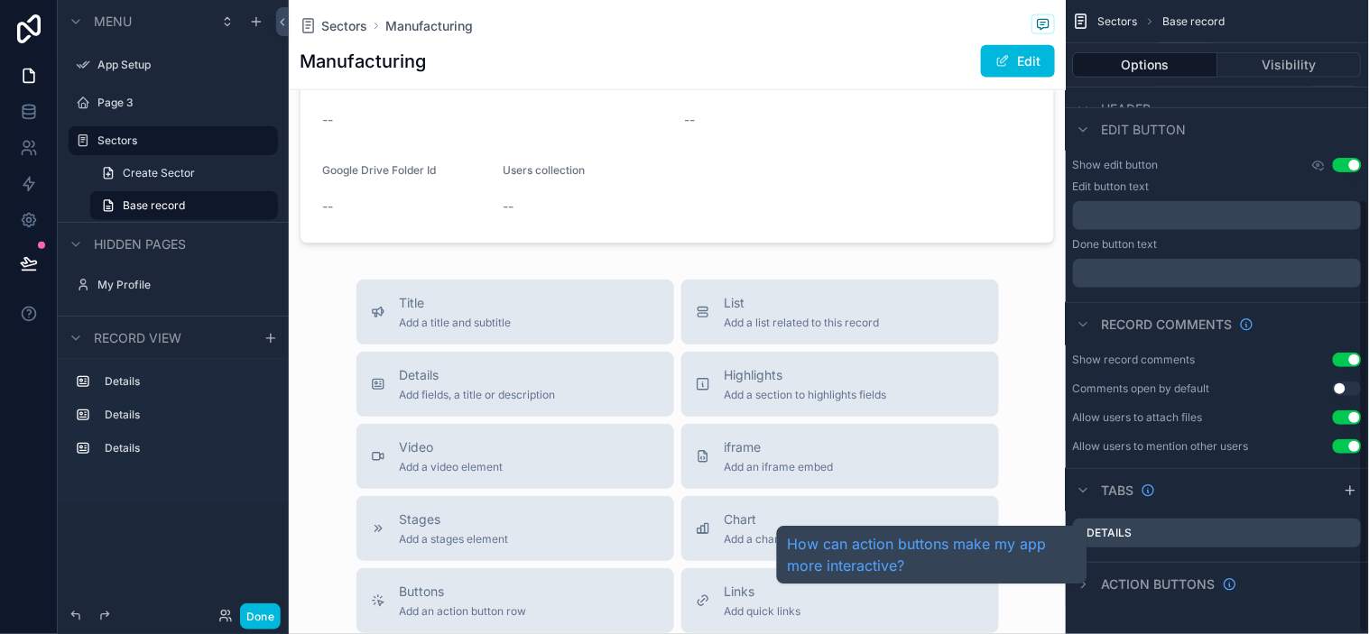
scroll to position [291, 0]
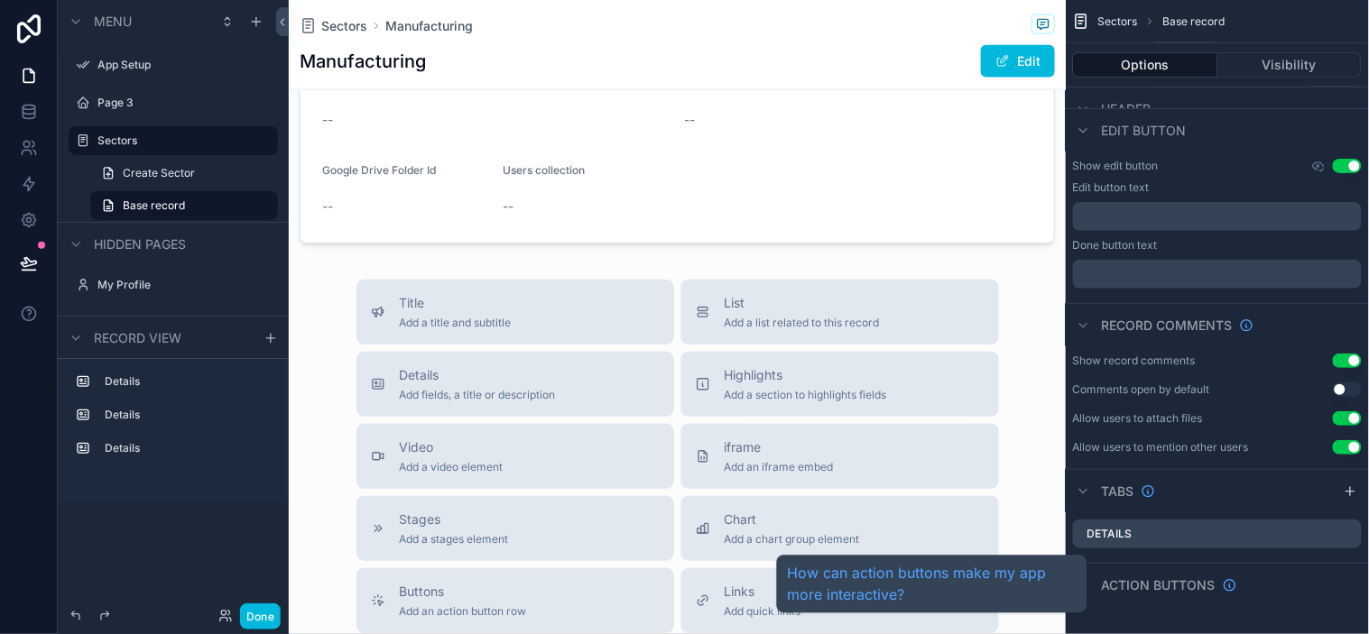
click at [1201, 570] on span "Action buttons" at bounding box center [1159, 586] width 114 height 18
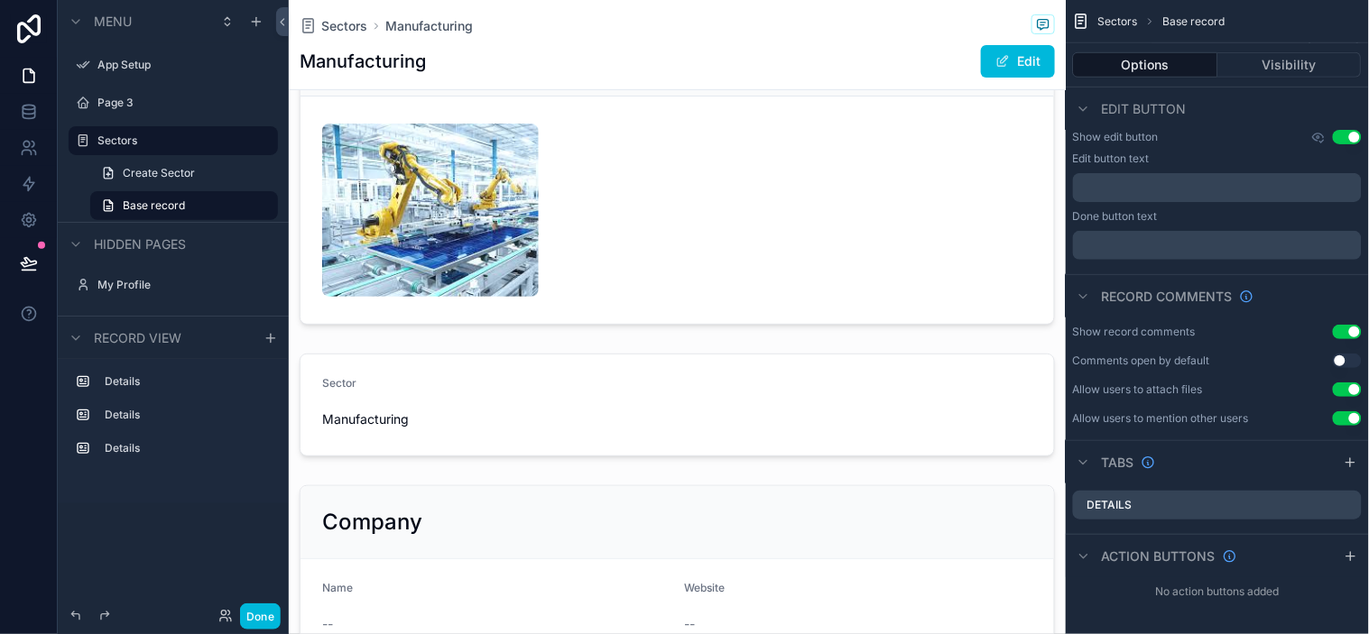
scroll to position [30, 0]
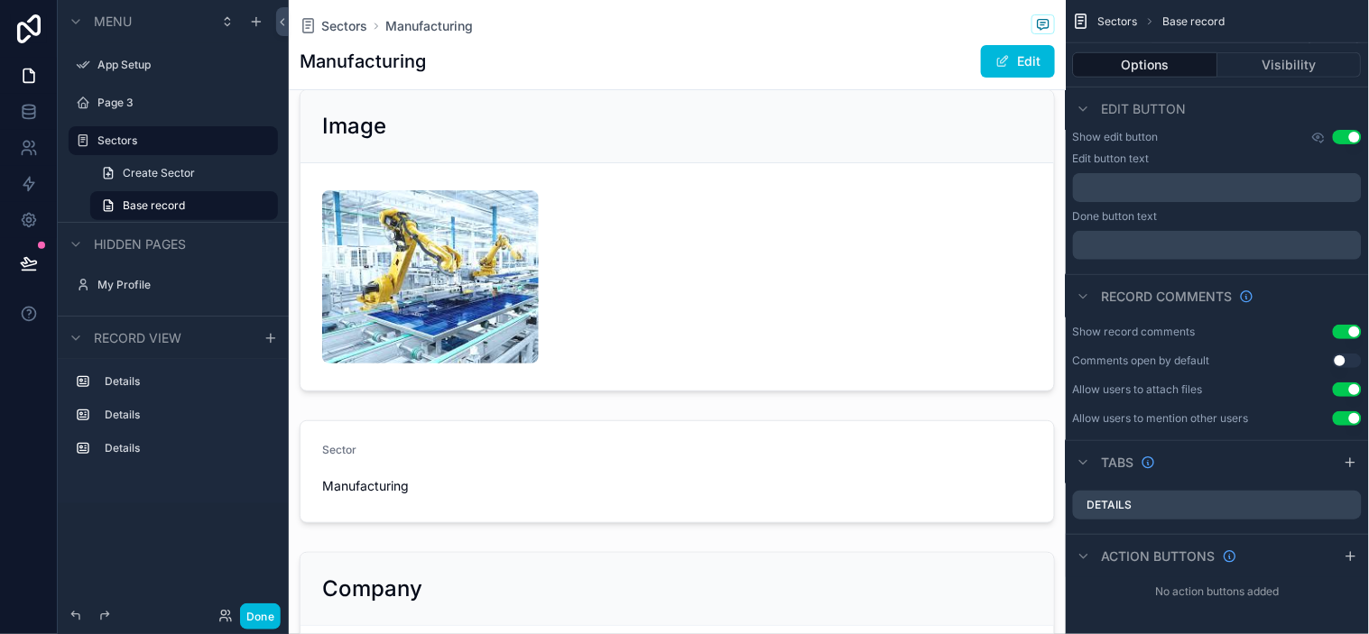
click at [1006, 63] on button "Edit" at bounding box center [1018, 61] width 74 height 32
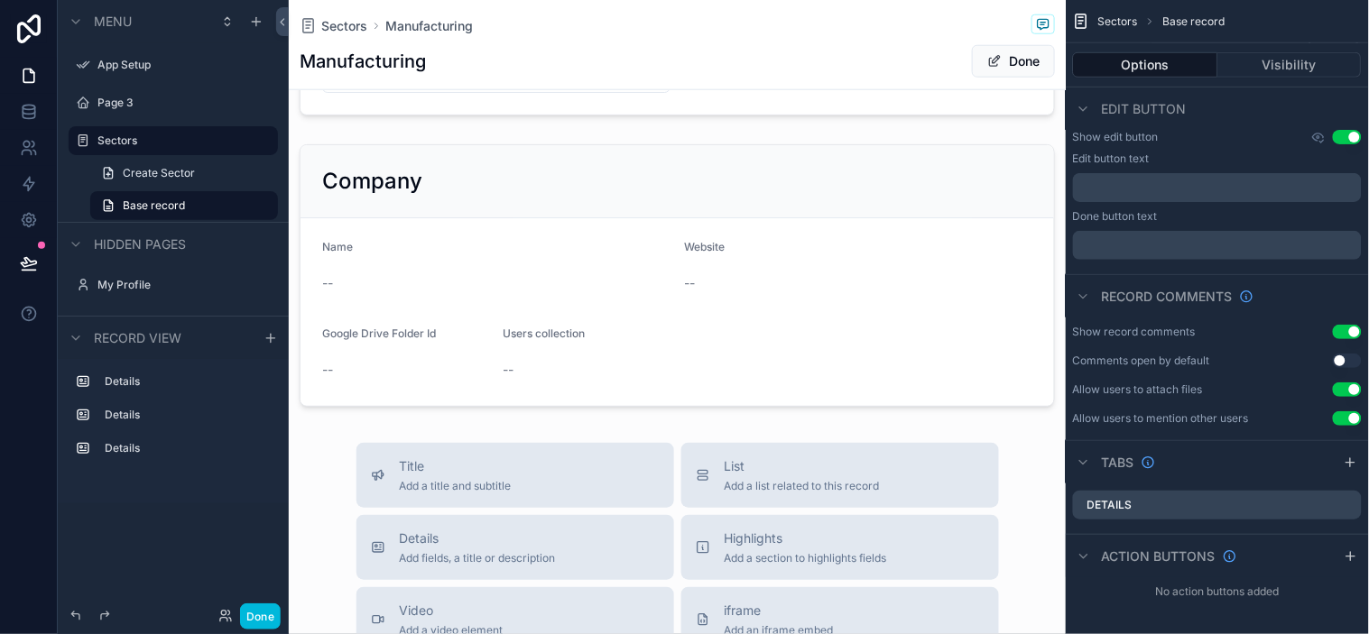
scroll to position [0, 0]
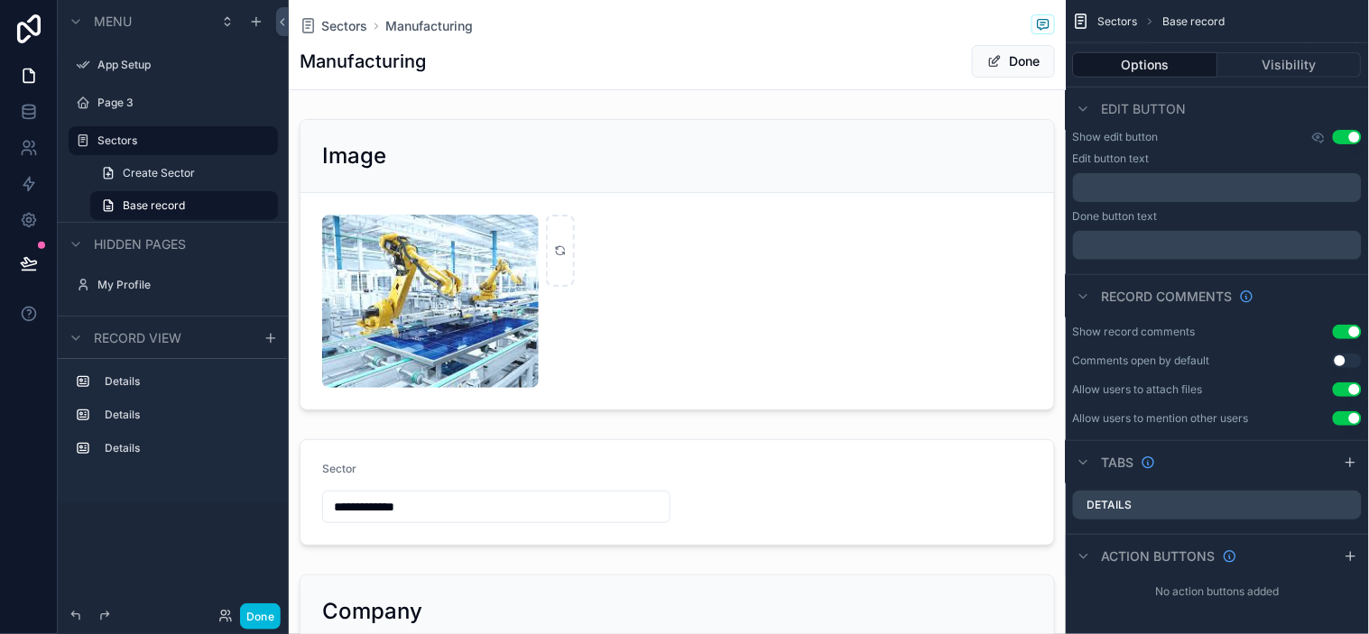
click at [723, 140] on div "scrollable content" at bounding box center [677, 265] width 777 height 306
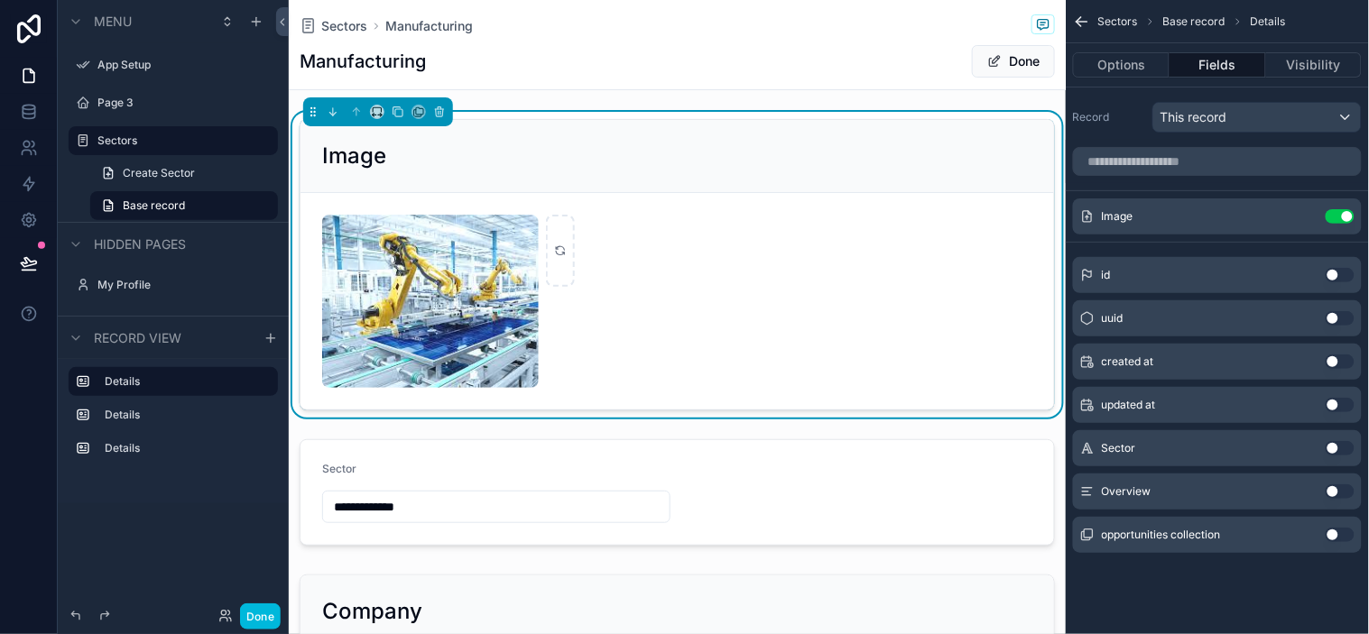
click at [1232, 463] on div "Sector Use setting" at bounding box center [1217, 448] width 289 height 36
click at [1232, 449] on button "Use setting" at bounding box center [1340, 448] width 29 height 14
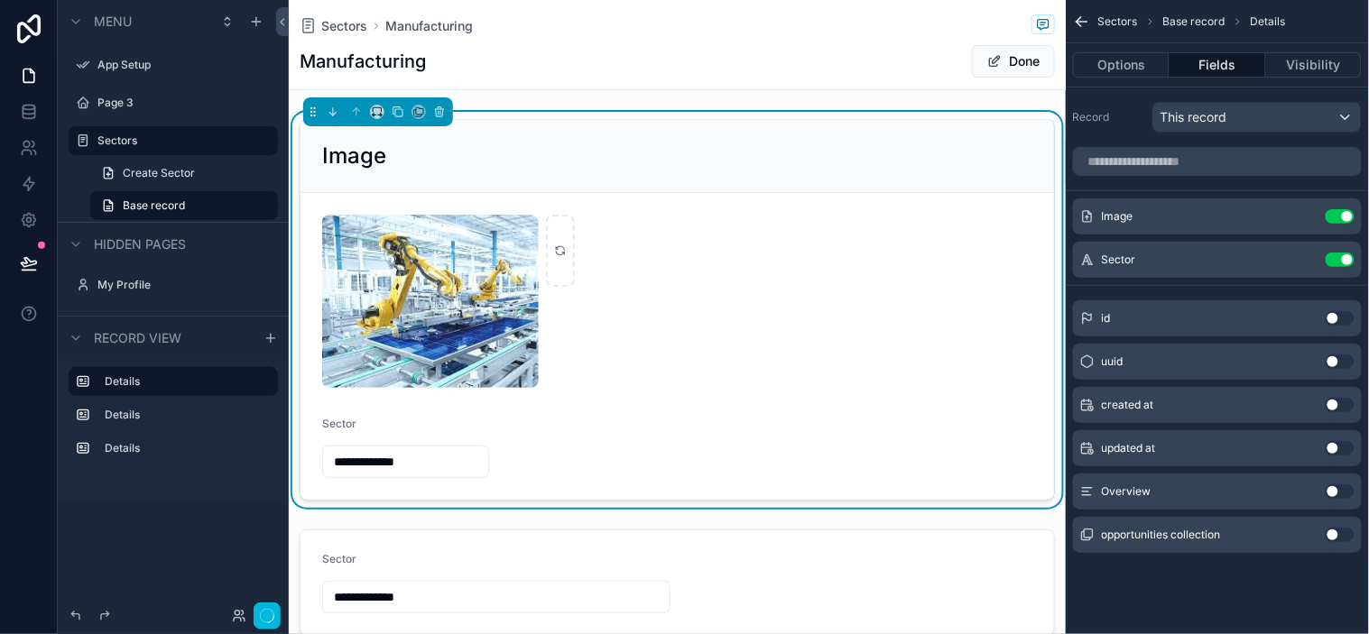
click at [1232, 449] on button "Use setting" at bounding box center [1340, 448] width 29 height 14
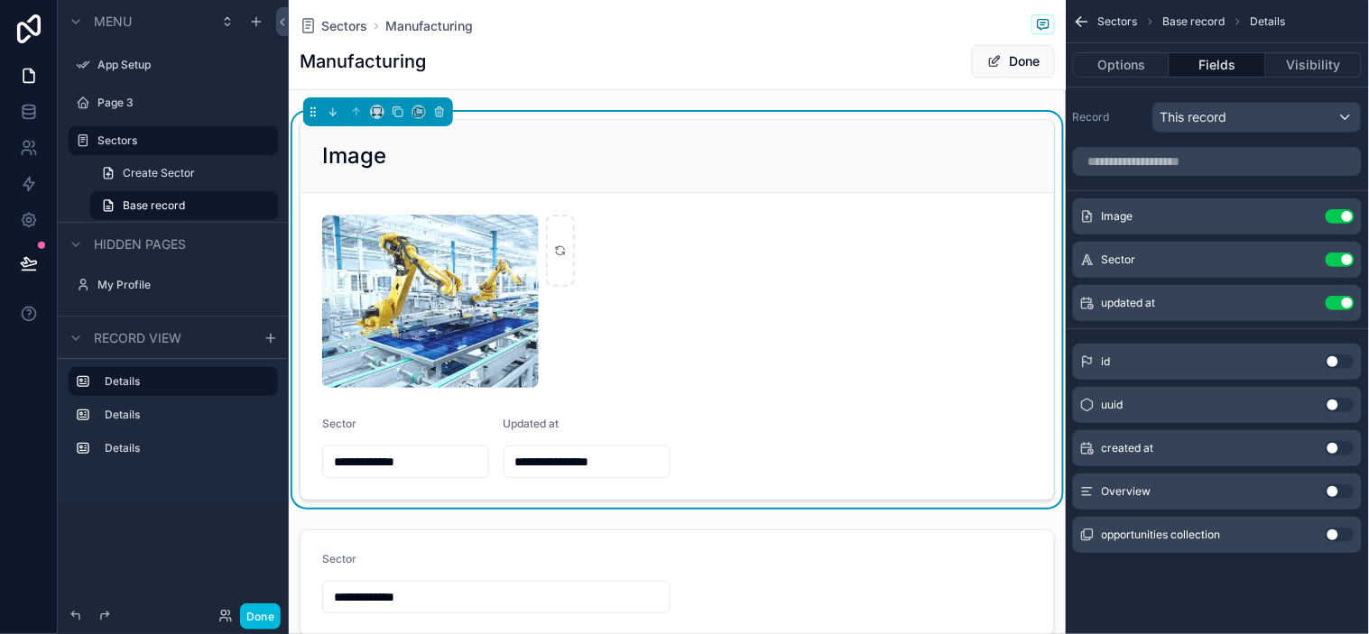
click at [1232, 440] on div "created at Use setting" at bounding box center [1217, 448] width 289 height 36
click at [1232, 447] on button "Use setting" at bounding box center [1340, 448] width 29 height 14
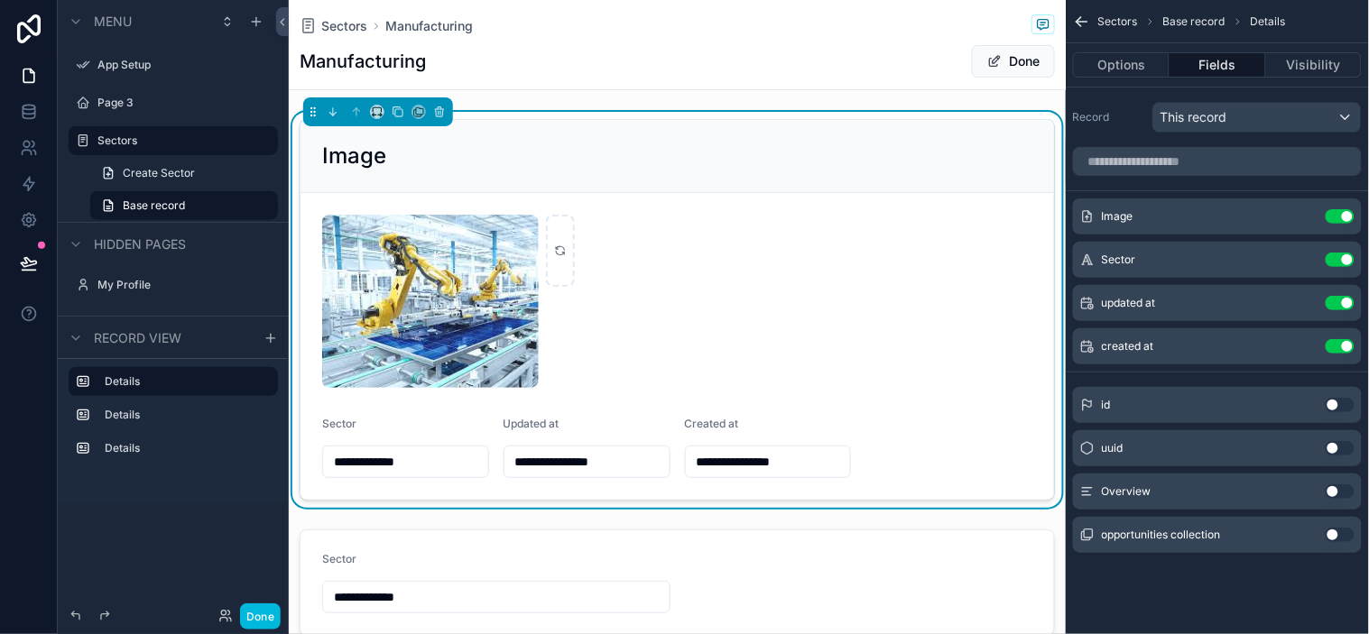
click at [1232, 350] on button "Use setting" at bounding box center [1340, 346] width 29 height 14
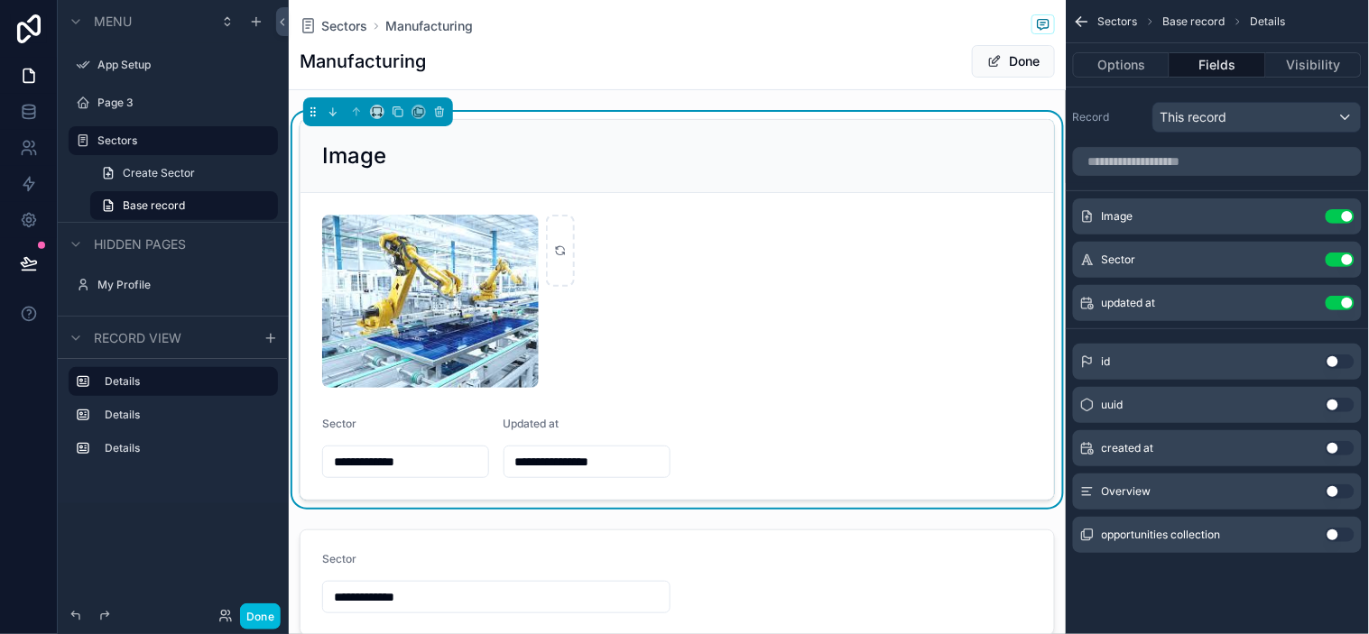
drag, startPoint x: 1345, startPoint y: 307, endPoint x: 1336, endPoint y: 285, distance: 23.5
click at [1232, 305] on button "Use setting" at bounding box center [1340, 303] width 29 height 14
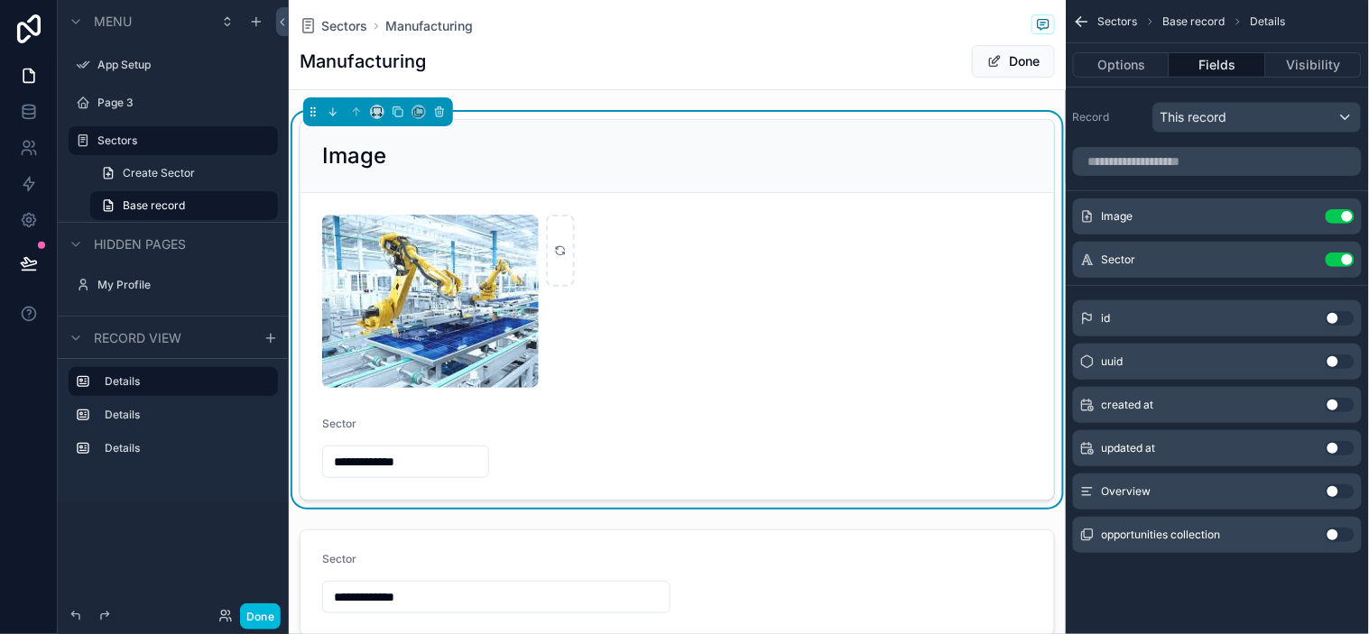
click at [1232, 217] on button "Use setting" at bounding box center [1340, 216] width 29 height 14
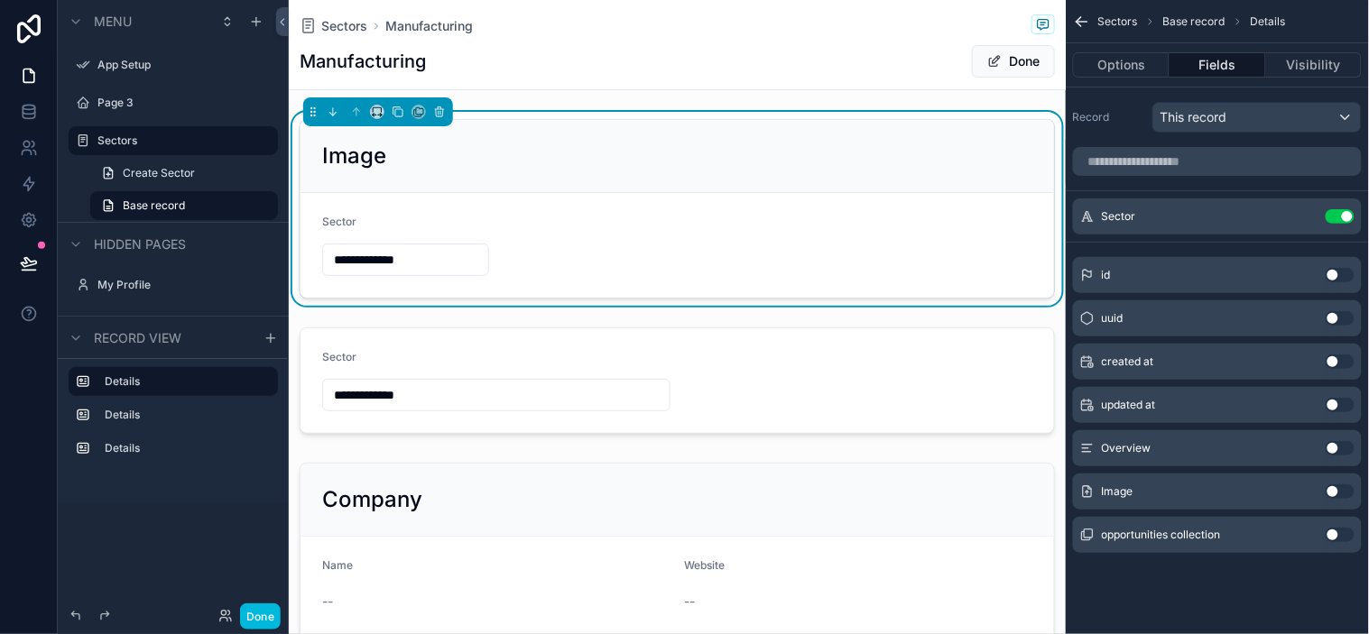
click at [1232, 489] on button "Use setting" at bounding box center [1340, 492] width 29 height 14
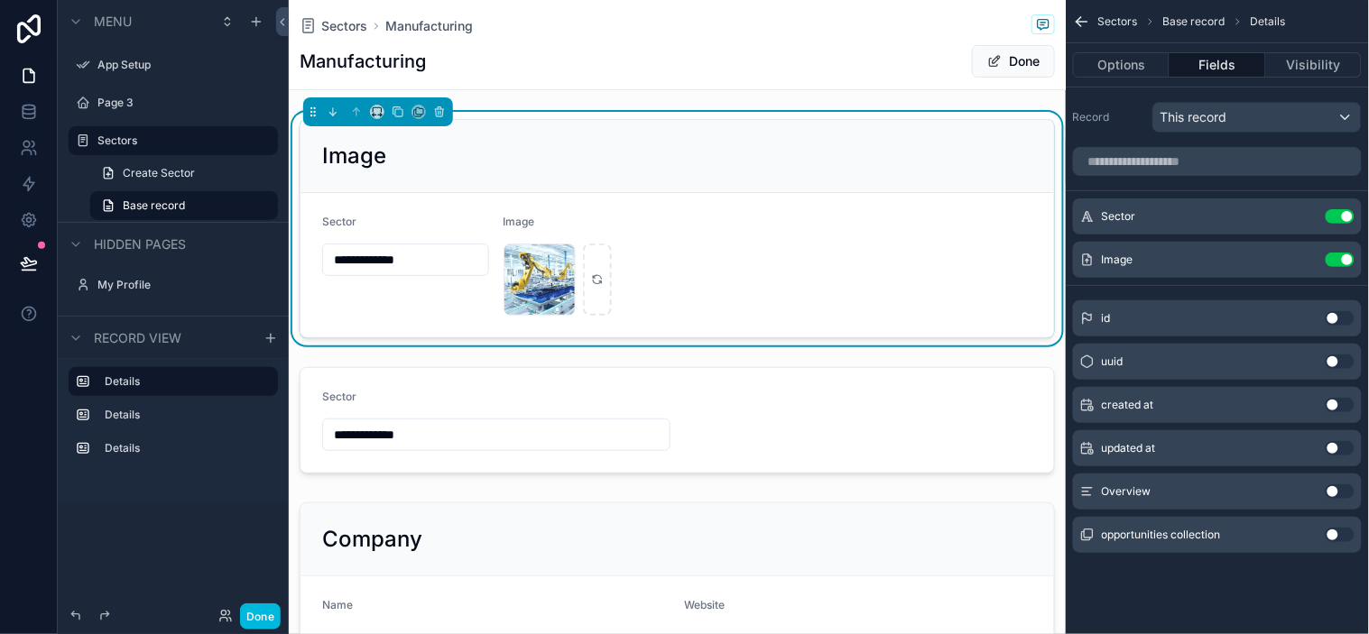
click at [1122, 16] on span "Sectors" at bounding box center [1118, 21] width 40 height 14
click at [1085, 14] on icon "scrollable content" at bounding box center [1082, 22] width 18 height 18
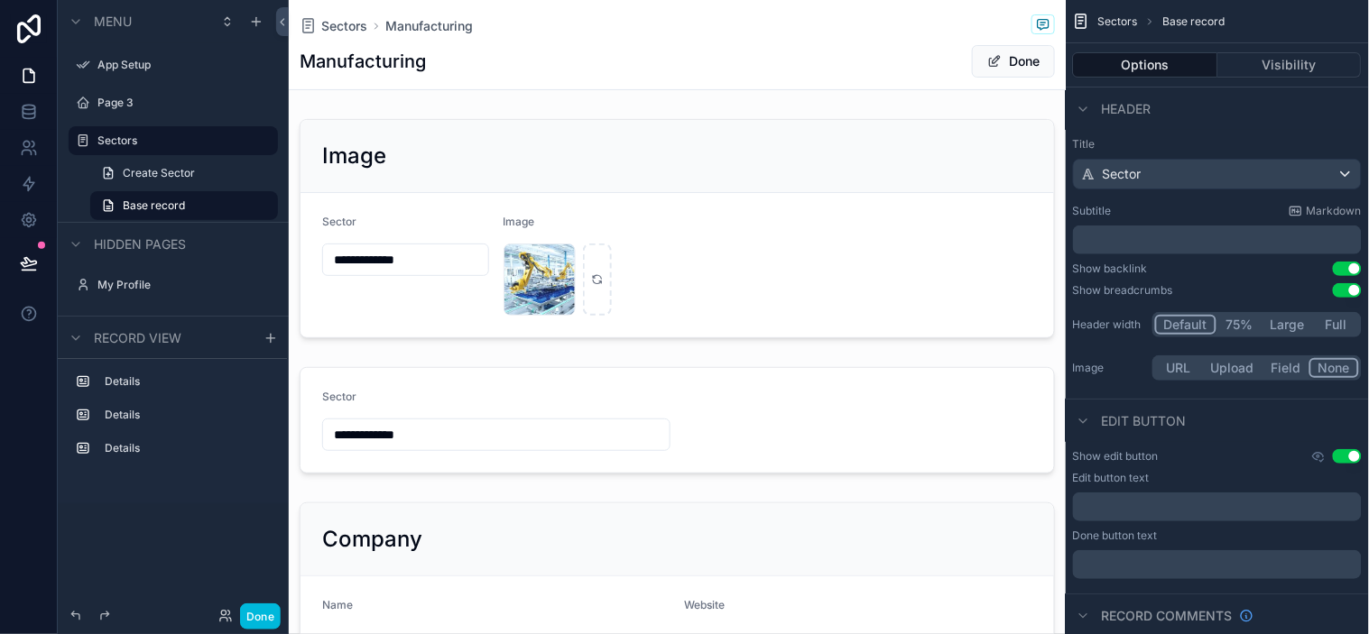
click at [598, 280] on div "scrollable content" at bounding box center [677, 229] width 777 height 234
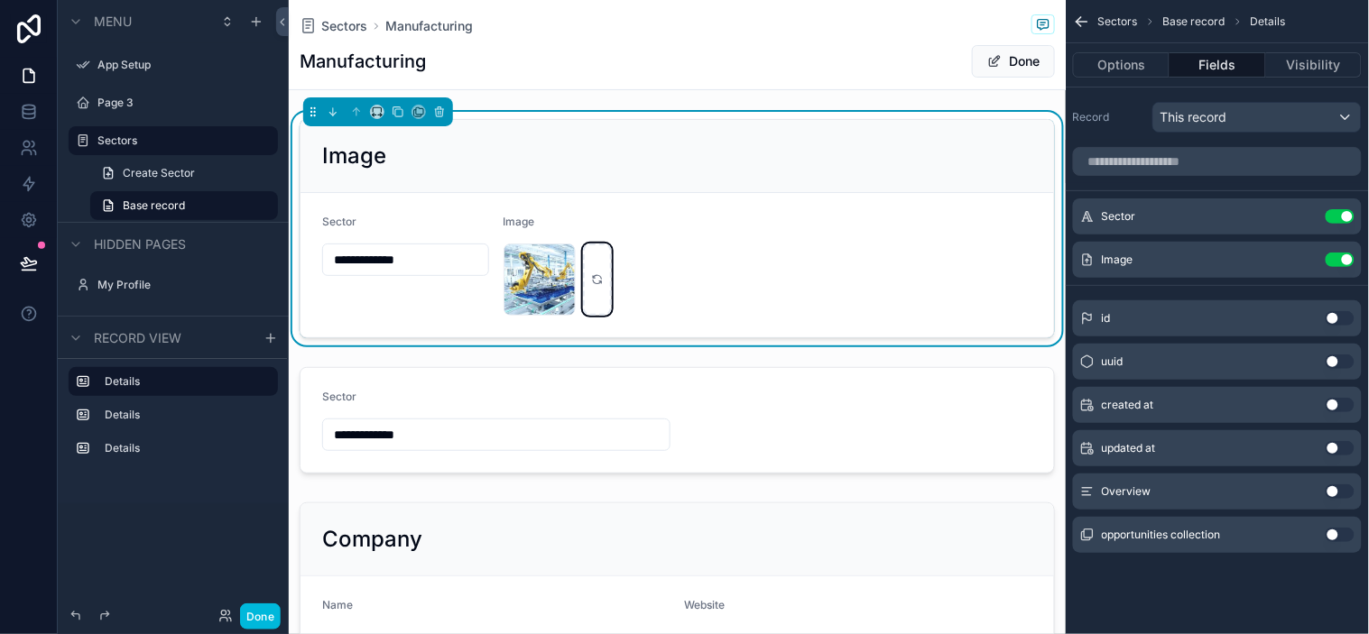
click at [596, 283] on icon "scrollable content" at bounding box center [597, 283] width 8 height 4
click at [828, 65] on div "Manufacturing Done" at bounding box center [677, 61] width 755 height 34
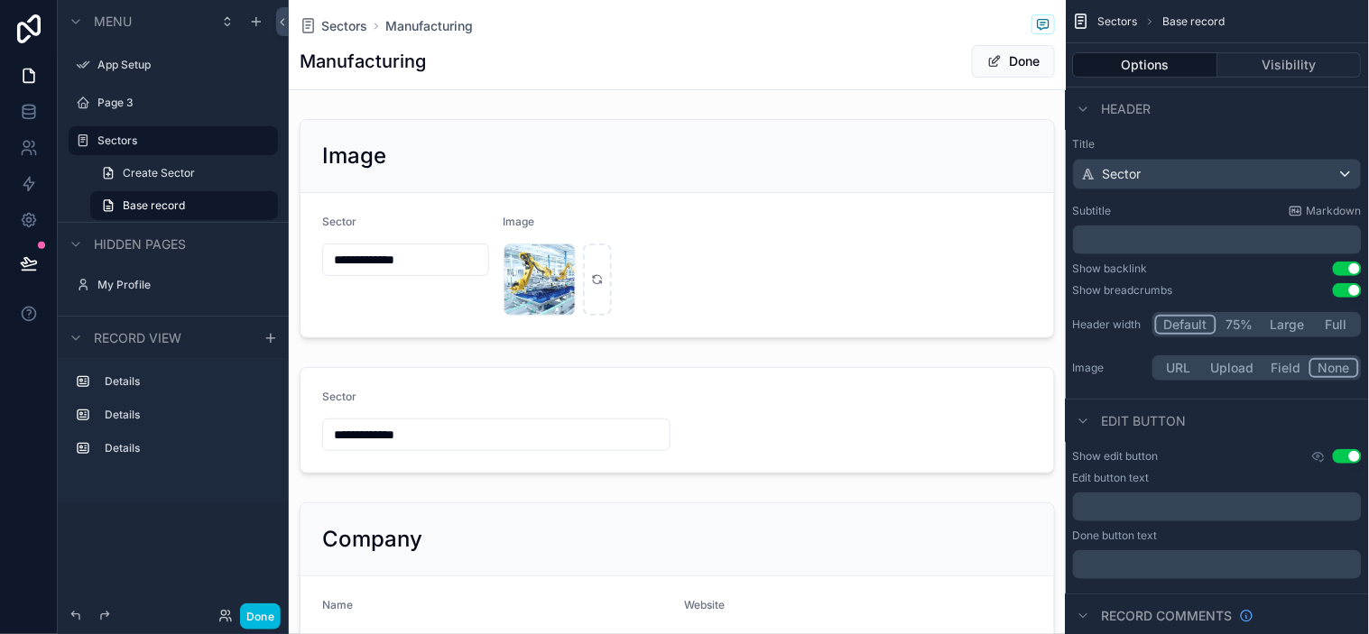
click at [1016, 61] on button "Done" at bounding box center [1013, 61] width 83 height 32
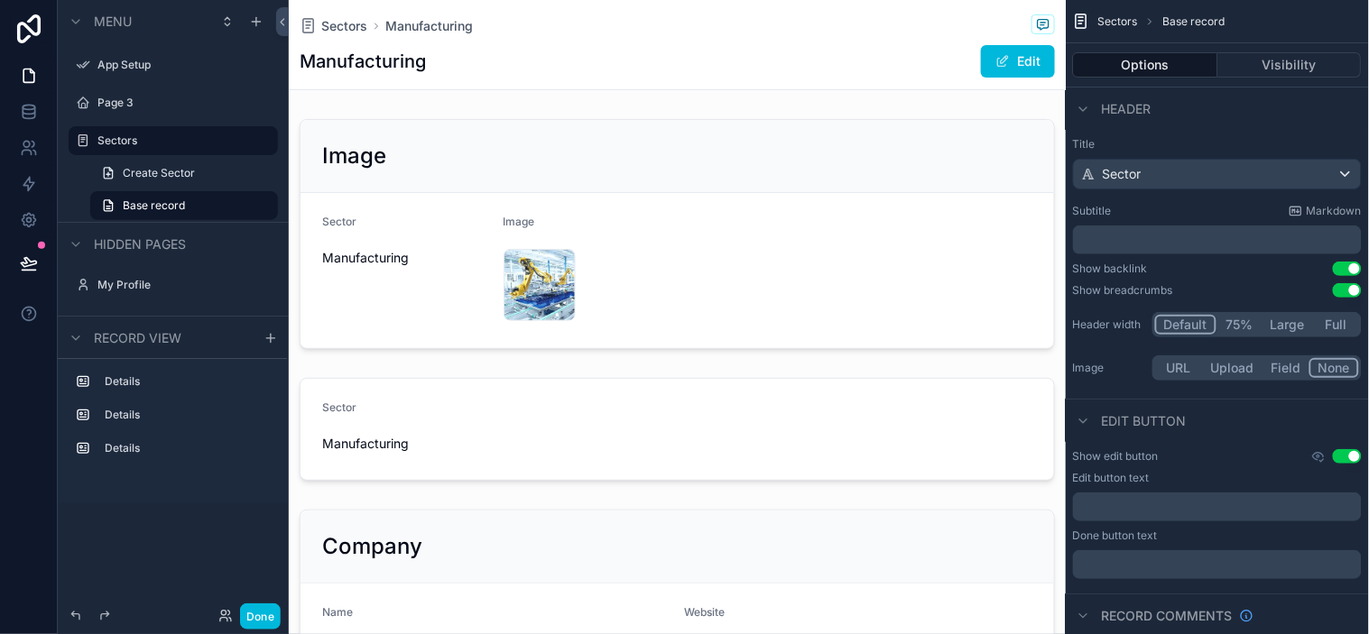
click at [830, 60] on div "Manufacturing Edit" at bounding box center [677, 61] width 755 height 34
click at [334, 24] on span "Sectors" at bounding box center [344, 26] width 46 height 18
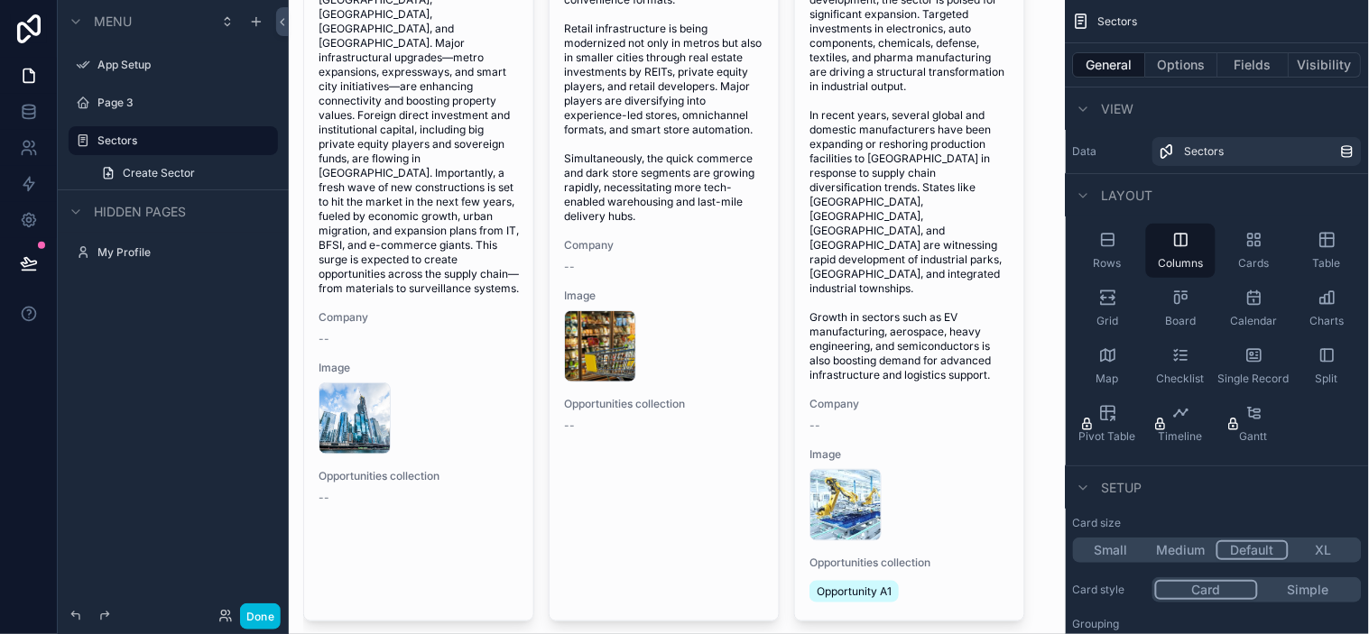
scroll to position [326, 0]
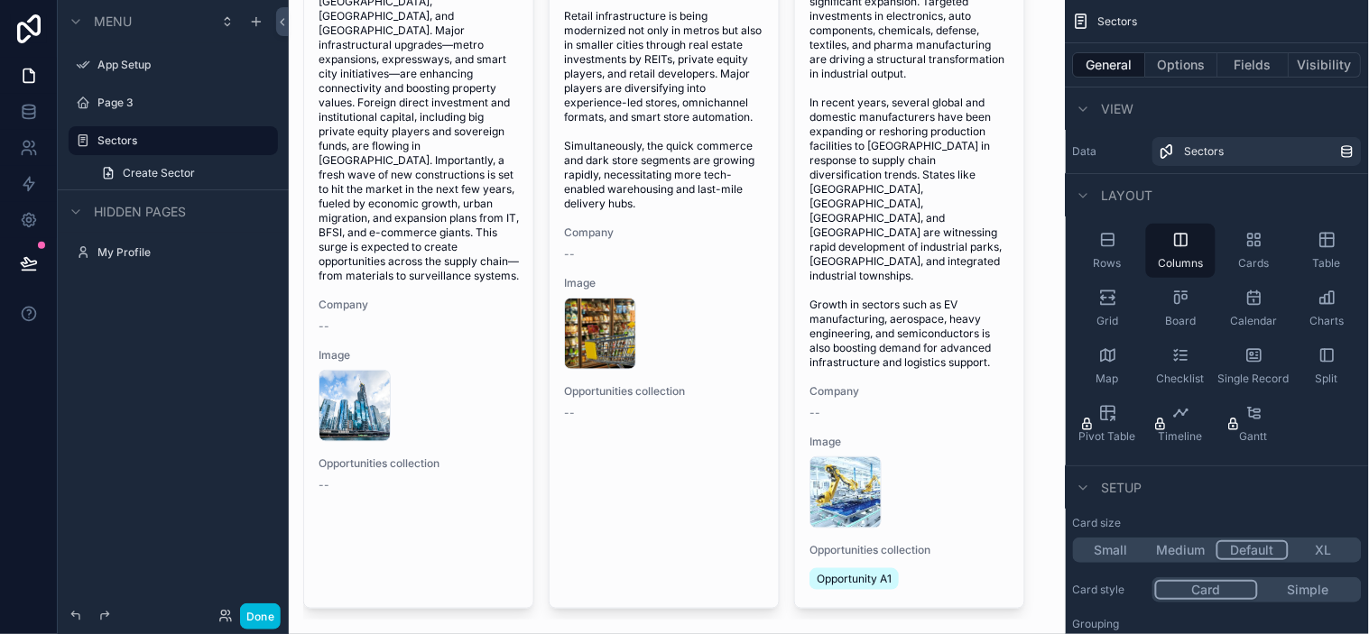
click at [616, 480] on div "Sector Retail Overview India’s retail sector is undergoing a significant transf…" at bounding box center [664, 193] width 229 height 830
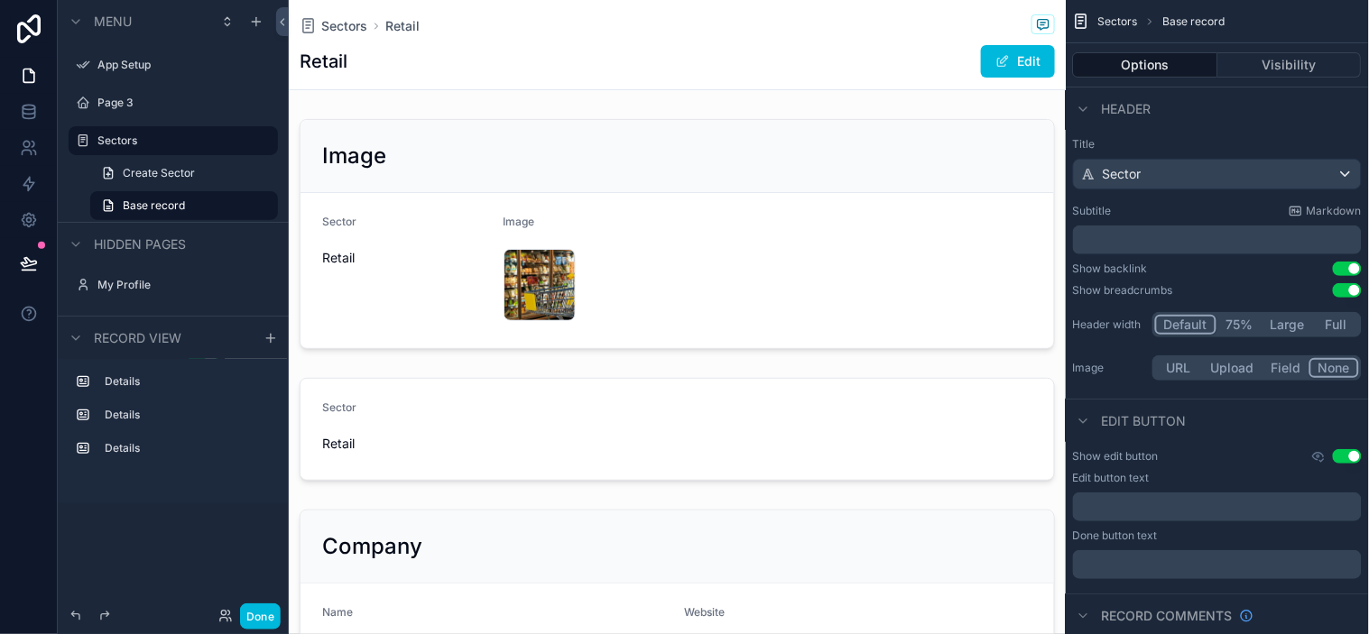
click at [528, 273] on div "scrollable content" at bounding box center [677, 234] width 777 height 245
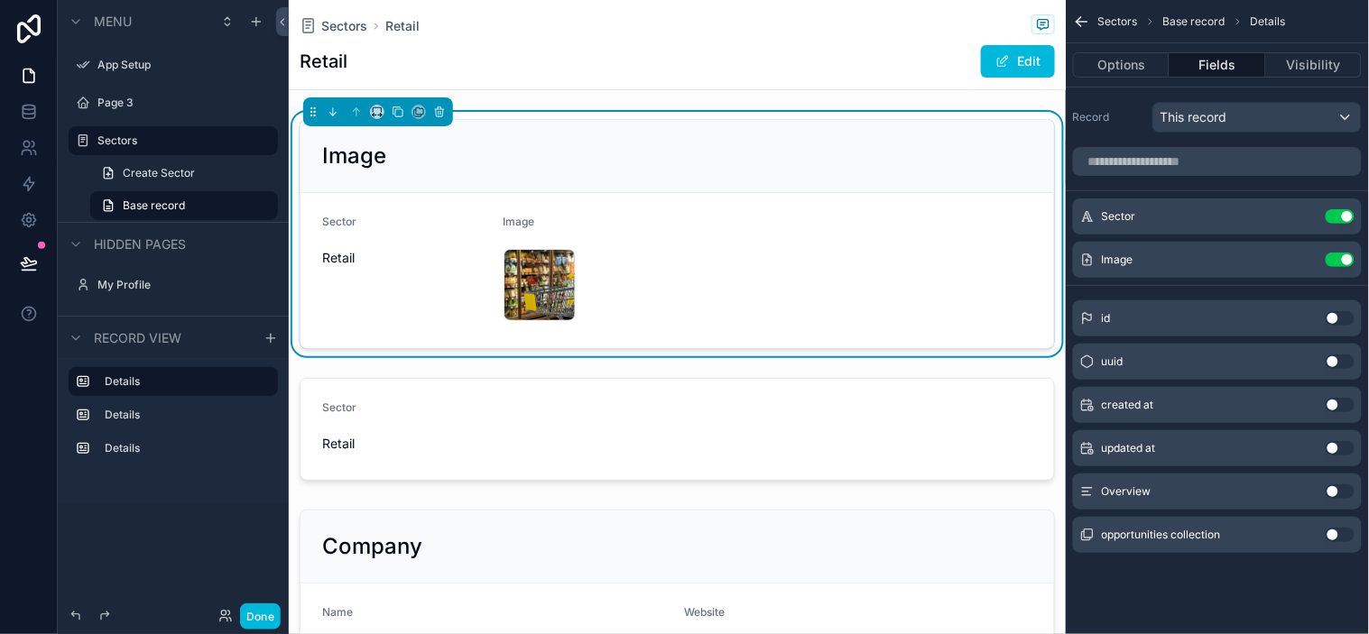
click at [0, 0] on button "scrollable content" at bounding box center [0, 0] width 0 height 0
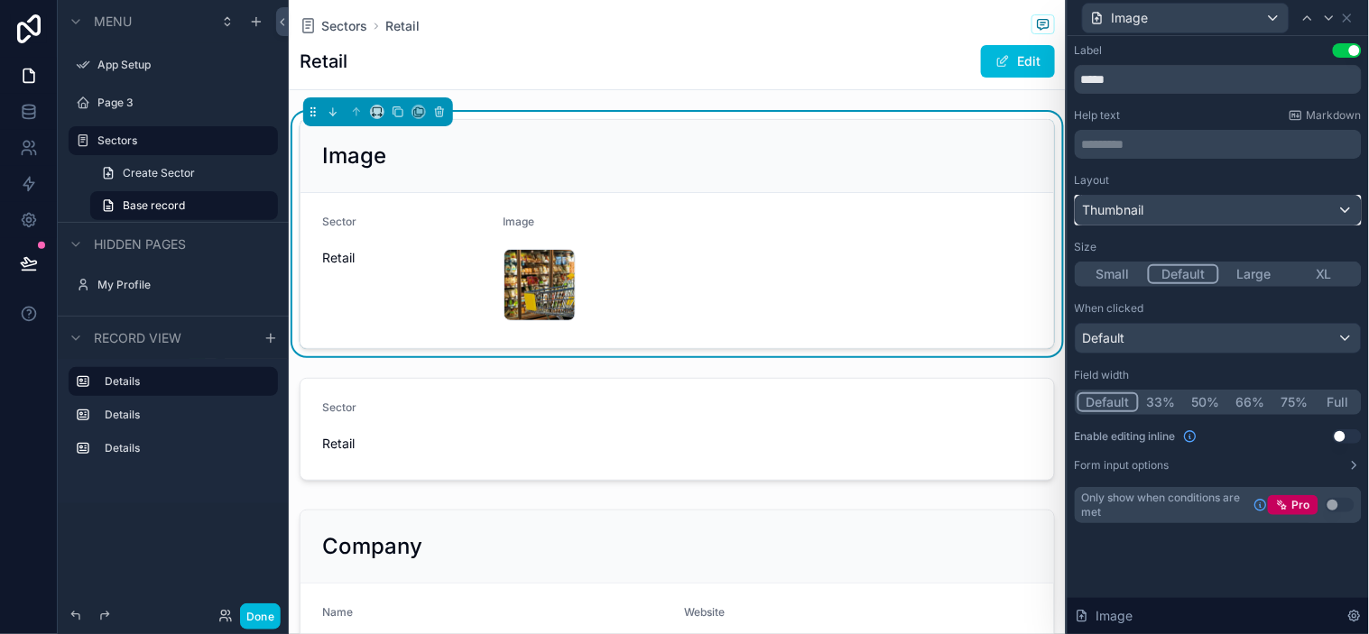
click at [1182, 206] on div "Thumbnail" at bounding box center [1218, 210] width 285 height 29
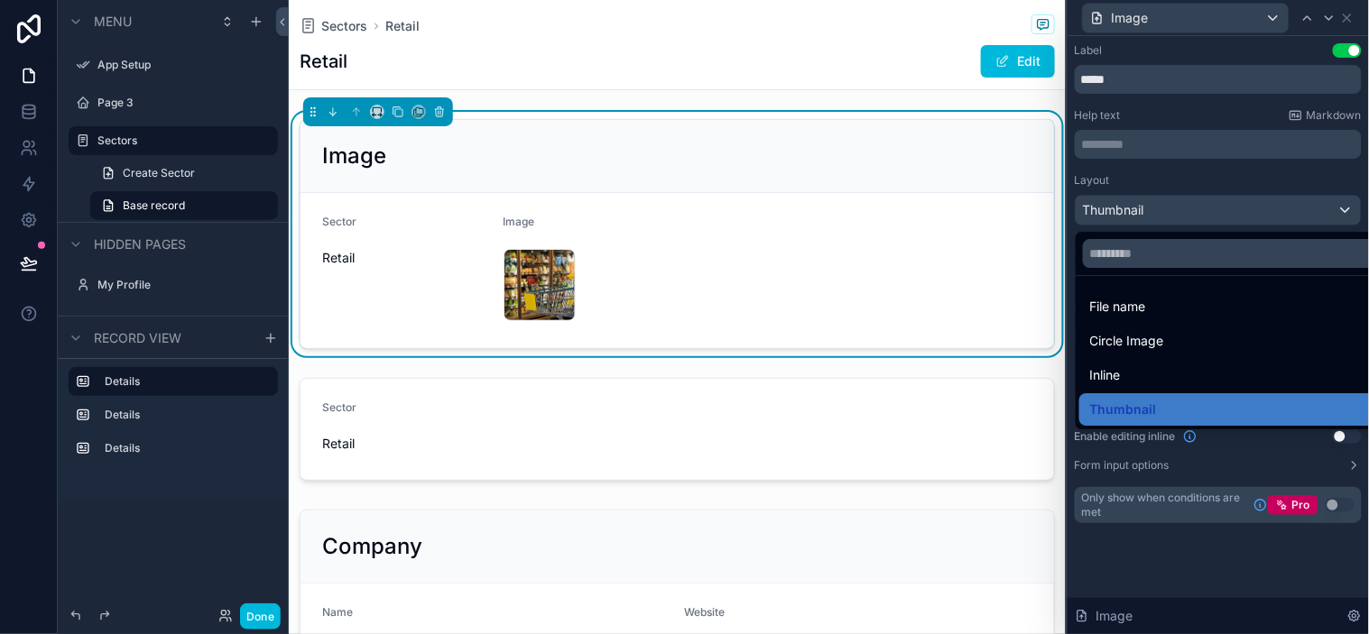
click at [1141, 366] on div "Inline" at bounding box center [1239, 376] width 299 height 22
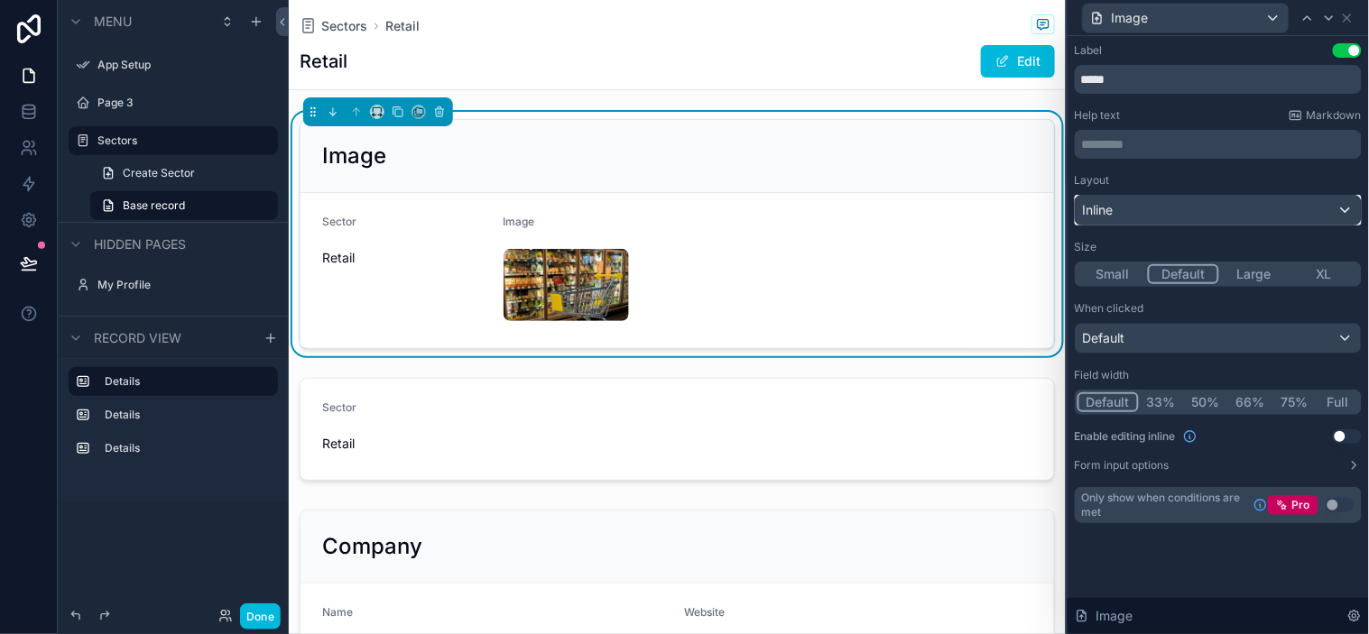
click at [1192, 201] on div "Inline" at bounding box center [1218, 210] width 285 height 29
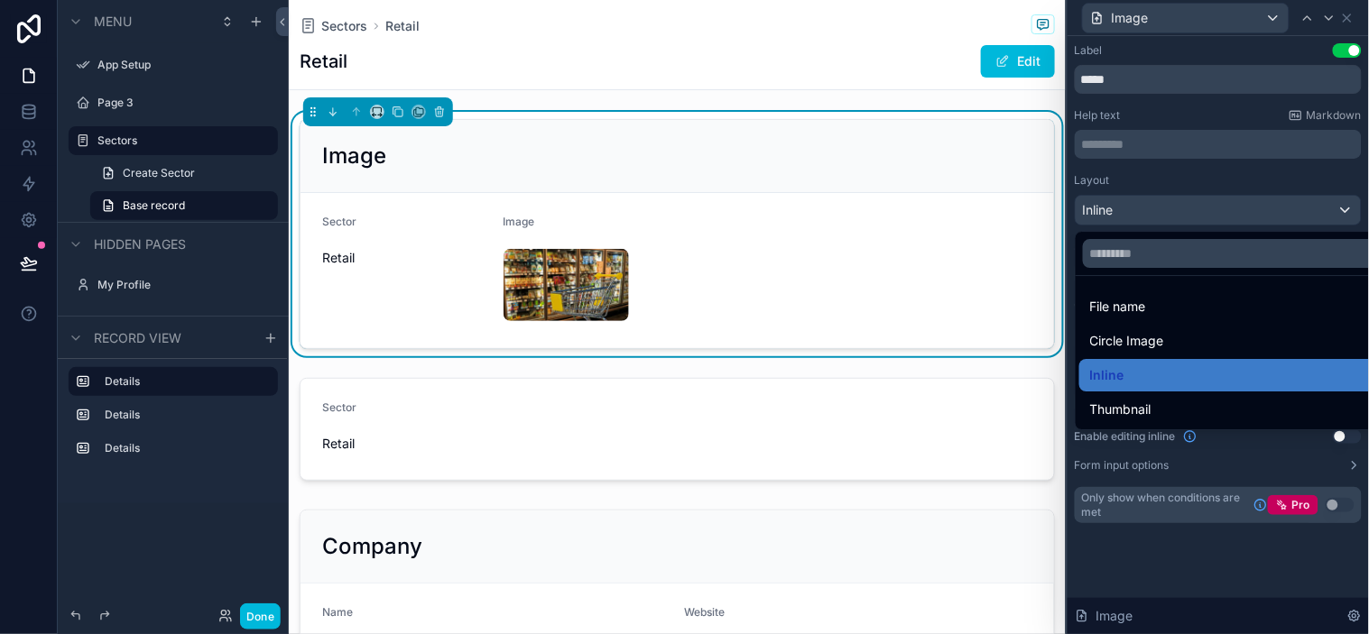
click at [1153, 215] on div at bounding box center [1217, 317] width 301 height 634
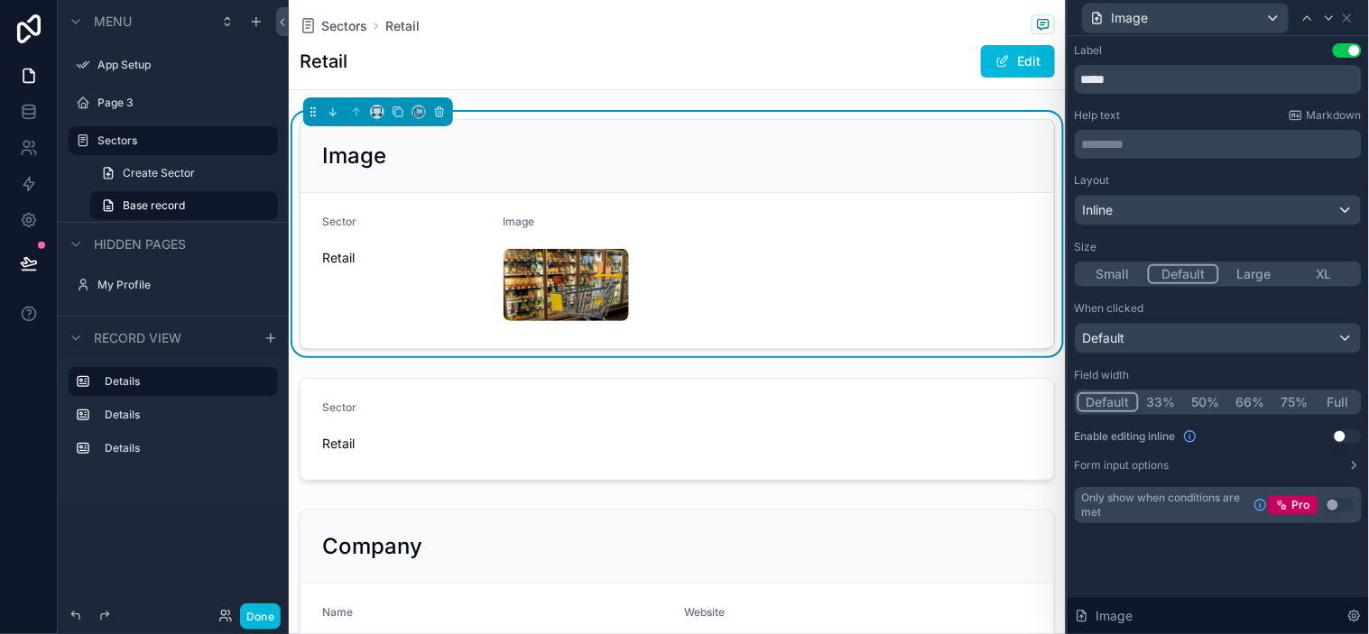
click at [1232, 276] on button "Large" at bounding box center [1254, 274] width 70 height 20
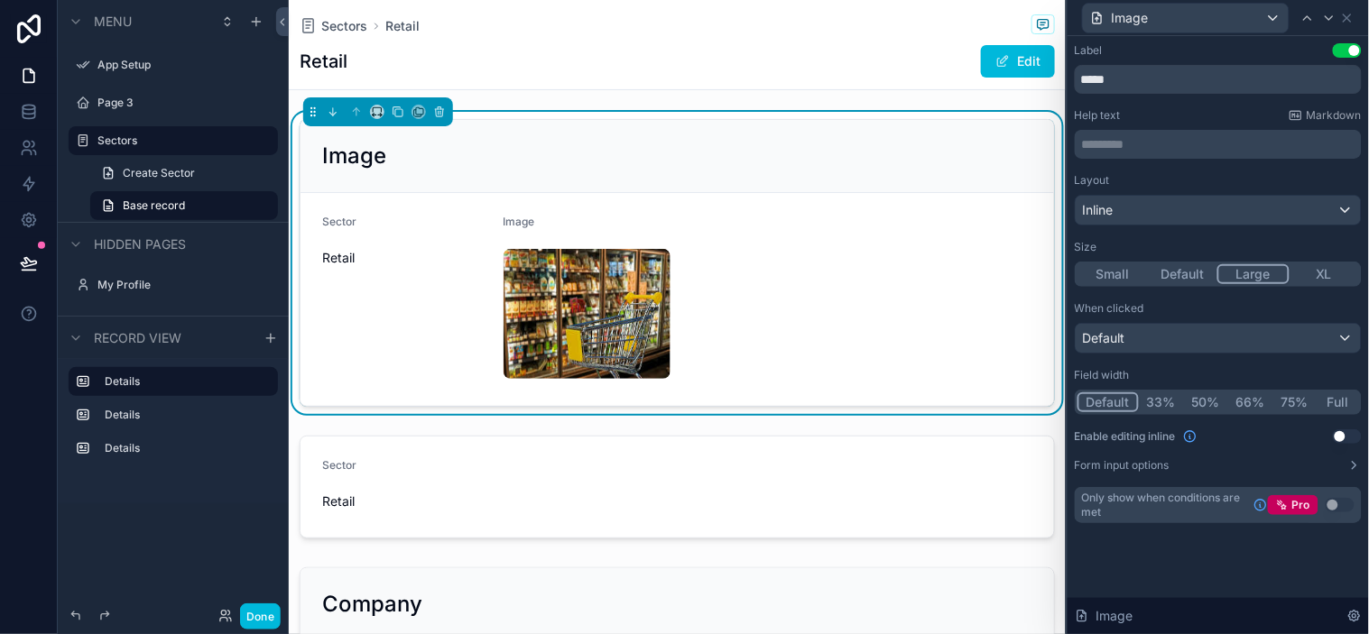
click at [344, 34] on div "Sectors Retail" at bounding box center [677, 25] width 755 height 23
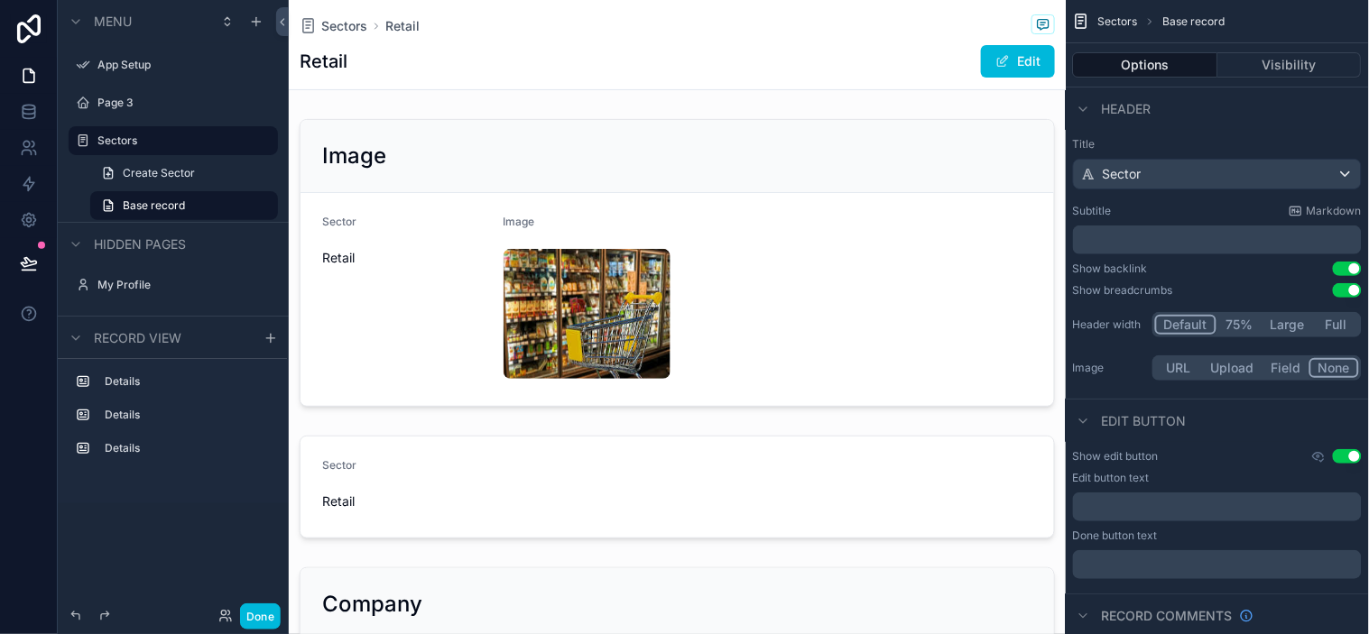
click at [344, 17] on span "Sectors" at bounding box center [344, 26] width 46 height 18
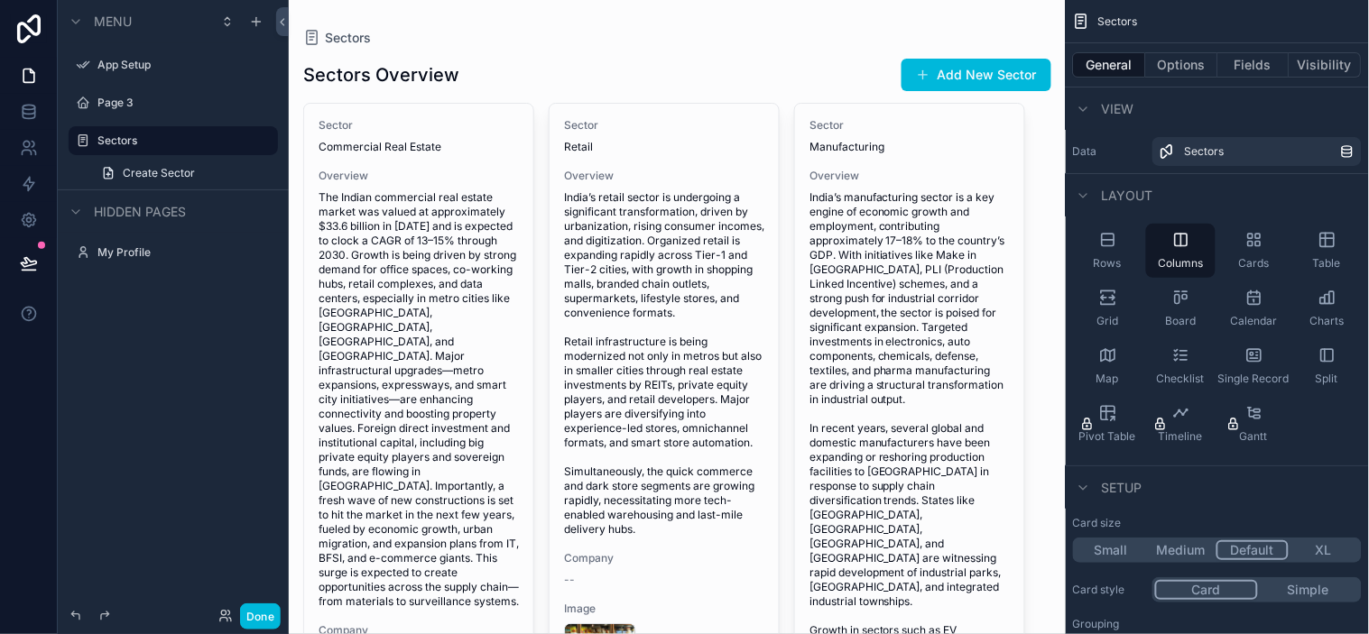
click at [1038, 113] on div "Sectors Sectors Overview Add New Sector Sector Commercial Real Estate Overview …" at bounding box center [677, 501] width 777 height 1003
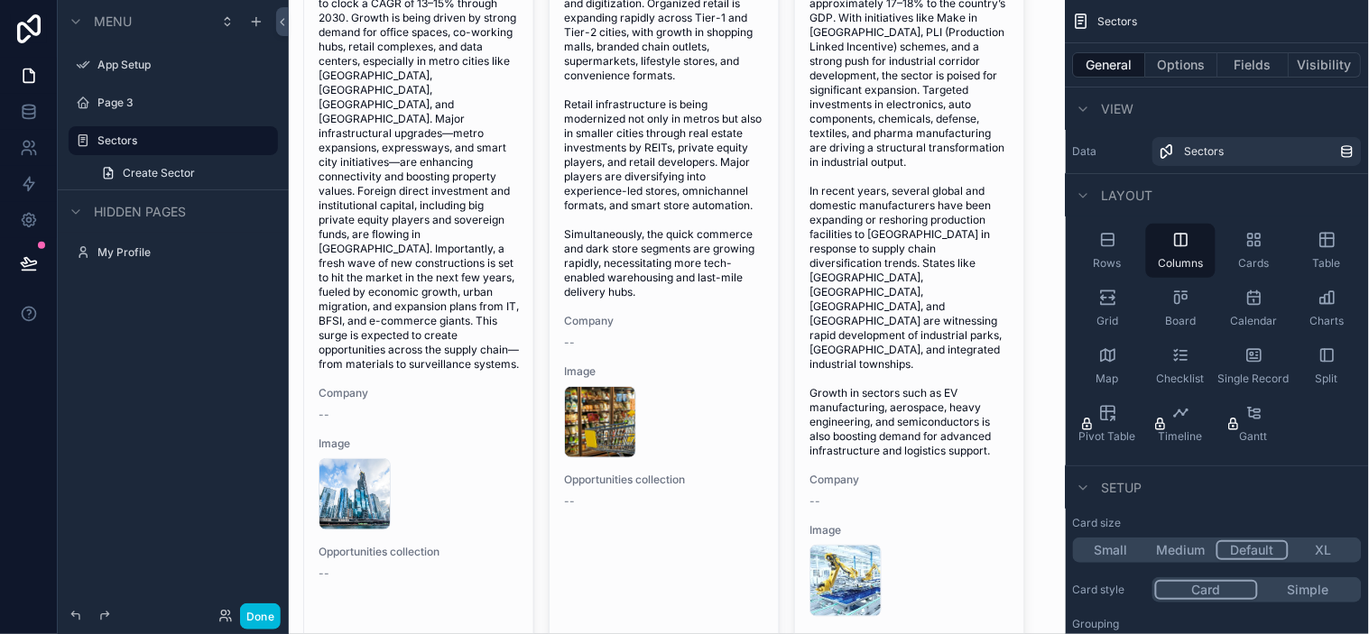
scroll to position [326, 0]
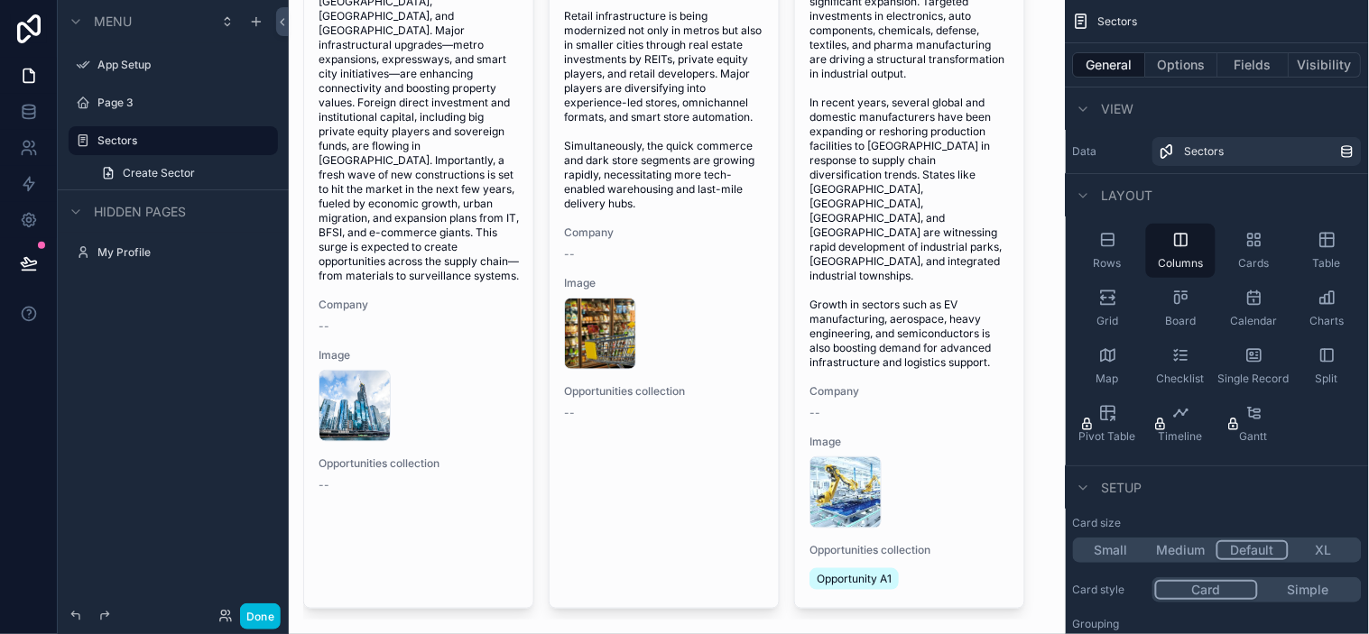
click at [1232, 254] on div "Cards" at bounding box center [1253, 251] width 69 height 54
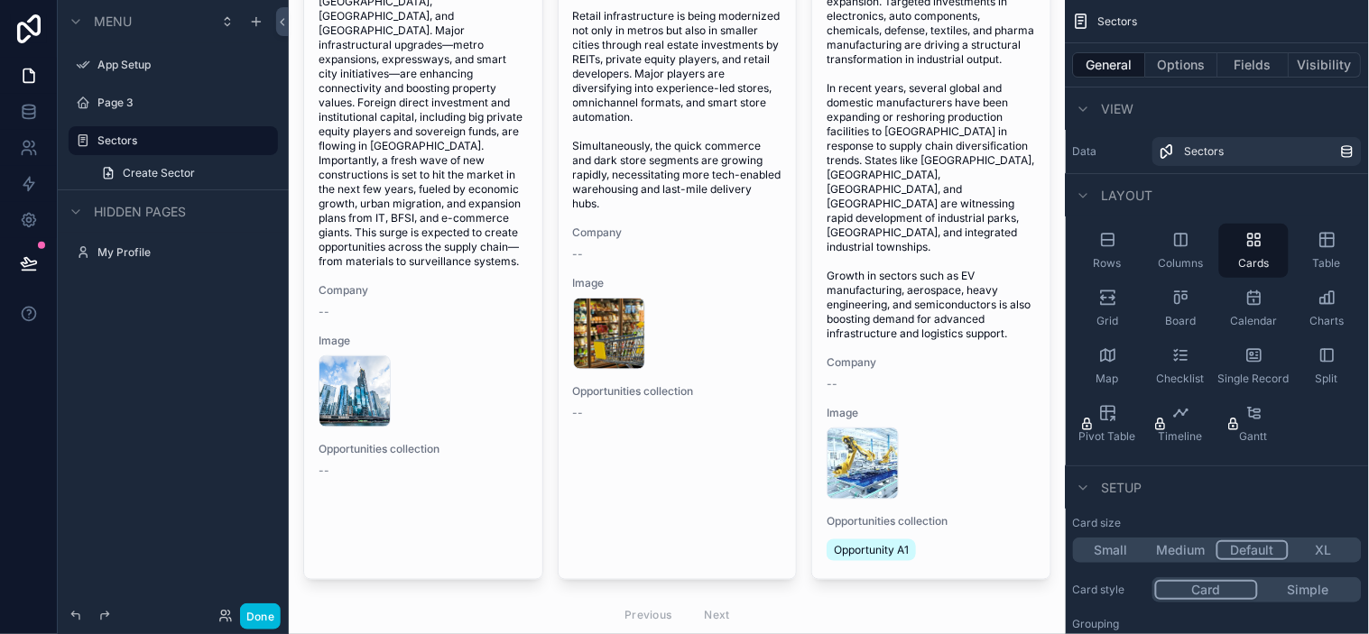
scroll to position [0, 0]
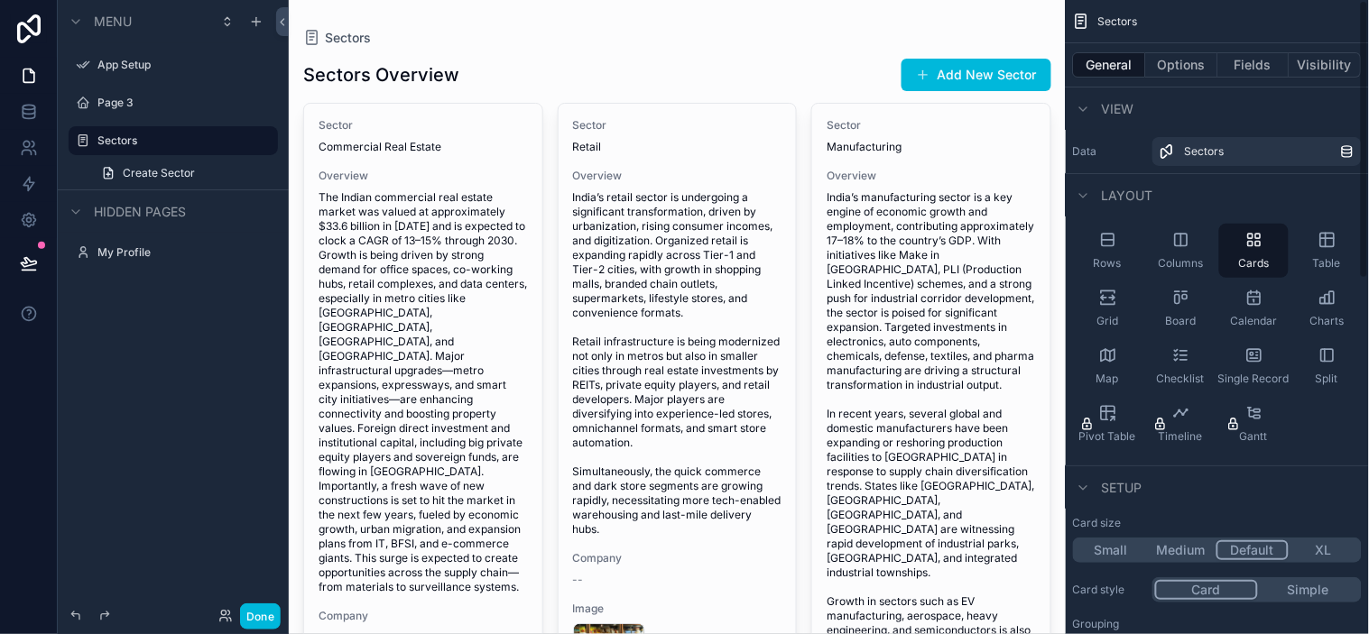
click at [1188, 325] on span "Board" at bounding box center [1181, 321] width 31 height 14
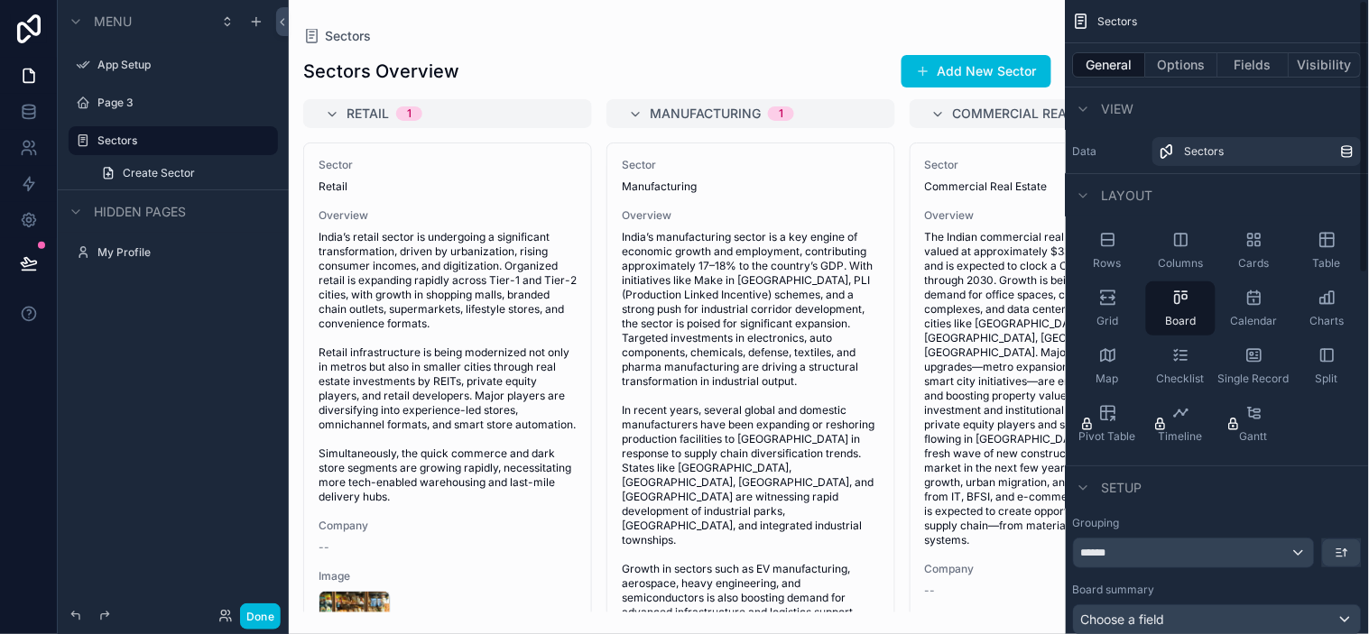
click at [1232, 254] on div "Cards" at bounding box center [1253, 251] width 69 height 54
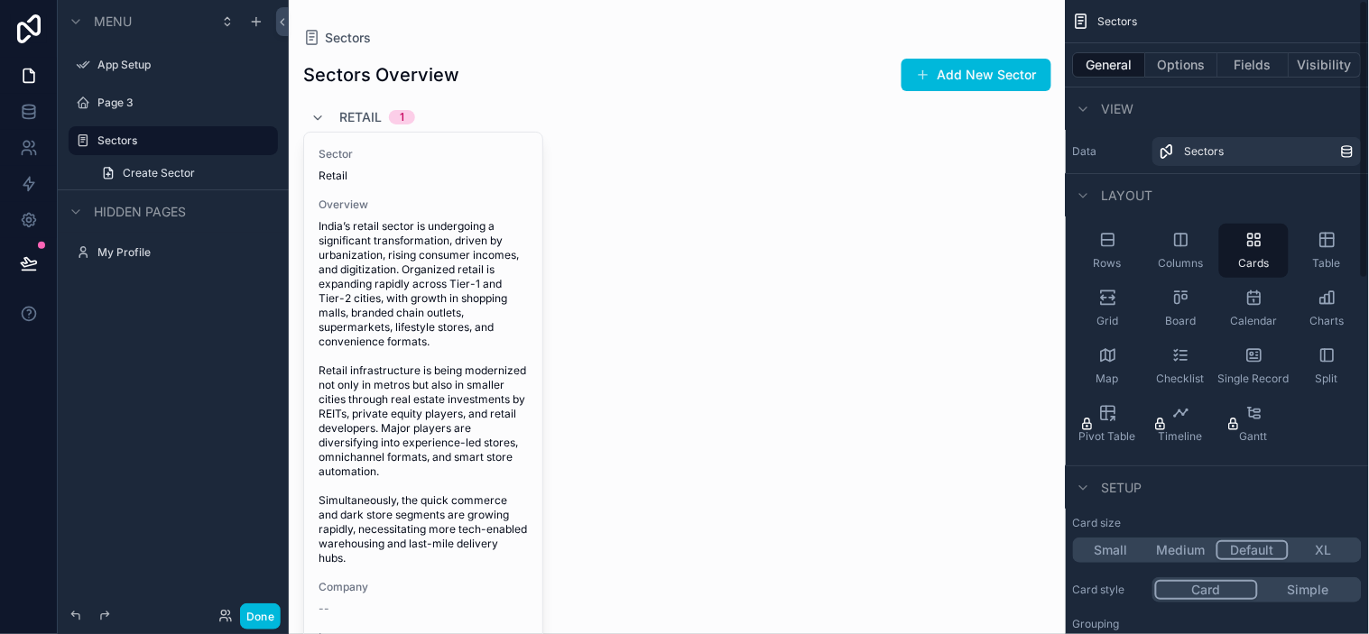
click at [1232, 256] on span "Table" at bounding box center [1327, 263] width 28 height 14
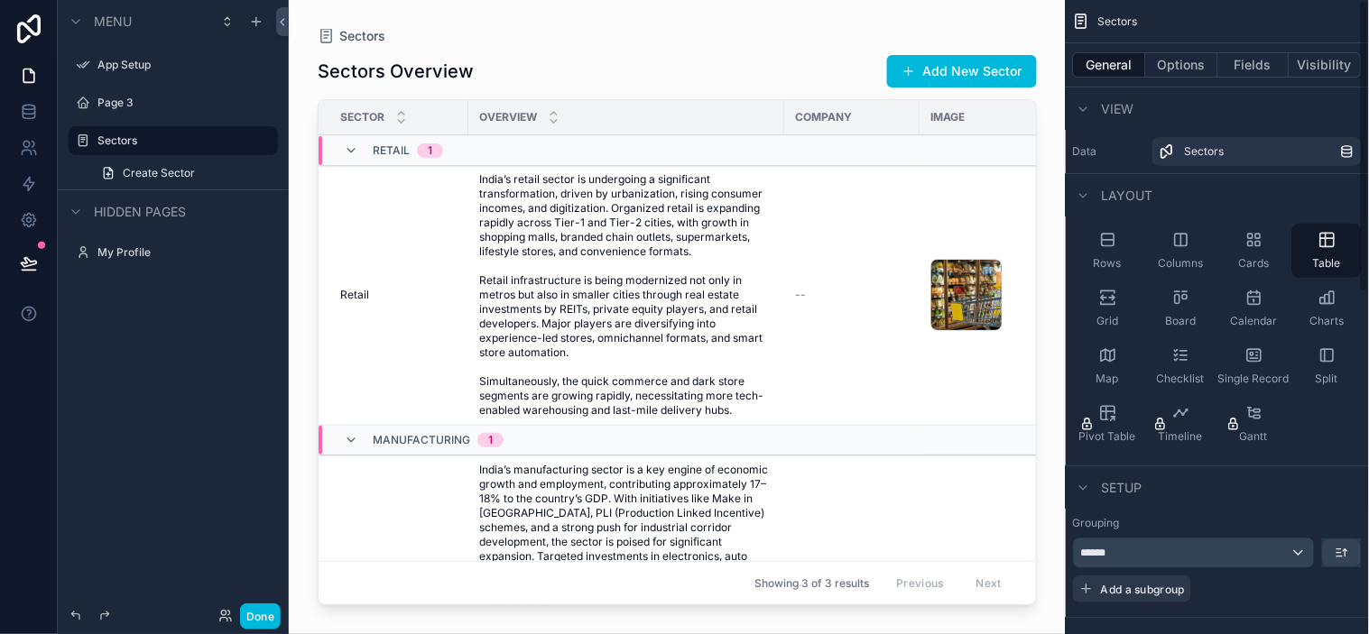
click at [1232, 254] on div "Rows Columns Cards Table Grid Board Calendar Charts Map Checklist Single Record…" at bounding box center [1217, 338] width 303 height 242
click at [1232, 263] on span "Cards" at bounding box center [1254, 263] width 31 height 14
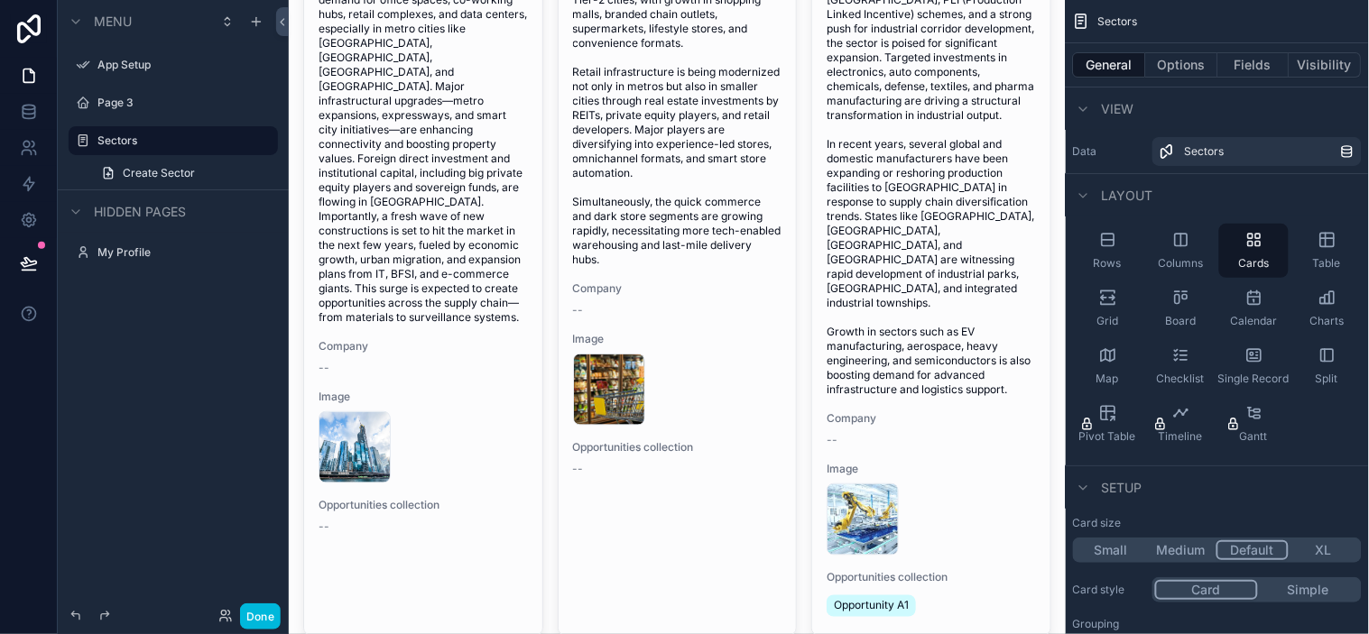
scroll to position [300, 0]
click at [841, 482] on div "images[1]" at bounding box center [863, 518] width 72 height 72
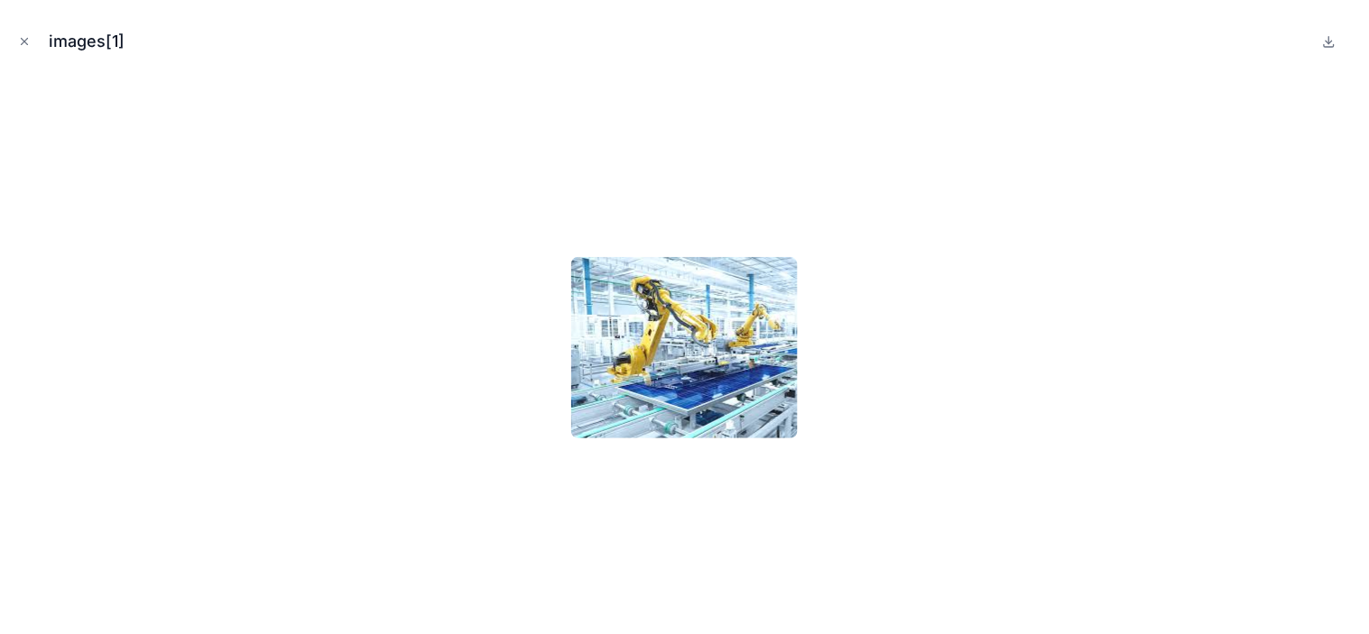
click at [23, 39] on icon "Close modal" at bounding box center [24, 41] width 13 height 13
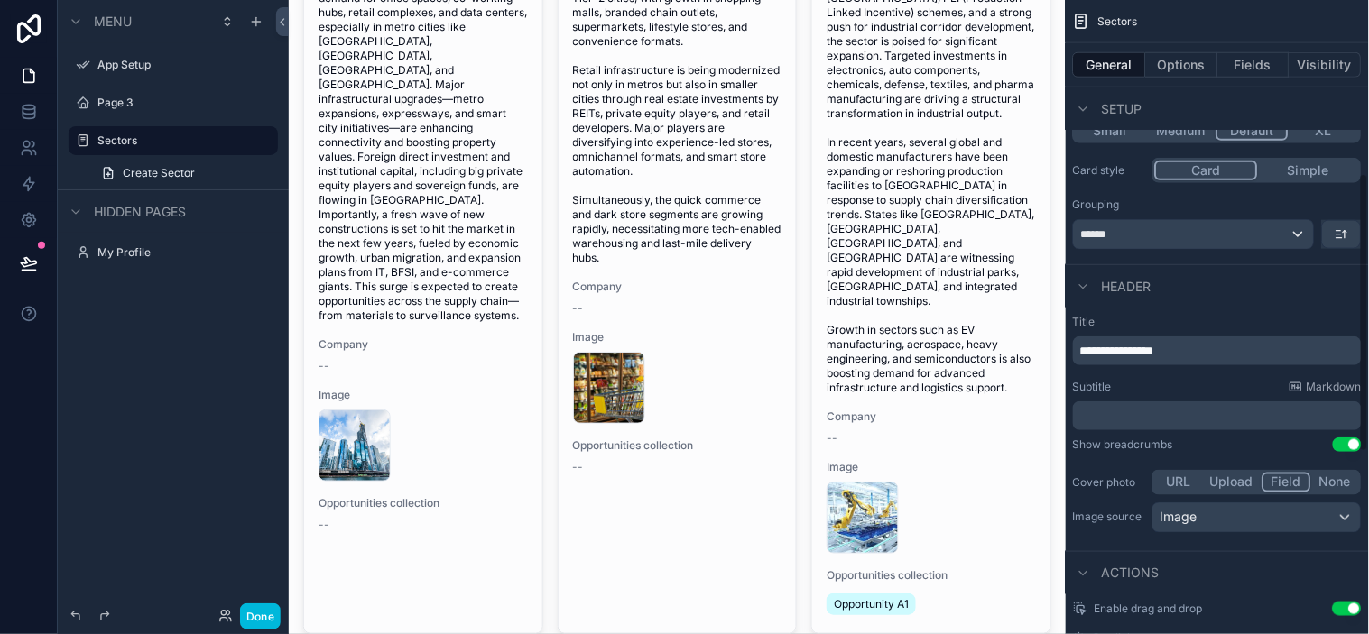
scroll to position [300, 0]
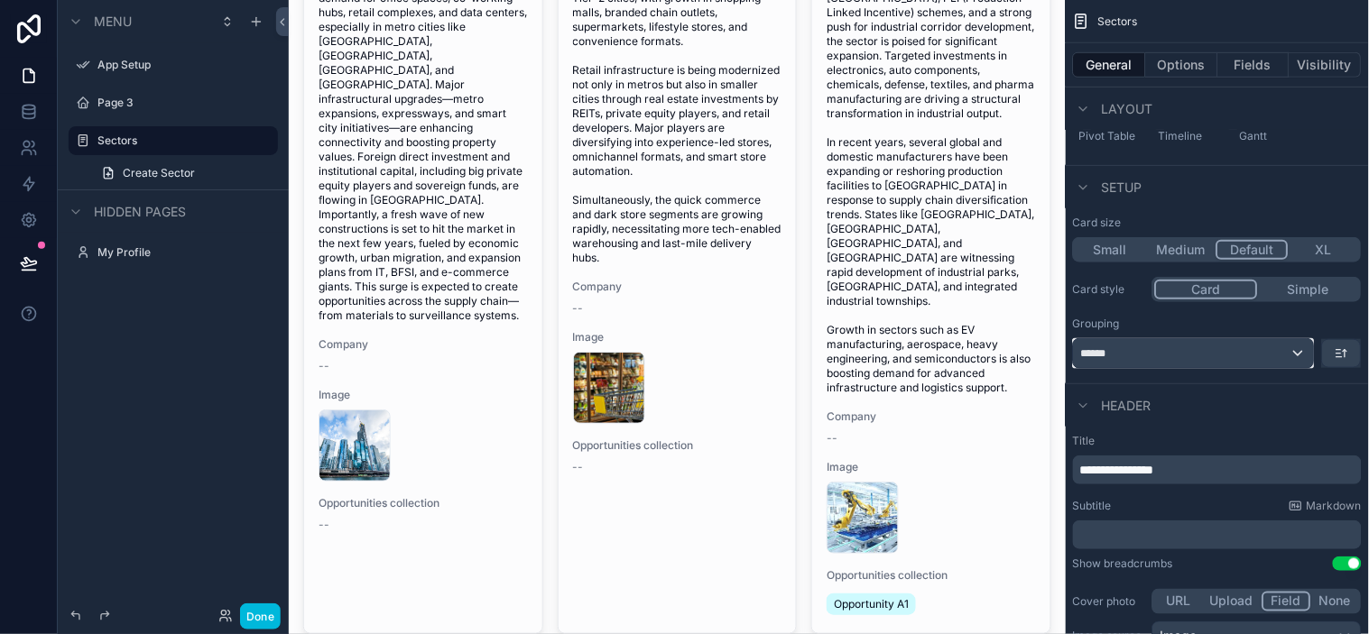
click at [1232, 350] on div "******" at bounding box center [1194, 353] width 240 height 29
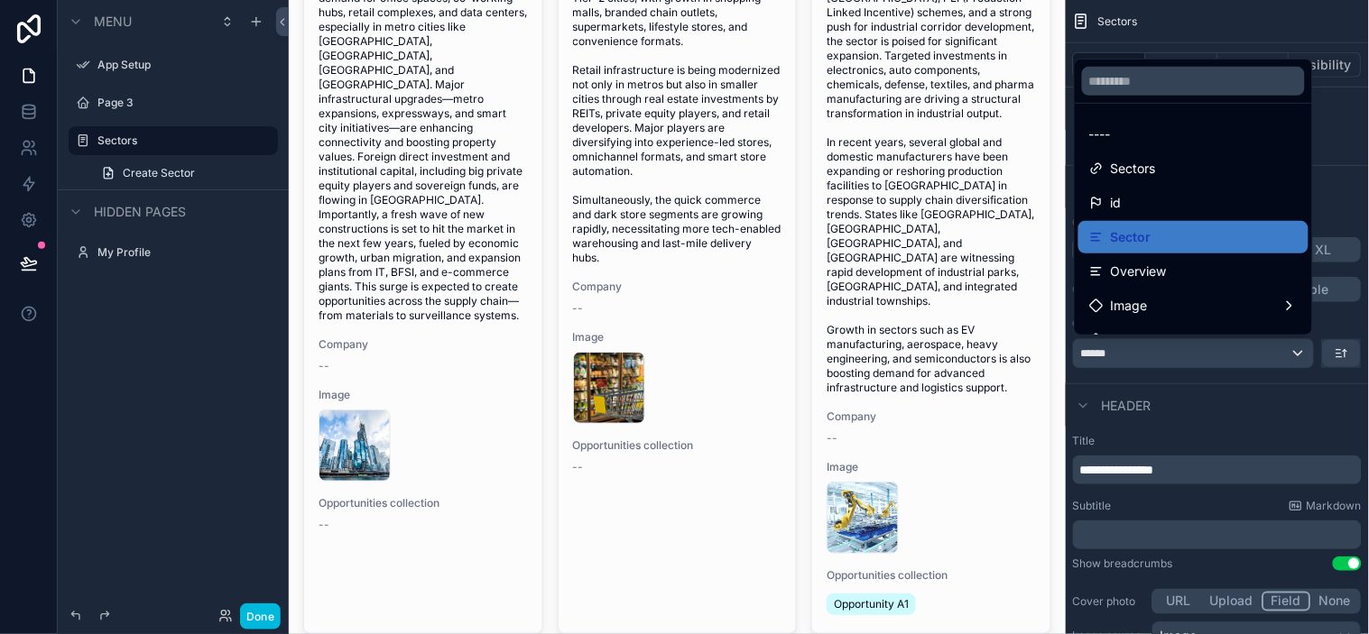
click at [1184, 301] on div "Image" at bounding box center [1193, 306] width 208 height 22
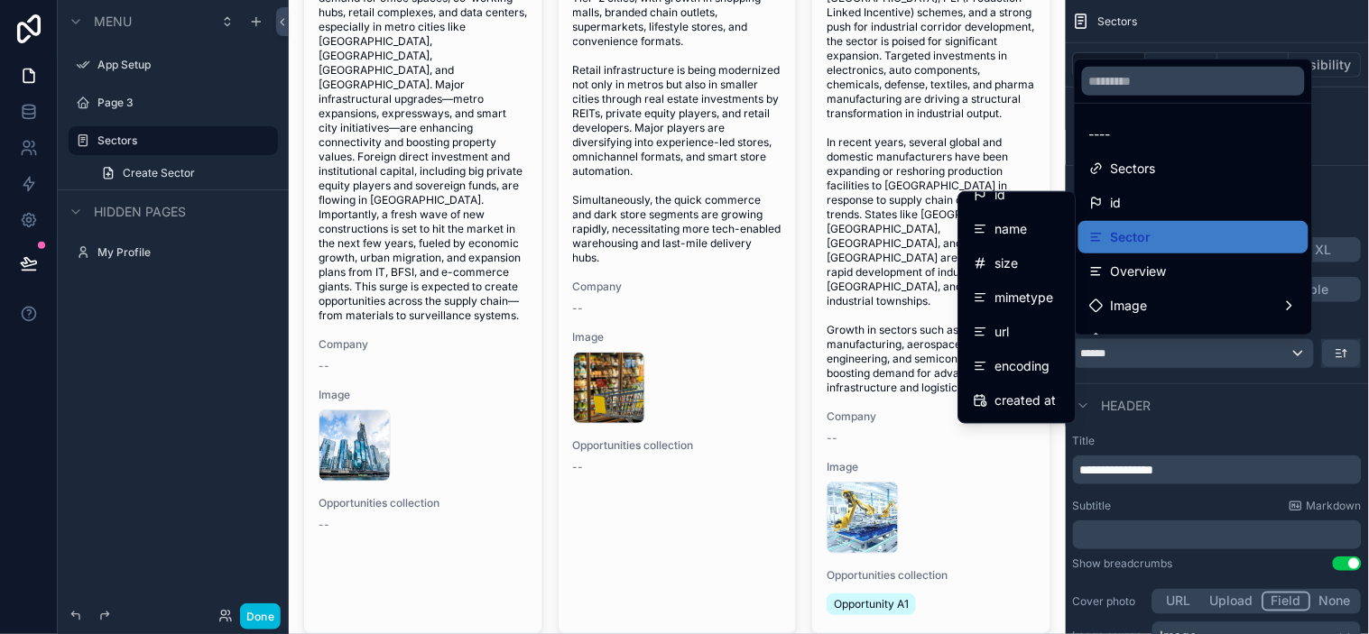
scroll to position [117, 0]
click at [1232, 401] on div "scrollable content" at bounding box center [684, 317] width 1369 height 634
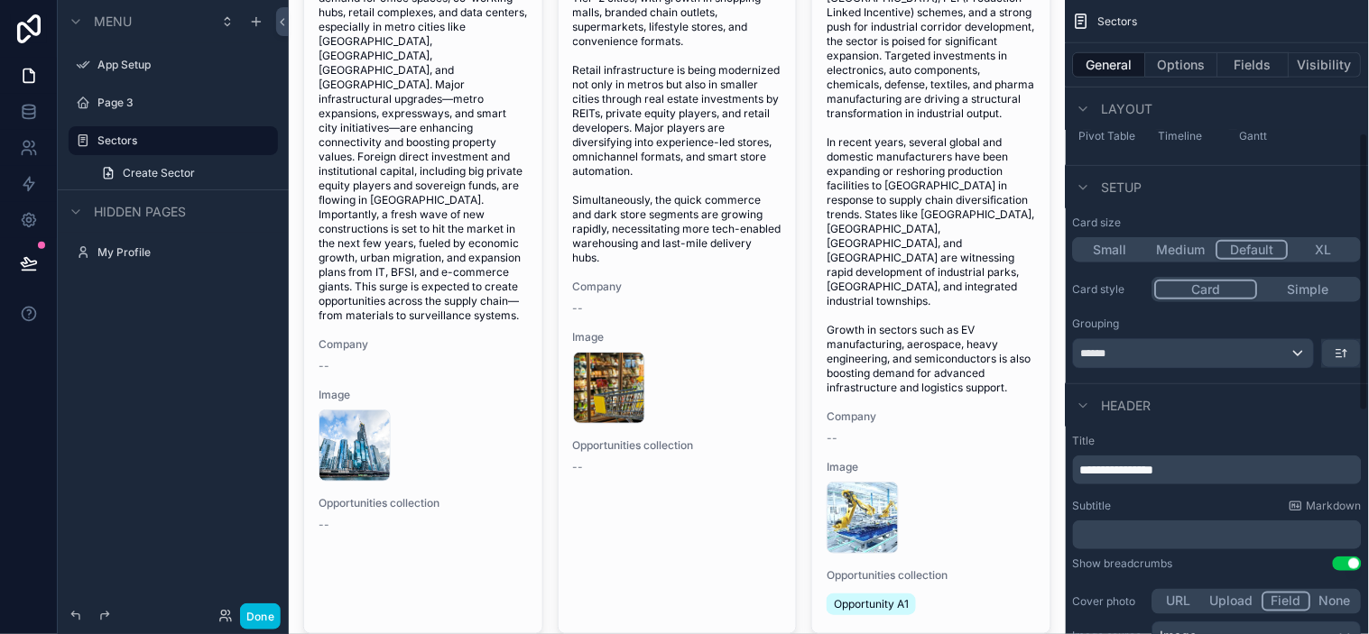
click at [1232, 363] on button "scrollable content" at bounding box center [1342, 353] width 38 height 27
click at [1232, 313] on div "scrollable content" at bounding box center [684, 317] width 1369 height 634
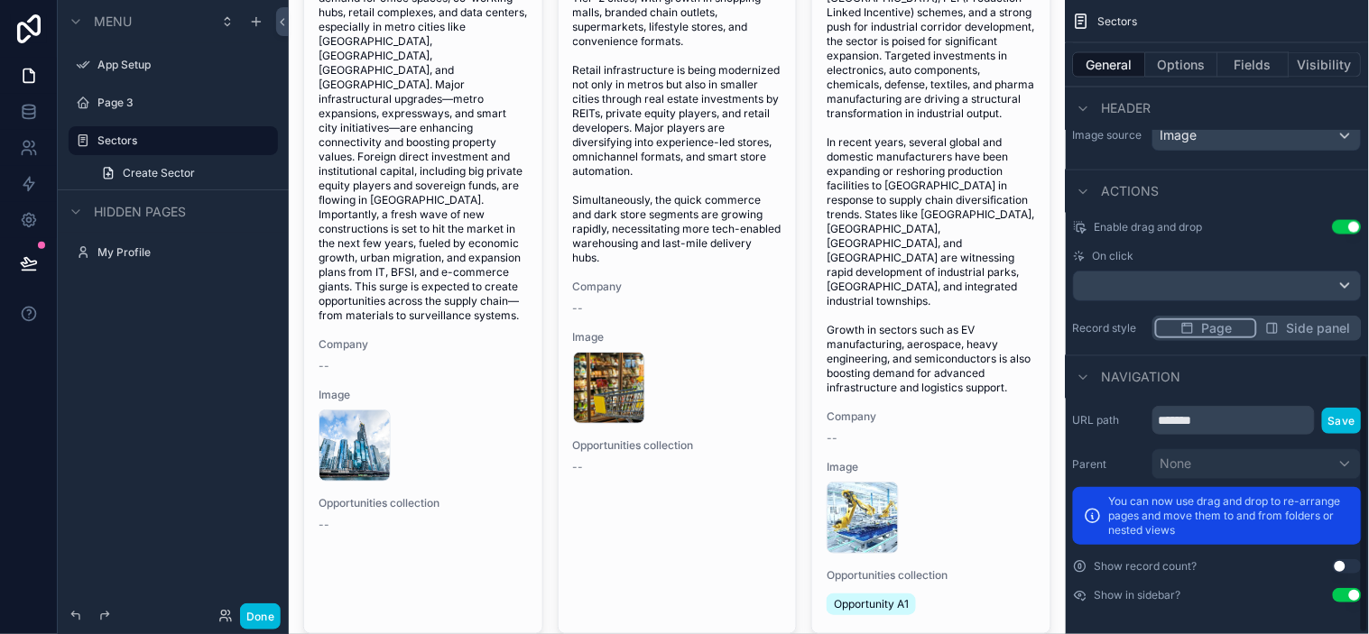
scroll to position [805, 0]
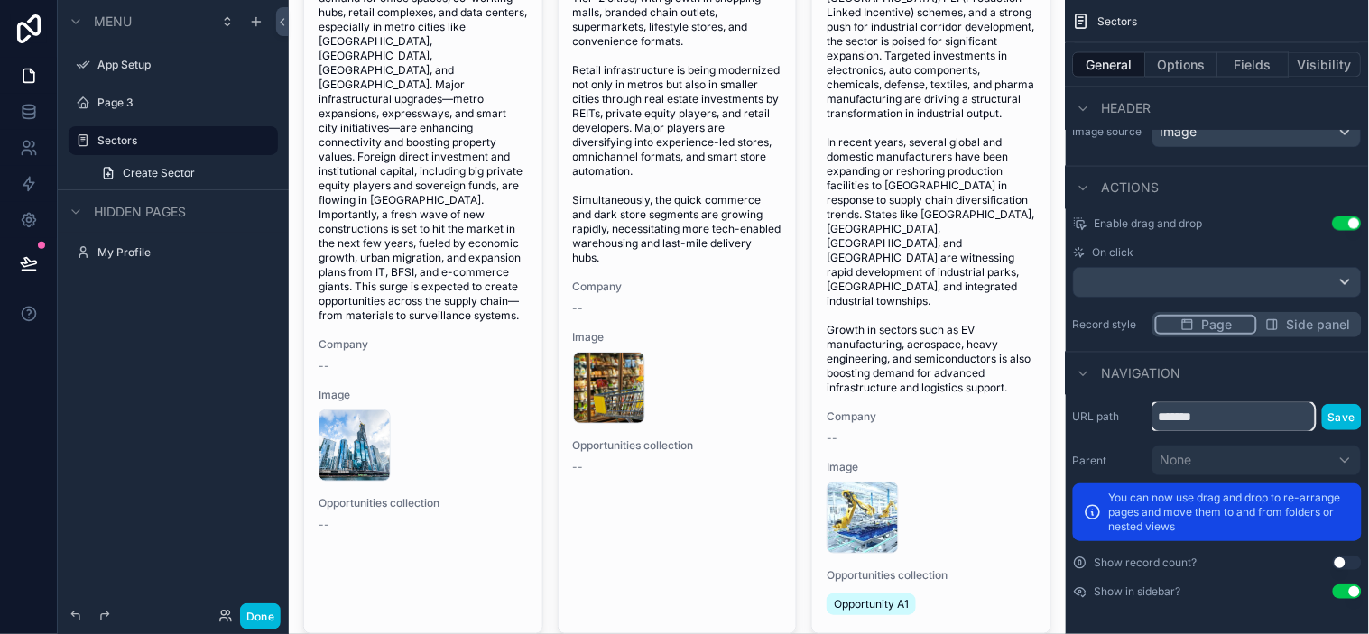
click at [1232, 412] on input "*******" at bounding box center [1233, 416] width 162 height 29
click at [1232, 388] on div "Navigation" at bounding box center [1217, 373] width 303 height 43
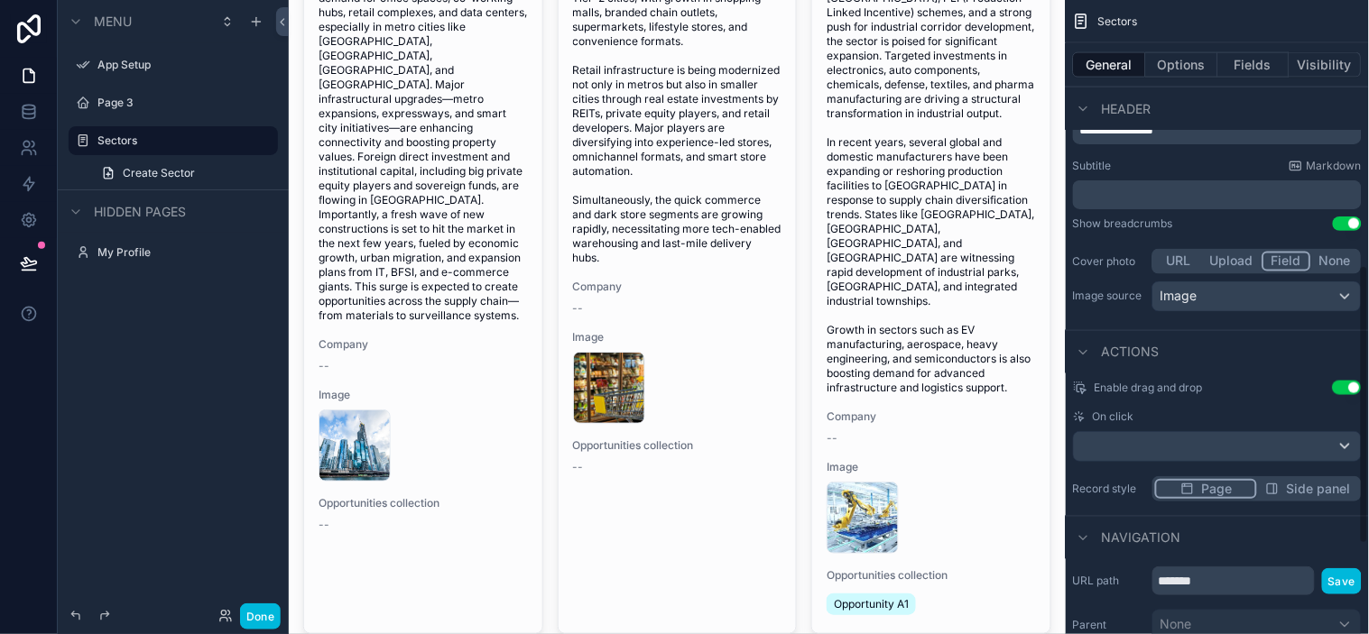
scroll to position [504, 0]
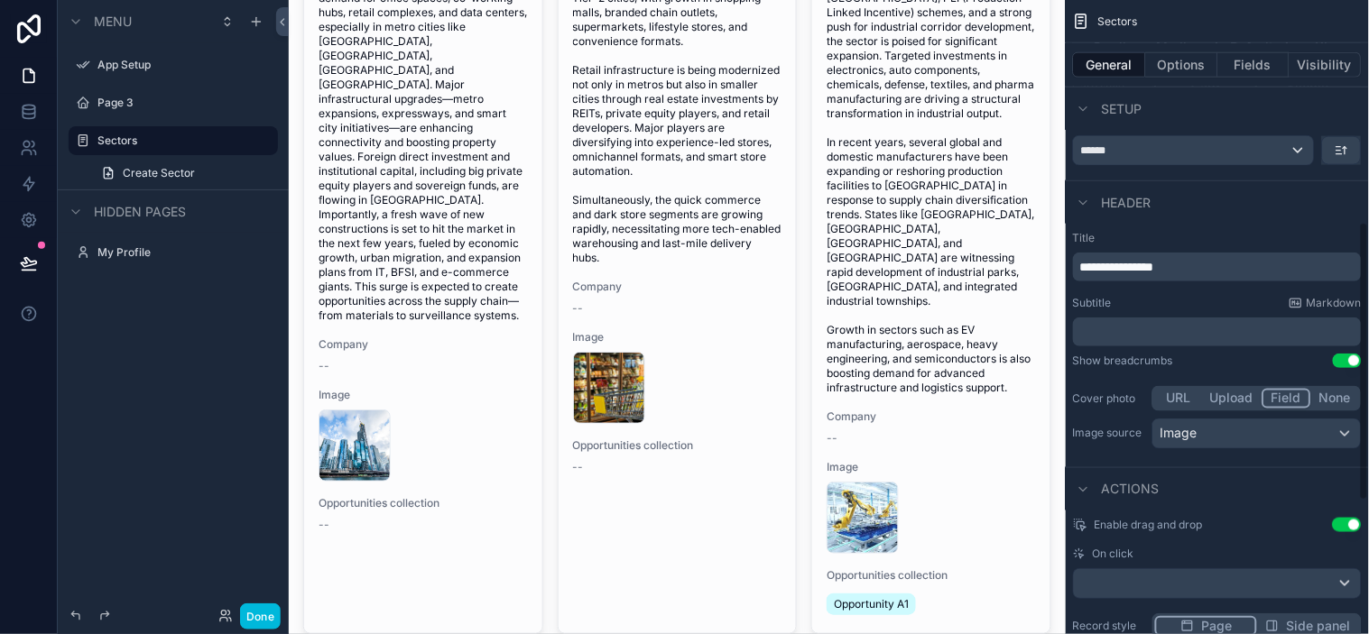
click at [1232, 478] on div "Actions" at bounding box center [1217, 488] width 303 height 43
drag, startPoint x: 1231, startPoint y: 455, endPoint x: 1249, endPoint y: 457, distance: 18.2
click at [1232, 455] on div "**********" at bounding box center [1217, 342] width 303 height 236
drag, startPoint x: 1249, startPoint y: 457, endPoint x: 1261, endPoint y: 457, distance: 12.6
click at [1232, 458] on div "**********" at bounding box center [1217, 201] width 303 height 1411
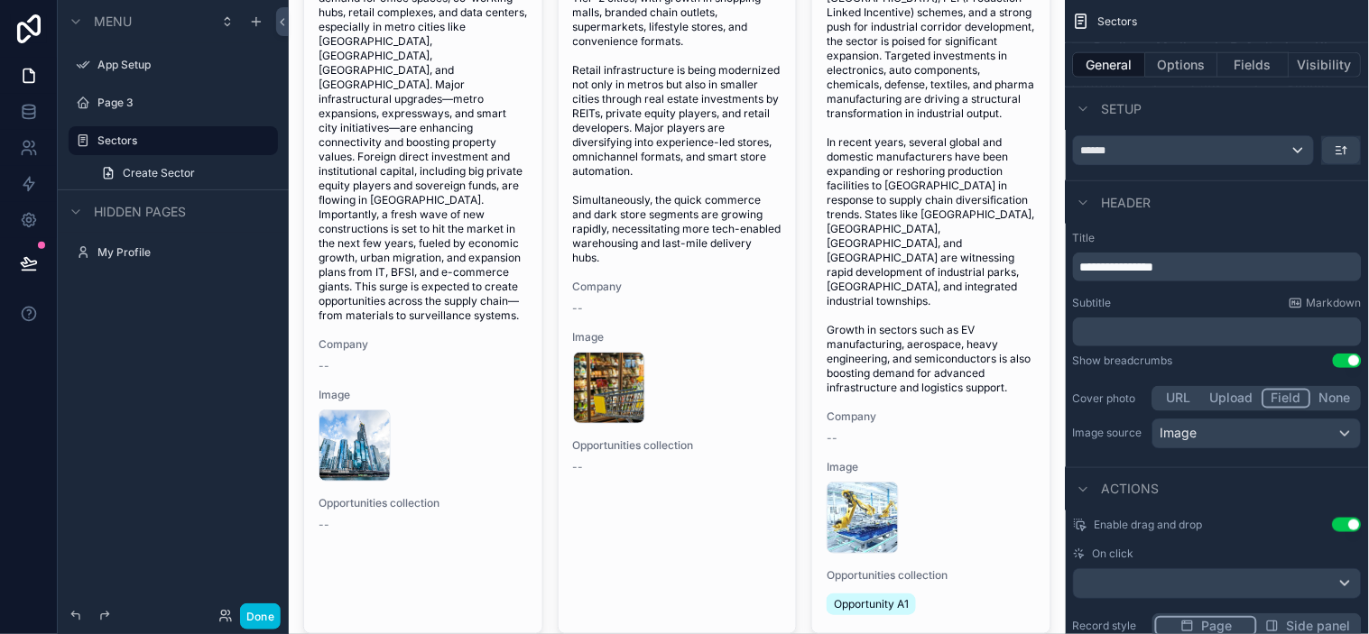
click at [1232, 457] on div "**********" at bounding box center [1217, 342] width 303 height 236
drag, startPoint x: 1271, startPoint y: 457, endPoint x: 1283, endPoint y: 457, distance: 12.6
click at [1232, 457] on div "**********" at bounding box center [1217, 342] width 303 height 236
drag, startPoint x: 1290, startPoint y: 457, endPoint x: 1276, endPoint y: 436, distance: 26.0
click at [1232, 457] on div "**********" at bounding box center [1217, 342] width 303 height 236
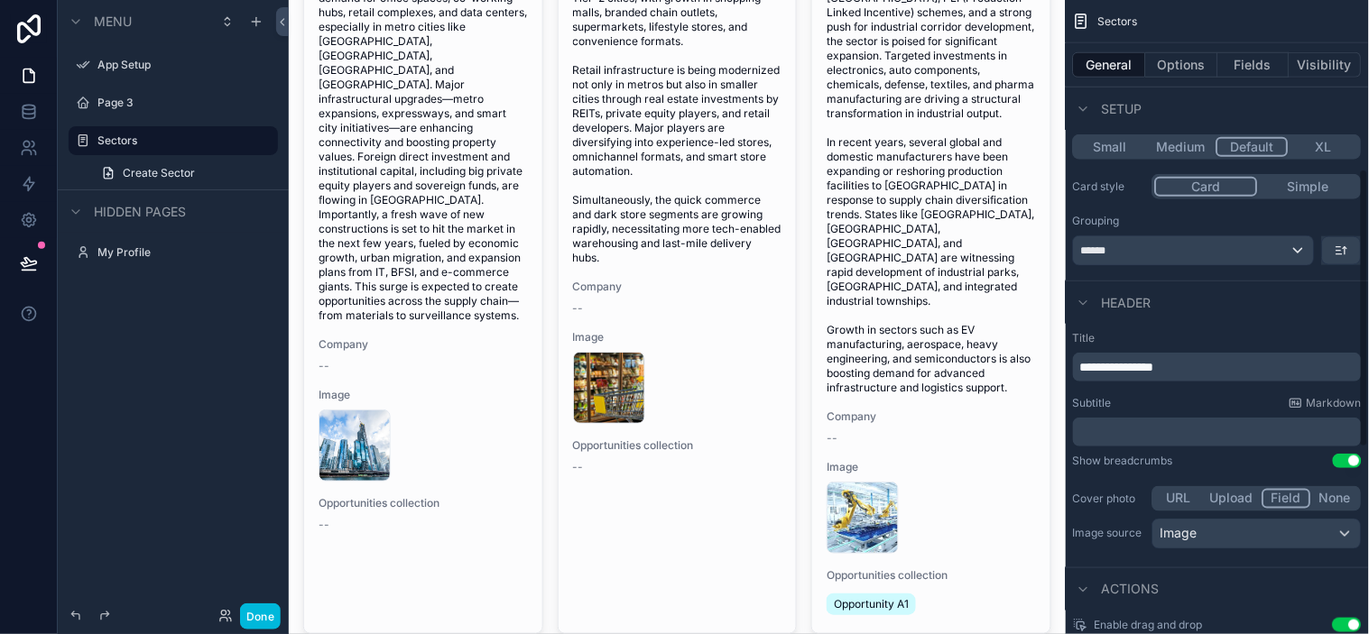
scroll to position [303, 0]
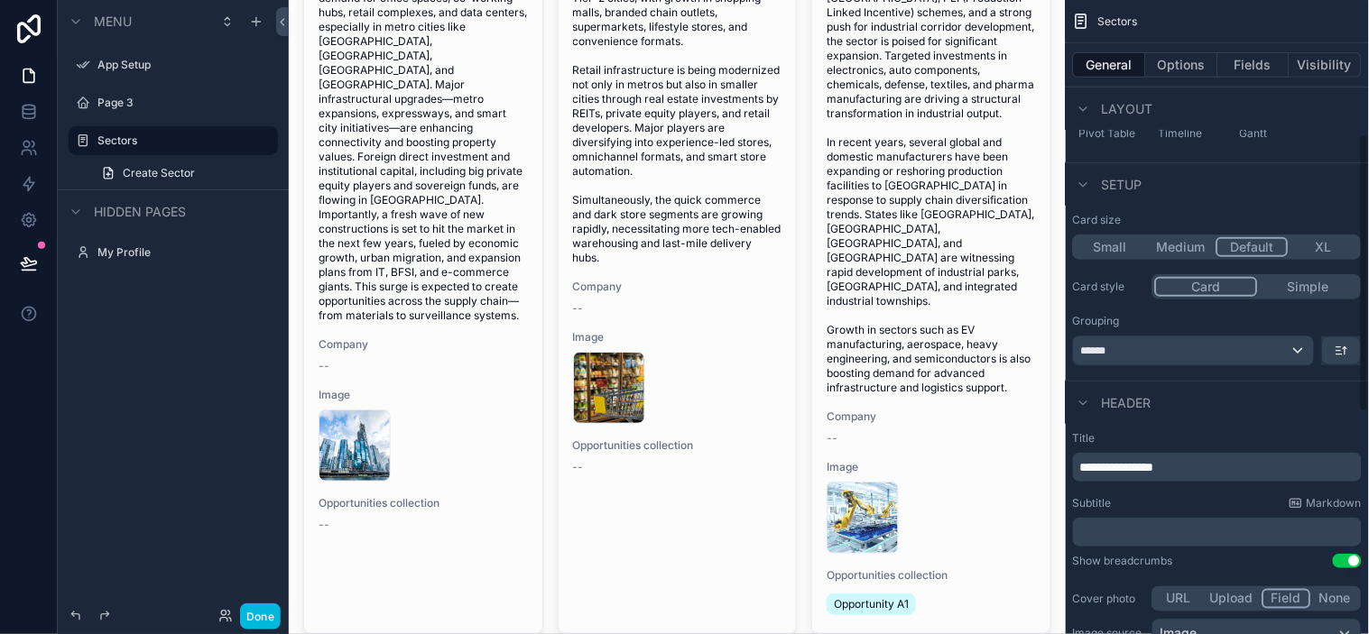
click at [1229, 412] on div "Header" at bounding box center [1217, 402] width 303 height 43
drag, startPoint x: 1229, startPoint y: 412, endPoint x: 1192, endPoint y: 437, distance: 44.3
click at [1167, 437] on label "Title" at bounding box center [1217, 438] width 289 height 14
click at [1196, 437] on label "Title" at bounding box center [1217, 438] width 289 height 14
drag, startPoint x: 1215, startPoint y: 430, endPoint x: 1234, endPoint y: 429, distance: 19.0
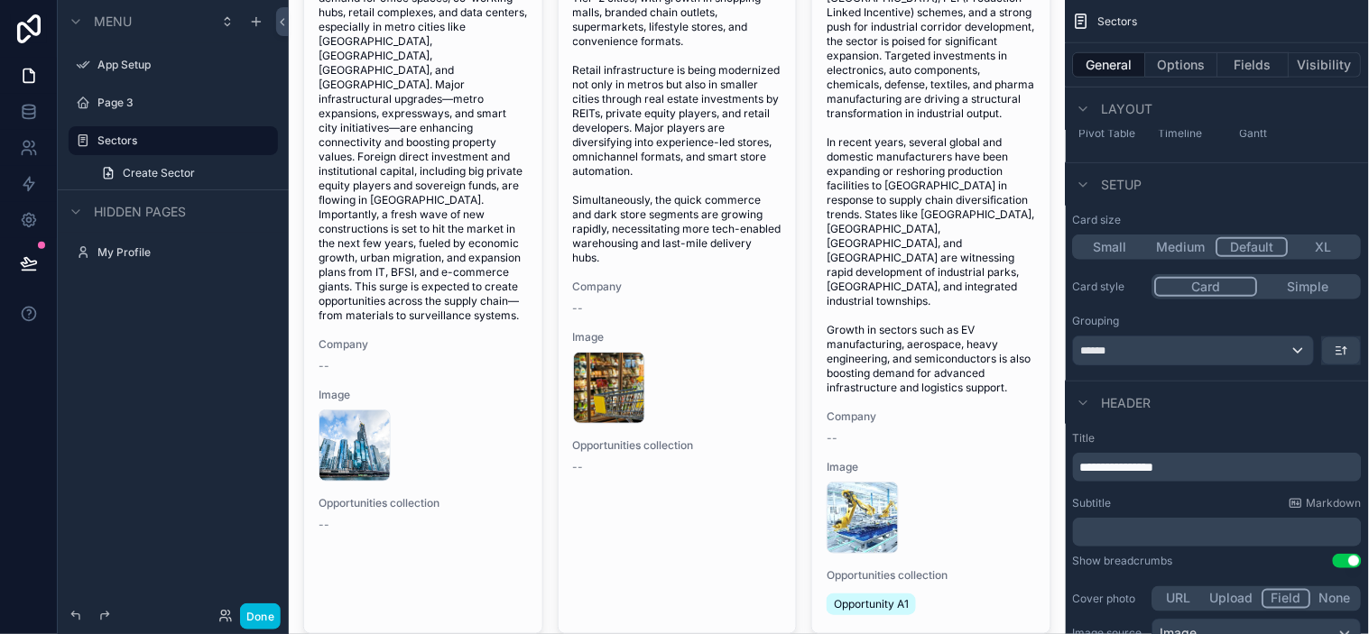
click at [1216, 431] on label "Title" at bounding box center [1217, 438] width 289 height 14
click at [1232, 424] on div "**********" at bounding box center [1217, 542] width 303 height 236
click at [1232, 422] on div "Header" at bounding box center [1217, 402] width 303 height 43
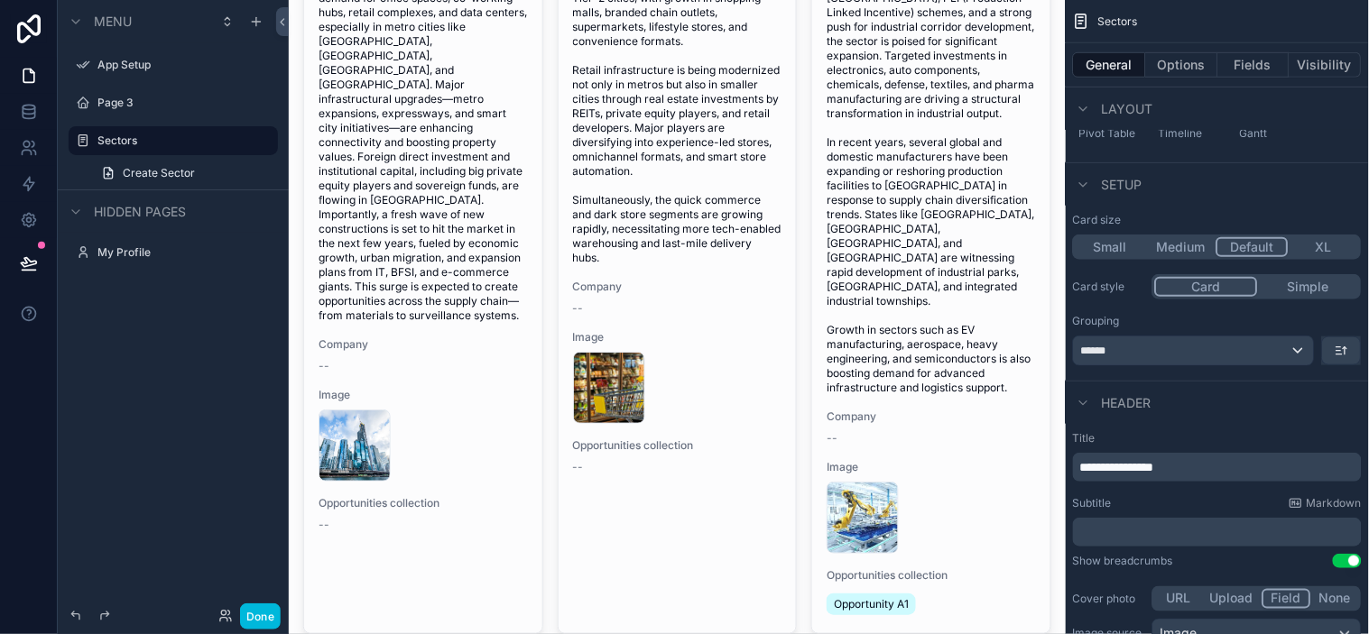
click at [1232, 425] on div "**********" at bounding box center [1217, 402] width 303 height 1411
click at [1232, 426] on div "**********" at bounding box center [1217, 542] width 303 height 236
drag, startPoint x: 1246, startPoint y: 429, endPoint x: 1265, endPoint y: 430, distance: 19.0
click at [1232, 430] on div "**********" at bounding box center [1217, 542] width 303 height 236
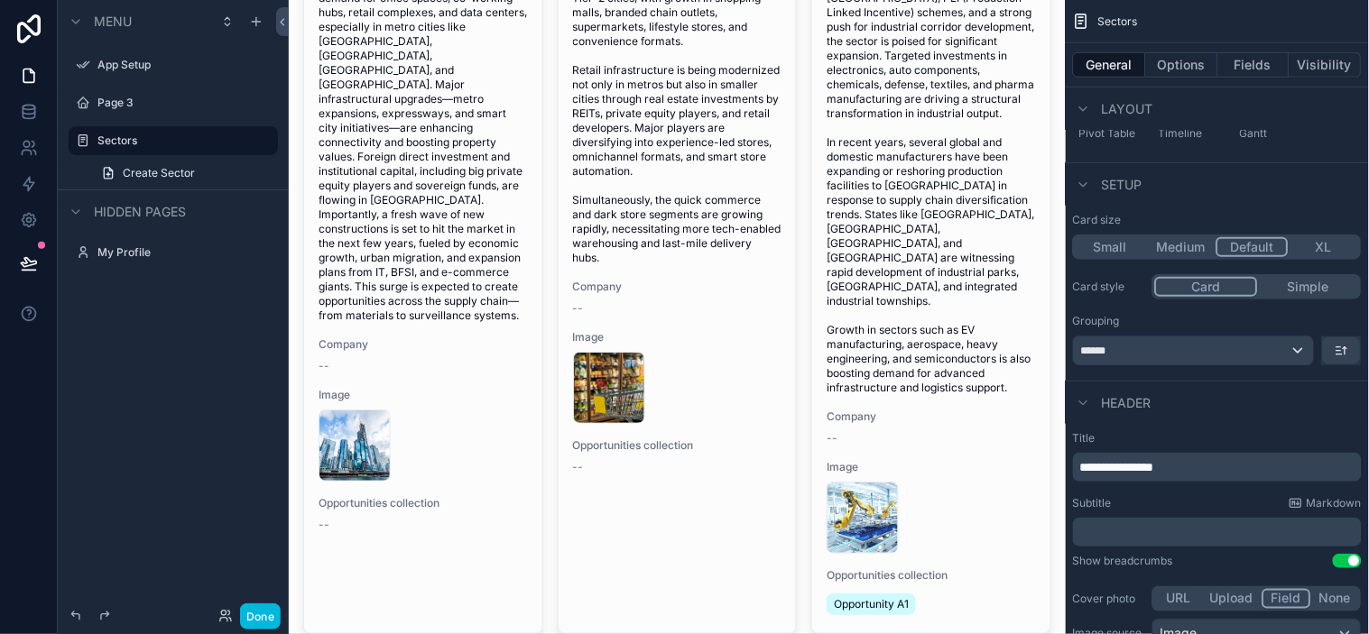
click at [1232, 429] on div "**********" at bounding box center [1217, 542] width 303 height 236
click at [1232, 427] on div "**********" at bounding box center [1217, 542] width 303 height 236
click at [1206, 325] on div "Grouping" at bounding box center [1217, 321] width 289 height 14
drag, startPoint x: 1218, startPoint y: 322, endPoint x: 1229, endPoint y: 321, distance: 10.9
click at [1224, 322] on div "Grouping" at bounding box center [1217, 321] width 289 height 14
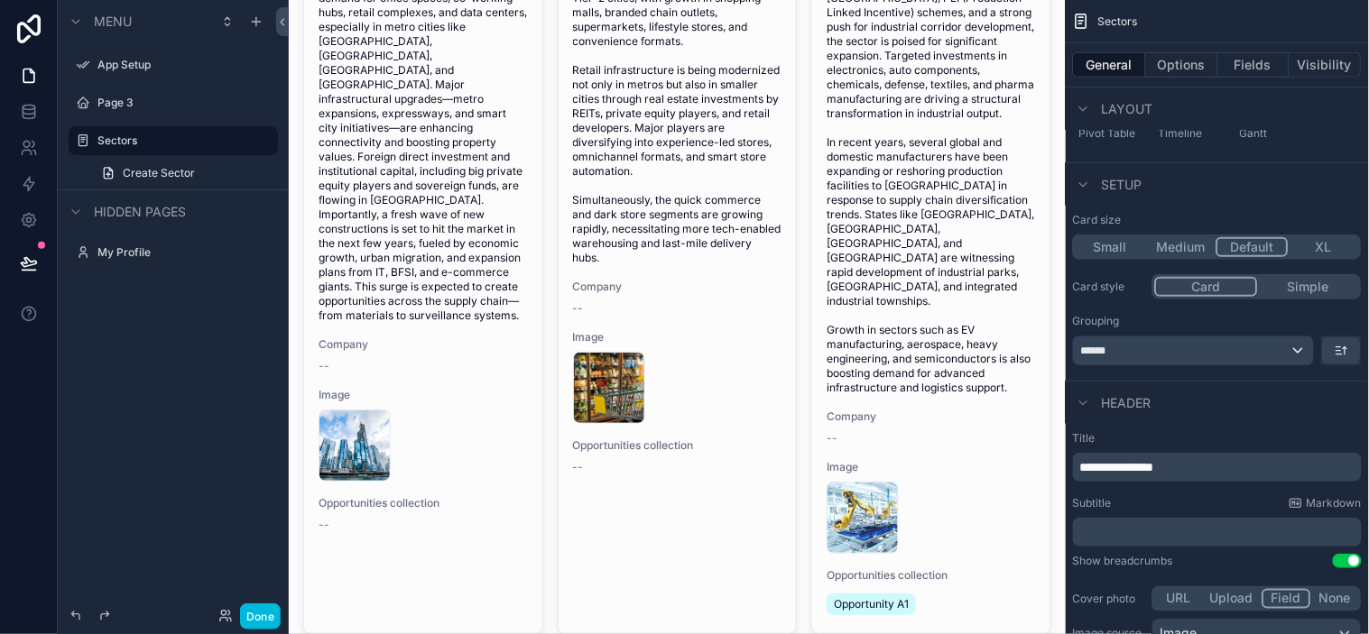
drag, startPoint x: 1229, startPoint y: 321, endPoint x: 1239, endPoint y: 321, distance: 9.9
click at [1232, 321] on div "Grouping" at bounding box center [1217, 321] width 289 height 14
click at [1232, 319] on div "Grouping" at bounding box center [1217, 321] width 289 height 14
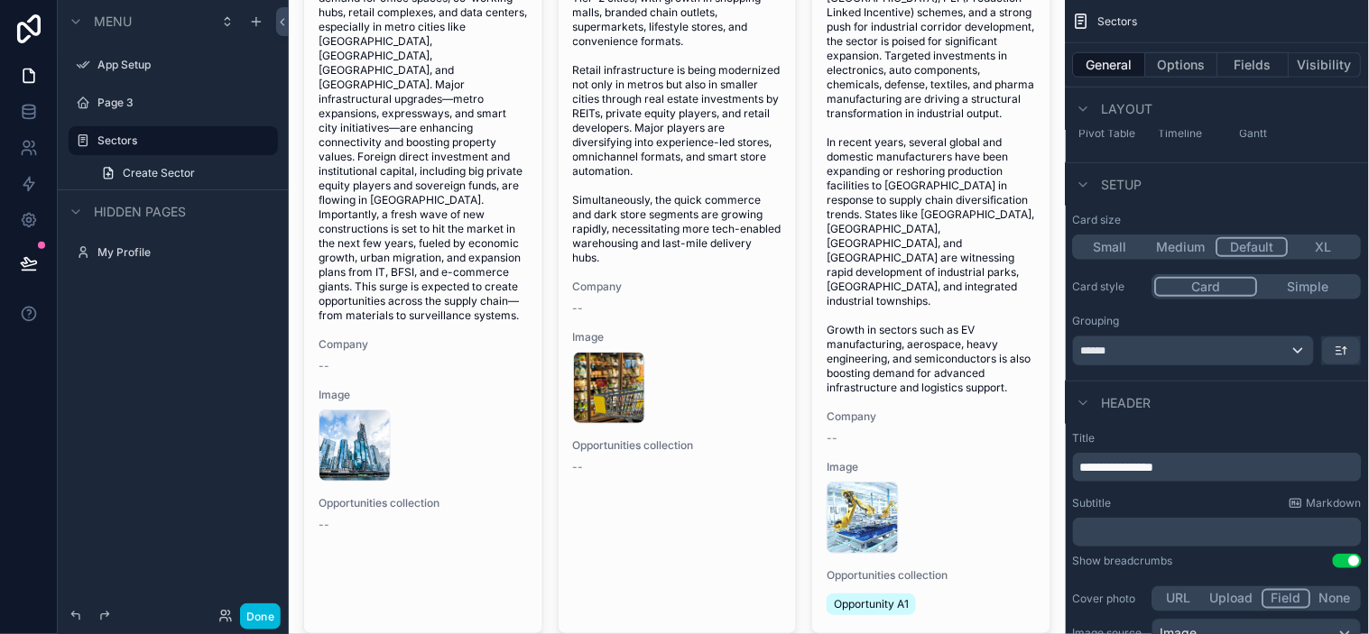
drag, startPoint x: 1267, startPoint y: 318, endPoint x: 1234, endPoint y: 317, distance: 33.4
click at [1232, 317] on div "Grouping" at bounding box center [1217, 321] width 289 height 14
drag, startPoint x: 1215, startPoint y: 317, endPoint x: 1234, endPoint y: 319, distance: 19.0
click at [1220, 319] on div "Grouping" at bounding box center [1217, 321] width 289 height 14
click at [1232, 319] on div "Grouping" at bounding box center [1217, 321] width 289 height 14
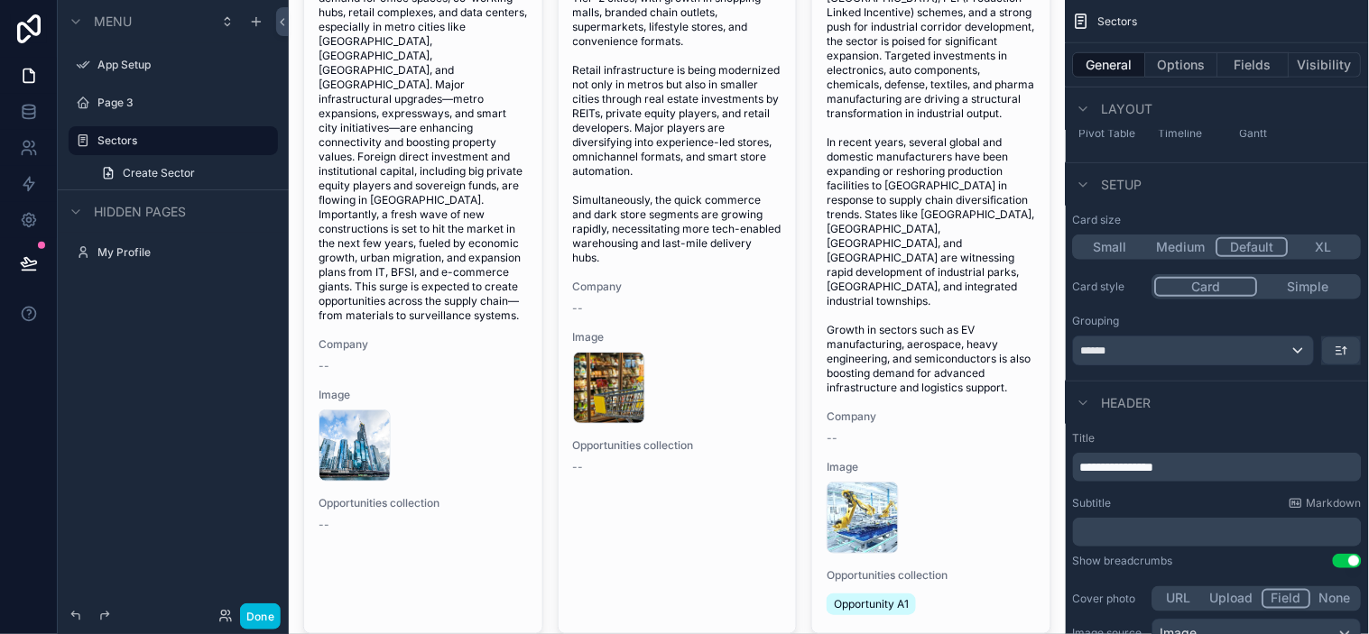
click at [1232, 319] on div "Grouping" at bounding box center [1217, 321] width 289 height 14
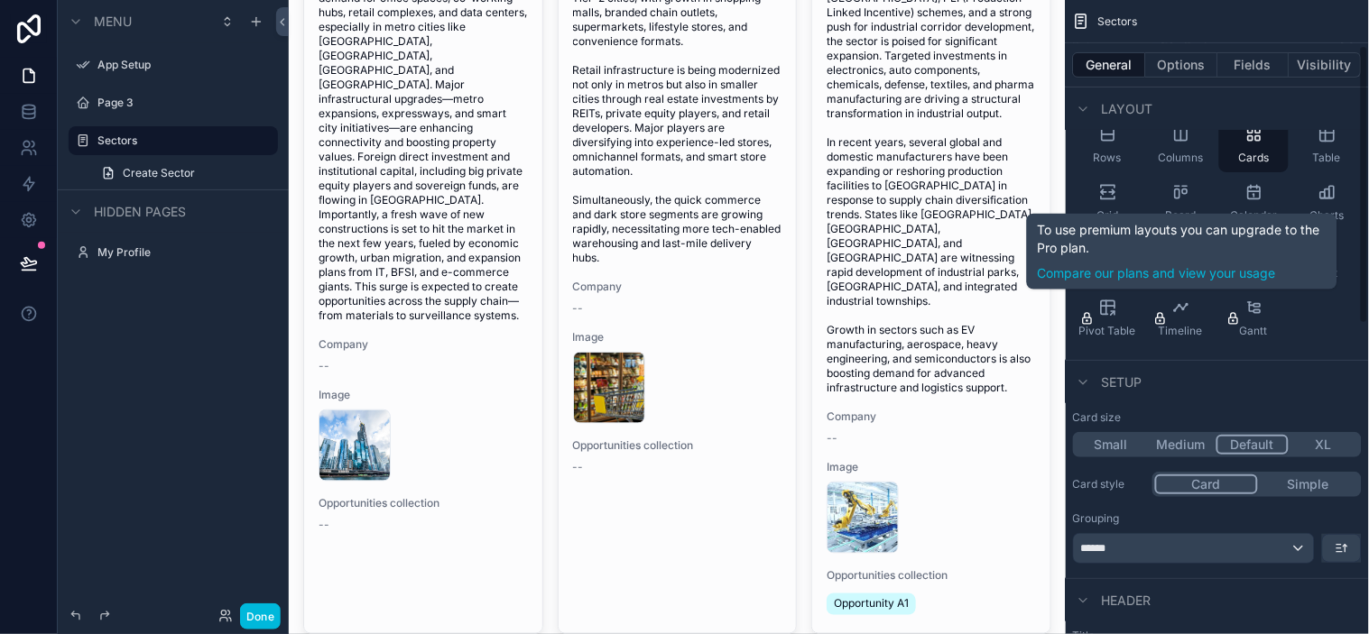
scroll to position [103, 0]
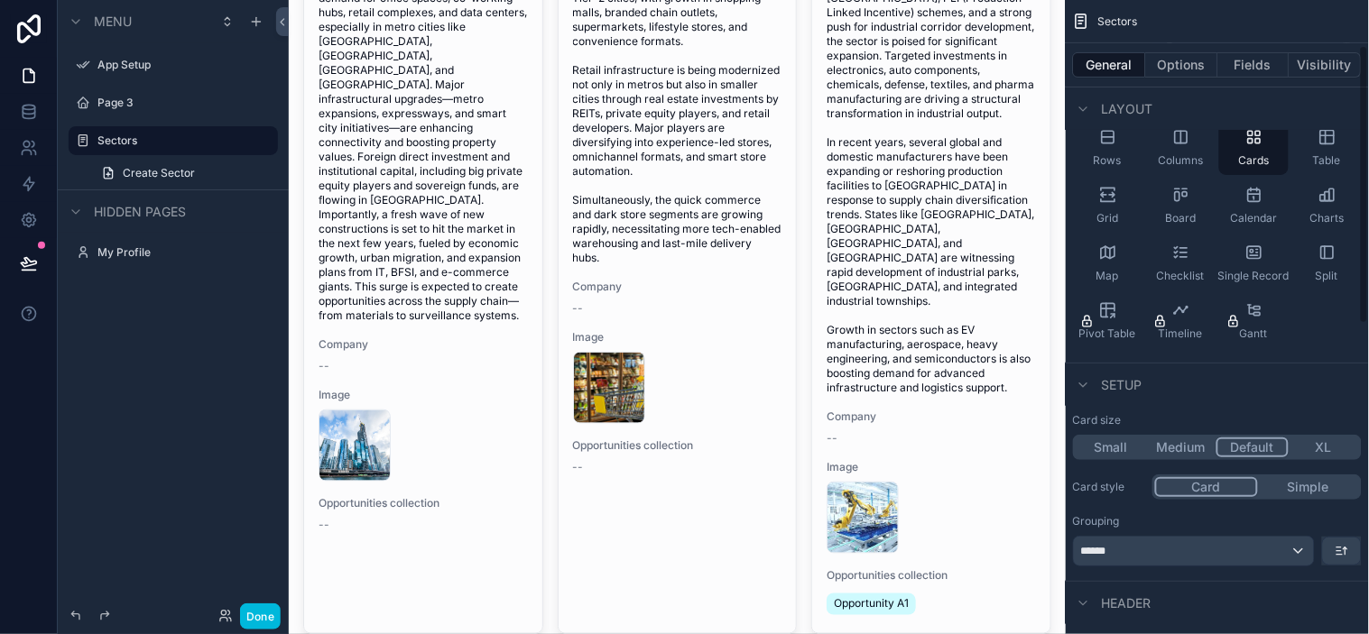
click at [1117, 381] on span "Setup" at bounding box center [1122, 385] width 41 height 18
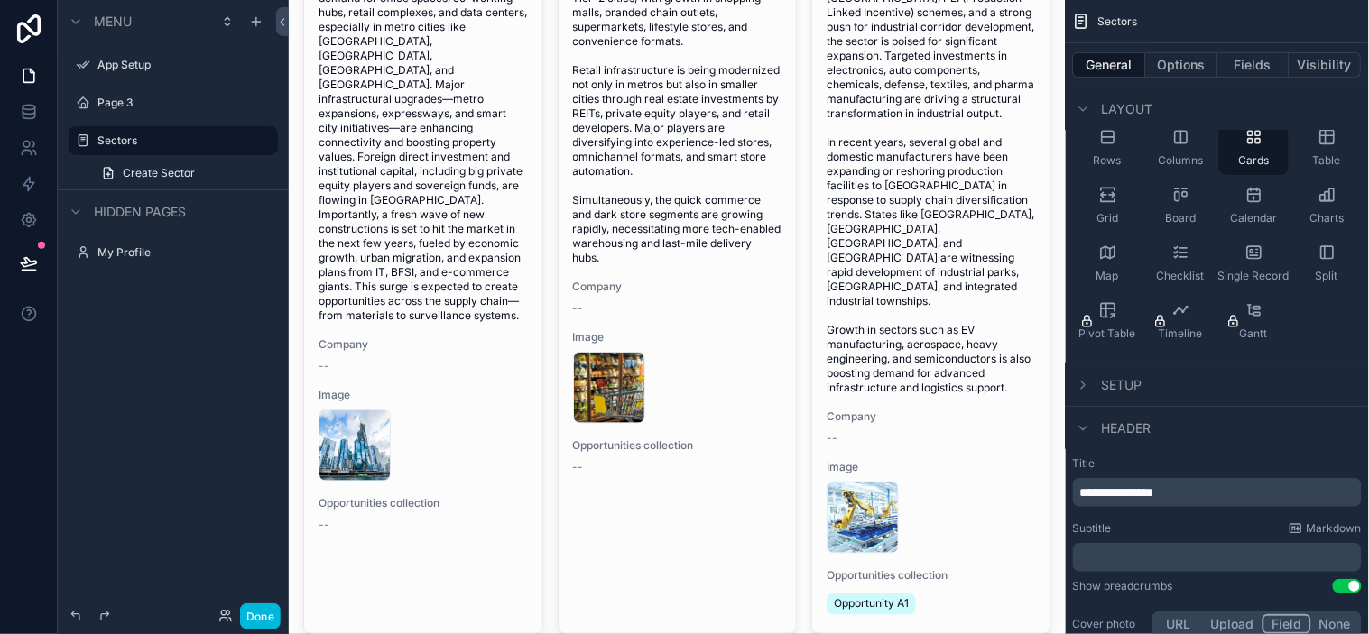
click at [1126, 372] on div "Setup" at bounding box center [1217, 384] width 303 height 43
click at [1126, 377] on span "Setup" at bounding box center [1122, 385] width 41 height 18
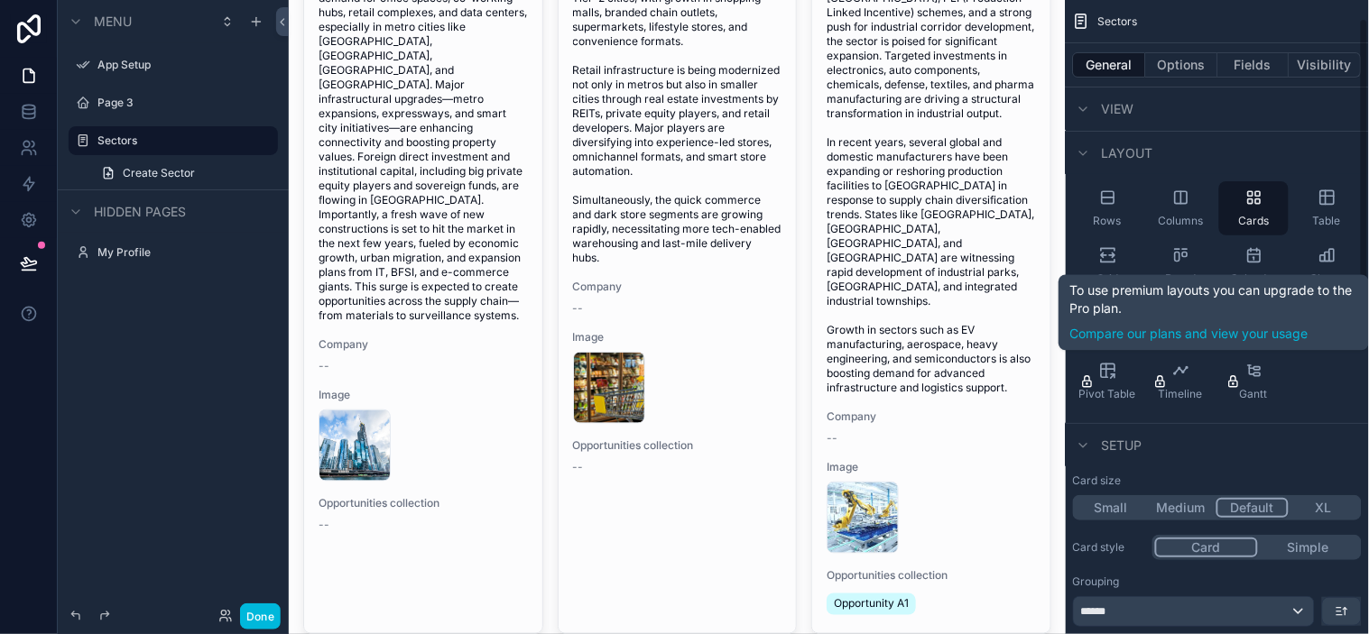
scroll to position [42, 0]
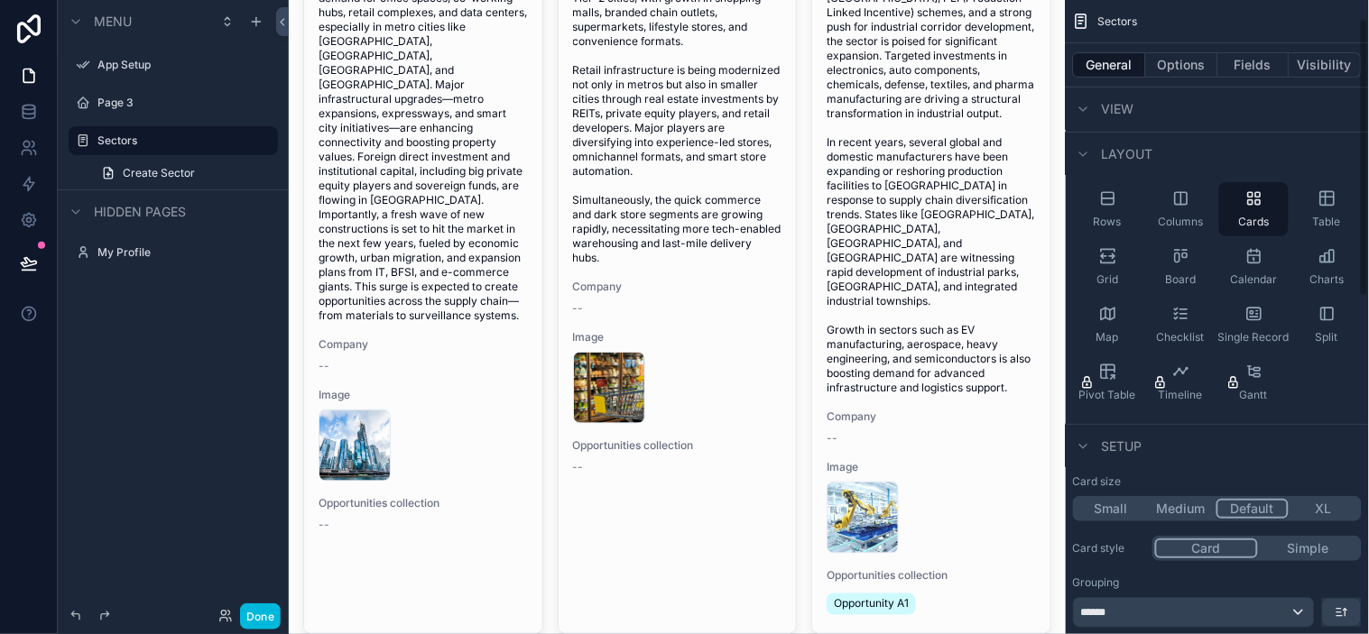
click at [1232, 391] on div "Rows Columns Cards Table Grid Board Calendar Charts Map Checklist Single Record…" at bounding box center [1217, 296] width 303 height 242
drag, startPoint x: 1329, startPoint y: 391, endPoint x: 1357, endPoint y: 397, distance: 28.7
click at [1232, 397] on div "Rows Columns Cards Table Grid Board Calendar Charts Map Checklist Single Record…" at bounding box center [1217, 296] width 303 height 242
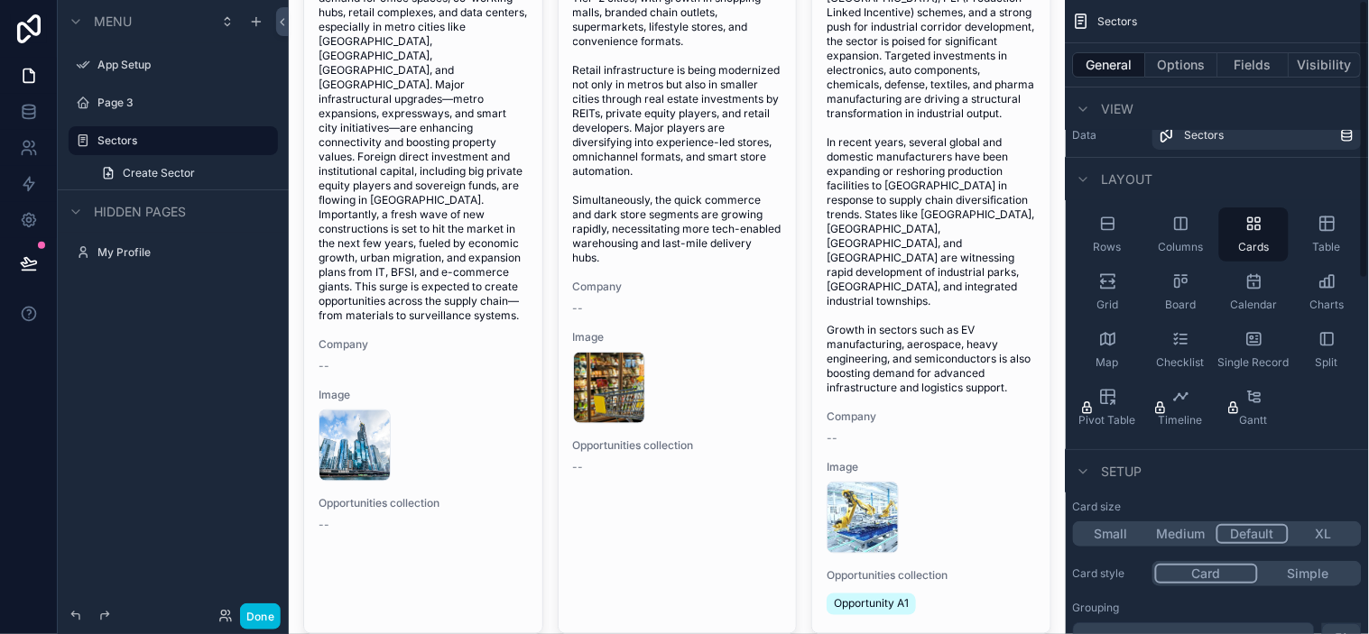
scroll to position [0, 0]
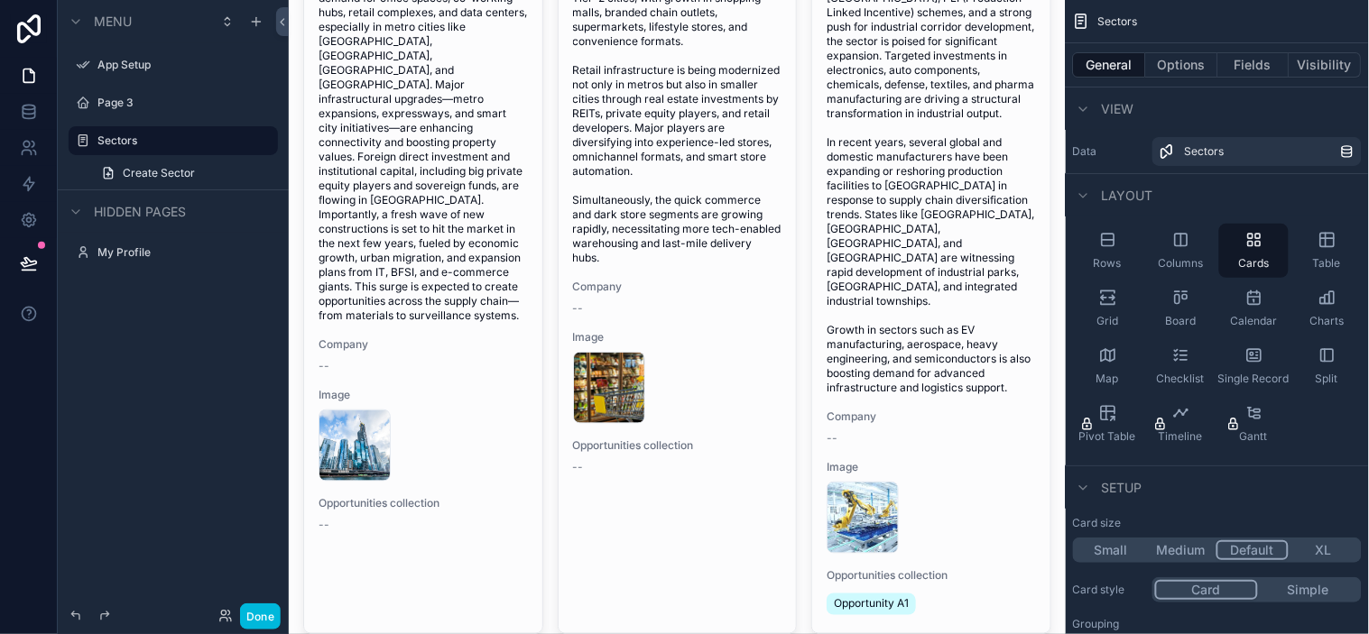
drag, startPoint x: 1220, startPoint y: 194, endPoint x: 1234, endPoint y: 193, distance: 13.6
click at [1221, 193] on div "Layout" at bounding box center [1217, 194] width 303 height 43
drag, startPoint x: 1234, startPoint y: 193, endPoint x: 1243, endPoint y: 188, distance: 10.5
click at [1232, 192] on div "Layout" at bounding box center [1217, 194] width 303 height 43
click at [1232, 188] on div "Layout" at bounding box center [1217, 194] width 303 height 43
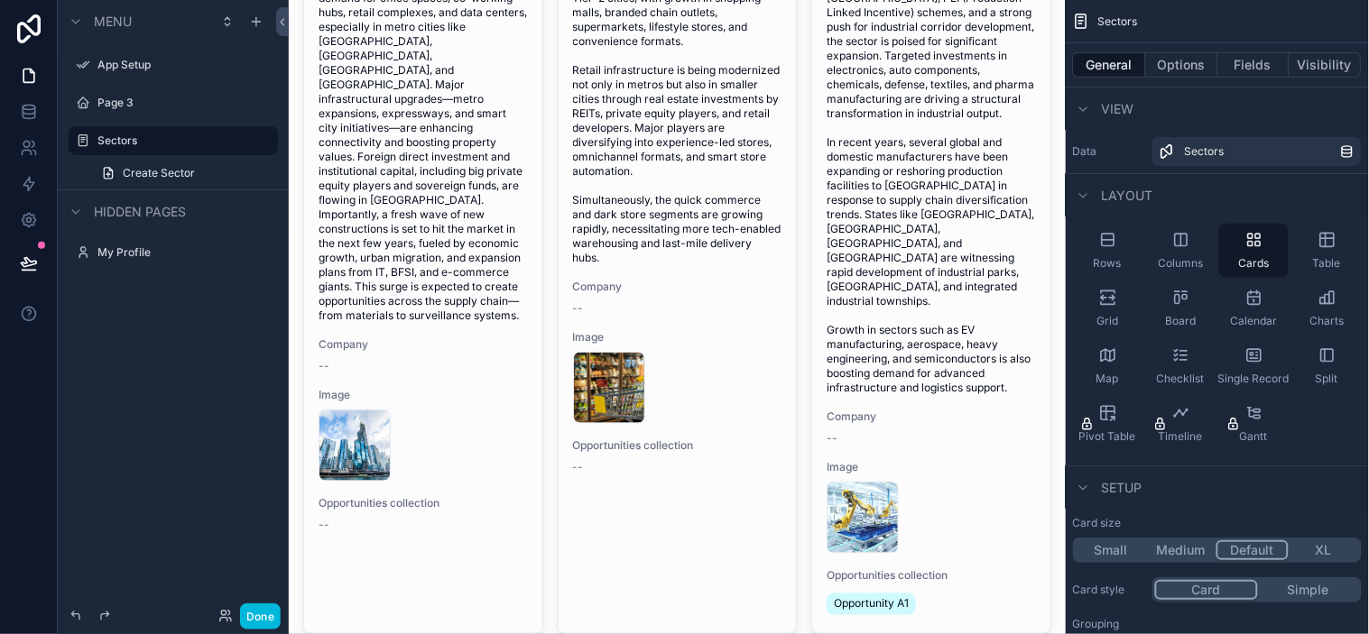
drag, startPoint x: 1234, startPoint y: 184, endPoint x: 1241, endPoint y: 168, distance: 17.4
click at [1232, 183] on div "Layout" at bounding box center [1217, 194] width 303 height 43
click at [1123, 193] on span "Layout" at bounding box center [1127, 196] width 51 height 18
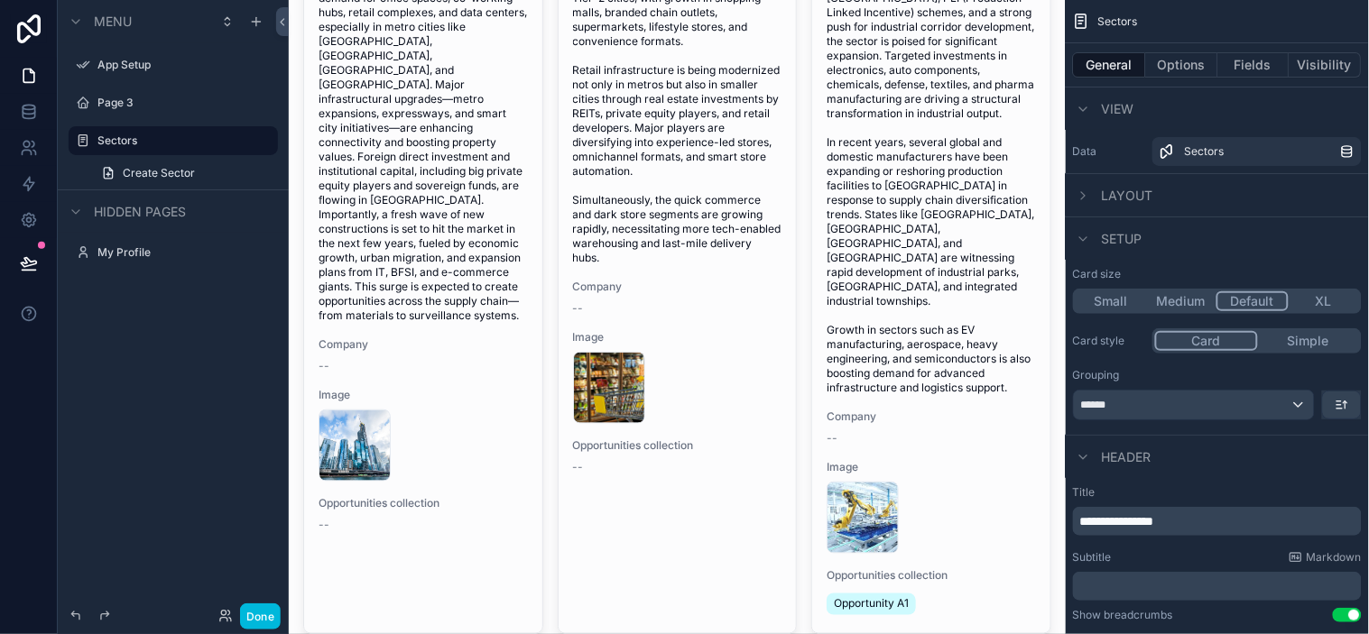
click at [1125, 190] on span "Layout" at bounding box center [1127, 196] width 51 height 18
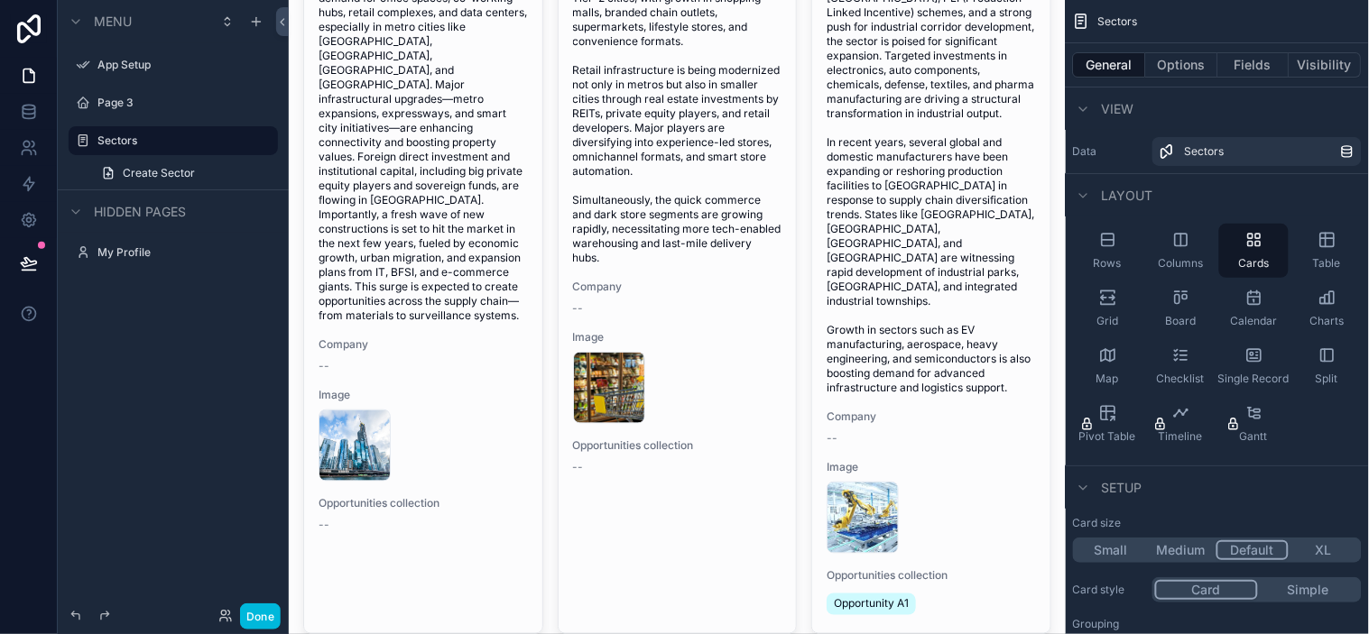
click at [1124, 100] on span "View" at bounding box center [1118, 109] width 32 height 18
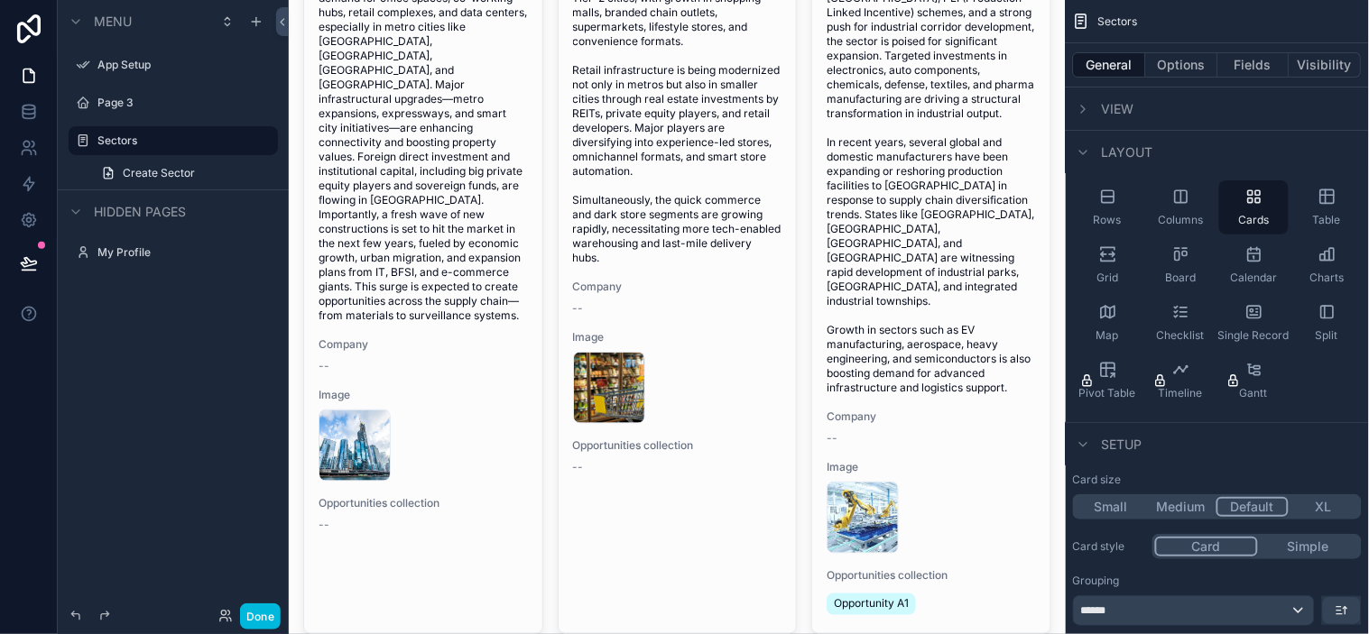
click at [1124, 100] on span "View" at bounding box center [1118, 109] width 32 height 18
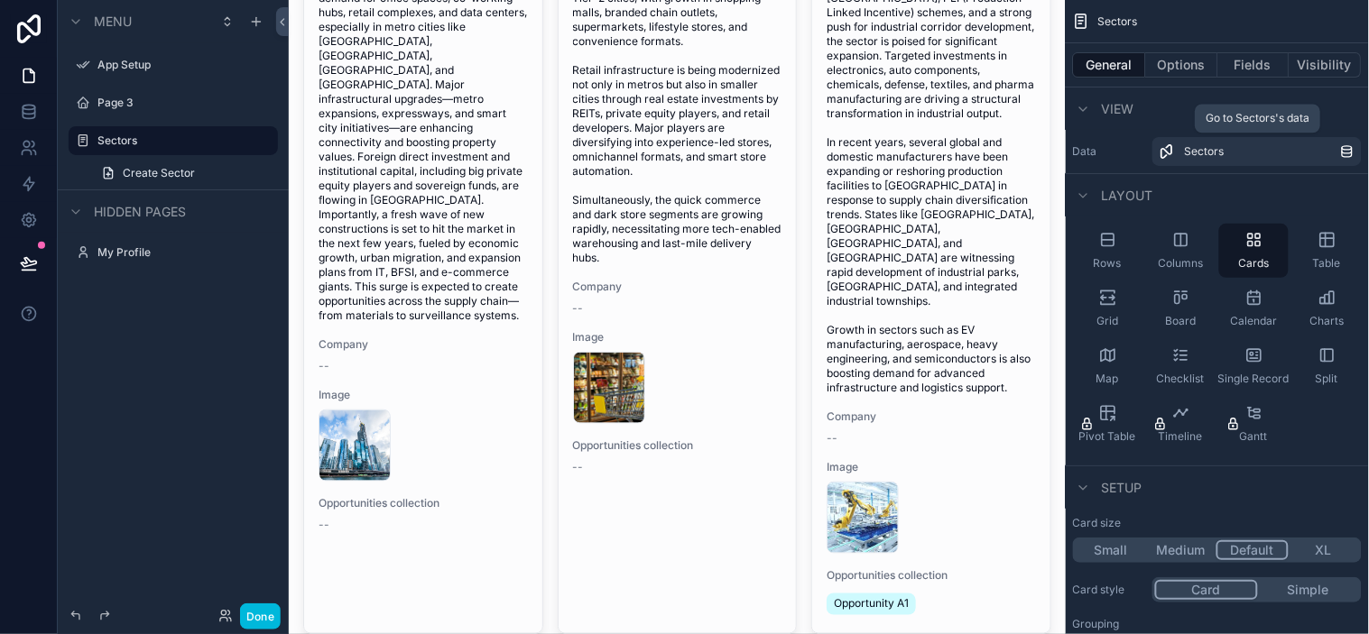
click at [1202, 156] on span "Sectors" at bounding box center [1205, 151] width 40 height 14
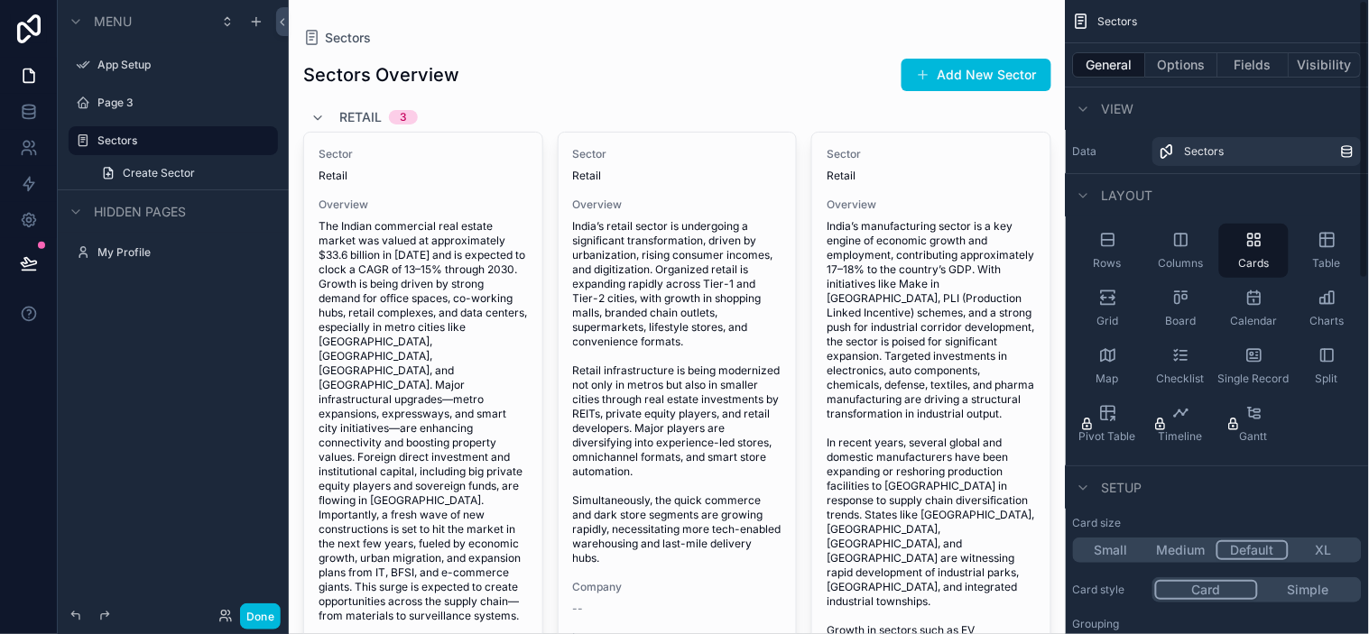
click at [1201, 56] on button "Options" at bounding box center [1182, 64] width 72 height 25
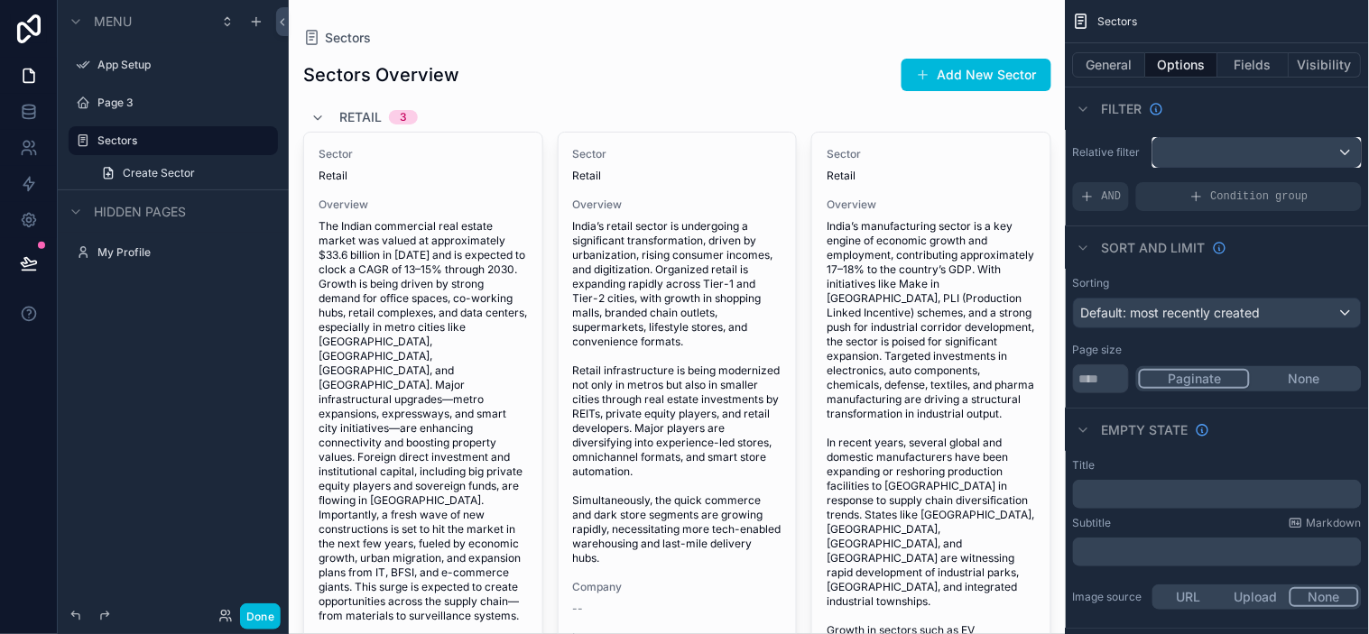
click at [1197, 156] on div "scrollable content" at bounding box center [1257, 152] width 208 height 29
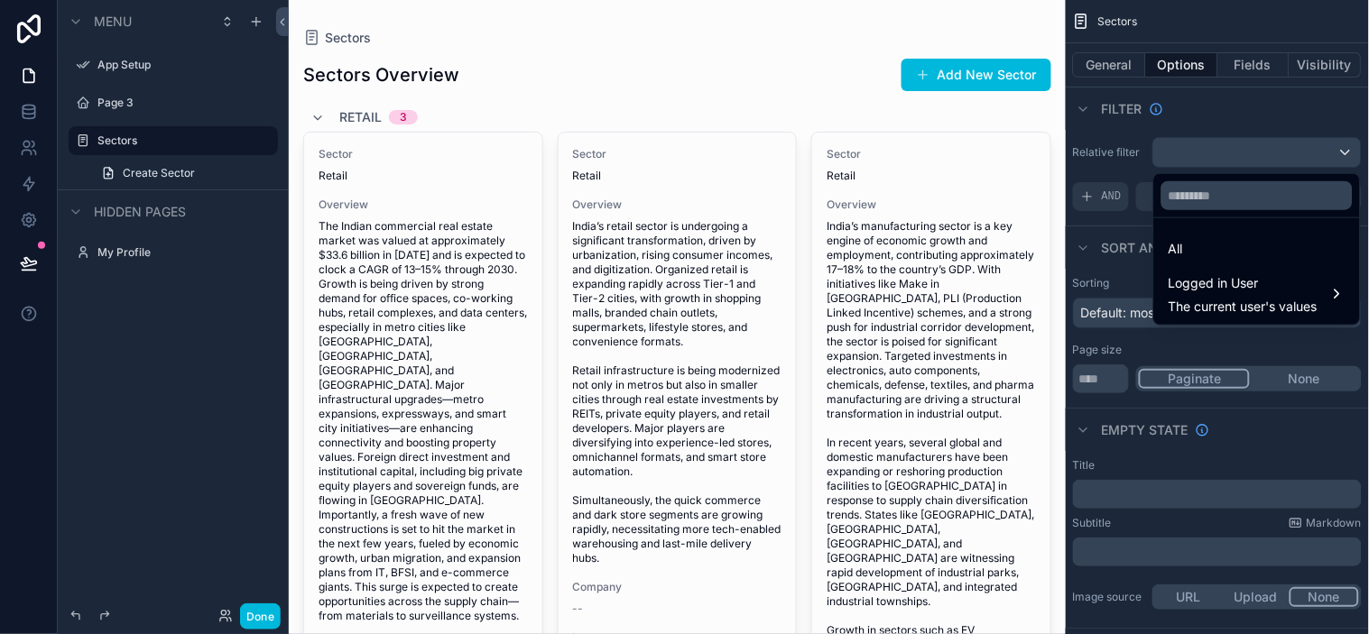
click at [1198, 154] on div "scrollable content" at bounding box center [684, 317] width 1369 height 634
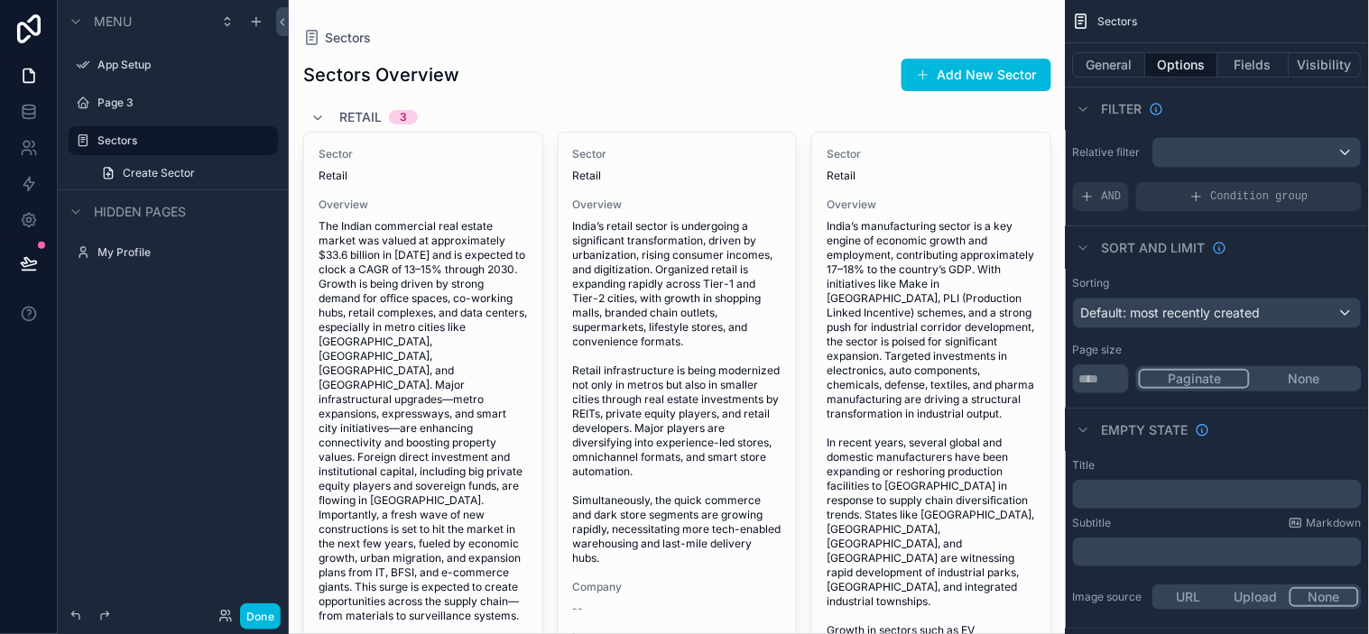
click at [121, 108] on label "Page 3" at bounding box center [182, 103] width 170 height 14
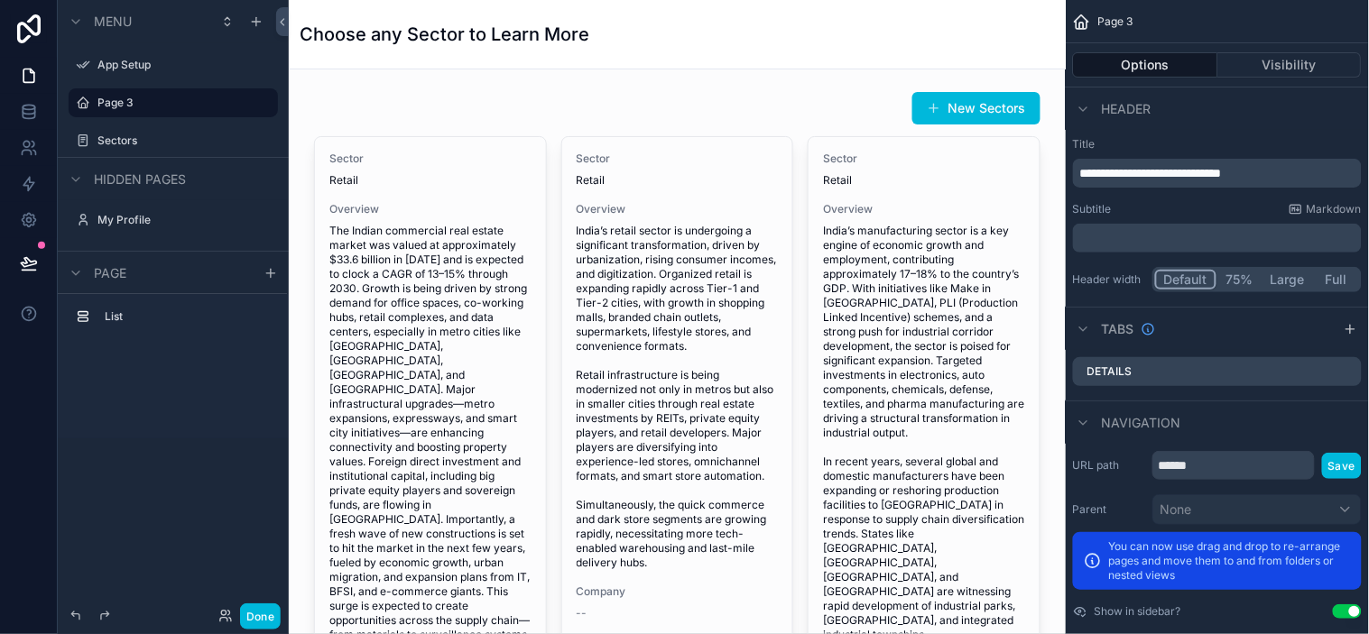
click at [165, 135] on label "Sectors" at bounding box center [182, 141] width 170 height 14
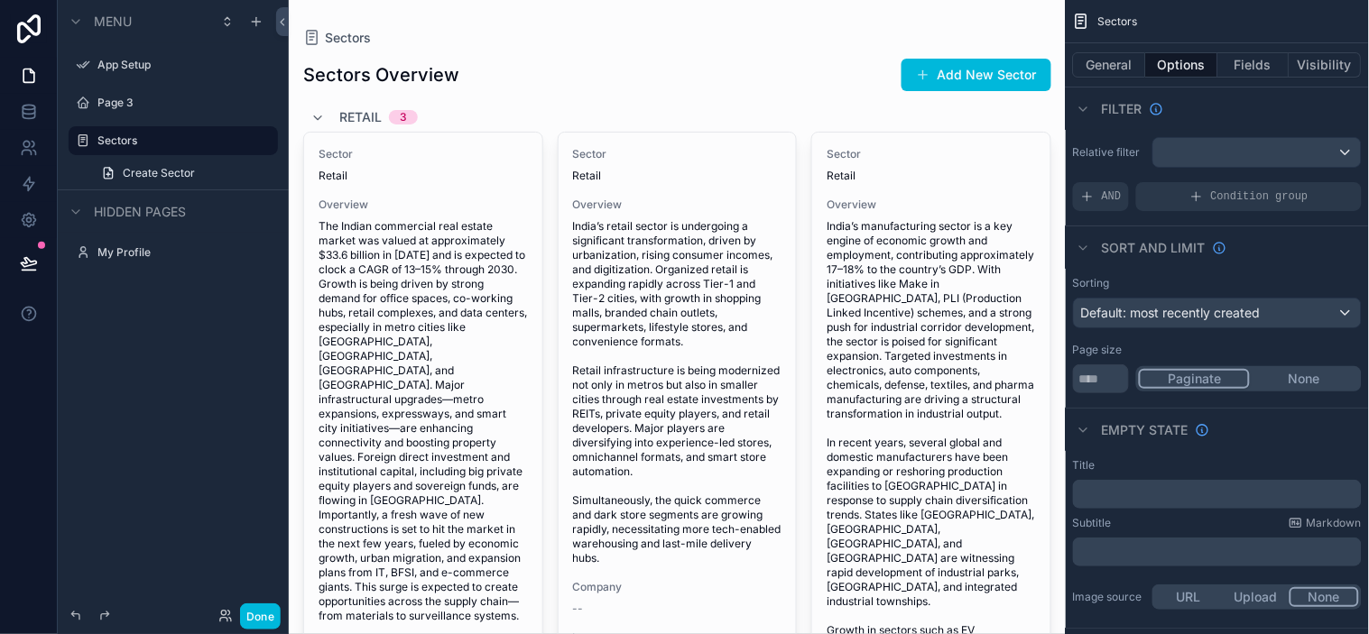
click at [160, 105] on label "Page 3" at bounding box center [182, 103] width 170 height 14
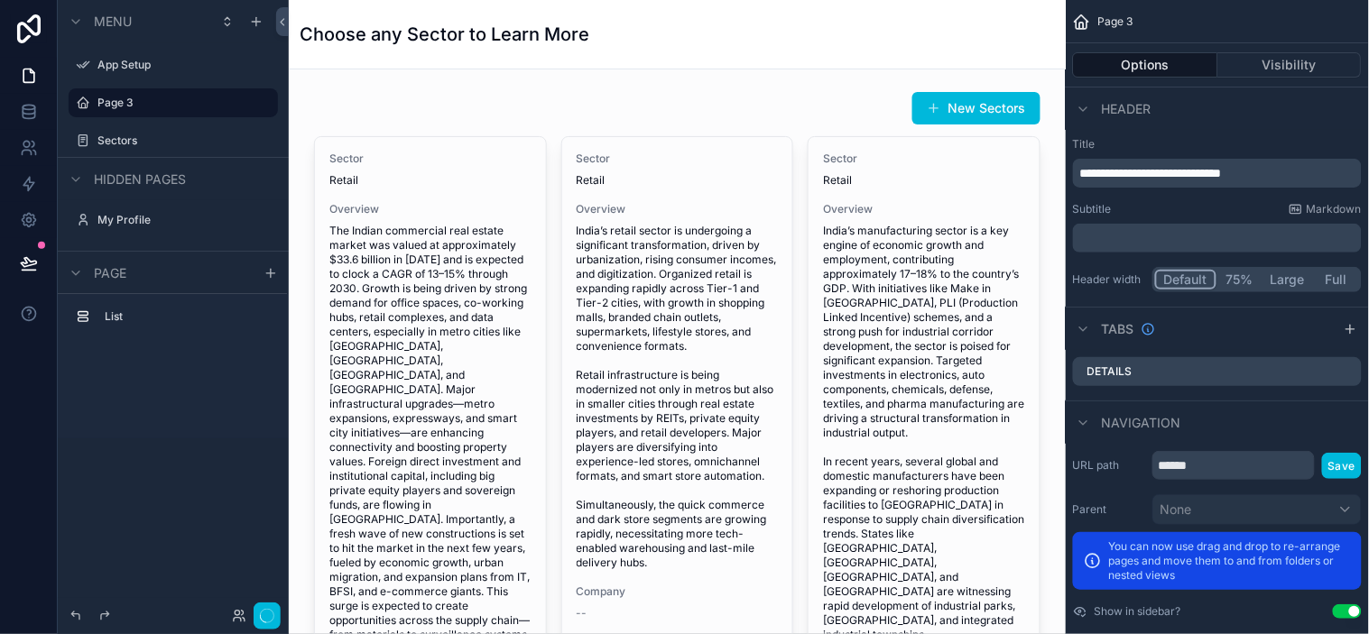
click at [0, 0] on icon "scrollable content" at bounding box center [0, 0] width 0 height 0
click at [307, 115] on icon at bounding box center [307, 115] width 14 height 14
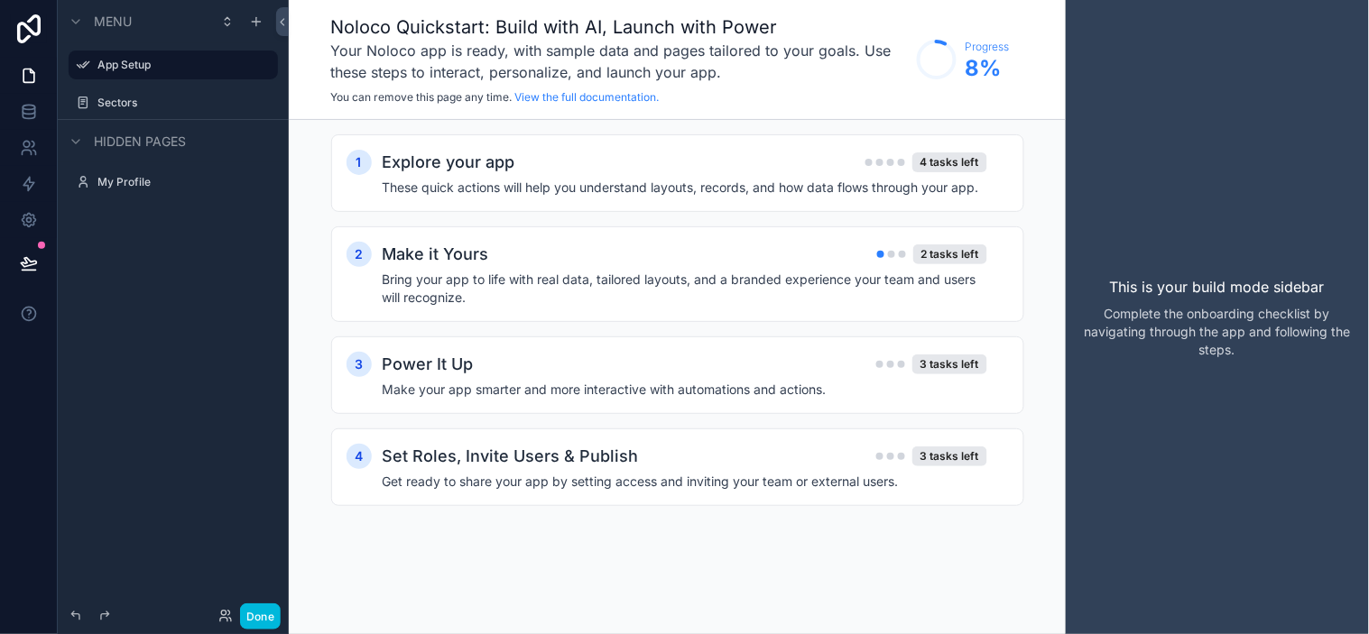
click at [144, 96] on label "Sectors" at bounding box center [182, 103] width 170 height 14
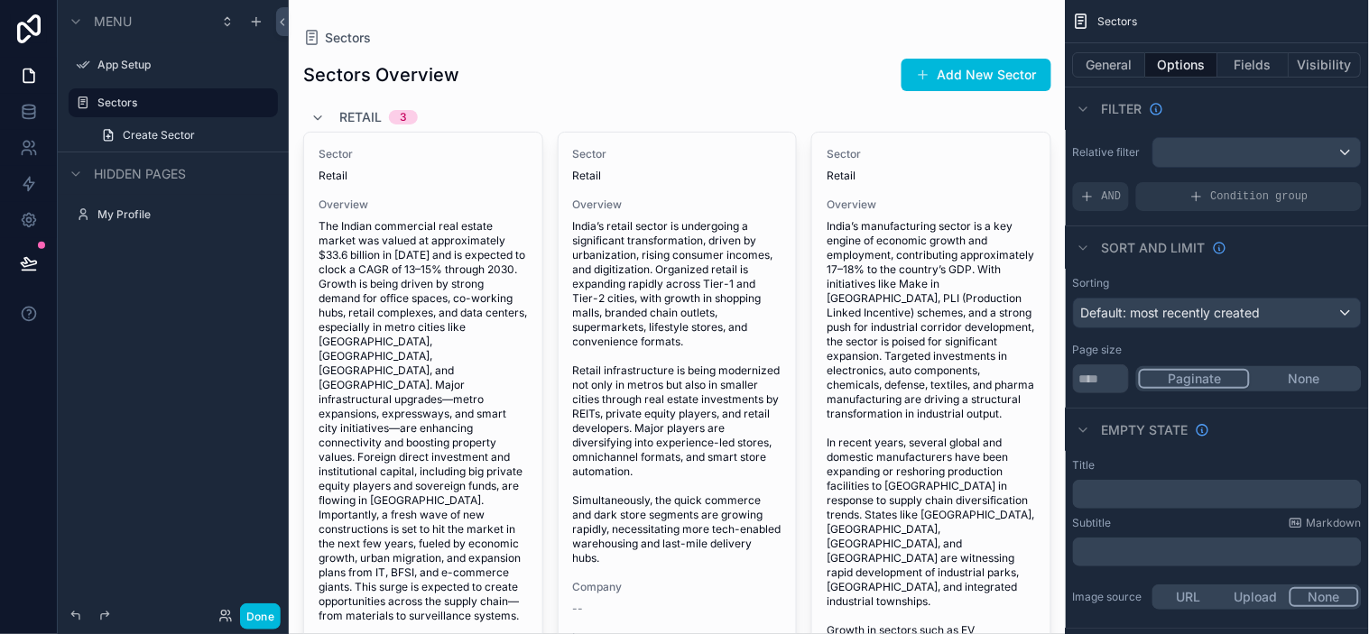
scroll to position [384, 0]
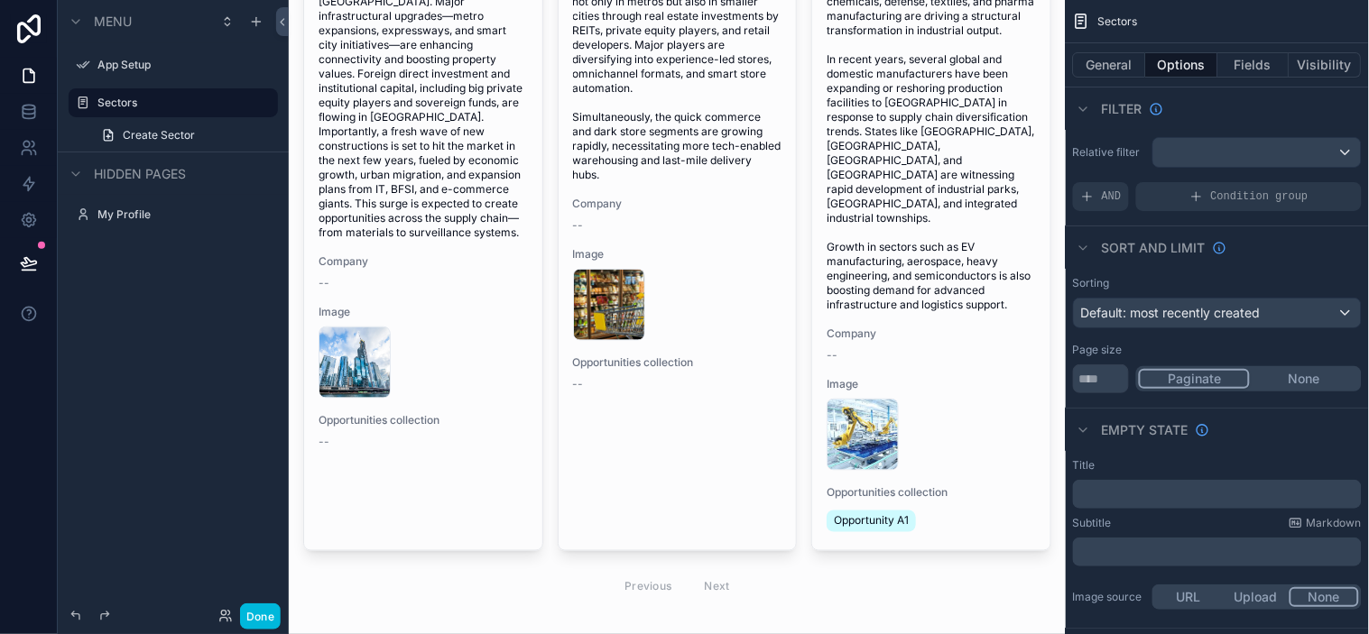
click at [725, 343] on div "scrollable content" at bounding box center [677, 140] width 777 height 1049
click at [734, 404] on div "Sector Retail Overview India’s retail sector is undergoing a significant transf…" at bounding box center [678, 77] width 238 height 657
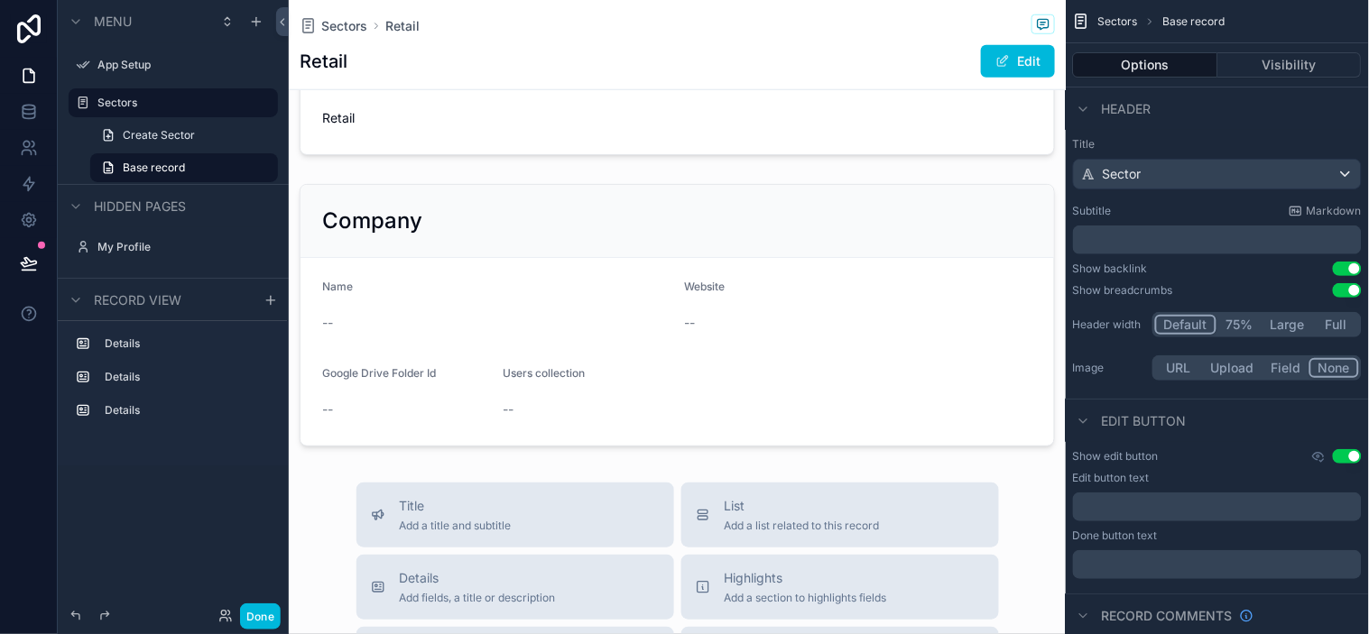
click at [335, 28] on span "Sectors" at bounding box center [344, 26] width 46 height 18
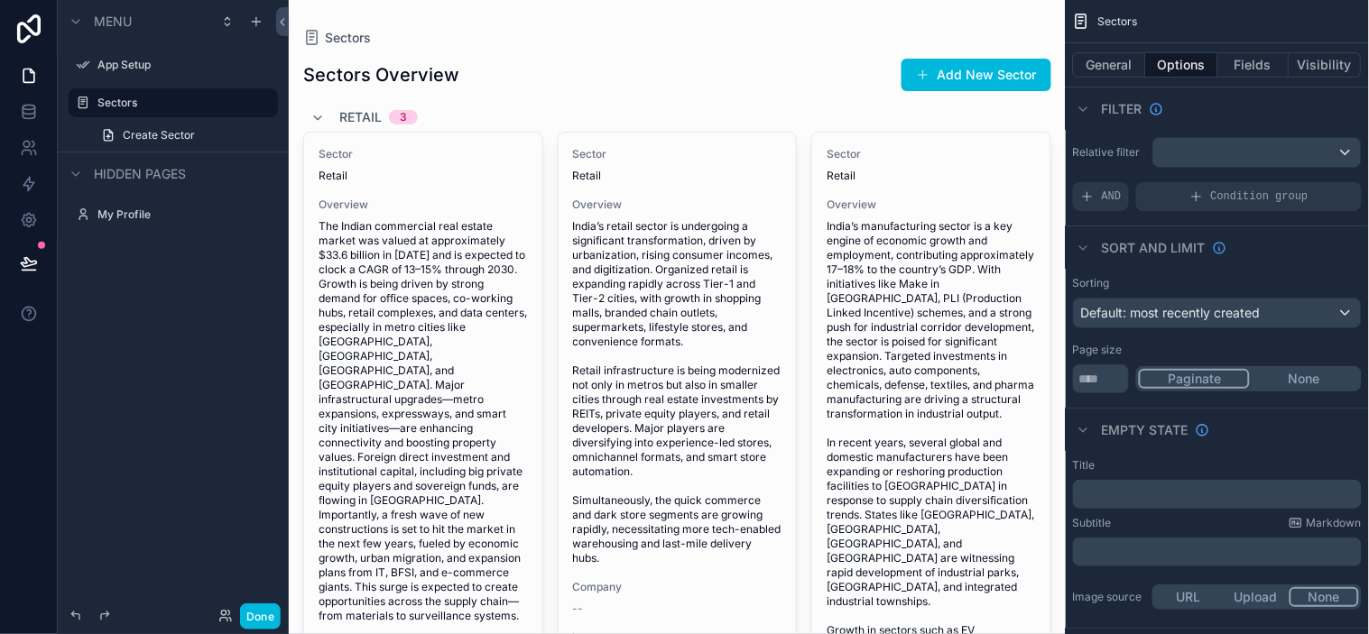
click at [1048, 154] on div "Sectors Sectors Overview Add New Sector Retail 3 Sector Retail Overview The Ind…" at bounding box center [677, 524] width 777 height 1049
click at [1232, 379] on button "None" at bounding box center [1304, 379] width 109 height 20
click at [1225, 380] on button "Paginate" at bounding box center [1193, 379] width 109 height 20
click at [1107, 384] on input "**" at bounding box center [1101, 379] width 56 height 29
drag, startPoint x: 1101, startPoint y: 384, endPoint x: 1068, endPoint y: 379, distance: 32.8
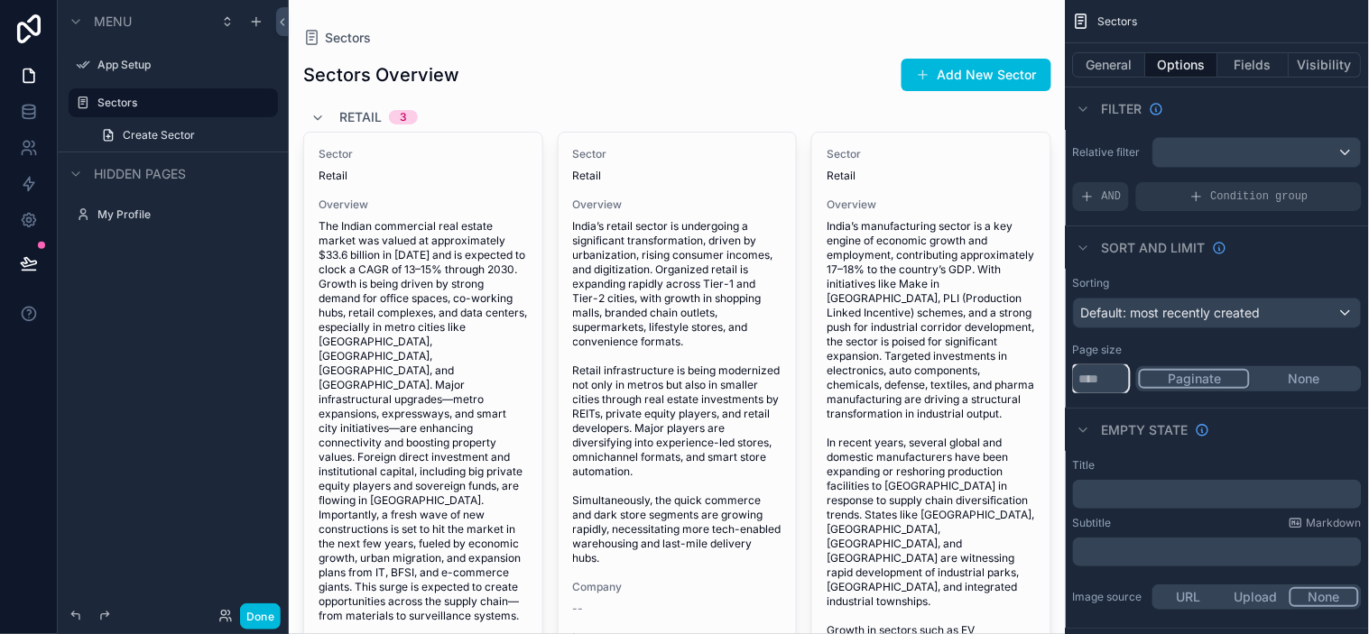
click at [1068, 379] on div "Sorting Default: most recently created Page size ** Paginate None" at bounding box center [1217, 335] width 303 height 132
click at [1130, 356] on div "Page size" at bounding box center [1217, 350] width 289 height 14
drag, startPoint x: 1112, startPoint y: 374, endPoint x: 940, endPoint y: 362, distance: 171.8
click at [940, 362] on div "App Setup Sectors My Profile Powered by ND [PERSON_NAME] Sectors Sectors Overvi…" at bounding box center [829, 317] width 1080 height 634
type input "**"
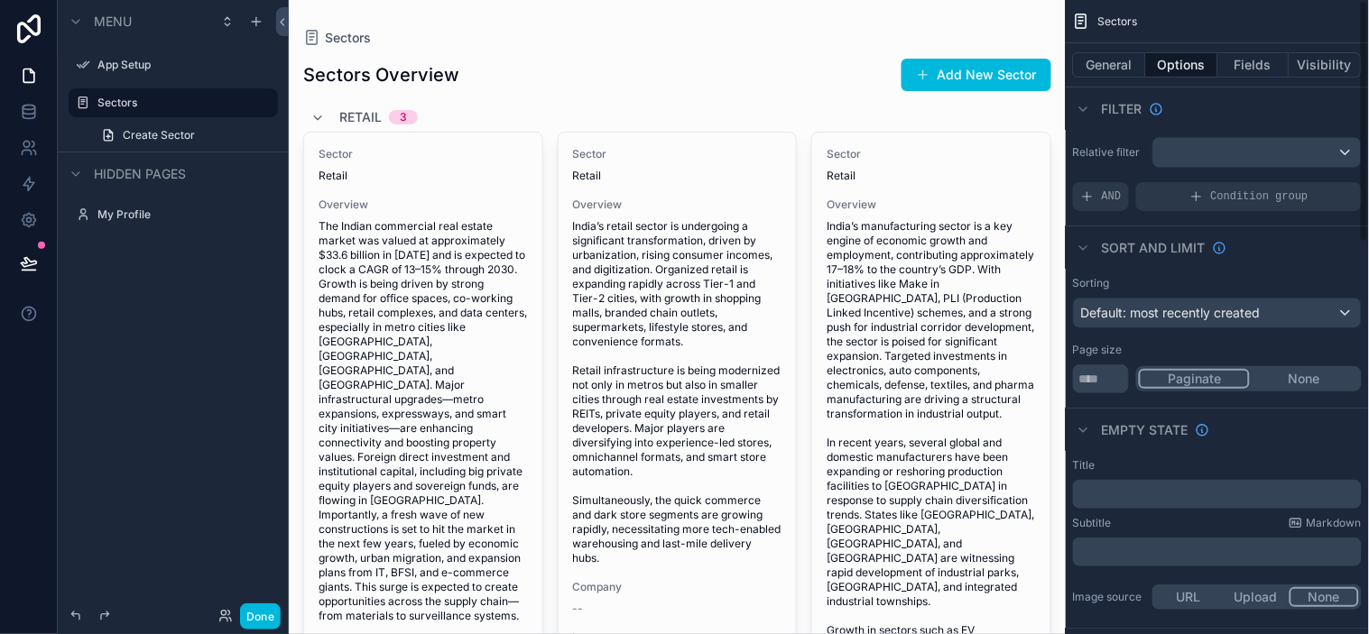
click at [1150, 349] on div "Page size" at bounding box center [1217, 350] width 289 height 14
click at [1108, 370] on input "**" at bounding box center [1101, 379] width 56 height 29
click at [1175, 345] on div "Page size" at bounding box center [1217, 350] width 289 height 14
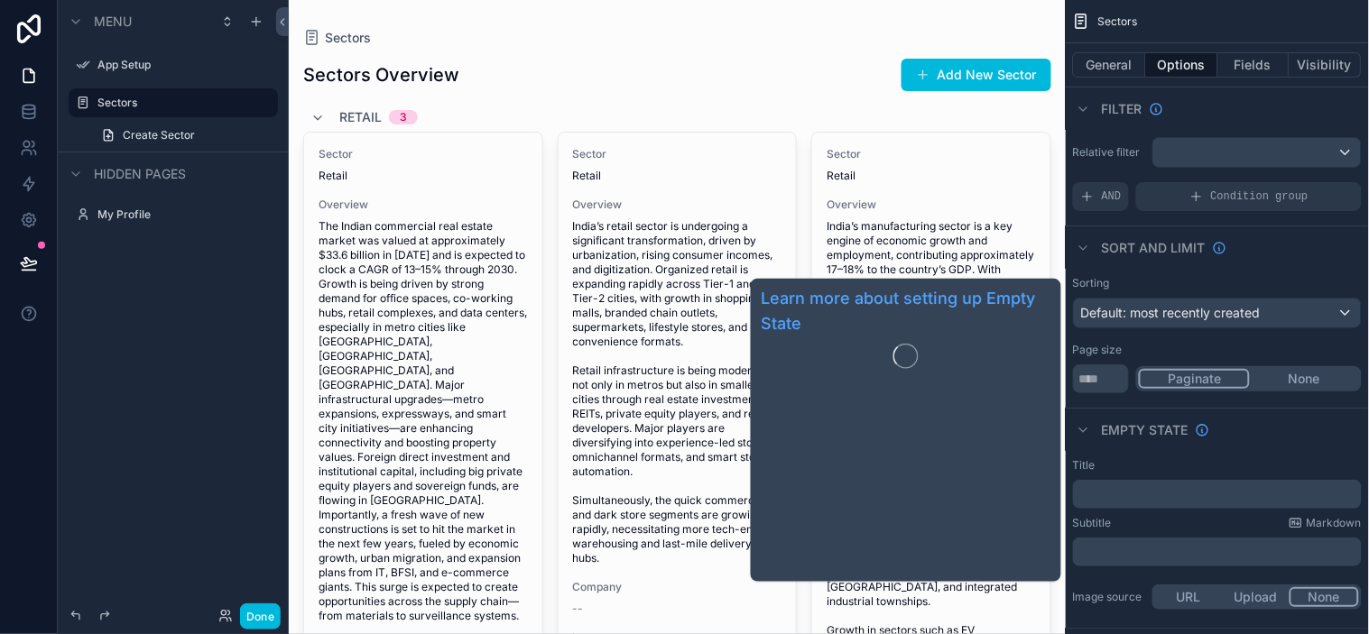
click at [1157, 431] on span "Empty state" at bounding box center [1145, 430] width 87 height 18
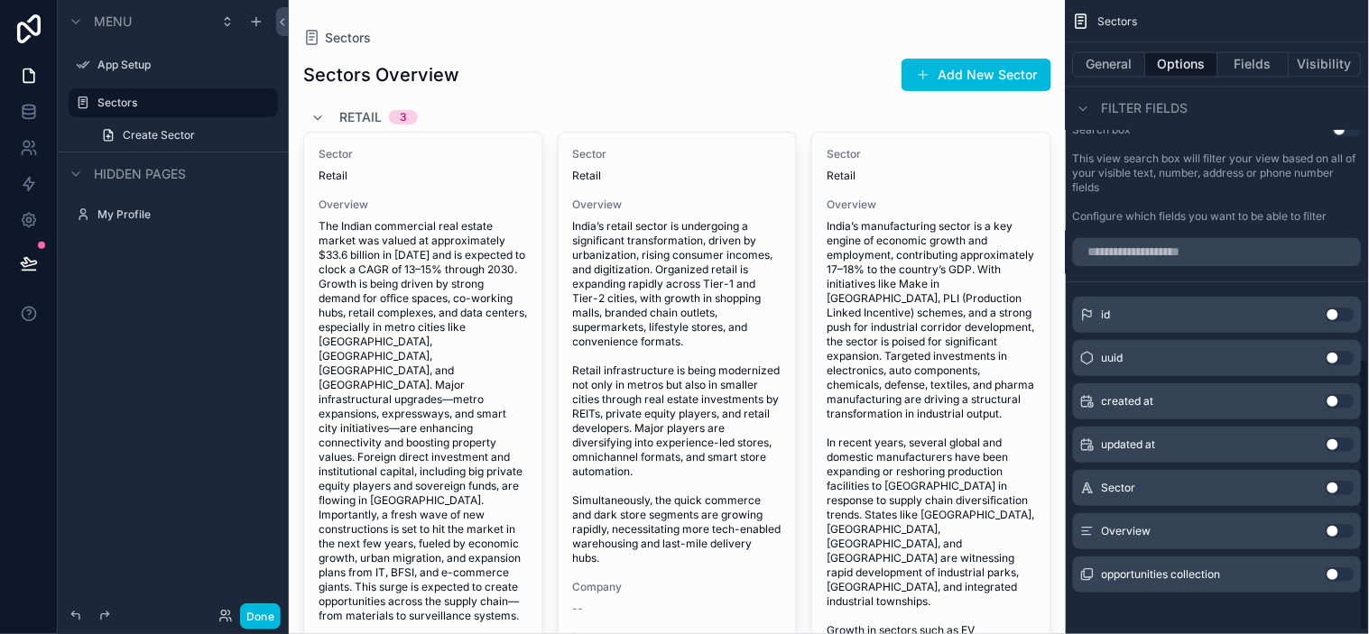
scroll to position [840, 0]
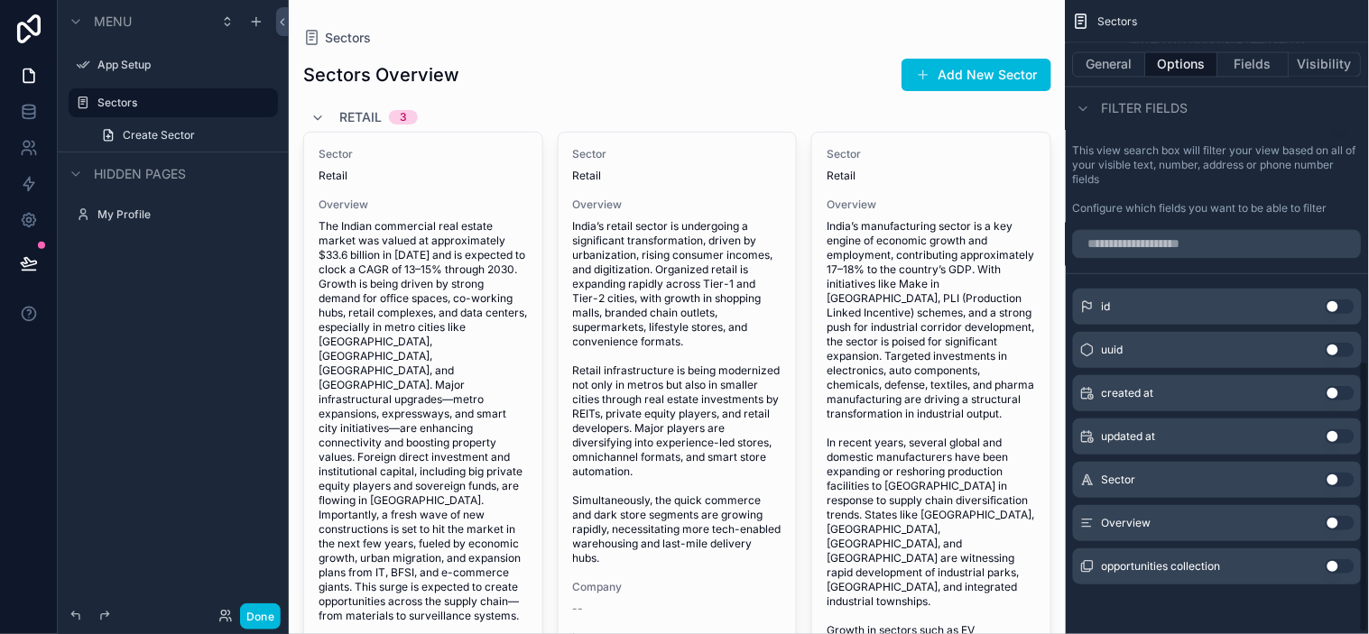
click at [1232, 480] on button "Use setting" at bounding box center [1340, 480] width 29 height 14
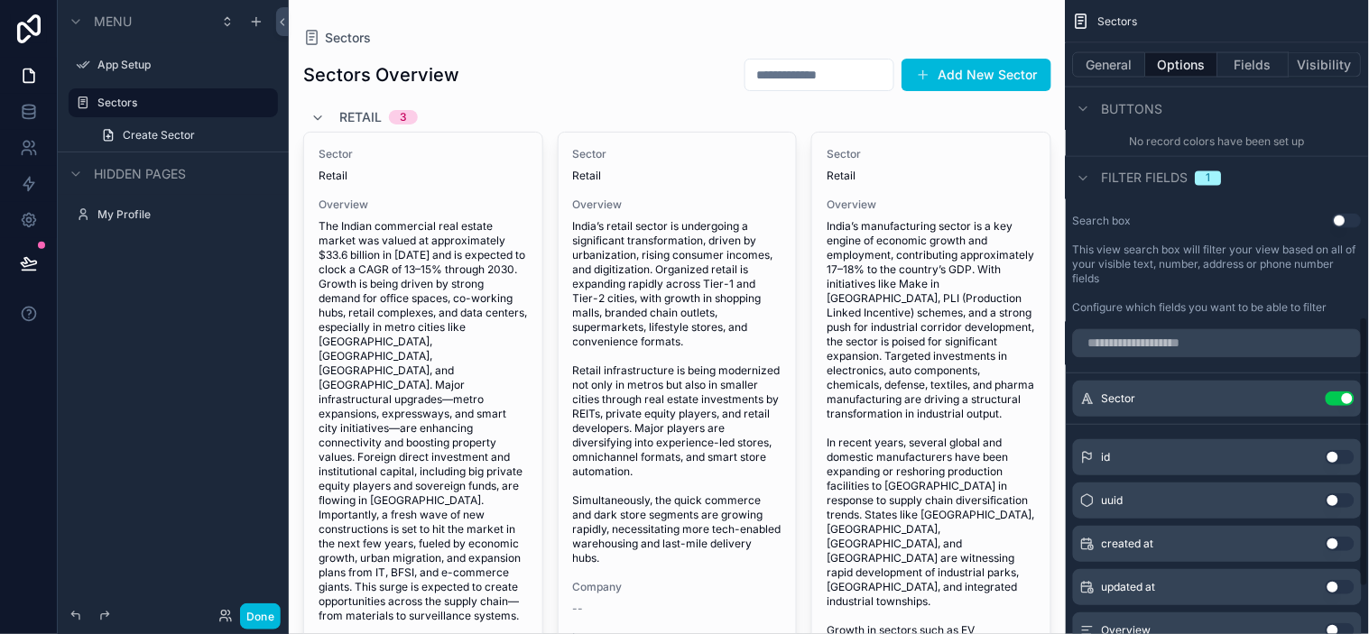
scroll to position [740, 0]
click at [1232, 394] on button "Use setting" at bounding box center [1340, 400] width 29 height 14
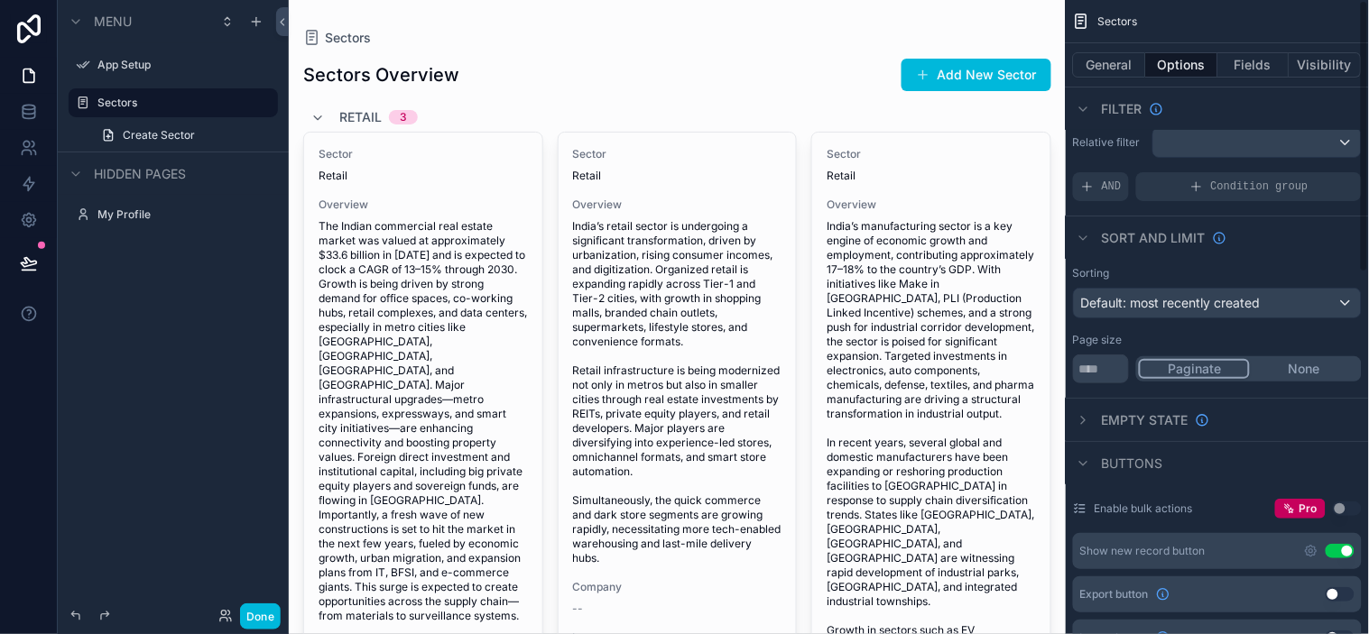
scroll to position [0, 0]
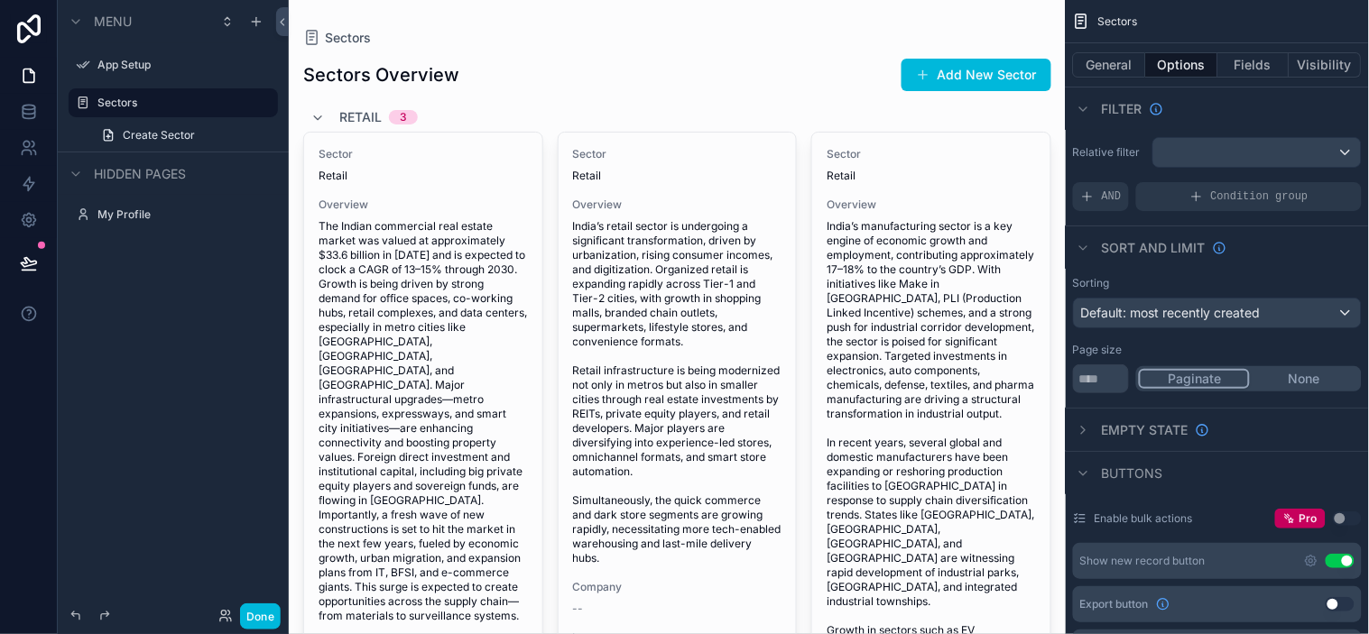
click at [1230, 69] on button "Fields" at bounding box center [1254, 64] width 72 height 25
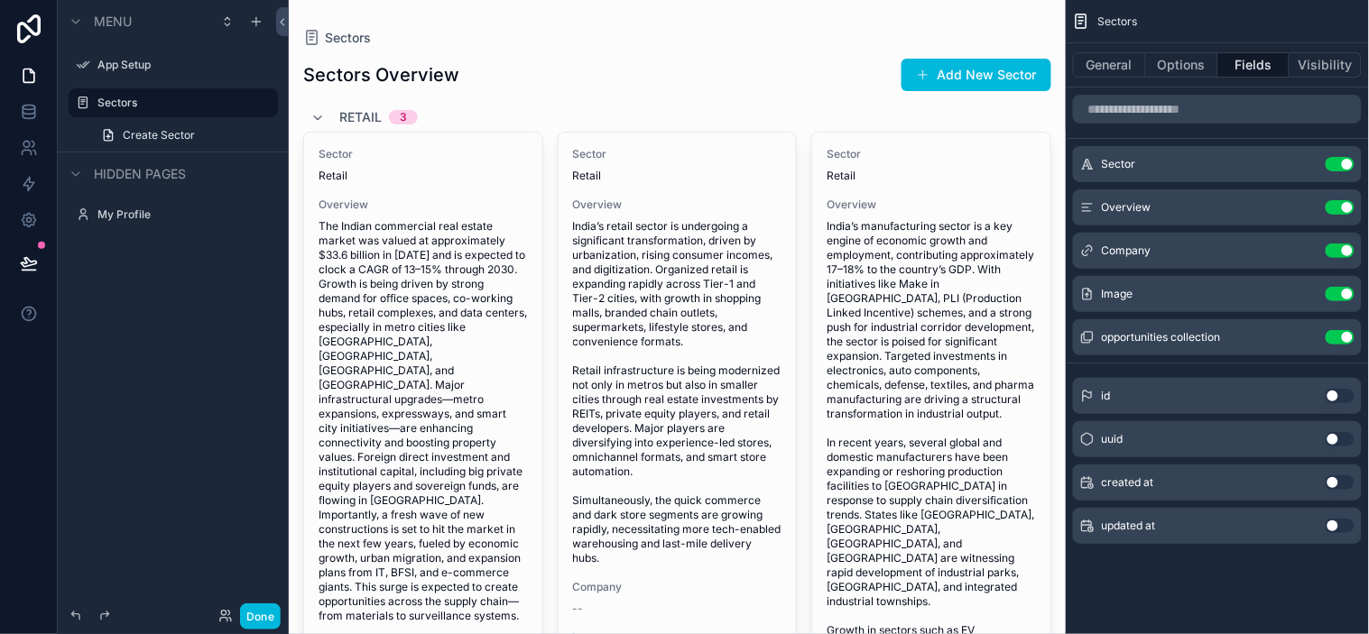
click at [1232, 209] on button "Use setting" at bounding box center [1340, 207] width 29 height 14
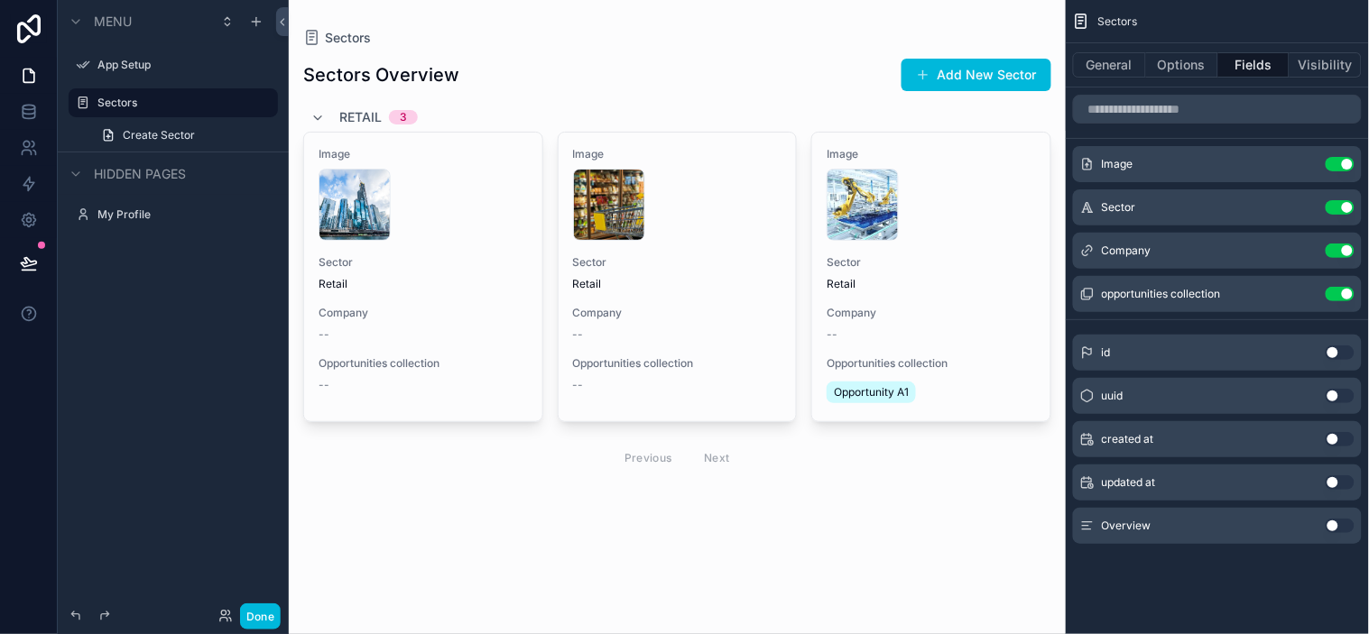
click at [0, 0] on icon "scrollable content" at bounding box center [0, 0] width 0 height 0
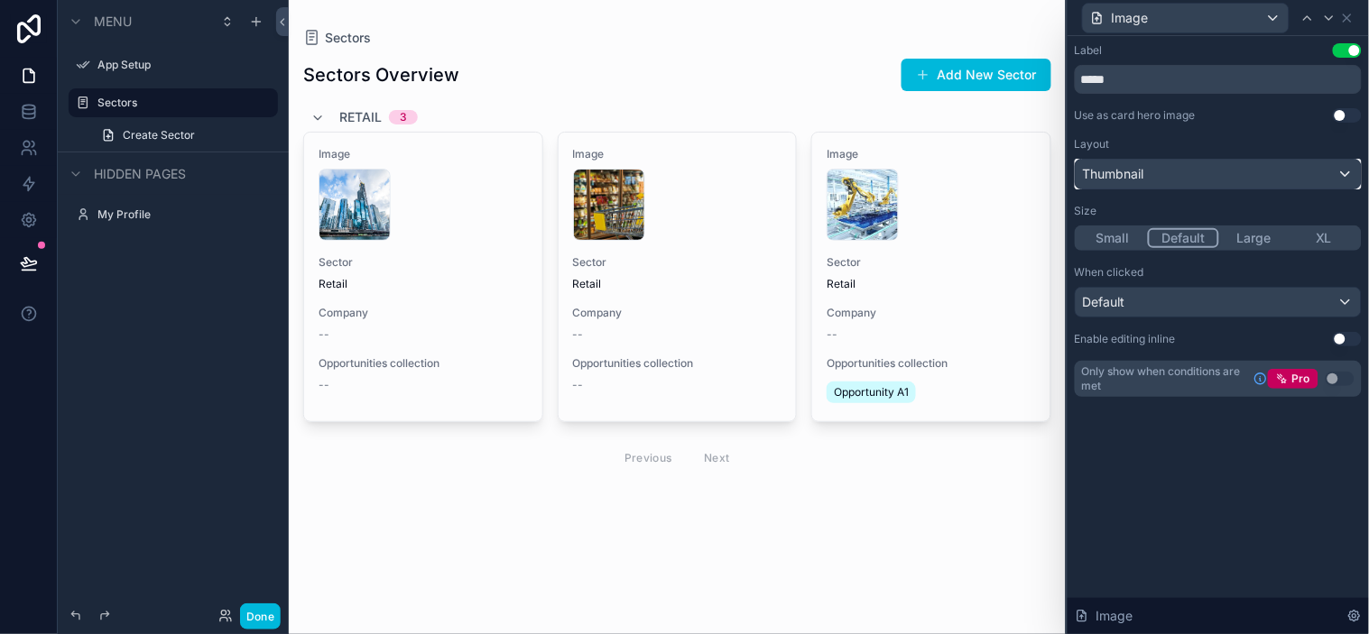
click at [1232, 176] on div "Thumbnail" at bounding box center [1218, 174] width 285 height 29
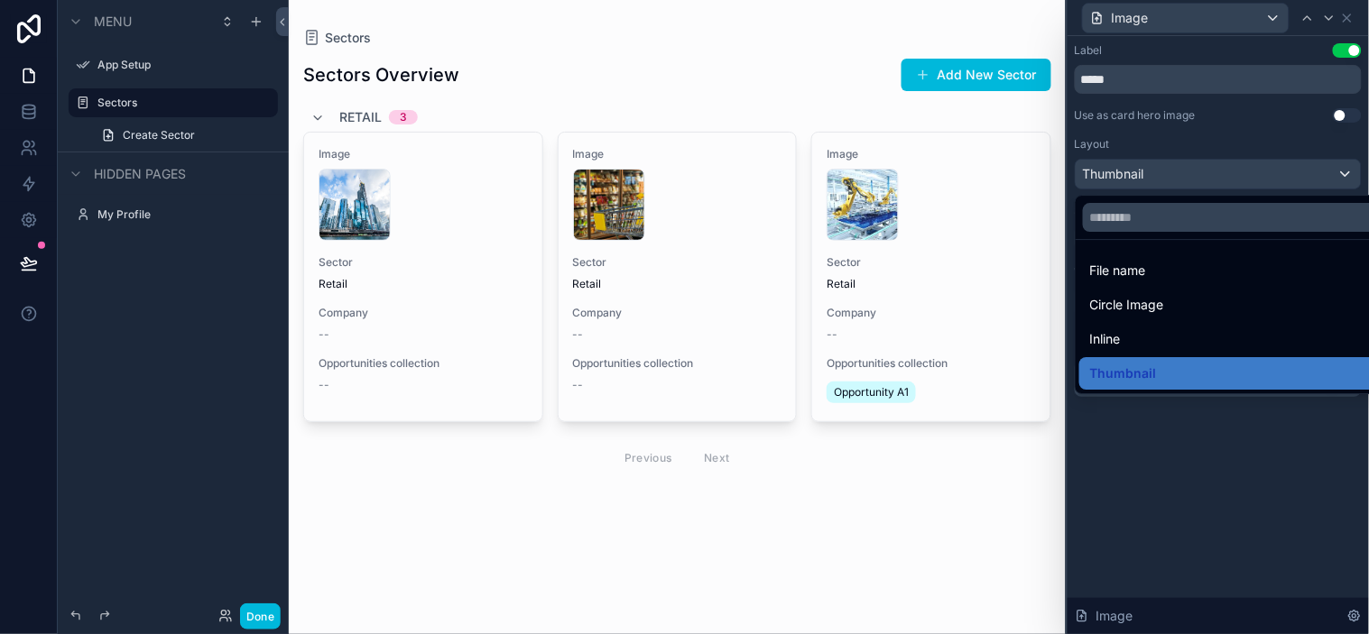
click at [1141, 339] on div "Inline" at bounding box center [1239, 339] width 299 height 22
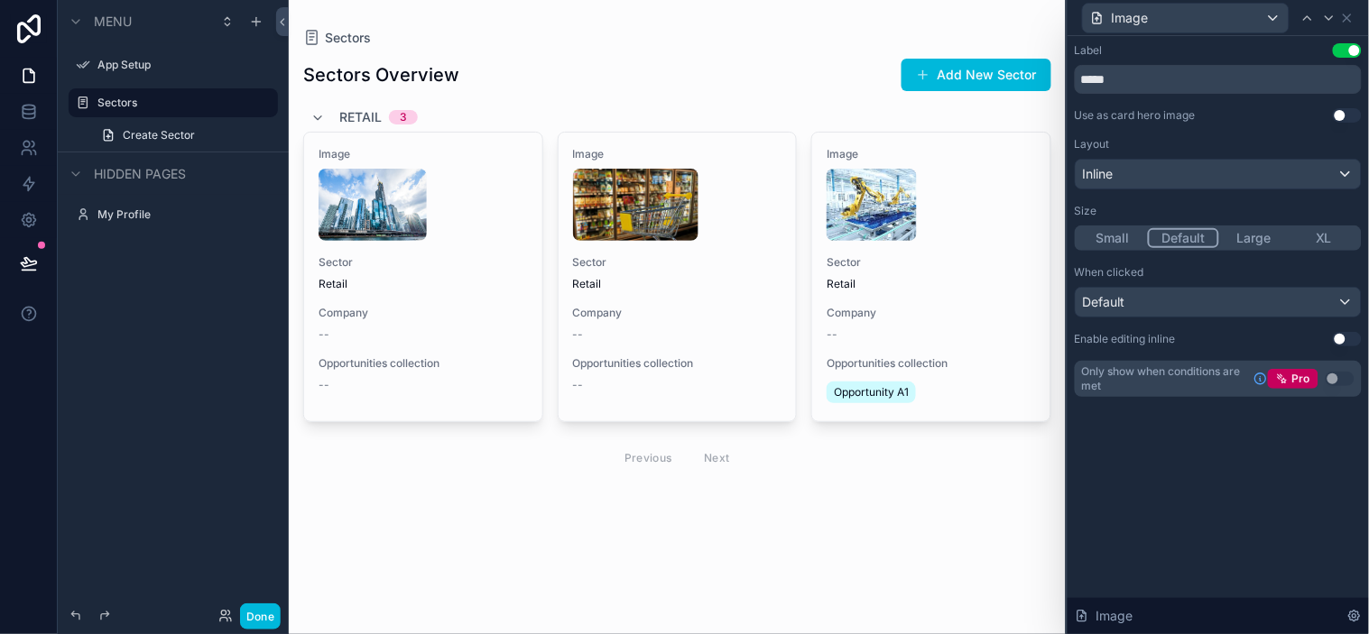
click at [1232, 338] on button "Use setting" at bounding box center [1347, 339] width 29 height 14
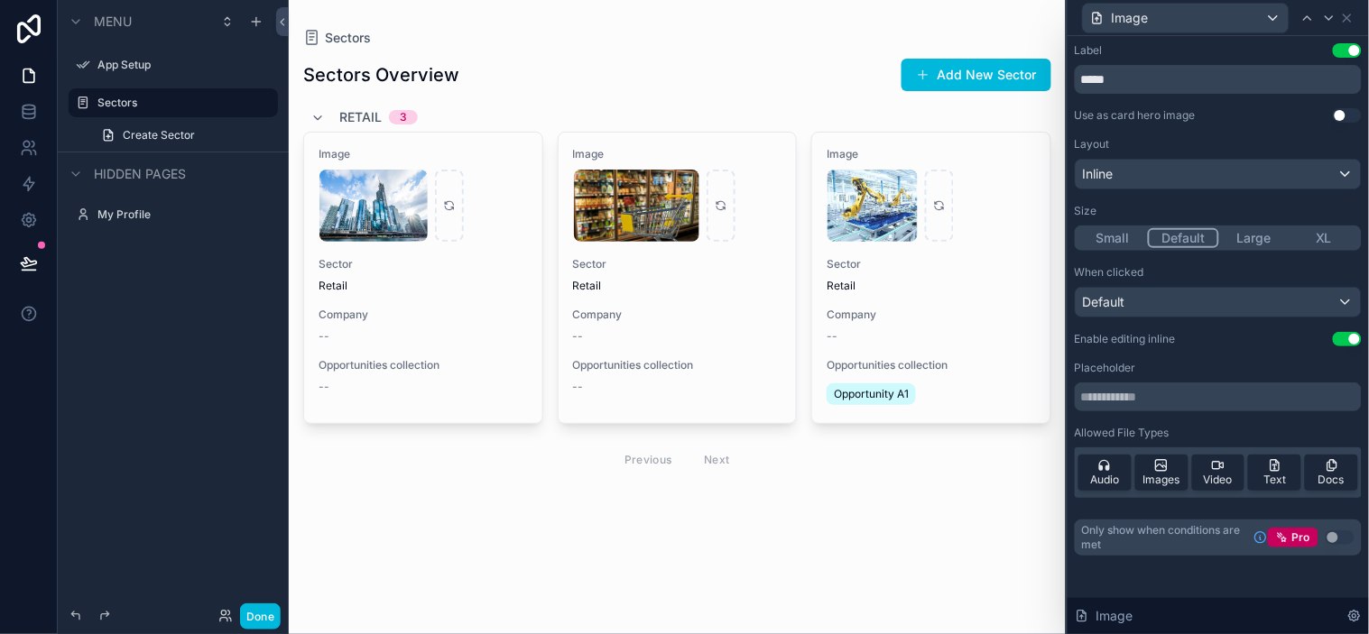
click at [1232, 343] on button "Use setting" at bounding box center [1347, 339] width 29 height 14
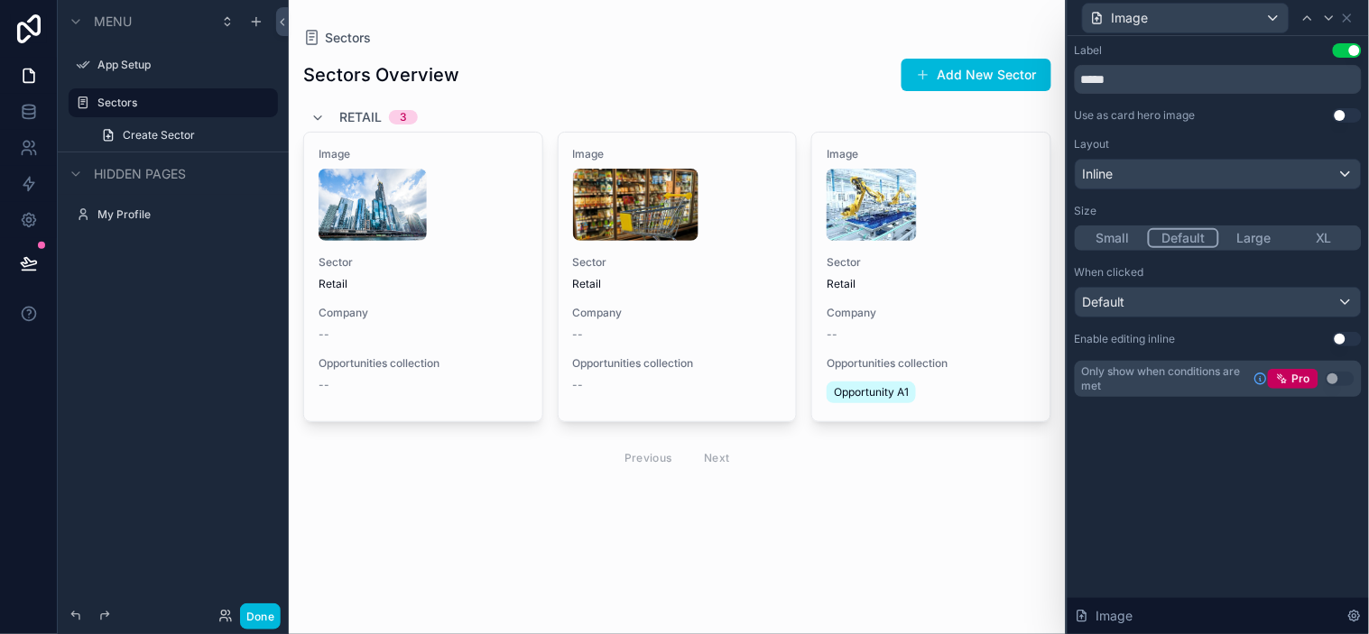
click at [1232, 118] on button "Use setting" at bounding box center [1347, 115] width 29 height 14
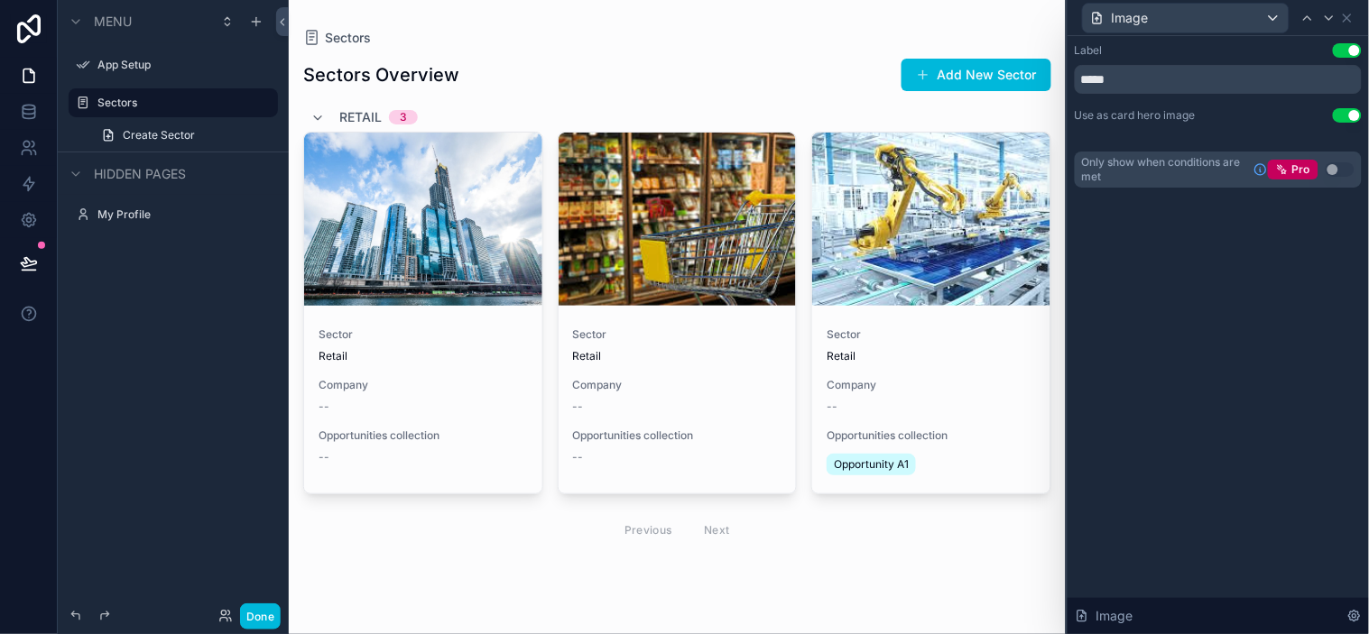
click at [1232, 117] on button "Use setting" at bounding box center [1347, 115] width 29 height 14
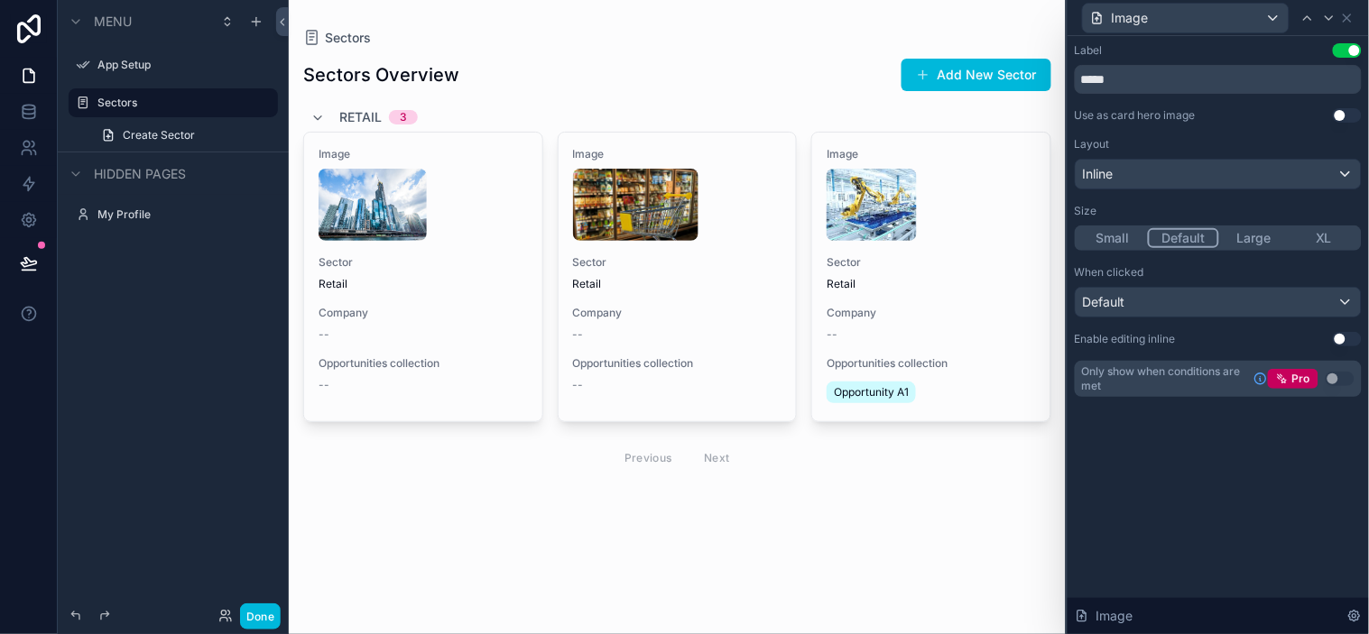
click at [1232, 112] on button "Use setting" at bounding box center [1347, 115] width 29 height 14
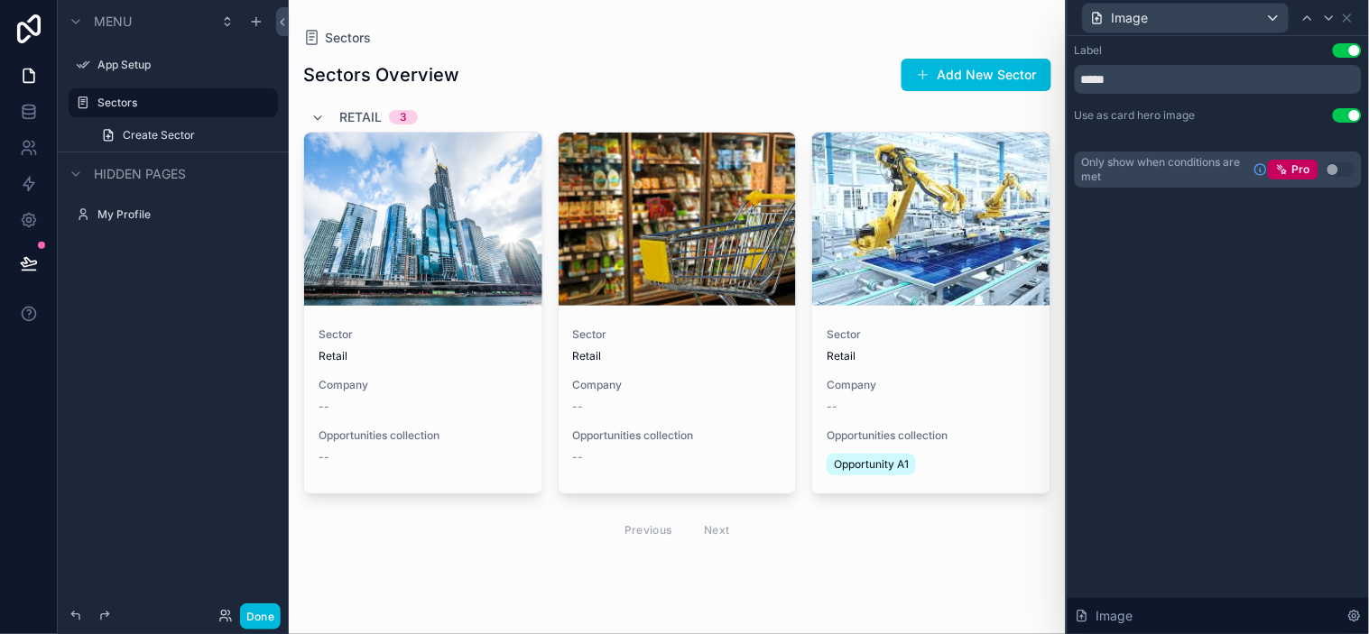
click at [1232, 112] on button "Use setting" at bounding box center [1347, 115] width 29 height 14
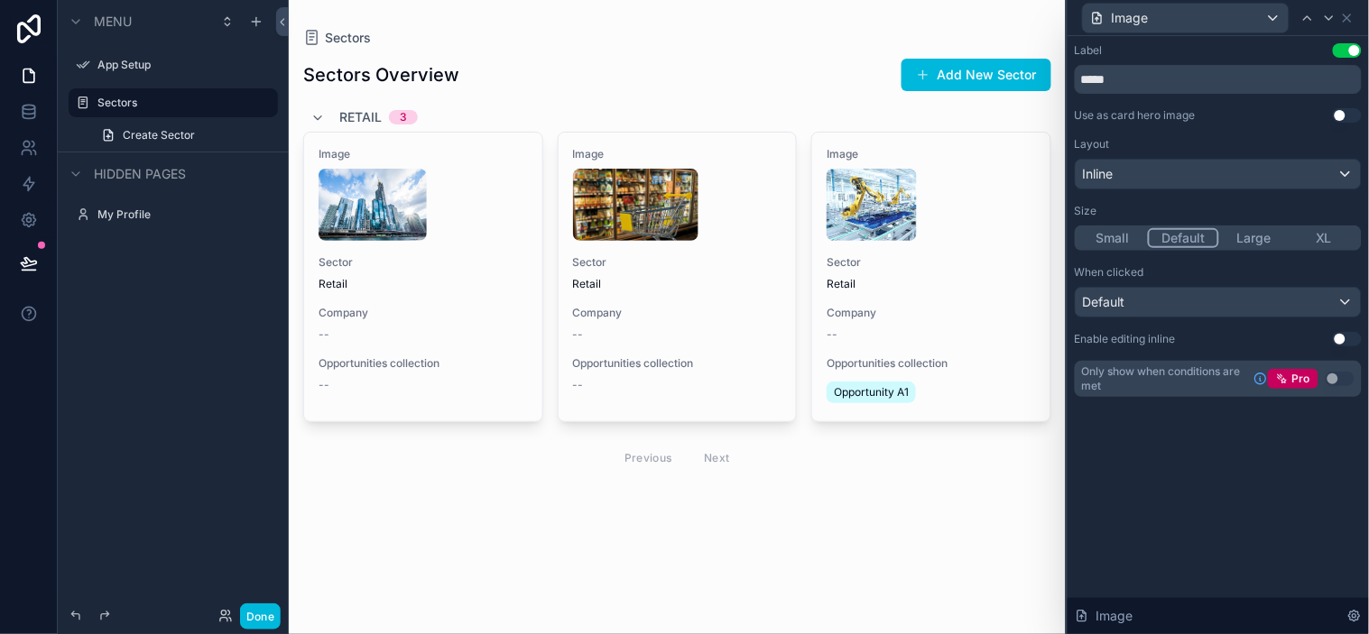
click at [1232, 112] on button "Use setting" at bounding box center [1347, 115] width 29 height 14
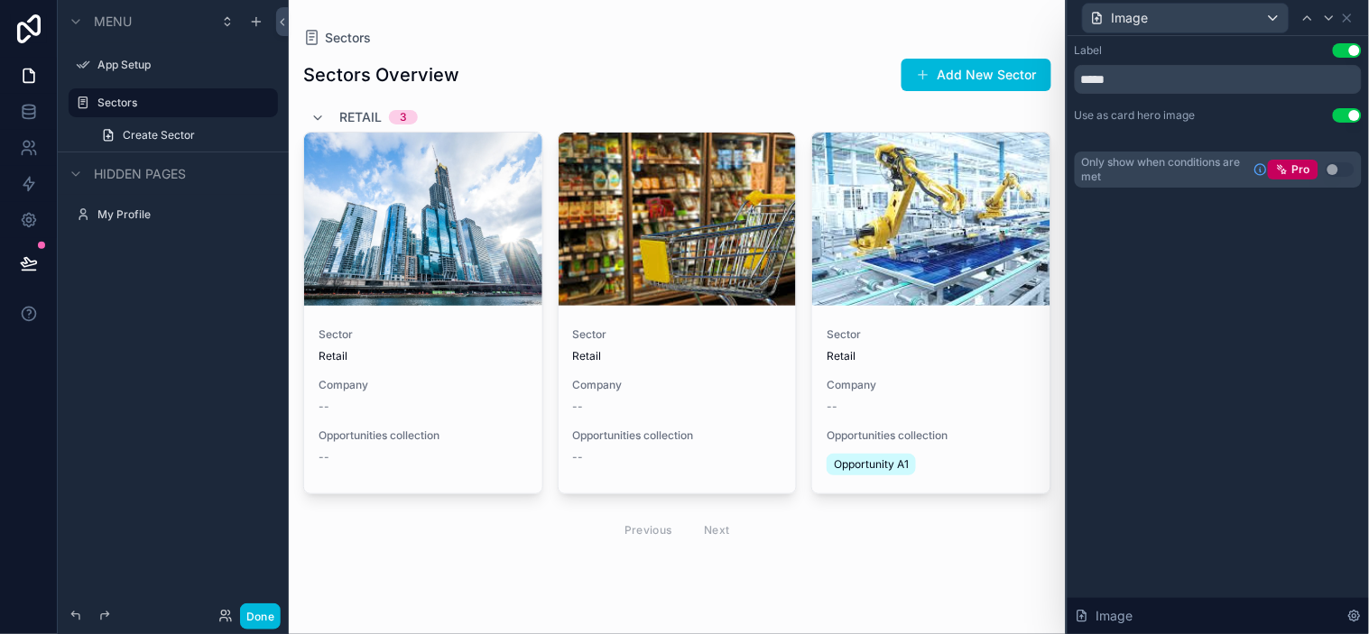
click at [1160, 57] on div "Label Use setting" at bounding box center [1218, 50] width 287 height 14
click at [1232, 119] on button "Use setting" at bounding box center [1347, 115] width 29 height 14
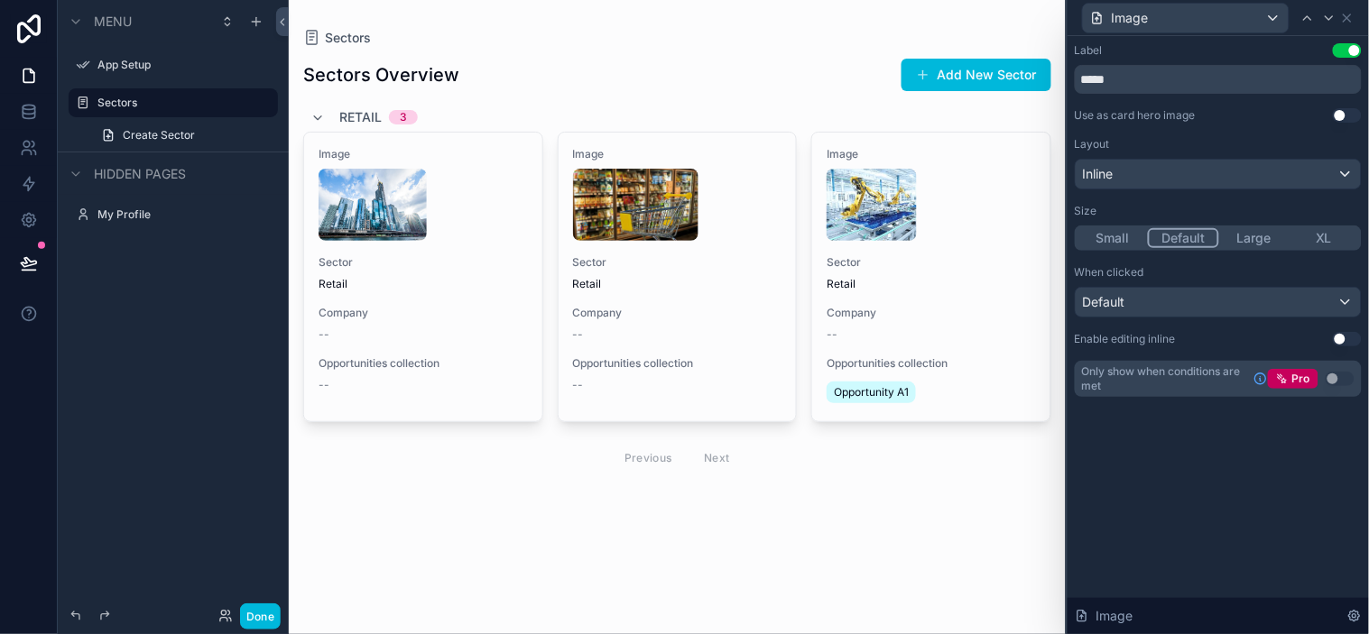
click at [1232, 116] on button "Use setting" at bounding box center [1347, 115] width 29 height 14
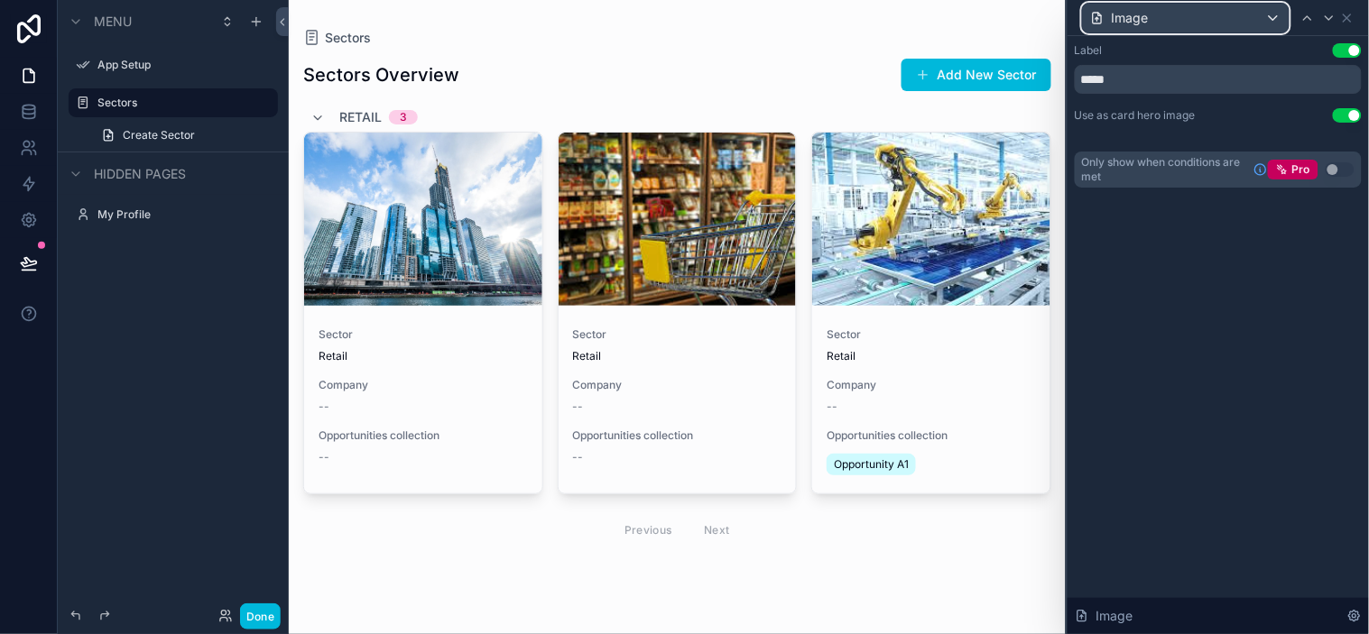
click at [1232, 13] on div "Image" at bounding box center [1186, 18] width 206 height 29
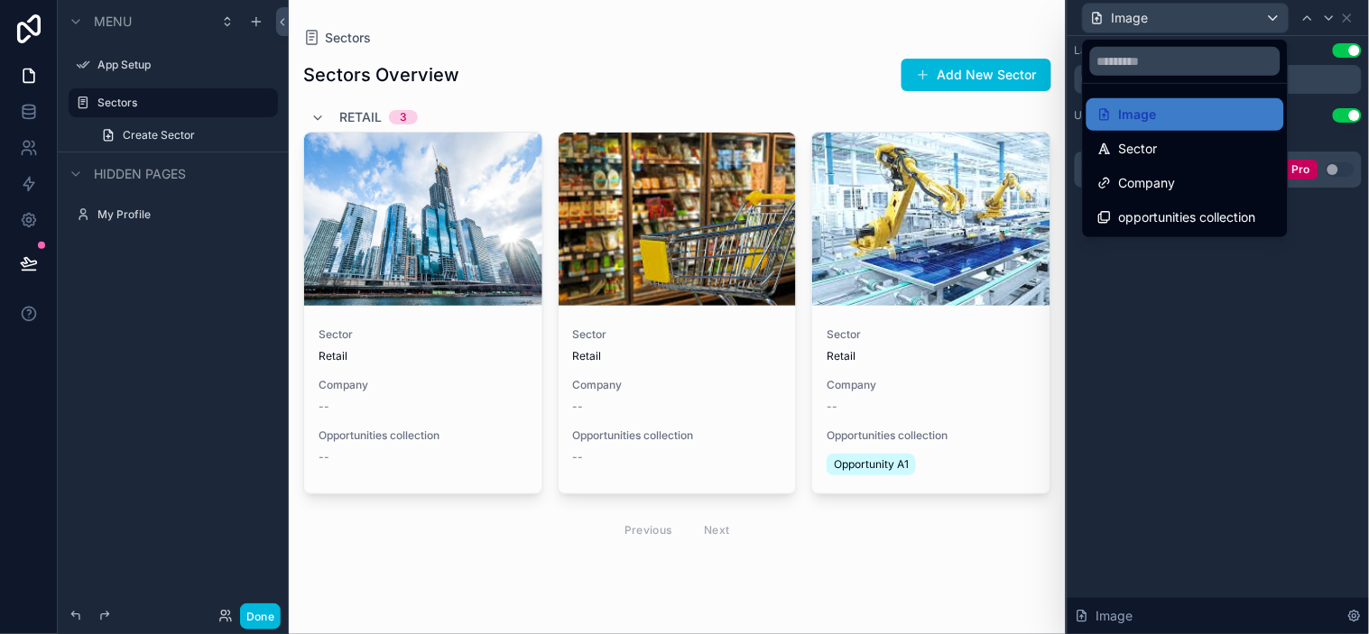
click at [1134, 379] on div at bounding box center [1217, 317] width 301 height 634
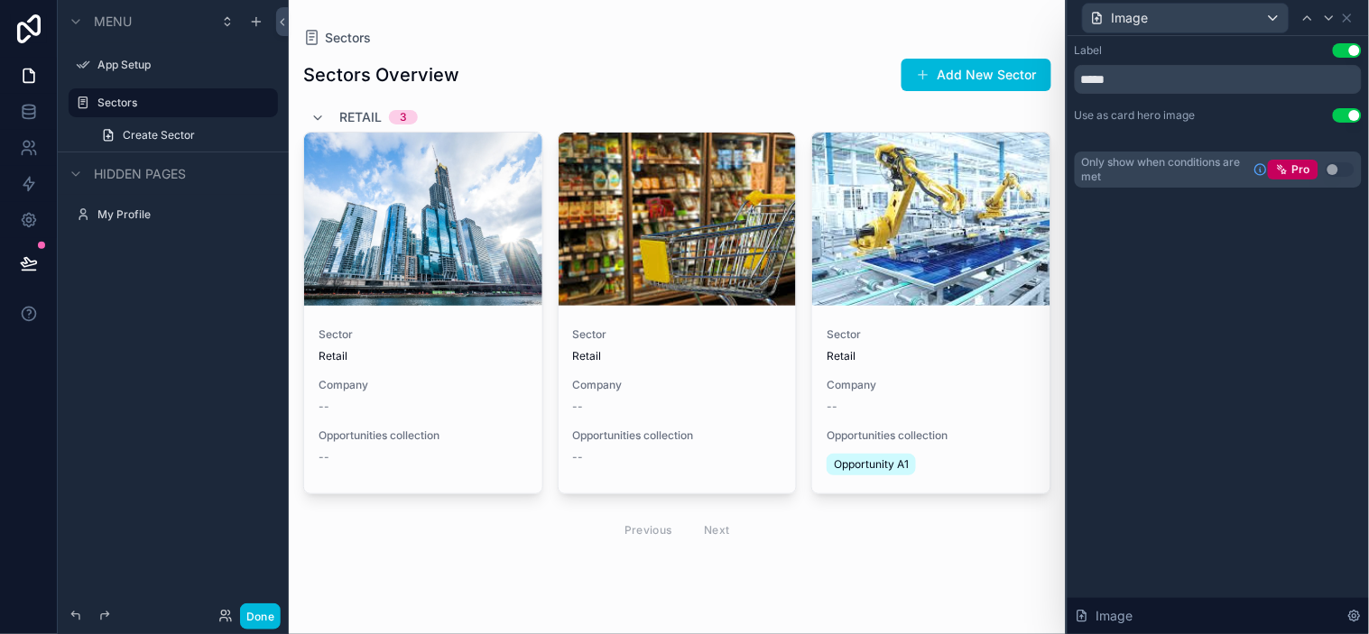
click at [1038, 417] on div "Sector Retail Company -- Opportunities collection Opportunity A1" at bounding box center [931, 403] width 238 height 180
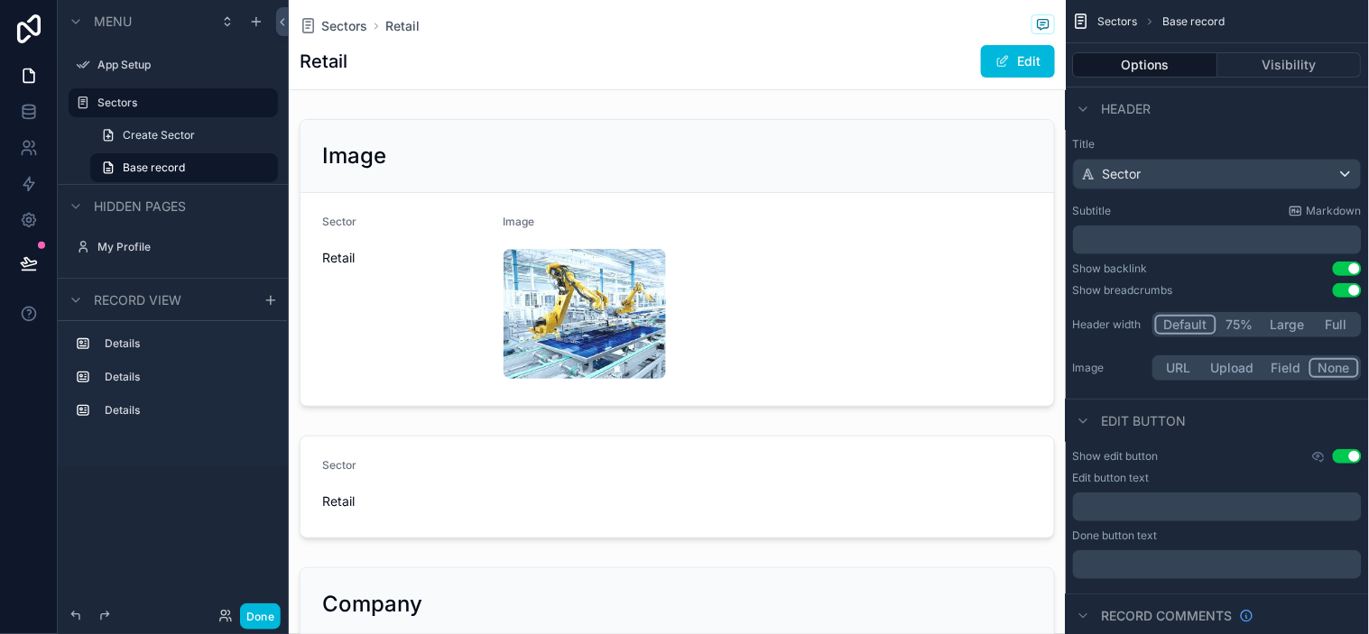
click at [348, 24] on span "Sectors" at bounding box center [344, 26] width 46 height 18
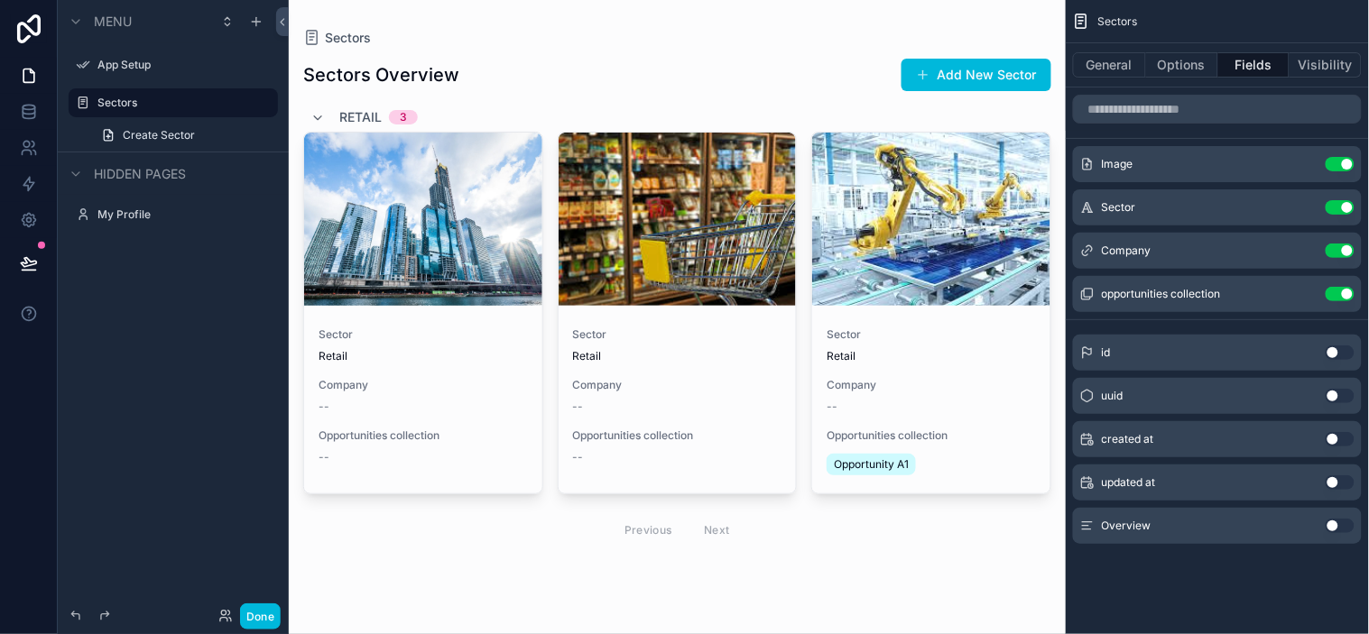
click at [417, 73] on h1 "Sectors Overview" at bounding box center [381, 74] width 156 height 25
click at [1232, 521] on button "Use setting" at bounding box center [1340, 526] width 29 height 14
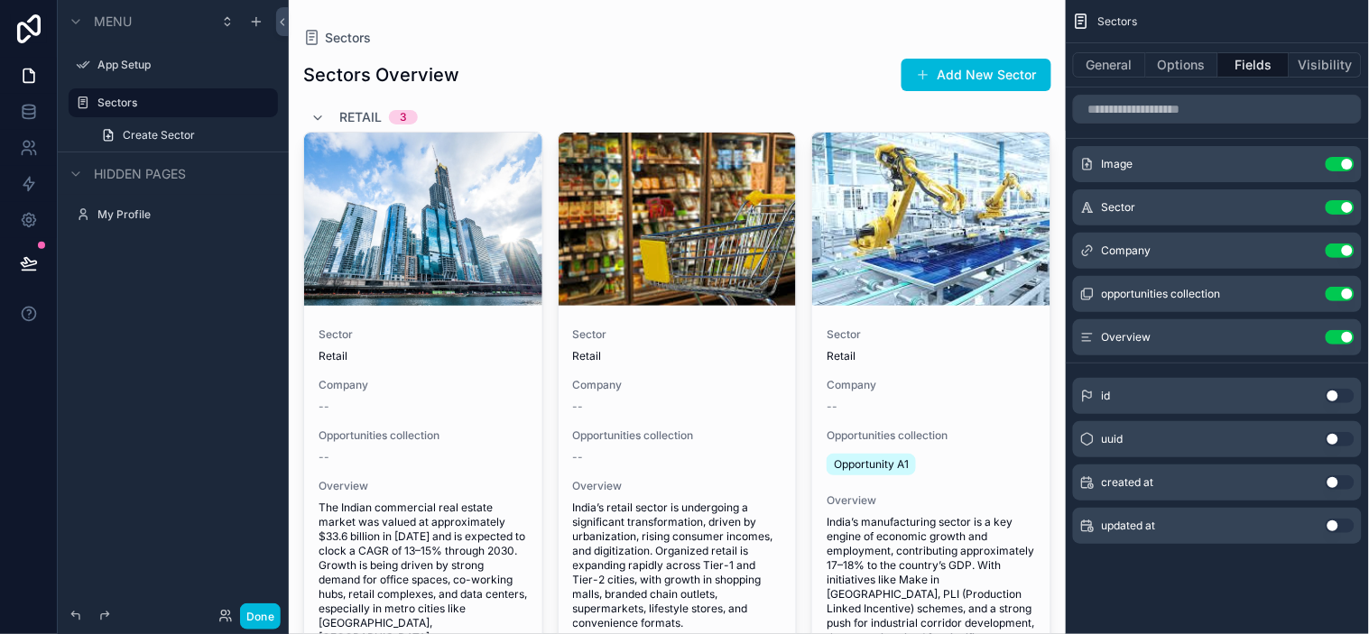
click at [0, 0] on icon "scrollable content" at bounding box center [0, 0] width 0 height 0
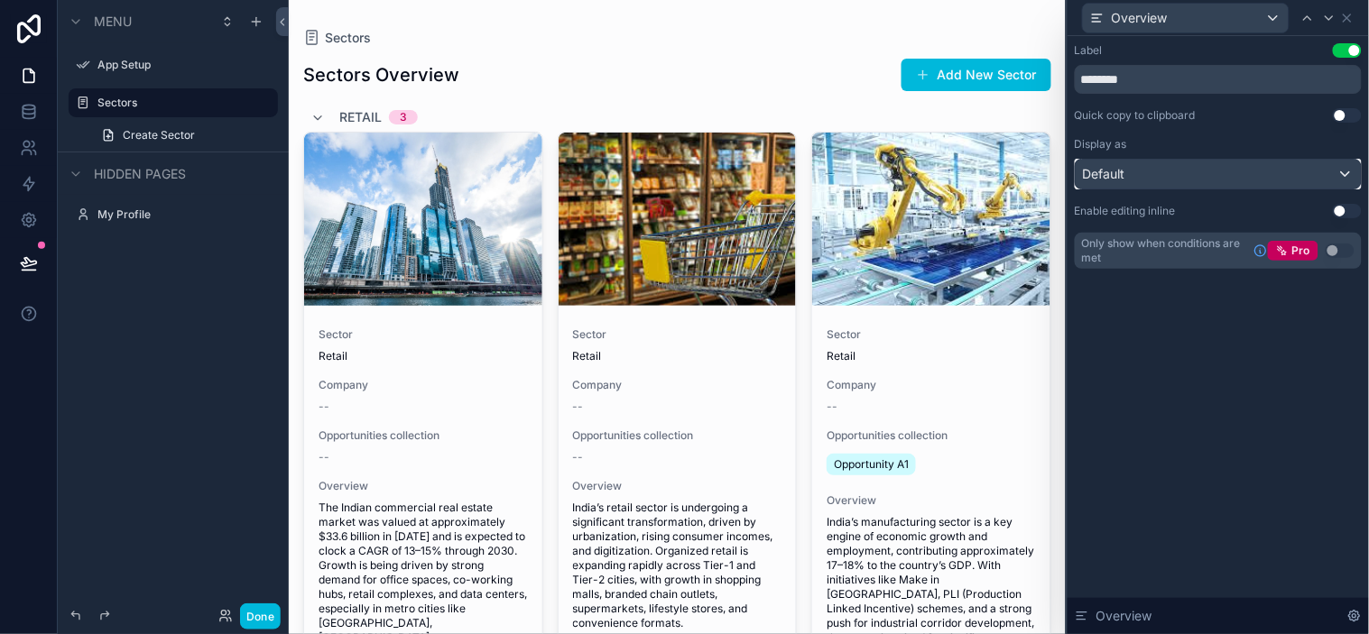
click at [1188, 174] on div "Default" at bounding box center [1218, 174] width 285 height 29
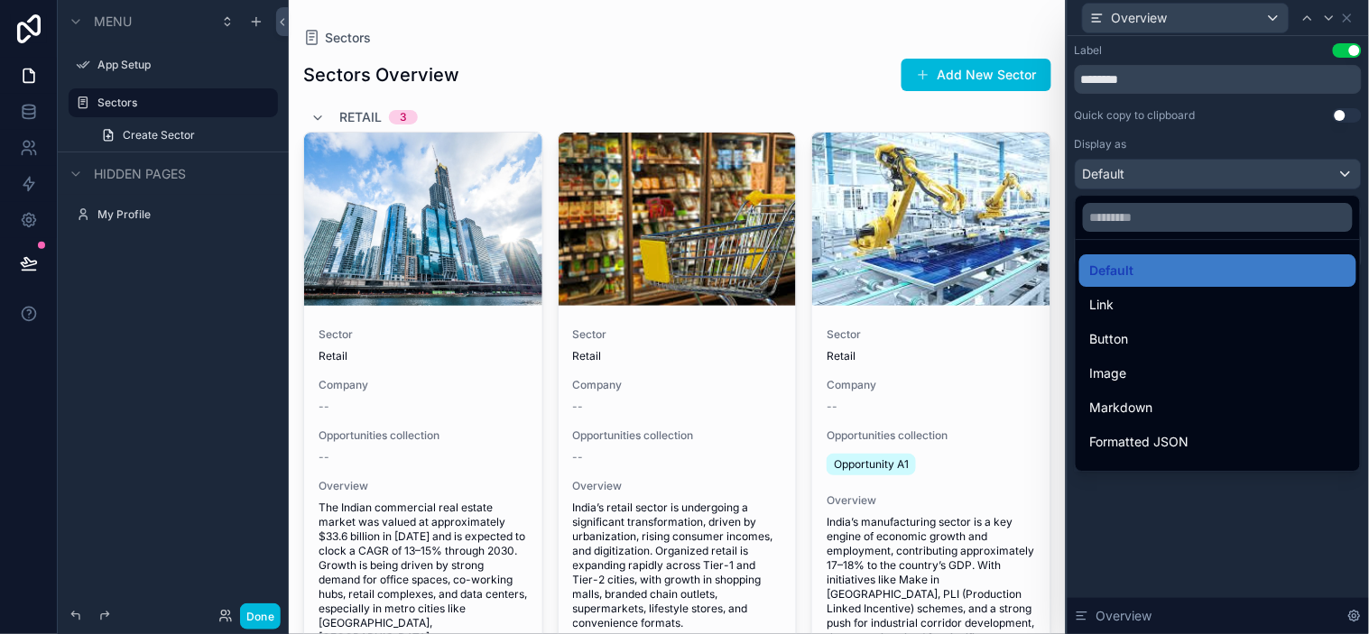
click at [1203, 134] on div at bounding box center [1217, 317] width 301 height 634
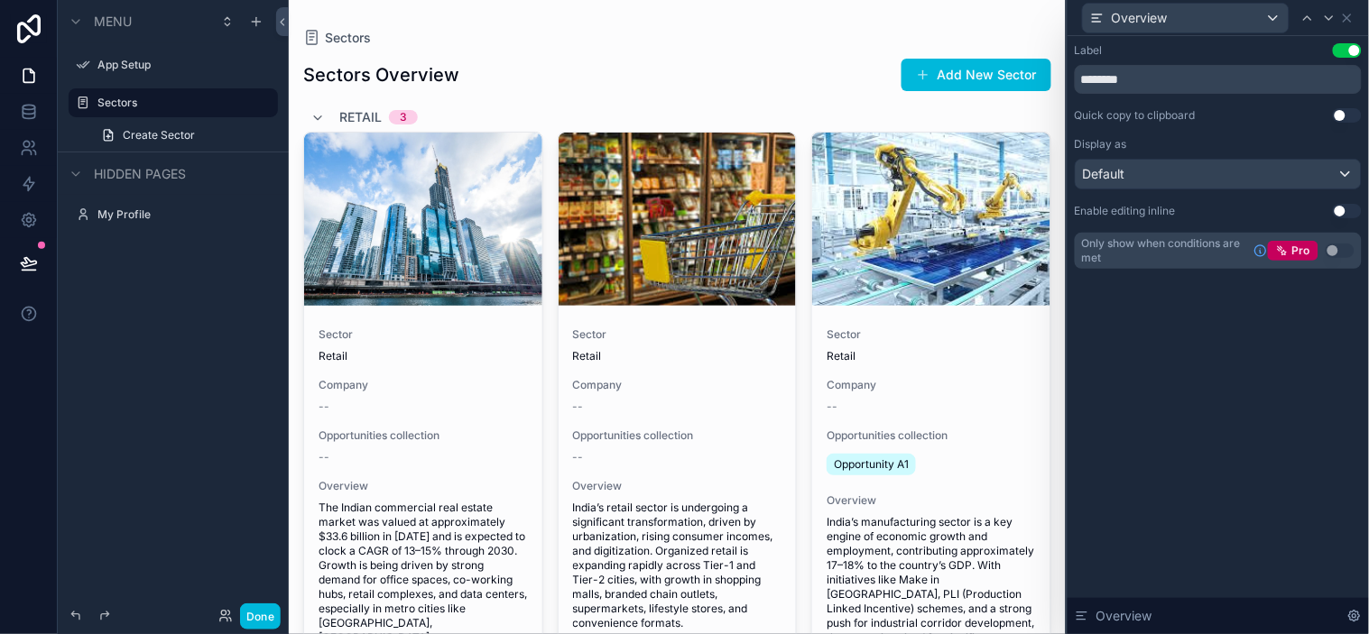
click at [1232, 213] on button "Use setting" at bounding box center [1347, 211] width 29 height 14
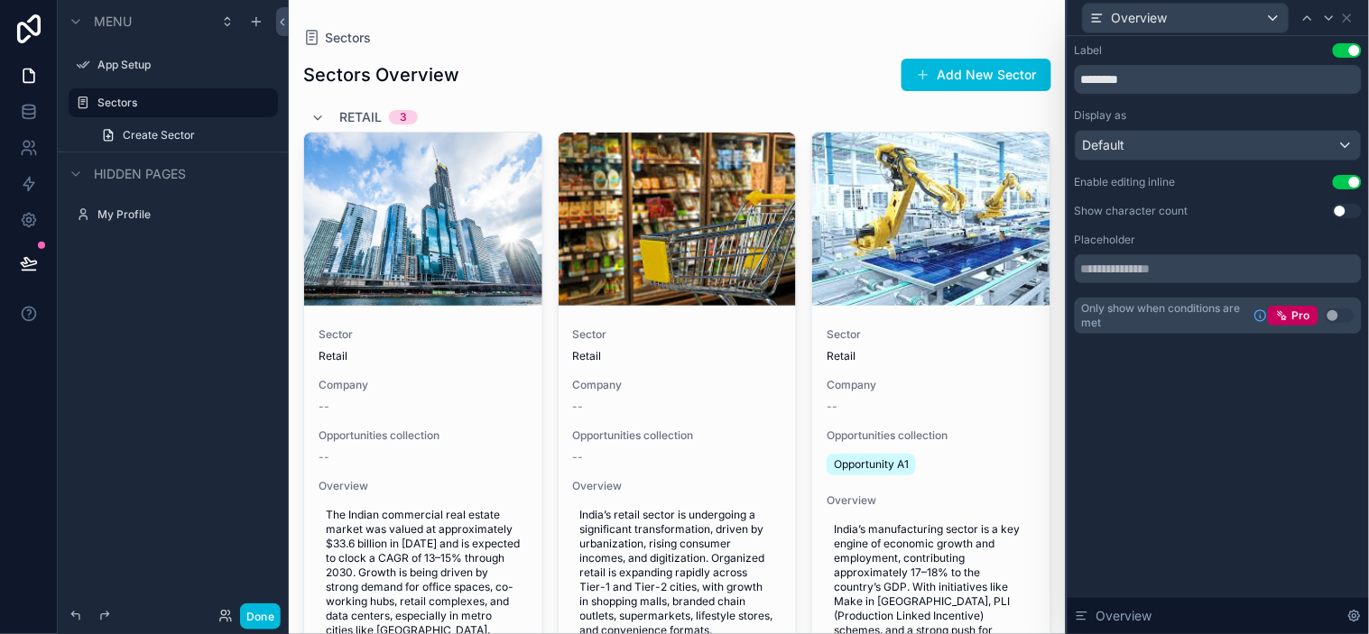
click at [1232, 211] on button "Use setting" at bounding box center [1347, 211] width 29 height 14
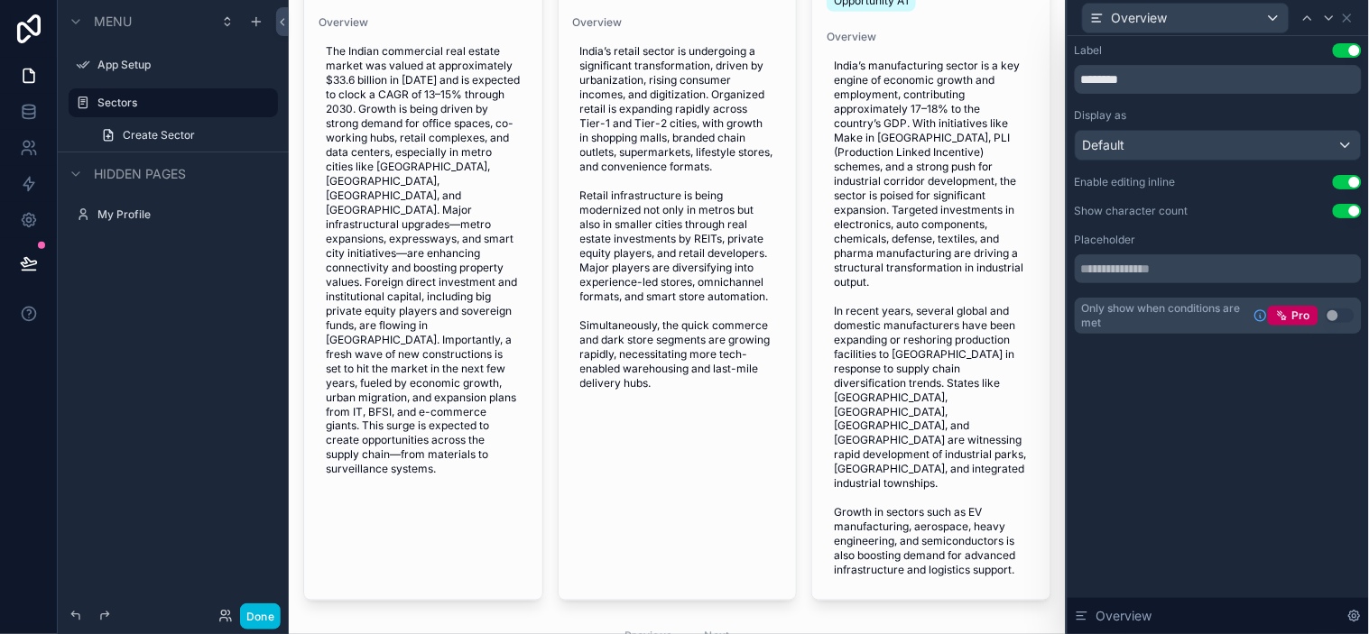
scroll to position [485, 0]
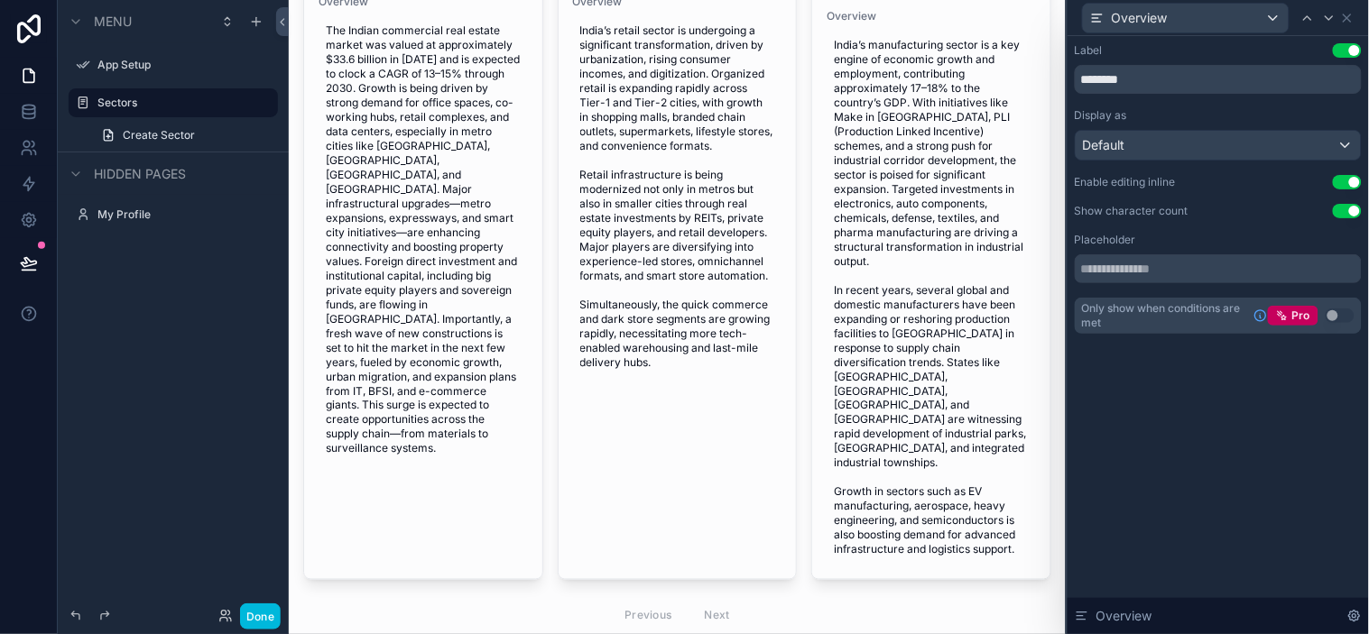
click at [936, 328] on span "India’s manufacturing sector is a key engine of economic growth and employment,…" at bounding box center [931, 298] width 195 height 520
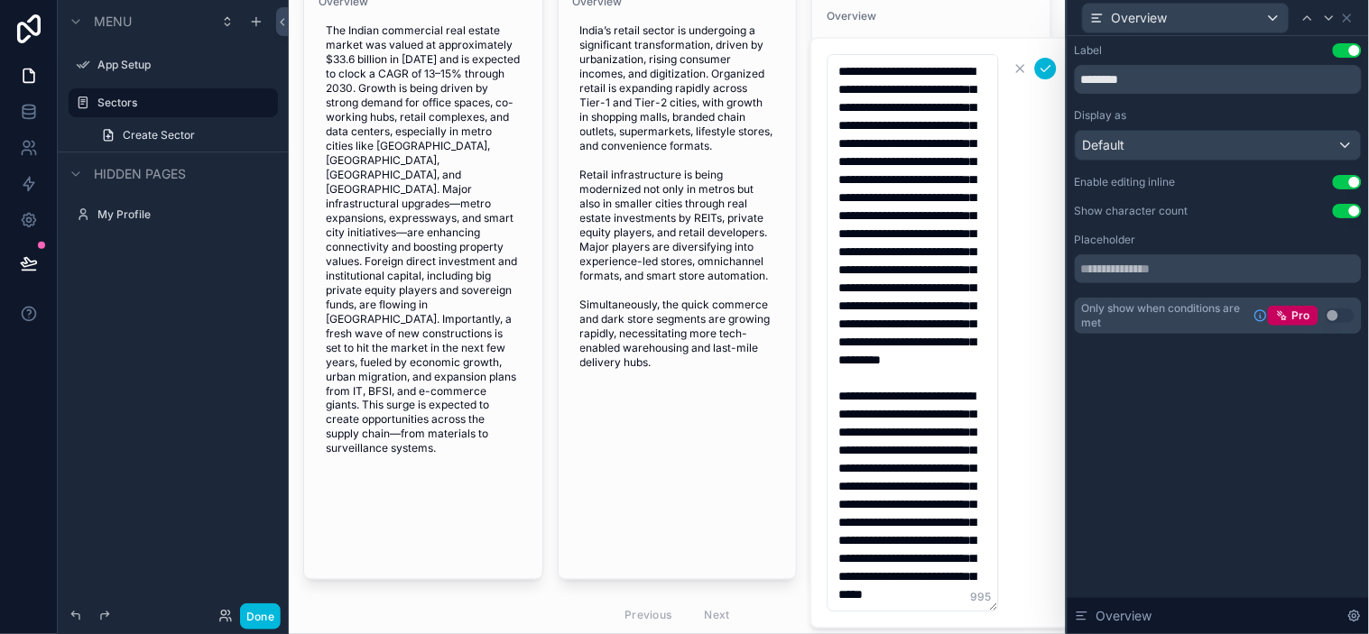
click at [891, 320] on textarea "**********" at bounding box center [912, 333] width 171 height 558
click at [1144, 482] on div "Label Use setting ******** Display as Default Enable editing inline Use setting…" at bounding box center [1217, 335] width 301 height 598
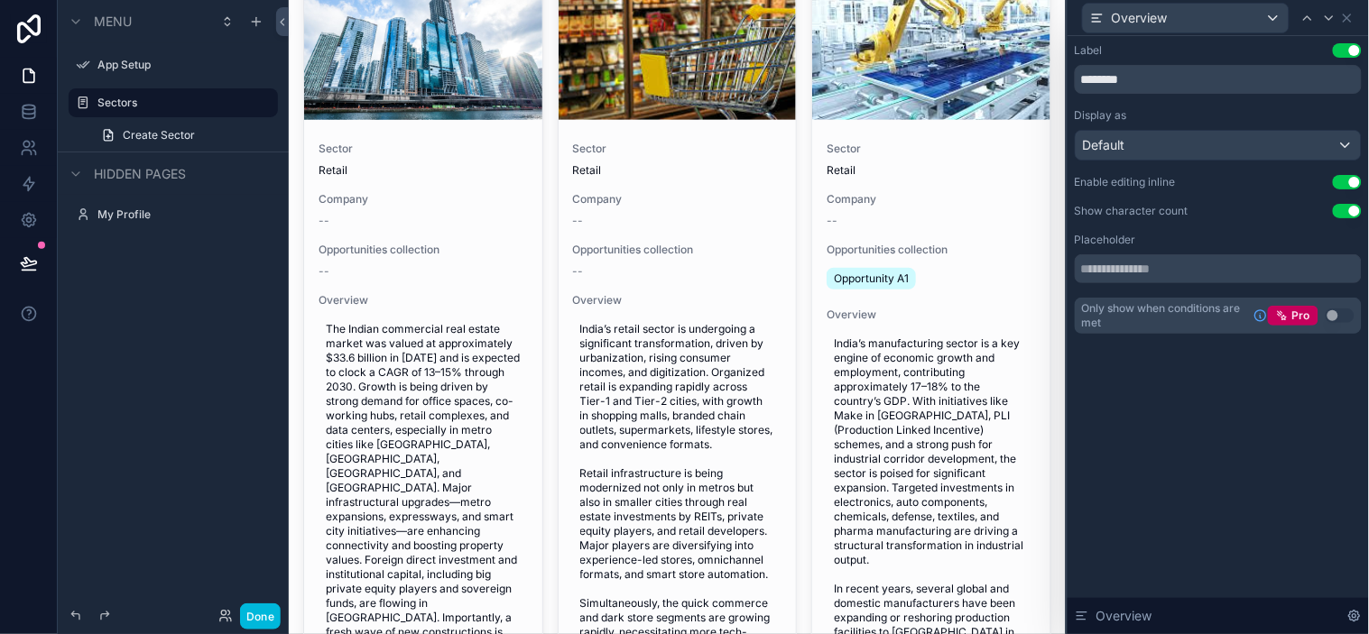
scroll to position [0, 0]
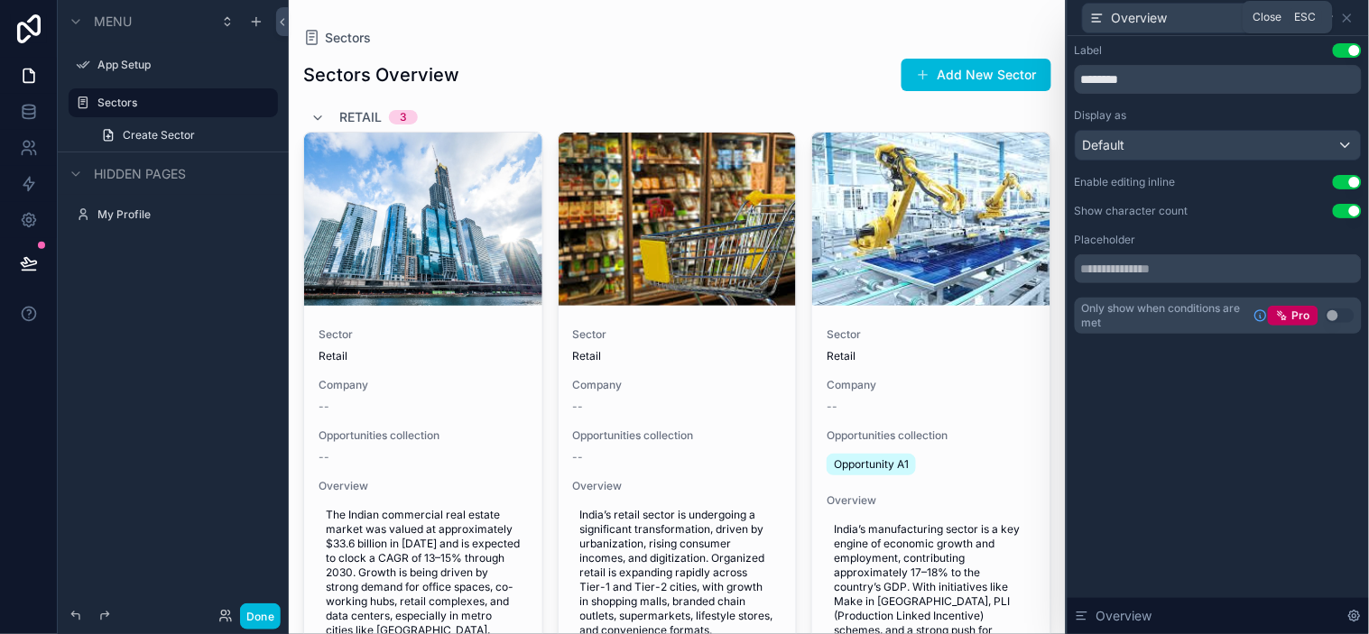
click at [1232, 16] on icon at bounding box center [1347, 18] width 14 height 14
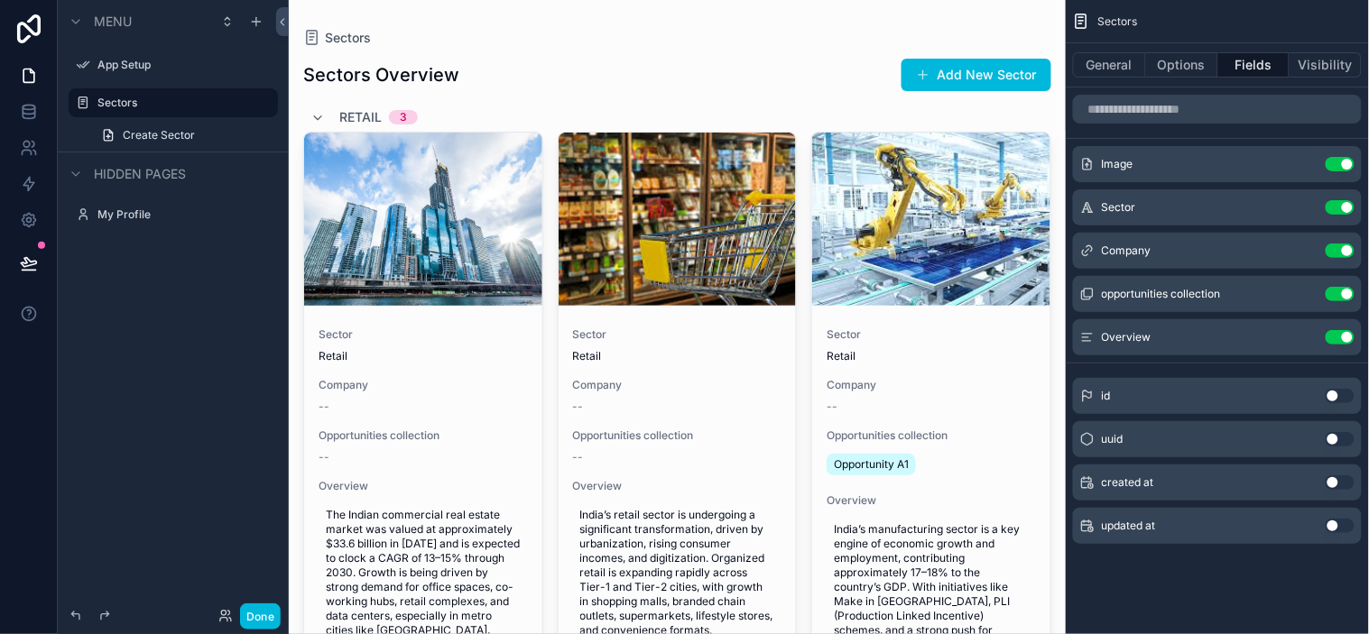
click at [1232, 337] on button "Use setting" at bounding box center [1340, 337] width 29 height 14
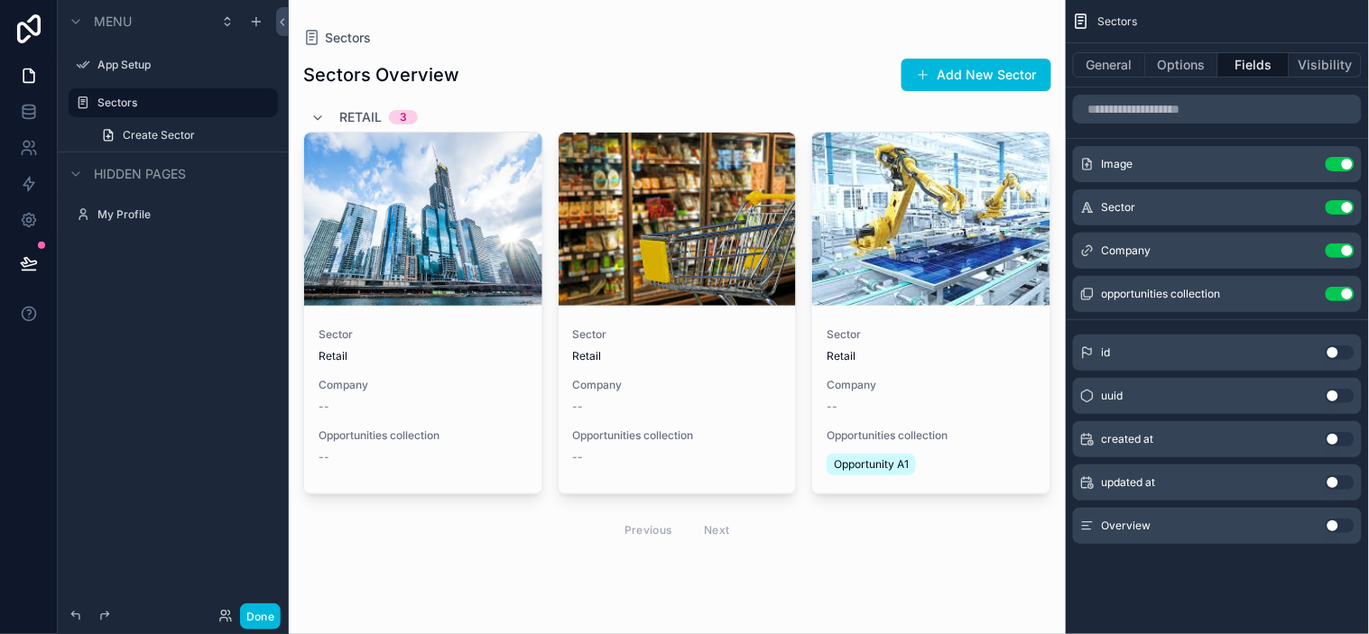
click at [1232, 251] on button "Use setting" at bounding box center [1340, 251] width 29 height 14
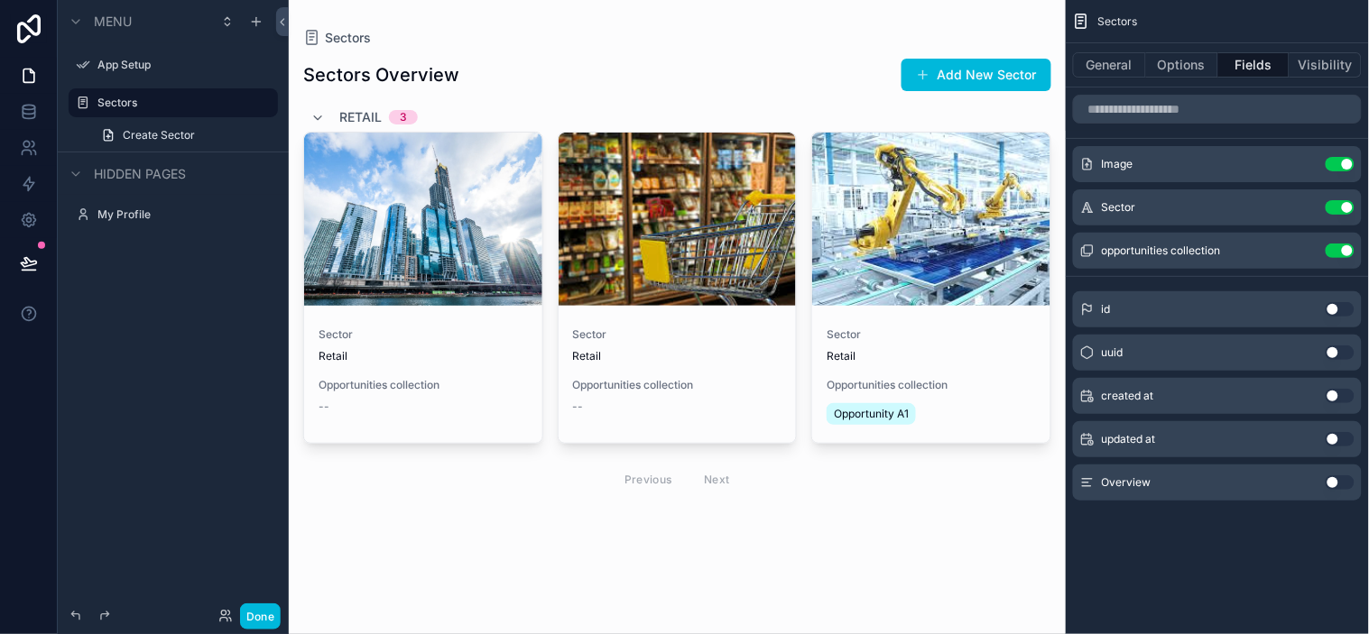
click at [1232, 247] on button "Use setting" at bounding box center [1340, 251] width 29 height 14
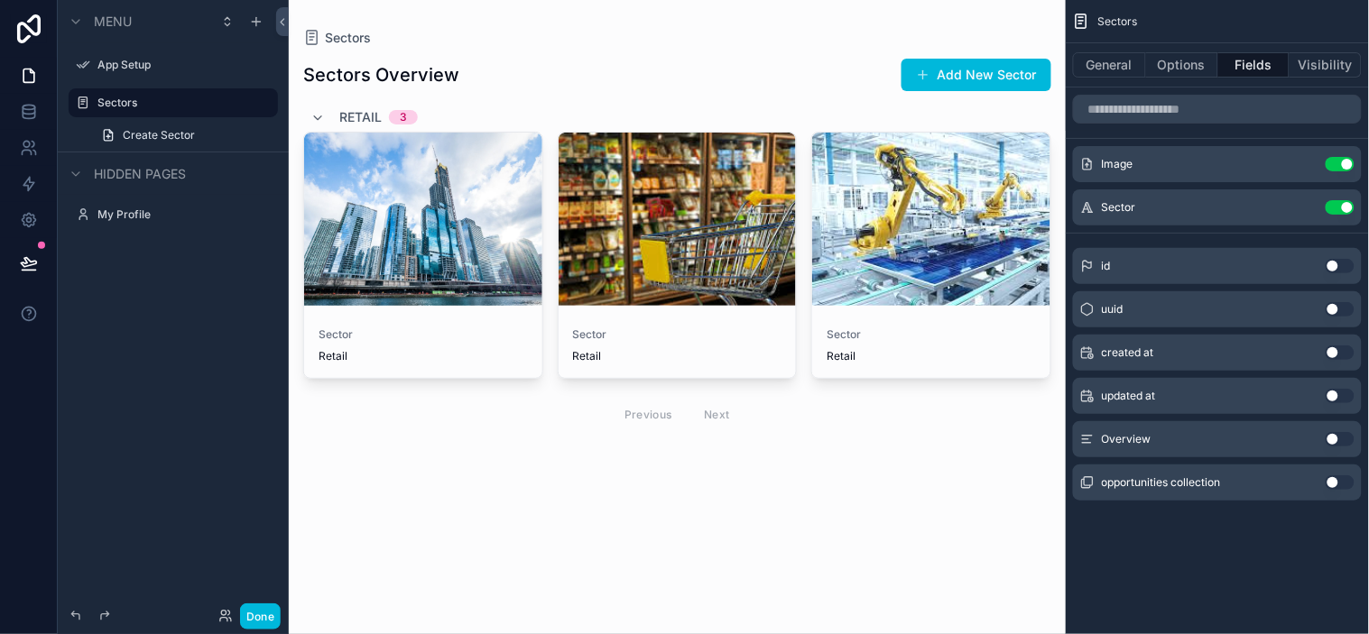
click at [517, 335] on span "Sector" at bounding box center [423, 335] width 209 height 14
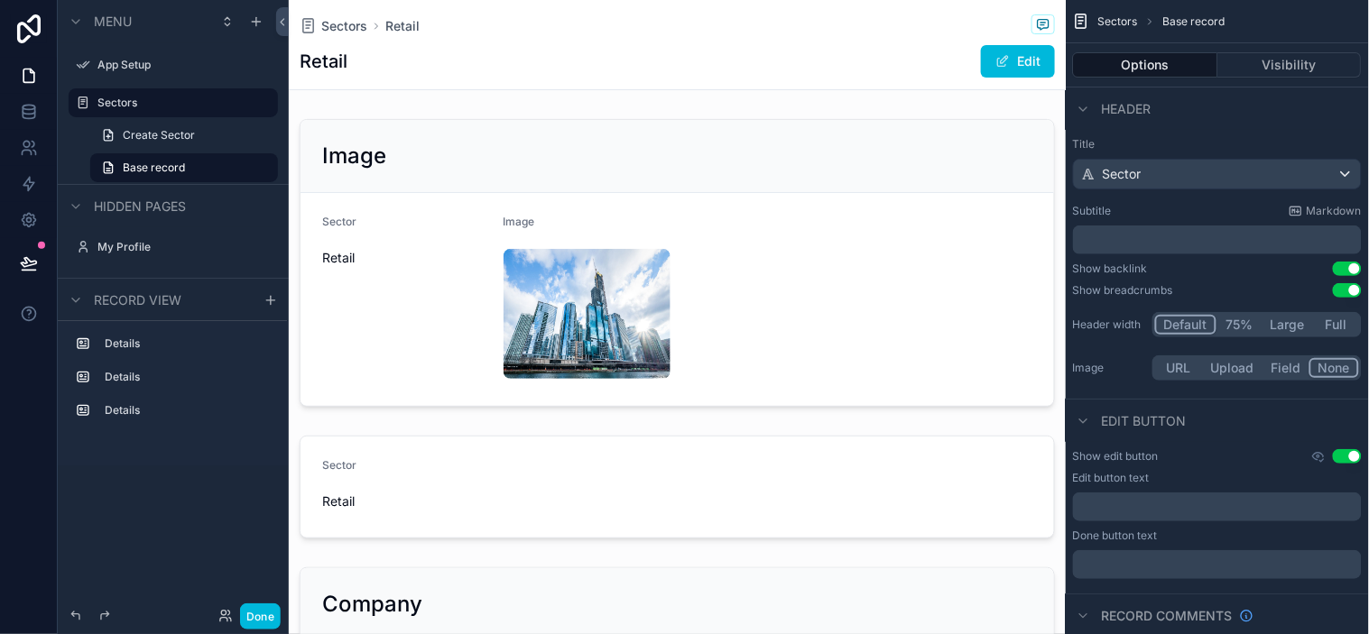
click at [352, 29] on span "Sectors" at bounding box center [344, 26] width 46 height 18
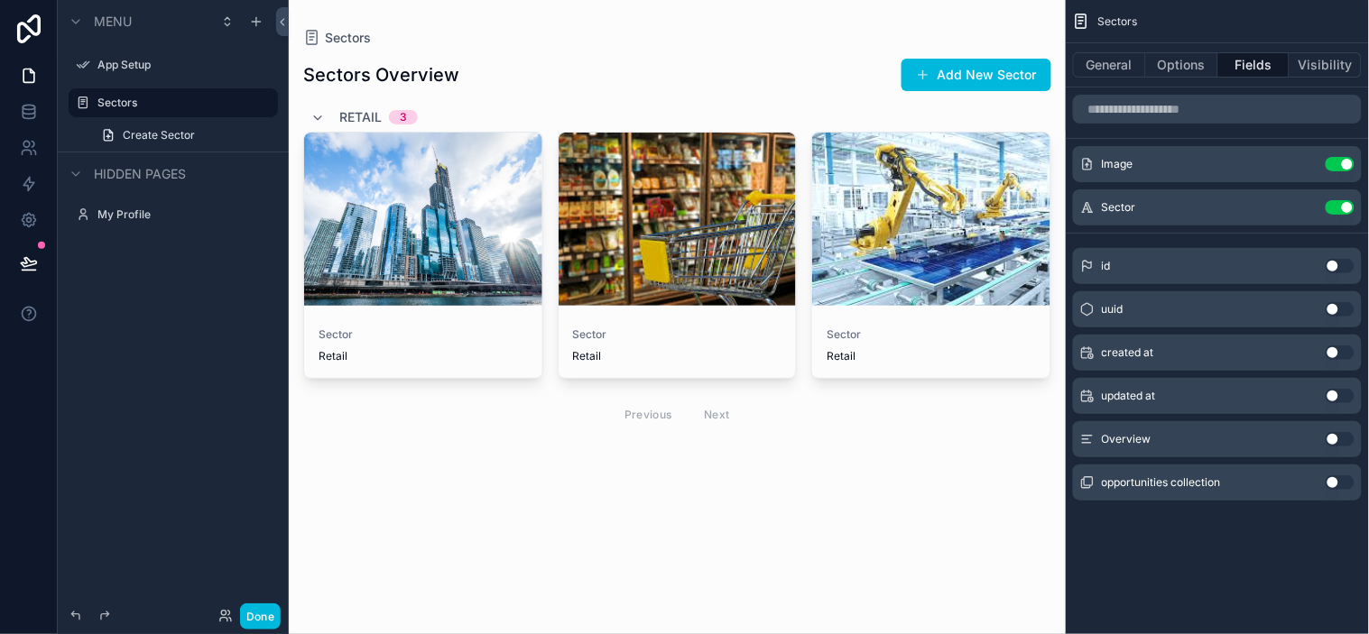
click at [0, 0] on icon "scrollable content" at bounding box center [0, 0] width 0 height 0
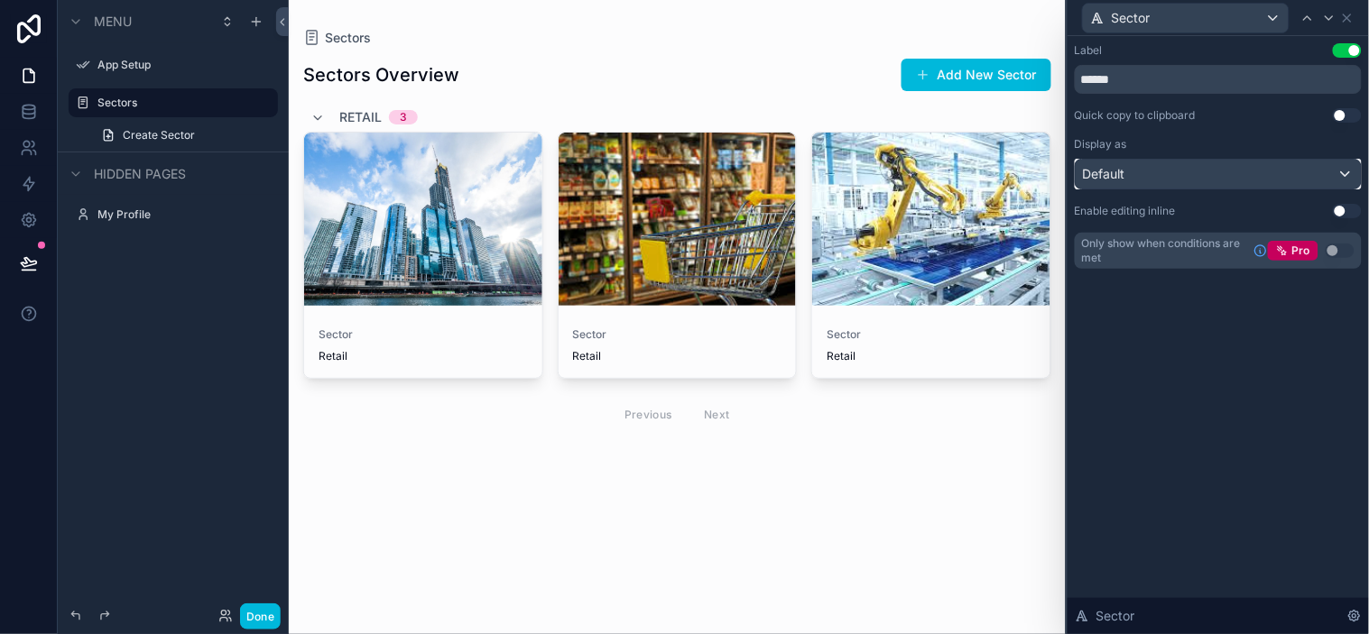
click at [1232, 182] on div "Default" at bounding box center [1218, 174] width 285 height 29
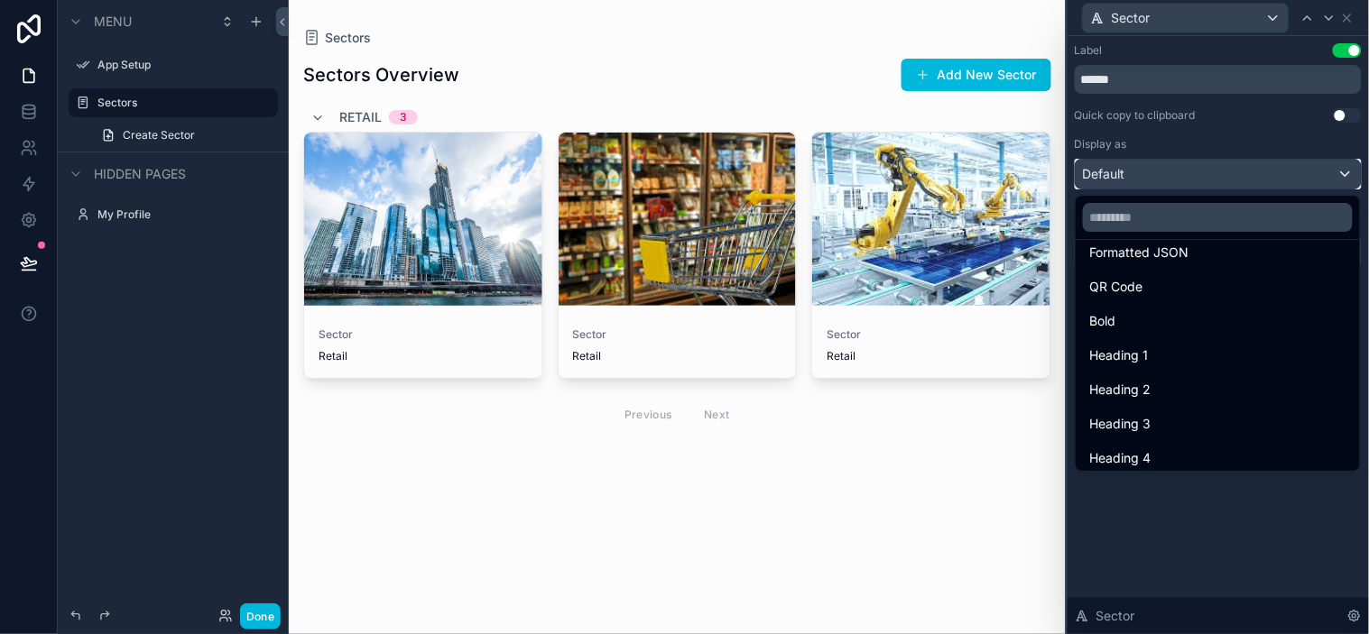
scroll to position [196, 0]
click at [1182, 376] on div "Heading 2" at bounding box center [1217, 384] width 255 height 22
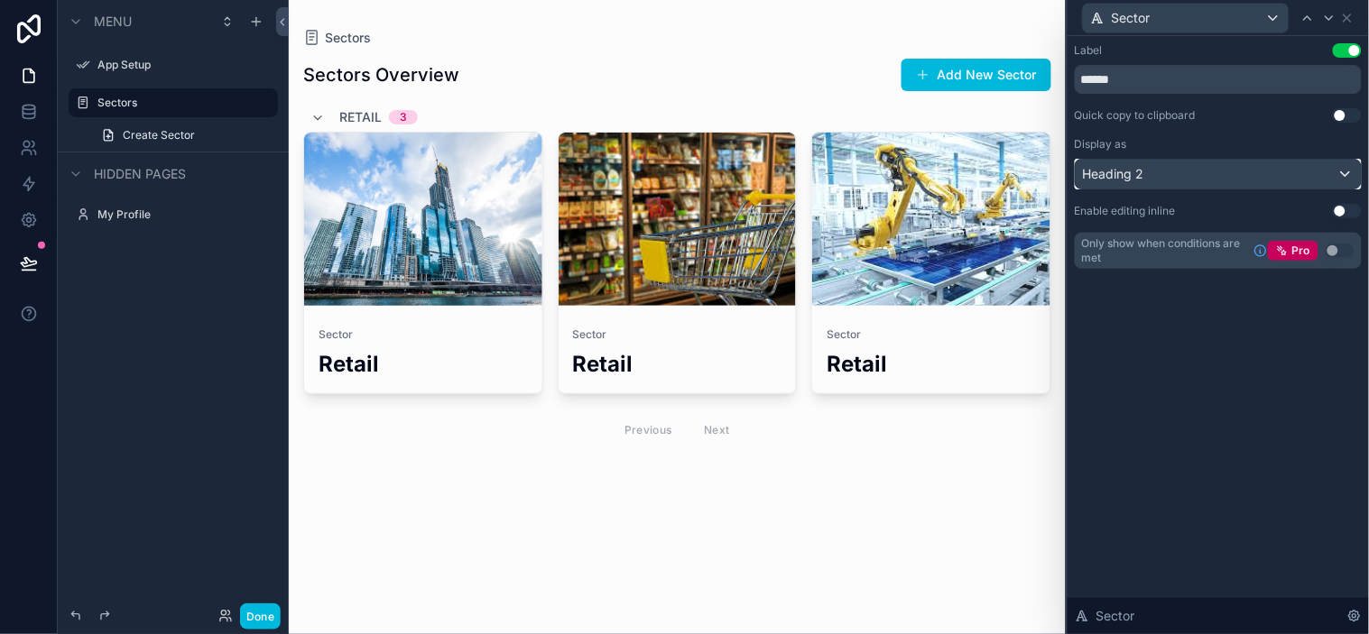
click at [1232, 175] on div "Heading 2" at bounding box center [1218, 174] width 285 height 29
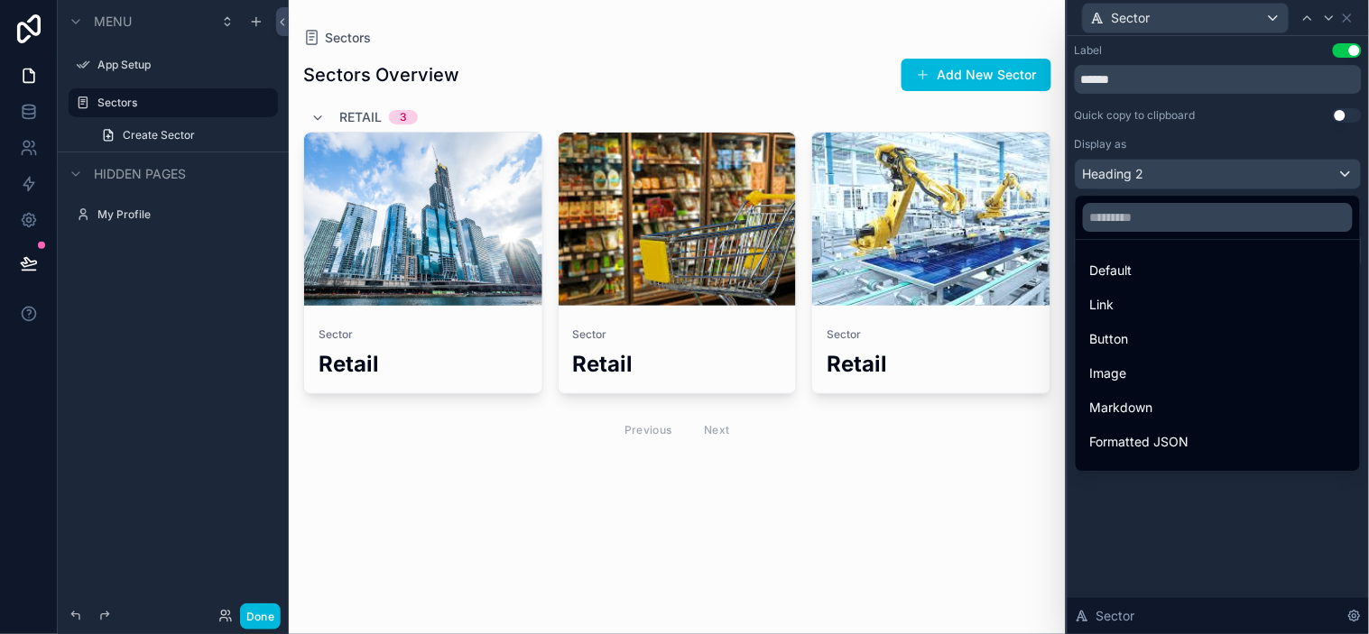
click at [1228, 161] on div at bounding box center [1217, 317] width 301 height 634
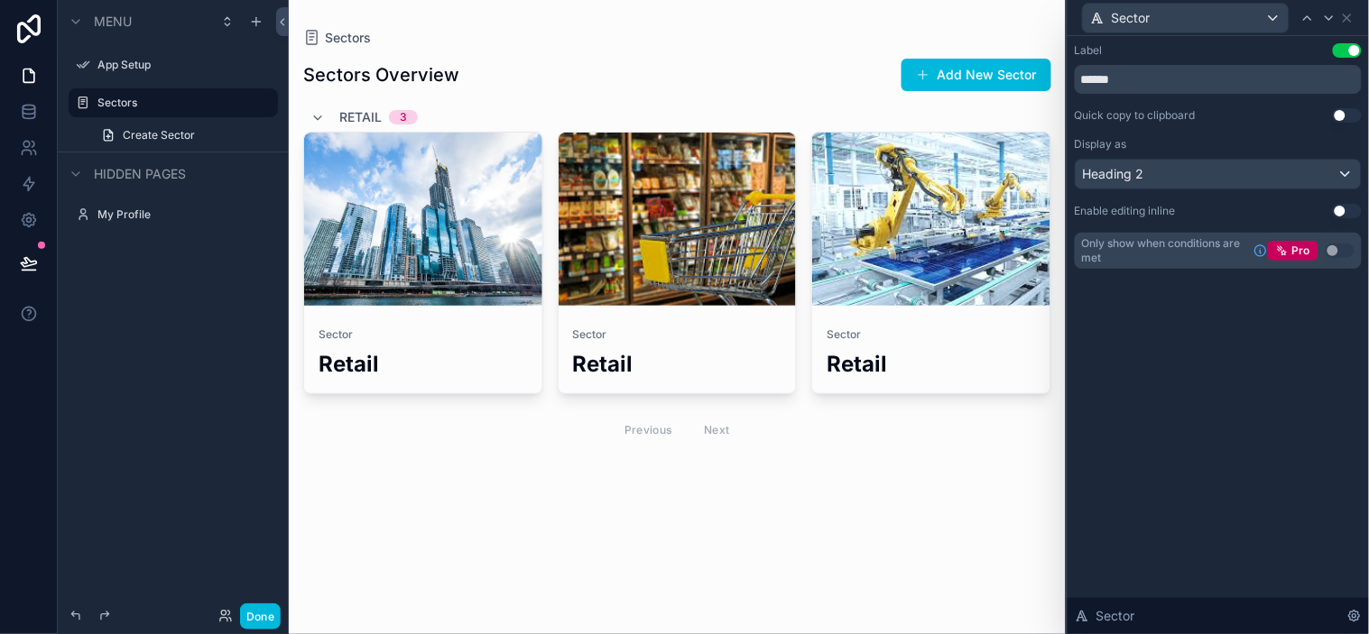
click at [1232, 127] on div "Label Use setting ****** Quick copy to clipboard Use setting Display as Heading…" at bounding box center [1218, 156] width 287 height 226
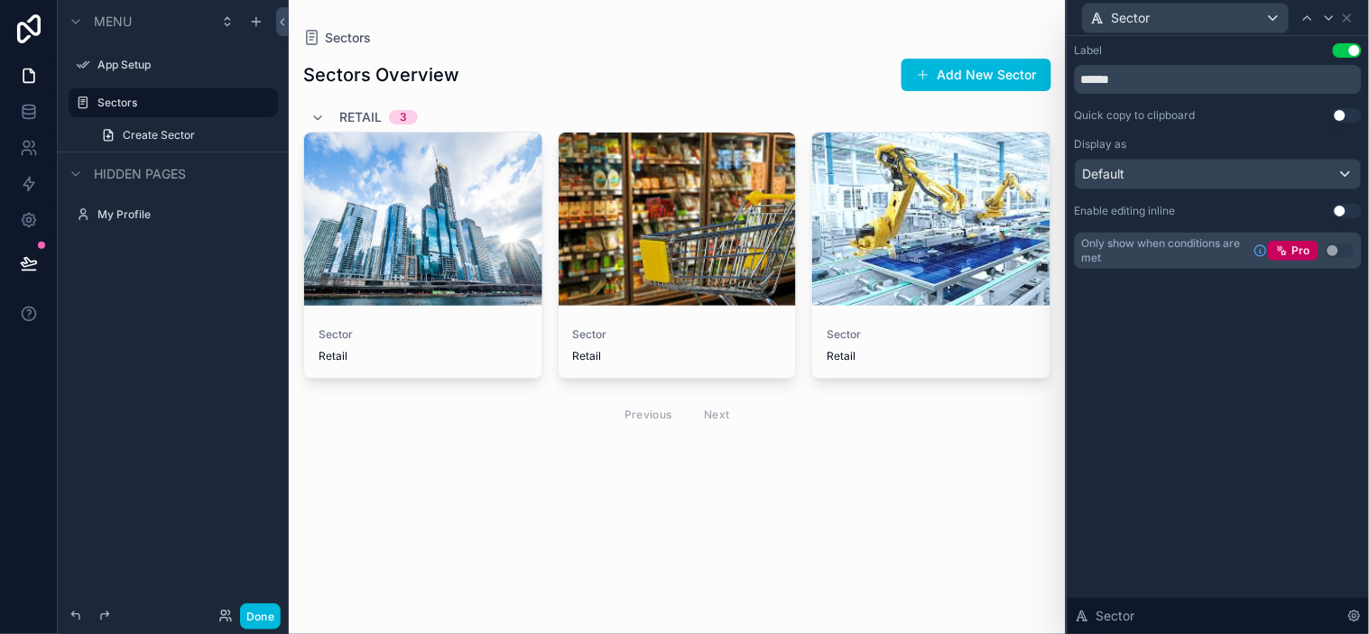
click at [1205, 483] on div "Label Use setting ****** Quick copy to clipboard Use setting Display as Default…" at bounding box center [1217, 335] width 301 height 598
click at [330, 122] on div "Retail 3" at bounding box center [363, 117] width 107 height 29
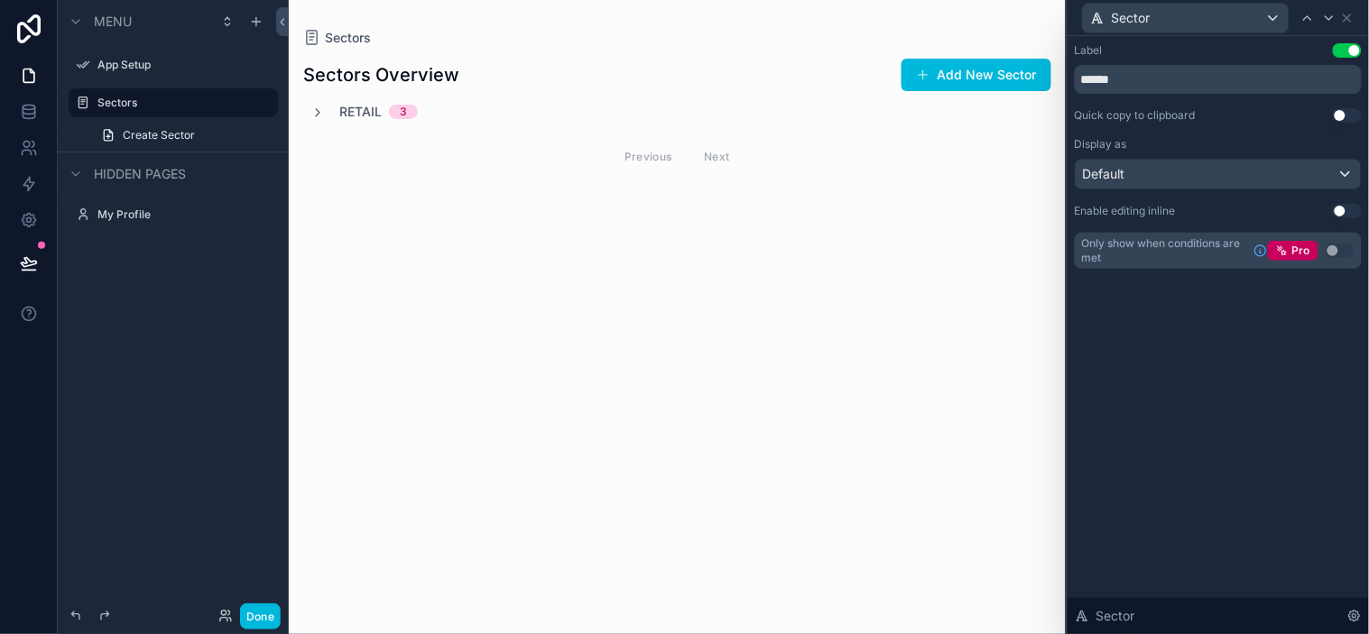
click at [347, 116] on span "Retail" at bounding box center [360, 112] width 42 height 18
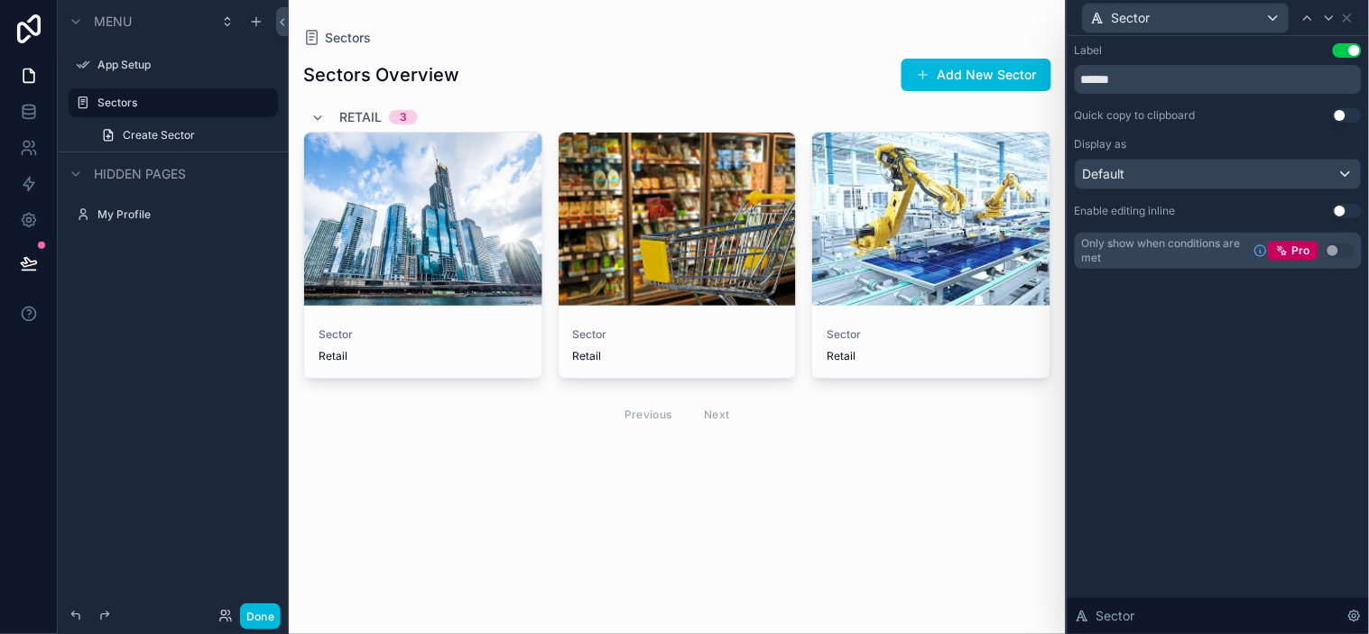
click at [330, 41] on span "Sectors" at bounding box center [348, 38] width 46 height 18
click at [356, 113] on span "Retail" at bounding box center [360, 117] width 42 height 18
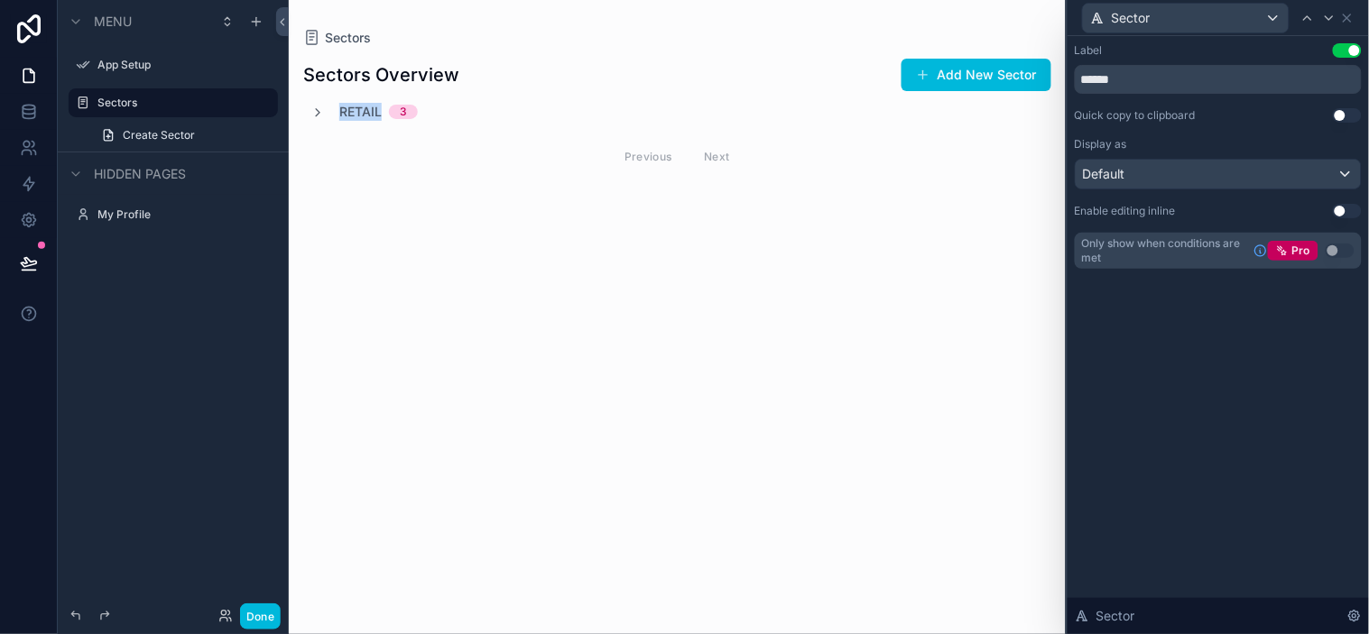
click at [356, 113] on span "Retail" at bounding box center [360, 112] width 42 height 18
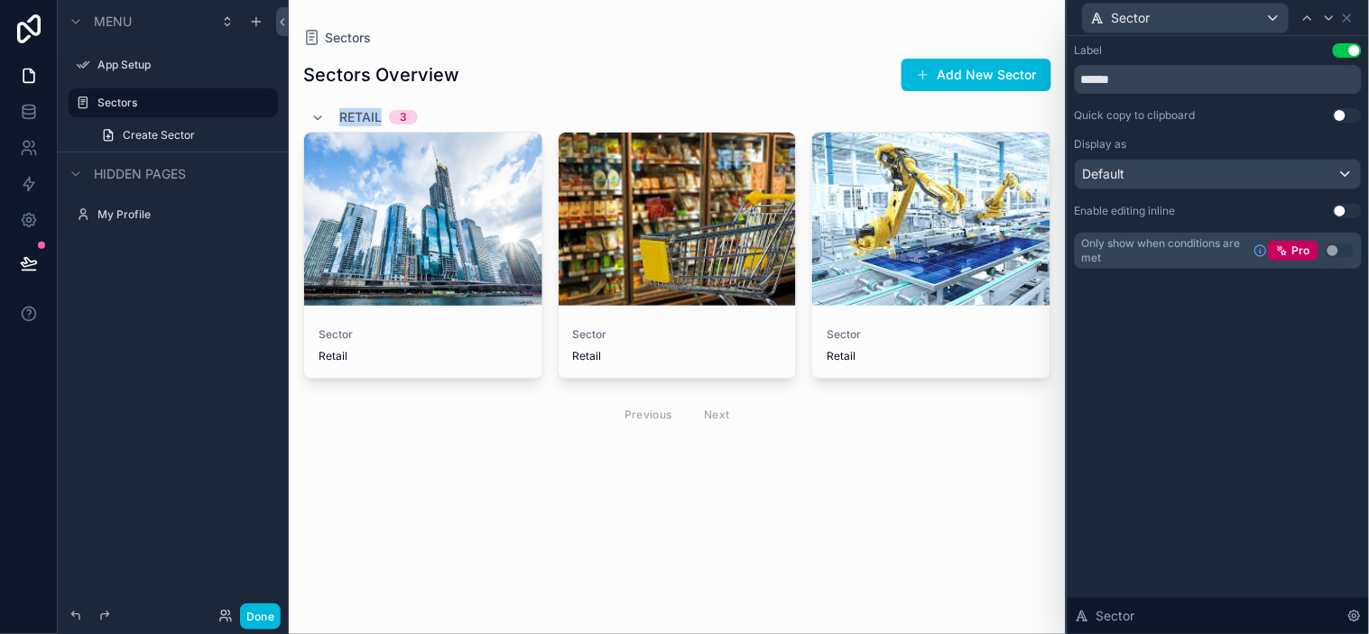
click at [148, 130] on span "Create Sector" at bounding box center [159, 135] width 72 height 14
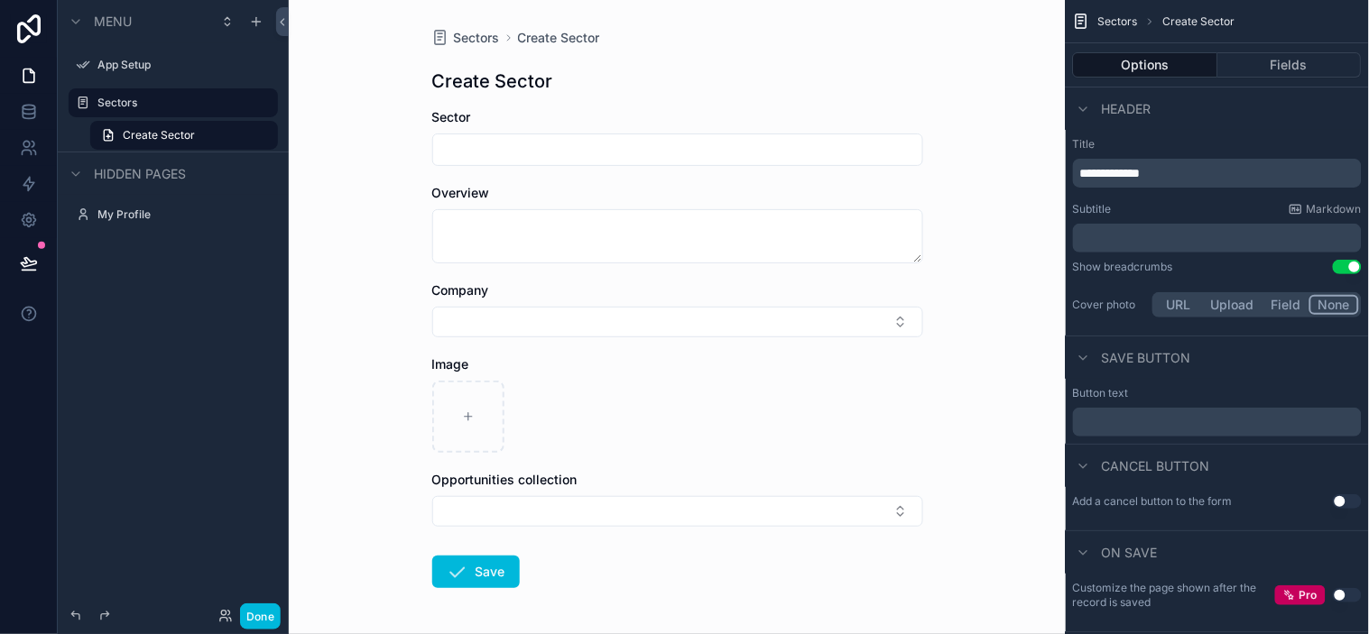
click at [150, 103] on label "Sectors" at bounding box center [182, 103] width 170 height 14
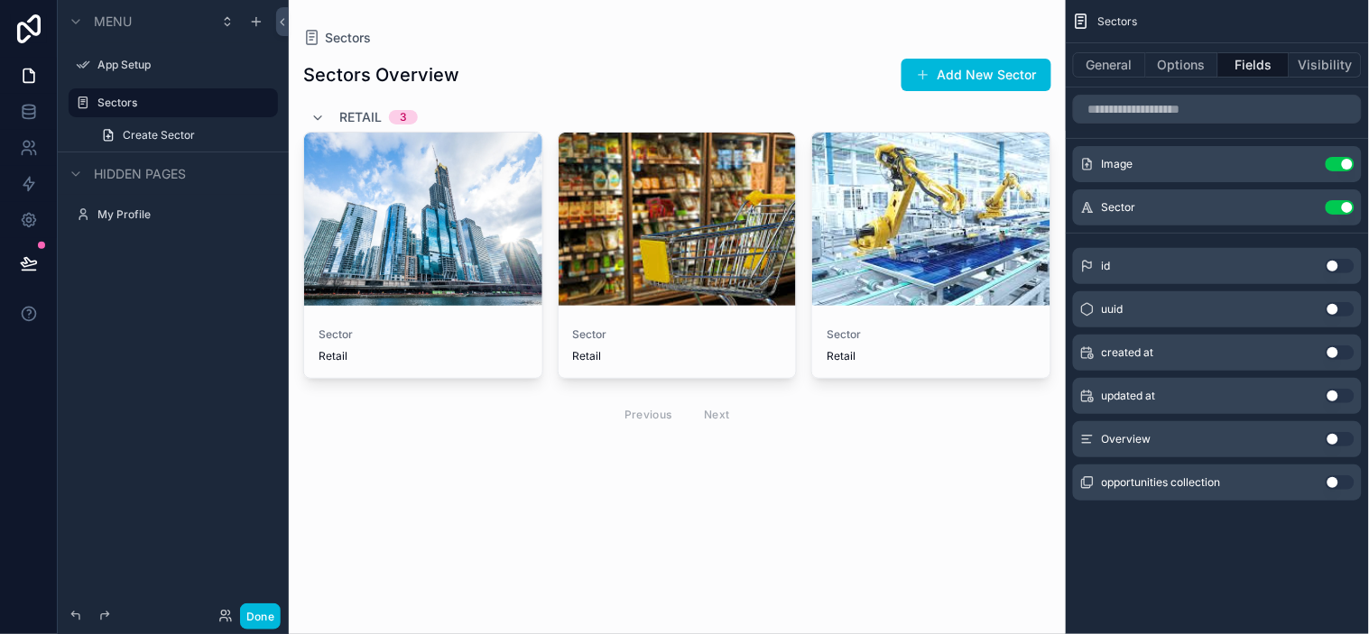
click at [228, 140] on link "Create Sector" at bounding box center [184, 135] width 188 height 29
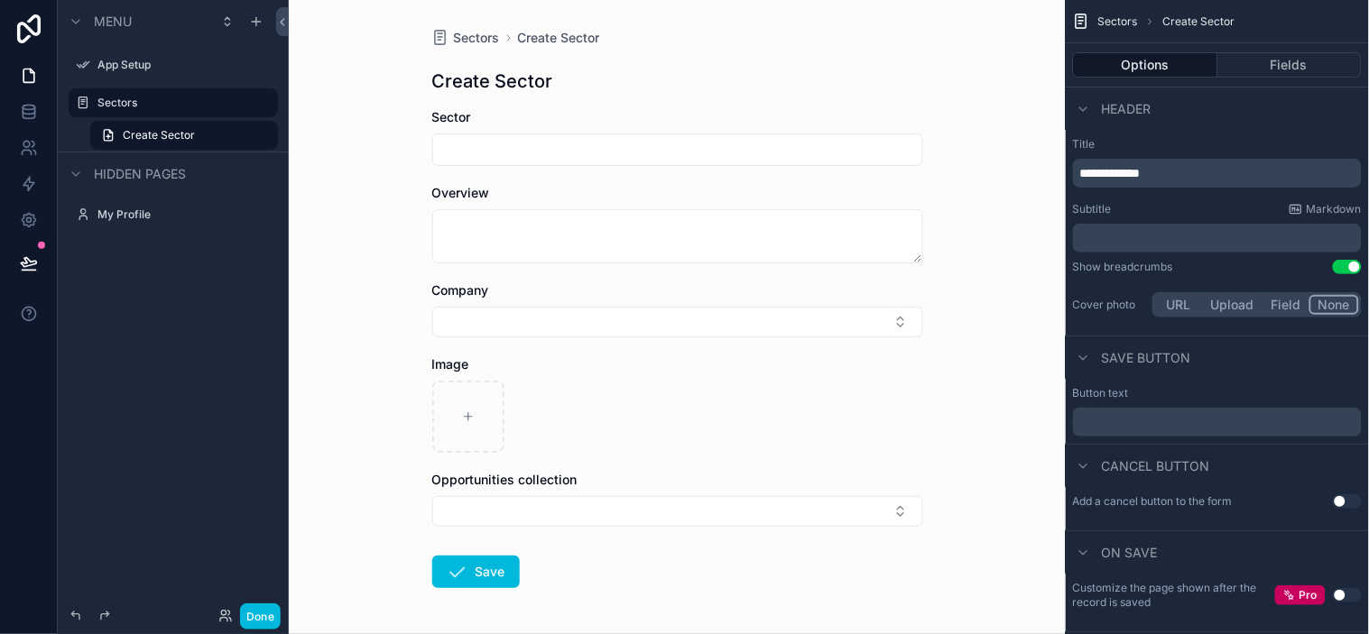
click at [152, 104] on label "Sectors" at bounding box center [182, 103] width 170 height 14
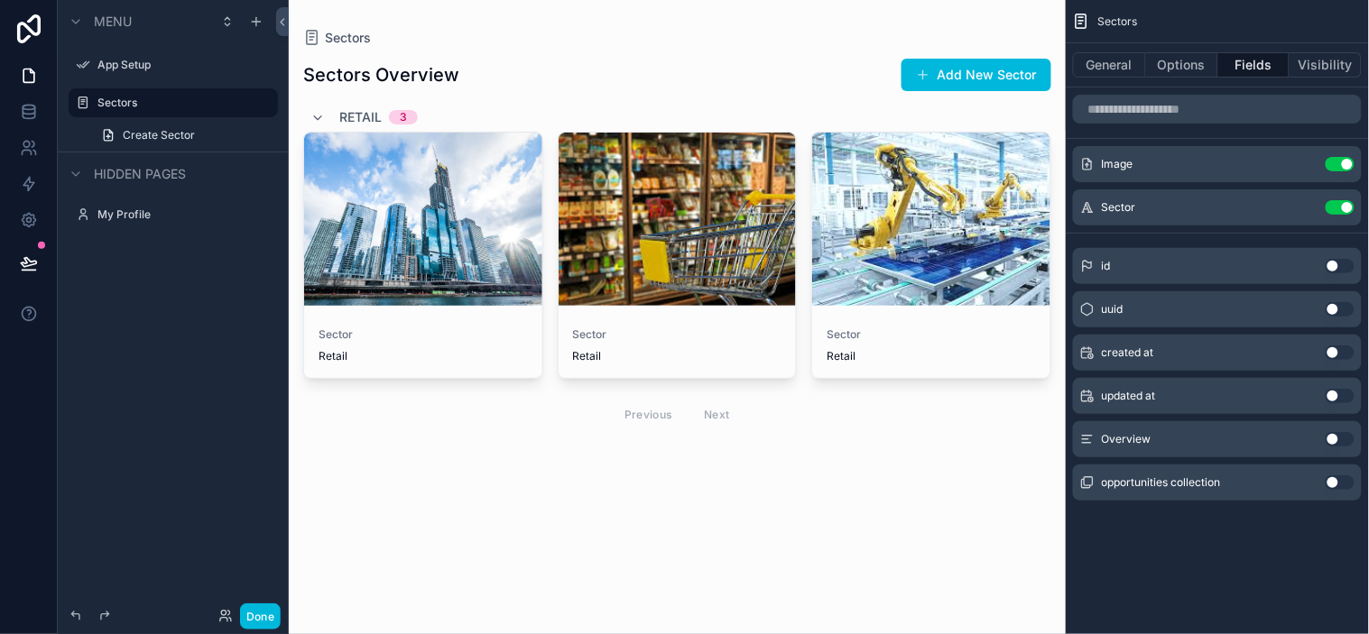
click at [154, 69] on label "App Setup" at bounding box center [182, 65] width 170 height 14
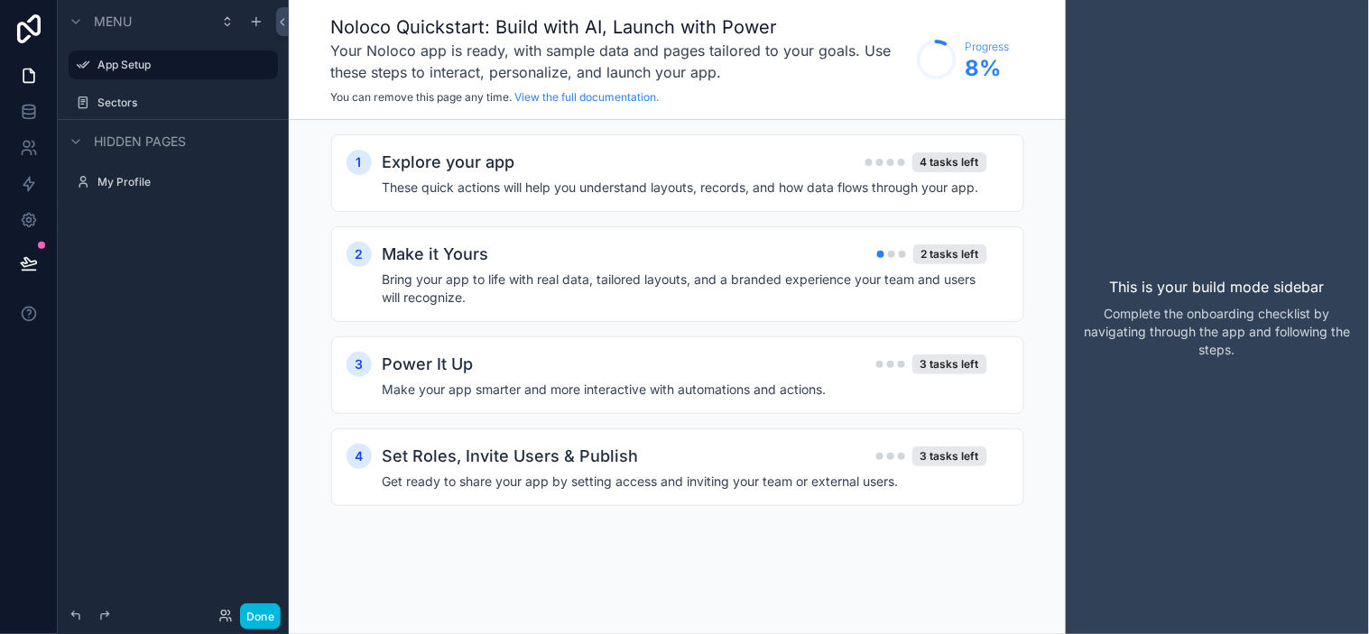
click at [153, 96] on label "Sectors" at bounding box center [182, 103] width 170 height 14
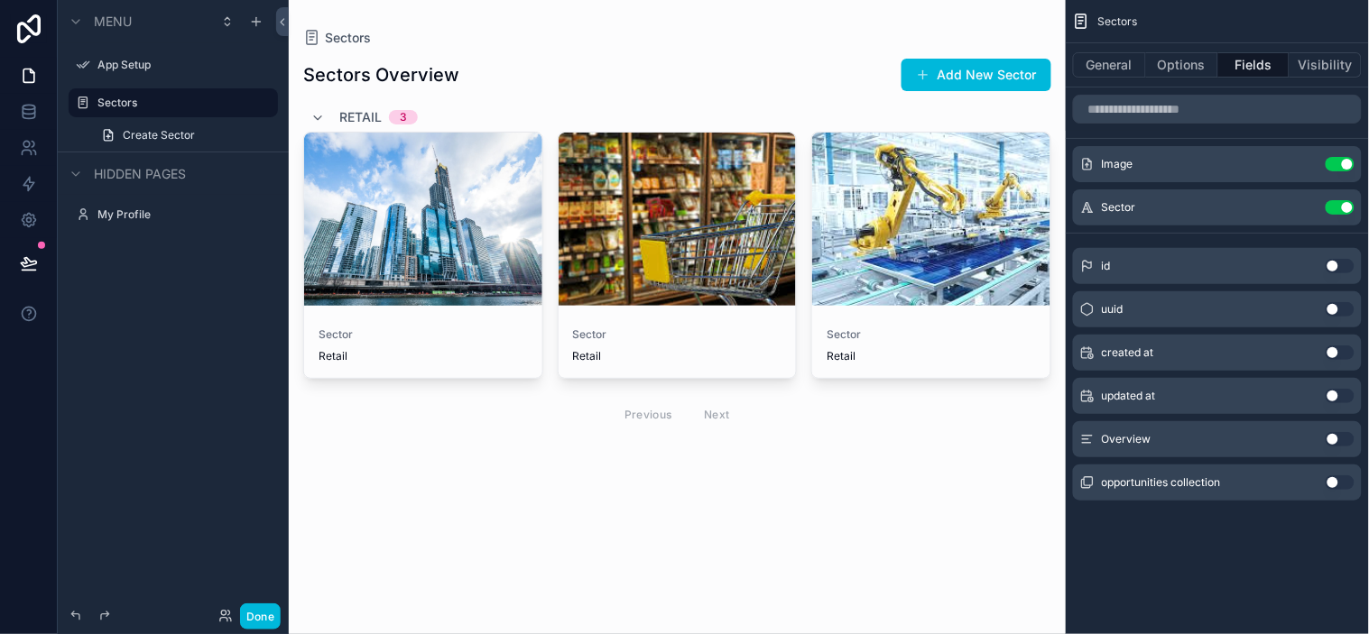
click at [136, 125] on link "Create Sector" at bounding box center [184, 135] width 188 height 29
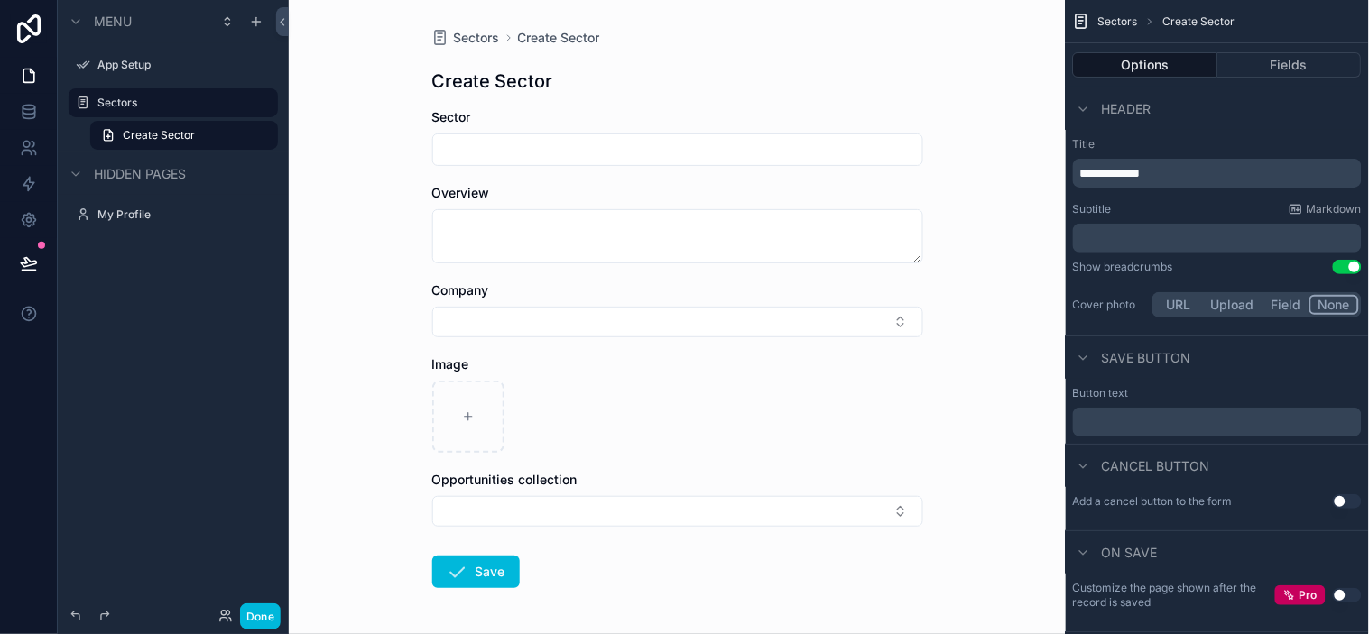
click at [137, 96] on label "Sectors" at bounding box center [182, 103] width 170 height 14
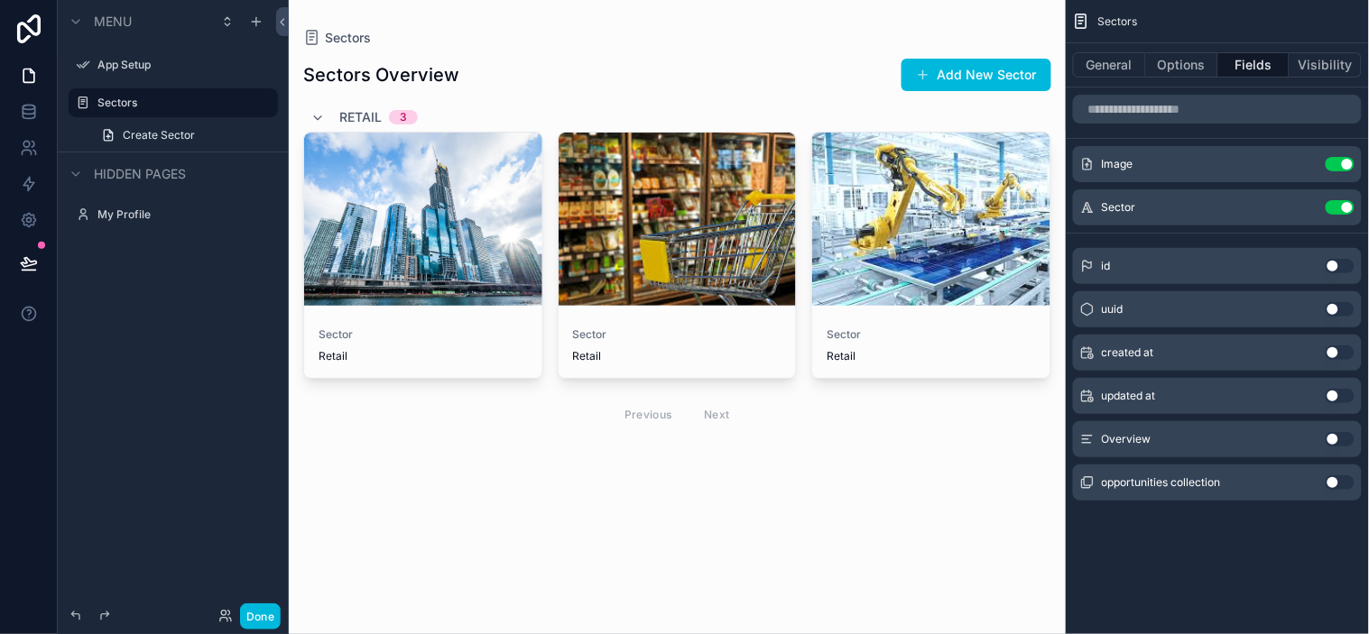
click at [677, 329] on span "Sector" at bounding box center [677, 335] width 209 height 14
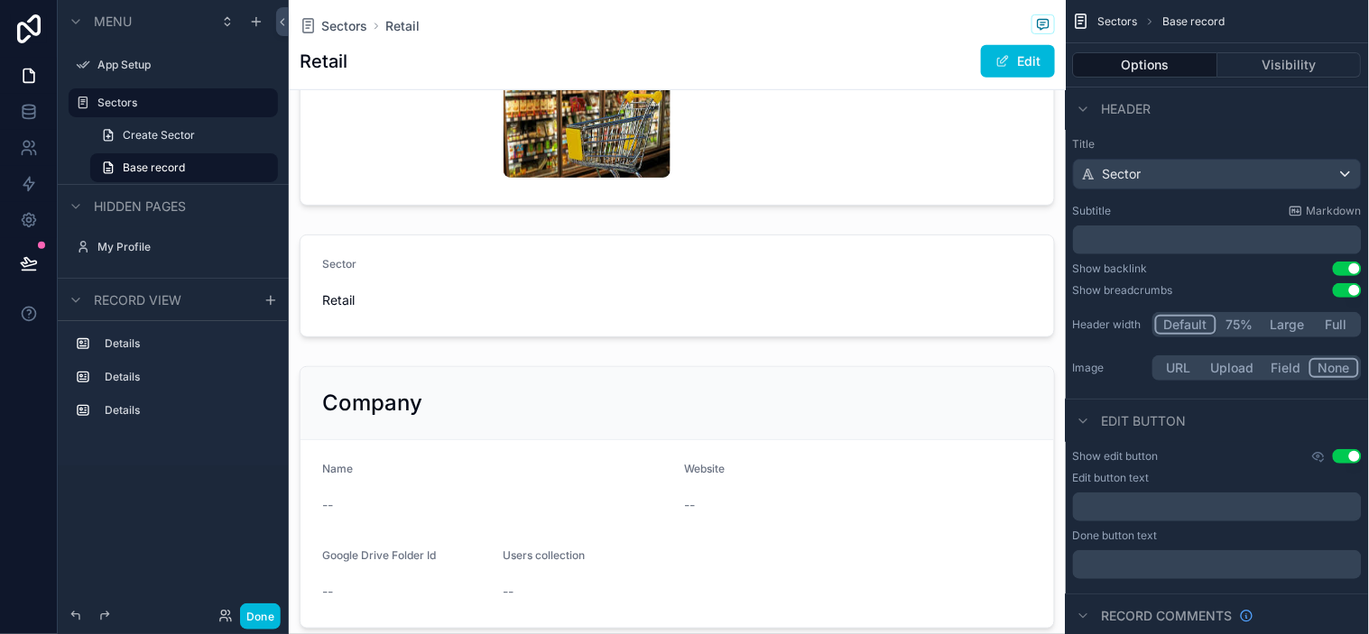
scroll to position [200, 0]
click at [588, 318] on div "scrollable content" at bounding box center [677, 286] width 777 height 117
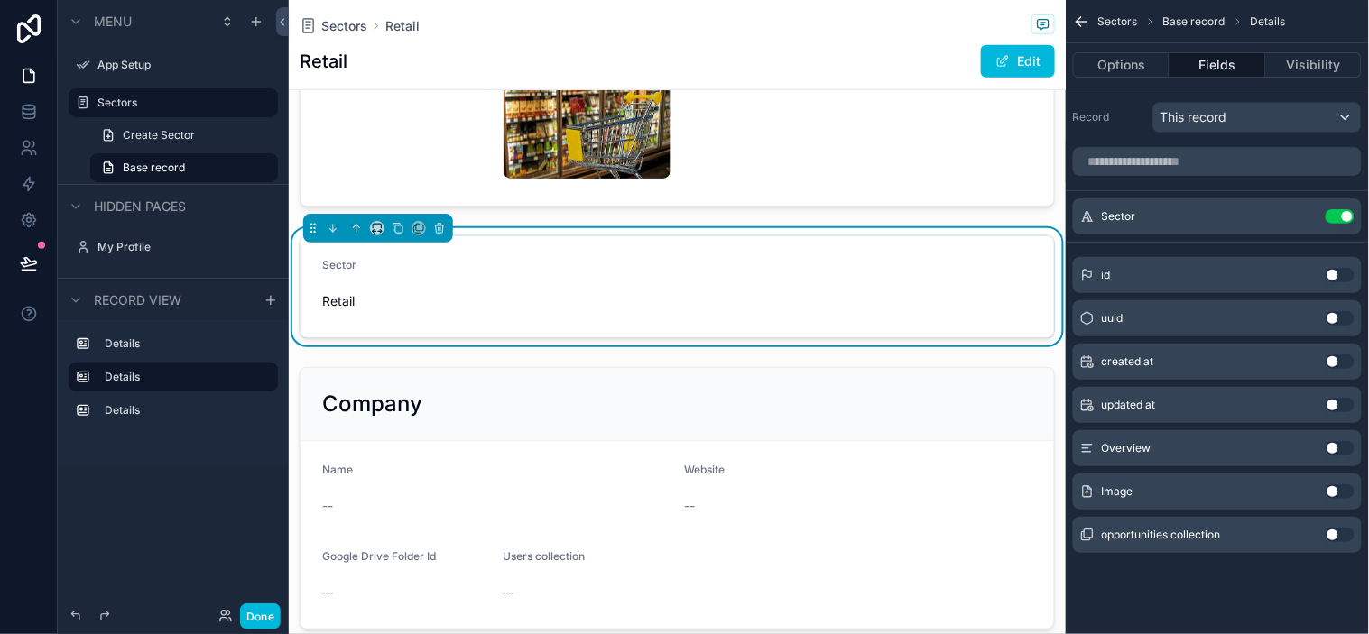
click at [0, 0] on icon "scrollable content" at bounding box center [0, 0] width 0 height 0
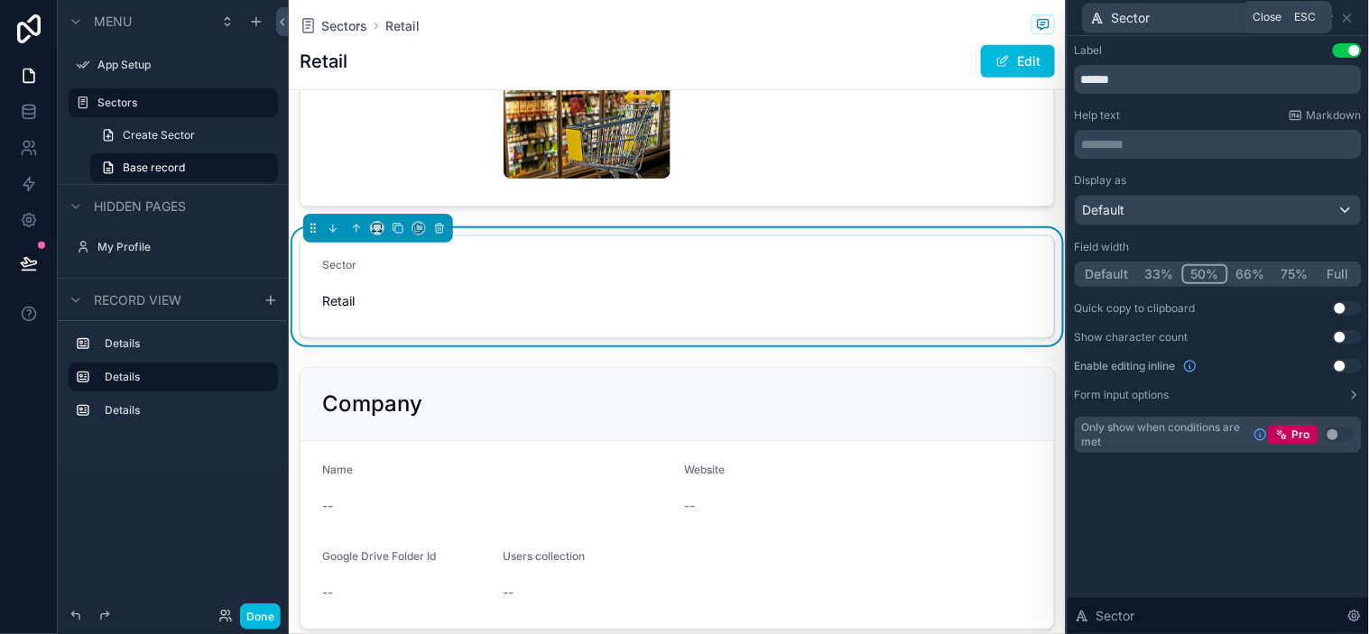
click at [1232, 14] on icon at bounding box center [1347, 17] width 7 height 7
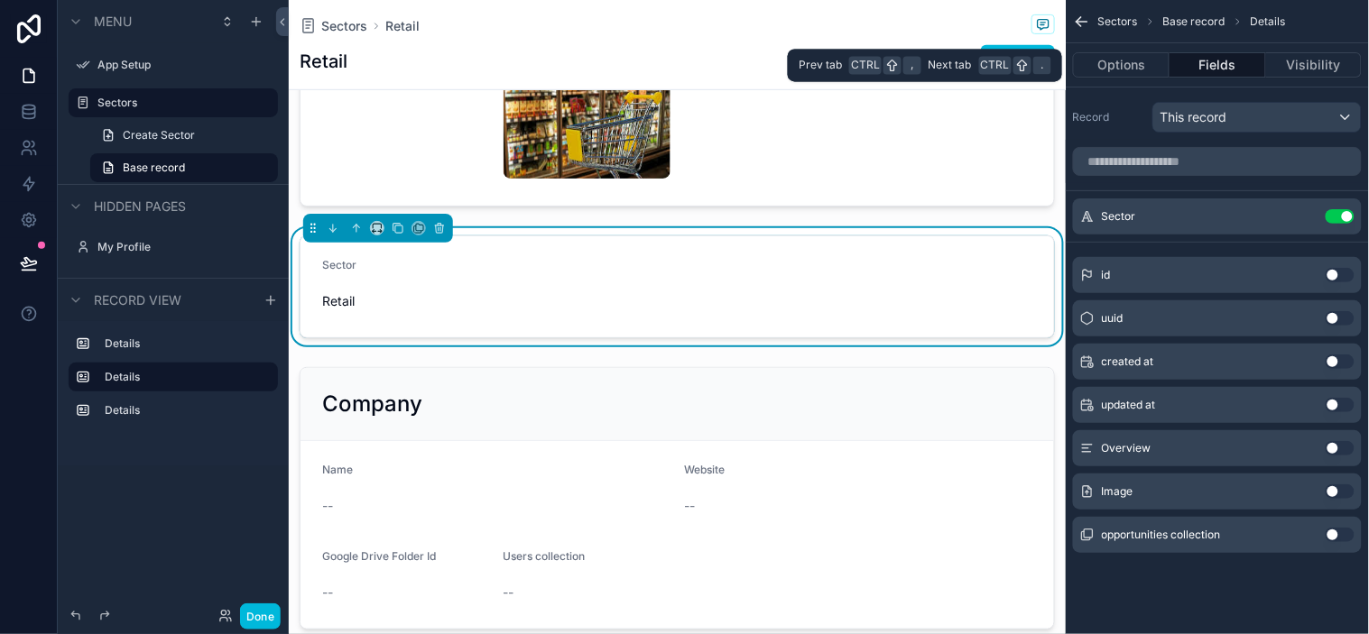
click at [1139, 55] on button "Options" at bounding box center [1121, 64] width 97 height 25
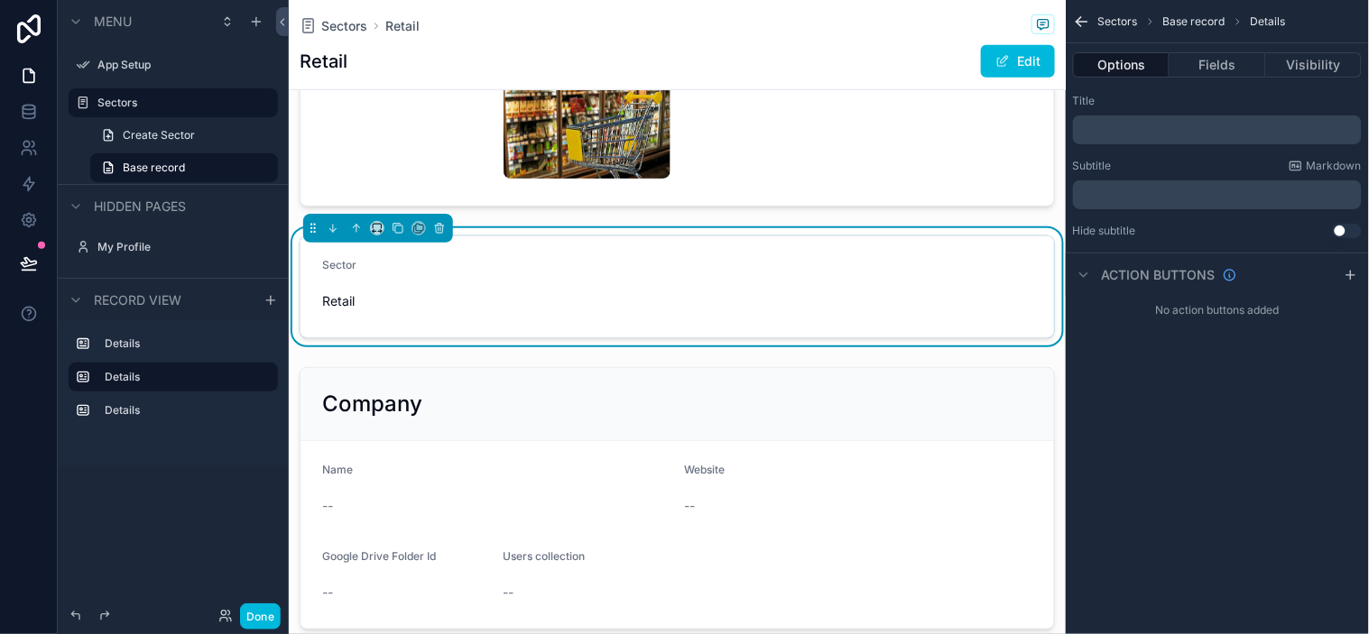
click at [1123, 18] on span "Sectors" at bounding box center [1118, 21] width 40 height 14
click at [1078, 22] on icon "scrollable content" at bounding box center [1079, 24] width 5 height 5
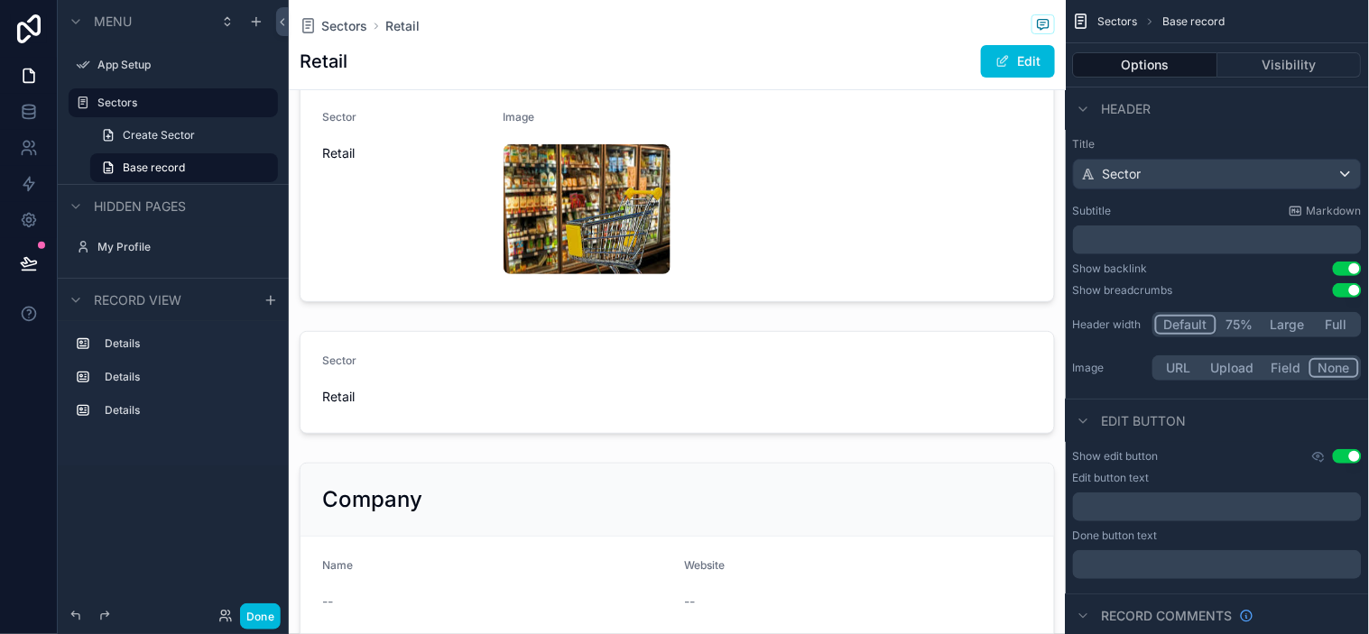
scroll to position [0, 0]
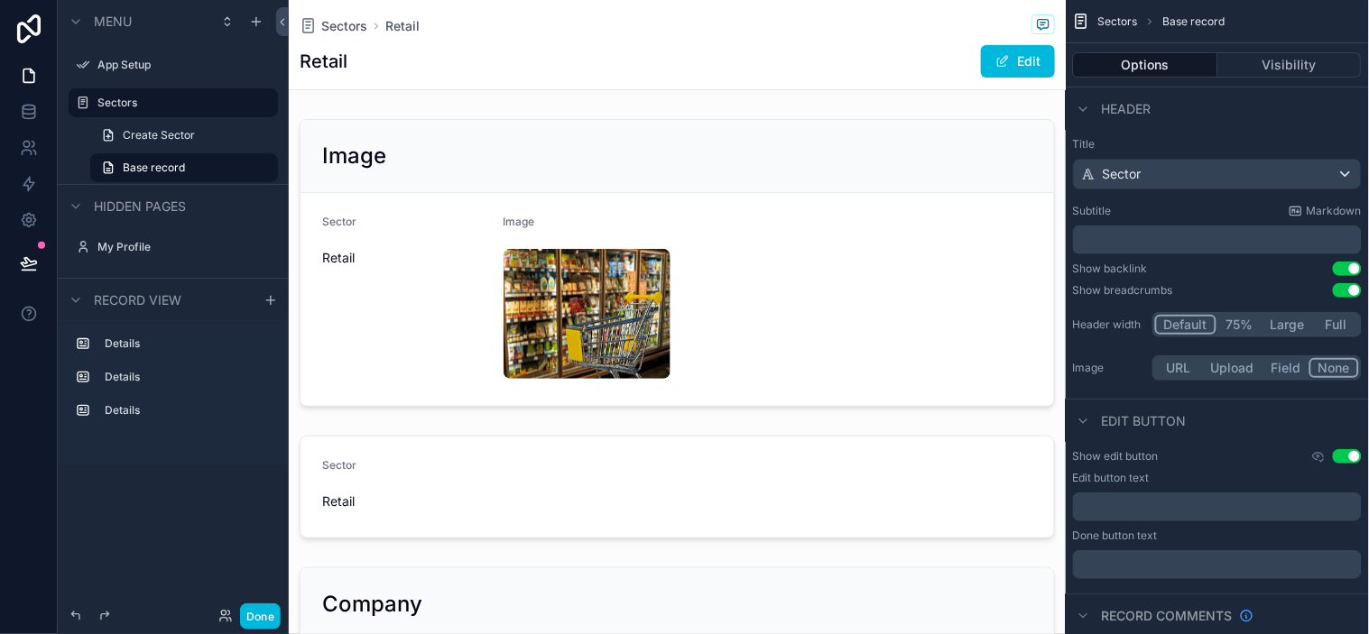
click at [345, 33] on span "Sectors" at bounding box center [344, 26] width 46 height 18
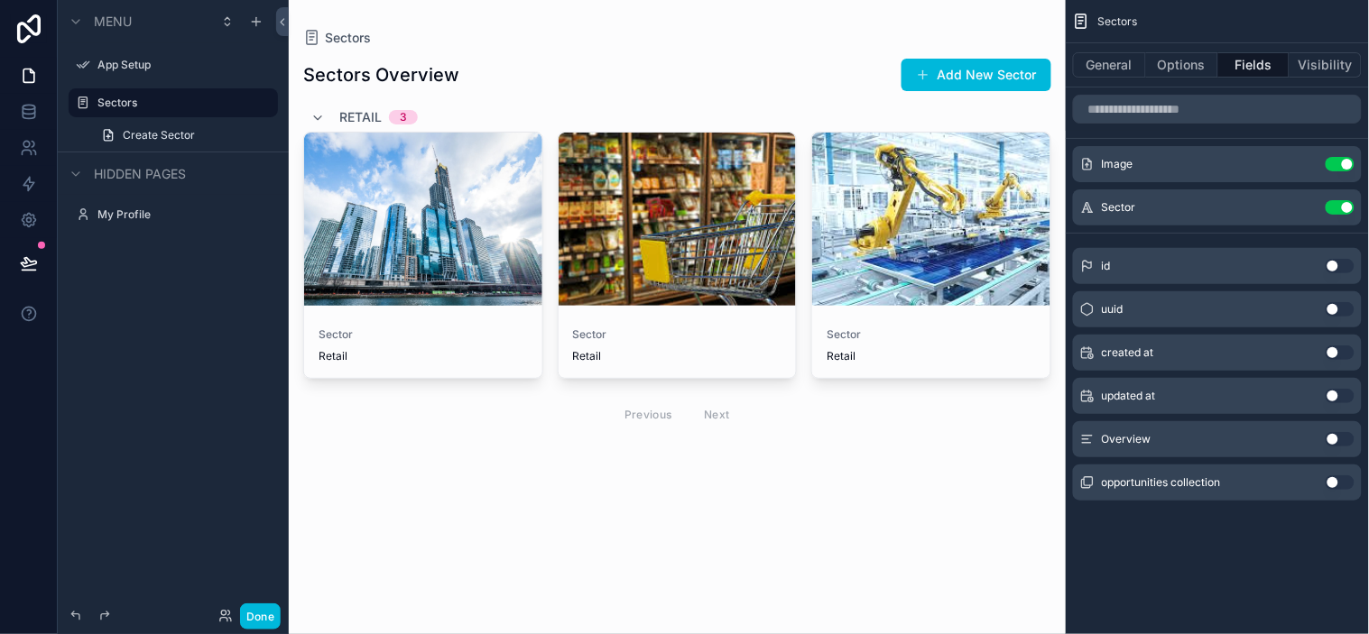
click at [0, 0] on icon "scrollable content" at bounding box center [0, 0] width 0 height 0
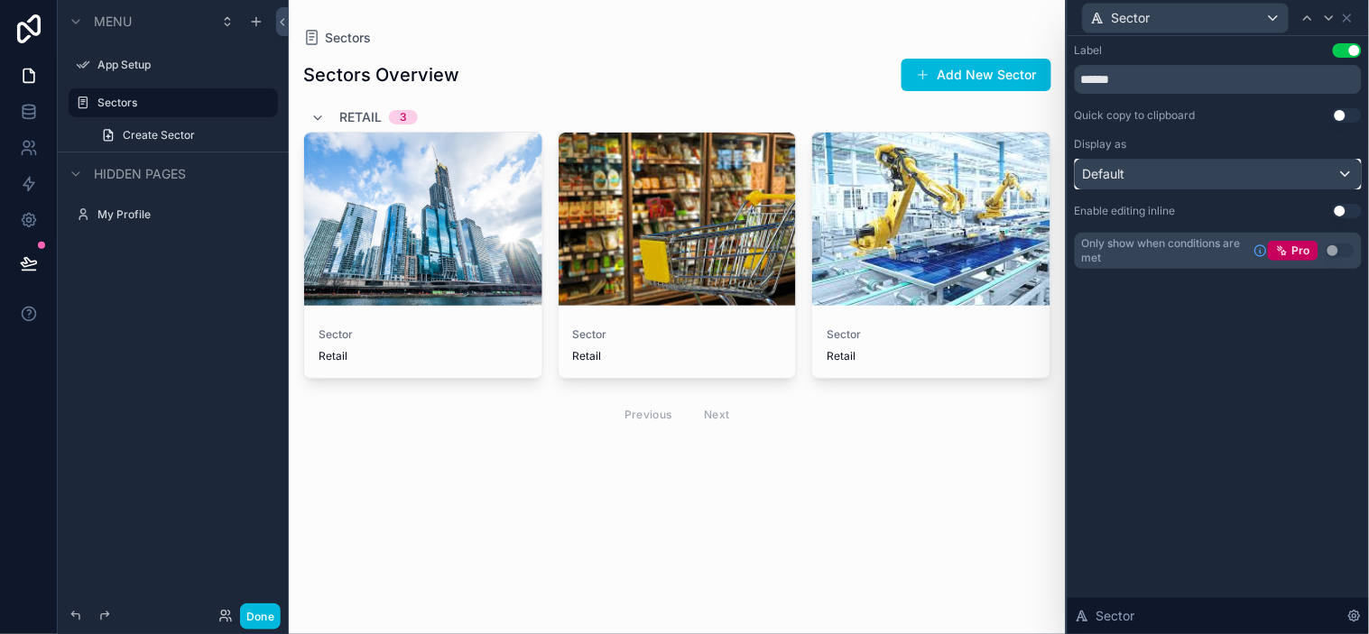
click at [1232, 172] on div "Default" at bounding box center [1218, 174] width 285 height 29
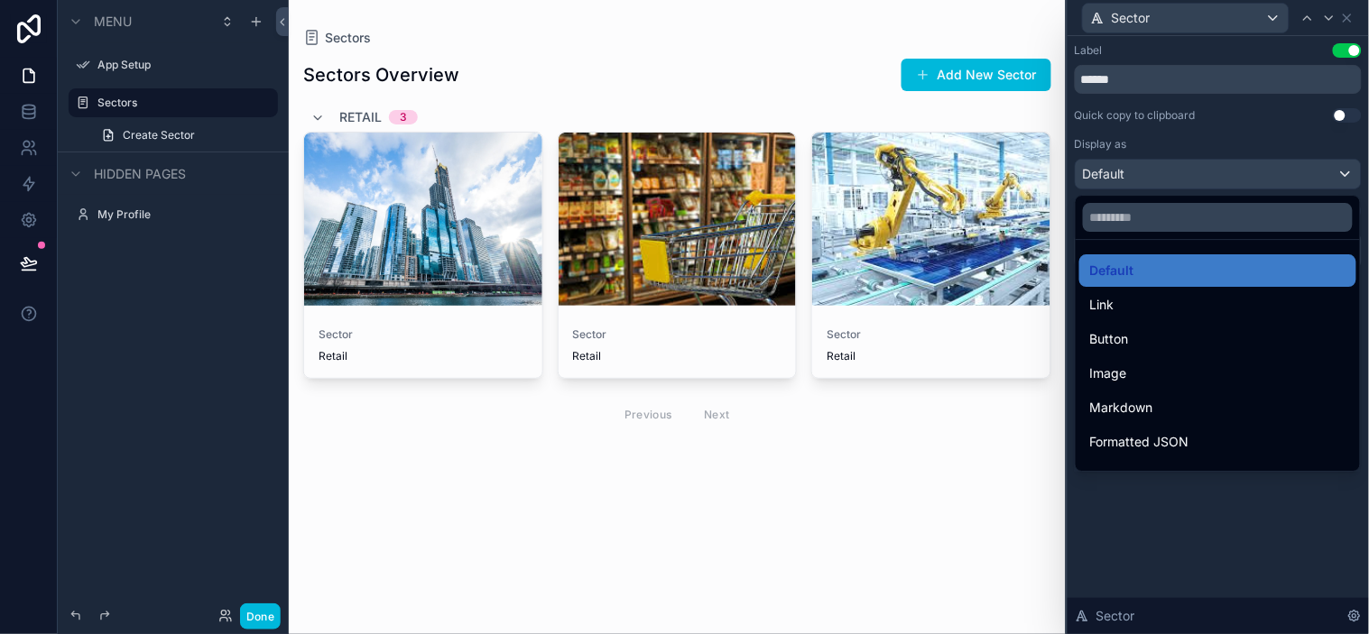
click at [1232, 172] on div at bounding box center [1217, 317] width 301 height 634
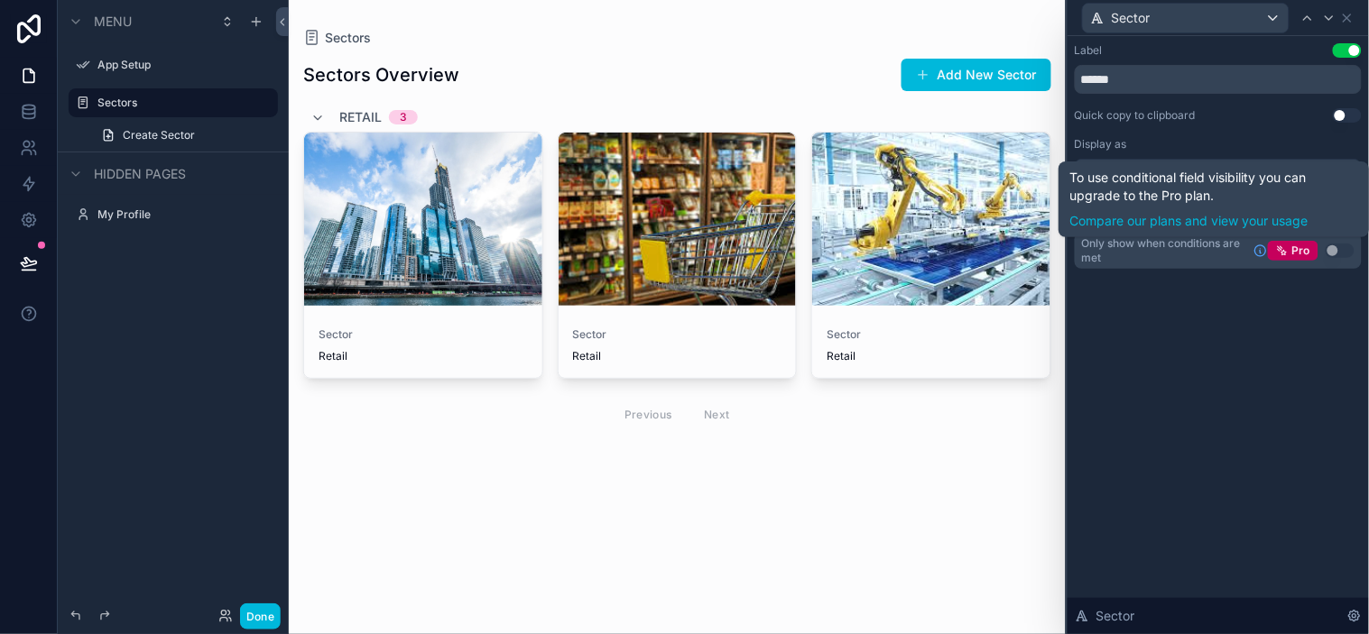
click at [1232, 366] on div "Label Use setting ****** Quick copy to clipboard Use setting Display as Default…" at bounding box center [1217, 335] width 301 height 598
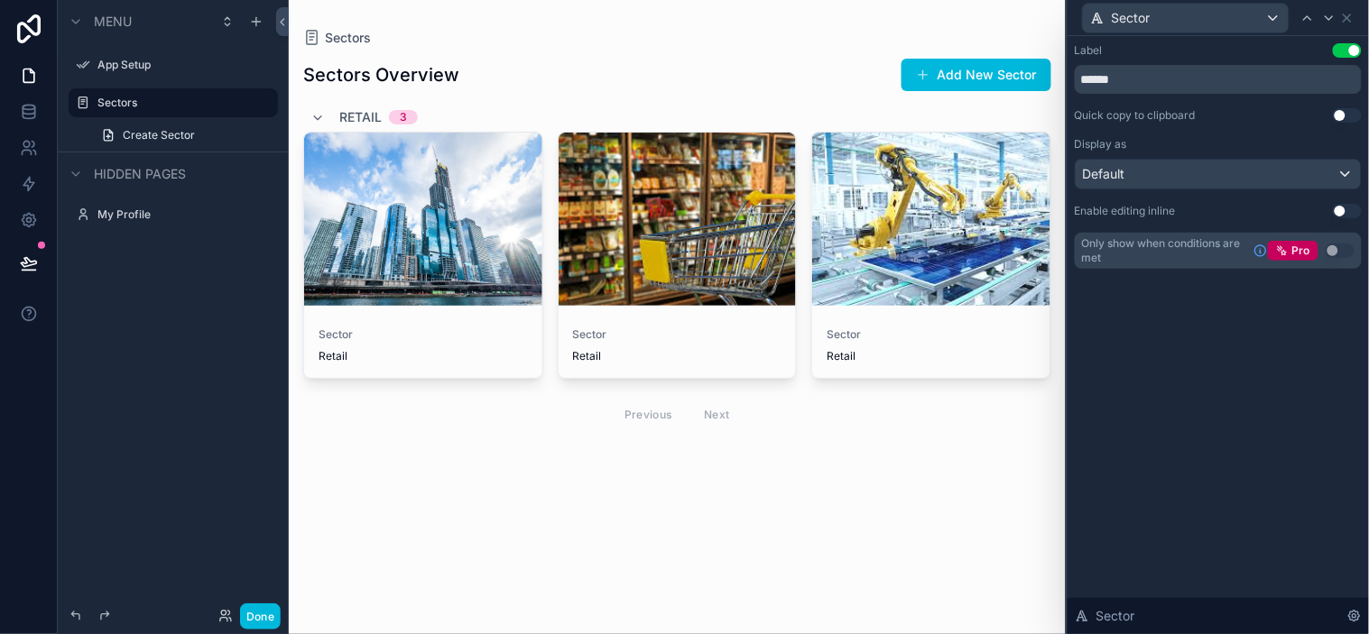
click at [1232, 140] on div "Display as" at bounding box center [1218, 144] width 287 height 14
click at [1232, 46] on button "Use setting" at bounding box center [1347, 50] width 29 height 14
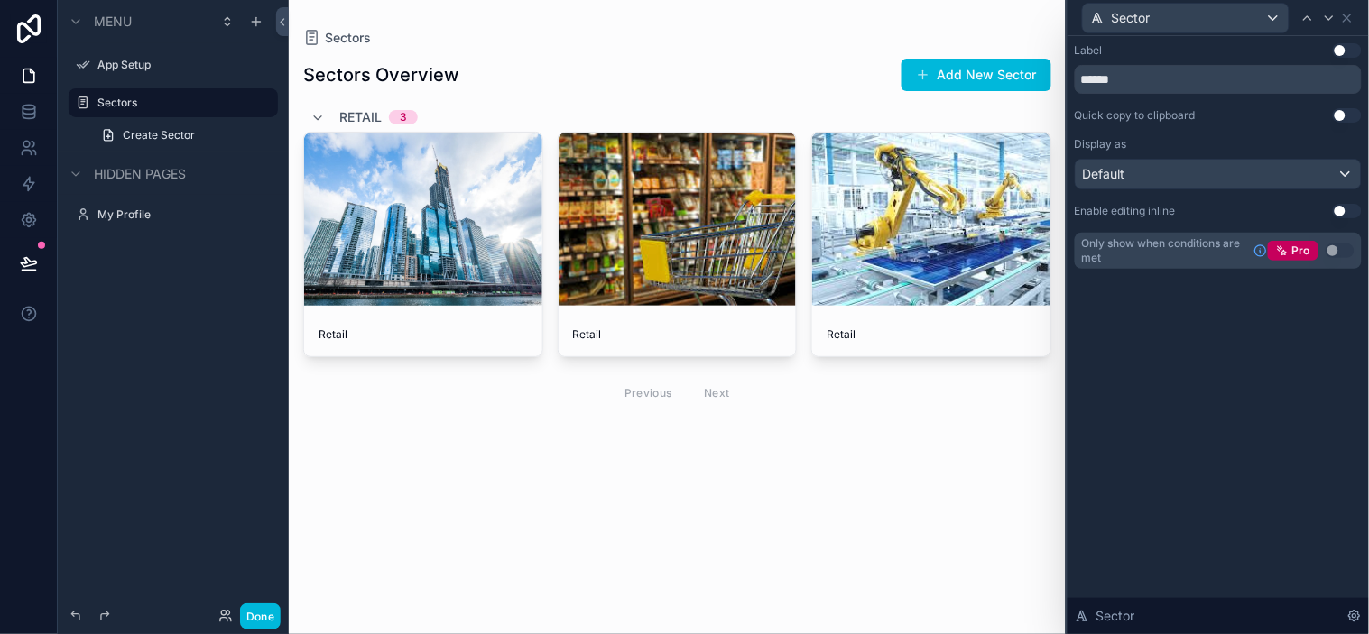
click at [1232, 45] on button "Use setting" at bounding box center [1347, 50] width 29 height 14
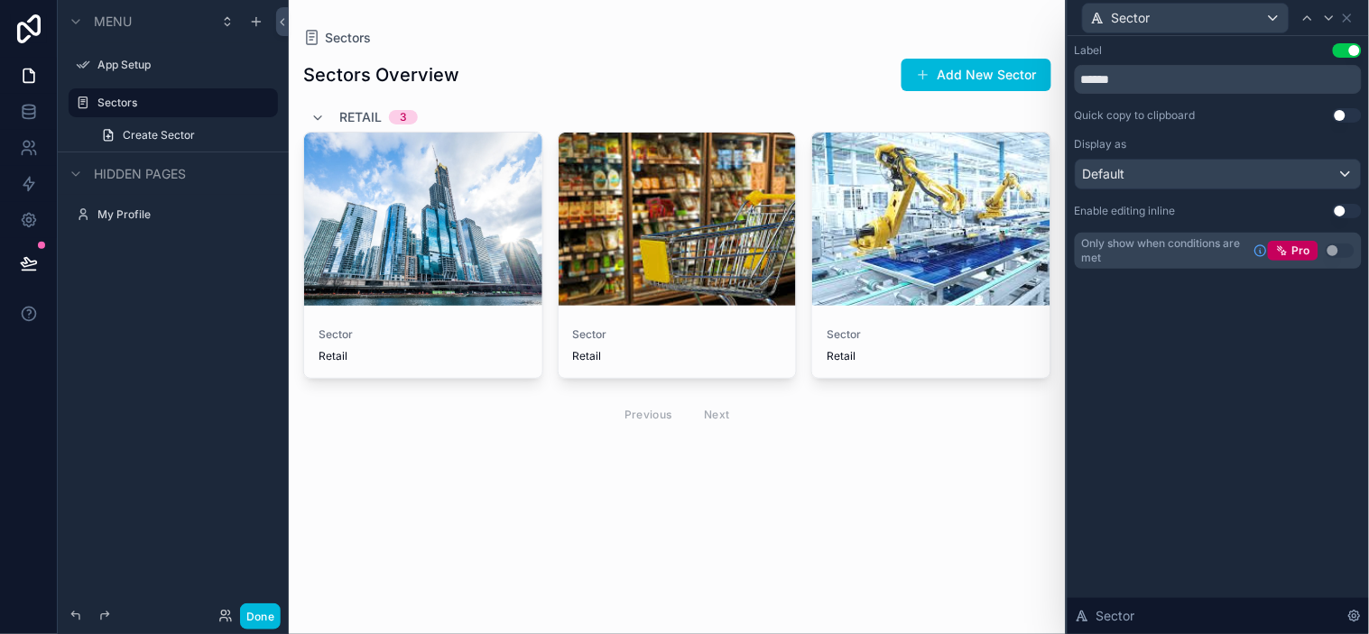
click at [1232, 45] on button "Use setting" at bounding box center [1347, 50] width 29 height 14
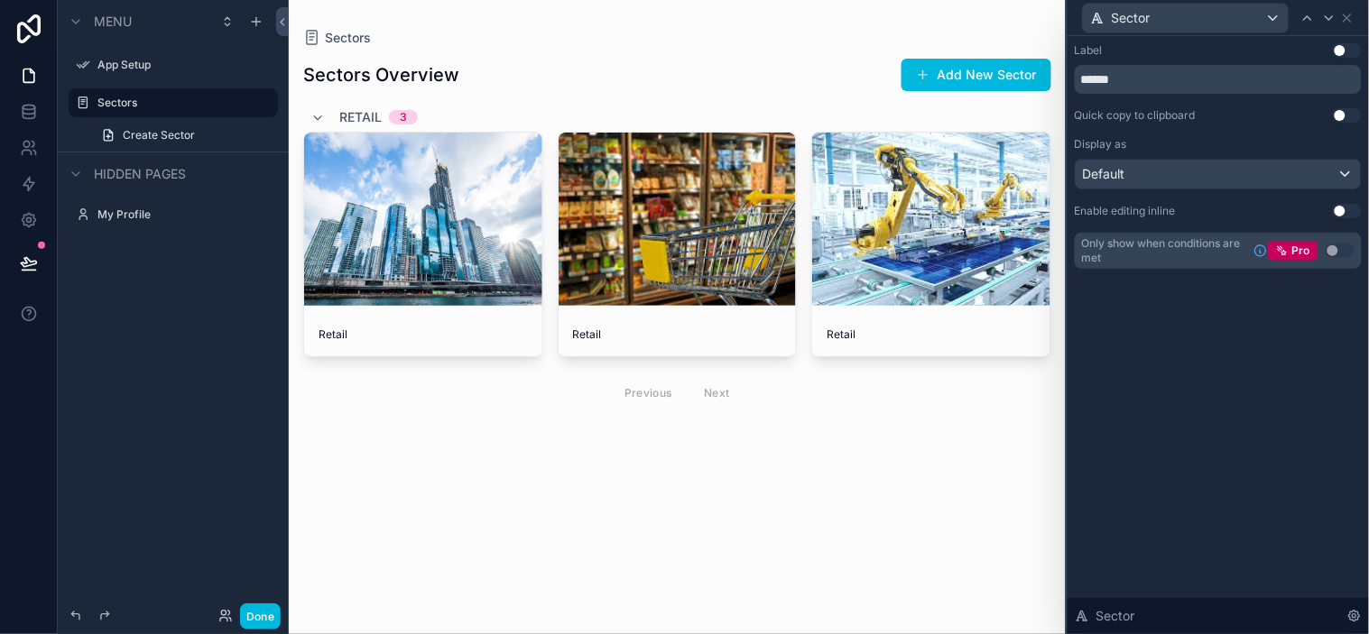
click at [1232, 45] on button "Use setting" at bounding box center [1347, 50] width 29 height 14
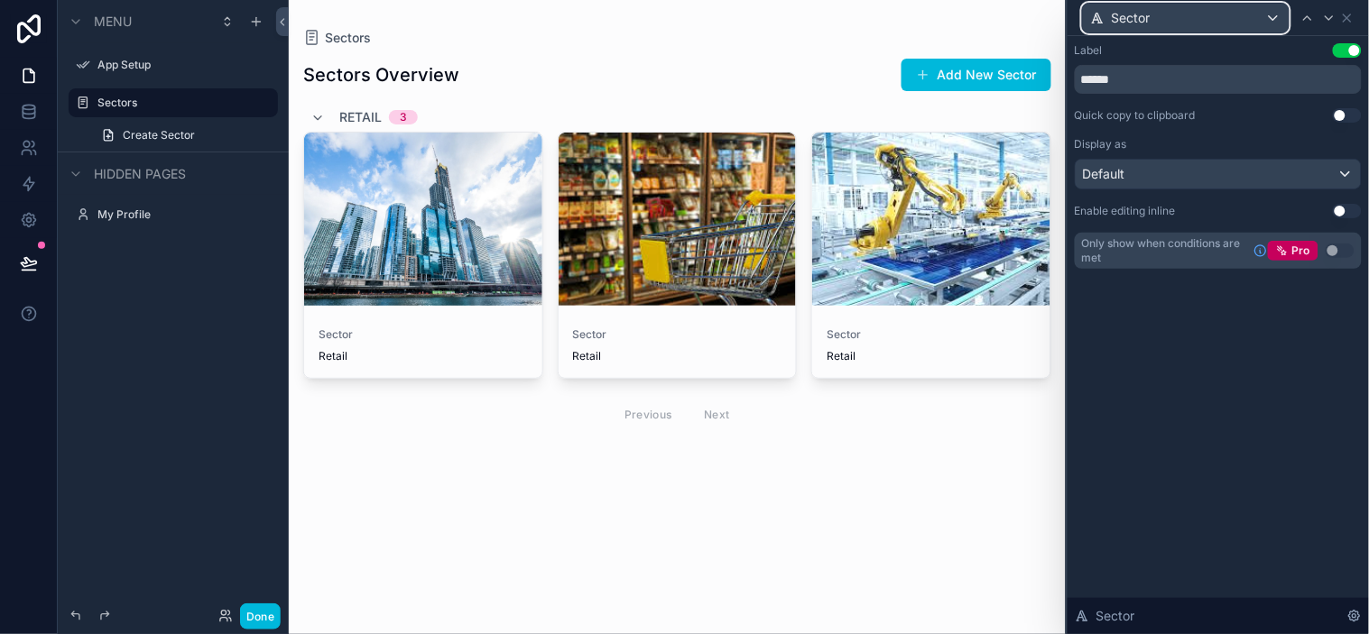
click at [1227, 20] on div "Sector" at bounding box center [1186, 18] width 206 height 29
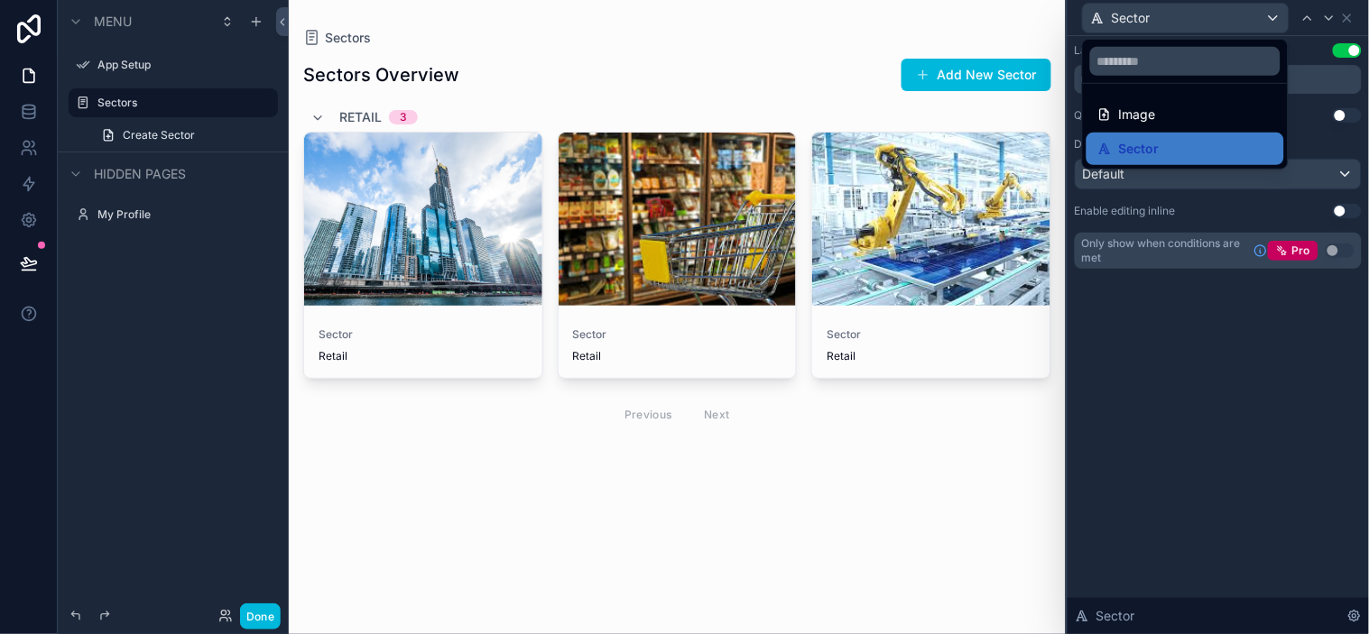
click at [1222, 154] on div "Sector" at bounding box center [1185, 149] width 176 height 22
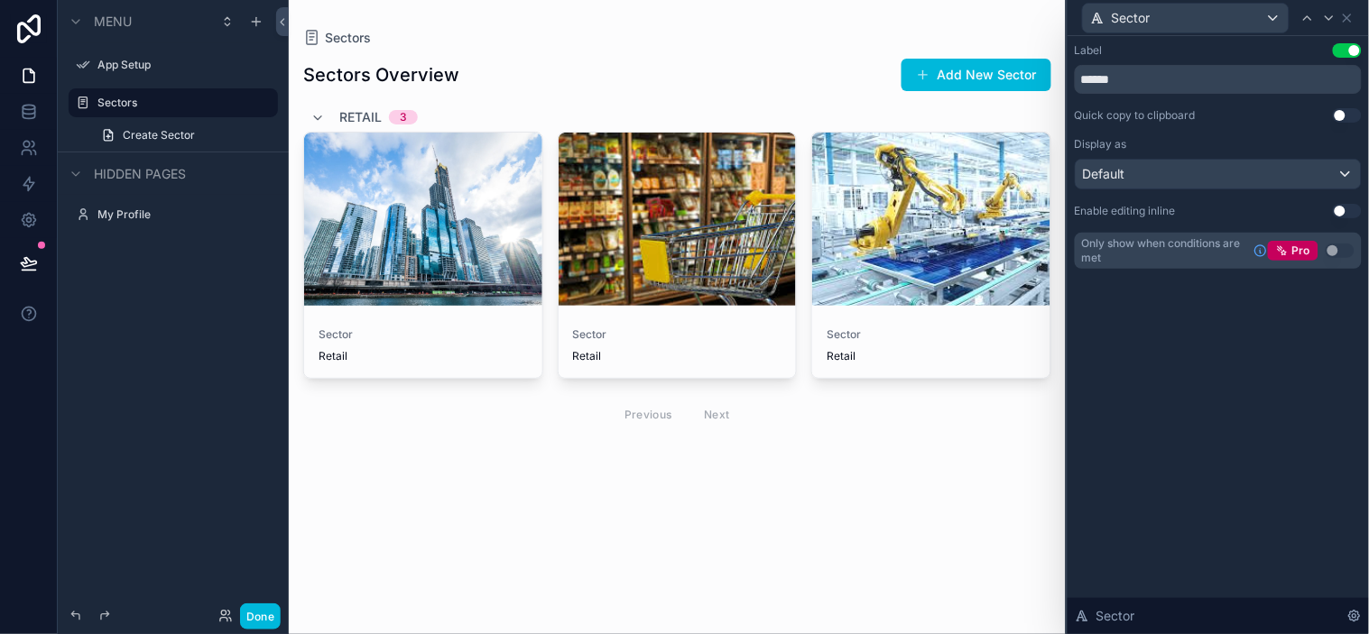
click at [1200, 491] on div "Label Use setting ****** Quick copy to clipboard Use setting Display as Default…" at bounding box center [1217, 335] width 301 height 598
click at [1232, 570] on icon at bounding box center [1354, 616] width 11 height 11
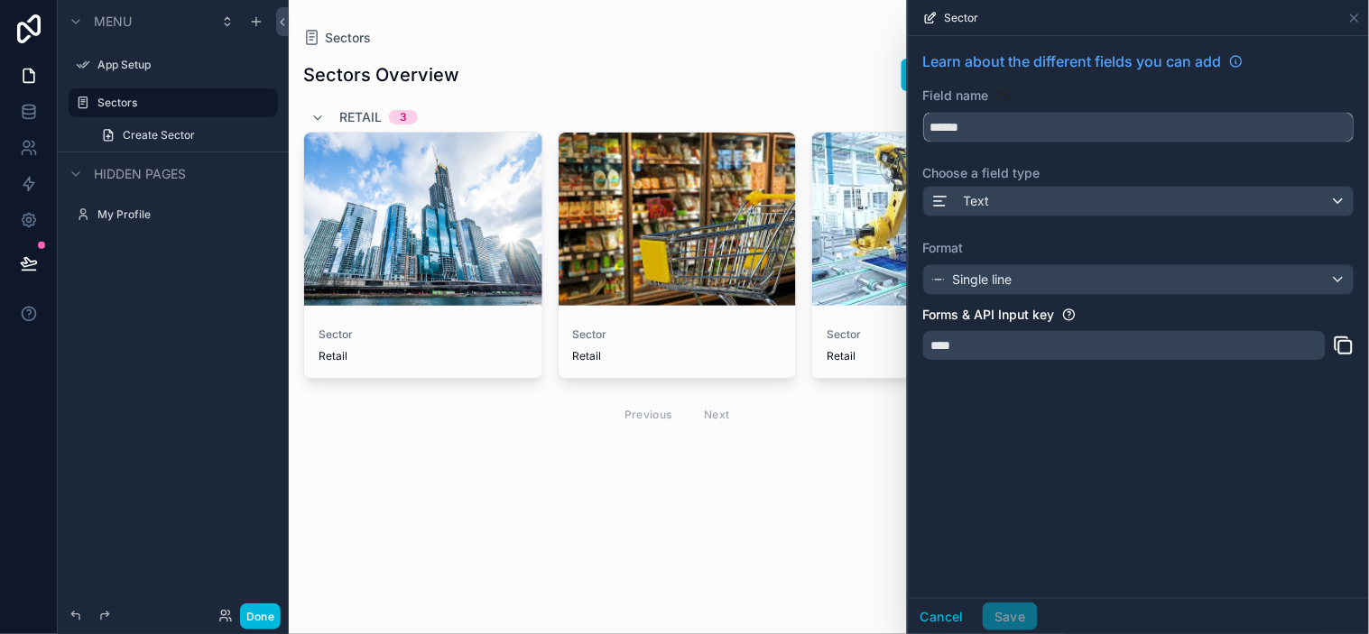
click at [1005, 131] on input "******" at bounding box center [1139, 127] width 430 height 29
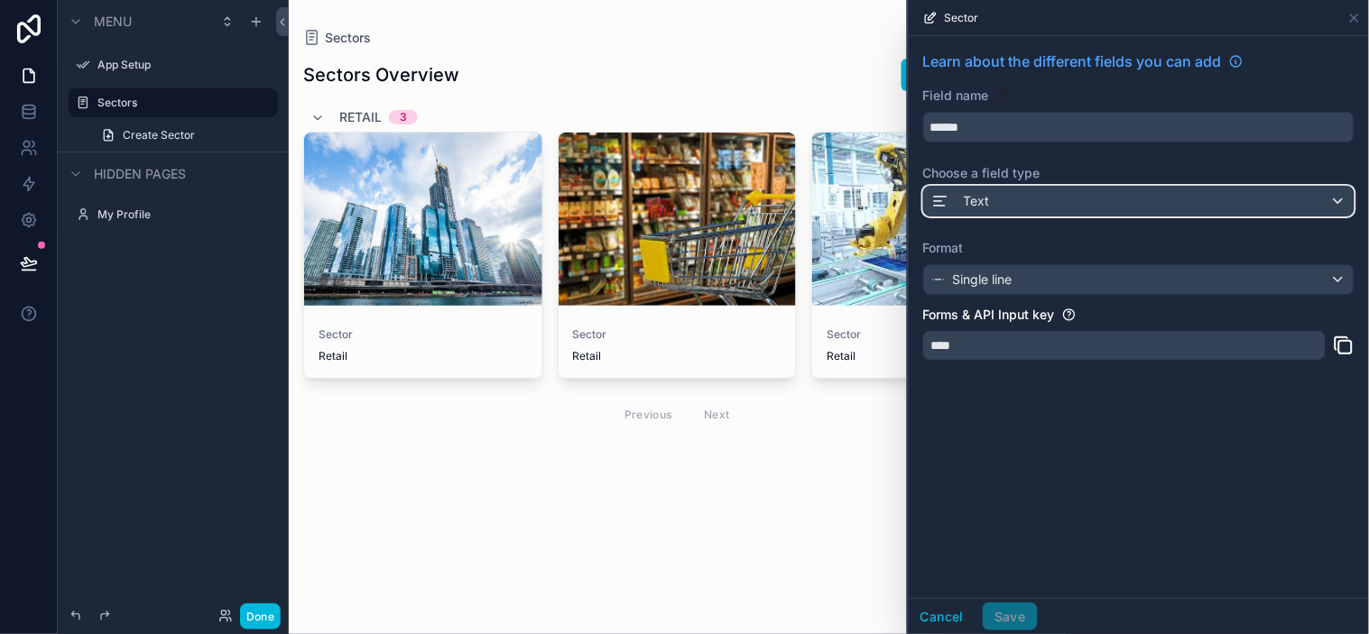
click at [1021, 199] on div "Text" at bounding box center [1139, 201] width 430 height 29
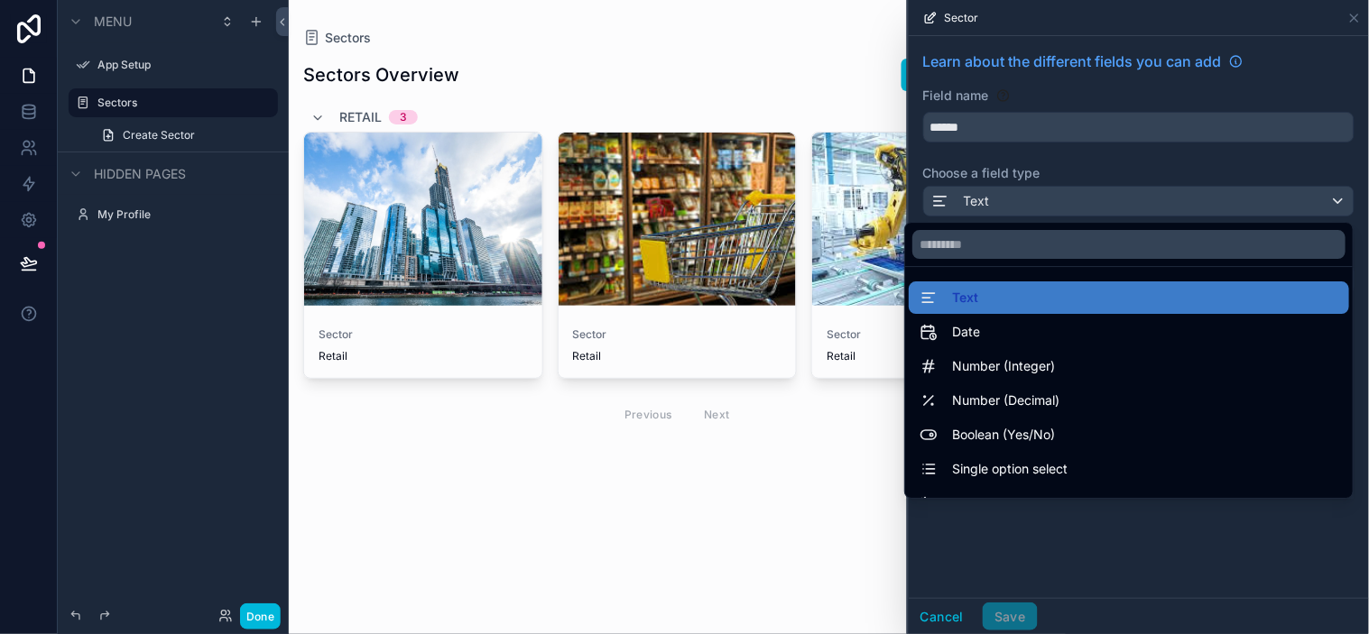
click at [1024, 202] on div at bounding box center [1139, 317] width 460 height 634
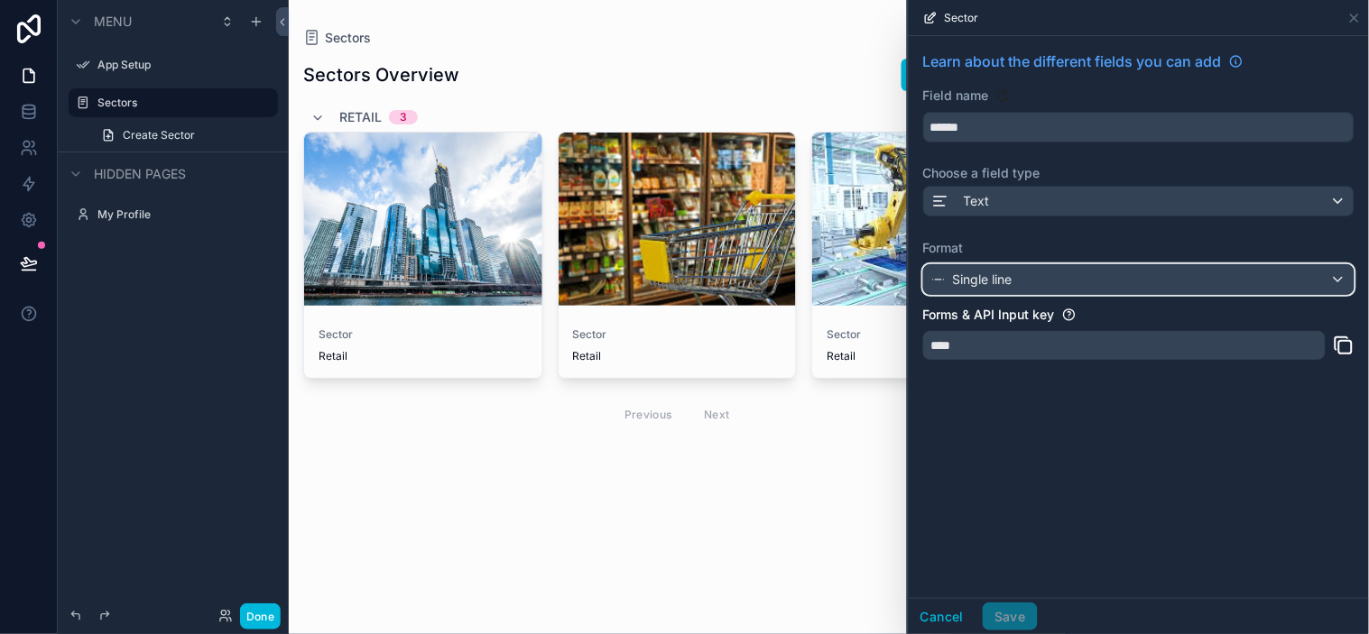
click at [1031, 271] on div "Single line" at bounding box center [1139, 279] width 430 height 29
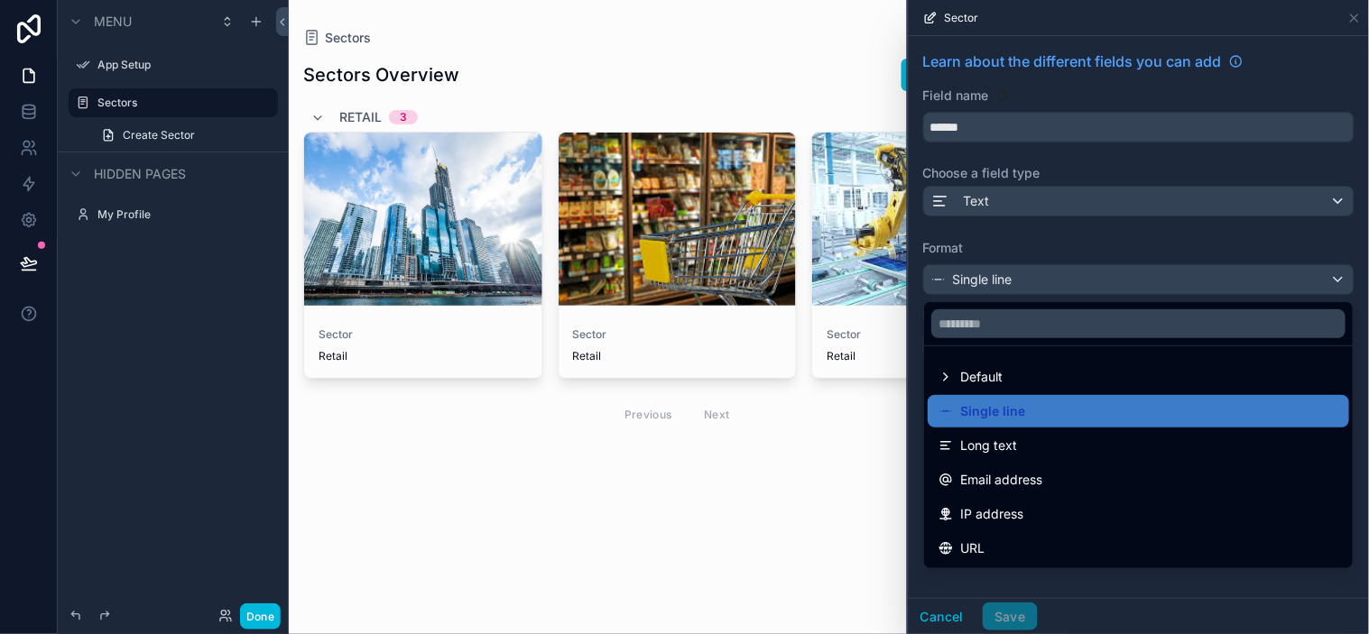
click at [1232, 415] on div at bounding box center [1139, 317] width 460 height 634
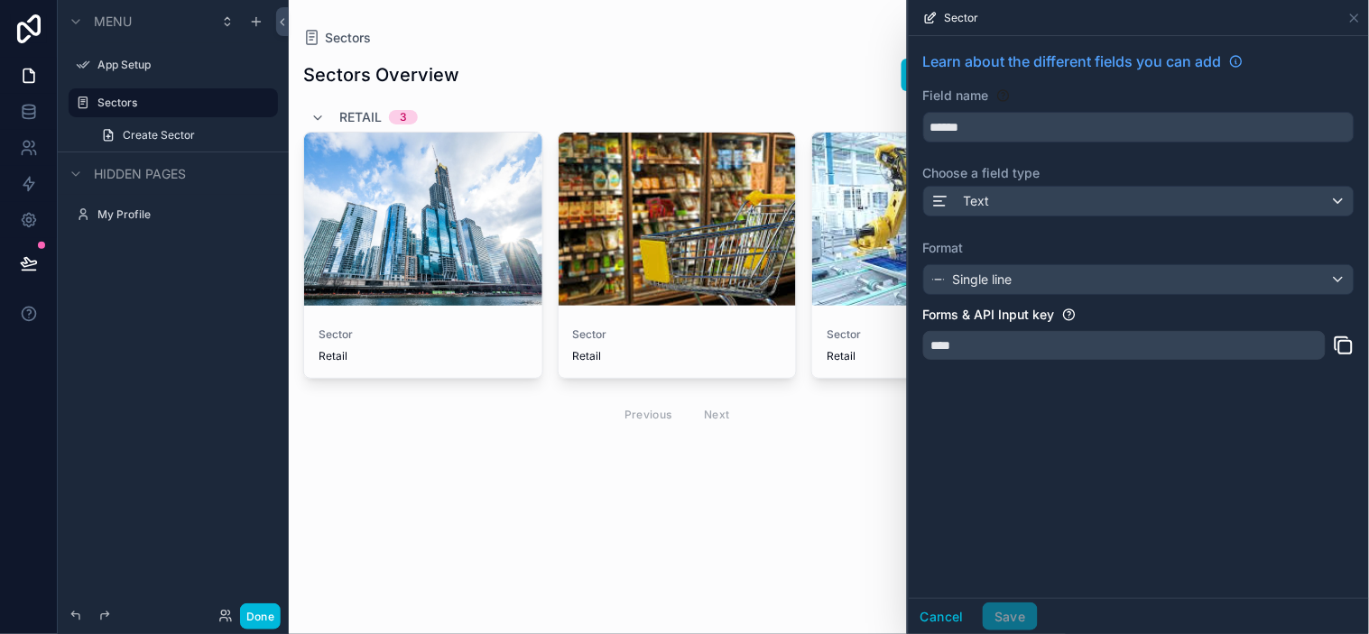
click at [928, 15] on icon at bounding box center [930, 18] width 14 height 14
click at [1232, 18] on icon at bounding box center [1354, 18] width 14 height 14
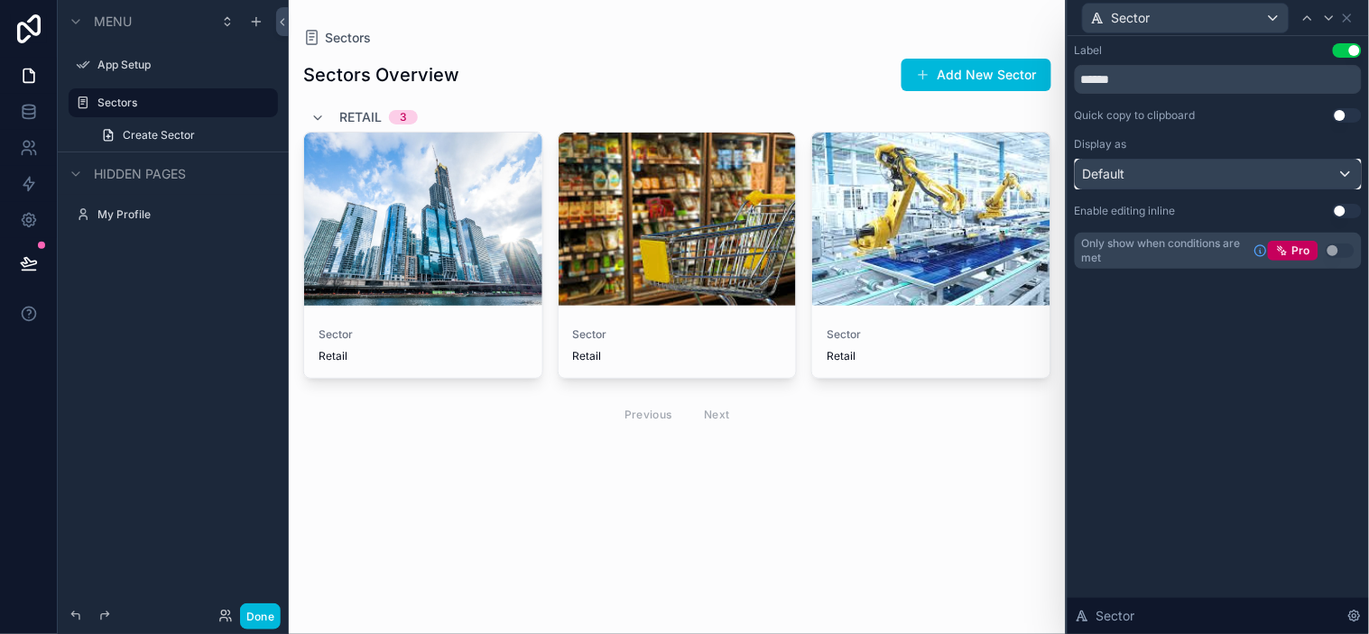
click at [1232, 184] on div "Default" at bounding box center [1218, 174] width 285 height 29
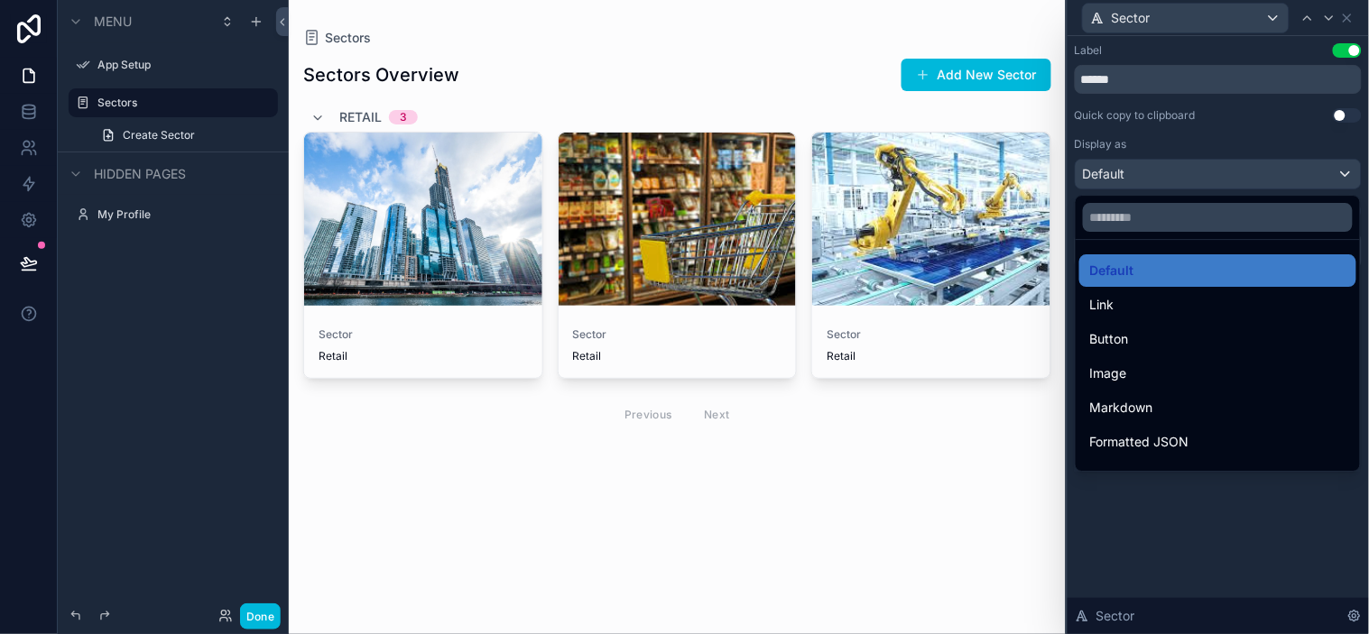
click at [1232, 181] on div at bounding box center [1217, 317] width 301 height 634
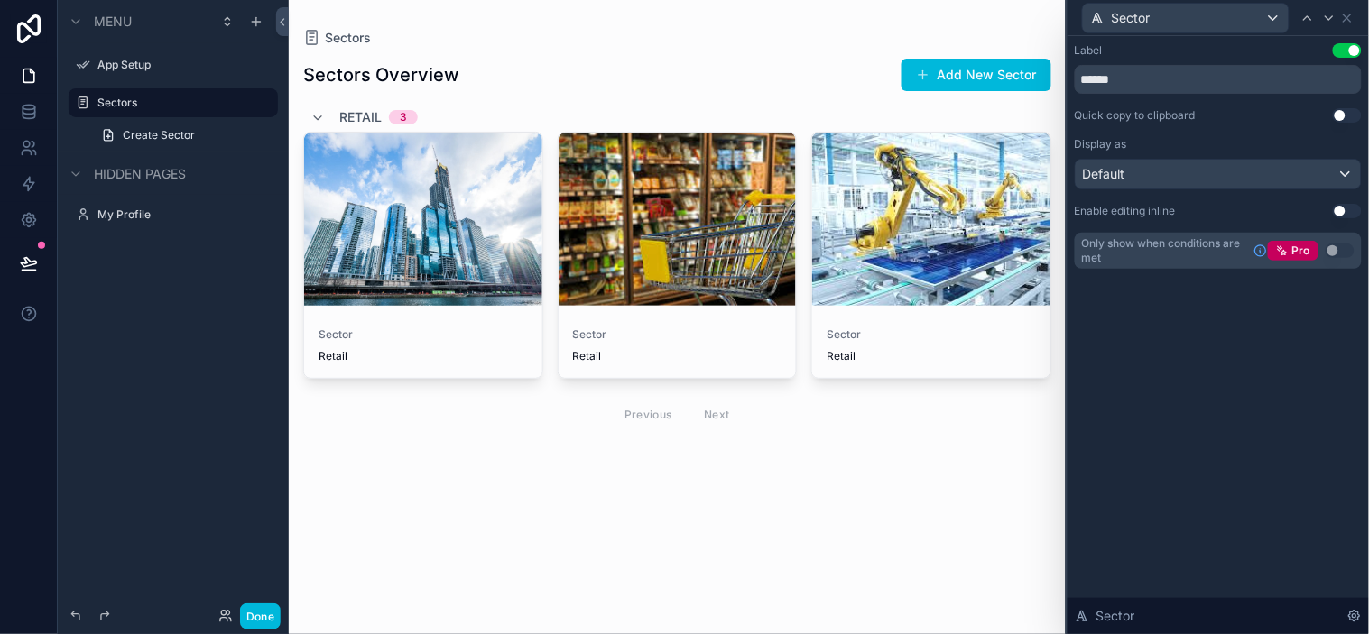
click at [1232, 309] on div "Label Use setting ****** Quick copy to clipboard Use setting Display as Default…" at bounding box center [1217, 174] width 301 height 276
click at [1232, 208] on button "Use setting" at bounding box center [1347, 211] width 29 height 14
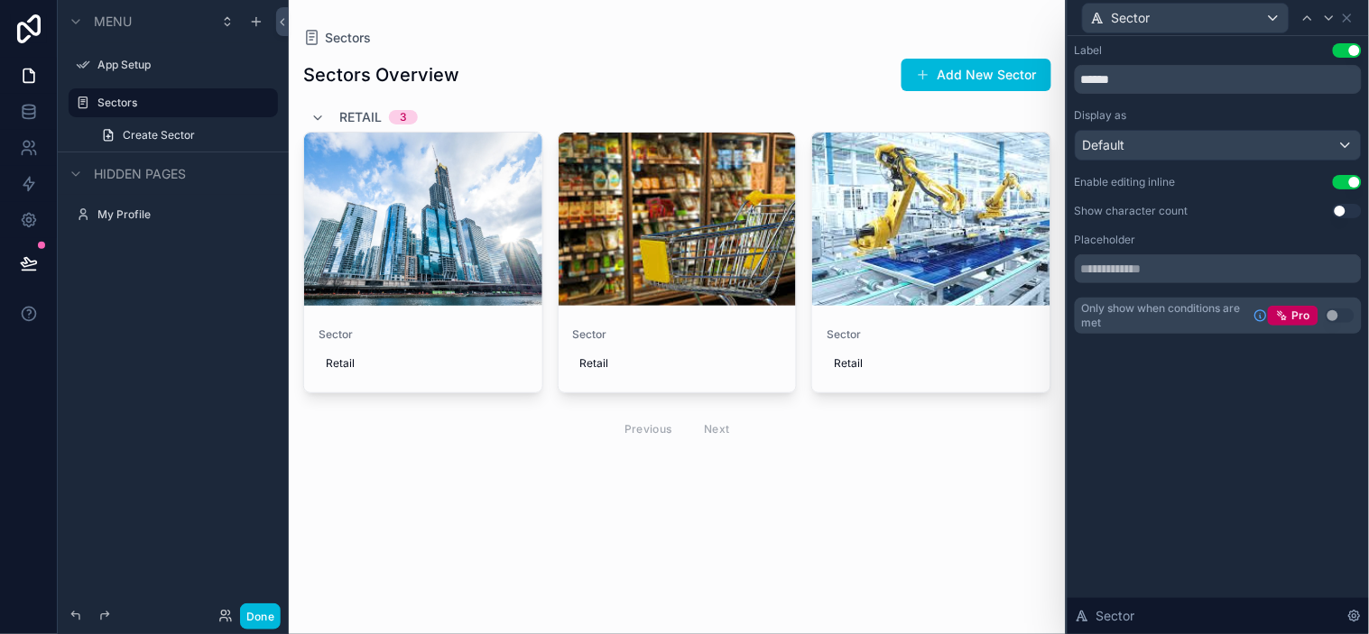
click at [855, 374] on div "Retail" at bounding box center [931, 363] width 209 height 29
click at [895, 383] on input "******" at bounding box center [923, 390] width 170 height 25
click at [877, 513] on div "Sectors Sectors Overview Add New Sector Retail 3 Sector Retail Sector Retail Se…" at bounding box center [677, 317] width 777 height 634
click at [389, 335] on span "Sector" at bounding box center [423, 335] width 209 height 14
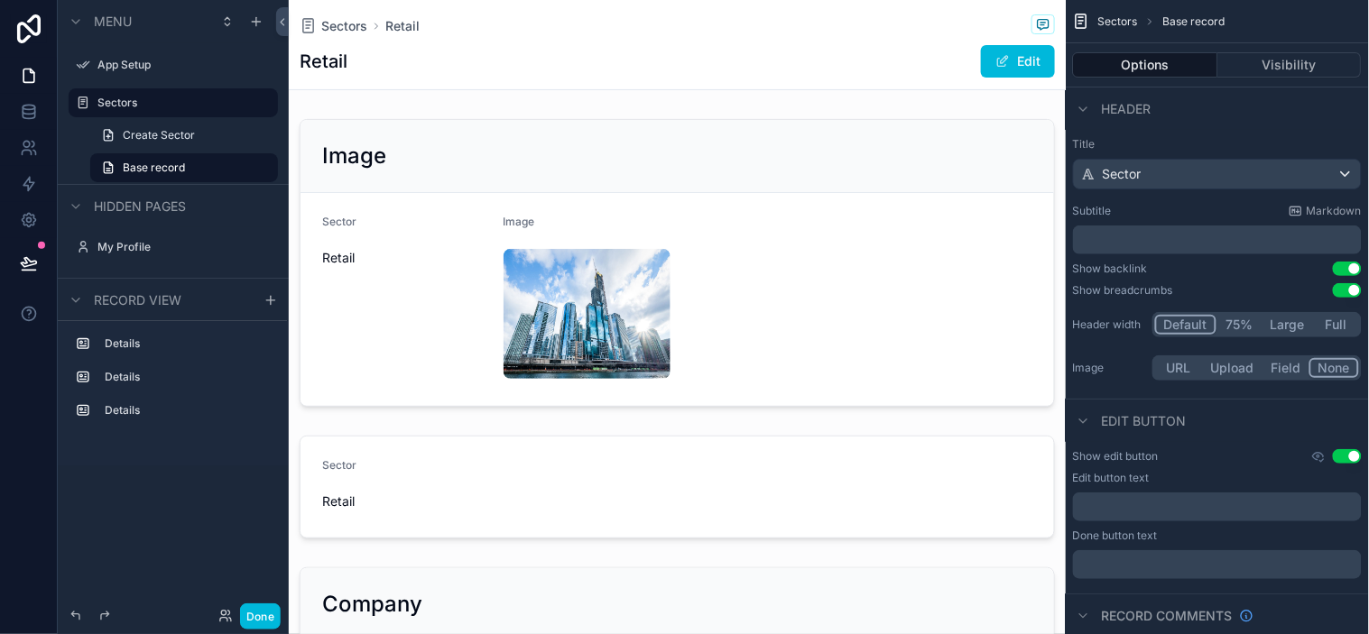
click at [356, 28] on span "Sectors" at bounding box center [344, 26] width 46 height 18
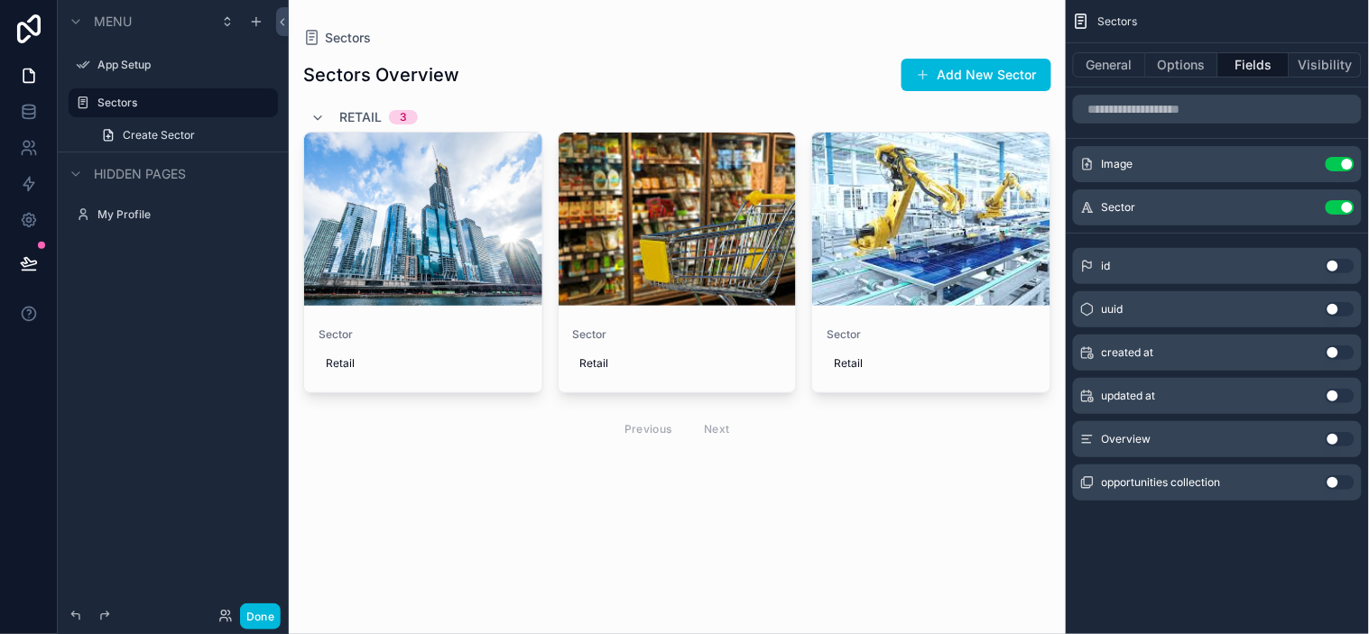
click at [0, 0] on icon "scrollable content" at bounding box center [0, 0] width 0 height 0
click at [219, 283] on div "Menu App Setup ******* Create Sector Hidden pages My Profile" at bounding box center [173, 306] width 231 height 613
click at [171, 42] on div "Menu" at bounding box center [173, 21] width 231 height 43
click at [200, 67] on label "App Setup" at bounding box center [182, 65] width 170 height 14
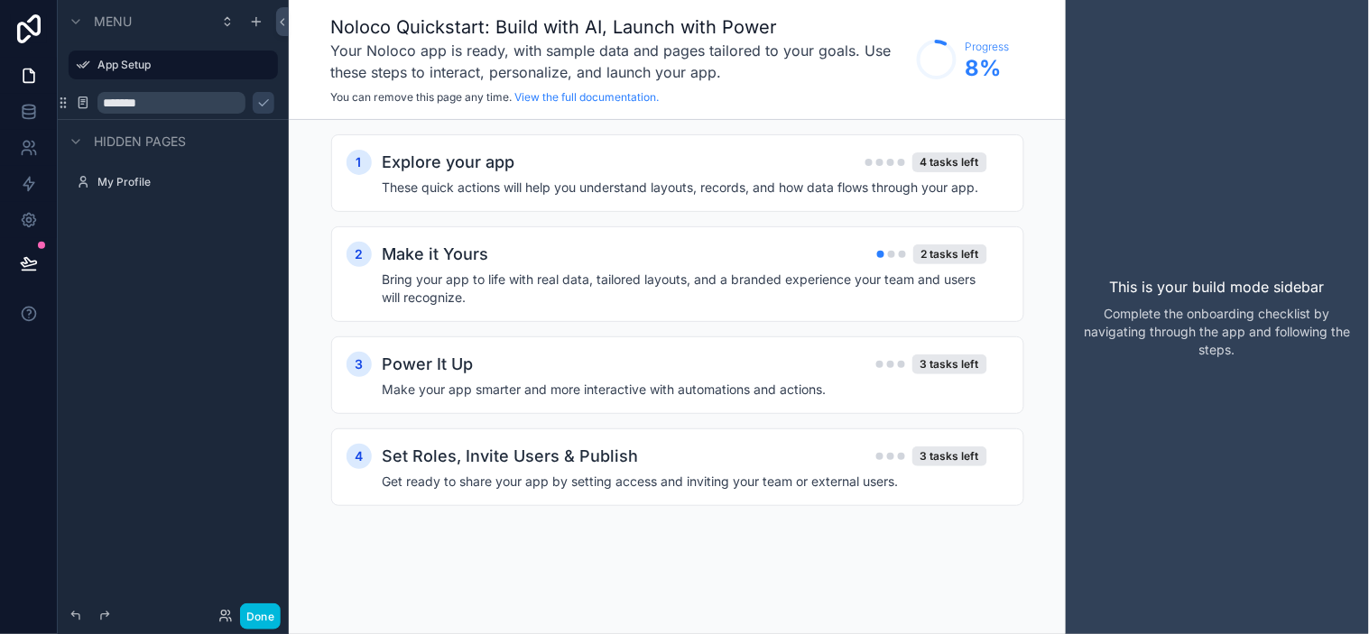
click at [162, 110] on input "*******" at bounding box center [171, 103] width 148 height 22
click at [222, 266] on div "Menu App Setup ******* Hidden pages My Profile" at bounding box center [173, 306] width 231 height 613
click at [0, 0] on icon "scrollable content" at bounding box center [0, 0] width 0 height 0
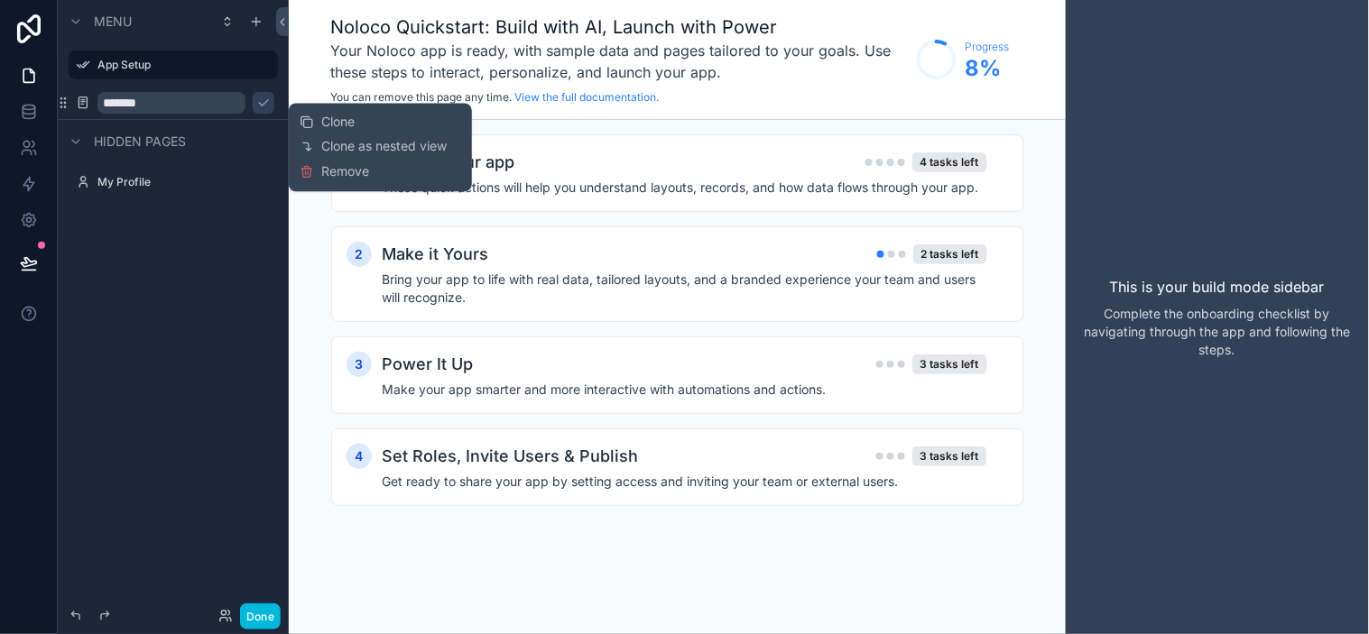
click at [226, 266] on div "Menu App Setup ******* Hidden pages My Profile" at bounding box center [173, 306] width 231 height 613
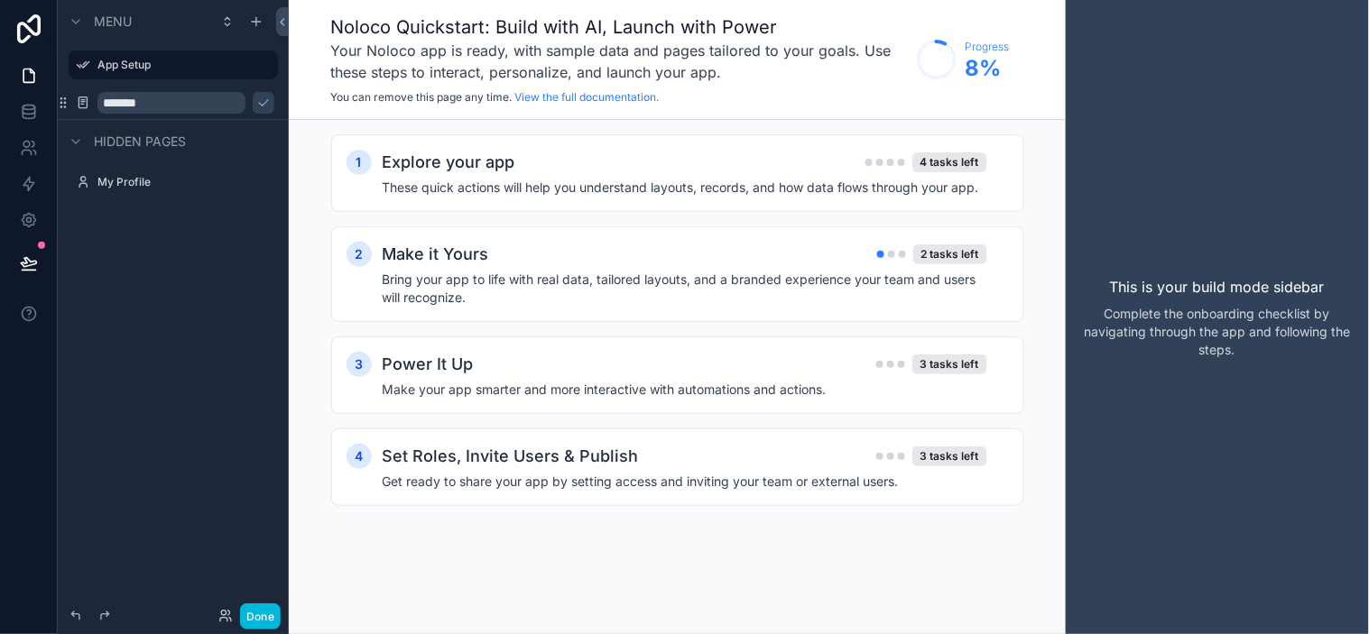
click at [200, 313] on div "Menu App Setup ******* Hidden pages My Profile" at bounding box center [173, 306] width 231 height 613
click at [0, 0] on icon "scrollable content" at bounding box center [0, 0] width 0 height 0
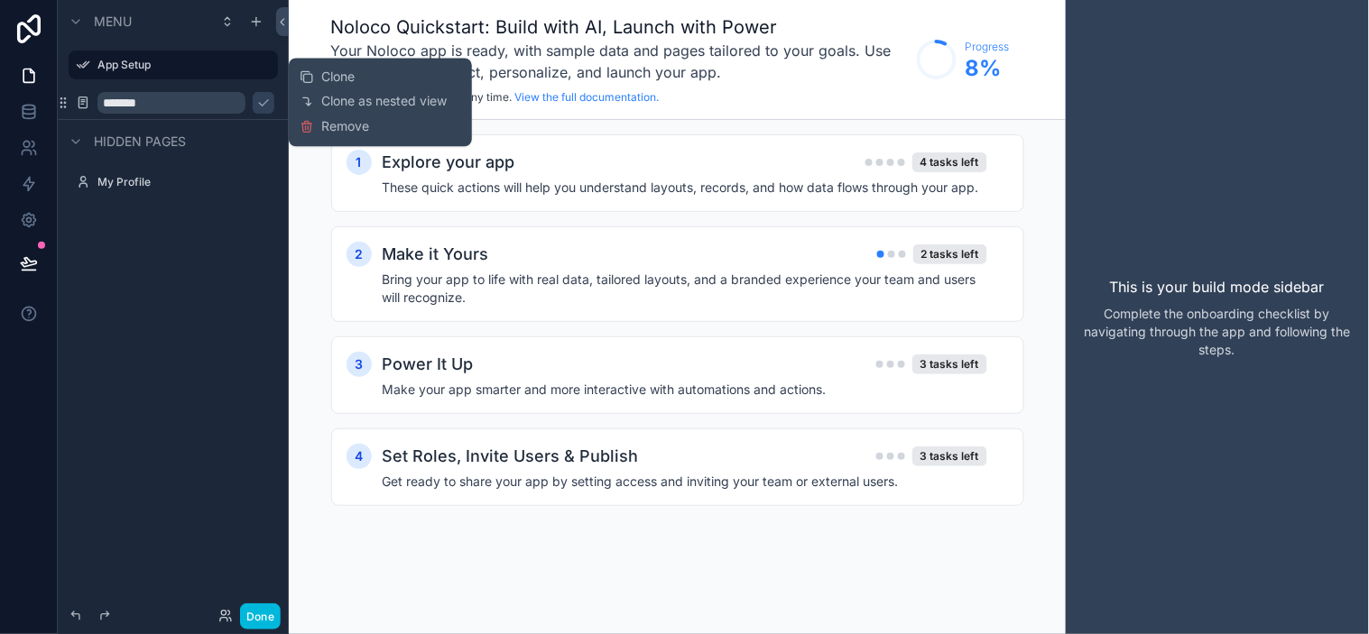
click at [368, 117] on span "Remove" at bounding box center [345, 126] width 48 height 18
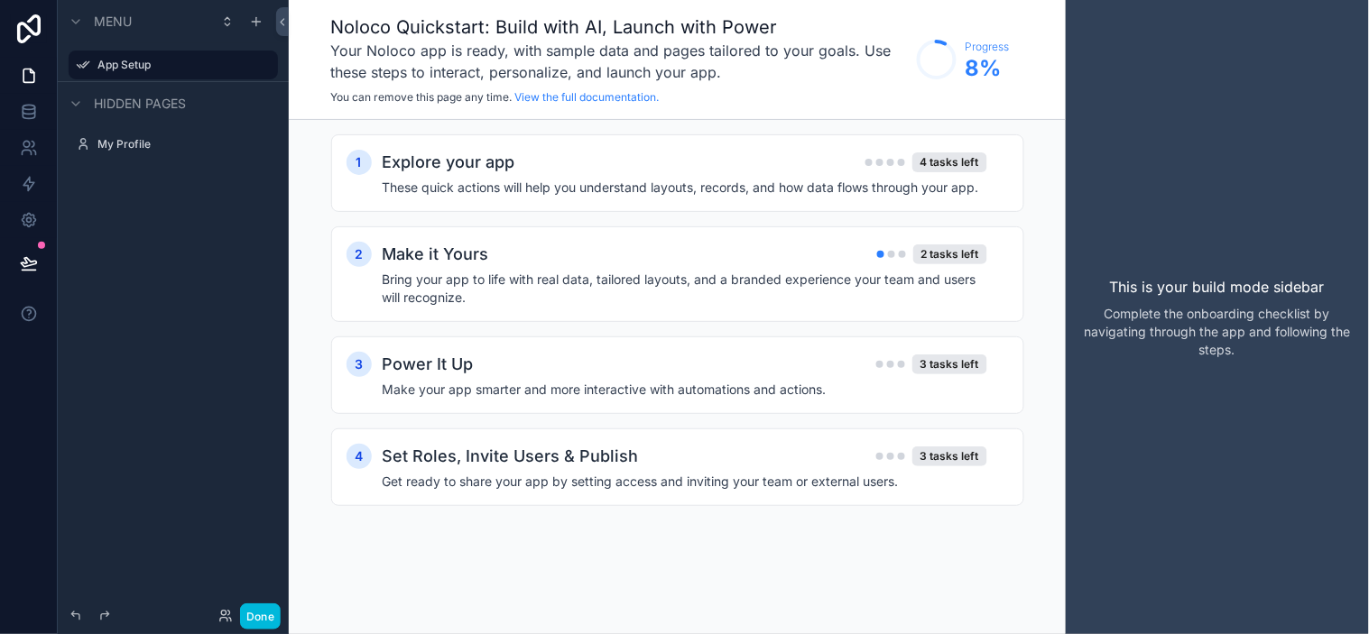
drag, startPoint x: 149, startPoint y: 280, endPoint x: 139, endPoint y: 75, distance: 205.1
click at [149, 278] on div "Menu App Setup Hidden pages My Profile" at bounding box center [173, 306] width 231 height 613
click at [255, 23] on icon "scrollable content" at bounding box center [256, 21] width 14 height 14
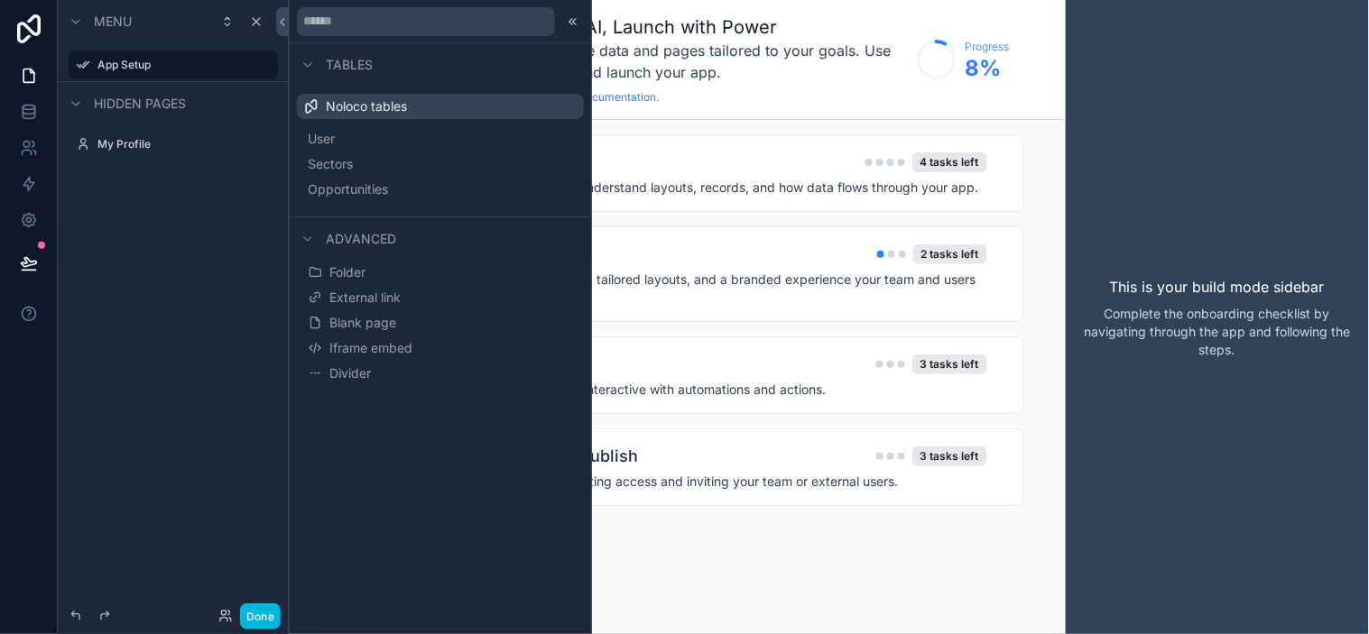
click at [353, 166] on span "Sectors" at bounding box center [330, 164] width 45 height 18
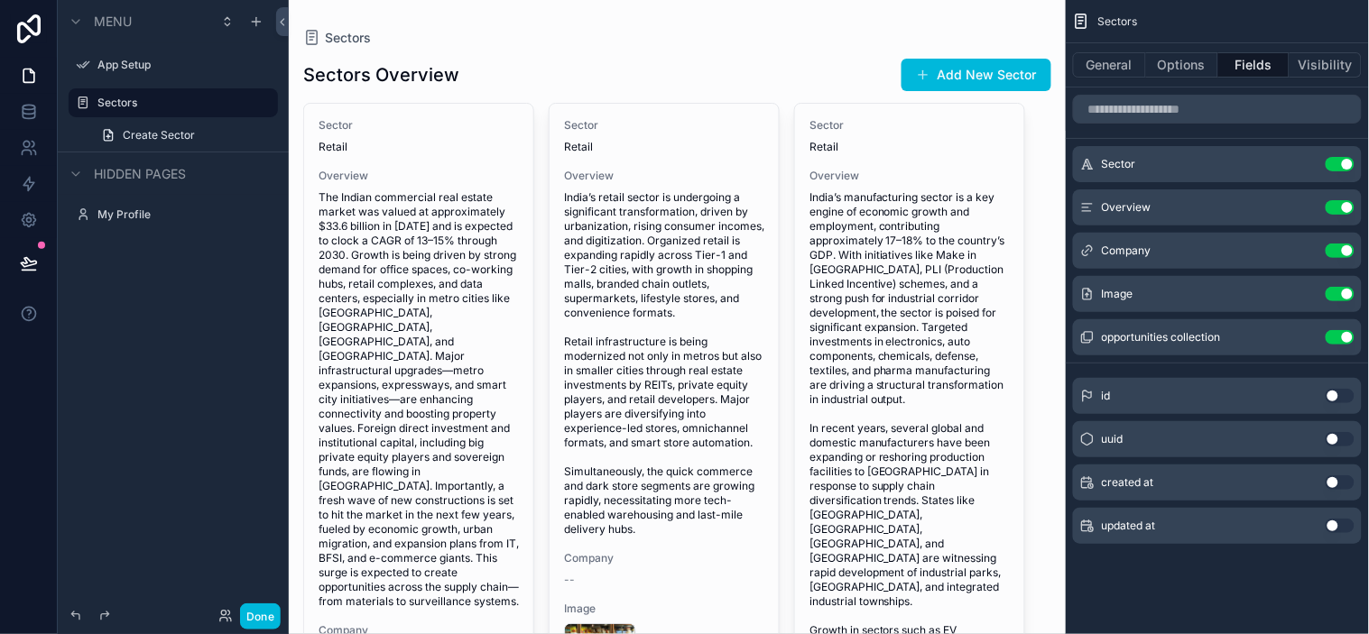
click at [821, 127] on div "scrollable content" at bounding box center [677, 501] width 777 height 1003
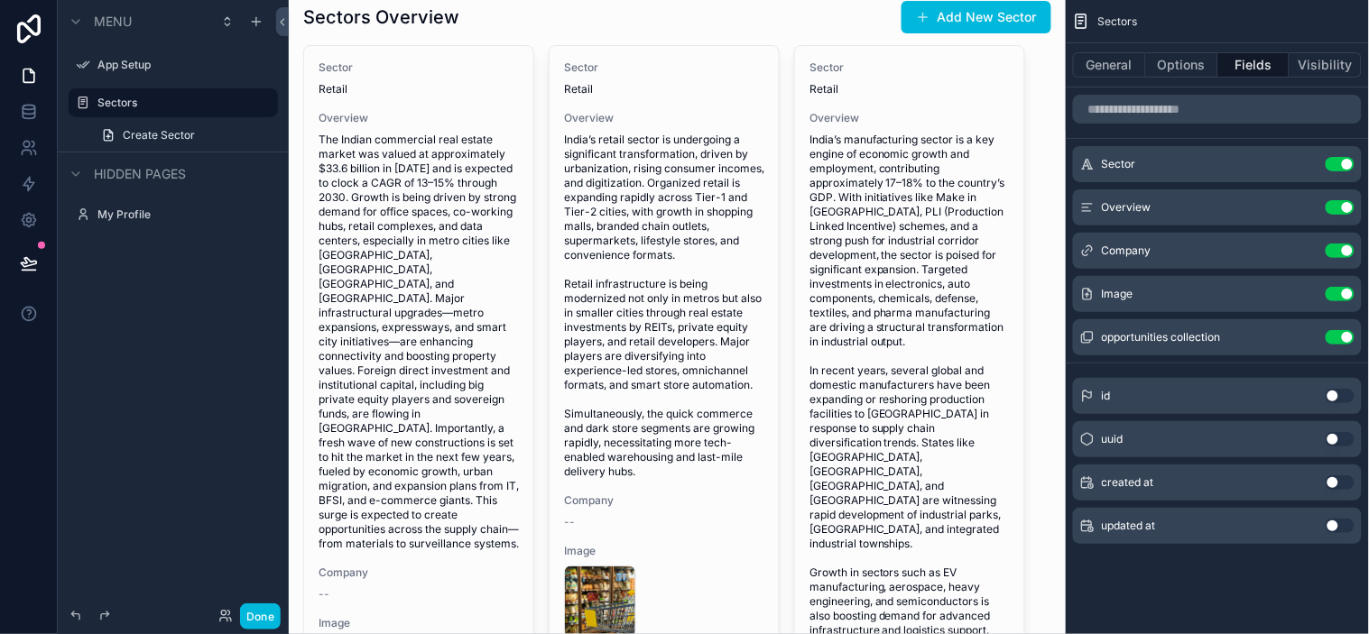
scroll to position [24, 0]
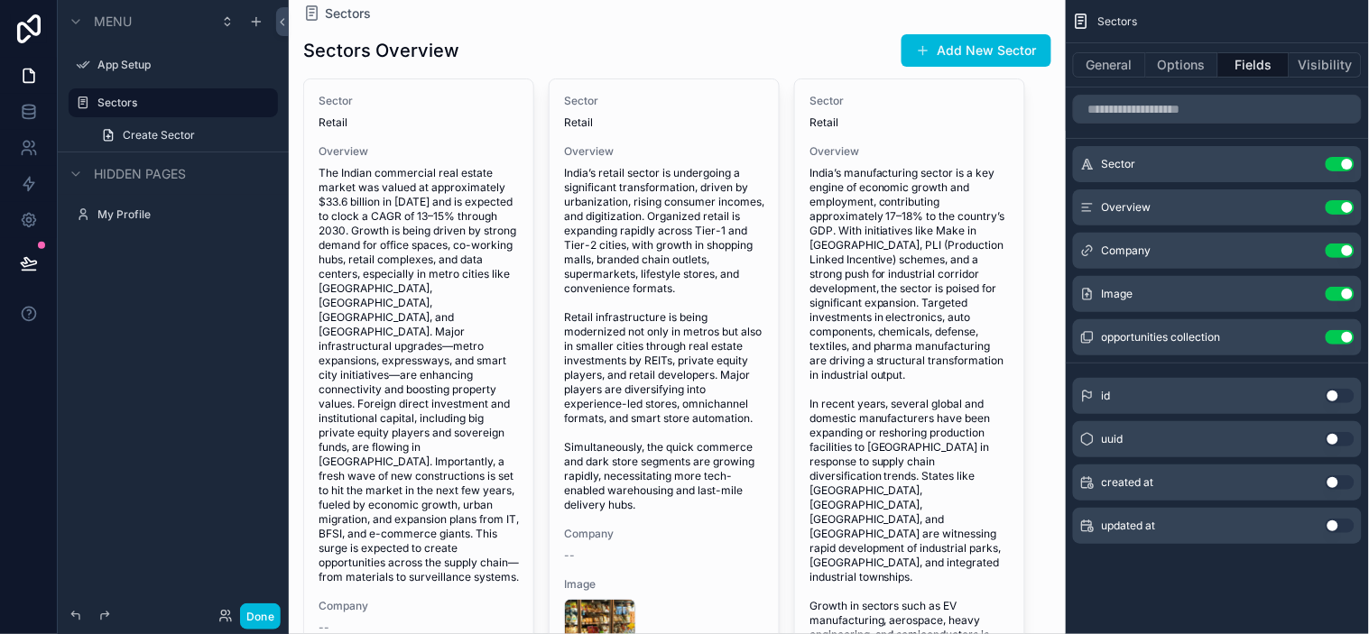
click at [846, 106] on span "Sector" at bounding box center [909, 101] width 200 height 14
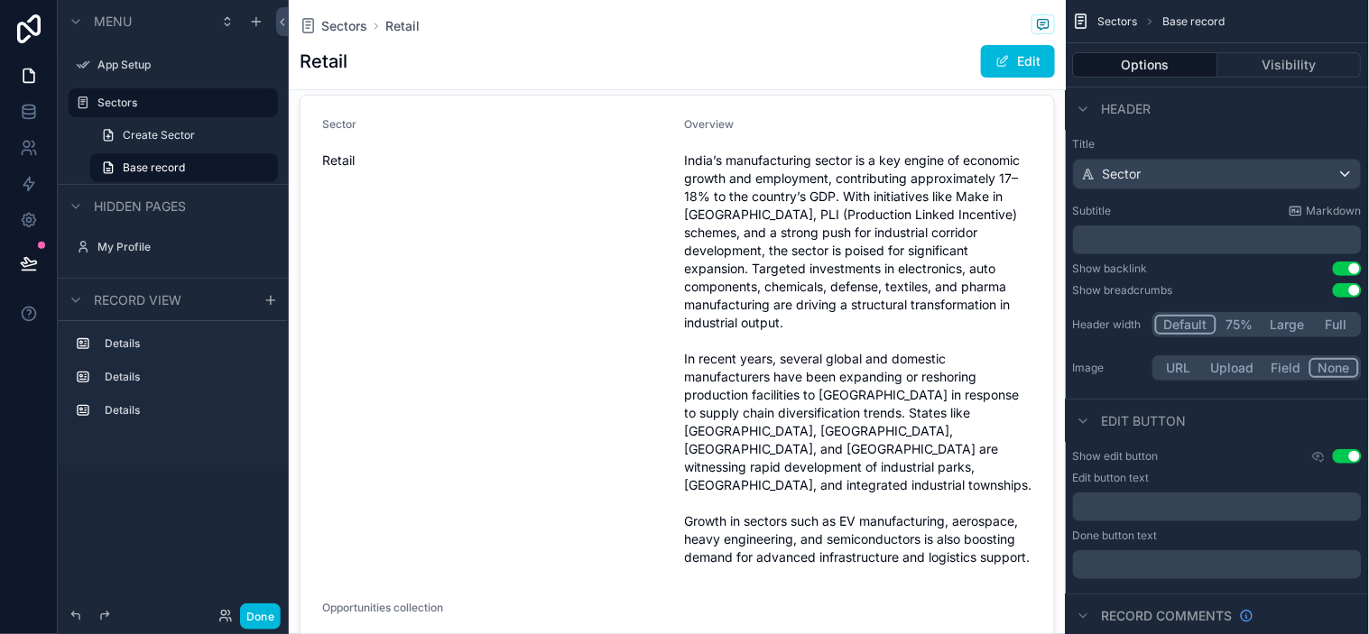
click at [1232, 236] on p "﻿" at bounding box center [1219, 240] width 278 height 18
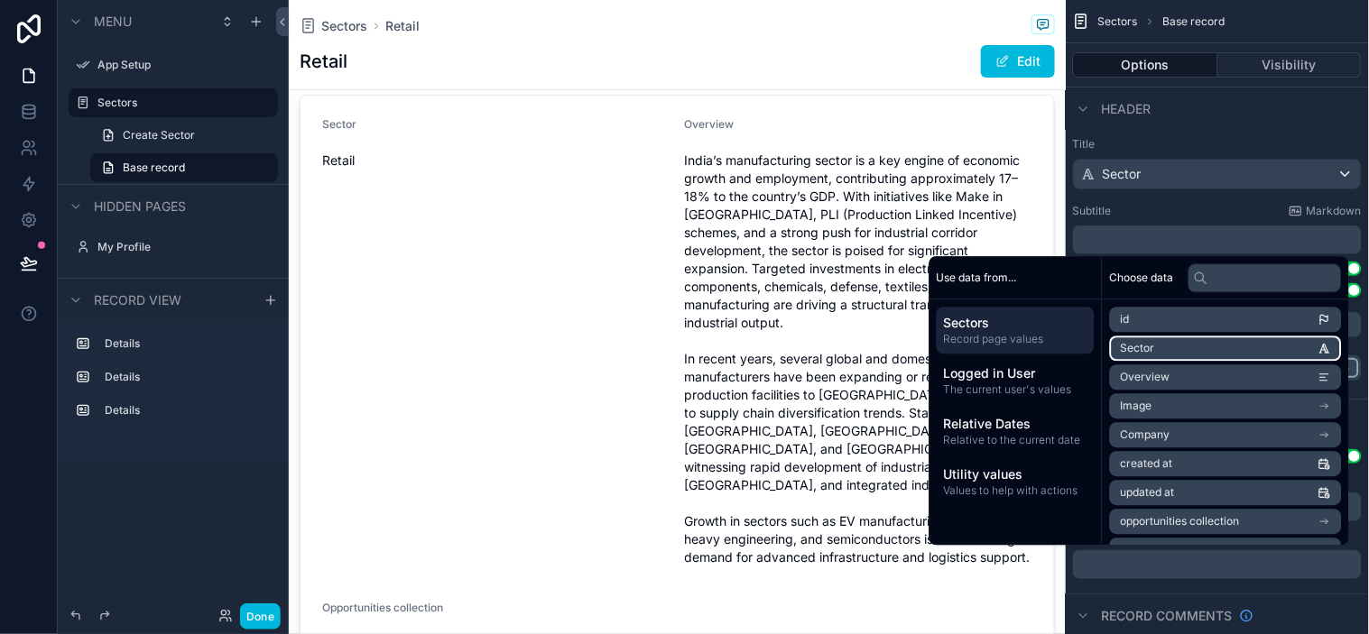
click at [1186, 354] on li "Sector" at bounding box center [1226, 348] width 232 height 25
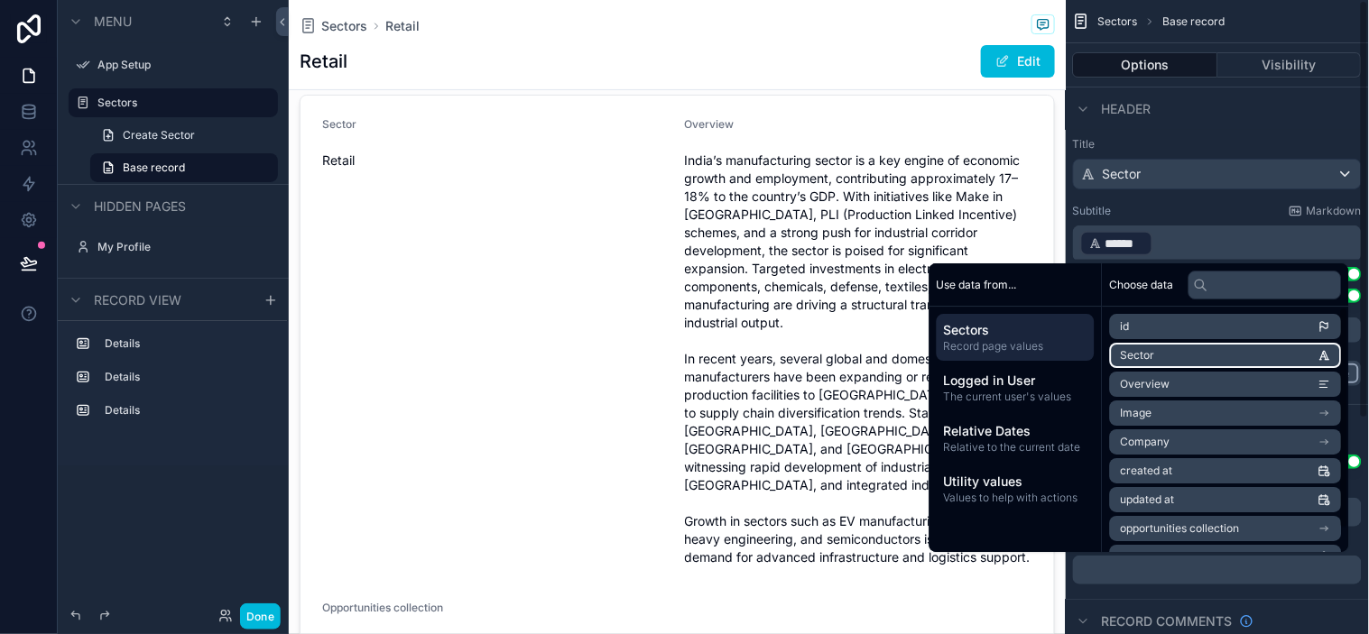
click at [1188, 347] on li "Sector" at bounding box center [1226, 355] width 232 height 25
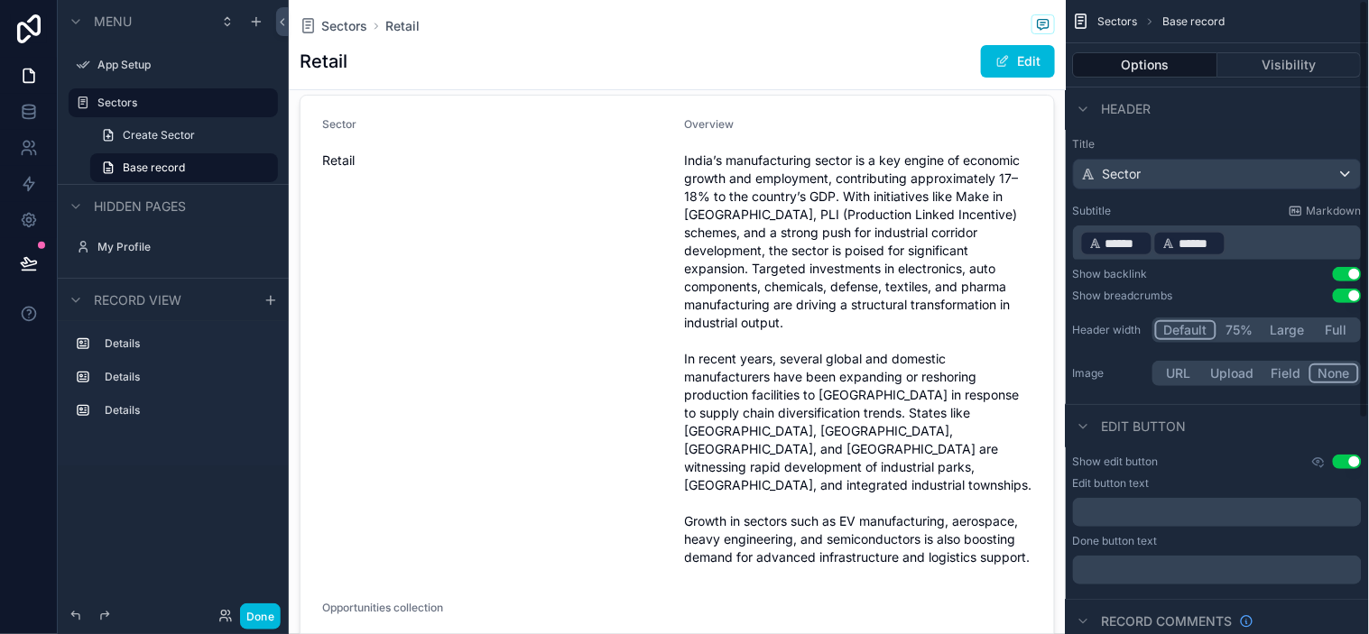
click at [1232, 241] on p "﻿ ****** ﻿ ﻿ ****** ﻿ ﻿" at bounding box center [1219, 243] width 278 height 29
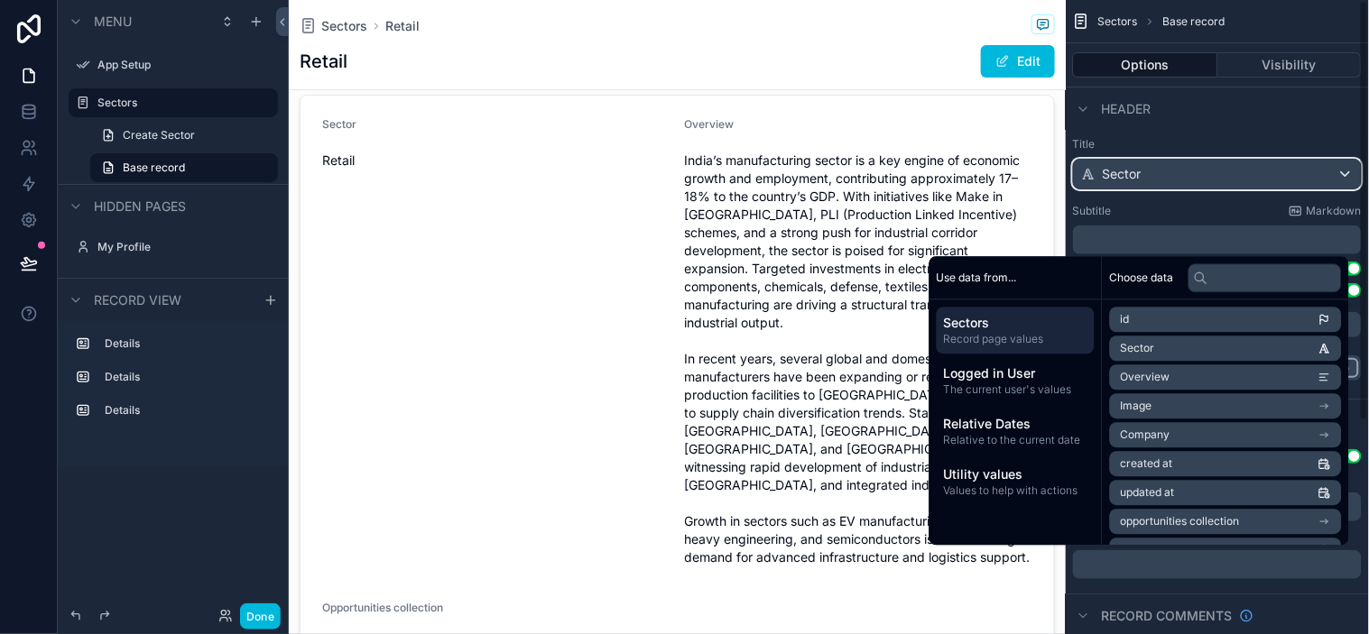
click at [1231, 176] on div "Sector" at bounding box center [1217, 174] width 287 height 29
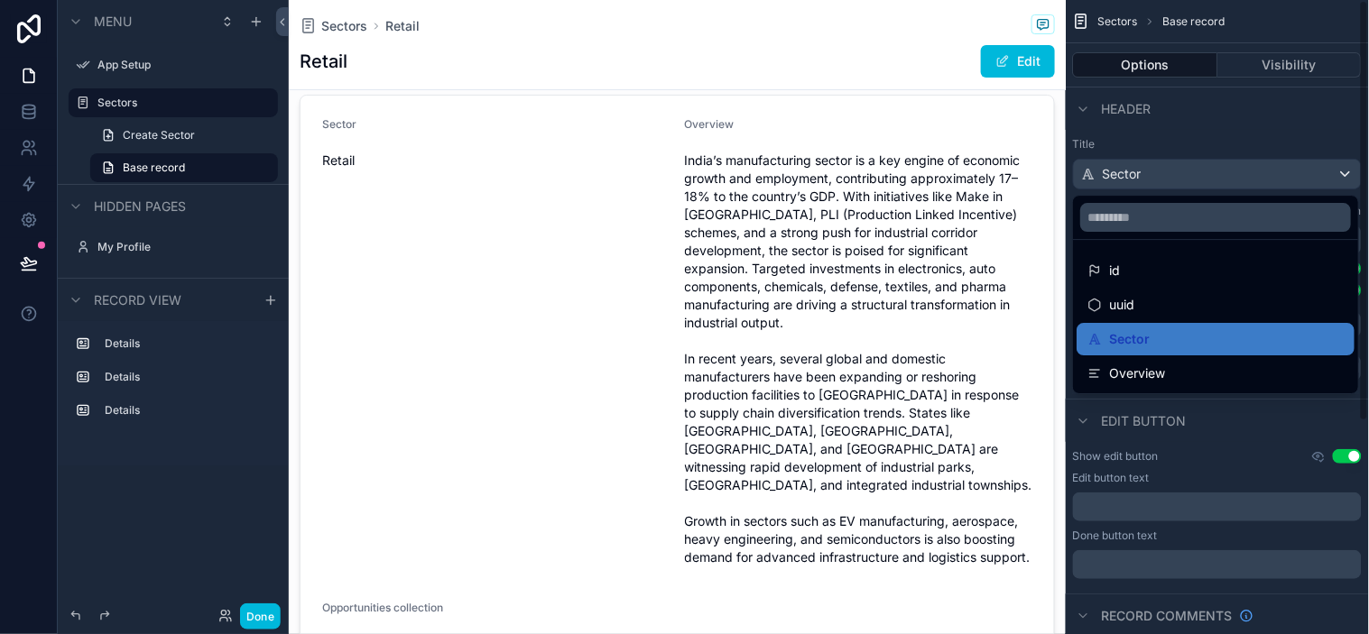
click at [1231, 176] on div "scrollable content" at bounding box center [684, 317] width 1369 height 634
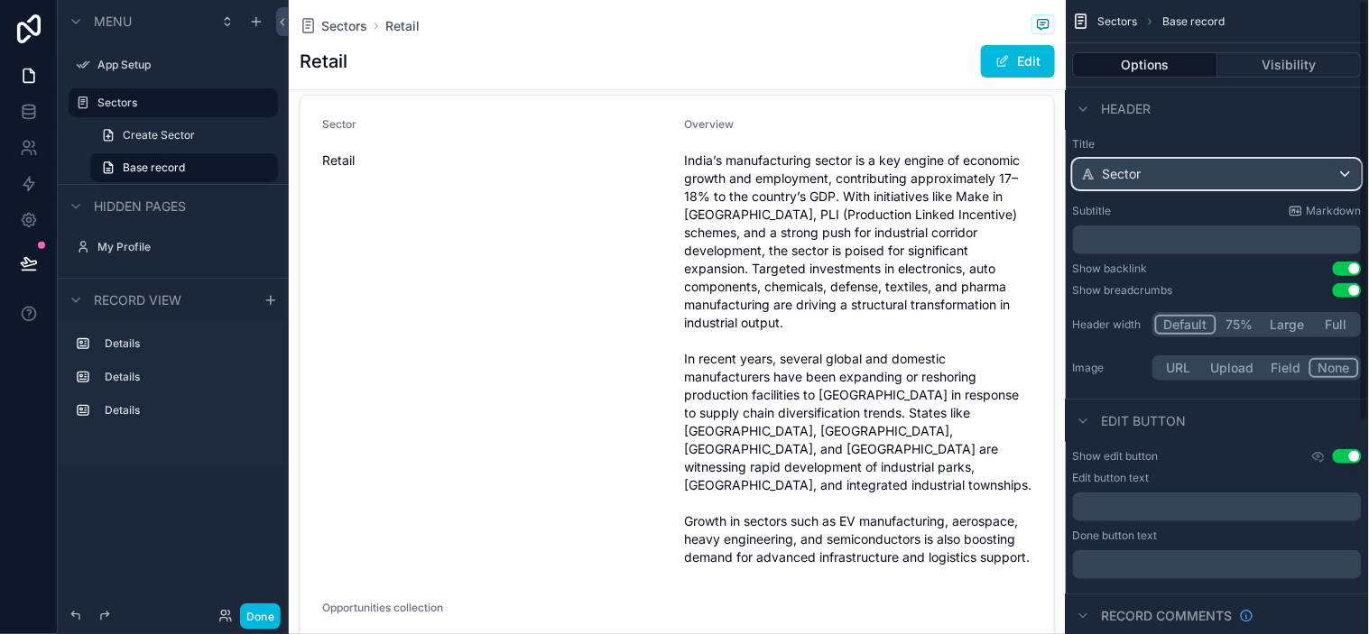
click at [1231, 176] on div "Sector" at bounding box center [1217, 174] width 287 height 29
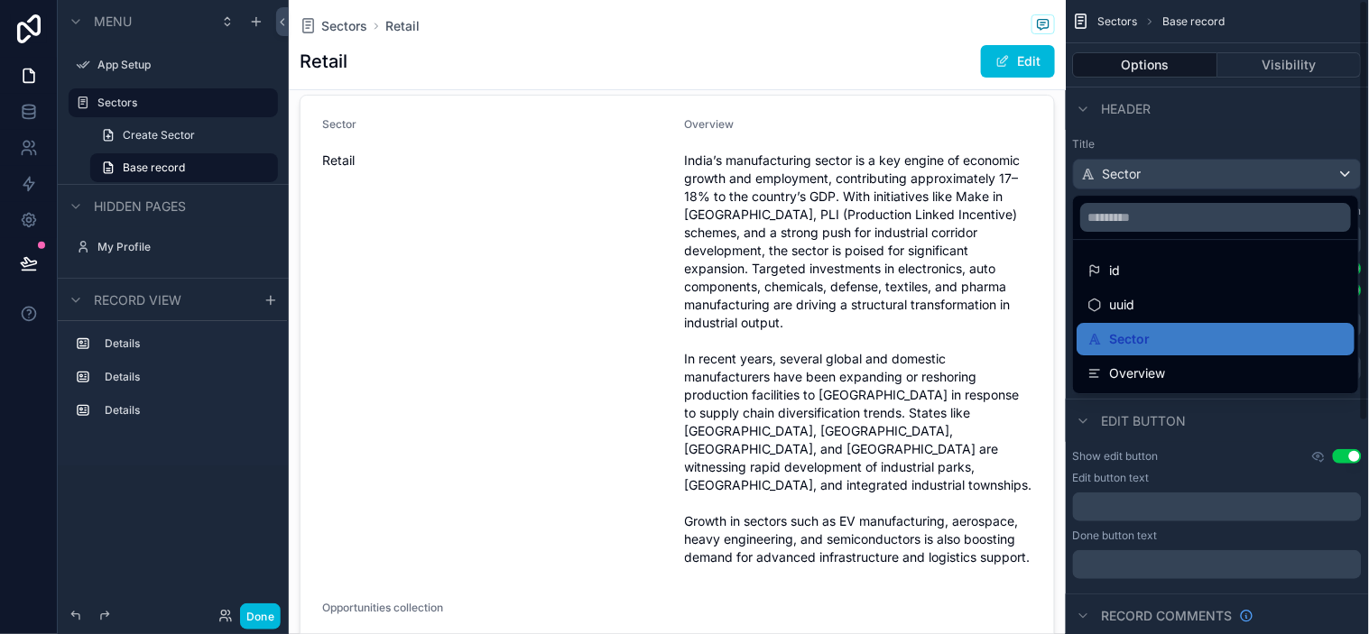
click at [1232, 105] on div "scrollable content" at bounding box center [684, 317] width 1369 height 634
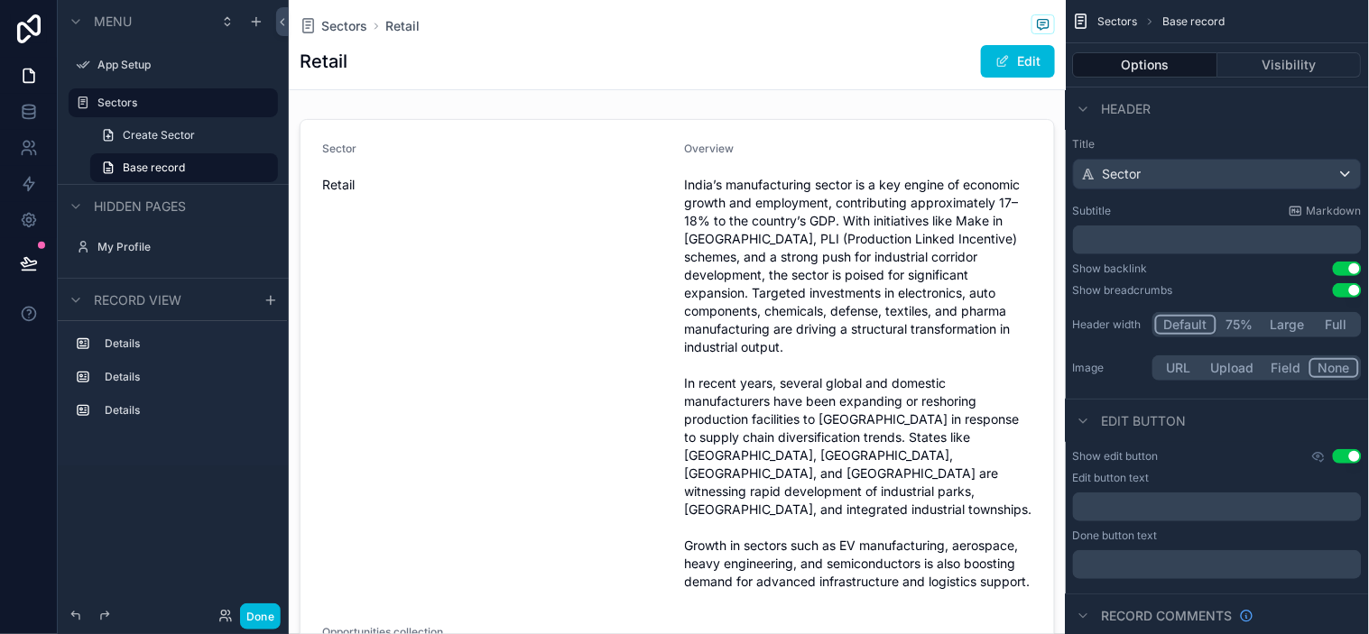
click at [357, 24] on span "Sectors" at bounding box center [344, 26] width 46 height 18
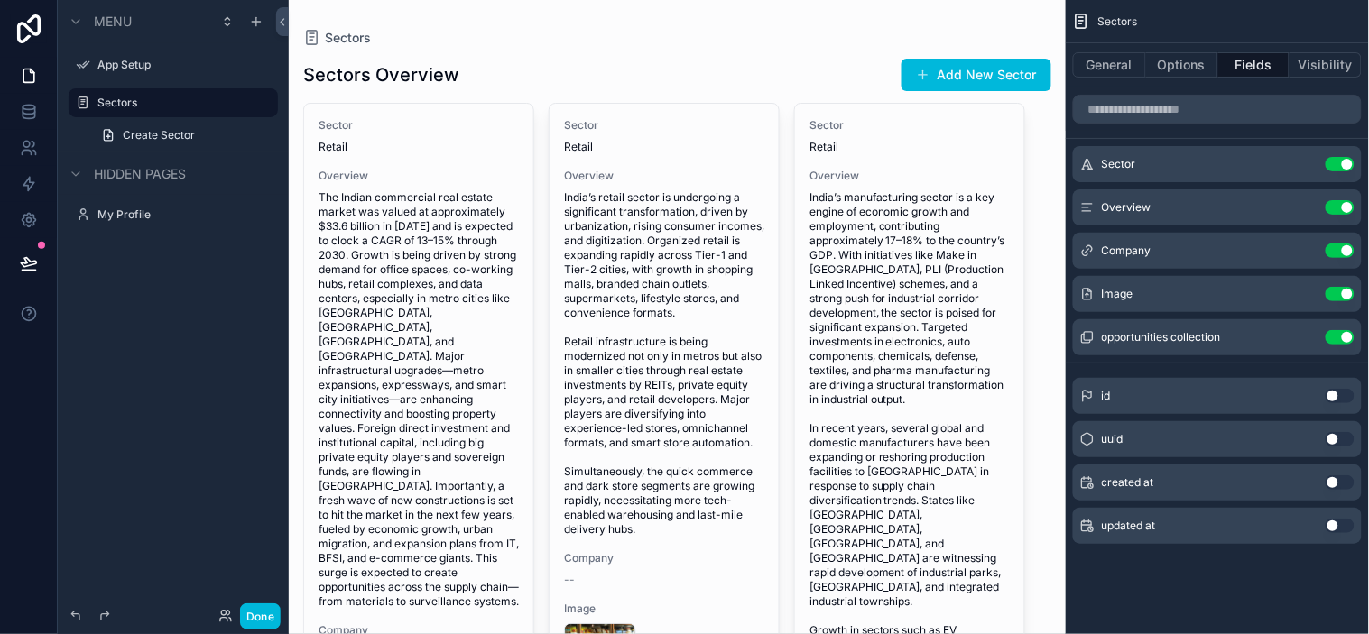
drag, startPoint x: 263, startPoint y: 105, endPoint x: 263, endPoint y: 140, distance: 35.2
click at [0, 0] on icon "scrollable content" at bounding box center [0, 0] width 0 height 0
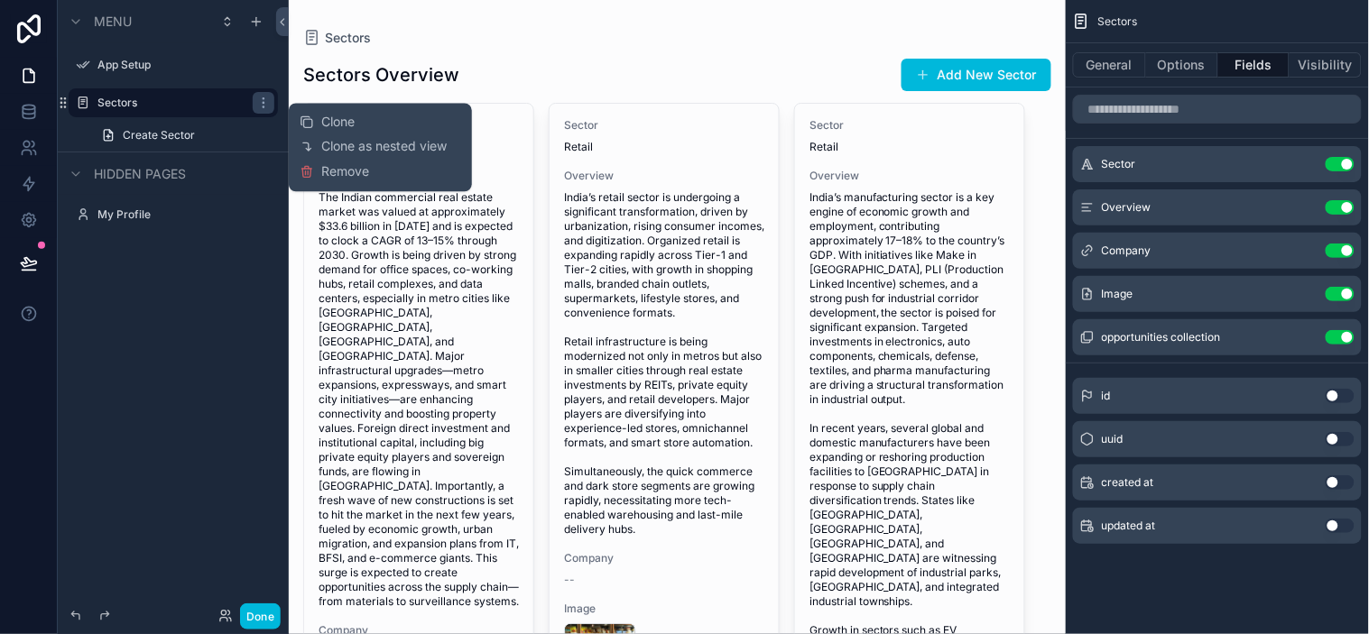
click at [326, 175] on span "Remove" at bounding box center [345, 171] width 48 height 18
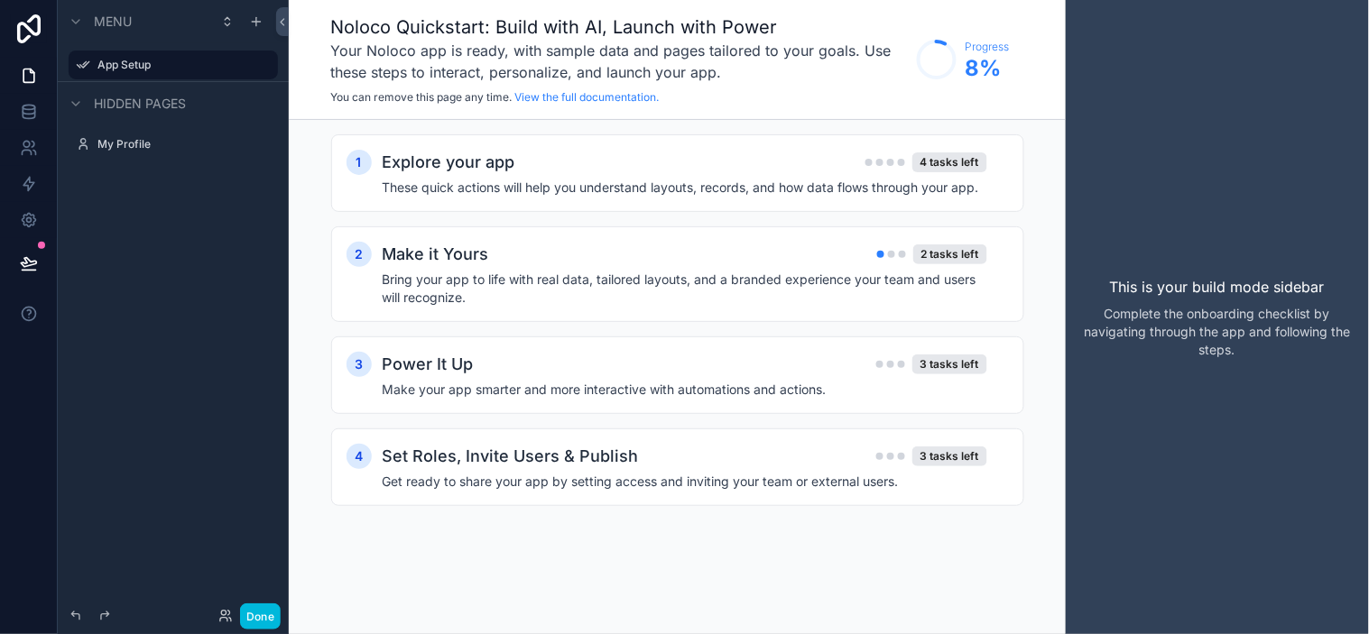
click at [143, 150] on label "My Profile" at bounding box center [182, 144] width 170 height 14
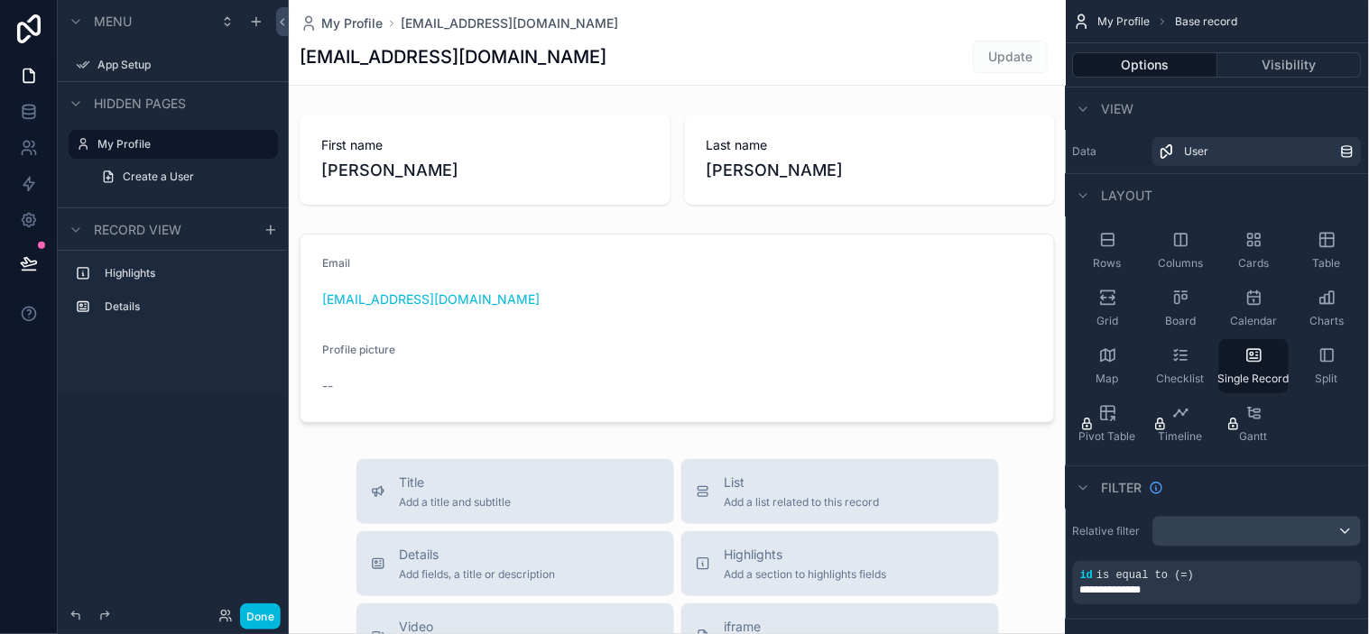
click at [146, 300] on label "Details" at bounding box center [184, 307] width 159 height 14
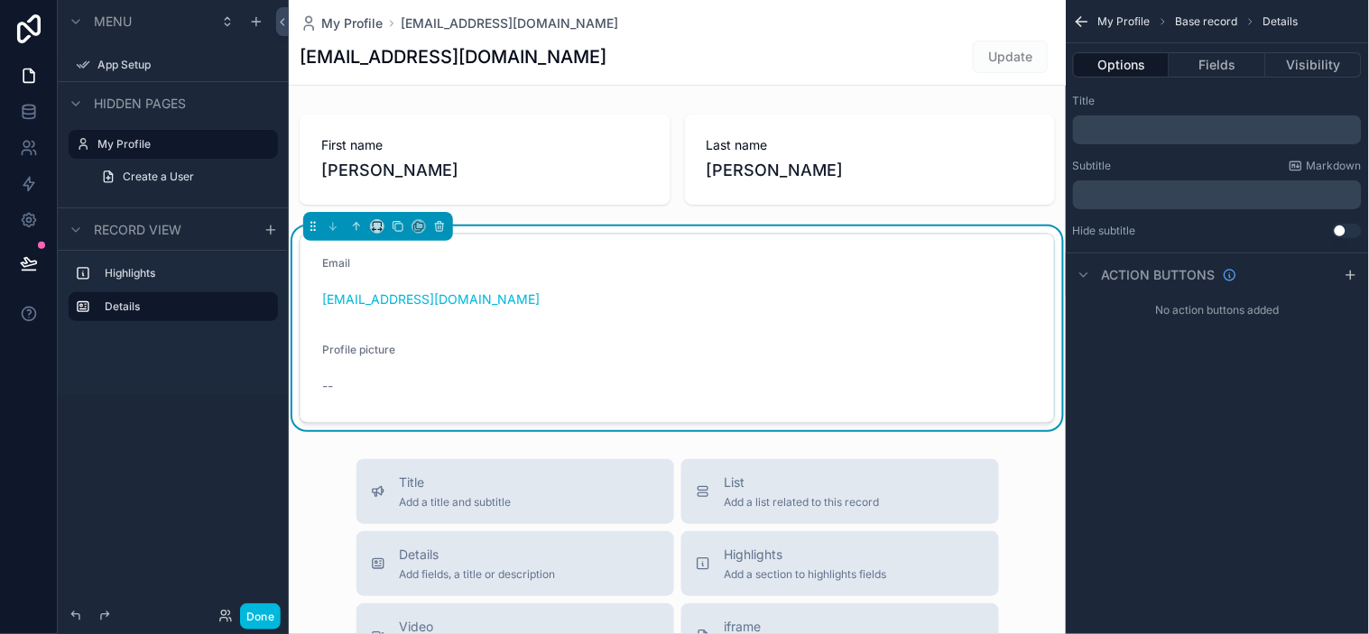
click at [140, 273] on label "Highlights" at bounding box center [184, 273] width 159 height 14
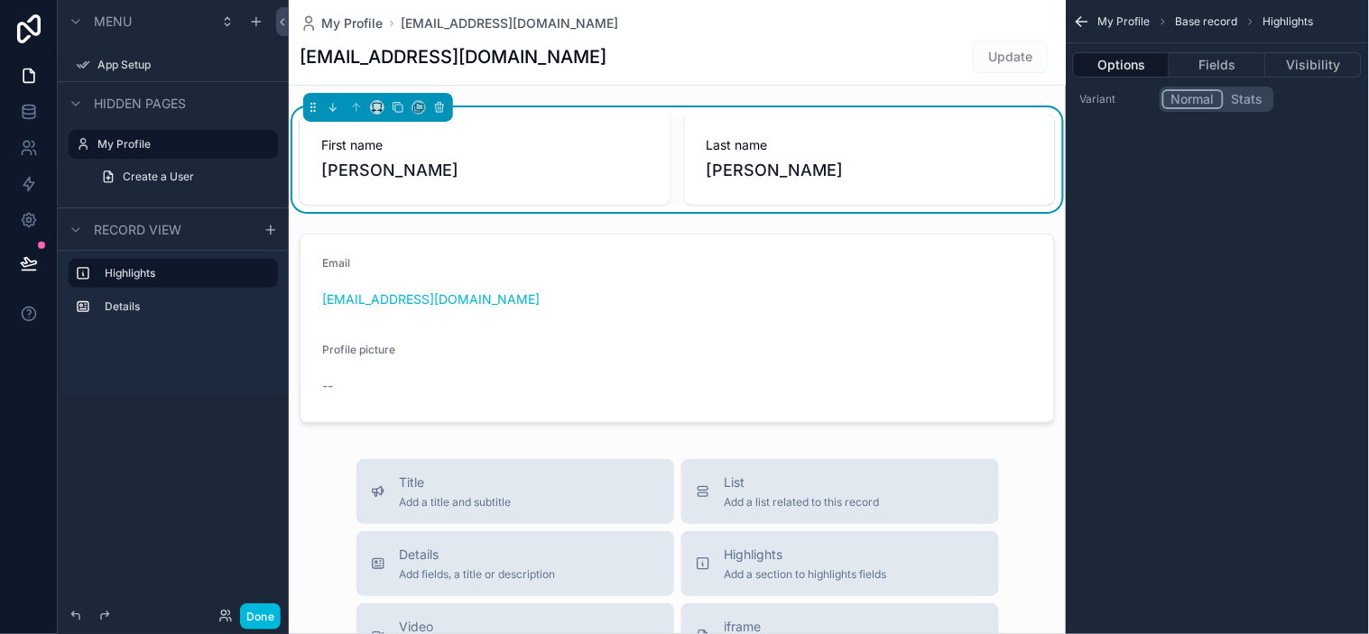
click at [134, 300] on label "Details" at bounding box center [184, 307] width 159 height 14
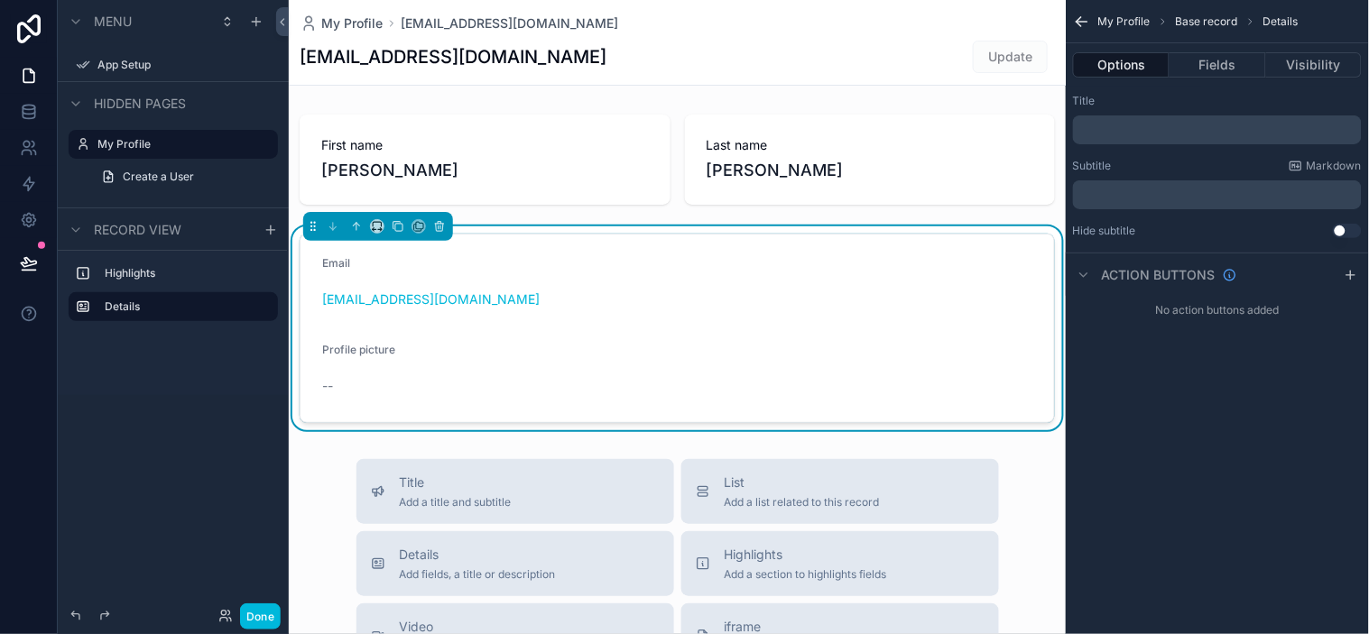
click at [137, 349] on div "Highlights Details" at bounding box center [173, 323] width 231 height 144
click at [118, 68] on label "App Setup" at bounding box center [182, 65] width 170 height 14
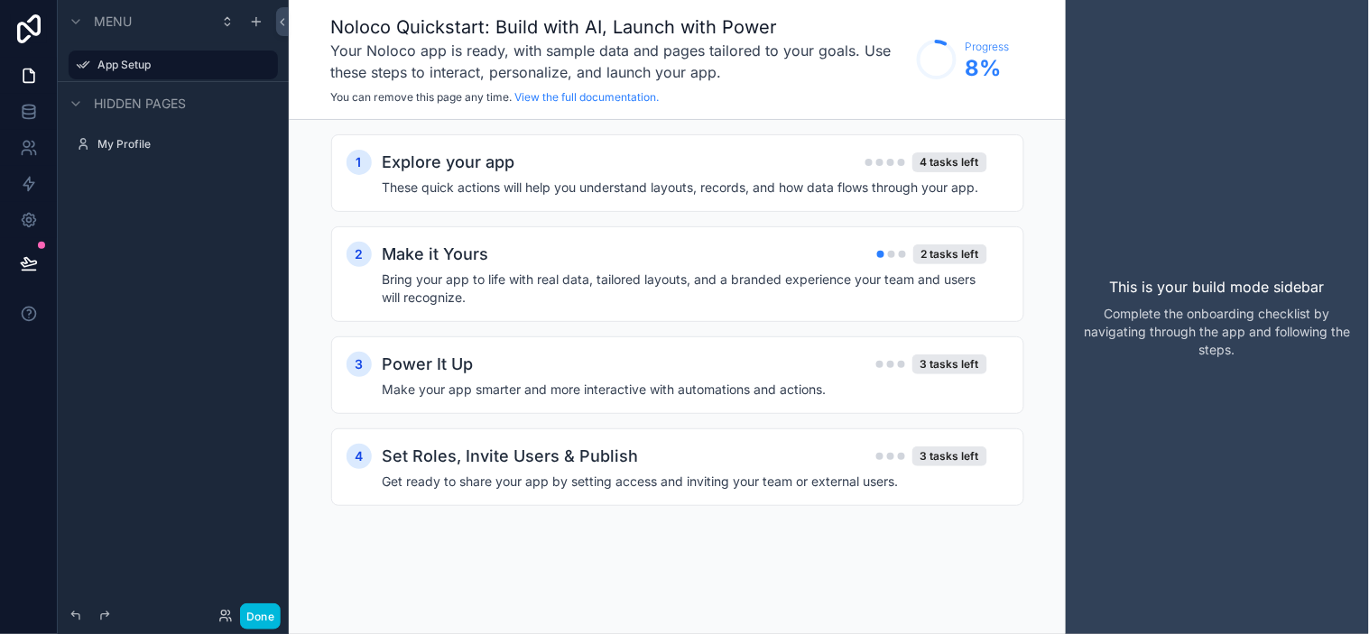
click at [78, 104] on icon "scrollable content" at bounding box center [76, 104] width 14 height 14
click at [255, 24] on icon "scrollable content" at bounding box center [256, 21] width 14 height 14
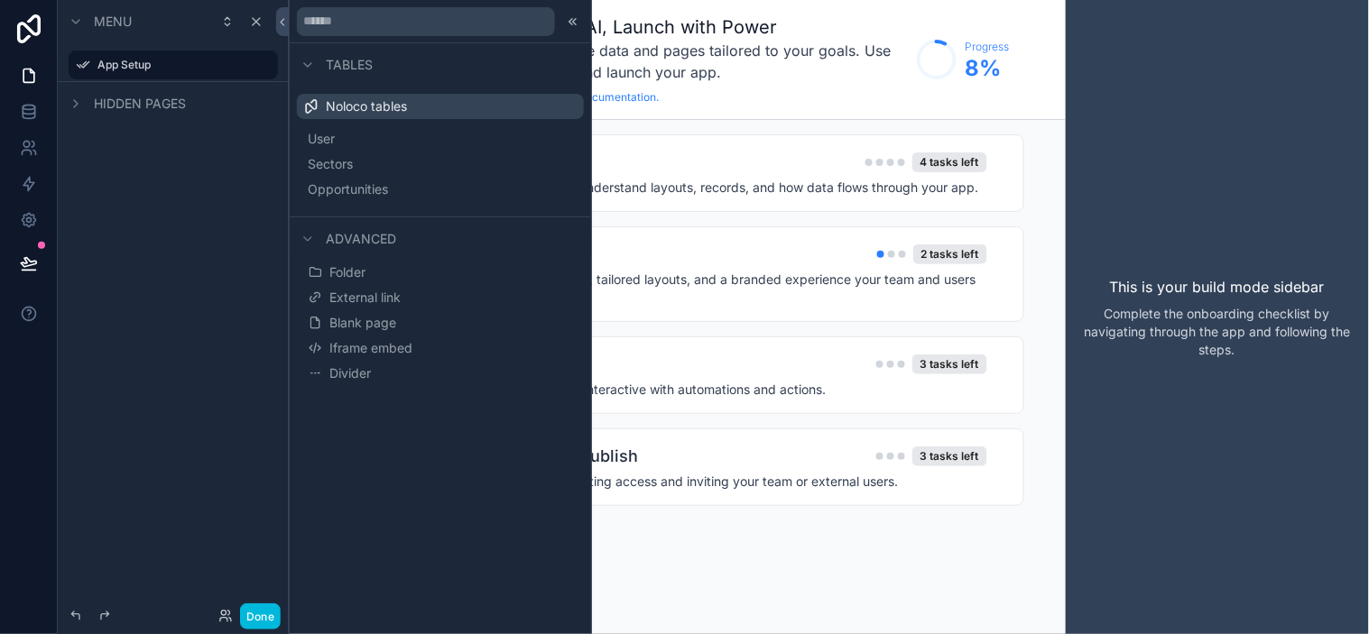
click at [352, 183] on span "Opportunities" at bounding box center [348, 189] width 80 height 18
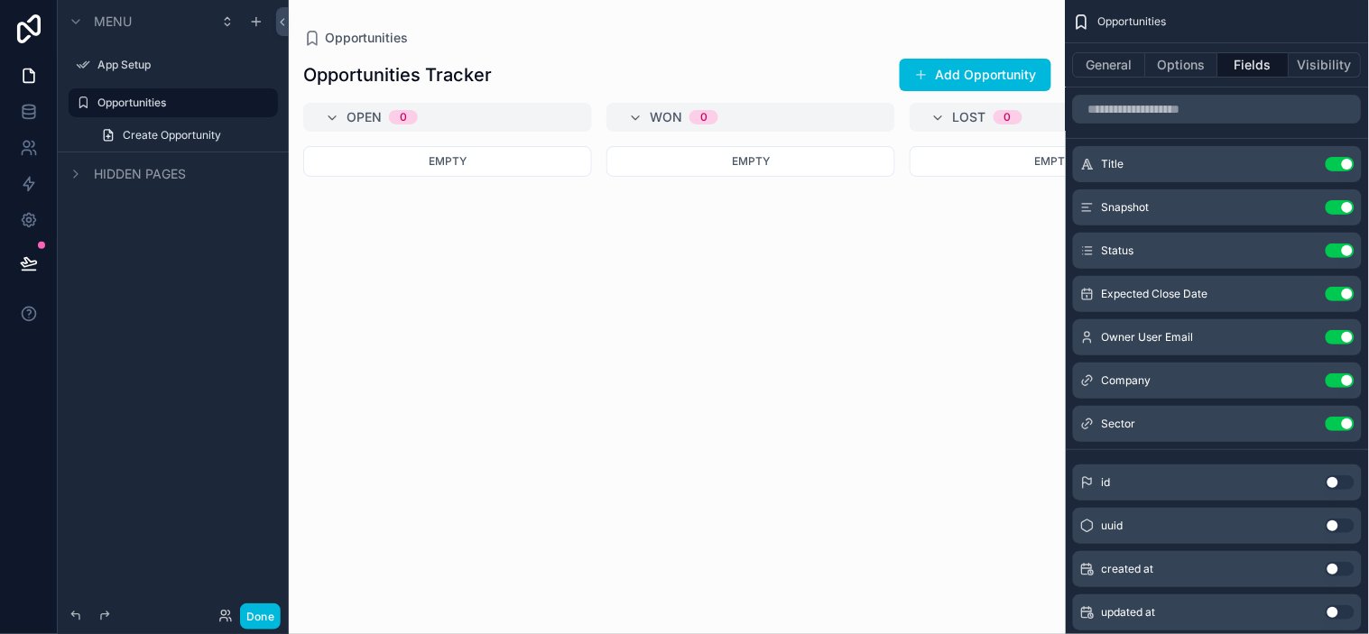
click at [0, 0] on icon "scrollable content" at bounding box center [0, 0] width 0 height 0
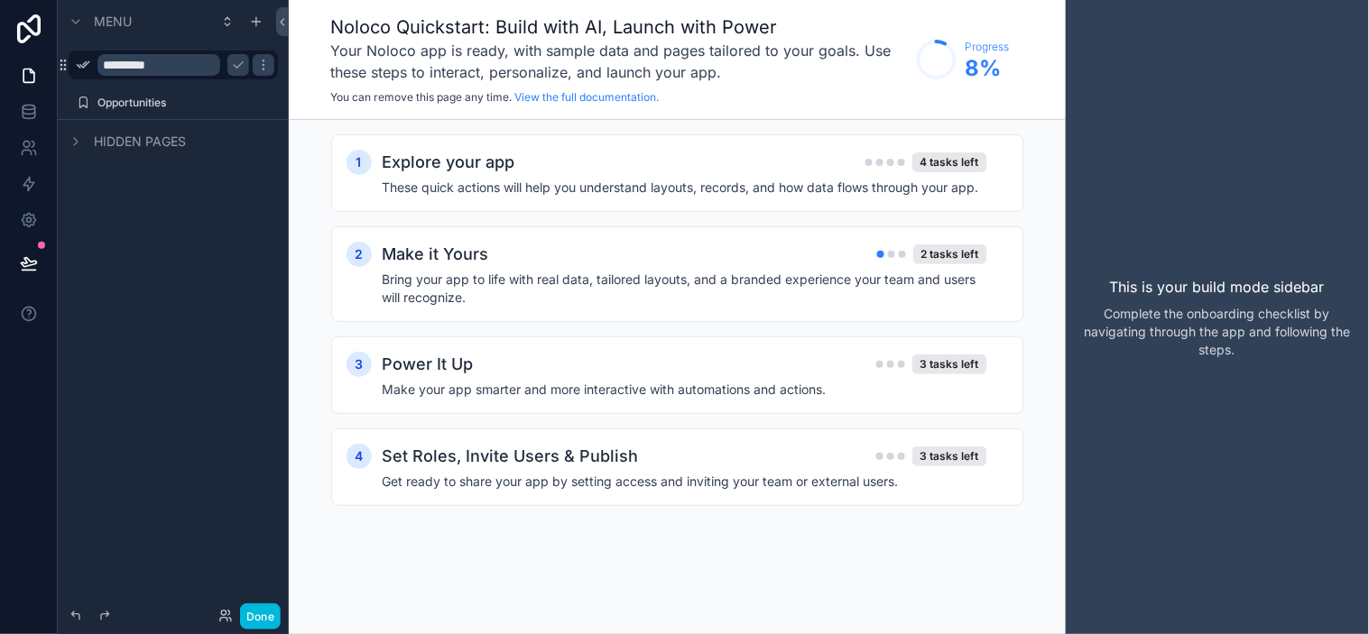
click at [128, 413] on div "Menu ********* Opportunities Hidden pages" at bounding box center [173, 306] width 231 height 613
click at [266, 59] on icon "scrollable content" at bounding box center [263, 65] width 14 height 14
click at [339, 81] on span "Remove" at bounding box center [345, 78] width 48 height 18
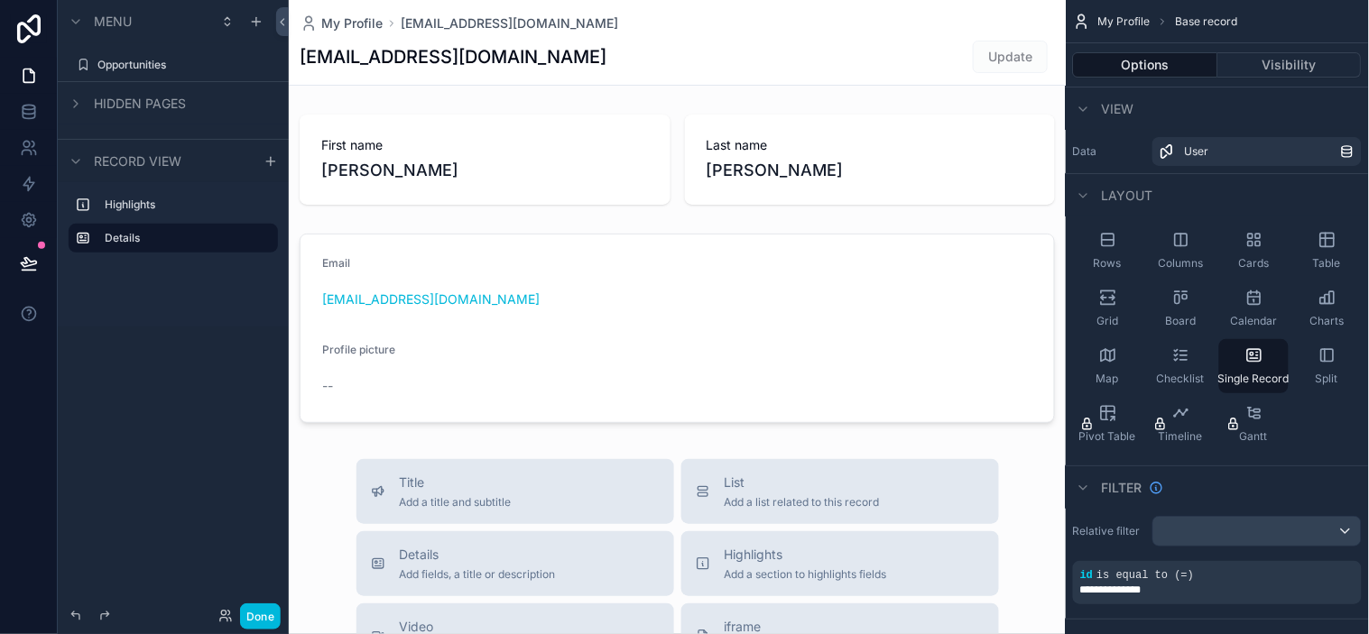
click at [158, 61] on label "Opportunities" at bounding box center [182, 65] width 170 height 14
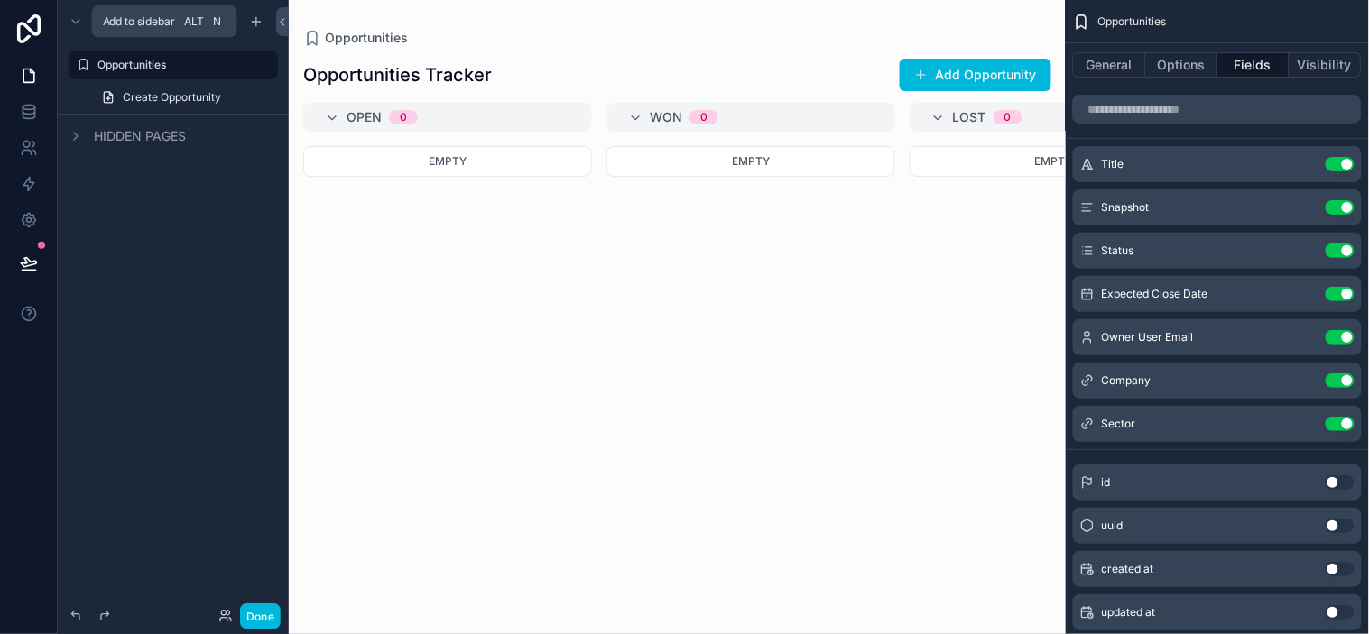
click at [253, 25] on icon "scrollable content" at bounding box center [256, 21] width 14 height 14
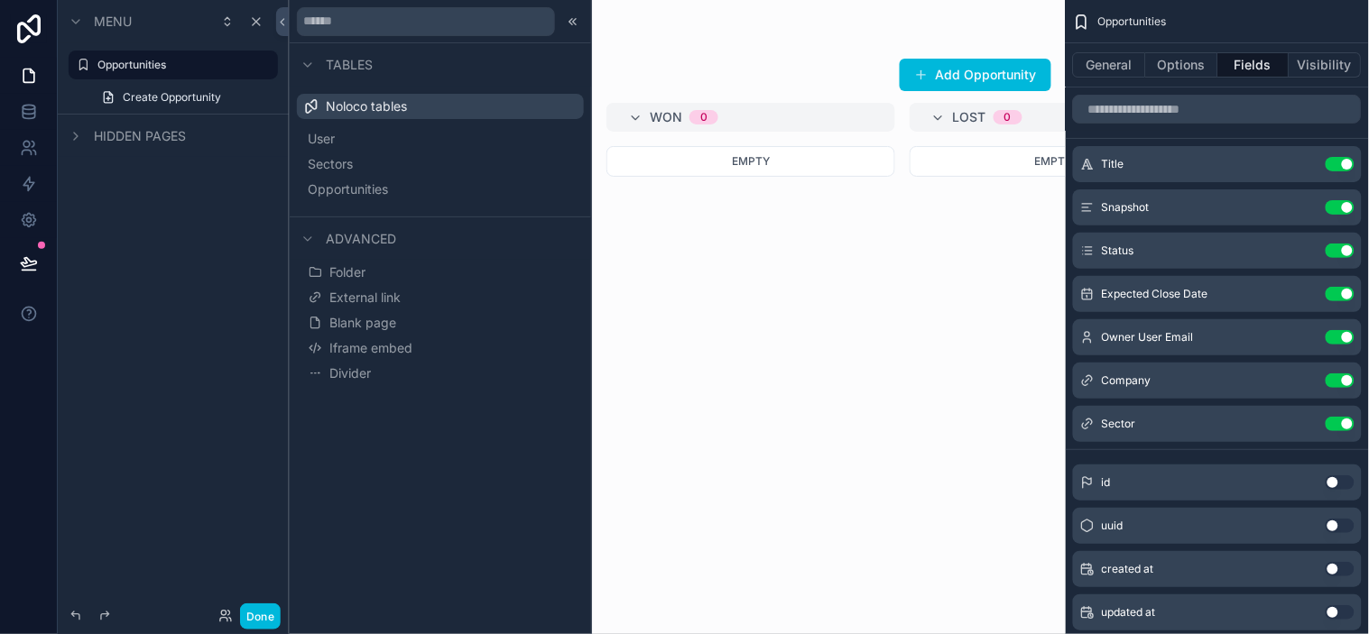
click at [381, 160] on button "Sectors" at bounding box center [440, 164] width 273 height 25
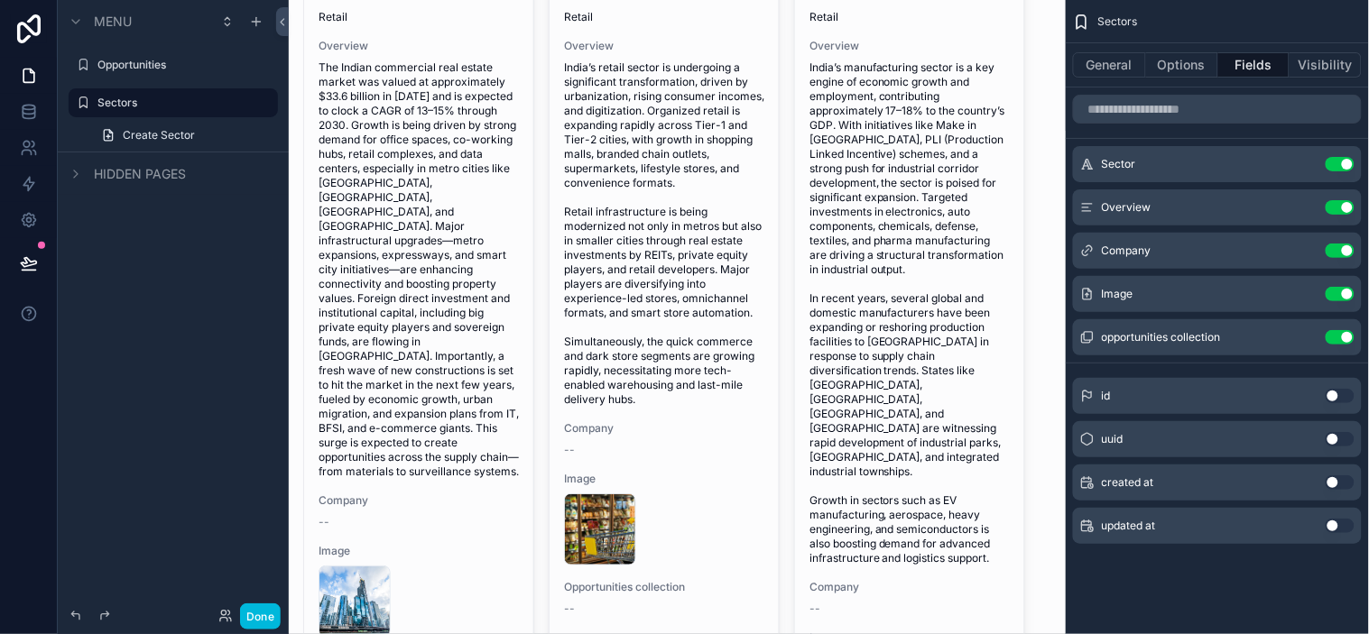
scroll to position [326, 0]
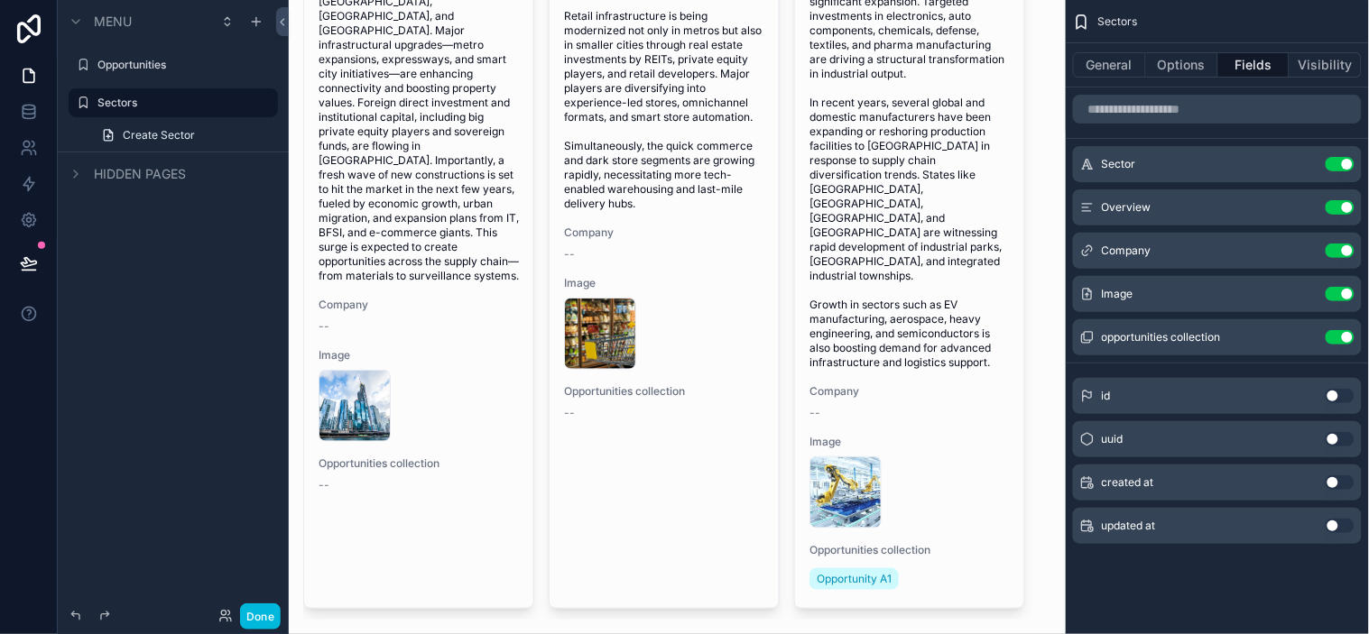
click at [957, 447] on div "scrollable content" at bounding box center [677, 175] width 777 height 1003
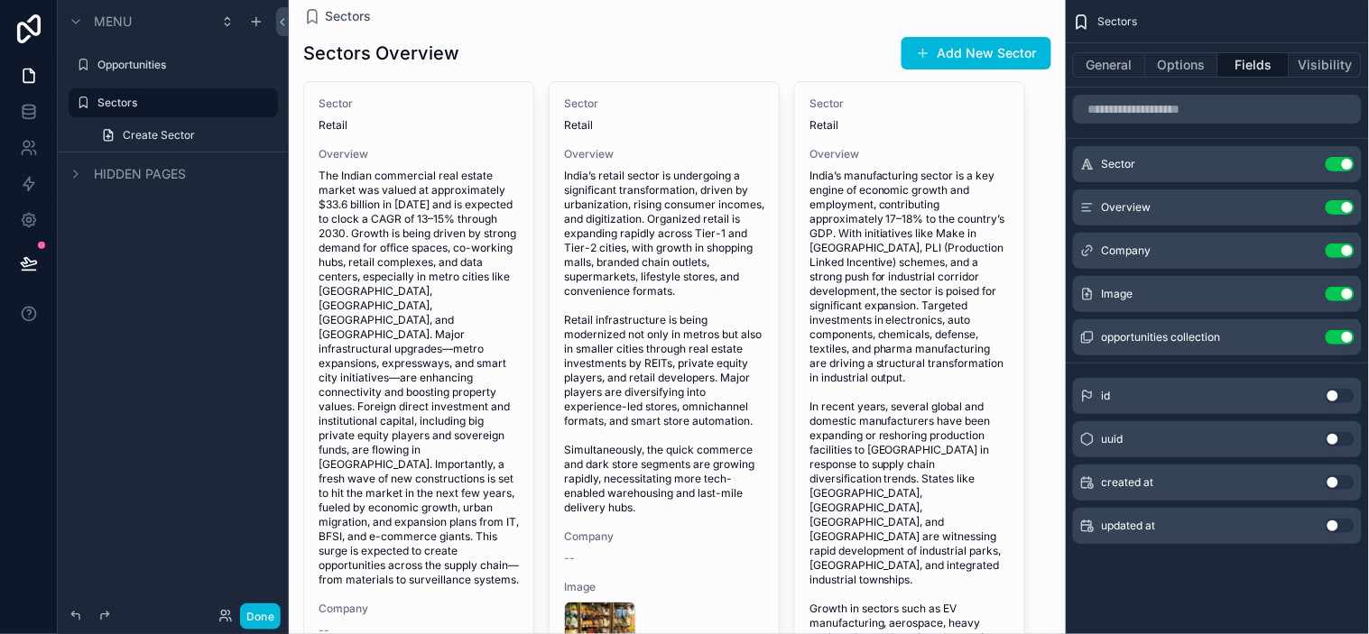
scroll to position [0, 0]
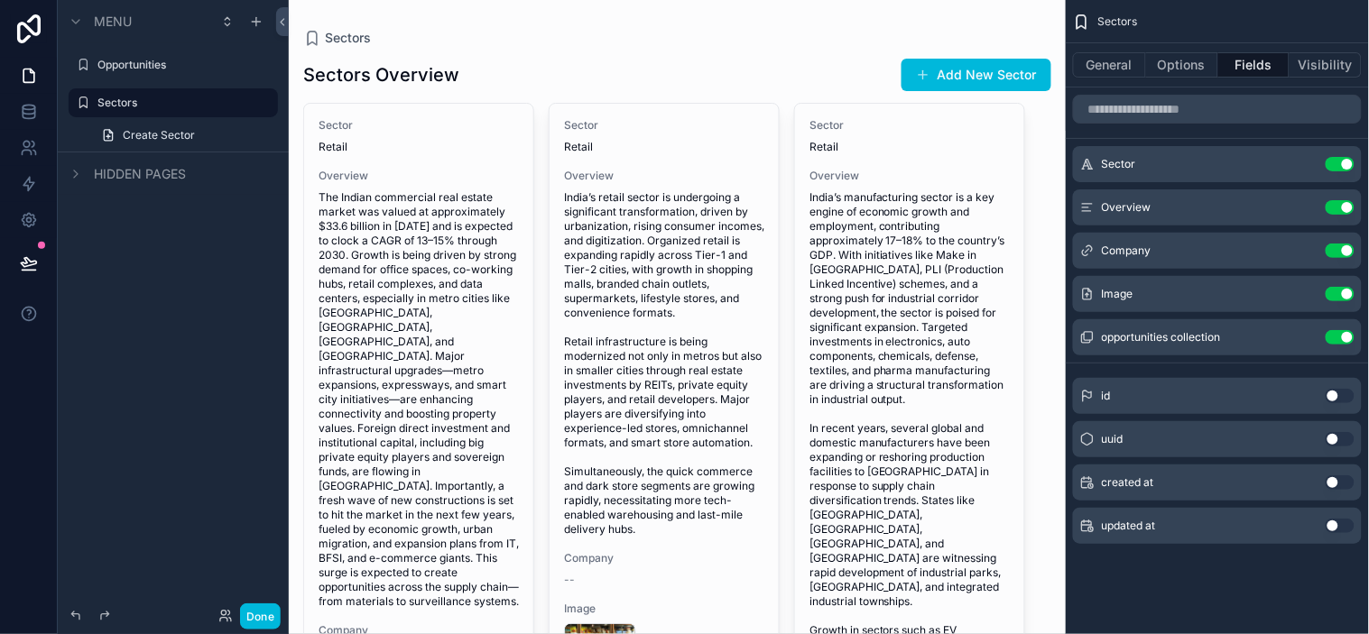
click at [853, 128] on span "Sector" at bounding box center [909, 125] width 200 height 14
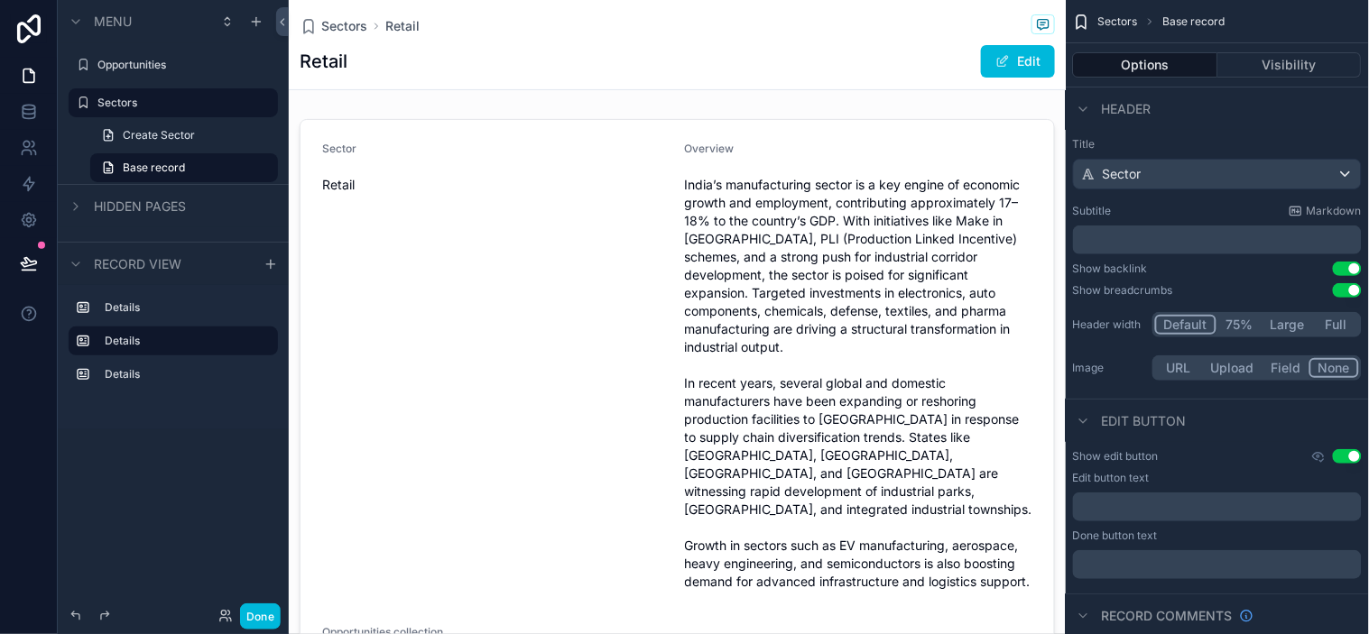
click at [352, 28] on span "Sectors" at bounding box center [344, 26] width 46 height 18
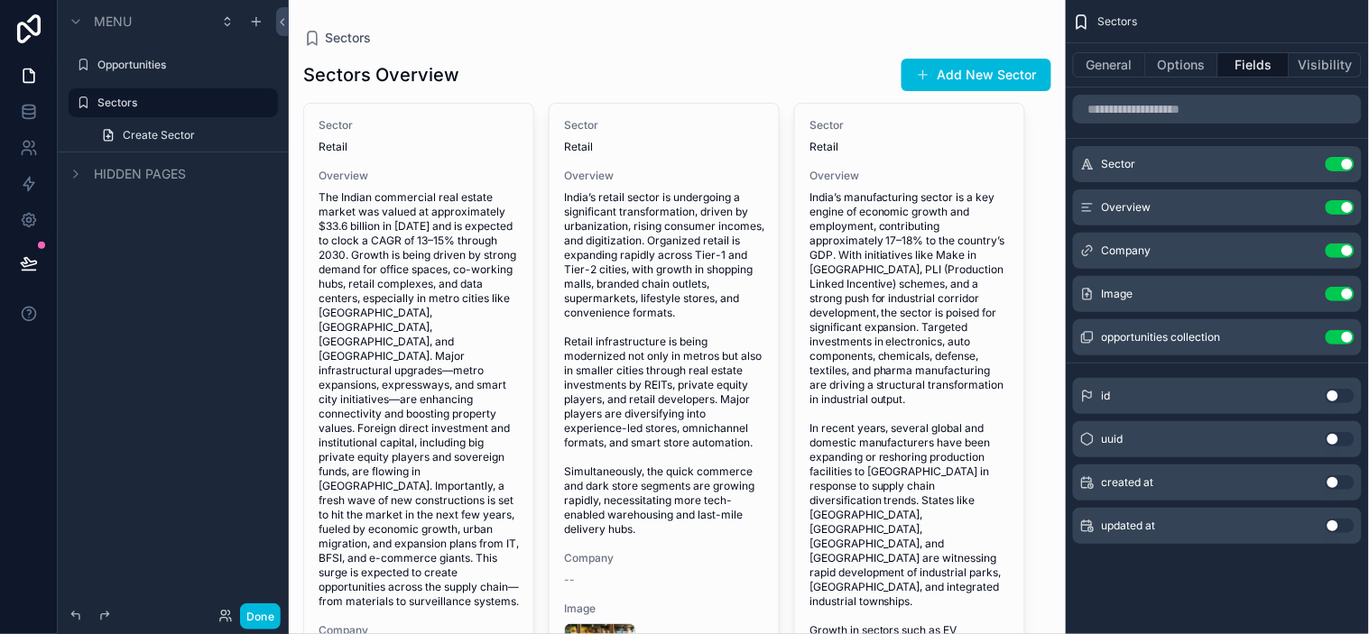
click at [0, 0] on icon "scrollable content" at bounding box center [0, 0] width 0 height 0
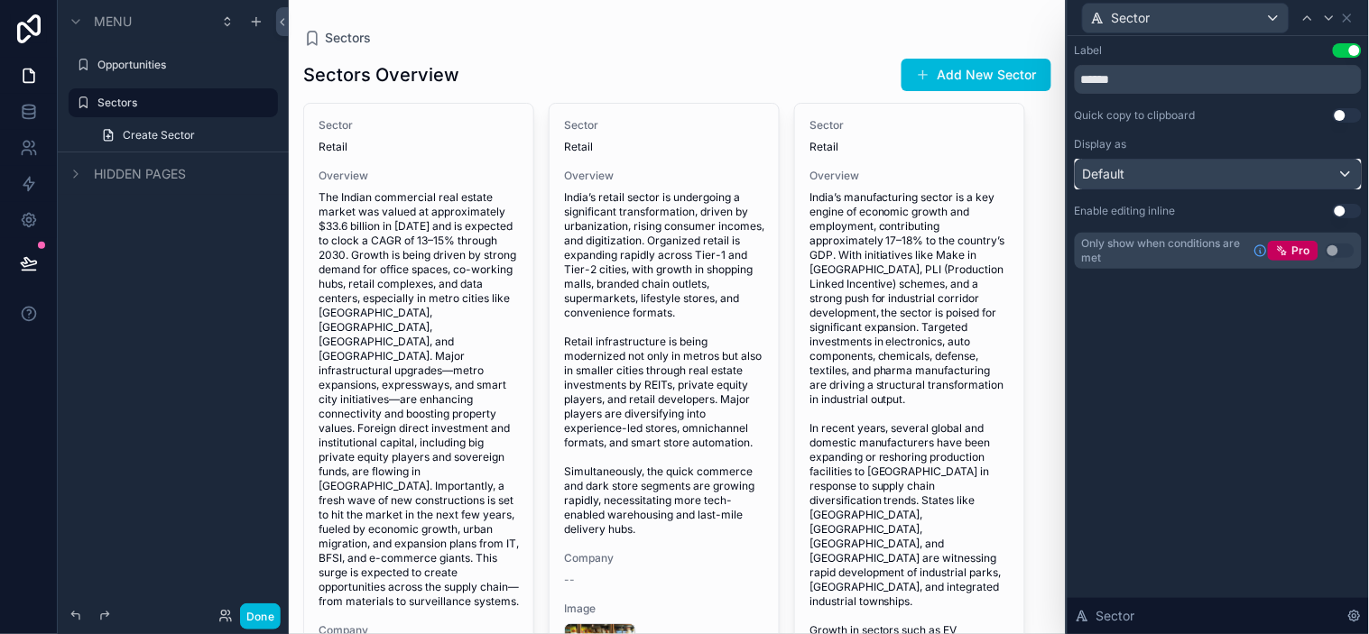
click at [1232, 173] on div "Default" at bounding box center [1218, 174] width 285 height 29
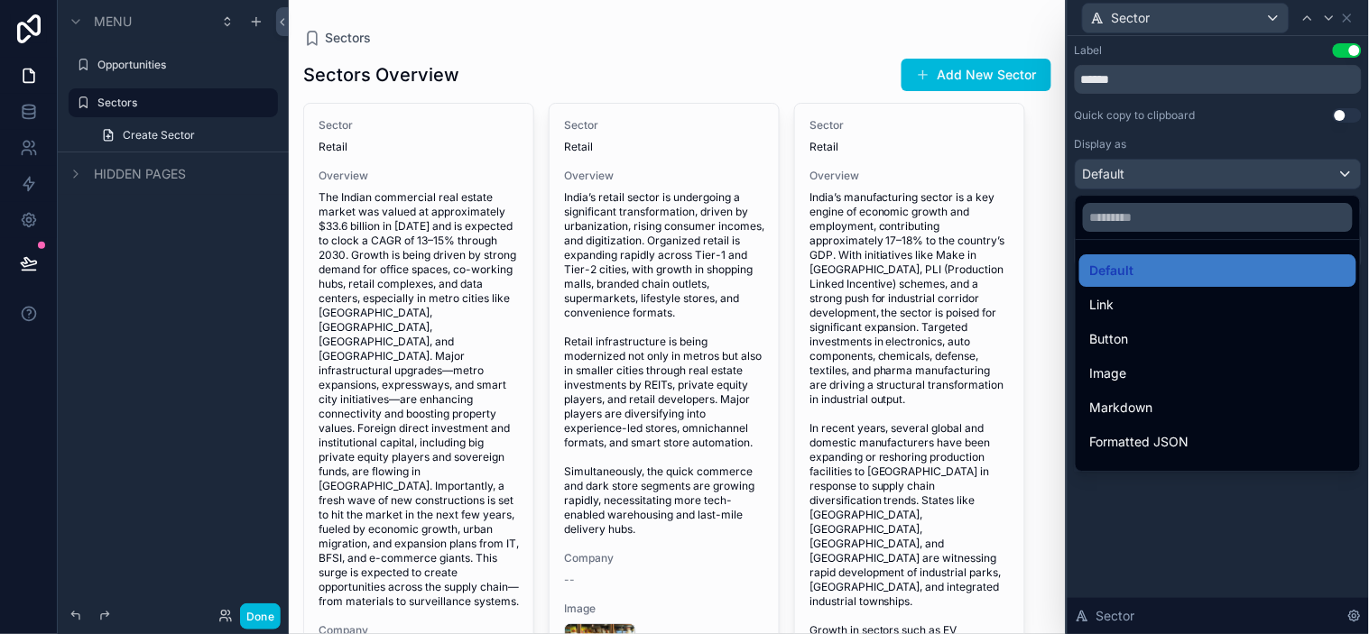
click at [1232, 173] on div at bounding box center [1217, 317] width 301 height 634
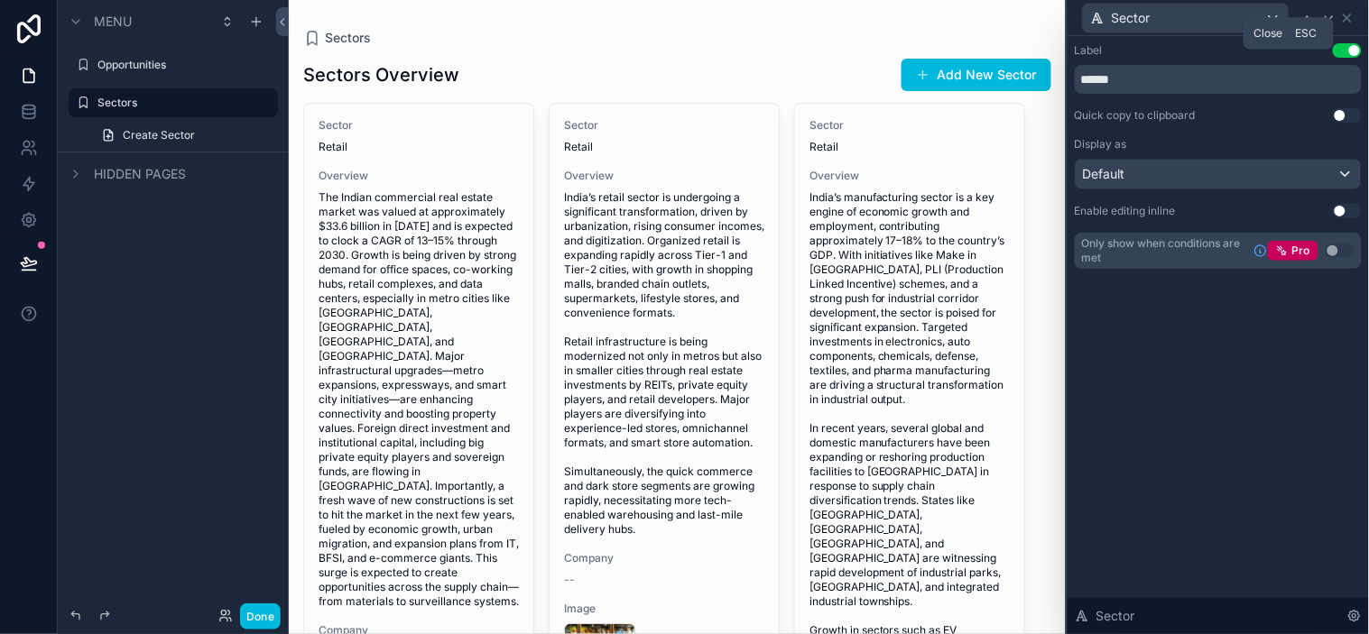
click at [1232, 22] on icon at bounding box center [1347, 18] width 14 height 14
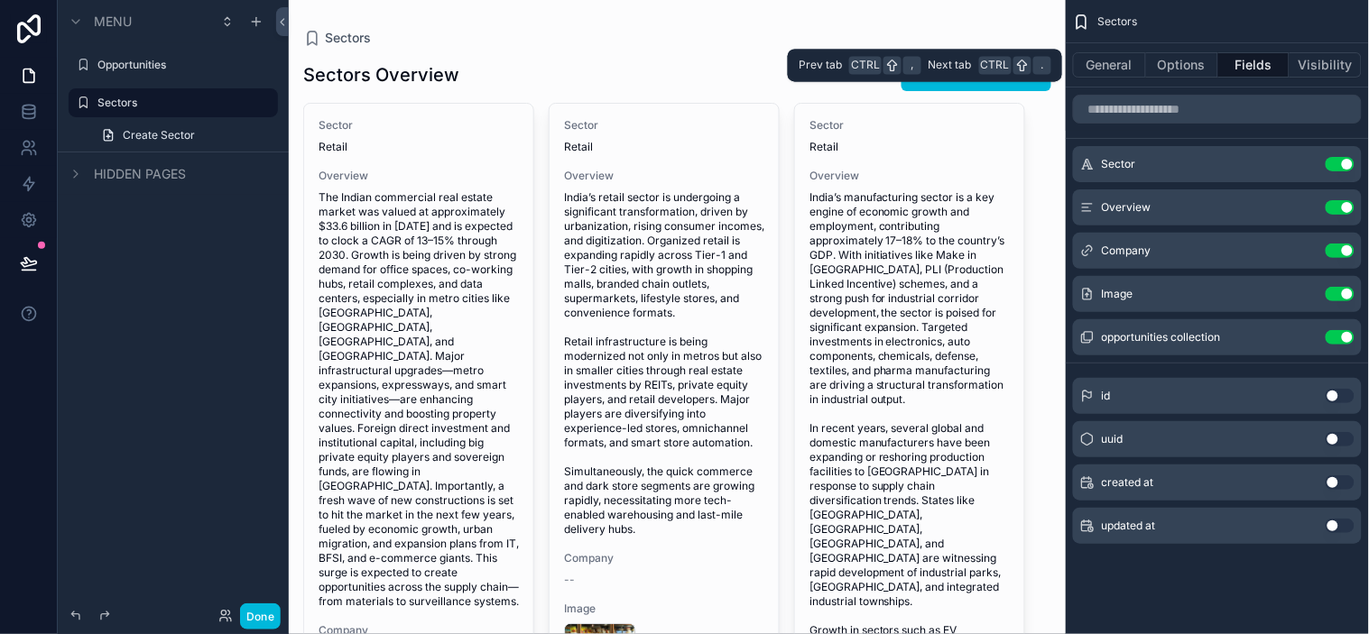
click at [1111, 60] on button "General" at bounding box center [1109, 64] width 73 height 25
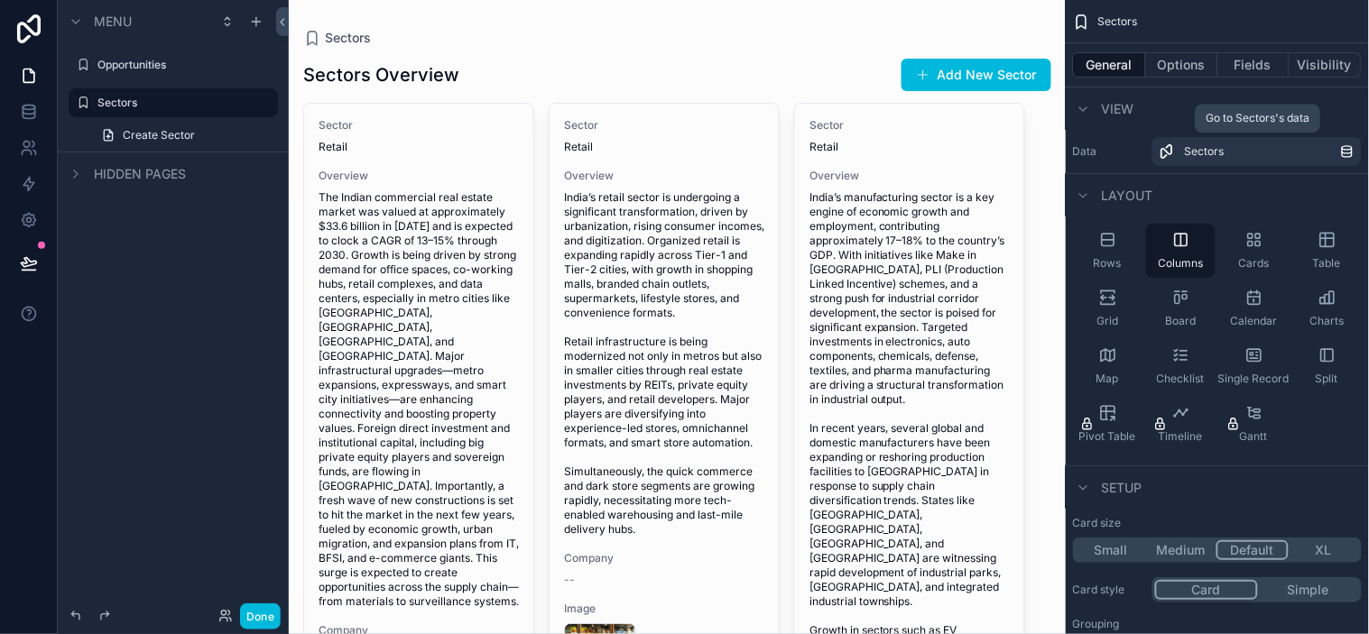
click at [1219, 144] on span "Sectors" at bounding box center [1205, 151] width 40 height 14
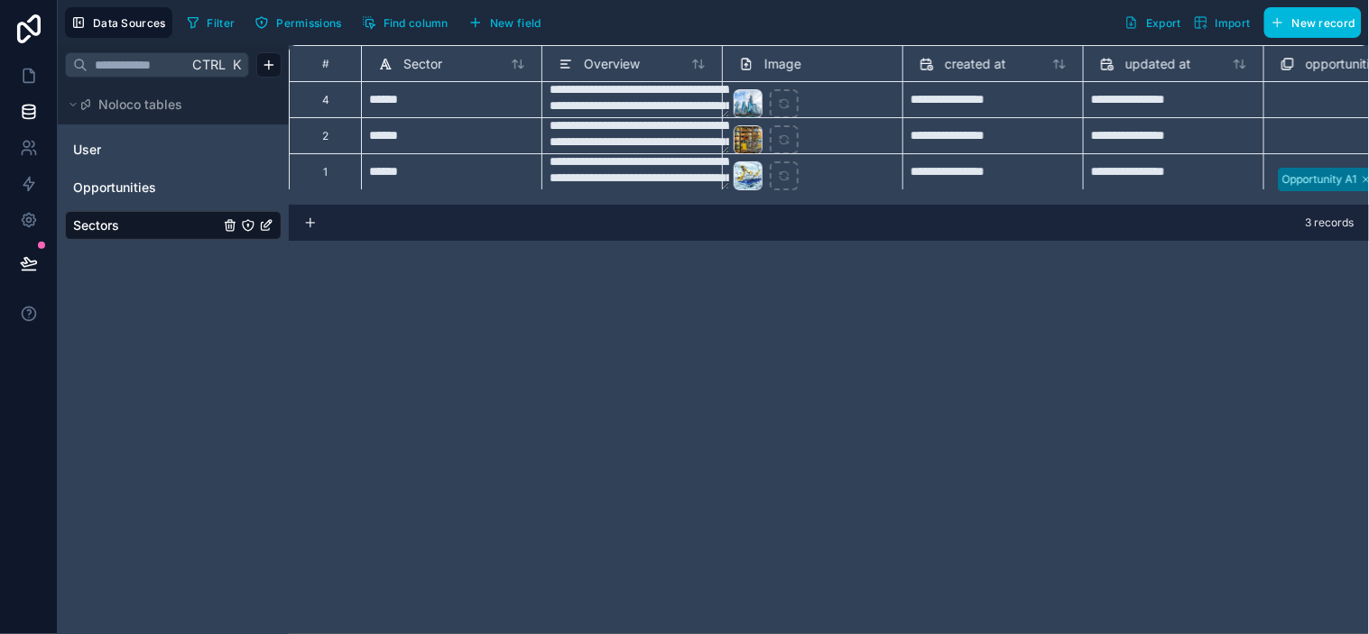
click at [440, 112] on div "******" at bounding box center [451, 99] width 180 height 36
click at [494, 101] on div "******" at bounding box center [451, 99] width 180 height 36
type input "**********"
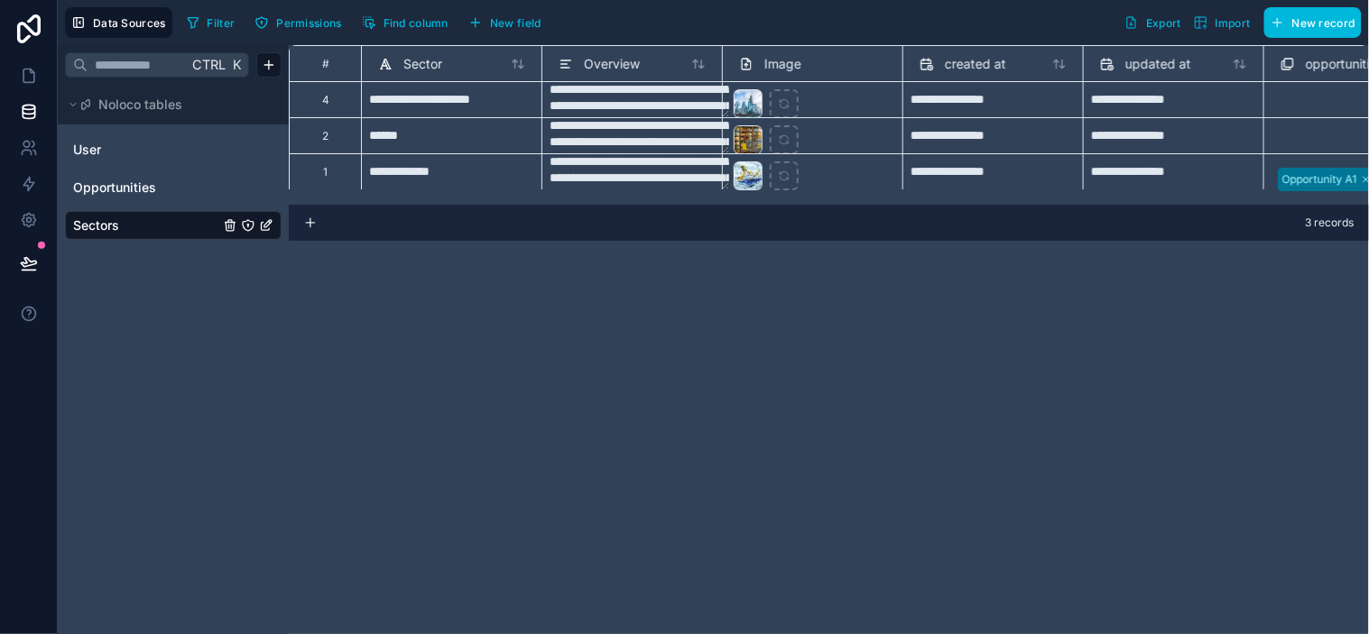
click at [583, 300] on div "**********" at bounding box center [829, 339] width 1080 height 589
click at [116, 231] on span "Sectors" at bounding box center [96, 226] width 46 height 18
click at [249, 228] on icon "Sectors" at bounding box center [248, 225] width 14 height 14
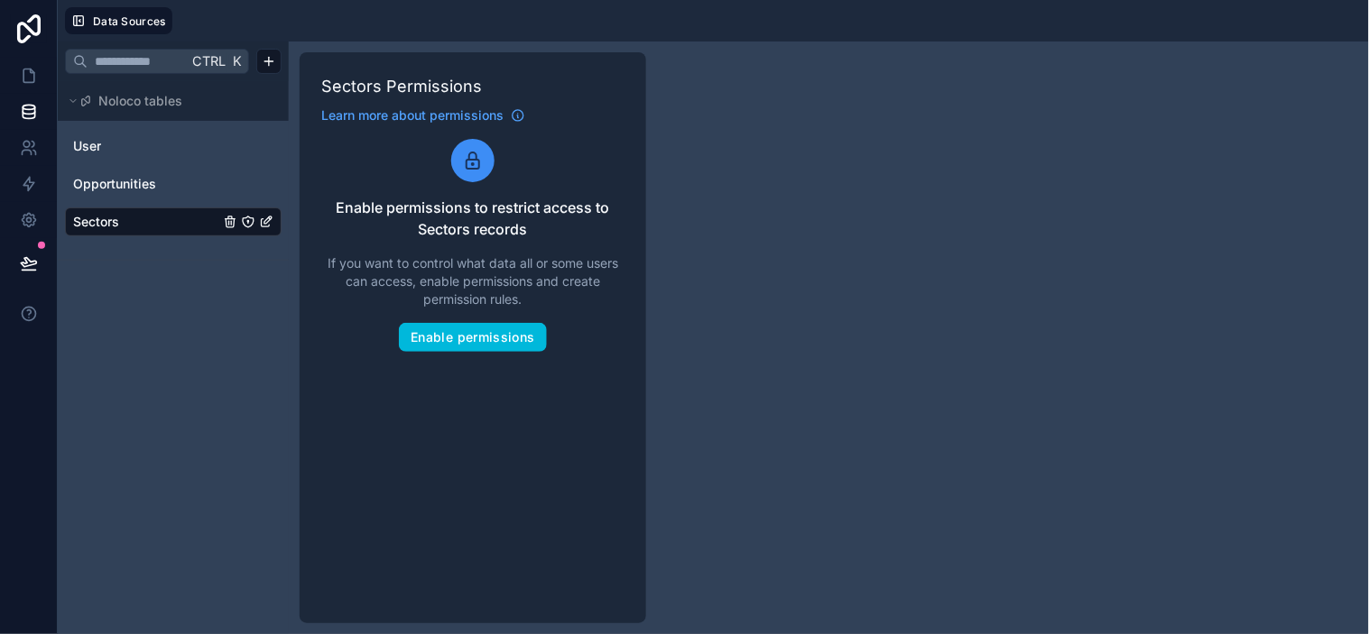
click at [807, 178] on div "Ctrl K Noloco tables User Opportunities Sectors Sectors Permissions Learn more …" at bounding box center [713, 338] width 1311 height 593
click at [172, 228] on link "Sectors" at bounding box center [146, 222] width 146 height 18
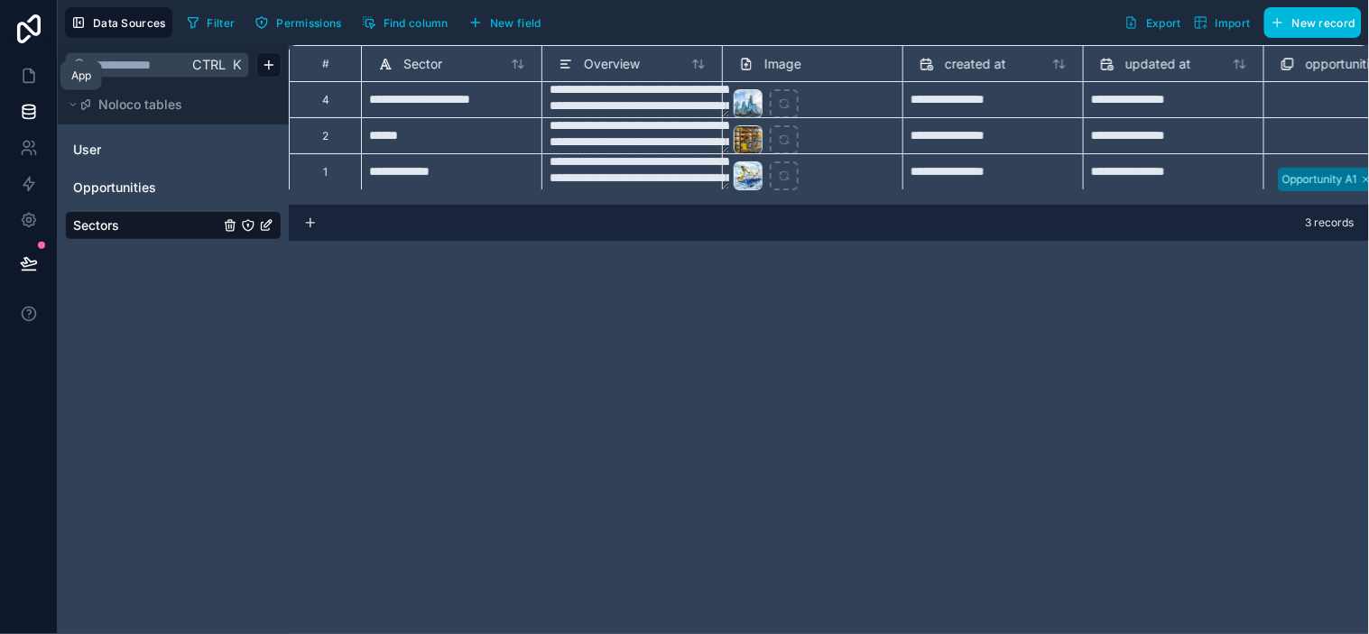
click at [30, 72] on icon at bounding box center [32, 71] width 4 height 4
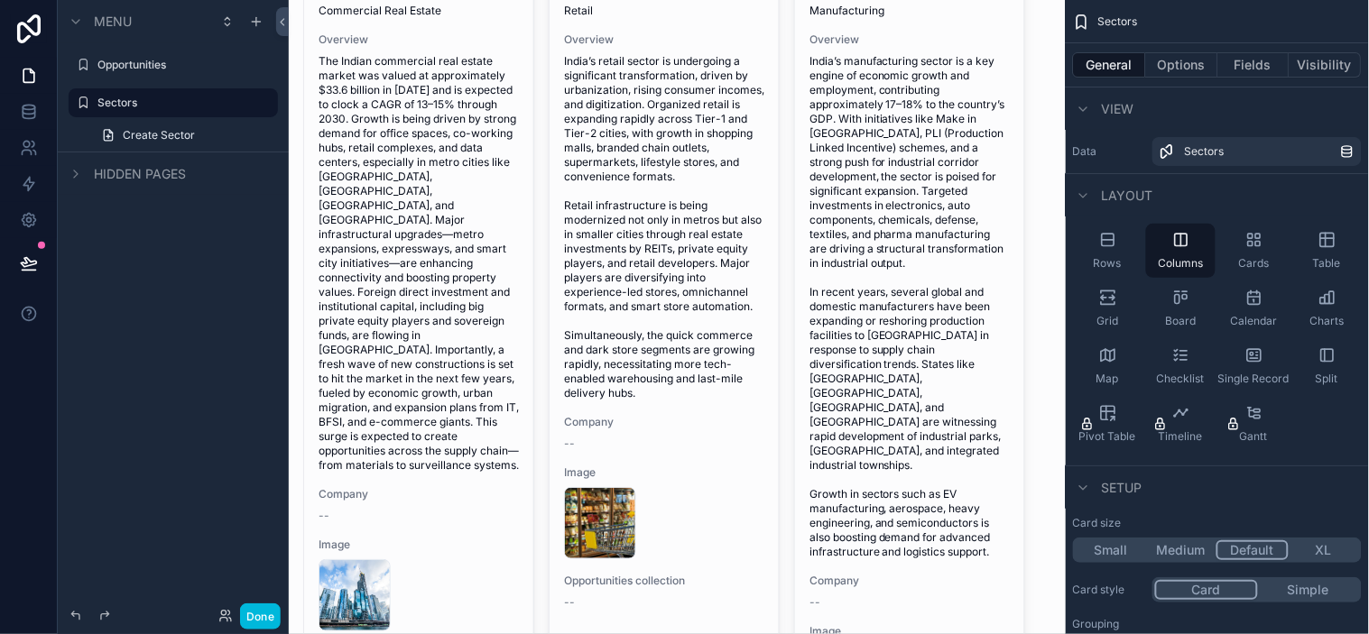
scroll to position [125, 0]
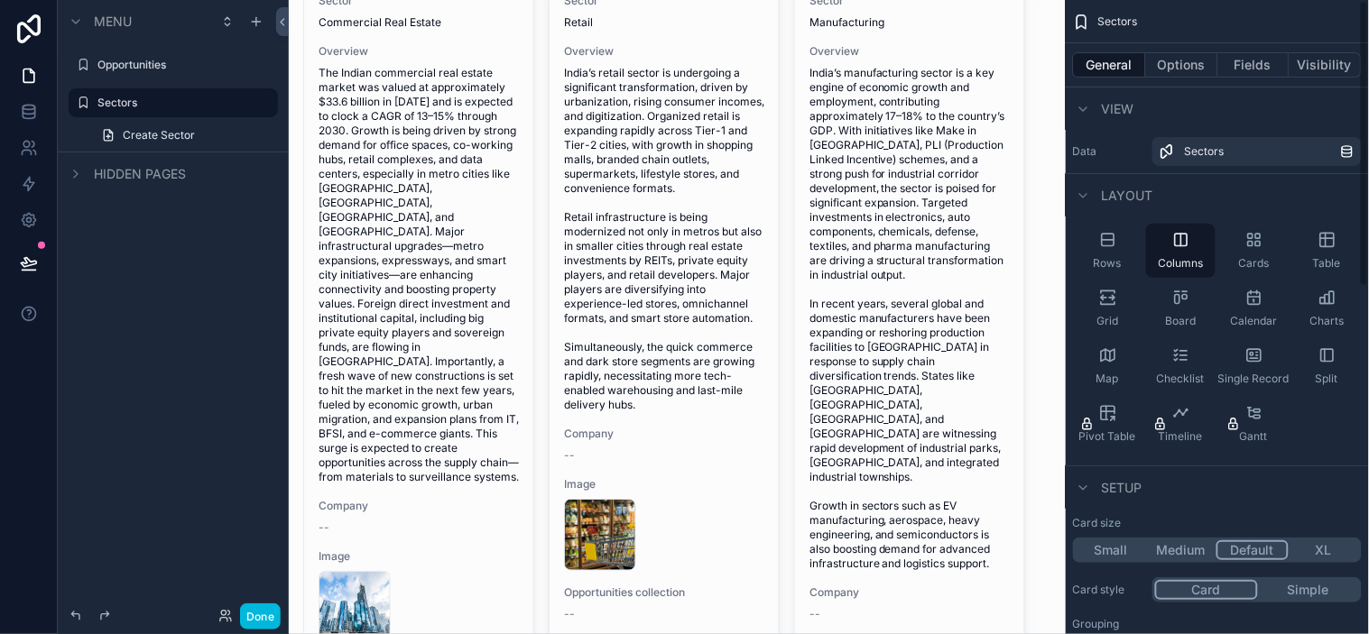
click at [1232, 256] on span "Cards" at bounding box center [1254, 263] width 31 height 14
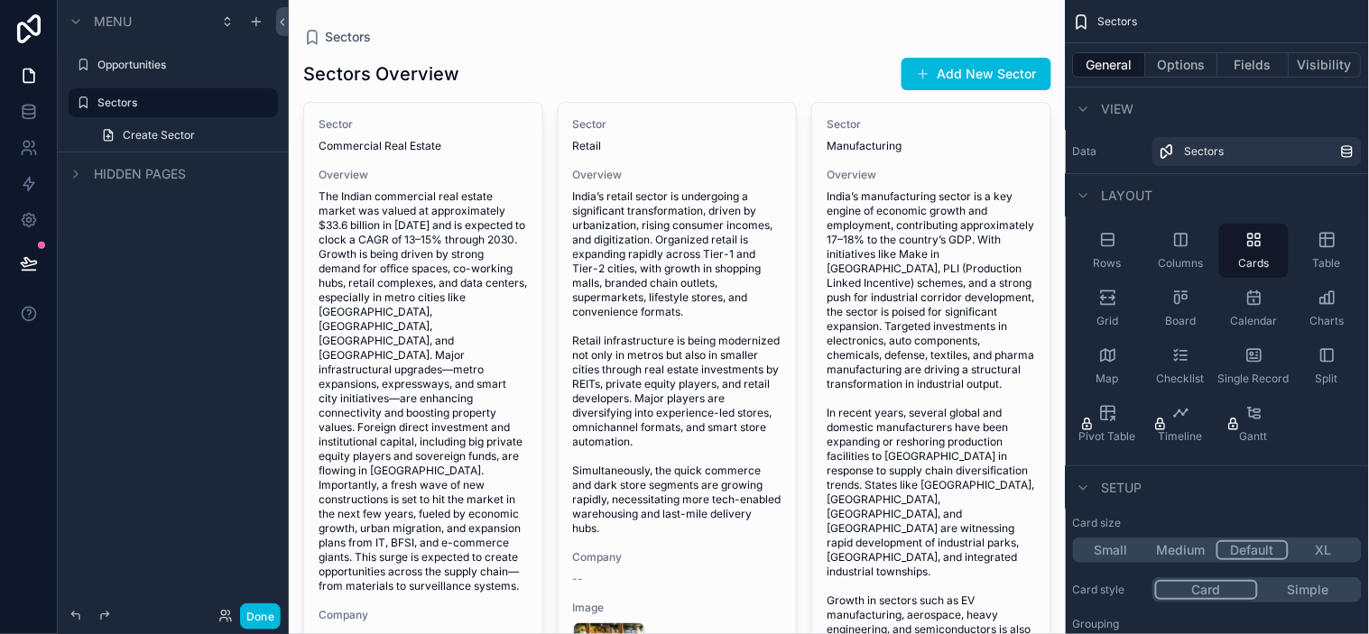
scroll to position [0, 0]
click at [782, 63] on div "Sectors Overview Add New Sector" at bounding box center [677, 75] width 748 height 34
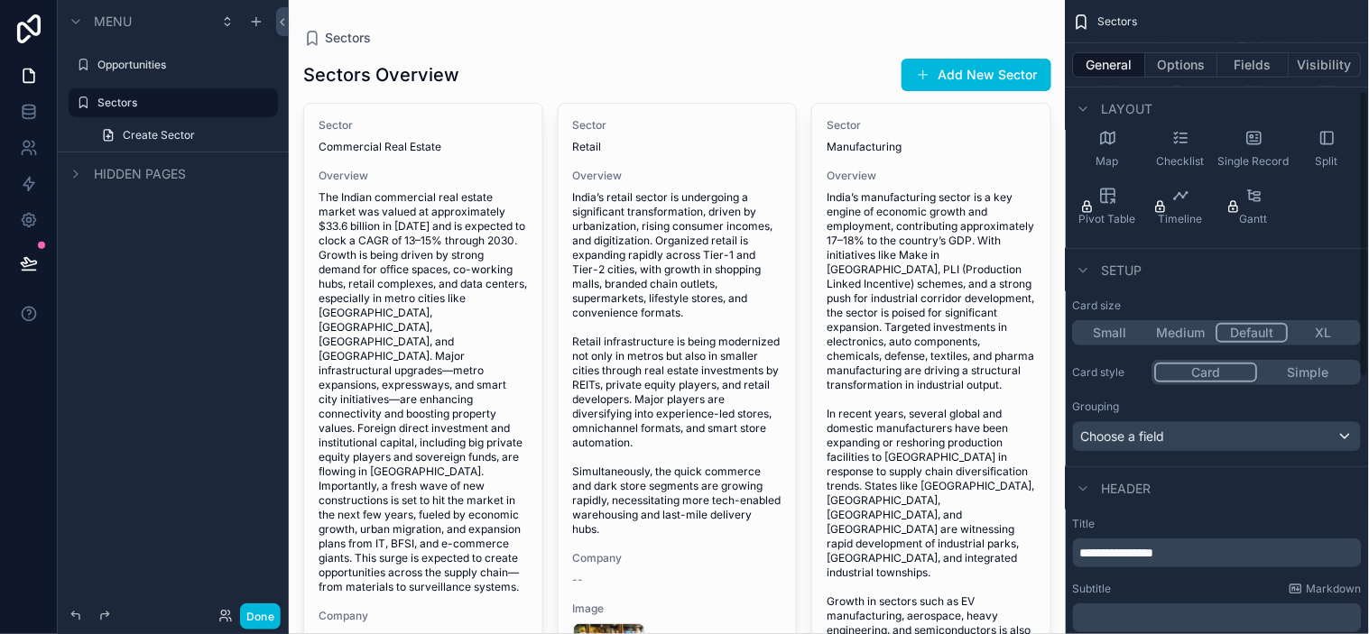
scroll to position [200, 0]
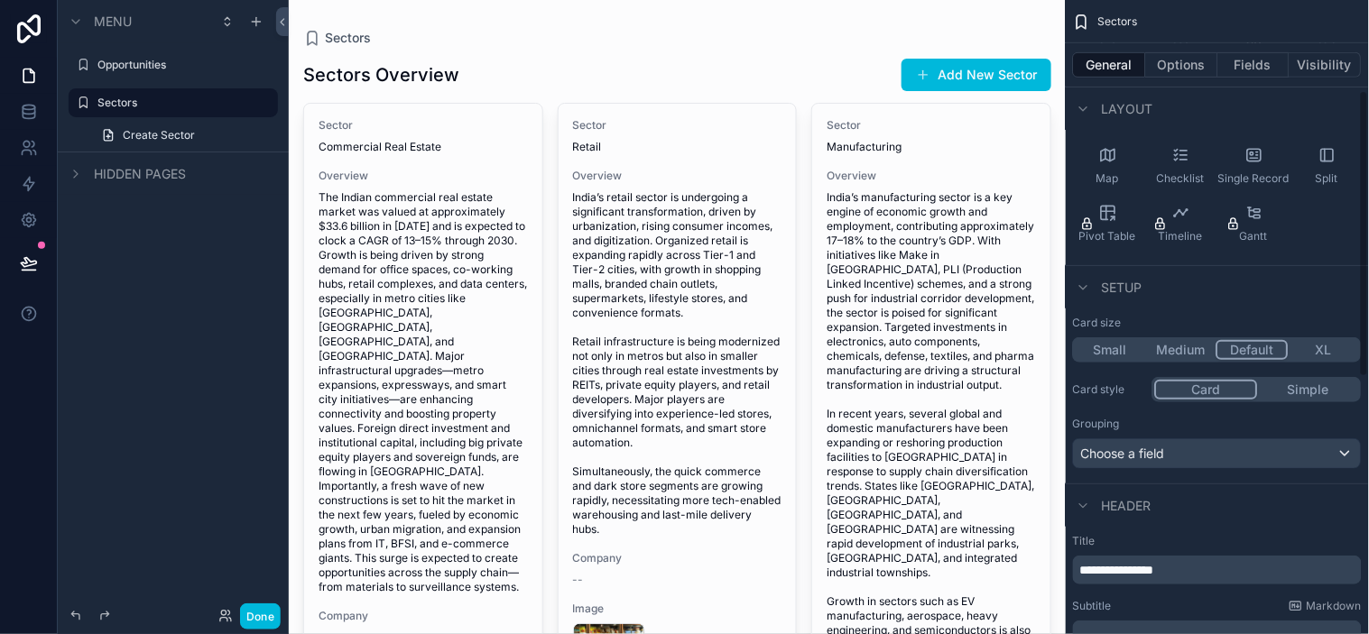
click at [1232, 211] on div "Rows Columns Cards Table Grid Board Calendar Charts Map Checklist Single Record…" at bounding box center [1217, 137] width 303 height 242
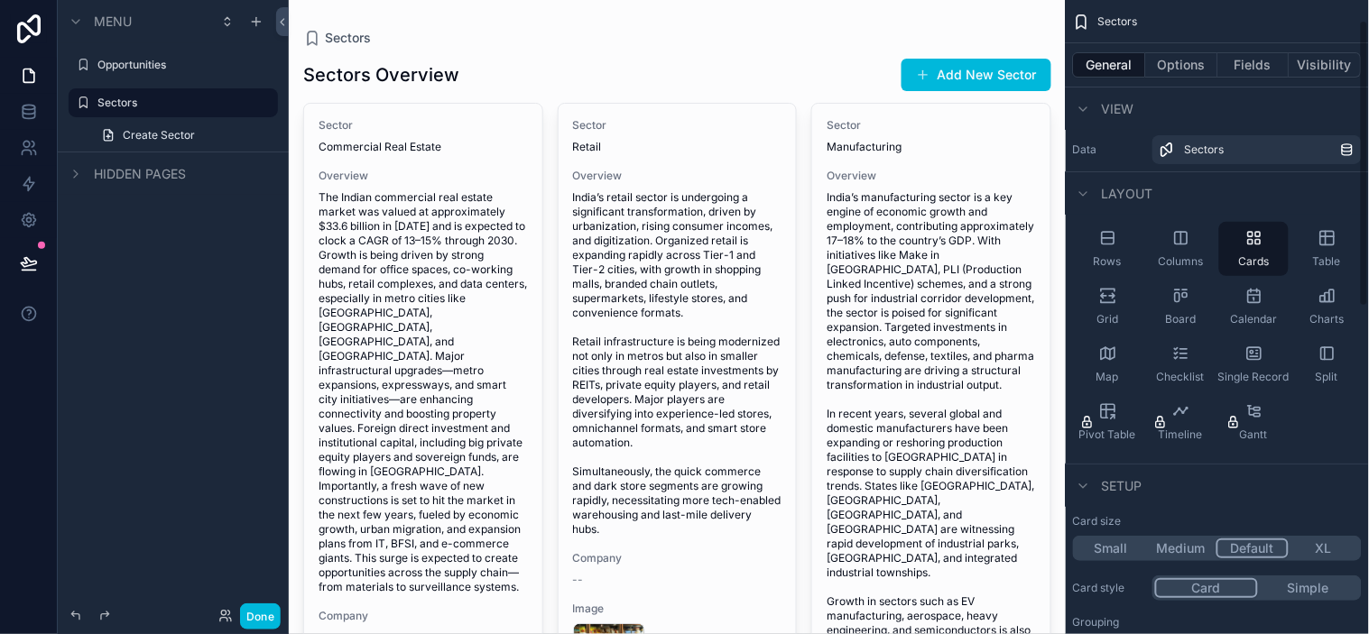
scroll to position [0, 0]
click at [1232, 253] on div "Cards" at bounding box center [1253, 251] width 69 height 54
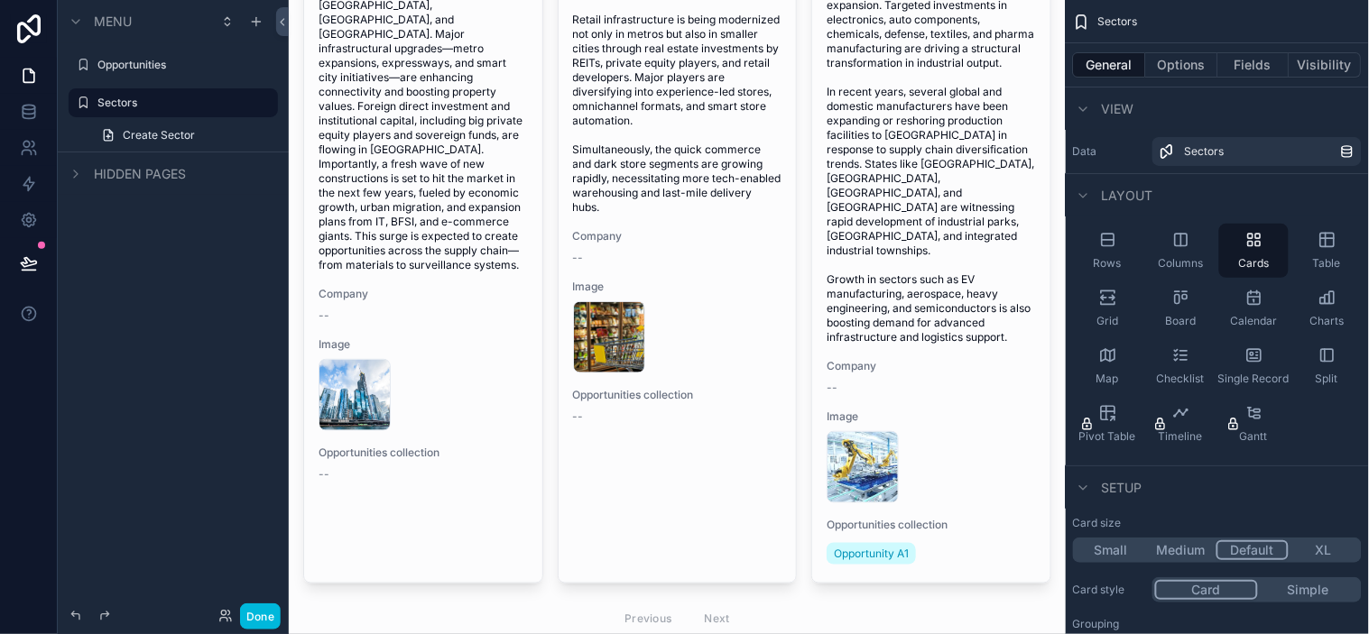
scroll to position [355, 0]
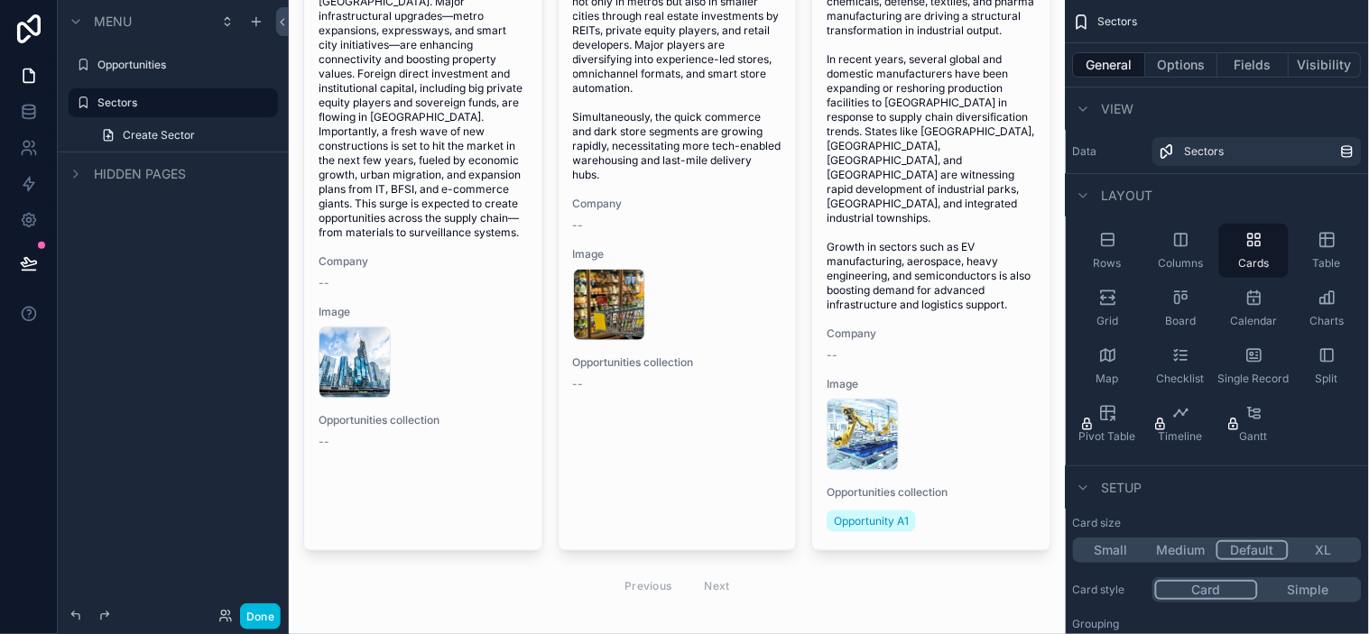
click at [962, 407] on div "images[1]" at bounding box center [931, 435] width 209 height 72
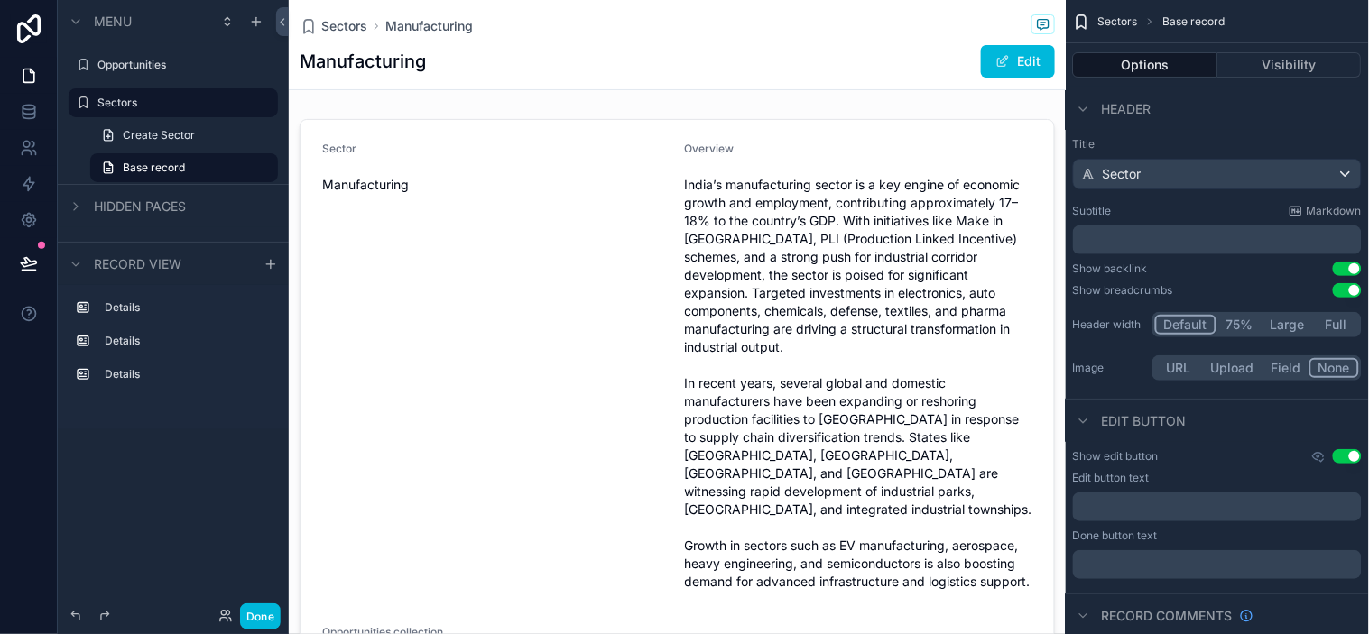
click at [348, 21] on span "Sectors" at bounding box center [344, 26] width 46 height 18
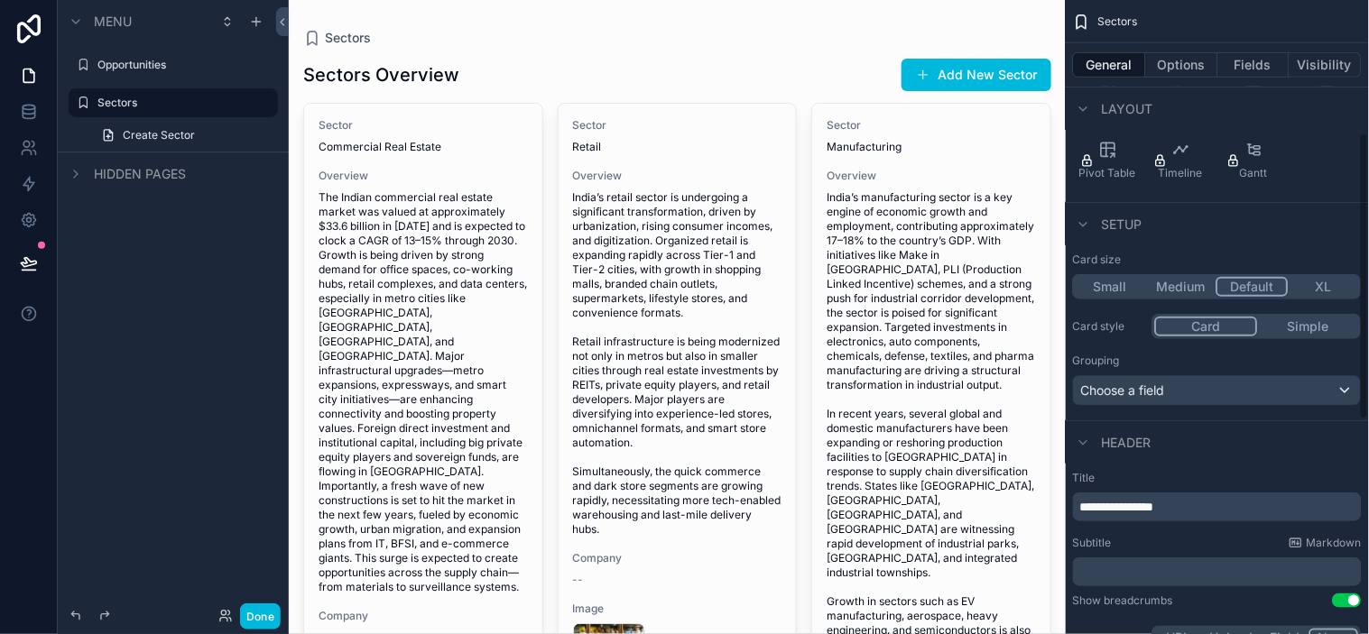
scroll to position [300, 0]
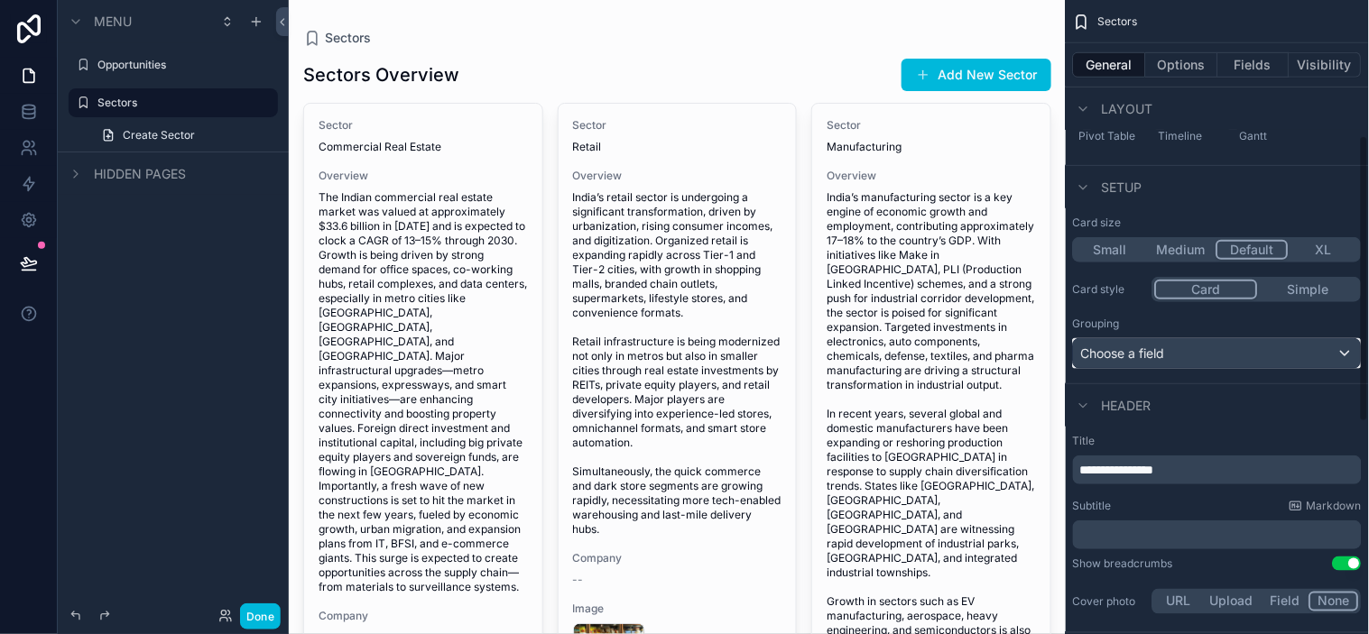
click at [1232, 344] on div "Choose a field" at bounding box center [1217, 353] width 287 height 29
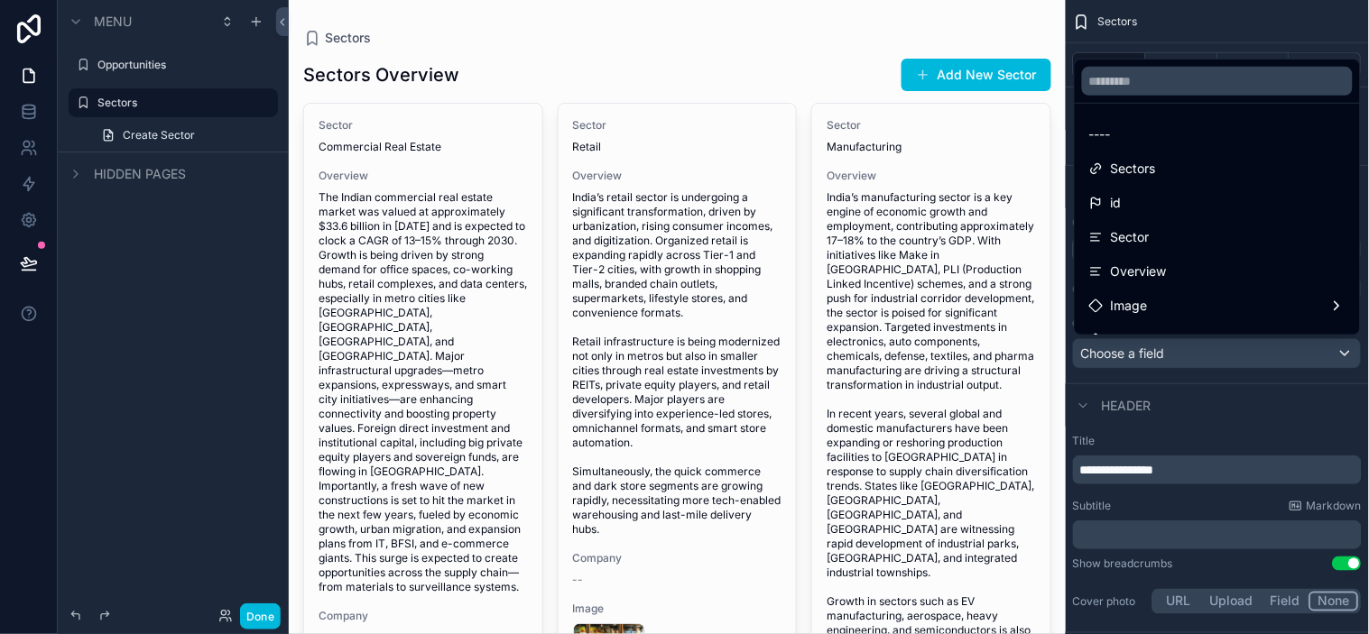
click at [1232, 344] on div "scrollable content" at bounding box center [684, 317] width 1369 height 634
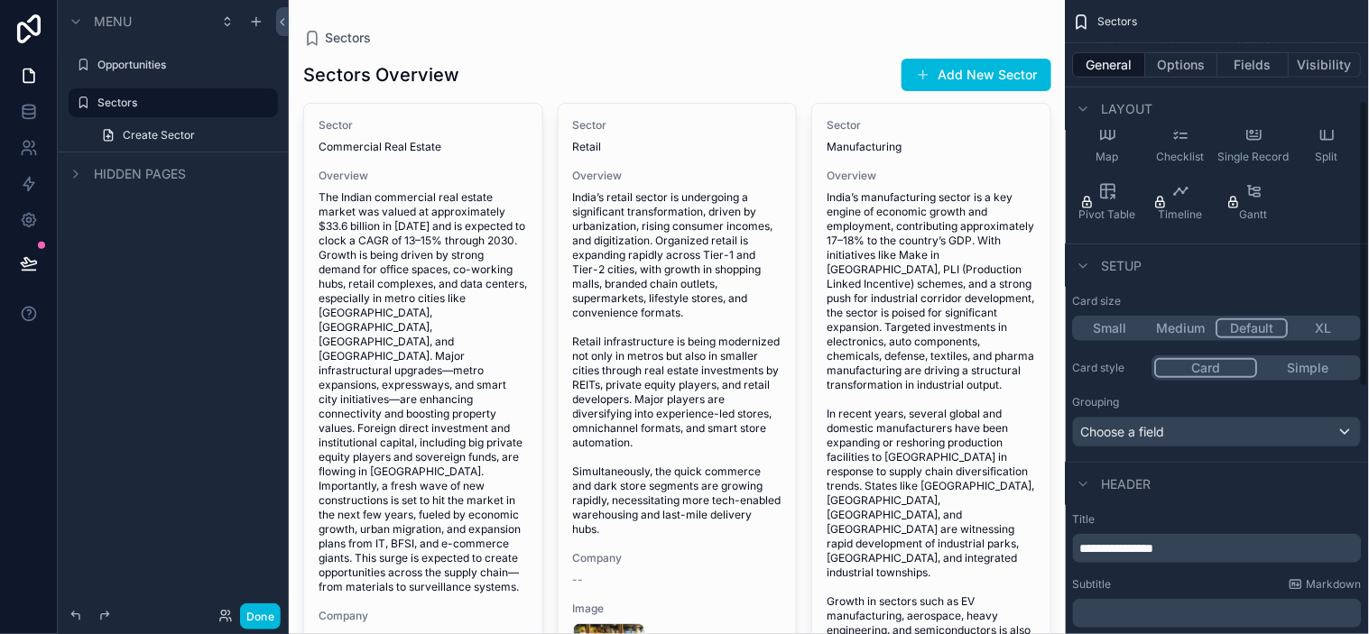
scroll to position [200, 0]
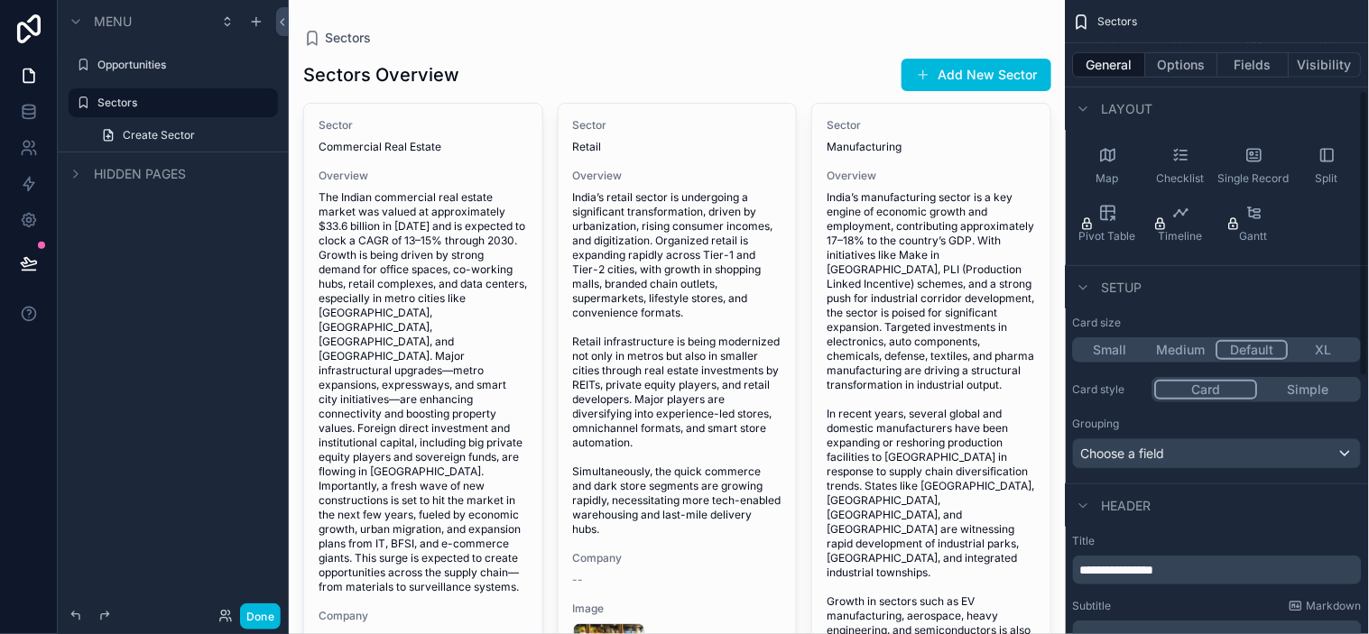
click at [1232, 64] on button "Fields" at bounding box center [1254, 64] width 72 height 25
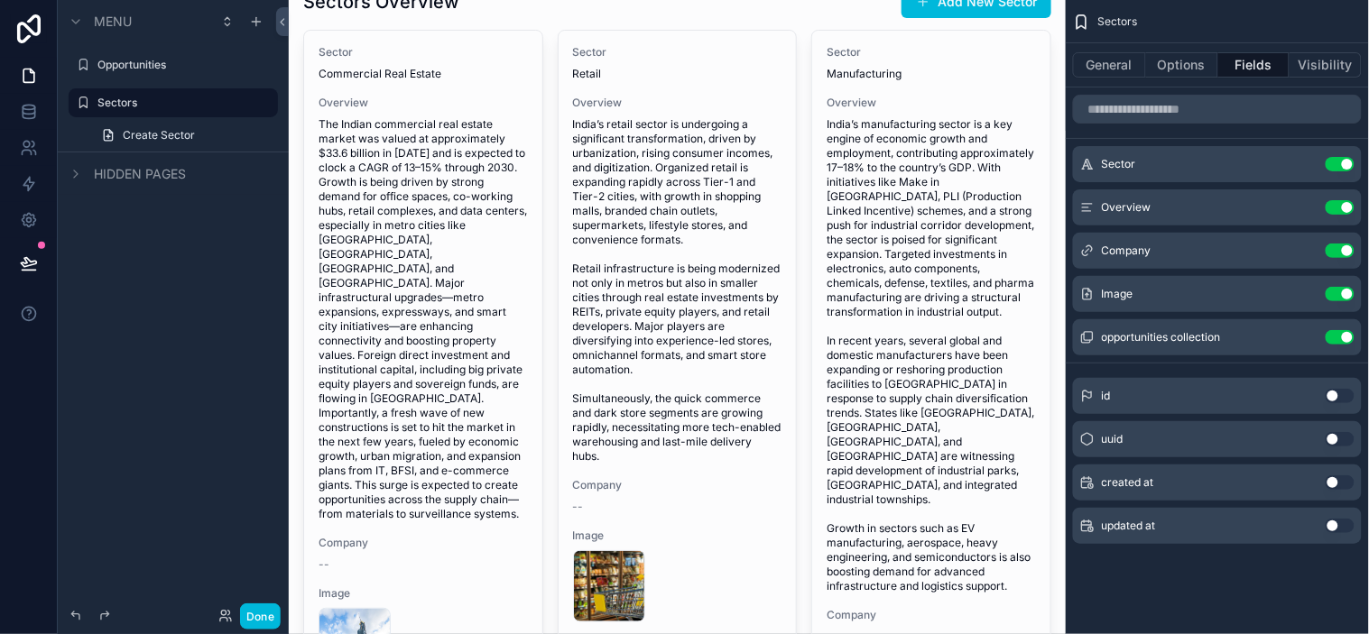
scroll to position [54, 0]
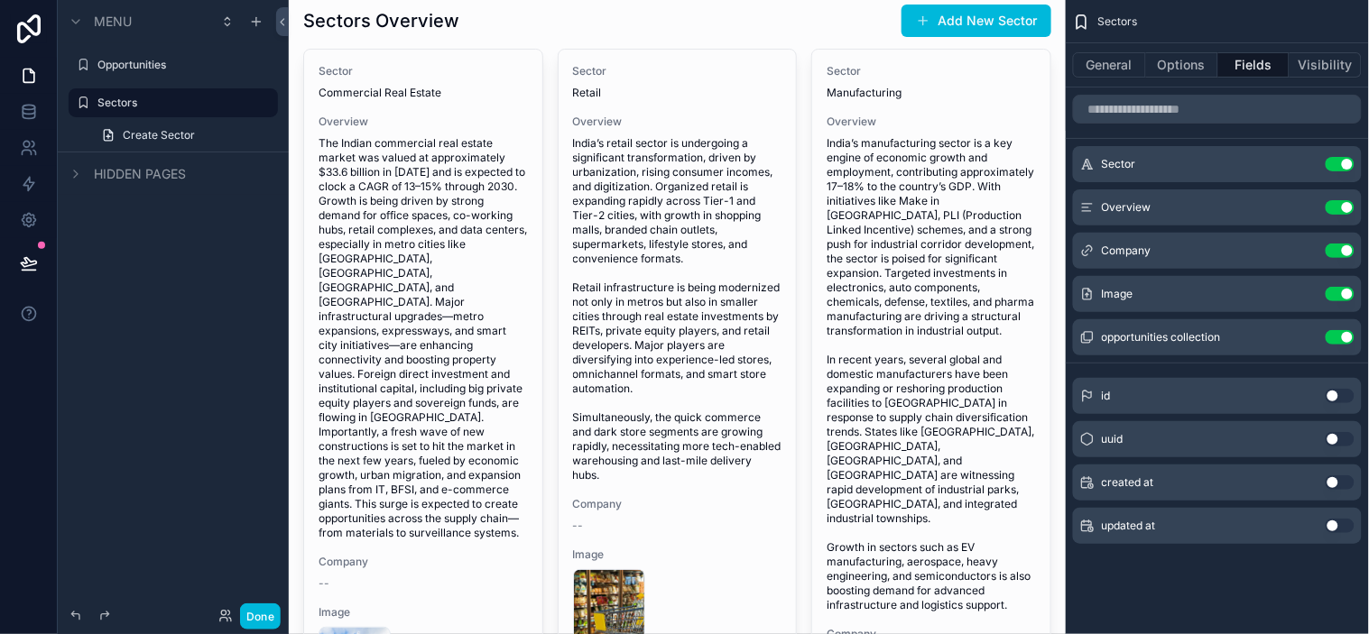
click at [1232, 334] on button "Use setting" at bounding box center [1340, 337] width 29 height 14
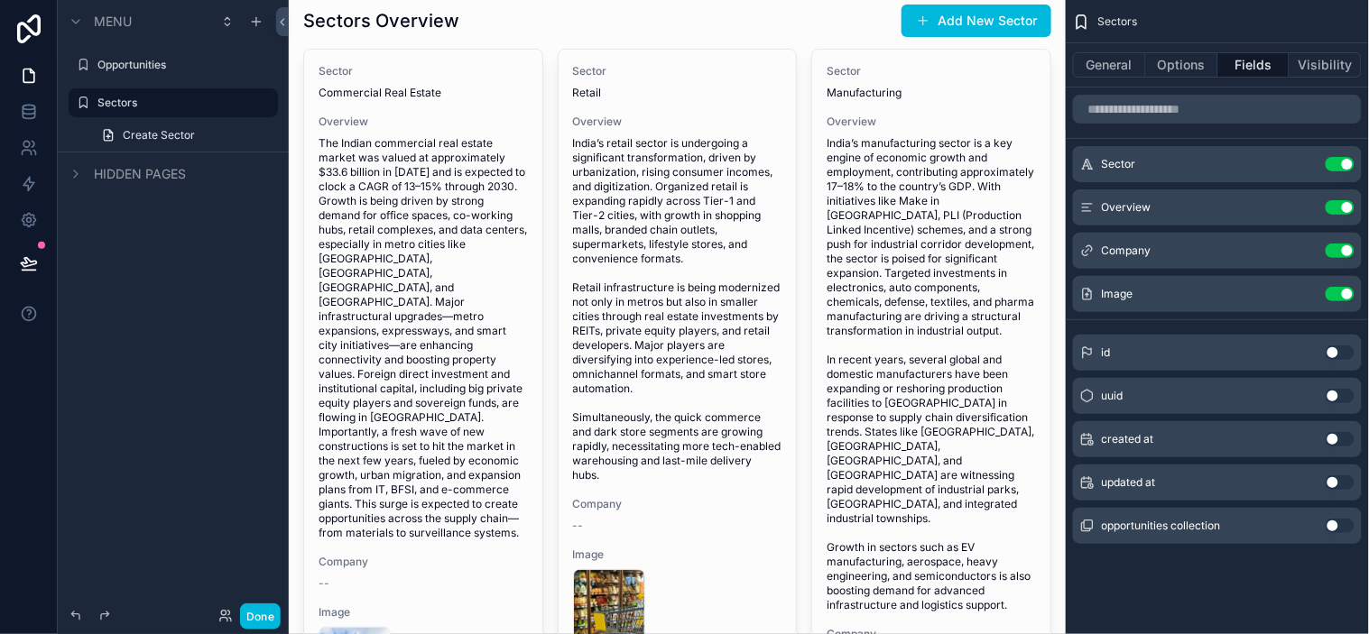
click at [1232, 253] on button "Use setting" at bounding box center [1340, 251] width 29 height 14
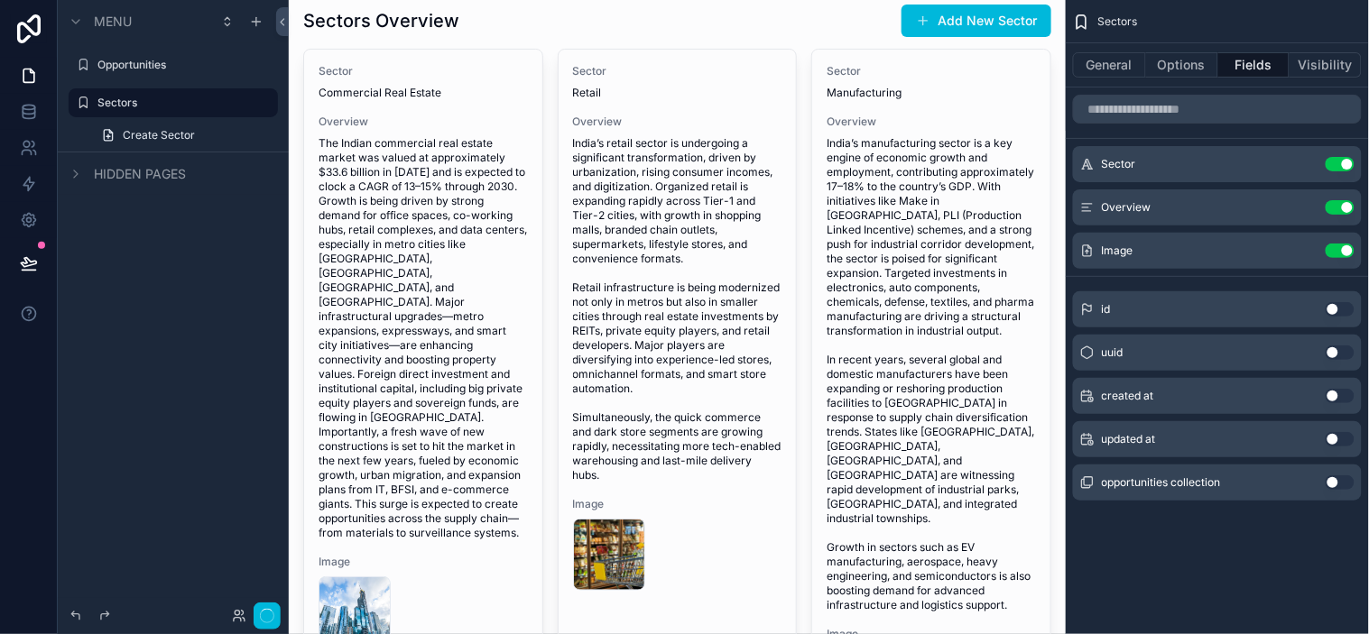
click at [1232, 210] on button "Use setting" at bounding box center [1340, 207] width 29 height 14
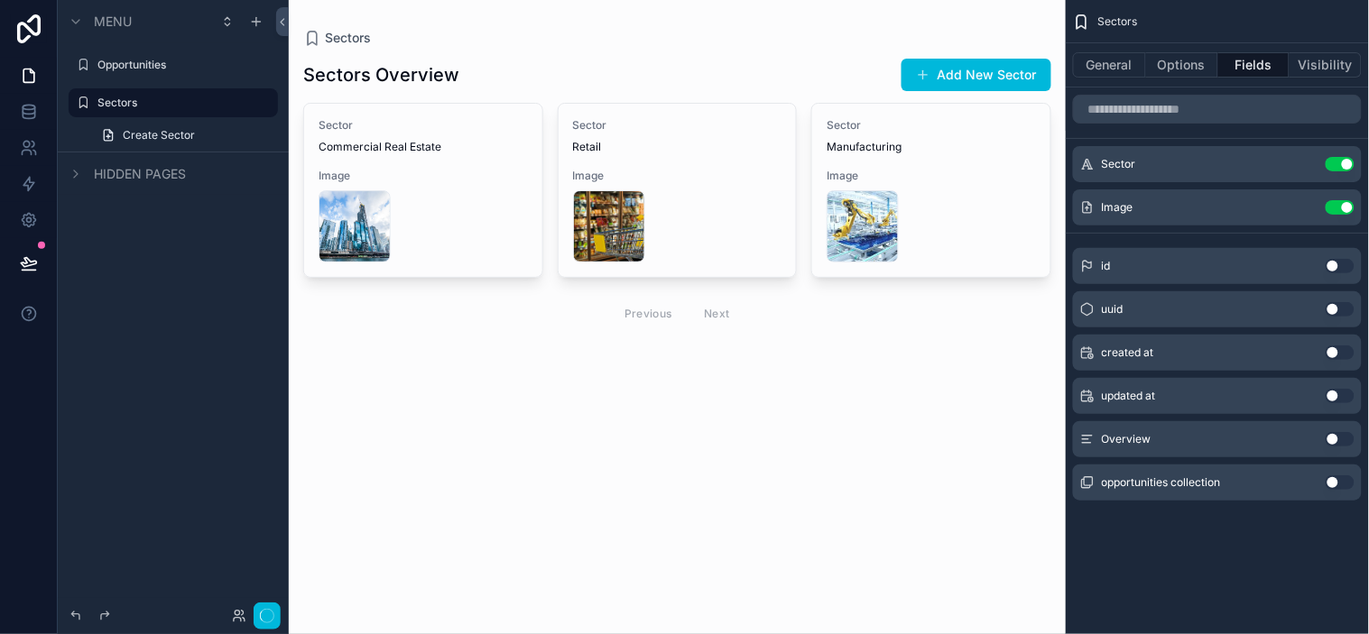
scroll to position [0, 0]
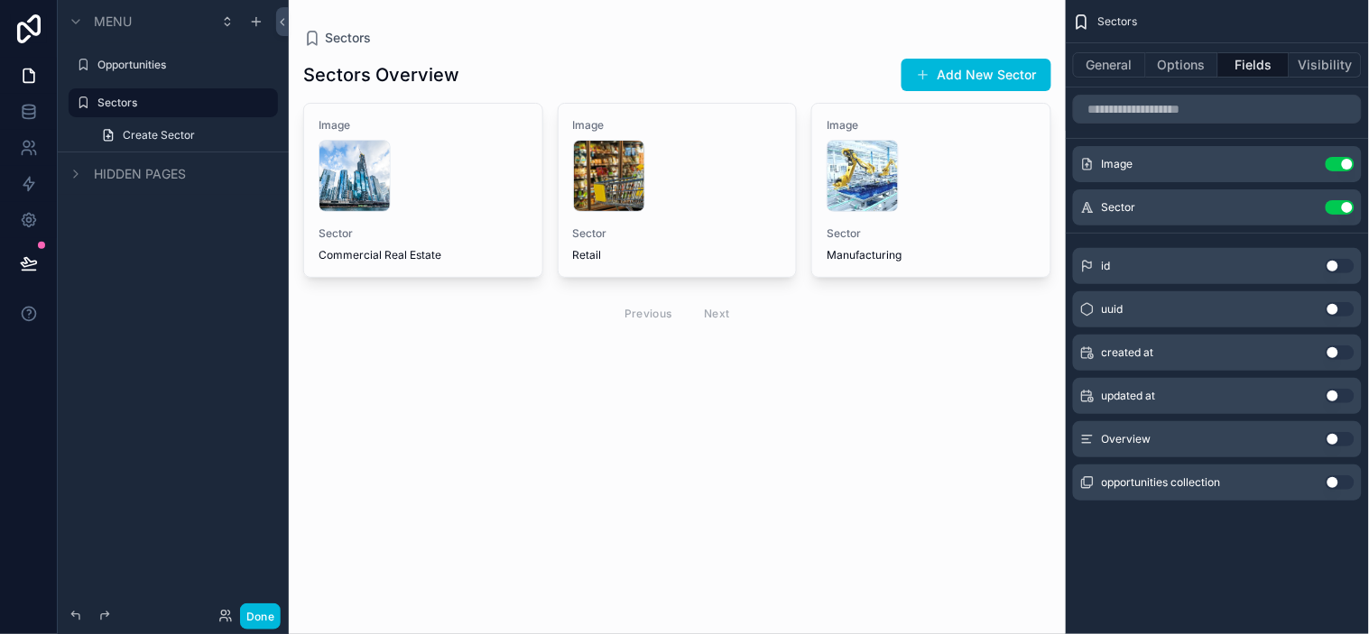
click at [0, 0] on icon "scrollable content" at bounding box center [0, 0] width 0 height 0
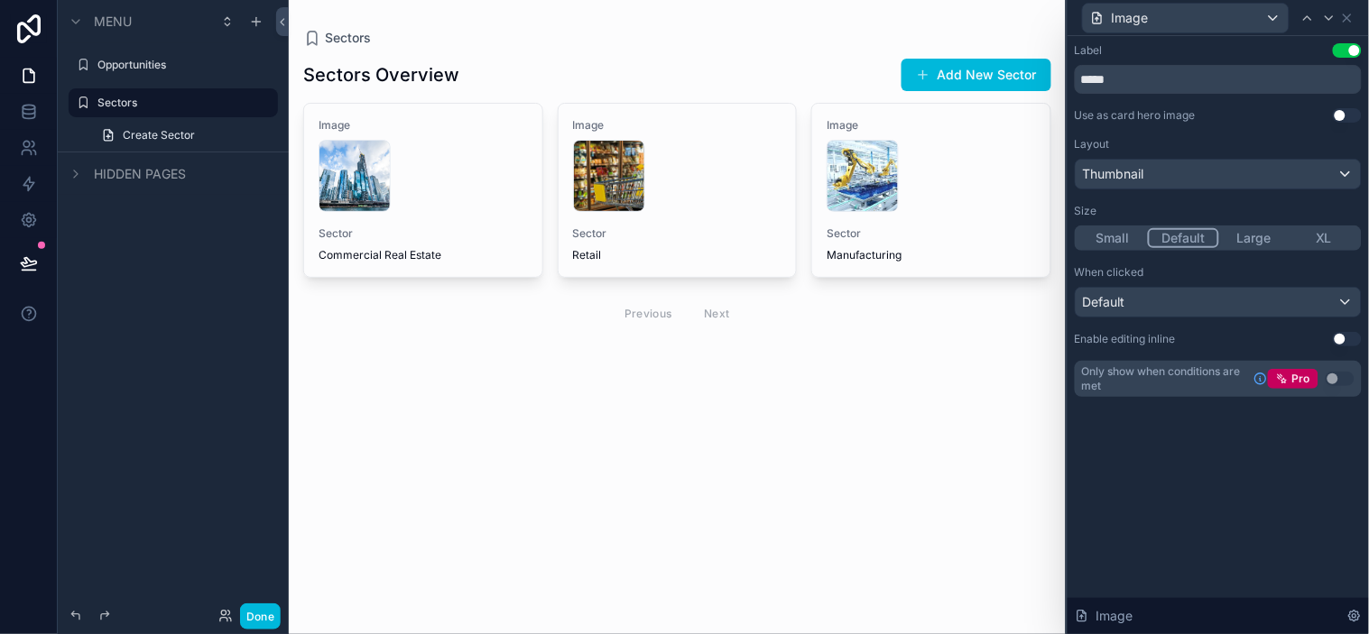
click at [1232, 238] on button "Large" at bounding box center [1254, 238] width 70 height 20
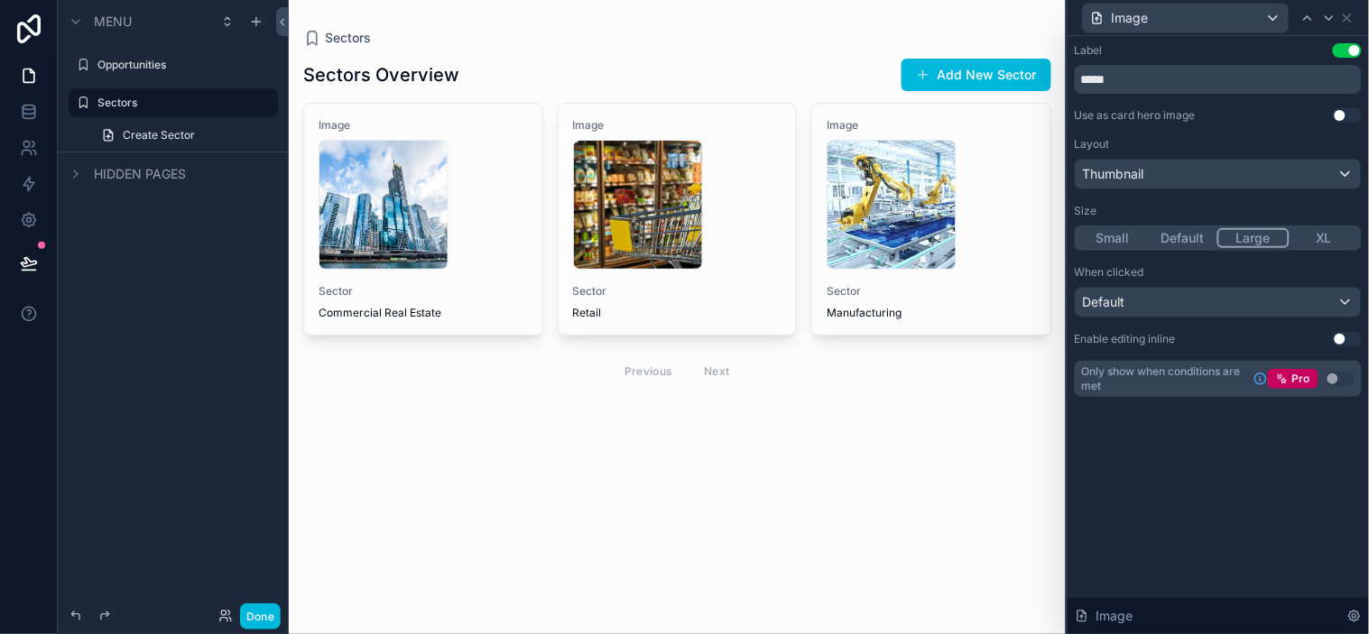
click at [1197, 235] on button "Default" at bounding box center [1183, 238] width 70 height 20
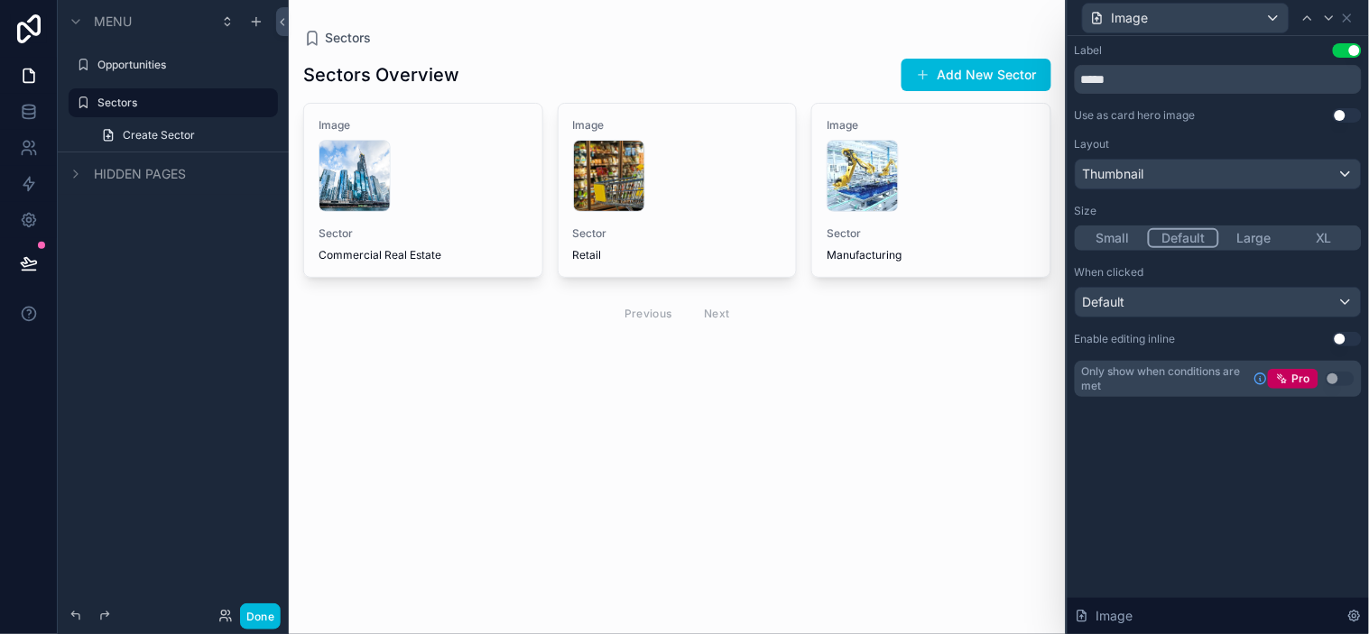
click at [1232, 109] on button "Use setting" at bounding box center [1347, 115] width 29 height 14
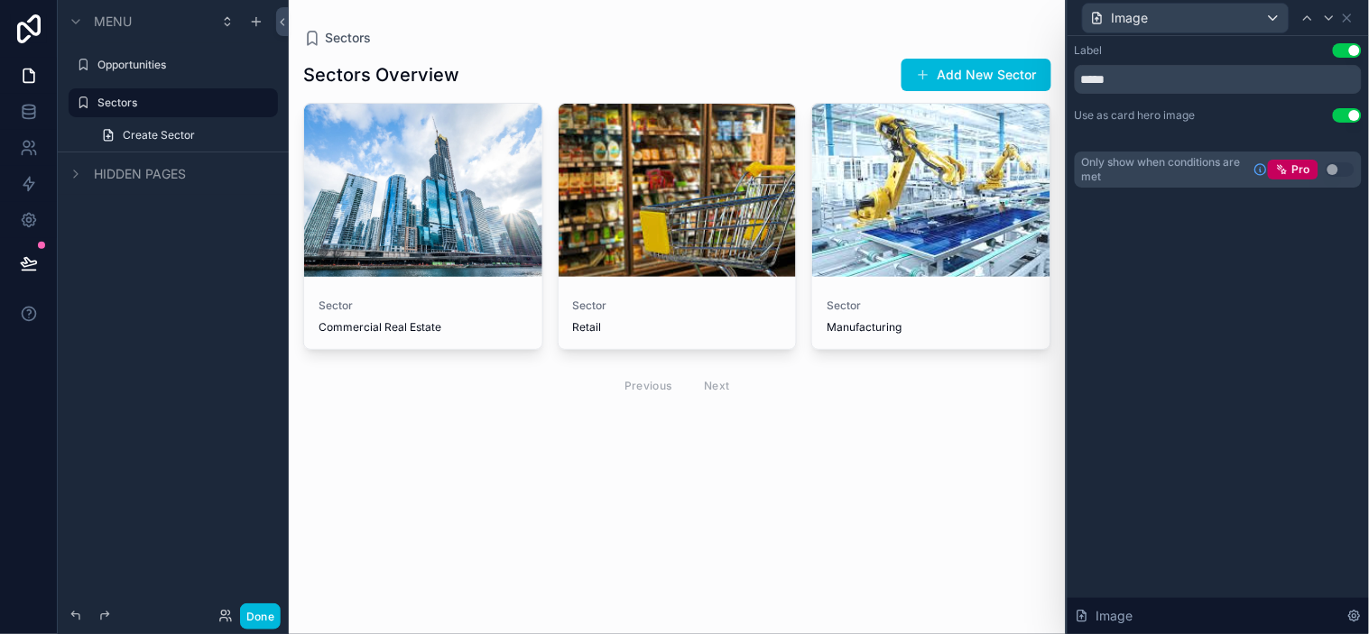
click at [1232, 303] on div "Label Use setting ***** Use as card hero image Use setting Only show when condi…" at bounding box center [1217, 335] width 301 height 598
click at [1232, 15] on icon at bounding box center [1347, 18] width 14 height 14
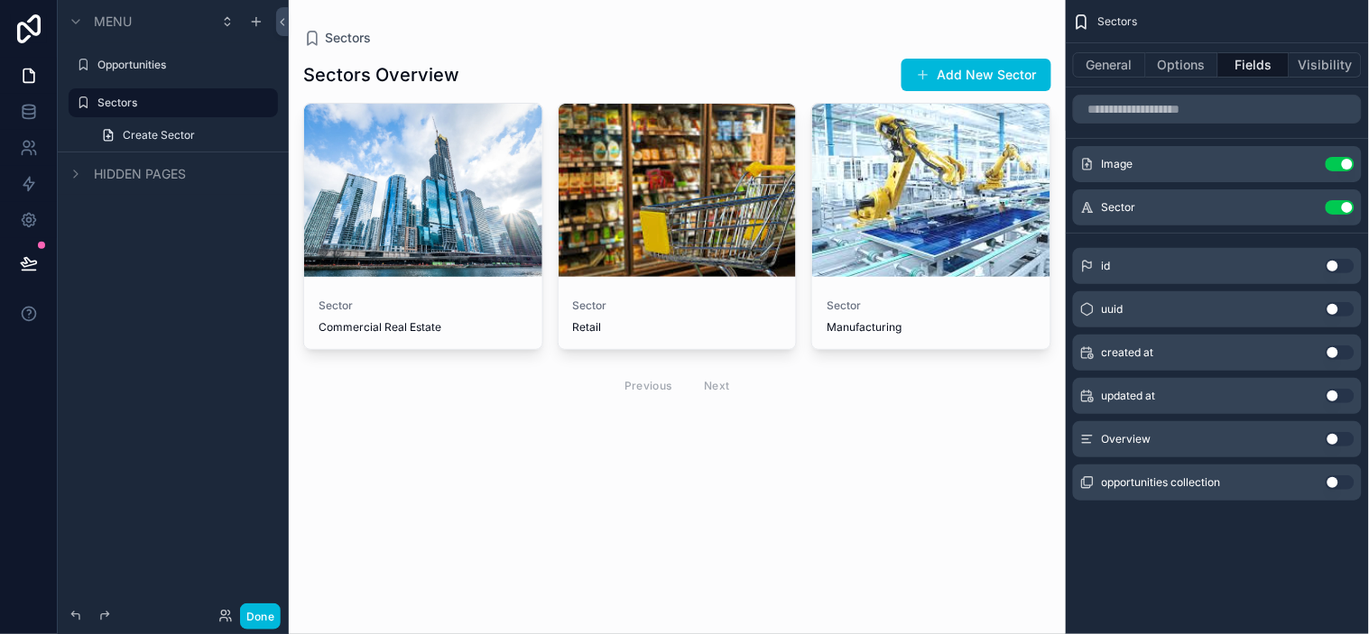
click at [818, 409] on div "Sectors Overview Add New Sector Sector Commercial Real Estate Sector Retail Sec…" at bounding box center [677, 256] width 748 height 418
click at [804, 446] on div "Sectors Overview Add New Sector Sector Commercial Real Estate Sector Retail Sec…" at bounding box center [677, 256] width 748 height 418
click at [1232, 437] on button "Use setting" at bounding box center [1340, 439] width 29 height 14
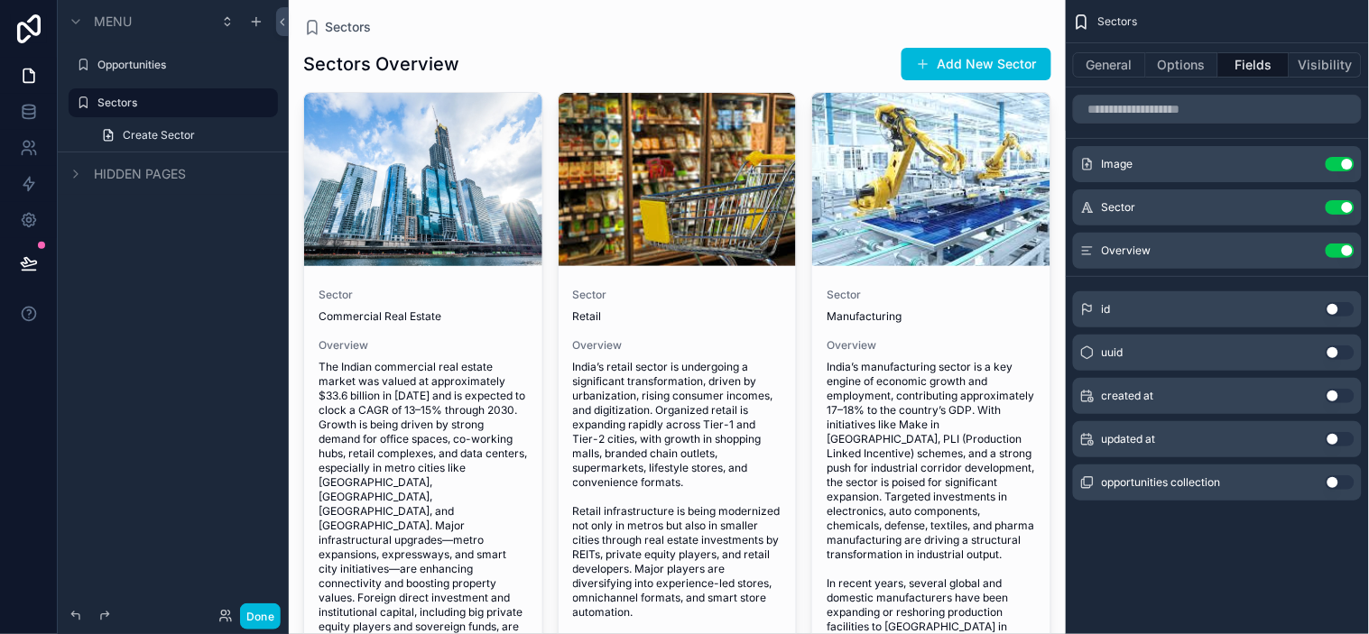
scroll to position [14, 0]
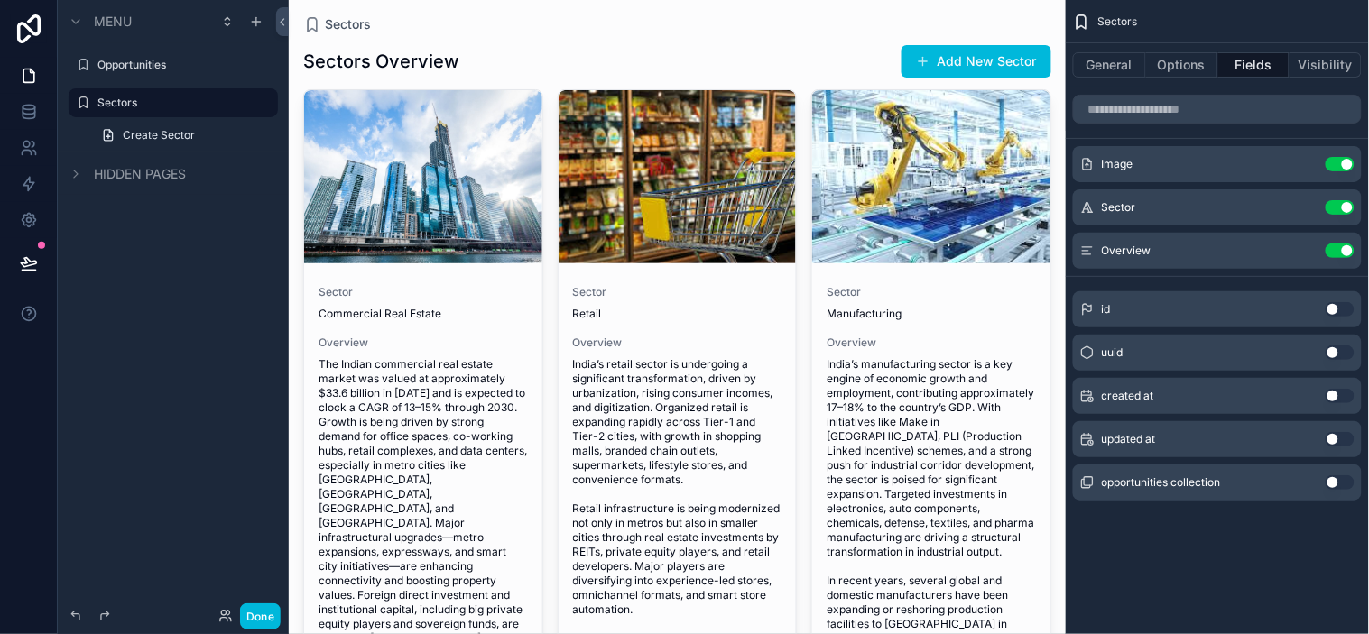
click at [1007, 16] on div "Sectors" at bounding box center [677, 24] width 748 height 18
click at [29, 111] on icon at bounding box center [29, 112] width 18 height 18
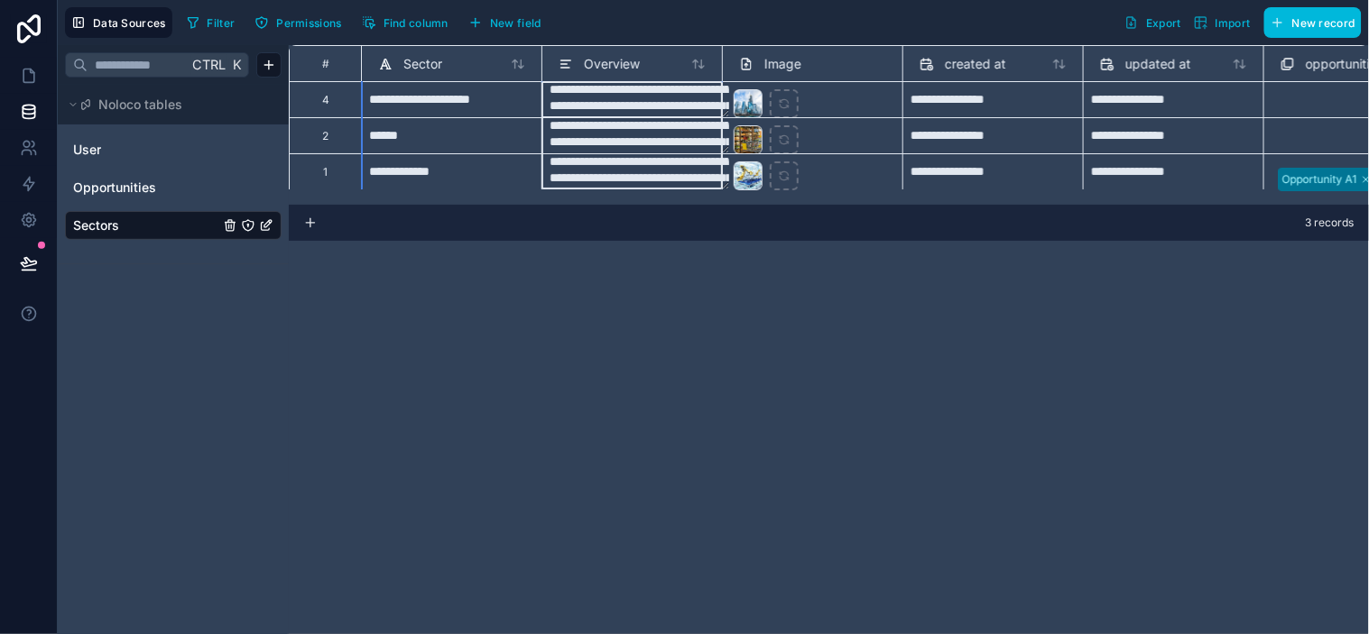
click at [643, 70] on div "Overview" at bounding box center [632, 64] width 147 height 22
drag, startPoint x: 635, startPoint y: 70, endPoint x: 451, endPoint y: 357, distance: 340.9
click at [451, 357] on div "**********" at bounding box center [829, 339] width 1080 height 589
click at [597, 57] on span "Overview" at bounding box center [612, 64] width 56 height 18
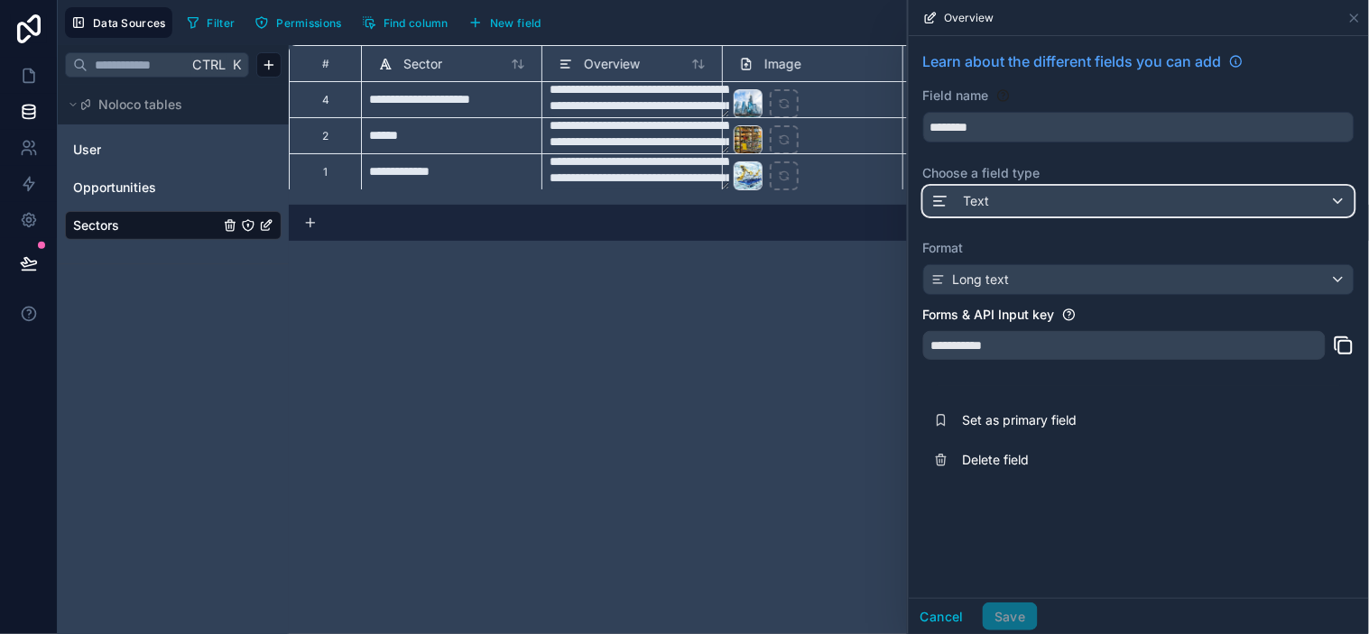
click at [1005, 200] on div "Text" at bounding box center [1139, 201] width 430 height 29
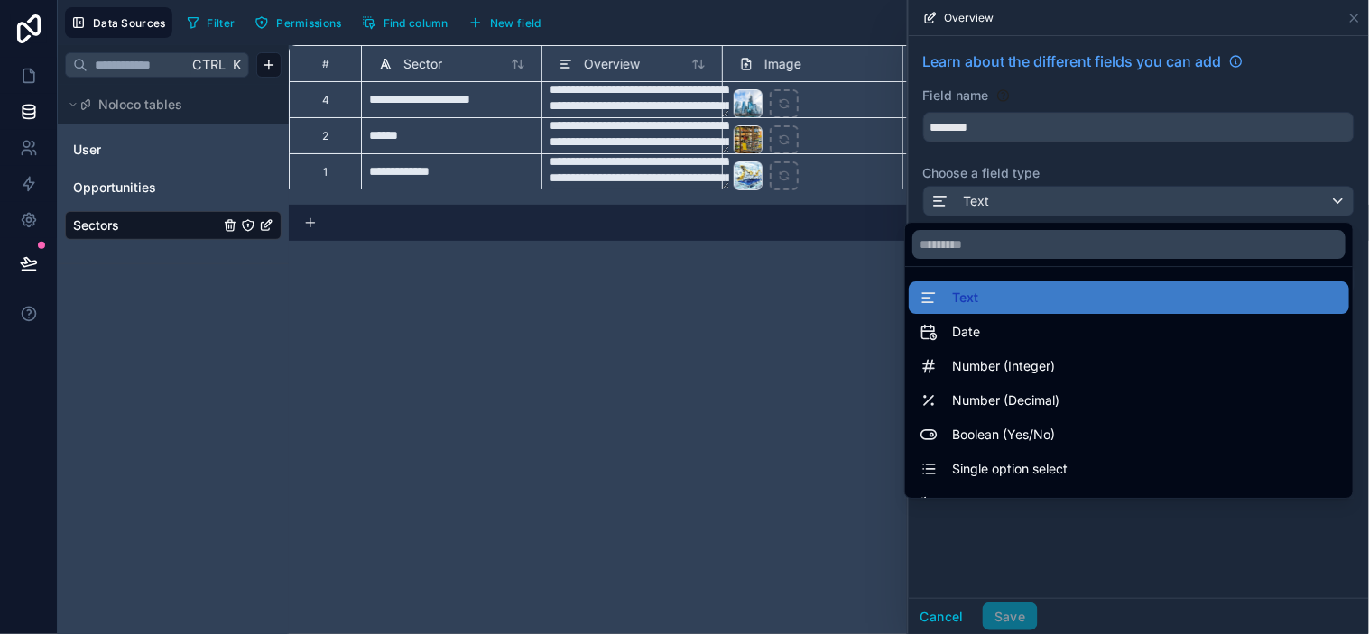
click at [1005, 200] on div at bounding box center [1139, 317] width 460 height 634
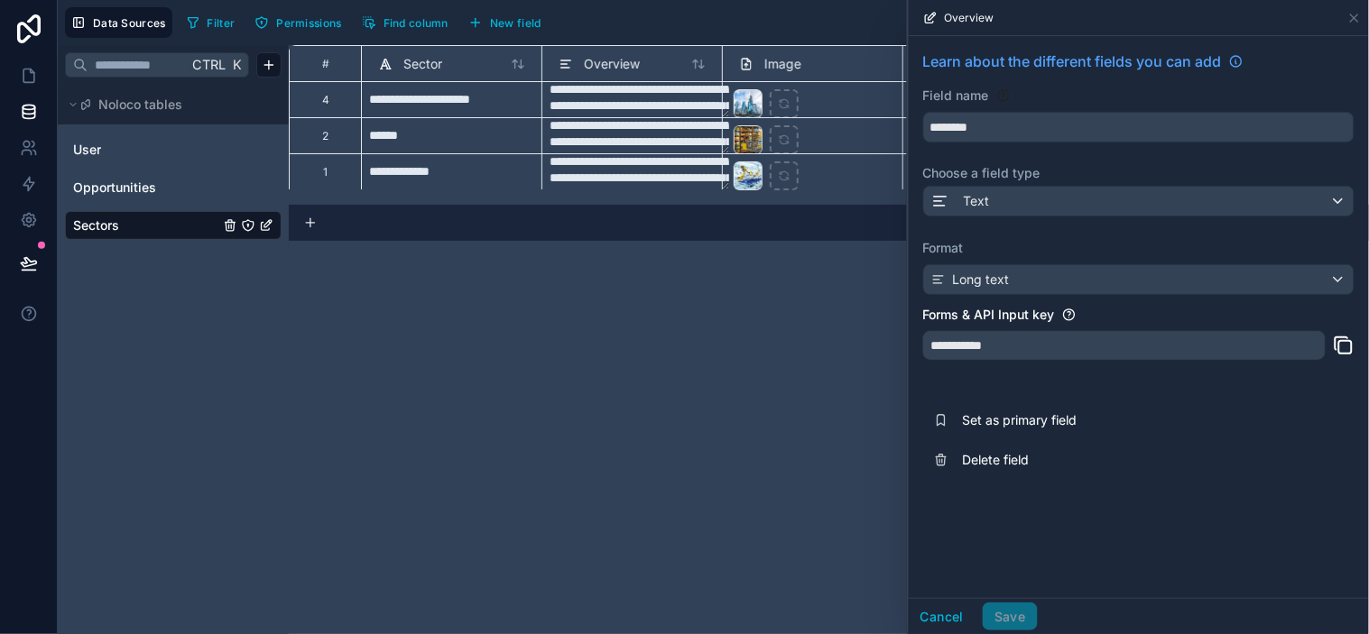
click at [799, 289] on div "**********" at bounding box center [829, 339] width 1080 height 589
drag, startPoint x: 1350, startPoint y: 16, endPoint x: 1318, endPoint y: 24, distance: 32.6
click at [1232, 20] on icon at bounding box center [1354, 18] width 14 height 14
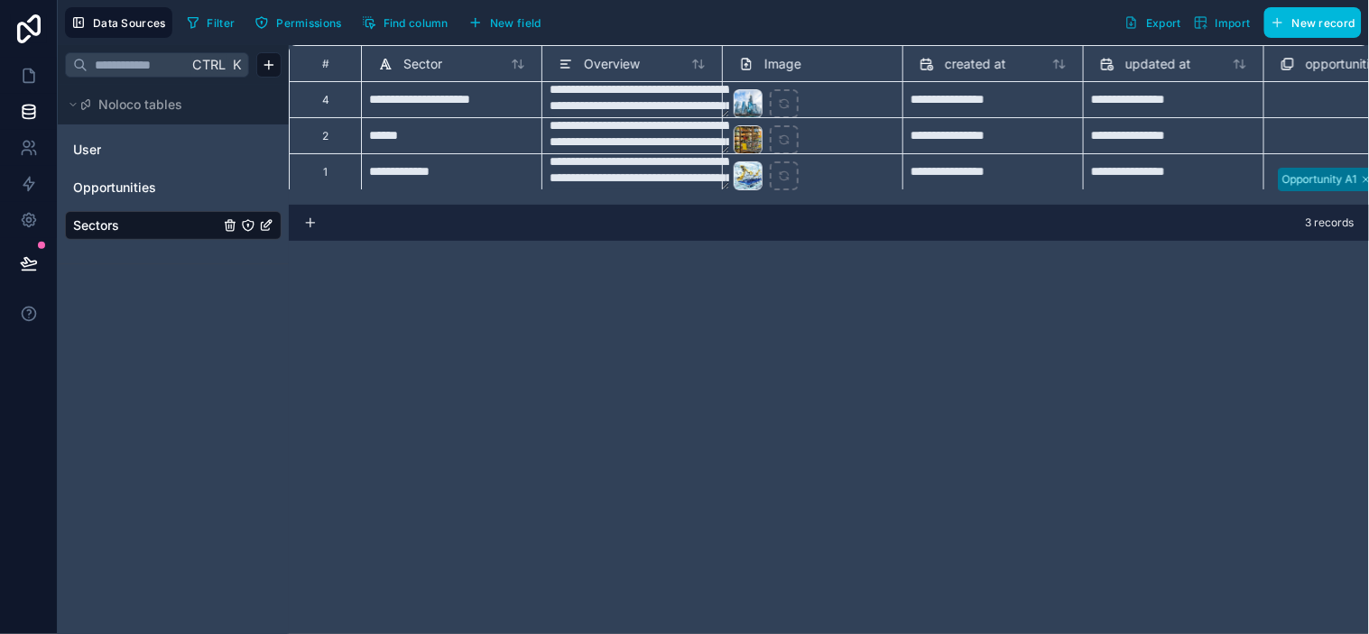
click at [853, 300] on div "**********" at bounding box center [829, 339] width 1080 height 589
click at [587, 66] on span "Overview" at bounding box center [612, 64] width 56 height 18
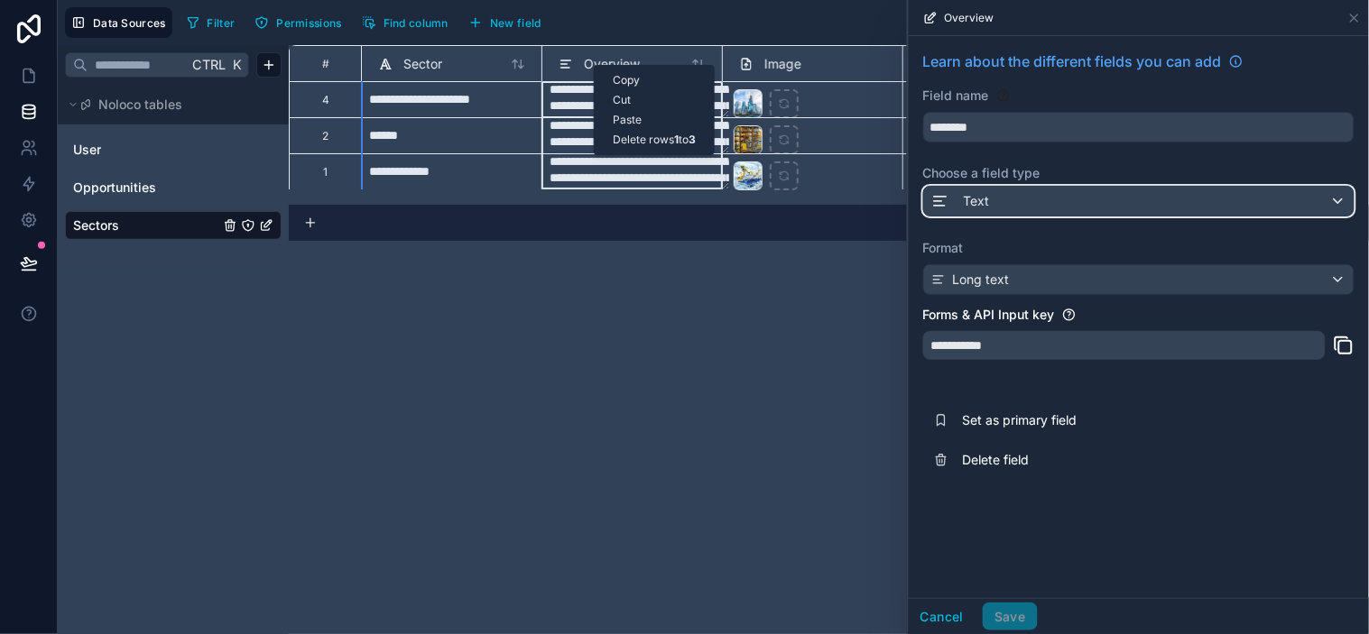
click at [1114, 205] on div "Text" at bounding box center [1139, 201] width 430 height 29
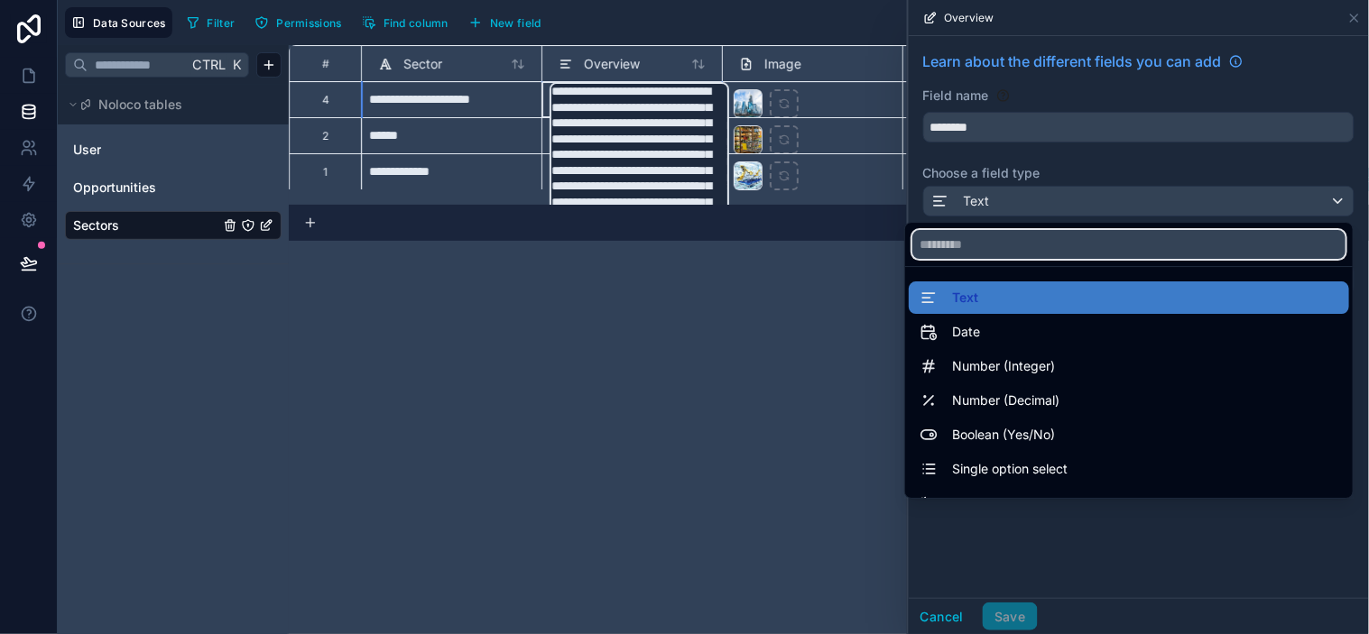
click at [1021, 245] on input "text" at bounding box center [1128, 244] width 433 height 29
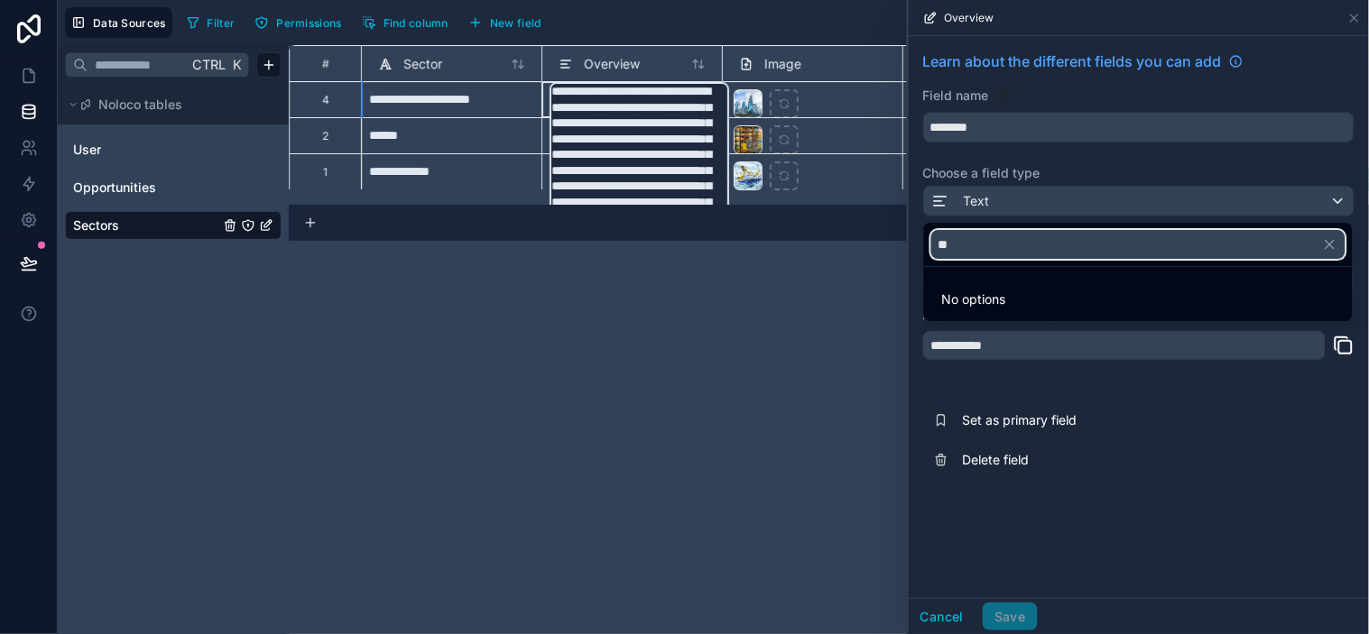
type input "*"
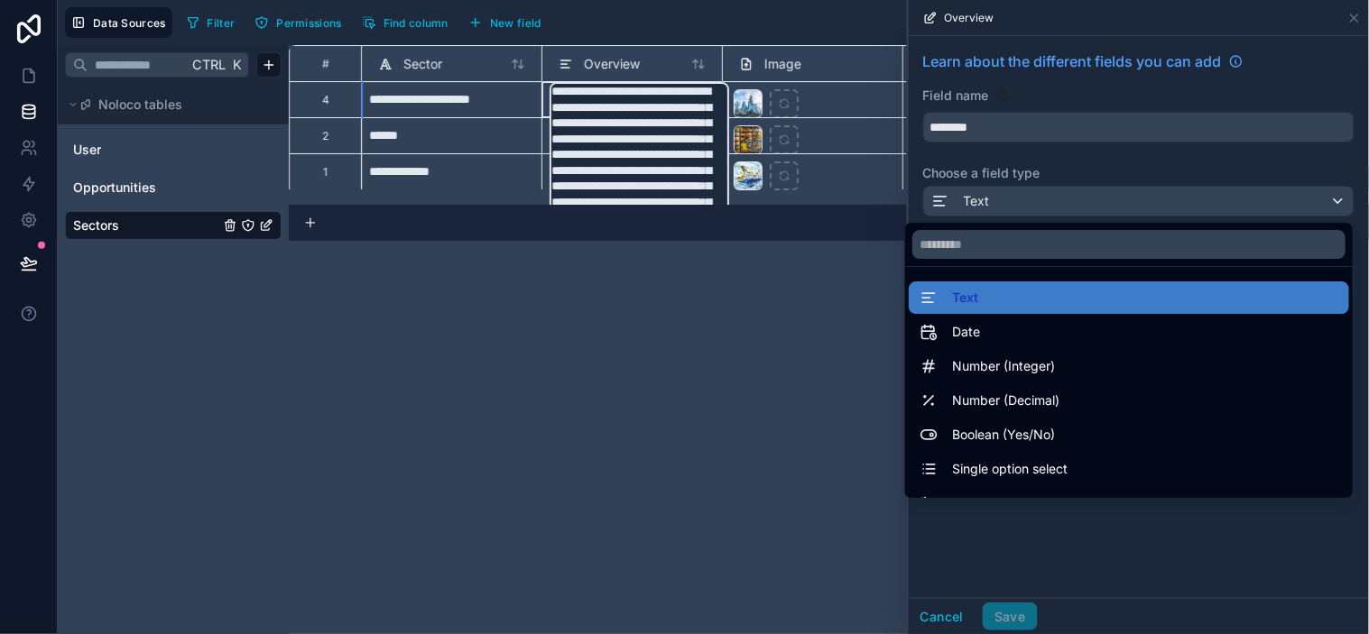
click at [1219, 527] on div at bounding box center [1139, 317] width 460 height 634
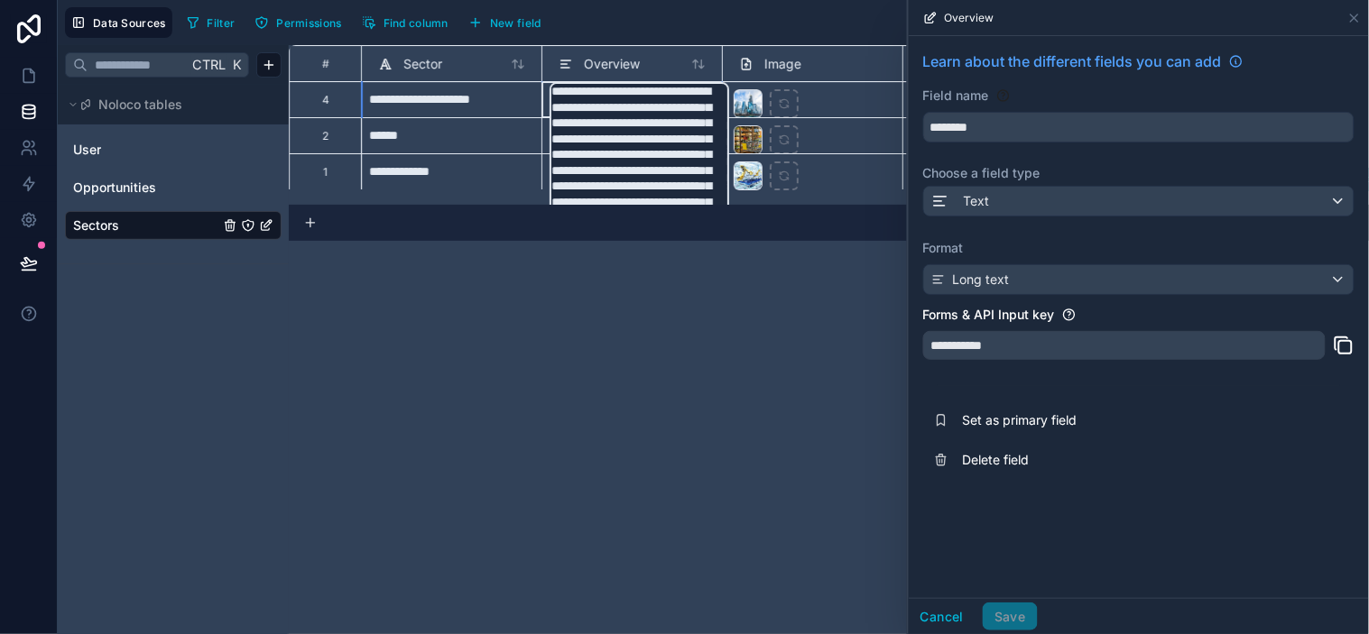
click at [1095, 344] on div "**********" at bounding box center [1124, 345] width 402 height 29
click at [1086, 344] on div "**********" at bounding box center [1124, 345] width 402 height 29
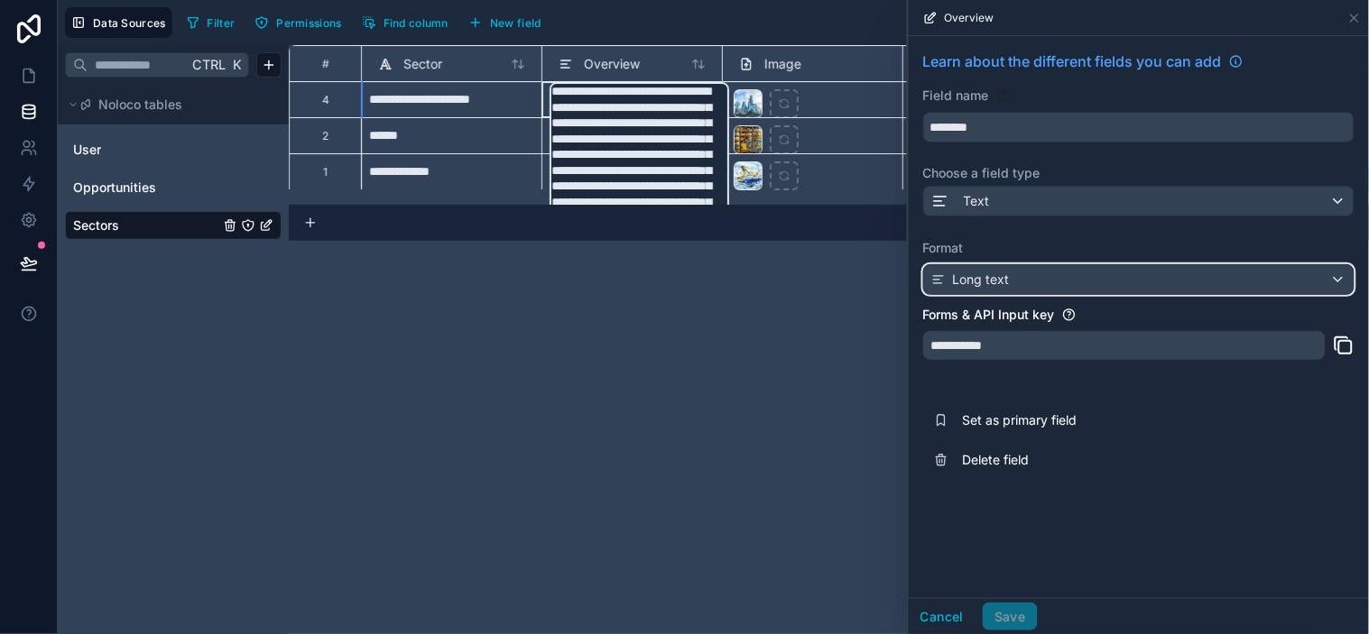
click at [995, 284] on span "Long text" at bounding box center [981, 280] width 57 height 18
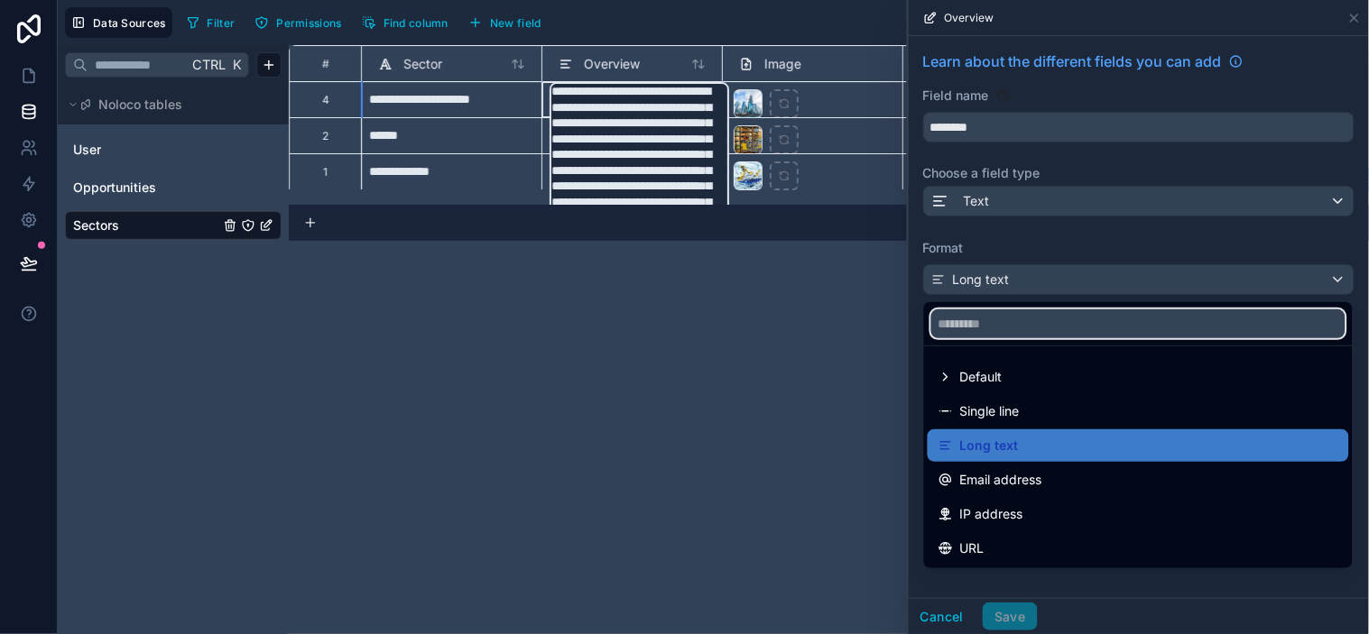
click at [994, 320] on input "text" at bounding box center [1138, 324] width 414 height 29
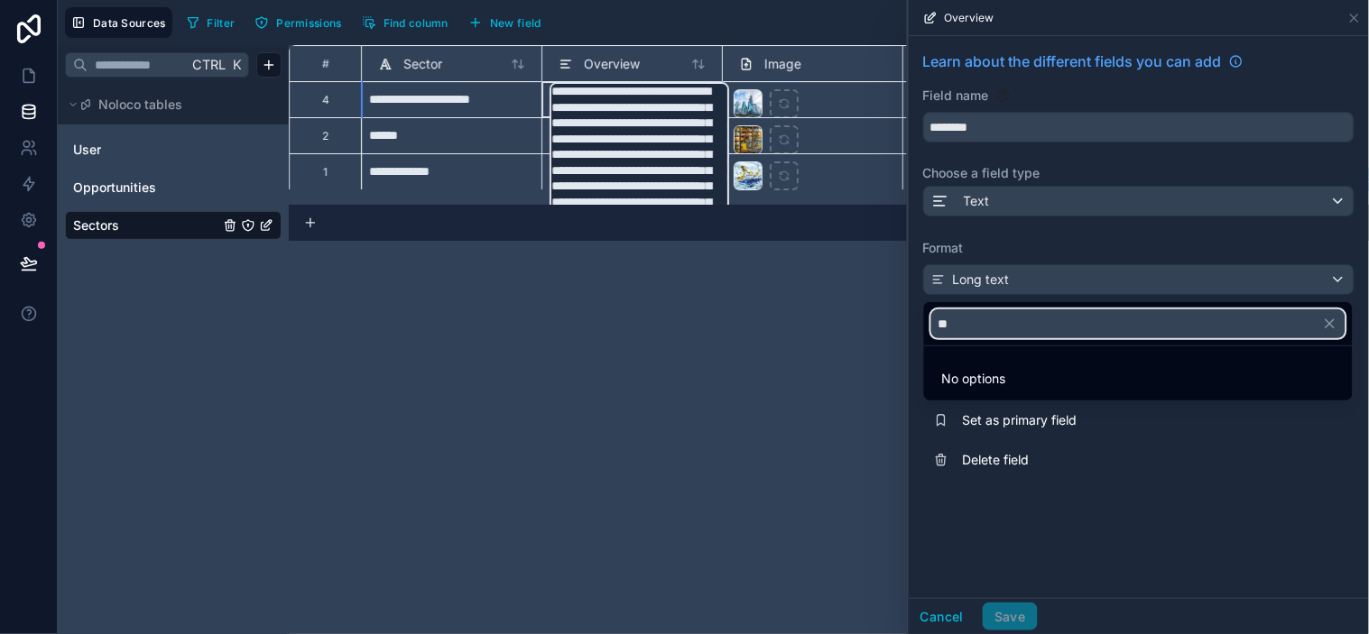
type input "*"
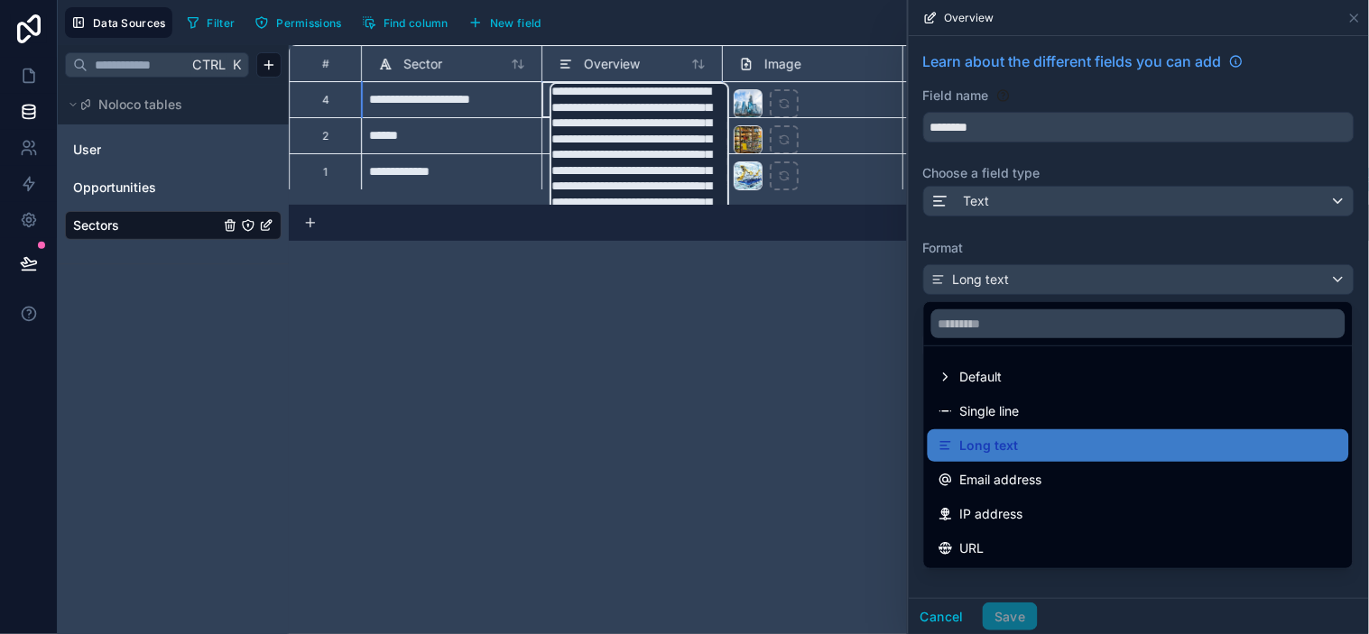
click at [971, 385] on span "Default" at bounding box center [981, 377] width 42 height 22
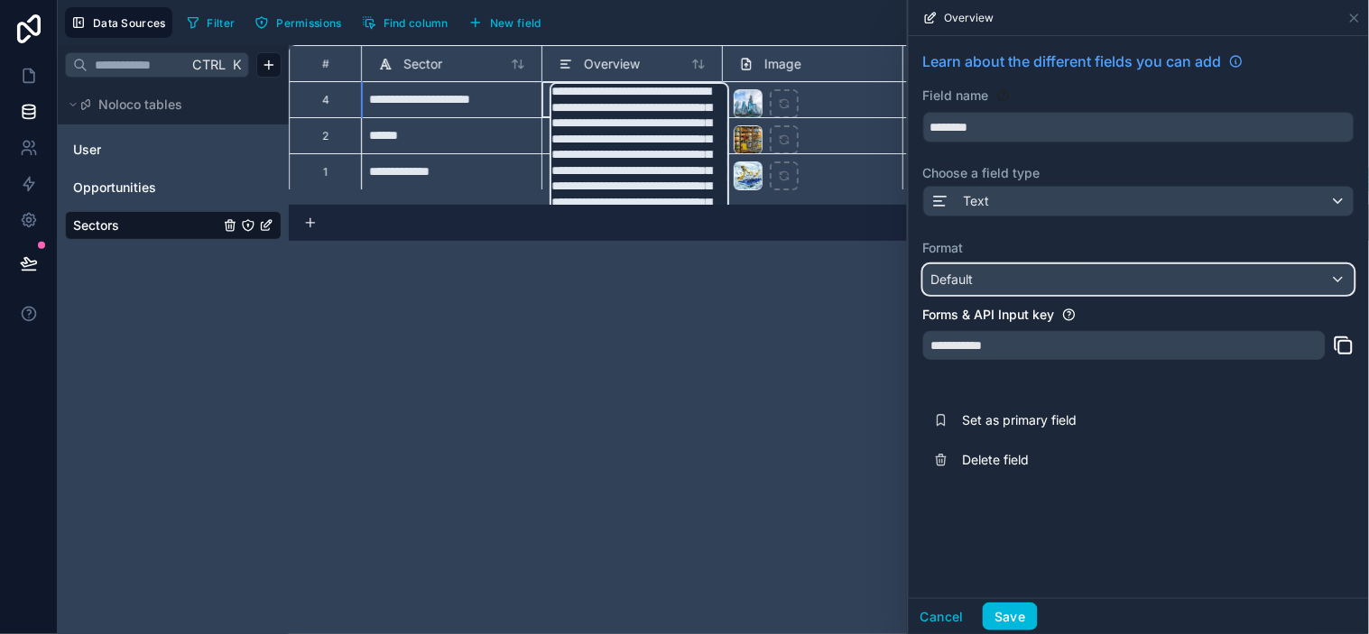
click at [986, 283] on div "Default" at bounding box center [1139, 279] width 430 height 29
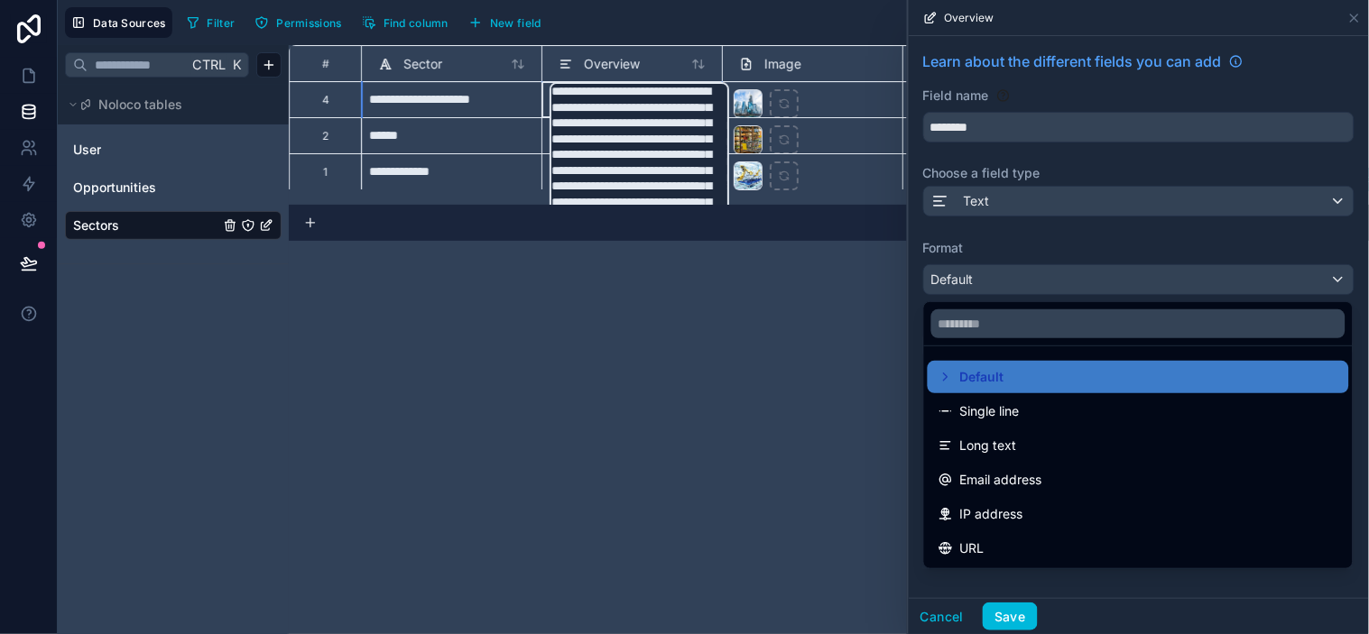
click at [1232, 358] on div at bounding box center [1139, 317] width 460 height 634
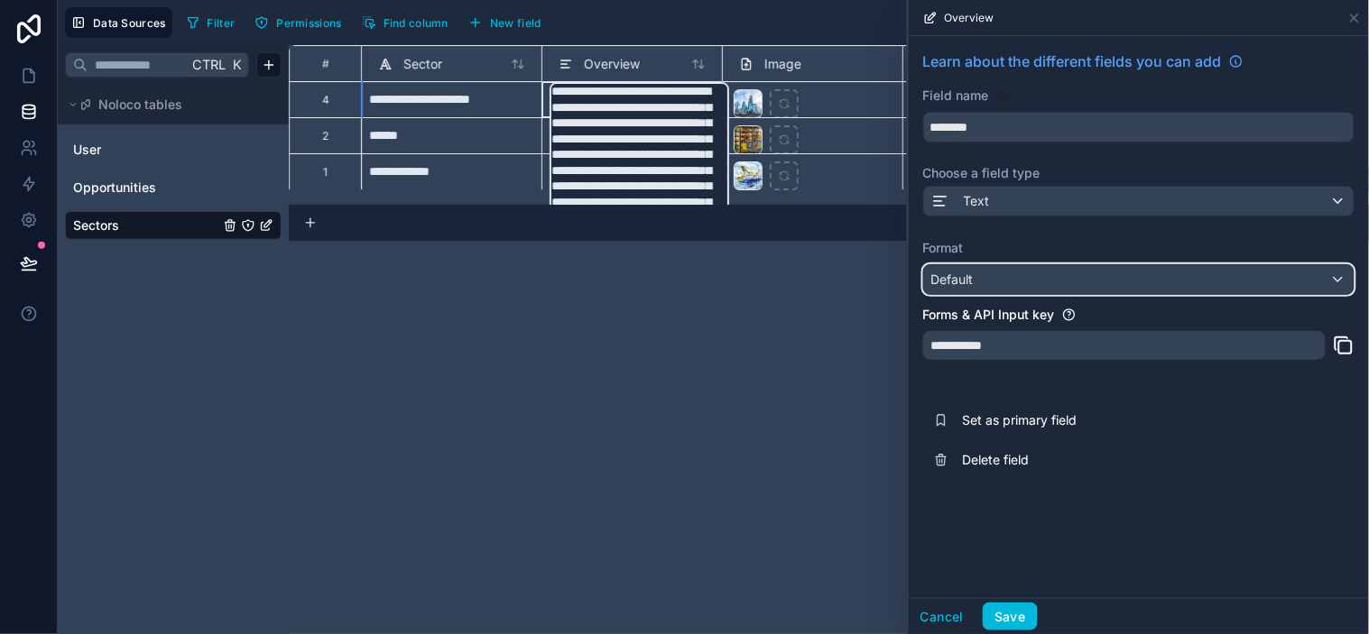
click at [1092, 273] on div "Default" at bounding box center [1139, 279] width 430 height 29
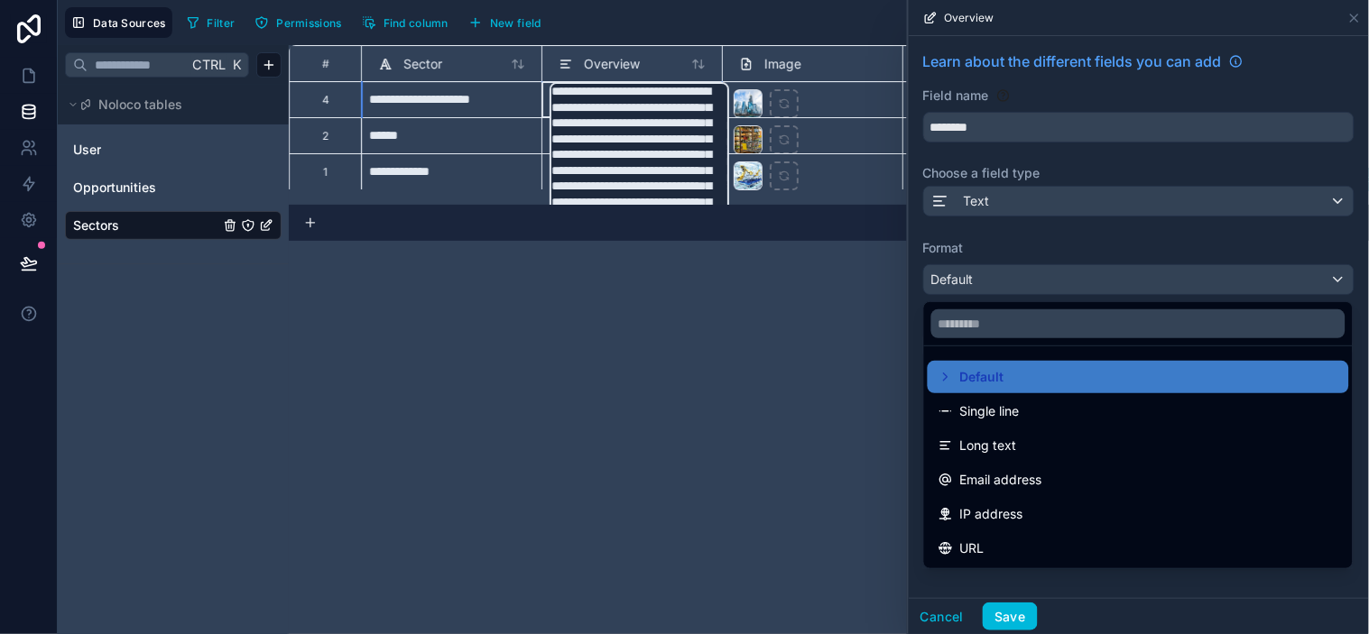
click at [1012, 451] on span "Long text" at bounding box center [988, 446] width 57 height 22
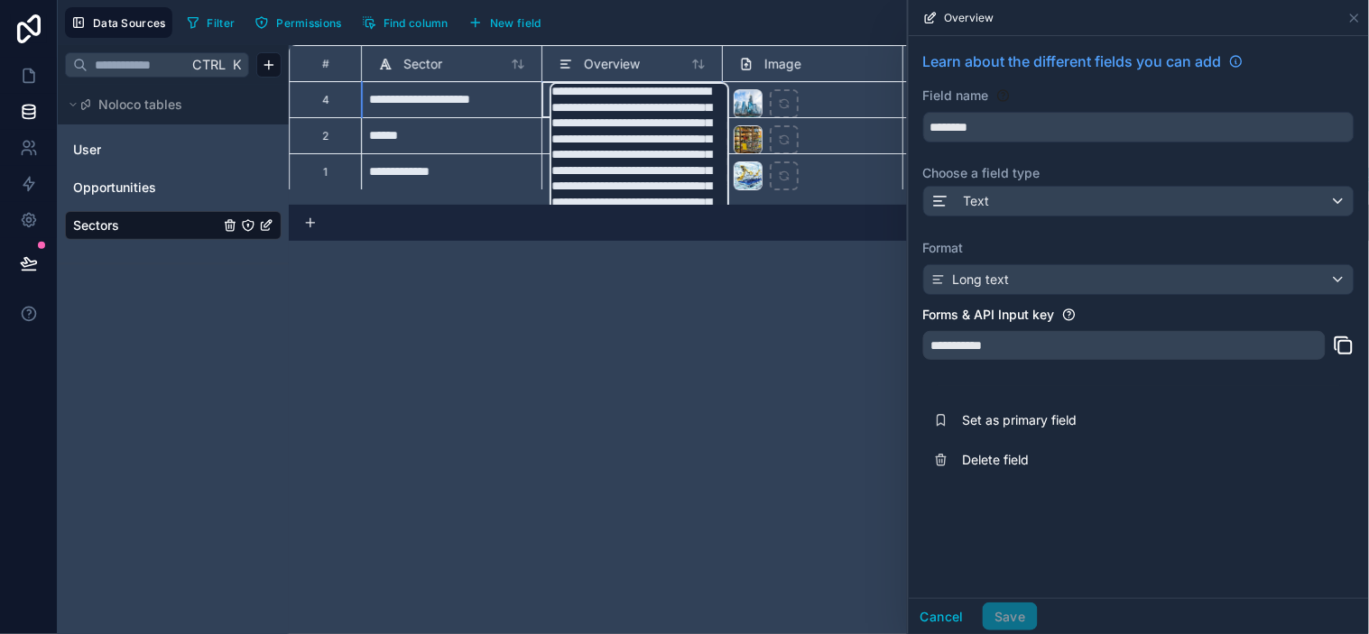
click at [1048, 345] on div "**********" at bounding box center [1124, 345] width 402 height 29
drag, startPoint x: 1060, startPoint y: 345, endPoint x: 1080, endPoint y: 347, distance: 19.9
click at [1061, 345] on div "**********" at bounding box center [1124, 345] width 402 height 29
click at [1095, 356] on div "**********" at bounding box center [1124, 345] width 402 height 29
click at [781, 401] on div "**********" at bounding box center [829, 339] width 1080 height 589
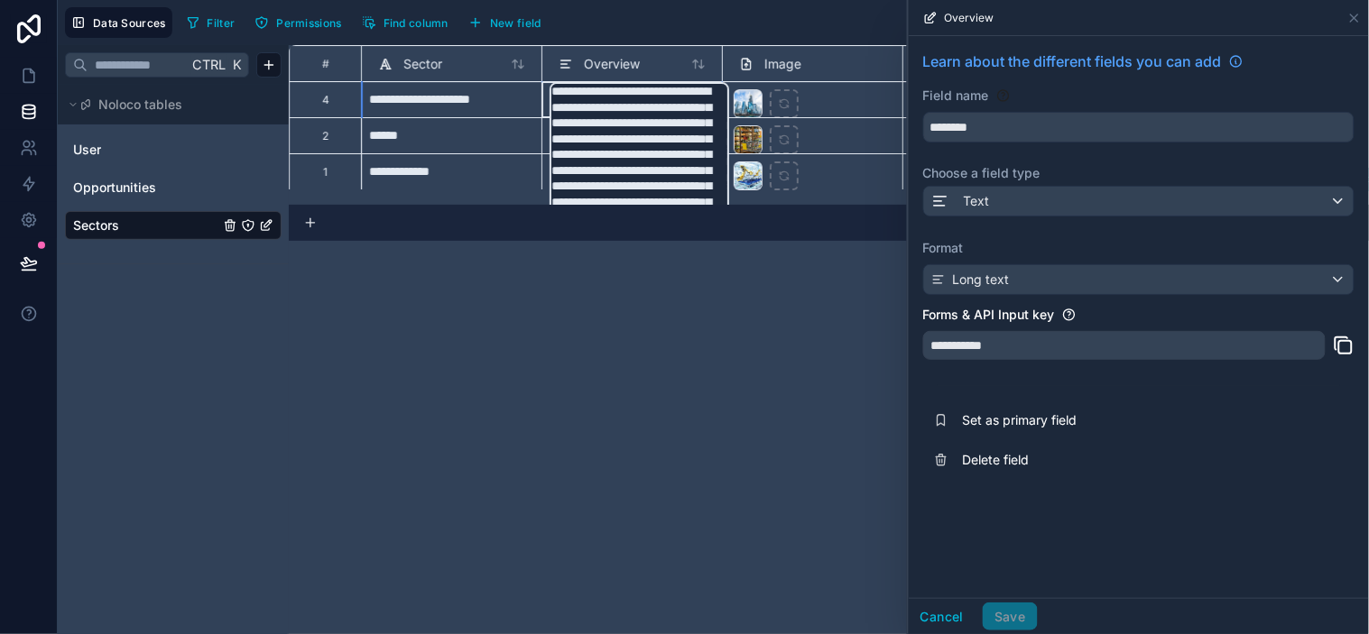
click at [792, 393] on div "**********" at bounding box center [829, 339] width 1080 height 589
click at [810, 390] on div "**********" at bounding box center [829, 339] width 1080 height 589
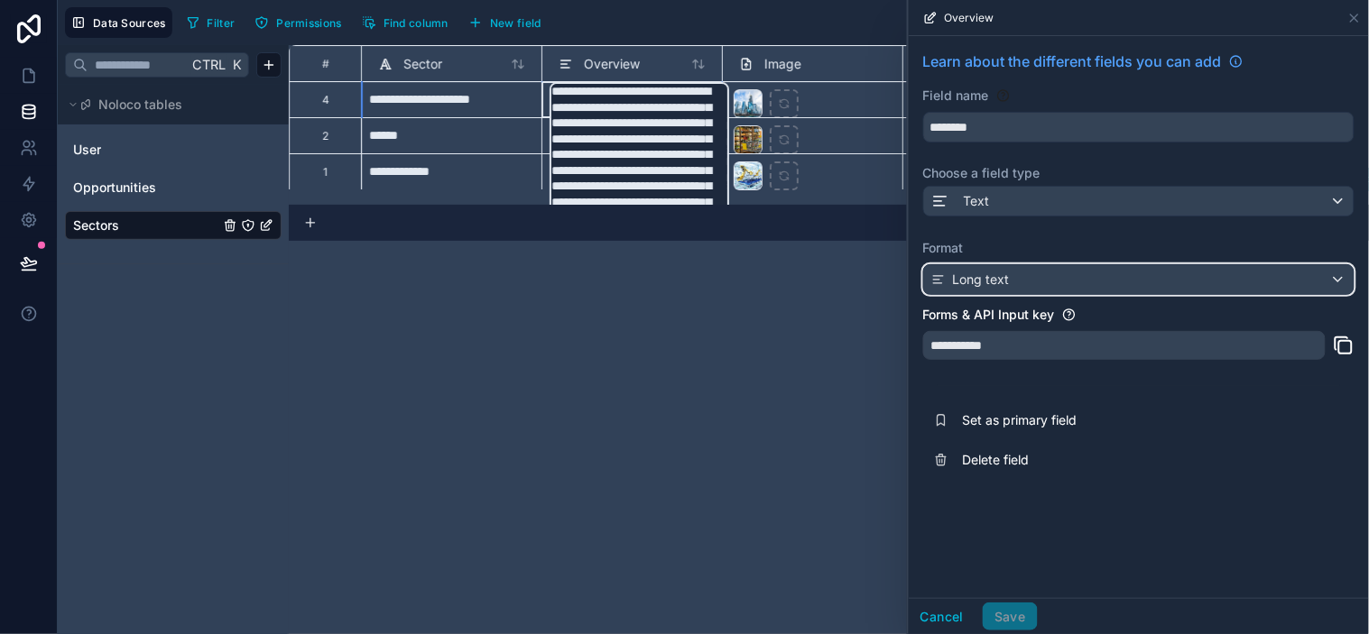
click at [1057, 283] on div "Long text" at bounding box center [1139, 279] width 430 height 29
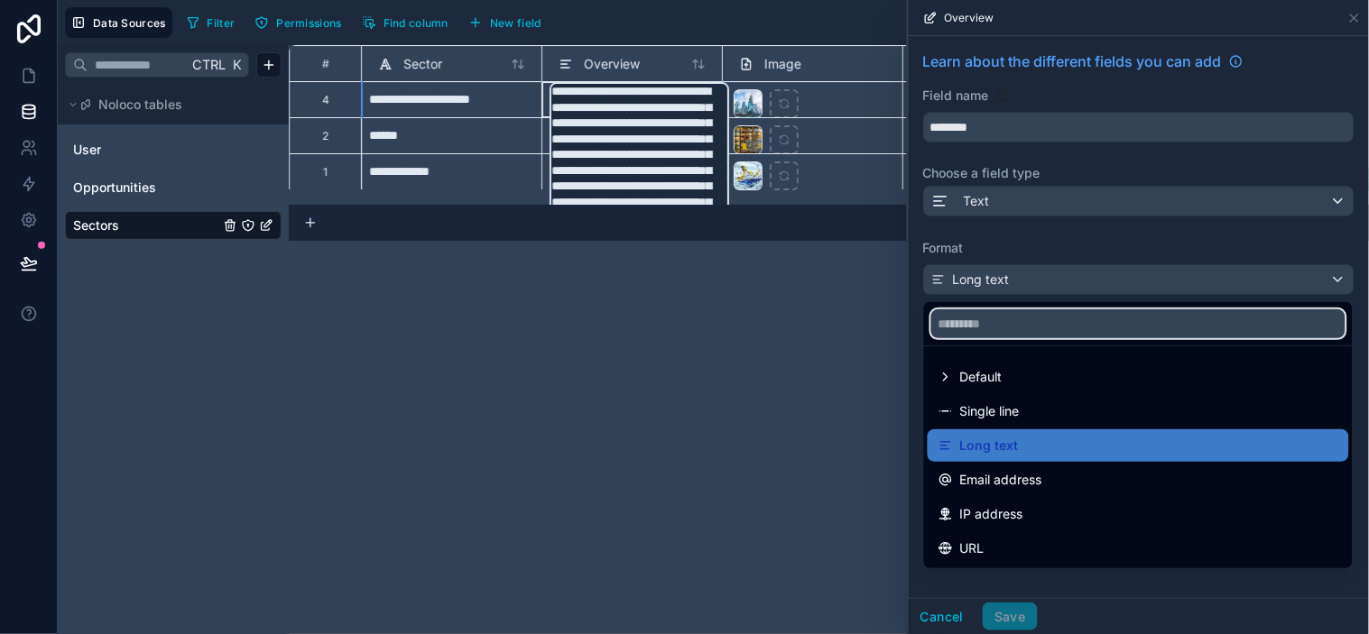
click at [1059, 323] on input "text" at bounding box center [1138, 324] width 414 height 29
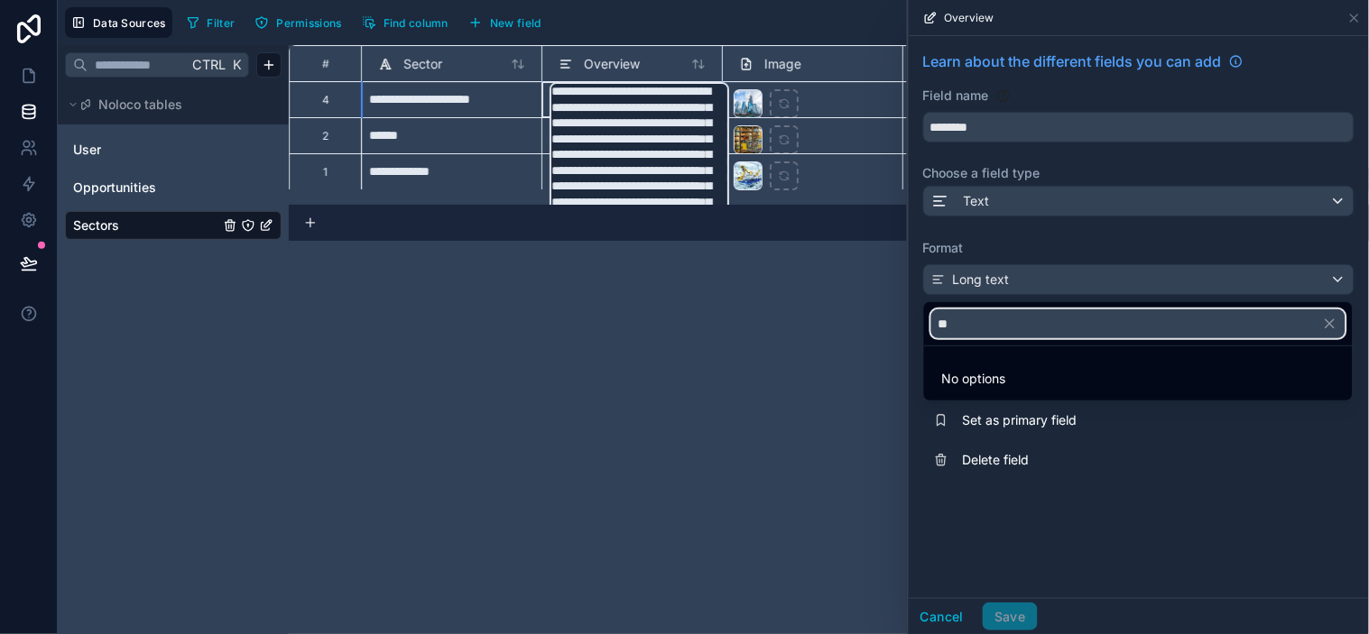
type input "*"
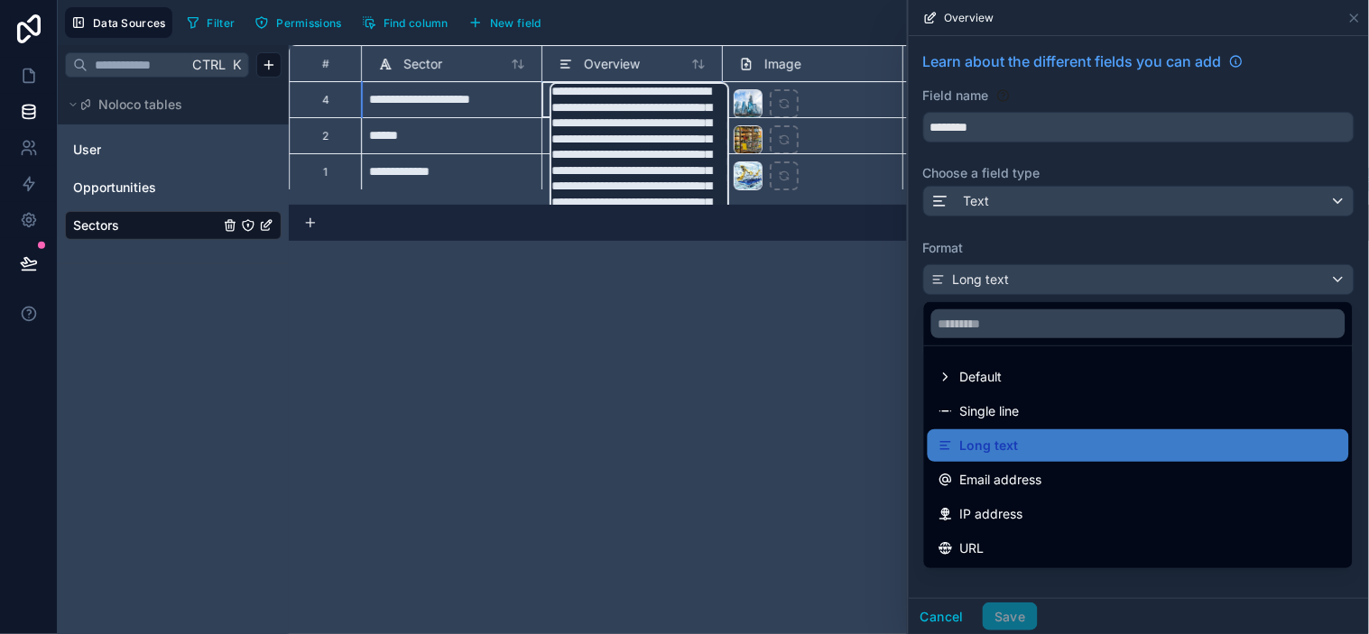
click at [706, 367] on div "**********" at bounding box center [829, 339] width 1080 height 589
click at [248, 225] on icon "Sectors" at bounding box center [247, 225] width 1 height 1
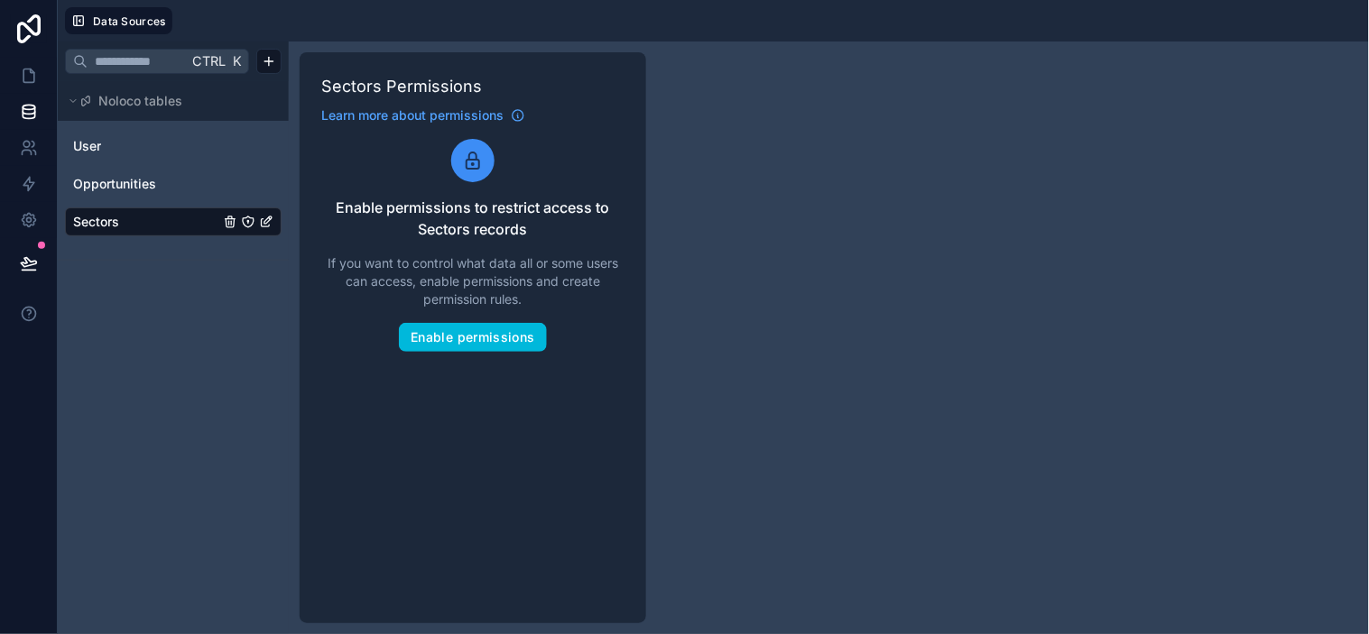
click at [271, 218] on icon "Sectors" at bounding box center [267, 220] width 7 height 7
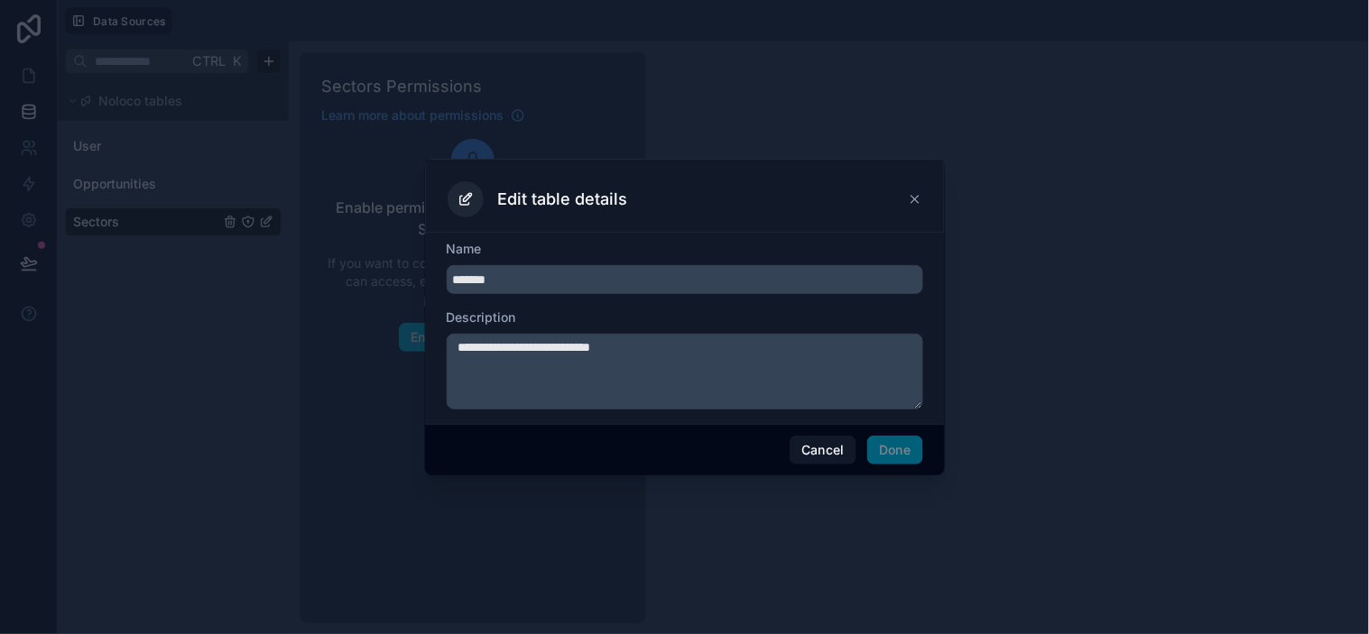
click at [578, 347] on textarea "**********" at bounding box center [685, 372] width 476 height 76
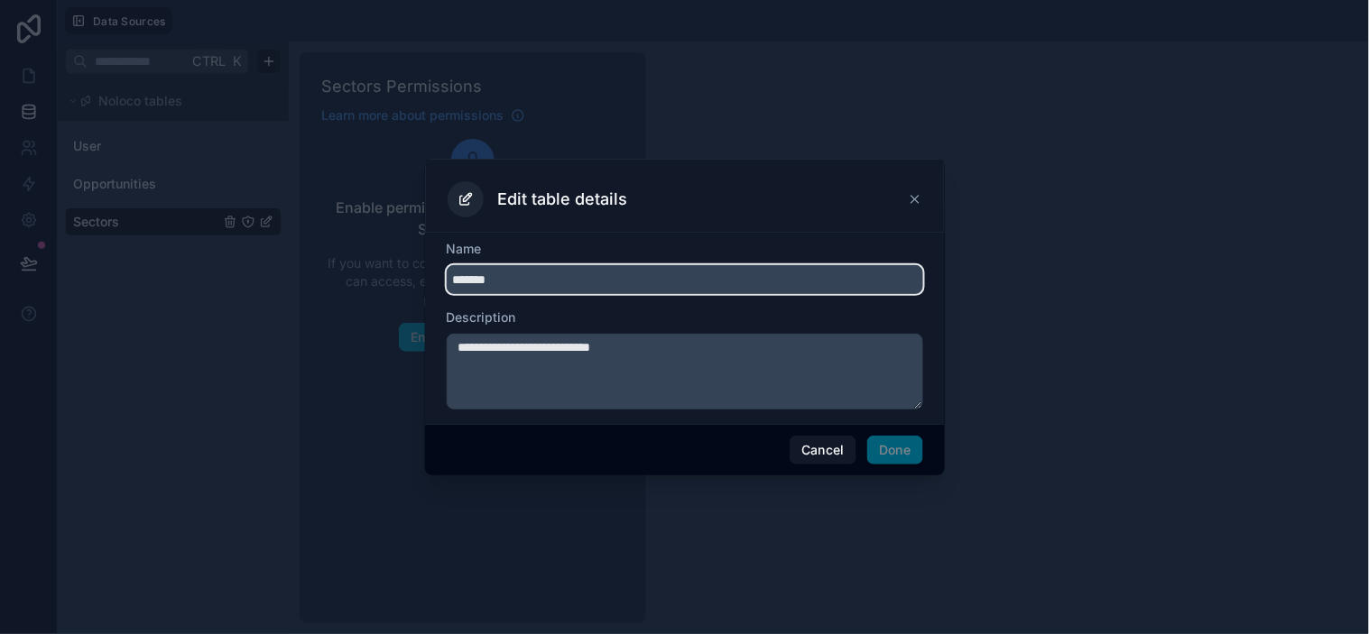
click at [557, 278] on input "*******" at bounding box center [685, 279] width 476 height 29
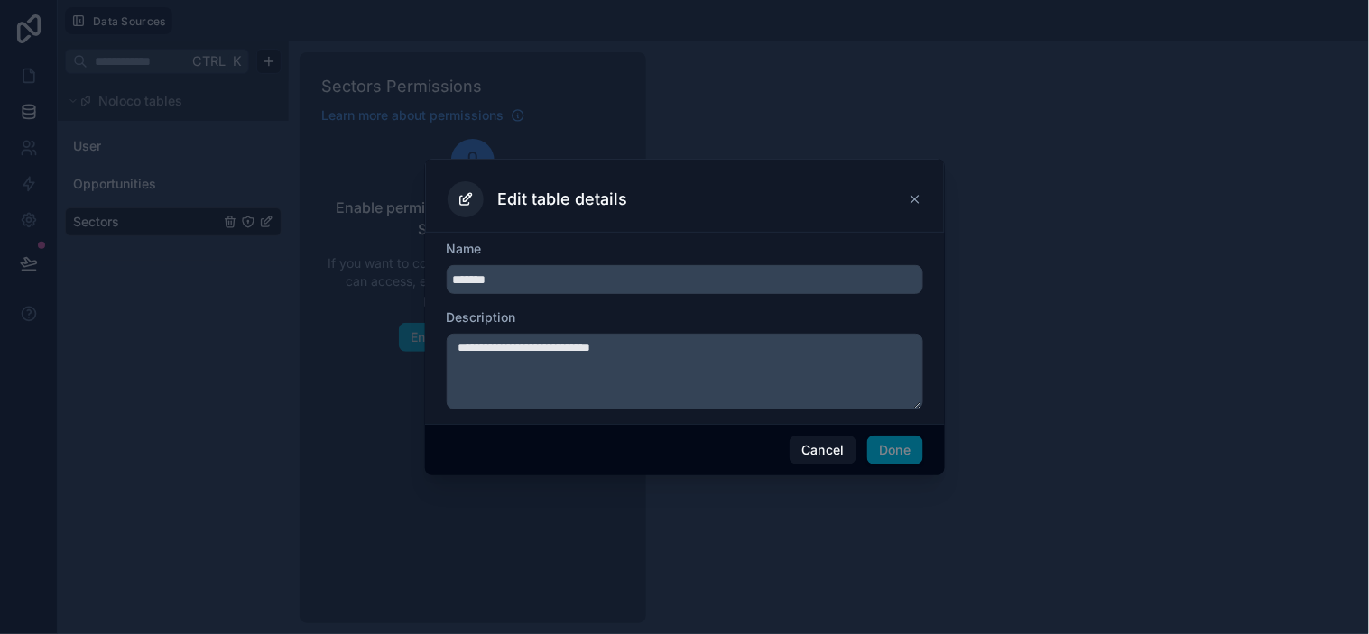
click at [619, 364] on textarea "**********" at bounding box center [685, 372] width 476 height 76
click at [660, 358] on textarea "**********" at bounding box center [685, 372] width 476 height 76
drag, startPoint x: 705, startPoint y: 344, endPoint x: 690, endPoint y: 384, distance: 42.2
click at [690, 384] on textarea "**********" at bounding box center [685, 372] width 476 height 76
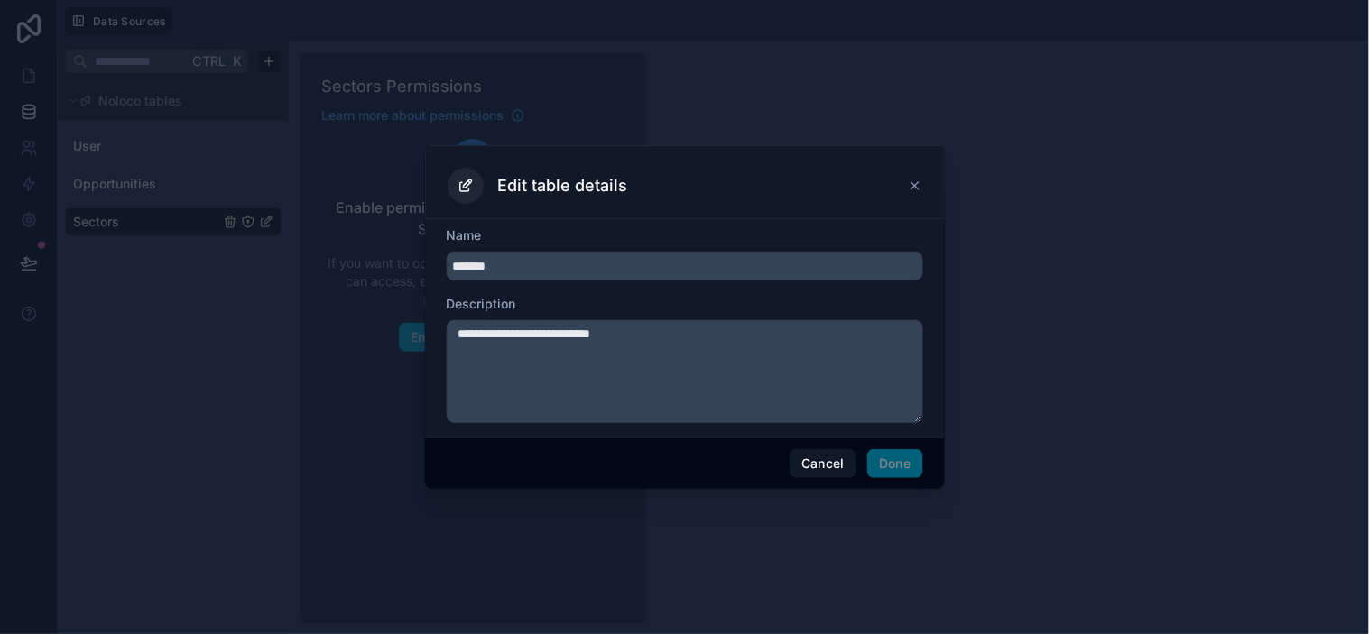
drag, startPoint x: 919, startPoint y: 406, endPoint x: 917, endPoint y: 434, distance: 28.0
click at [917, 434] on div "**********" at bounding box center [685, 328] width 520 height 218
click at [610, 182] on h3 "Edit table details" at bounding box center [563, 186] width 130 height 22
click at [819, 471] on button "Cancel" at bounding box center [823, 463] width 67 height 29
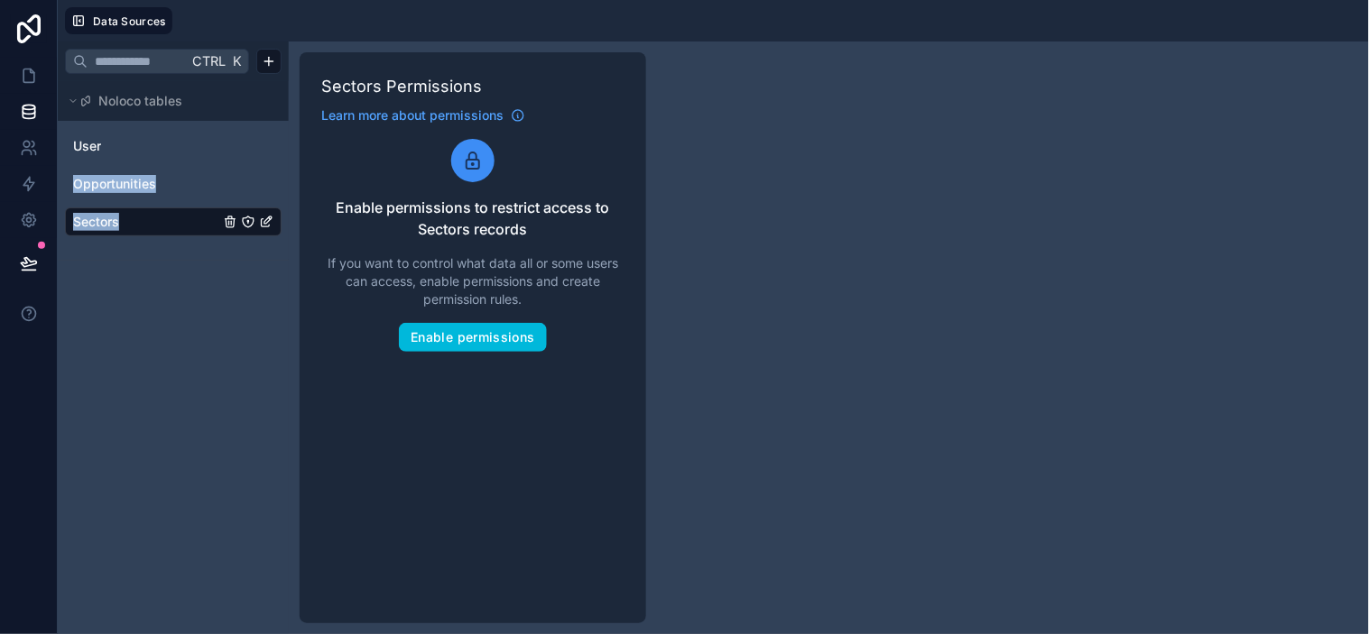
drag, startPoint x: 196, startPoint y: 157, endPoint x: 159, endPoint y: 287, distance: 135.1
click at [148, 287] on div "Ctrl K Noloco tables User Opportunities Sectors" at bounding box center [173, 338] width 231 height 593
click at [160, 287] on div "Ctrl K Noloco tables User Opportunities Sectors" at bounding box center [173, 338] width 231 height 593
click at [119, 187] on span "Opportunities" at bounding box center [114, 184] width 83 height 18
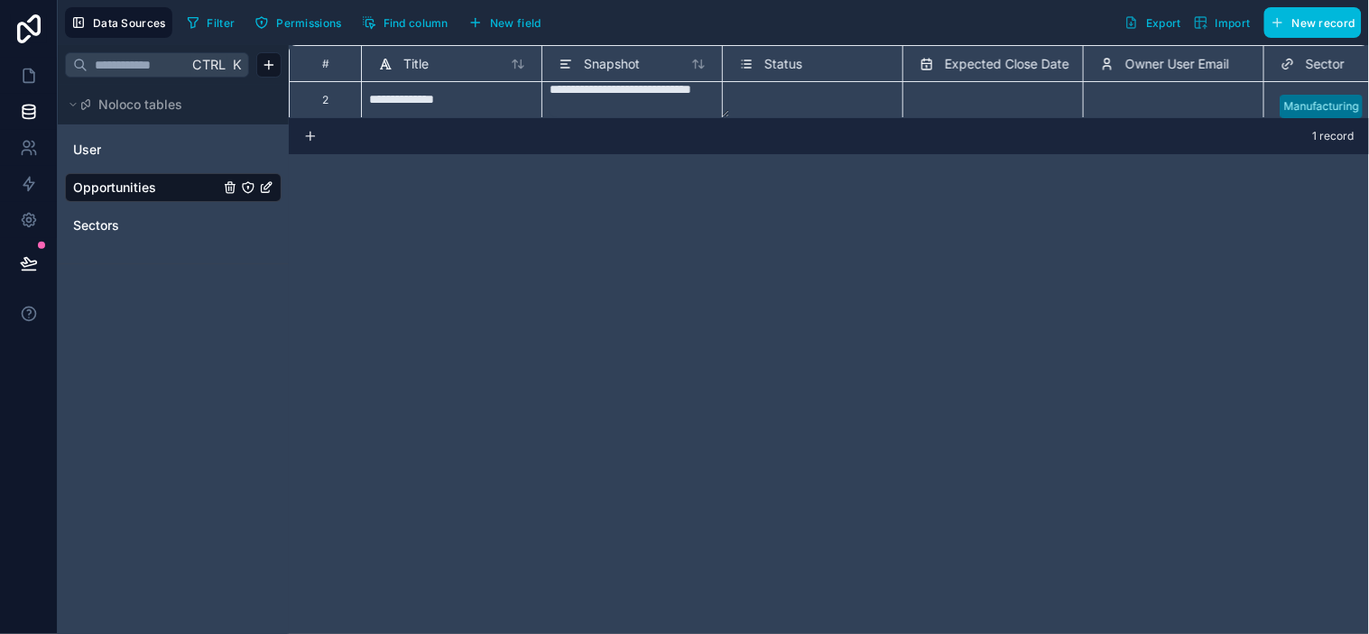
click at [152, 217] on link "Sectors" at bounding box center [146, 226] width 146 height 18
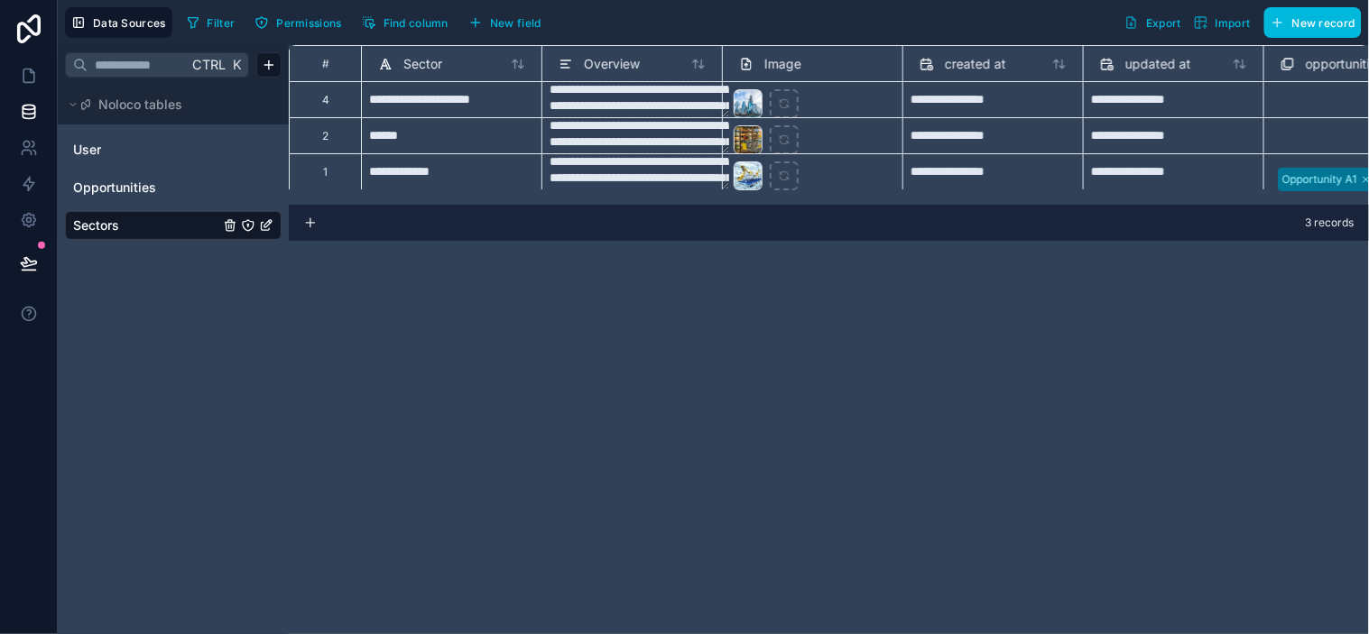
click at [246, 224] on icon "Sectors" at bounding box center [248, 225] width 14 height 14
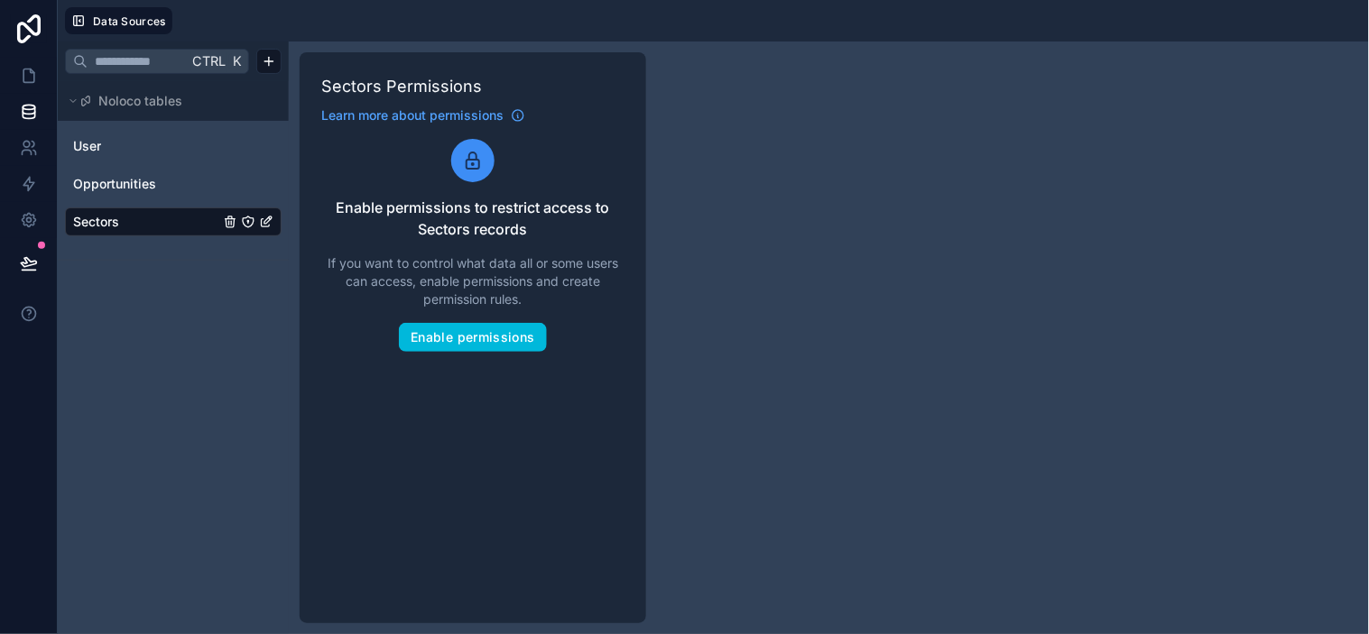
click at [121, 206] on div "User Opportunities Sectors" at bounding box center [173, 183] width 217 height 117
click at [123, 190] on span "Opportunities" at bounding box center [114, 184] width 83 height 18
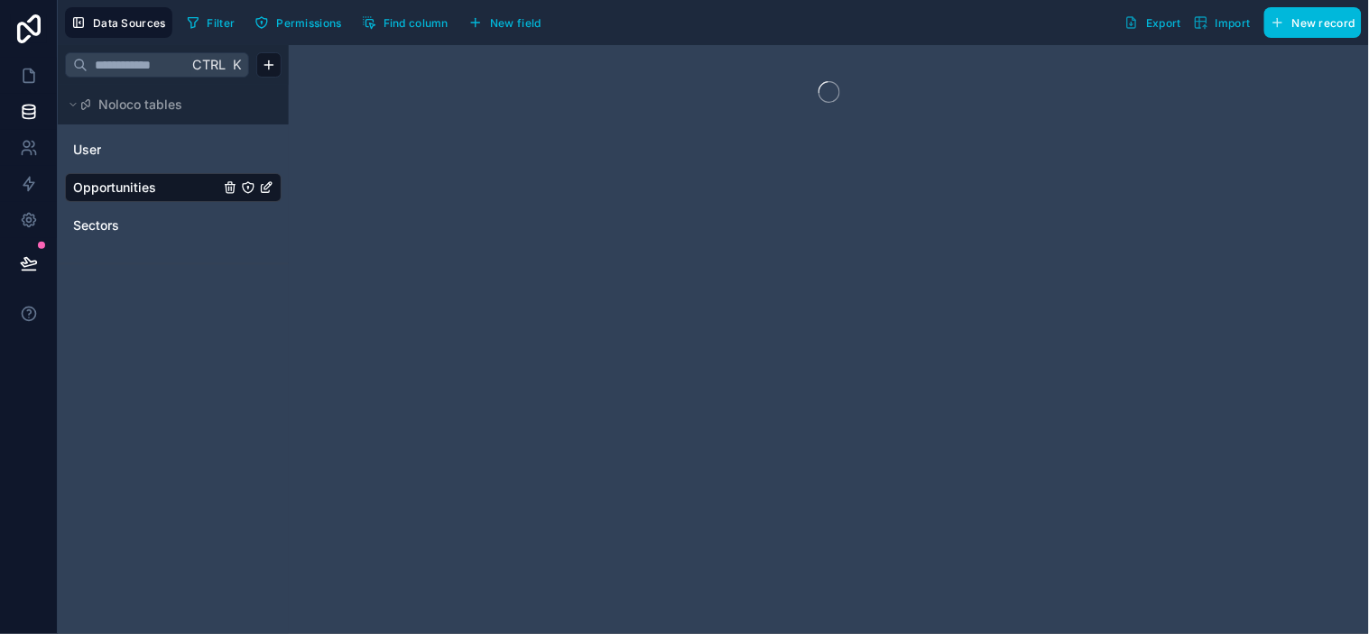
click at [120, 217] on div "Sectors" at bounding box center [173, 225] width 217 height 29
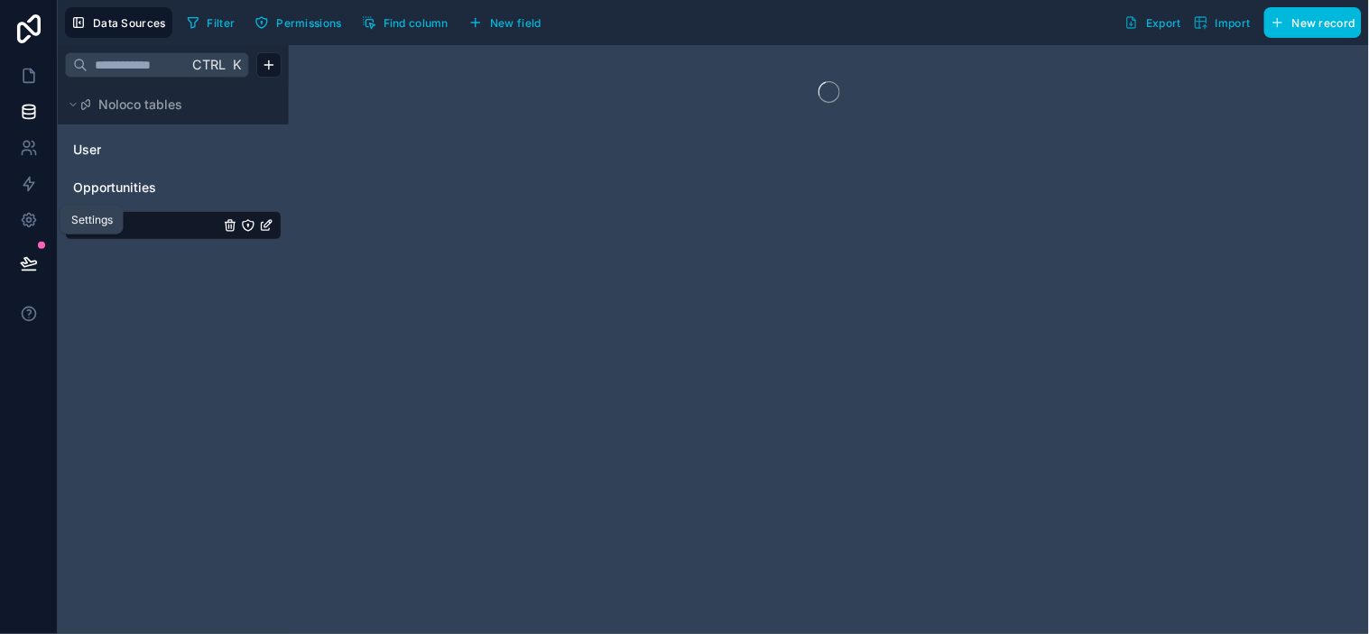
click at [39, 217] on link at bounding box center [28, 220] width 57 height 36
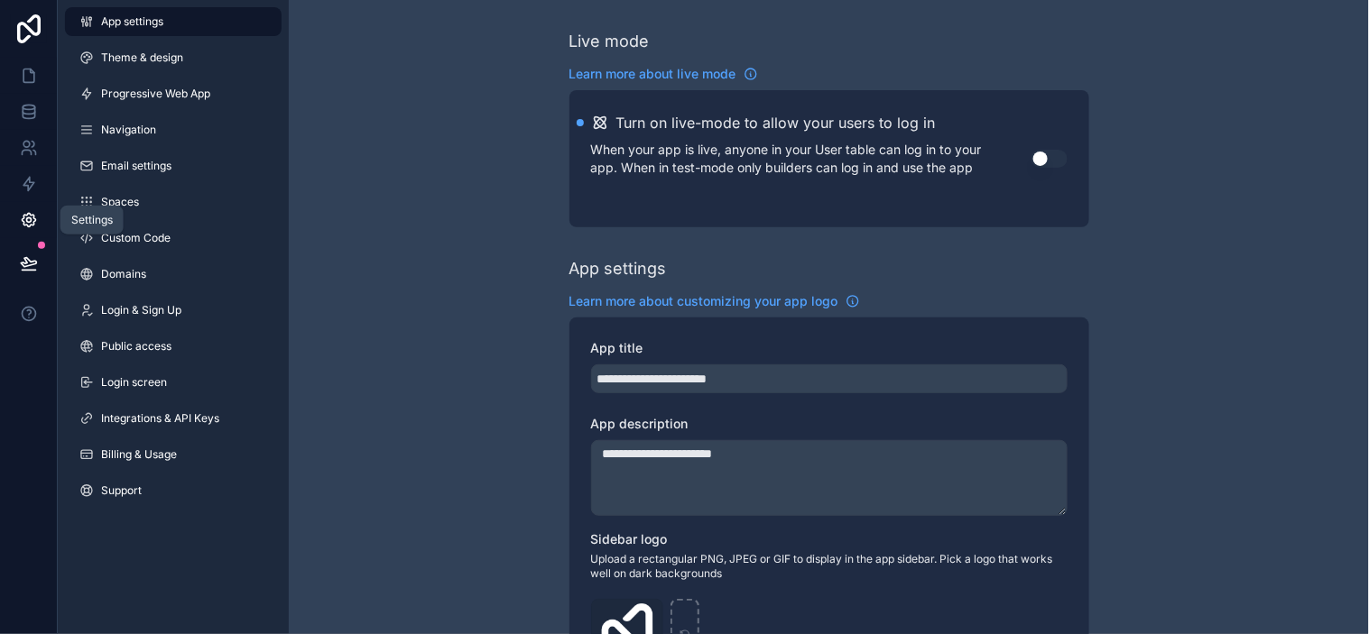
click at [37, 219] on icon at bounding box center [29, 220] width 18 height 18
